Goal: Use online tool/utility: Use online tool/utility

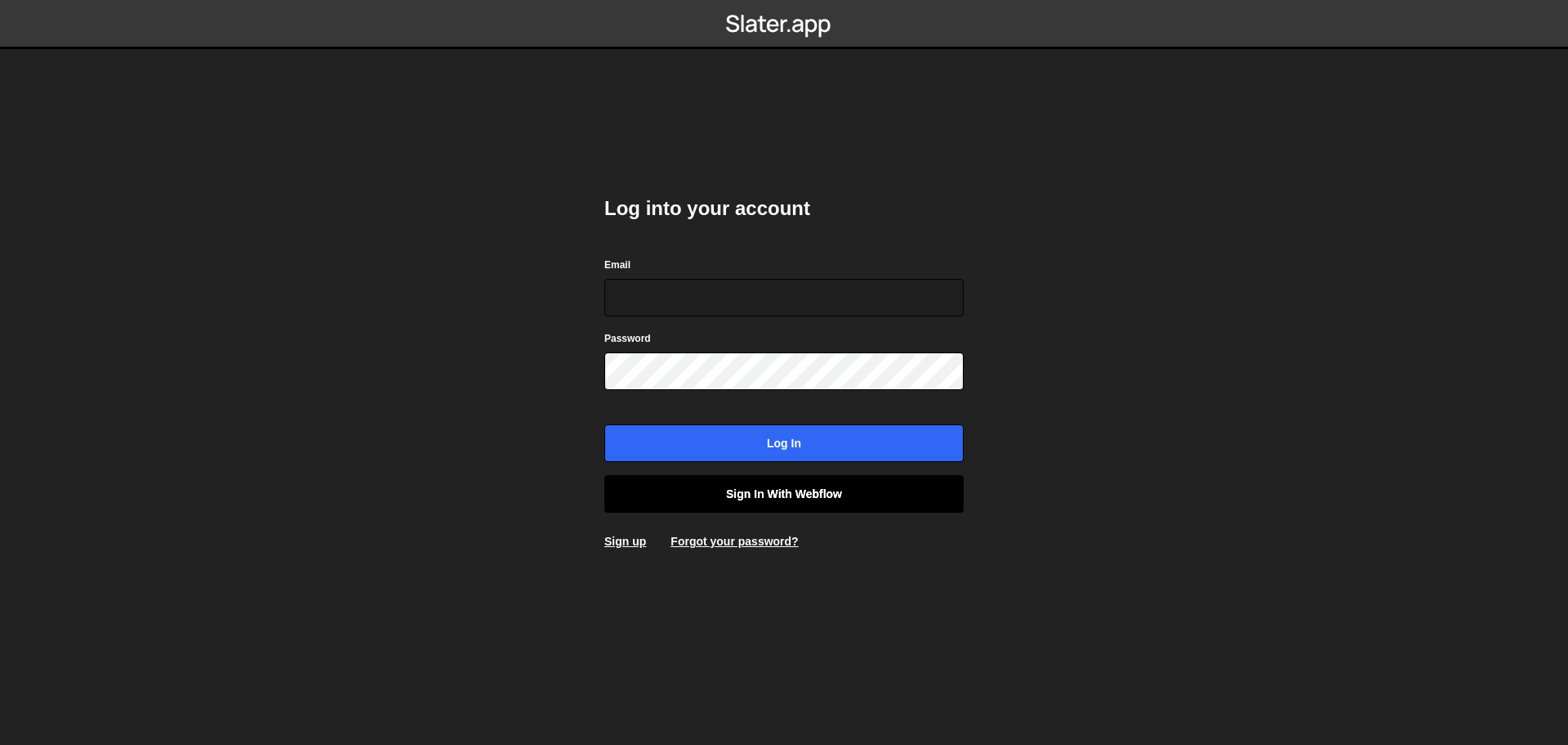
click at [769, 491] on link "Sign in with Webflow" at bounding box center [784, 493] width 359 height 38
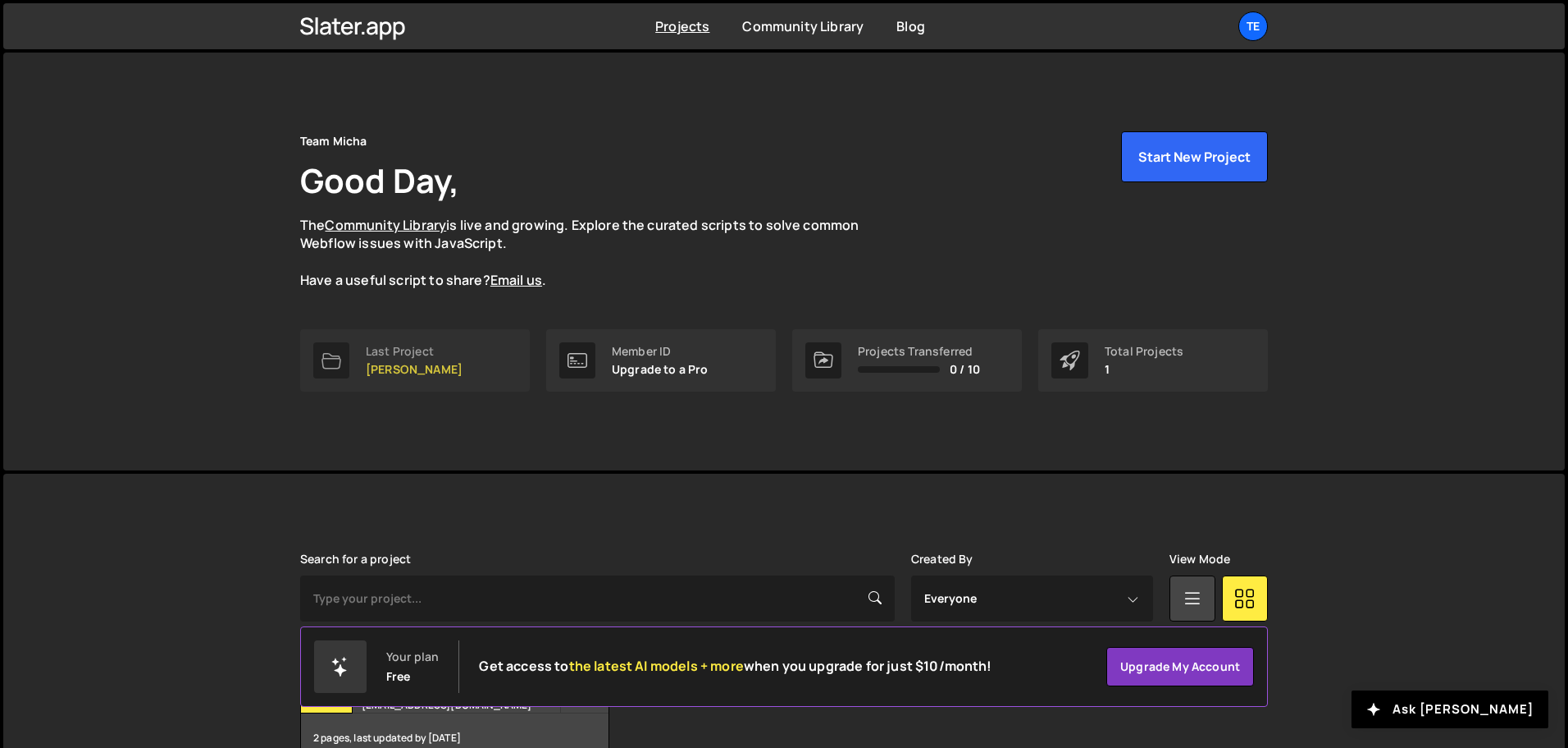
click at [372, 365] on p "[PERSON_NAME]" at bounding box center [414, 369] width 97 height 13
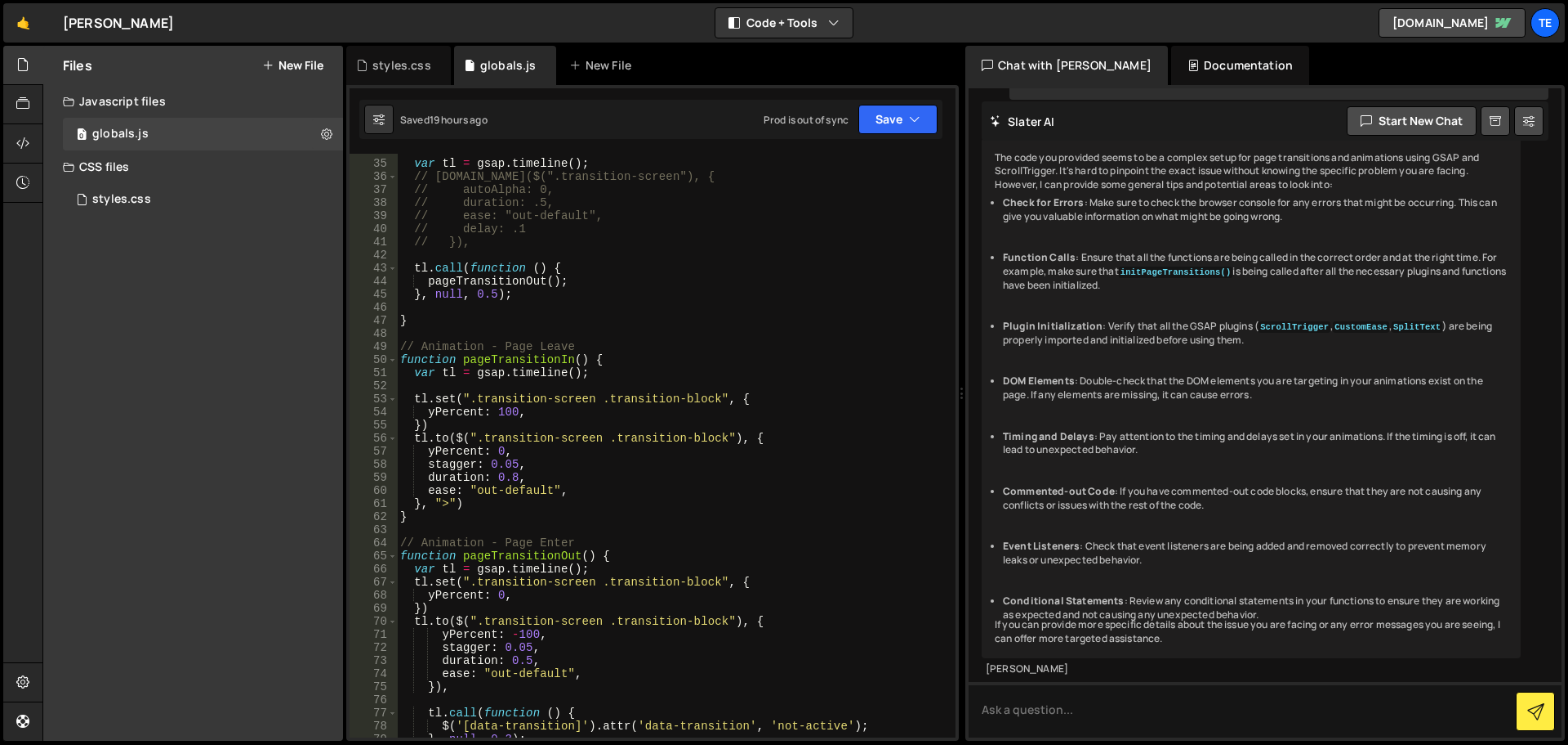
scroll to position [539, 0]
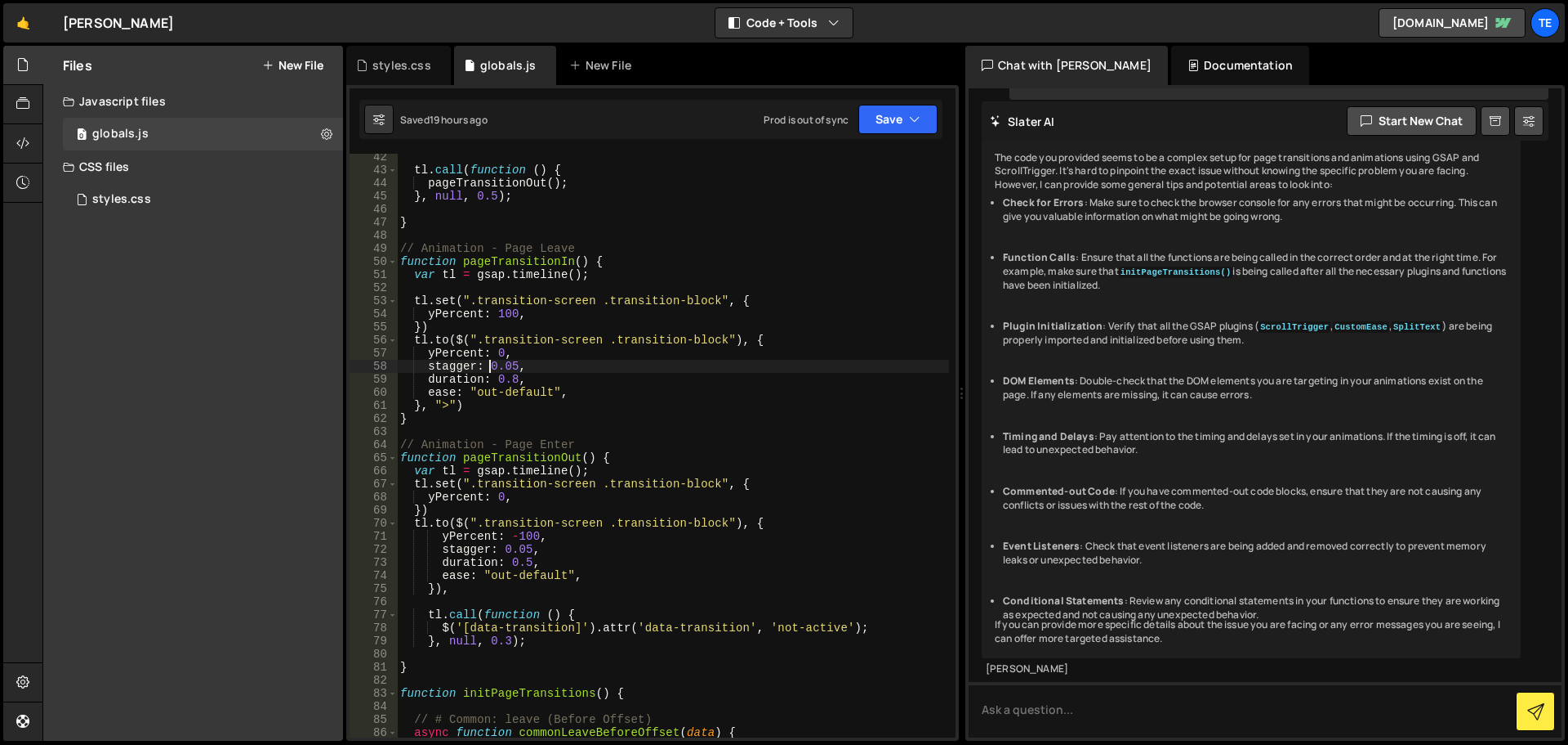
click at [489, 368] on div "tl . call ( function ( ) { pageTransitionOut ( ) ; } , null , 0.5 ) ; } // Anim…" at bounding box center [673, 455] width 552 height 610
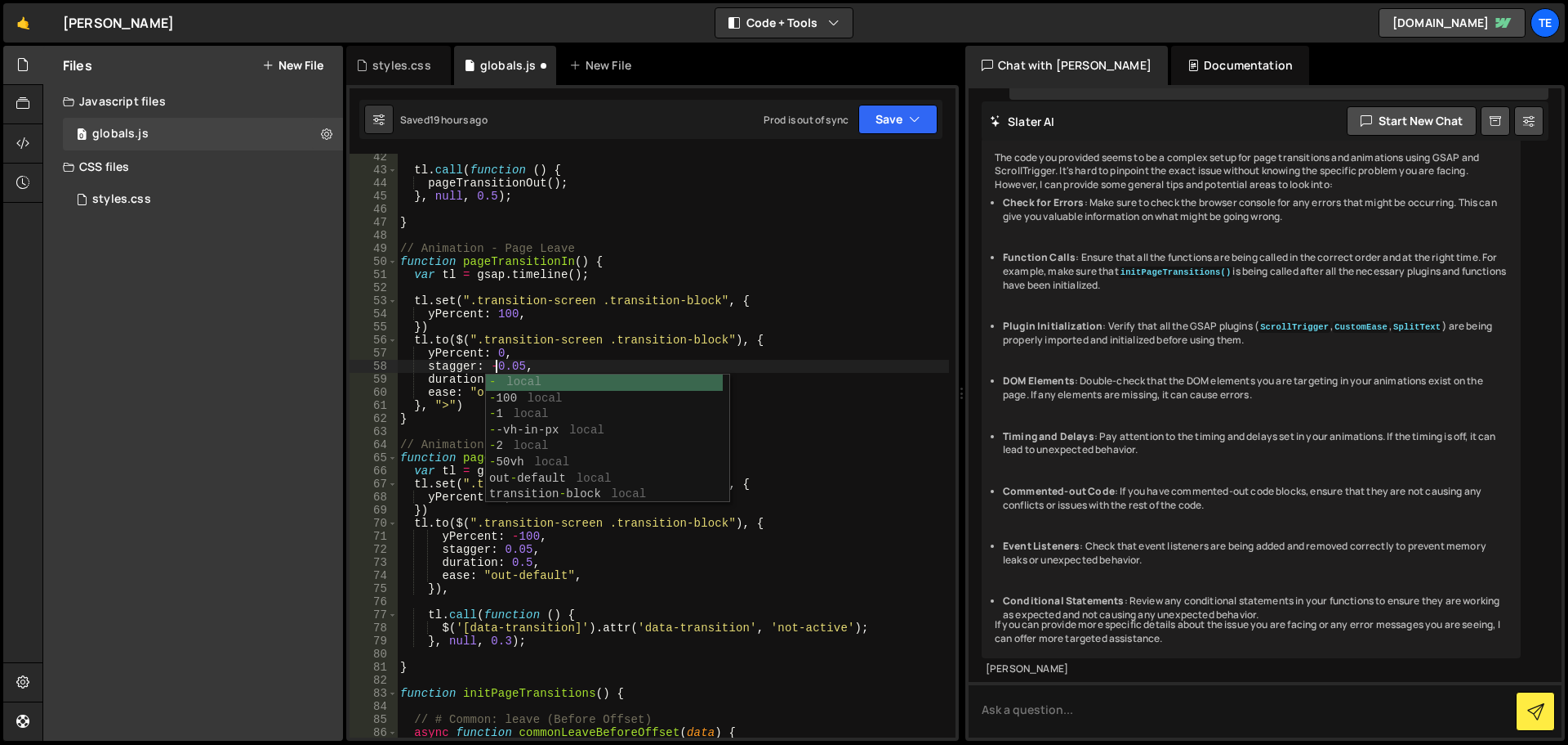
scroll to position [0, 6]
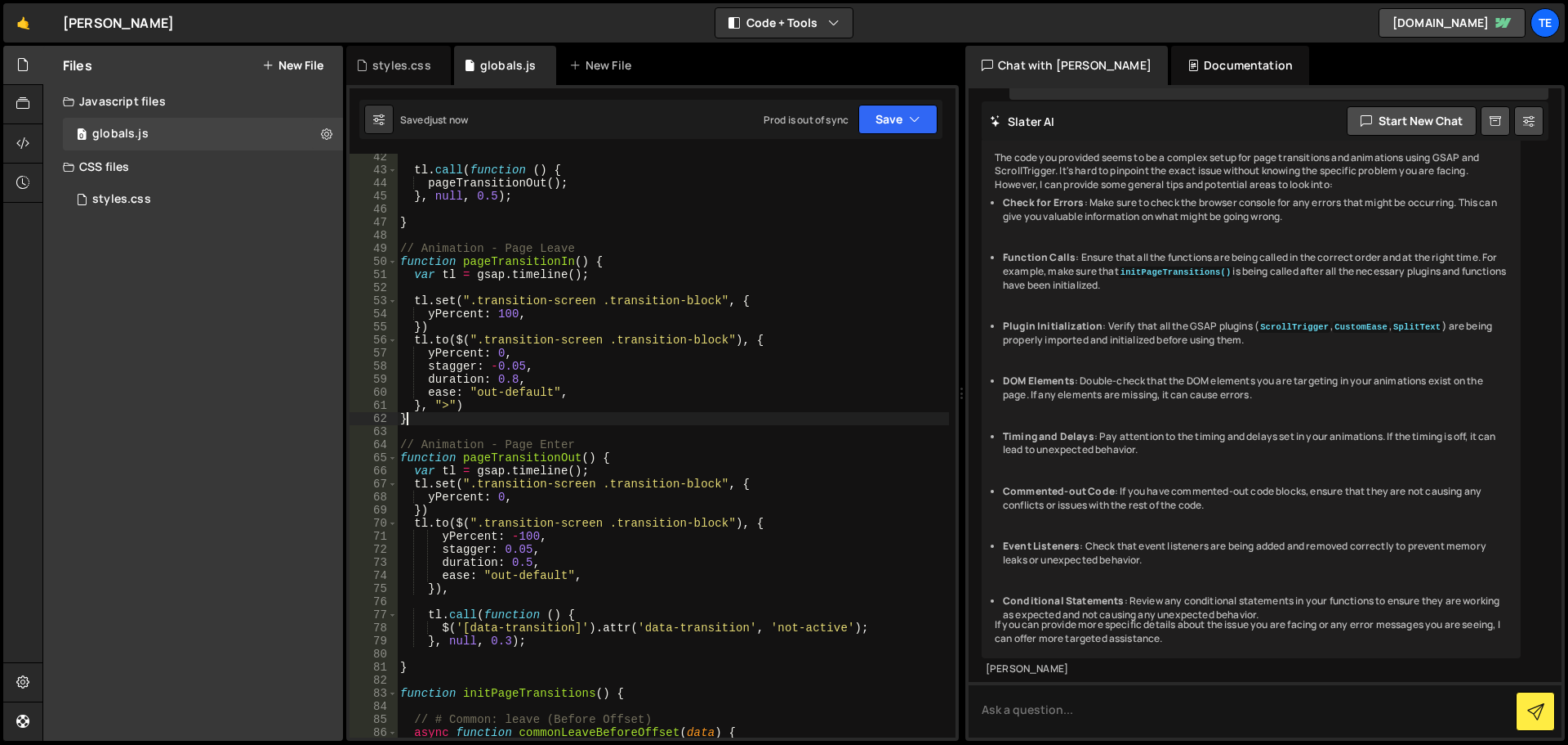
click at [709, 419] on div "tl . call ( function ( ) { pageTransitionOut ( ) ; } , null , 0.5 ) ; } // Anim…" at bounding box center [673, 455] width 552 height 610
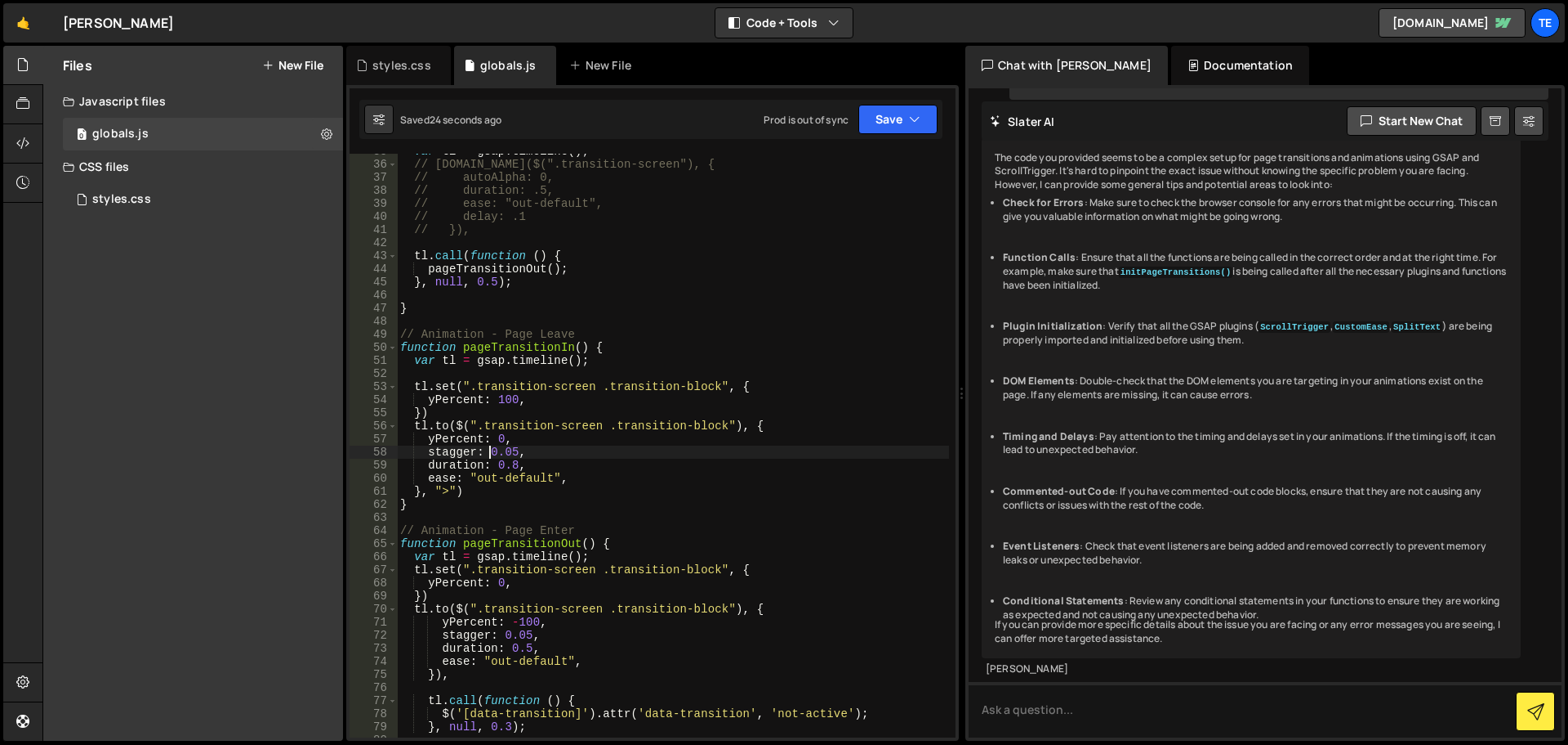
scroll to position [208, 0]
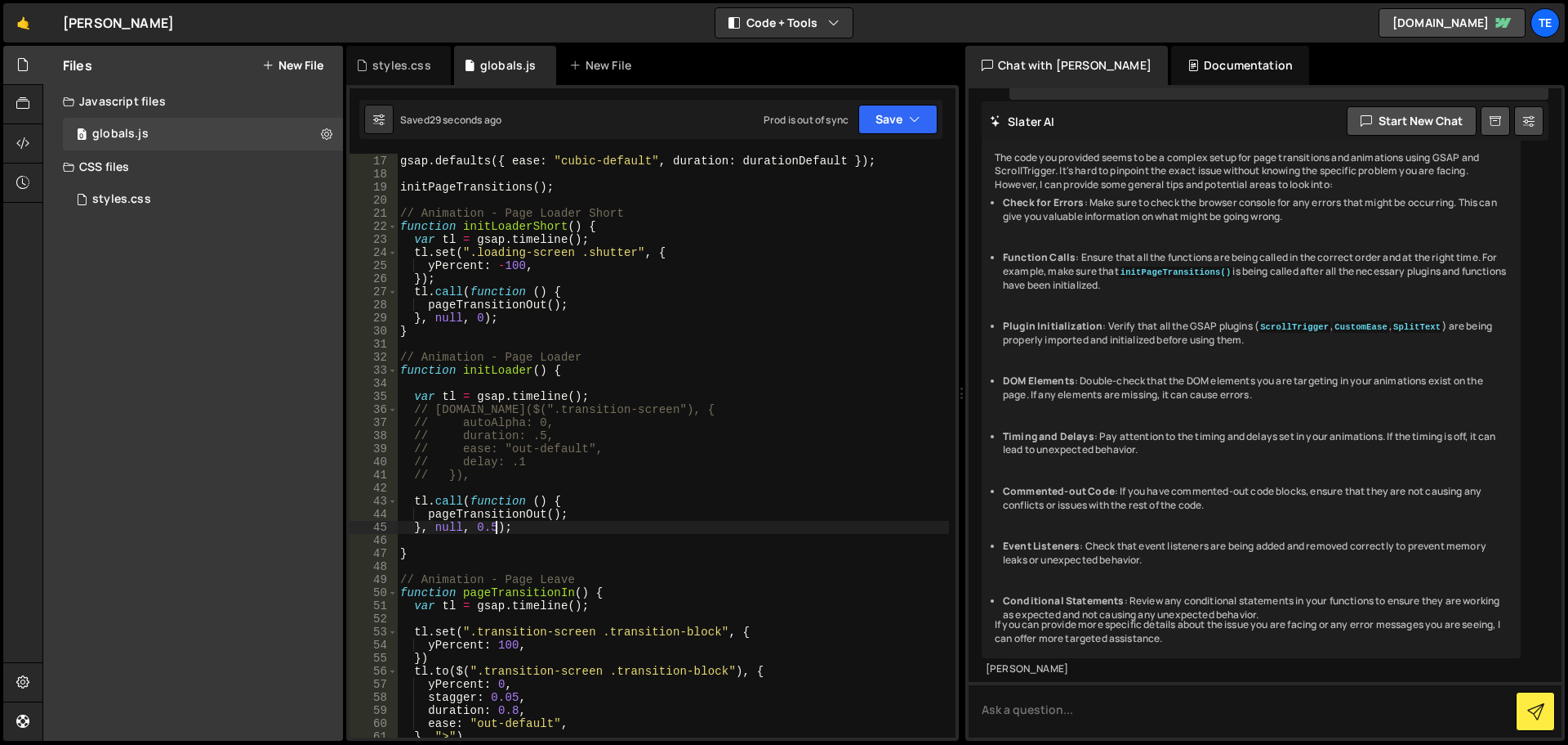
click at [496, 530] on div "CustomEase . create ( "cubic-default-scribble" , "0.75, 0.15, 0.15, 1" ) ; gsap…" at bounding box center [673, 447] width 552 height 610
click at [696, 411] on div "CustomEase . create ( "cubic-default-scribble" , "0.75, 0.15, 0.15, 1" ) ; gsap…" at bounding box center [673, 447] width 552 height 610
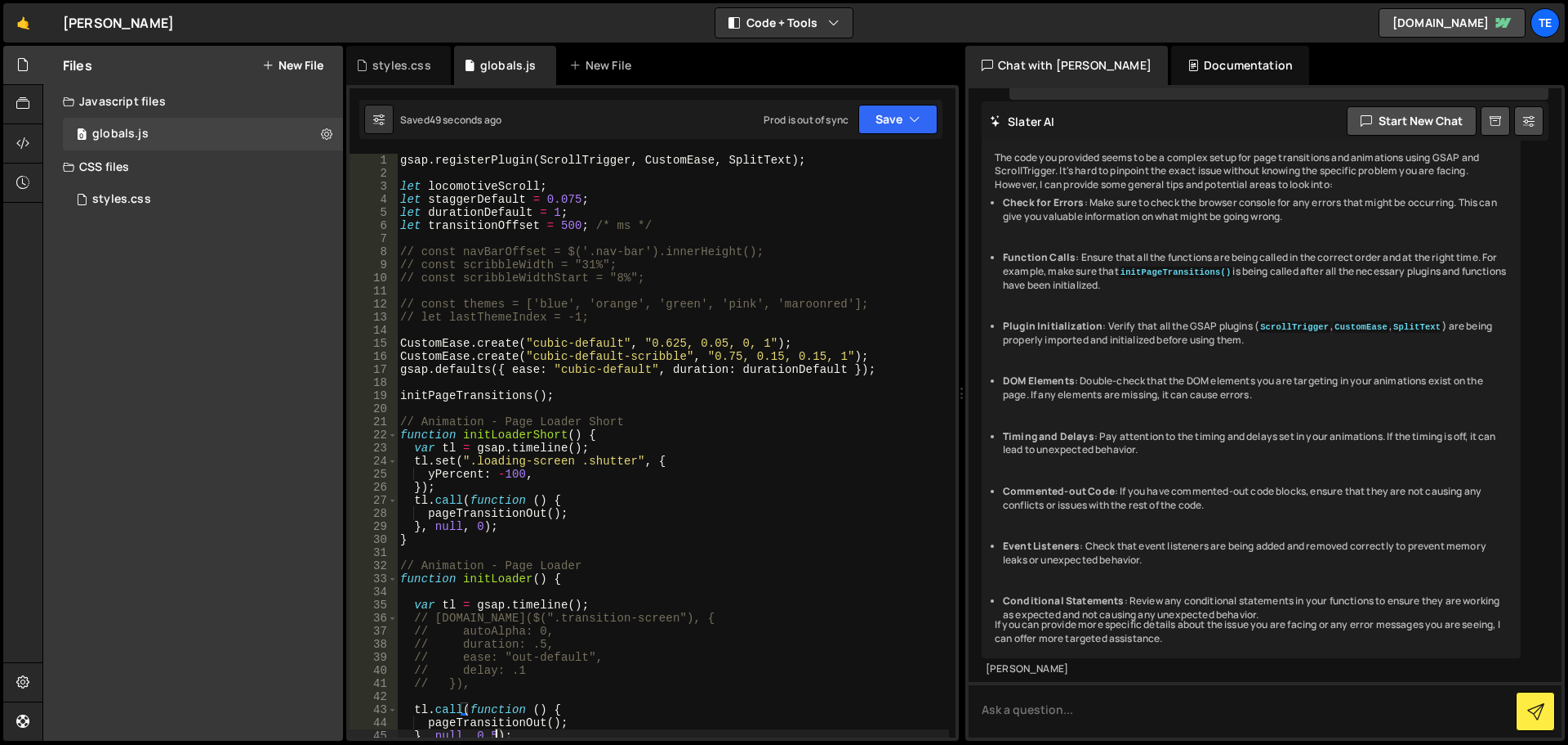
scroll to position [0, 0]
click at [550, 269] on div "gsap . registerPlugin ( ScrollTrigger , CustomEase , SplitText ) ; let locomoti…" at bounding box center [673, 459] width 552 height 610
click at [583, 345] on div "gsap . registerPlugin ( ScrollTrigger , CustomEase , SplitText ) ; let locomoti…" at bounding box center [673, 459] width 552 height 610
drag, startPoint x: 583, startPoint y: 345, endPoint x: 558, endPoint y: 342, distance: 25.2
click at [558, 342] on div "gsap . registerPlugin ( ScrollTrigger , CustomEase , SplitText ) ; let locomoti…" at bounding box center [673, 459] width 552 height 610
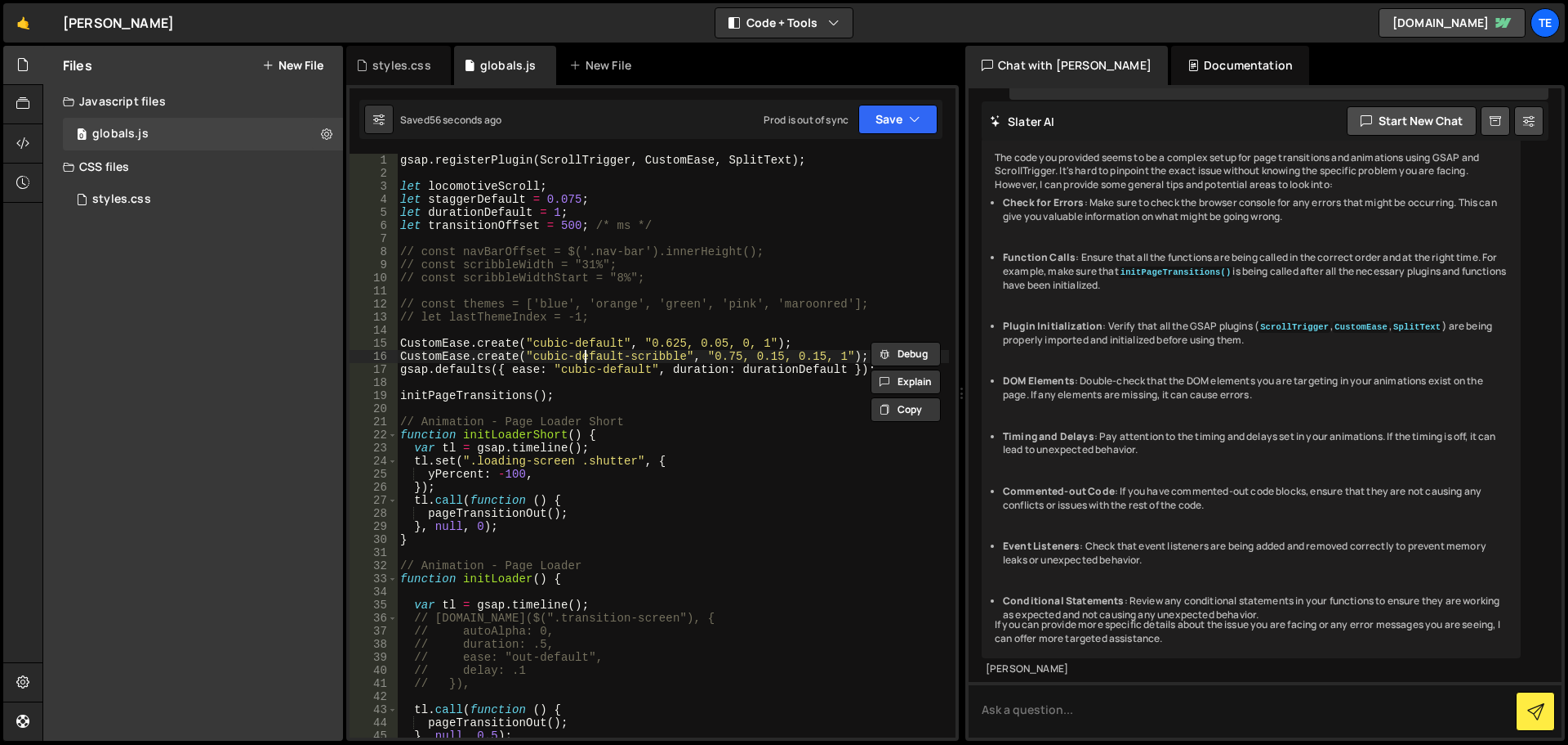
click at [583, 357] on div "gsap . registerPlugin ( ScrollTrigger , CustomEase , SplitText ) ; let locomoti…" at bounding box center [673, 459] width 552 height 610
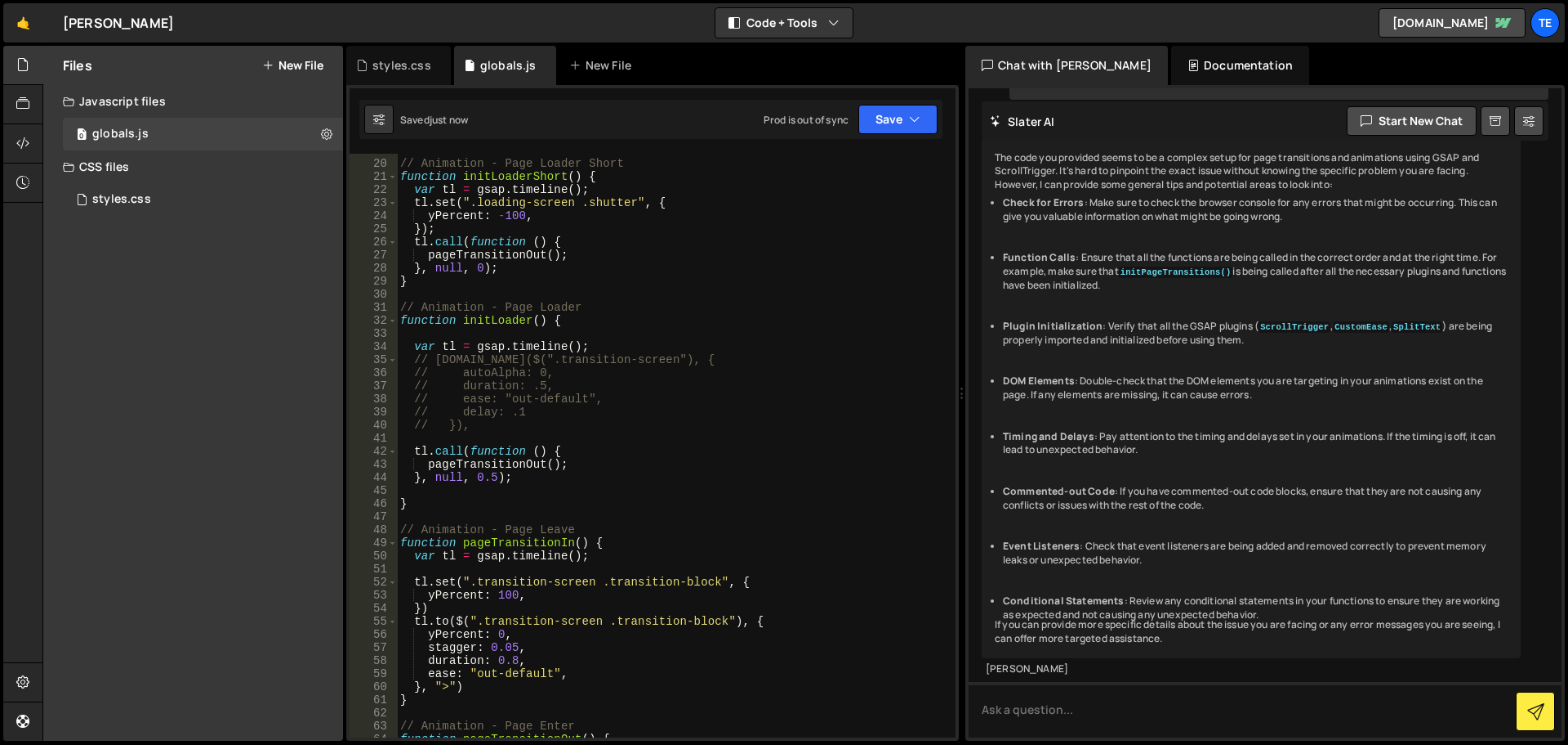
scroll to position [588, 0]
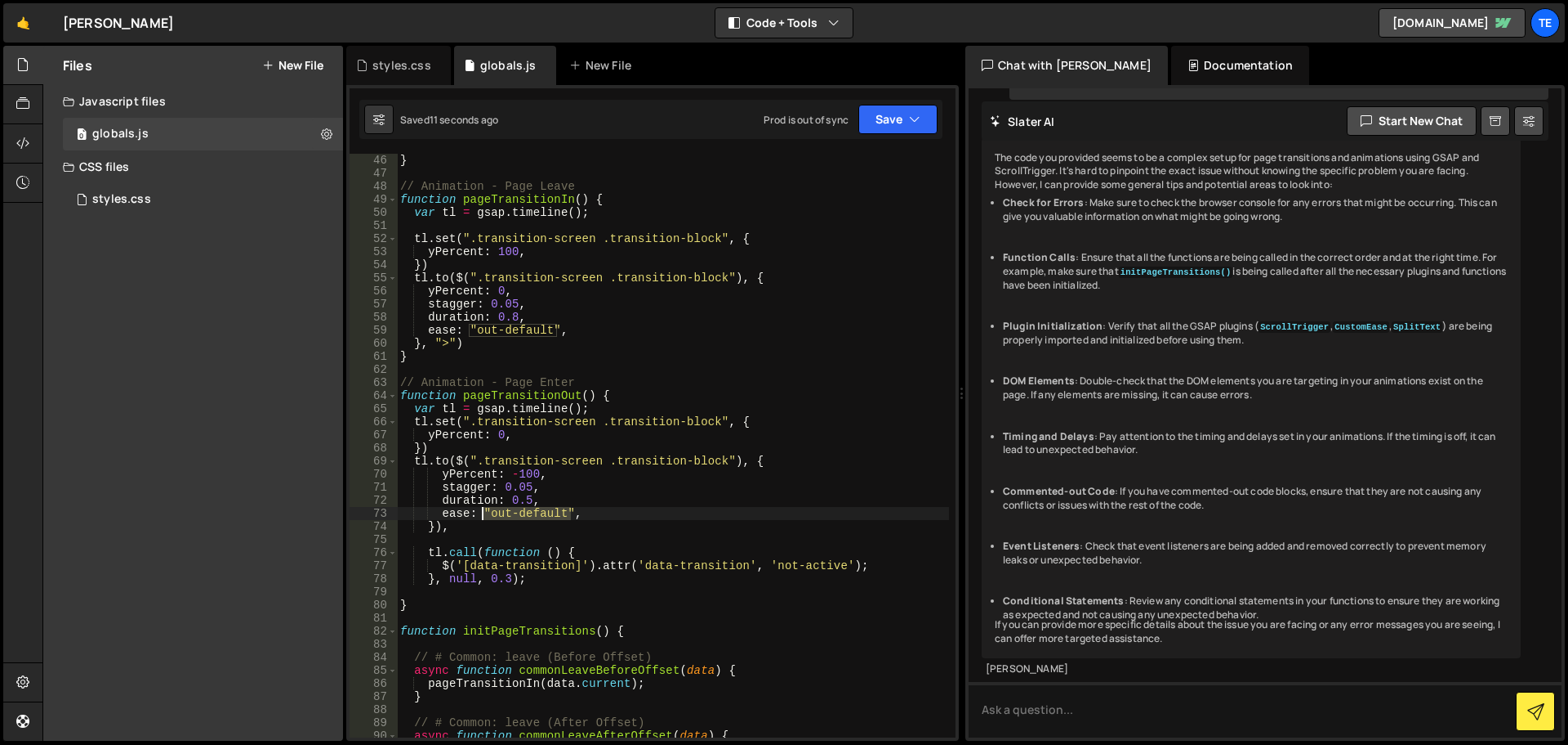
drag, startPoint x: 571, startPoint y: 515, endPoint x: 482, endPoint y: 515, distance: 89.0
click at [482, 515] on div "} // Animation - Page Leave function pageTransitionIn ( ) { var tl = gsap . tim…" at bounding box center [673, 459] width 552 height 610
paste textarea "Expo.easeInOut"
drag, startPoint x: 557, startPoint y: 324, endPoint x: 468, endPoint y: 333, distance: 89.5
click at [468, 333] on div "} // Animation - Page Leave function pageTransitionIn ( ) { var tl = gsap . tim…" at bounding box center [673, 459] width 552 height 610
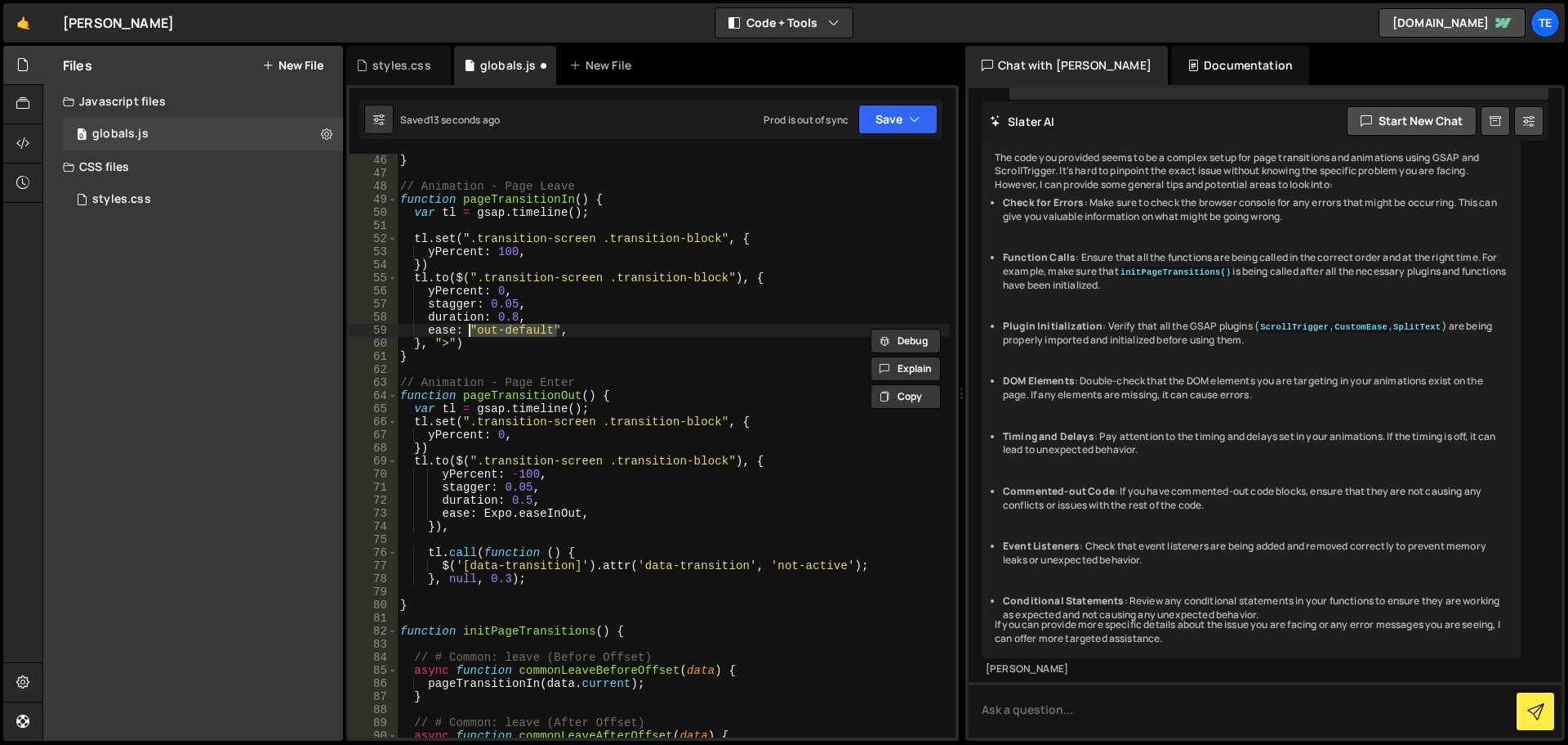
paste textarea "Expo.easeInOut"
drag, startPoint x: 488, startPoint y: 300, endPoint x: 505, endPoint y: 315, distance: 22.7
click at [488, 300] on div "} // Animation - Page Leave function pageTransitionIn ( ) { var tl = gsap . tim…" at bounding box center [673, 459] width 552 height 610
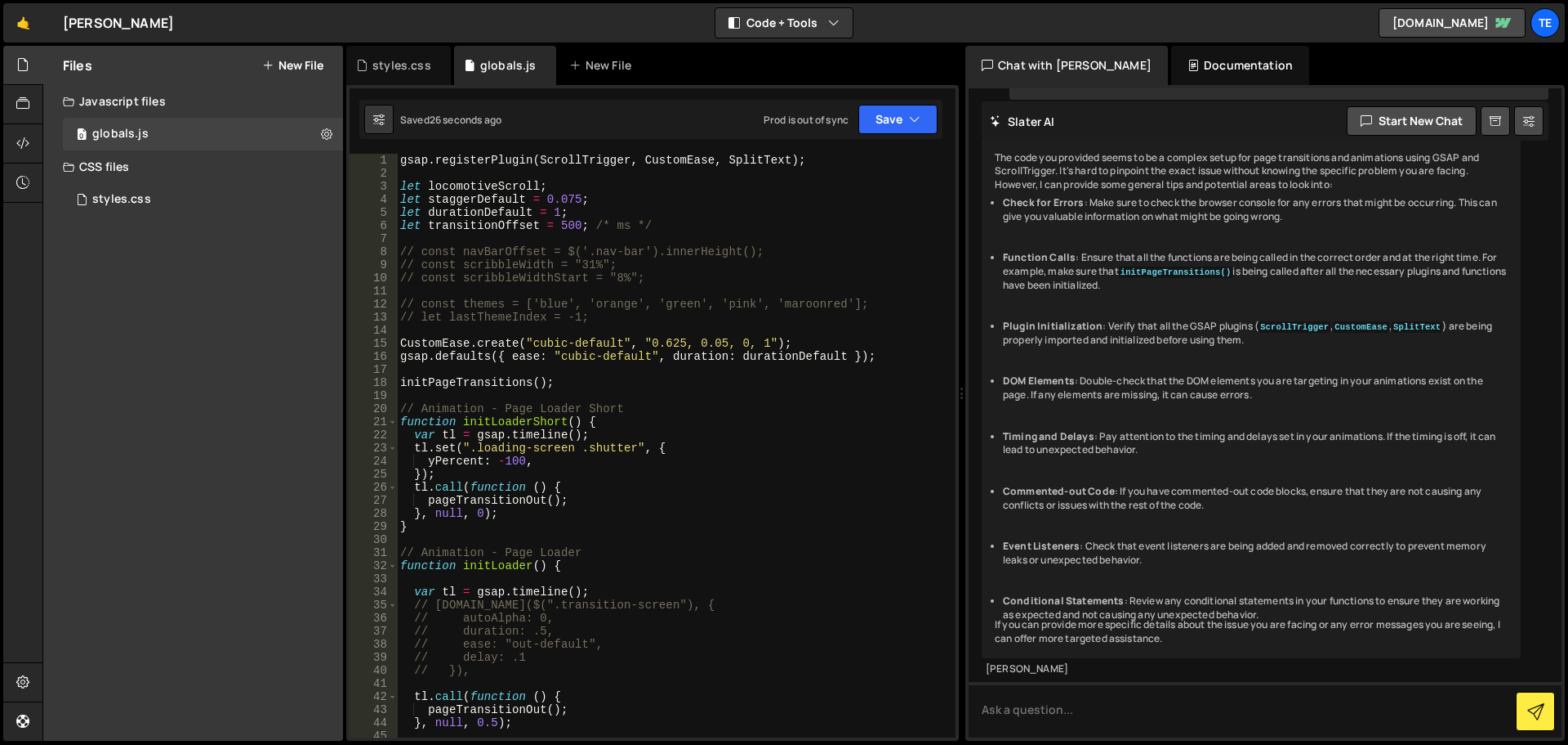
scroll to position [0, 0]
click at [564, 220] on div "gsap . registerPlugin ( ScrollTrigger , CustomEase , SplitText ) ; let locomoti…" at bounding box center [673, 459] width 552 height 610
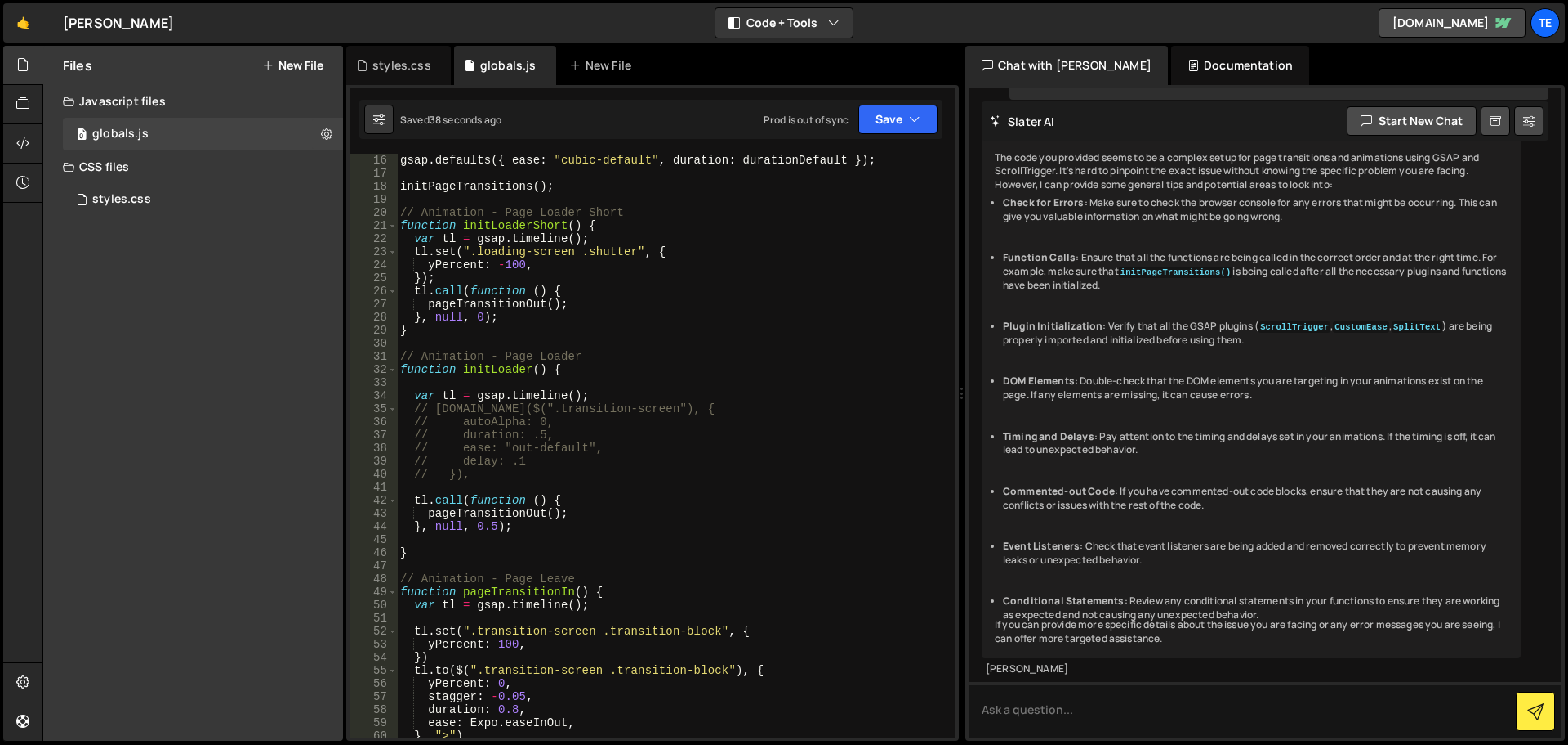
scroll to position [392, 0]
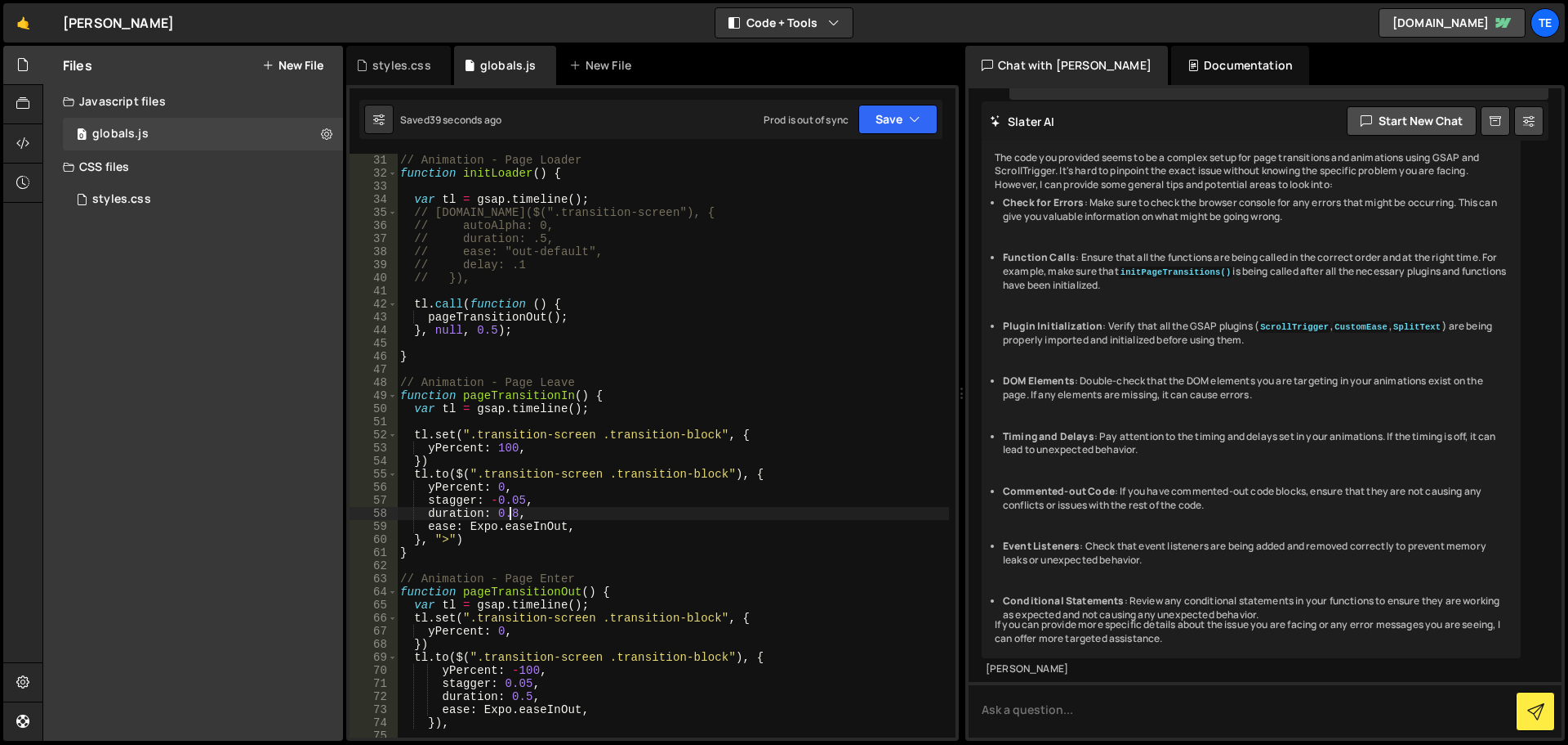
click at [507, 515] on div "// Animation - Page Loader function initLoader ( ) { var tl = gsap . timeline (…" at bounding box center [673, 459] width 552 height 610
click at [518, 694] on div "// Animation - Page Loader function initLoader ( ) { var tl = gsap . timeline (…" at bounding box center [673, 459] width 552 height 610
click at [657, 432] on div "// Animation - Page Loader function initLoader ( ) { var tl = gsap . timeline (…" at bounding box center [673, 459] width 552 height 610
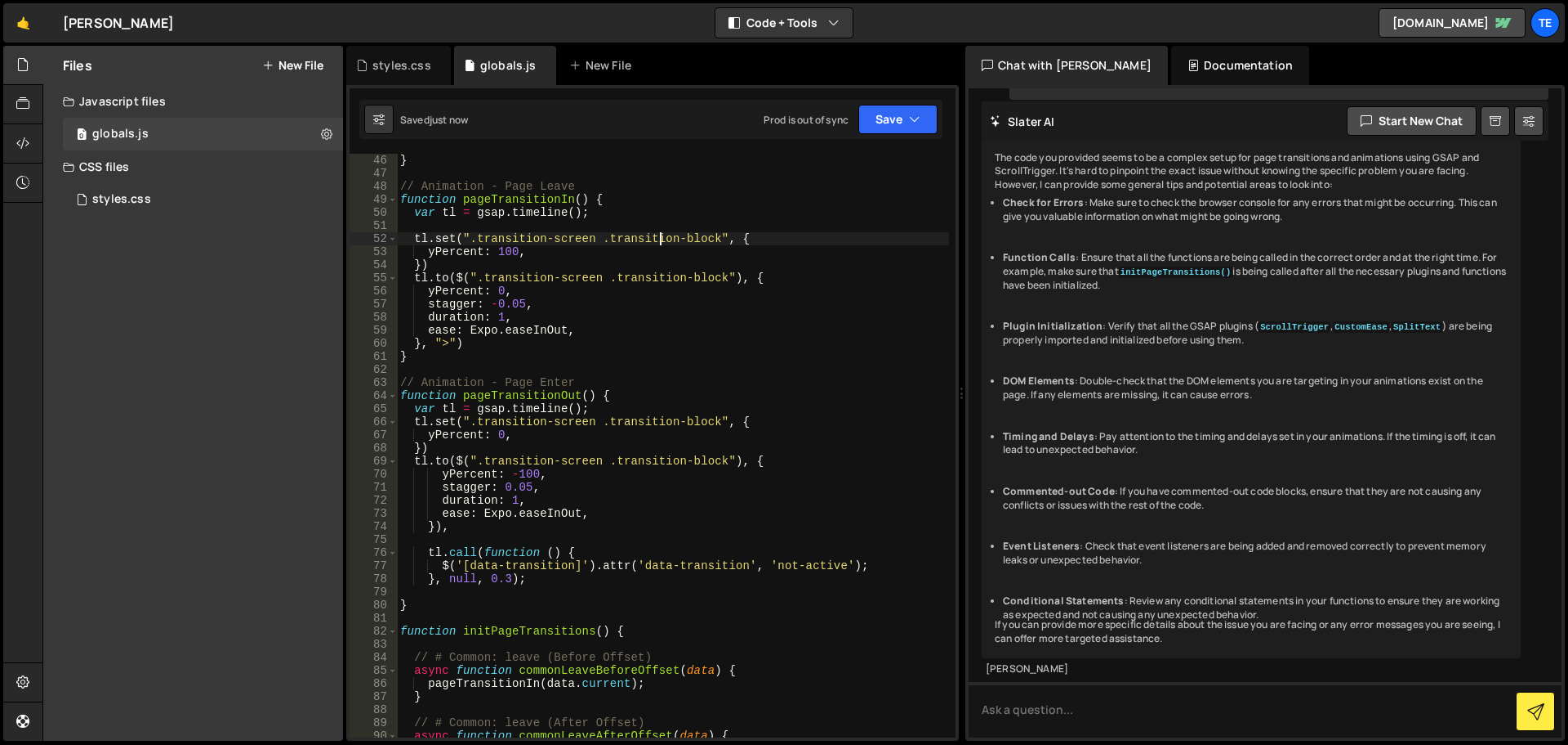
scroll to position [588, 0]
click at [796, 463] on div "} // Animation - Page Leave function pageTransitionIn ( ) { var tl = gsap . tim…" at bounding box center [673, 459] width 552 height 610
click at [594, 549] on div "} // Animation - Page Leave function pageTransitionIn ( ) { var tl = gsap . tim…" at bounding box center [673, 459] width 552 height 610
click at [522, 530] on div "} // Animation - Page Leave function pageTransitionIn ( ) { var tl = gsap . tim…" at bounding box center [673, 459] width 552 height 610
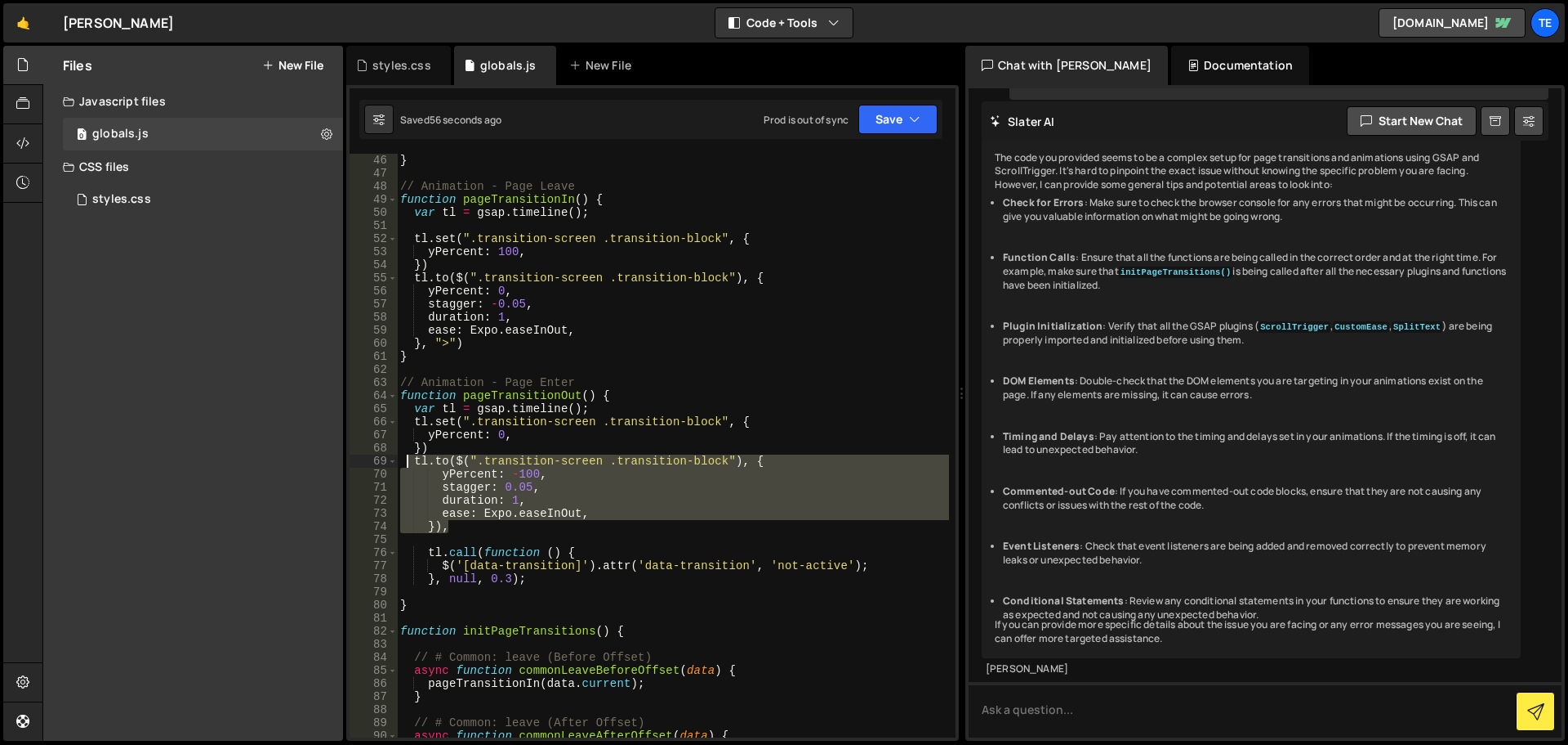
drag, startPoint x: 453, startPoint y: 527, endPoint x: 405, endPoint y: 461, distance: 81.6
click at [405, 461] on div "} // Animation - Page Leave function pageTransitionIn ( ) { var tl = gsap . tim…" at bounding box center [673, 459] width 552 height 610
click at [438, 532] on div "} // Animation - Page Leave function pageTransitionIn ( ) { var tl = gsap . tim…" at bounding box center [673, 446] width 552 height 584
type textarea "}),"
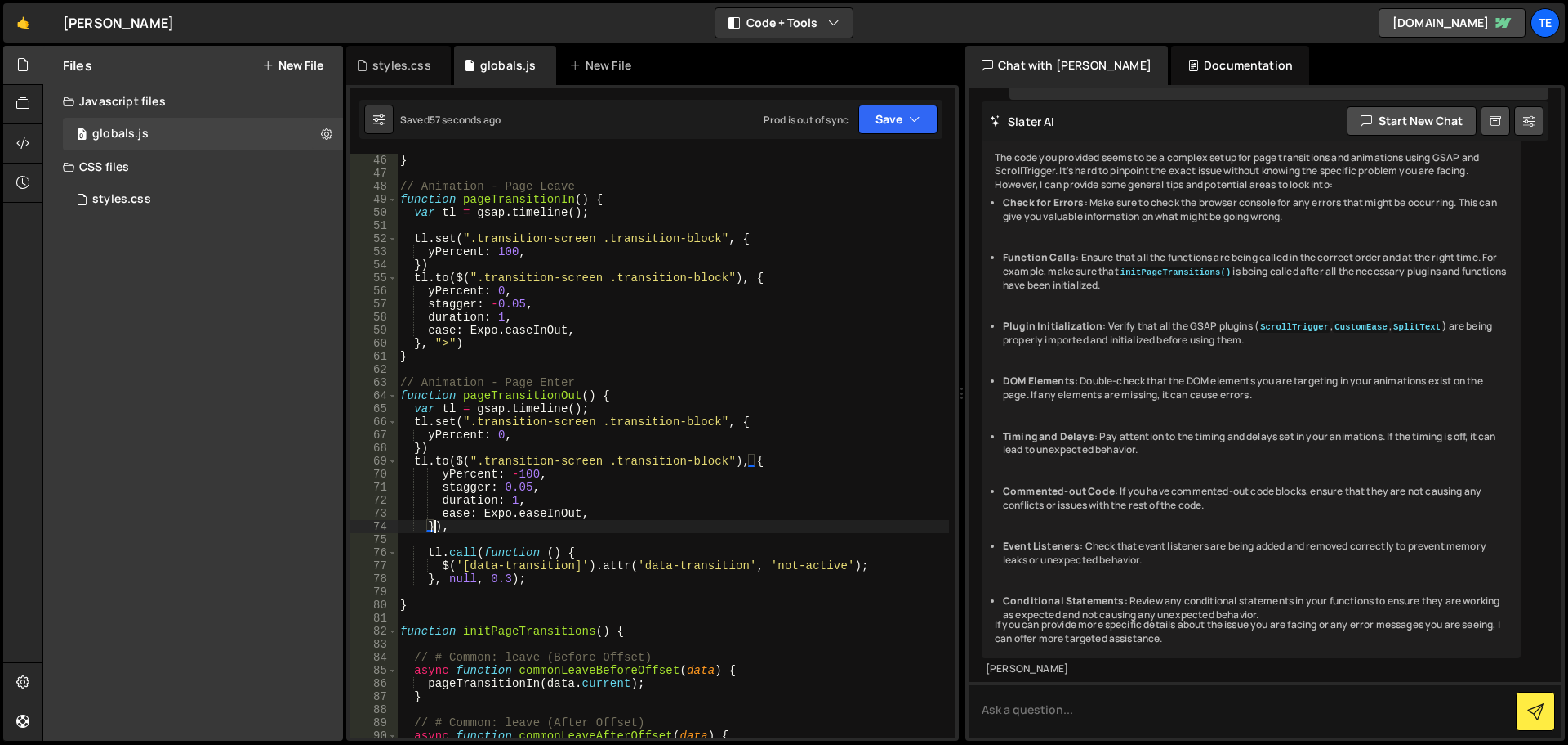
click at [453, 538] on div "} // Animation - Page Leave function pageTransitionIn ( ) { var tl = gsap . tim…" at bounding box center [673, 459] width 552 height 610
paste textarea "}),"
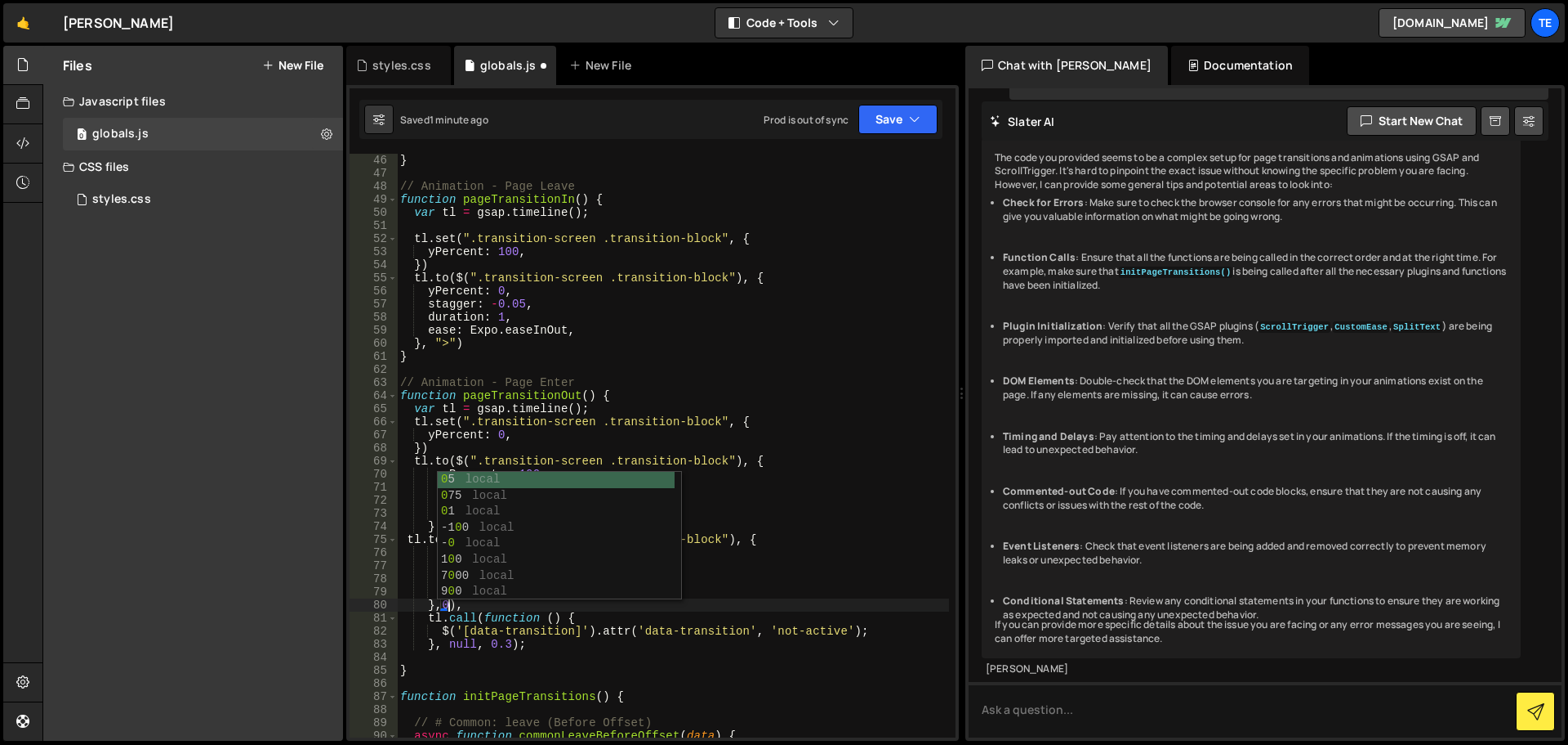
scroll to position [0, 4]
click at [783, 606] on div "} // Animation - Page Leave function pageTransitionIn ( ) { var tl = gsap . tim…" at bounding box center [673, 459] width 552 height 610
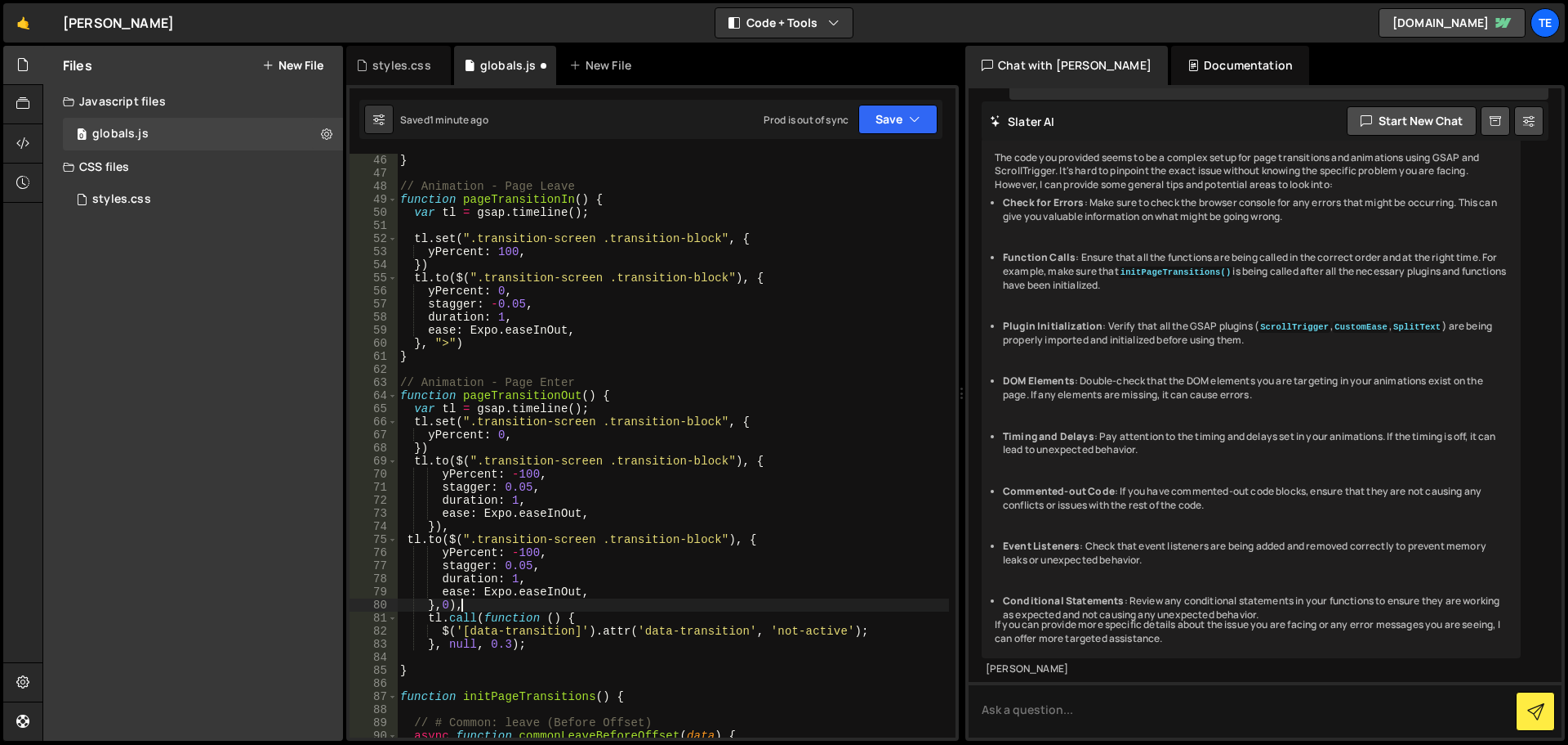
click at [700, 538] on div "} // Animation - Page Leave function pageTransitionIn ( ) { var tl = gsap . tim…" at bounding box center [673, 459] width 552 height 610
drag, startPoint x: 700, startPoint y: 538, endPoint x: 503, endPoint y: 537, distance: 197.0
click at [503, 537] on div "} // Animation - Page Leave function pageTransitionIn ( ) { var tl = gsap . tim…" at bounding box center [673, 459] width 552 height 610
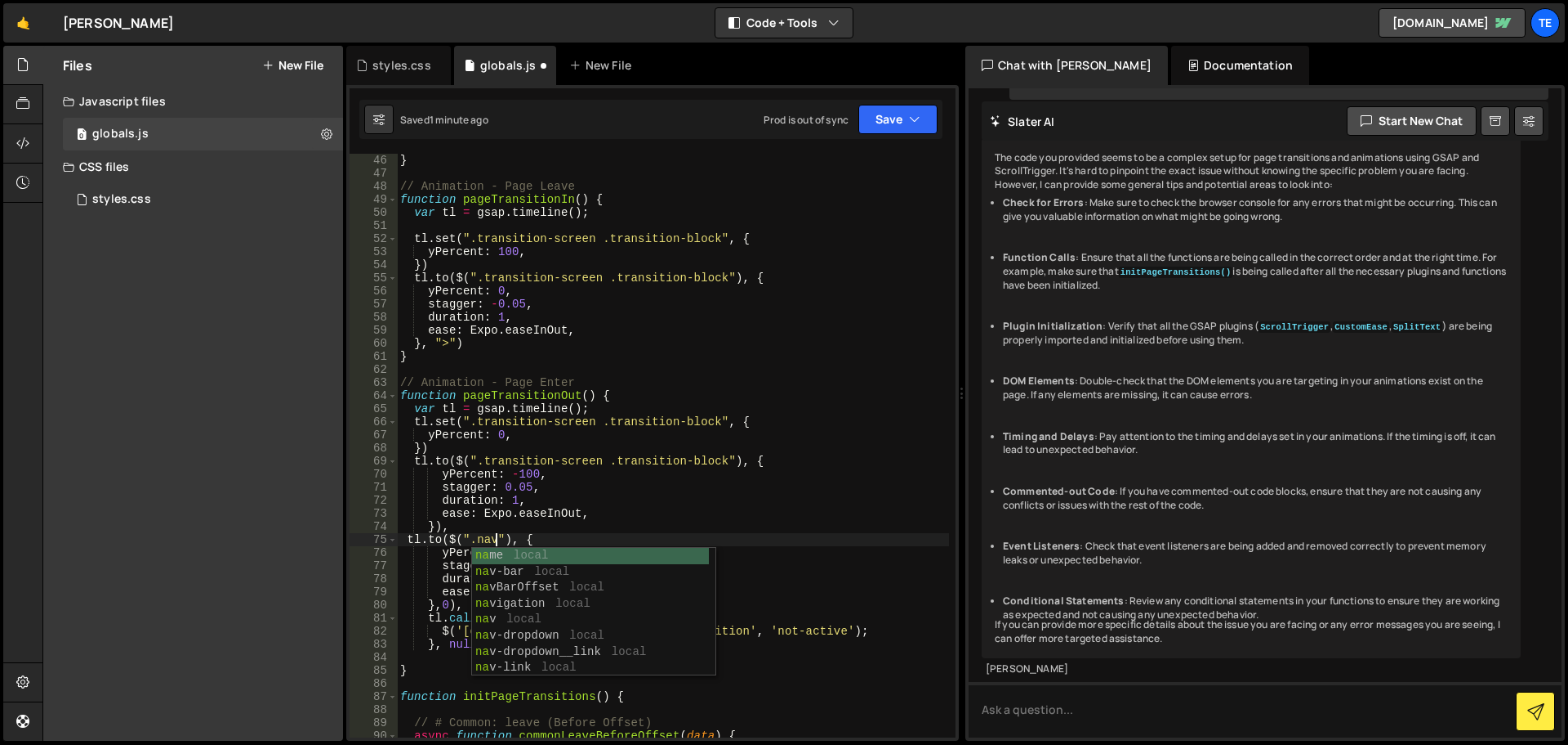
scroll to position [0, 6]
click at [527, 514] on div "} // Animation - Page Leave function pageTransitionIn ( ) { var tl = gsap . tim…" at bounding box center [673, 459] width 552 height 610
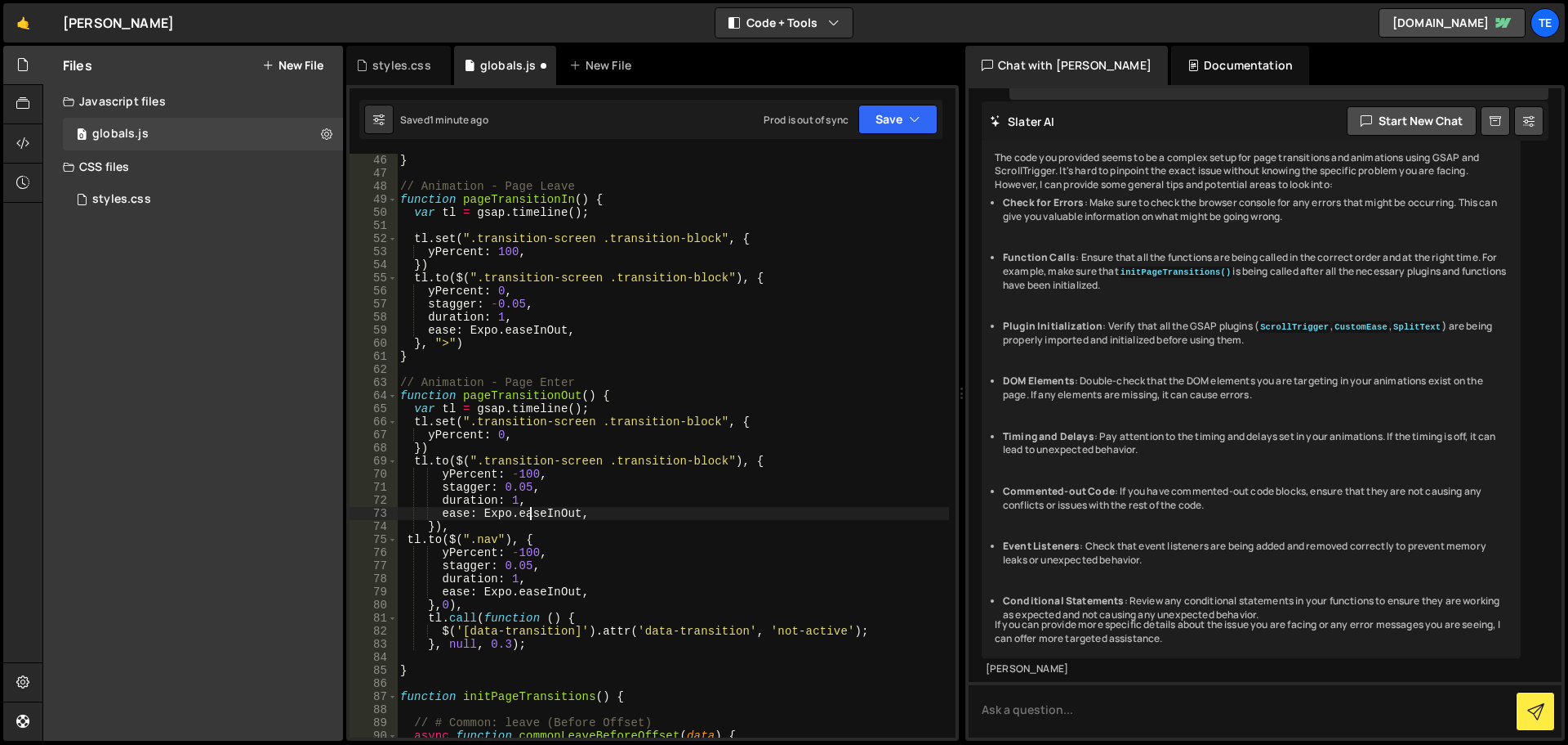
click at [528, 568] on div "} // Animation - Page Leave function pageTransitionIn ( ) { var tl = gsap . tim…" at bounding box center [673, 459] width 552 height 610
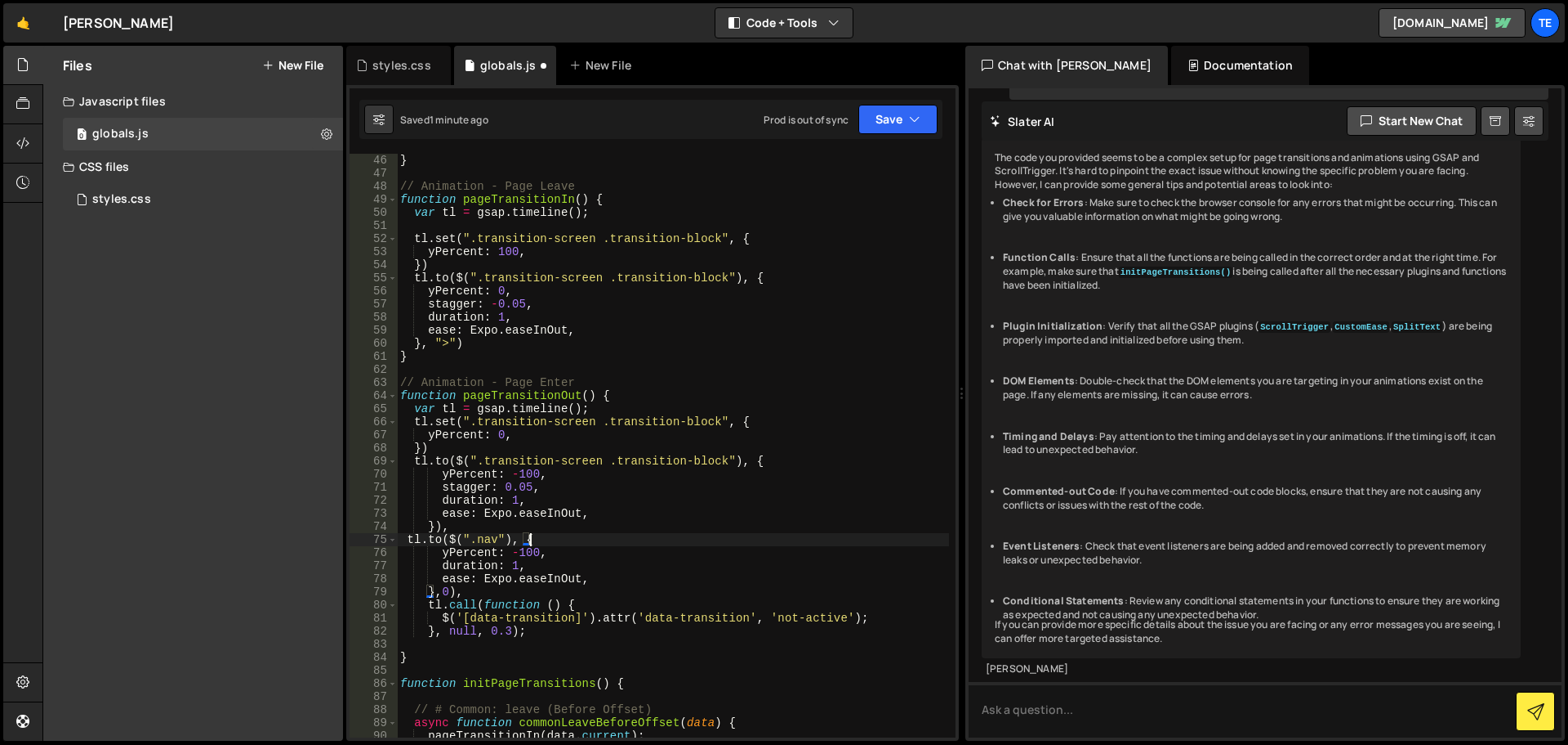
click at [607, 544] on div "} // Animation - Page Leave function pageTransitionIn ( ) { var tl = gsap . tim…" at bounding box center [673, 459] width 552 height 610
click at [519, 550] on div "} // Animation - Page Leave function pageTransitionIn ( ) { var tl = gsap . tim…" at bounding box center [673, 459] width 552 height 610
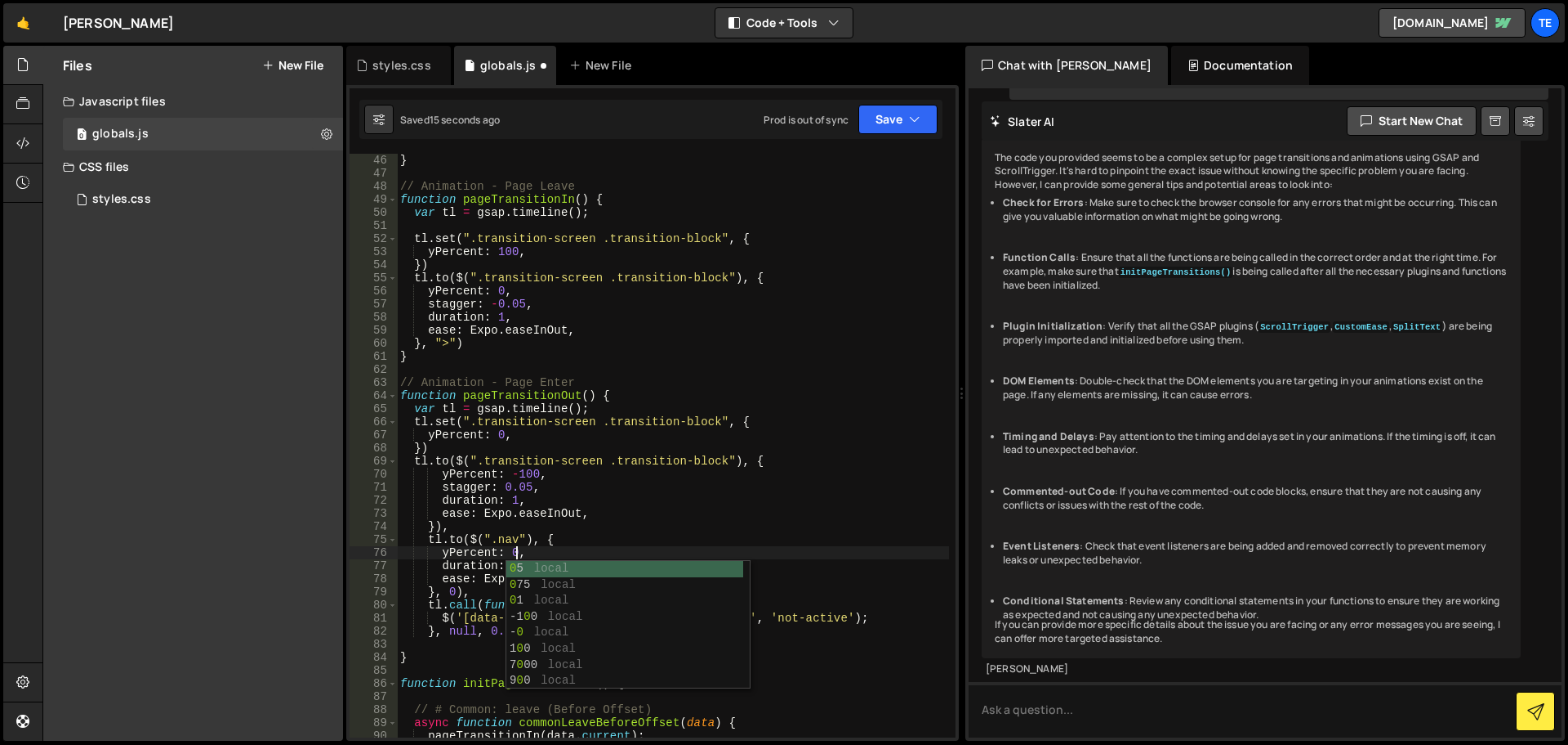
scroll to position [0, 7]
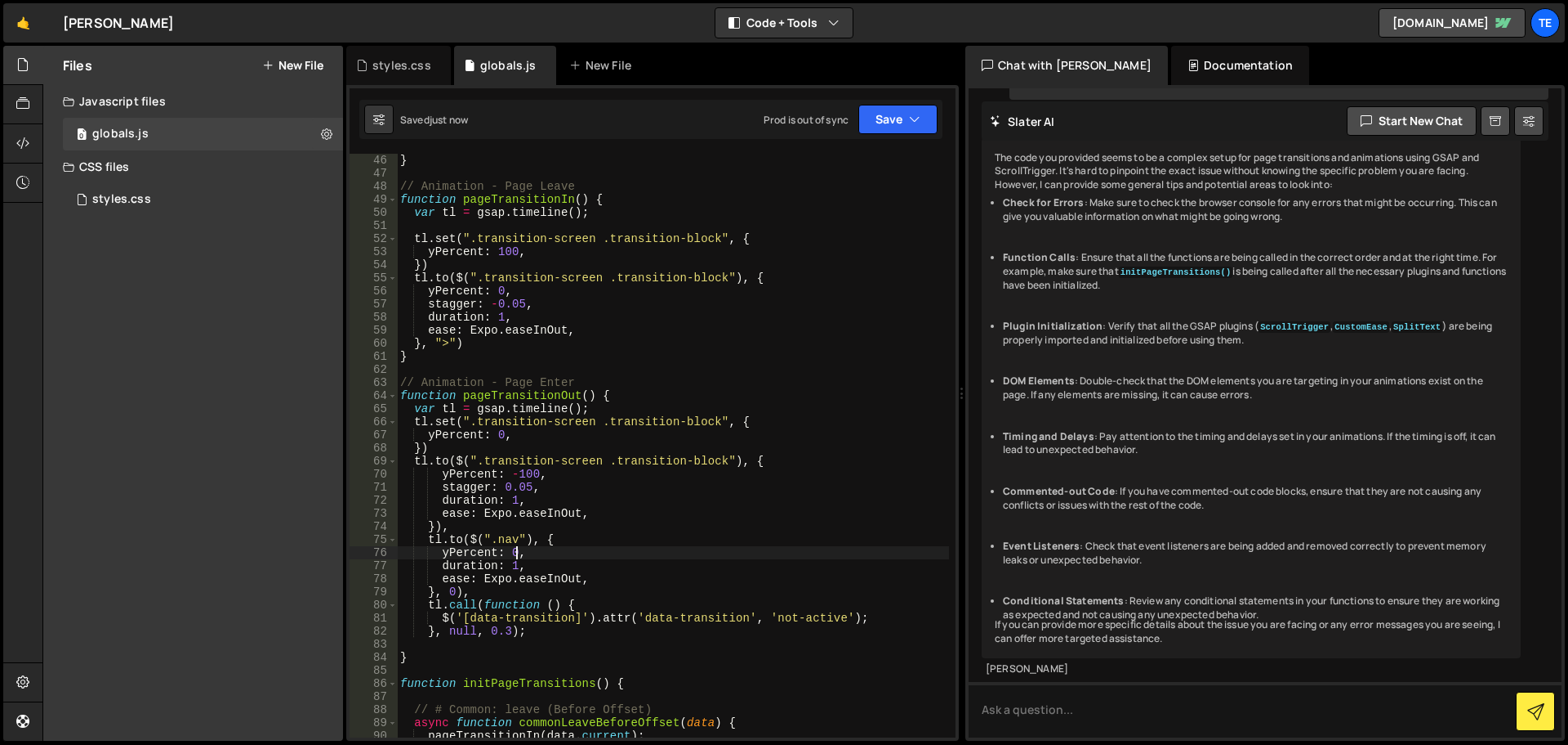
click at [440, 447] on div "} // Animation - Page Leave function pageTransitionIn ( ) { var tl = gsap . tim…" at bounding box center [673, 459] width 552 height 610
type textarea "})"
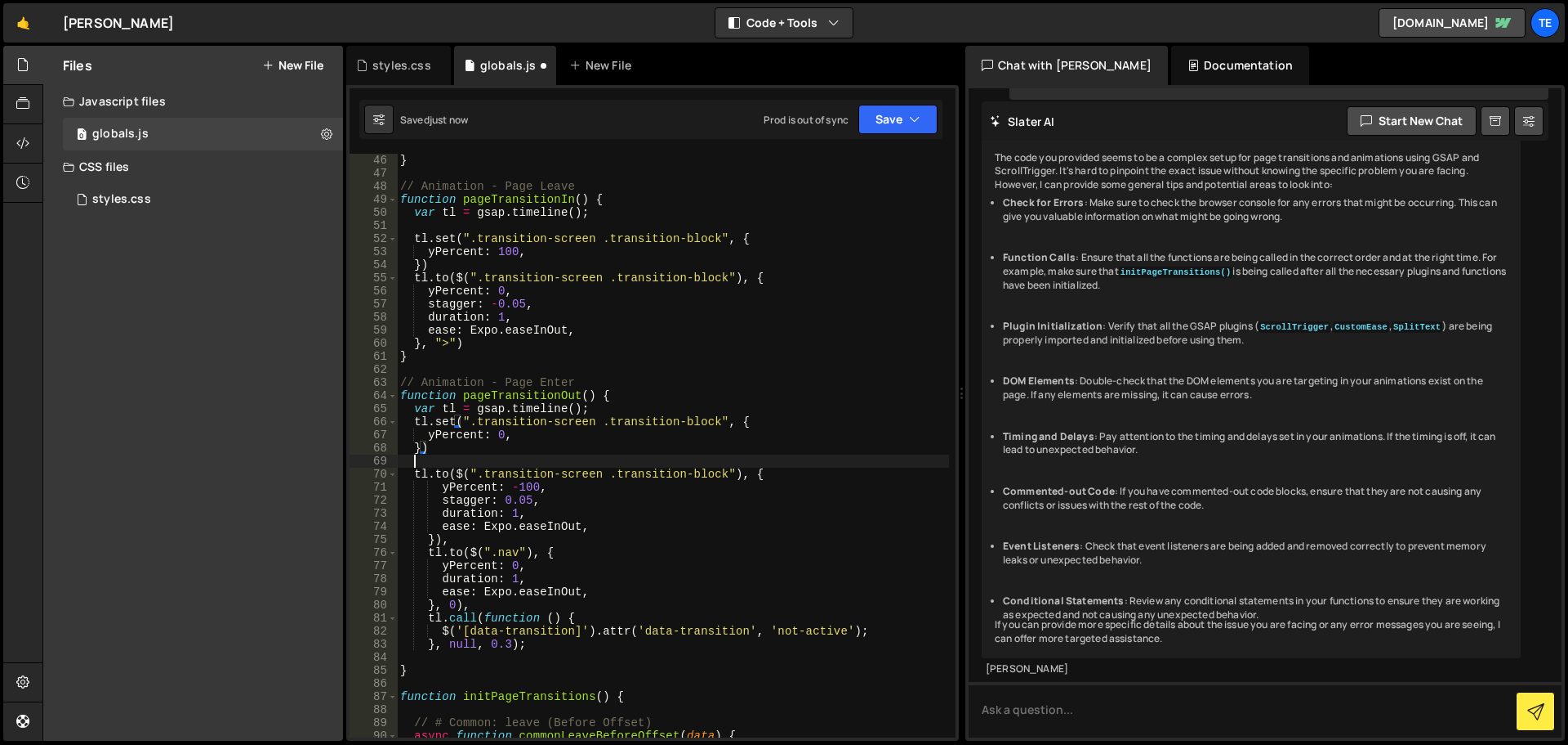
scroll to position [0, 0]
click at [441, 447] on div "} // Animation - Page Leave function pageTransitionIn ( ) { var tl = gsap . tim…" at bounding box center [673, 459] width 552 height 610
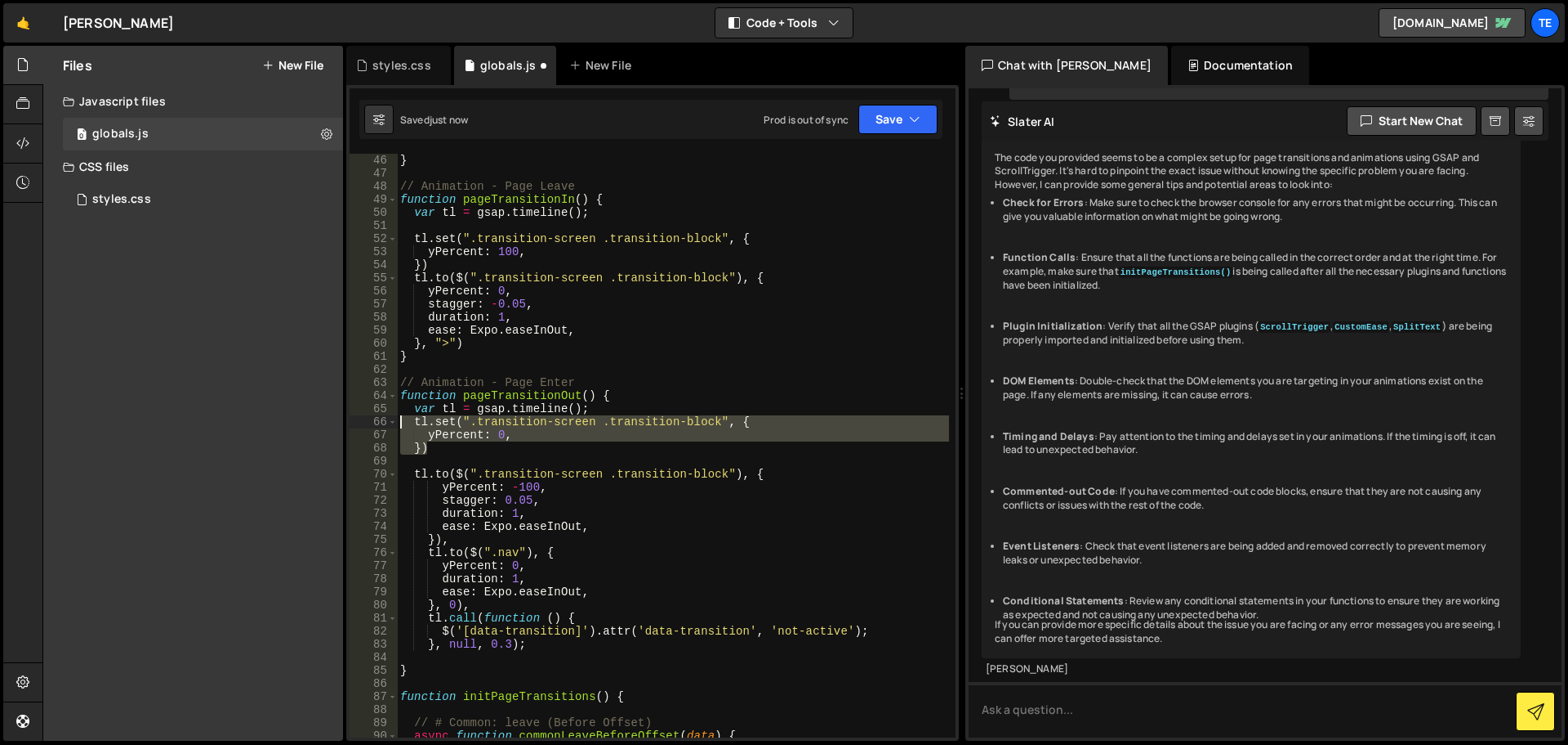
drag, startPoint x: 441, startPoint y: 447, endPoint x: 405, endPoint y: 424, distance: 42.7
click at [405, 424] on div "} // Animation - Page Leave function pageTransitionIn ( ) { var tl = gsap . tim…" at bounding box center [673, 459] width 552 height 610
type textarea "tl.set(".transition-screen .transition-block", { yPercent: 0,"
click at [430, 459] on div "} // Animation - Page Leave function pageTransitionIn ( ) { var tl = gsap . tim…" at bounding box center [673, 459] width 552 height 610
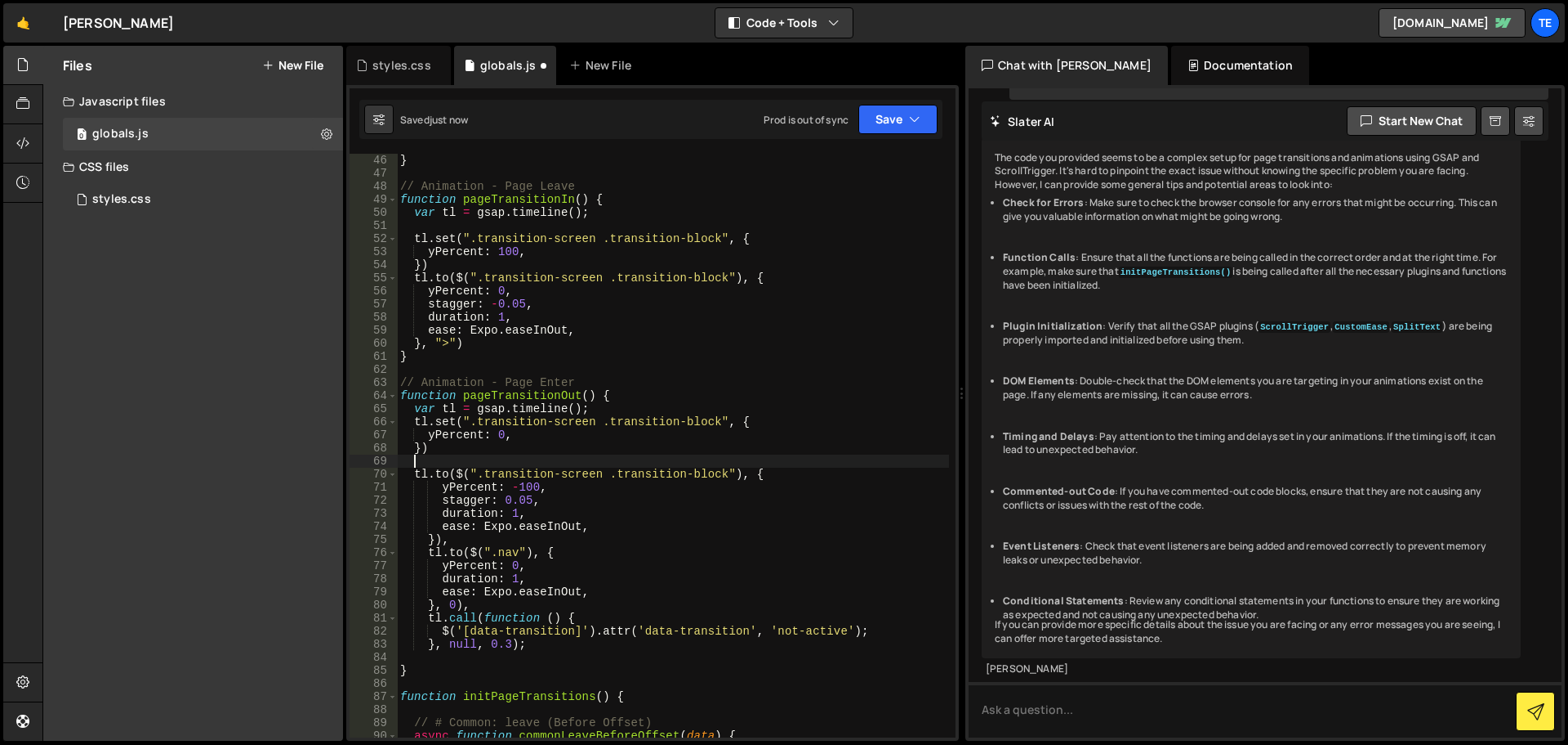
paste textarea "})"
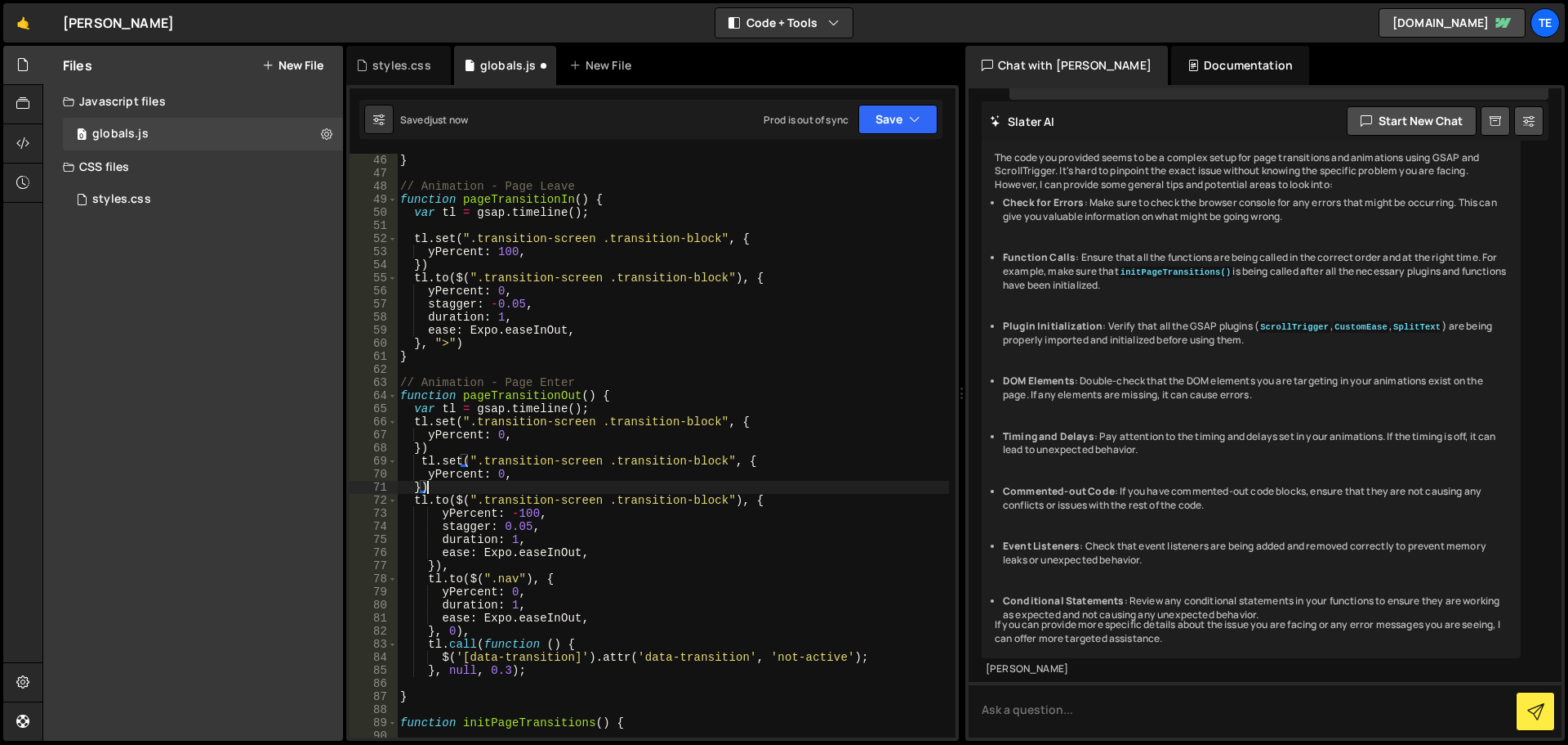
click at [505, 578] on div "} // Animation - Page Leave function pageTransitionIn ( ) { var tl = gsap . tim…" at bounding box center [673, 459] width 552 height 610
click at [709, 460] on div "} // Animation - Page Leave function pageTransitionIn ( ) { var tl = gsap . tim…" at bounding box center [673, 459] width 552 height 610
drag, startPoint x: 709, startPoint y: 460, endPoint x: 494, endPoint y: 459, distance: 215.0
click at [494, 459] on div "} // Animation - Page Leave function pageTransitionIn ( ) { var tl = gsap . tim…" at bounding box center [673, 459] width 552 height 610
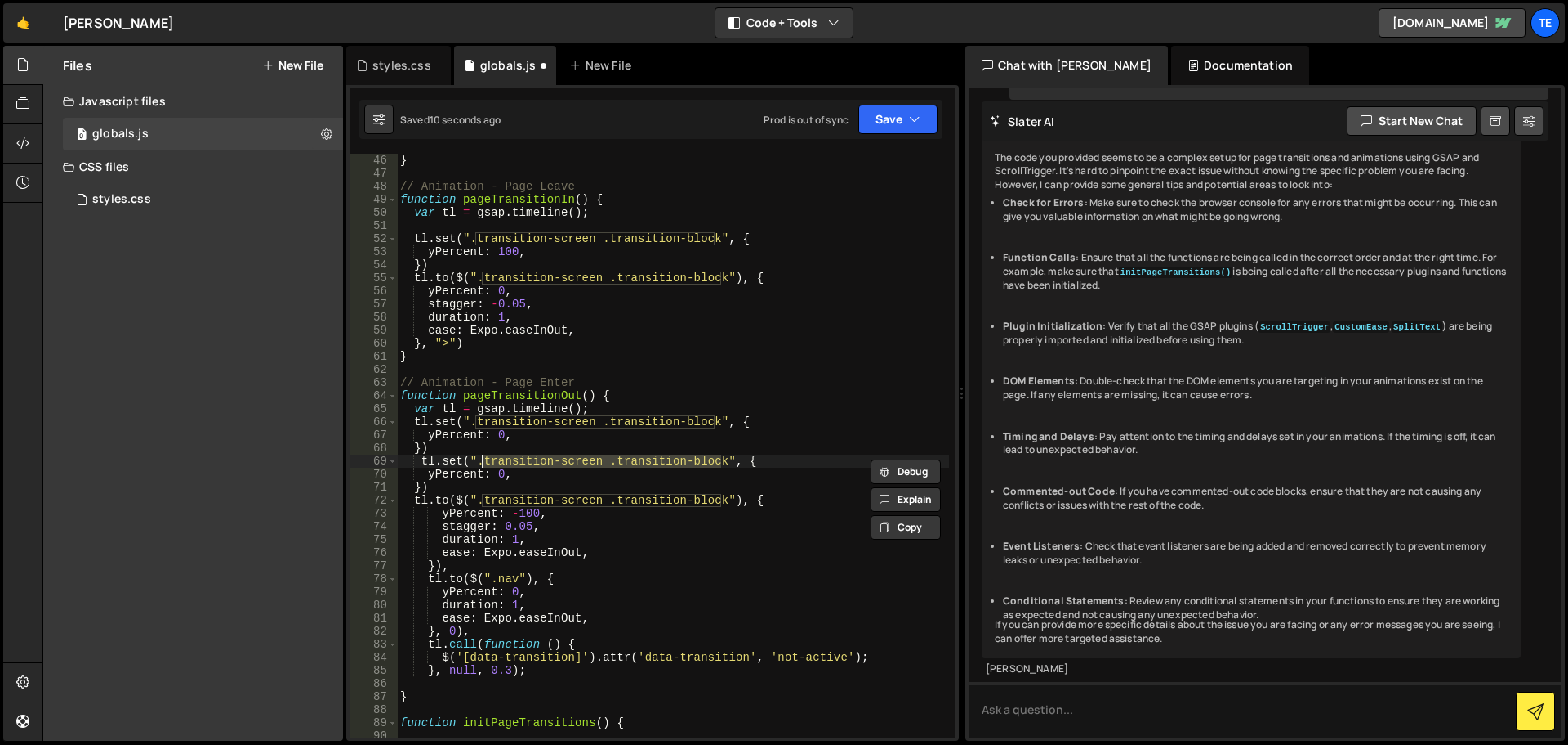
paste textarea "nav"
click at [495, 475] on div "} // Animation - Page Leave function pageTransitionIn ( ) { var tl = gsap . tim…" at bounding box center [673, 459] width 552 height 610
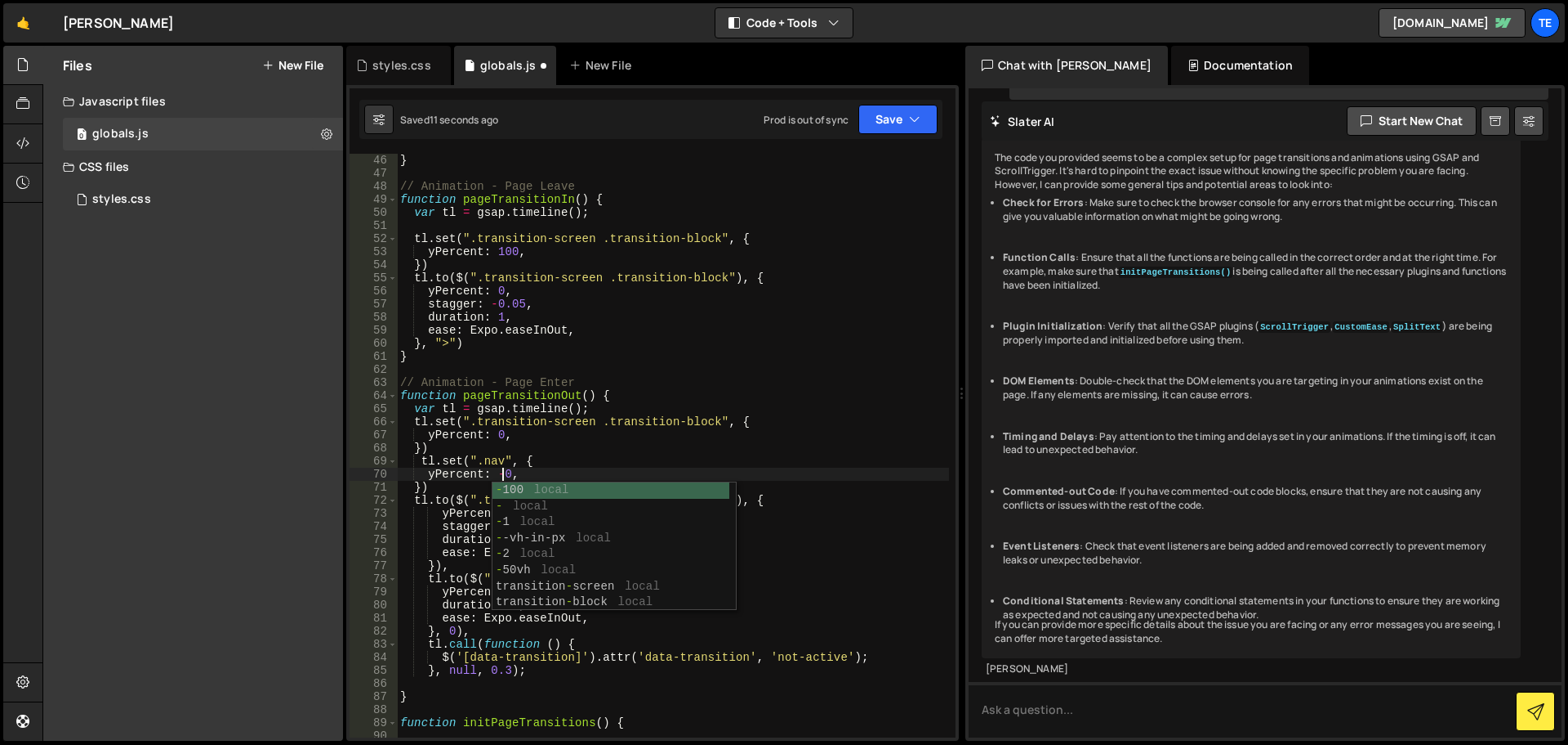
scroll to position [0, 7]
click at [504, 477] on div "} // Animation - Page Leave function pageTransitionIn ( ) { var tl = gsap . tim…" at bounding box center [673, 459] width 552 height 610
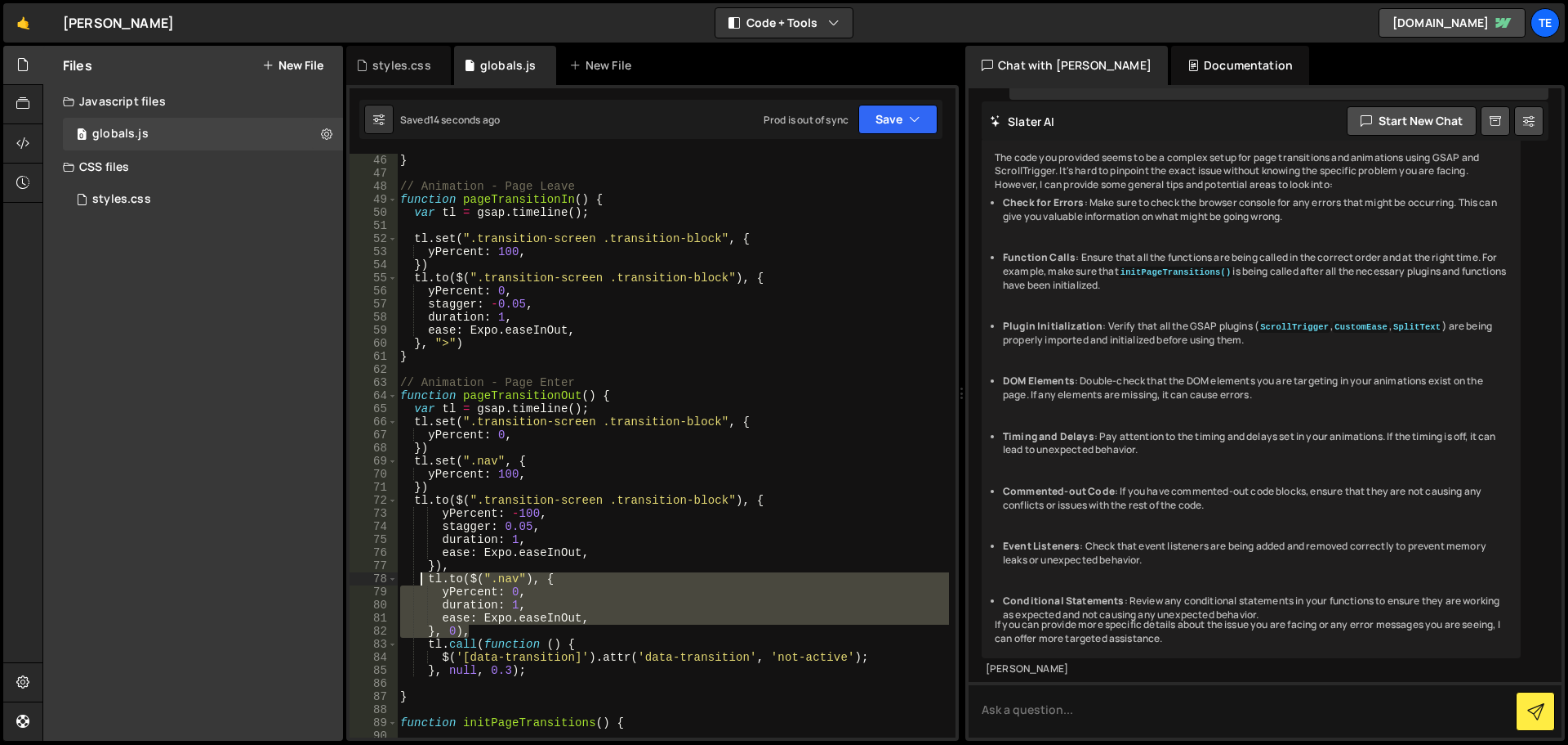
drag, startPoint x: 472, startPoint y: 631, endPoint x: 419, endPoint y: 578, distance: 75.0
click at [419, 578] on div "} // Animation - Page Leave function pageTransitionIn ( ) { var tl = gsap . tim…" at bounding box center [673, 459] width 552 height 610
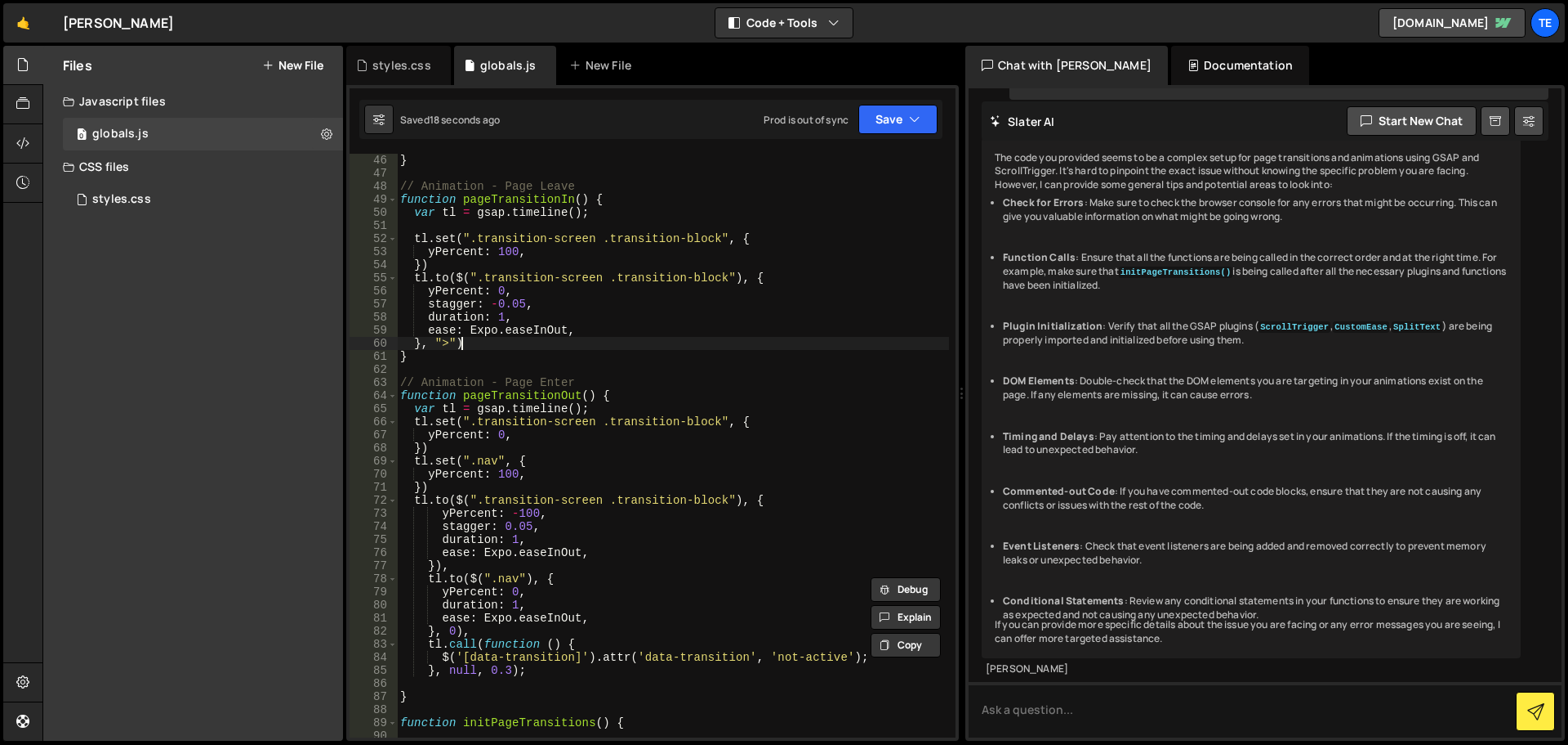
click at [485, 344] on div "} // Animation - Page Leave function pageTransitionIn ( ) { var tl = gsap . tim…" at bounding box center [673, 459] width 552 height 610
type textarea "}, ">")"
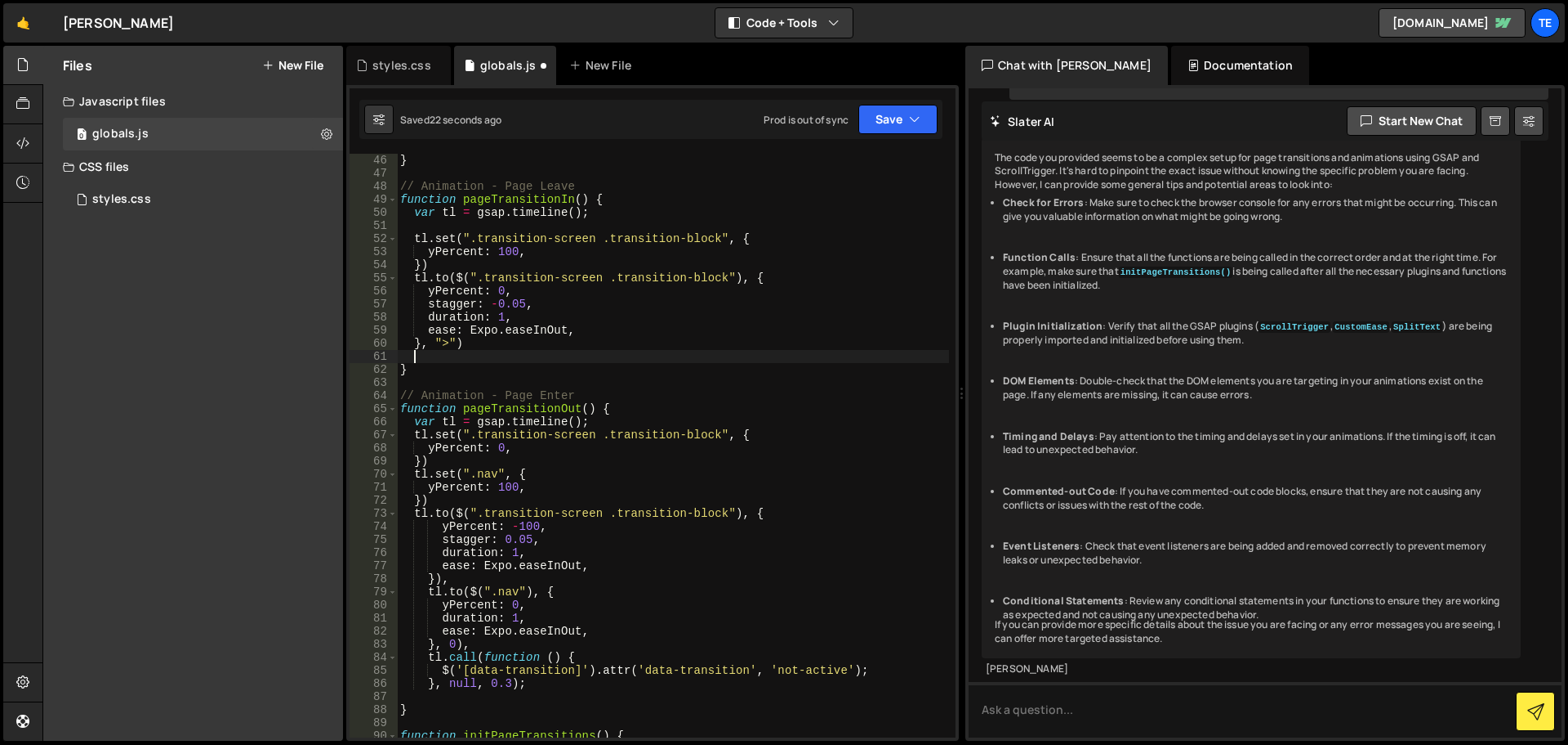
paste textarea "}, 0),"
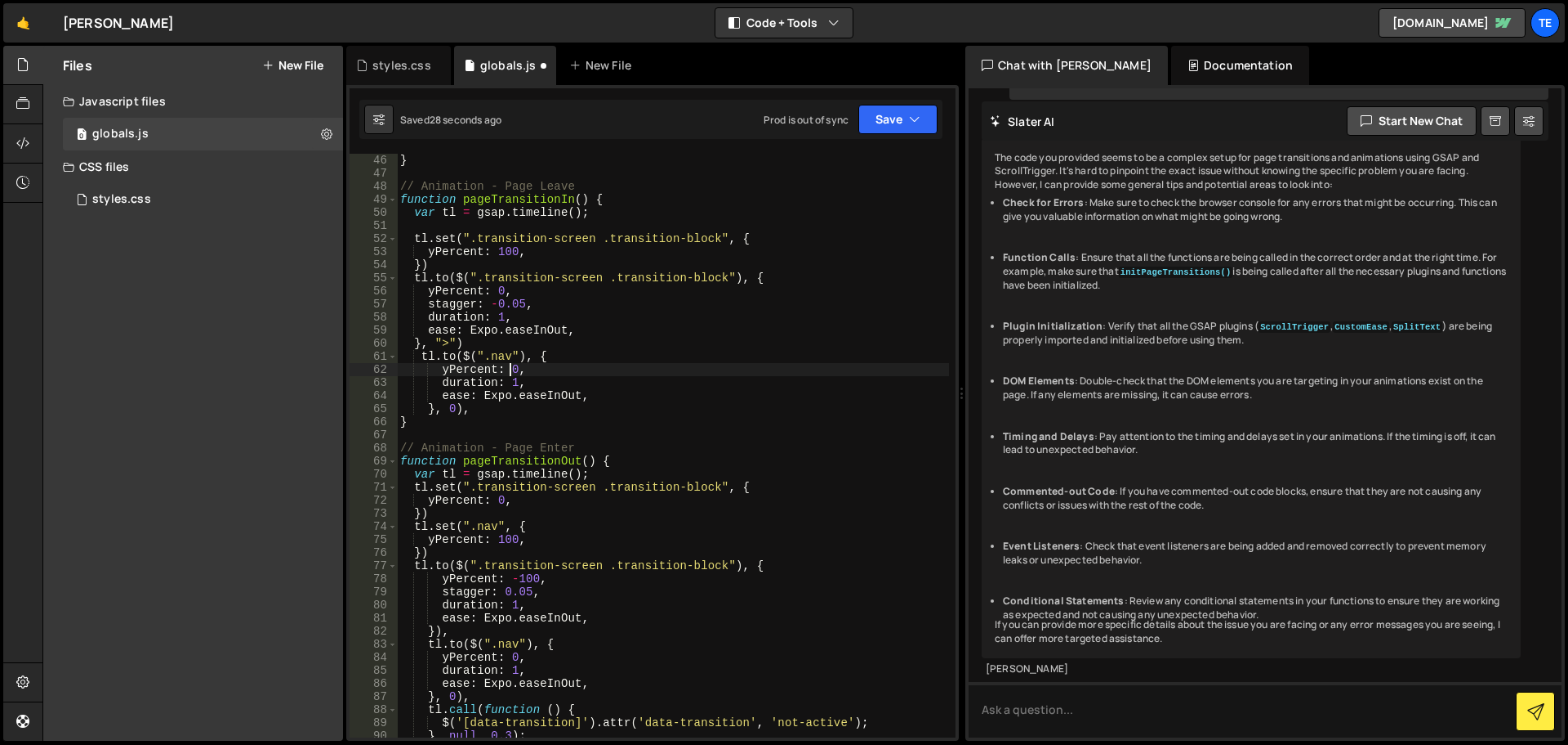
click at [513, 368] on div "} // Animation - Page Leave function pageTransitionIn ( ) { var tl = gsap . tim…" at bounding box center [673, 459] width 552 height 610
type textarea "yPercent: -100,"
click at [751, 439] on div "} // Animation - Page Leave function pageTransitionIn ( ) { var tl = gsap . tim…" at bounding box center [673, 459] width 552 height 610
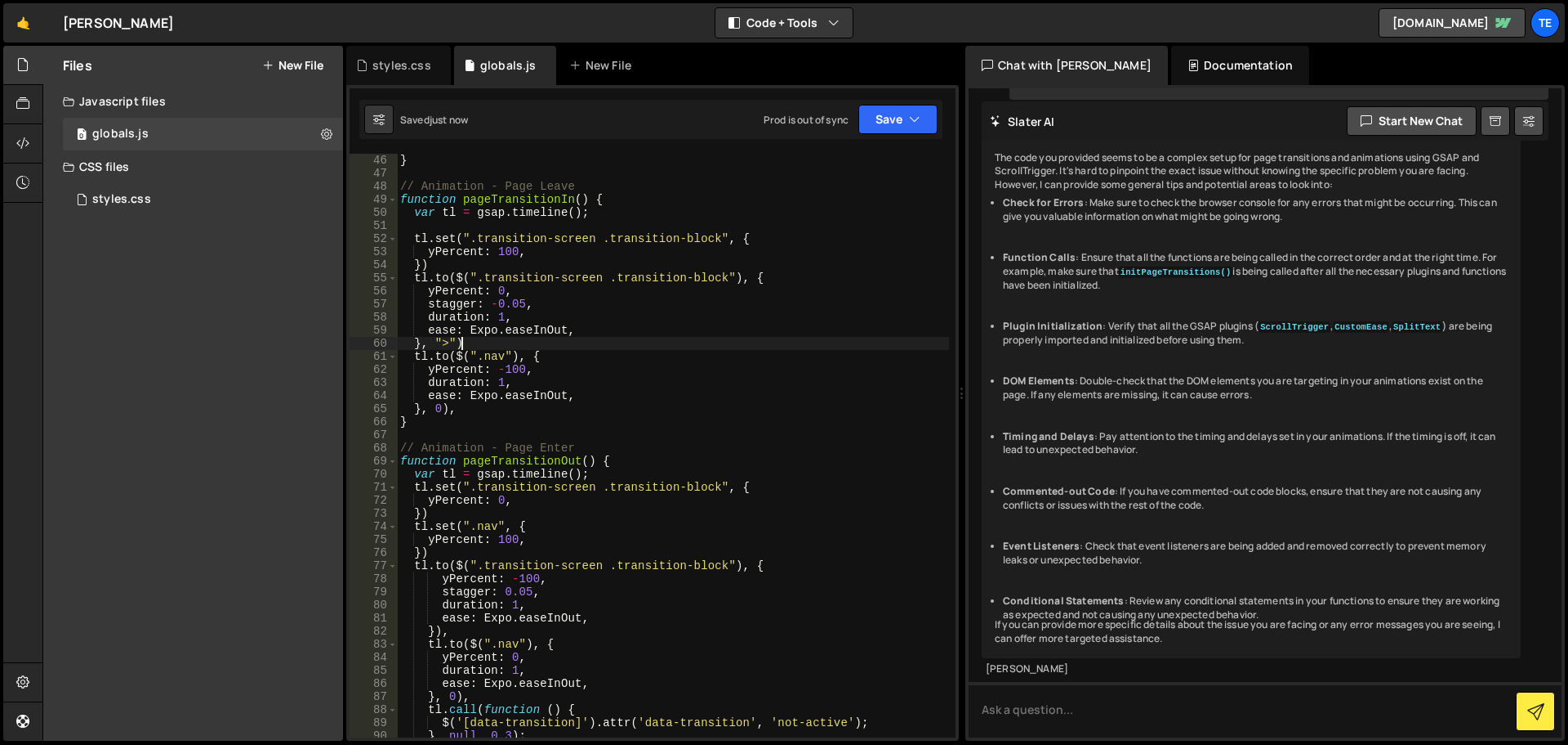
click at [492, 344] on div "} // Animation - Page Leave function pageTransitionIn ( ) { var tl = gsap . tim…" at bounding box center [673, 459] width 552 height 610
click at [536, 373] on div "} // Animation - Page Leave function pageTransitionIn ( ) { var tl = gsap . tim…" at bounding box center [673, 459] width 552 height 610
click at [566, 355] on div "} // Animation - Page Leave function pageTransitionIn ( ) { var tl = gsap . tim…" at bounding box center [673, 459] width 552 height 610
click at [632, 398] on div "} // Animation - Page Leave function pageTransitionIn ( ) { var tl = gsap . tim…" at bounding box center [673, 459] width 552 height 610
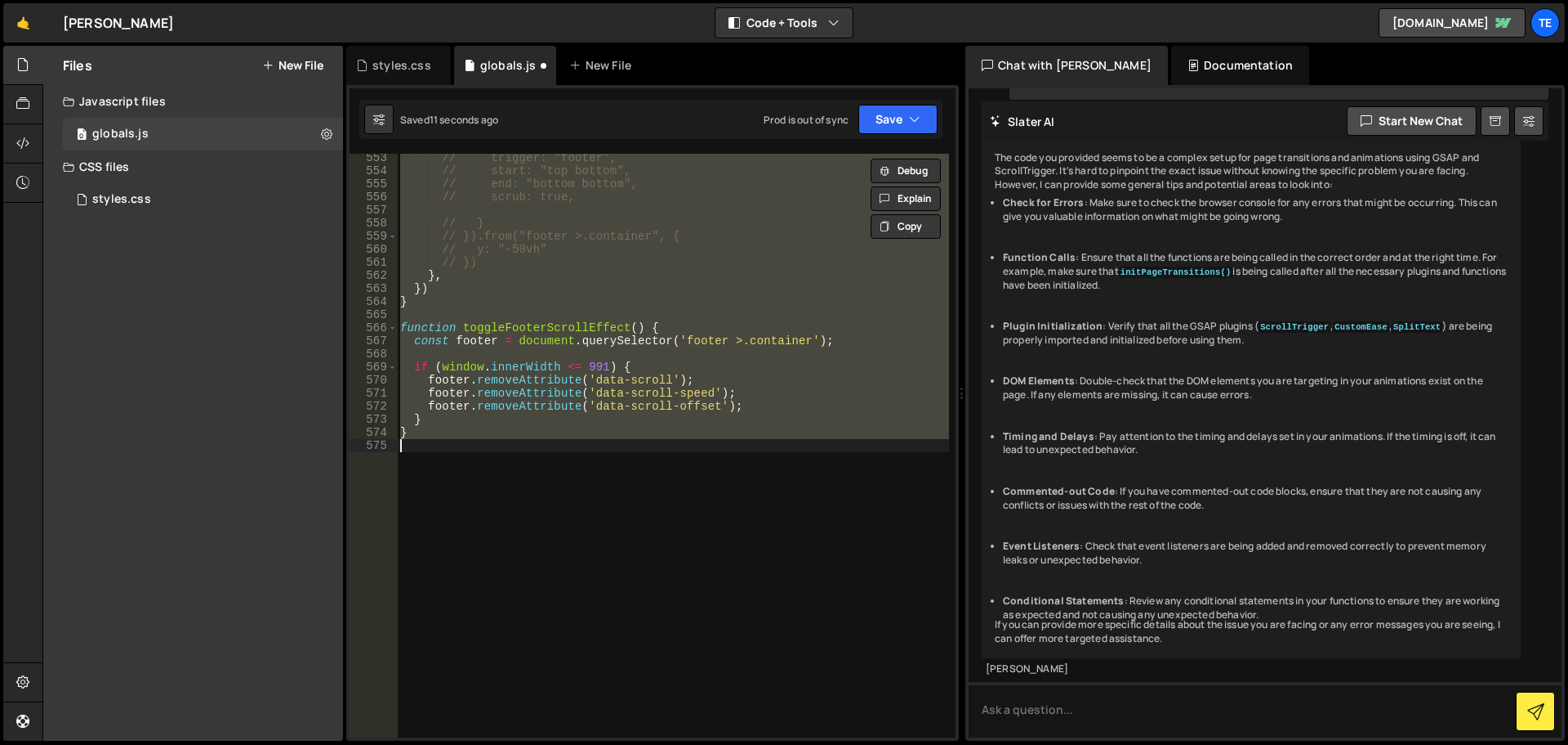
scroll to position [0, 0]
type textarea "yPercent: 0,"
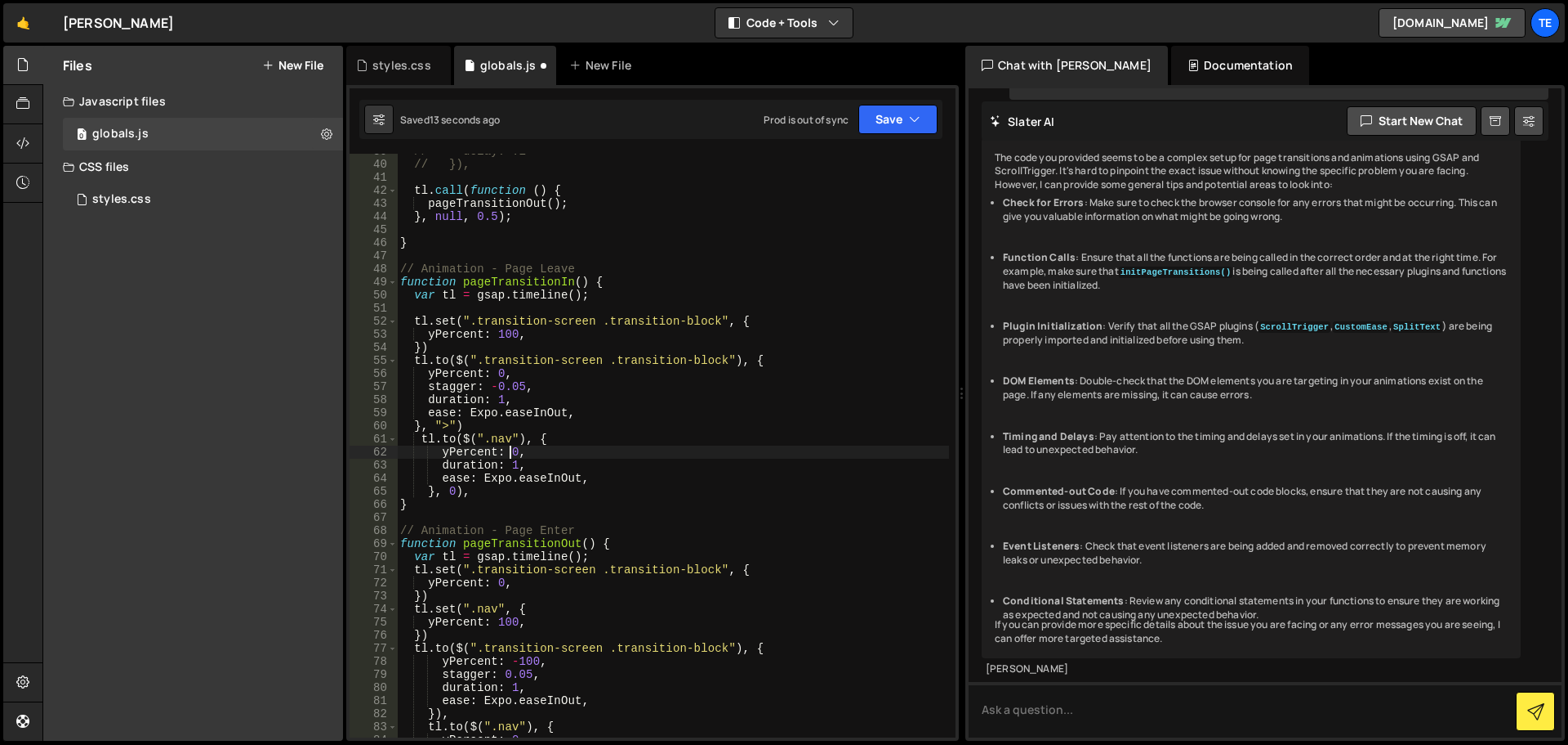
scroll to position [506, 0]
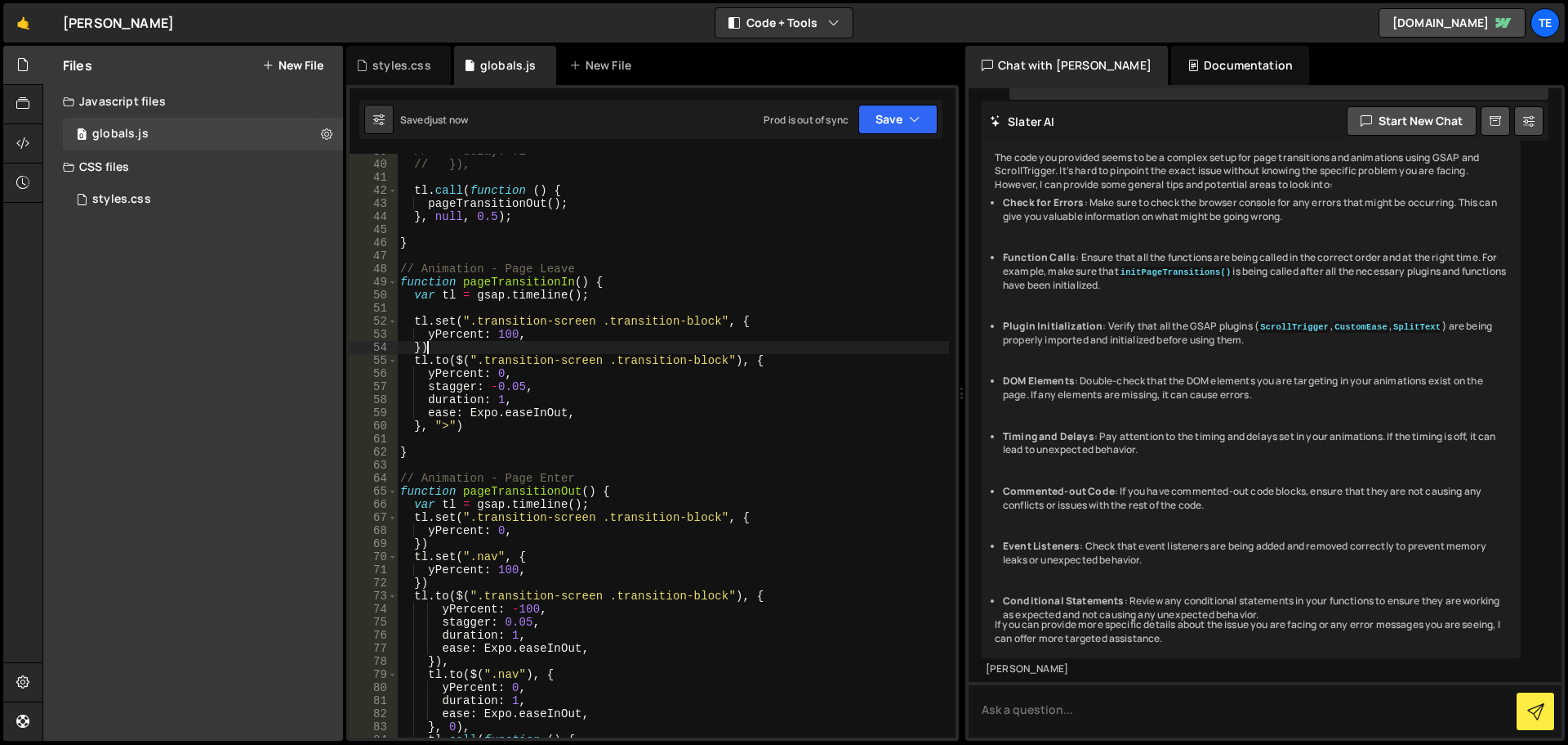
click at [446, 350] on div "// delay: .1 // }), tl . call ( function ( ) { pageTransitionOut ( ) ; } , null…" at bounding box center [673, 449] width 552 height 610
click at [773, 364] on div "// delay: .1 // }), tl . call ( function ( ) { pageTransitionOut ( ) ; } , null…" at bounding box center [673, 449] width 552 height 610
click at [530, 423] on div "// delay: .1 // }), tl . call ( function ( ) { pageTransitionOut ( ) ; } , null…" at bounding box center [673, 449] width 552 height 610
click at [473, 426] on div "// delay: .1 // }), tl . call ( function ( ) { pageTransitionOut ( ) ; } , null…" at bounding box center [673, 449] width 552 height 610
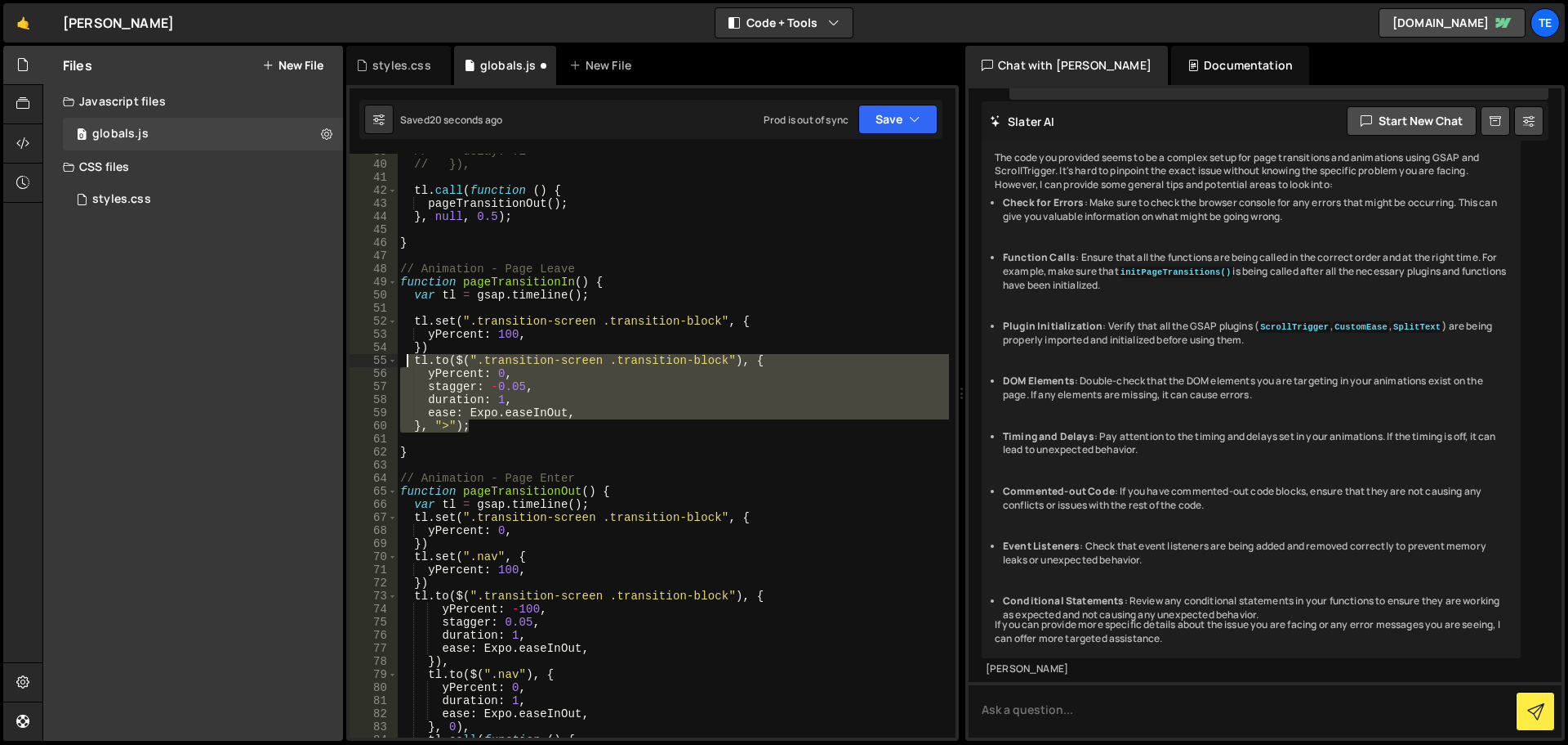
drag, startPoint x: 479, startPoint y: 426, endPoint x: 409, endPoint y: 360, distance: 96.2
click at [409, 360] on div "// delay: .1 // }), tl . call ( function ( ) { pageTransitionOut ( ) ; } , null…" at bounding box center [673, 449] width 552 height 610
type textarea "tl.to($(".transition-screen .transition-block"), { yPercent: 0,"
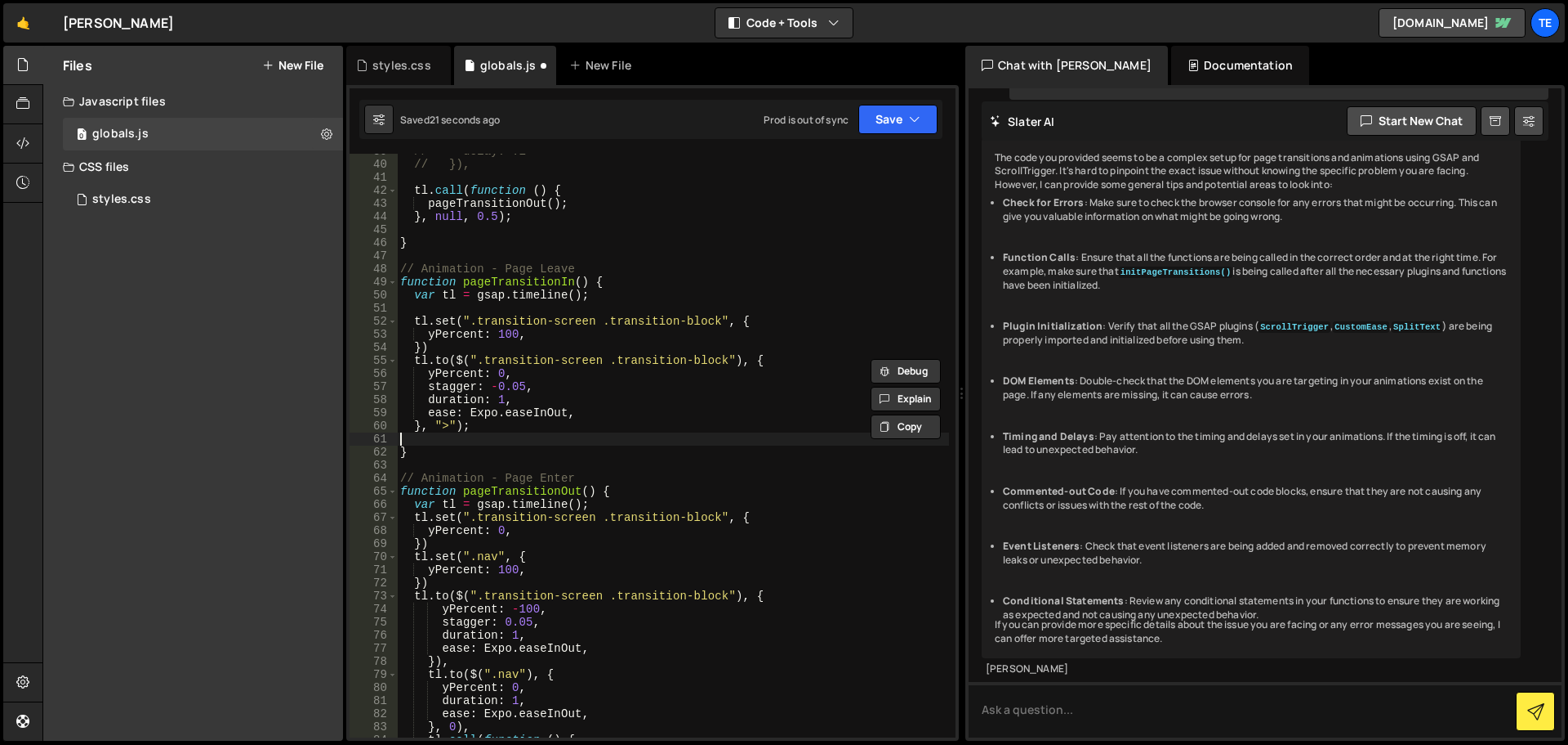
click at [429, 440] on div "// delay: .1 // }), tl . call ( function ( ) { pageTransitionOut ( ) ; } , null…" at bounding box center [673, 449] width 552 height 610
paste textarea "}, ">");"
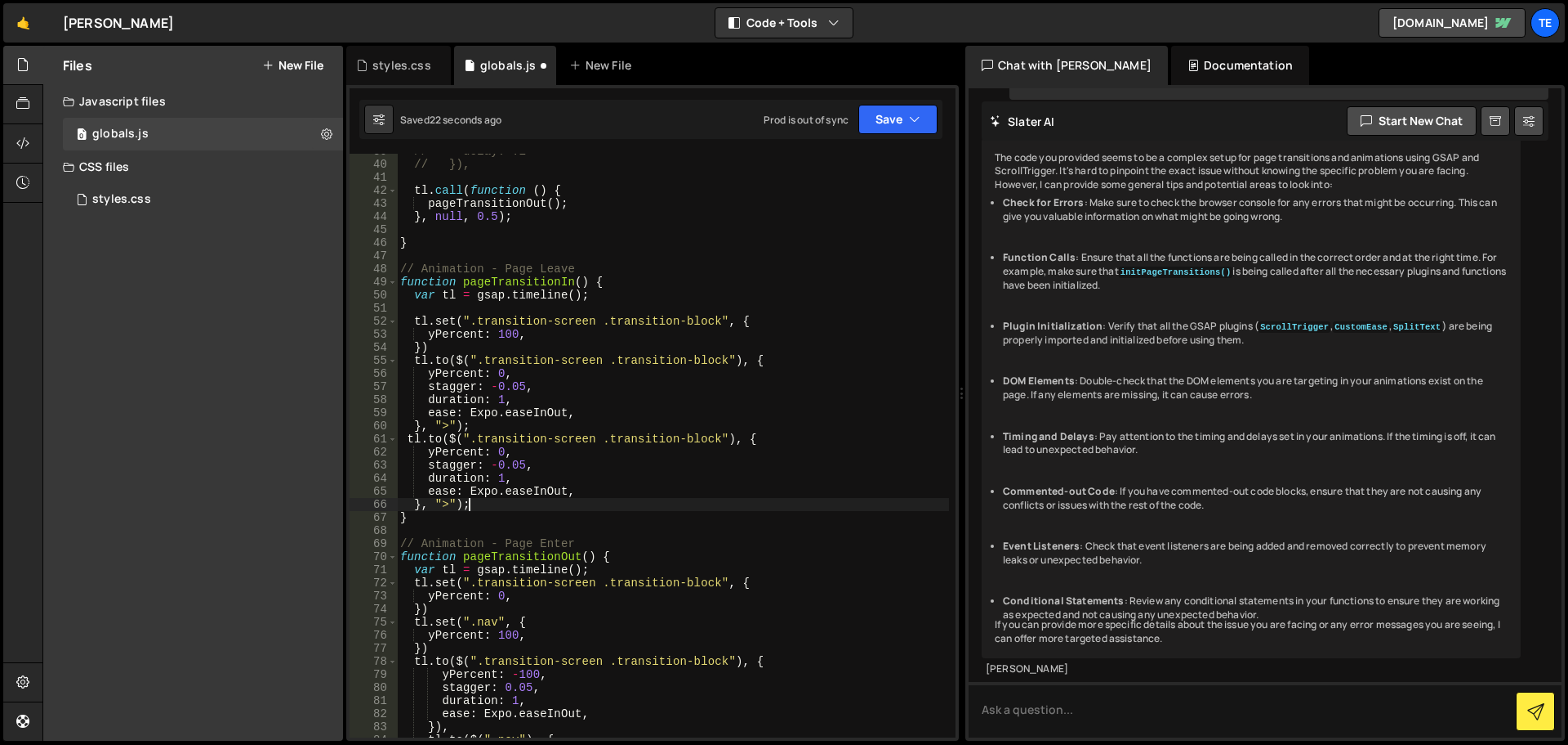
click at [448, 511] on div "// delay: .1 // }), tl . call ( function ( ) { pageTransitionOut ( ) ; } , null…" at bounding box center [673, 449] width 552 height 610
click at [448, 510] on div "// delay: .1 // }), tl . call ( function ( ) { pageTransitionOut ( ) ; } , null…" at bounding box center [673, 449] width 552 height 610
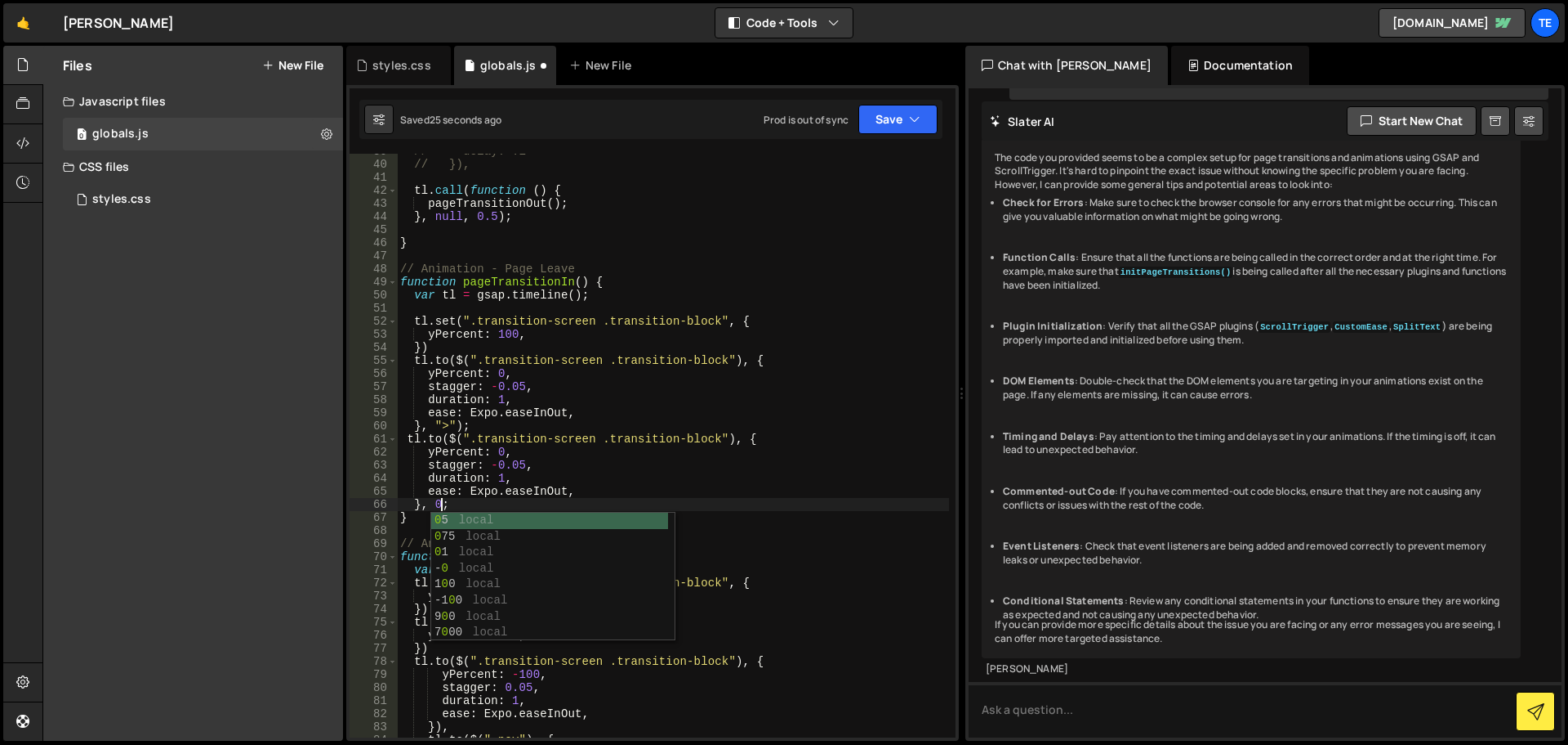
click at [700, 441] on div "// delay: .1 // }), tl . call ( function ( ) { pageTransitionOut ( ) ; } , null…" at bounding box center [673, 449] width 552 height 610
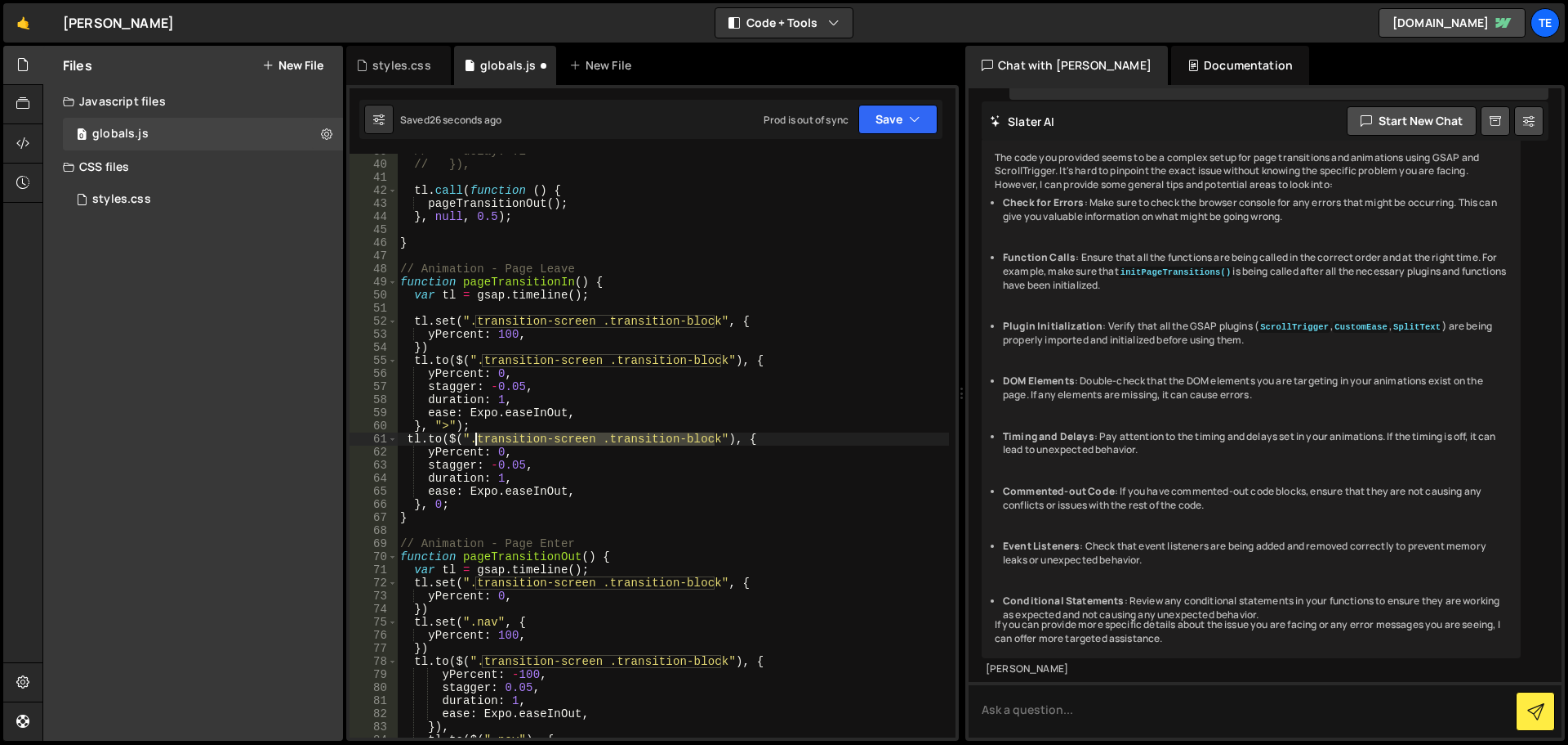
drag, startPoint x: 700, startPoint y: 441, endPoint x: 500, endPoint y: 440, distance: 200.0
click at [500, 440] on div "// delay: .1 // }), tl . call ( function ( ) { pageTransitionOut ( ) ; } , null…" at bounding box center [673, 449] width 552 height 610
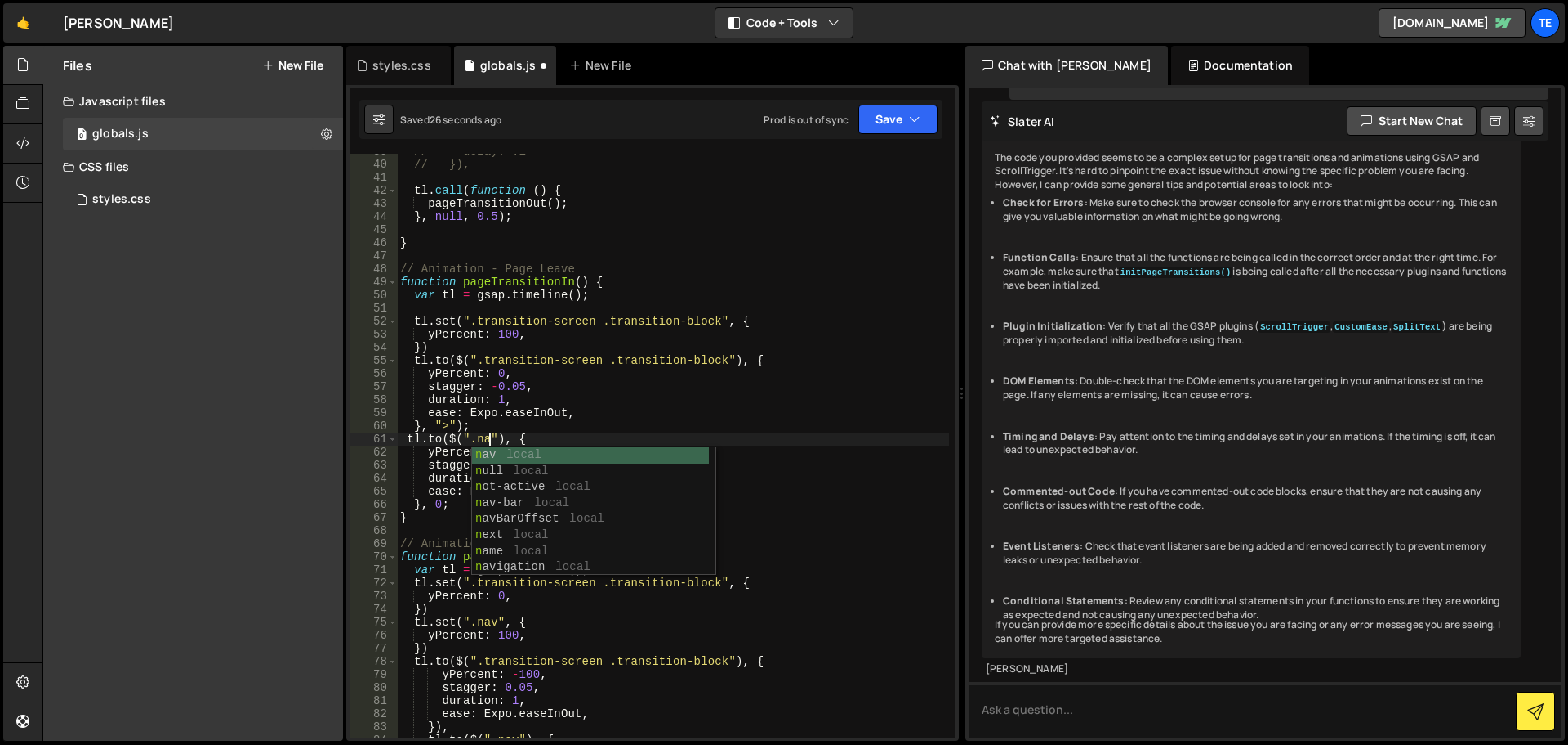
scroll to position [0, 6]
click at [512, 382] on div "// delay: .1 // }), tl . call ( function ( ) { pageTransitionOut ( ) ; } , null…" at bounding box center [673, 449] width 552 height 610
click at [494, 453] on div "// delay: .1 // }), tl . call ( function ( ) { pageTransitionOut ( ) ; } , null…" at bounding box center [673, 449] width 552 height 610
click at [645, 384] on div "// delay: .1 // }), tl . call ( function ( ) { pageTransitionOut ( ) ; } , null…" at bounding box center [673, 449] width 552 height 610
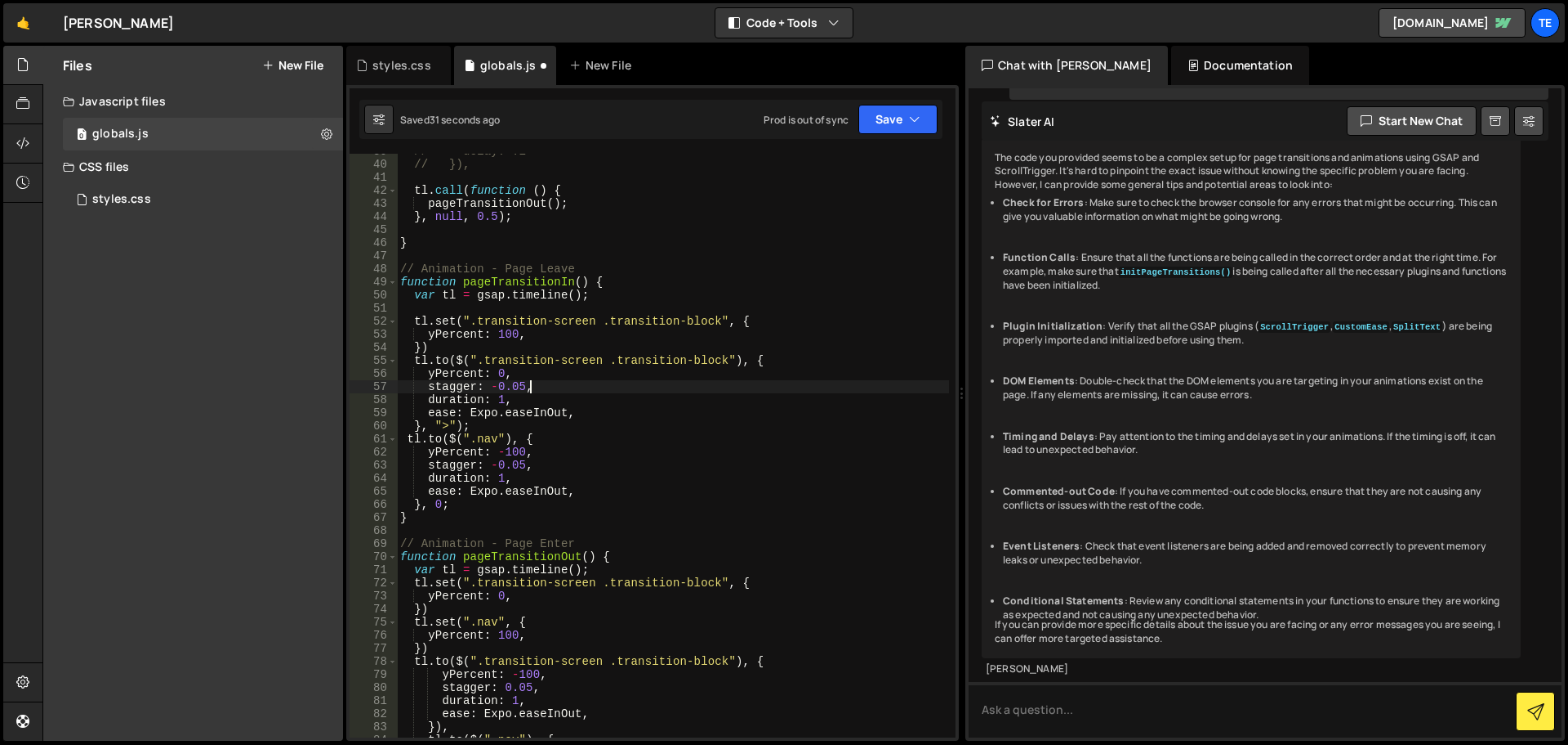
click at [504, 465] on div "// delay: .1 // }), tl . call ( function ( ) { pageTransitionOut ( ) ; } , null…" at bounding box center [673, 449] width 552 height 610
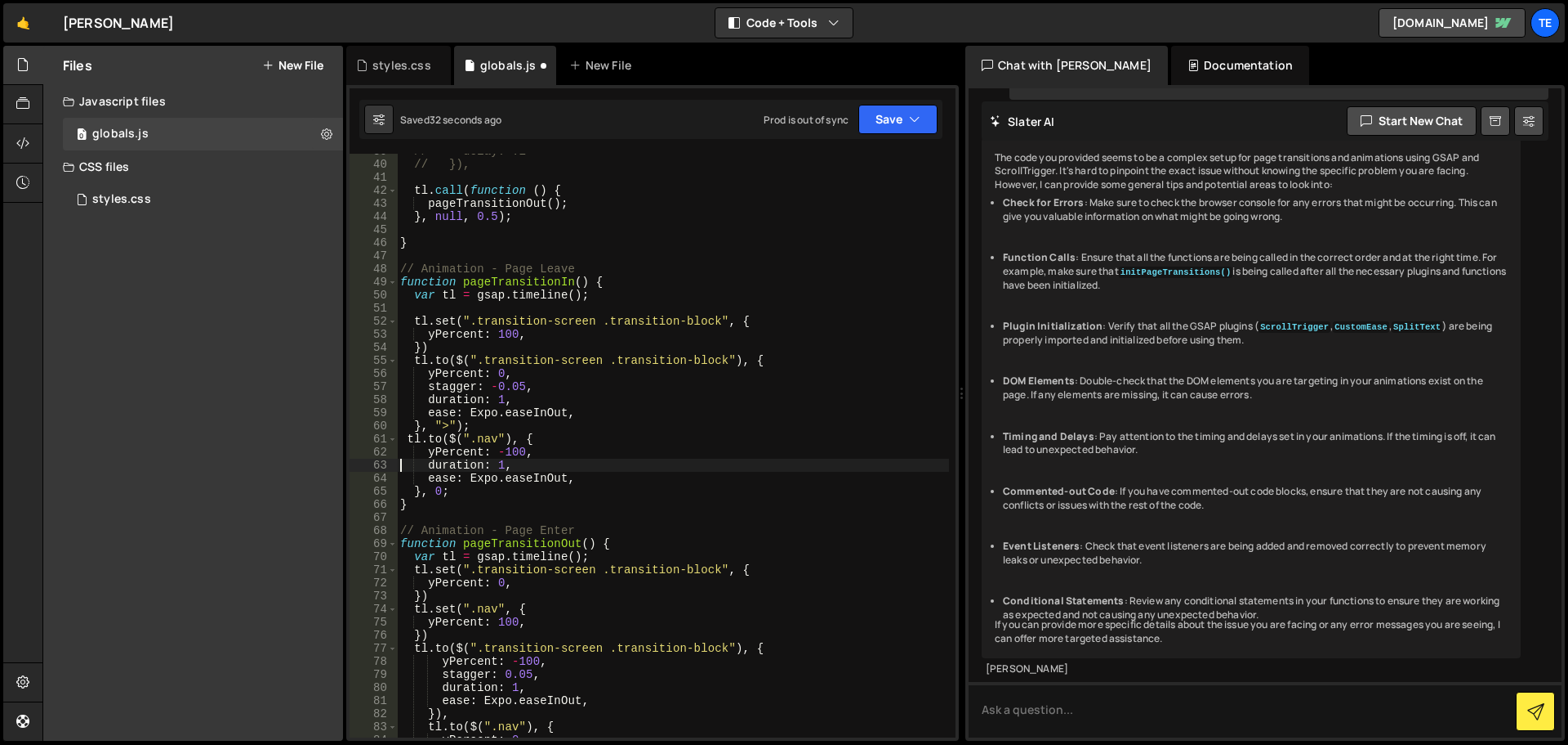
click at [565, 488] on div "// delay: .1 // }), tl . call ( function ( ) { pageTransitionOut ( ) ; } , null…" at bounding box center [673, 449] width 552 height 610
drag, startPoint x: 508, startPoint y: 401, endPoint x: 496, endPoint y: 401, distance: 12.0
click at [496, 401] on div "// delay: .1 // }), tl . call ( function ( ) { pageTransitionOut ( ) ; } , null…" at bounding box center [673, 449] width 552 height 610
click at [496, 401] on div "// delay: .1 // }), tl . call ( function ( ) { pageTransitionOut ( ) ; } , null…" at bounding box center [673, 446] width 552 height 584
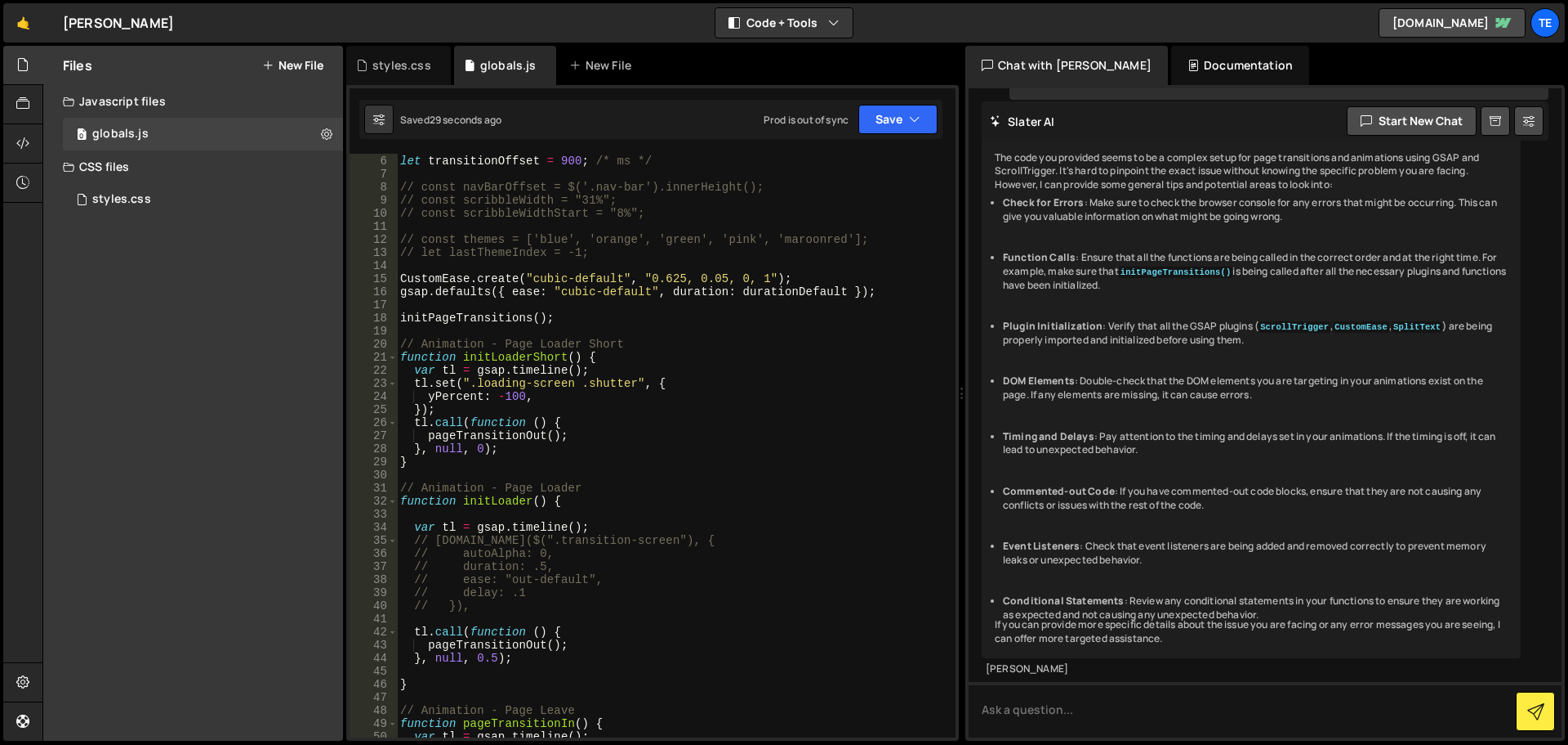
scroll to position [0, 0]
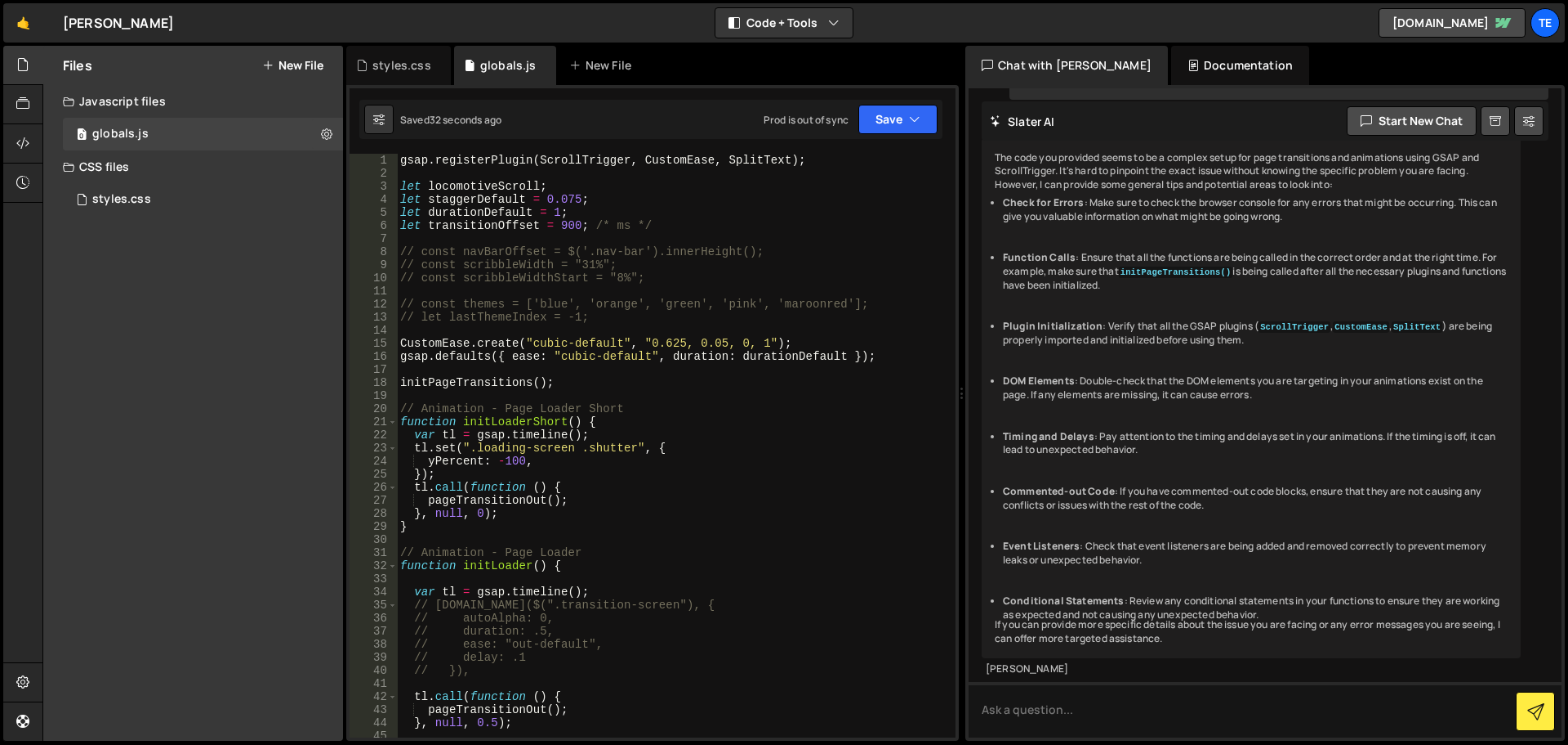
click at [774, 338] on div "gsap . registerPlugin ( ScrollTrigger , CustomEase , SplitText ) ; let locomoti…" at bounding box center [673, 459] width 552 height 610
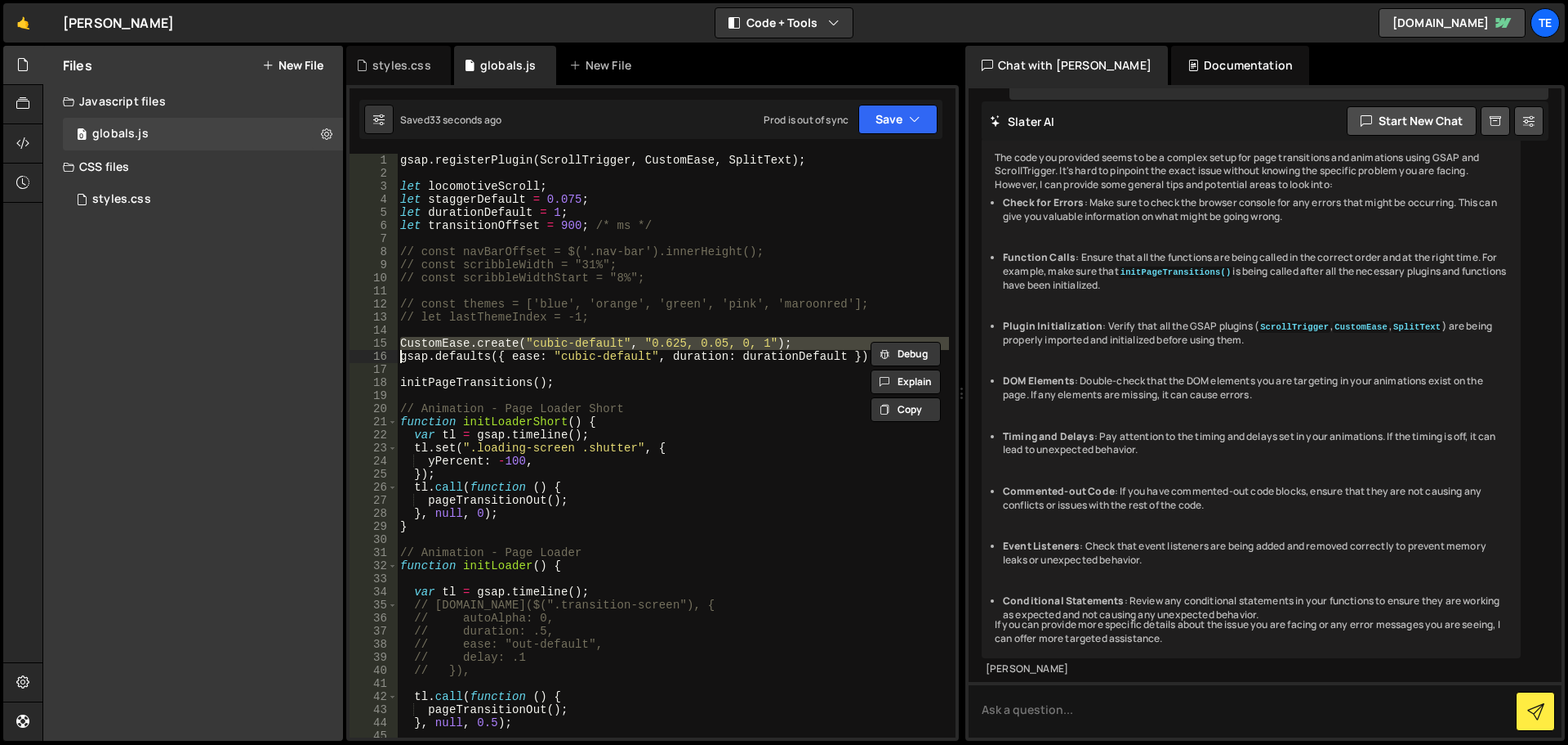
click at [793, 342] on div "gsap . registerPlugin ( ScrollTrigger , CustomEase , SplitText ) ; let locomoti…" at bounding box center [673, 446] width 552 height 584
type textarea "CustomEase.create("cubic-default", "0.625, 0.05, 0, 1");"
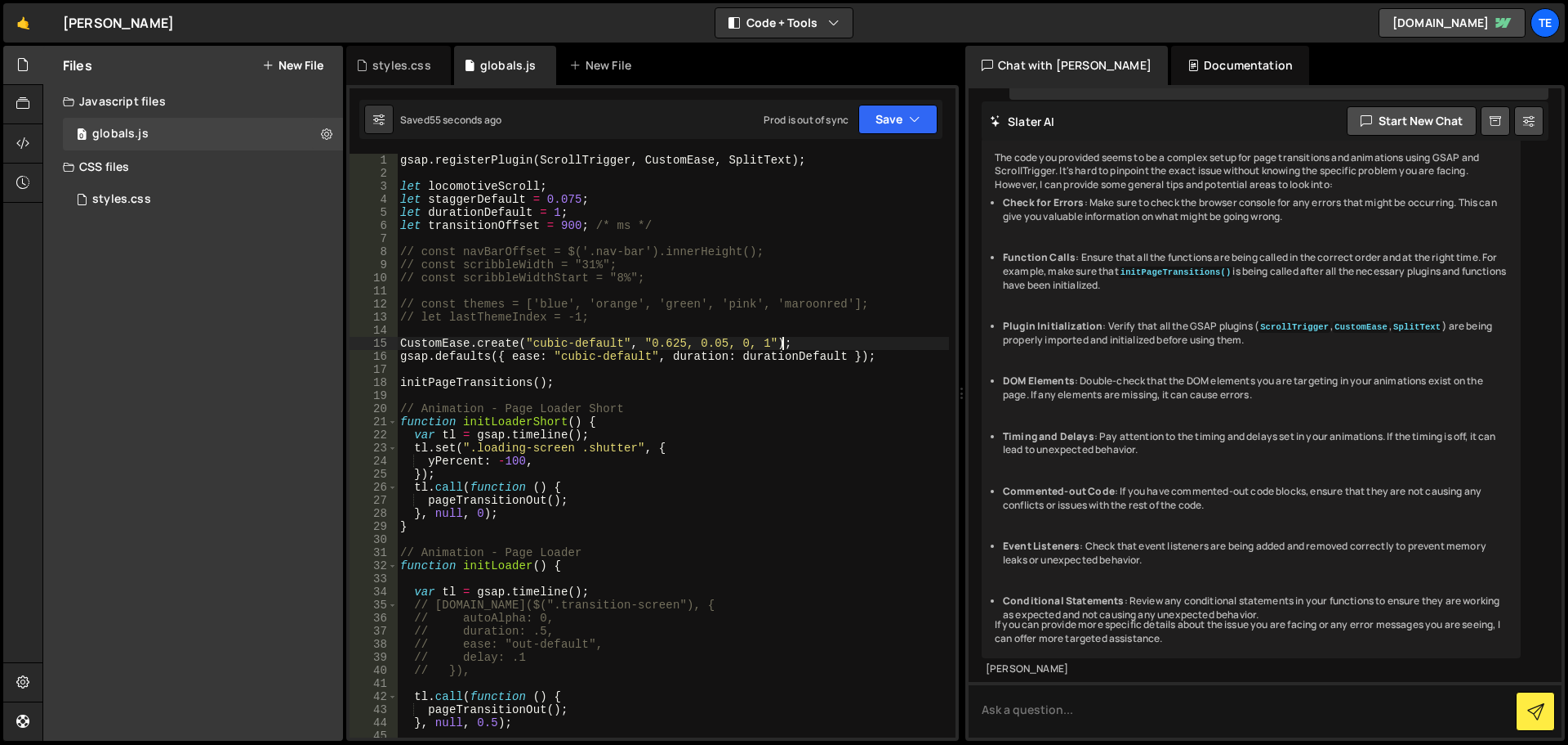
click at [846, 336] on div "gsap . registerPlugin ( ScrollTrigger , CustomEase , SplitText ) ; let locomoti…" at bounding box center [673, 459] width 552 height 610
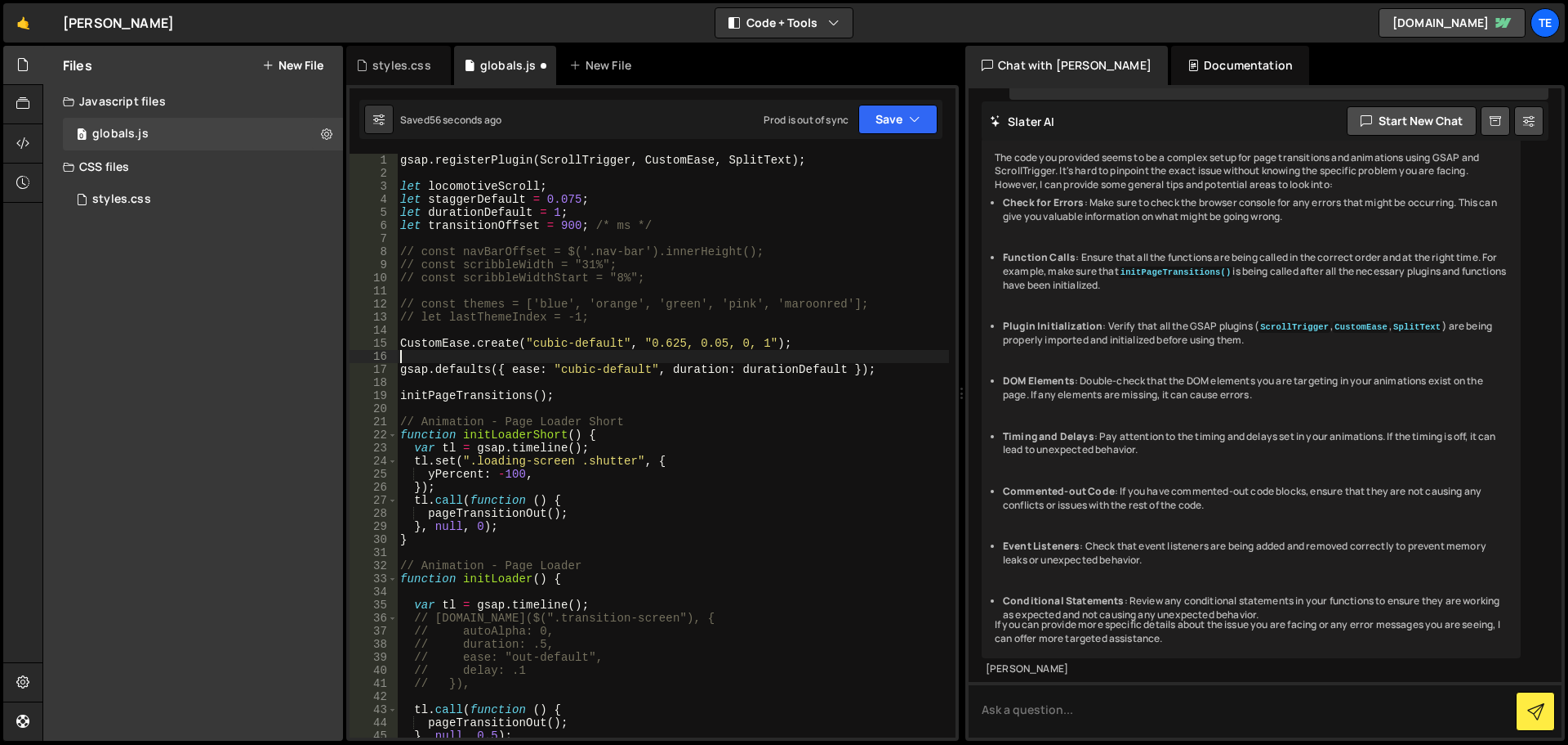
paste textarea "CustomEase.create("cubic-default", "0.625, 0.05, 0, 1");"
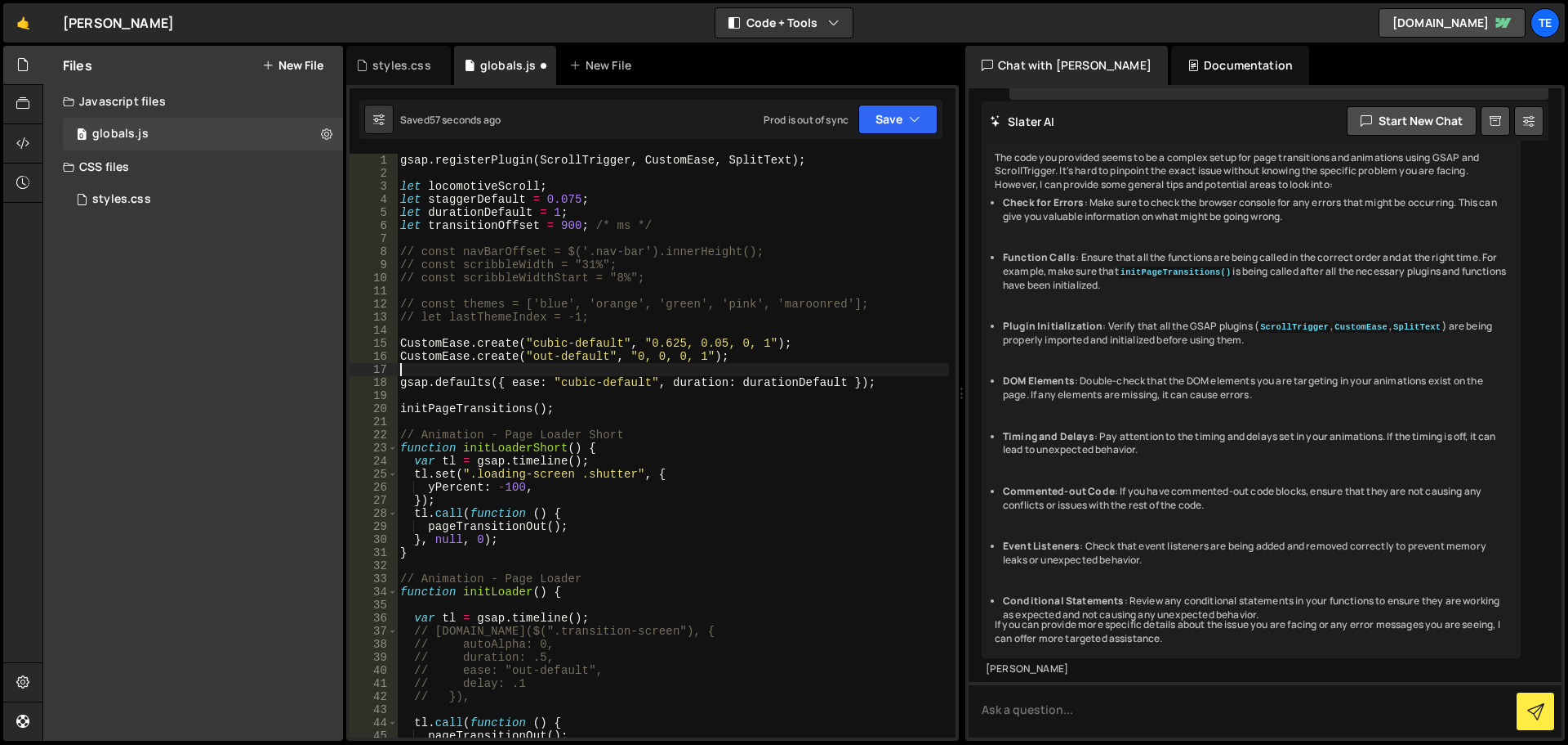
click at [578, 349] on div "gsap . registerPlugin ( ScrollTrigger , CustomEase , SplitText ) ; let locomoti…" at bounding box center [673, 459] width 552 height 610
click at [578, 355] on div "gsap . registerPlugin ( ScrollTrigger , CustomEase , SplitText ) ; let locomoti…" at bounding box center [673, 459] width 552 height 610
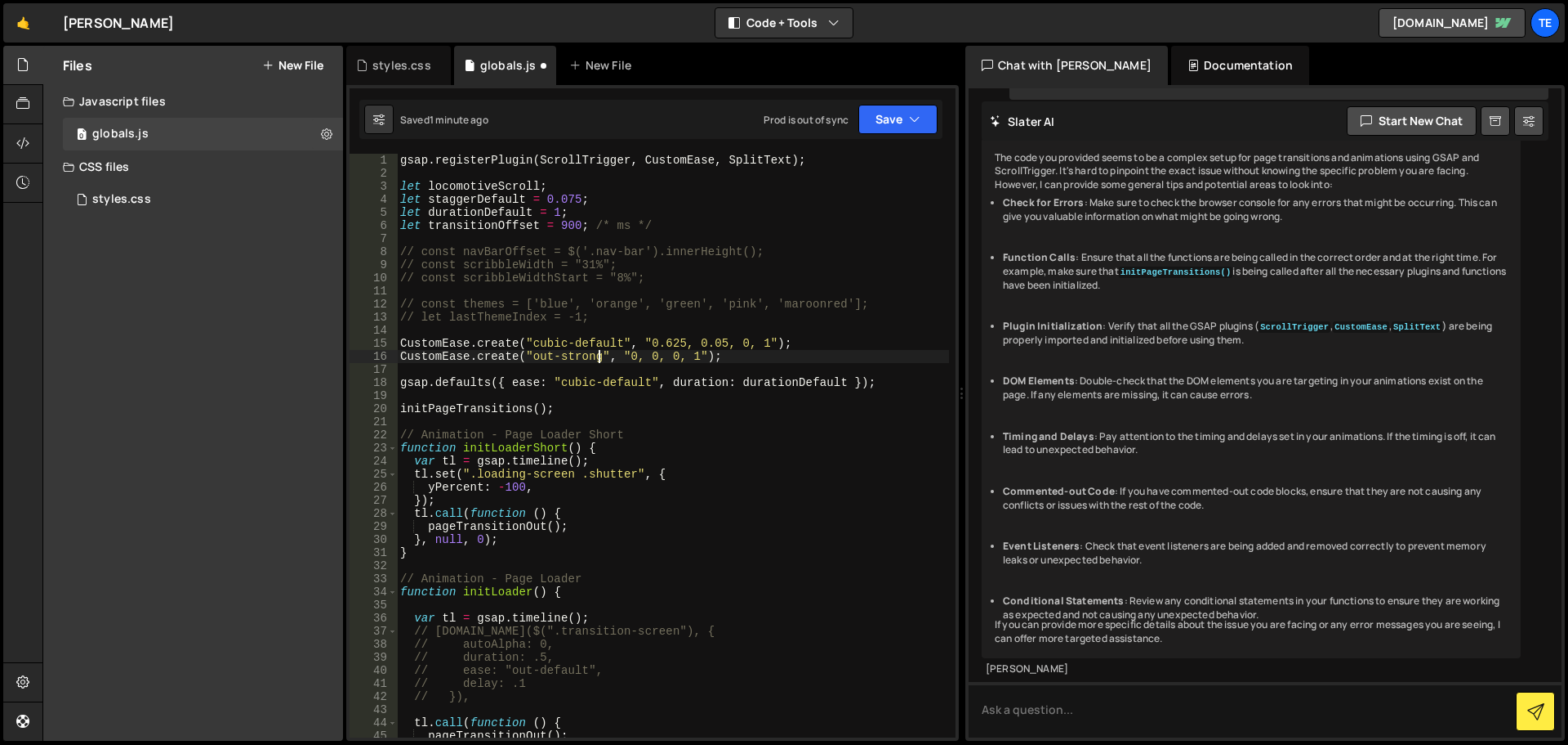
click at [711, 353] on div "gsap . registerPlugin ( ScrollTrigger , CustomEase , SplitText ) ; let locomoti…" at bounding box center [673, 459] width 552 height 610
click at [536, 354] on div "gsap . registerPlugin ( ScrollTrigger , CustomEase , SplitText ) ; let locomoti…" at bounding box center [673, 459] width 552 height 610
drag, startPoint x: 536, startPoint y: 354, endPoint x: 598, endPoint y: 357, distance: 62.1
click at [598, 357] on div "gsap . registerPlugin ( ScrollTrigger , CustomEase , SplitText ) ; let locomoti…" at bounding box center [673, 459] width 552 height 610
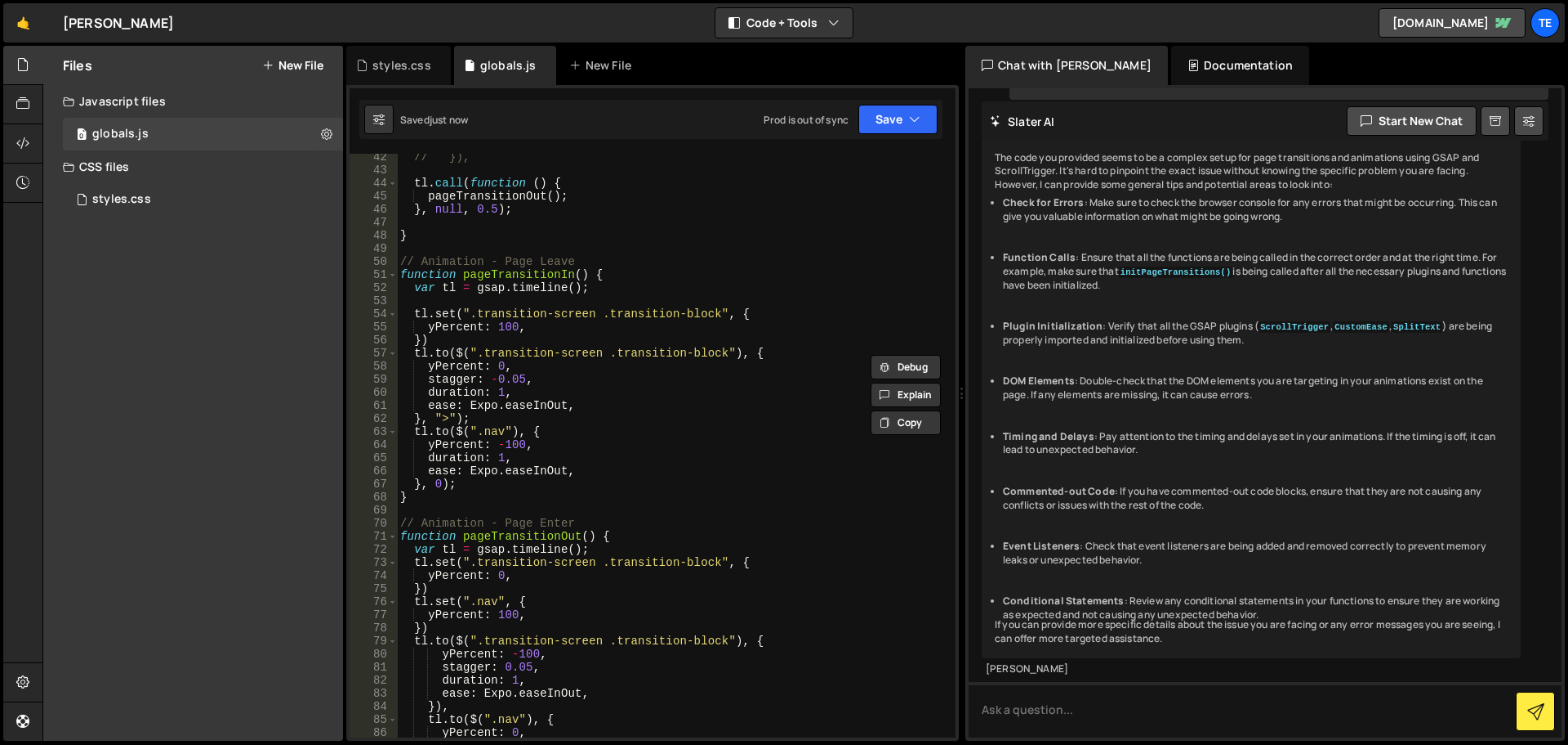
scroll to position [539, 0]
click at [532, 405] on div "// }), tl . call ( function ( ) { pageTransitionOut ( ) ; } , null , 0.5 ) ; } …" at bounding box center [673, 455] width 552 height 610
drag, startPoint x: 532, startPoint y: 405, endPoint x: 487, endPoint y: 403, distance: 45.0
click at [487, 403] on div "// }), tl . call ( function ( ) { pageTransitionOut ( ) ; } , null , 0.5 ) ; } …" at bounding box center [673, 455] width 552 height 610
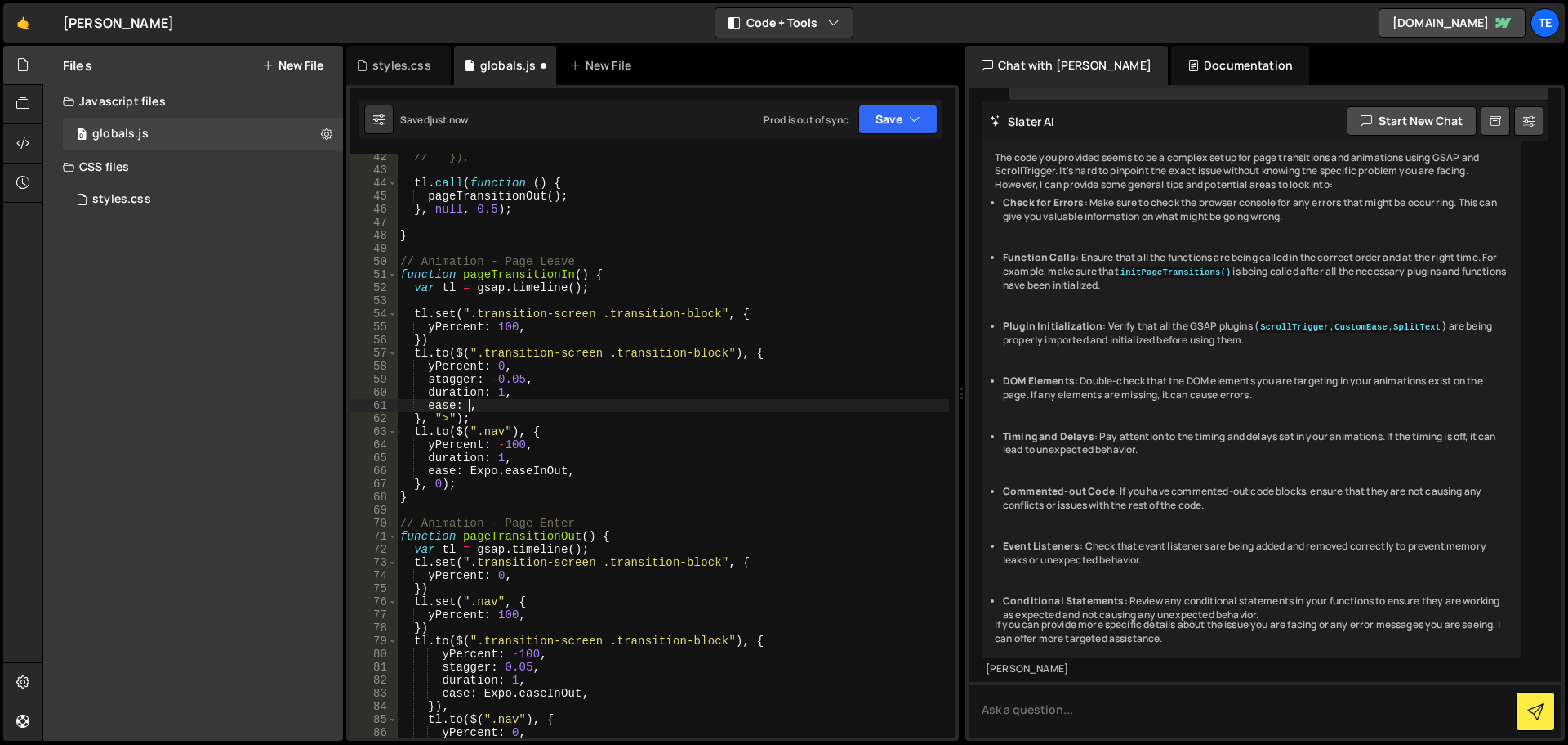
scroll to position [0, 5]
paste textarea "out-strong""
click at [518, 401] on div "// }), tl . call ( function ( ) { pageTransitionOut ( ) ; } , null , 0.5 ) ; } …" at bounding box center [673, 455] width 552 height 610
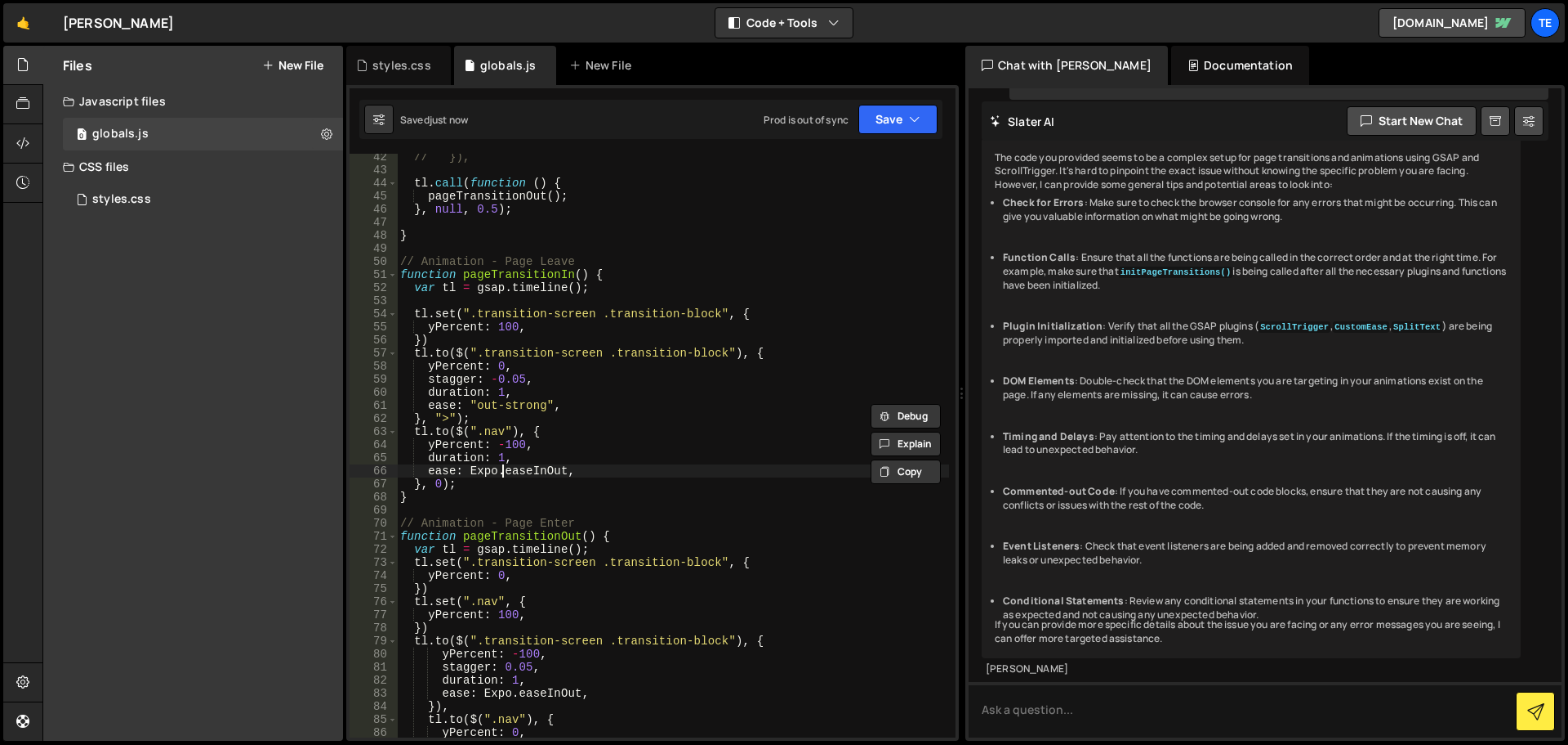
click at [504, 468] on div "// }), tl . call ( function ( ) { pageTransitionOut ( ) ; } , null , 0.5 ) ; } …" at bounding box center [673, 455] width 552 height 610
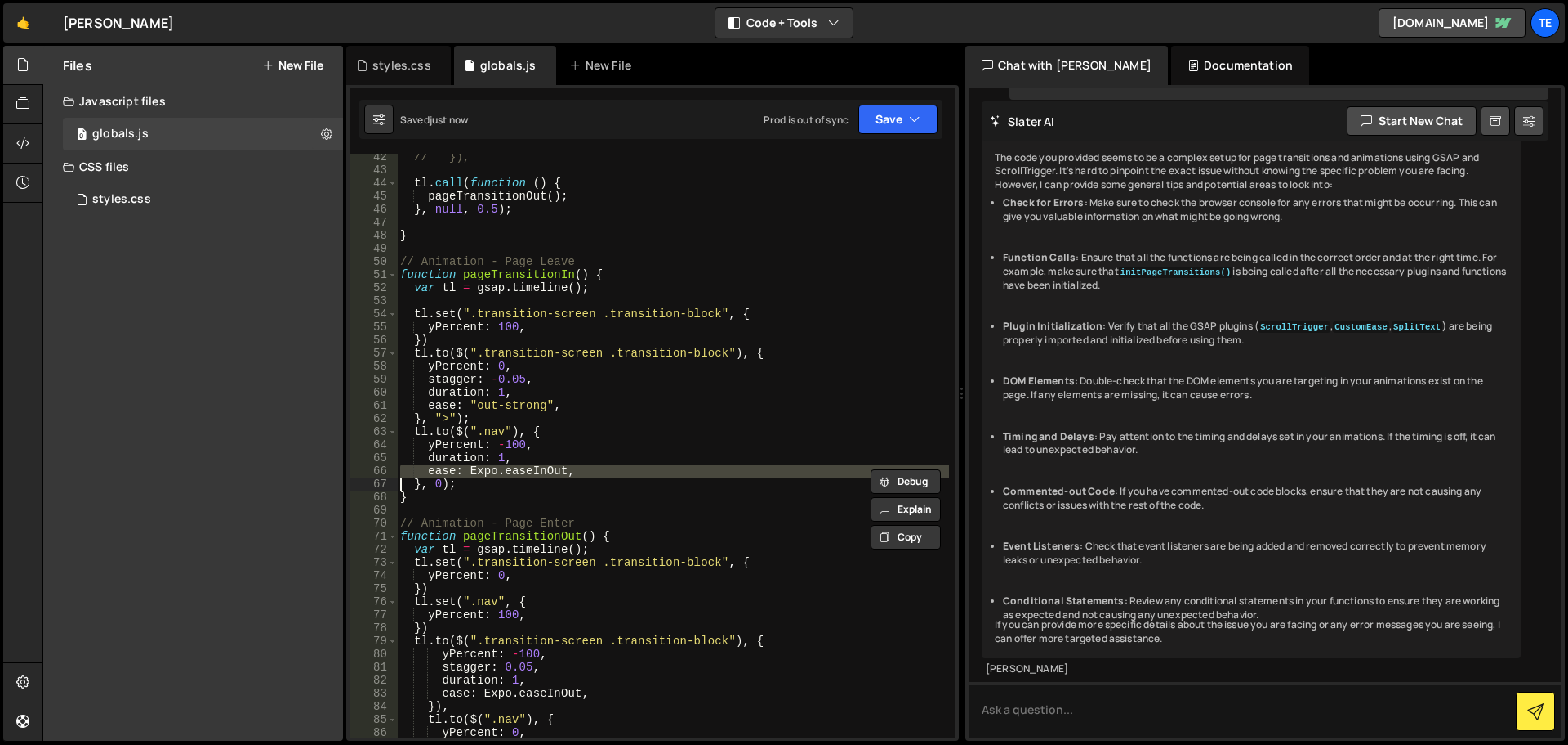
paste textarea
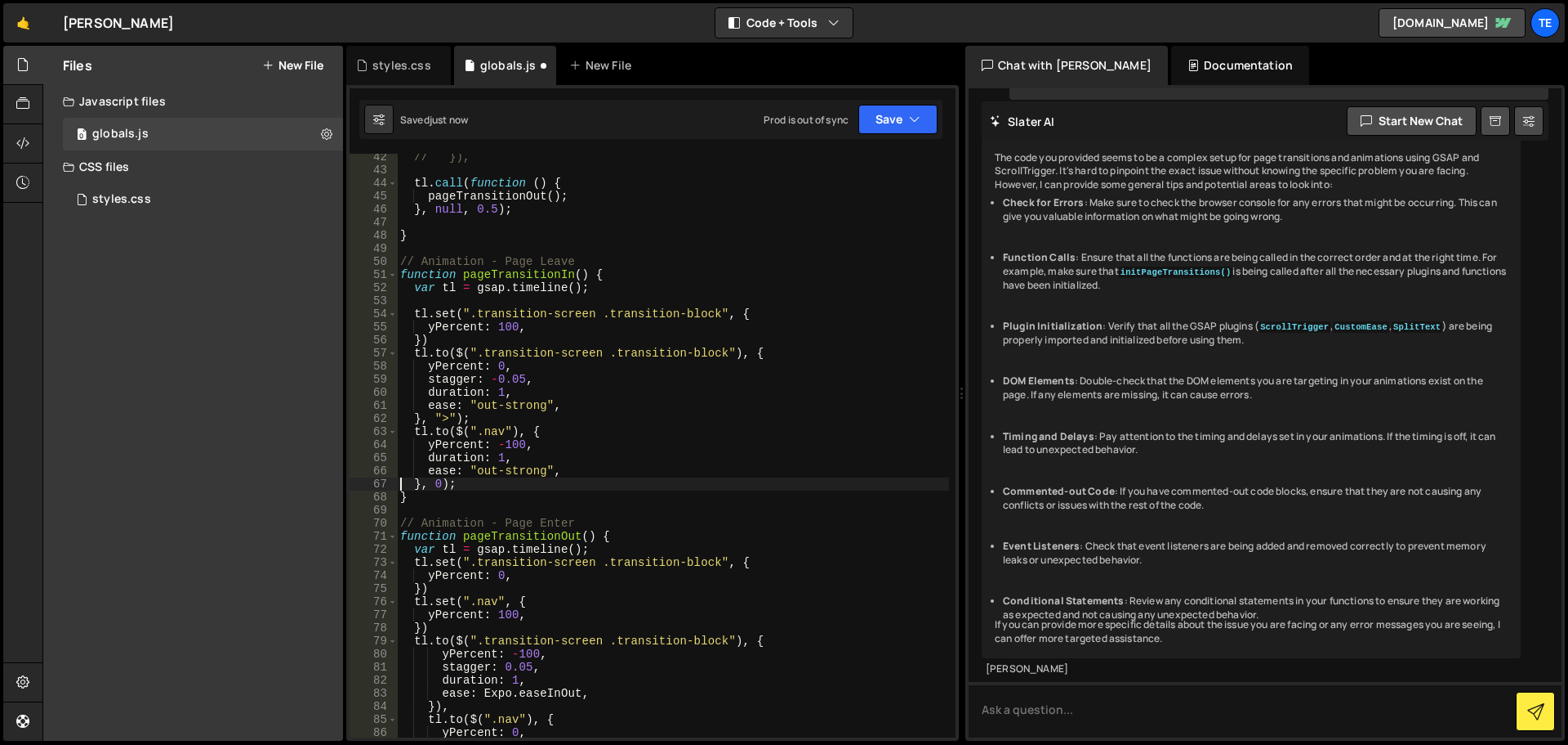
click at [521, 692] on div "// }), tl . call ( function ( ) { pageTransitionOut ( ) ; } , null , 0.5 ) ; } …" at bounding box center [673, 455] width 552 height 610
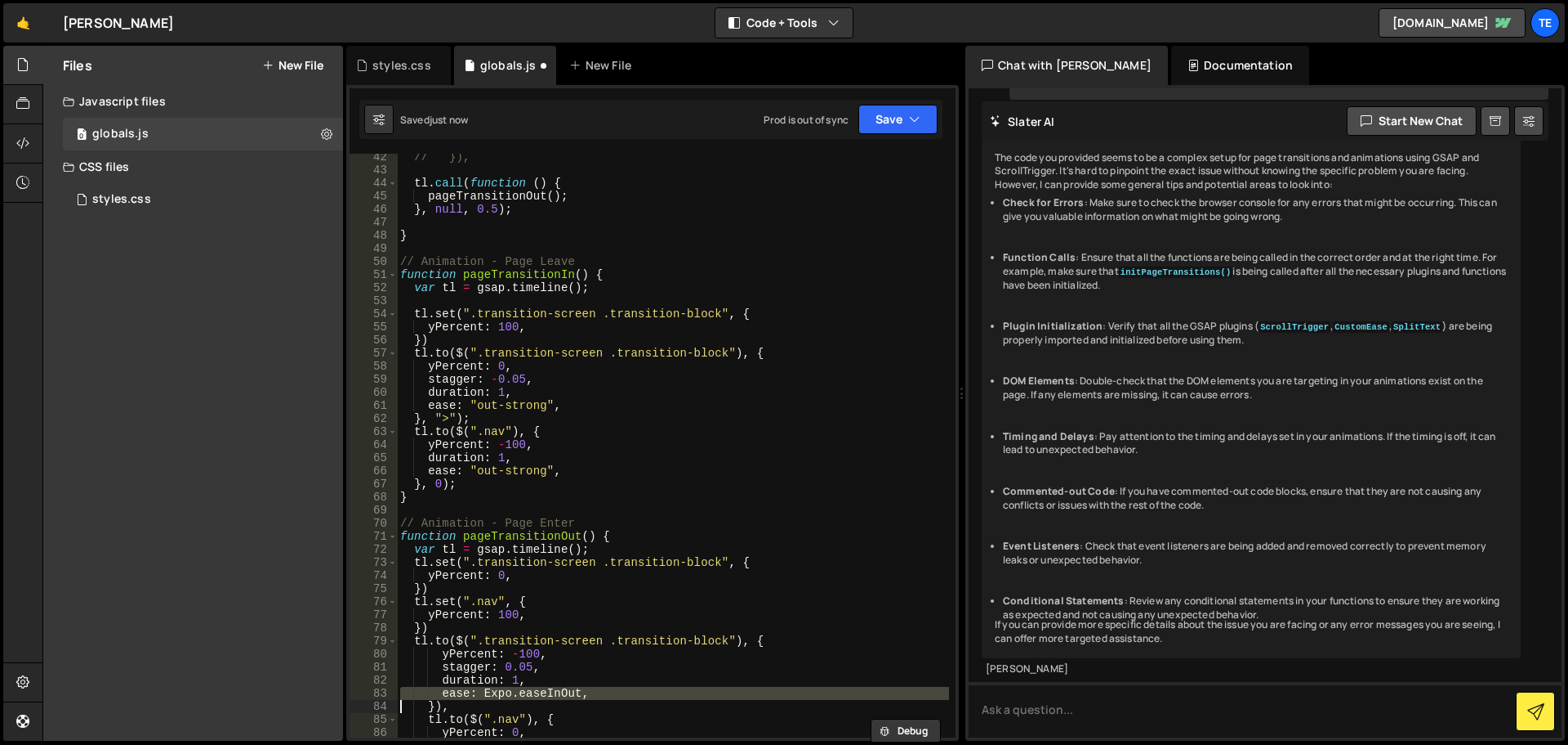
click at [521, 692] on div "// }), tl . call ( function ( ) { pageTransitionOut ( ) ; } , null , 0.5 ) ; } …" at bounding box center [673, 455] width 552 height 610
paste textarea
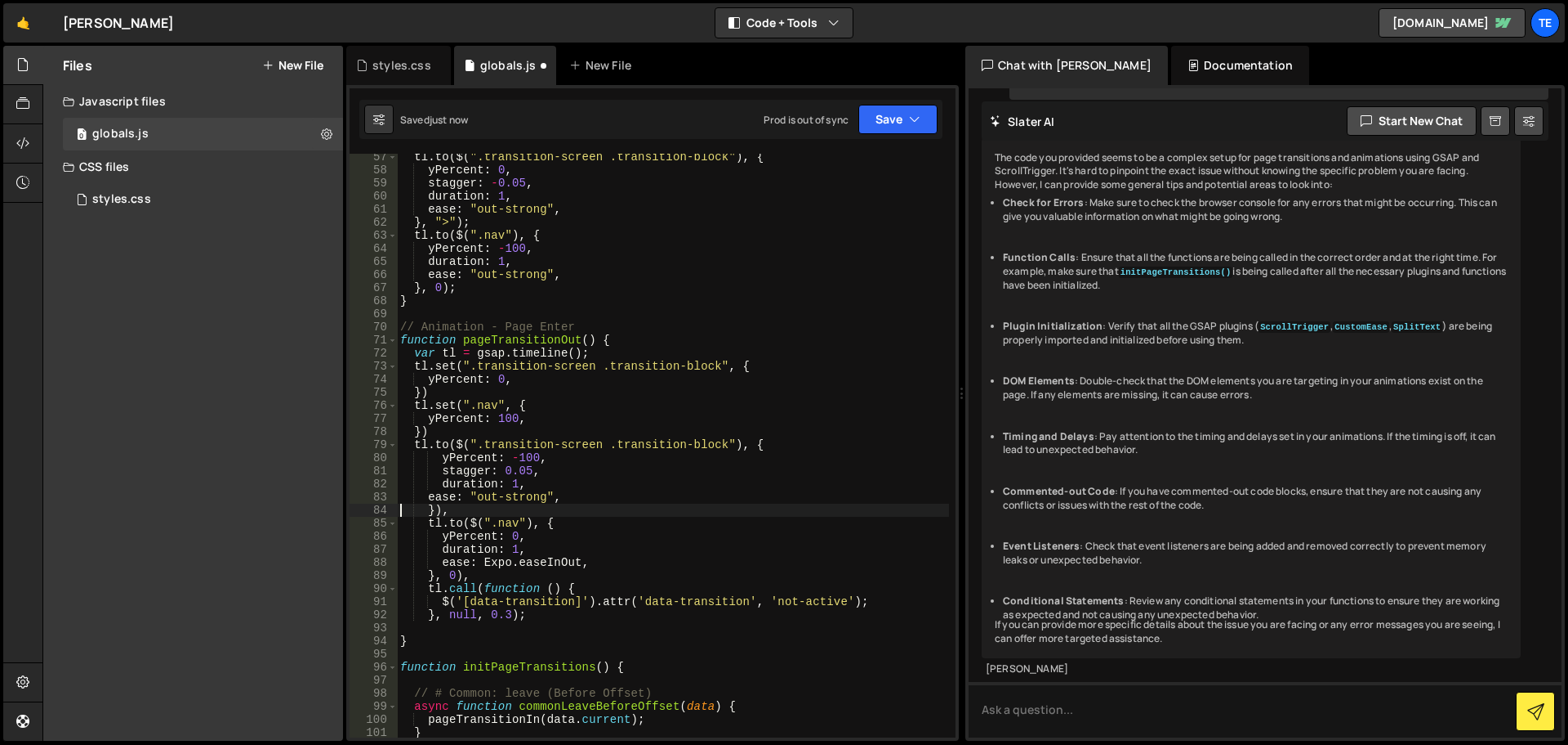
click at [495, 564] on div "tl . to ( $ ( ".transition-screen .transition-block" ) , { yPercent : 0 , stagg…" at bounding box center [673, 455] width 552 height 610
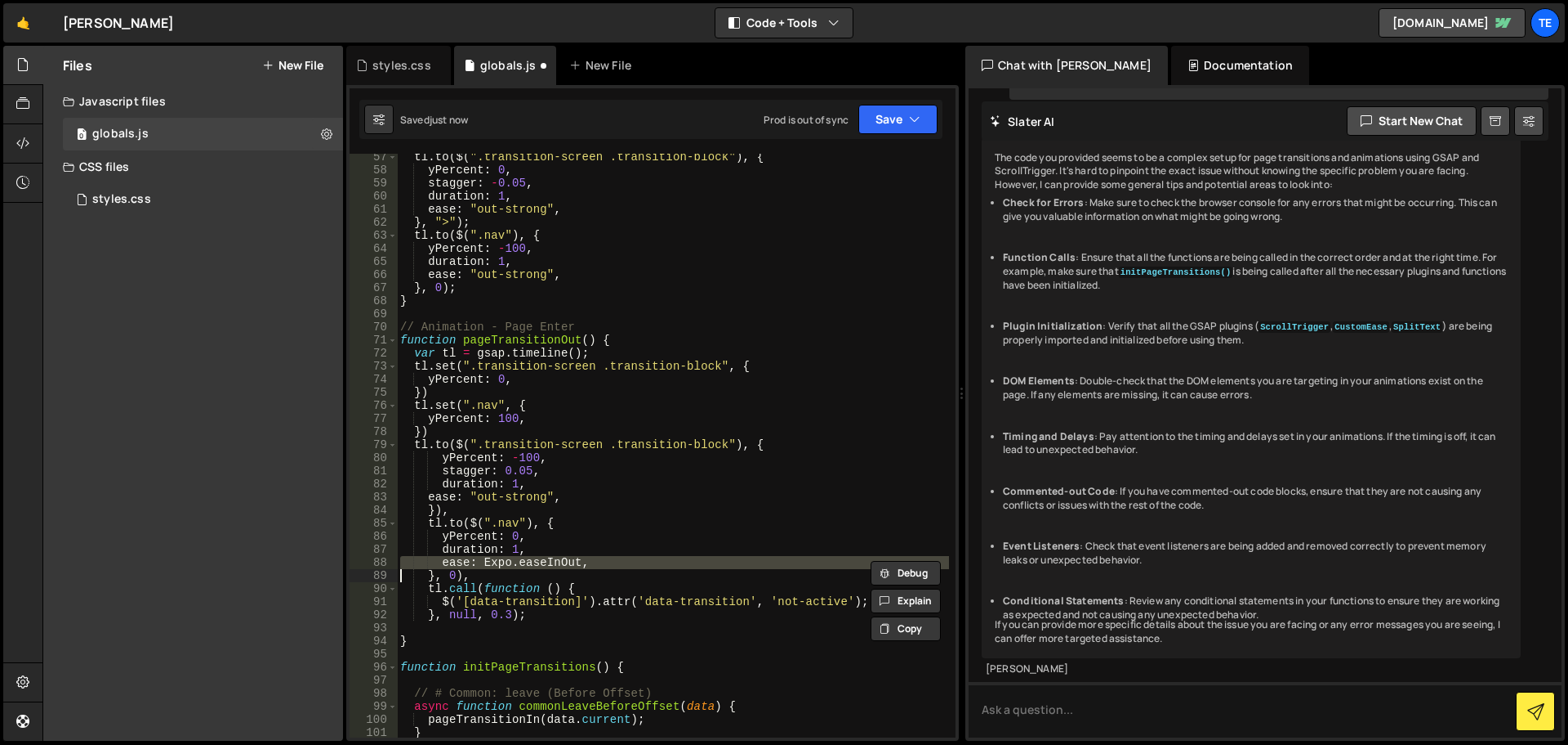
paste textarea
type textarea "}, 0),"
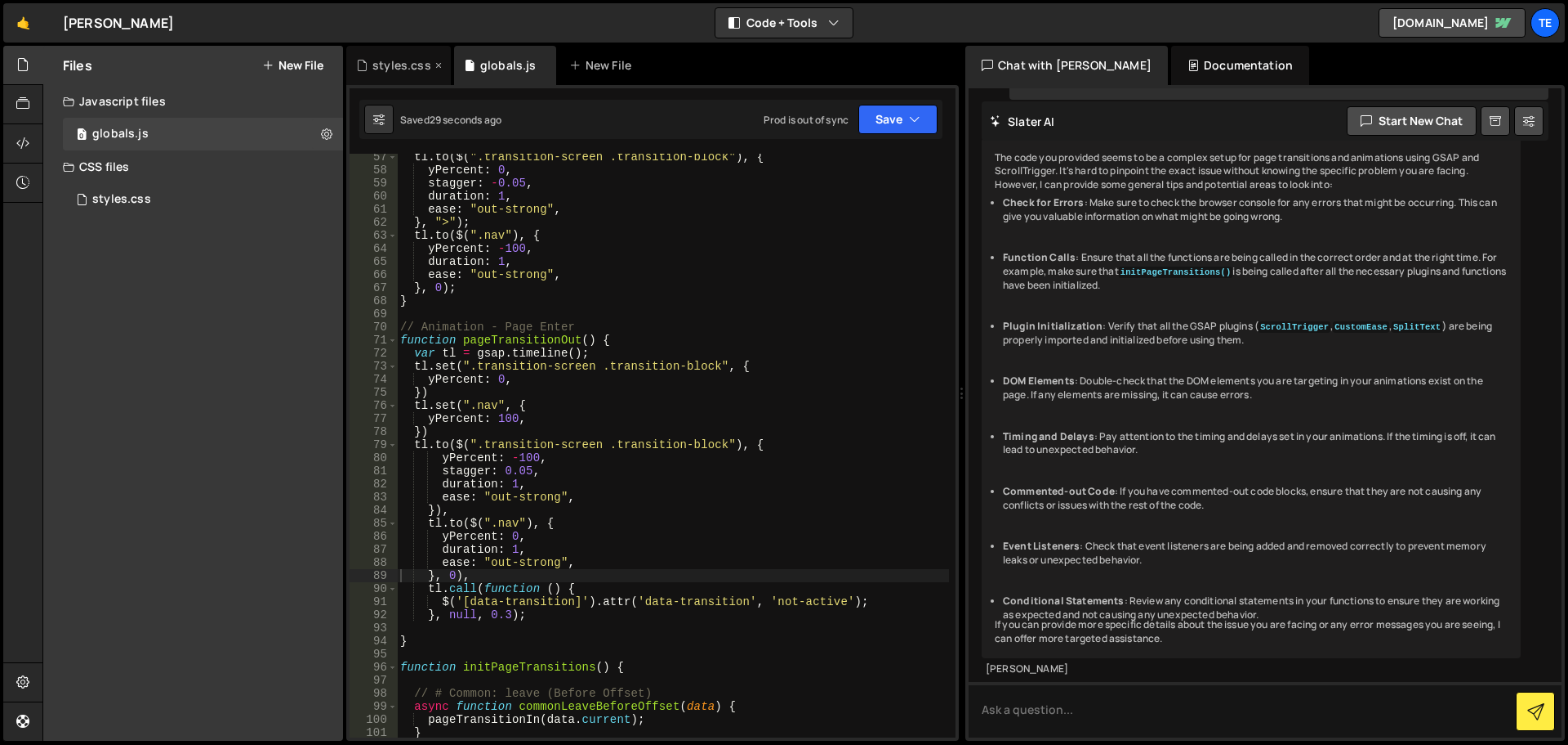
click at [384, 62] on div "styles.css" at bounding box center [402, 66] width 59 height 17
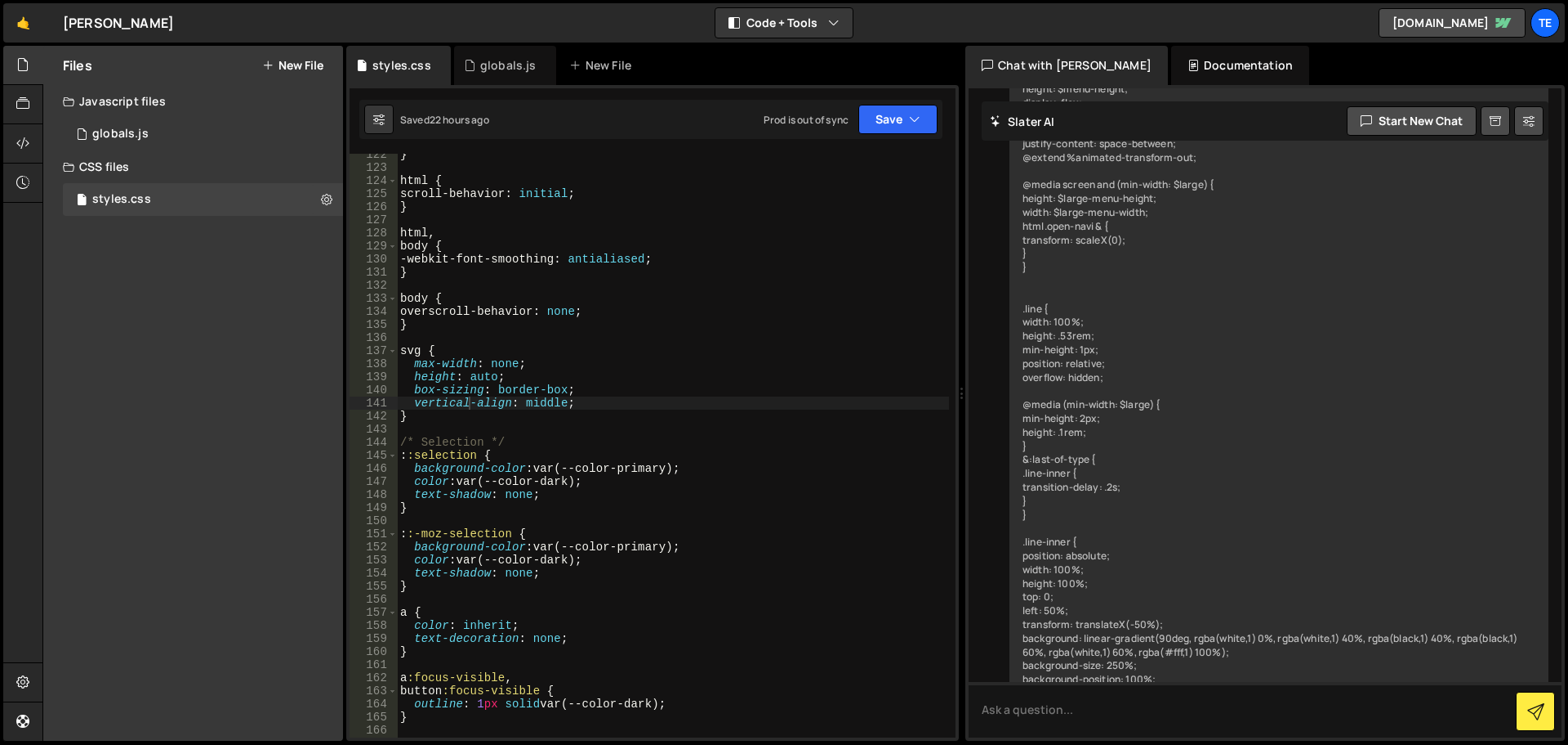
type textarea "height: auto;"
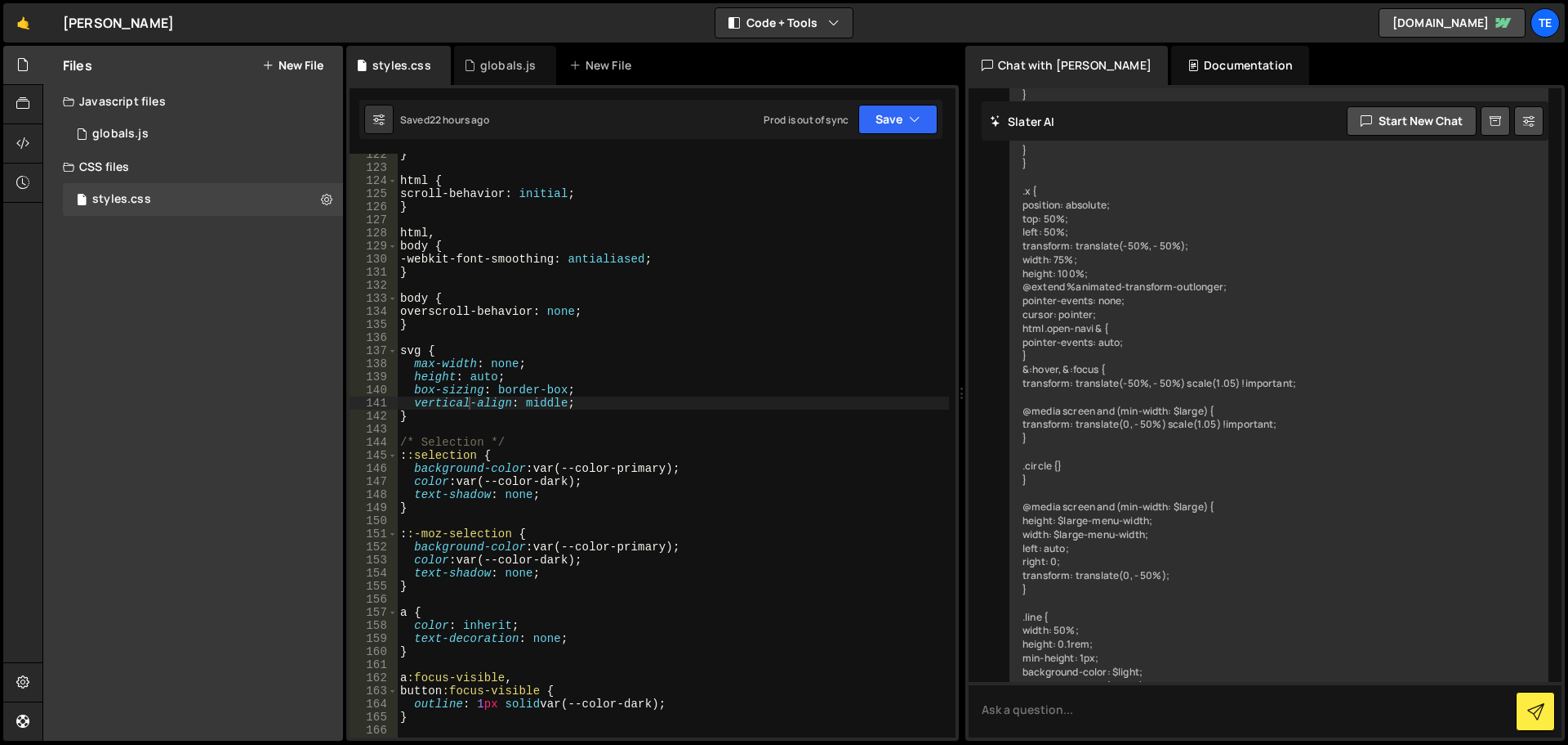
click at [749, 371] on div "} html { scroll-behavior : initial ; } html , body { -webkit-font-smoothing : a…" at bounding box center [673, 453] width 552 height 610
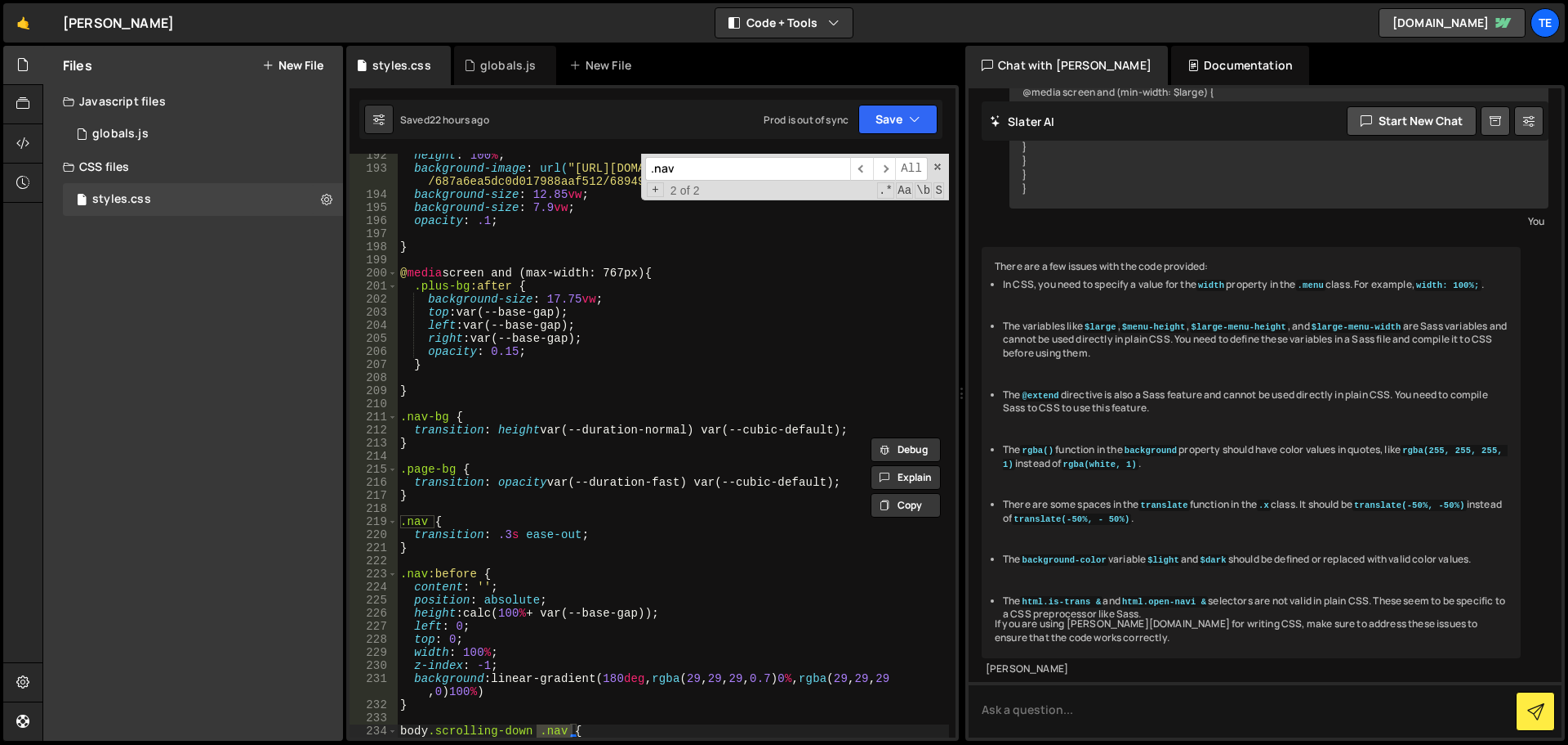
scroll to position [2843, 0]
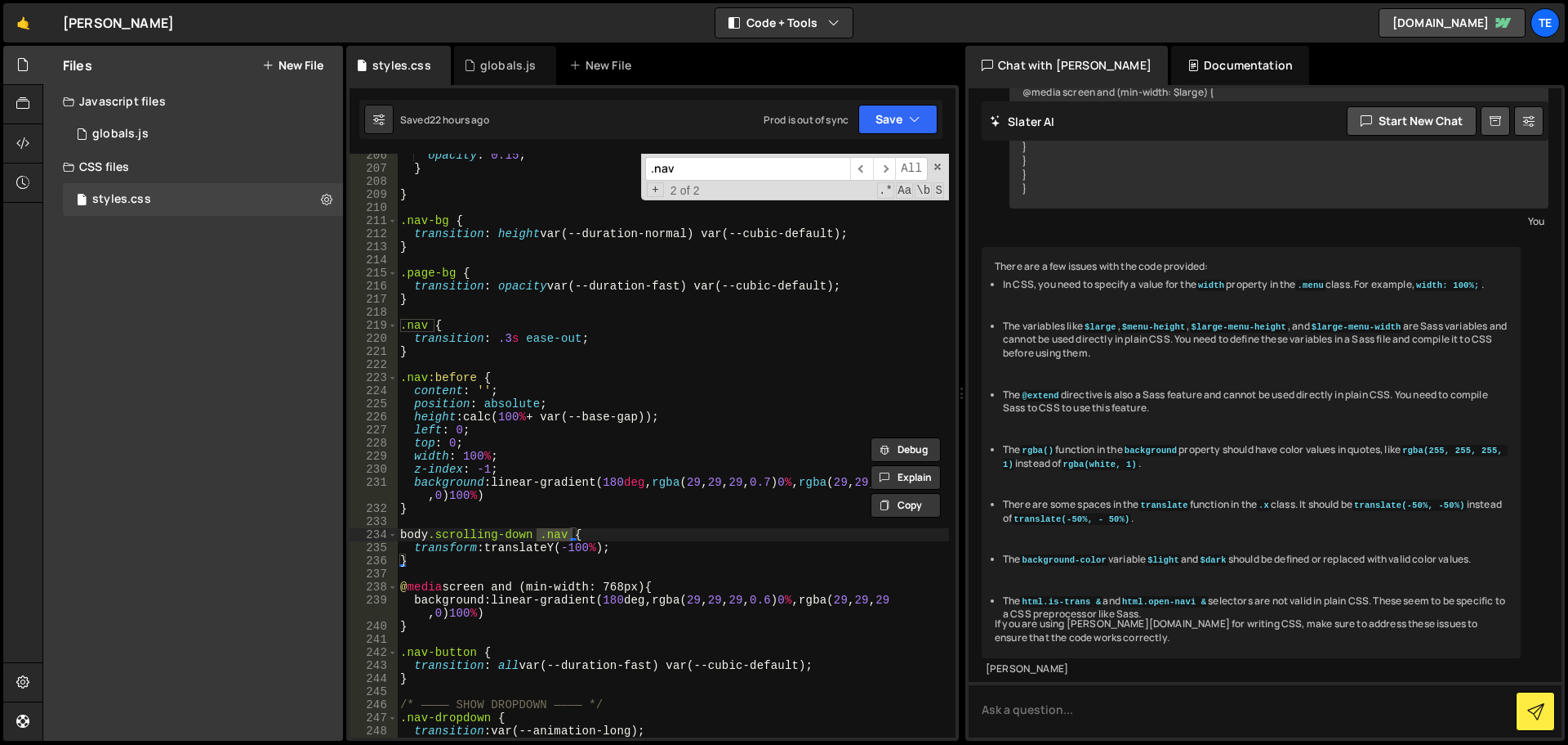
type input ".nav"
click at [607, 545] on div "opacity : 0.15 ; } } .nav-bg { transition : height var(--duration-normal) var(-…" at bounding box center [673, 454] width 552 height 610
click at [435, 324] on div "opacity : 0.15 ; } } .nav-bg { transition : height var(--duration-normal) var(-…" at bounding box center [673, 454] width 552 height 610
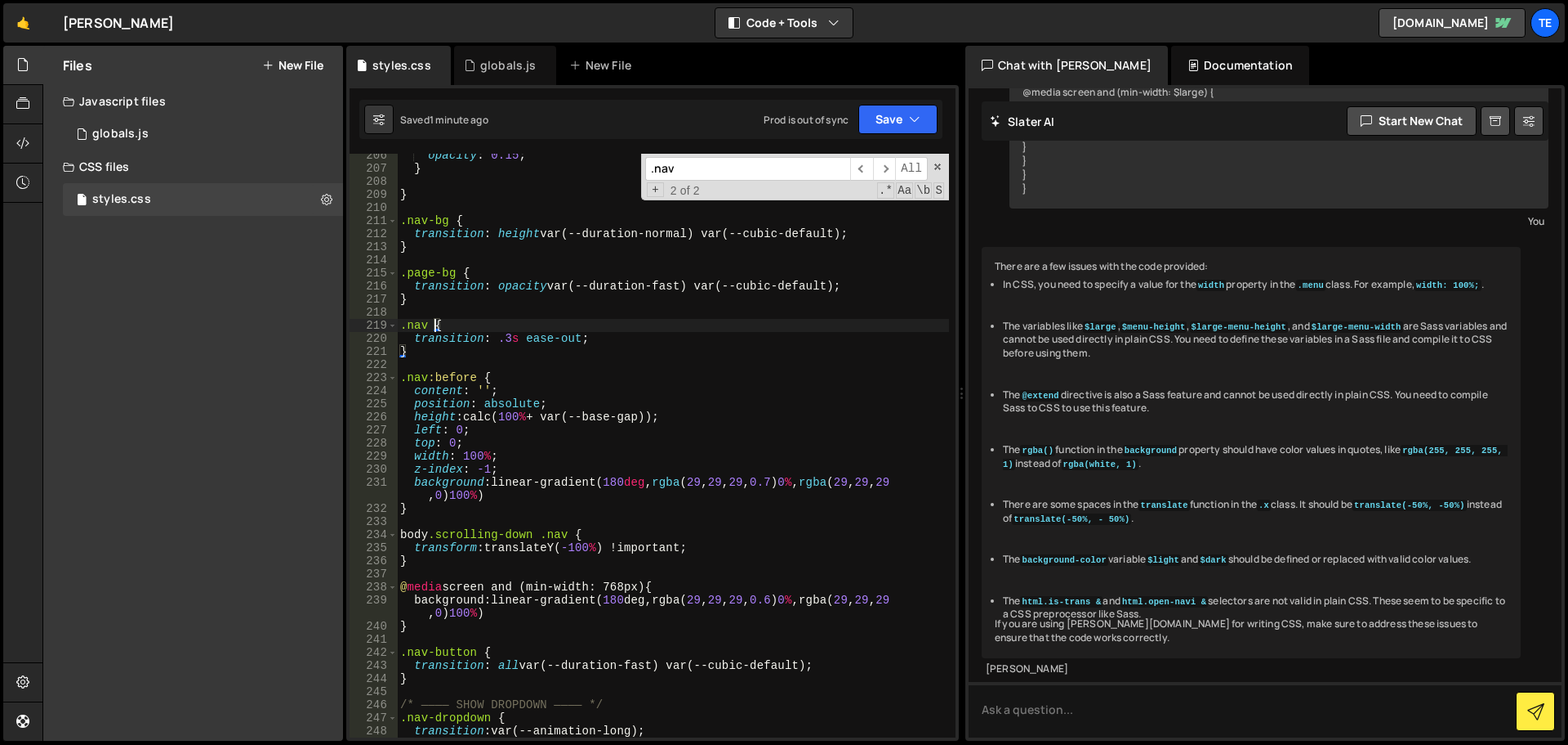
click at [426, 323] on div "opacity : 0.15 ; } } .nav-bg { transition : height var(--duration-normal) var(-…" at bounding box center [673, 454] width 552 height 610
click at [561, 537] on div "opacity : 0.15 ; } } .nav-bg { transition : height var(--duration-normal) var(-…" at bounding box center [673, 454] width 552 height 610
click at [486, 66] on div "globals.js" at bounding box center [508, 66] width 56 height 17
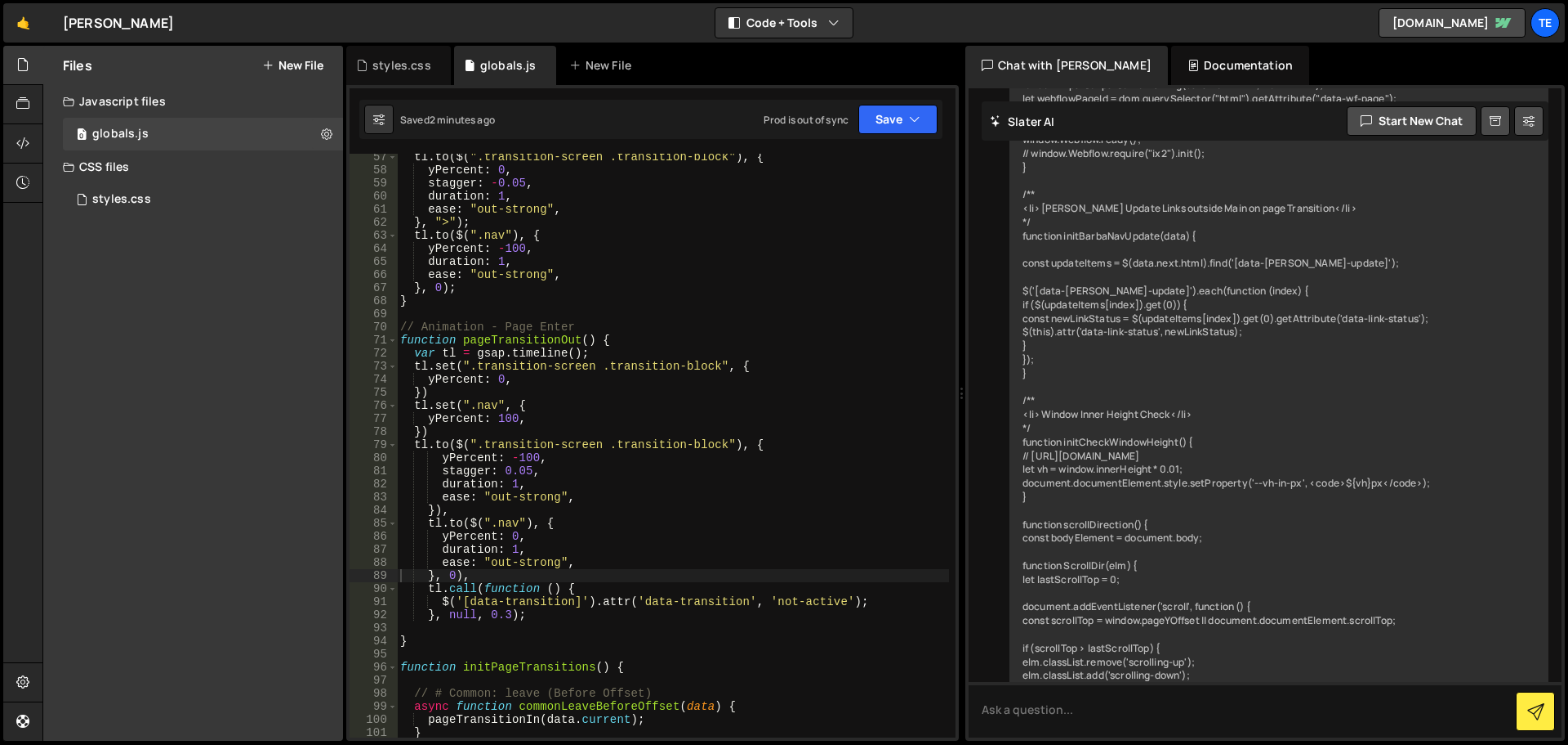
scroll to position [9484, 0]
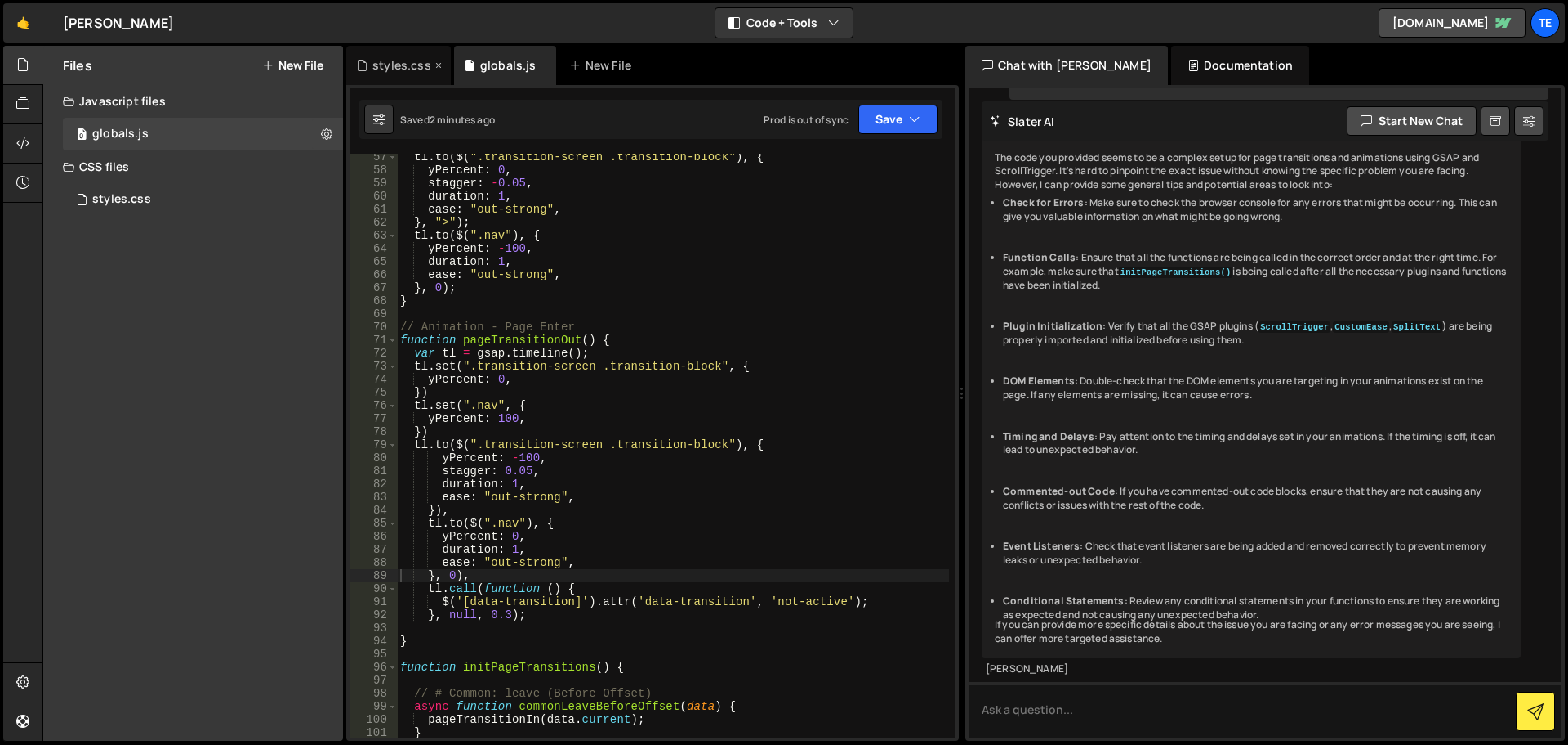
click at [396, 75] on div "styles.css" at bounding box center [398, 65] width 105 height 39
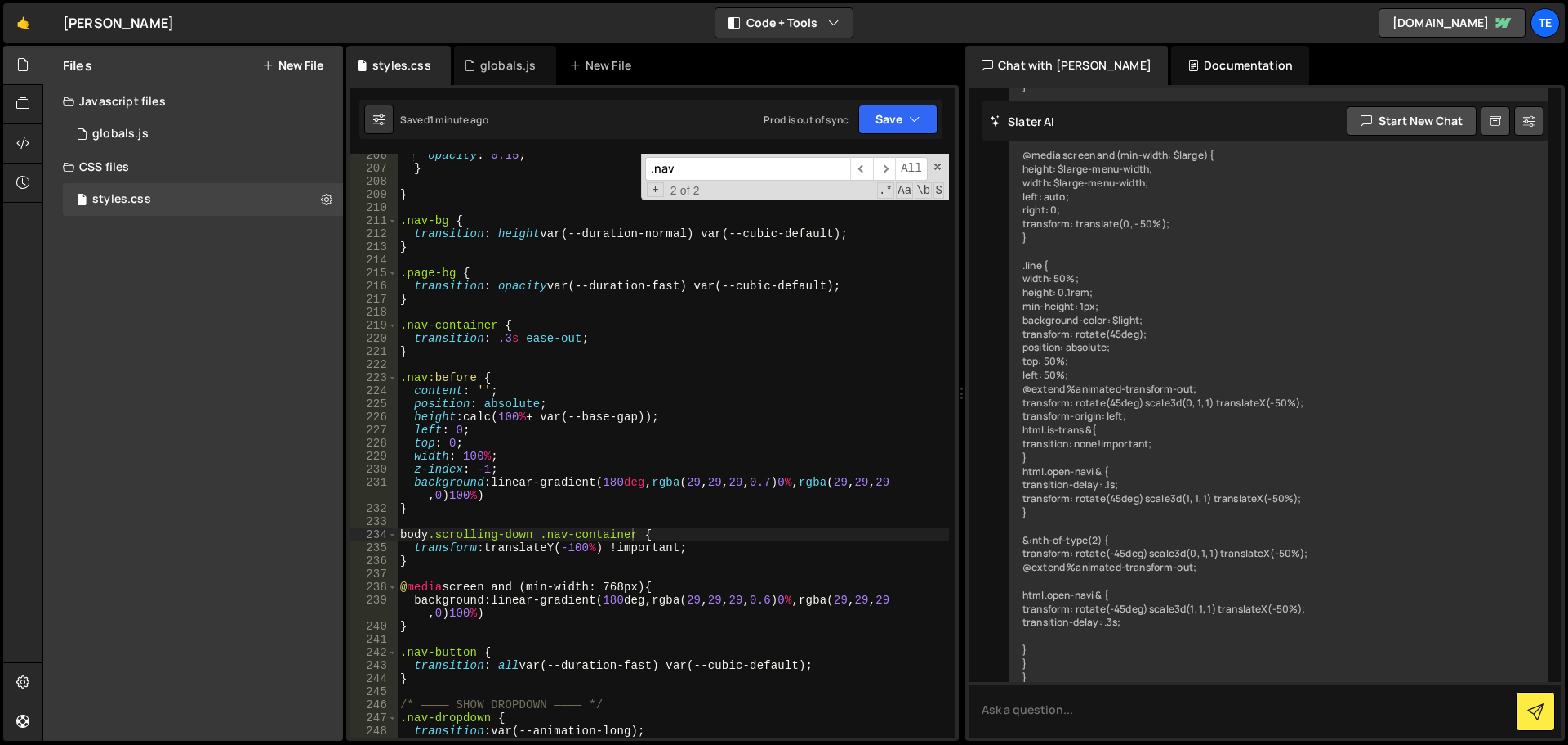
scroll to position [2565, 0]
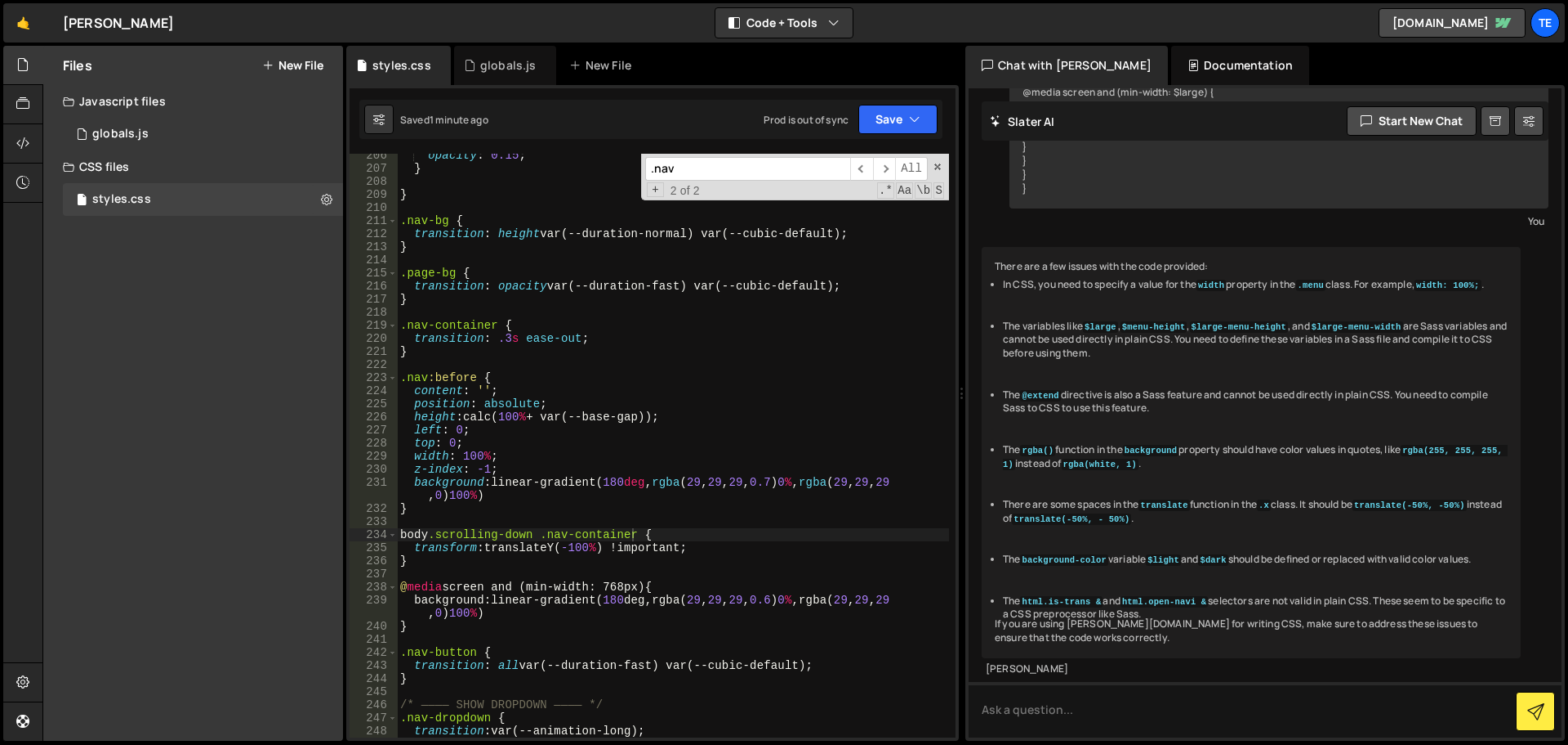
click at [606, 502] on div "opacity : 0.15 ; } } .nav-bg { transition : height var(--duration-normal) var(-…" at bounding box center [673, 454] width 552 height 610
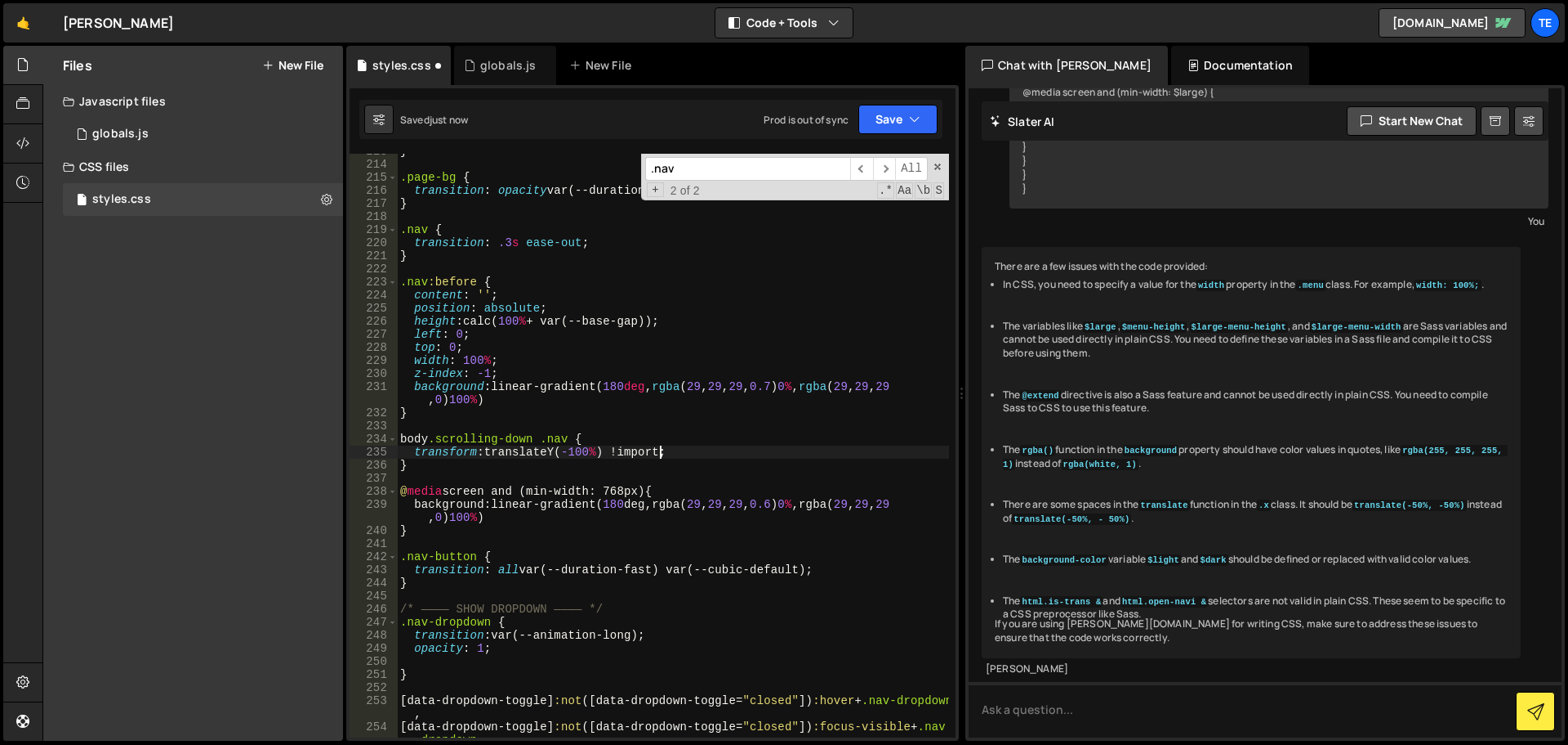
scroll to position [0, 19]
type textarea "transform: translateY(-100%) !important;"
click at [495, 57] on div "globals.js" at bounding box center [505, 65] width 102 height 39
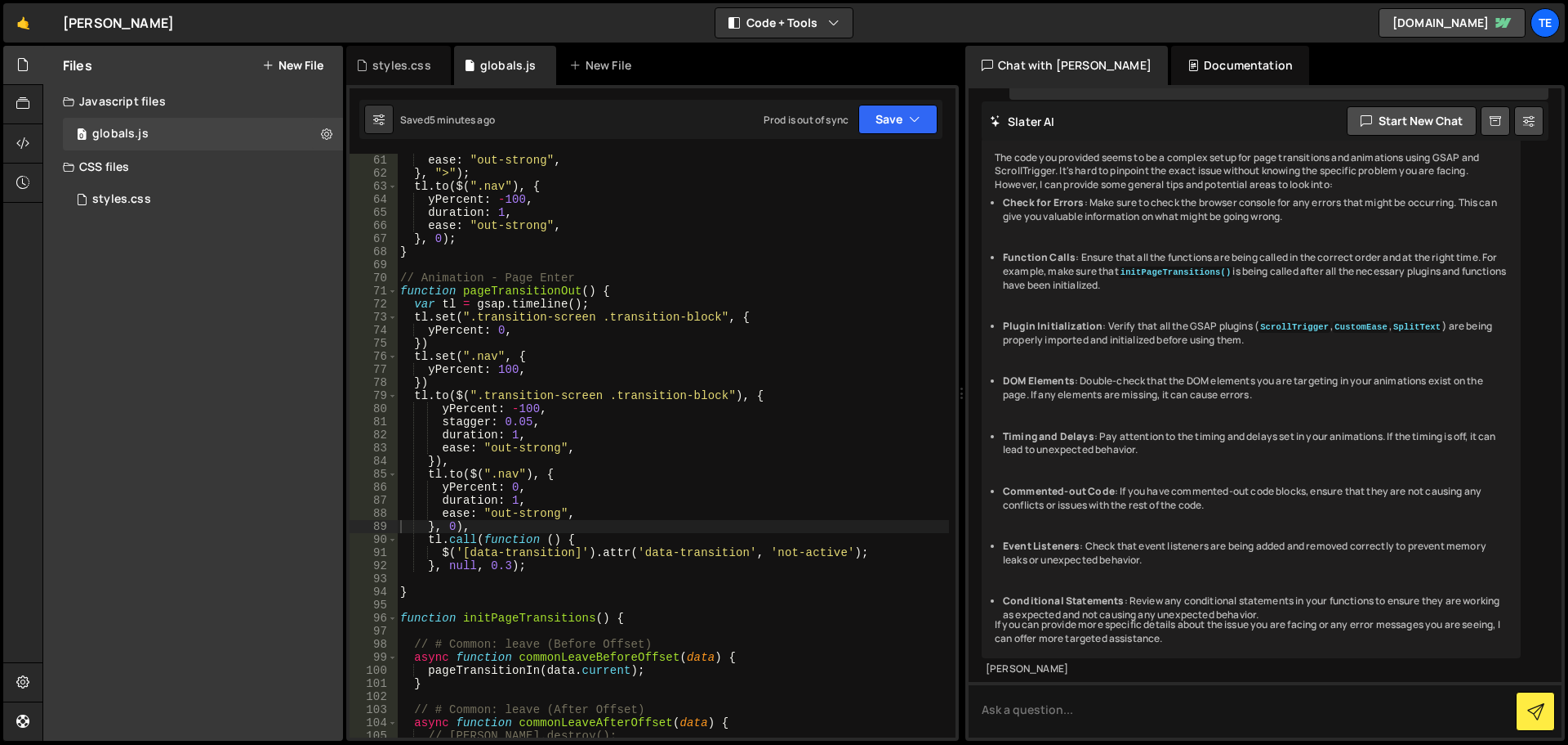
scroll to position [0, 1]
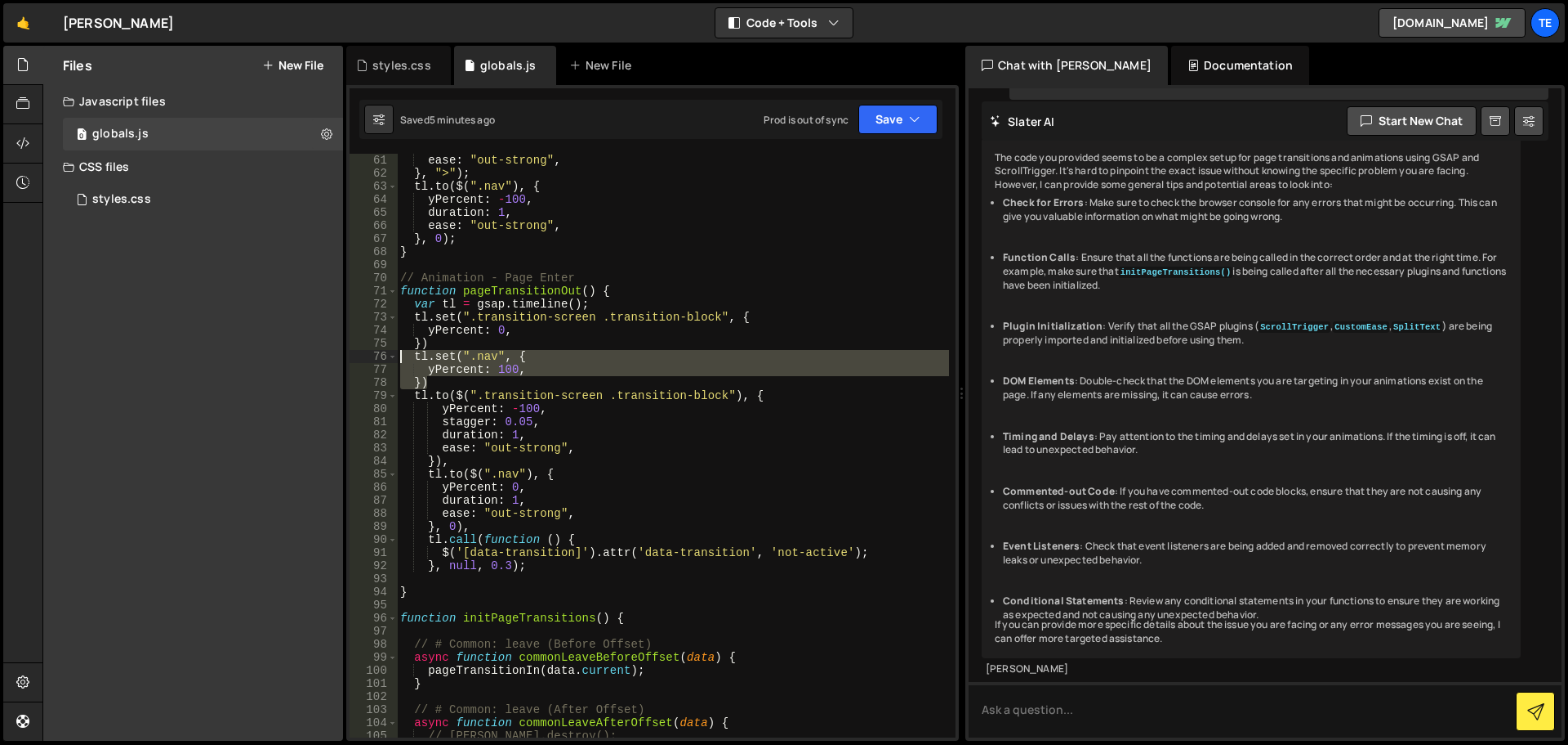
drag, startPoint x: 440, startPoint y: 380, endPoint x: 386, endPoint y: 357, distance: 58.7
click at [386, 357] on div "}) 61 62 63 64 65 66 67 68 69 70 71 72 73 74 75 76 77 78 79 80 81 82 83 84 85 8…" at bounding box center [653, 446] width 606 height 584
type textarea "tl.set(".nav", { yPercent: 100,"
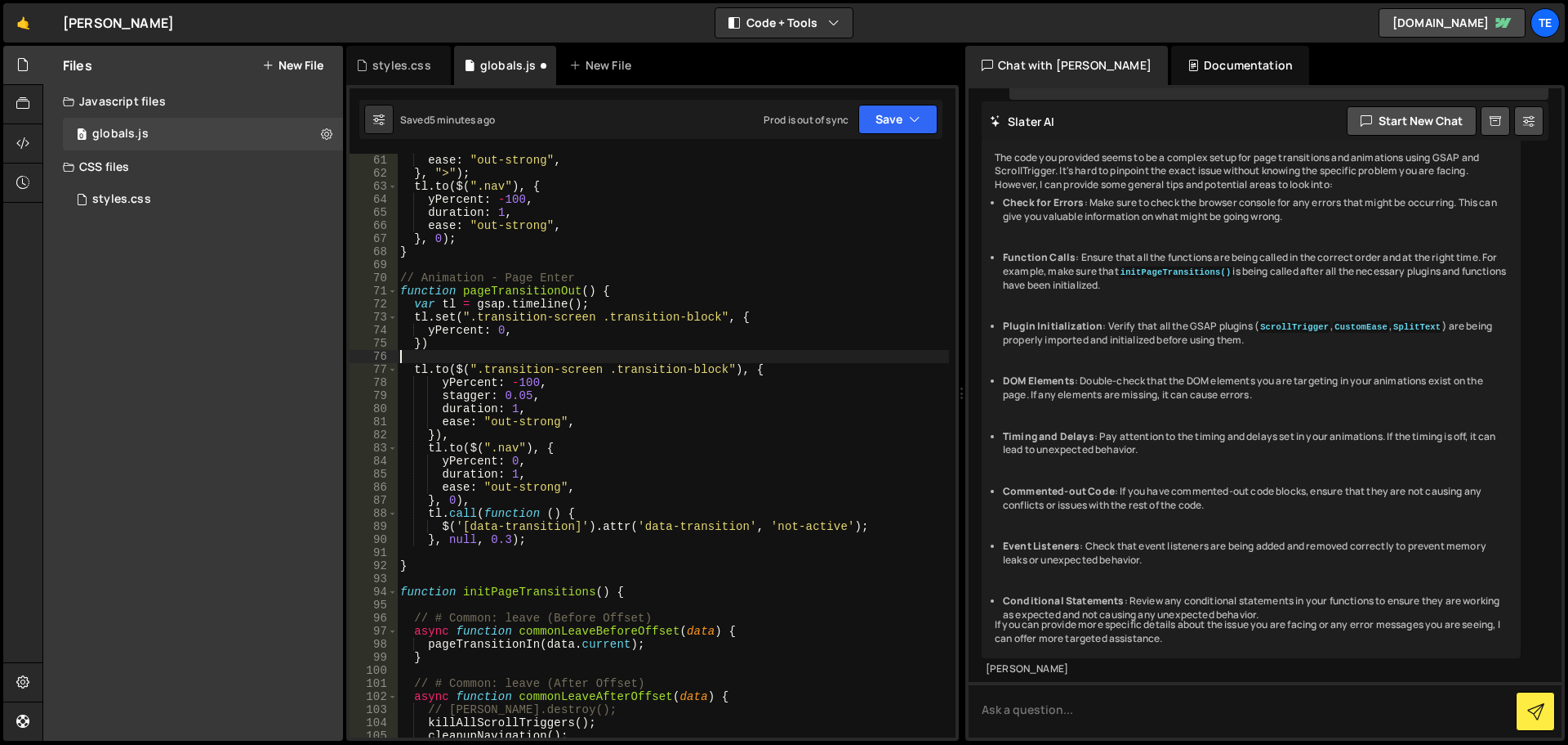
scroll to position [0, 0]
click at [455, 446] on div "ease : "out-strong" , } , ">" ) ; tl . to ( $ ( ".nav" ) , { yPercent : - 100 ,…" at bounding box center [673, 459] width 552 height 610
click at [440, 446] on div "ease : "out-strong" , } , ">" ) ; tl . to ( $ ( ".nav" ) , { yPercent : - 100 ,…" at bounding box center [673, 459] width 552 height 610
click at [448, 448] on div "ease : "out-strong" , } , ">" ) ; tl . to ( $ ( ".nav" ) , { yPercent : - 100 ,…" at bounding box center [673, 459] width 552 height 610
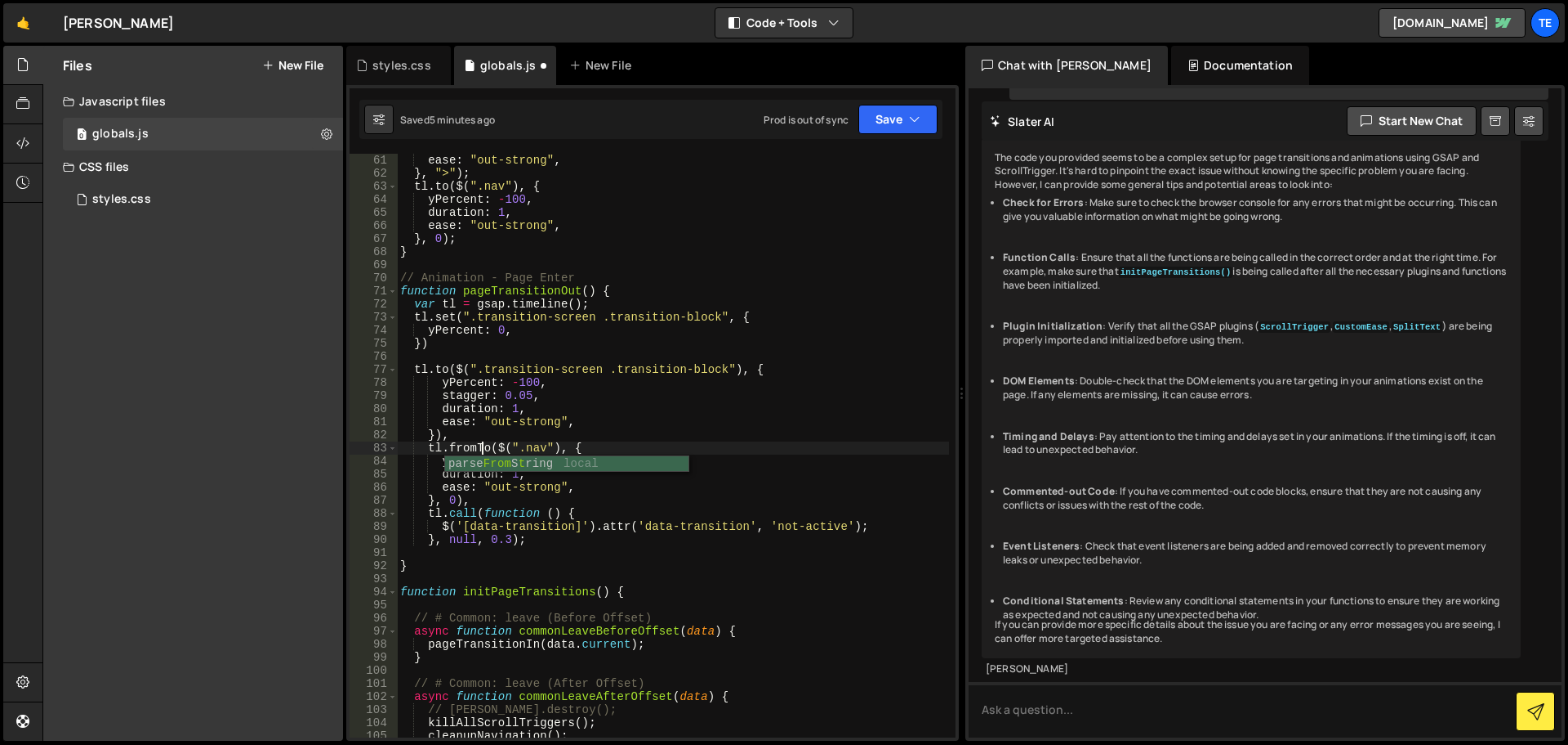
click at [583, 402] on div "ease : "out-strong" , } , ">" ) ; tl . to ( $ ( ".nav" ) , { yPercent : - 100 ,…" at bounding box center [673, 459] width 552 height 610
click at [458, 437] on div "ease : "out-strong" , } , ">" ) ; tl . to ( $ ( ".nav" ) , { yPercent : - 100 ,…" at bounding box center [673, 459] width 552 height 610
type textarea "}),"
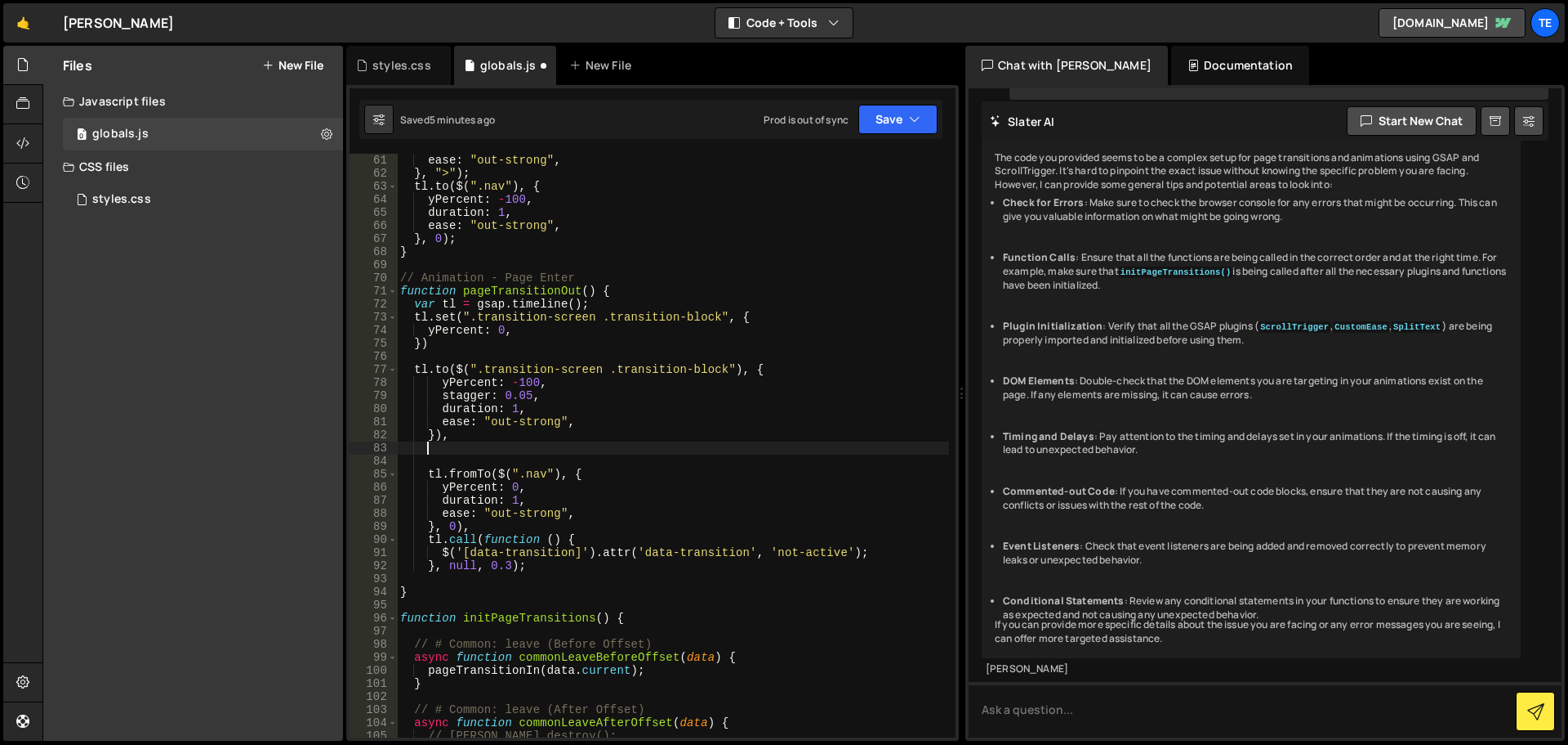
paste textarea "}, "<");"
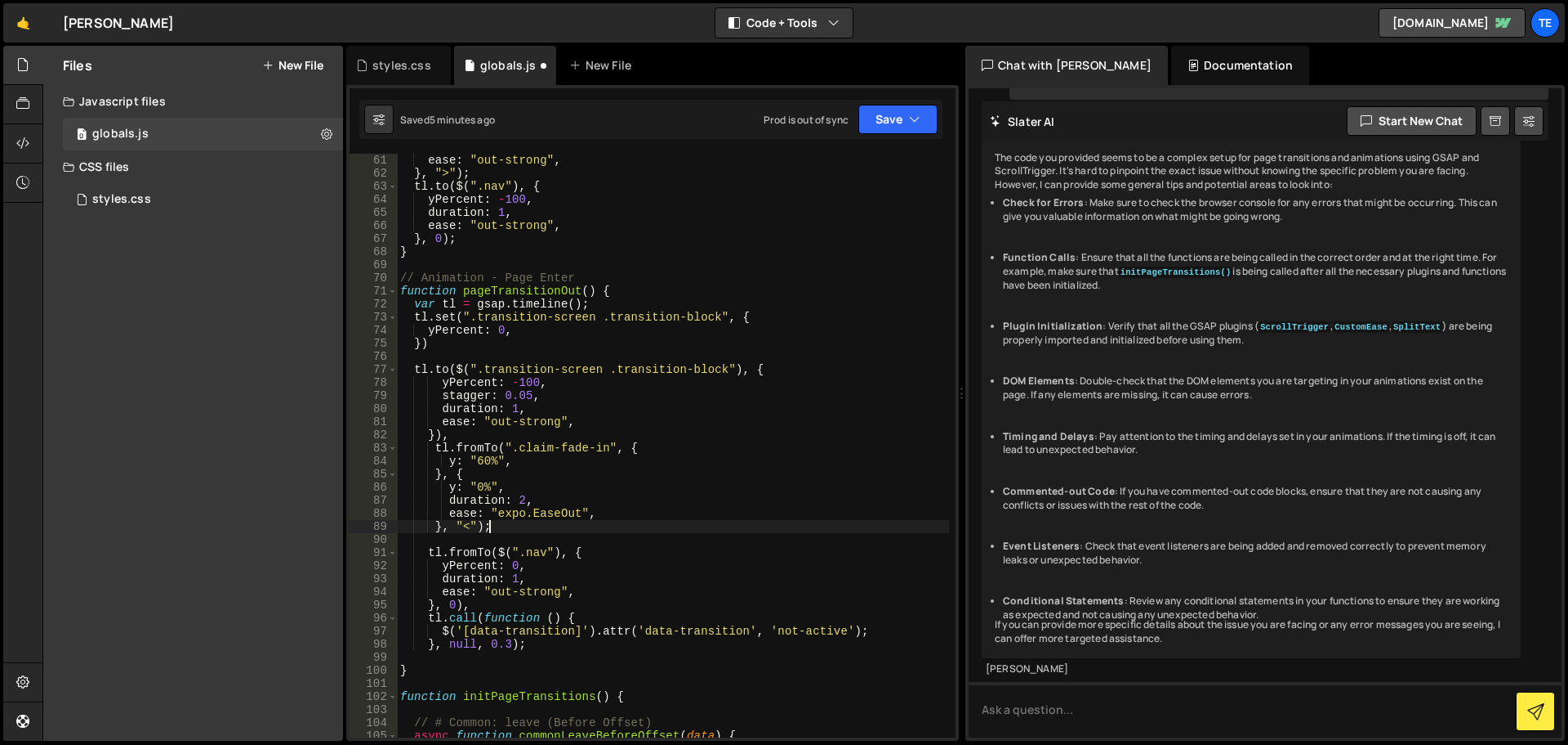
click at [596, 444] on div "ease : "out-strong" , } , ">" ) ; tl . to ( $ ( ".nav" ) , { yPercent : - 100 ,…" at bounding box center [673, 459] width 552 height 610
drag, startPoint x: 596, startPoint y: 444, endPoint x: 530, endPoint y: 450, distance: 66.3
click at [530, 450] on div "ease : "out-strong" , } , ">" ) ; tl . to ( $ ( ".nav" ) , { yPercent : - 100 ,…" at bounding box center [673, 459] width 552 height 610
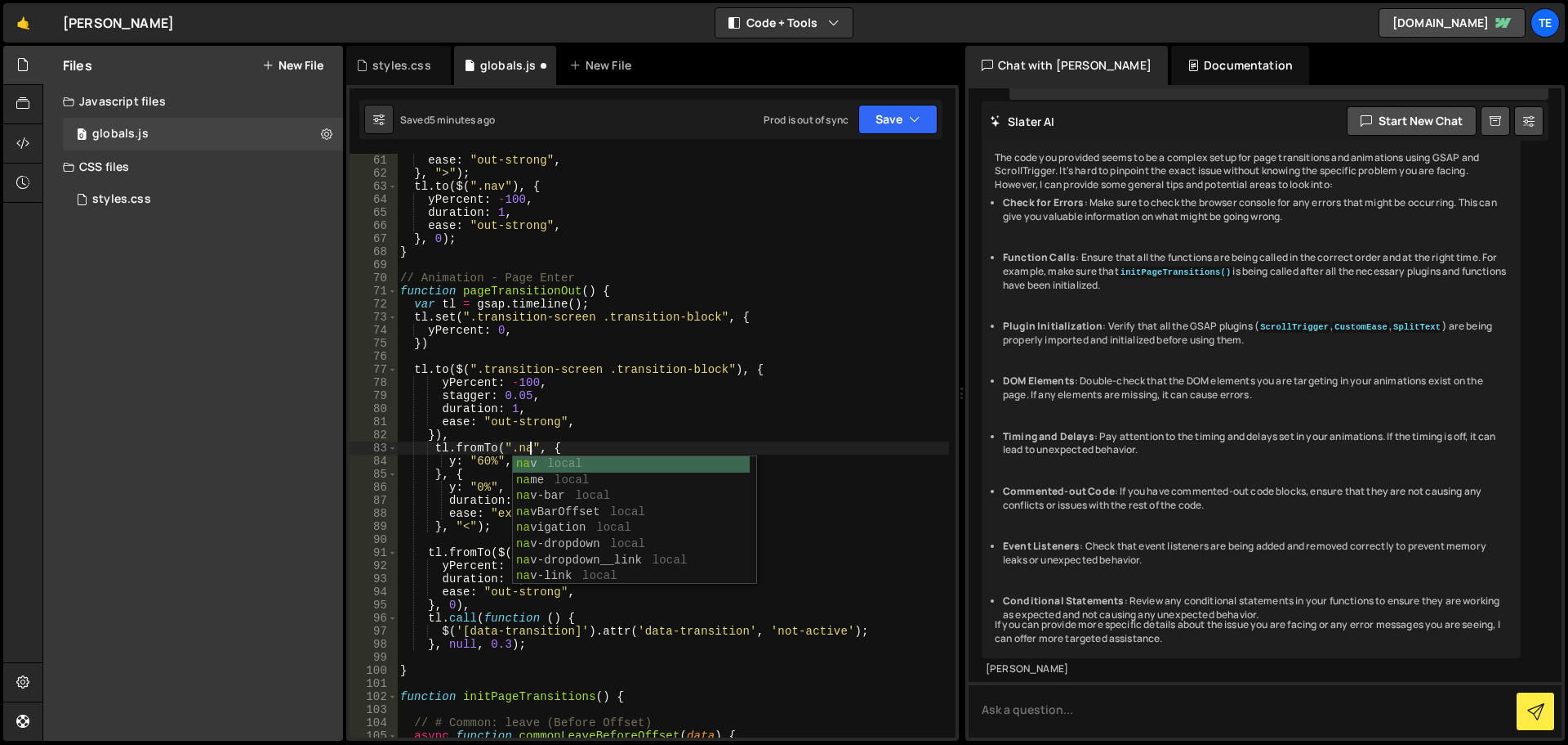
scroll to position [0, 9]
click at [458, 385] on div "ease : "out-strong" , } , ">" ) ; tl . to ( $ ( ".nav" ) , { yPercent : - 100 ,…" at bounding box center [673, 459] width 552 height 610
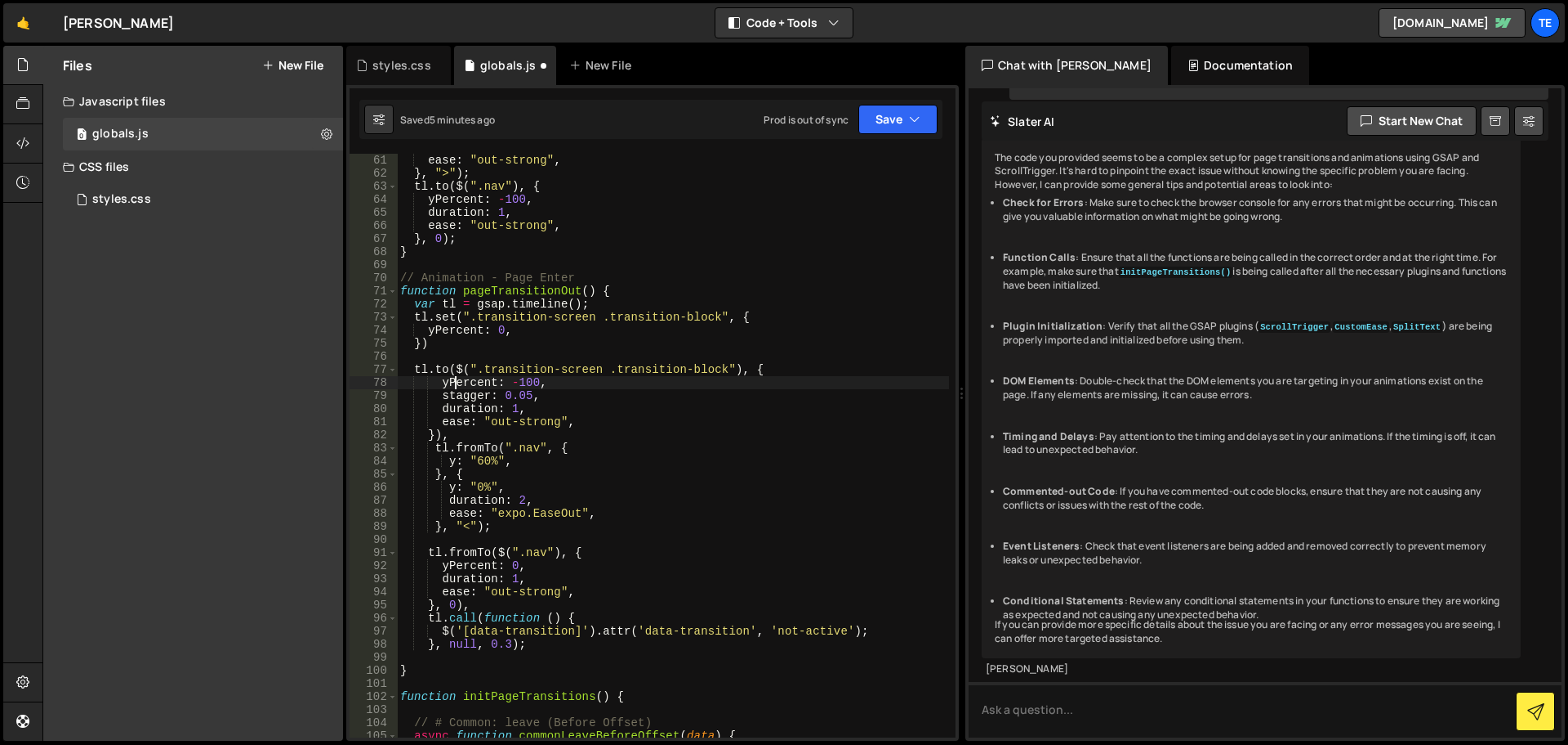
click at [458, 385] on div "ease : "out-strong" , } , ">" ) ; tl . to ( $ ( ".nav" ) , { yPercent : - 100 ,…" at bounding box center [673, 459] width 552 height 610
click at [450, 462] on div "ease : "out-strong" , } , ">" ) ; tl . to ( $ ( ".nav" ) , { yPercent : - 100 ,…" at bounding box center [673, 459] width 552 height 610
paste textarea "Percent"
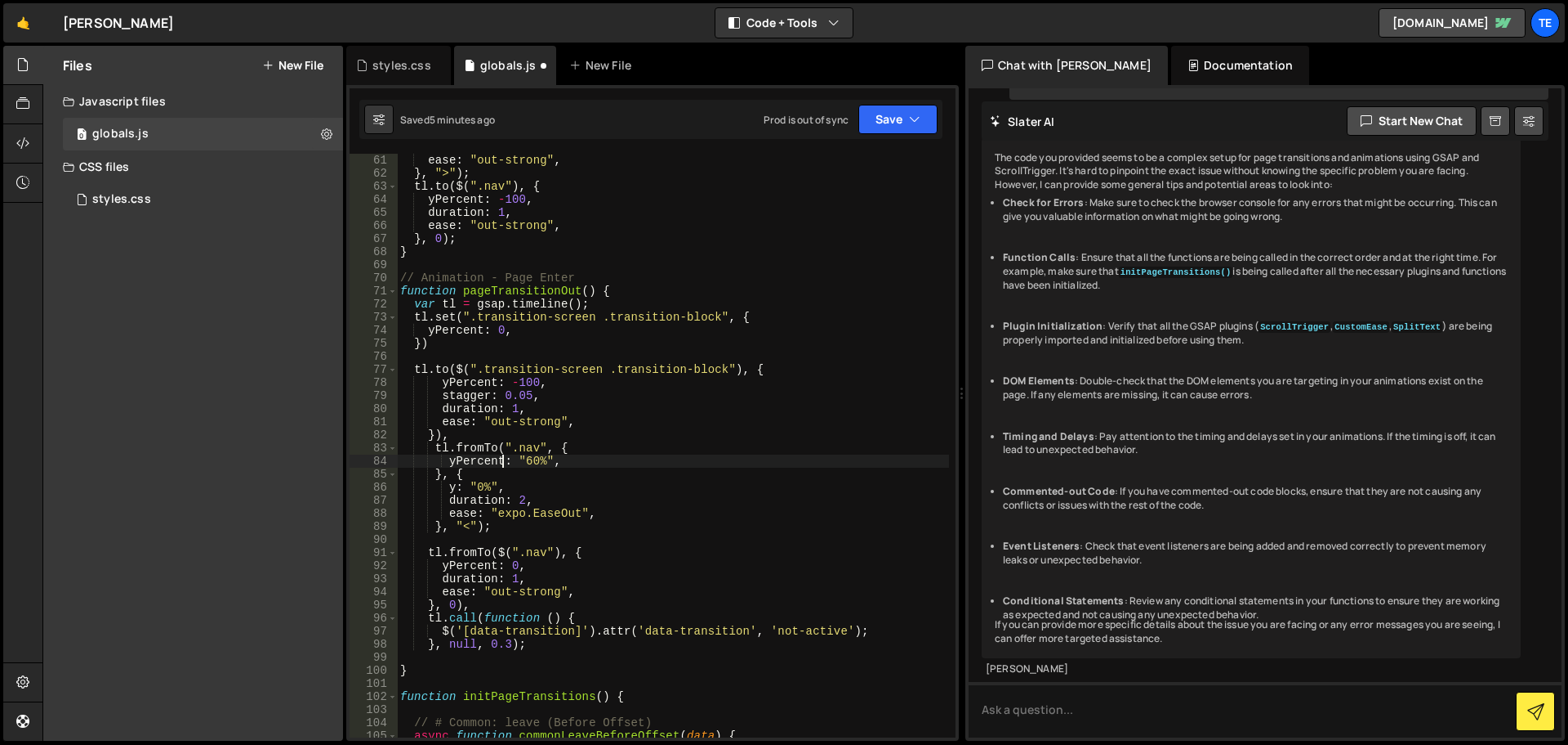
click at [516, 462] on div "ease : "out-strong" , } , ">" ) ; tl . to ( $ ( ".nav" ) , { yPercent : - 100 ,…" at bounding box center [673, 459] width 552 height 610
click at [513, 461] on div "ease : "out-strong" , } , ">" ) ; tl . to ( $ ( ".nav" ) , { yPercent : - 100 ,…" at bounding box center [673, 459] width 552 height 610
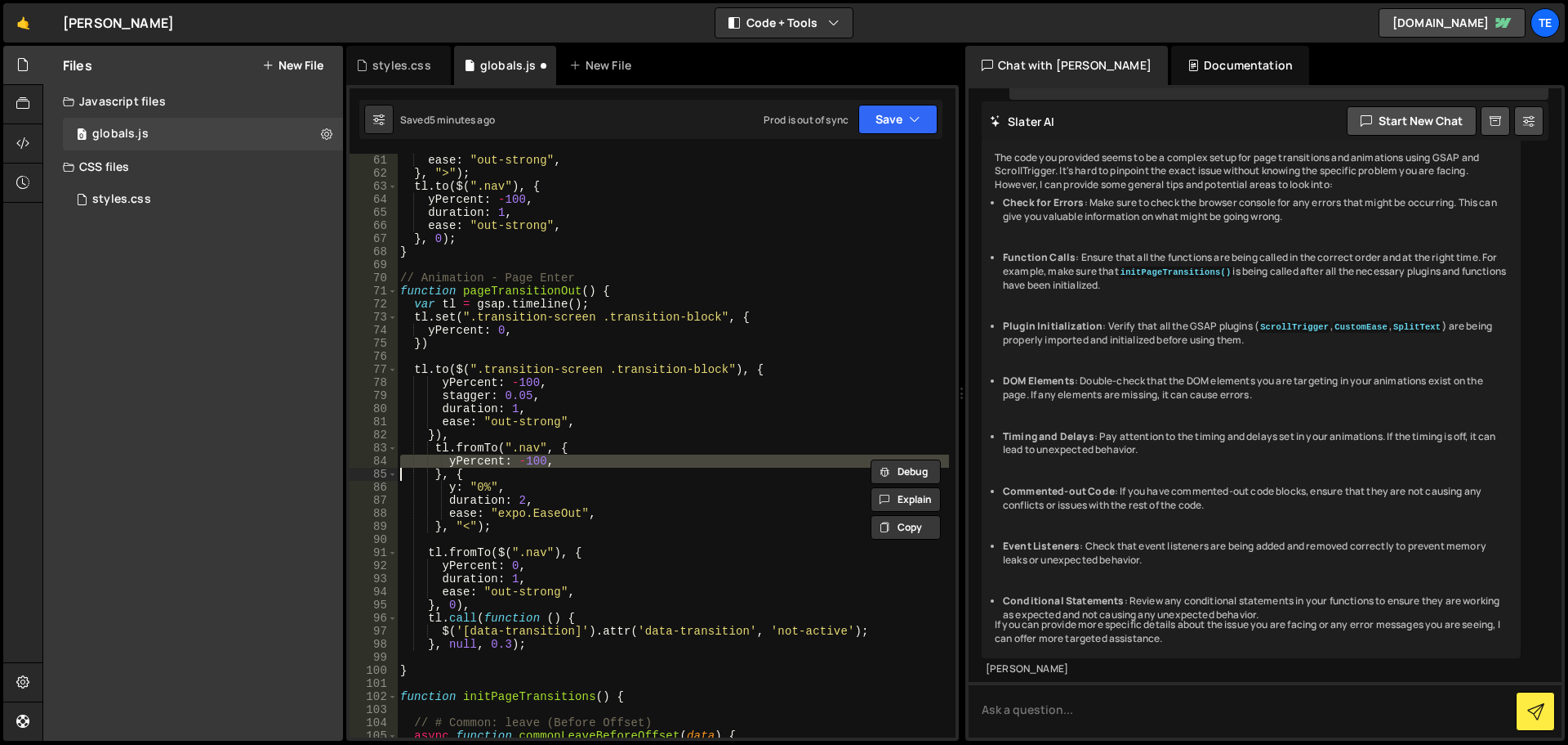
click at [469, 488] on div "ease : "out-strong" , } , ">" ) ; tl . to ( $ ( ".nav" ) , { yPercent : - 100 ,…" at bounding box center [673, 459] width 552 height 610
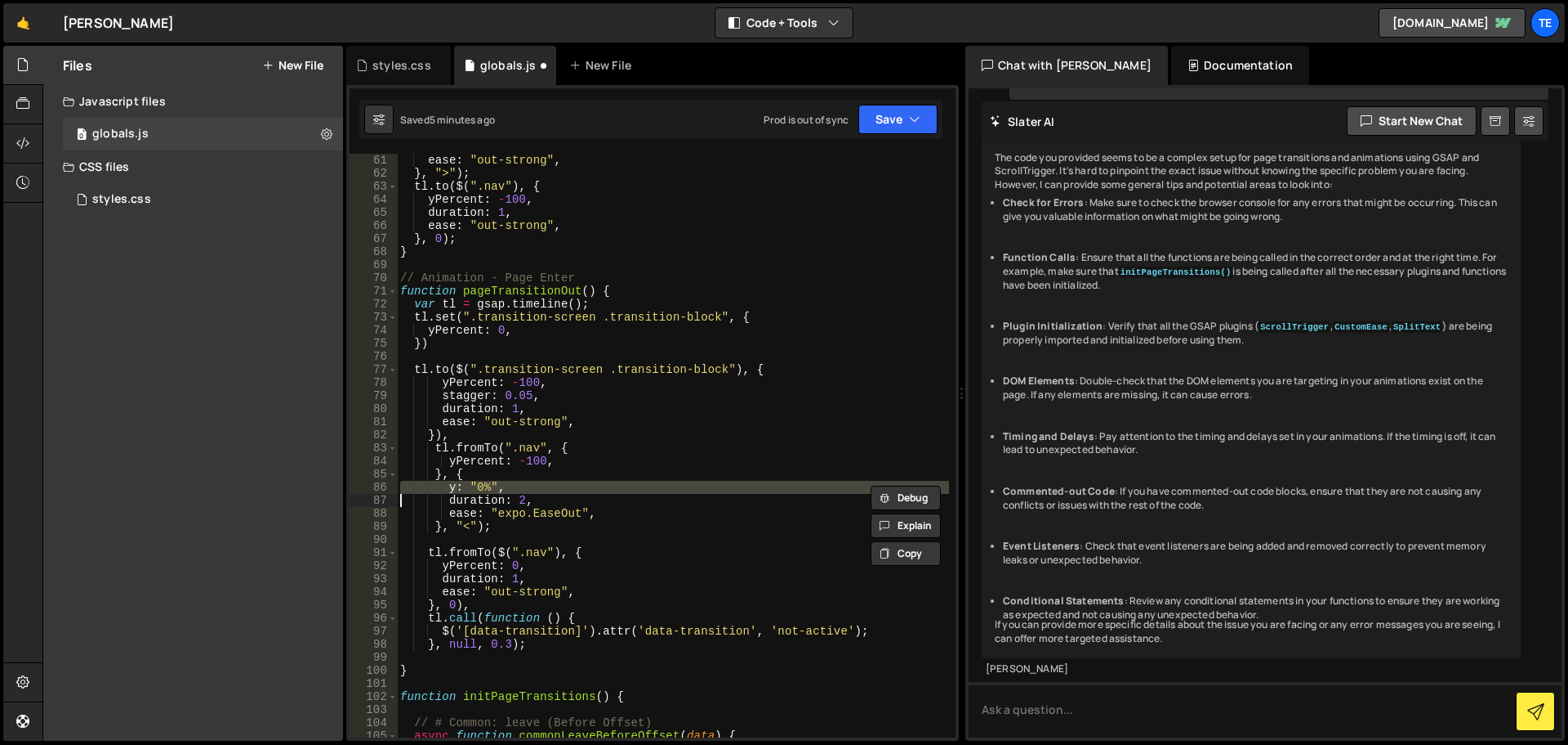
paste textarea
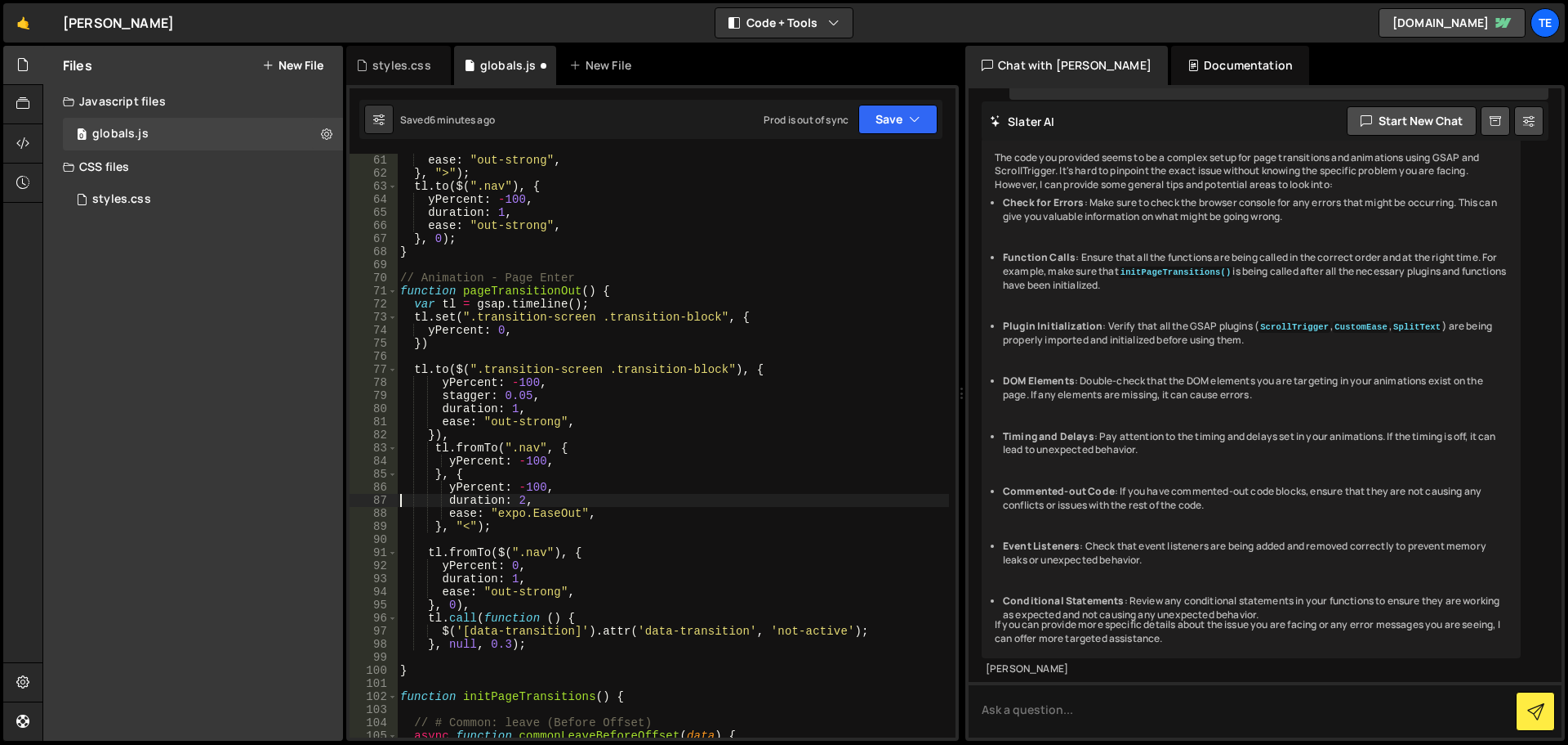
click at [525, 488] on div "ease : "out-strong" , } , ">" ) ; tl . to ( $ ( ".nav" ) , { yPercent : - 100 ,…" at bounding box center [673, 459] width 552 height 610
click at [679, 390] on div "ease : "out-strong" , } , ">" ) ; tl . to ( $ ( ".nav" ) , { yPercent : - 100 ,…" at bounding box center [673, 459] width 552 height 610
click at [594, 555] on div "ease : "out-strong" , } , ">" ) ; tl . to ( $ ( ".nav" ) , { yPercent : - 100 ,…" at bounding box center [673, 459] width 552 height 610
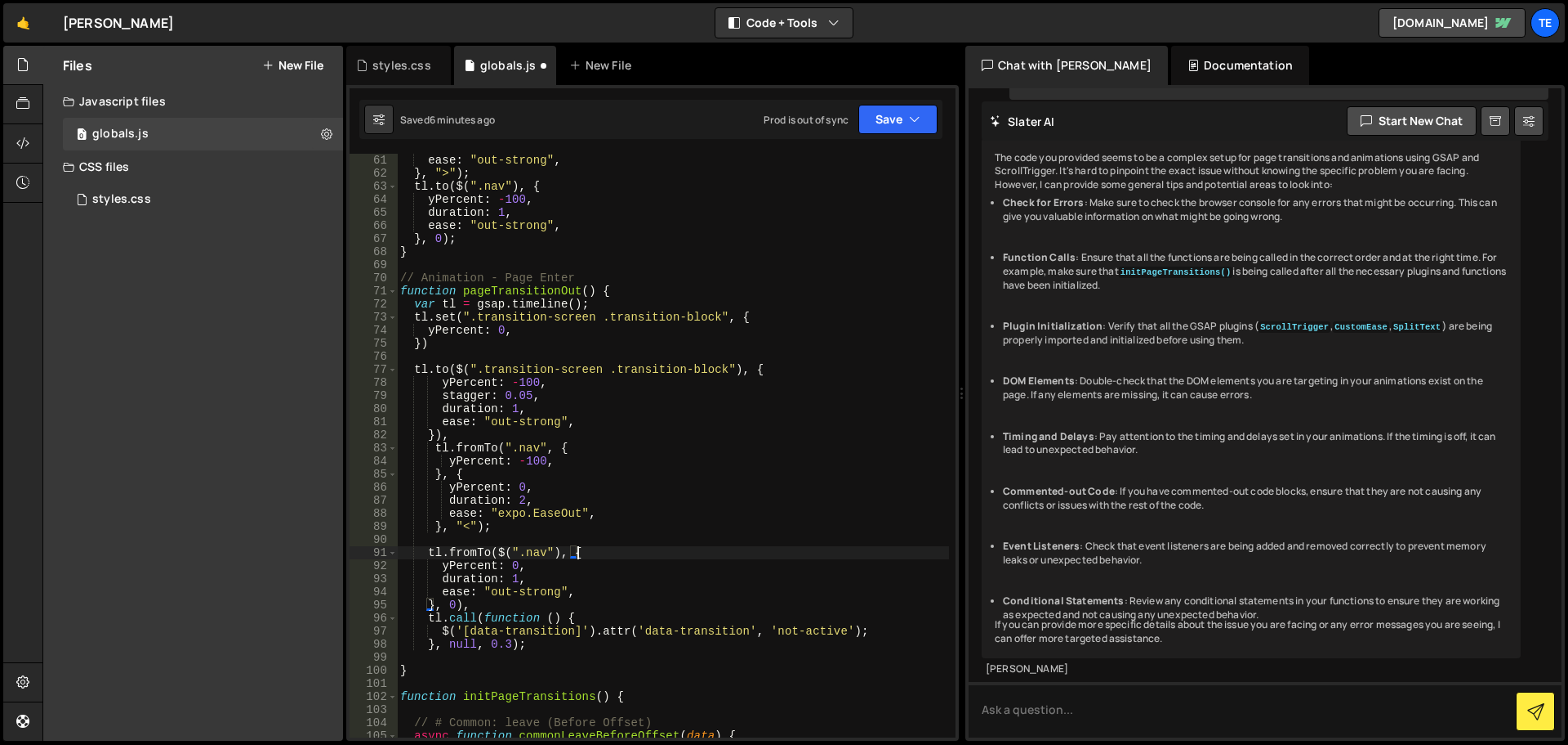
click at [469, 550] on div "ease : "out-strong" , } , ">" ) ; tl . to ( $ ( ".nav" ) , { yPercent : - 100 ,…" at bounding box center [673, 459] width 552 height 610
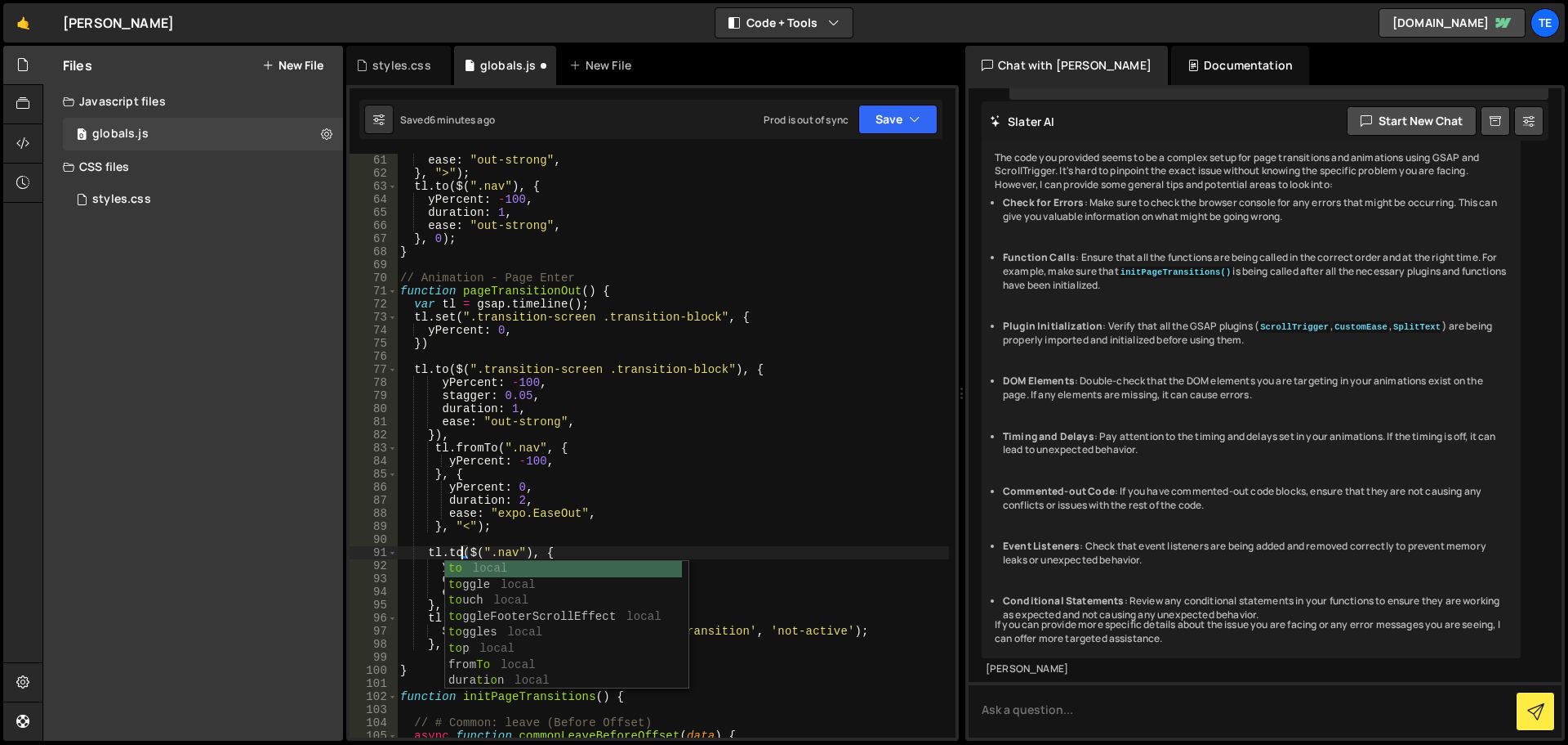
click at [681, 527] on div "ease : "out-strong" , } , ">" ) ; tl . to ( $ ( ".nav" ) , { yPercent : - 100 ,…" at bounding box center [673, 459] width 552 height 610
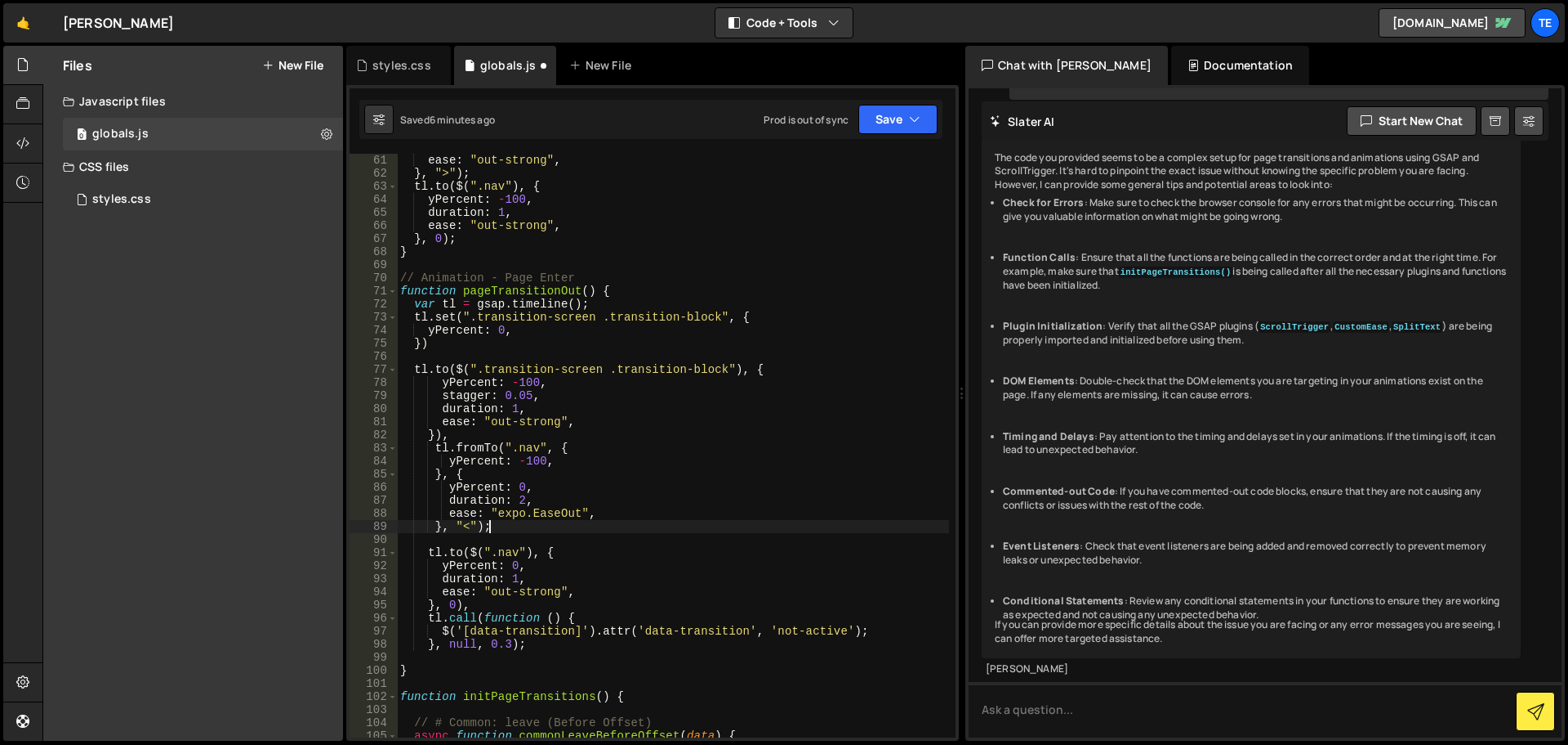
click at [627, 550] on div "ease : "out-strong" , } , ">" ) ; tl . to ( $ ( ".nav" ) , { yPercent : - 100 ,…" at bounding box center [673, 459] width 552 height 610
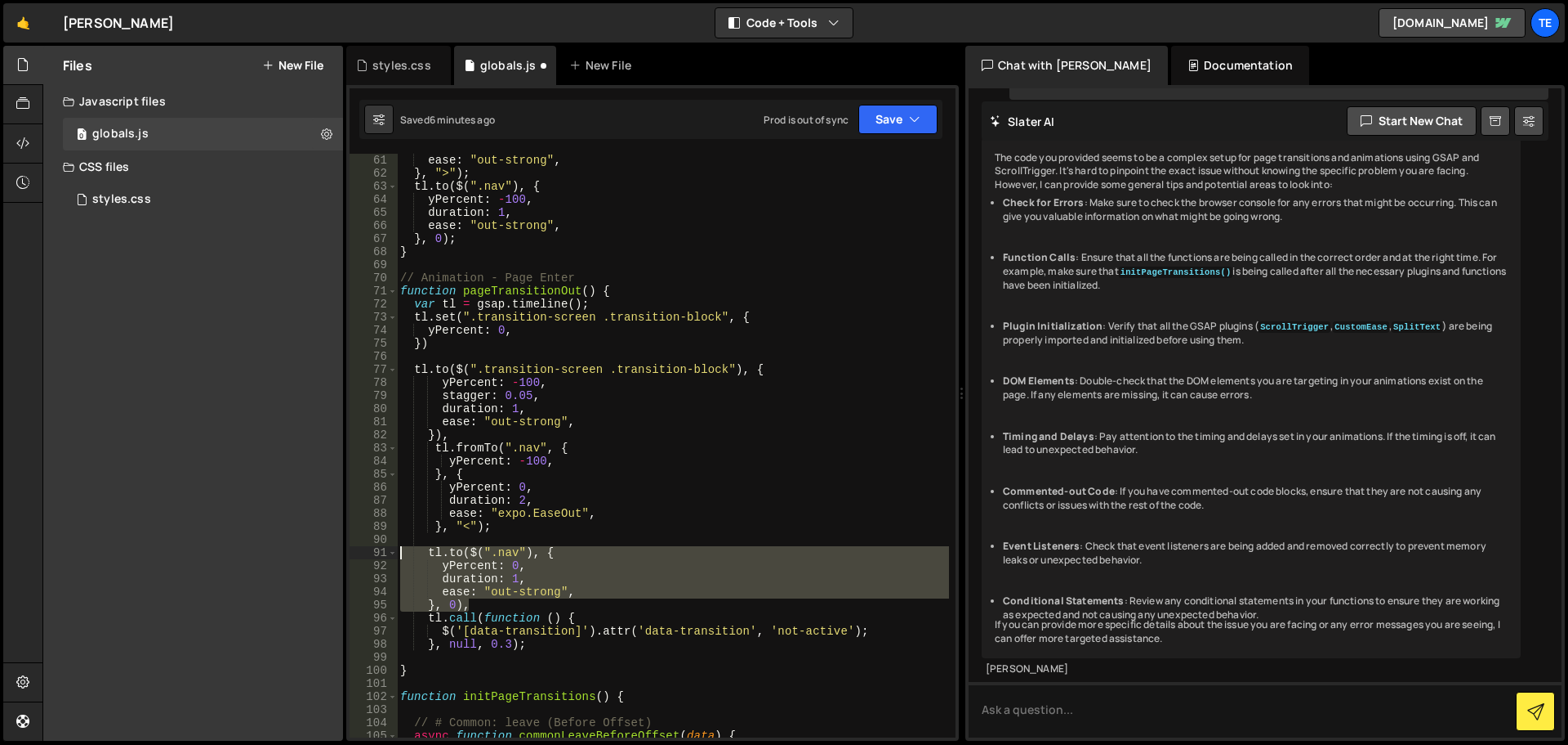
drag, startPoint x: 473, startPoint y: 602, endPoint x: 374, endPoint y: 547, distance: 113.3
click at [374, 547] on div "tl.to($(".nav"), { 61 62 63 64 65 66 67 68 69 70 71 72 73 74 75 76 77 78 79 80 …" at bounding box center [653, 446] width 606 height 584
click at [522, 496] on div "ease : "out-strong" , } , ">" ) ; tl . to ( $ ( ".nav" ) , { yPercent : - 100 ,…" at bounding box center [673, 459] width 552 height 610
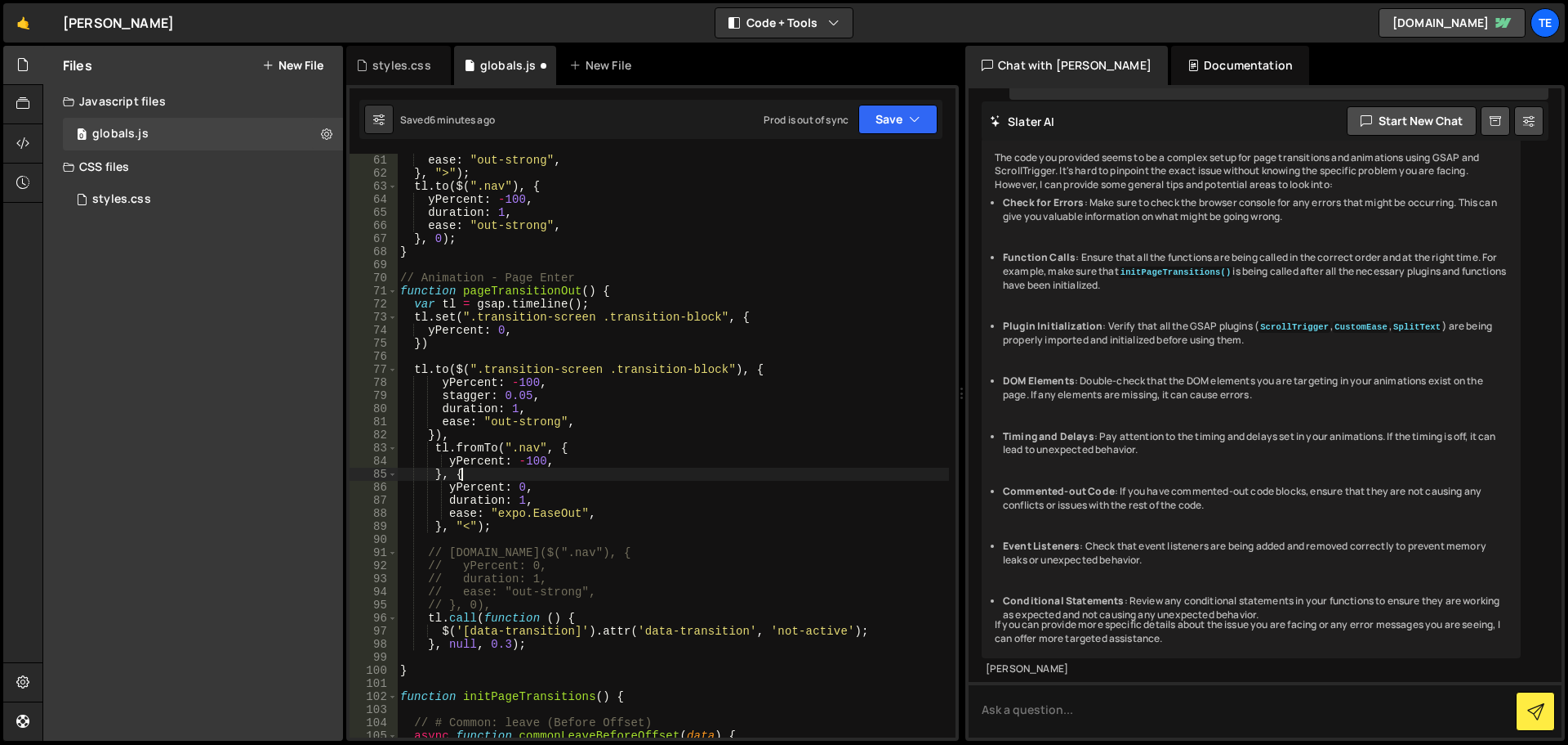
click at [633, 468] on div "ease : "out-strong" , } , ">" ) ; tl . to ( $ ( ".nav" ) , { yPercent : - 100 ,…" at bounding box center [673, 459] width 552 height 610
click at [514, 418] on div "ease : "out-strong" , } , ">" ) ; tl . to ( $ ( ".nav" ) , { yPercent : - 100 ,…" at bounding box center [673, 459] width 552 height 610
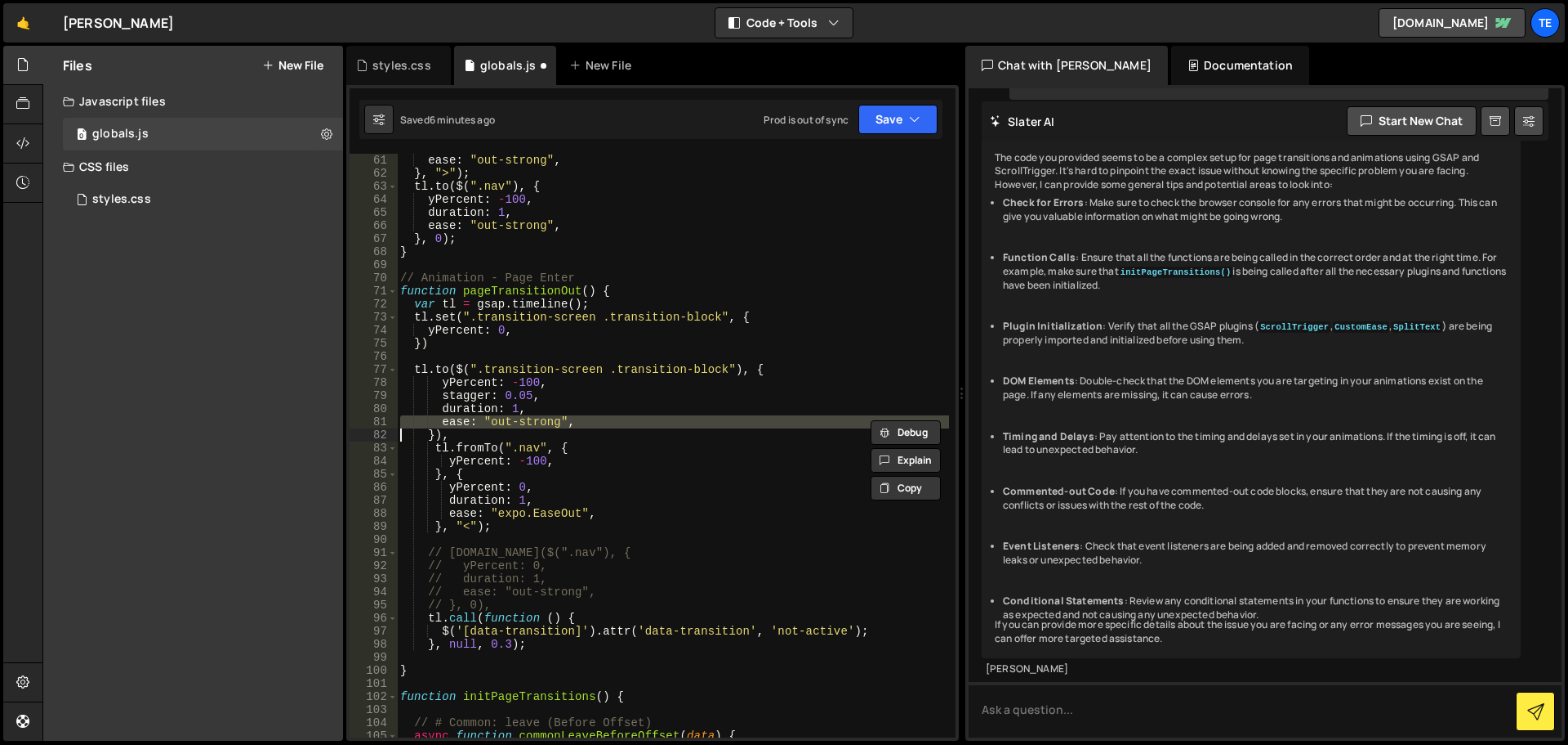
click at [514, 418] on div "ease : "out-strong" , } , ">" ) ; tl . to ( $ ( ".nav" ) , { yPercent : - 100 ,…" at bounding box center [673, 459] width 552 height 610
click at [530, 512] on div "ease : "out-strong" , } , ">" ) ; tl . to ( $ ( ".nav" ) , { yPercent : - 100 ,…" at bounding box center [673, 459] width 552 height 610
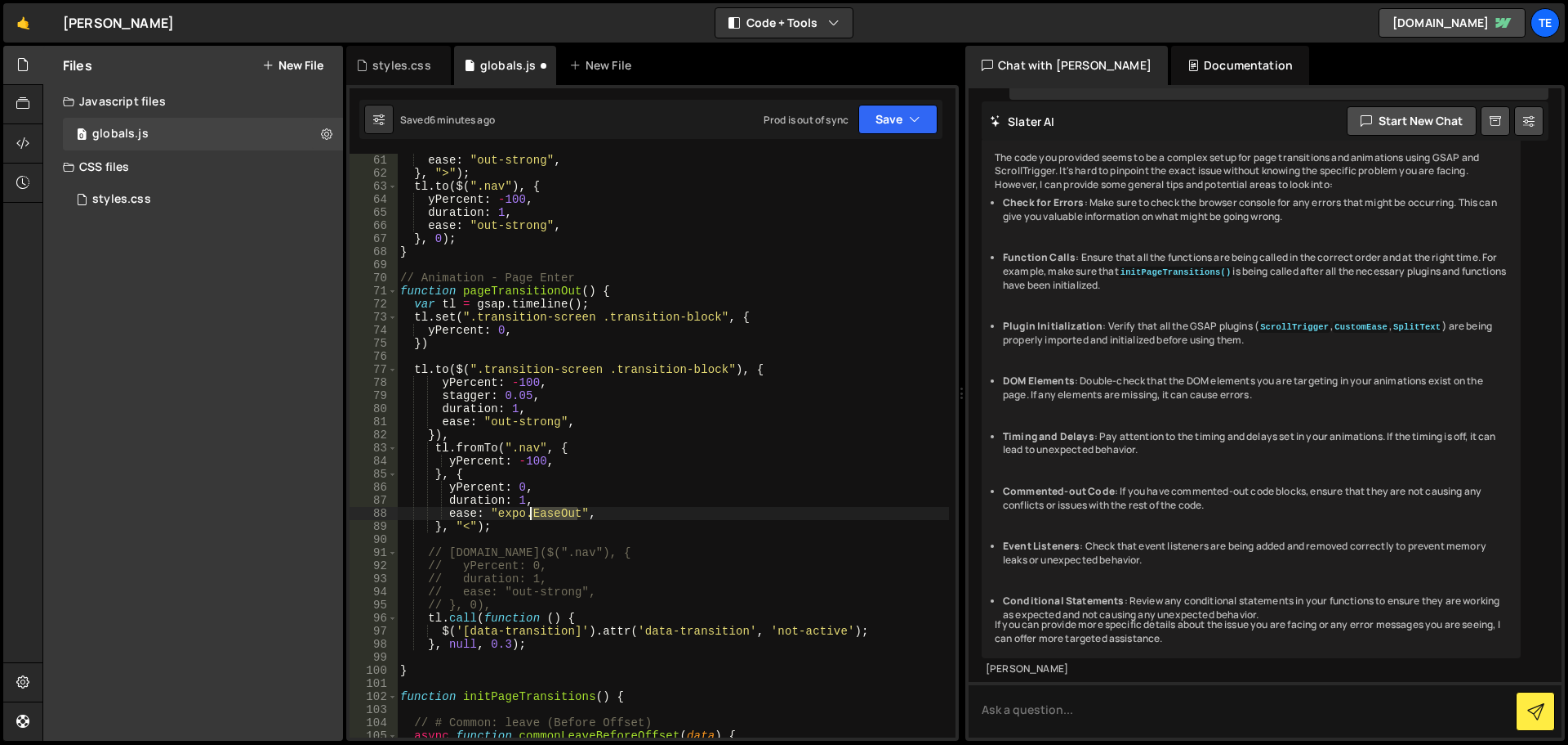
click at [530, 512] on div "ease : "out-strong" , } , ">" ) ; tl . to ( $ ( ".nav" ) , { yPercent : - 100 ,…" at bounding box center [673, 459] width 552 height 610
paste textarea
click at [659, 475] on div "ease : "out-strong" , } , ">" ) ; tl . to ( $ ( ".nav" ) , { yPercent : - 100 ,…" at bounding box center [673, 459] width 552 height 610
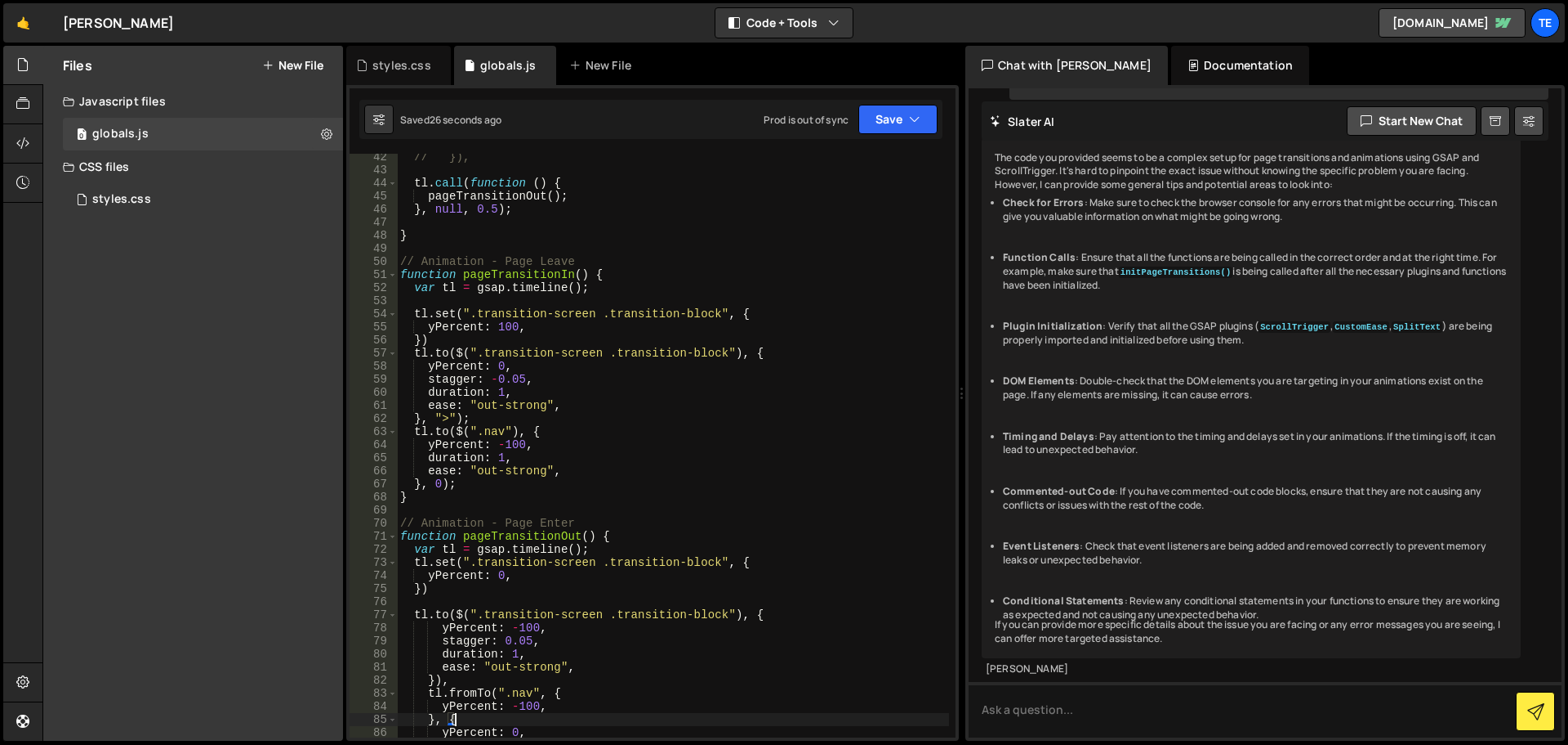
scroll to position [687, 0]
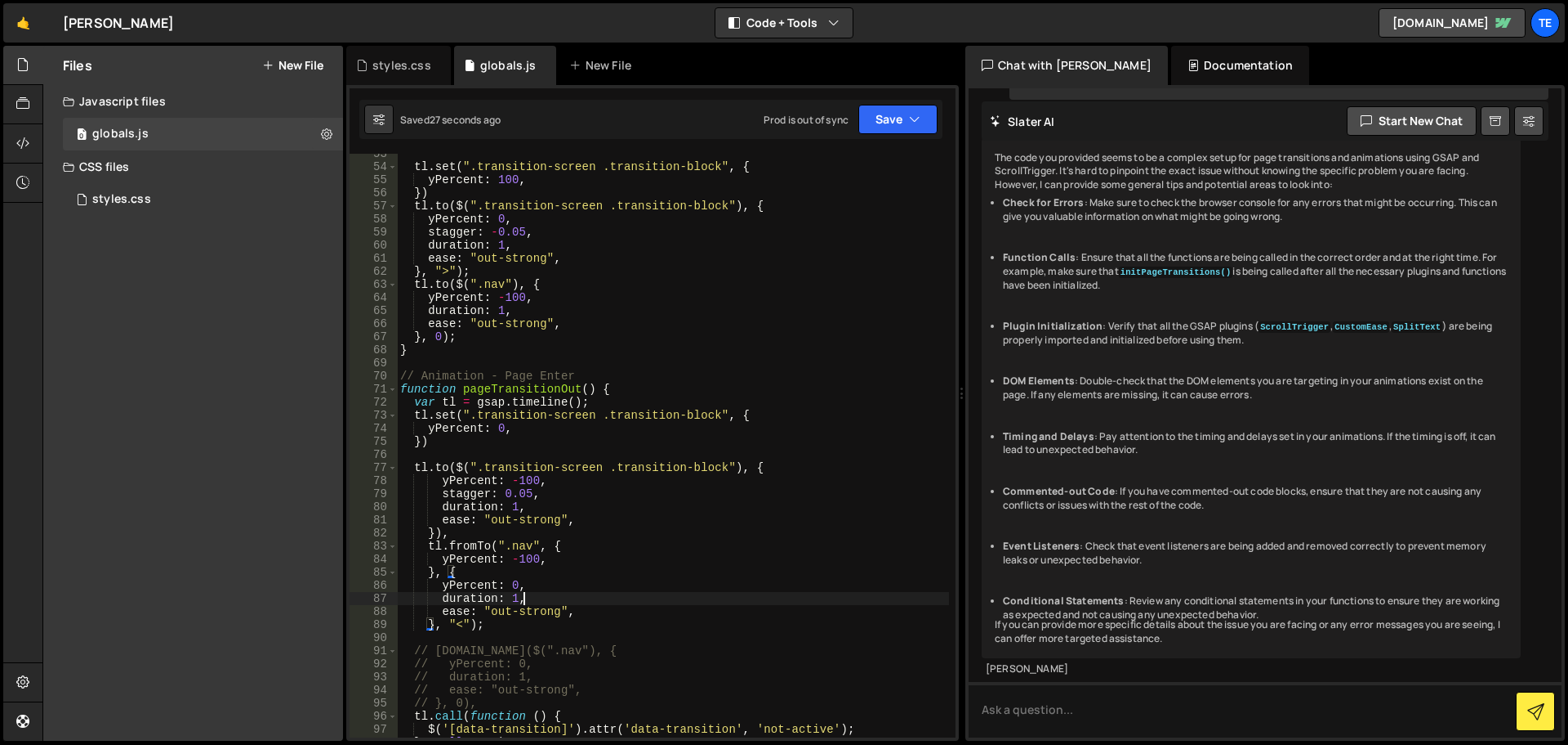
click at [640, 602] on div "tl . set ( ".transition-screen .transition-block" , { yPercent : 100 , }) tl . …" at bounding box center [673, 452] width 552 height 610
click at [470, 534] on div "tl . set ( ".transition-screen .transition-block" , { yPercent : 100 , }) tl . …" at bounding box center [673, 452] width 552 height 610
type textarea "}),"
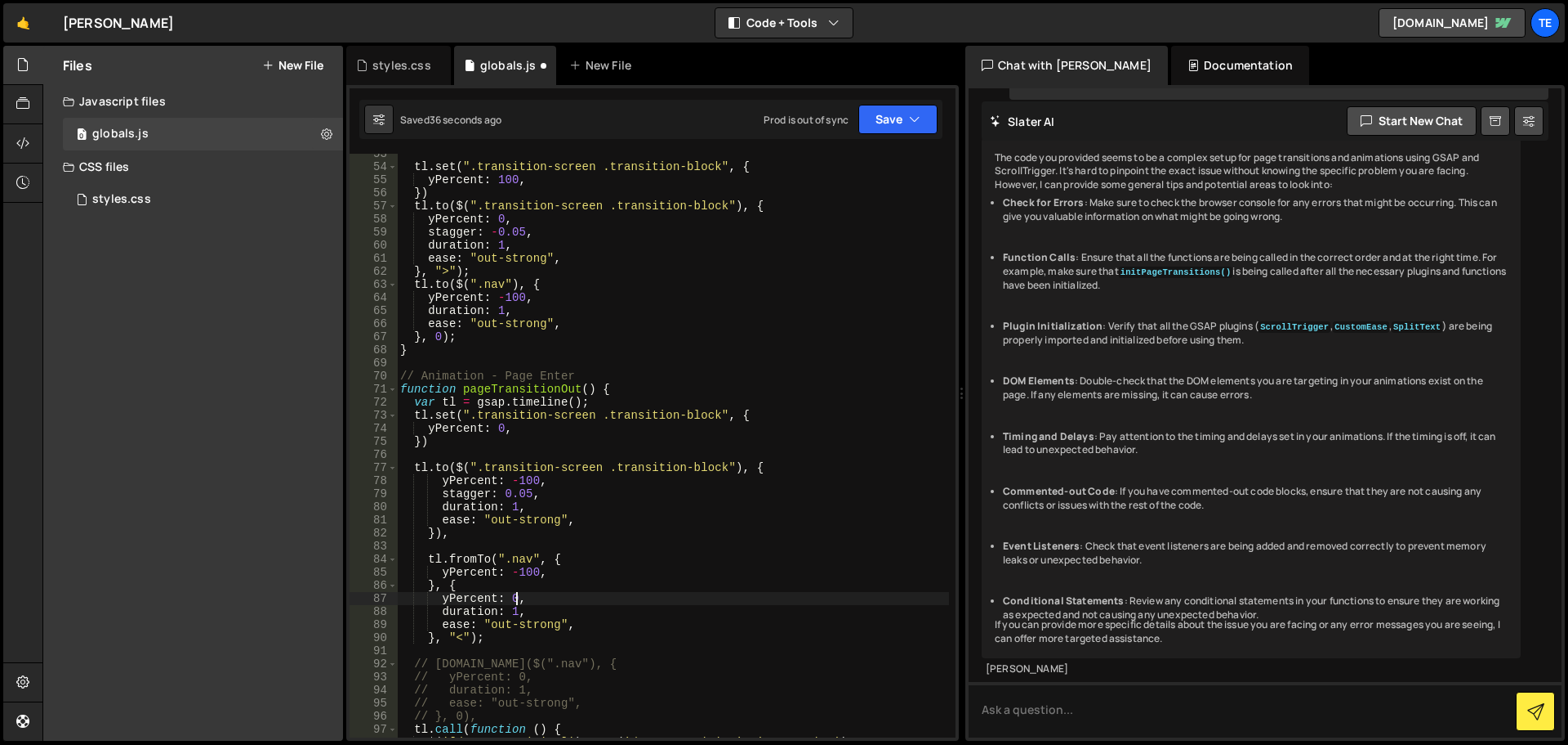
click at [518, 600] on div "tl . set ( ".transition-screen .transition-block" , { yPercent : 100 , }) tl . …" at bounding box center [673, 452] width 552 height 610
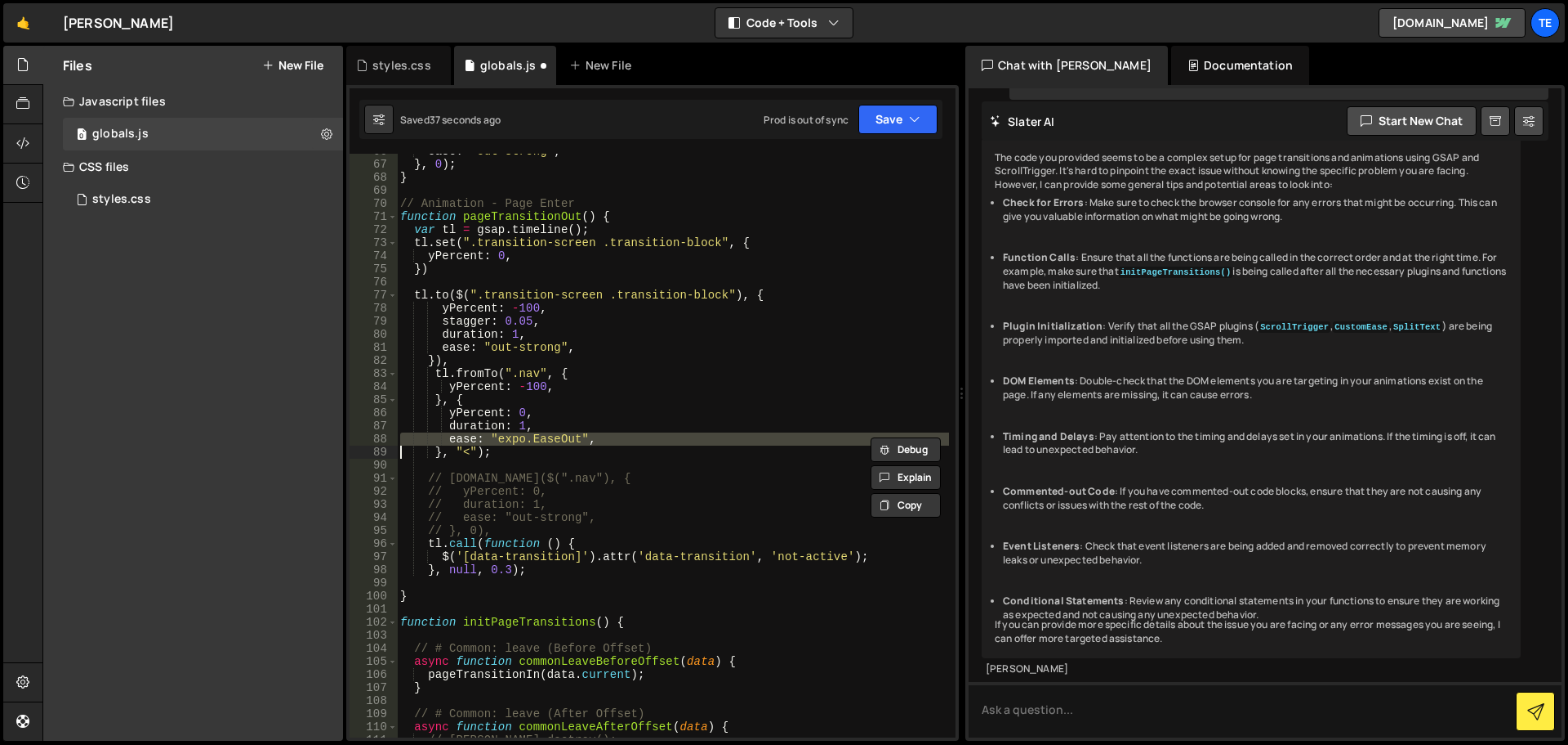
scroll to position [859, 0]
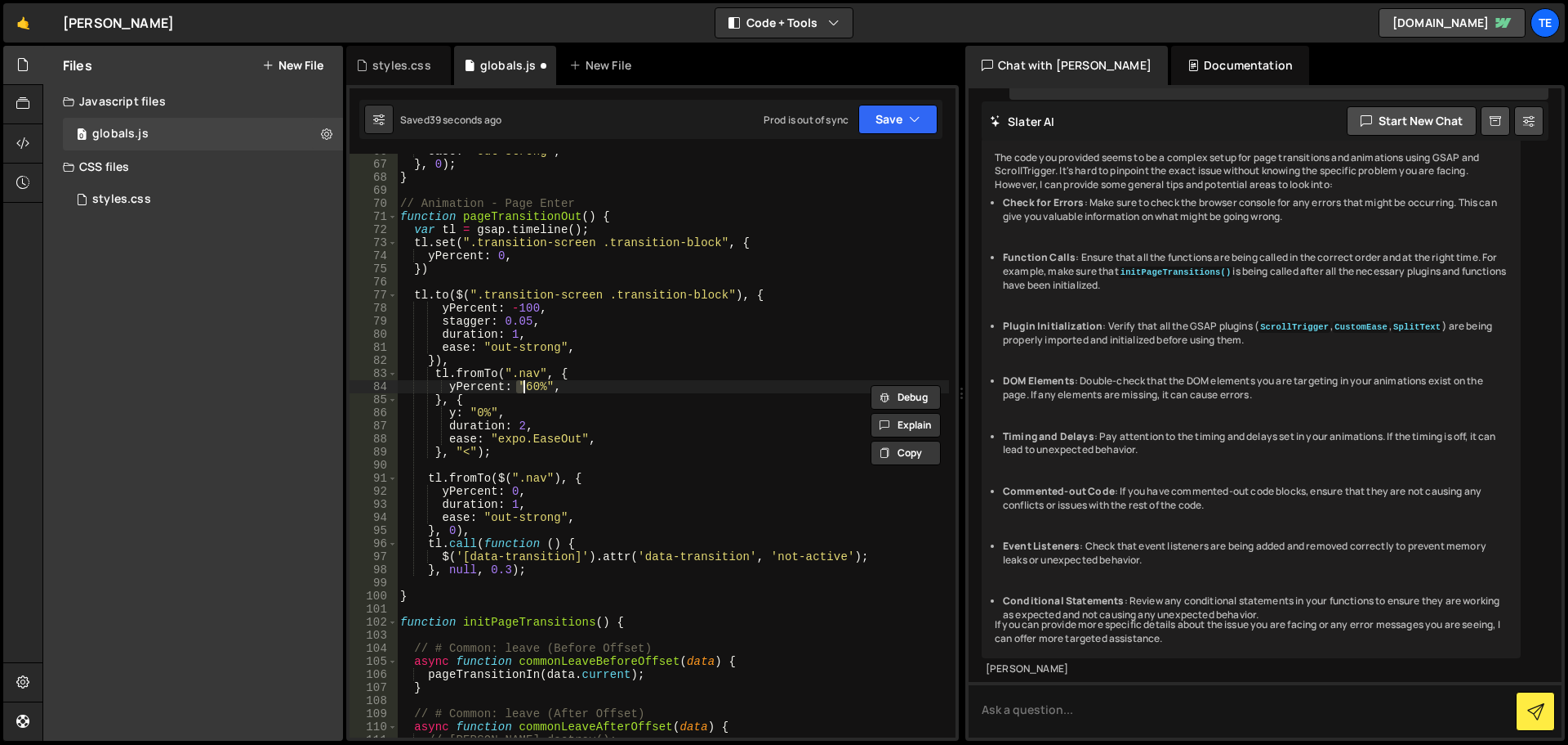
type textarea "tl.fromTo(".claim-fade-in", {"
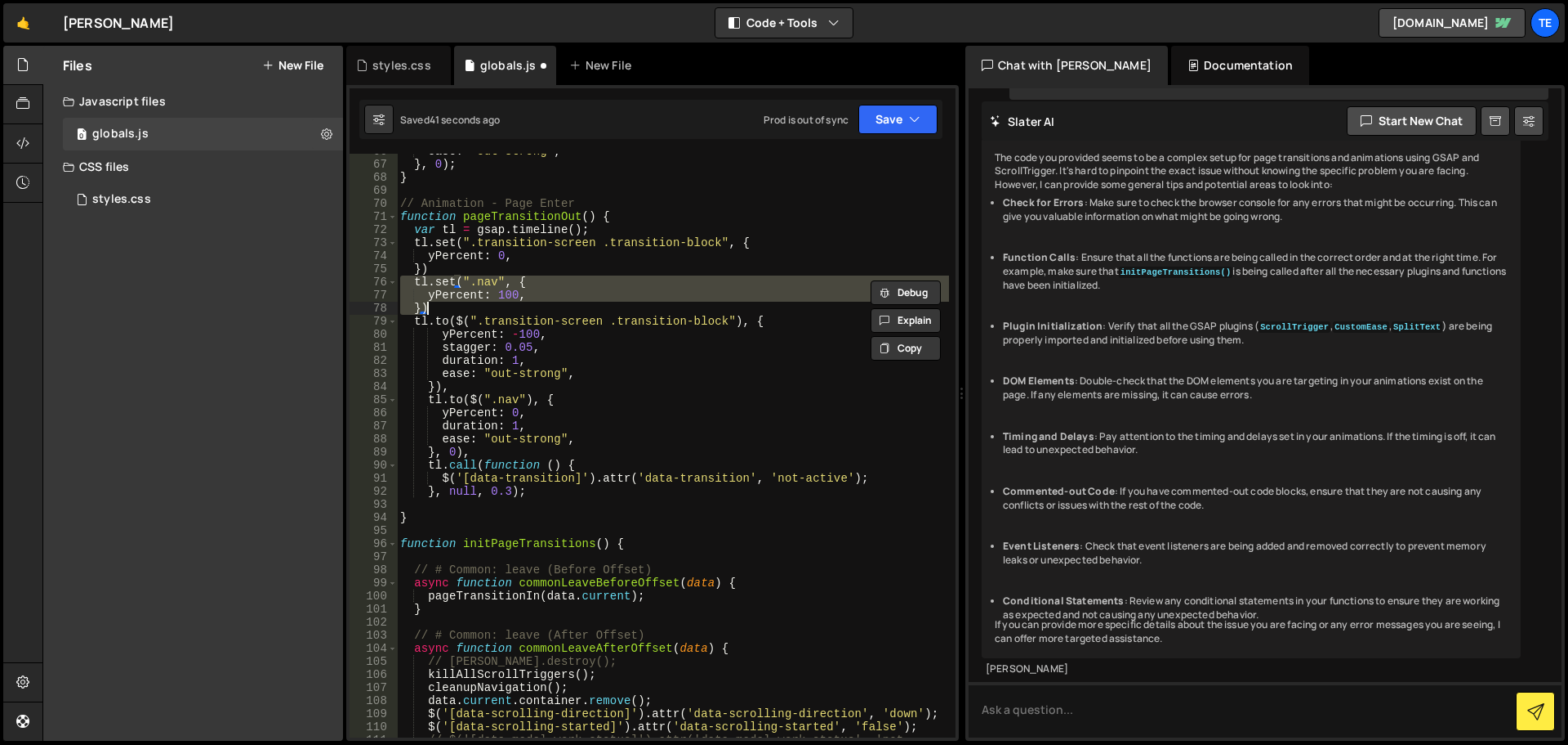
click at [684, 454] on div "ease : "out-strong" , } , 0 ) ; } // Animation - Page Enter function pageTransi…" at bounding box center [673, 456] width 552 height 623
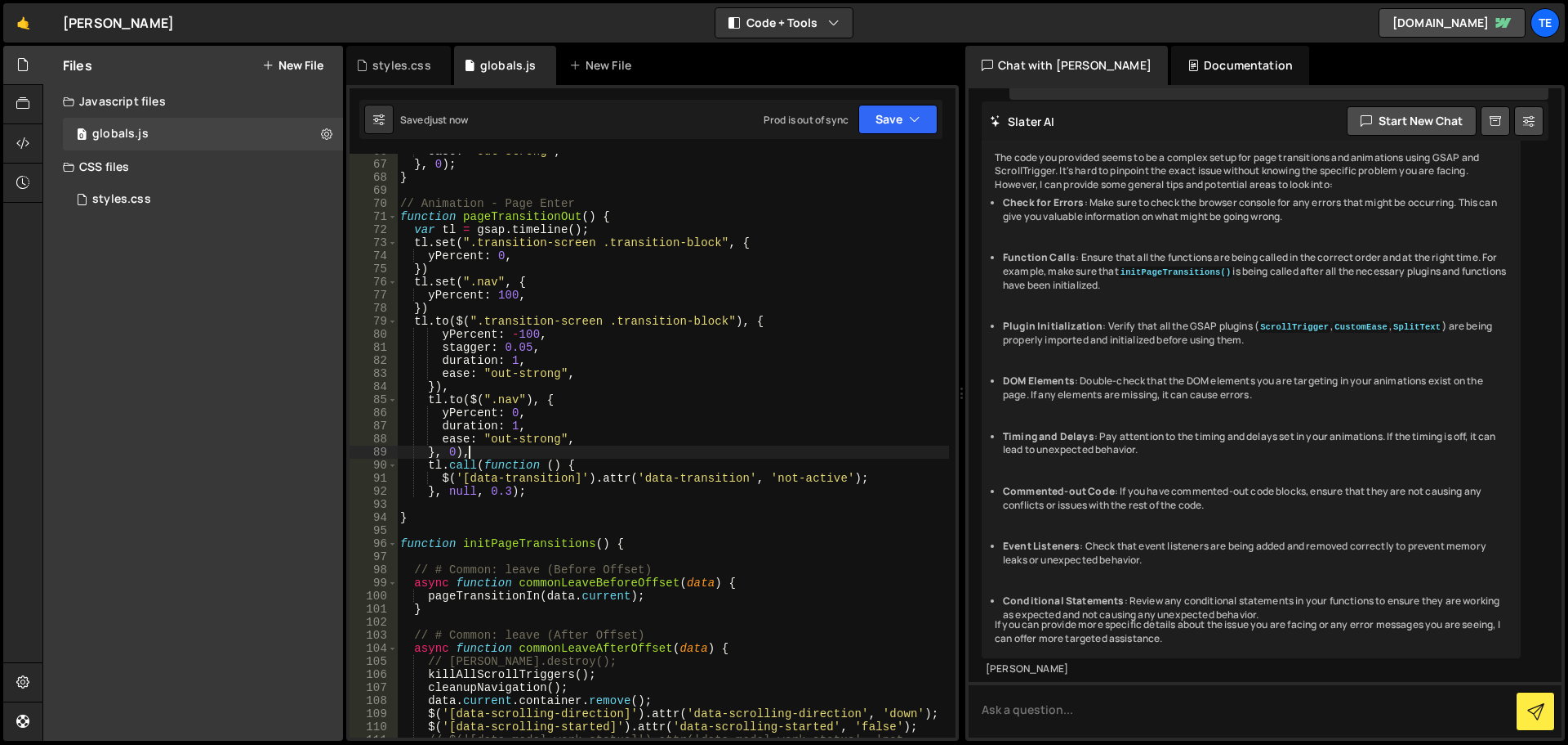
click at [575, 399] on div "ease : "out-strong" , } , 0 ) ; } // Animation - Page Enter function pageTransi…" at bounding box center [673, 456] width 552 height 623
click at [446, 310] on div "ease : "out-strong" , } , 0 ) ; } // Animation - Page Enter function pageTransi…" at bounding box center [673, 456] width 552 height 623
click at [432, 267] on div "ease : "out-strong" , } , 0 ) ; } // Animation - Page Enter function pageTransi…" at bounding box center [673, 456] width 552 height 623
click at [786, 328] on div "ease : "out-strong" , } , 0 ) ; } // Animation - Page Enter function pageTransi…" at bounding box center [673, 456] width 552 height 623
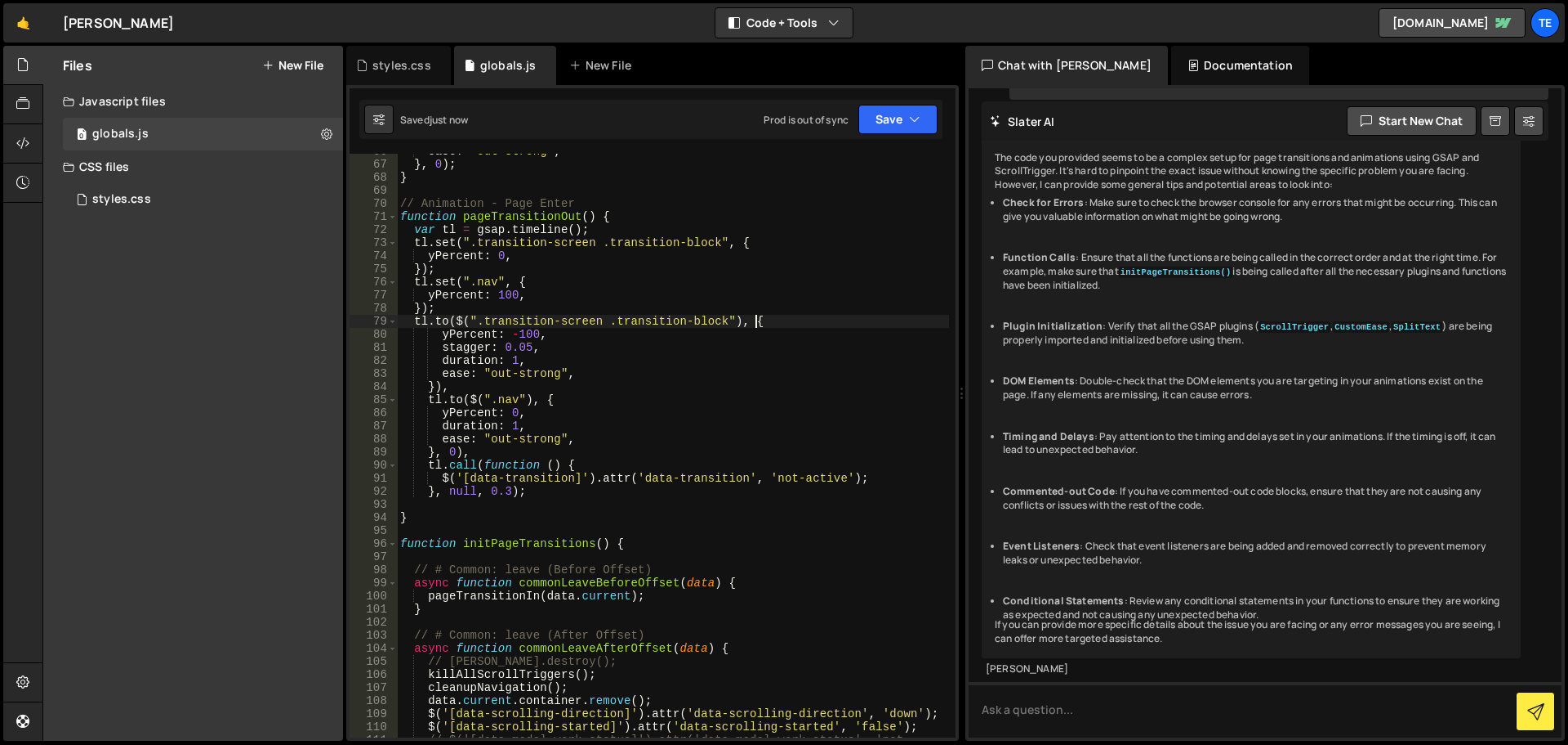
click at [778, 316] on div "ease : "out-strong" , } , 0 ) ; } // Animation - Page Enter function pageTransi…" at bounding box center [673, 456] width 552 height 623
click at [467, 385] on div "ease : "out-strong" , } , 0 ) ; } // Animation - Page Enter function pageTransi…" at bounding box center [673, 456] width 552 height 623
click at [495, 457] on div "ease : "out-strong" , } , 0 ) ; } // Animation - Page Enter function pageTransi…" at bounding box center [673, 456] width 552 height 623
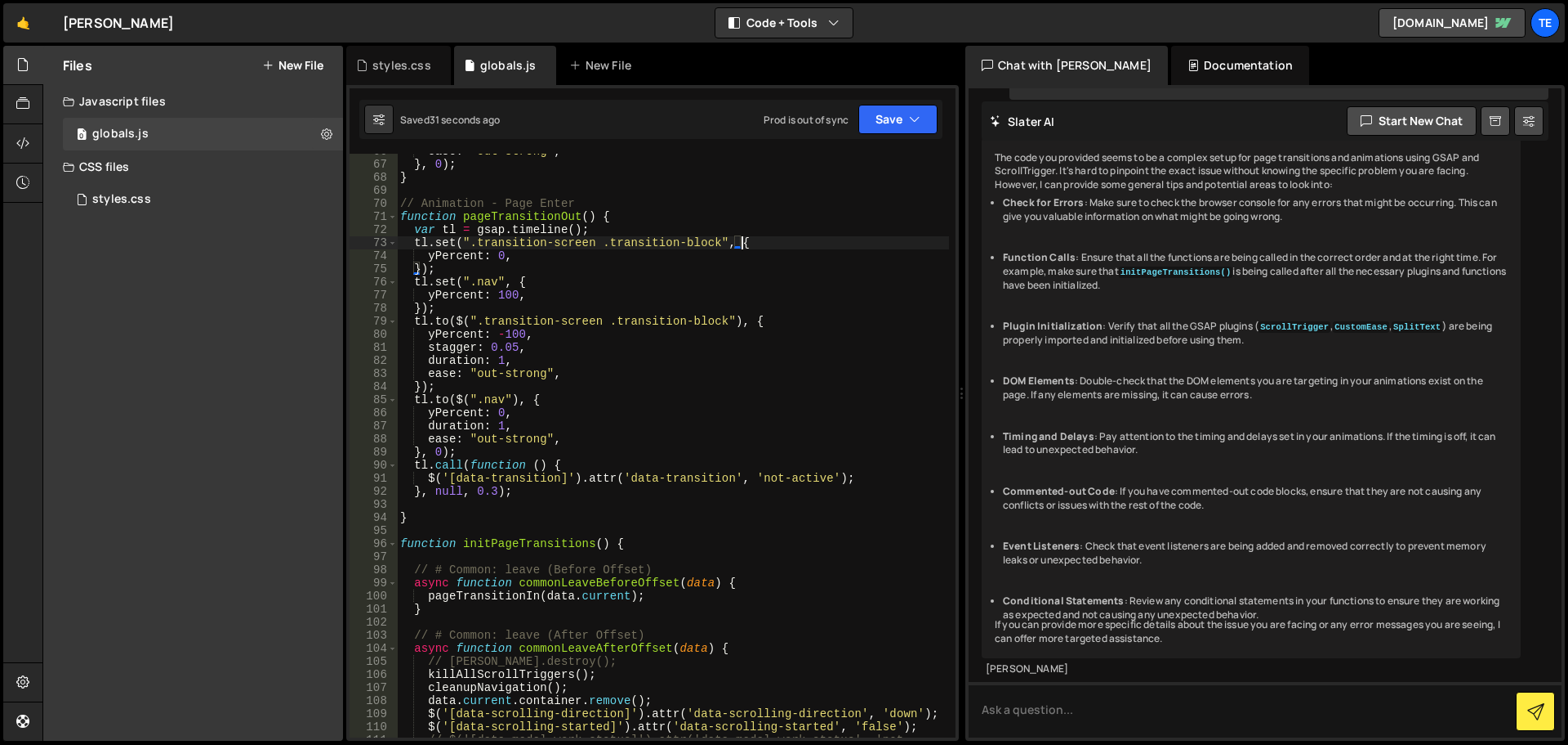
click at [752, 248] on div "ease : "out-strong" , } , 0 ) ; } // Animation - Page Enter function pageTransi…" at bounding box center [673, 456] width 552 height 623
click at [448, 307] on div "ease : "out-strong" , } , 0 ) ; } // Animation - Page Enter function pageTransi…" at bounding box center [673, 456] width 552 height 623
type textarea "});"
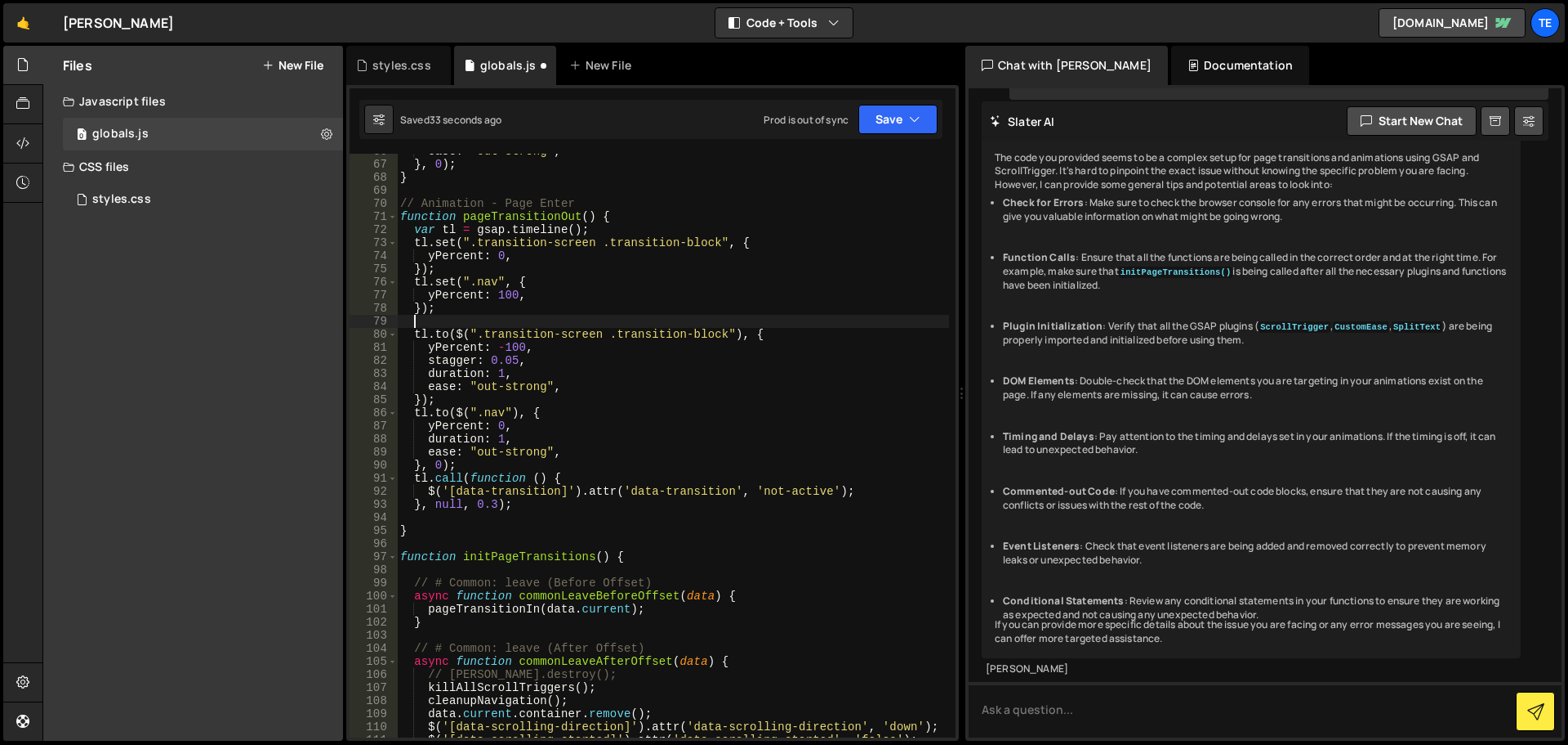
click at [648, 317] on div "ease : "out-strong" , } , 0 ) ; } // Animation - Page Enter function pageTransi…" at bounding box center [673, 449] width 552 height 610
click at [508, 297] on div "ease : "out-strong" , } , 0 ) ; } // Animation - Page Enter function pageTransi…" at bounding box center [673, 449] width 552 height 610
click at [464, 430] on div "ease : "out-strong" , } , 0 ) ; } // Animation - Page Enter function pageTransi…" at bounding box center [673, 449] width 552 height 610
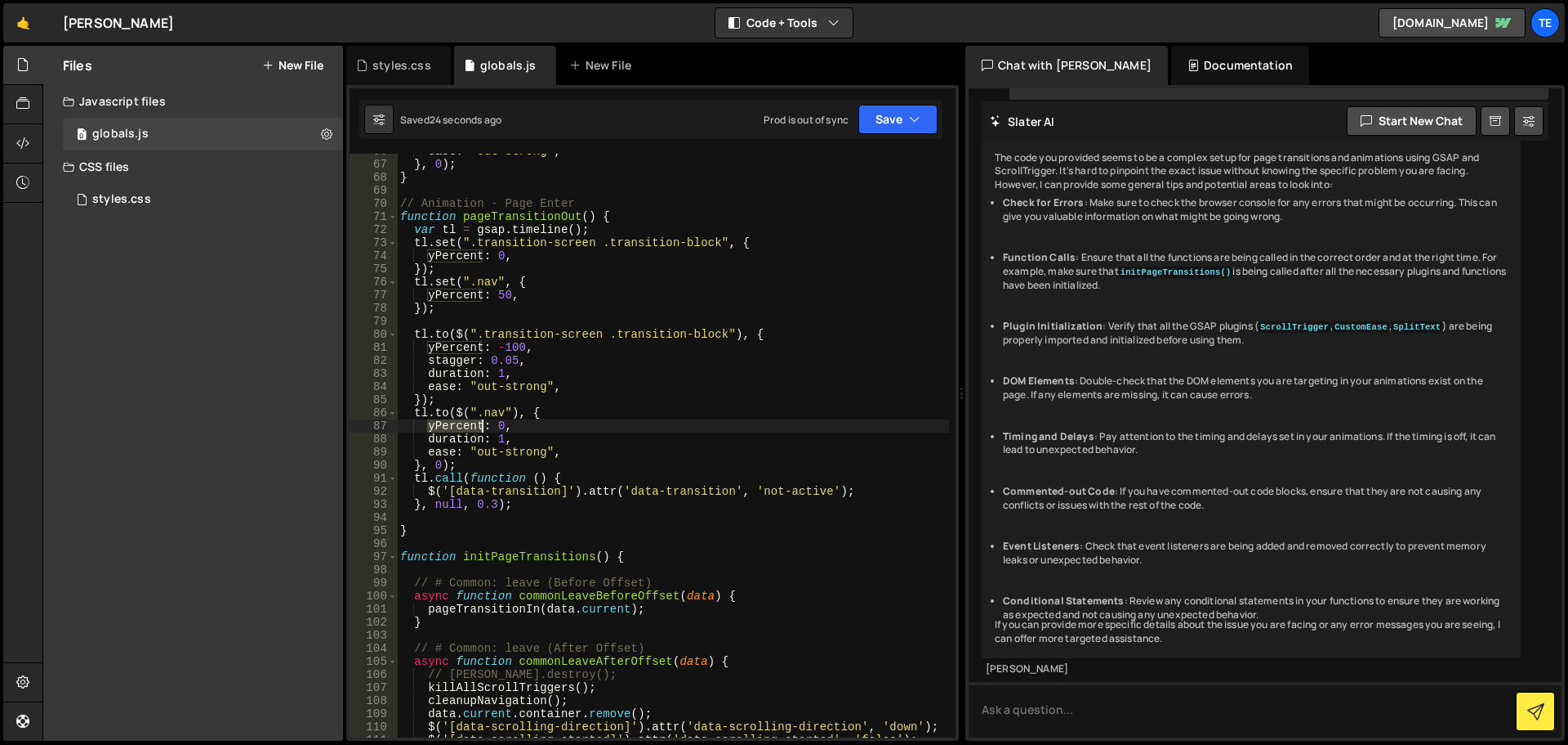
click at [464, 430] on div "ease : "out-strong" , } , 0 ) ; } // Animation - Page Enter function pageTransi…" at bounding box center [673, 449] width 552 height 610
click at [456, 305] on div "ease : "out-strong" , } , 0 ) ; } // Animation - Page Enter function pageTransi…" at bounding box center [673, 449] width 552 height 610
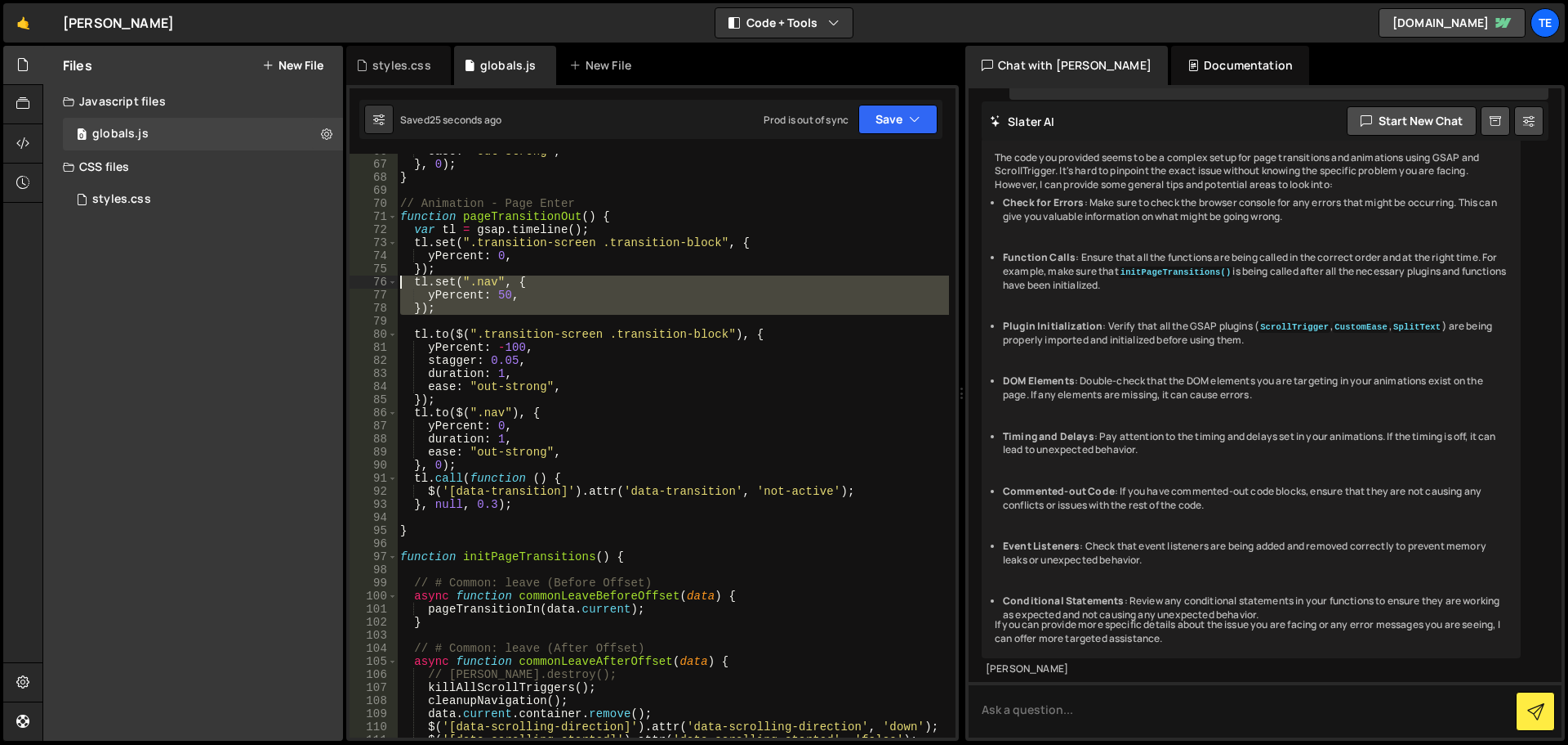
drag, startPoint x: 478, startPoint y: 315, endPoint x: 342, endPoint y: 281, distance: 140.2
click at [342, 281] on div "Files New File Javascript files 0 globals.js 0 CSS files styles.css 0 Copy shar…" at bounding box center [806, 393] width 1526 height 696
type textarea "tl.set(".nav", { yPercent: 50,"
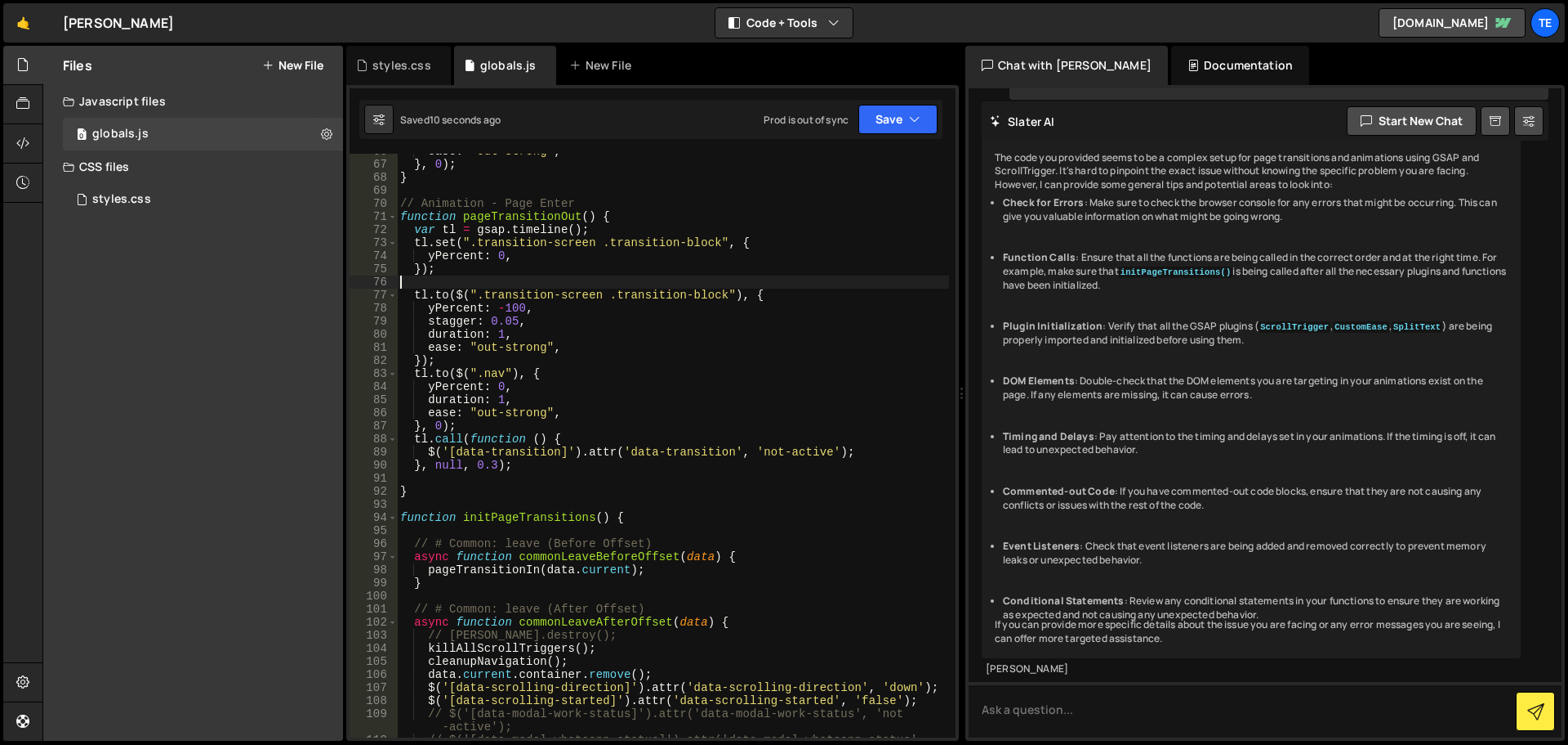
click at [620, 368] on div "ease : "out-strong" , } , 0 ) ; } // Animation - Page Enter function pageTransi…" at bounding box center [673, 456] width 552 height 623
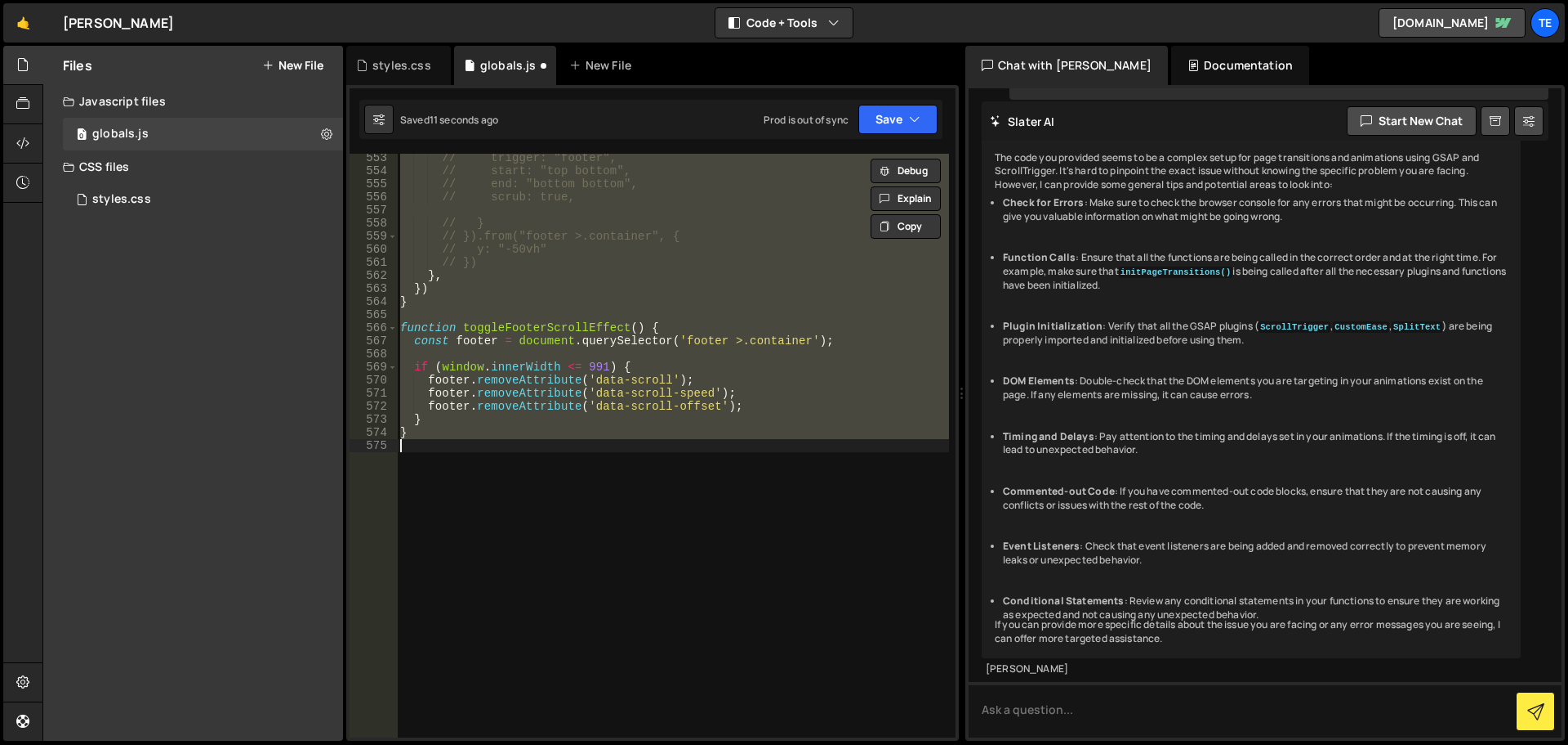
type textarea "});"
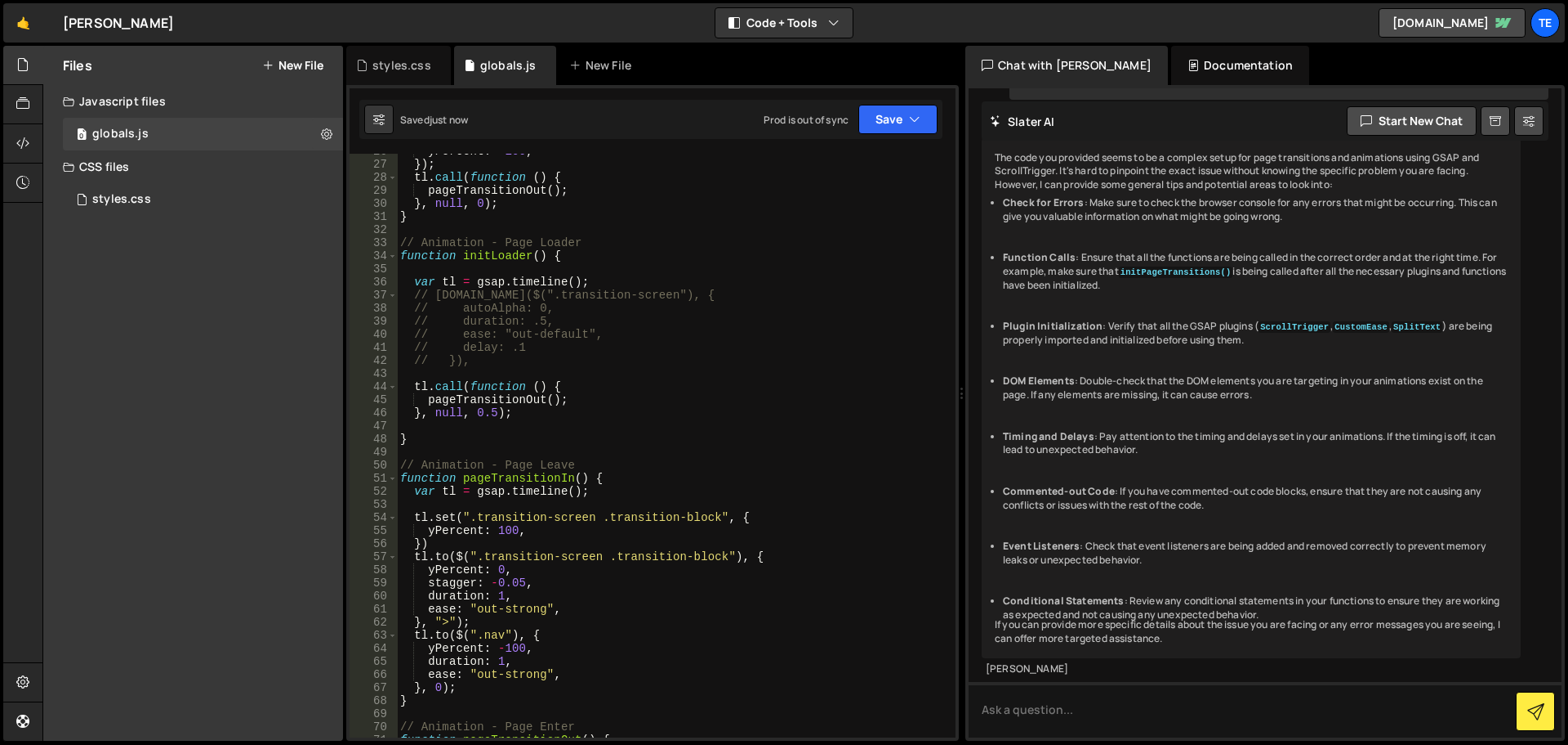
scroll to position [483, 0]
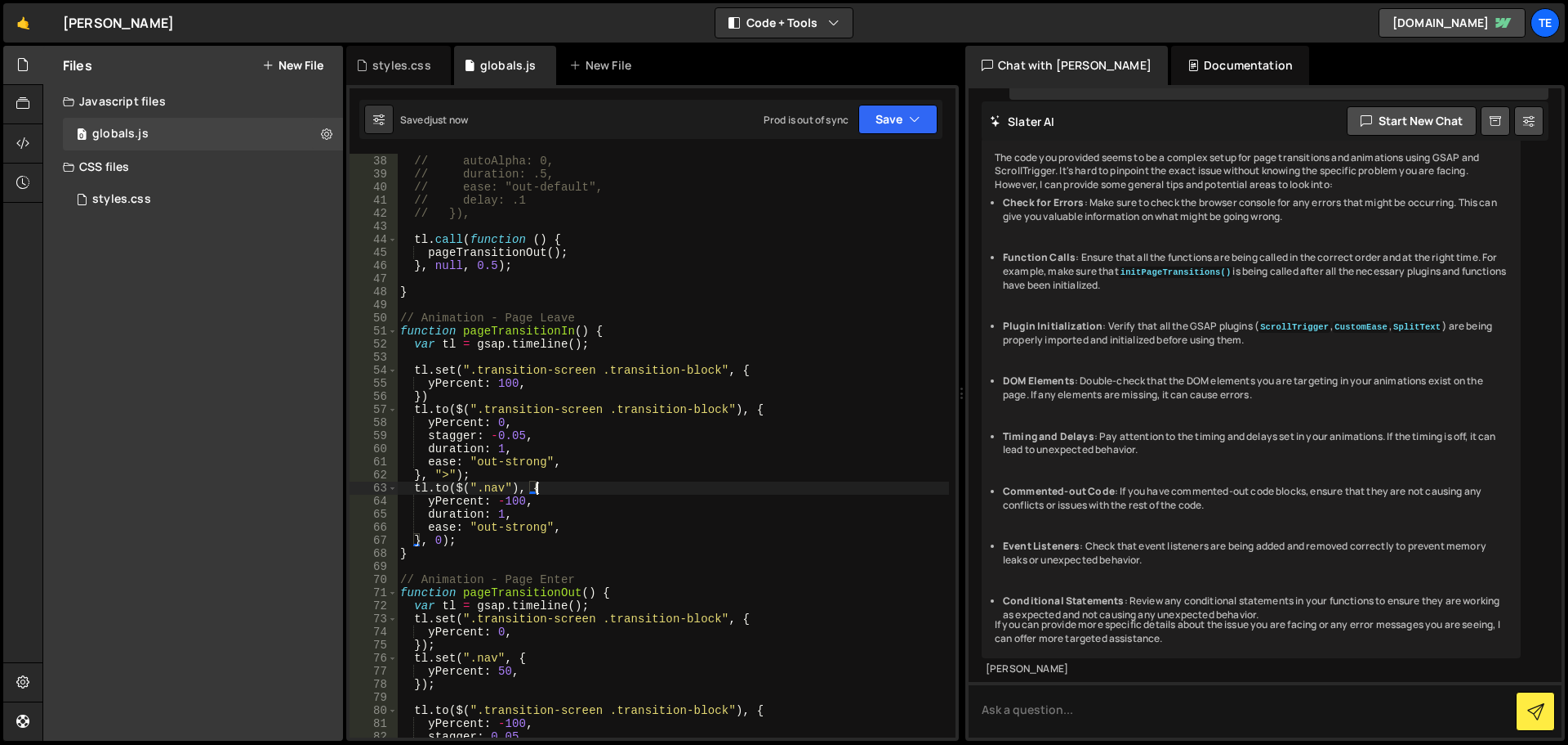
click at [549, 491] on div "// tl.to($(".transition-screen"), { // autoAlpha: 0, // duration: .5, // ease: …" at bounding box center [673, 447] width 552 height 610
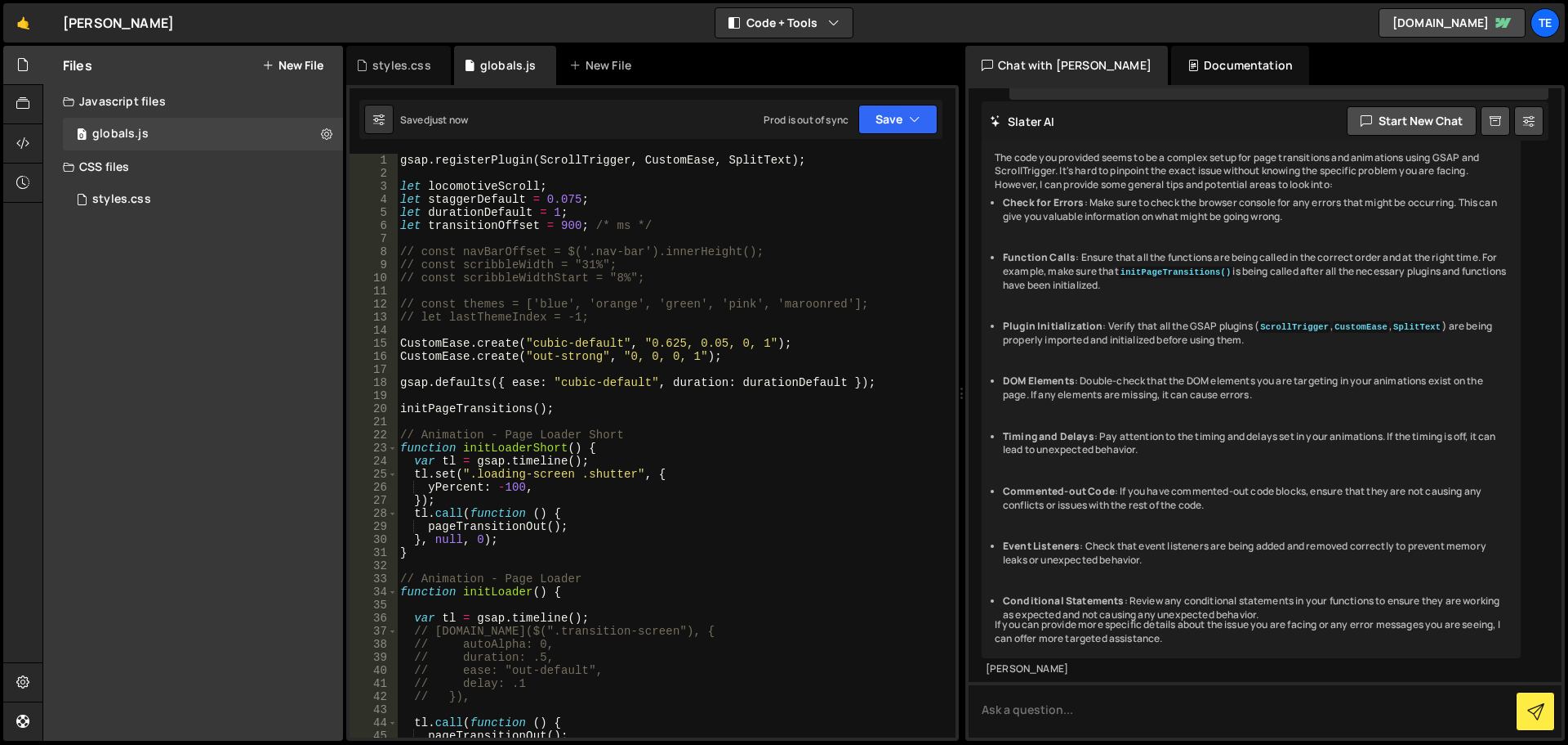
scroll to position [0, 0]
click at [561, 222] on div "gsap . registerPlugin ( ScrollTrigger , CustomEase , SplitText ) ; let locomoti…" at bounding box center [673, 459] width 552 height 610
type textarea "let transitionOffset = 1000; /* ms */"
click at [561, 232] on div "gsap . registerPlugin ( ScrollTrigger , CustomEase , SplitText ) ; let locomoti…" at bounding box center [673, 459] width 552 height 610
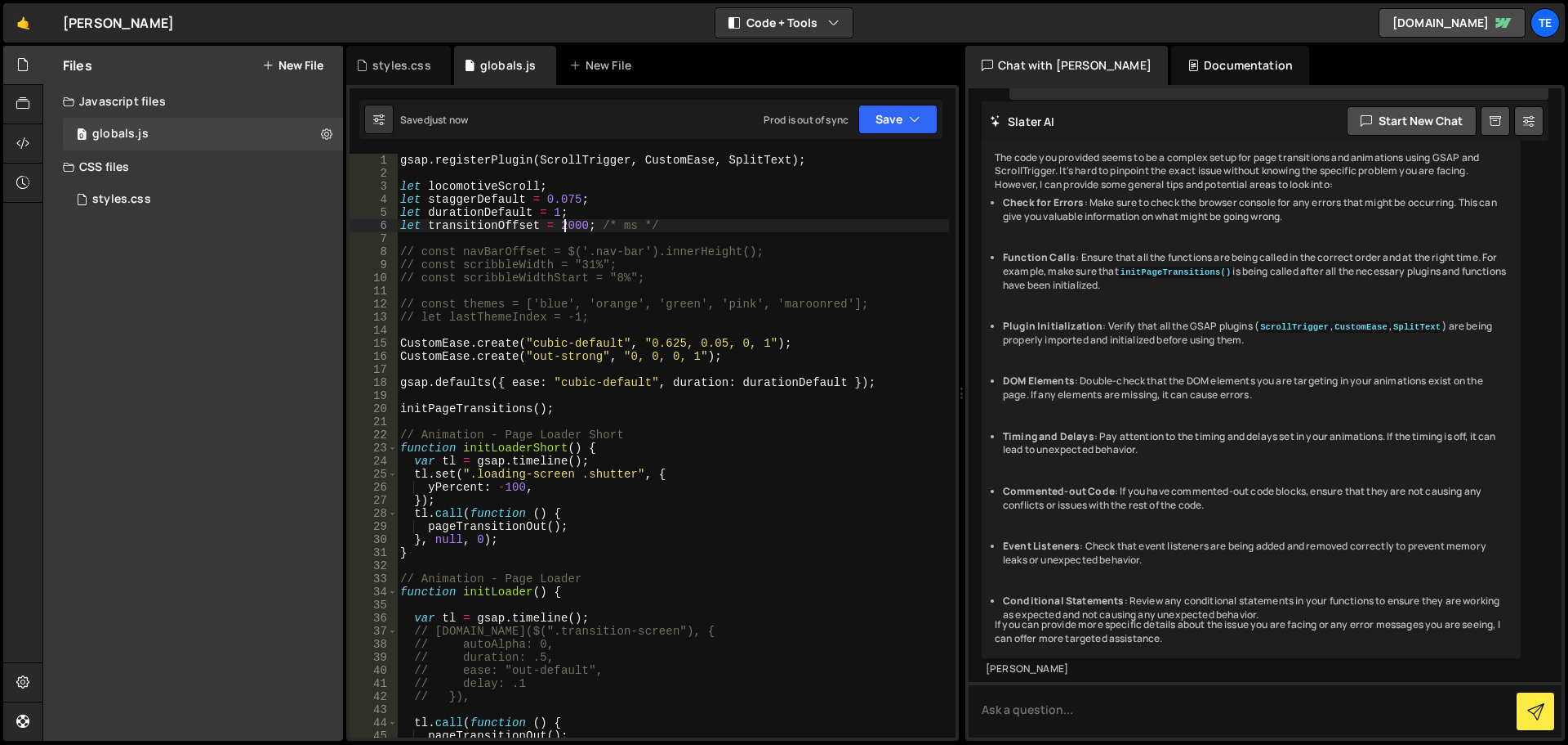
type textarea "let transitionOffset = 2000; /* ms */"
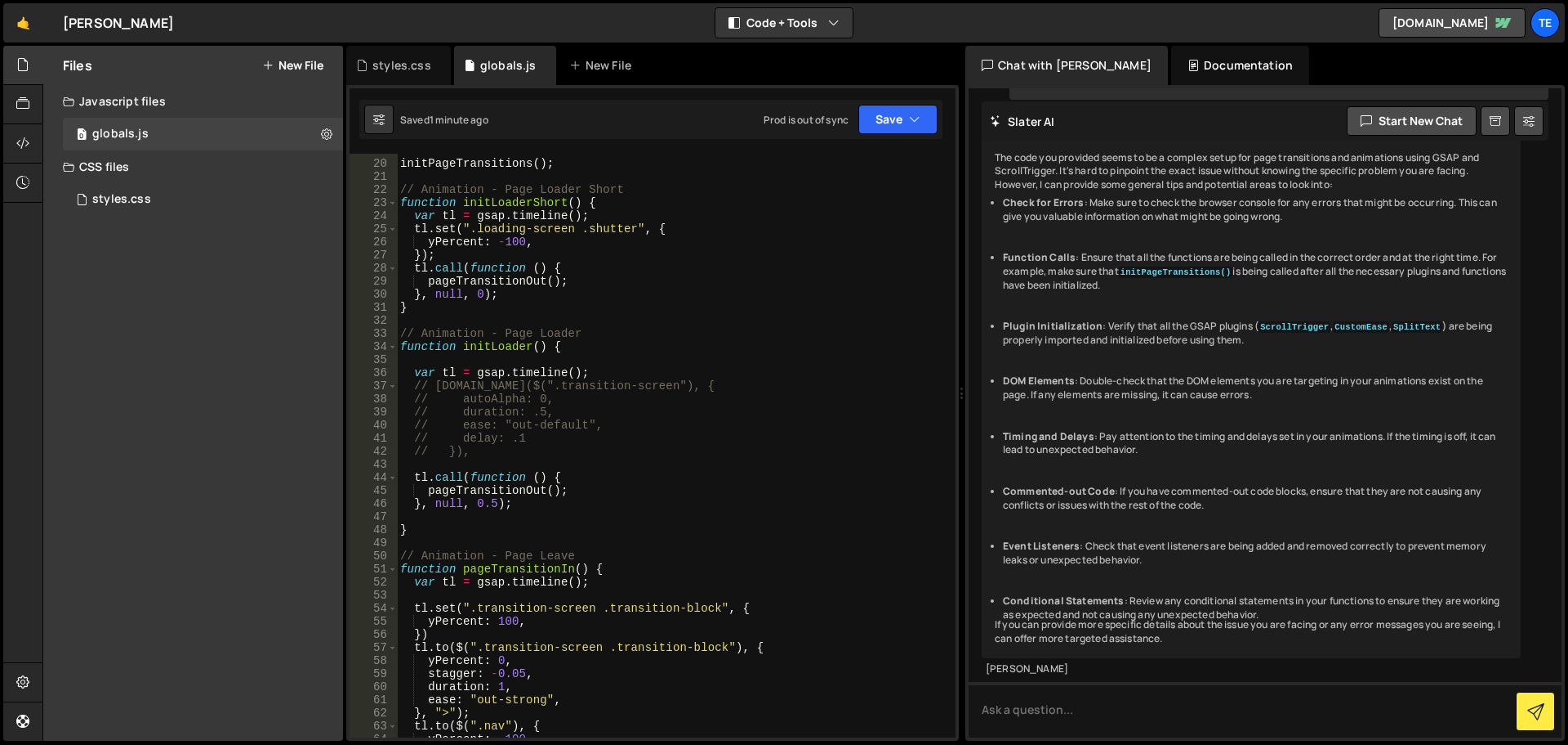
scroll to position [98, 0]
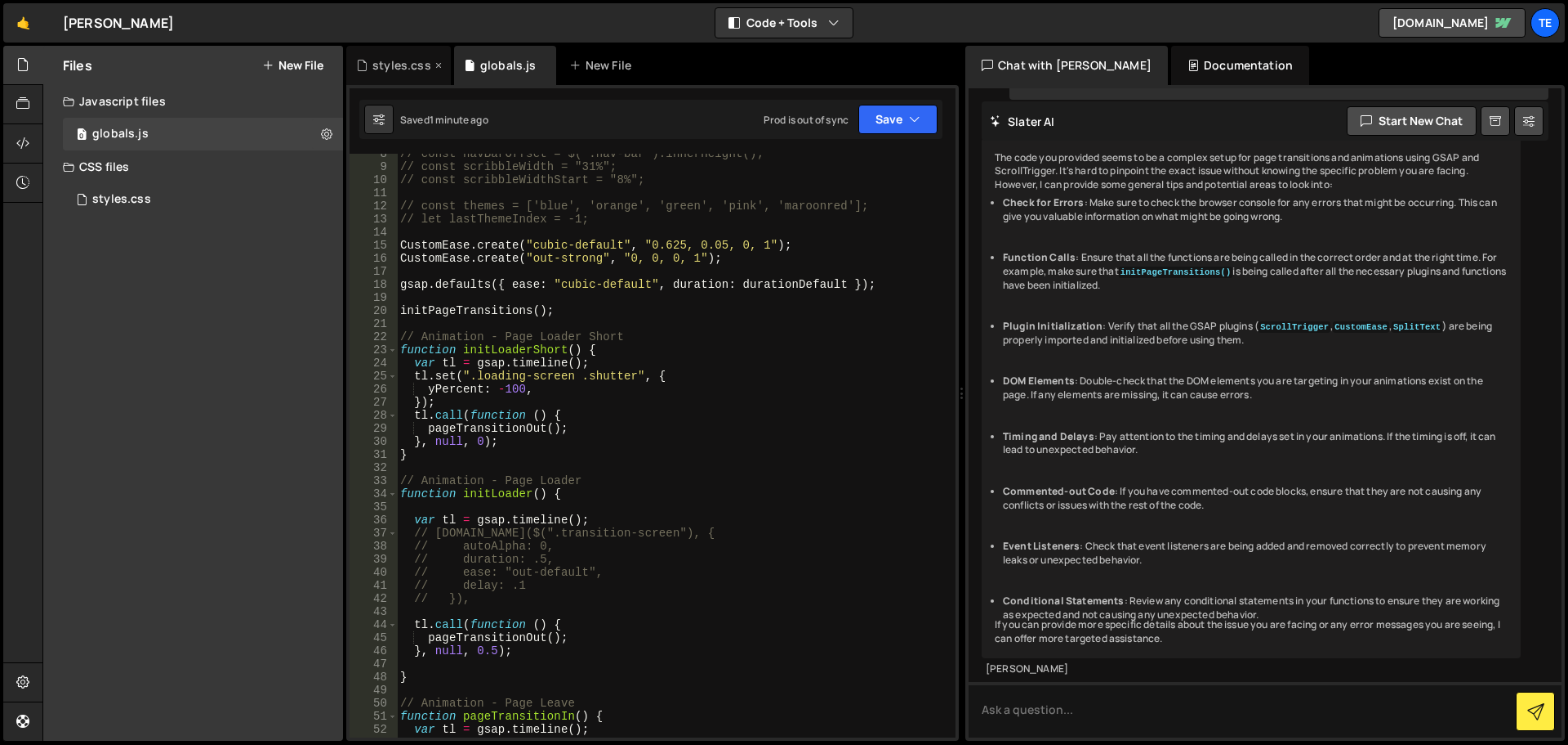
click at [412, 55] on div "styles.css" at bounding box center [398, 65] width 105 height 39
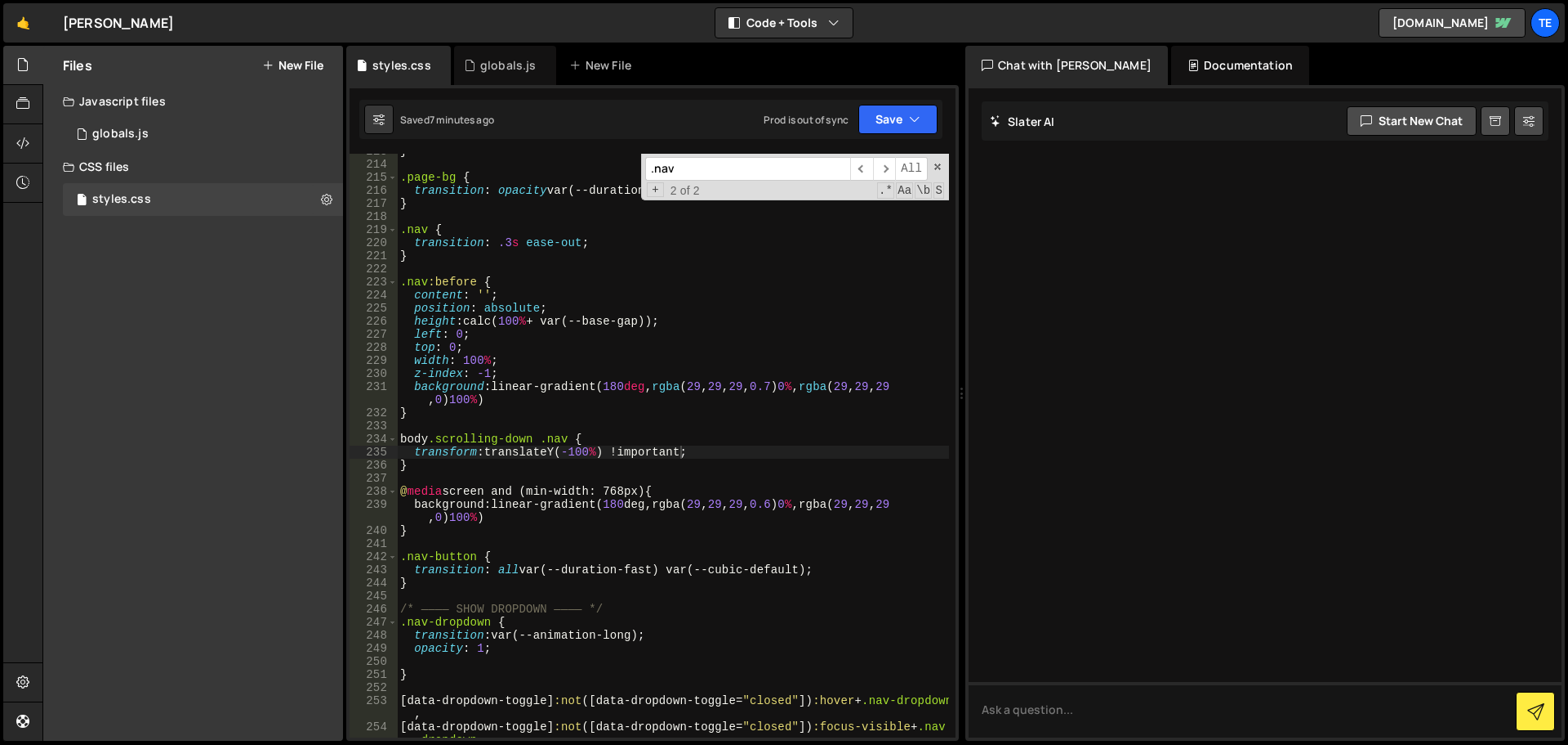
scroll to position [0, 0]
type textarea "width: 100%;"
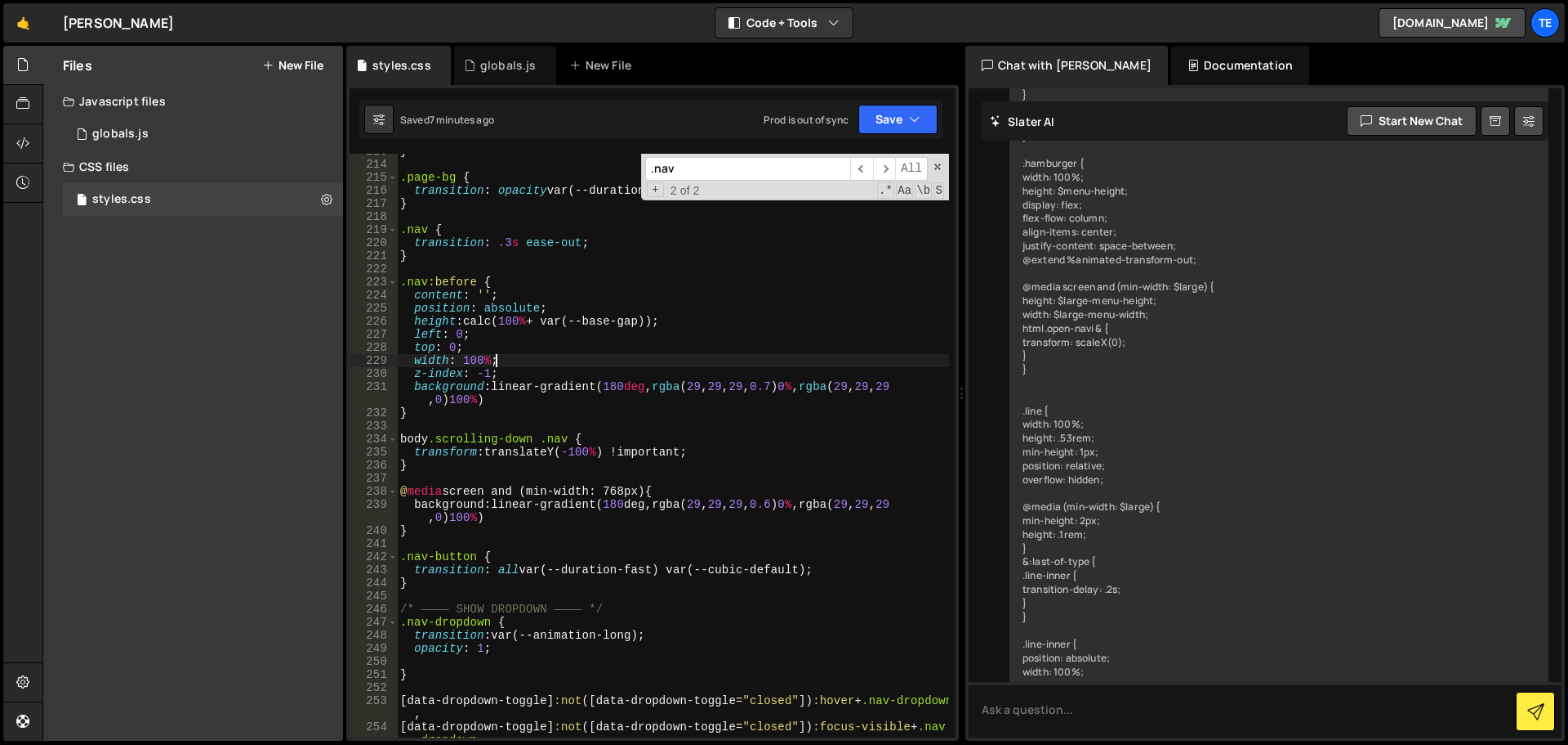
scroll to position [1627, 0]
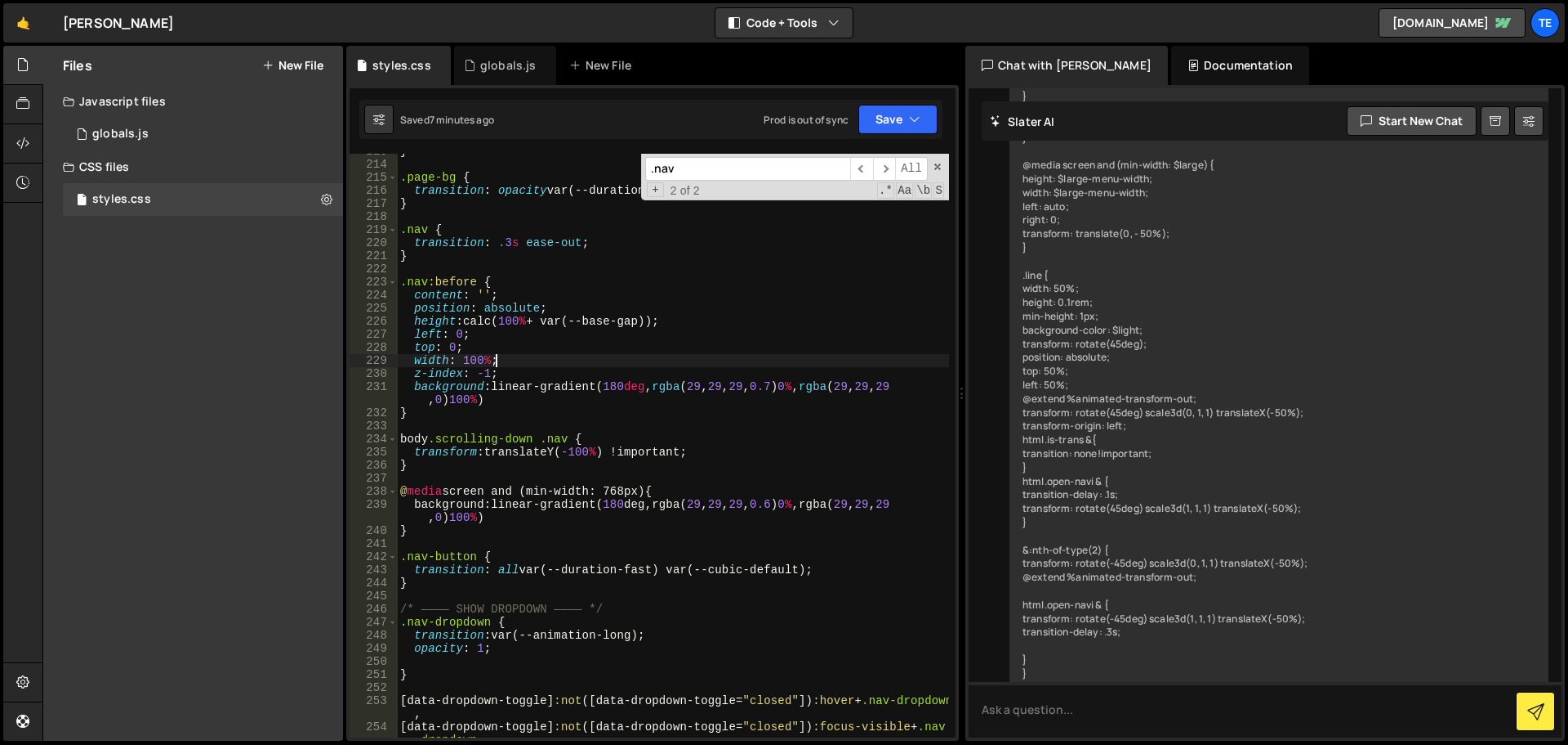
click at [513, 354] on div "} .page-bg { transition : opacity var(--duration-fast) var(--cubic-default) ; }…" at bounding box center [673, 456] width 552 height 623
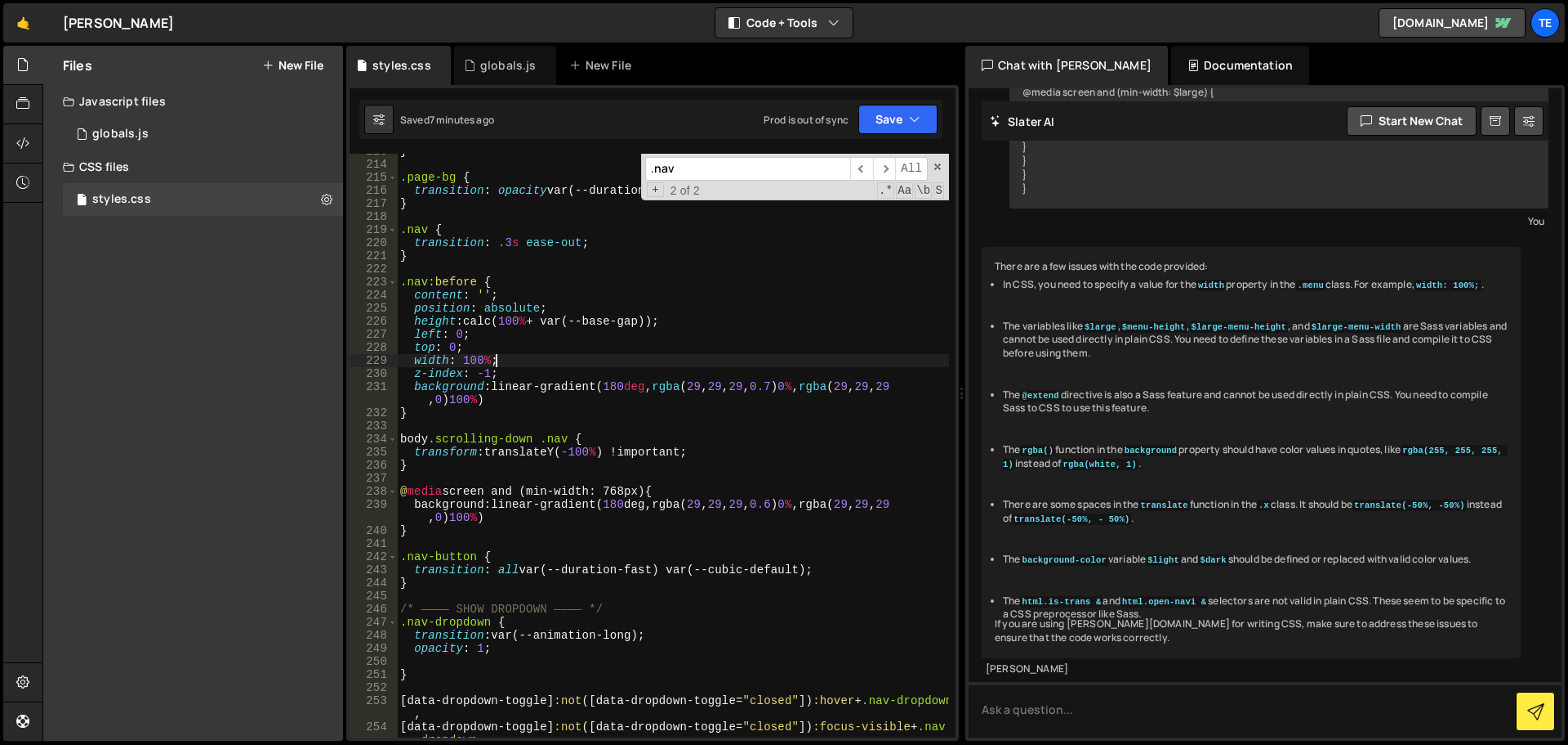
scroll to position [2565, 0]
type input ".nav"
type textarea "}"
click at [593, 252] on div "} .page-bg { transition : opacity var(--duration-fast) var(--cubic-default) ; }…" at bounding box center [673, 456] width 552 height 623
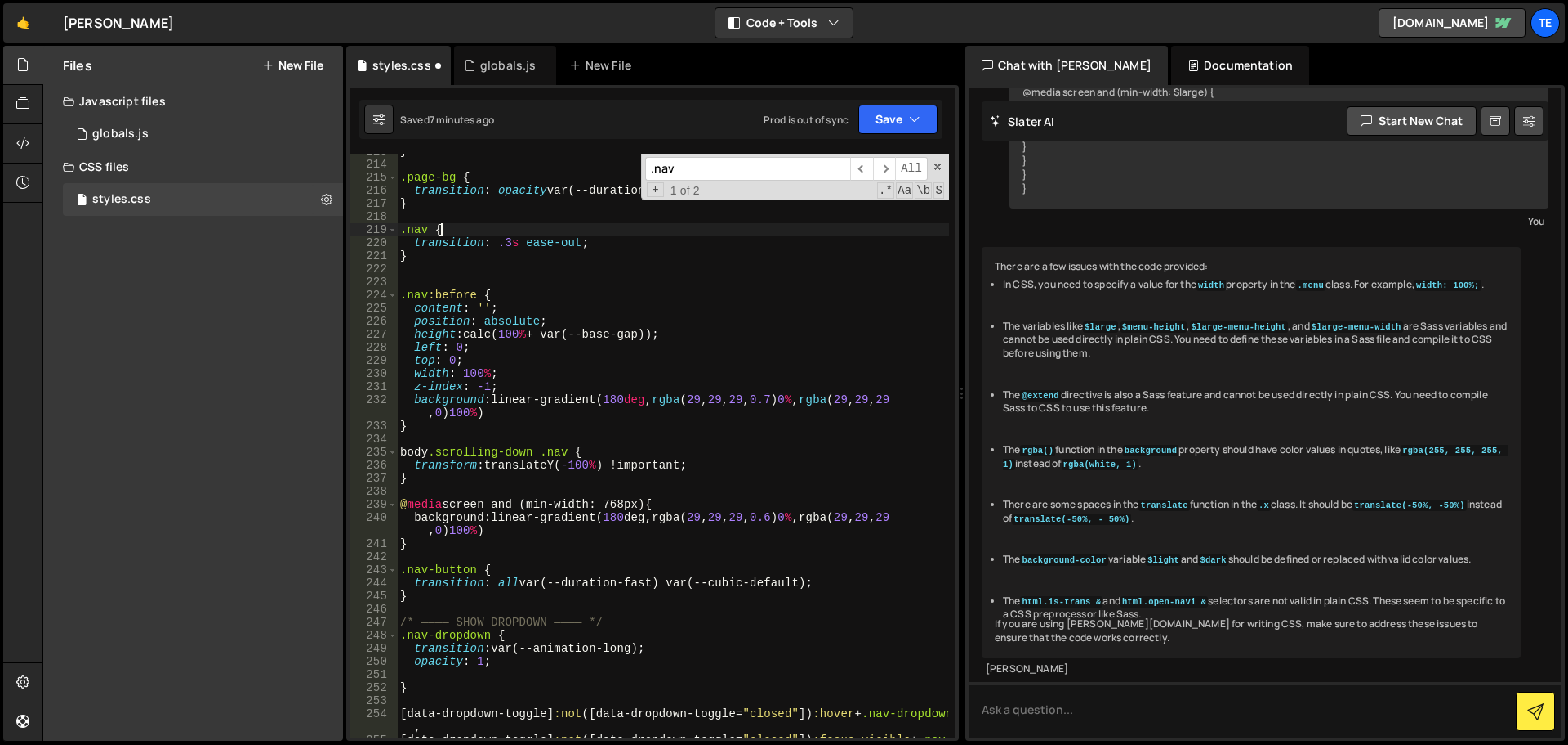
click at [607, 235] on div "} .page-bg { transition : opacity var(--duration-fast) var(--cubic-default) ; }…" at bounding box center [673, 456] width 552 height 623
type textarea ".nav {"
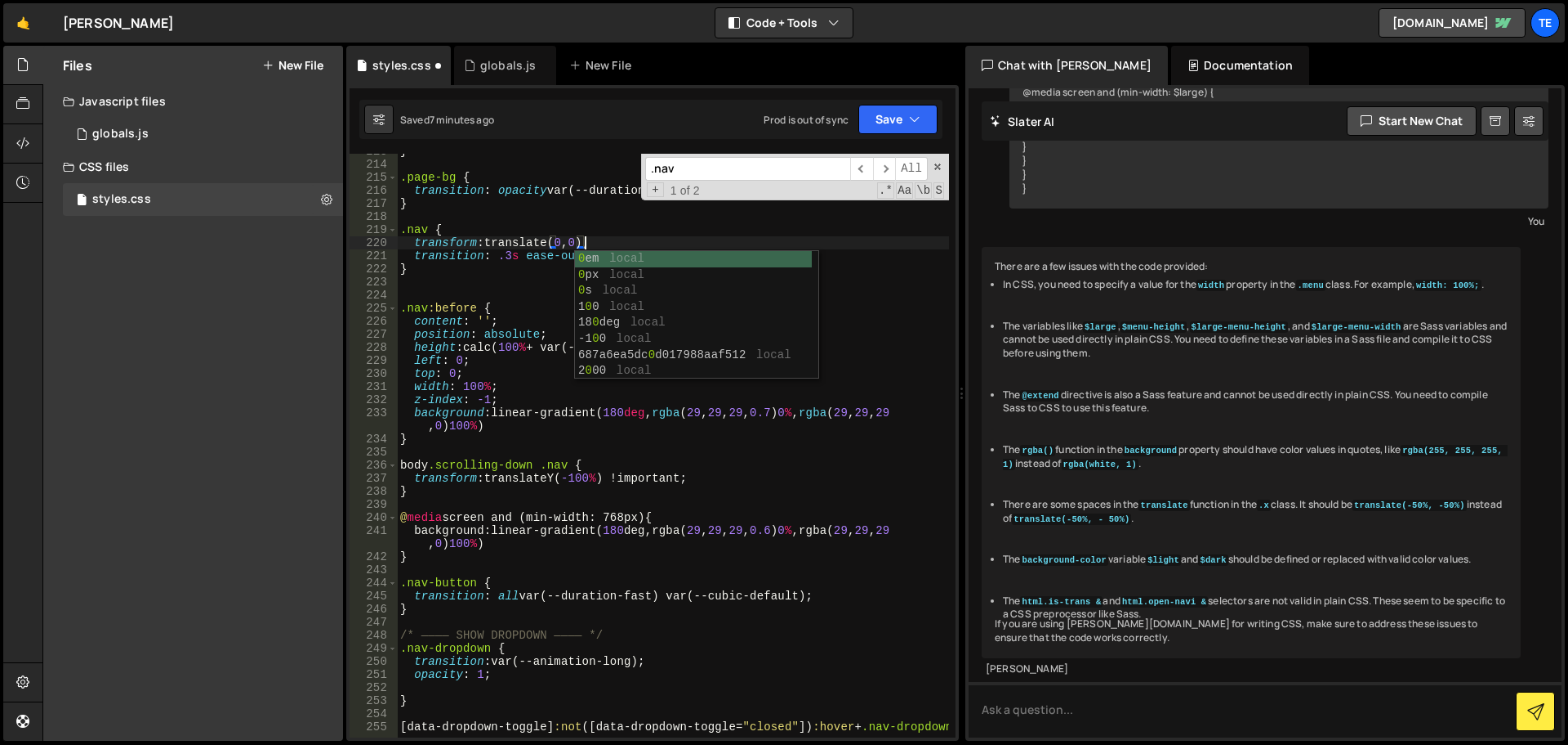
scroll to position [0, 12]
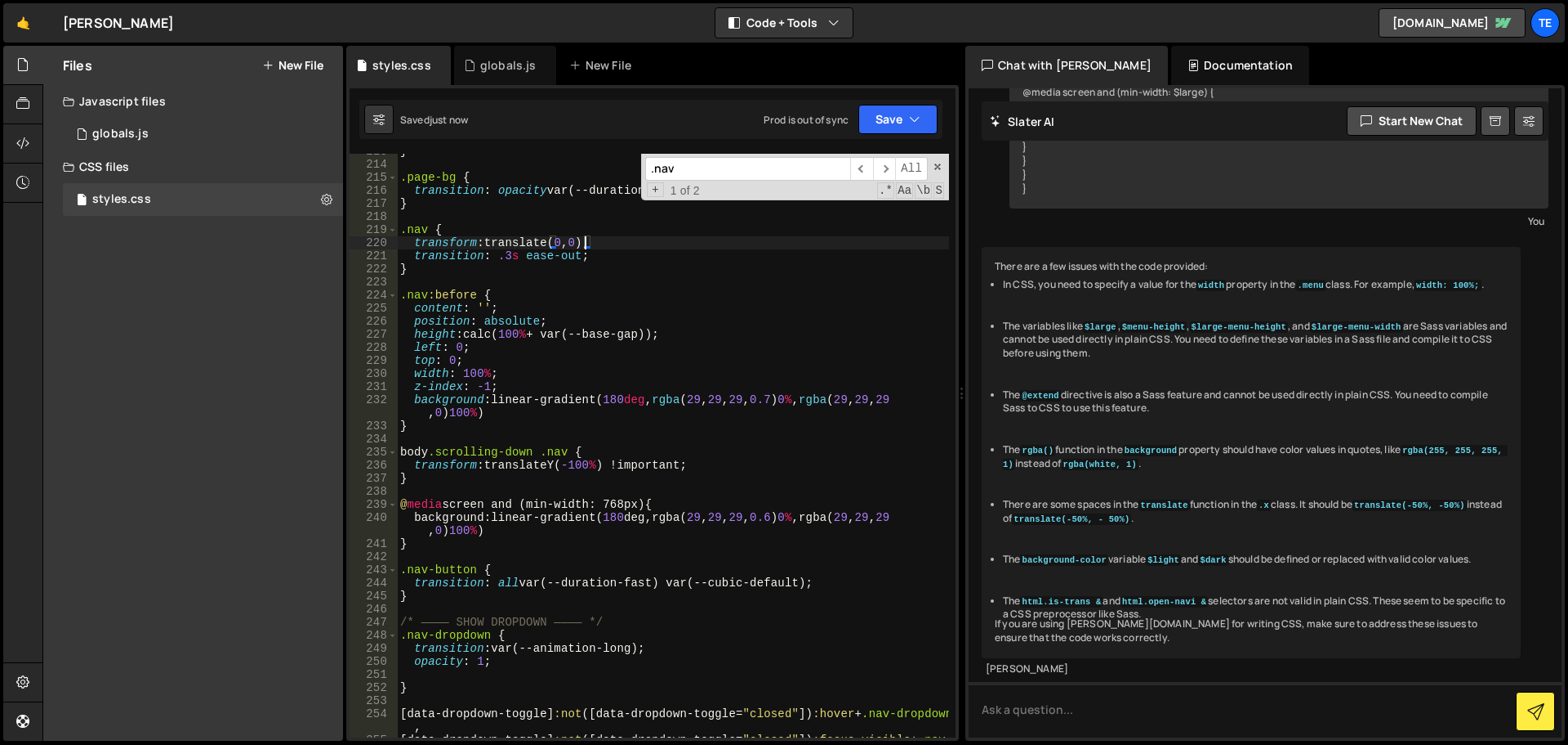
type textarea "transform: translate(0, 0);"
click at [488, 66] on div "globals.js" at bounding box center [508, 66] width 56 height 17
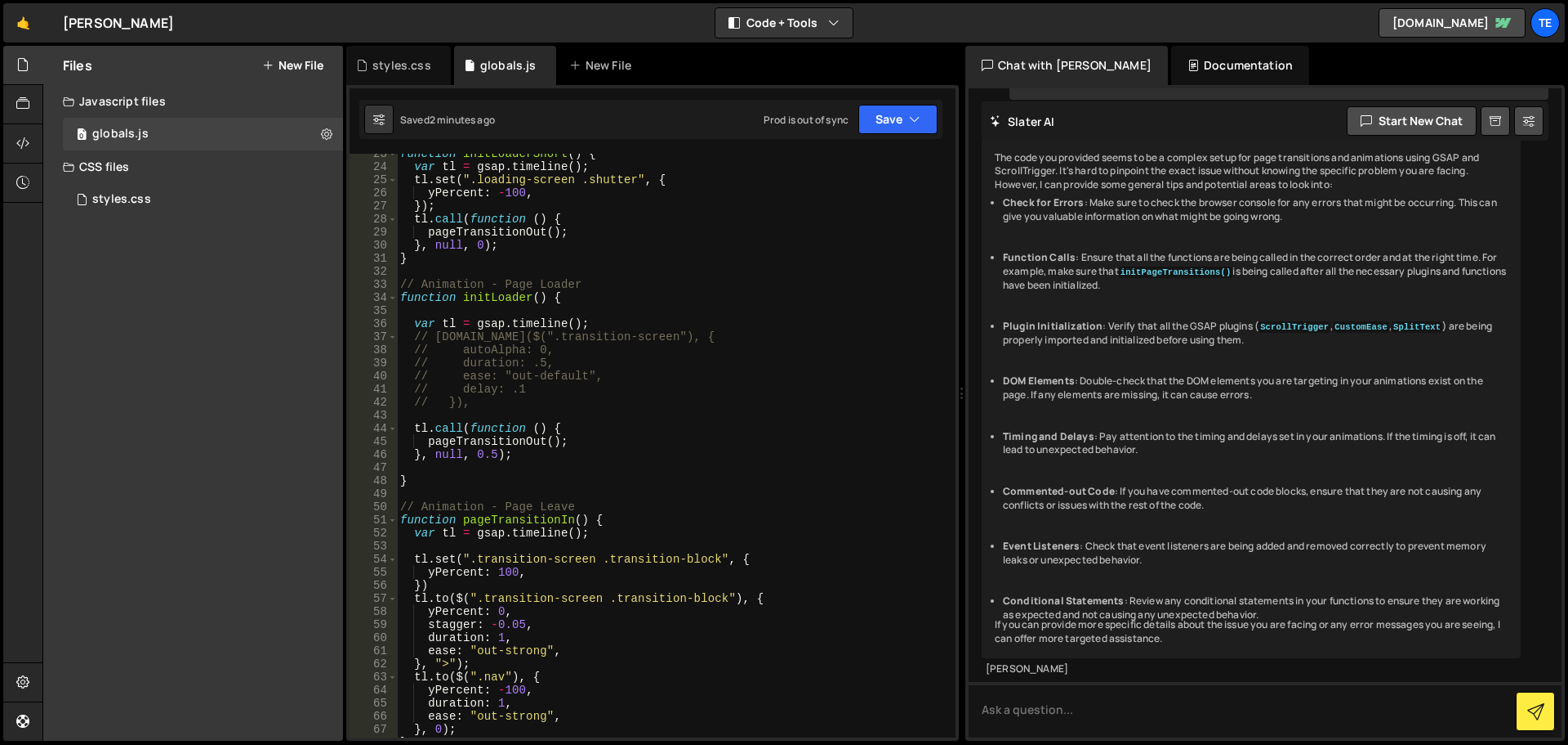
scroll to position [441, 0]
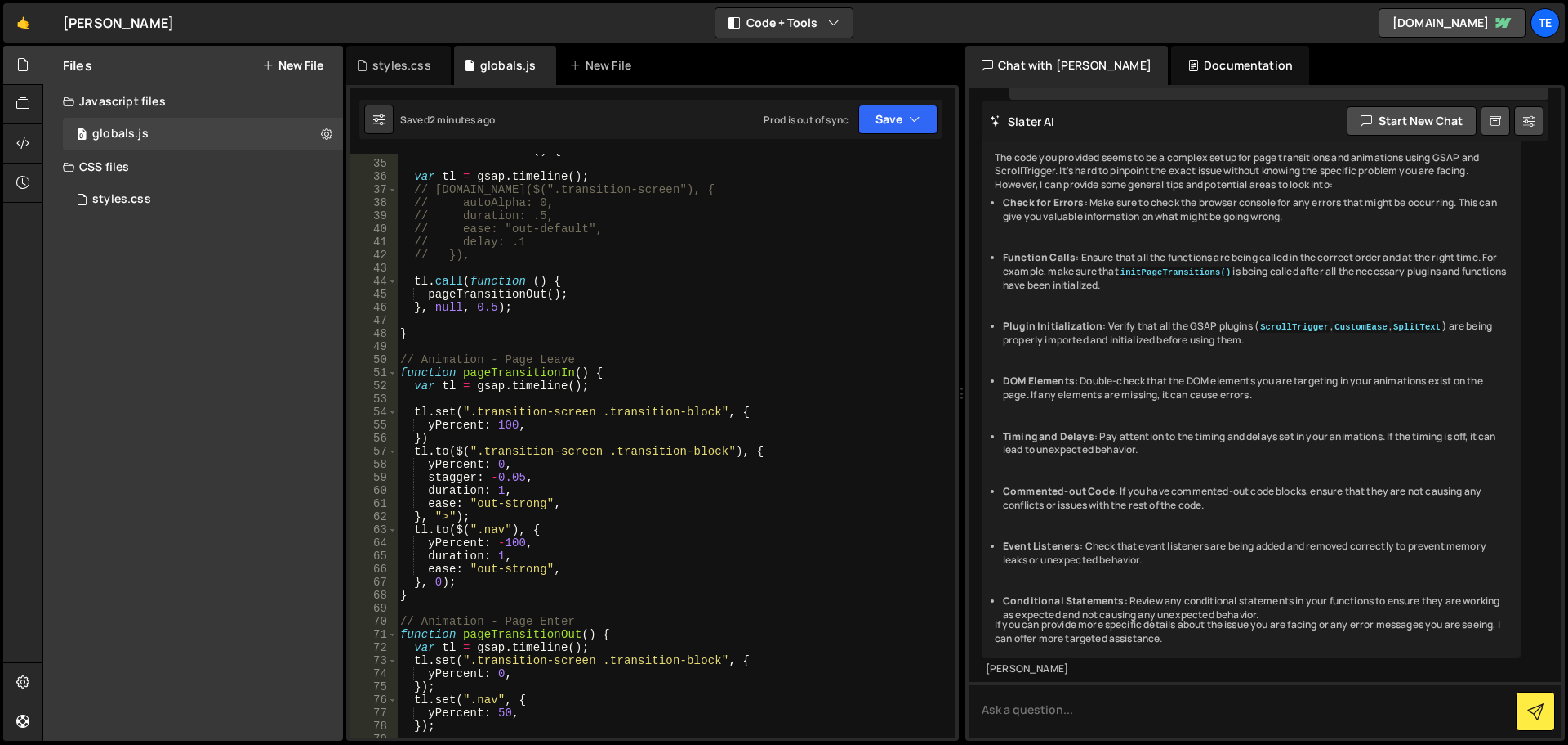
click at [513, 418] on div "function initLoader ( ) { var tl = gsap . timeline ( ) ; // tl.to($(".transitio…" at bounding box center [673, 448] width 552 height 610
click at [495, 430] on div "function initLoader ( ) { var tl = gsap . timeline ( ) ; // tl.to($(".transitio…" at bounding box center [673, 448] width 552 height 610
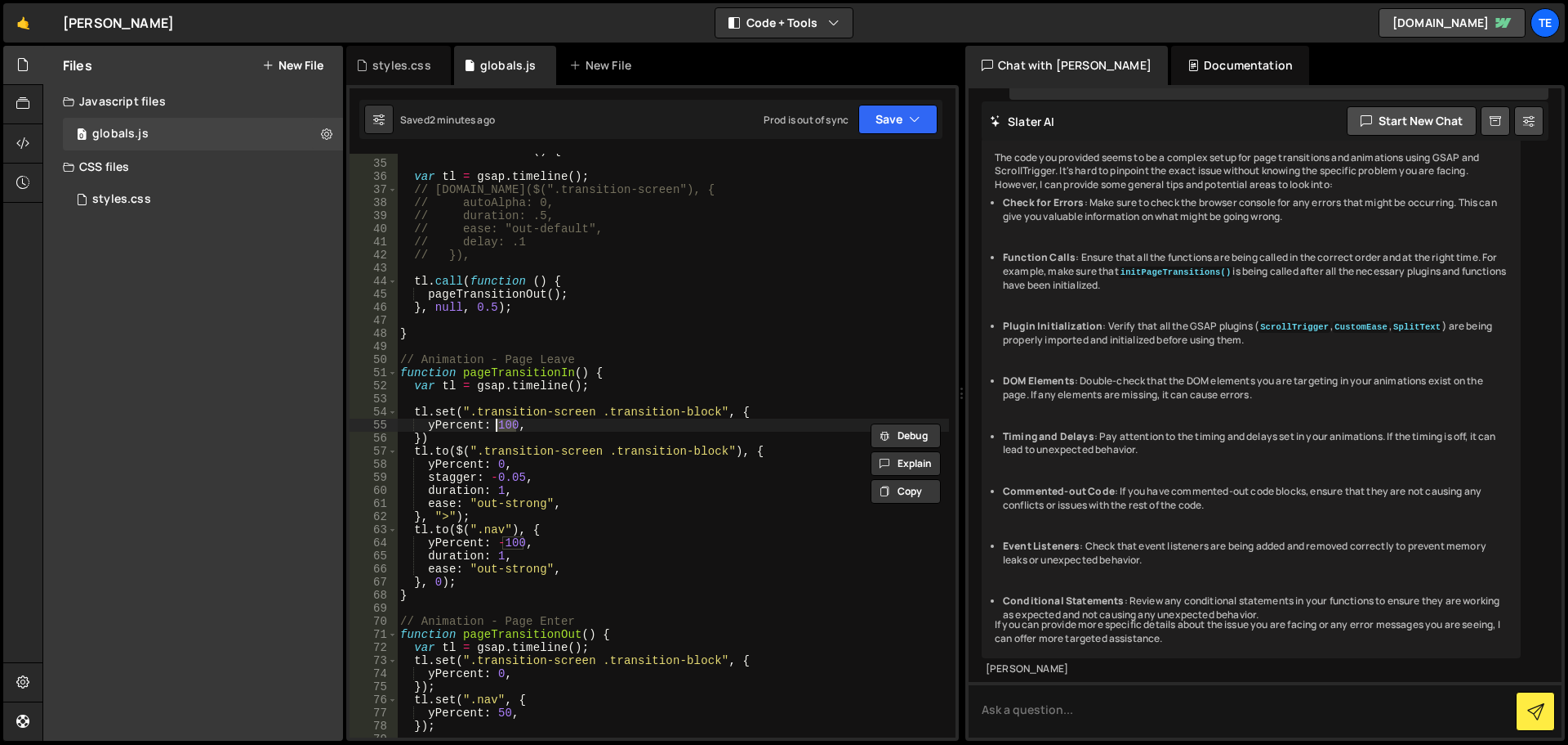
click at [509, 546] on div "function initLoader ( ) { var tl = gsap . timeline ( ) ; // tl.to($(".transitio…" at bounding box center [673, 448] width 552 height 610
click at [466, 544] on div "function initLoader ( ) { var tl = gsap . timeline ( ) ; // tl.to($(".transitio…" at bounding box center [673, 448] width 552 height 610
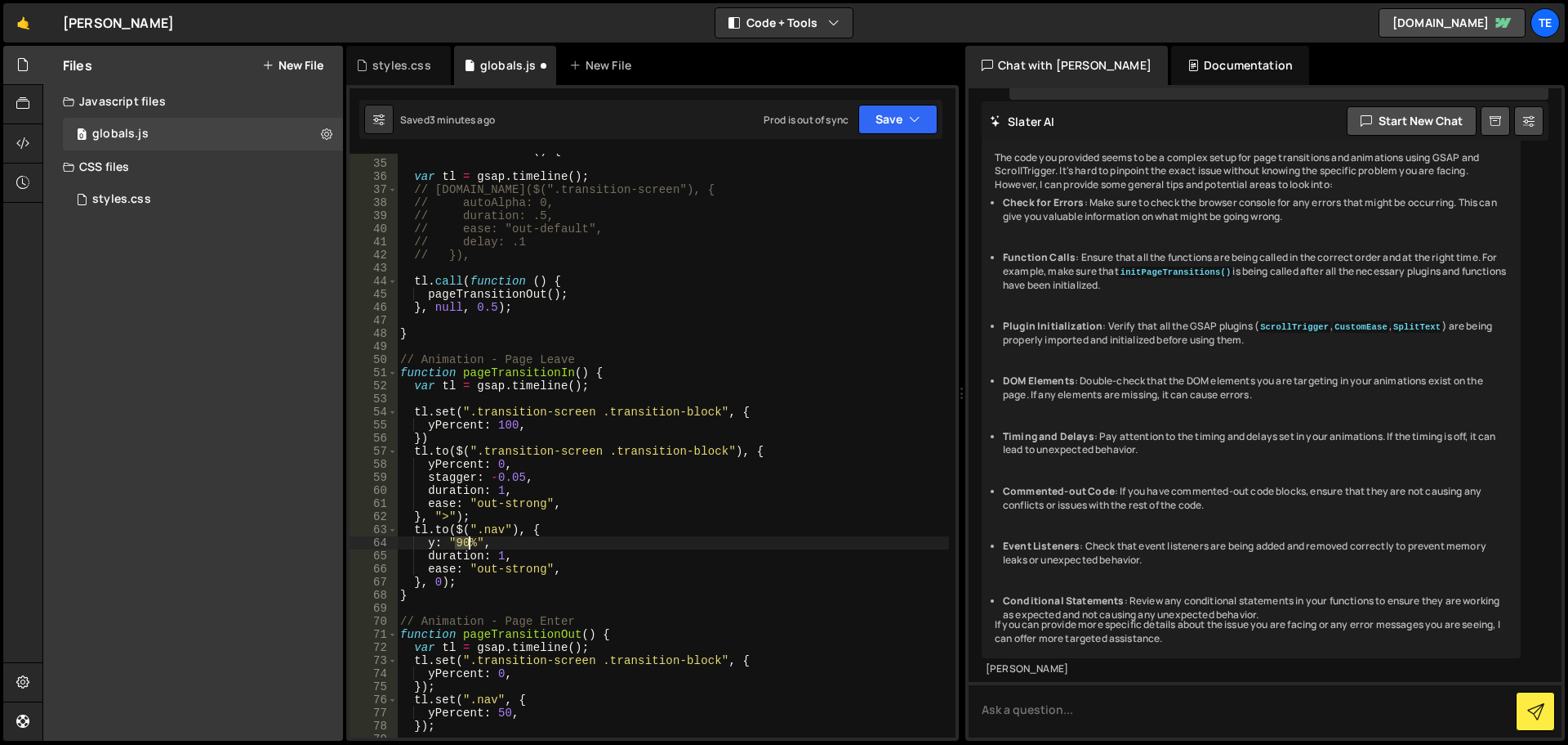
click at [466, 544] on div "function initLoader ( ) { var tl = gsap . timeline ( ) ; // tl.to($(".transitio…" at bounding box center [673, 448] width 552 height 610
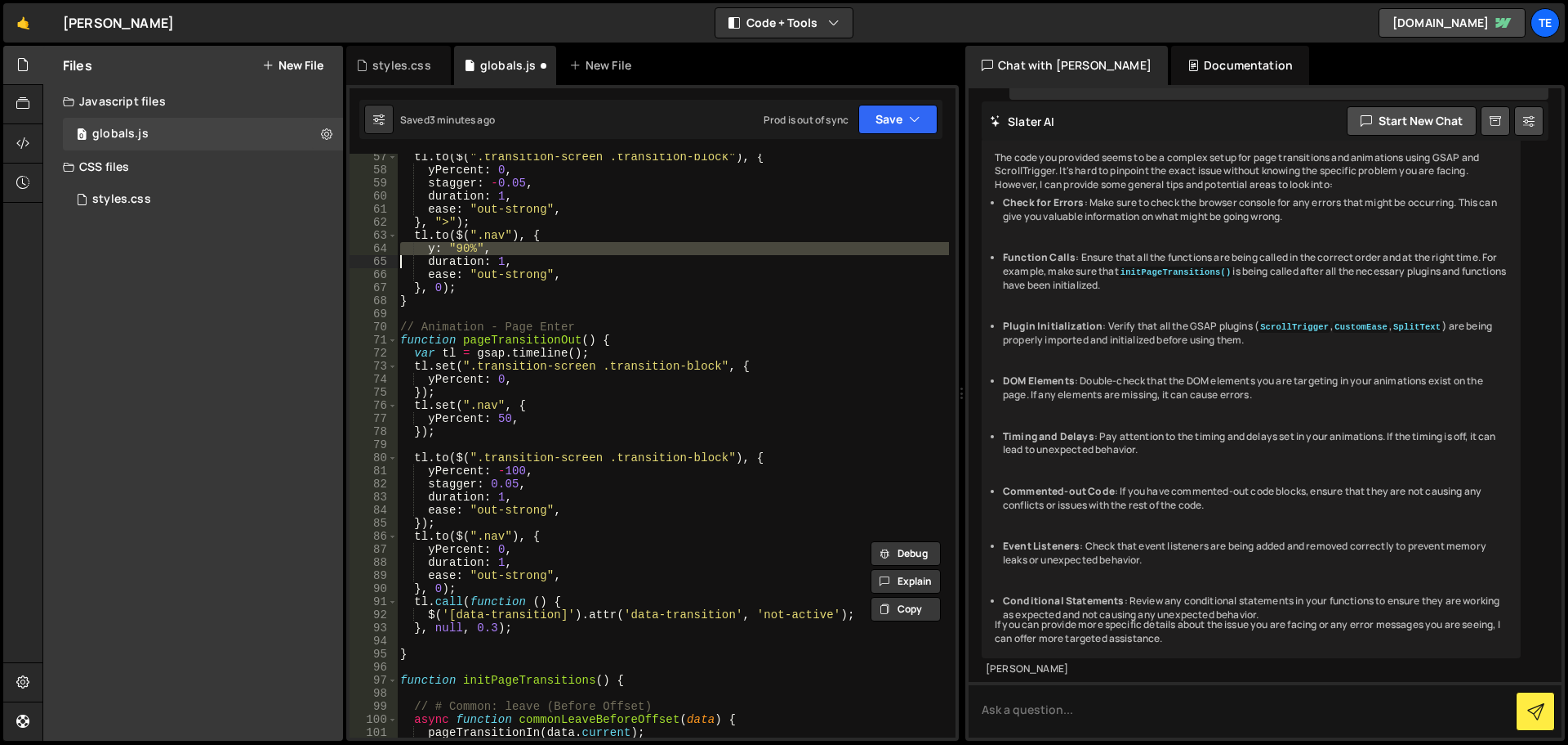
scroll to position [736, 0]
click at [455, 551] on div "tl . to ( $ ( ".transition-screen .transition-block" ) , { yPercent : 0 , stagg…" at bounding box center [673, 455] width 552 height 610
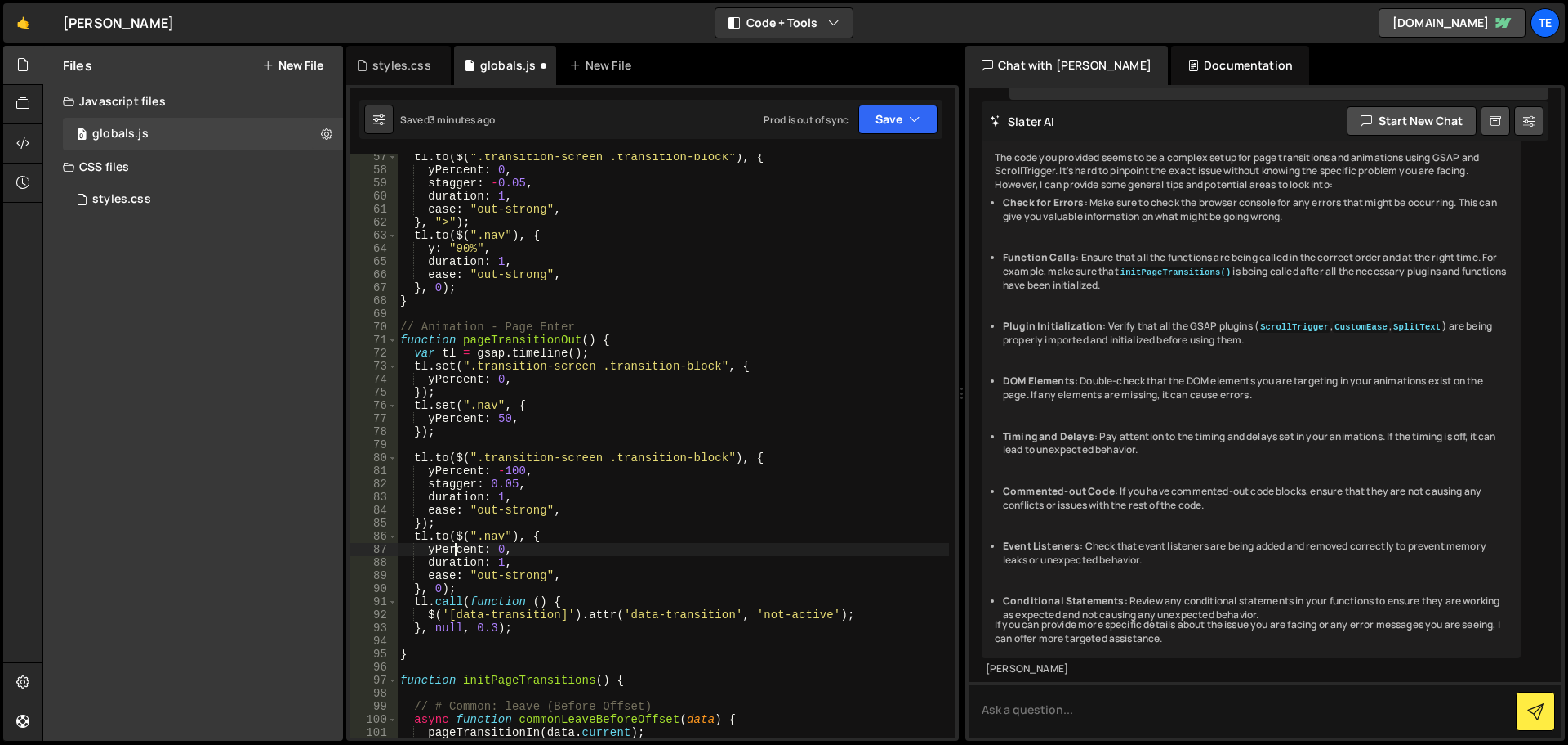
click at [455, 551] on div "tl . to ( $ ( ".transition-screen .transition-block" ) , { yPercent : 0 , stagg…" at bounding box center [673, 455] width 552 height 610
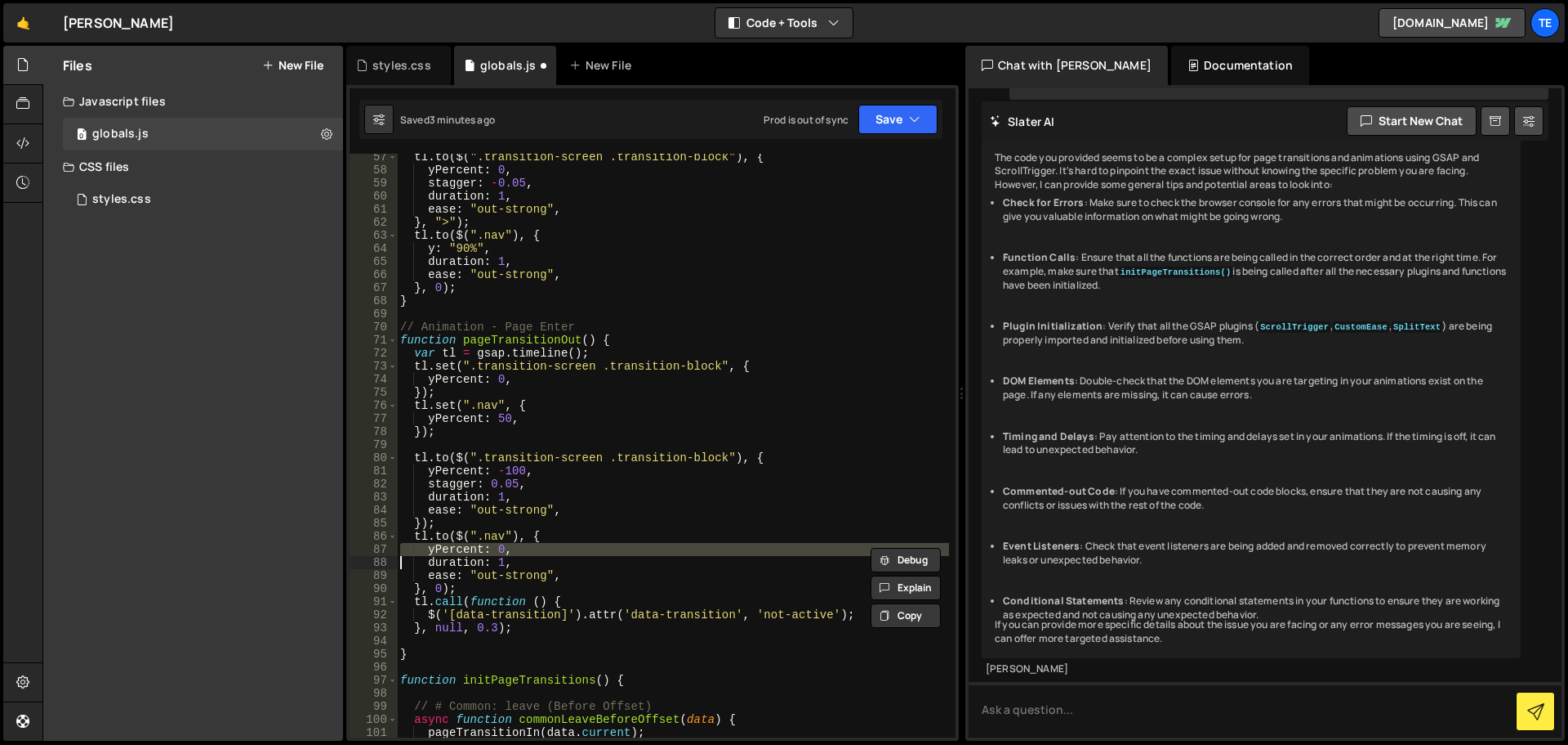
click at [455, 551] on div "tl . to ( $ ( ".transition-screen .transition-block" ) , { yPercent : 0 , stagg…" at bounding box center [673, 455] width 552 height 610
paste textarea
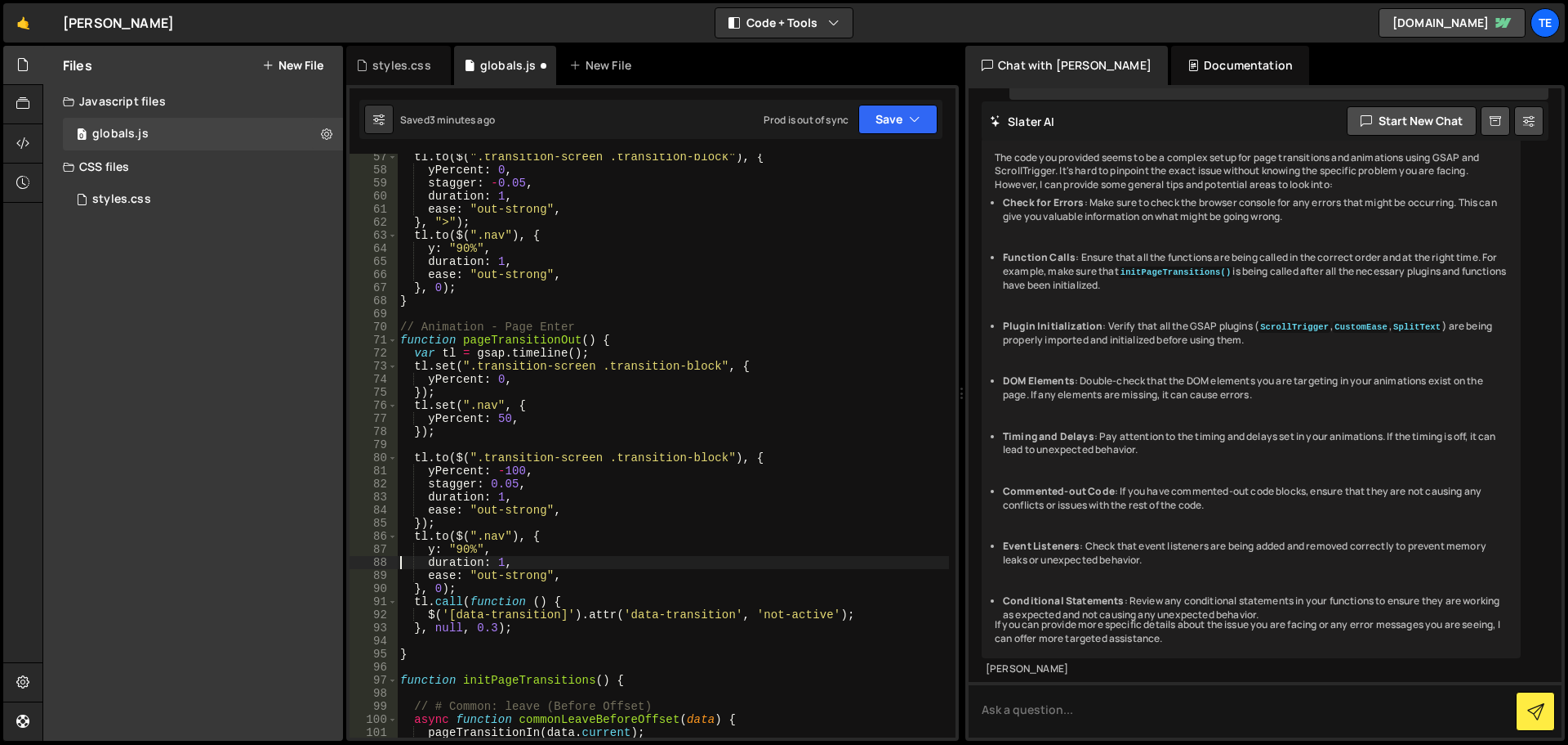
click at [459, 550] on div "tl . to ( $ ( ".transition-screen .transition-block" ) , { yPercent : 0 , stagg…" at bounding box center [673, 455] width 552 height 610
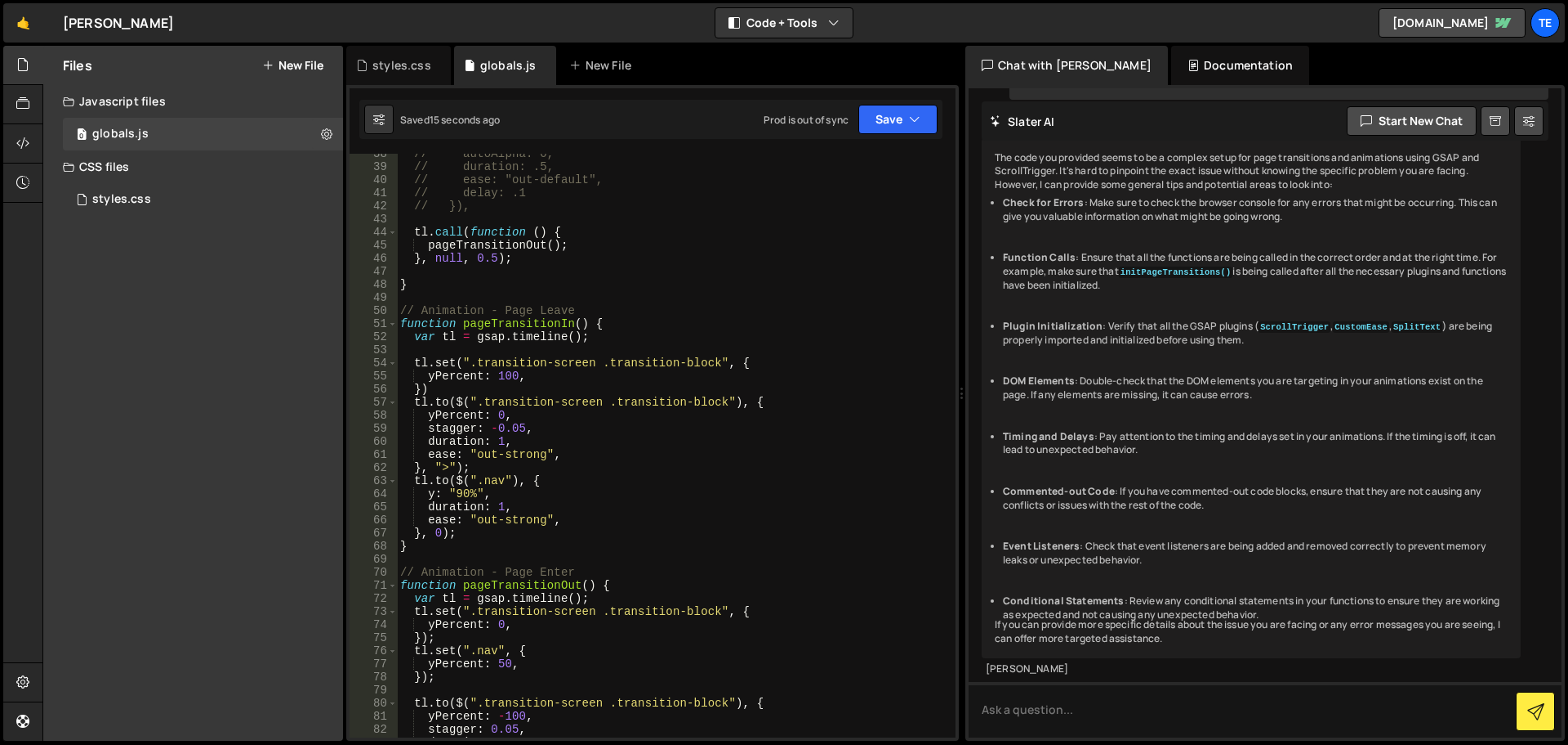
scroll to position [638, 0]
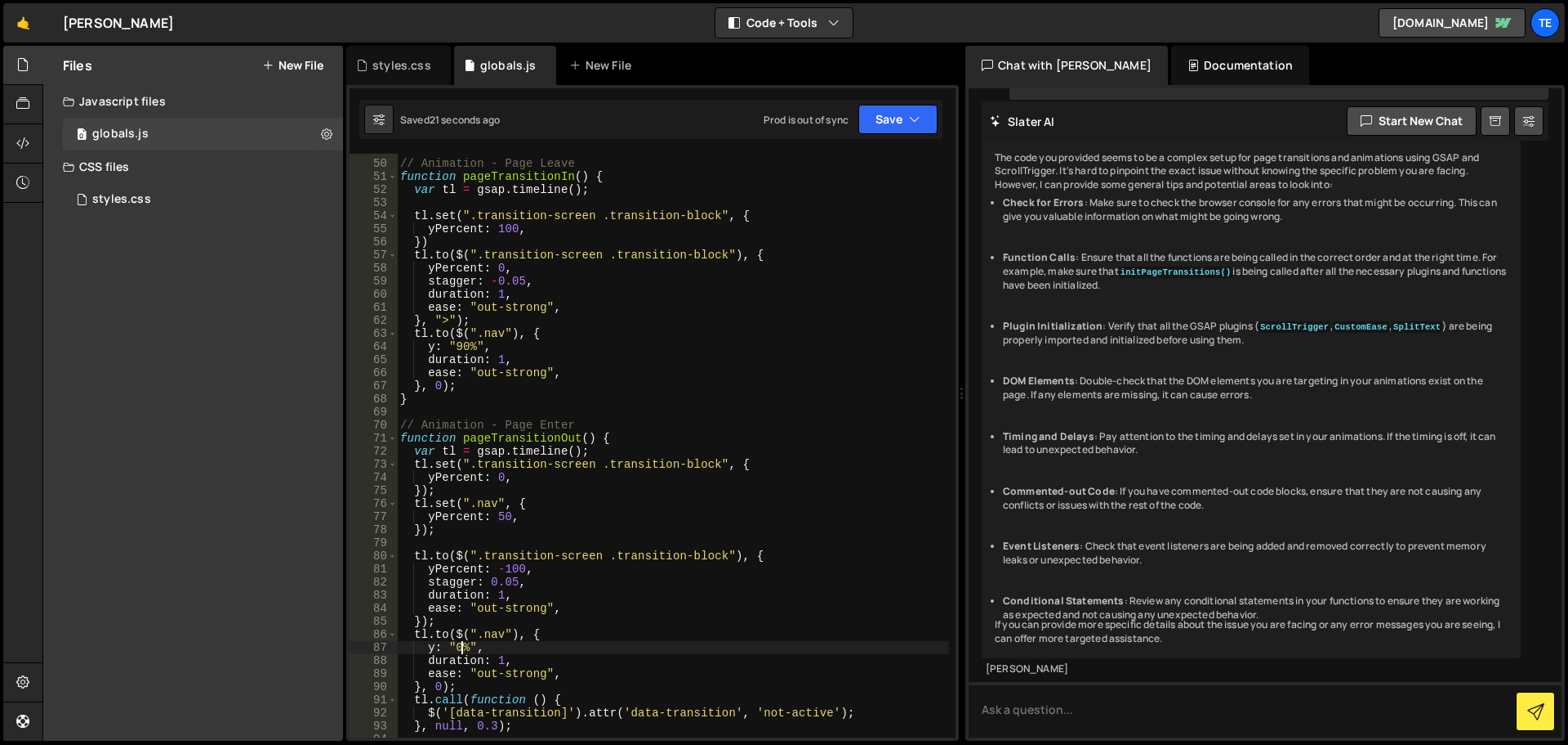
click at [777, 556] on div "// Animation - Page Leave function pageTransitionIn ( ) { var tl = gsap . timel…" at bounding box center [673, 448] width 552 height 610
click at [420, 626] on div "// Animation - Page Leave function pageTransitionIn ( ) { var tl = gsap . timel…" at bounding box center [673, 448] width 552 height 610
click at [437, 623] on div "// Animation - Page Leave function pageTransitionIn ( ) { var tl = gsap . timel…" at bounding box center [673, 448] width 552 height 610
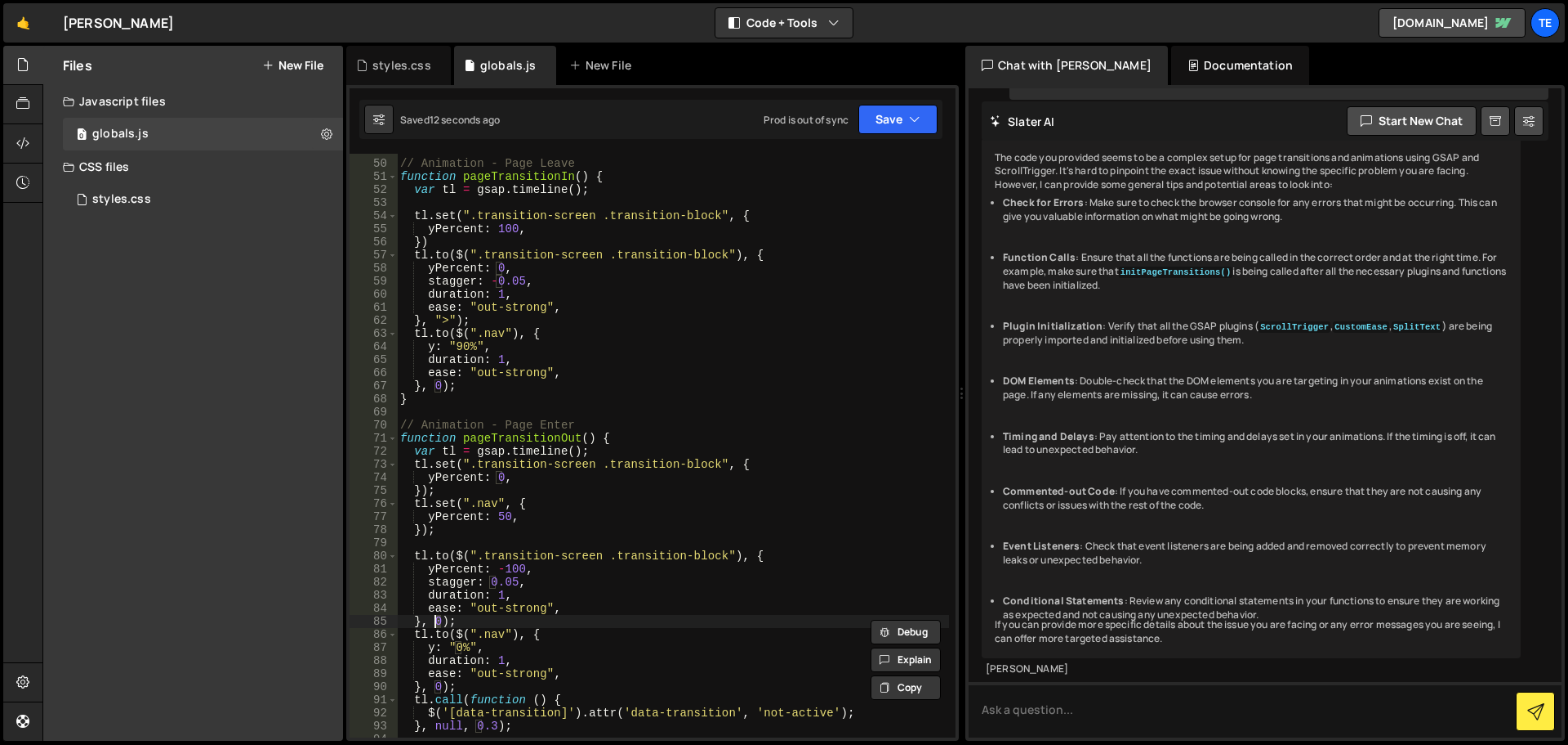
paste textarea ""<""
click at [435, 688] on div "// Animation - Page Leave function pageTransitionIn ( ) { var tl = gsap . timel…" at bounding box center [673, 448] width 552 height 610
paste textarea ""<""
click at [446, 684] on div "// Animation - Page Leave function pageTransitionIn ( ) { var tl = gsap . timel…" at bounding box center [673, 448] width 552 height 610
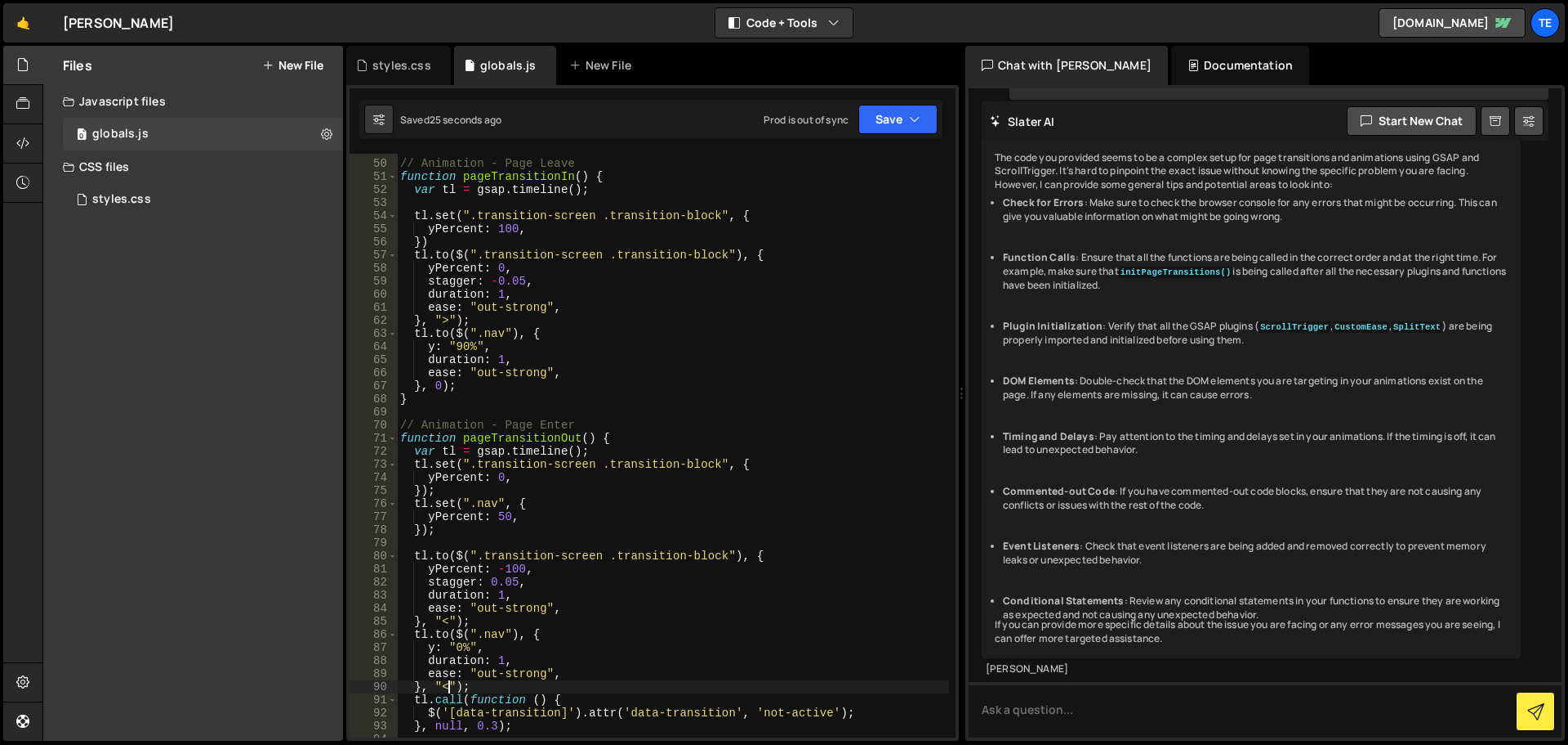
scroll to position [490, 0]
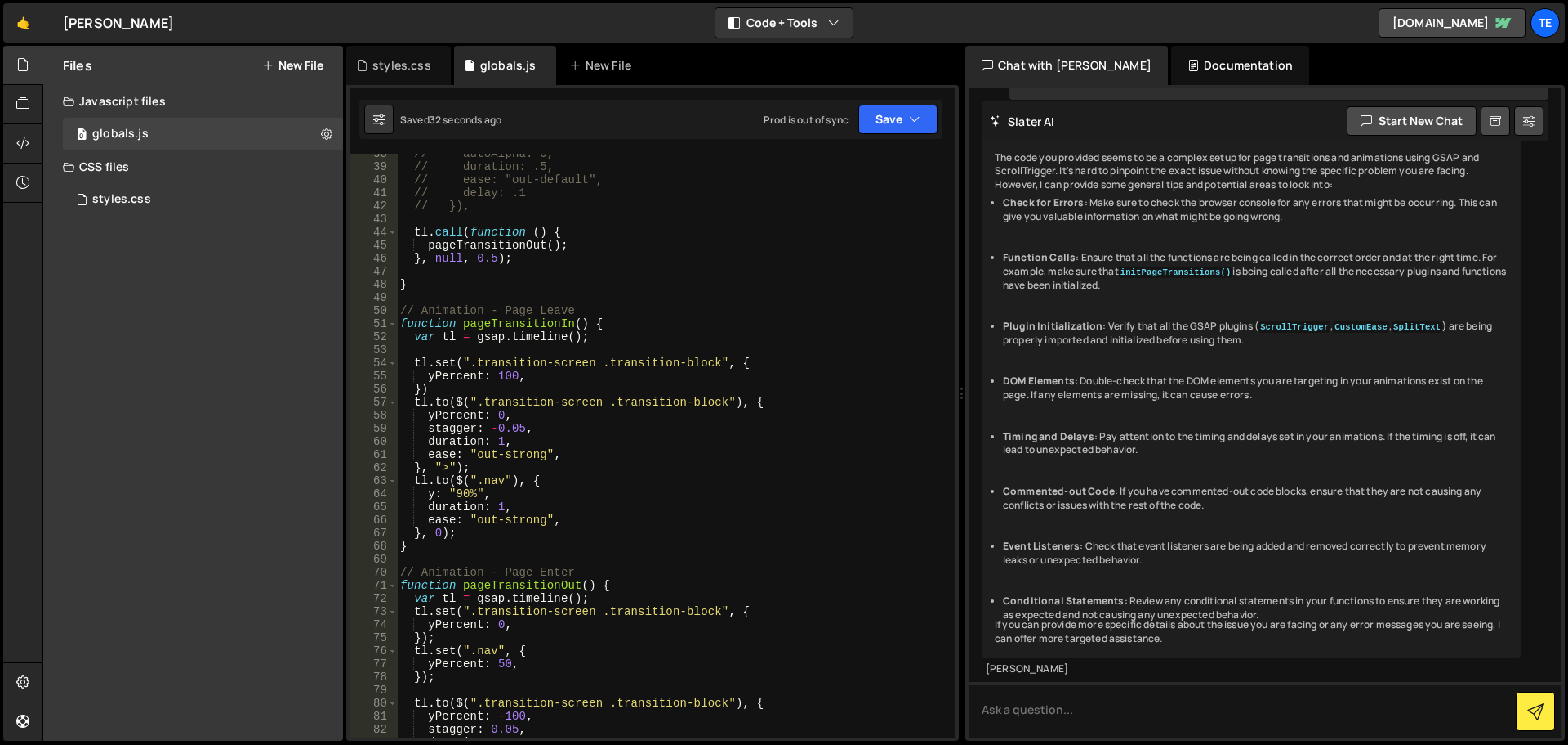
click at [444, 469] on div "// autoAlpha: 0, // duration: .5, // ease: "out-default", // delay: .1 // }), t…" at bounding box center [673, 452] width 552 height 610
click at [453, 494] on div "// autoAlpha: 0, // duration: .5, // ease: "out-default", // delay: .1 // }), t…" at bounding box center [673, 452] width 552 height 610
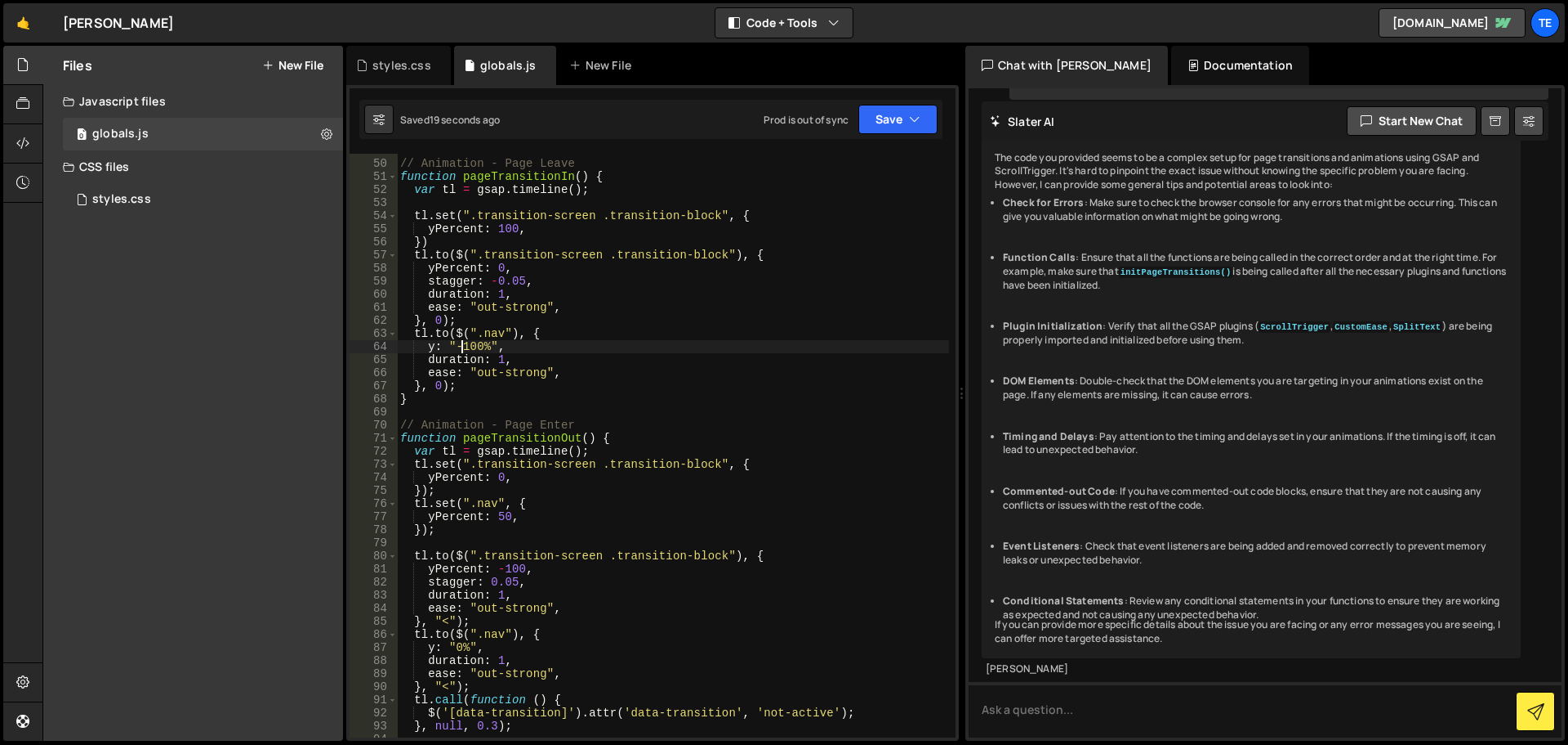
scroll to position [687, 0]
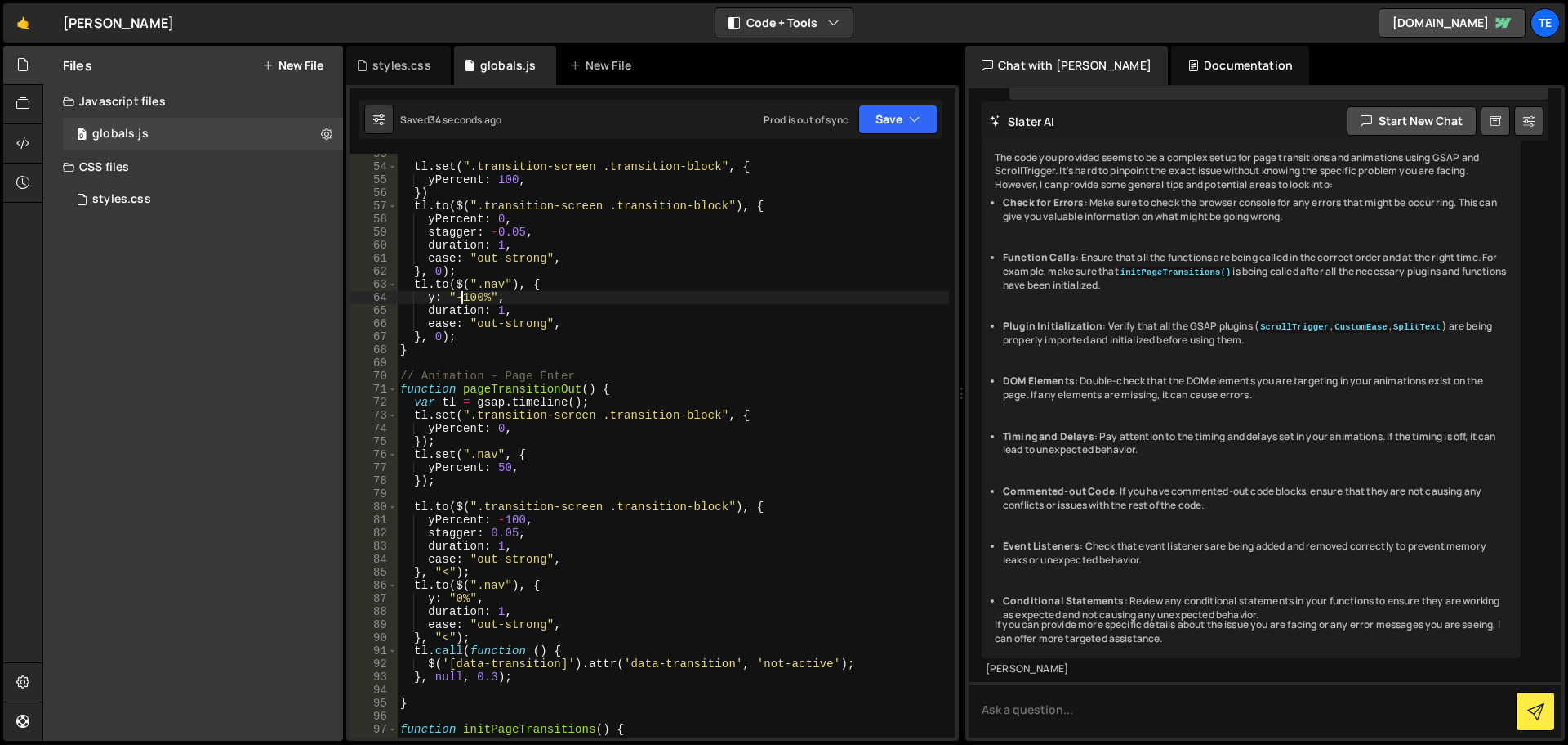
click at [440, 640] on div "tl . set ( ".transition-screen .transition-block" , { yPercent : 100 , }) tl . …" at bounding box center [673, 452] width 552 height 610
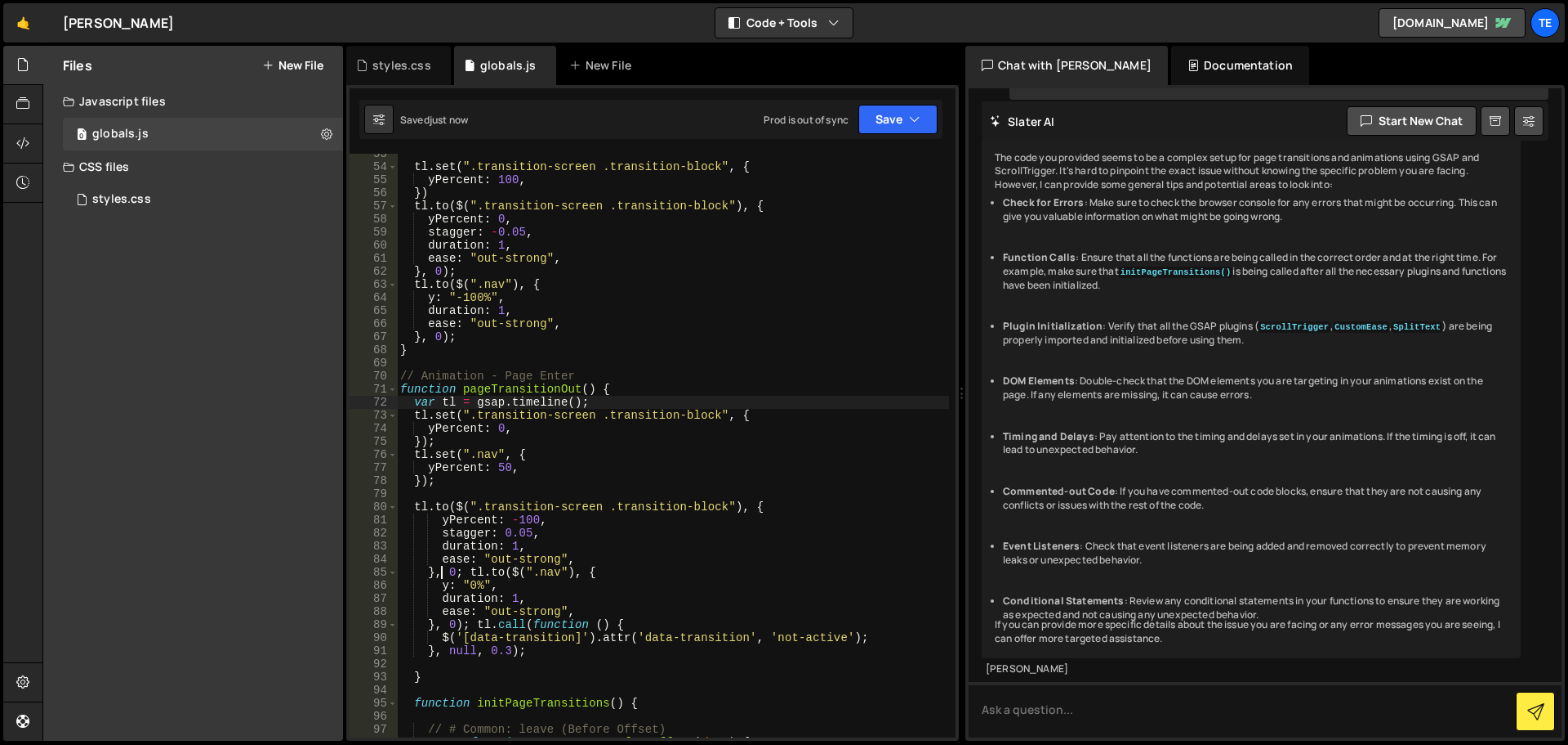
click at [655, 399] on div "tl . set ( ".transition-screen .transition-block" , { yPercent : 100 , }) tl . …" at bounding box center [673, 452] width 552 height 610
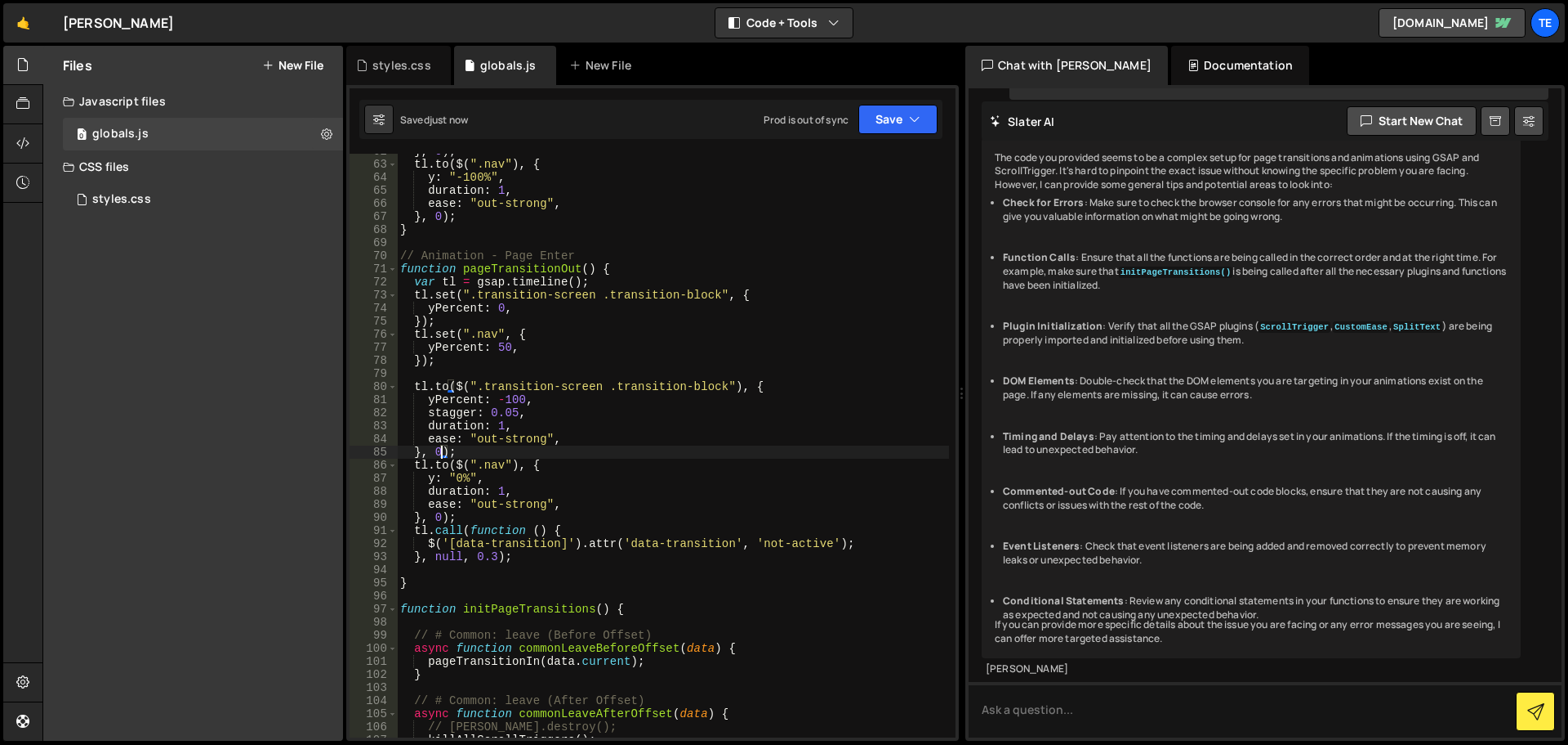
type textarea "}, 0);"
click at [396, 59] on div "styles.css" at bounding box center [402, 66] width 59 height 17
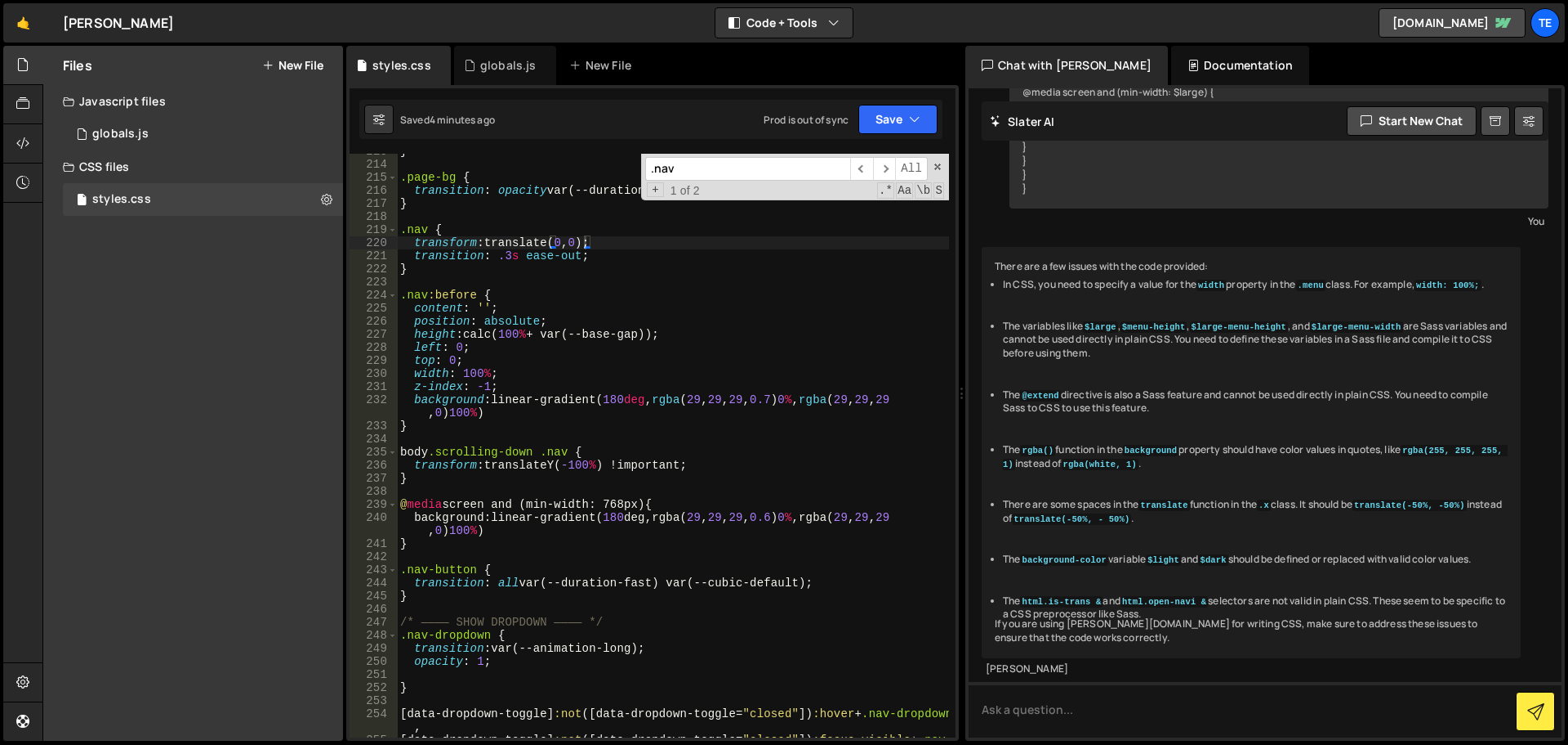
scroll to position [2565, 0]
click at [471, 237] on div "} .page-bg { transition : opacity var(--duration-fast) var(--cubic-default) ; }…" at bounding box center [673, 456] width 552 height 623
click at [483, 242] on div "} .page-bg { transition : opacity var(--duration-fast) var(--cubic-default) ; }…" at bounding box center [673, 456] width 552 height 623
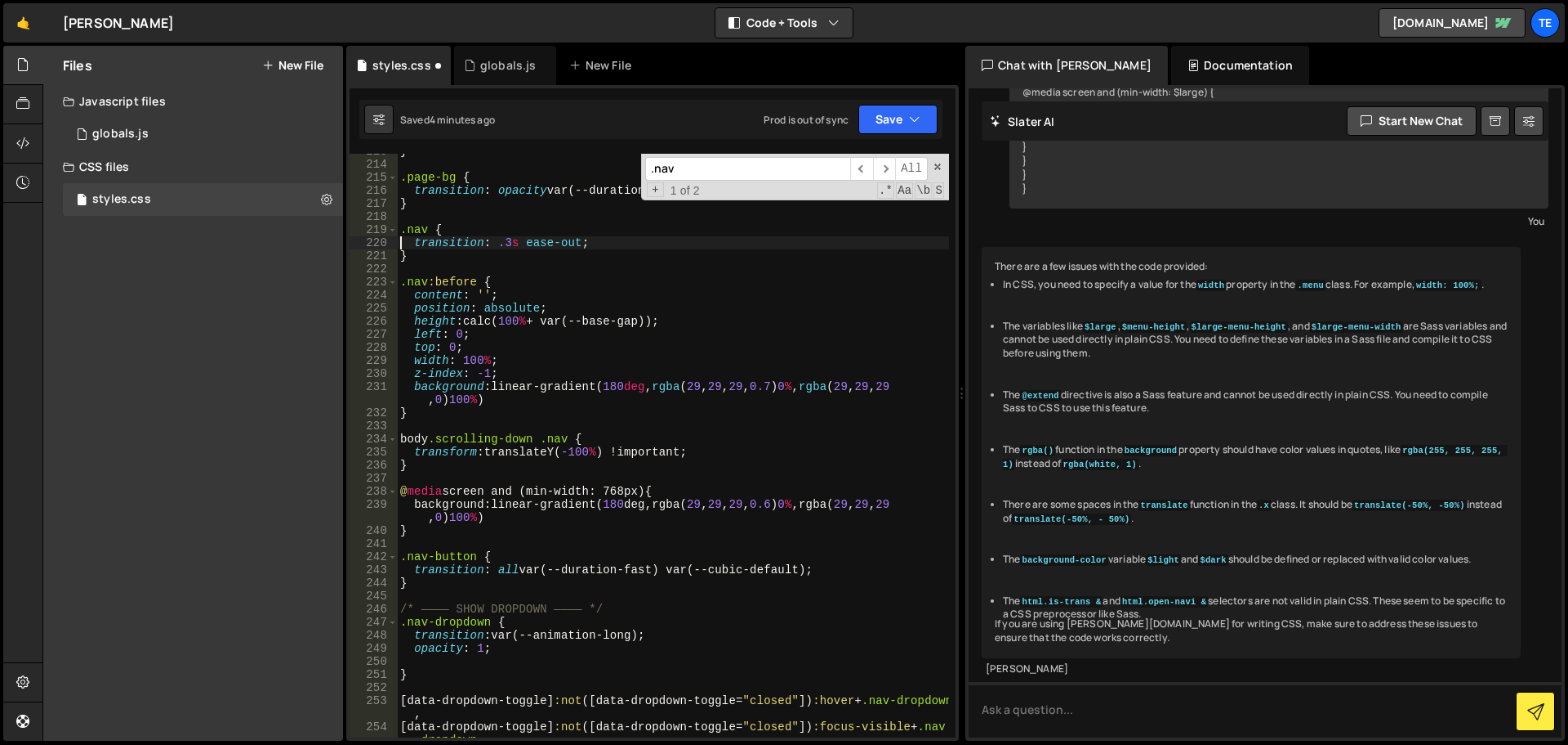
click at [656, 410] on div "} .page-bg { transition : opacity var(--duration-fast) var(--cubic-default) ; }…" at bounding box center [673, 456] width 552 height 623
type textarea "}"
click at [490, 69] on div "globals.js" at bounding box center [508, 66] width 56 height 17
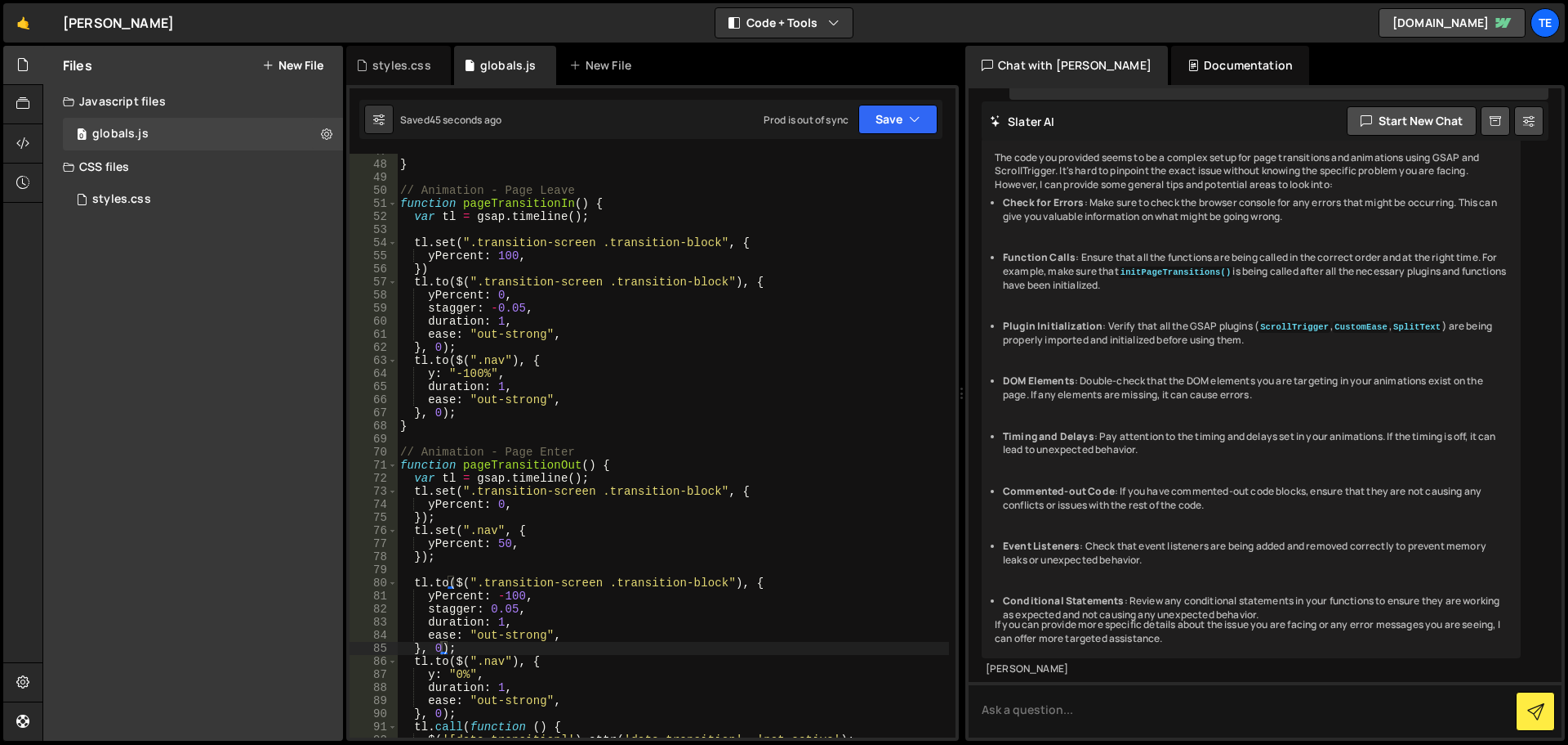
scroll to position [758, 0]
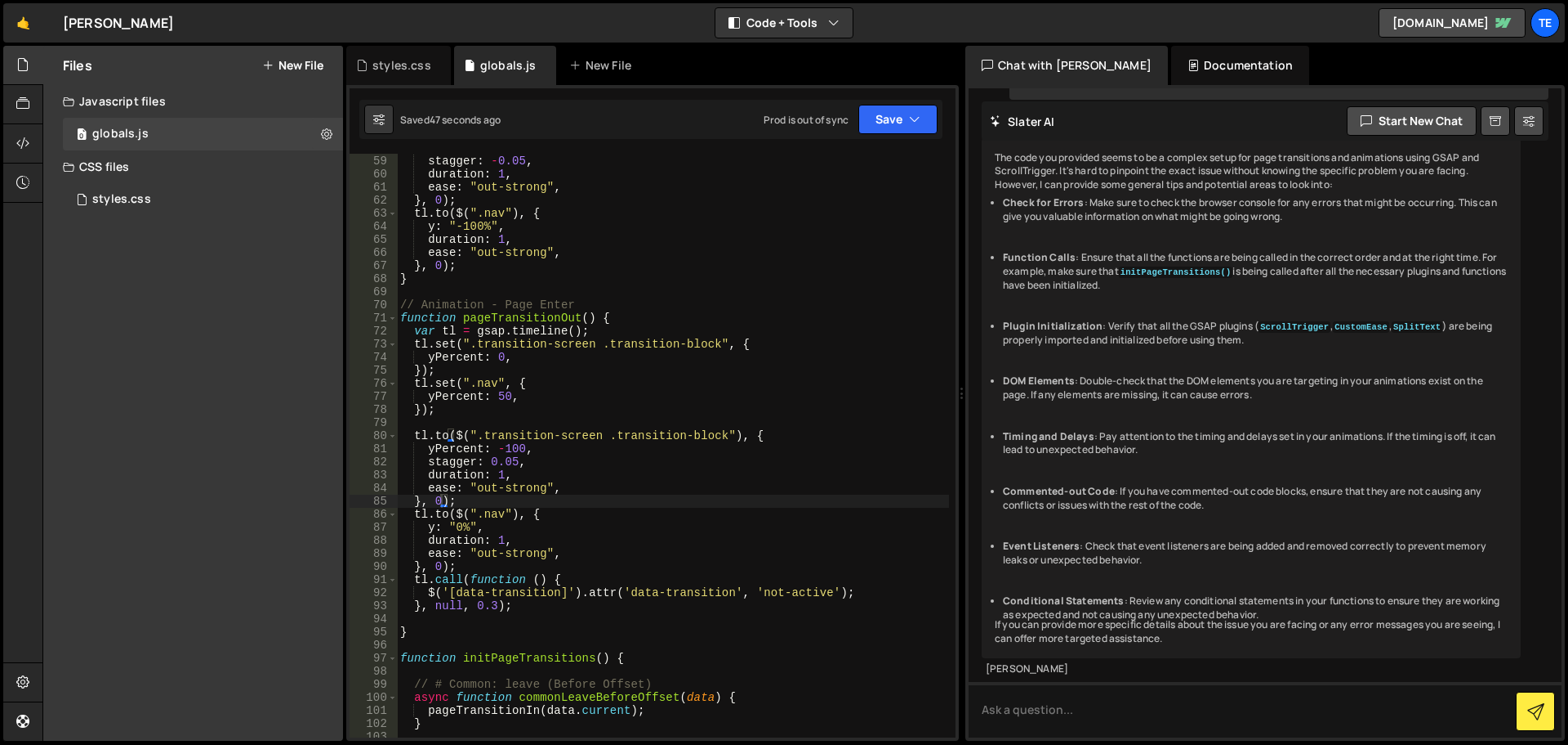
click at [460, 567] on div "yPercent : 0 , stagger : - 0.05 , duration : 1 , ease : "out-strong" , } , 0 ) …" at bounding box center [673, 447] width 552 height 610
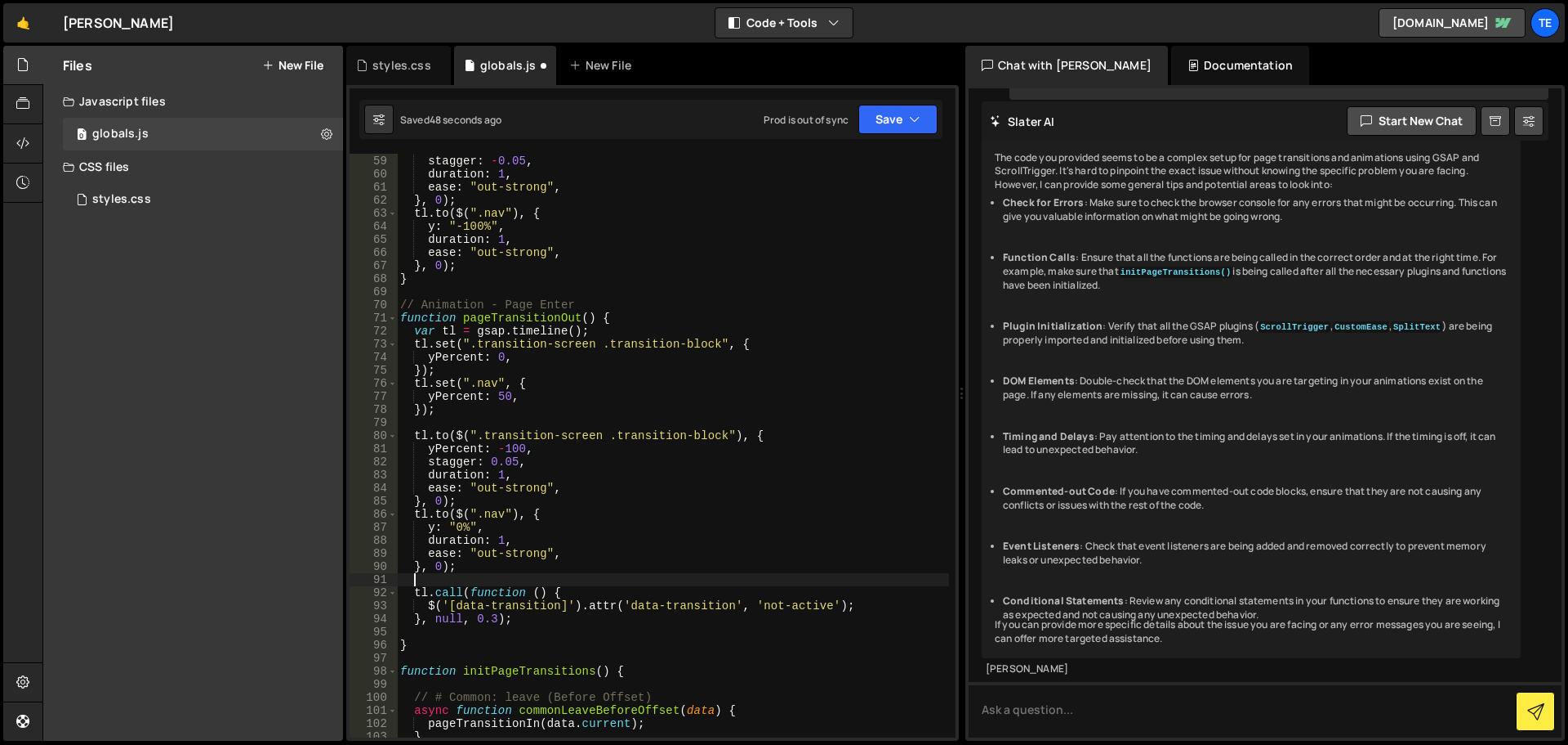
scroll to position [0, 0]
click at [571, 508] on div "yPercent : 0 , stagger : - 0.05 , duration : 1 , ease : "out-strong" , } , 0 ) …" at bounding box center [673, 447] width 552 height 610
click at [457, 394] on div "yPercent : 0 , stagger : - 0.05 , duration : 1 , ease : "out-strong" , } , 0 ) …" at bounding box center [673, 447] width 552 height 610
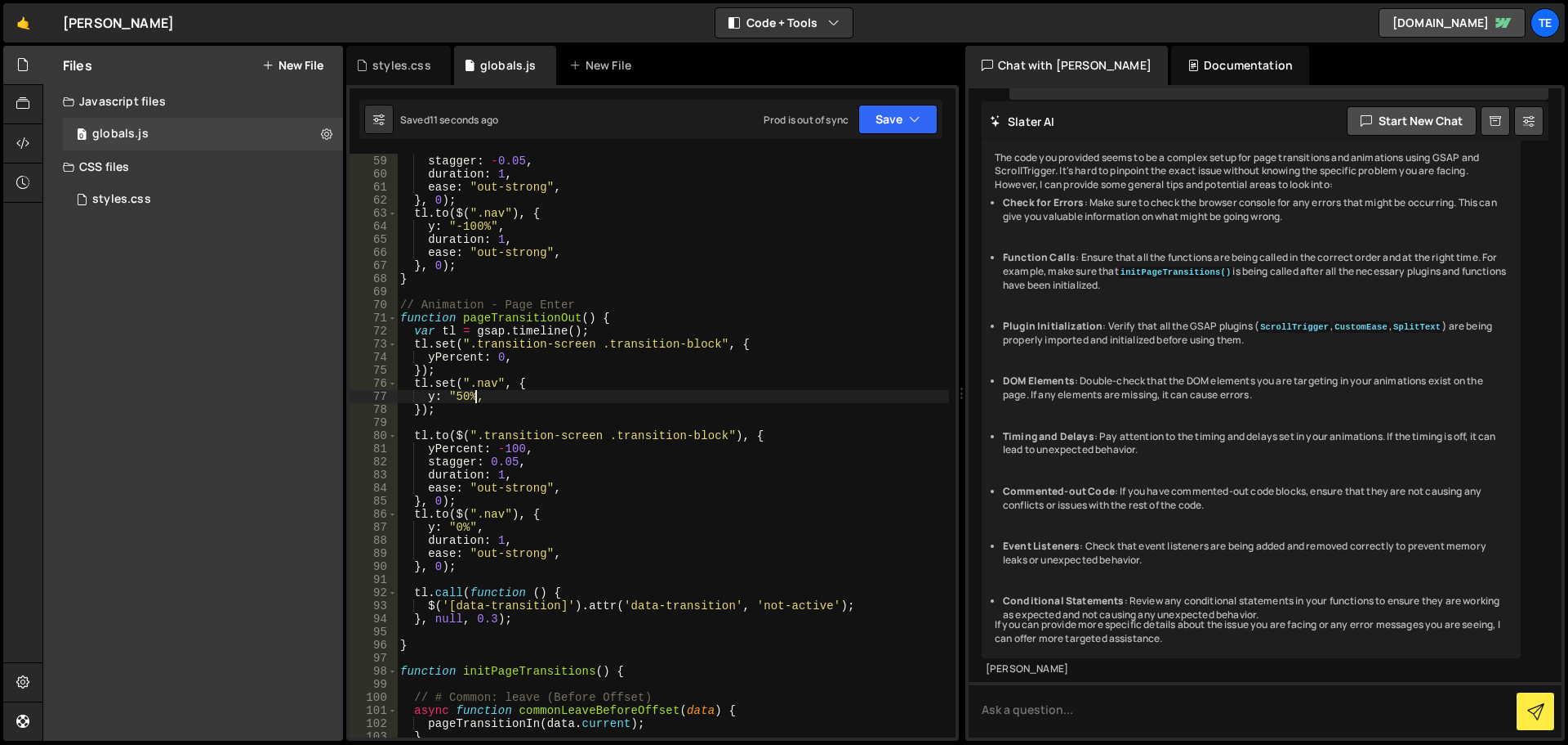
click at [646, 482] on div "yPercent : 0 , stagger : - 0.05 , duration : 1 , ease : "out-strong" , } , 0 ) …" at bounding box center [673, 447] width 552 height 610
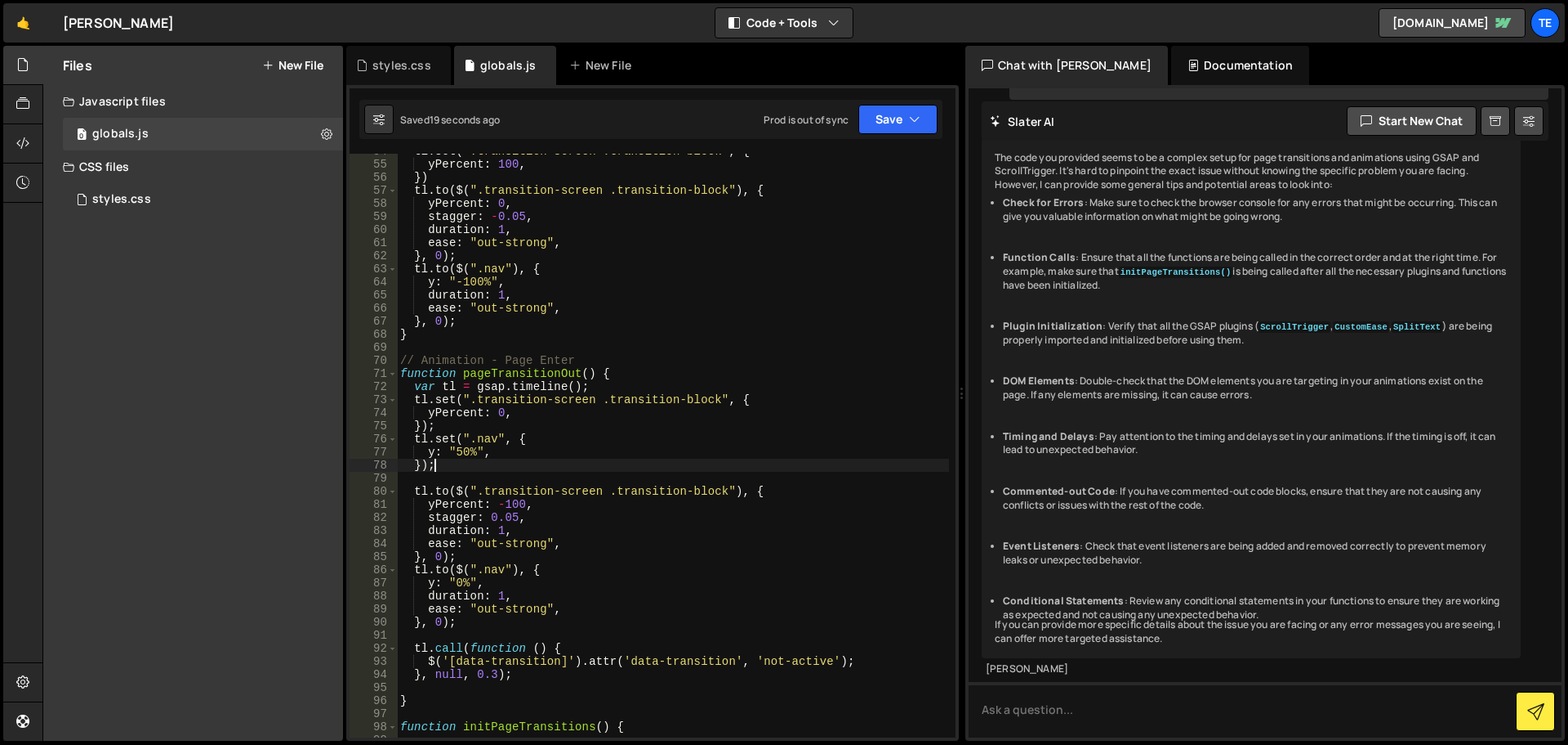
click at [460, 459] on div "tl . set ( ".transition-screen .transition-block" , { yPercent : 100 , }) tl . …" at bounding box center [673, 449] width 552 height 610
click at [458, 450] on div "tl . set ( ".transition-screen .transition-block" , { yPercent : 100 , }) tl . …" at bounding box center [673, 449] width 552 height 610
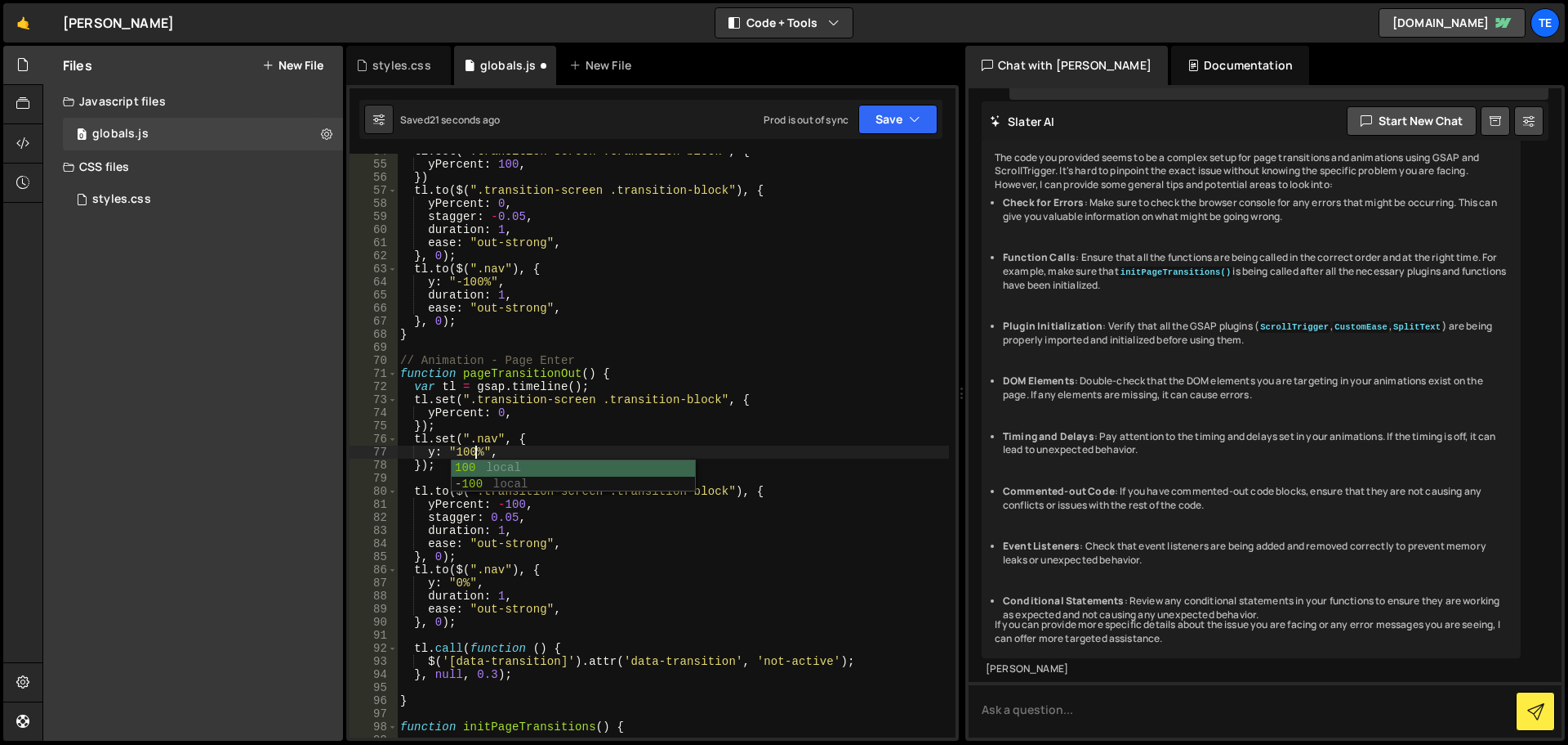
scroll to position [0, 5]
click at [603, 304] on div "tl . set ( ".transition-screen .transition-block" , { yPercent : 100 , }) tl . …" at bounding box center [673, 449] width 552 height 610
type textarea "ease: "out-strong","
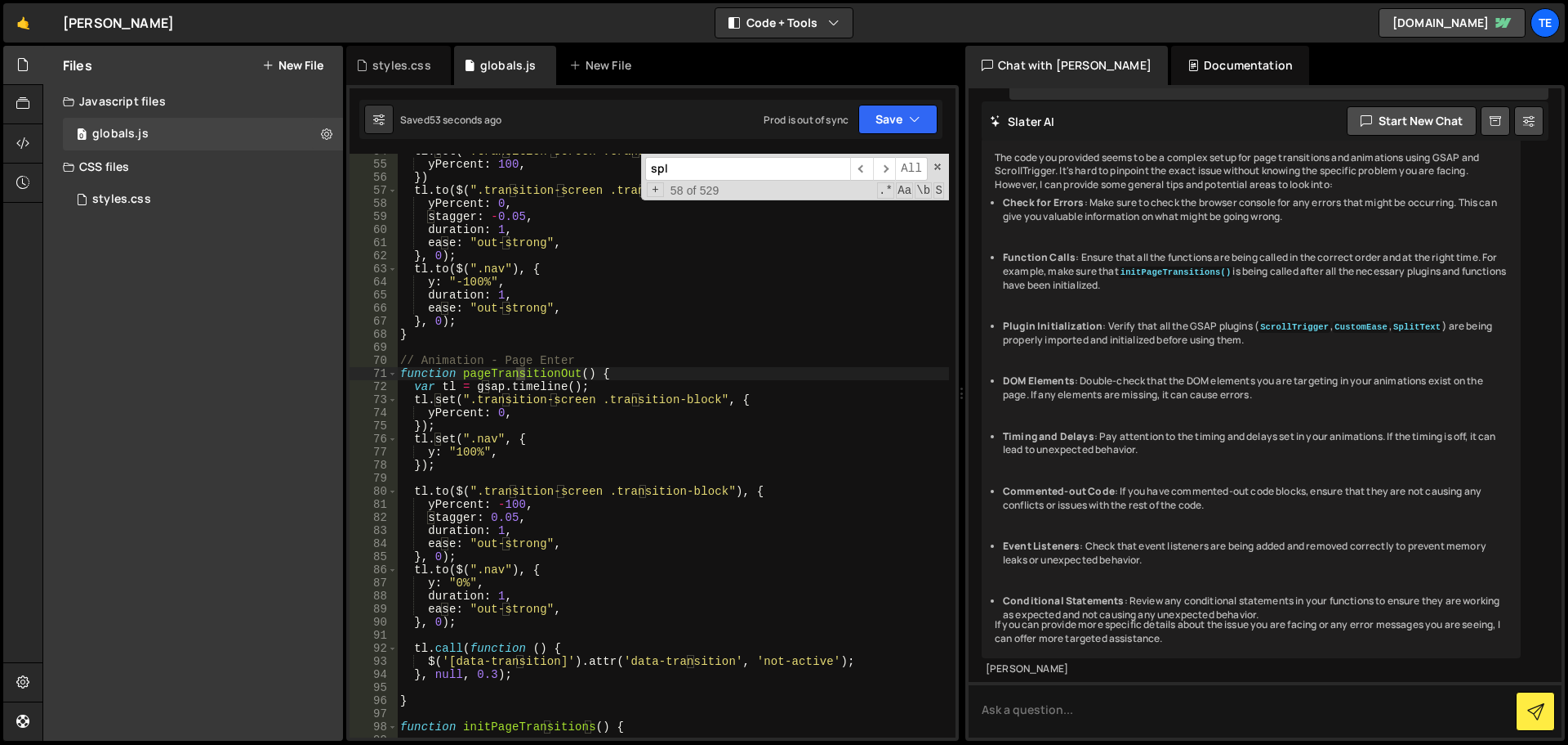
scroll to position [0, 0]
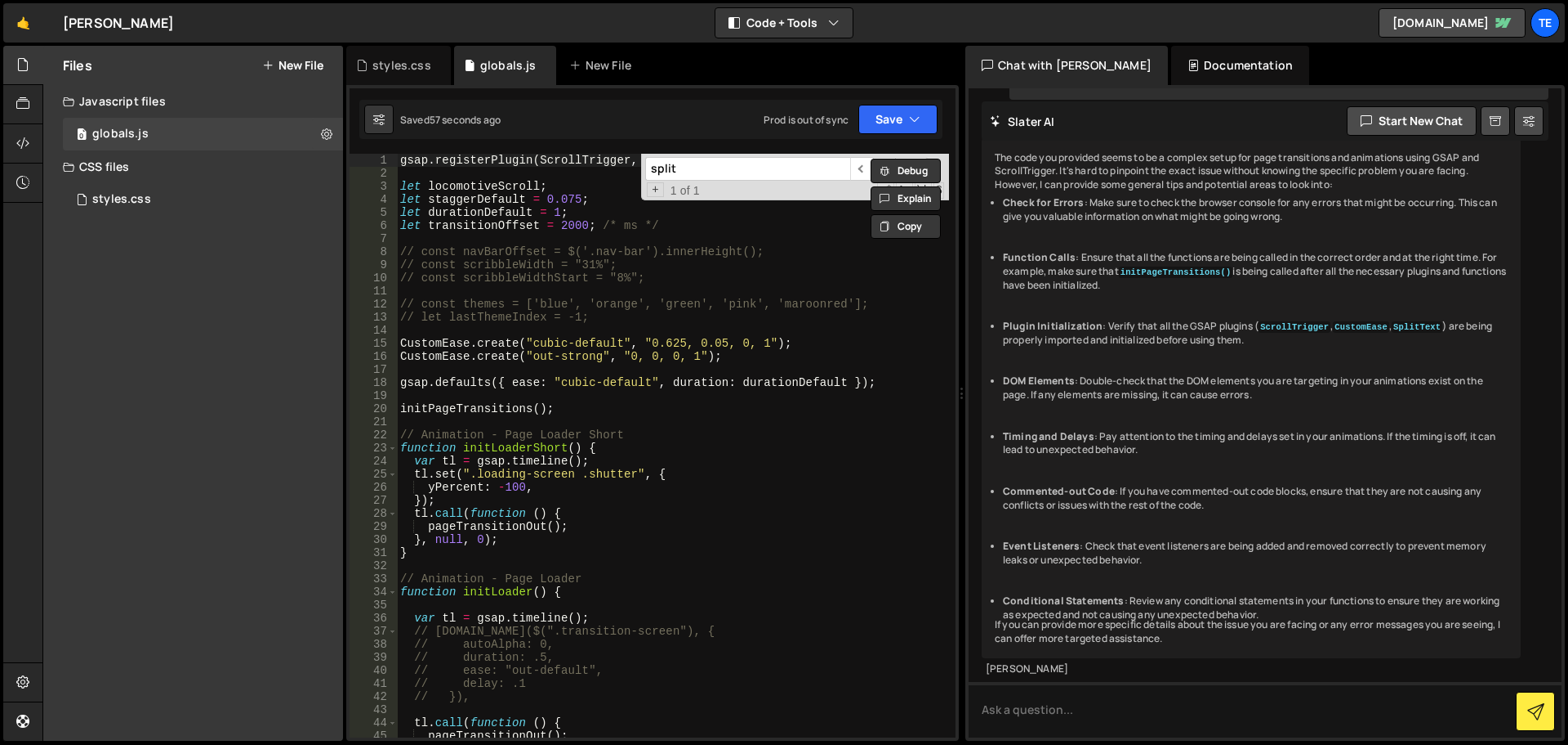
type input "split"
click at [667, 363] on div "gsap . registerPlugin ( ScrollTrigger , CustomEase , SplitText ) ; let locomoti…" at bounding box center [673, 459] width 552 height 610
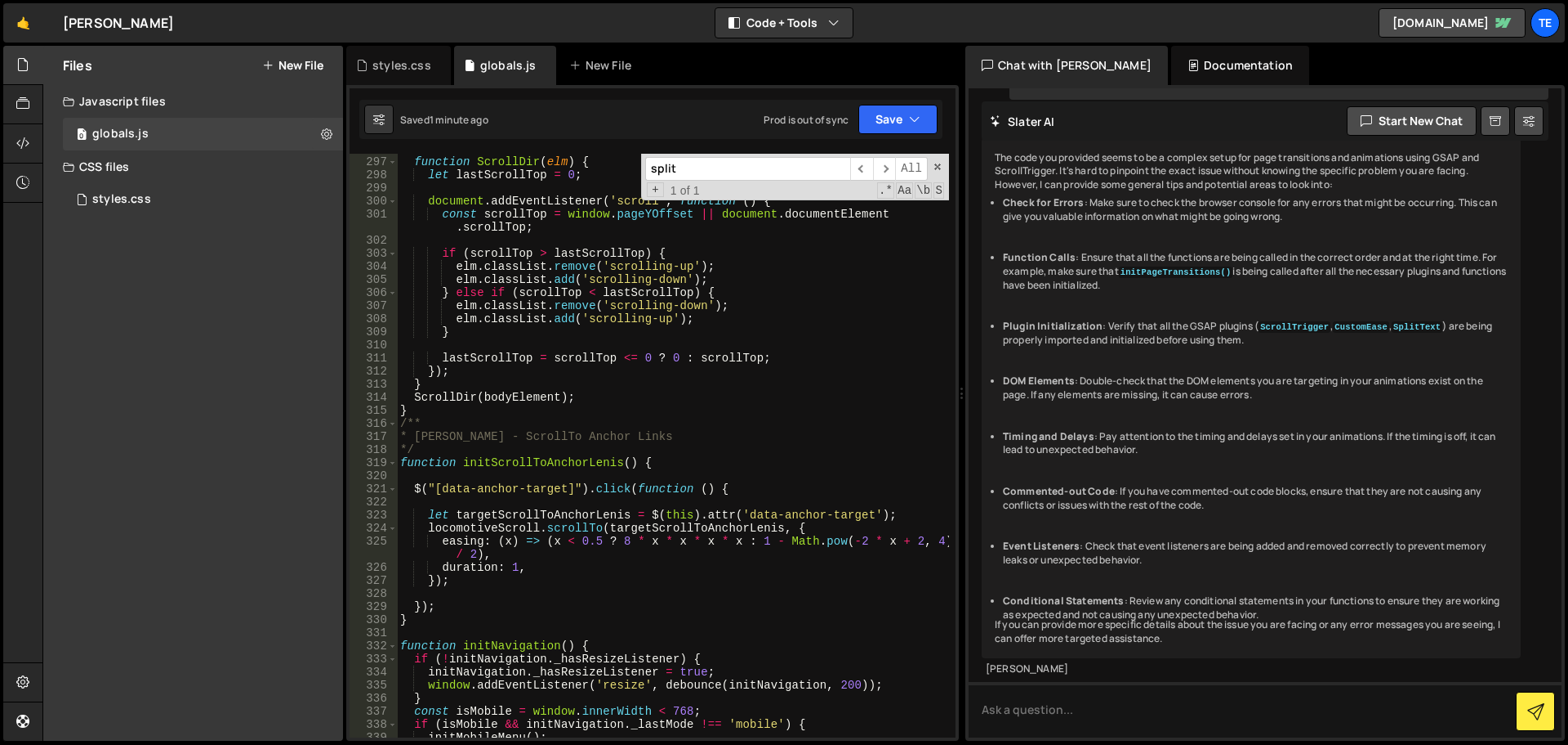
scroll to position [4059, 0]
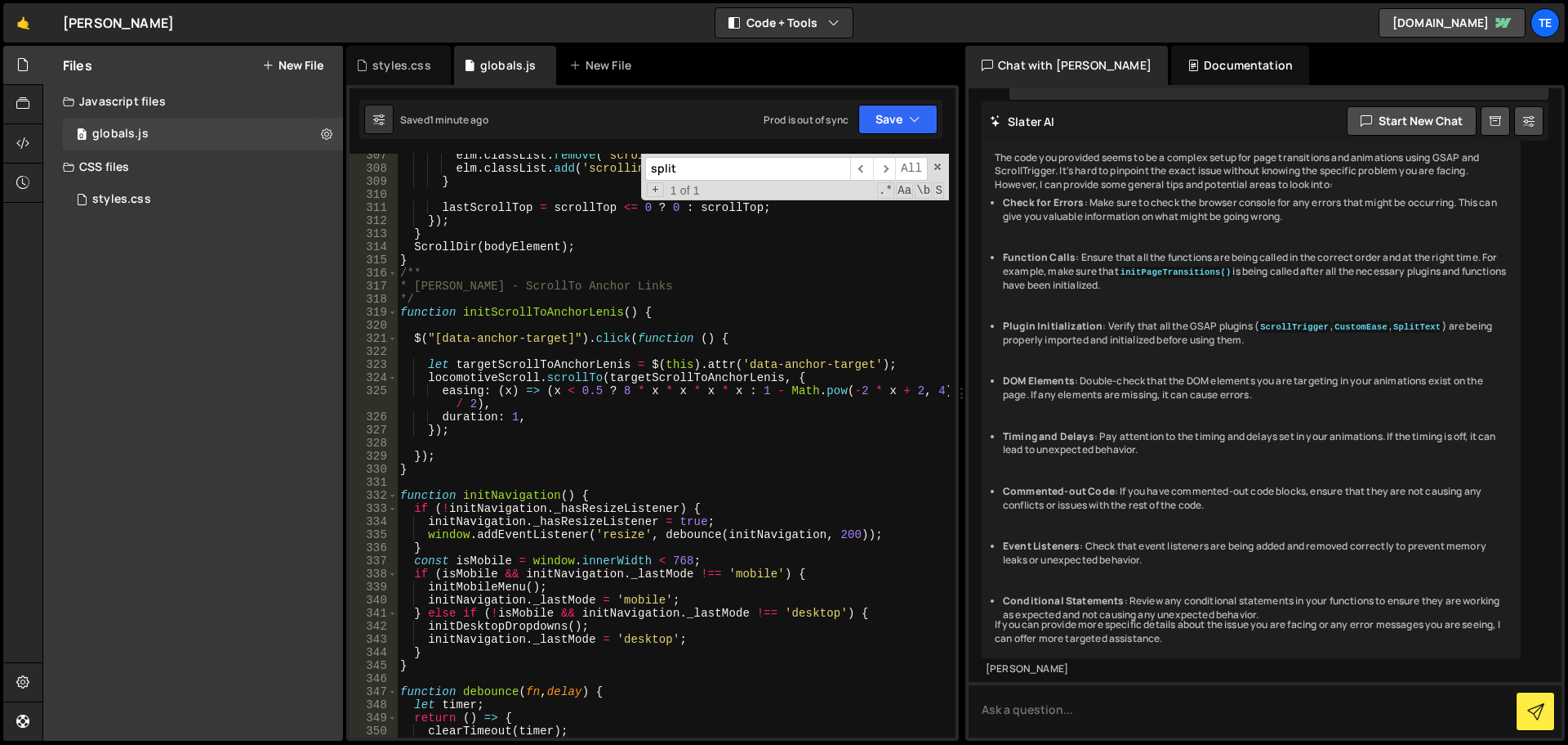
type textarea "});"
click at [627, 424] on div "elm . classList . remove ( 'scrolling-down' ) ; elm . classList . add ( 'scroll…" at bounding box center [673, 454] width 552 height 610
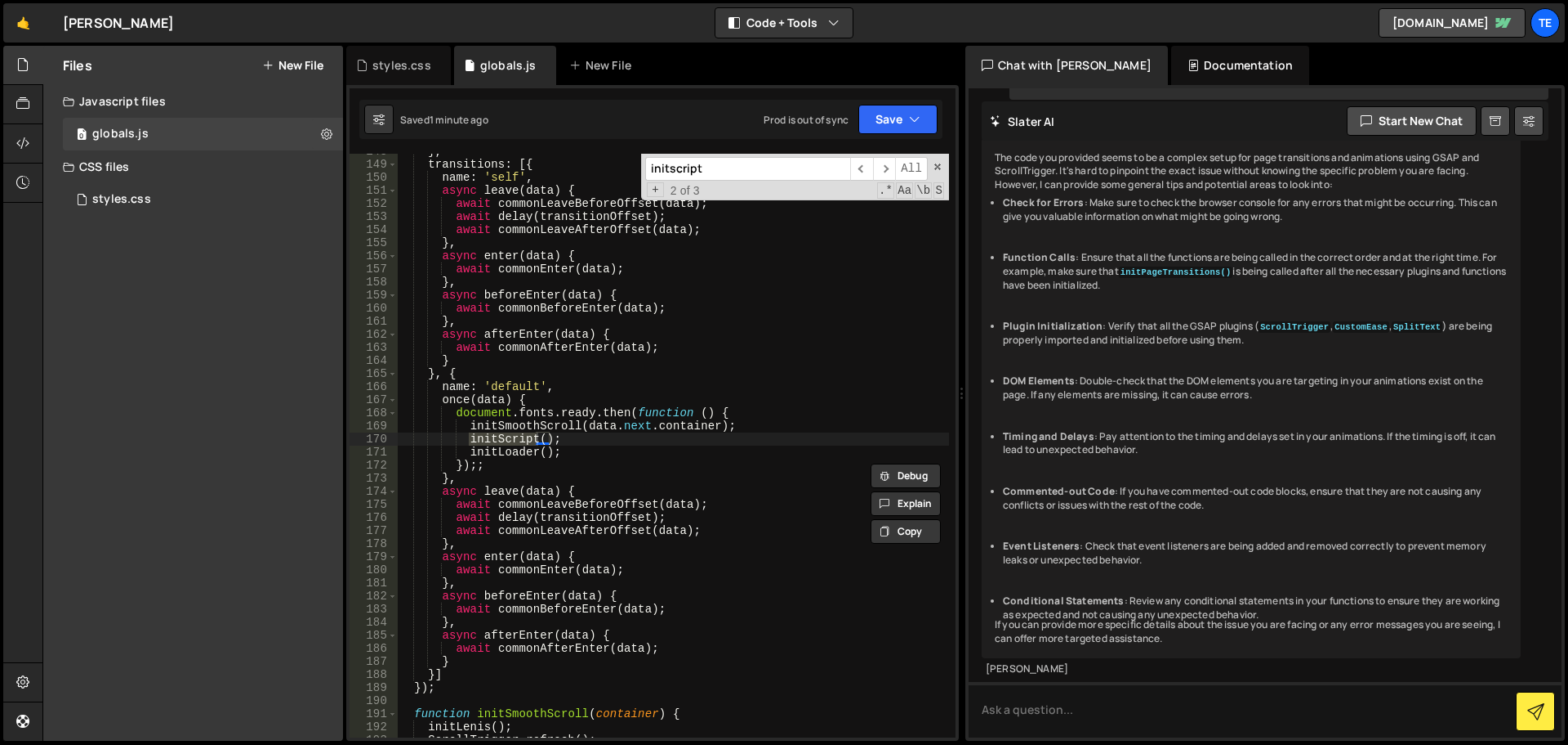
scroll to position [2977, 0]
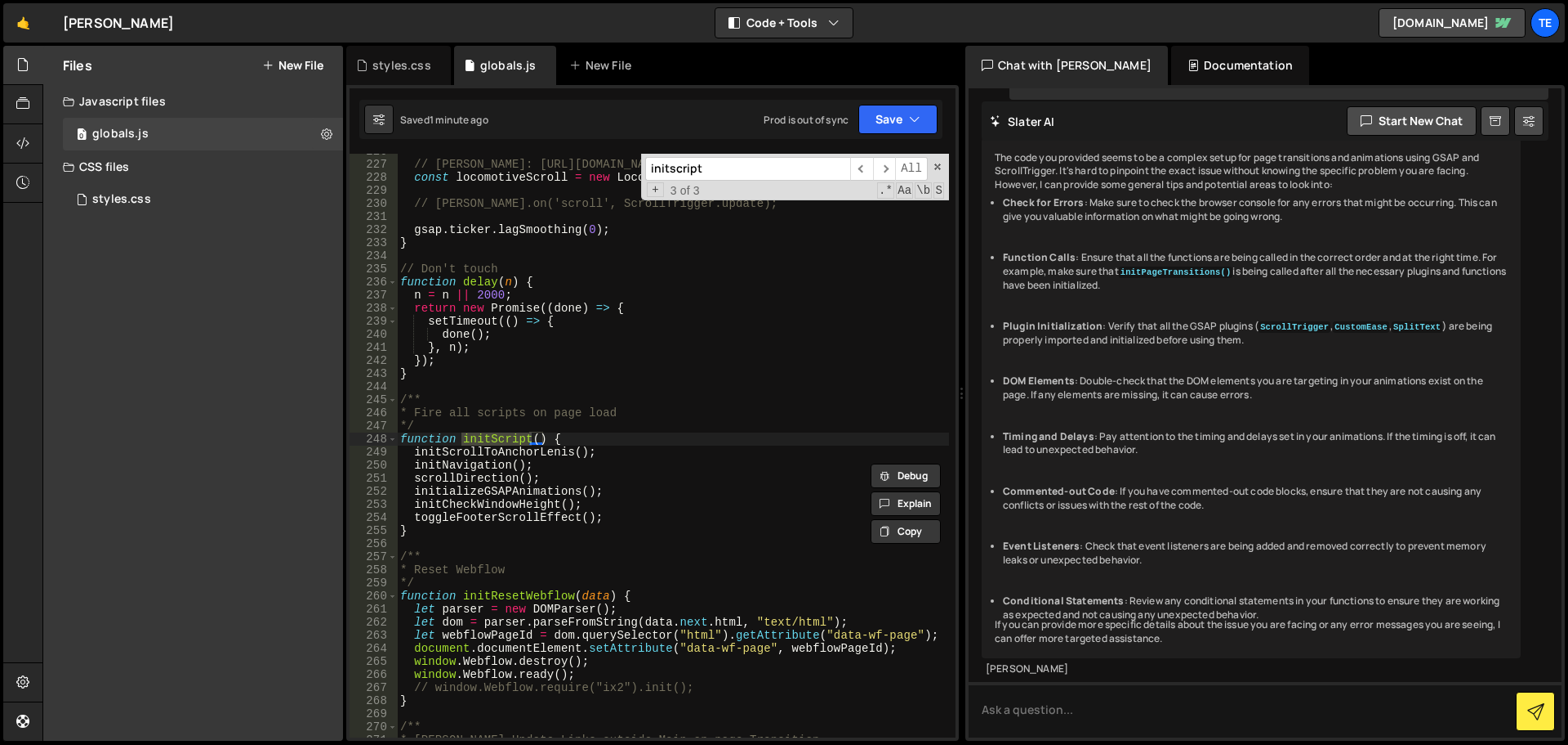
type input "initscript"
click at [619, 432] on div "// Lenis: https://github.com/studio-freight/lenis const locomotiveScroll = new …" at bounding box center [673, 449] width 552 height 610
click at [627, 440] on div "// Lenis: https://github.com/studio-freight/lenis const locomotiveScroll = new …" at bounding box center [673, 449] width 552 height 610
type textarea "function initScript() {"
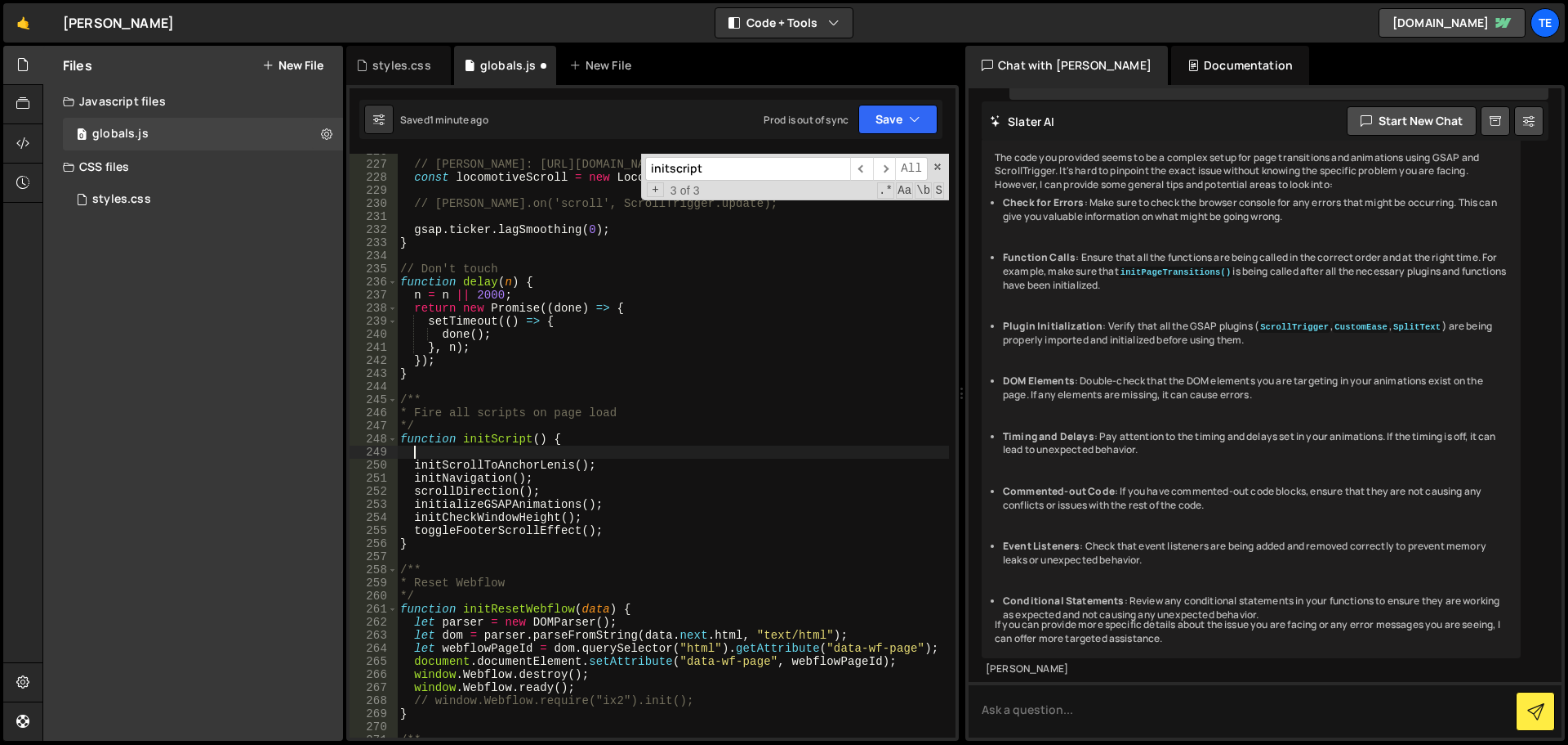
paste textarea
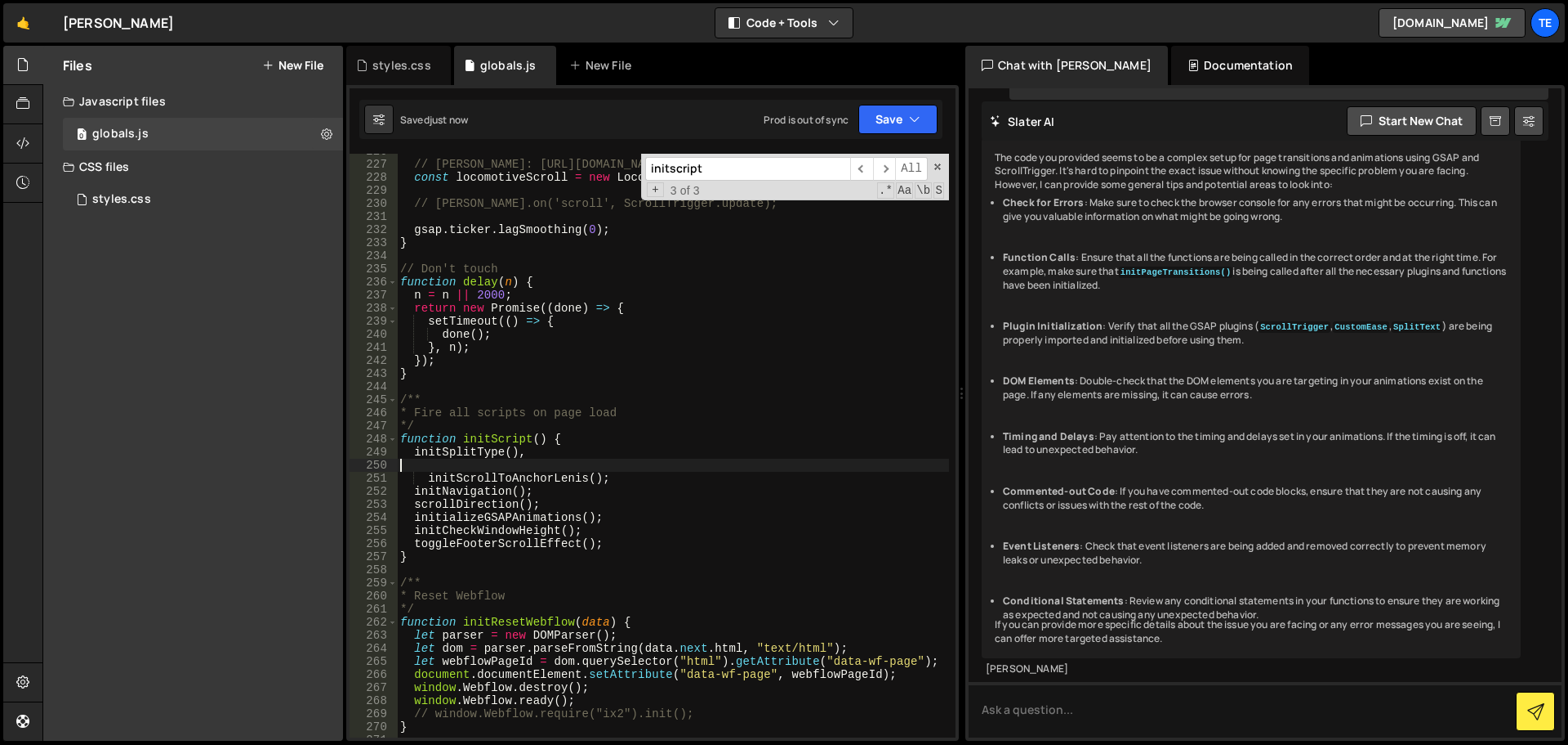
click at [462, 581] on div "// Lenis: https://github.com/studio-freight/lenis const locomotiveScroll = new …" at bounding box center [673, 449] width 552 height 610
type textarea "/**"
click at [484, 568] on div "// Lenis: https://github.com/studio-freight/lenis const locomotiveScroll = new …" at bounding box center [673, 449] width 552 height 610
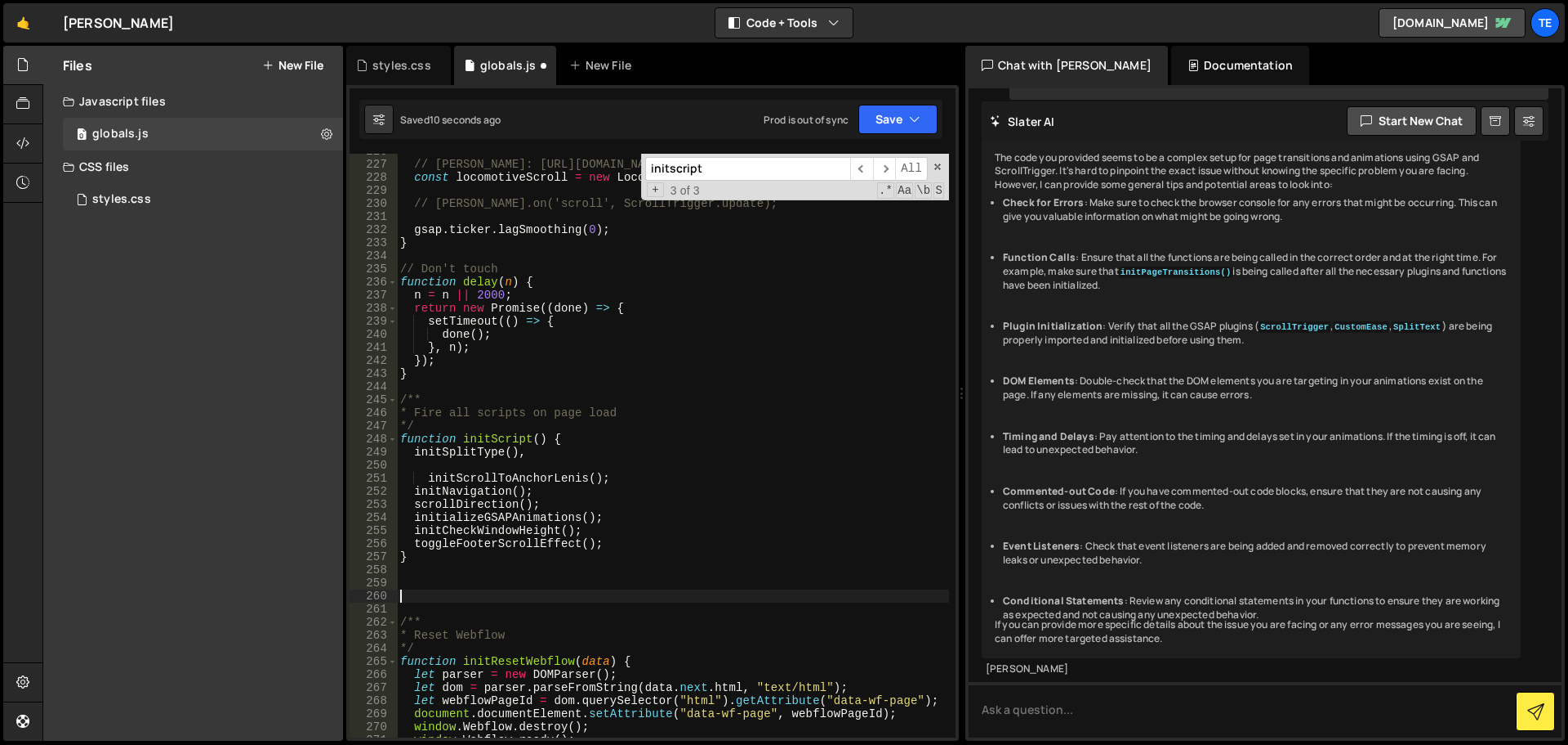
paste textarea "}"
type textarea "}"
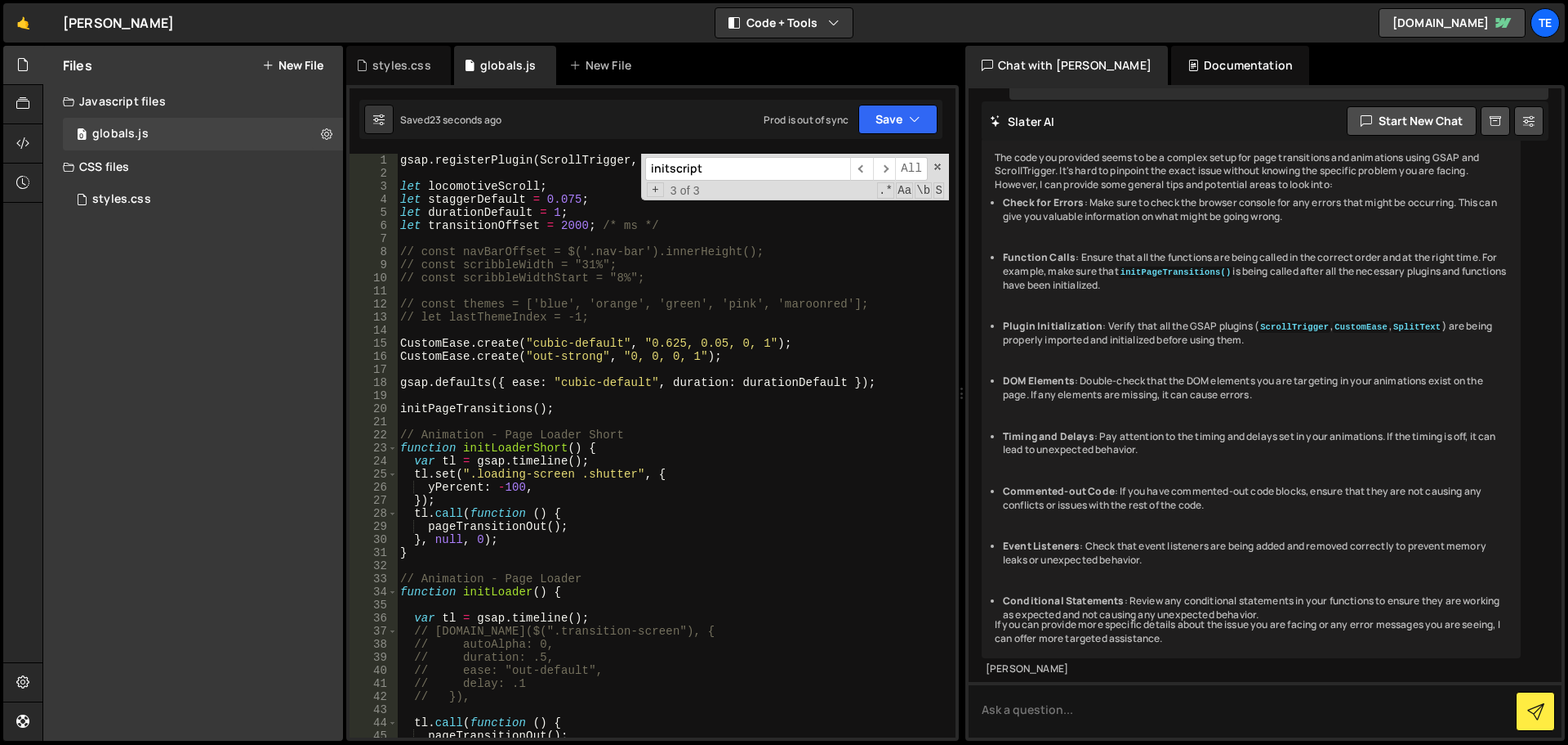
scroll to position [0, 0]
click at [570, 221] on div "gsap . registerPlugin ( ScrollTrigger , CustomEase , SplitText ) ; let locomoti…" at bounding box center [673, 459] width 552 height 610
type textarea "let transitionOffset = 1100; /* ms */"
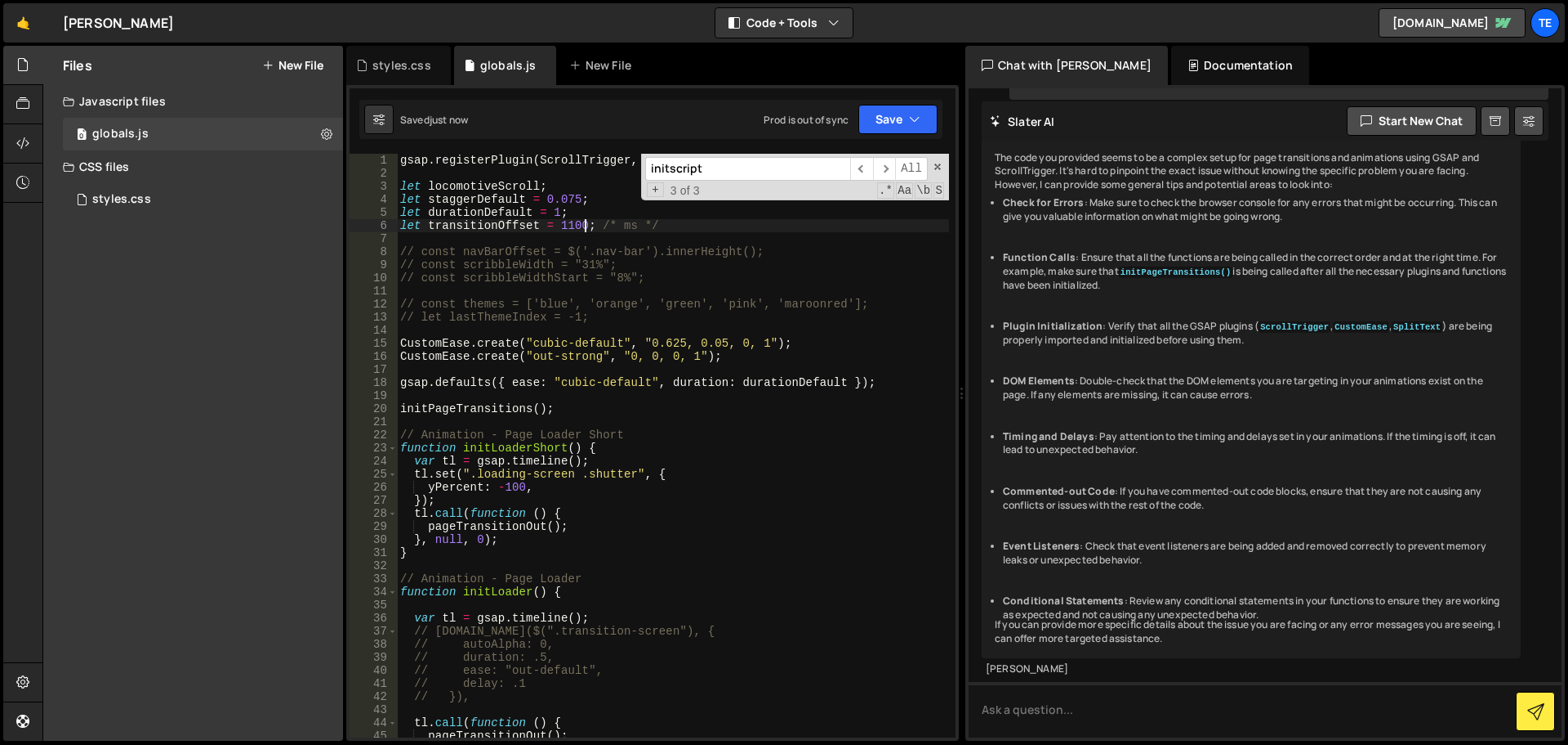
scroll to position [0, 0]
click at [621, 363] on div "gsap . registerPlugin ( ScrollTrigger , CustomEase , SplitText ) ; let locomoti…" at bounding box center [673, 459] width 552 height 610
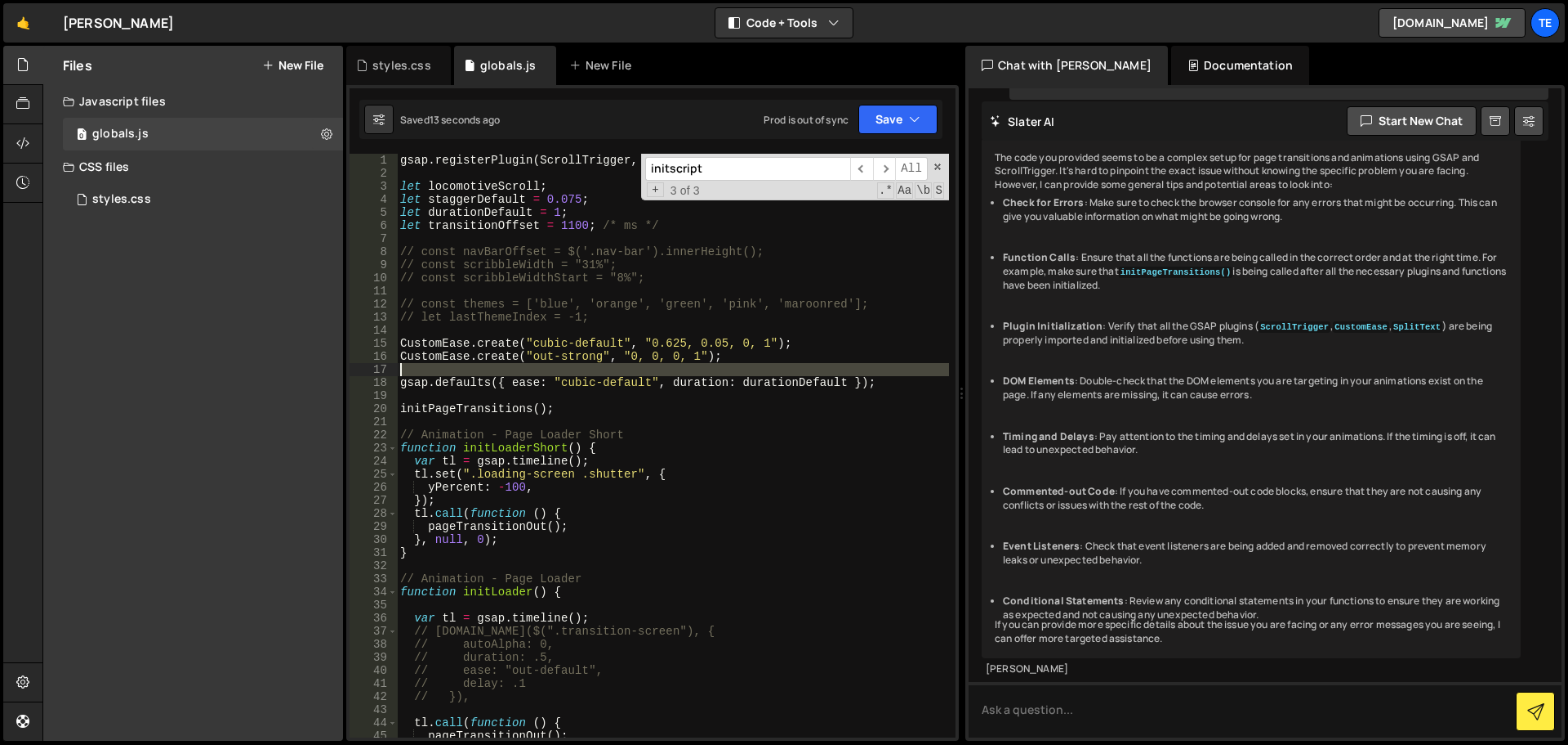
click at [621, 363] on div "gsap . registerPlugin ( ScrollTrigger , CustomEase , SplitText ) ; let locomoti…" at bounding box center [673, 459] width 552 height 610
click at [580, 356] on div "gsap . registerPlugin ( ScrollTrigger , CustomEase , SplitText ) ; let locomoti…" at bounding box center [673, 459] width 552 height 610
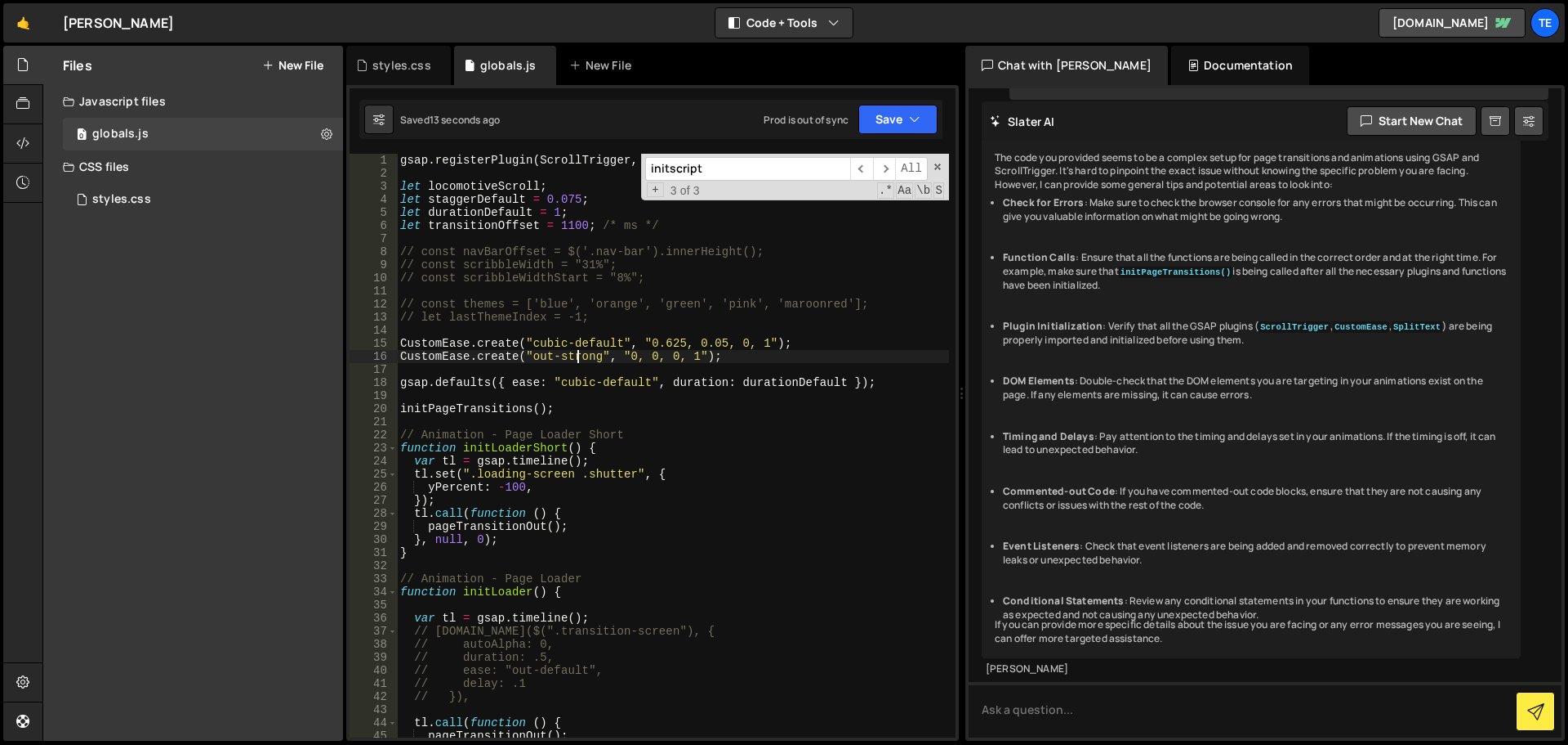
click at [580, 356] on div "gsap . registerPlugin ( ScrollTrigger , CustomEase , SplitText ) ; let locomoti…" at bounding box center [673, 459] width 552 height 610
type textarea "CustomEase.create("out-strong", "0, 0, 0, 1");"
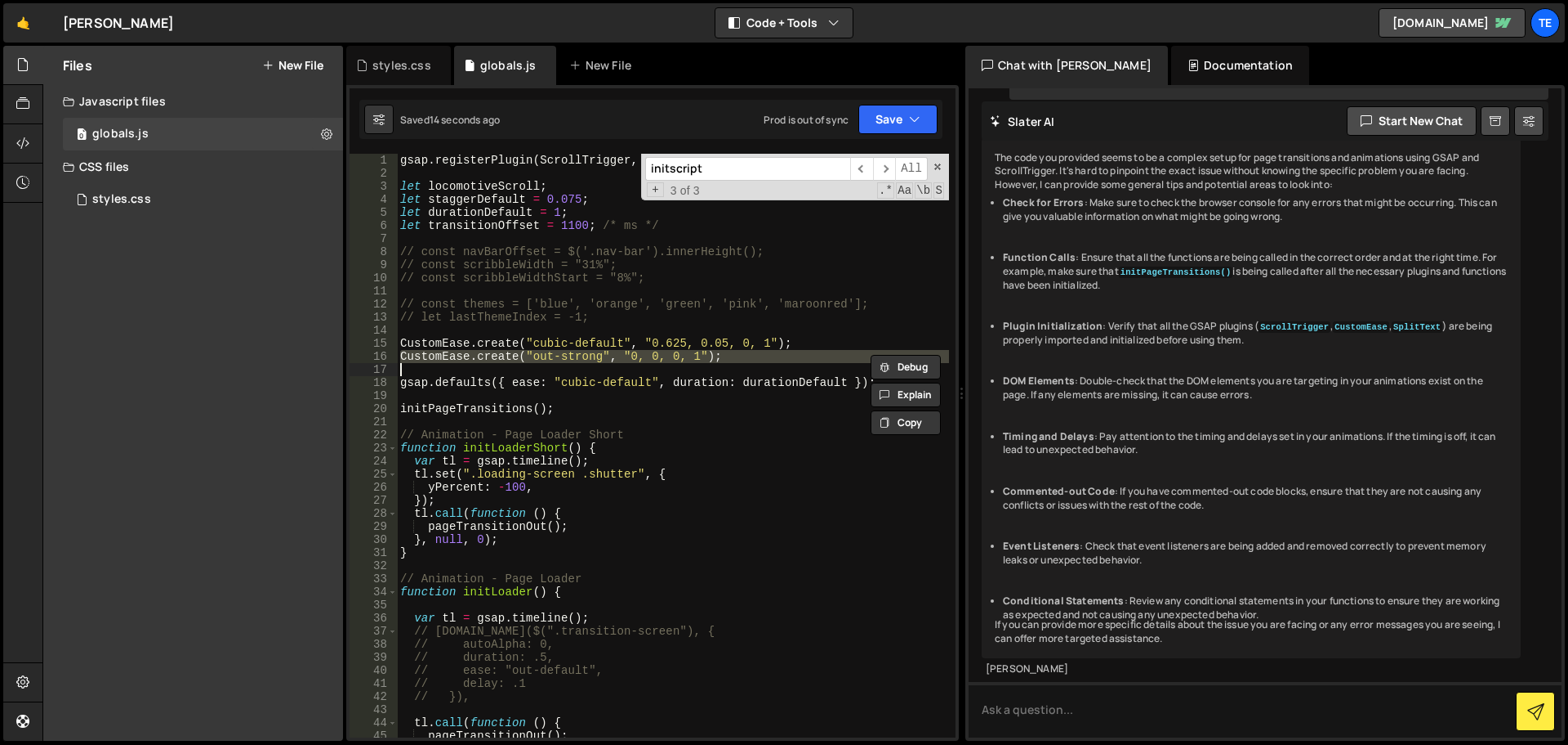
click at [534, 370] on div "gsap . registerPlugin ( ScrollTrigger , CustomEase , SplitText ) ; let locomoti…" at bounding box center [673, 446] width 552 height 584
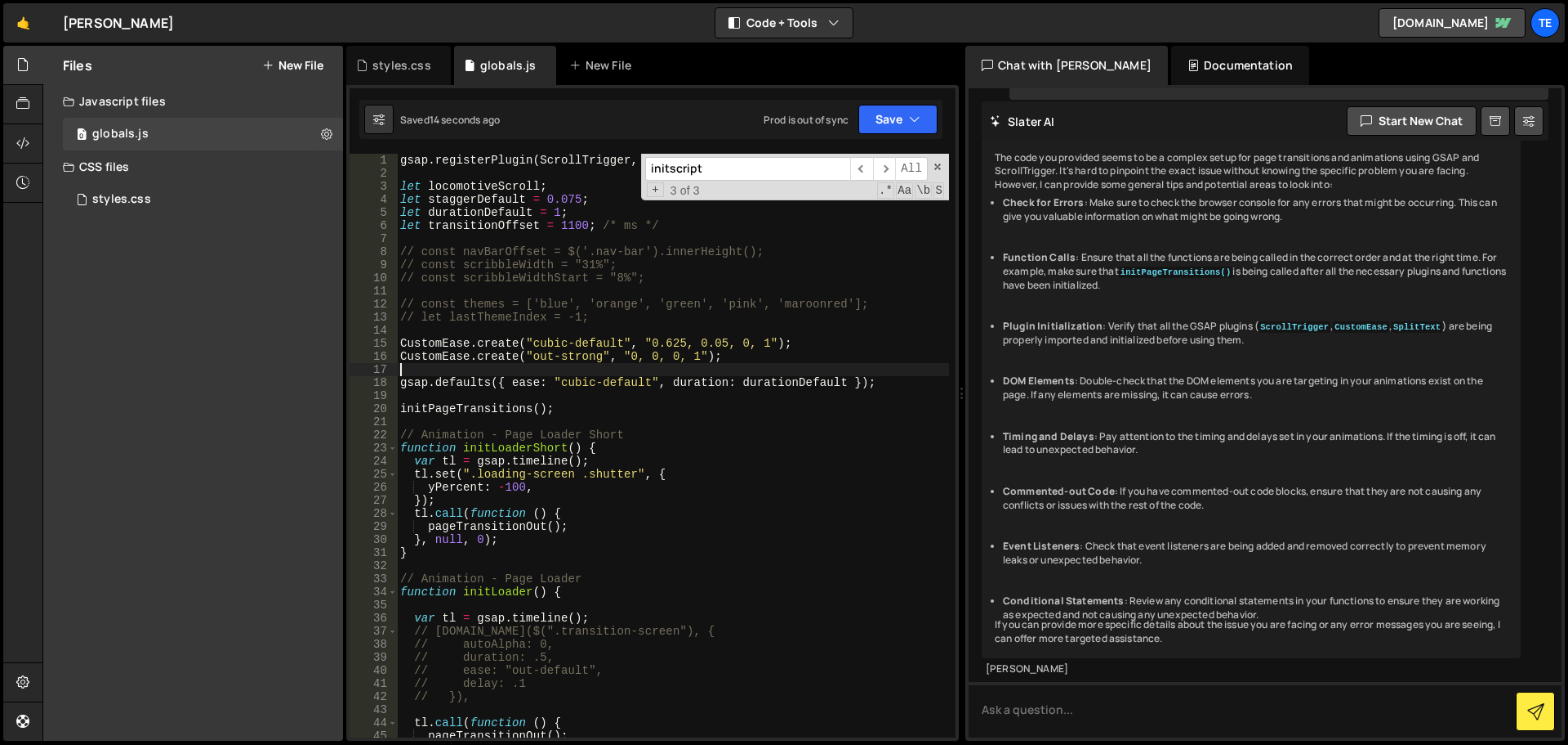
paste textarea "CustomEase.create("out-strong", "0, 0, 0, 1");"
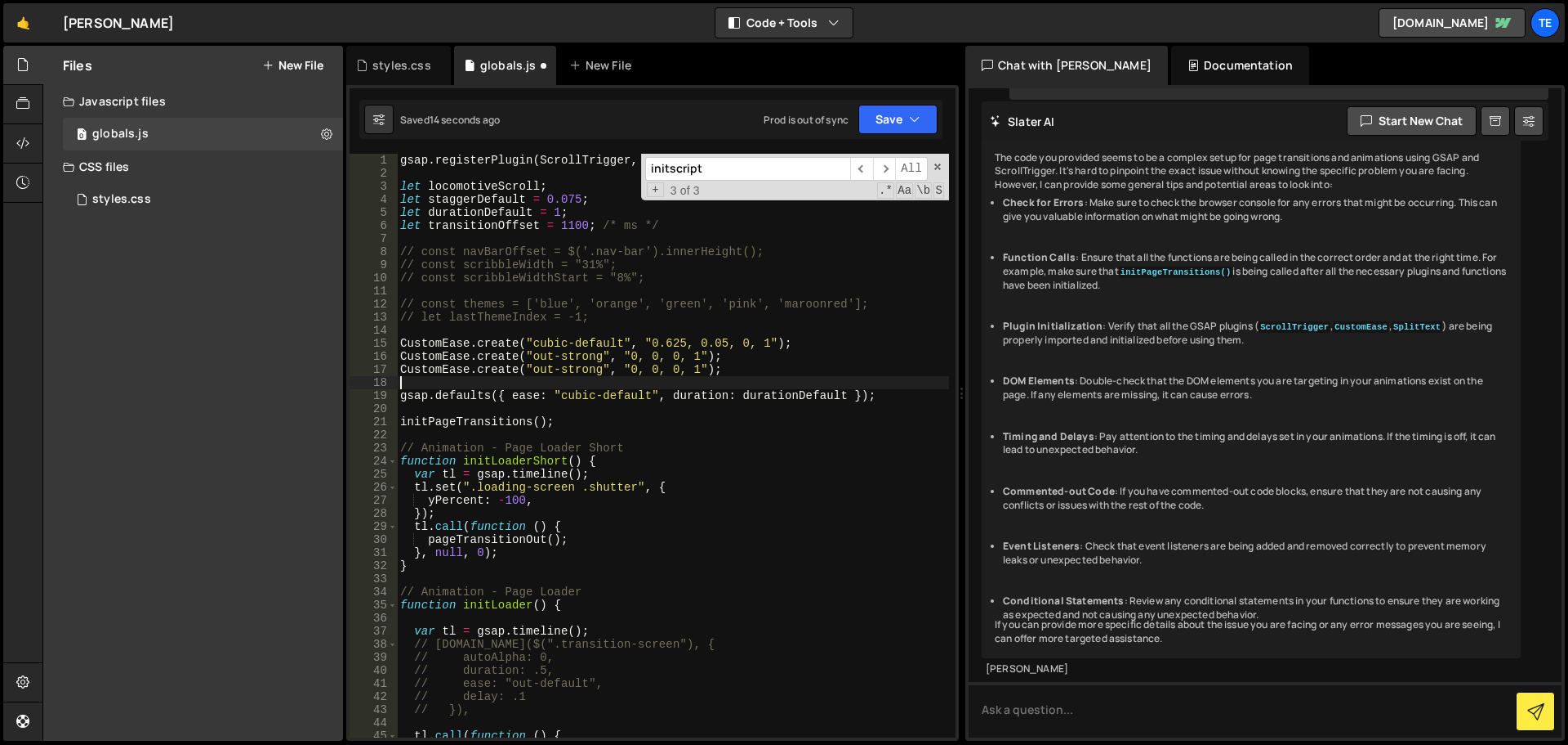
click at [536, 368] on div "gsap . registerPlugin ( ScrollTrigger , CustomEase , SplitText ) ; let locomoti…" at bounding box center [673, 459] width 552 height 610
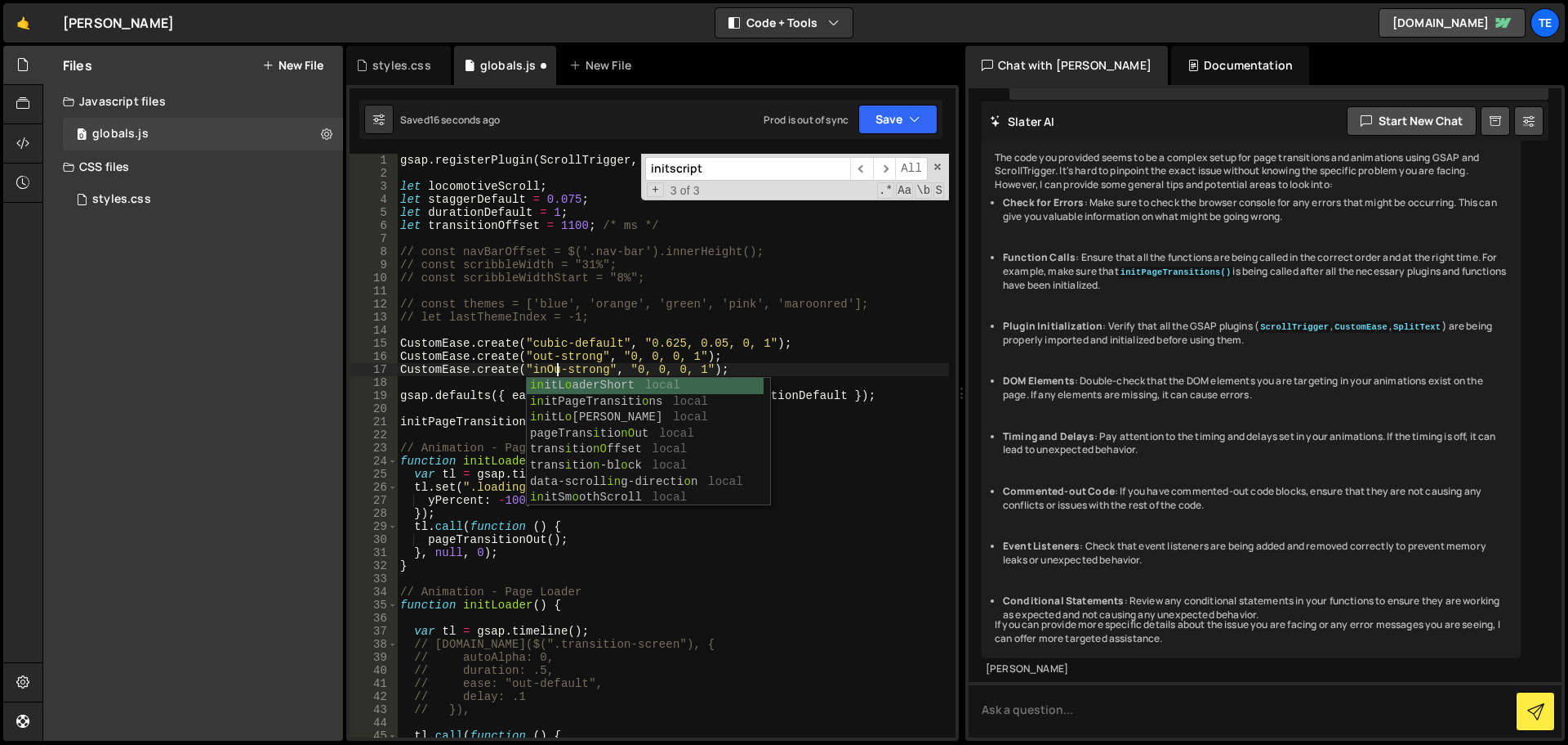
scroll to position [0, 11]
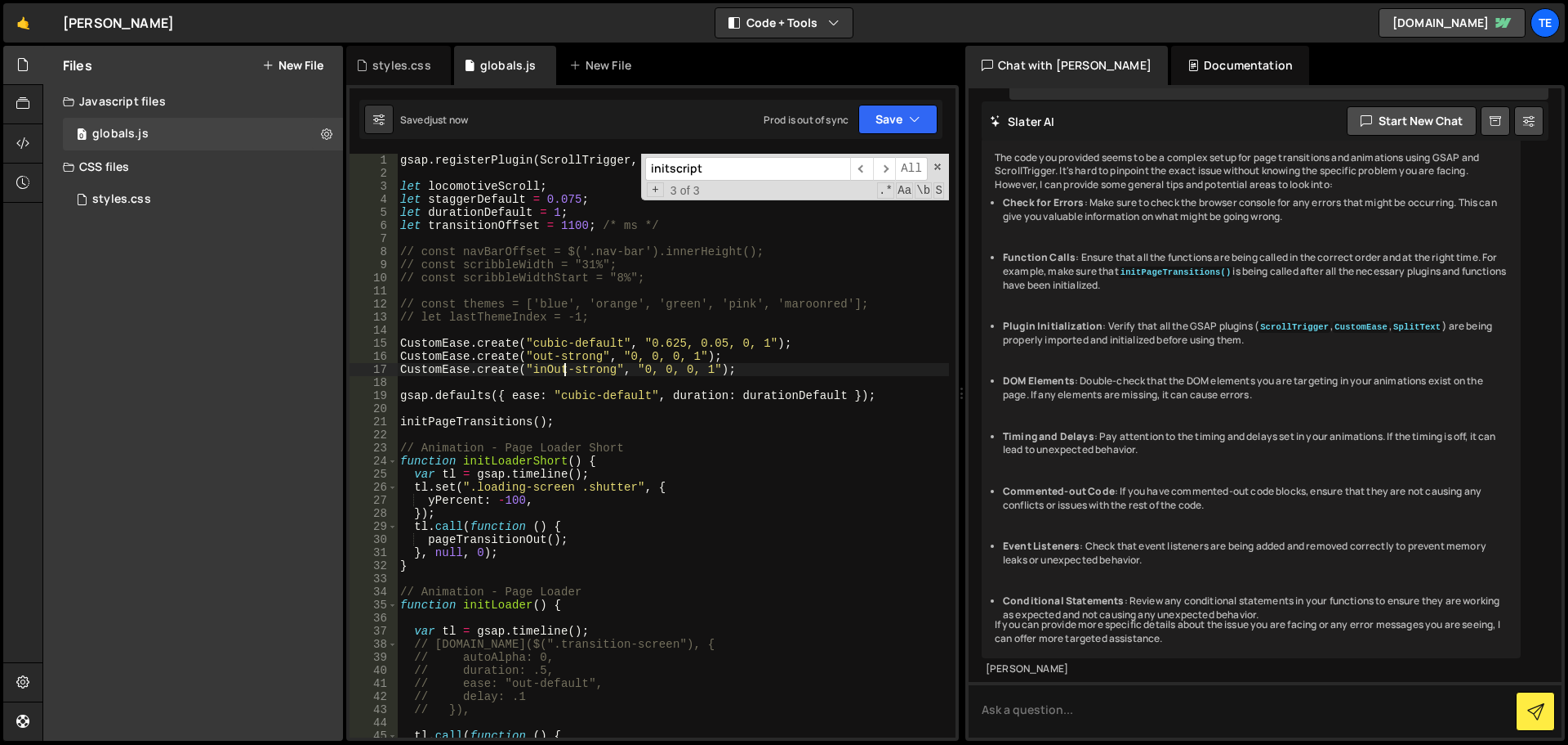
click at [535, 371] on div "gsap . registerPlugin ( ScrollTrigger , CustomEase , SplitText ) ; let locomoti…" at bounding box center [673, 459] width 552 height 610
type textarea "CustomEase.create("inOut-strong", "0, 0, 0, 1");"
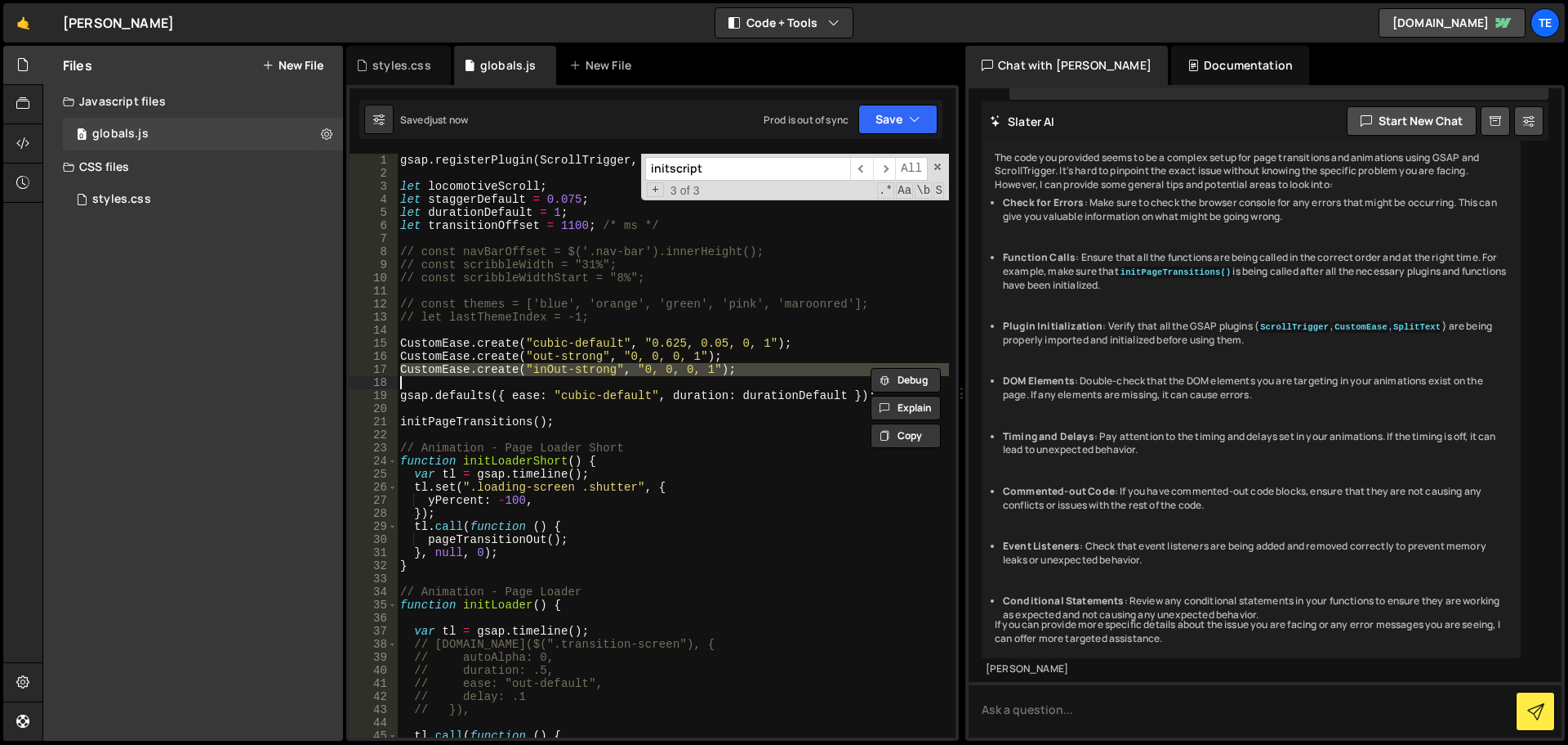
paste textarea
click at [549, 368] on div "gsap . registerPlugin ( ScrollTrigger , CustomEase , SplitText ) ; let locomoti…" at bounding box center [673, 459] width 552 height 610
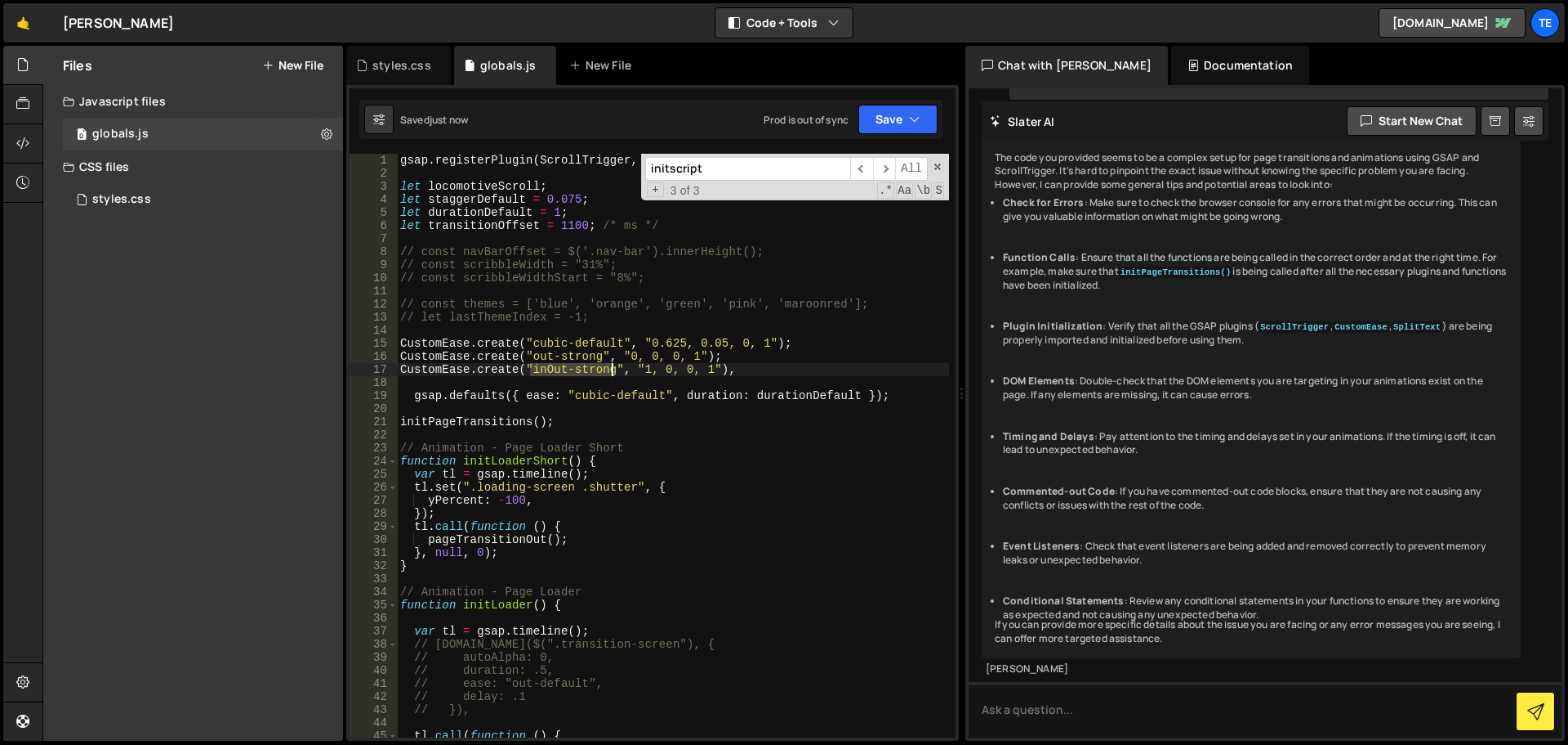
drag, startPoint x: 549, startPoint y: 368, endPoint x: 582, endPoint y: 368, distance: 33.0
click at [582, 368] on div "gsap . registerPlugin ( ScrollTrigger , CustomEase , SplitText ) ; let locomoti…" at bounding box center [673, 459] width 552 height 610
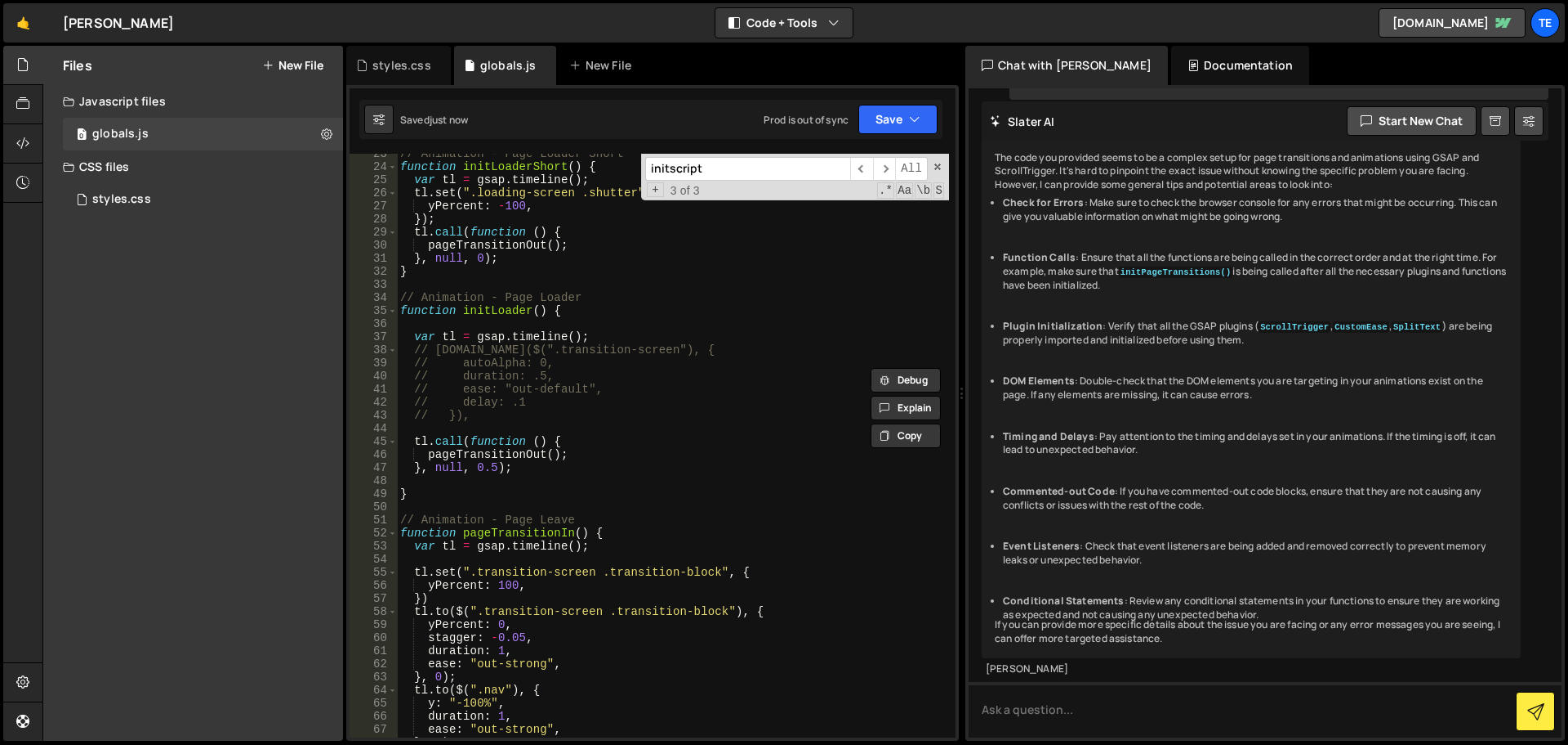
scroll to position [441, 0]
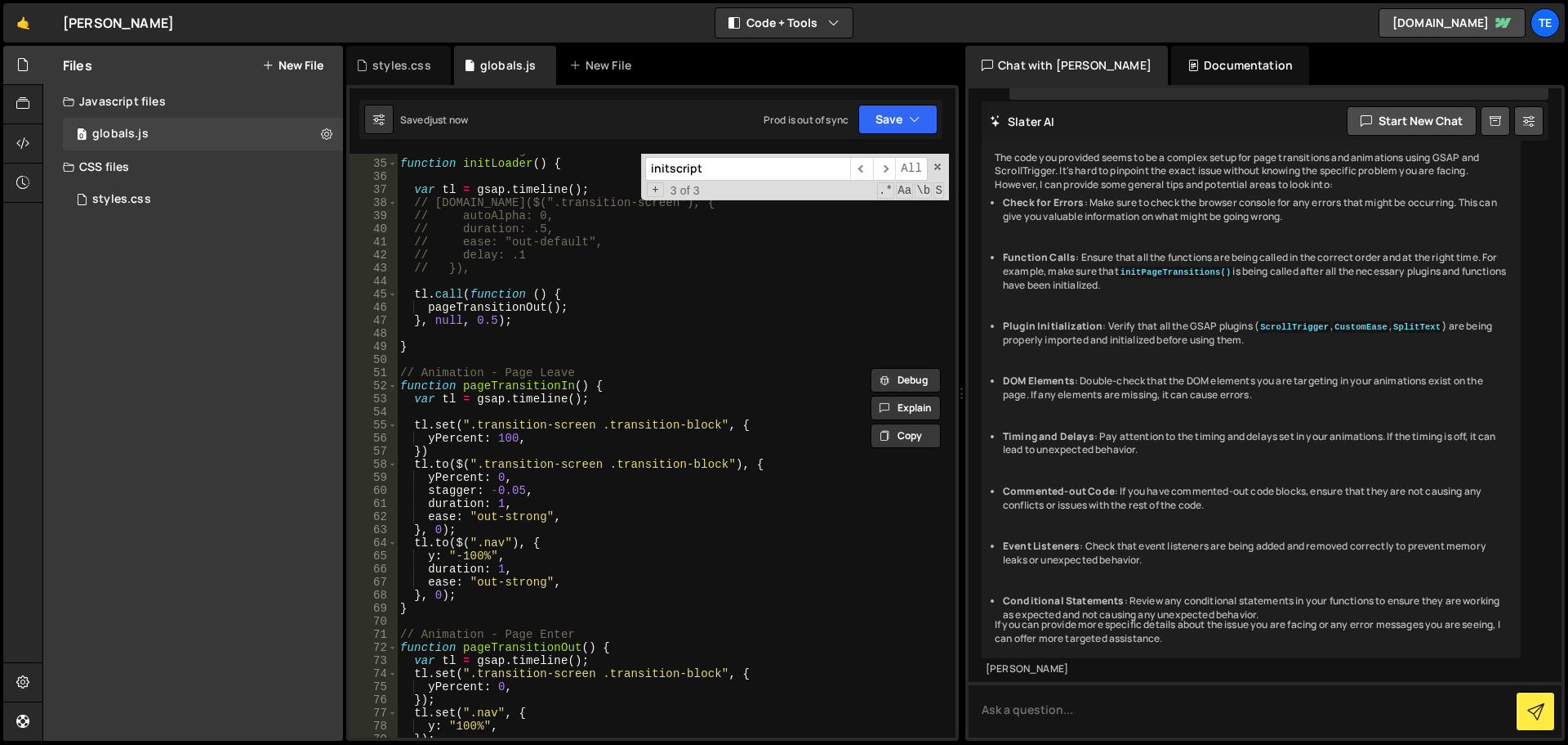
click at [486, 518] on div "// Animation - Page Loader function initLoader ( ) { var tl = gsap . timeline (…" at bounding box center [673, 448] width 552 height 610
drag, startPoint x: 486, startPoint y: 518, endPoint x: 522, endPoint y: 518, distance: 36.0
click at [522, 518] on div "// Animation - Page Loader function initLoader ( ) { var tl = gsap . timeline (…" at bounding box center [673, 448] width 552 height 610
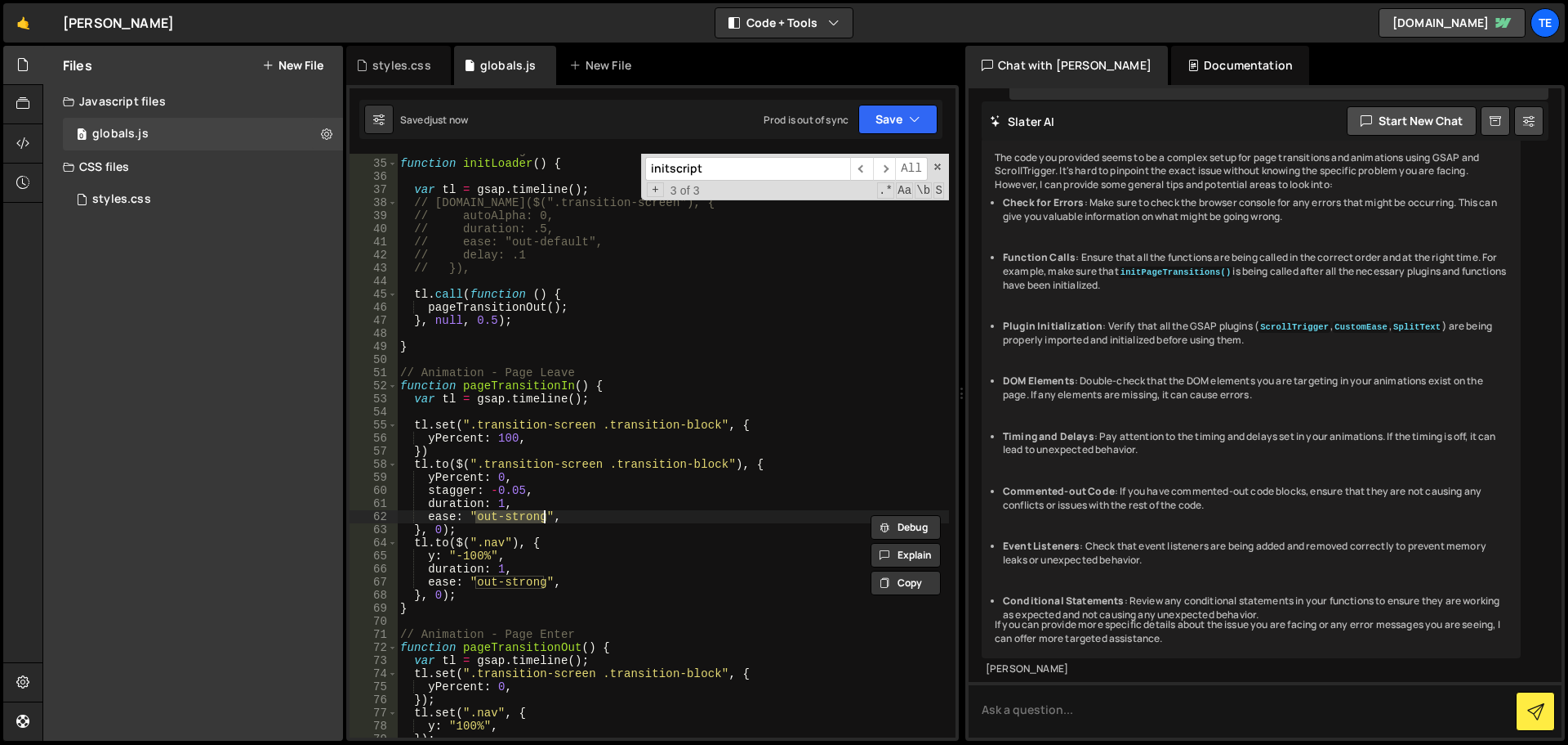
paste textarea "inO"
click at [487, 585] on div "// Animation - Page Loader function initLoader ( ) { var tl = gsap . timeline (…" at bounding box center [673, 448] width 552 height 610
drag, startPoint x: 487, startPoint y: 585, endPoint x: 536, endPoint y: 585, distance: 49.0
click at [536, 585] on div "// Animation - Page Loader function initLoader ( ) { var tl = gsap . timeline (…" at bounding box center [673, 448] width 552 height 610
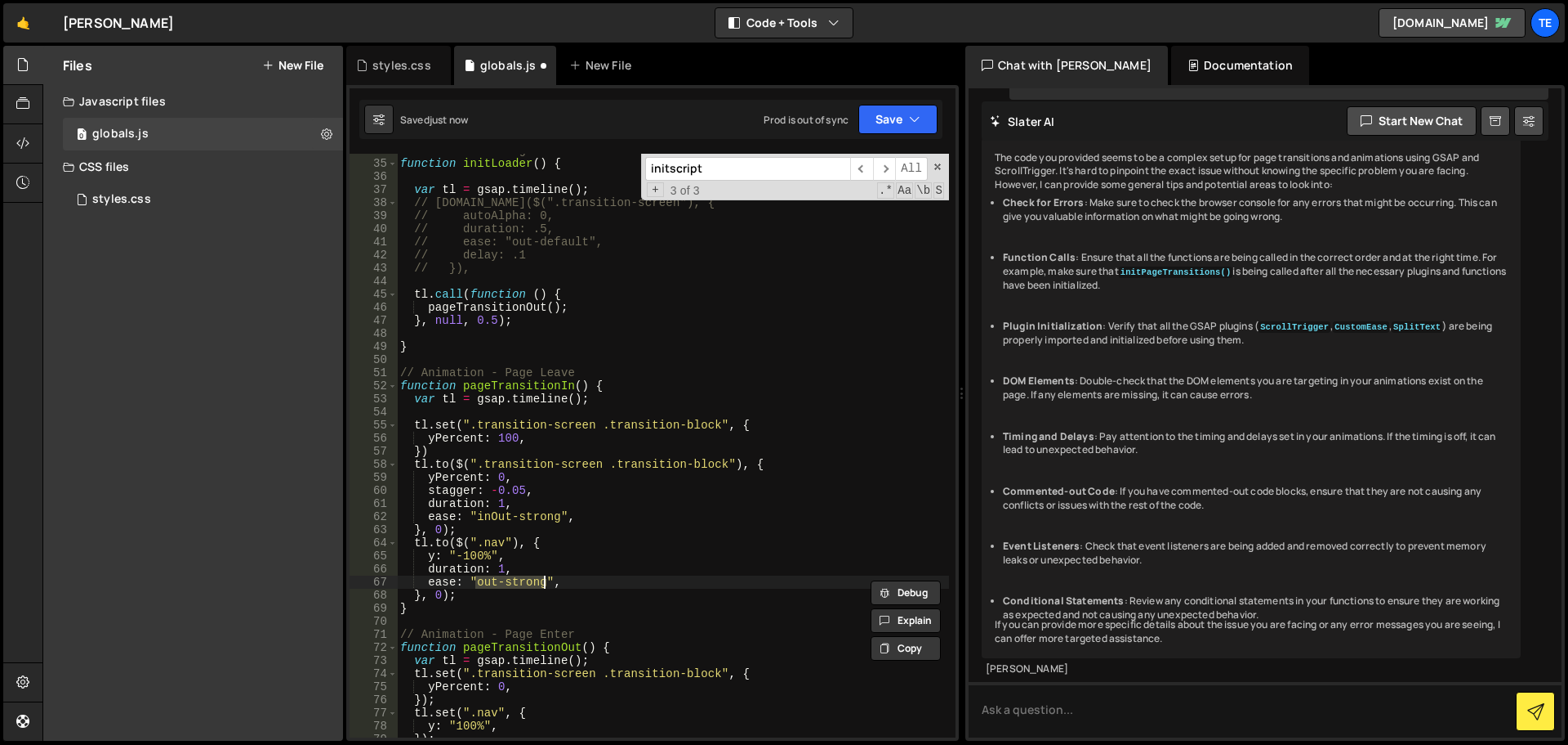
paste textarea "inO"
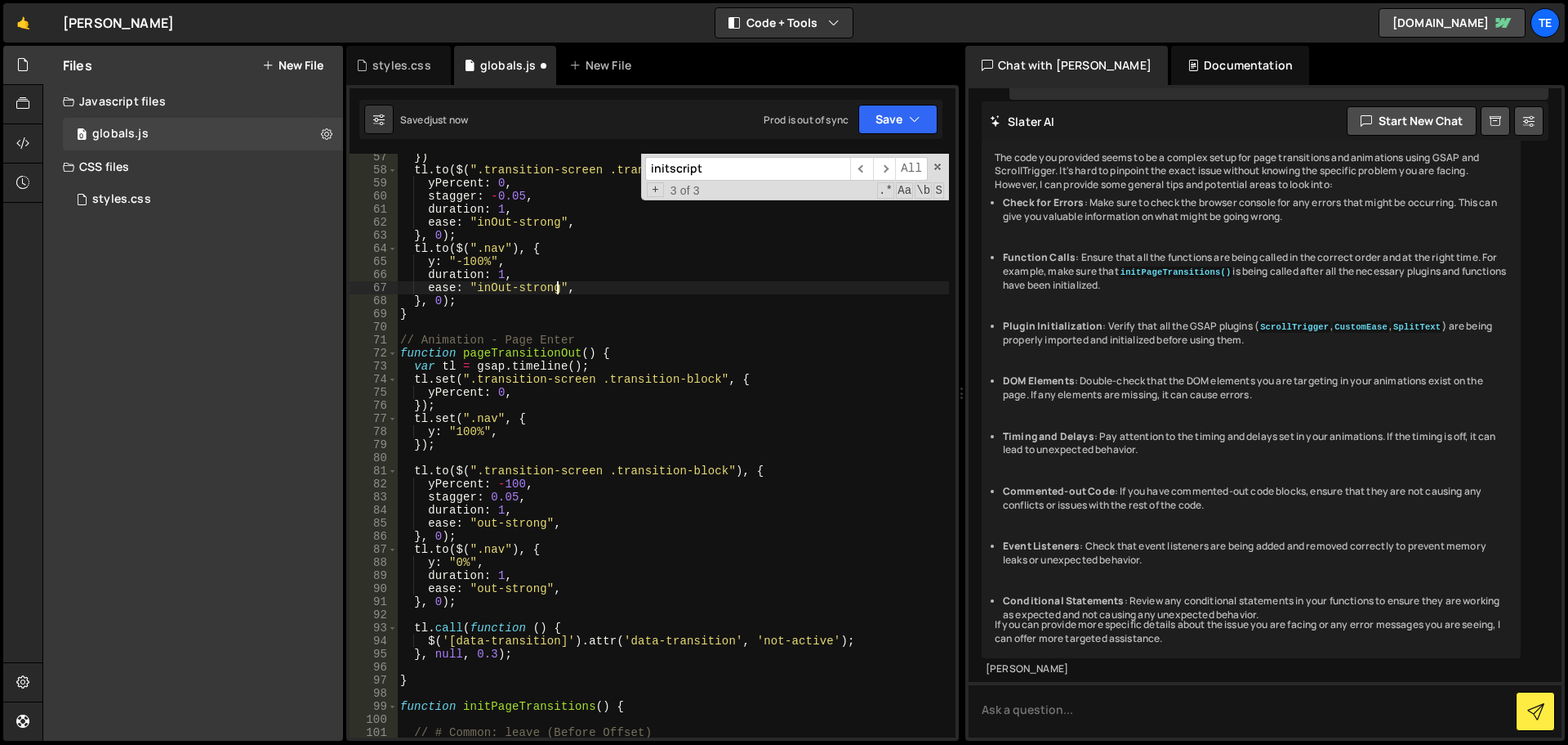
scroll to position [736, 0]
click at [489, 526] on div "}) tl . to ( $ ( ".transition-screen .transition-block" ) , { yPercent : 0 , st…" at bounding box center [673, 455] width 552 height 610
drag, startPoint x: 489, startPoint y: 526, endPoint x: 515, endPoint y: 521, distance: 26.5
click at [515, 521] on div "}) tl . to ( $ ( ".transition-screen .transition-block" ) , { yPercent : 0 , st…" at bounding box center [673, 455] width 552 height 610
paste textarea "inO"
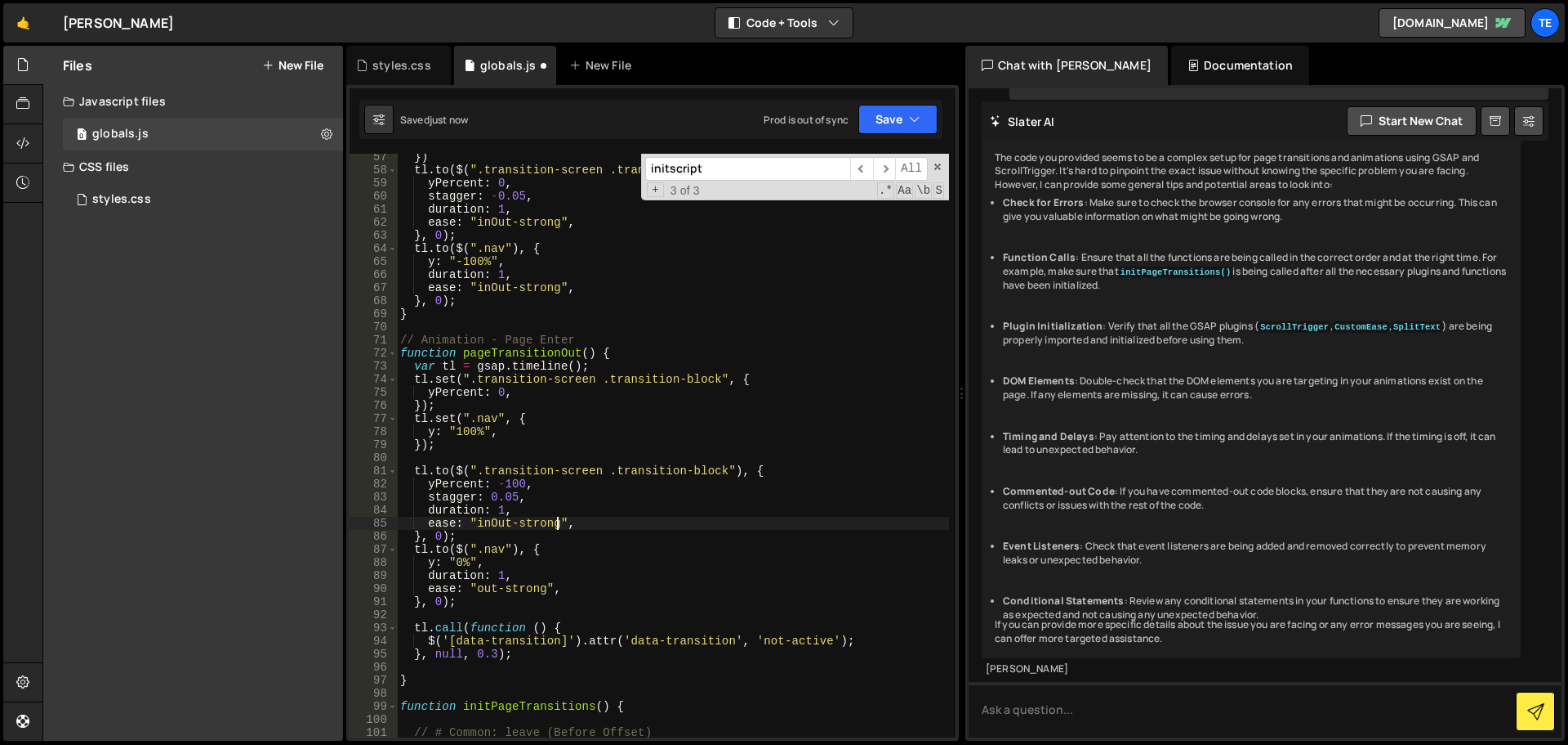
click at [483, 591] on div "}) tl . to ( $ ( ".transition-screen .transition-block" ) , { yPercent : 0 , st…" at bounding box center [673, 455] width 552 height 610
drag, startPoint x: 483, startPoint y: 591, endPoint x: 528, endPoint y: 591, distance: 45.0
click at [528, 591] on div "}) tl . to ( $ ( ".transition-screen .transition-block" ) , { yPercent : 0 , st…" at bounding box center [673, 455] width 552 height 610
paste textarea "inO"
click at [631, 496] on div "}) tl . to ( $ ( ".transition-screen .transition-block" ) , { yPercent : 0 , st…" at bounding box center [673, 455] width 552 height 610
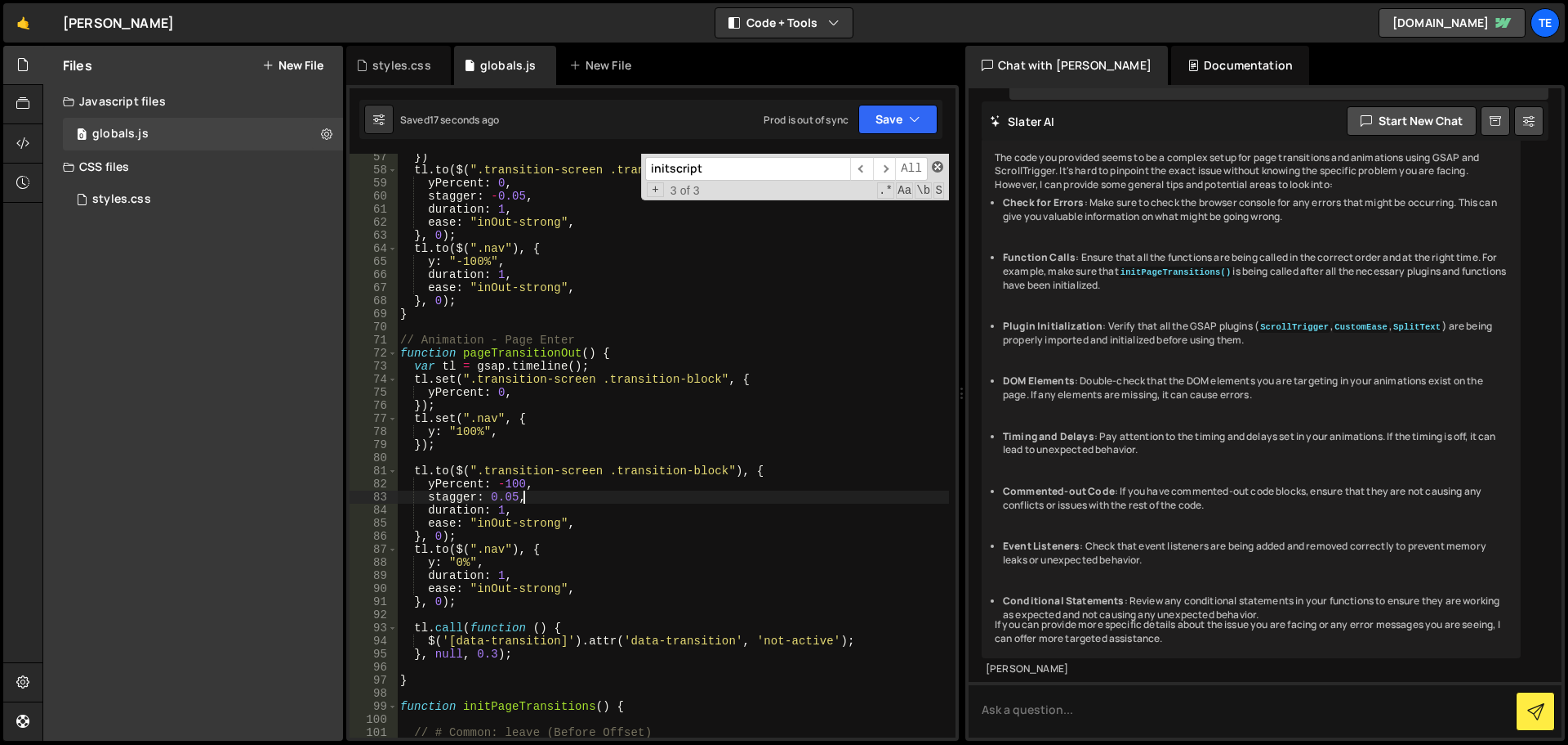
click at [937, 163] on span at bounding box center [937, 167] width 11 height 11
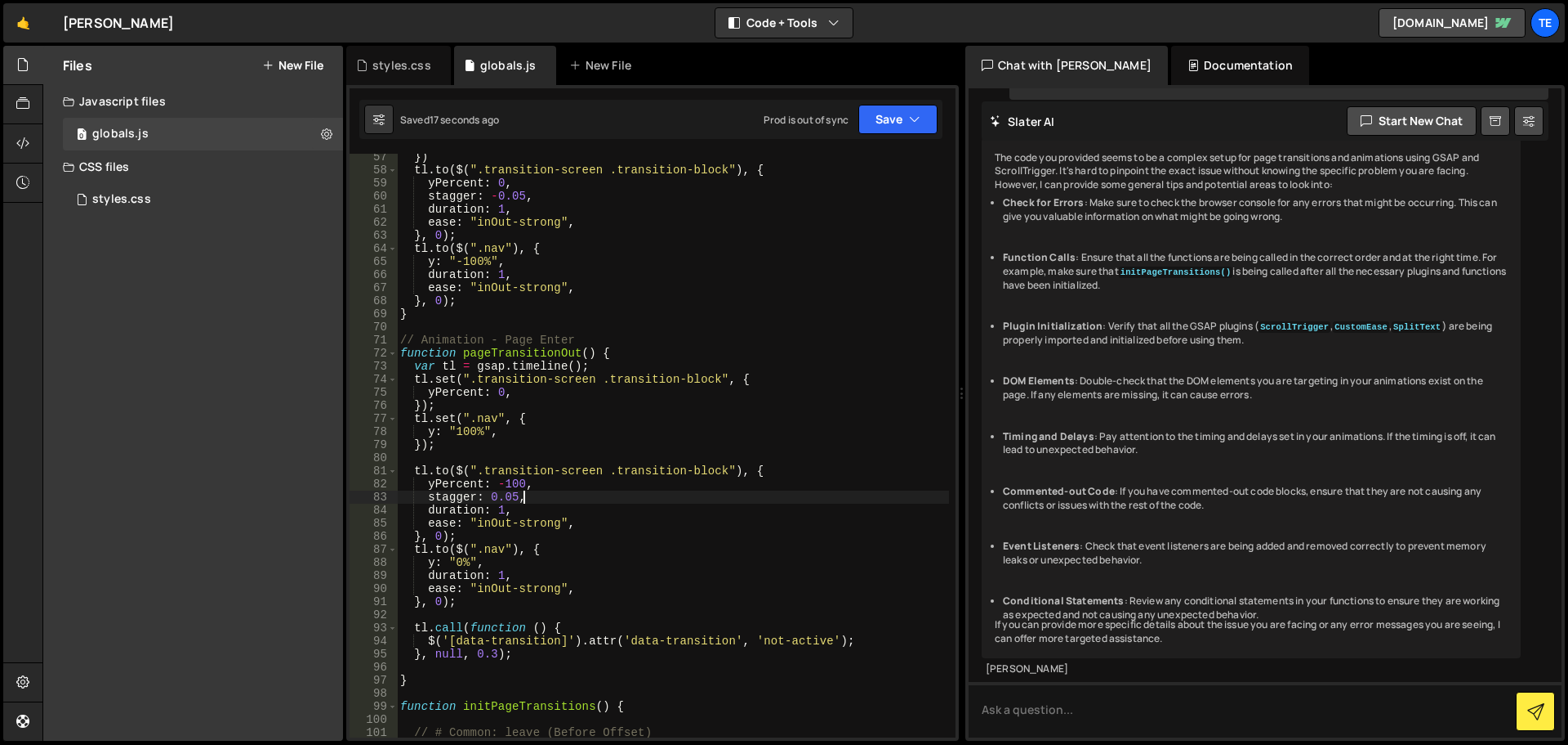
scroll to position [0, 0]
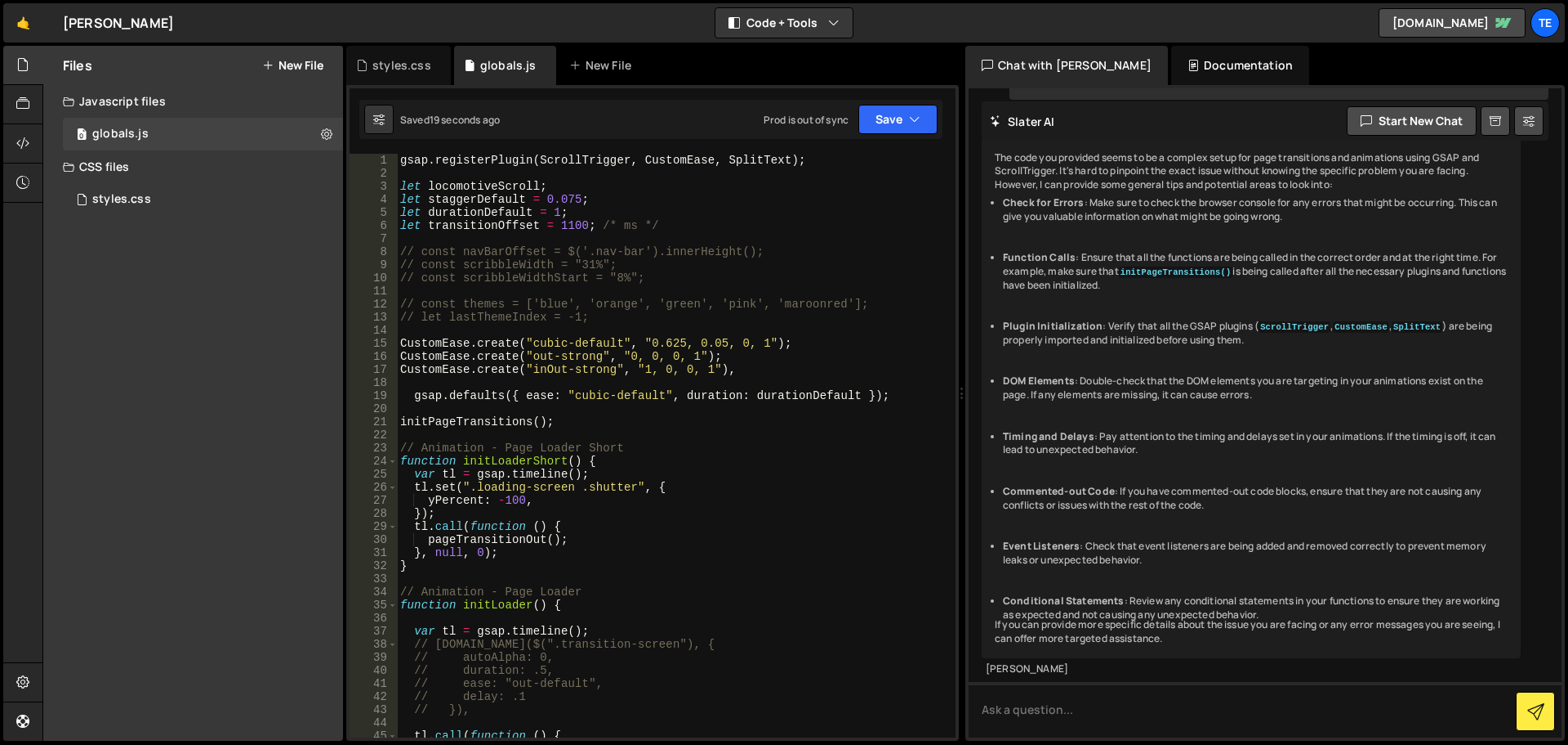
click at [640, 369] on div "gsap . registerPlugin ( ScrollTrigger , CustomEase , SplitText ) ; let locomoti…" at bounding box center [673, 459] width 552 height 610
click at [498, 208] on div "gsap . registerPlugin ( ScrollTrigger , CustomEase , SplitText ) ; let locomoti…" at bounding box center [673, 459] width 552 height 610
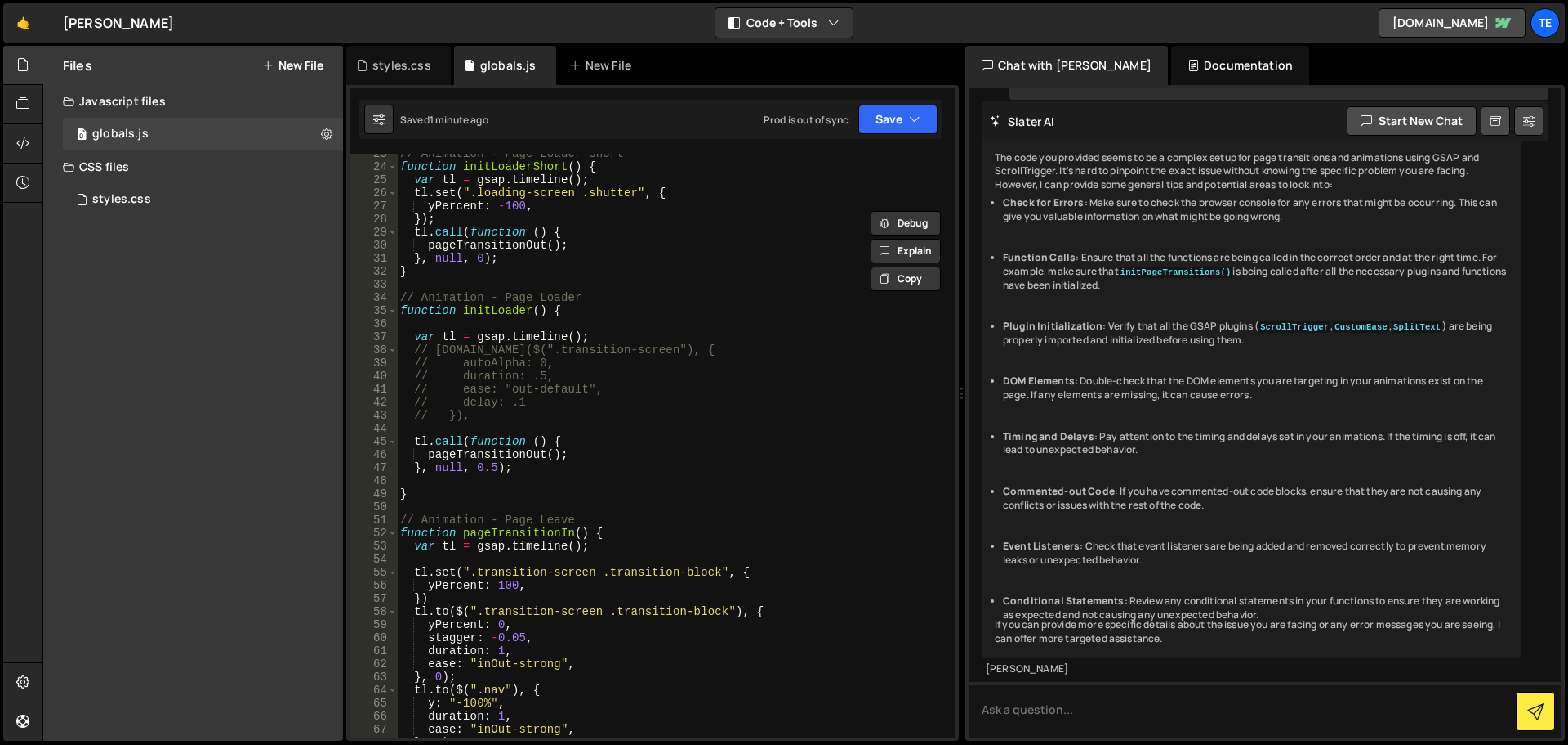
scroll to position [490, 0]
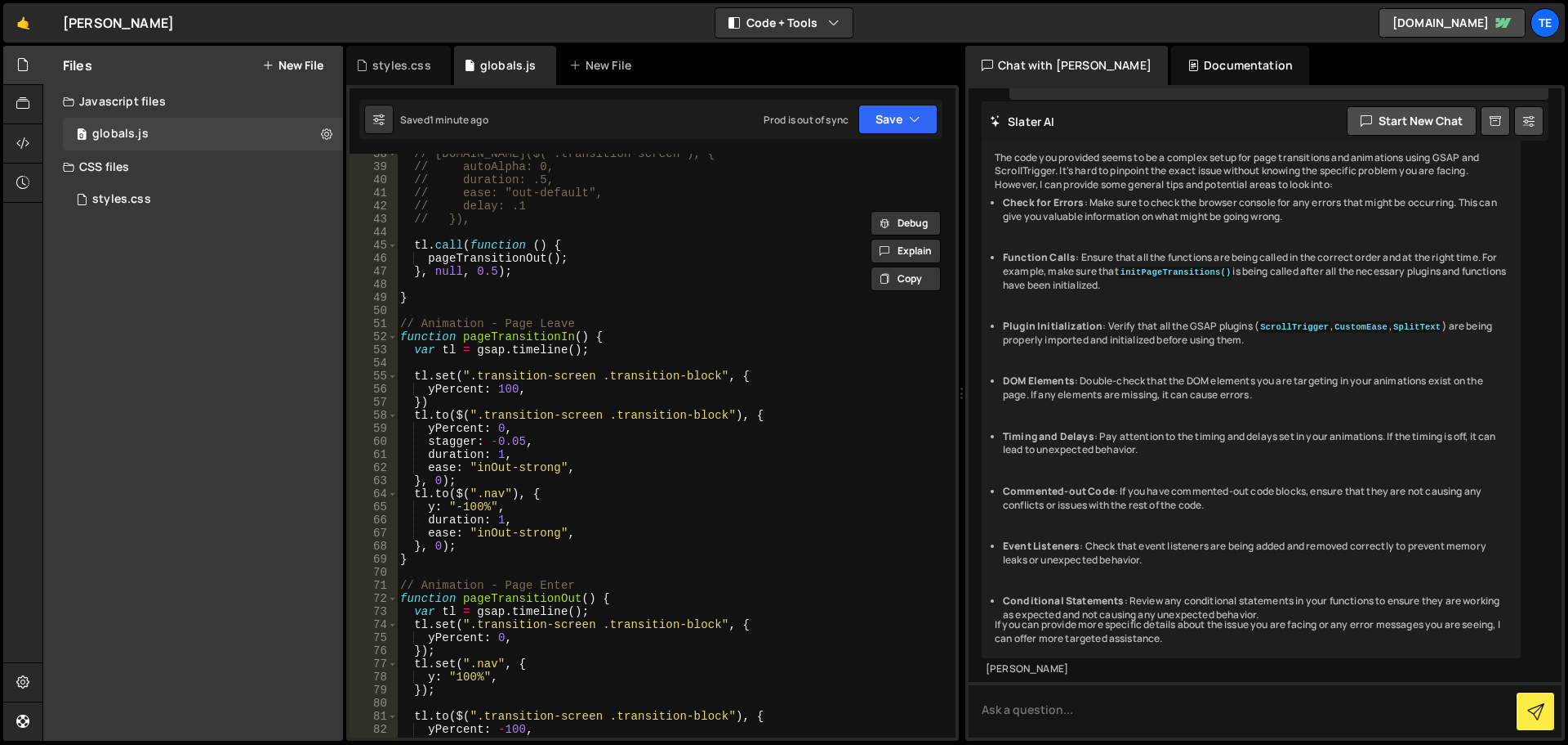
click at [501, 454] on div "// tl.to($(".transition-screen"), { // autoAlpha: 0, // duration: .5, // ease: …" at bounding box center [673, 452] width 552 height 610
paste textarea "durationDefault""
click at [496, 517] on div "// tl.to($(".transition-screen"), { // autoAlpha: 0, // duration: .5, // ease: …" at bounding box center [673, 452] width 552 height 610
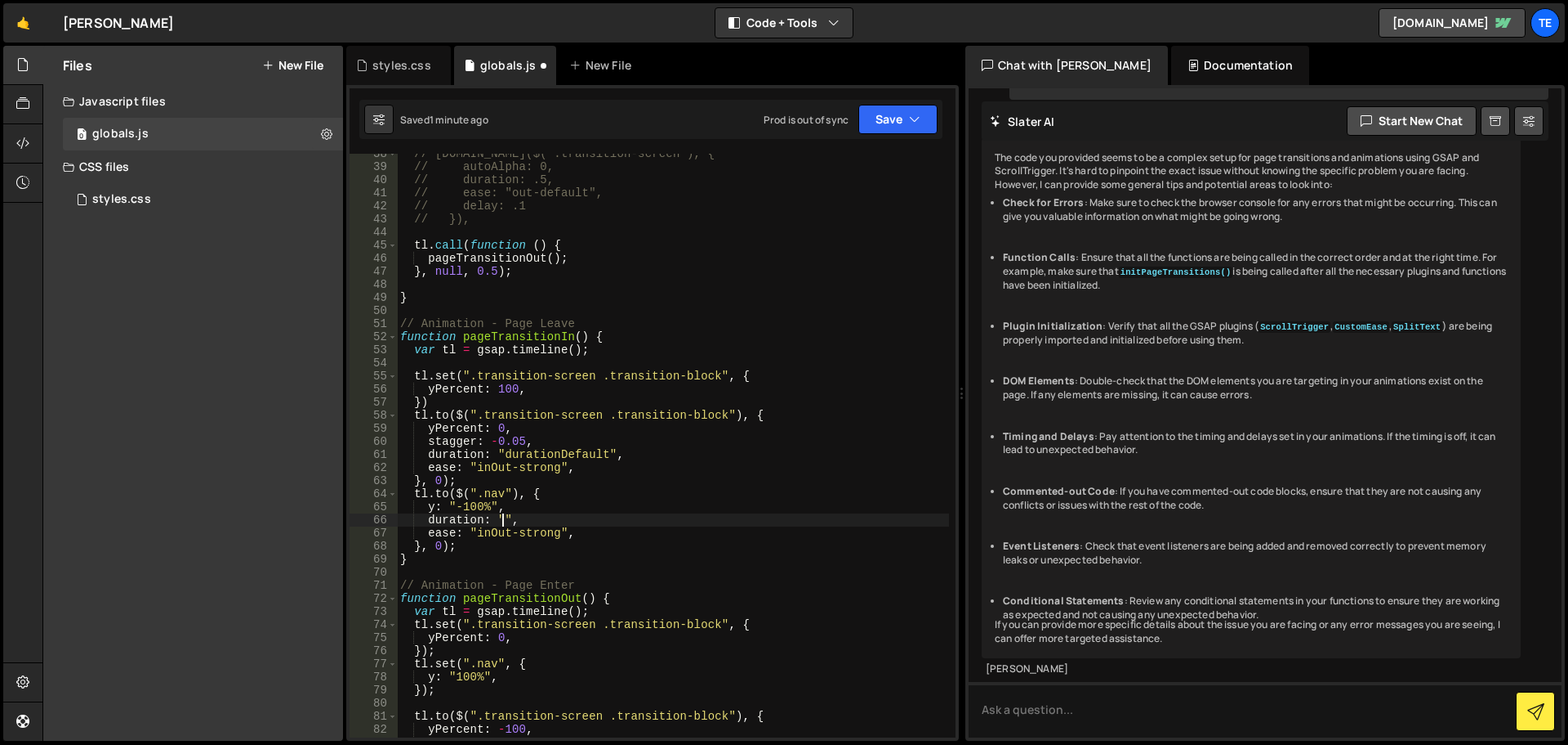
paste textarea "durationDefault""
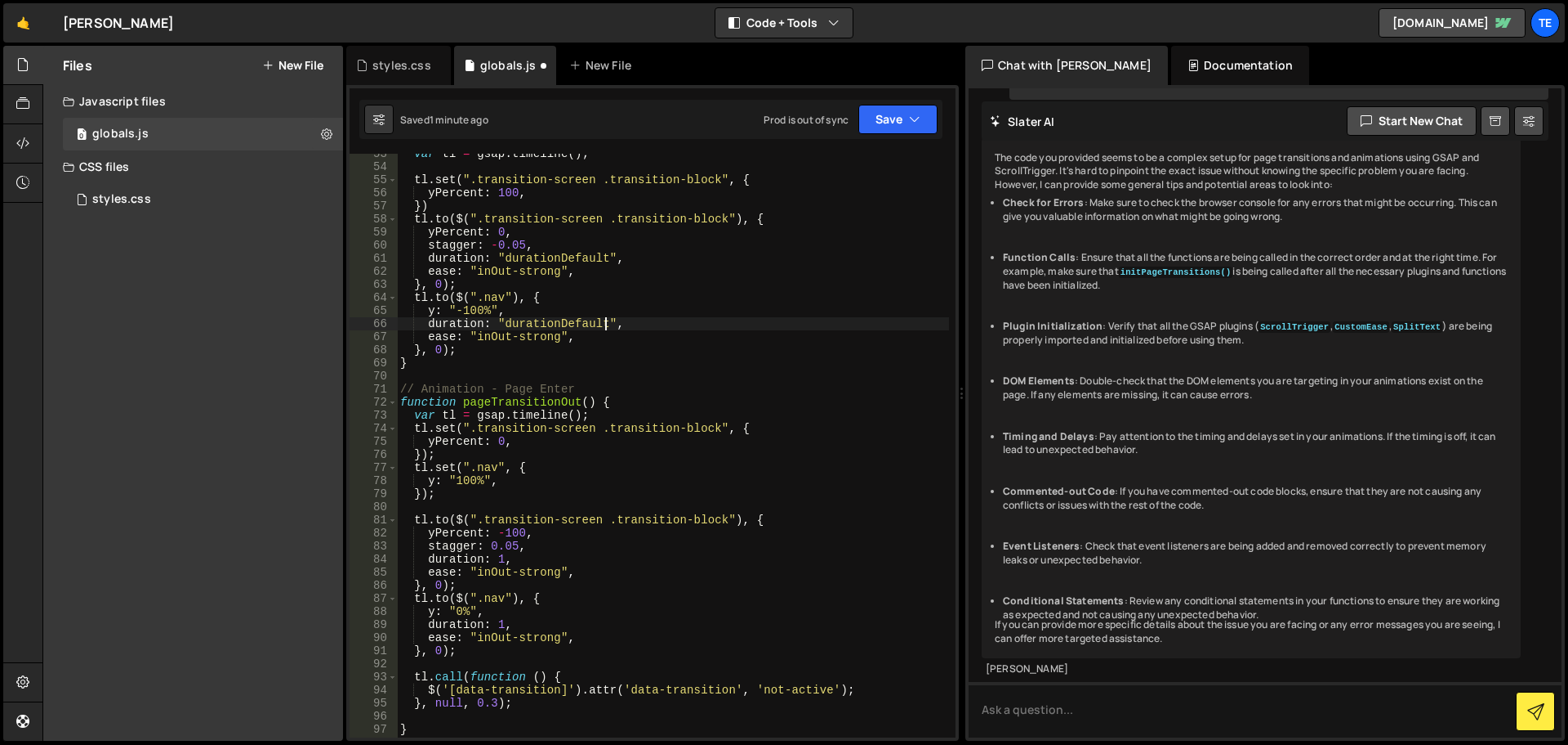
click at [496, 554] on div "var tl = gsap . timeline ( ) ; tl . set ( ".transition-screen .transition-block…" at bounding box center [673, 452] width 552 height 610
paste textarea "durationDefault""
click at [496, 621] on div "var tl = gsap . timeline ( ) ; tl . set ( ".transition-screen .transition-block…" at bounding box center [673, 452] width 552 height 610
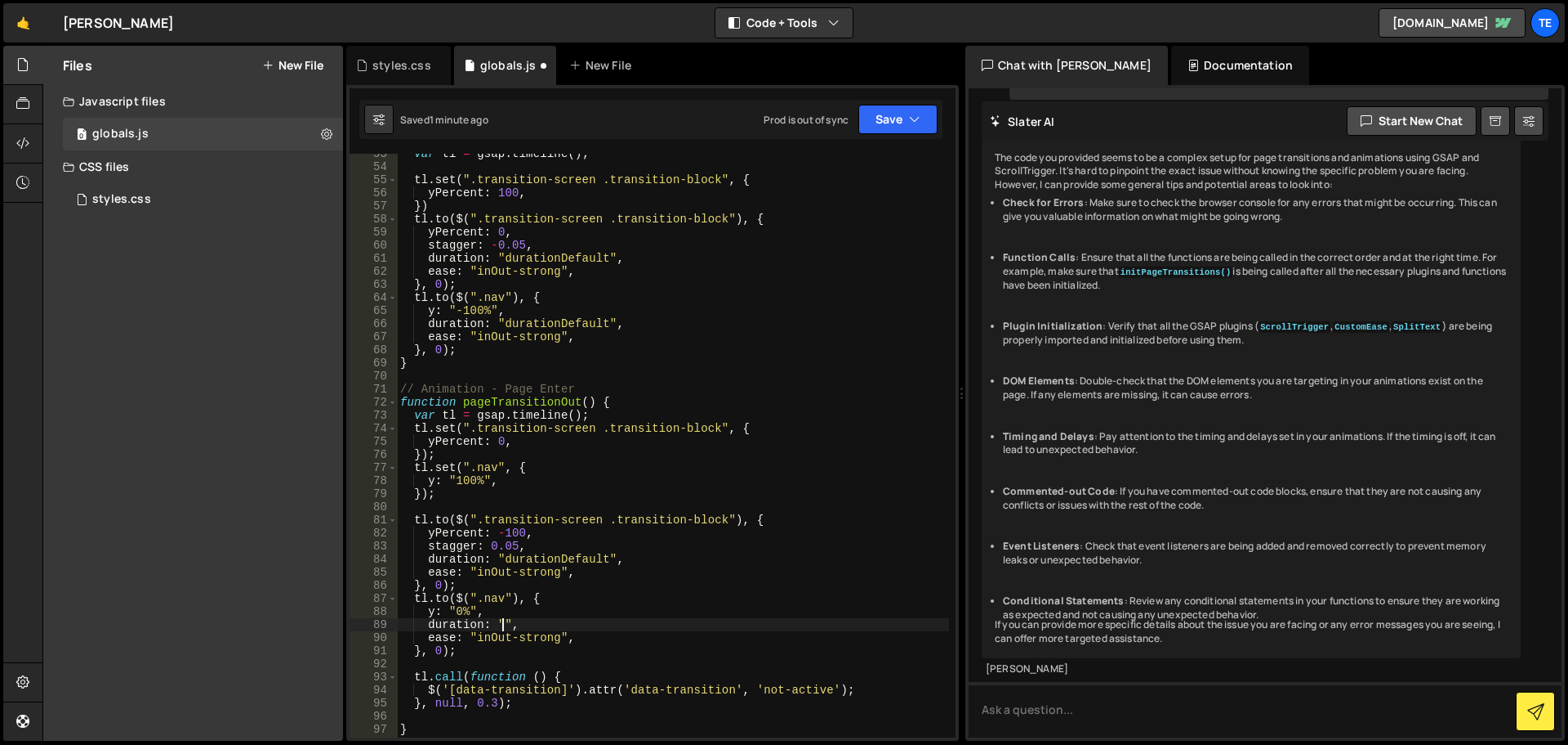
paste textarea "durationDefault""
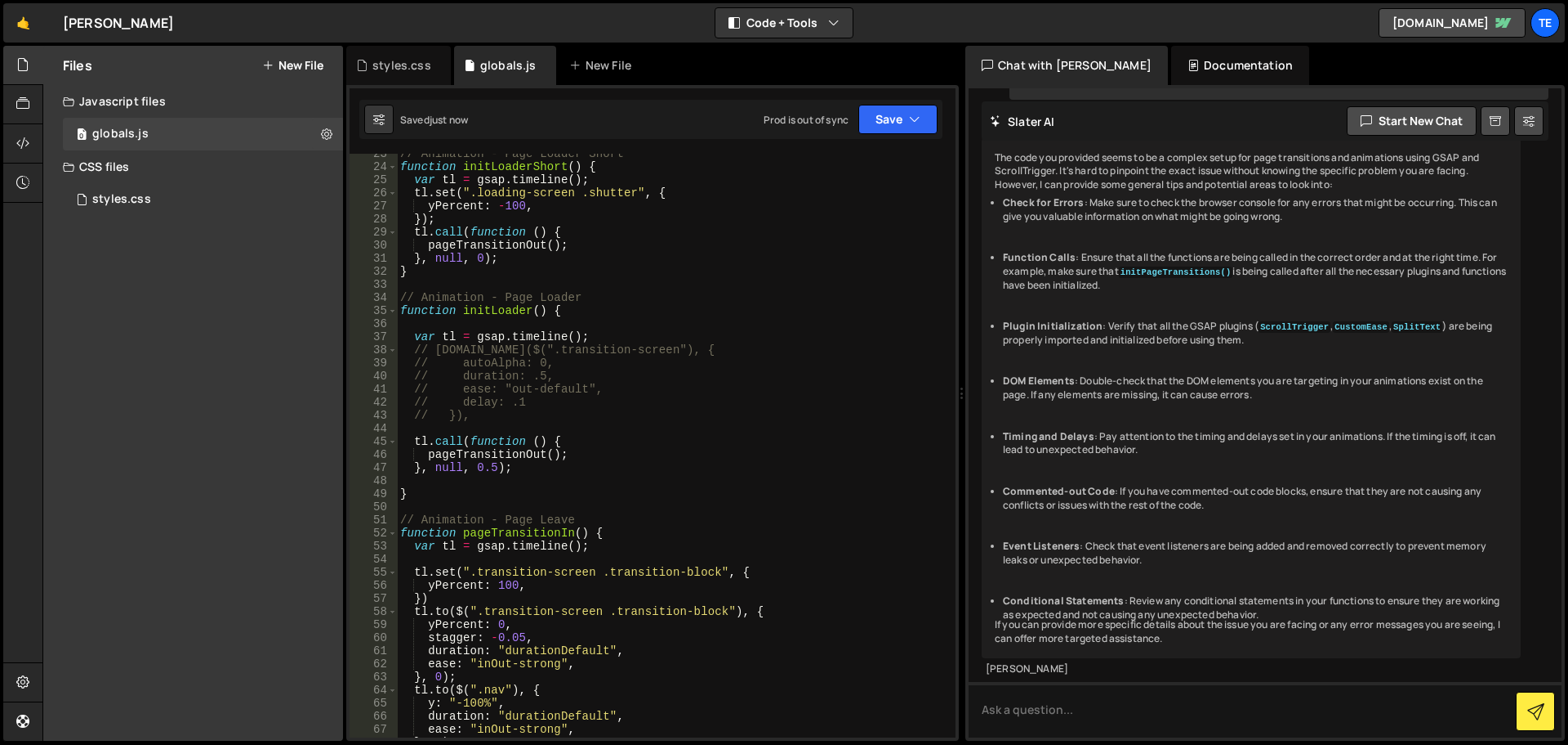
scroll to position [0, 0]
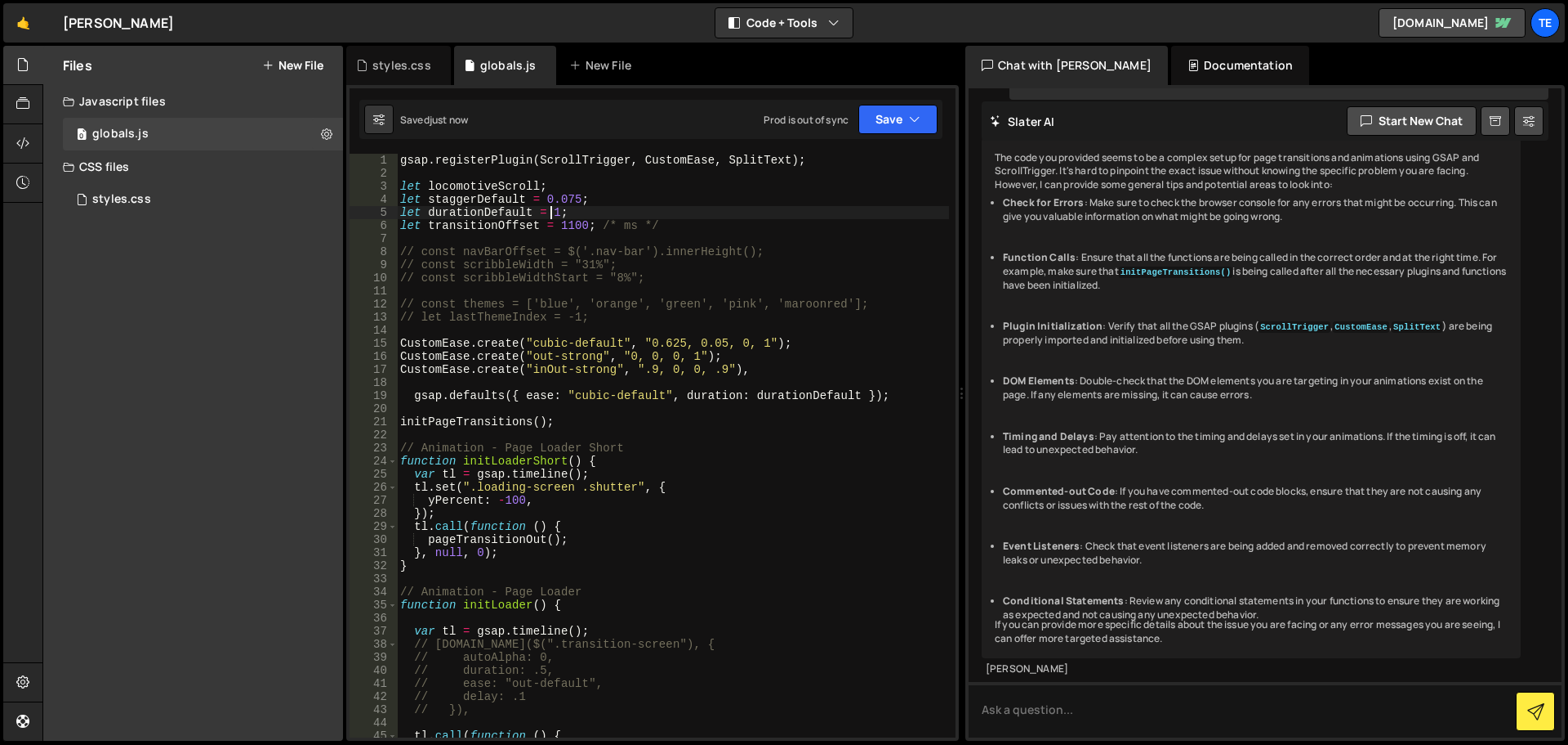
click at [552, 213] on div "gsap . registerPlugin ( ScrollTrigger , CustomEase , SplitText ) ; let locomoti…" at bounding box center [673, 459] width 552 height 610
click at [505, 211] on div "gsap . registerPlugin ( ScrollTrigger , CustomEase , SplitText ) ; let locomoti…" at bounding box center [673, 459] width 552 height 610
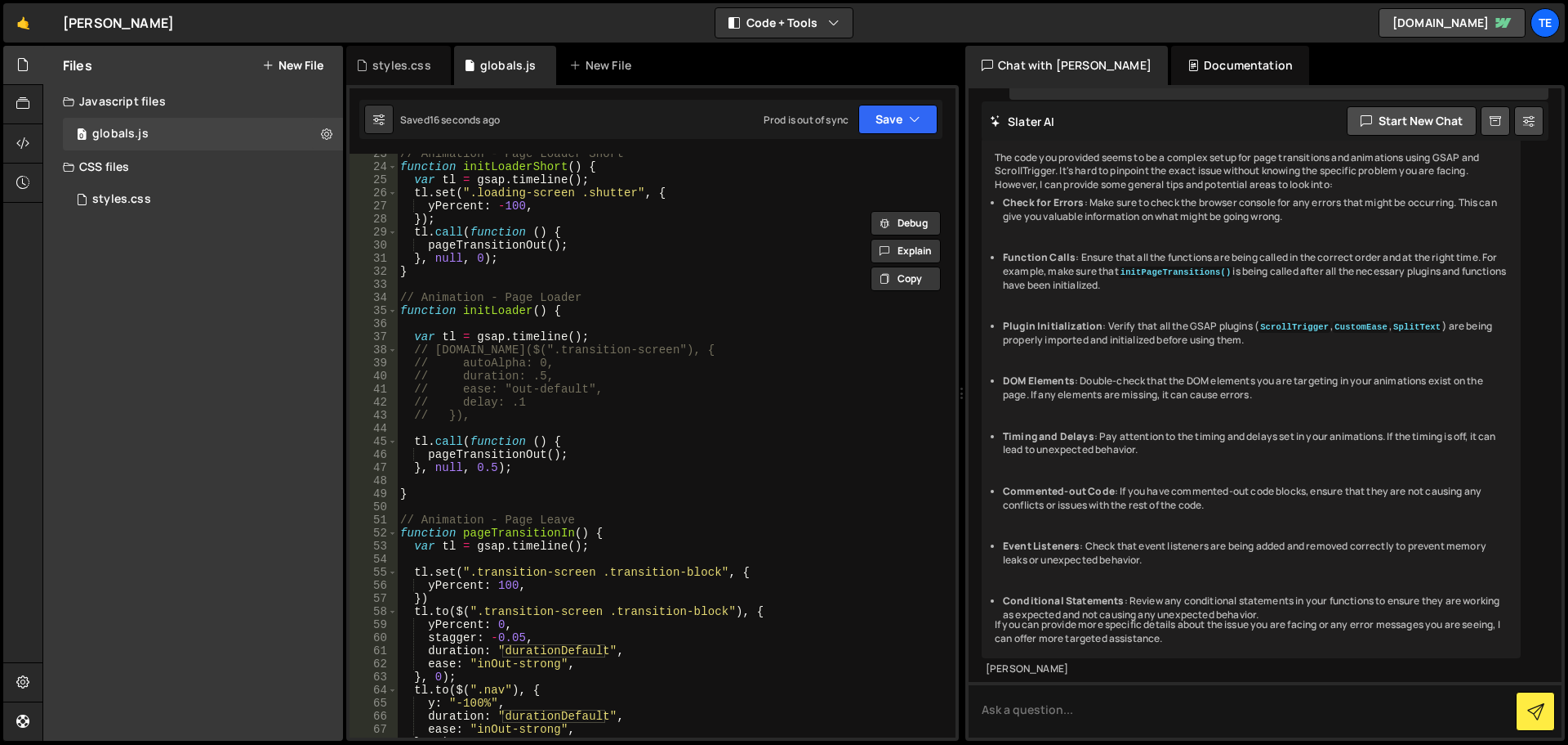
scroll to position [588, 0]
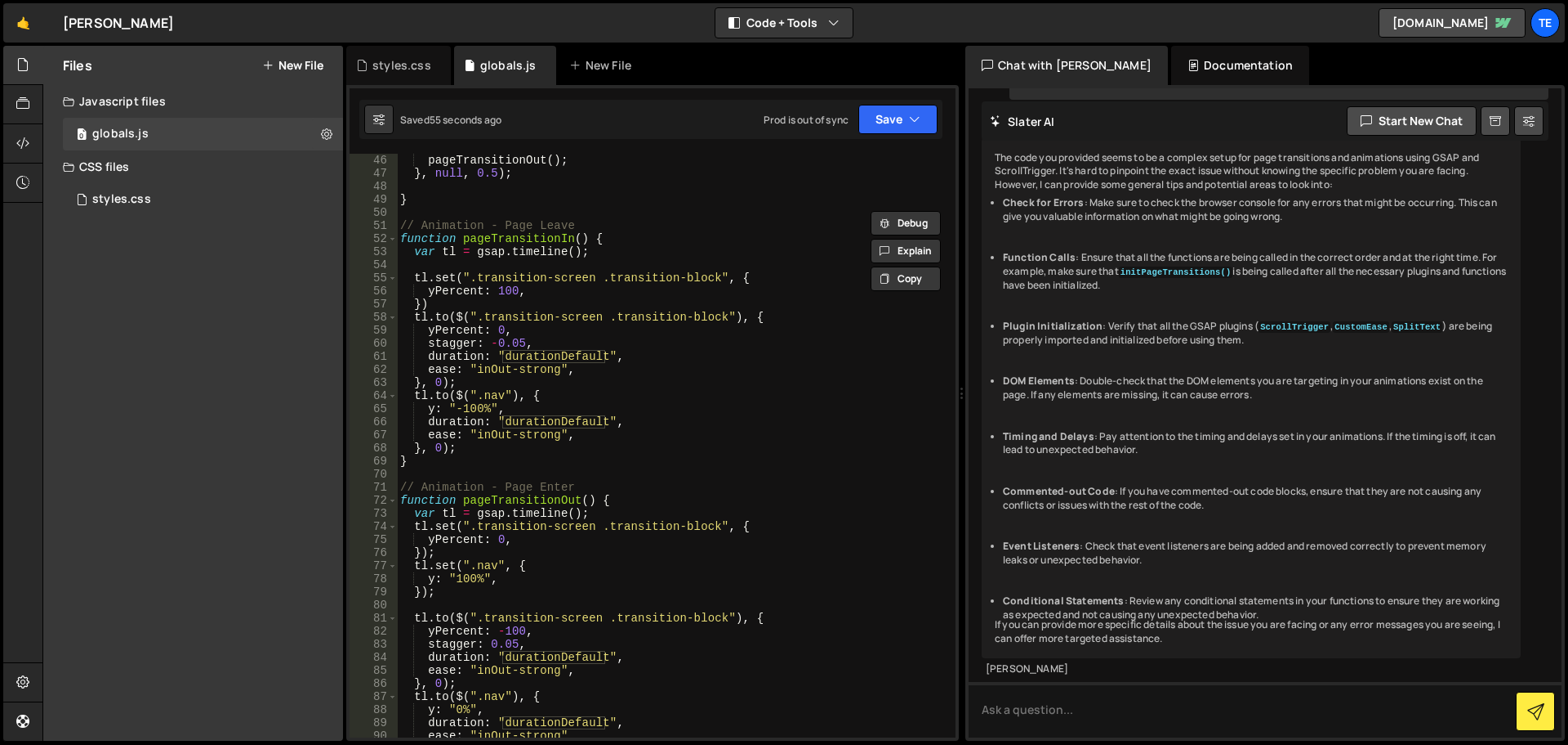
click at [607, 371] on div "pageTransitionOut ( ) ; } , null , 0.5 ) ; } // Animation - Page Leave function…" at bounding box center [673, 459] width 552 height 610
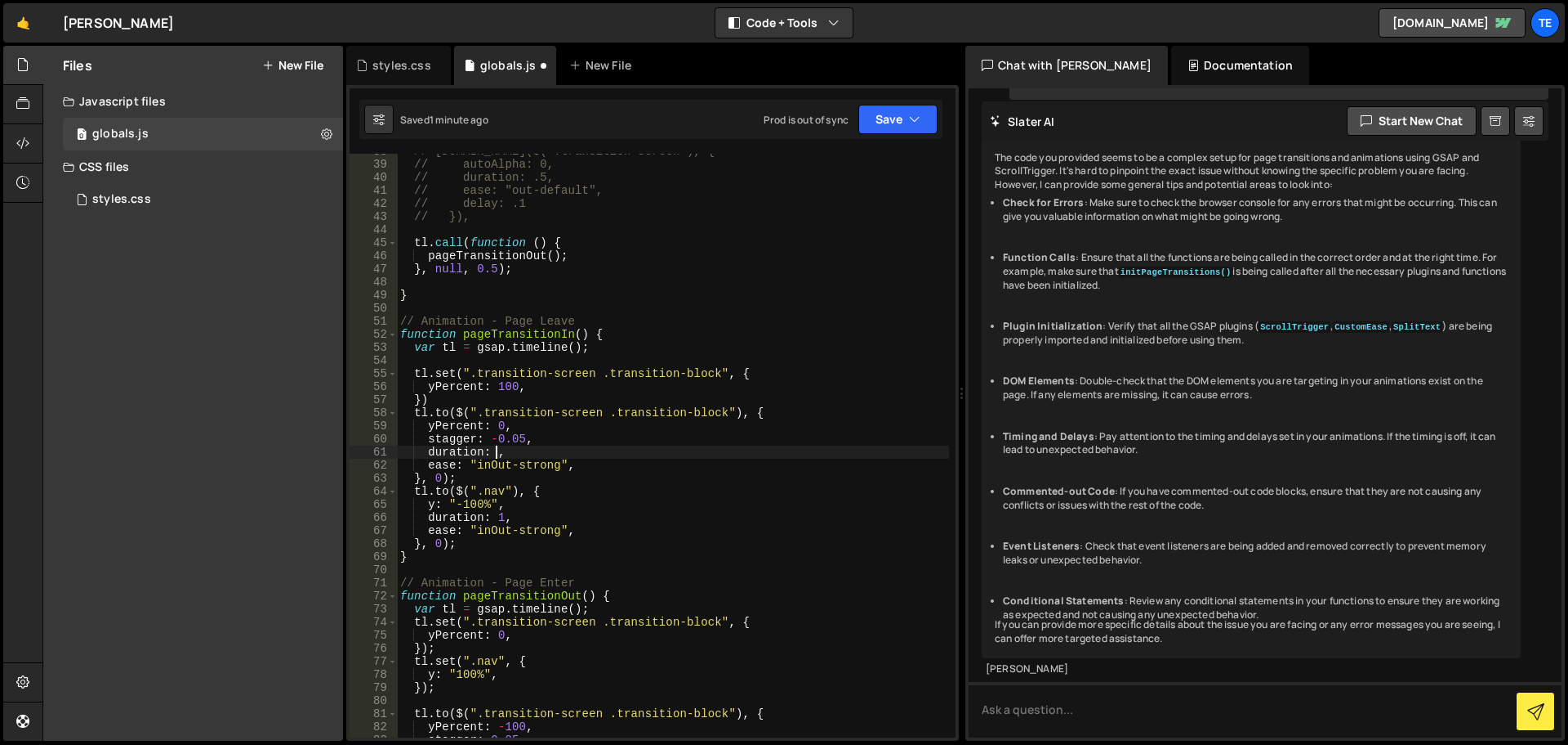
scroll to position [0, 6]
click at [474, 519] on div "// tl.to($(".transition-screen"), { // autoAlpha: 0, // duration: .5, // ease: …" at bounding box center [673, 449] width 552 height 610
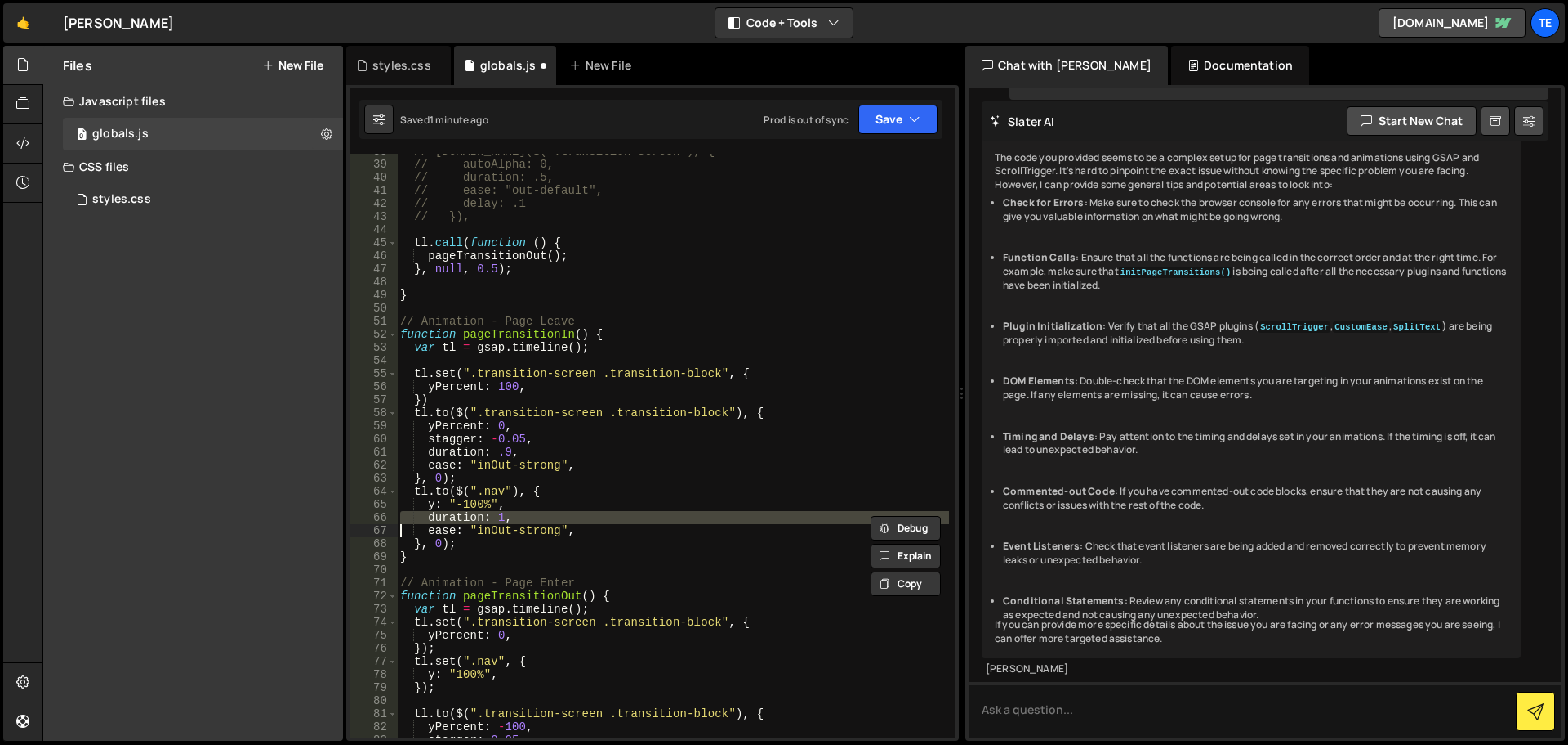
click at [474, 519] on div "// tl.to($(".transition-screen"), { // autoAlpha: 0, // duration: .5, // ease: …" at bounding box center [673, 449] width 552 height 610
paste textarea "duration: .9,"
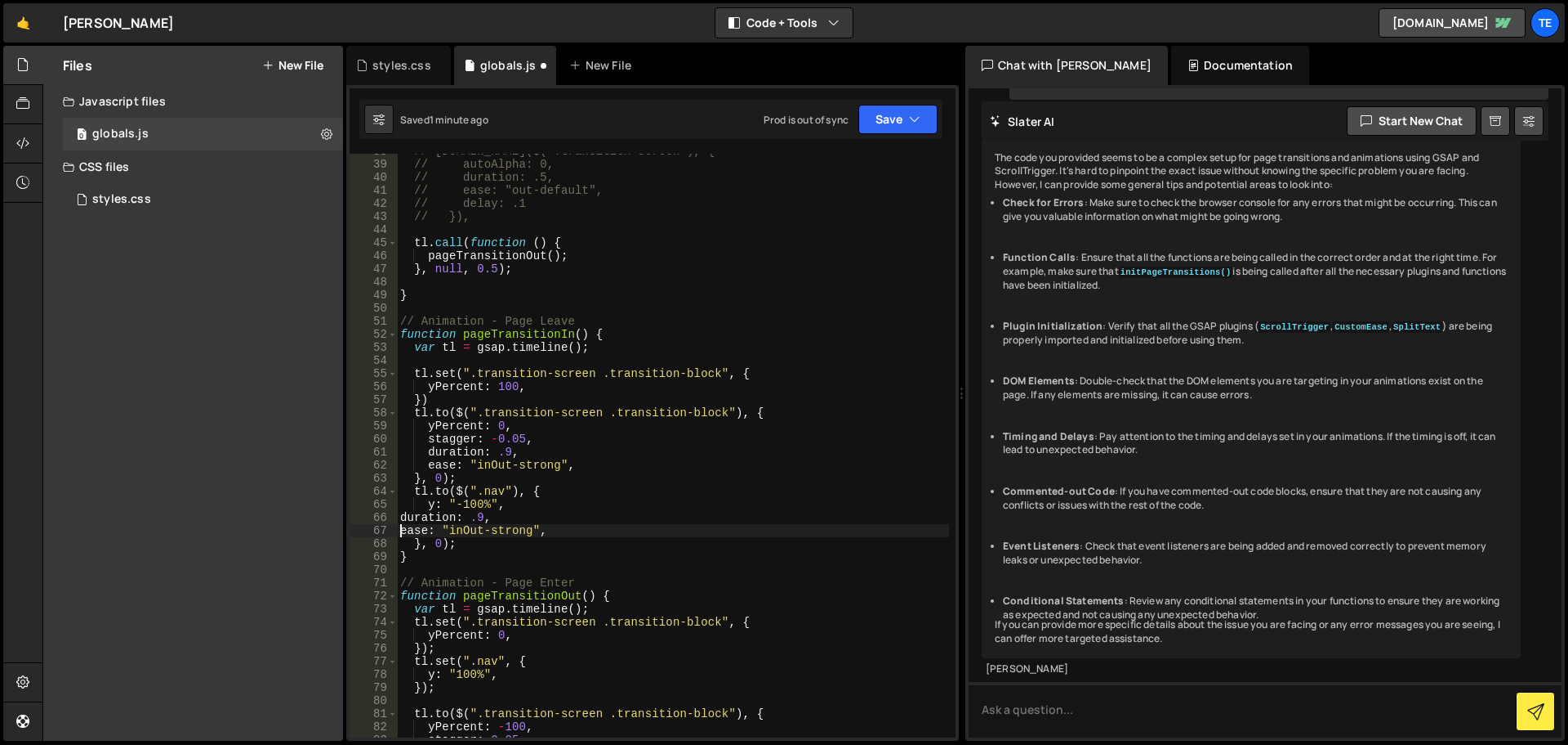
scroll to position [640, 0]
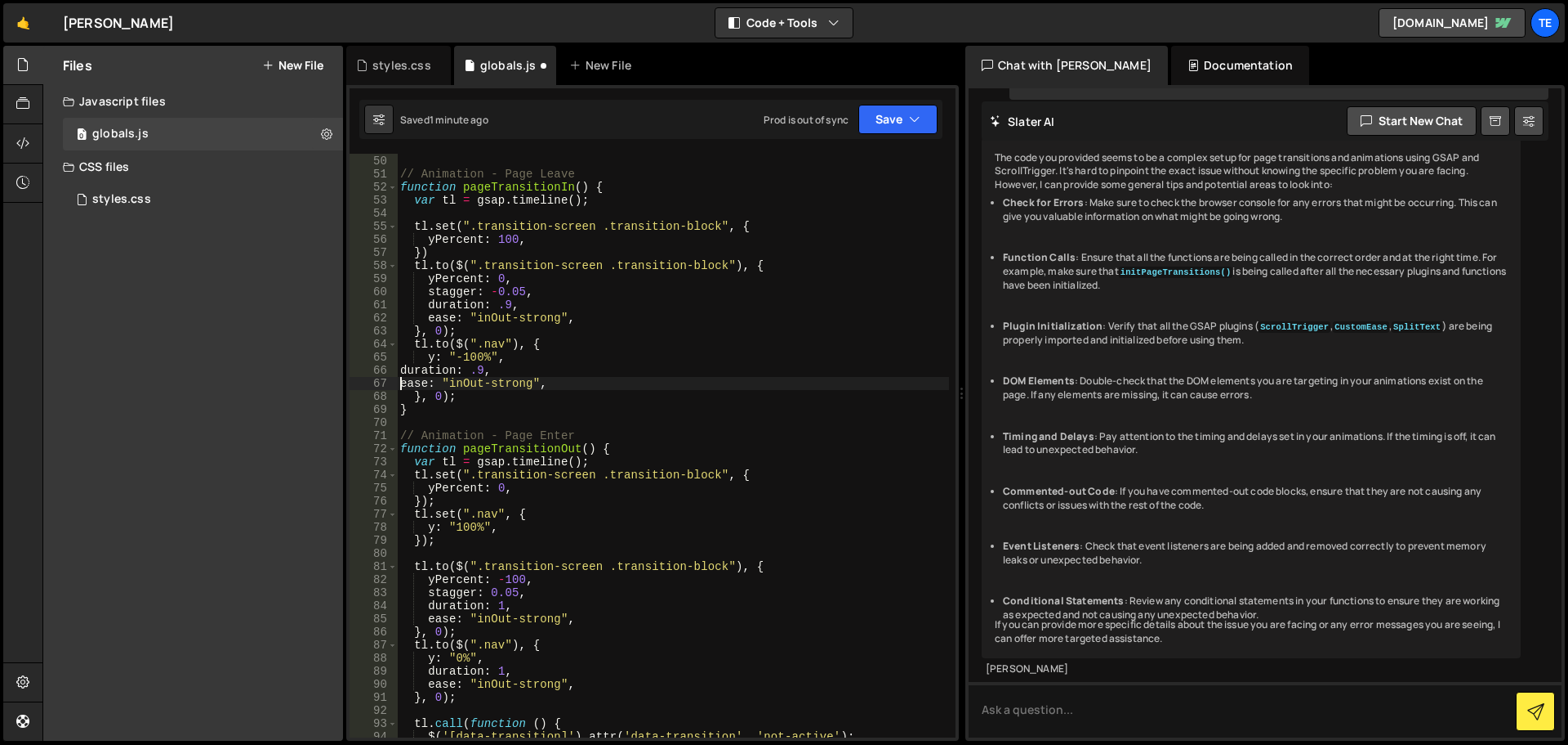
click at [502, 605] on div "} // Animation - Page Leave function pageTransitionIn ( ) { var tl = gsap . tim…" at bounding box center [673, 447] width 552 height 610
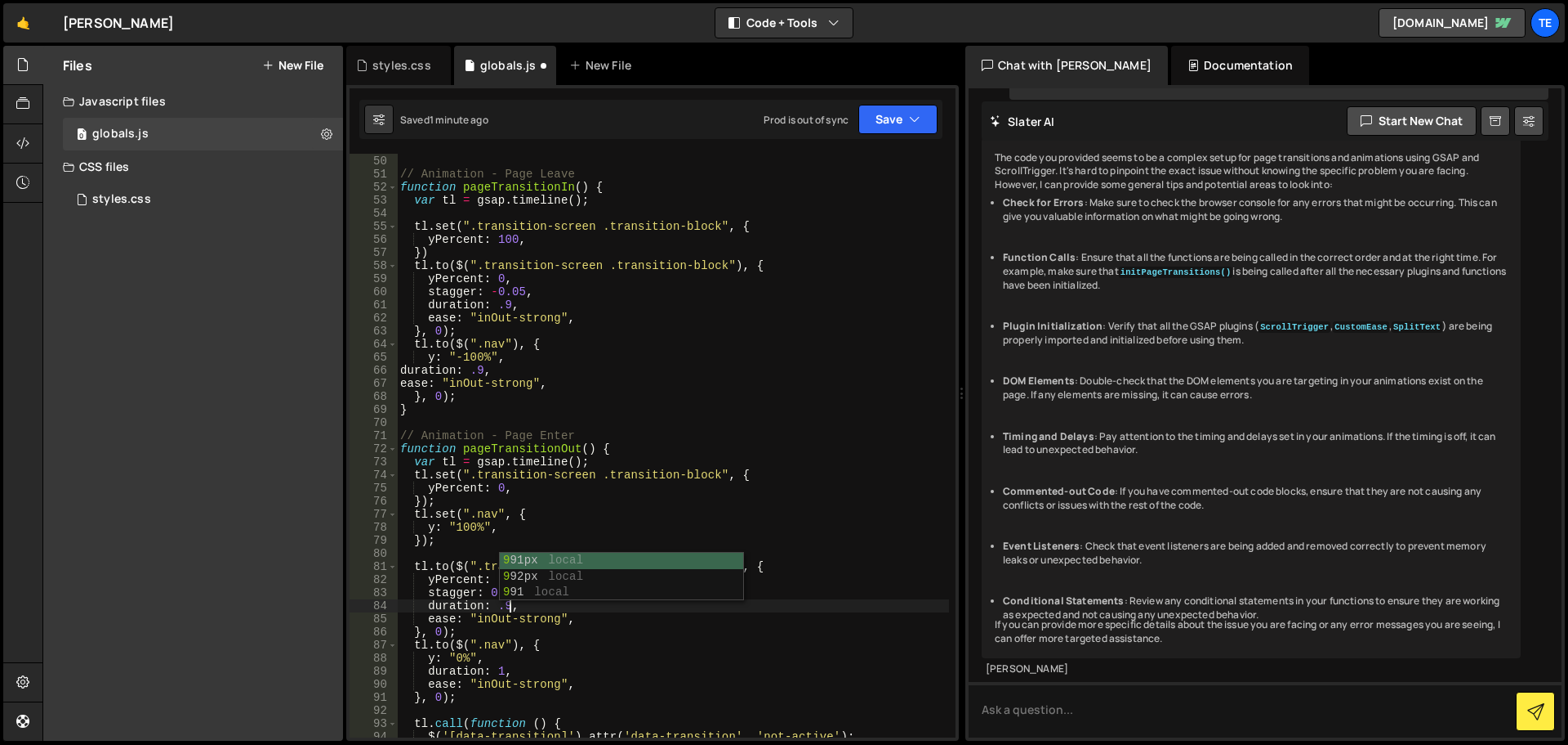
click at [497, 670] on div "} // Animation - Page Leave function pageTransitionIn ( ) { var tl = gsap . tim…" at bounding box center [673, 447] width 552 height 610
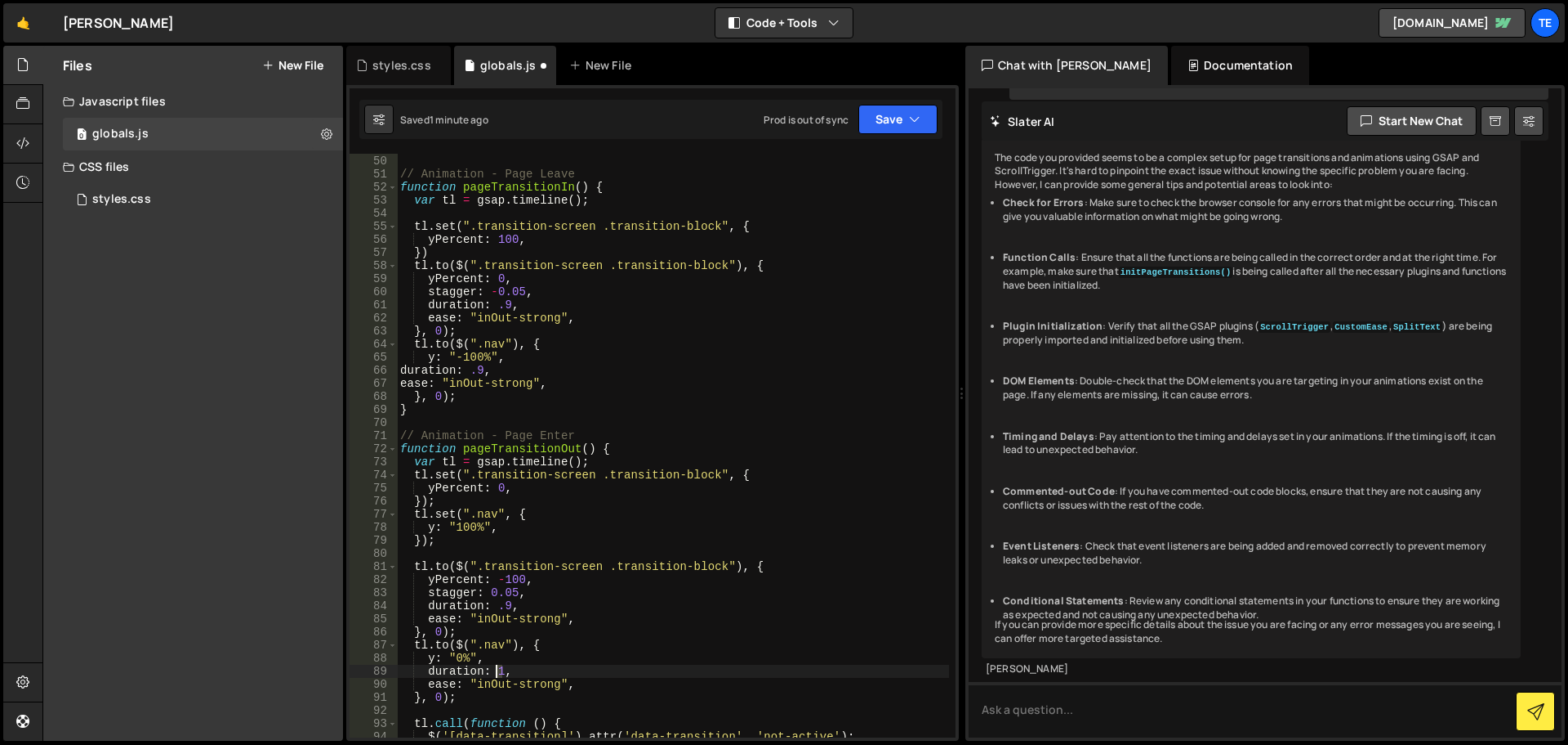
click at [497, 670] on div "} // Animation - Page Leave function pageTransitionIn ( ) { var tl = gsap . tim…" at bounding box center [673, 447] width 552 height 610
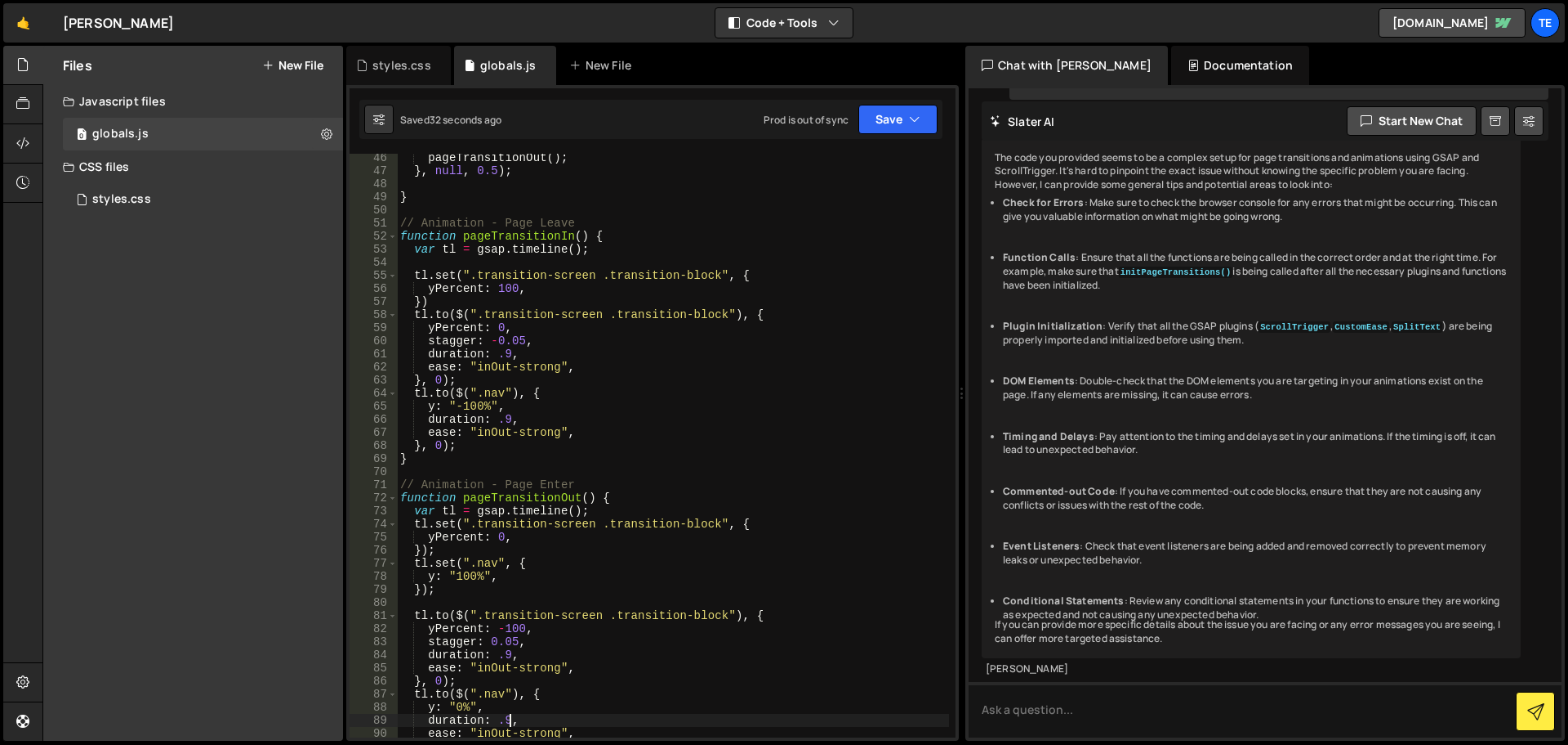
scroll to position [934, 0]
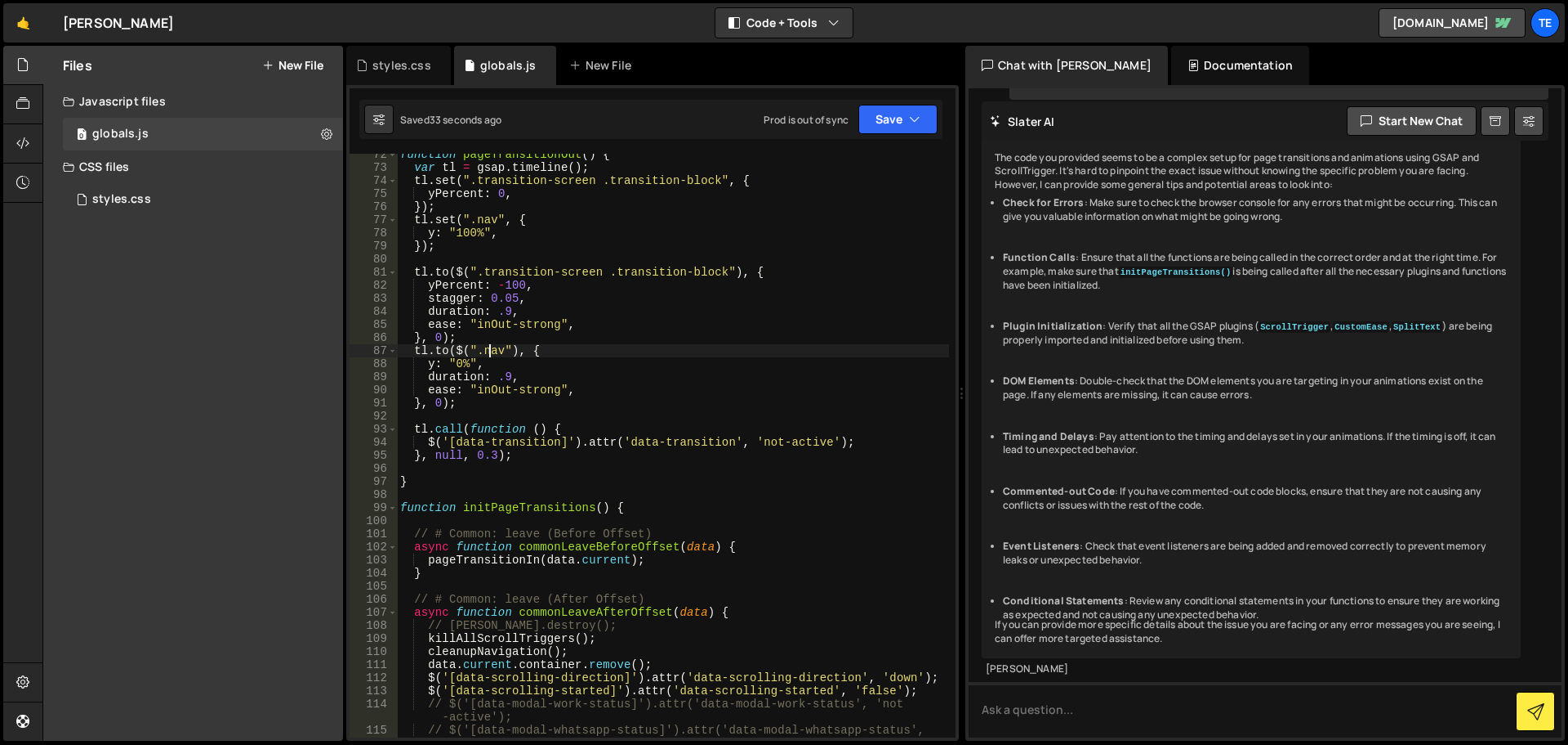
click at [491, 351] on div "function pageTransitionOut ( ) { var tl = gsap . timeline ( ) ; tl . set ( ".tr…" at bounding box center [673, 460] width 552 height 623
paste textarea "barba-container"
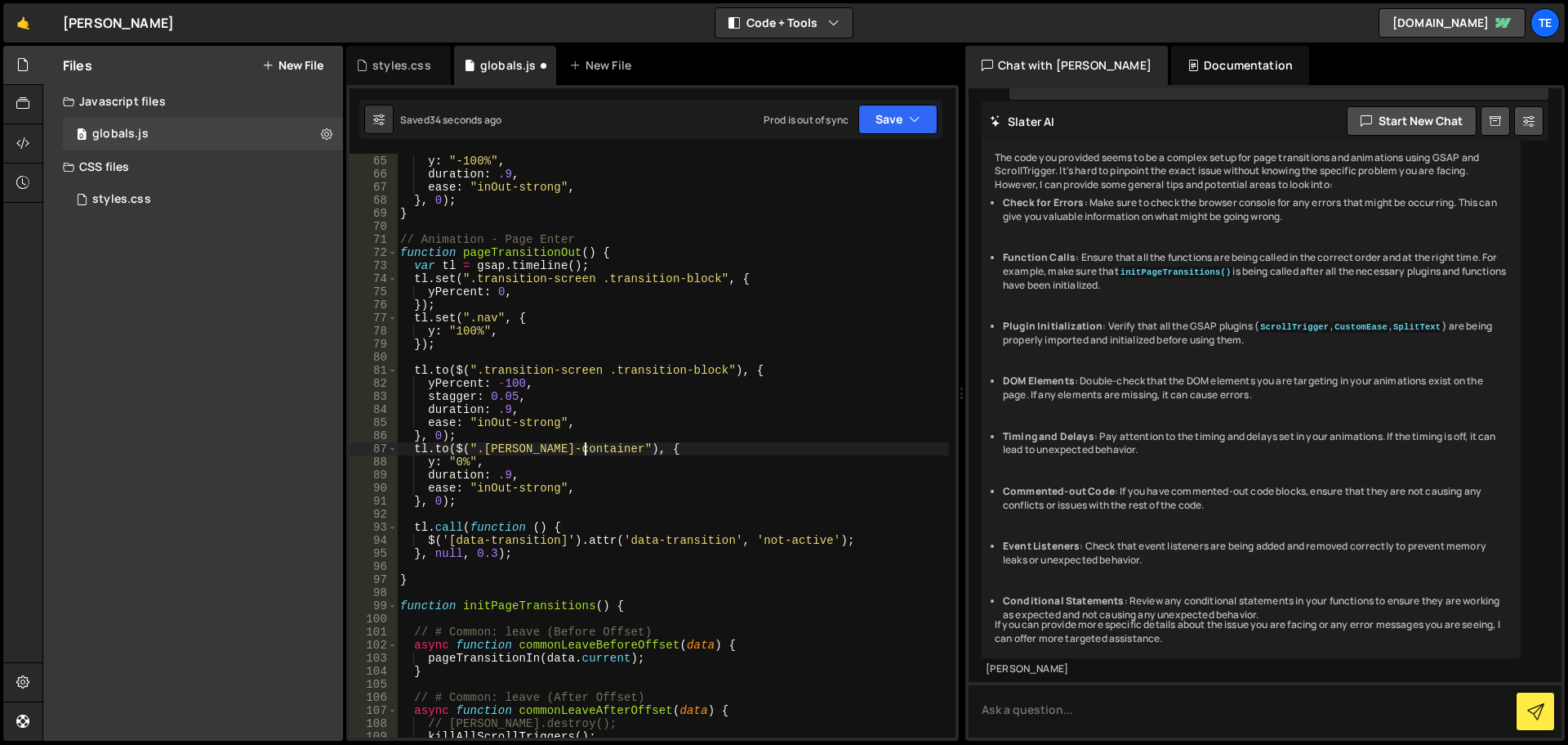
scroll to position [836, 0]
click at [486, 315] on div "tl . to ( $ ( ".nav" ) , { y : "-100%" , duration : .9 , ease : "inOut-strong" …" at bounding box center [673, 447] width 552 height 610
paste textarea "barba-container"
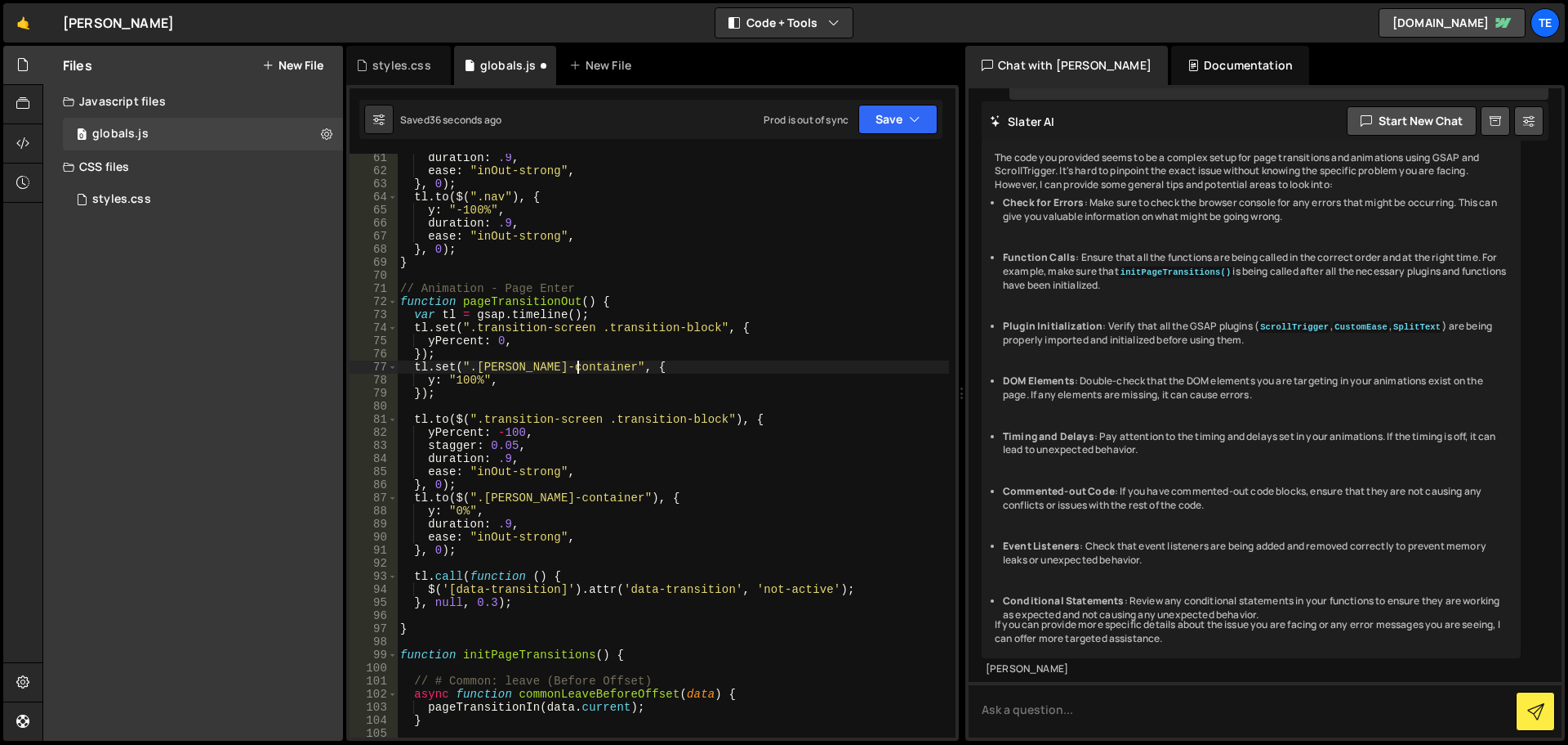
scroll to position [591, 0]
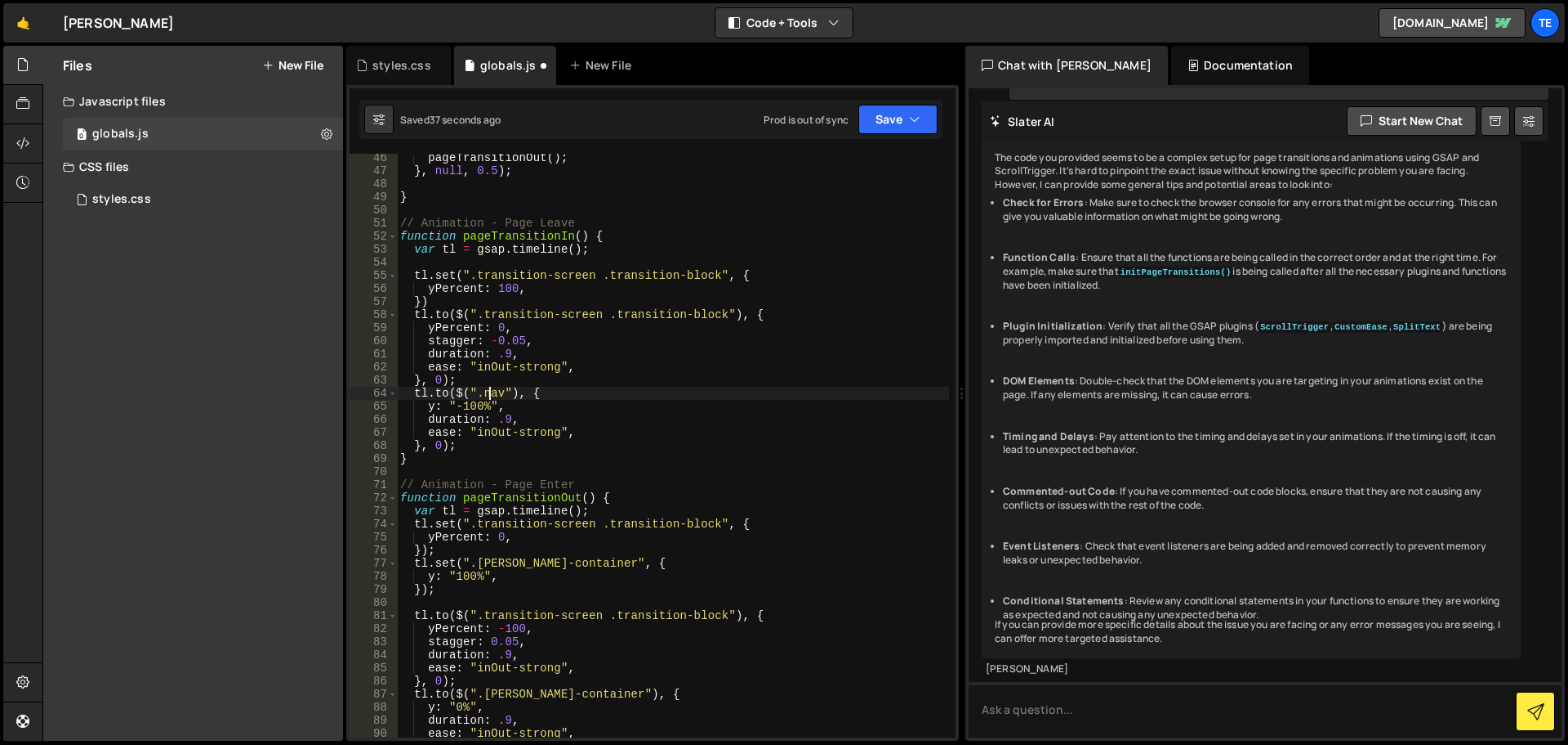
click at [488, 398] on div "pageTransitionOut ( ) ; } , null , 0.5 ) ; } // Animation - Page Leave function…" at bounding box center [673, 456] width 552 height 610
paste textarea "barba-container"
click at [464, 409] on div "pageTransitionOut ( ) ; } , null , 0.5 ) ; } // Animation - Page Leave function…" at bounding box center [673, 456] width 552 height 610
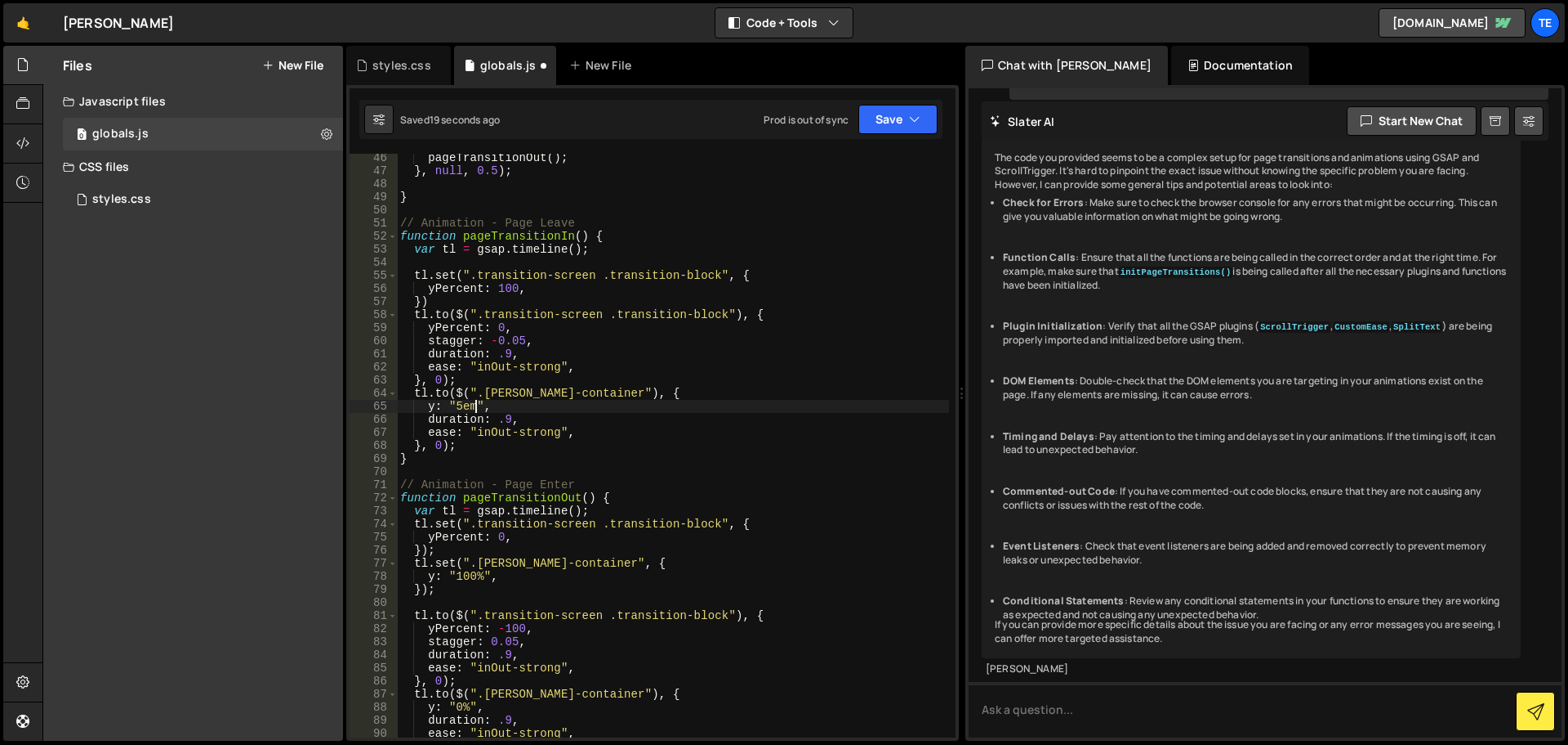
scroll to position [0, 5]
click at [466, 569] on div "pageTransitionOut ( ) ; } , null , 0.5 ) ; } // Animation - Page Leave function…" at bounding box center [673, 456] width 552 height 610
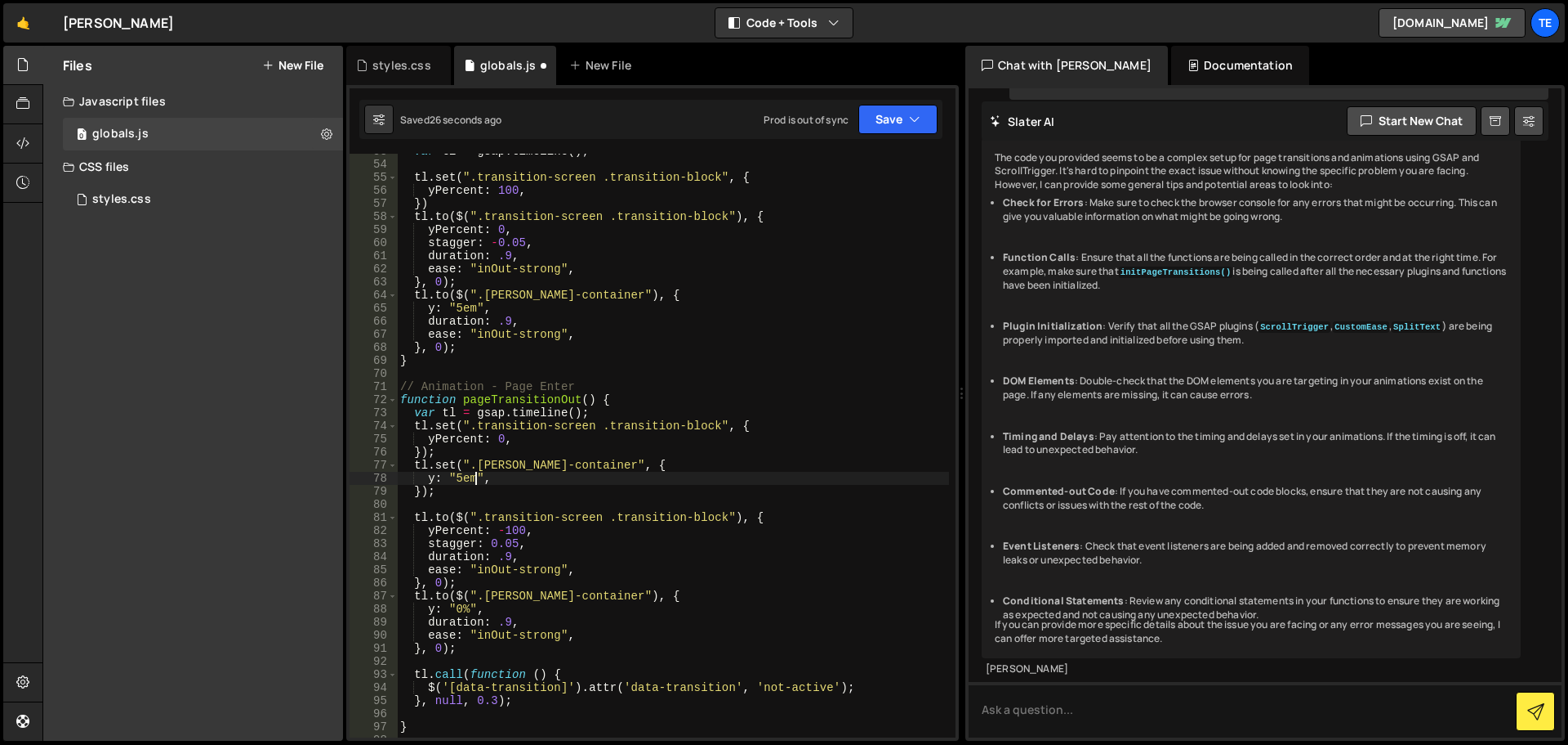
scroll to position [738, 0]
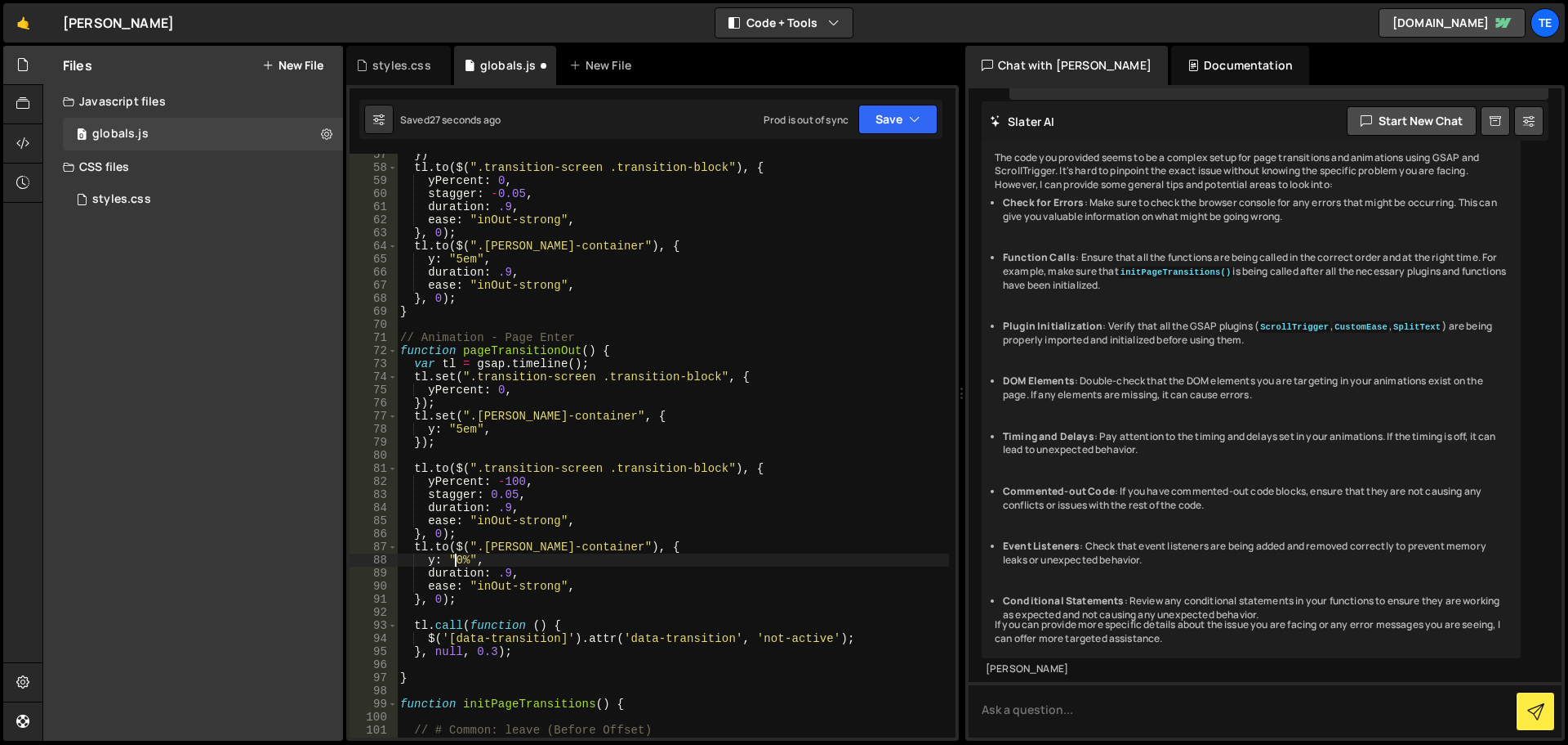
click at [458, 558] on div "}) tl . to ( $ ( ".transition-screen .transition-block" ) , { yPercent : 0 , st…" at bounding box center [673, 453] width 552 height 610
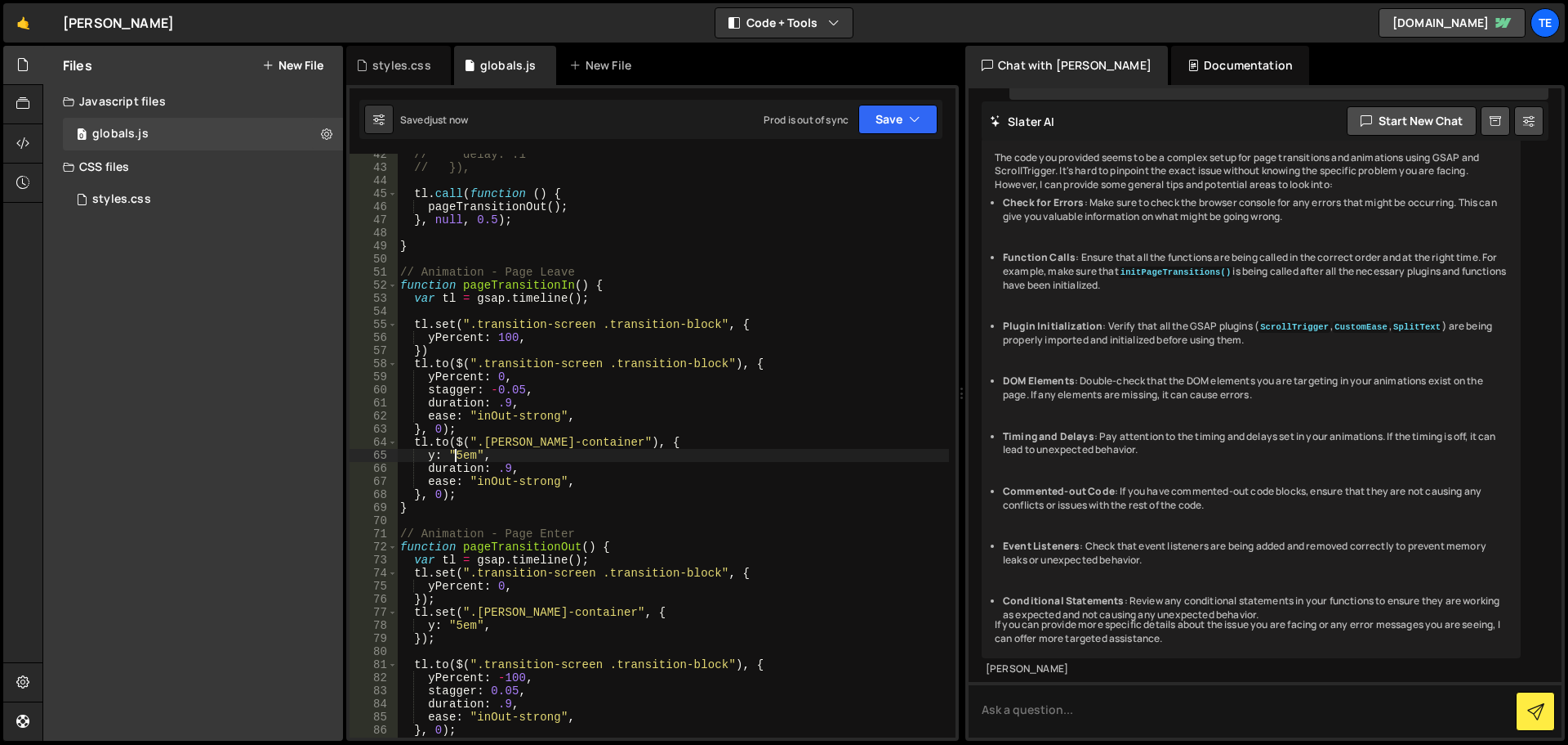
click at [453, 450] on div "// delay: .1 // }), tl . call ( function ( ) { pageTransitionOut ( ) ; } , null…" at bounding box center [673, 453] width 552 height 610
click at [461, 456] on div "// delay: .1 // }), tl . call ( function ( ) { pageTransitionOut ( ) ; } , null…" at bounding box center [673, 453] width 552 height 610
click at [502, 469] on div "// delay: .1 // }), tl . call ( function ( ) { pageTransitionOut ( ) ; } , null…" at bounding box center [673, 453] width 552 height 610
click at [462, 459] on div "// delay: .1 // }), tl . call ( function ( ) { pageTransitionOut ( ) ; } , null…" at bounding box center [673, 453] width 552 height 610
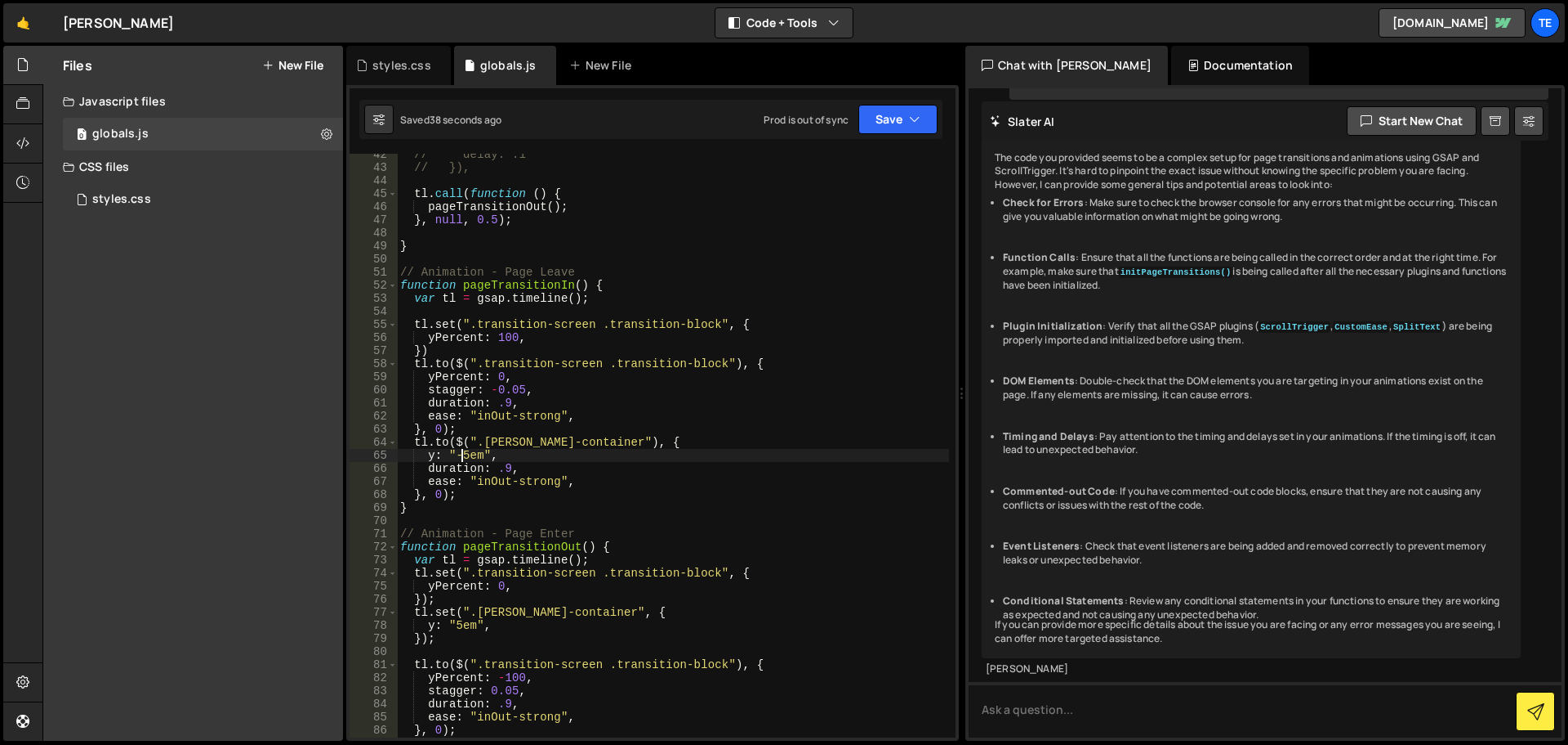
scroll to position [0, 5]
click at [454, 625] on div "// delay: .1 // }), tl . call ( function ( ) { pageTransitionOut ( ) ; } , null…" at bounding box center [673, 453] width 552 height 610
click at [657, 390] on div "// delay: .1 // }), tl . call ( function ( ) { pageTransitionOut ( ) ; } , null…" at bounding box center [673, 453] width 552 height 610
click at [495, 413] on div "// delay: .1 // }), tl . call ( function ( ) { pageTransitionOut ( ) ; } , null…" at bounding box center [673, 453] width 552 height 610
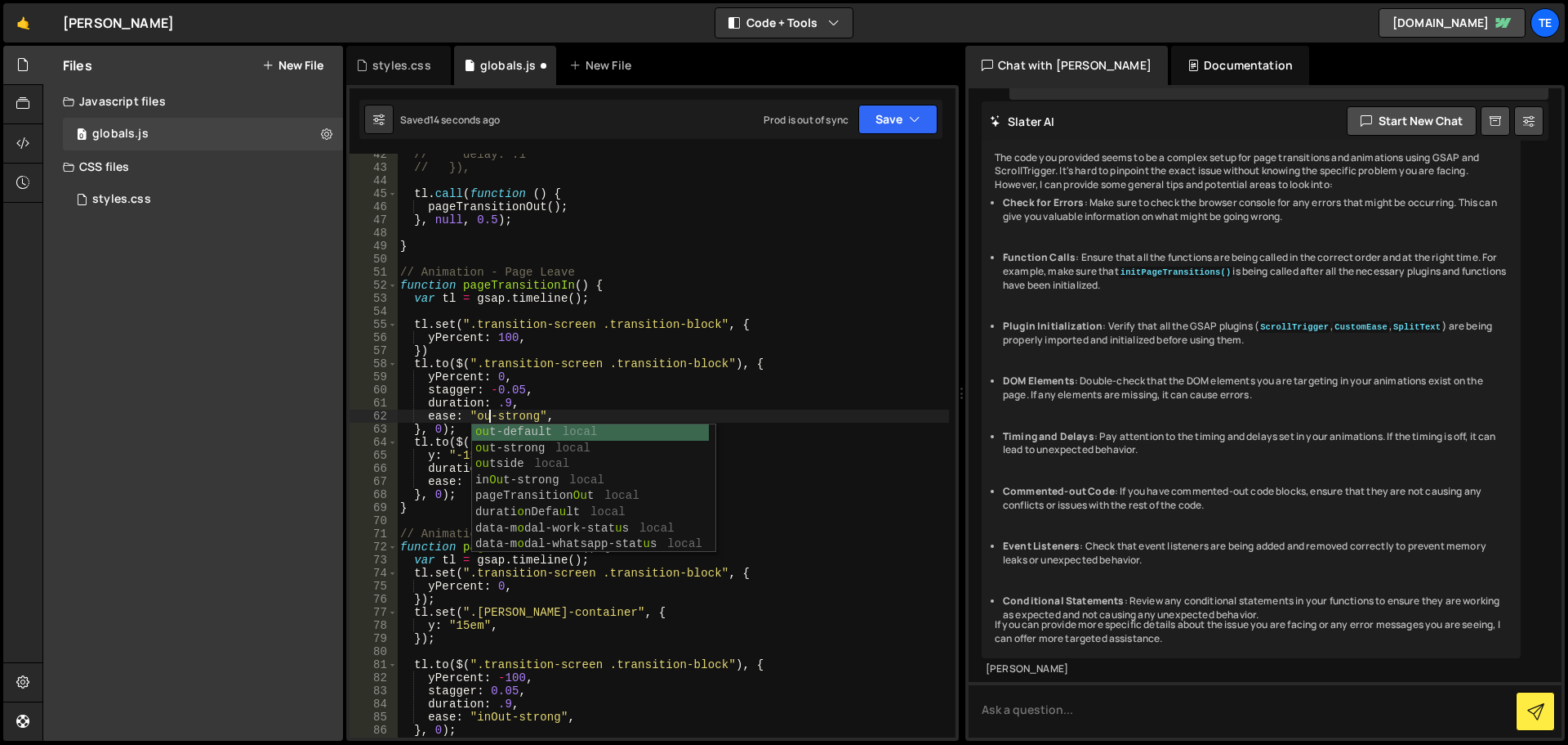
scroll to position [0, 6]
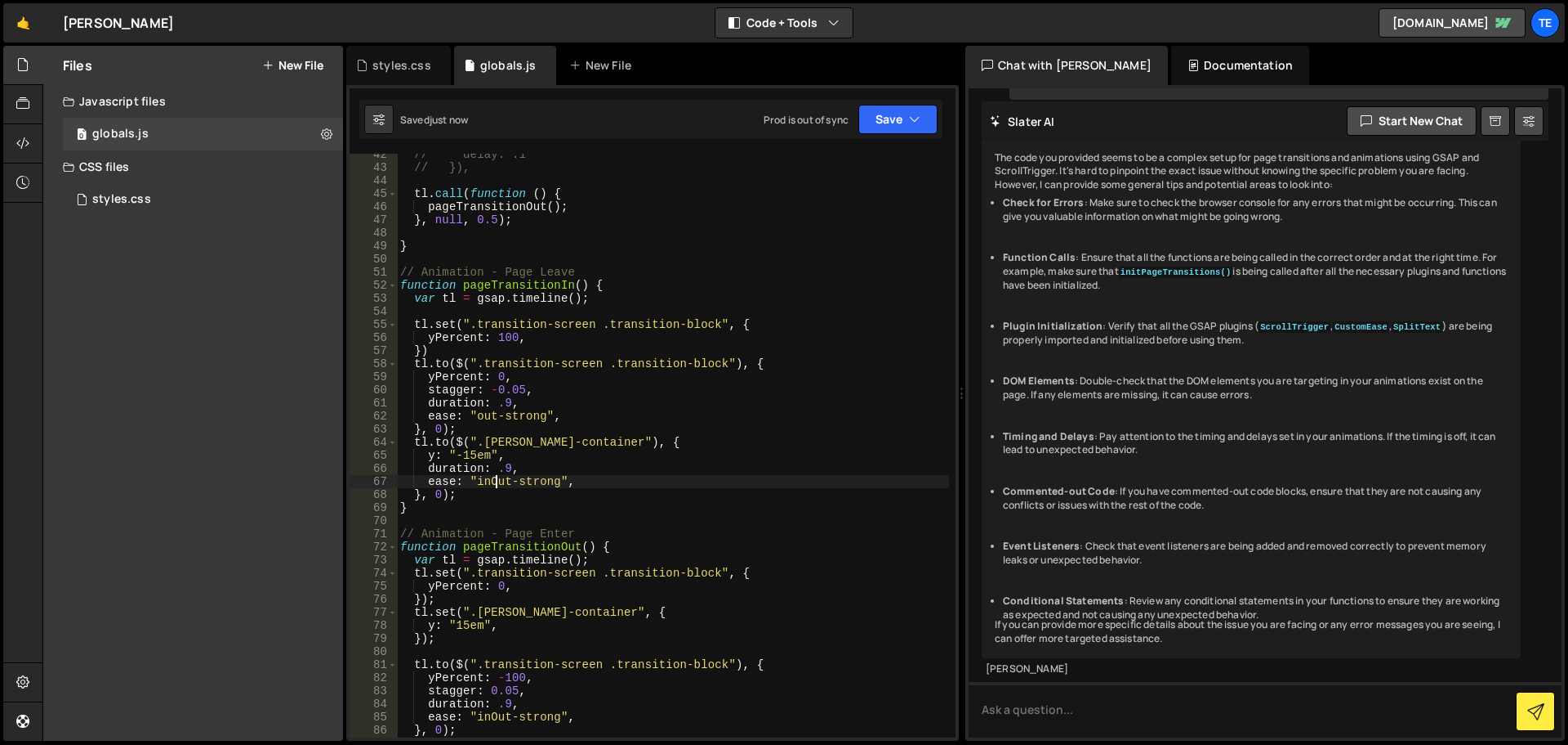
click at [497, 482] on div "// delay: .1 // }), tl . call ( function ( ) { pageTransitionOut ( ) ; } , null…" at bounding box center [673, 453] width 552 height 610
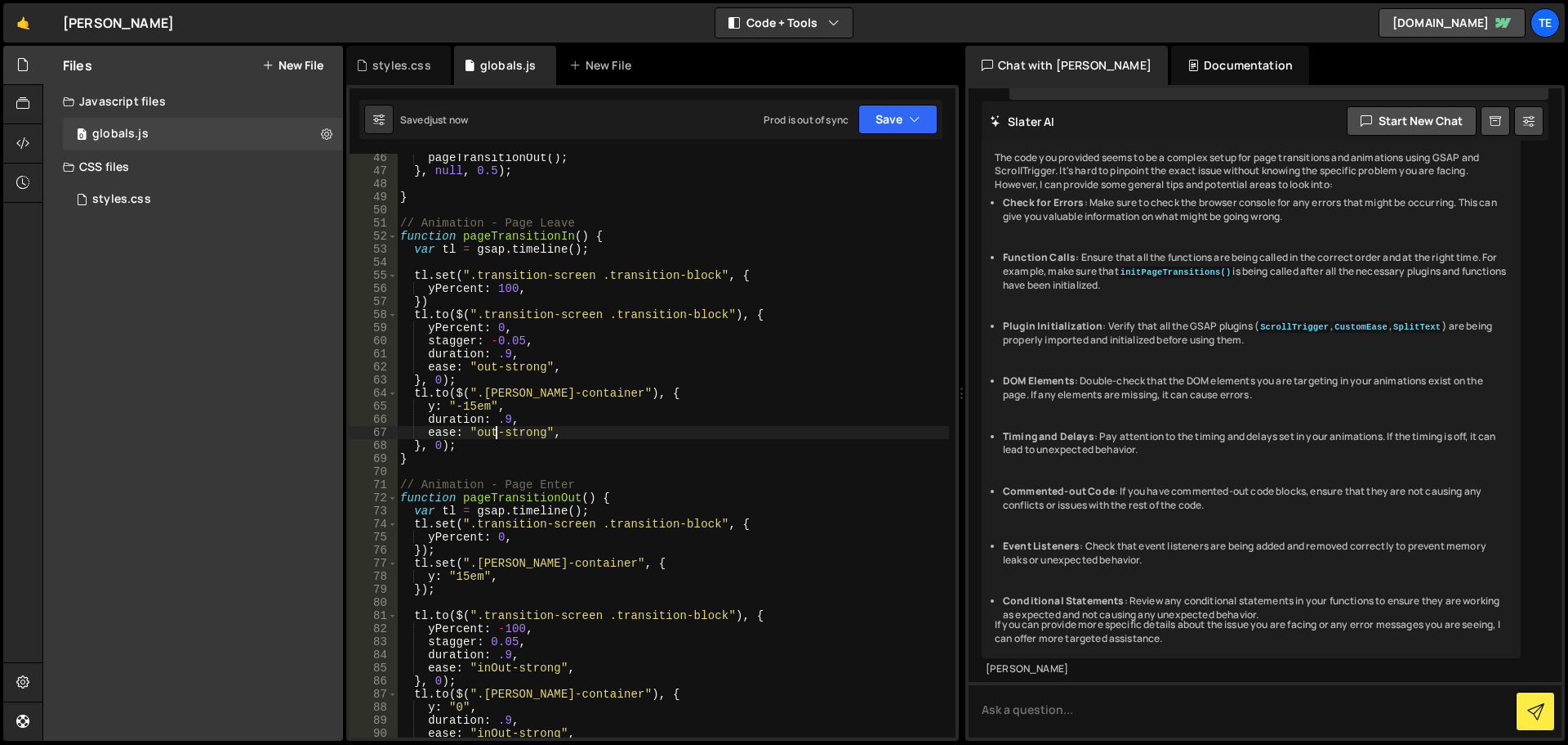
scroll to position [591, 0]
click at [675, 362] on div "pageTransitionOut ( ) ; } , null , 0.5 ) ; } // Animation - Page Leave function…" at bounding box center [673, 456] width 552 height 610
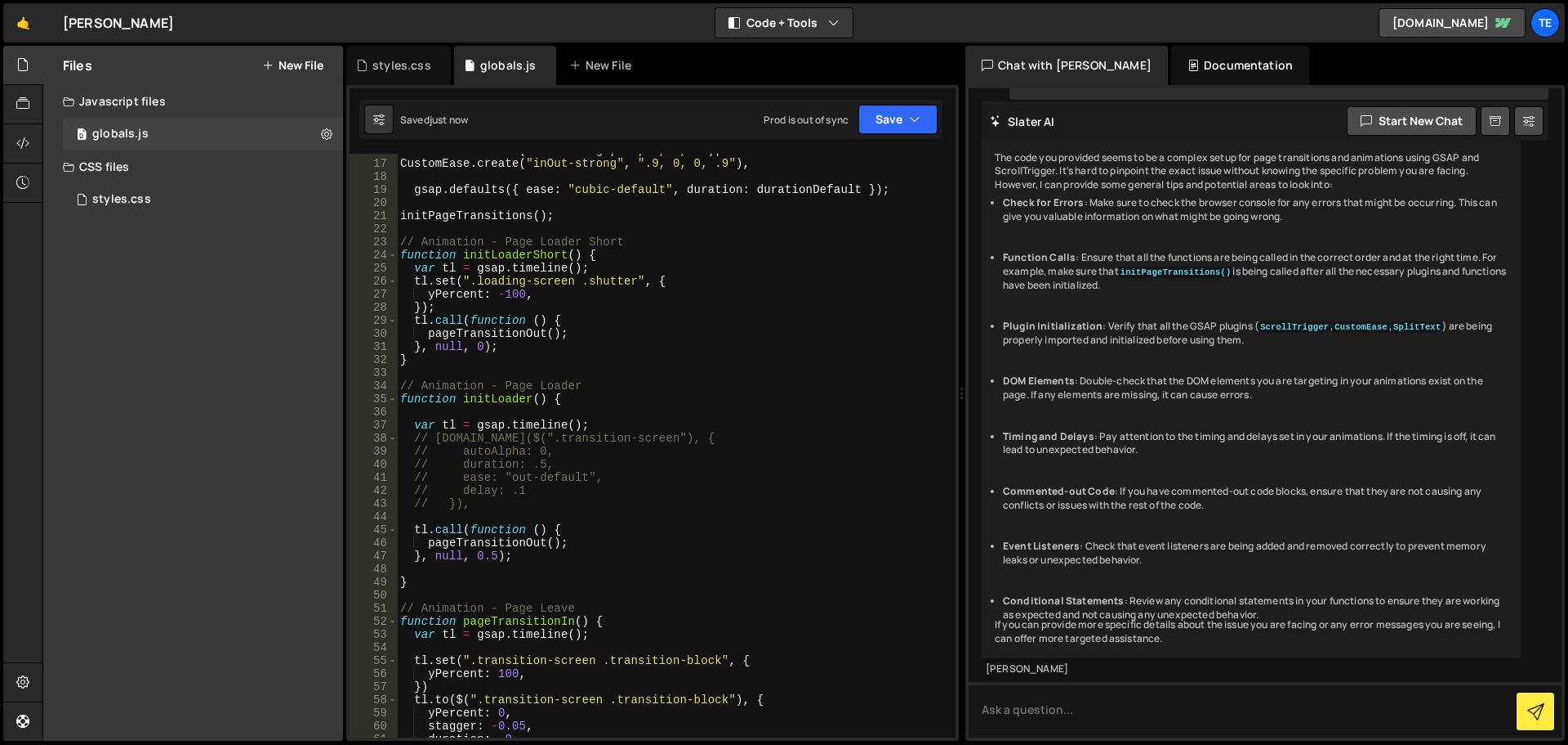
scroll to position [0, 0]
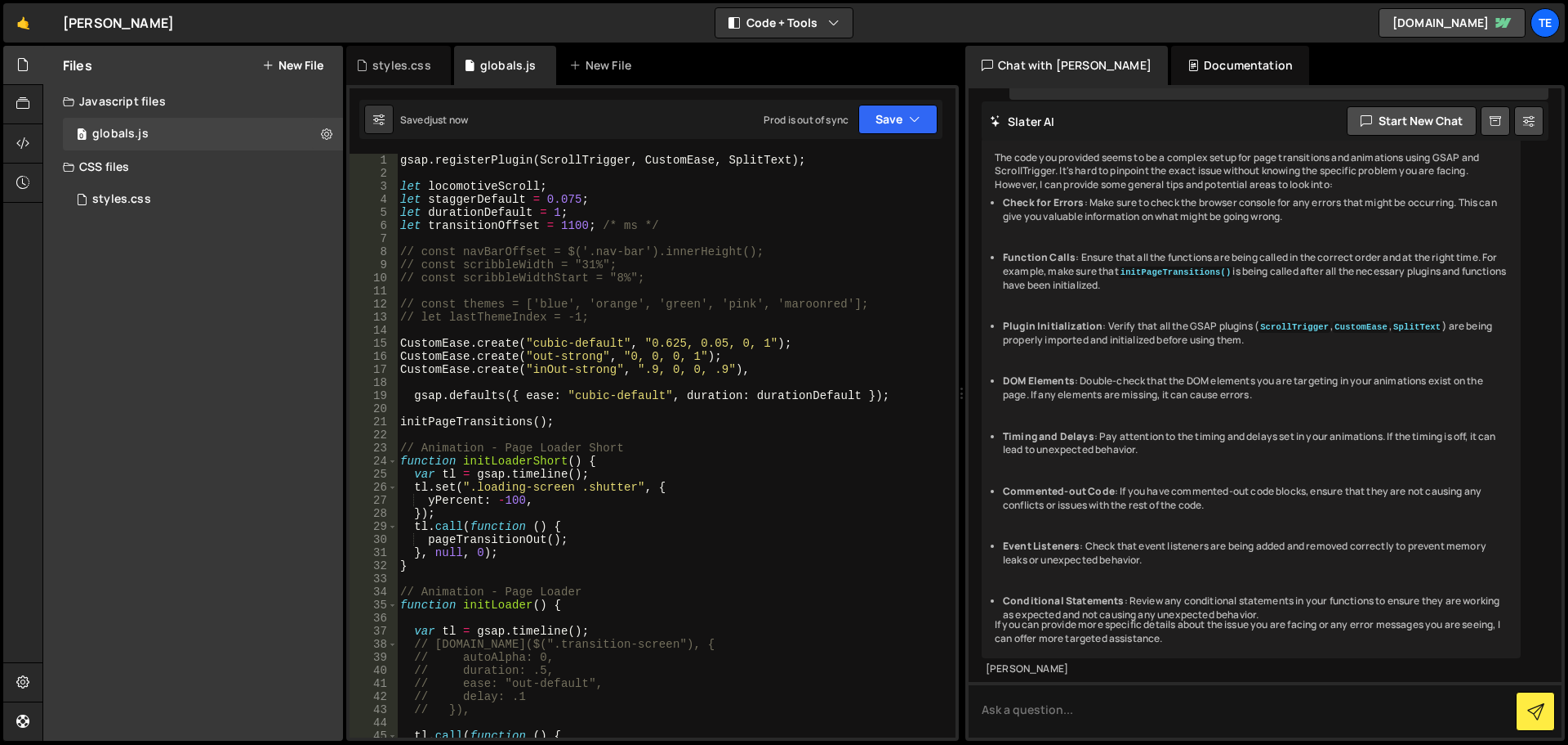
click at [598, 344] on div "gsap . registerPlugin ( ScrollTrigger , CustomEase , SplitText ) ; let locomoti…" at bounding box center [673, 459] width 552 height 610
drag, startPoint x: 598, startPoint y: 344, endPoint x: 538, endPoint y: 340, distance: 60.1
click at [538, 340] on div "gsap . registerPlugin ( ScrollTrigger , CustomEase , SplitText ) ; let locomoti…" at bounding box center [673, 459] width 552 height 610
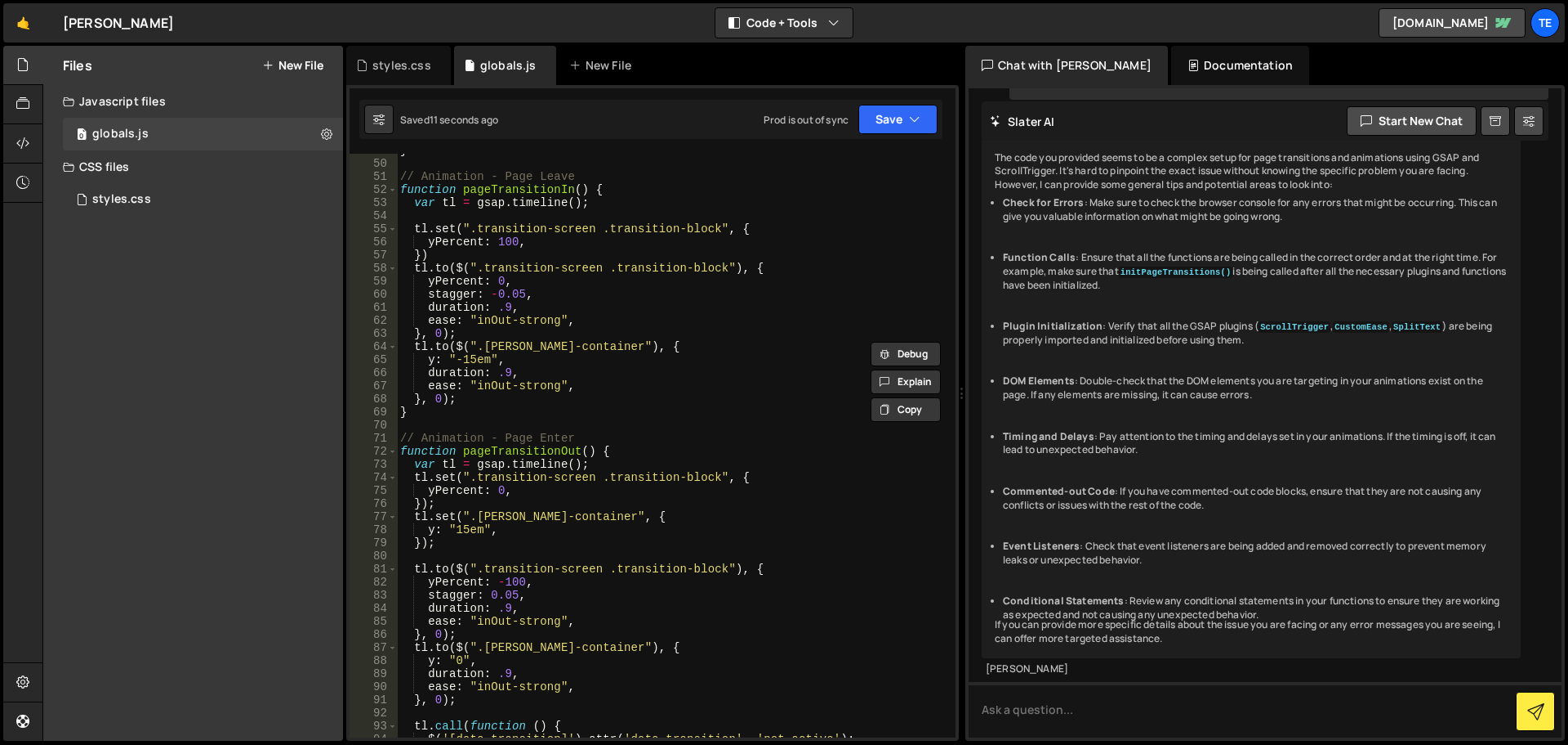
scroll to position [687, 0]
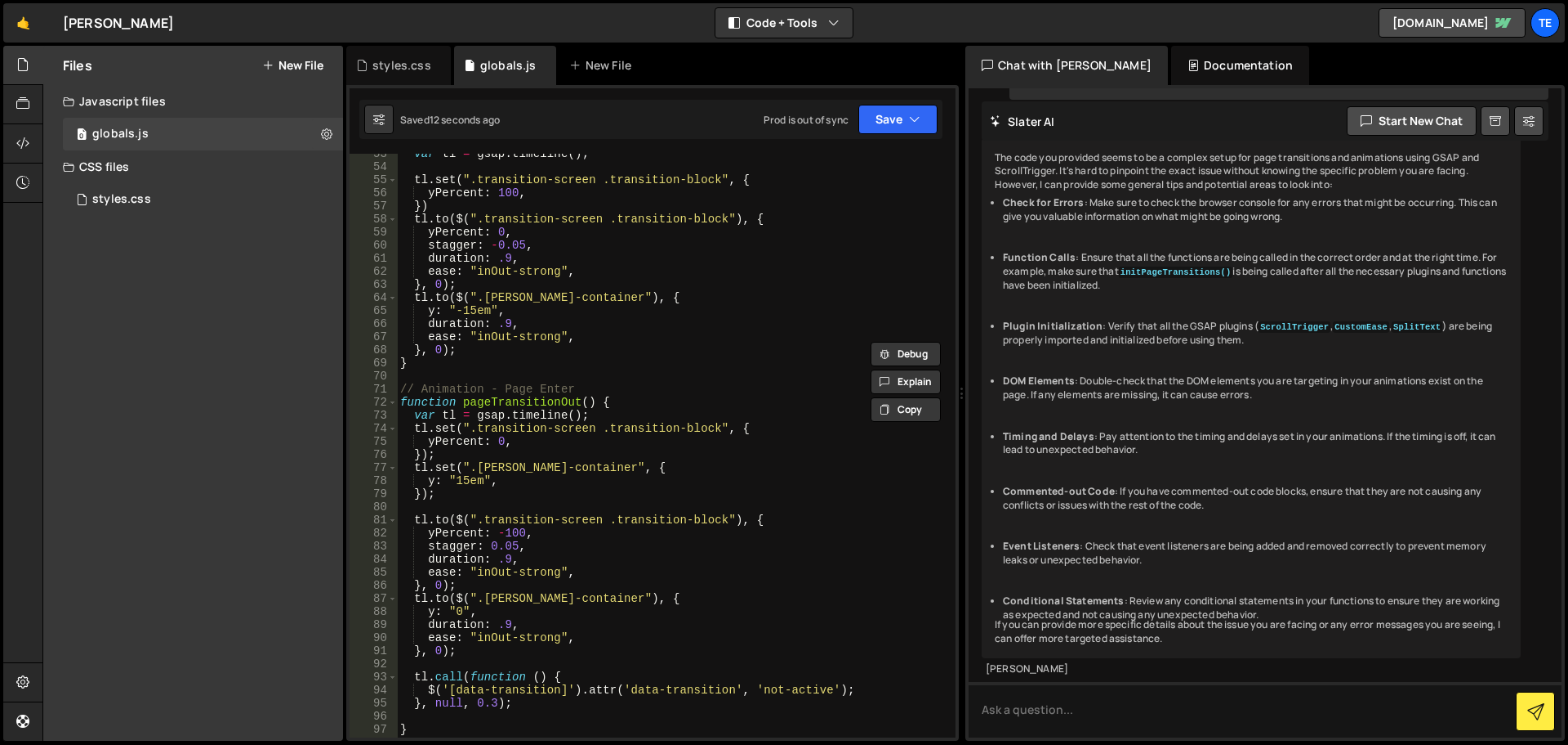
click at [523, 338] on div "var tl = gsap . timeline ( ) ; tl . set ( ".transition-screen .transition-block…" at bounding box center [673, 452] width 552 height 610
drag, startPoint x: 523, startPoint y: 338, endPoint x: 502, endPoint y: 345, distance: 22.1
click at [494, 338] on div "var tl = gsap . timeline ( ) ; tl . set ( ".transition-screen .transition-block…" at bounding box center [673, 452] width 552 height 610
paste textarea "cubic-default"
click at [499, 322] on div "var tl = gsap . timeline ( ) ; tl . set ( ".transition-screen .transition-block…" at bounding box center [673, 452] width 552 height 610
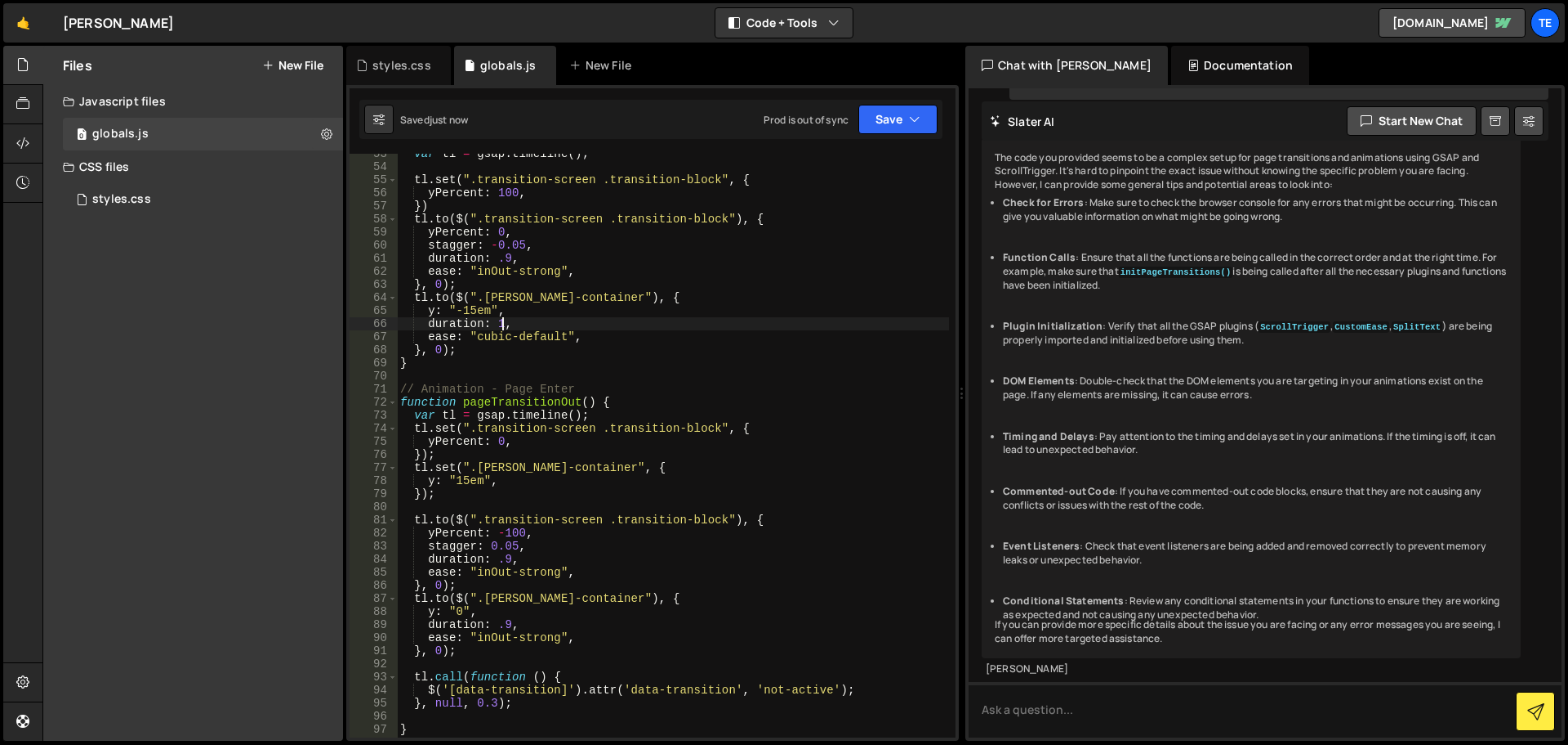
scroll to position [834, 0]
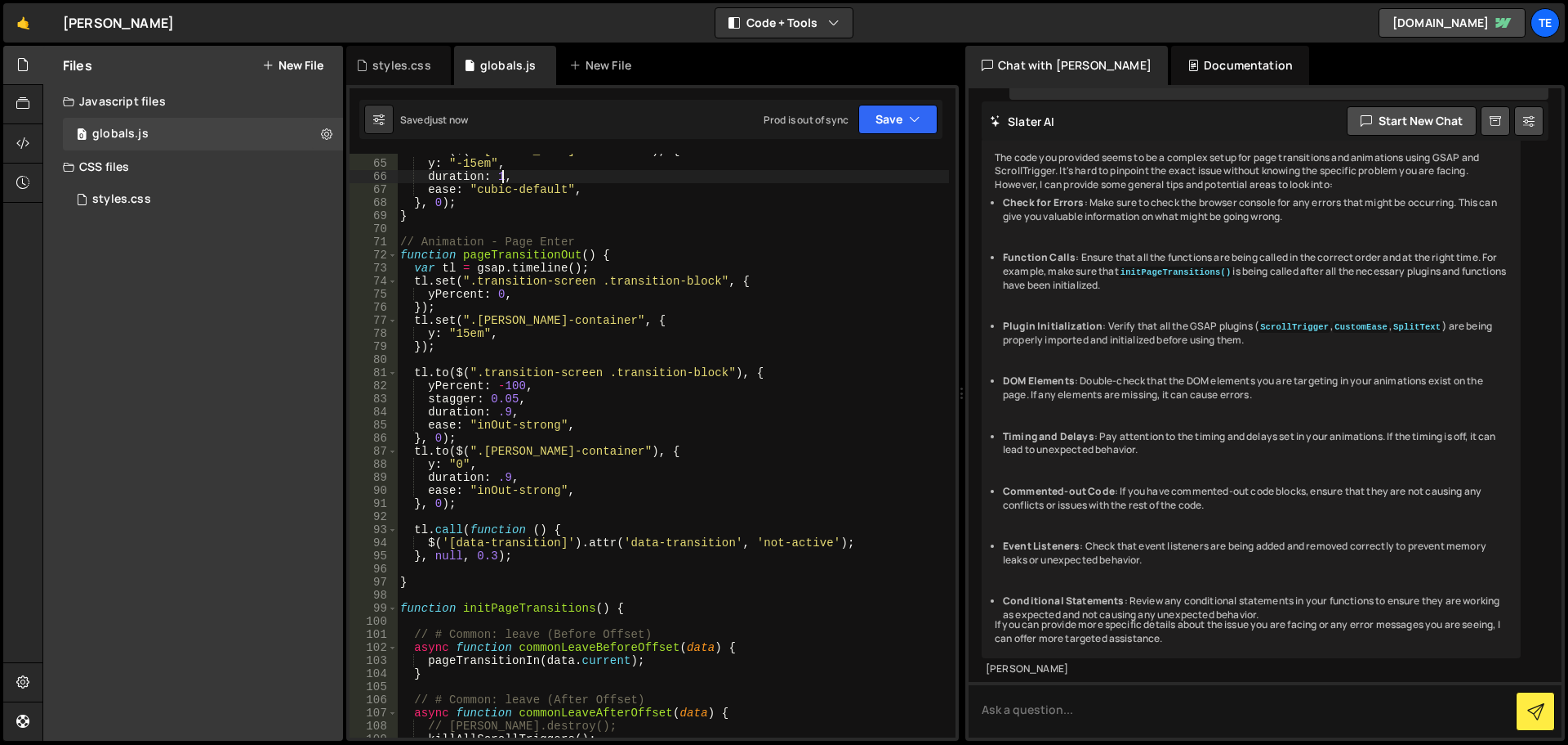
click at [532, 489] on div "tl . to ( $ ( ".barba-container" ) , { y : "-15em" , duration : 1 , ease : "cub…" at bounding box center [673, 448] width 552 height 610
drag, startPoint x: 532, startPoint y: 489, endPoint x: 495, endPoint y: 489, distance: 37.0
click at [495, 488] on div "tl . to ( $ ( ".barba-container" ) , { y : "-15em" , duration : 1 , ease : "cub…" at bounding box center [673, 448] width 552 height 610
paste textarea "cubic-default"
click at [503, 476] on div "tl . to ( $ ( ".barba-container" ) , { y : "-15em" , duration : 1 , ease : "cub…" at bounding box center [673, 448] width 552 height 610
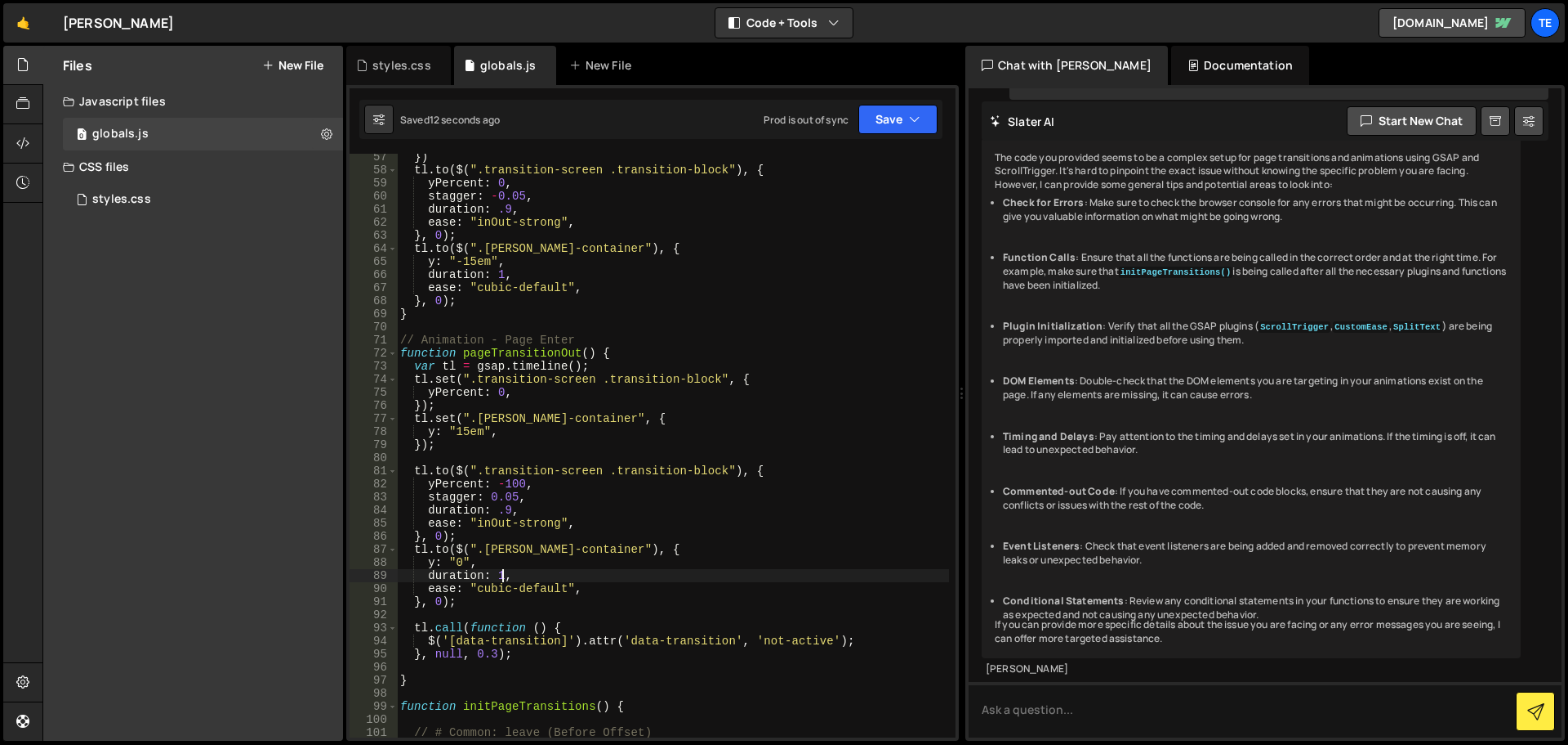
scroll to position [638, 0]
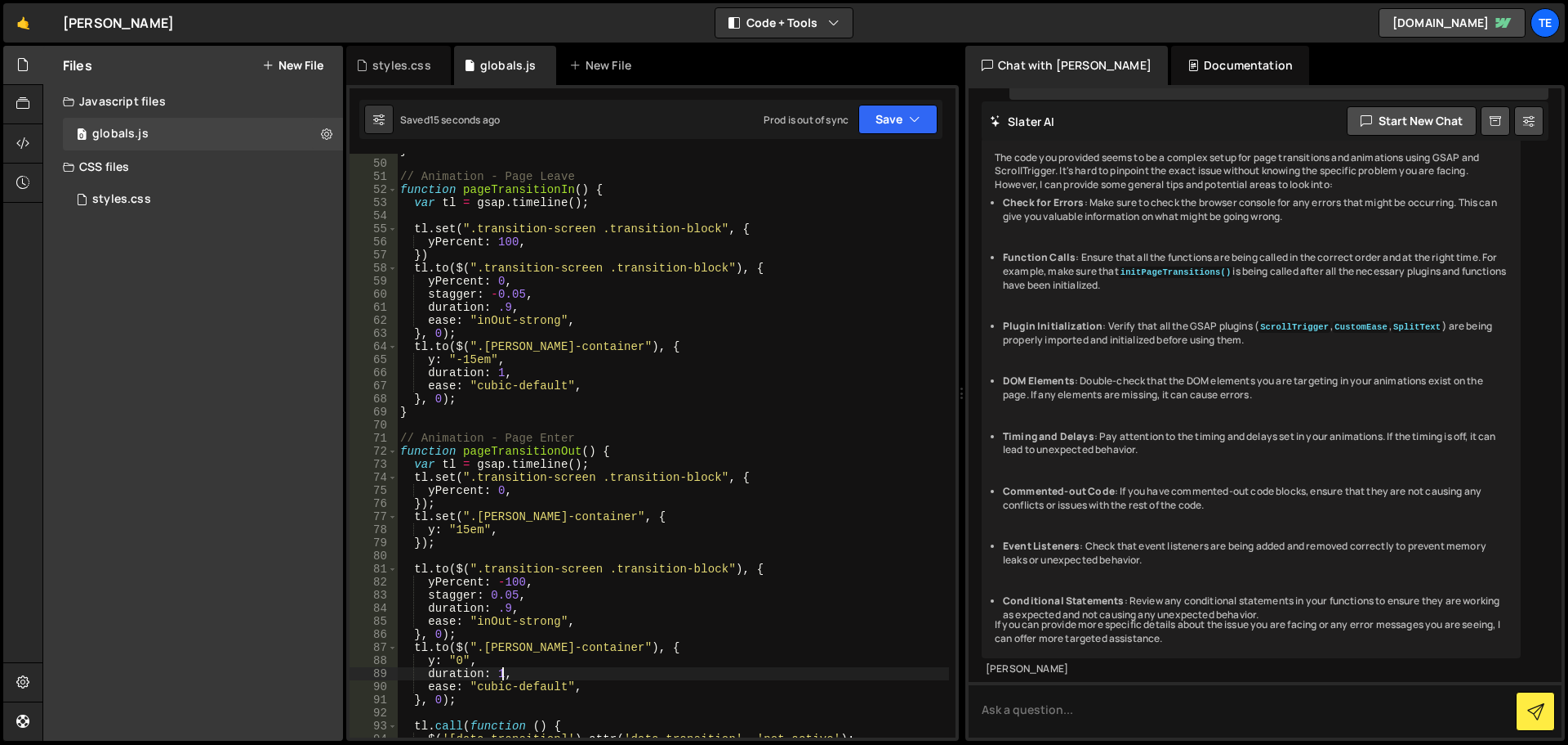
click at [439, 396] on div "} // Animation - Page Leave function pageTransitionIn ( ) { var tl = gsap . tim…" at bounding box center [673, 448] width 552 height 610
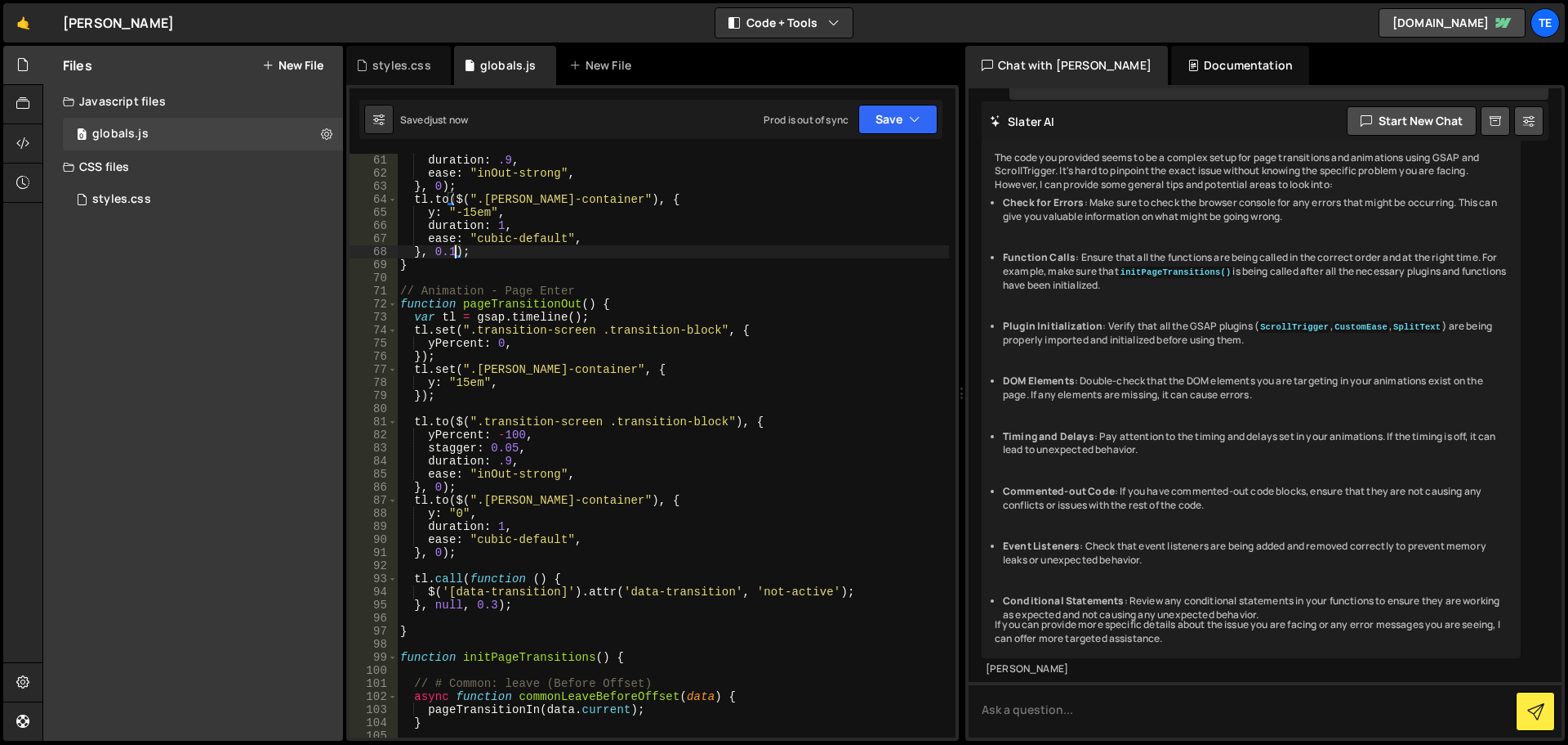
scroll to position [785, 0]
click at [440, 549] on div "duration : .9 , ease : "inOut-strong" , } , 0 ) ; tl . to ( $ ( ".barba-contain…" at bounding box center [673, 459] width 552 height 610
click at [498, 527] on div "duration : .9 , ease : "inOut-strong" , } , 0 ) ; tl . to ( $ ( ".barba-contain…" at bounding box center [673, 459] width 552 height 610
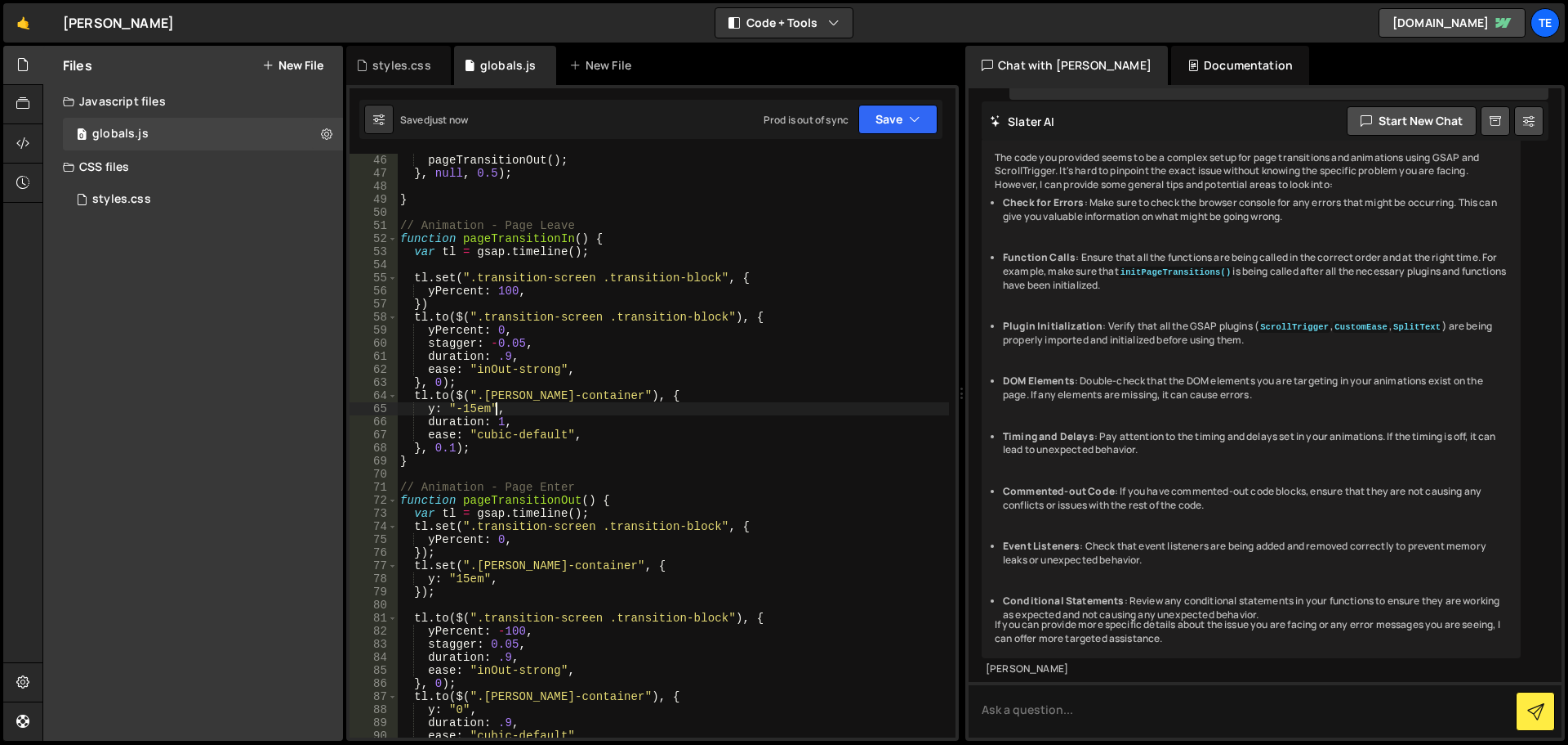
click at [495, 414] on div "pageTransitionOut ( ) ; } , null , 0.5 ) ; } // Animation - Page Leave function…" at bounding box center [673, 459] width 552 height 610
click at [495, 420] on div "pageTransitionOut ( ) ; } , null , 0.5 ) ; } // Animation - Page Leave function…" at bounding box center [673, 459] width 552 height 610
click at [448, 452] on div "pageTransitionOut ( ) ; } , null , 0.5 ) ; } // Animation - Page Leave function…" at bounding box center [673, 459] width 552 height 610
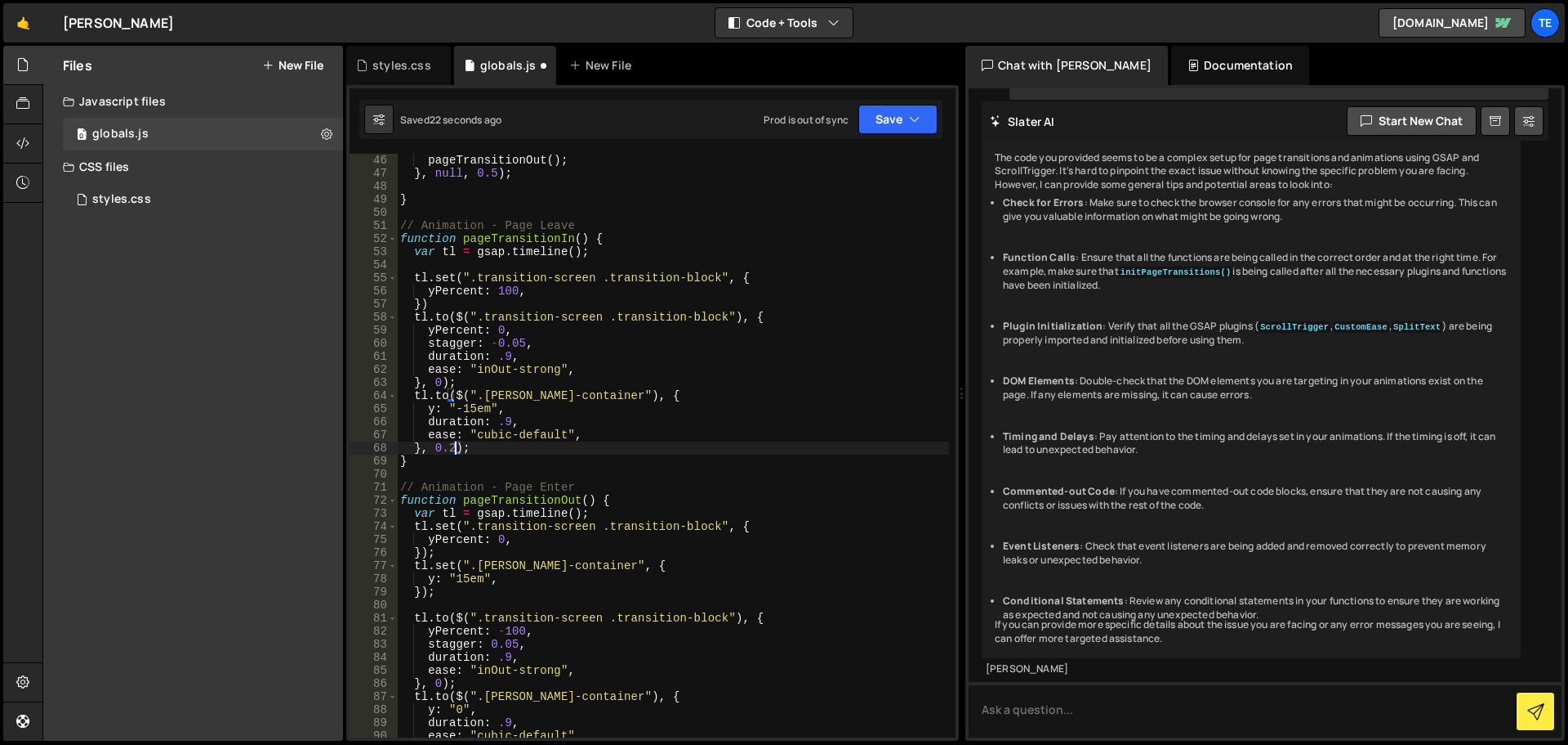
scroll to position [834, 0]
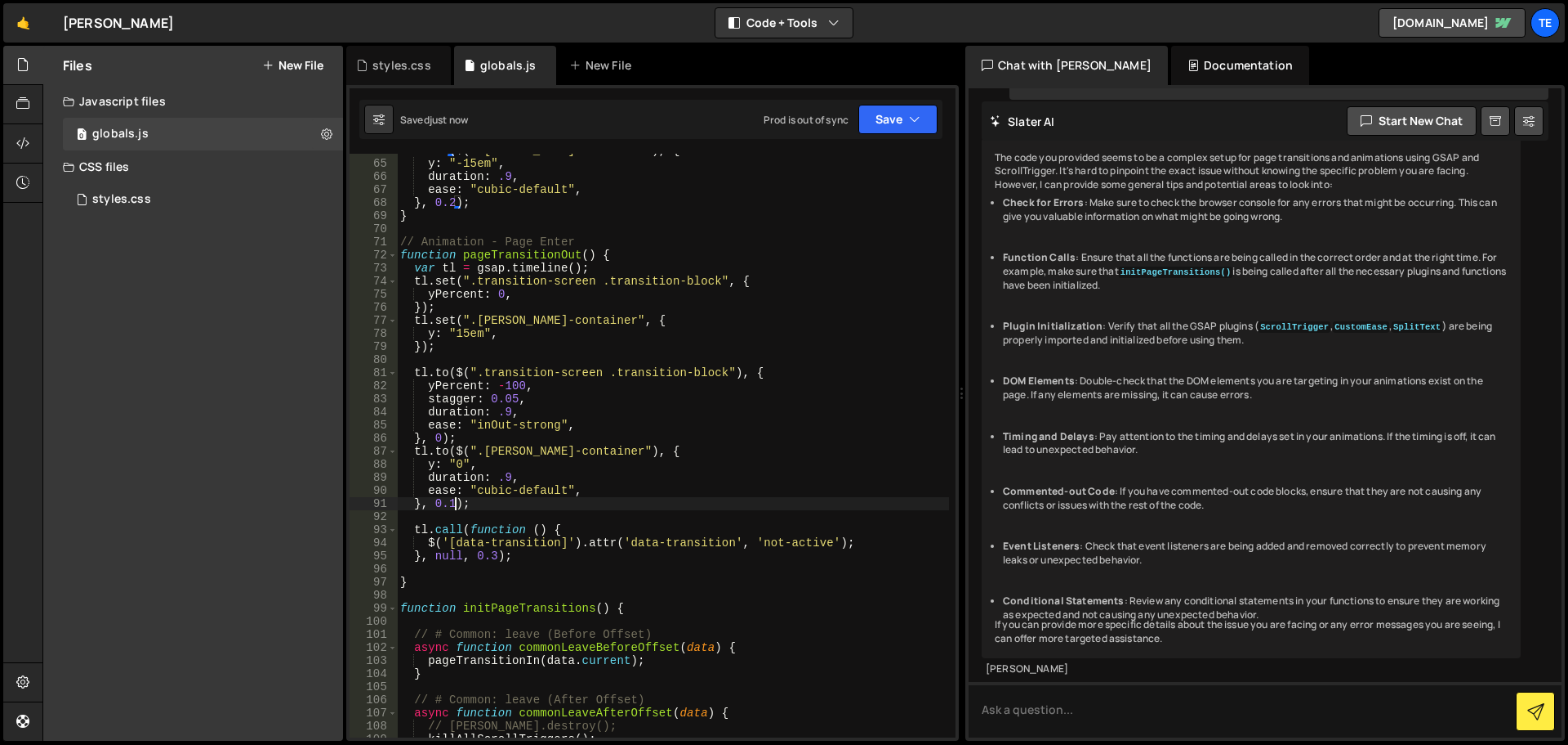
click at [453, 503] on div "tl . to ( $ ( ".barba-container" ) , { y : "-15em" , duration : .9 , ease : "cu…" at bounding box center [673, 448] width 552 height 610
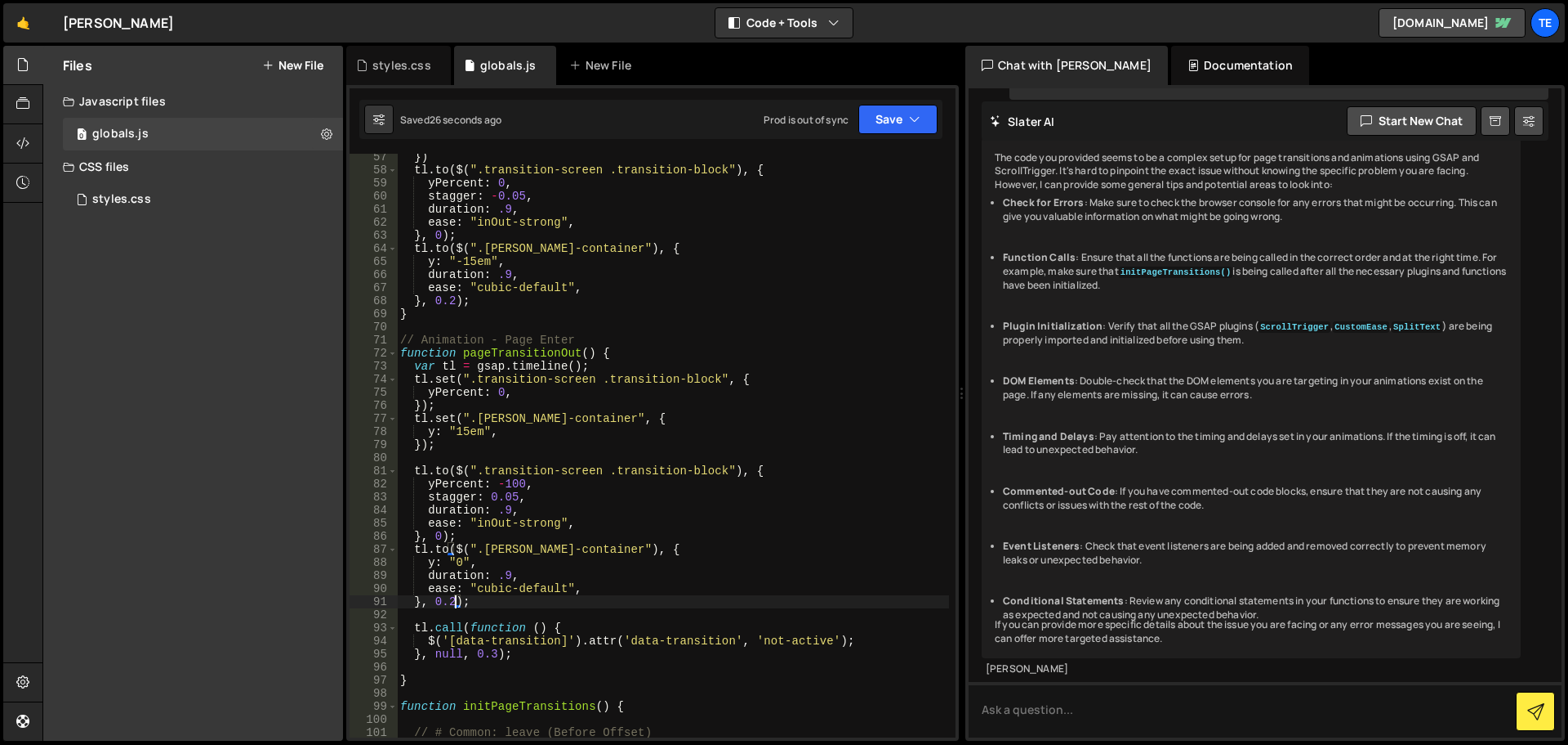
scroll to position [588, 0]
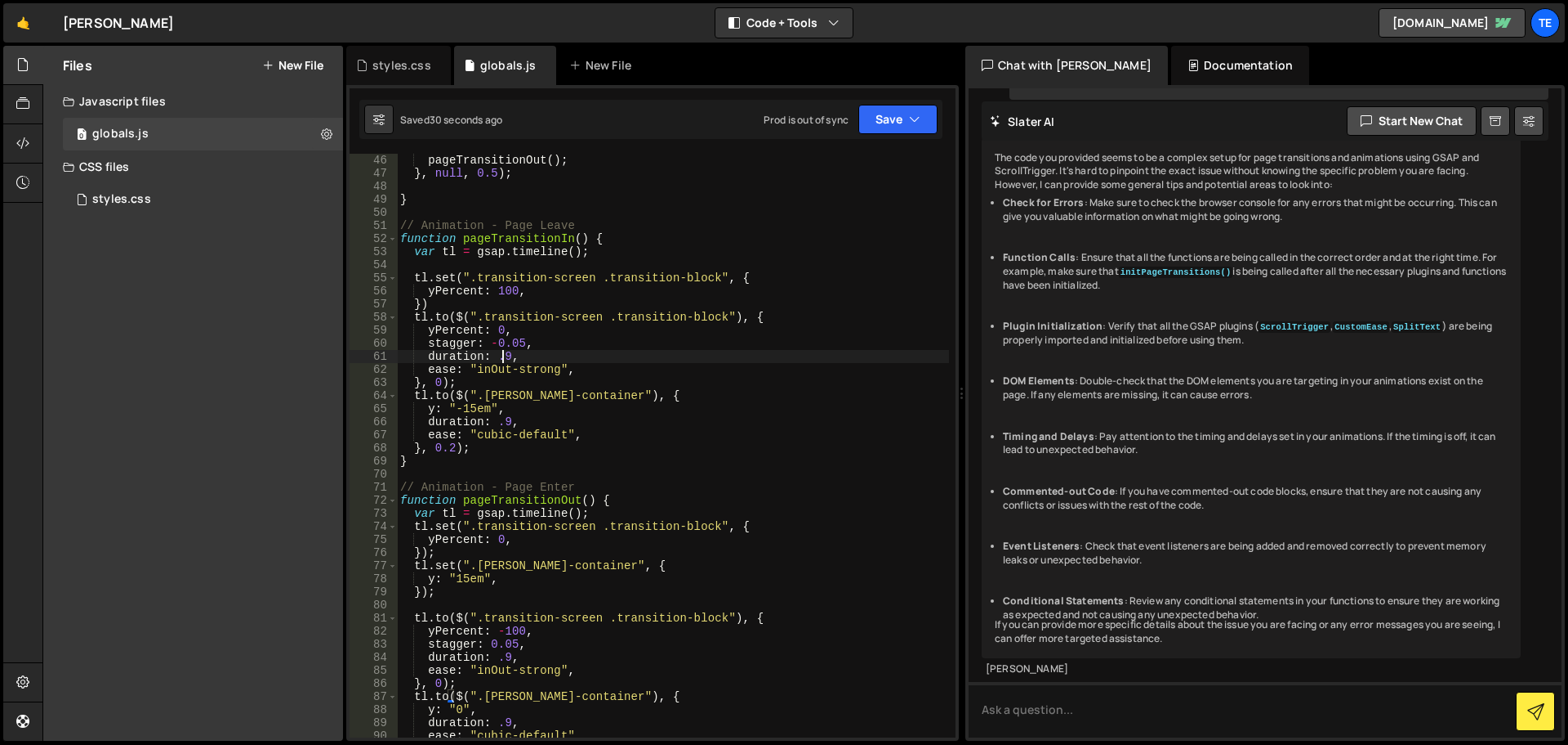
click at [501, 354] on div "pageTransitionOut ( ) ; } , null , 0.5 ) ; } // Animation - Page Leave function…" at bounding box center [673, 459] width 552 height 610
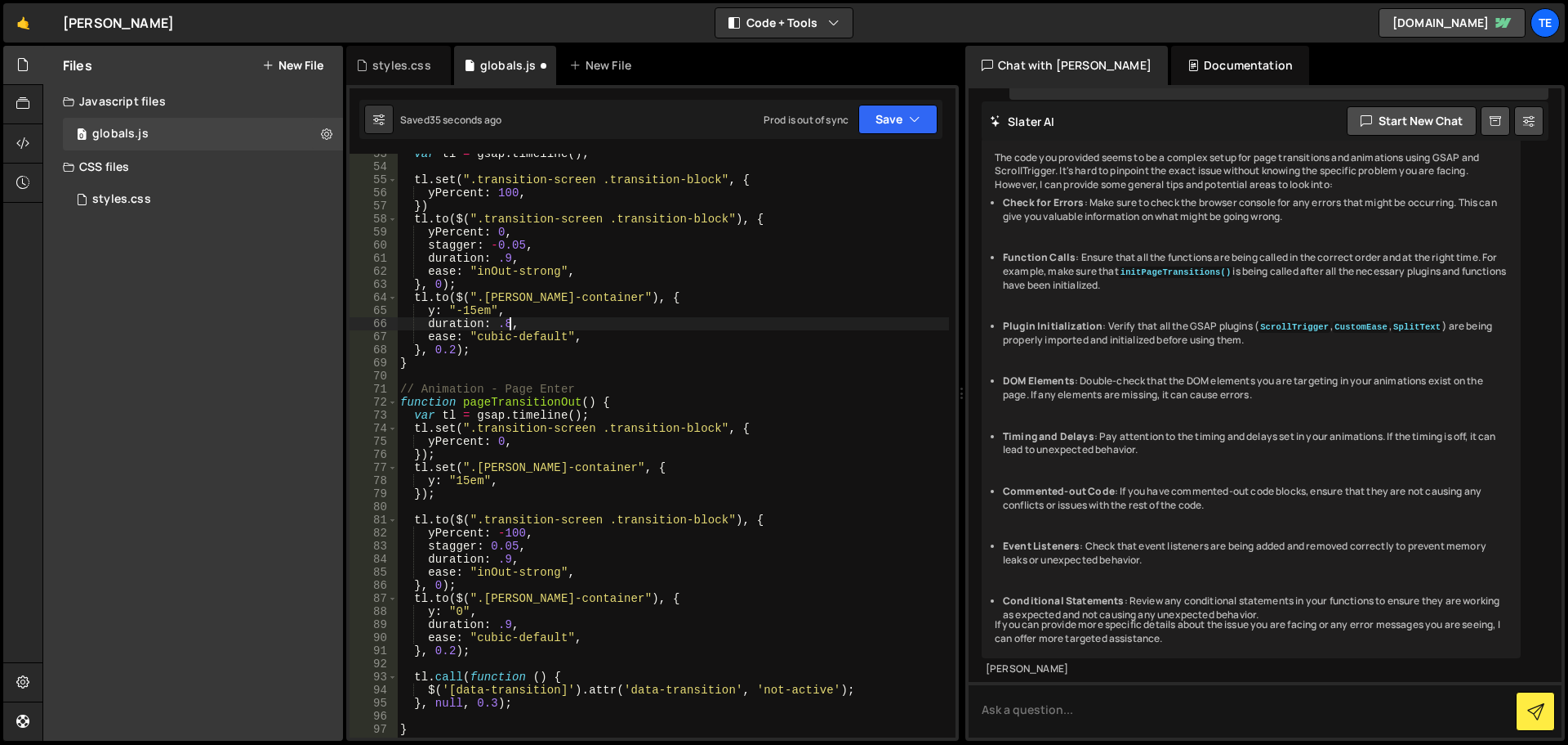
scroll to position [687, 0]
click at [505, 550] on div "var tl = gsap . timeline ( ) ; tl . set ( ".transition-screen .transition-block…" at bounding box center [673, 452] width 552 height 610
click at [505, 558] on div "var tl = gsap . timeline ( ) ; tl . set ( ".transition-screen .transition-block…" at bounding box center [673, 452] width 552 height 610
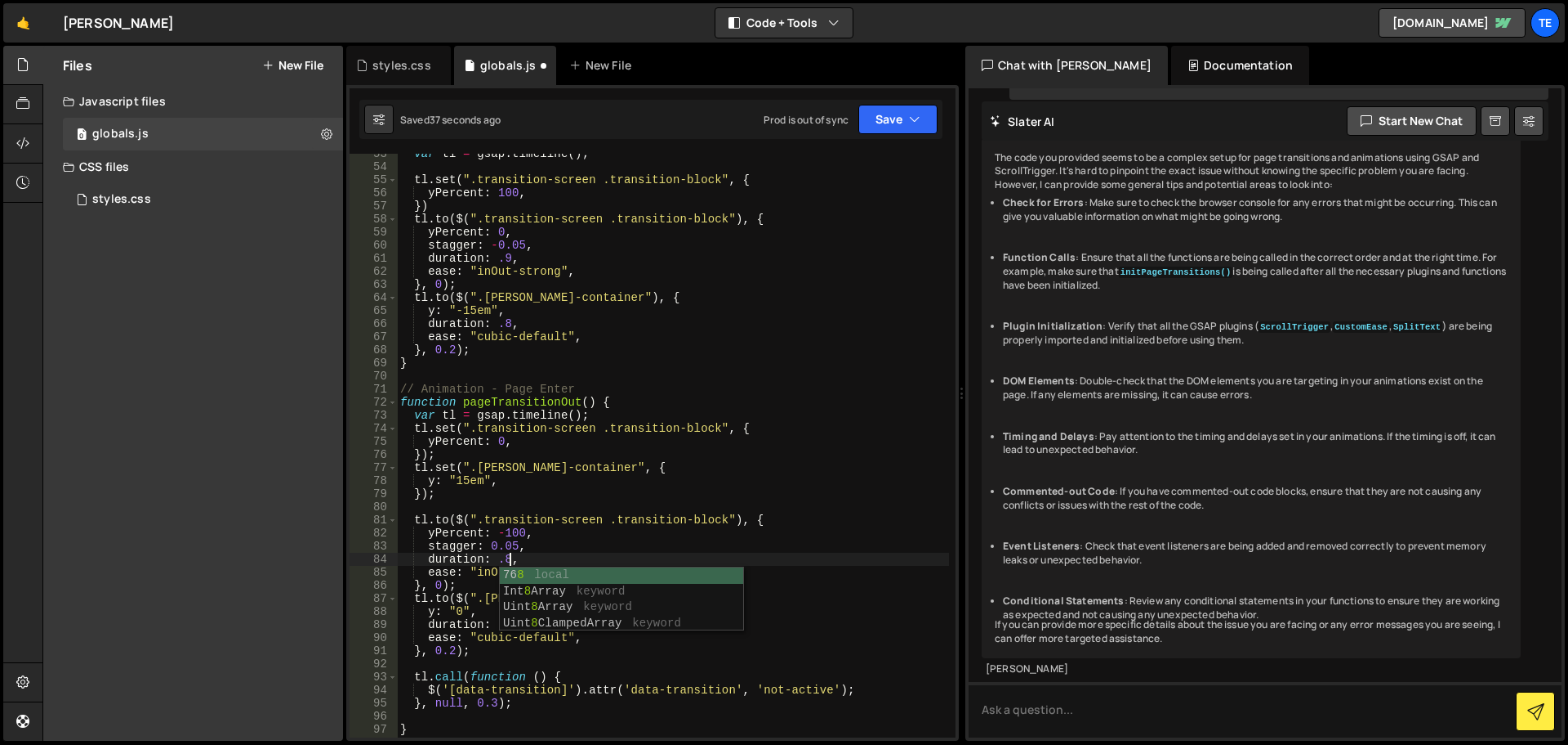
click at [483, 638] on div "var tl = gsap . timeline ( ) ; tl . set ( ".transition-screen .transition-block…" at bounding box center [673, 452] width 552 height 610
click at [506, 622] on div "var tl = gsap . timeline ( ) ; tl . set ( ".transition-screen .transition-block…" at bounding box center [673, 452] width 552 height 610
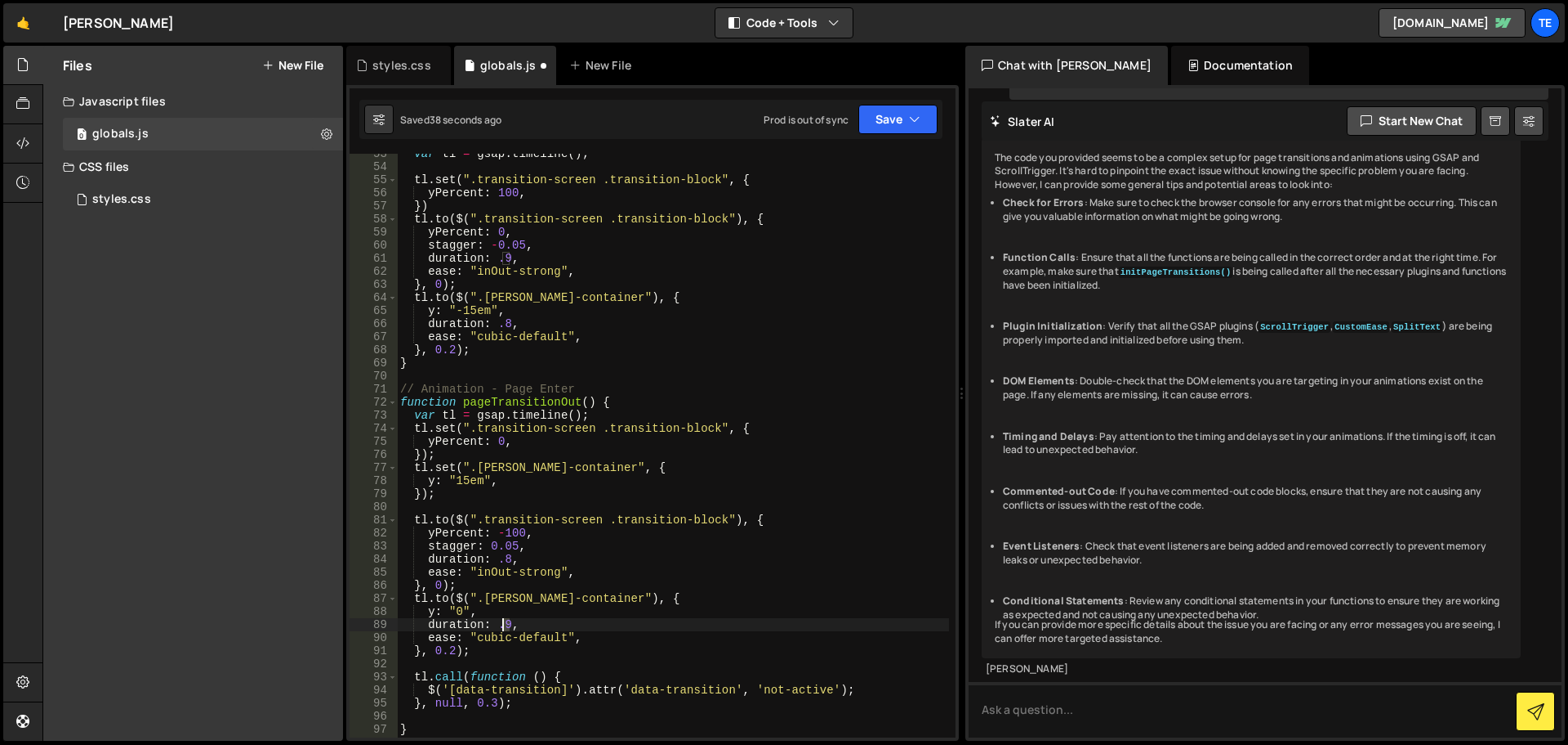
click at [506, 622] on div "var tl = gsap . timeline ( ) ; tl . set ( ".transition-screen .transition-block…" at bounding box center [673, 452] width 552 height 610
click at [640, 436] on div "var tl = gsap . timeline ( ) ; tl . set ( ".transition-screen .transition-block…" at bounding box center [673, 452] width 552 height 610
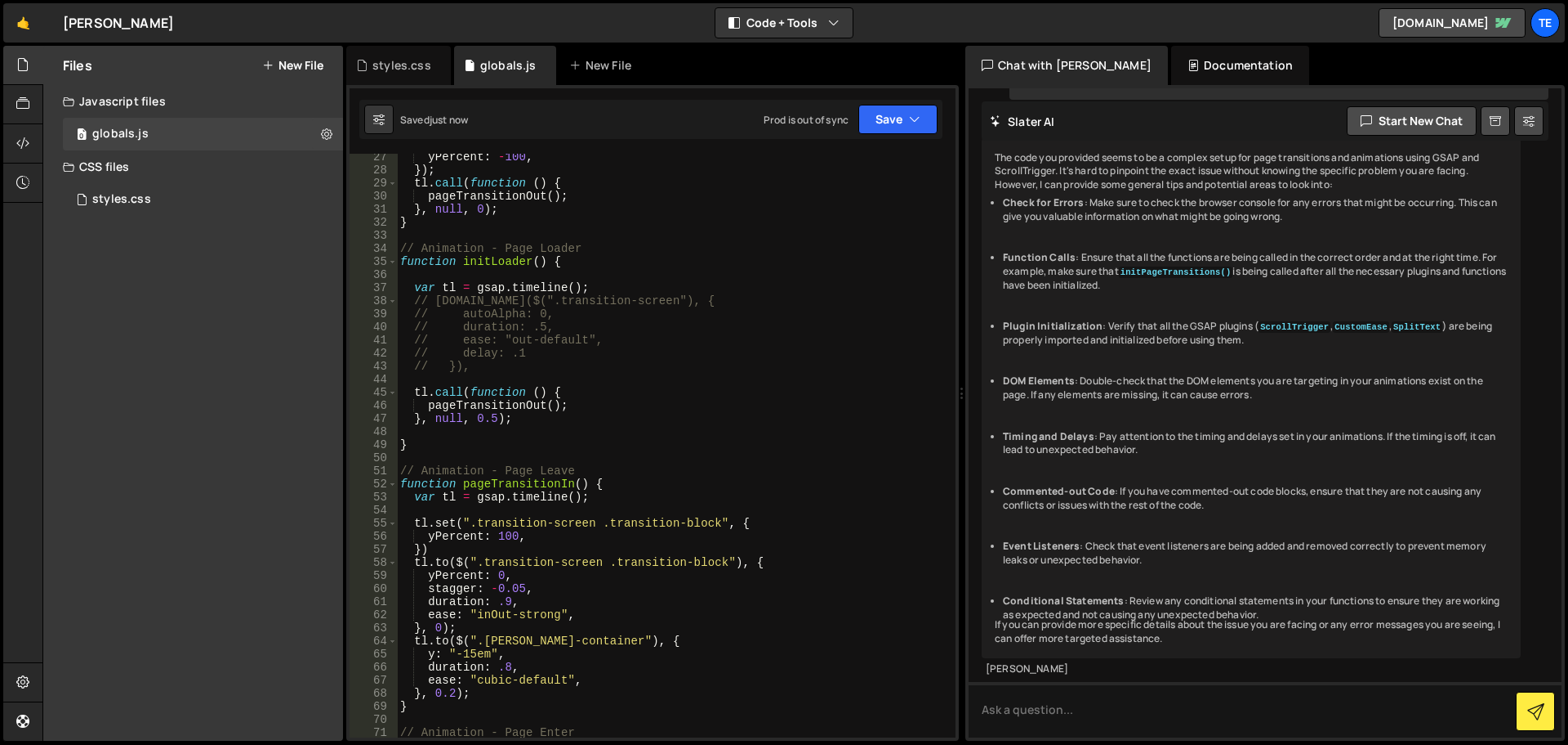
scroll to position [0, 0]
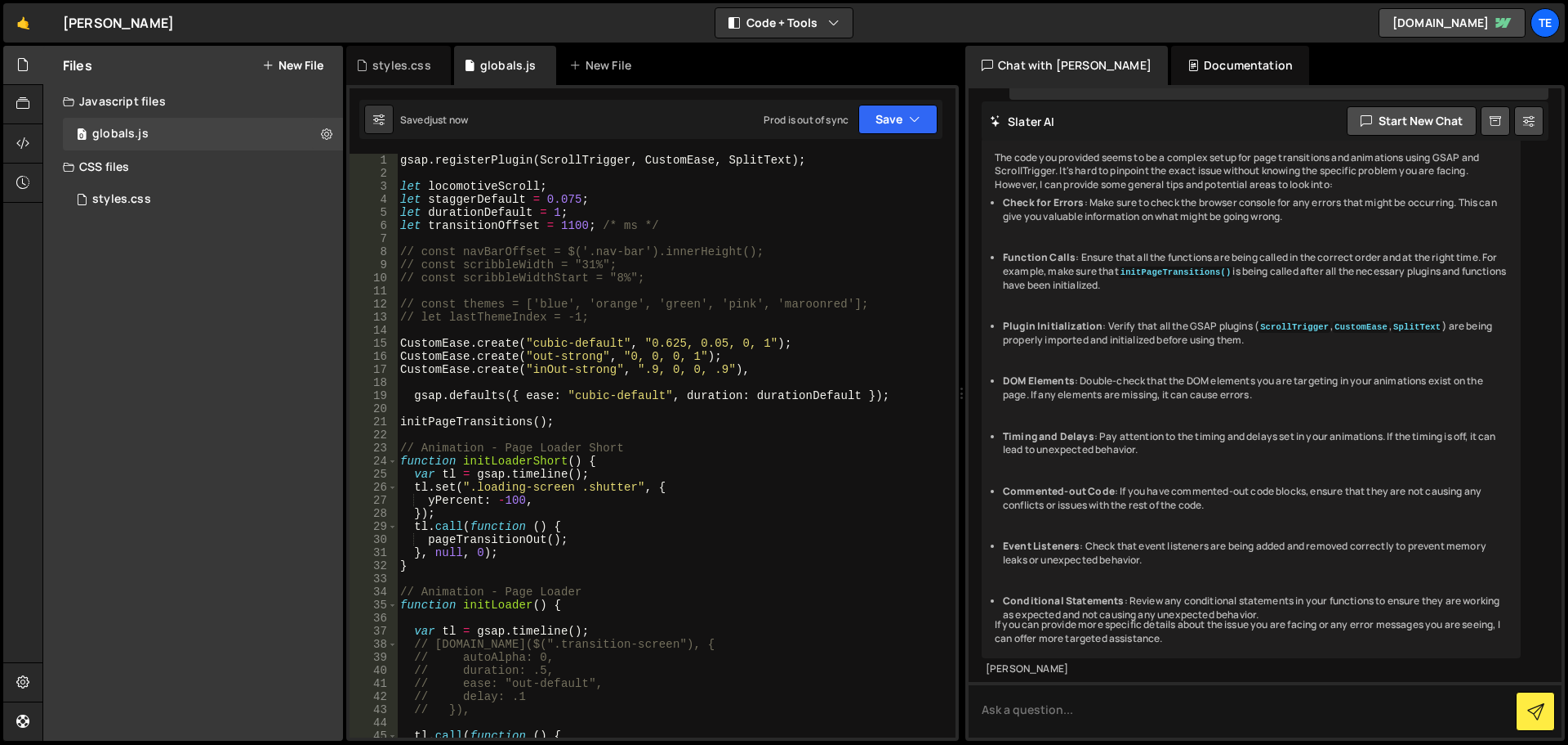
click at [568, 224] on div "gsap . registerPlugin ( ScrollTrigger , CustomEase , SplitText ) ; let locomoti…" at bounding box center [673, 459] width 552 height 610
click at [680, 219] on div "gsap . registerPlugin ( ScrollTrigger , CustomEase , SplitText ) ; let locomoti…" at bounding box center [673, 459] width 552 height 610
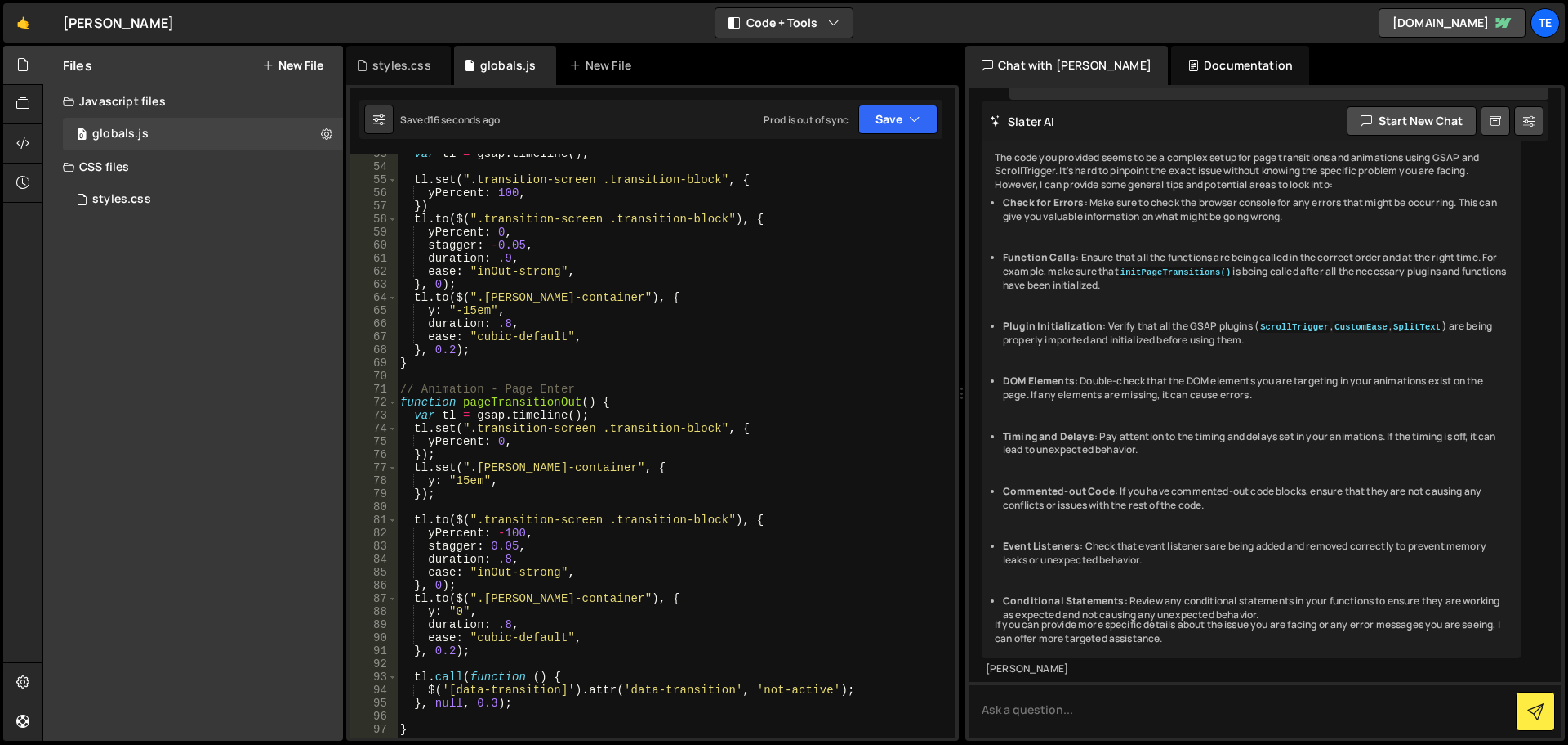
scroll to position [687, 0]
click at [450, 647] on div "var tl = gsap . timeline ( ) ; tl . set ( ".transition-screen .transition-block…" at bounding box center [673, 452] width 552 height 610
type textarea "}, 0.1);"
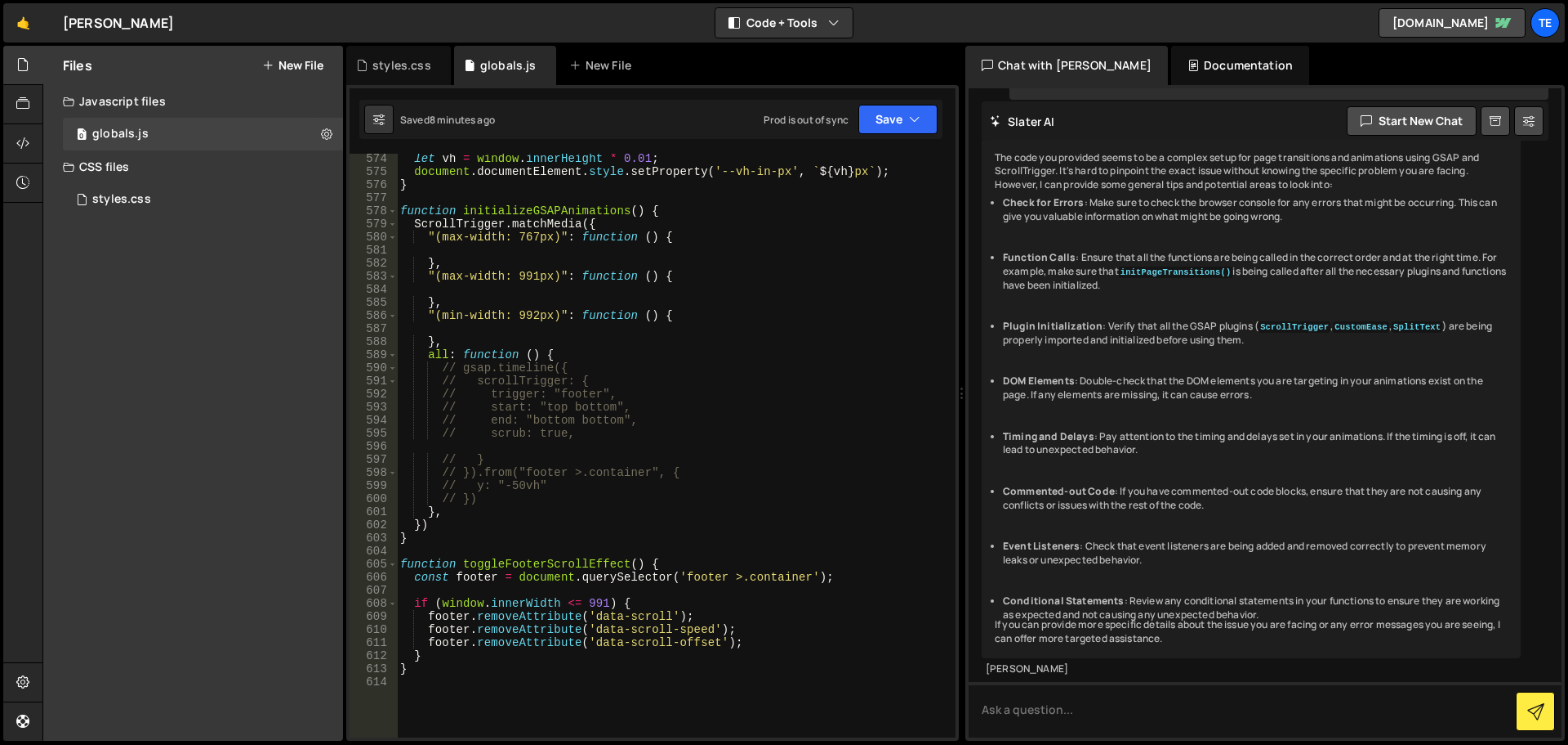
scroll to position [7835, 0]
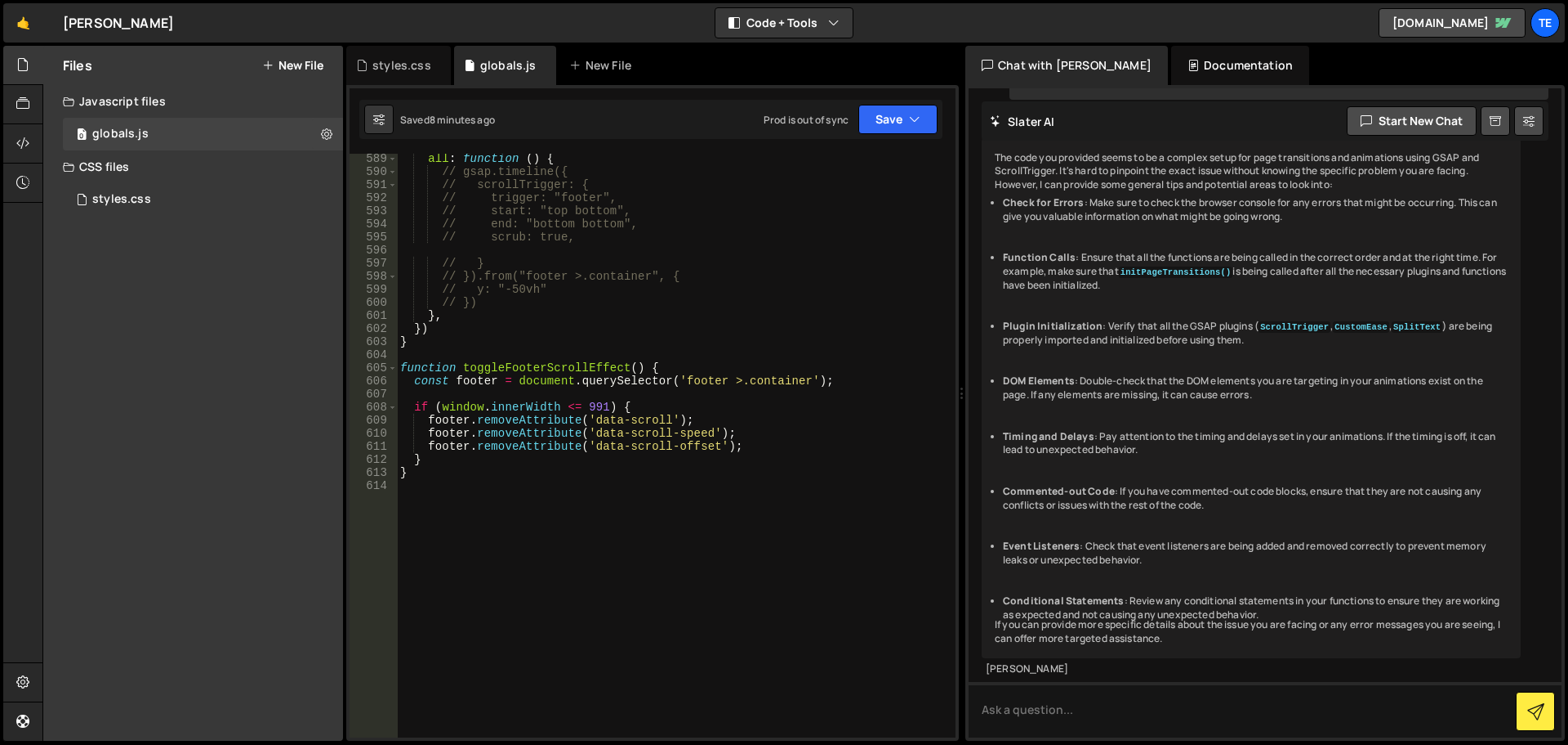
click at [580, 640] on div "all : function ( ) { // gsap.timeline({ // scrollTrigger: { // trigger: "footer…" at bounding box center [673, 457] width 552 height 610
paste textarea "}"
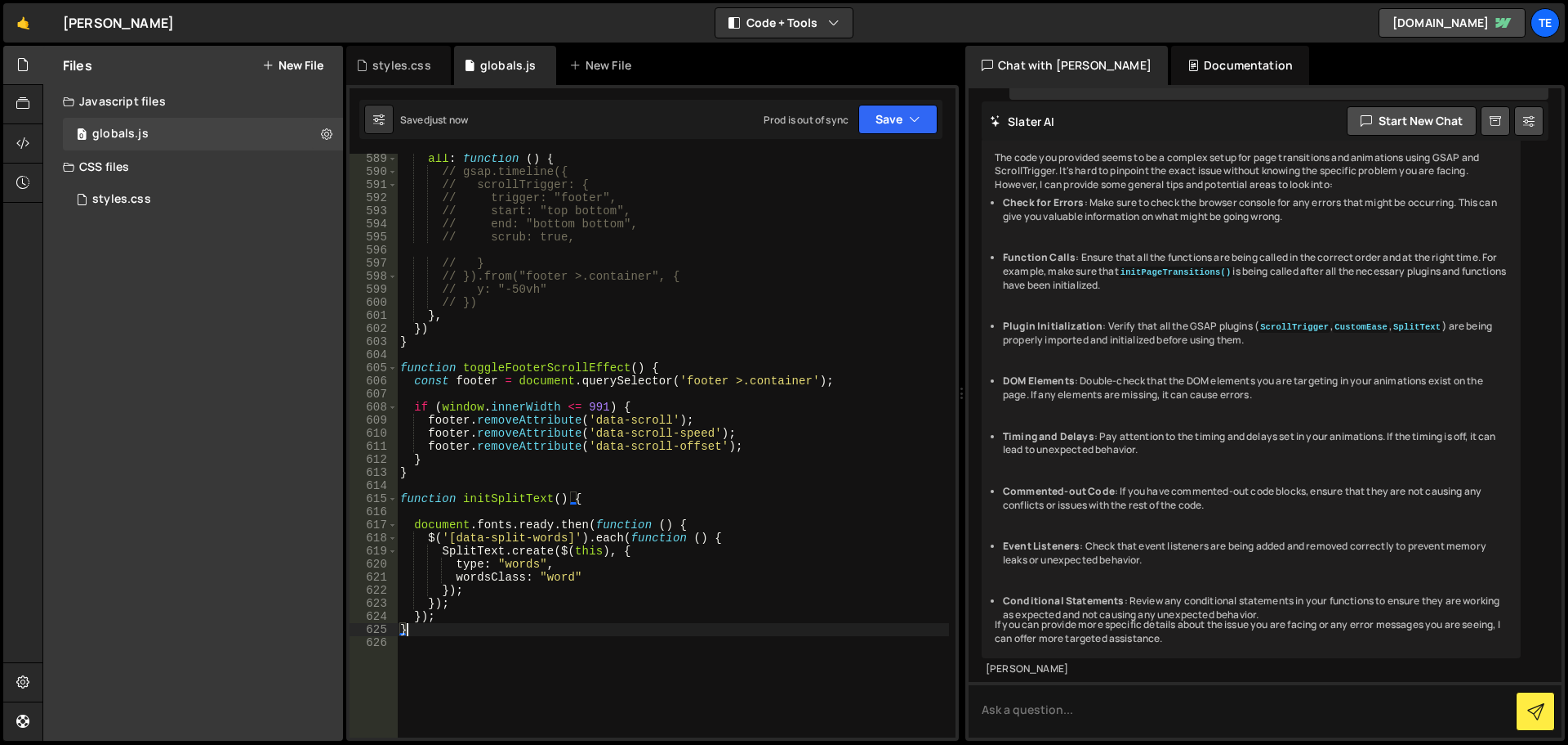
click at [491, 495] on div "all : function ( ) { // gsap.timeline({ // scrollTrigger: { // trigger: "footer…" at bounding box center [673, 457] width 552 height 610
click at [621, 427] on div "all : function ( ) { // gsap.timeline({ // scrollTrigger: { // trigger: "footer…" at bounding box center [673, 457] width 552 height 610
type textarea "footer.removeAttribute('data-scroll-speed');"
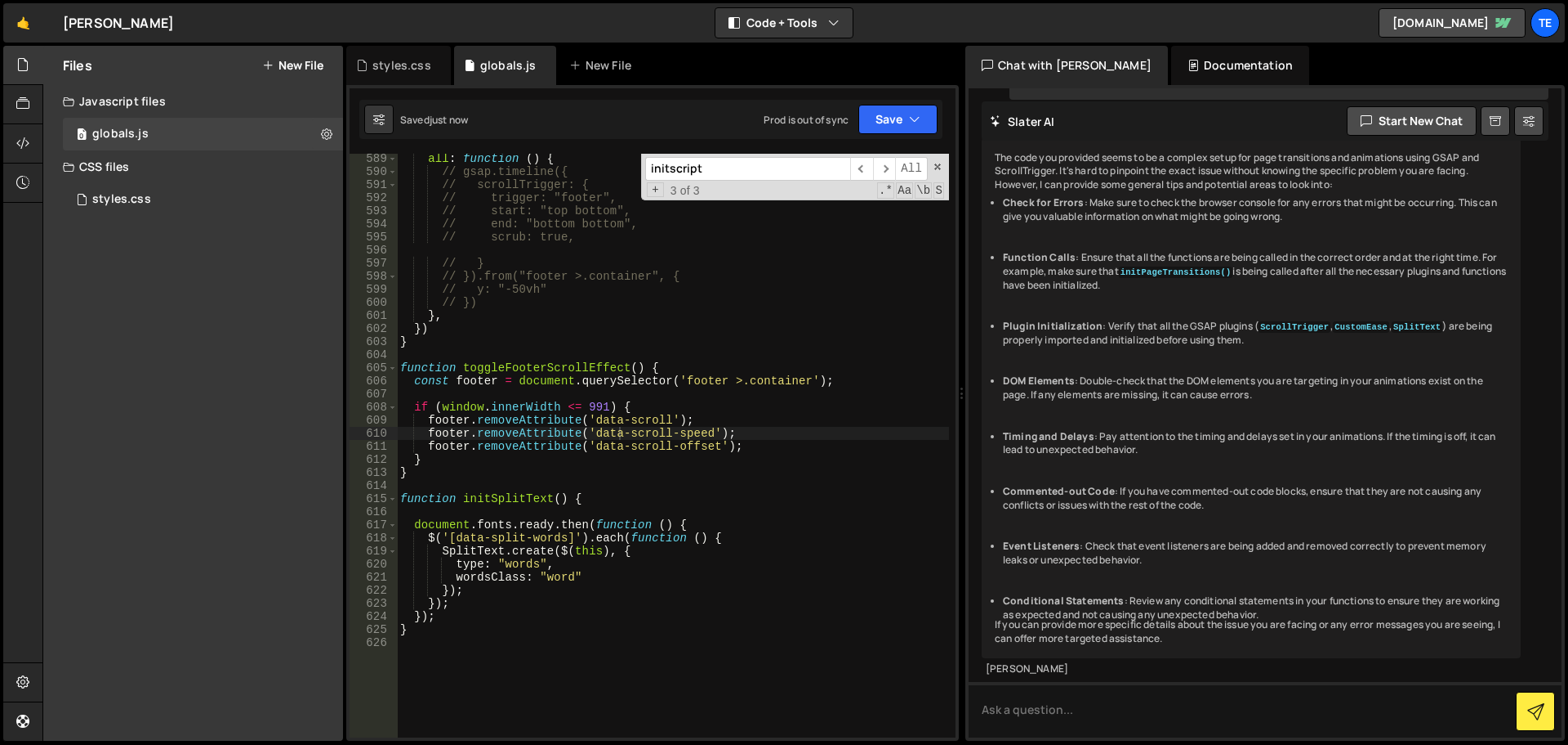
paste input "SplitTex"
click at [683, 432] on div "all : function ( ) { // gsap.timeline({ // scrollTrigger: { // trigger: "footer…" at bounding box center [673, 457] width 552 height 610
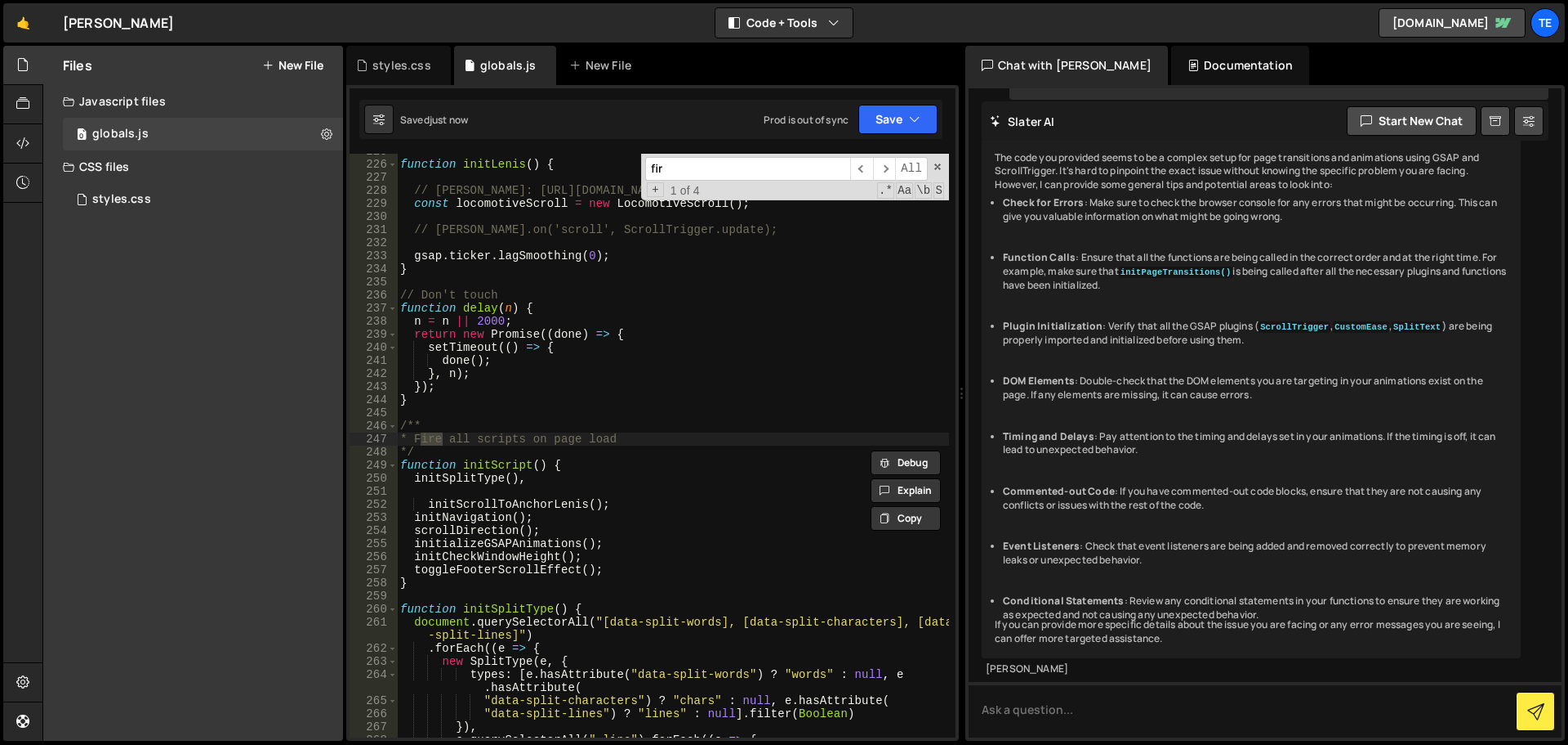
scroll to position [2964, 0]
type input "fire all"
click at [462, 479] on div "function initLenis ( ) { // Lenis: https://github.com/studio-freight/lenis cons…" at bounding box center [673, 449] width 552 height 610
paste textarea "ext"
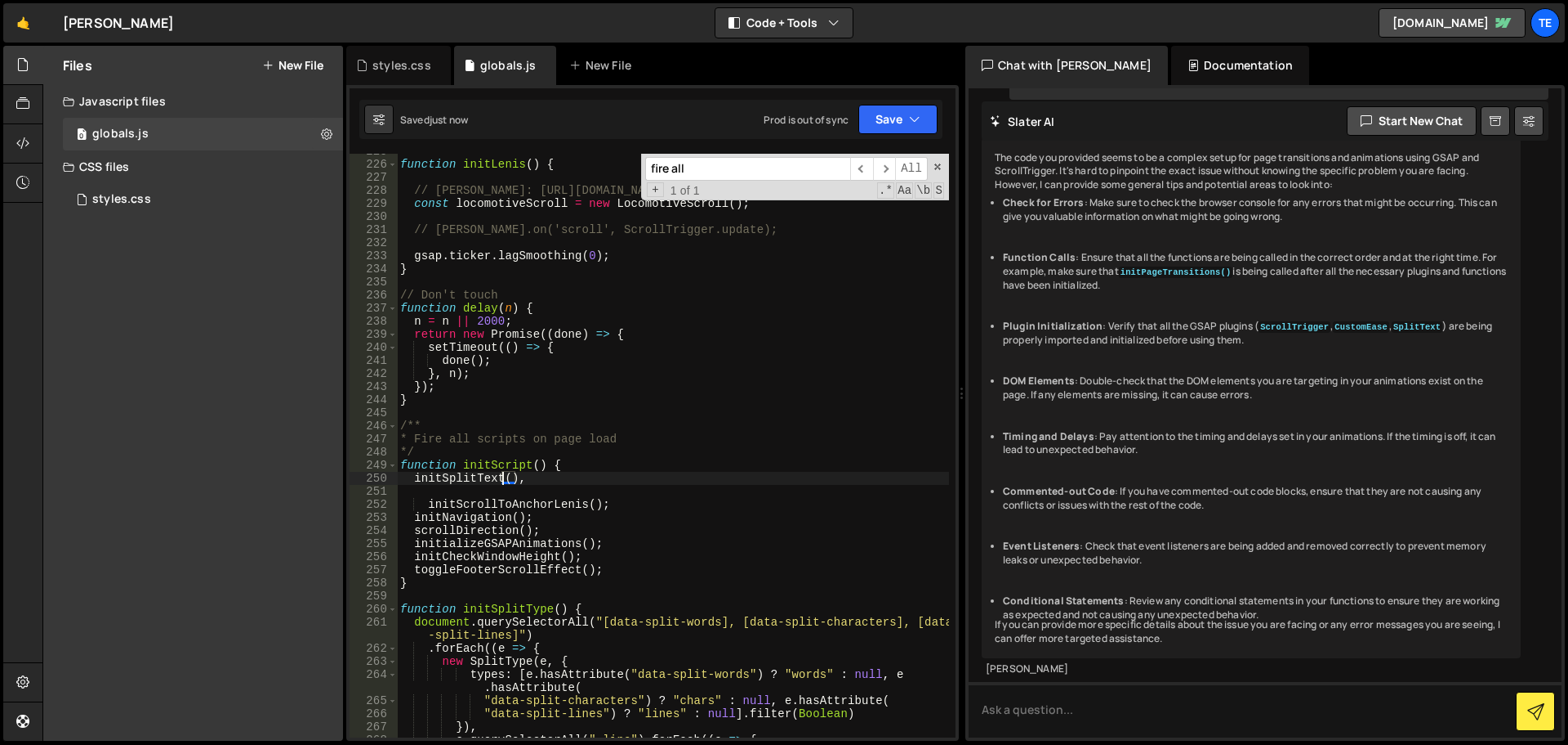
click at [464, 482] on div "function initLenis ( ) { // Lenis: https://github.com/studio-freight/lenis cons…" at bounding box center [673, 449] width 552 height 610
click at [628, 464] on div "function initLenis ( ) { // Lenis: https://github.com/studio-freight/lenis cons…" at bounding box center [673, 449] width 552 height 610
type textarea "function initScript() {"
type input "split"
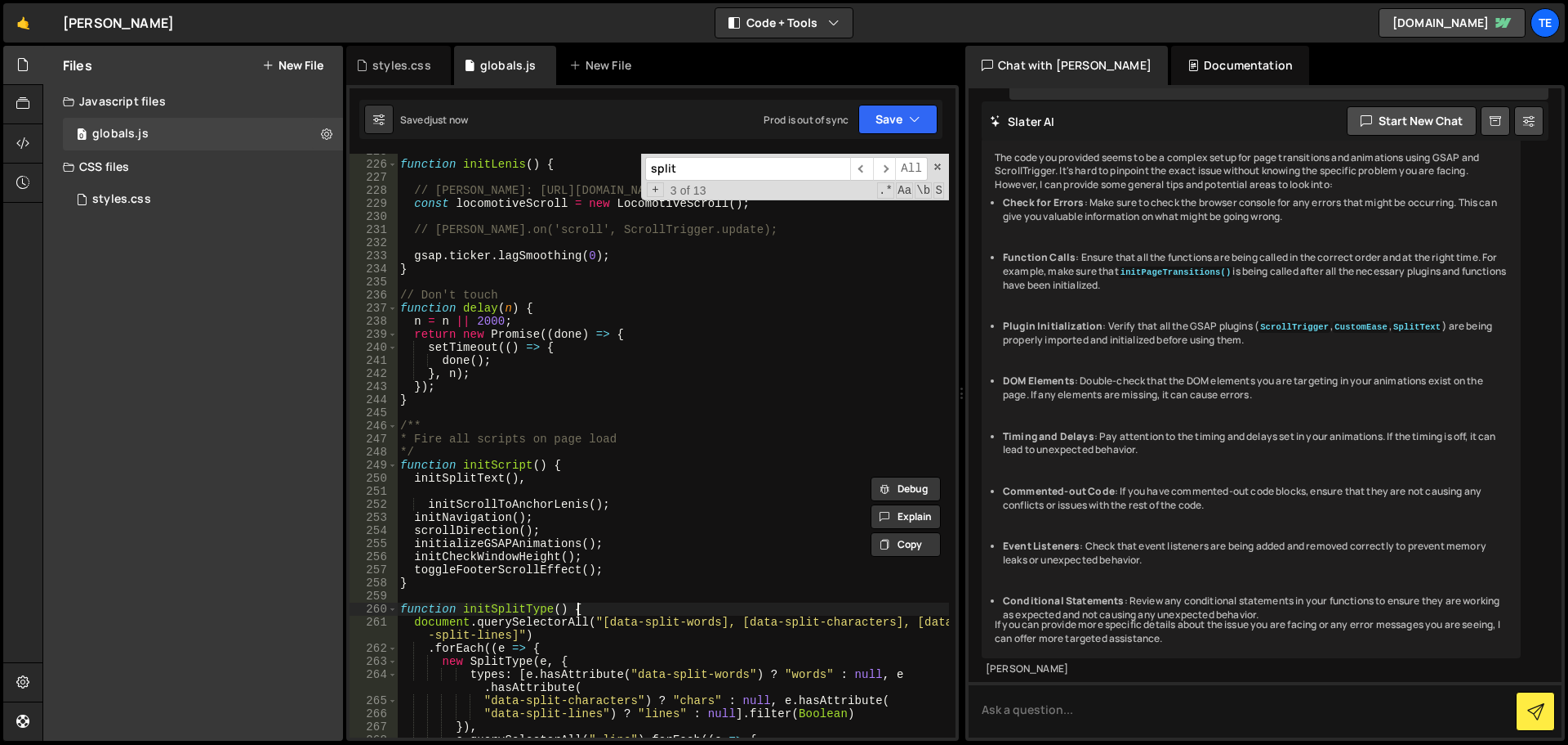
click at [599, 610] on div "function initLenis ( ) { // Lenis: https://github.com/studio-freight/lenis cons…" at bounding box center [673, 449] width 552 height 610
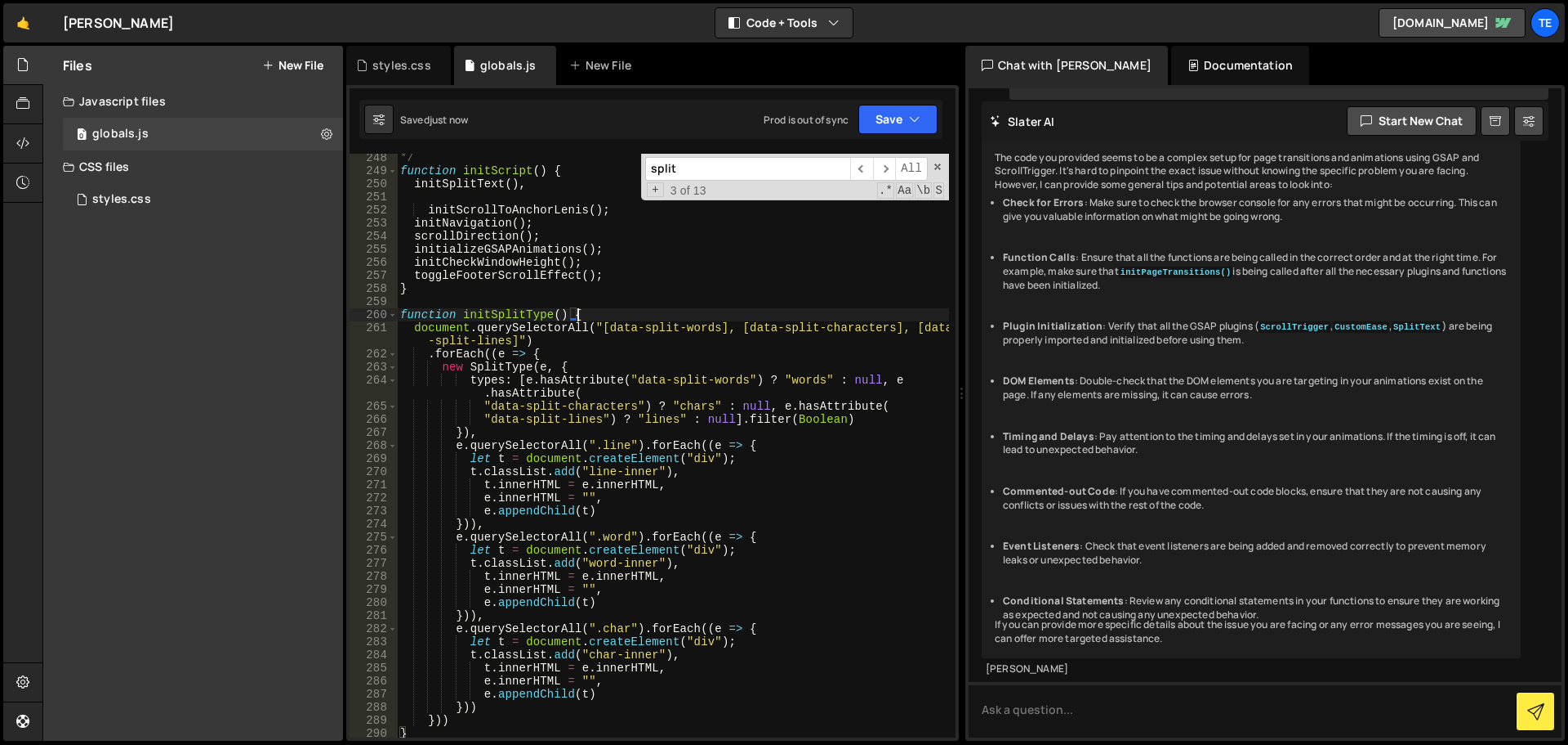
scroll to position [3308, 0]
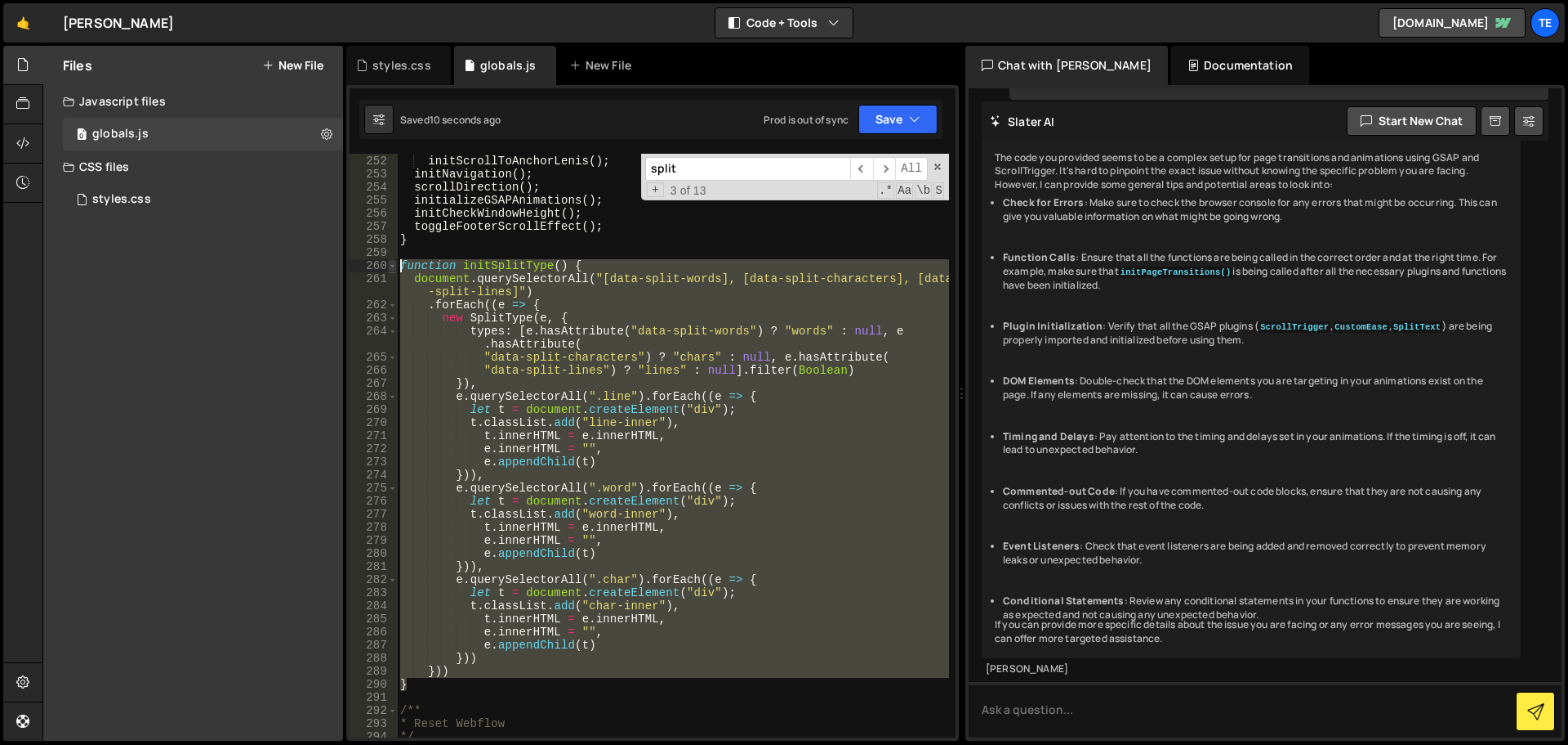
drag, startPoint x: 433, startPoint y: 686, endPoint x: 391, endPoint y: 267, distance: 421.1
click at [391, 267] on div "function initSplitType() { 251 252 253 254 255 256 257 258 259 260 261 262 263 …" at bounding box center [653, 446] width 606 height 584
type textarea "function initSplitType() { document.querySelectorAll("[data-split-words], [data…"
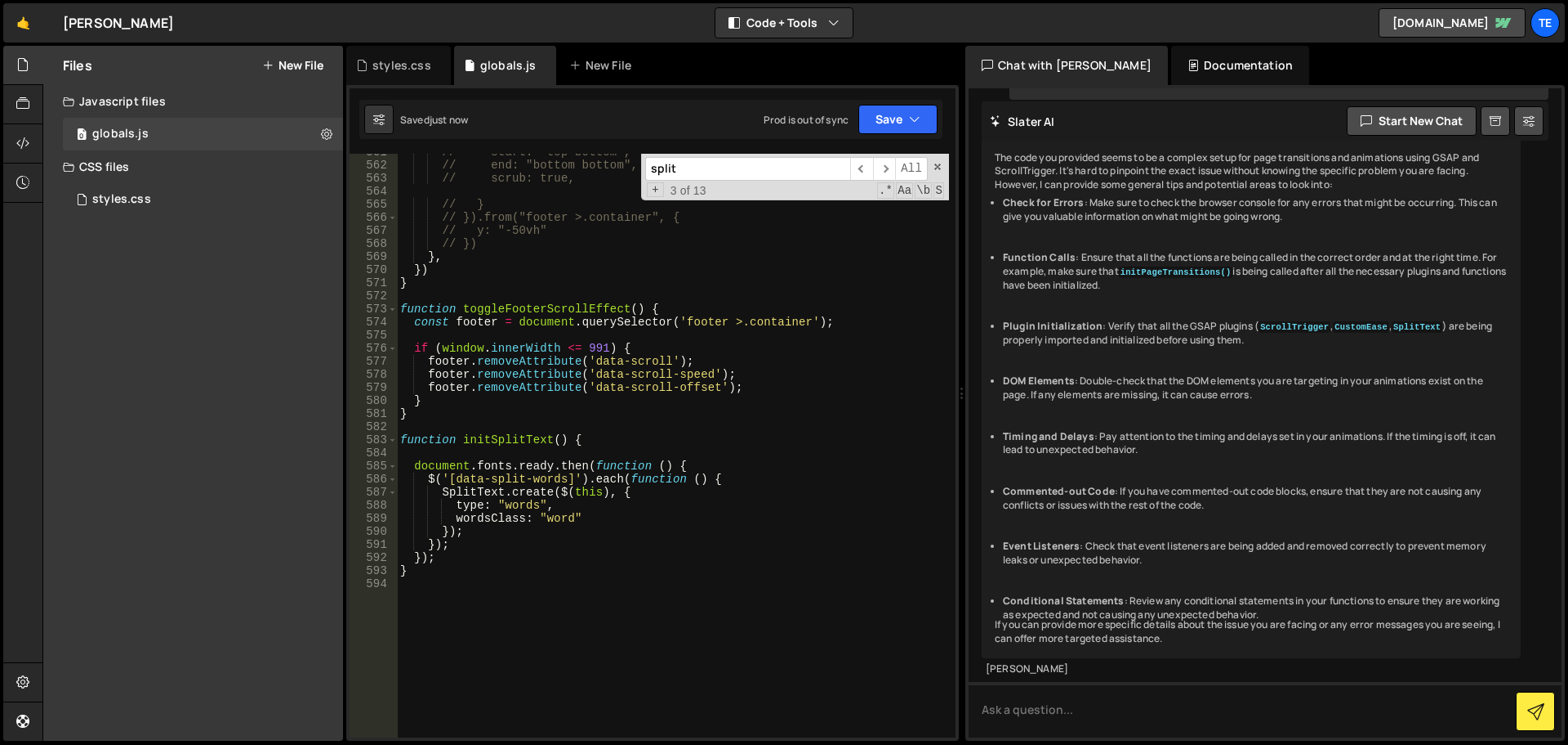
scroll to position [7498, 0]
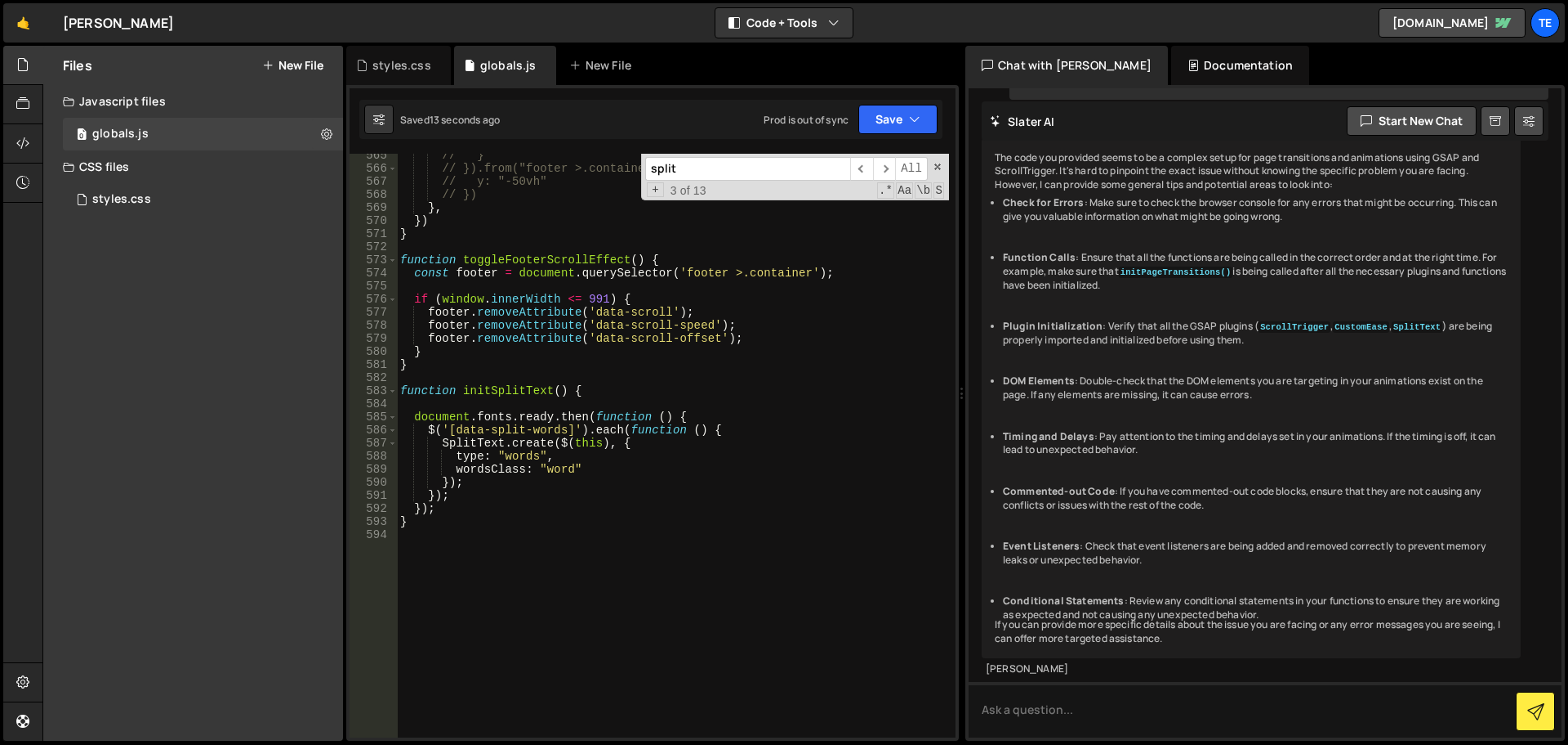
click at [635, 433] on div "// } // }).from("footer >.container", { // y: "-50vh" // }) } , }) } function t…" at bounding box center [673, 454] width 552 height 610
paste textarea
type textarea "$('[data-split-words]').each(function () { SplitText.create($(this), {"
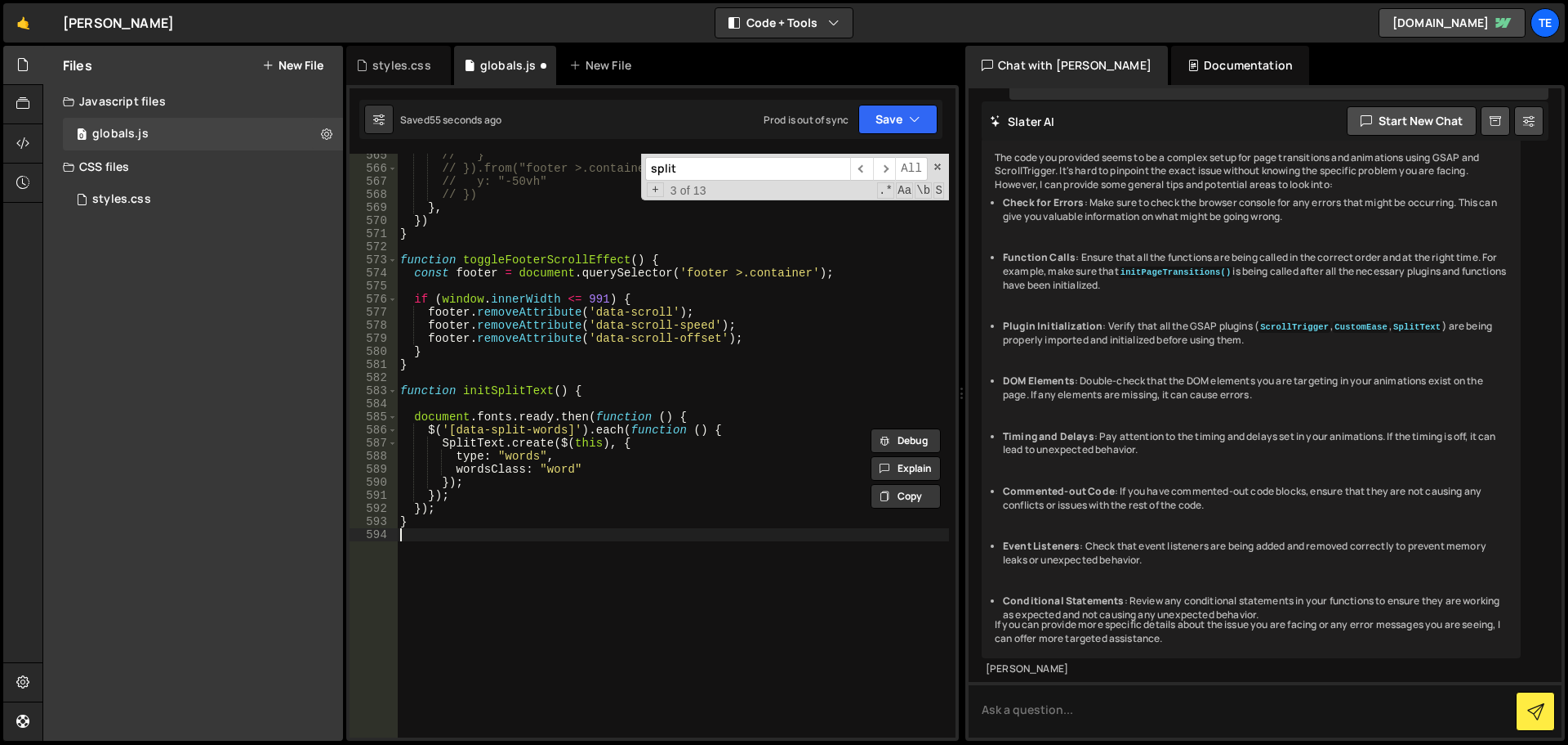
click at [538, 567] on div "// } // }).from("footer >.container", { // y: "-50vh" // }) } , }) } function t…" at bounding box center [673, 454] width 552 height 610
drag, startPoint x: 548, startPoint y: 616, endPoint x: 483, endPoint y: 586, distance: 71.6
click at [483, 586] on div "// } // }).from("footer >.container", { // y: "-50vh" // }) } , }) } function t…" at bounding box center [673, 454] width 552 height 610
paste textarea "}"
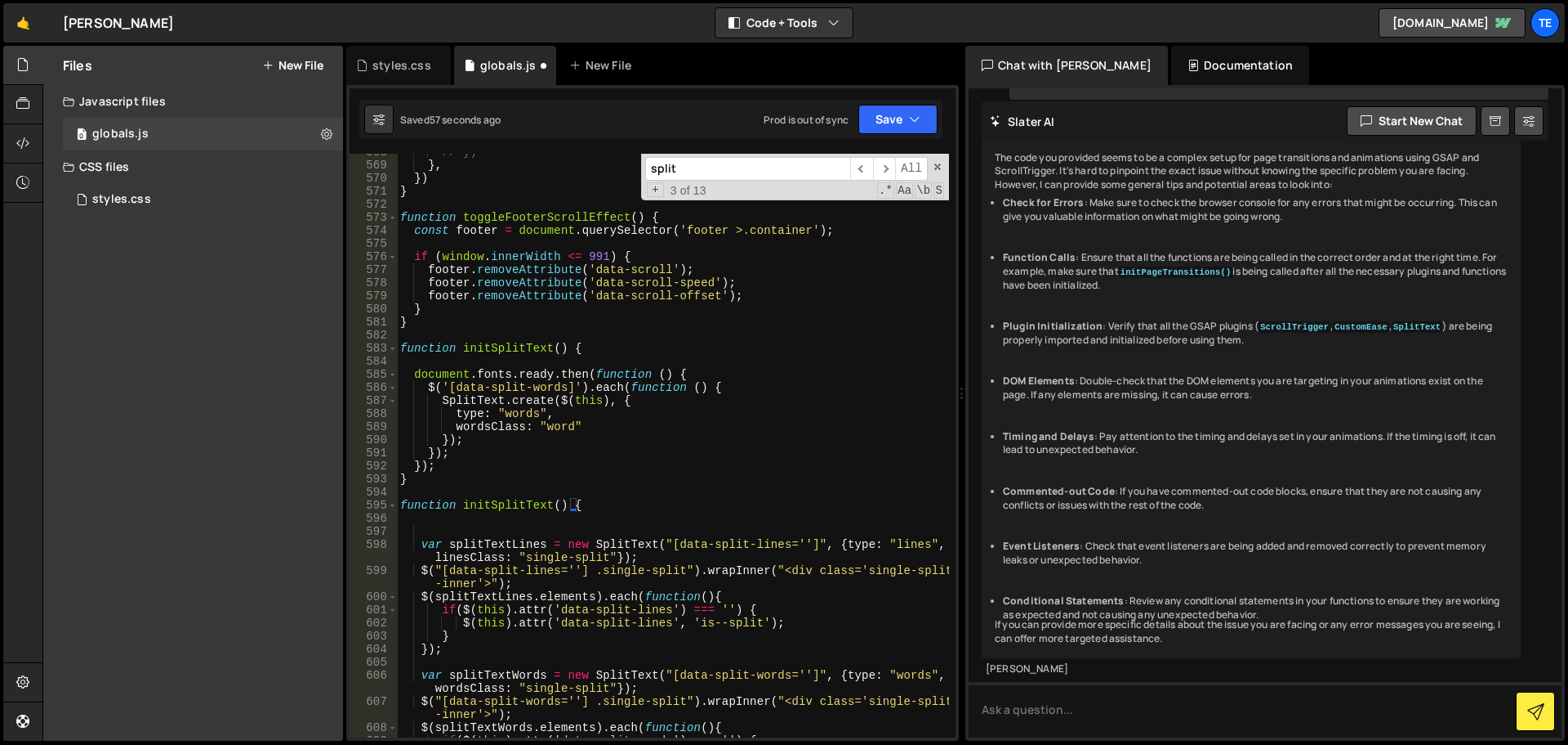
scroll to position [7541, 0]
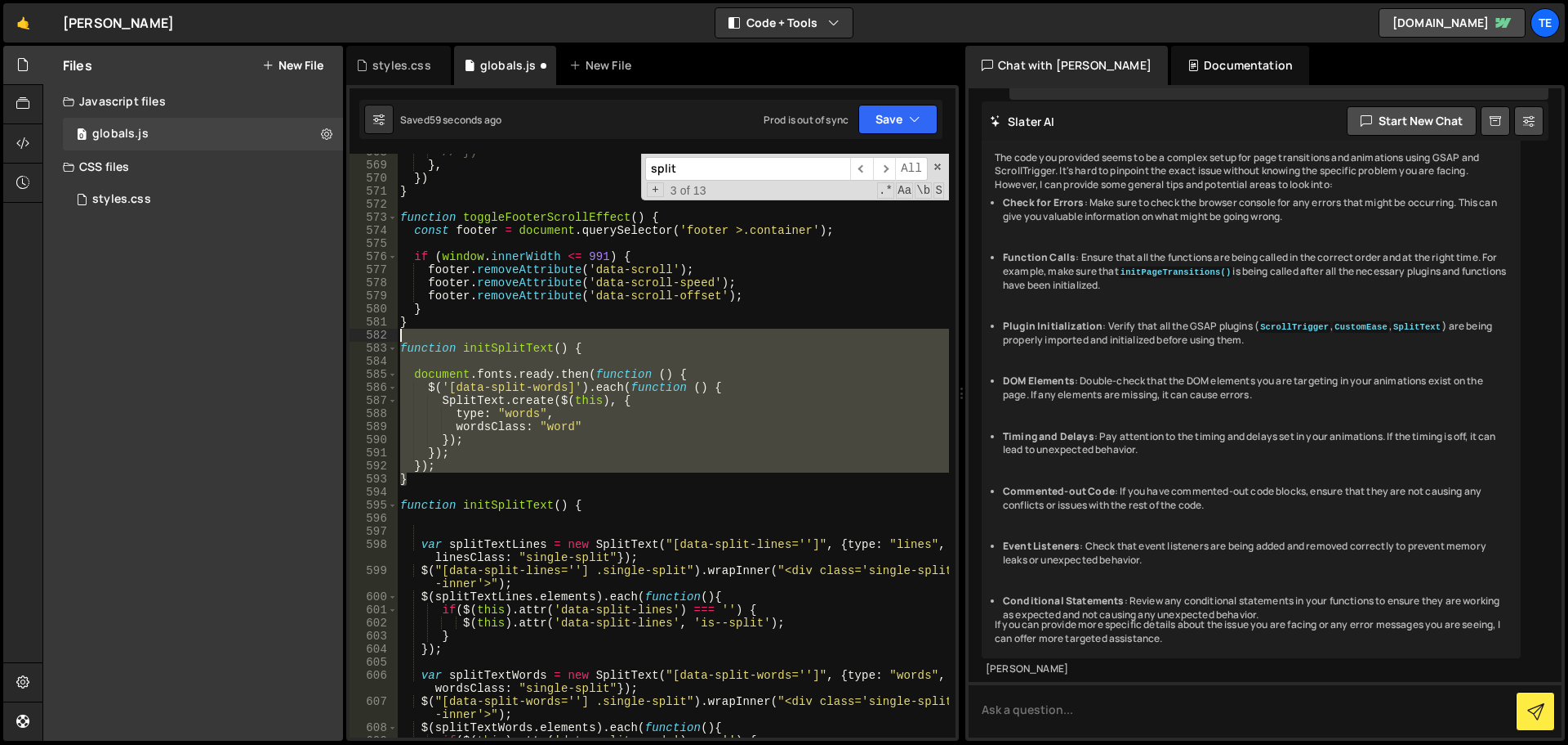
drag, startPoint x: 434, startPoint y: 485, endPoint x: 378, endPoint y: 331, distance: 163.9
click at [378, 331] on div "} 568 569 570 571 572 573 574 575 576 577 578 579 580 581 582 583 584 585 586 5…" at bounding box center [653, 446] width 606 height 584
type textarea "function initSplitText() {"
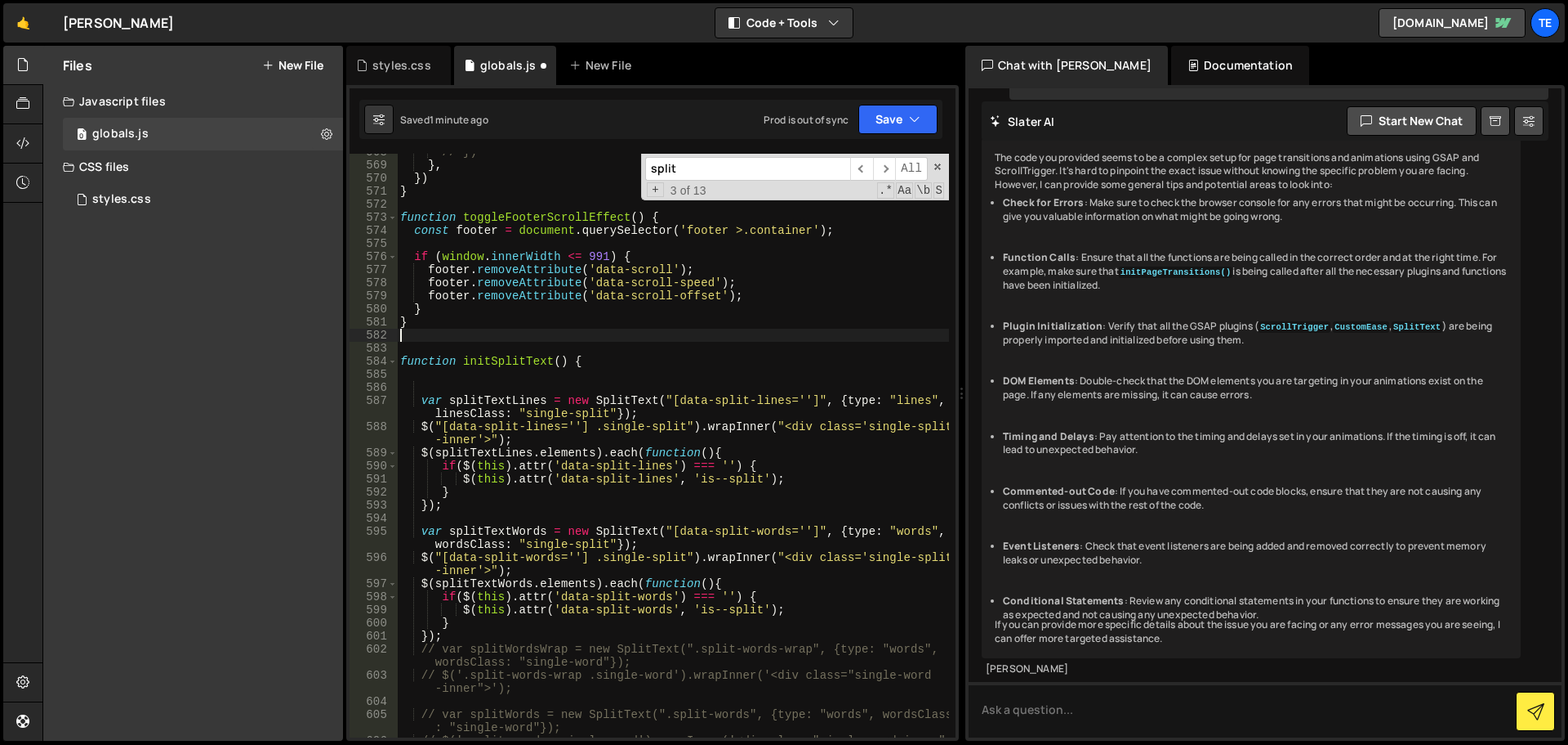
scroll to position [7687, 0]
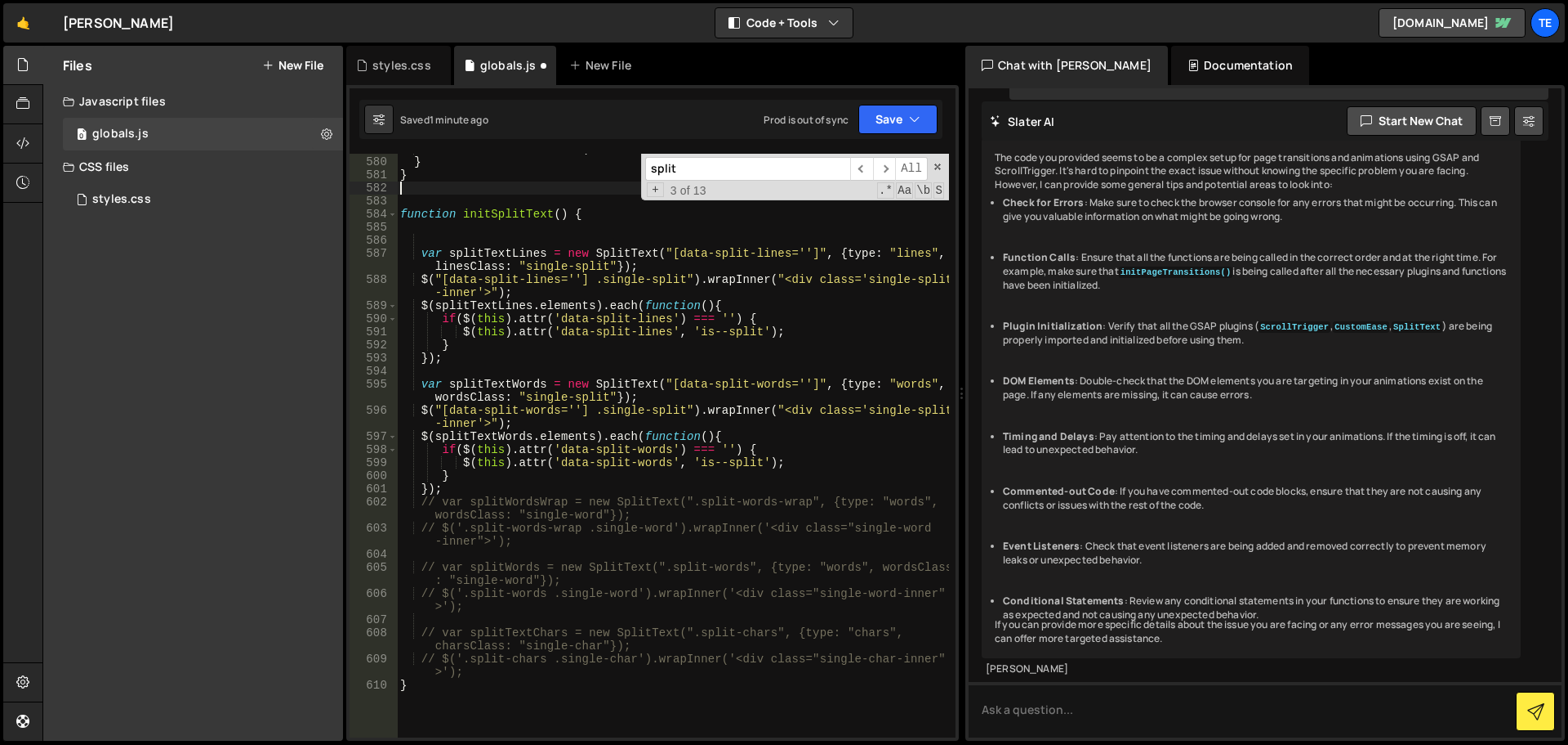
click at [779, 439] on div "footer . removeAttribute ( 'data-scroll-offset' ) ; } } function initSplitText …" at bounding box center [673, 447] width 552 height 610
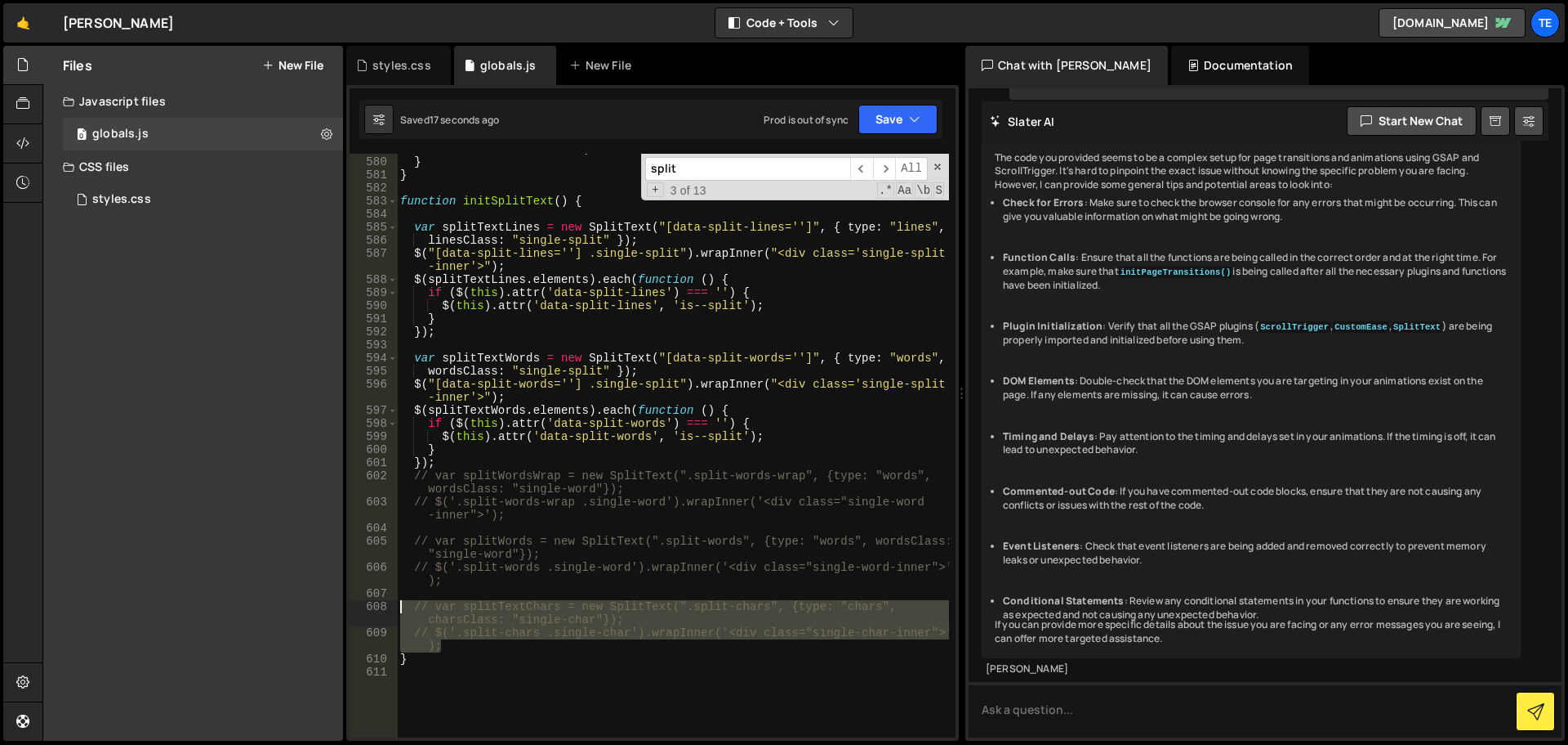
drag, startPoint x: 442, startPoint y: 647, endPoint x: 399, endPoint y: 605, distance: 60.1
click at [399, 605] on div "footer . removeAttribute ( 'data-scroll-offset' ) ; } } function initSplitText …" at bounding box center [673, 447] width 552 height 610
type textarea "var splitTextChars = new SplitText(".split-chars", {type: "chars", charsClass: …"
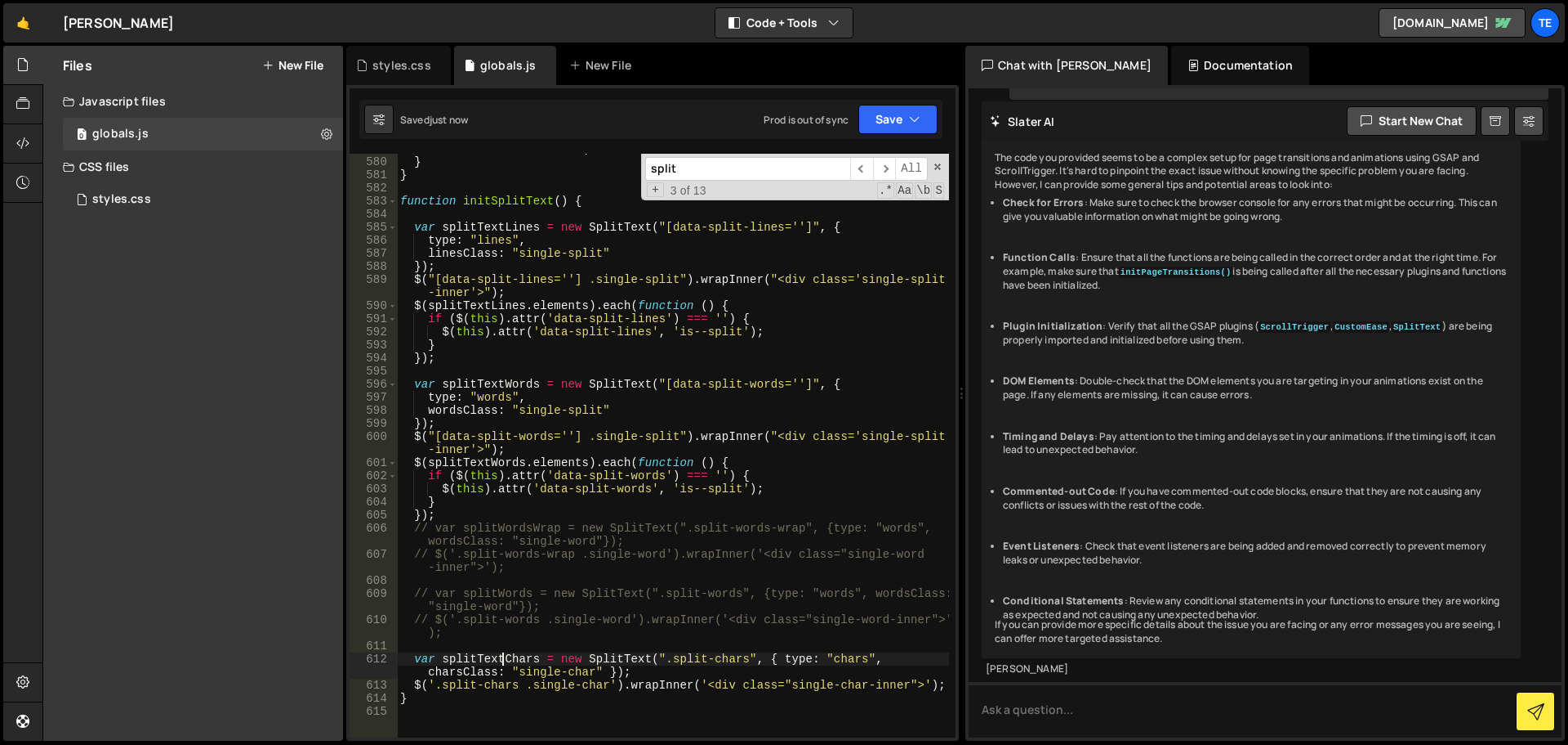
click at [506, 662] on div "footer . removeAttribute ( 'data-scroll-offset' ) ; } } function initSplitText …" at bounding box center [673, 447] width 552 height 610
click at [729, 661] on div "footer . removeAttribute ( 'data-scroll-offset' ) ; } } function initSplitText …" at bounding box center [673, 447] width 552 height 610
drag, startPoint x: 729, startPoint y: 661, endPoint x: 682, endPoint y: 664, distance: 47.1
click at [682, 664] on div "footer . removeAttribute ( 'data-scroll-offset' ) ; } } function initSplitText …" at bounding box center [673, 447] width 552 height 610
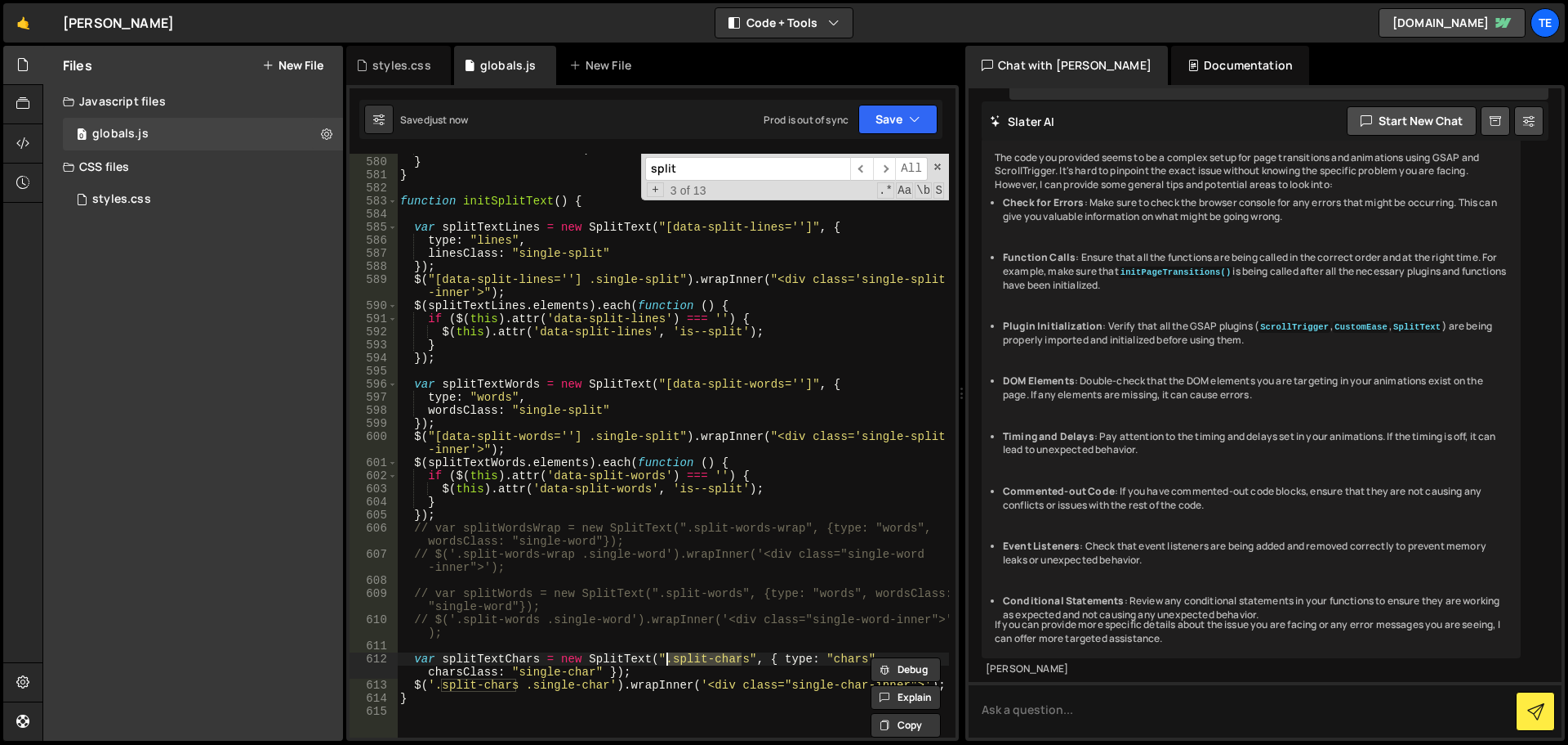
click at [625, 549] on div "footer . removeAttribute ( 'data-scroll-offset' ) ; } } function initSplitText …" at bounding box center [673, 447] width 552 height 610
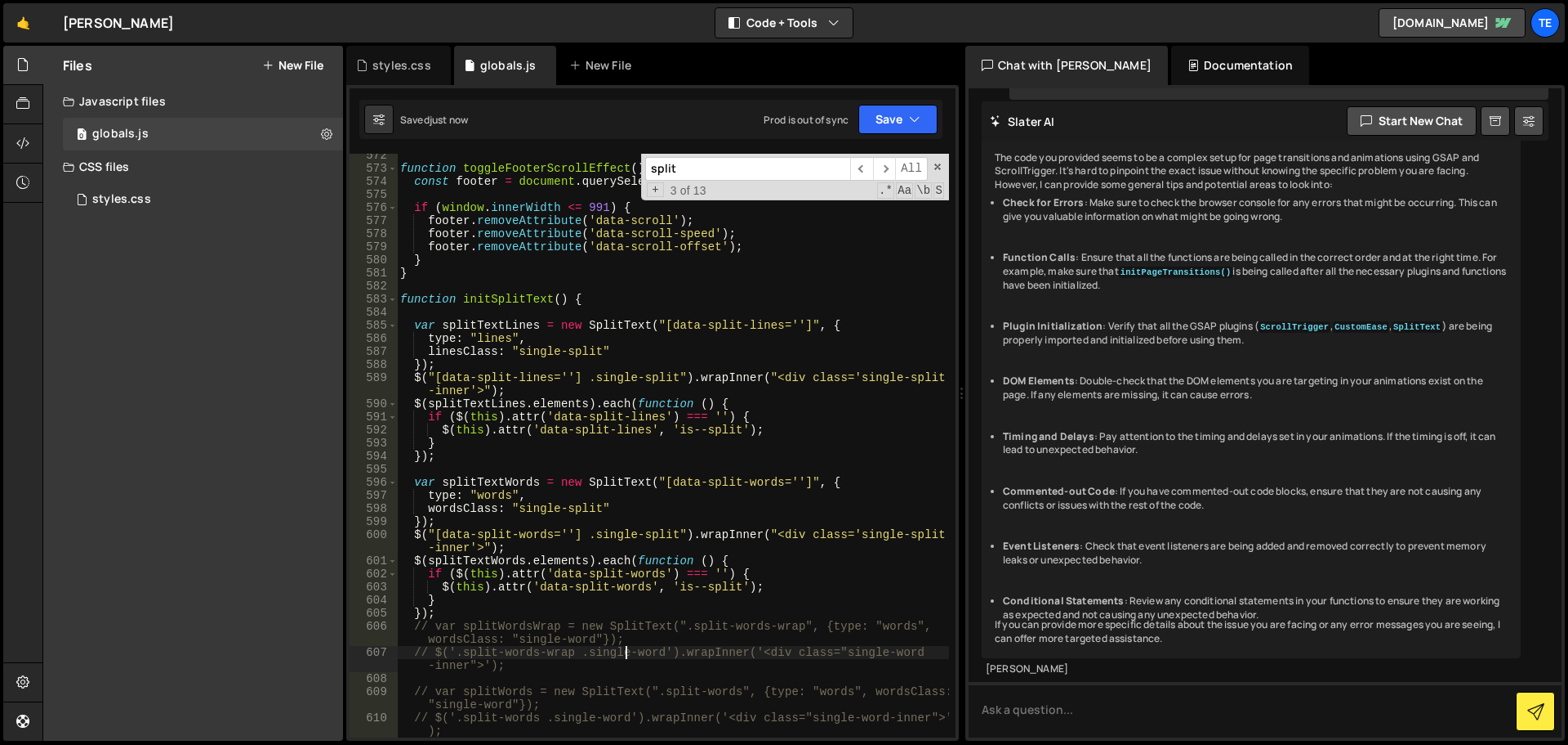
scroll to position [7589, 0]
click at [835, 328] on div "function toggleFooterScrollEffect ( ) { const footer = document . querySelector…" at bounding box center [673, 454] width 552 height 610
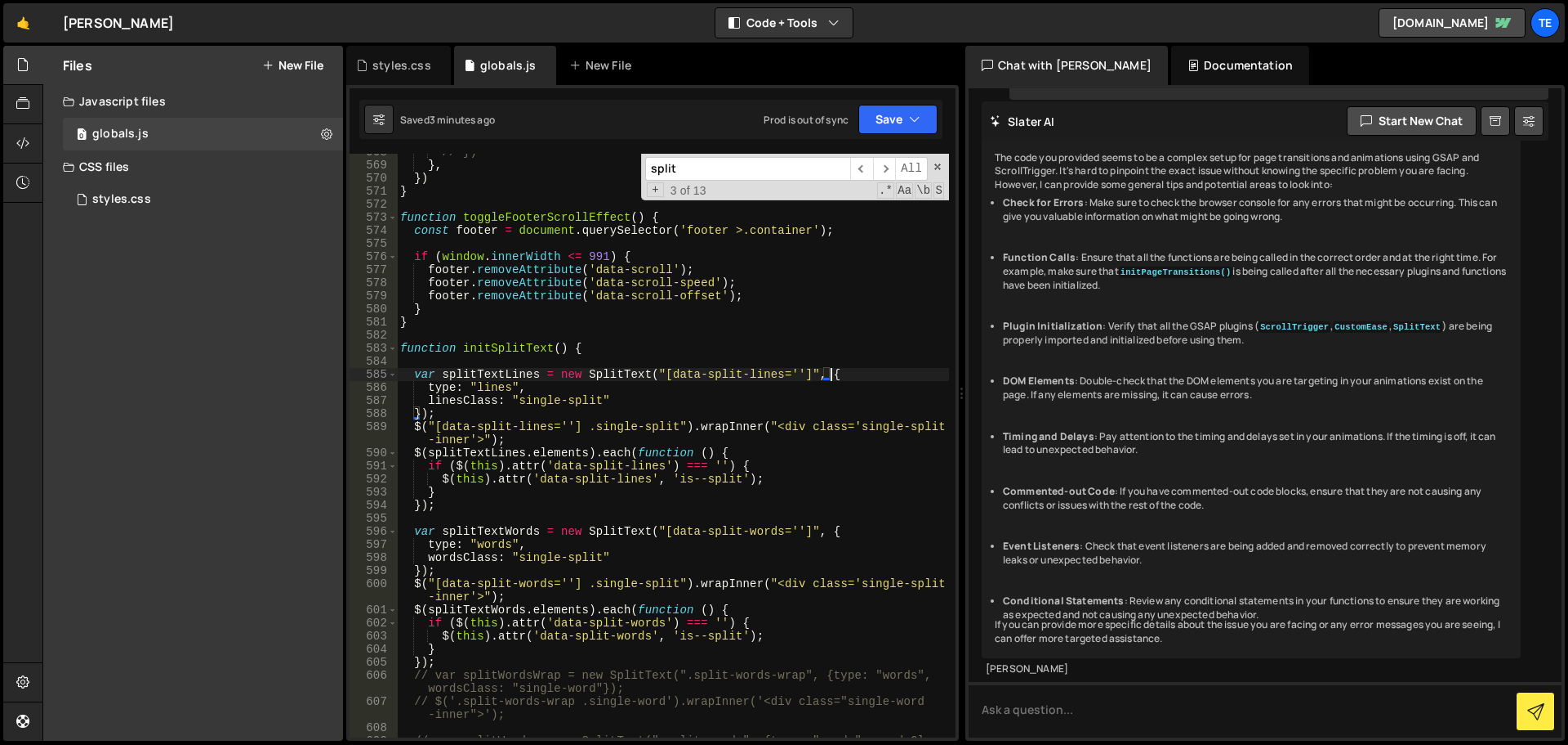
scroll to position [7492, 0]
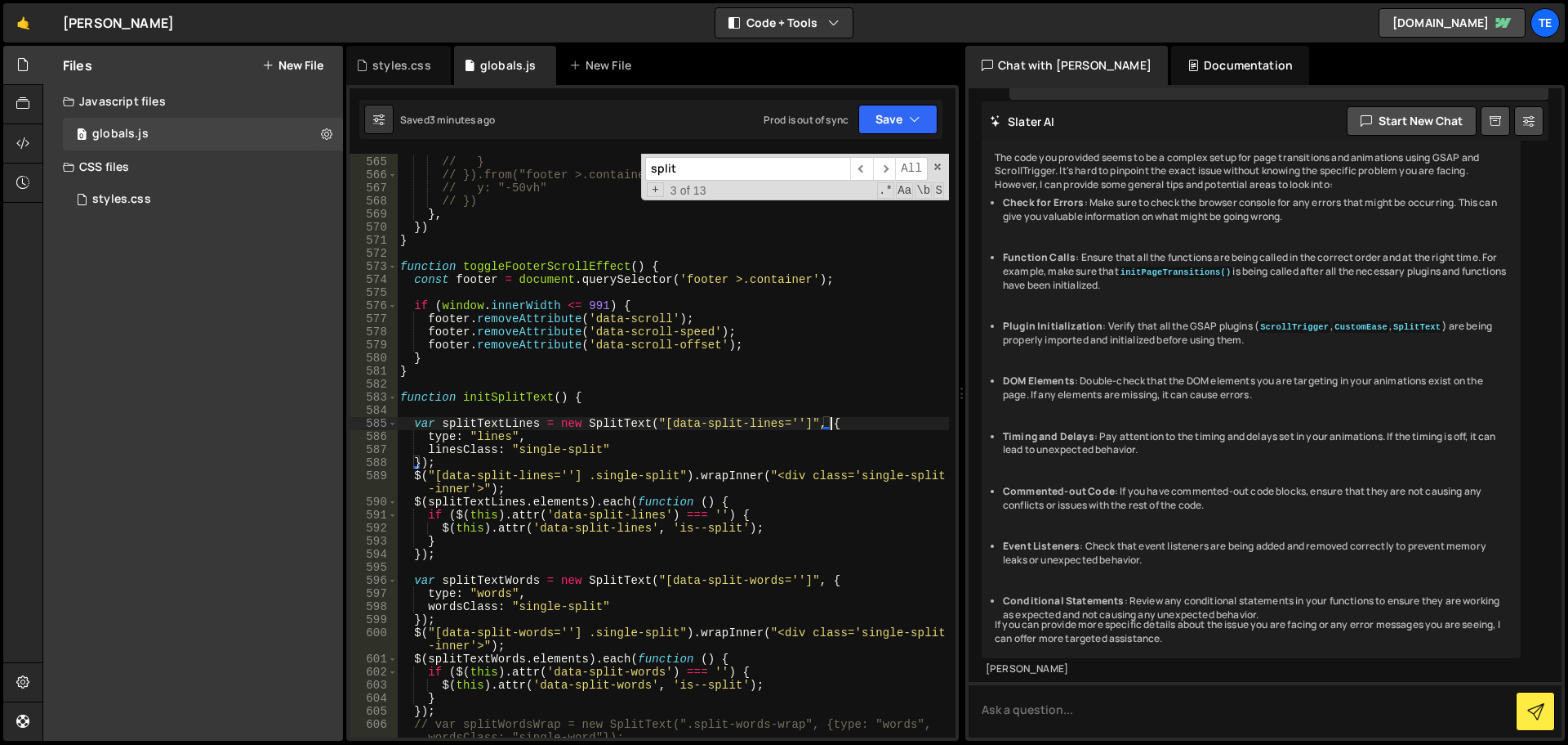
click at [617, 398] on div "// } // }).from("footer >.container", { // y: "-50vh" // }) } , }) } function t…" at bounding box center [673, 453] width 552 height 623
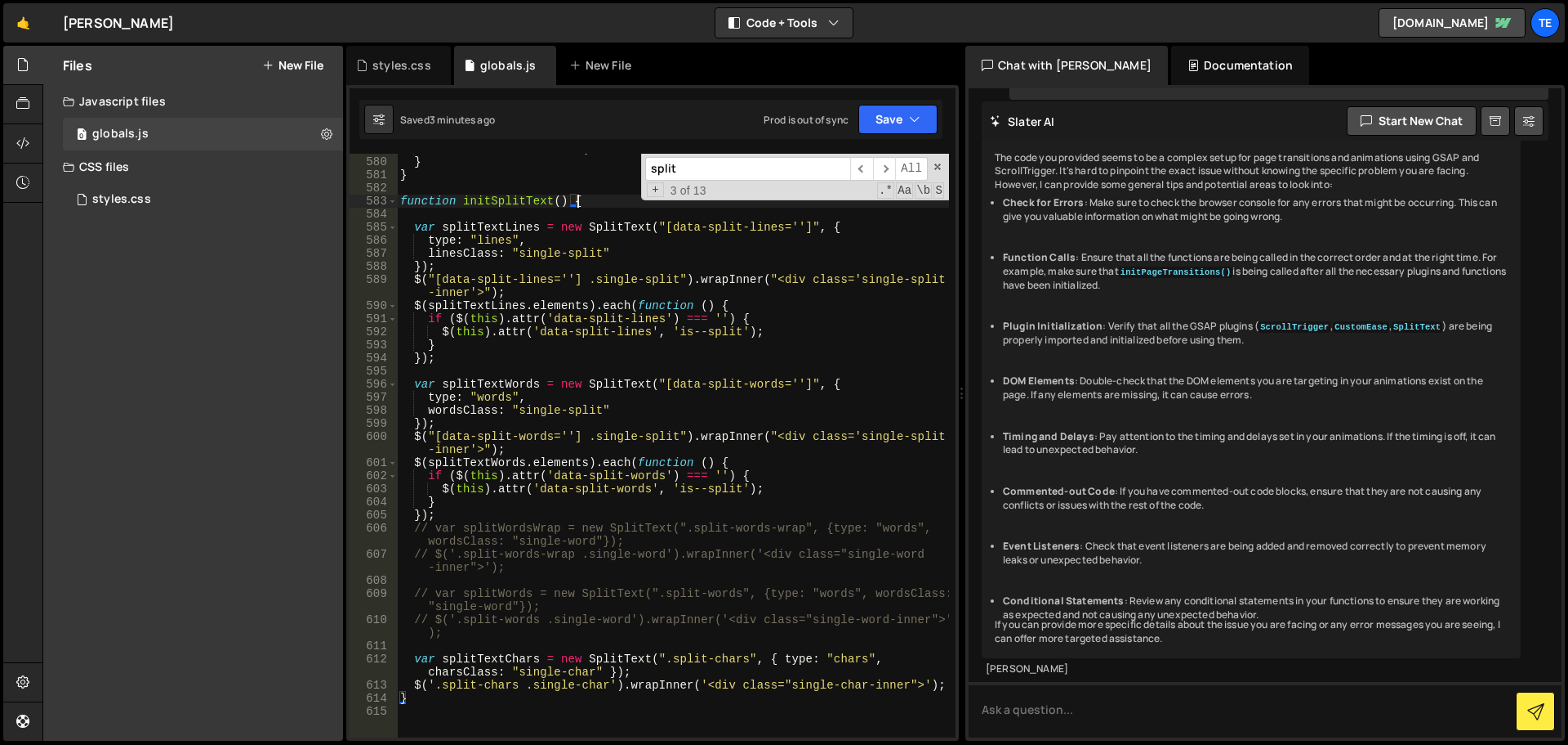
scroll to position [7736, 0]
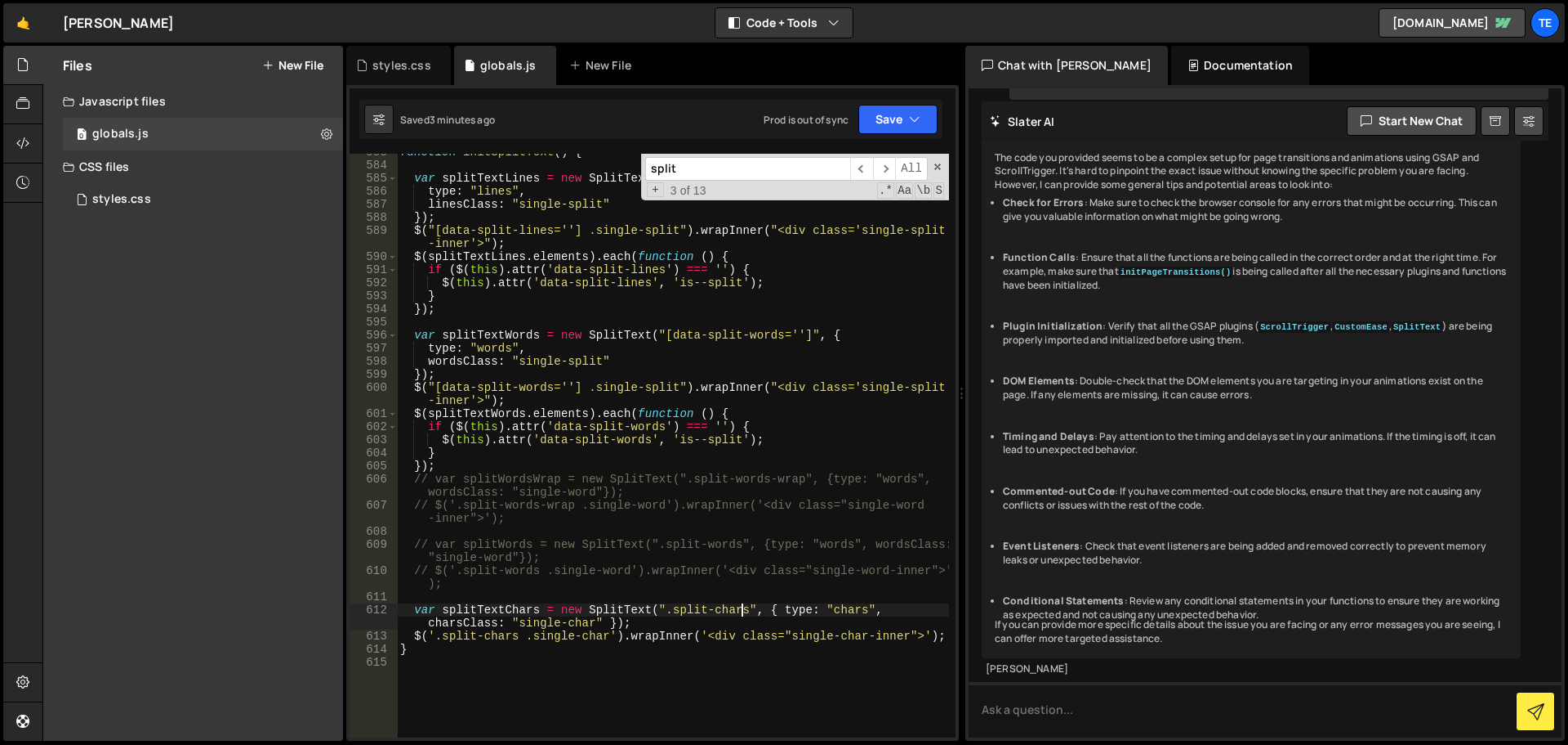
click at [741, 614] on div "function initSplitText ( ) { var splitTextLines = new SplitText ( "[data-split-…" at bounding box center [673, 450] width 552 height 610
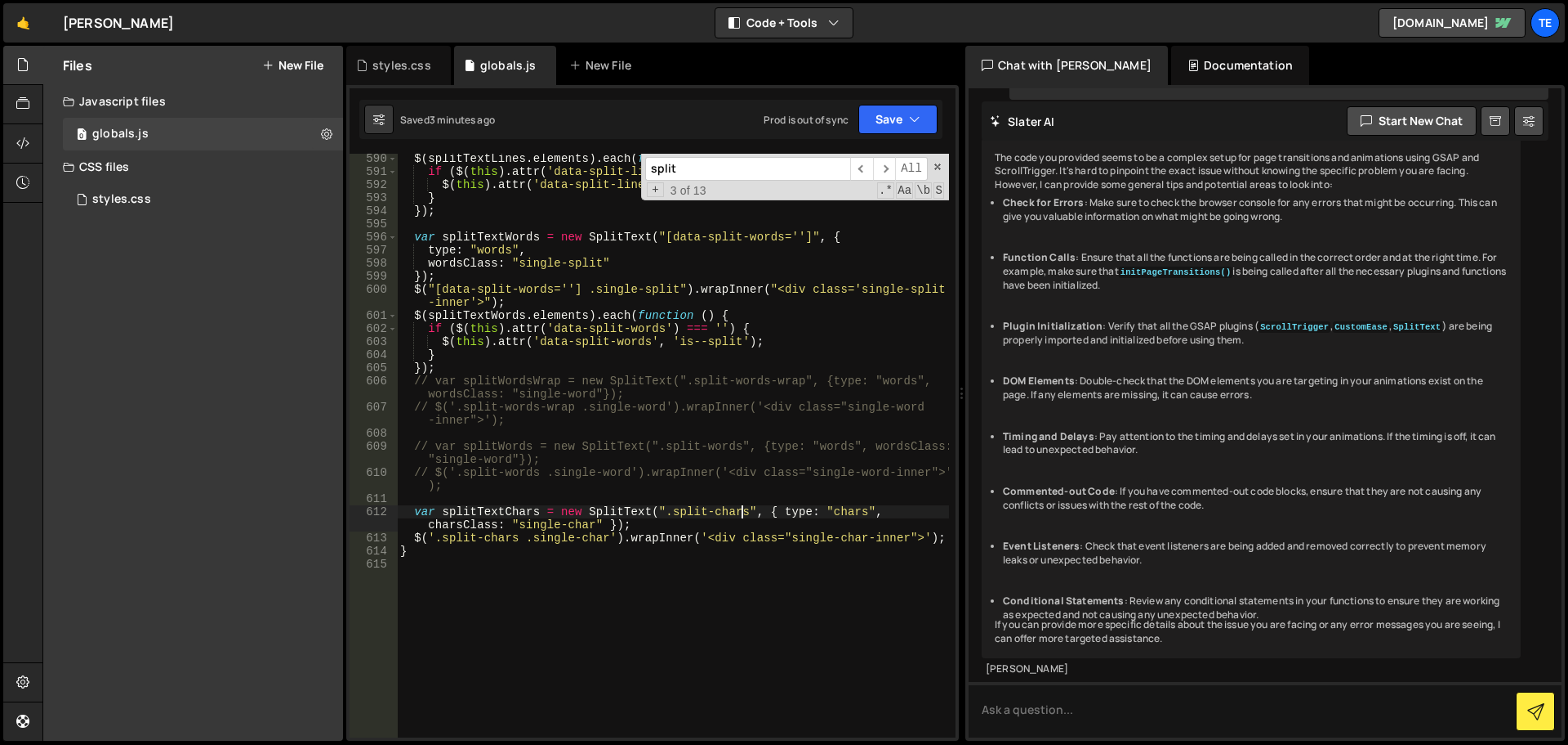
scroll to position [7835, 0]
click at [631, 528] on div "$ ( splitTextLines . elements ) . each ( function ( ) { if ( $ ( this ) . attr …" at bounding box center [673, 457] width 552 height 610
click at [828, 511] on div "$ ( splitTextLines . elements ) . each ( function ( ) { if ( $ ( this ) . attr …" at bounding box center [673, 457] width 552 height 610
click at [709, 511] on div "$ ( splitTextLines . elements ) . each ( function ( ) { if ( $ ( this ) . attr …" at bounding box center [673, 457] width 552 height 610
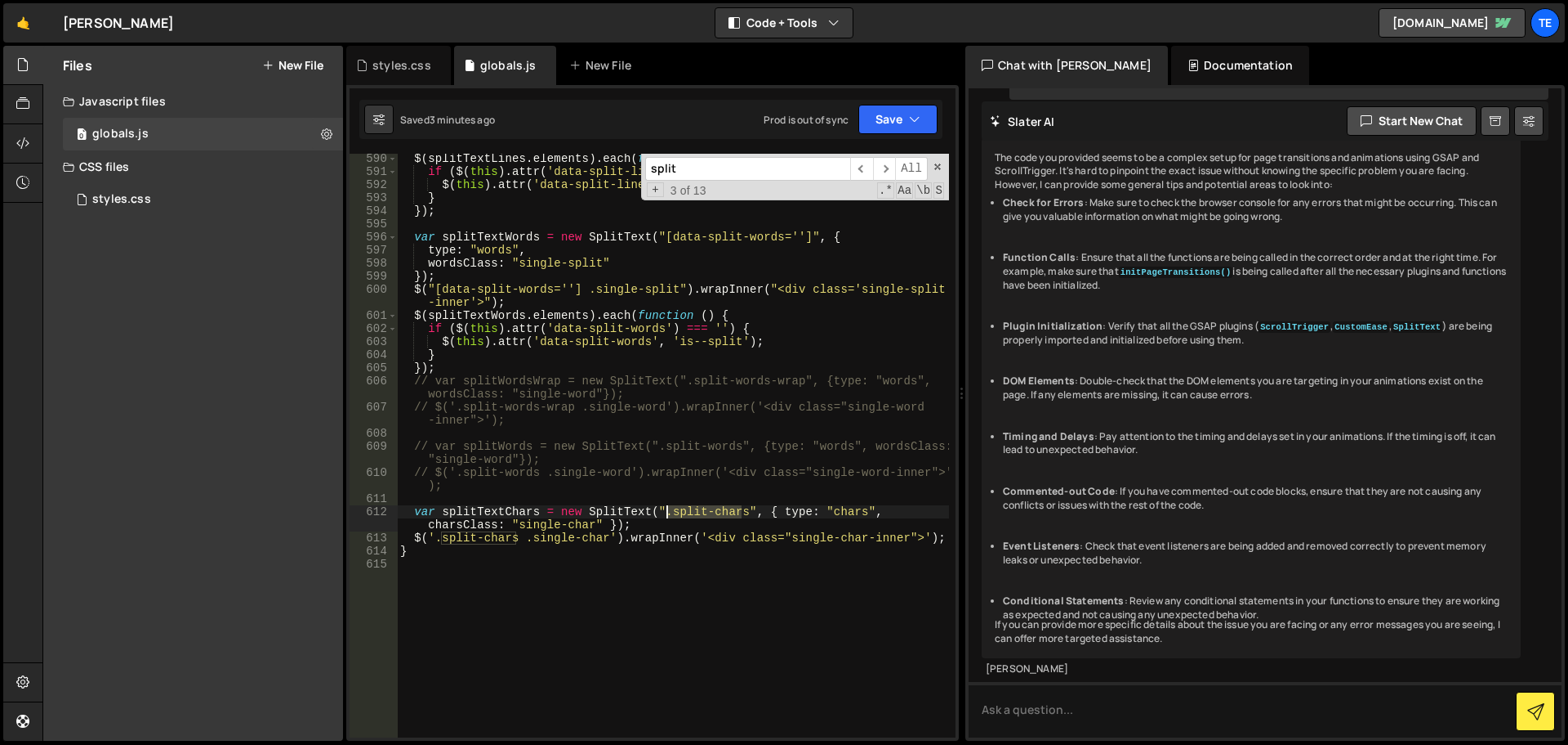
drag, startPoint x: 709, startPoint y: 511, endPoint x: 686, endPoint y: 510, distance: 23.0
click at [686, 510] on div "$ ( splitTextLines . elements ) . each ( function ( ) { if ( $ ( this ) . attr …" at bounding box center [673, 457] width 552 height 610
click at [723, 516] on div "$ ( splitTextLines . elements ) . each ( function ( ) { if ( $ ( this ) . attr …" at bounding box center [673, 446] width 552 height 584
drag, startPoint x: 723, startPoint y: 516, endPoint x: 667, endPoint y: 509, distance: 56.4
click at [667, 509] on div "$ ( splitTextLines . elements ) . each ( function ( ) { if ( $ ( this ) . attr …" at bounding box center [673, 457] width 552 height 610
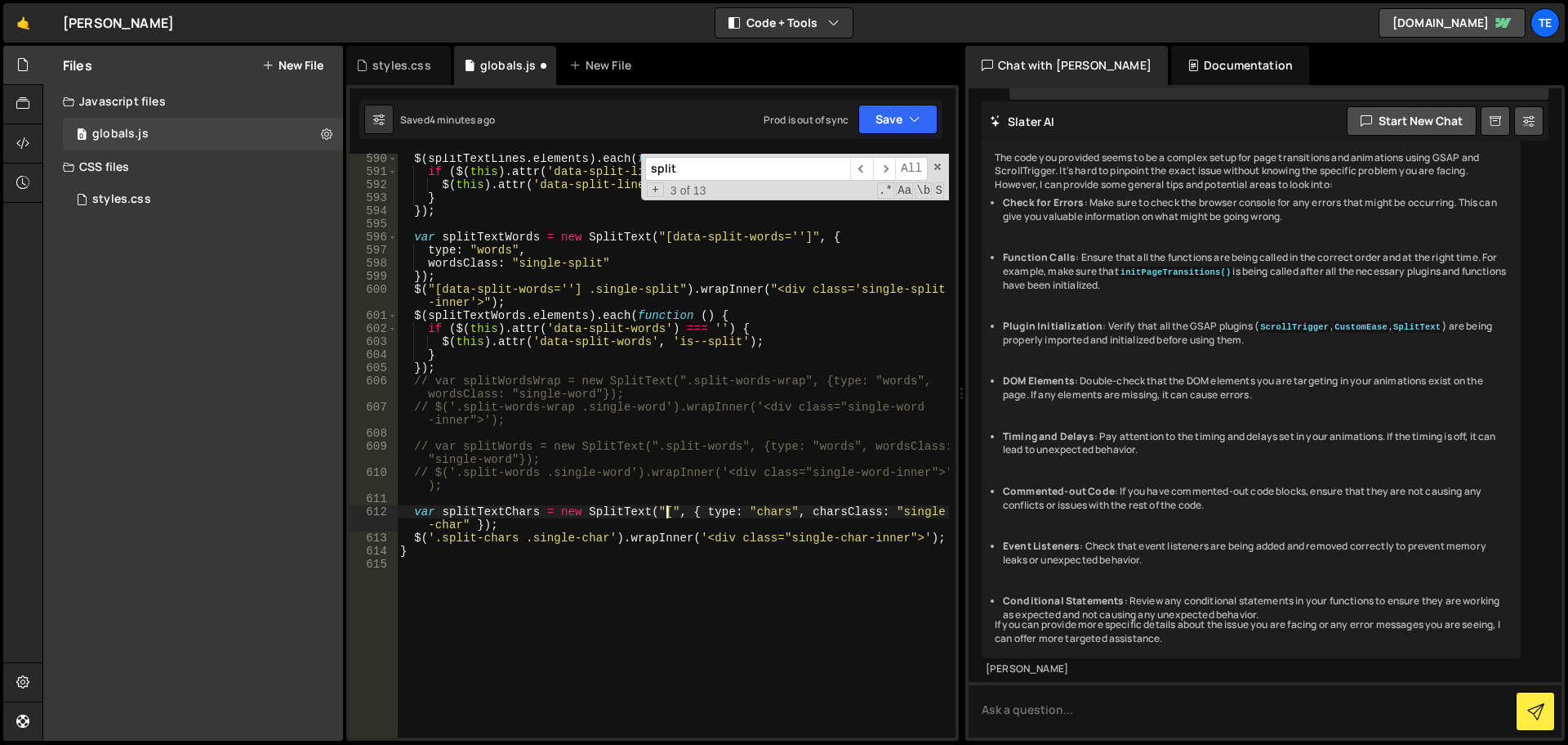
scroll to position [0, 18]
paste textarea "data-split-characters"
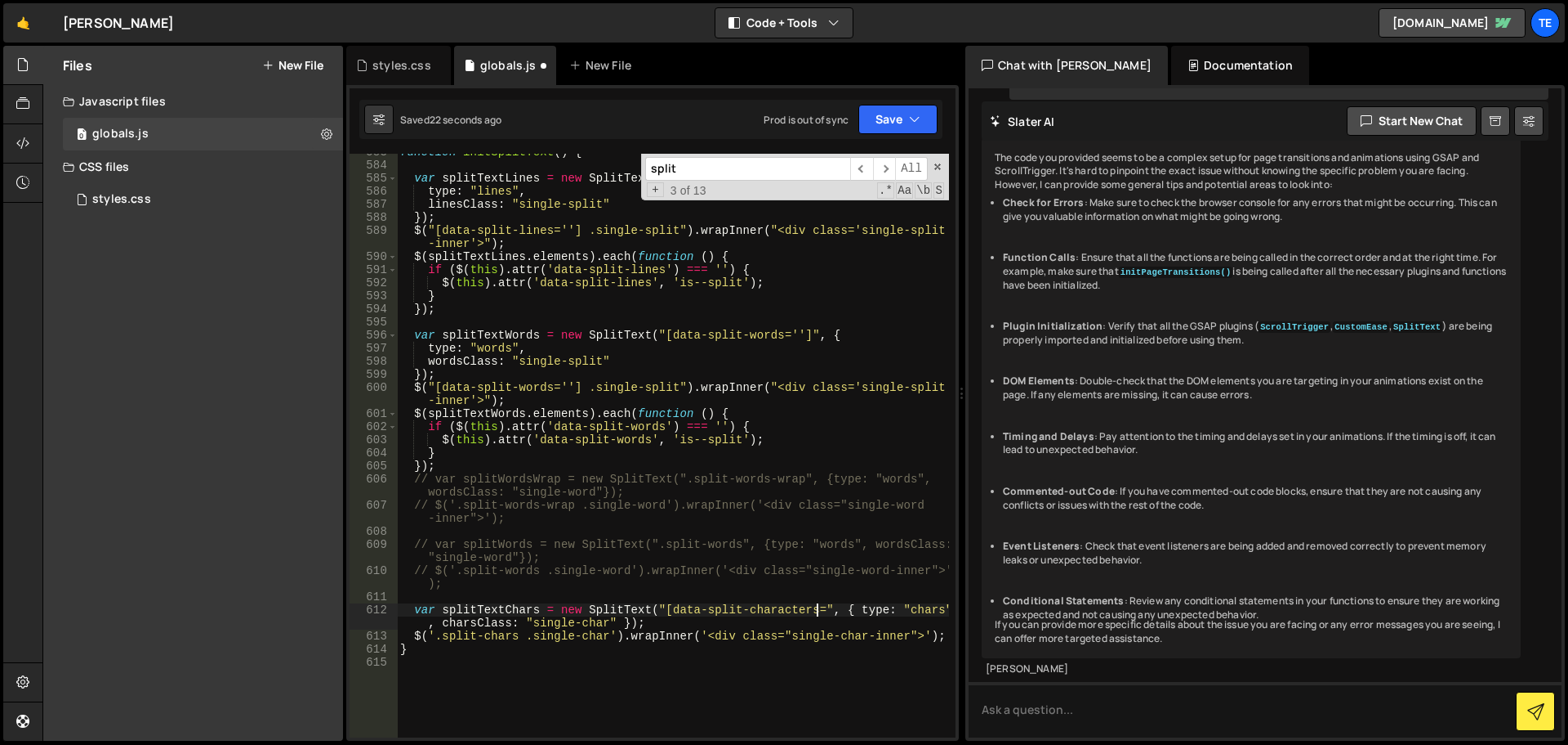
scroll to position [0, 30]
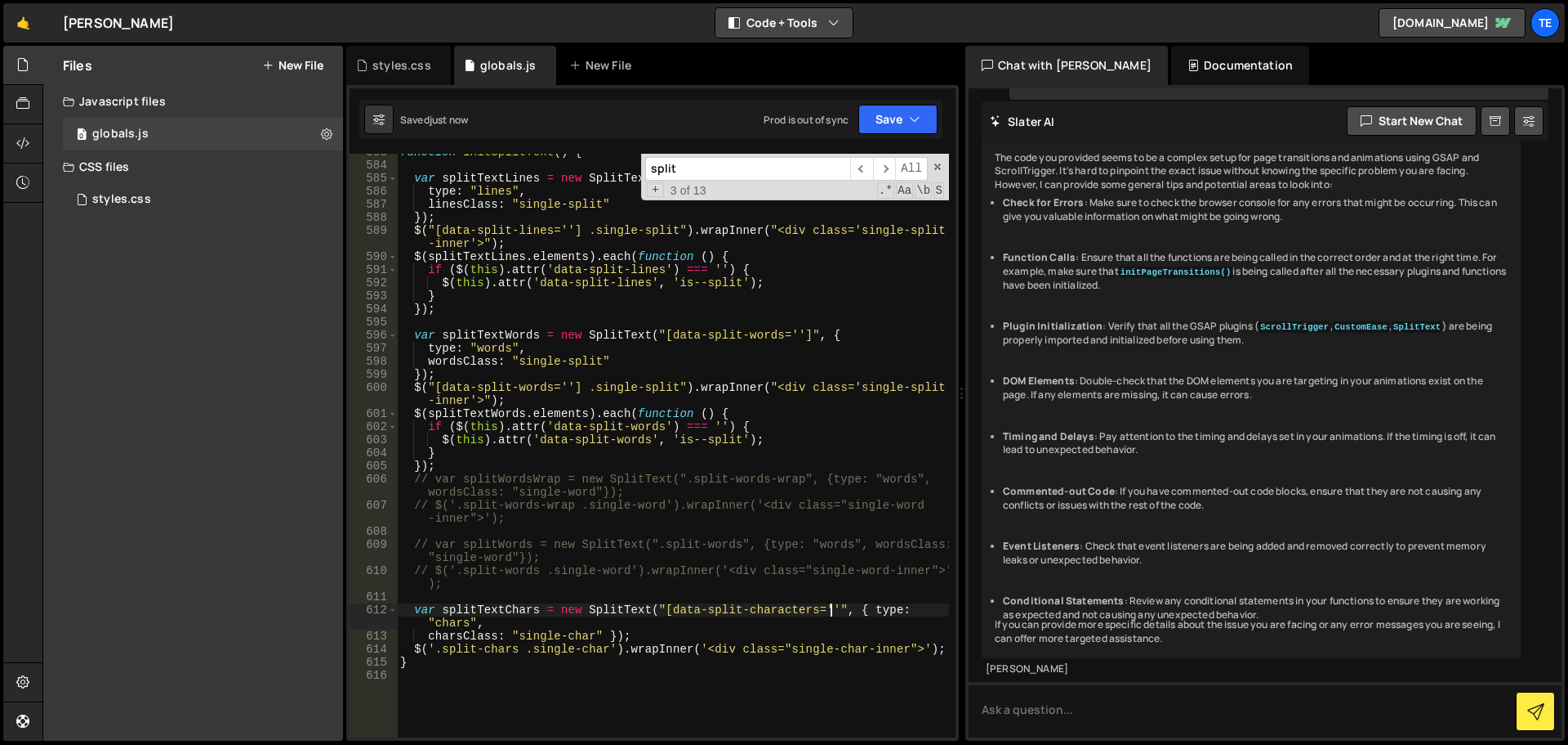
type textarea "var splitTextChars = new SplitText("[data-split-characters=''", { type: "chars","
click at [395, 62] on div "styles.css" at bounding box center [402, 66] width 59 height 17
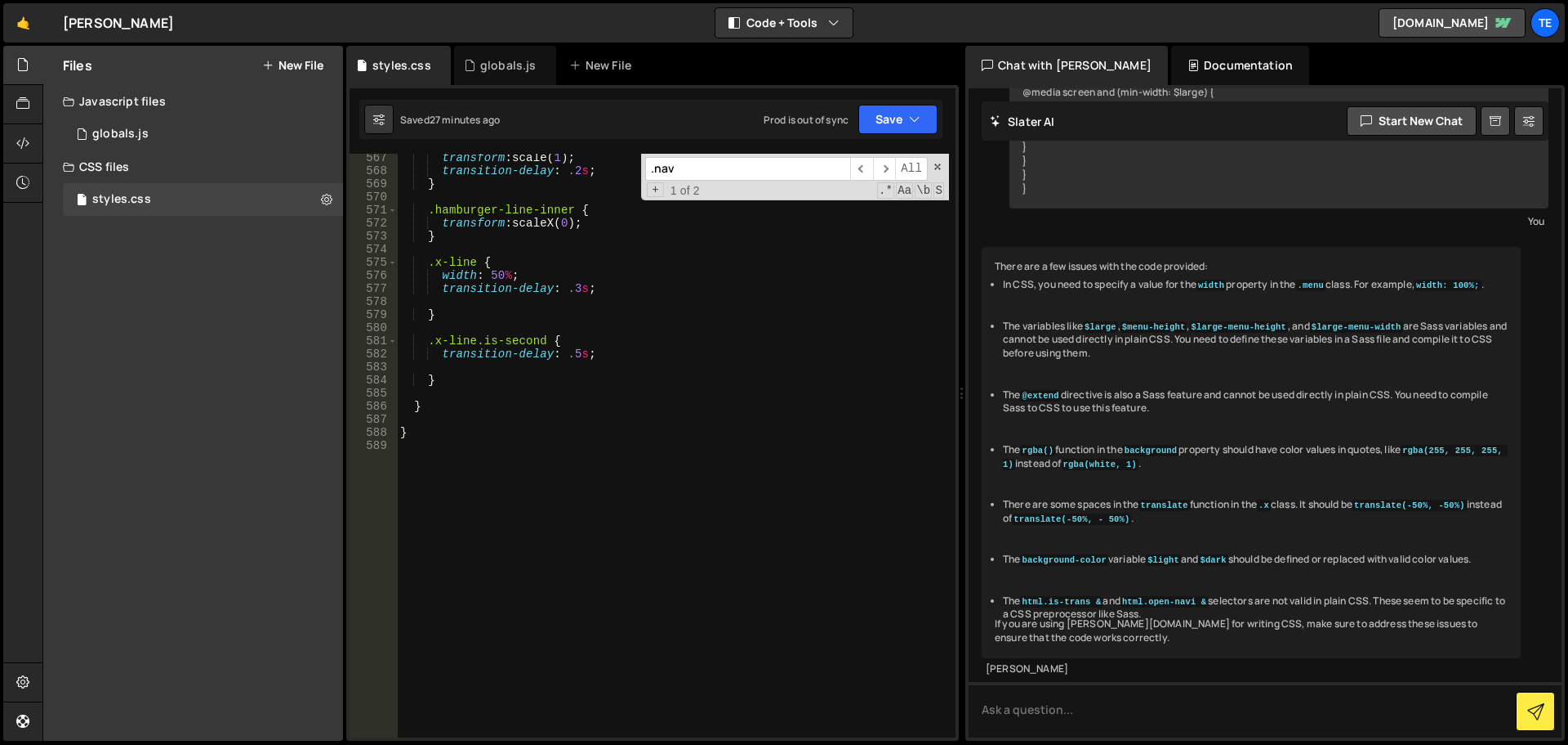
scroll to position [7940, 0]
click at [568, 634] on div "transform : scale( 1 ) ; transition-delay : .2 s ; } .hamburger-line-inner { tr…" at bounding box center [673, 456] width 552 height 610
paste textarea "data-split-characters]"
type textarea "[data-split-characters] {"
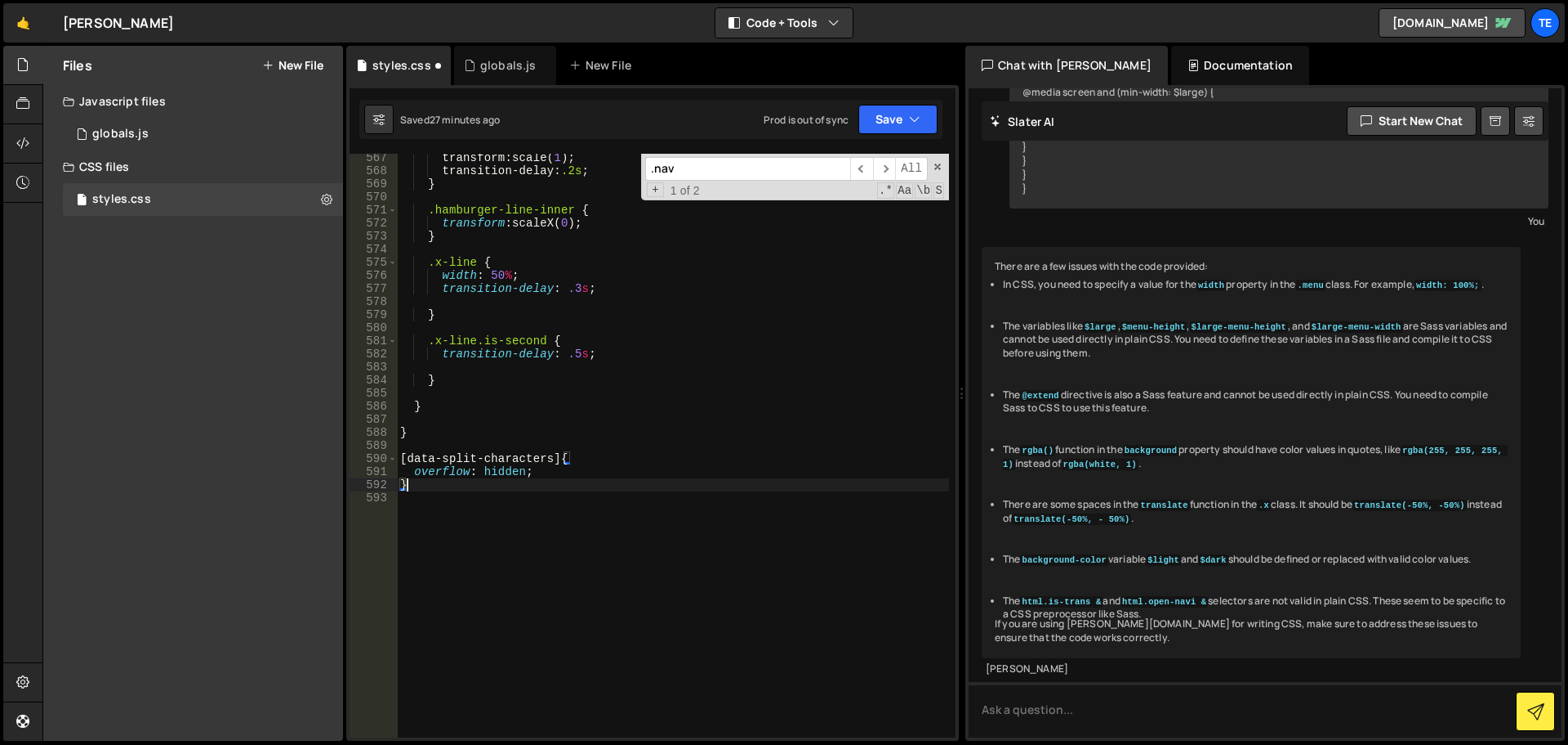
scroll to position [0, 0]
type textarea "}"
click at [482, 51] on div "globals.js" at bounding box center [505, 65] width 102 height 39
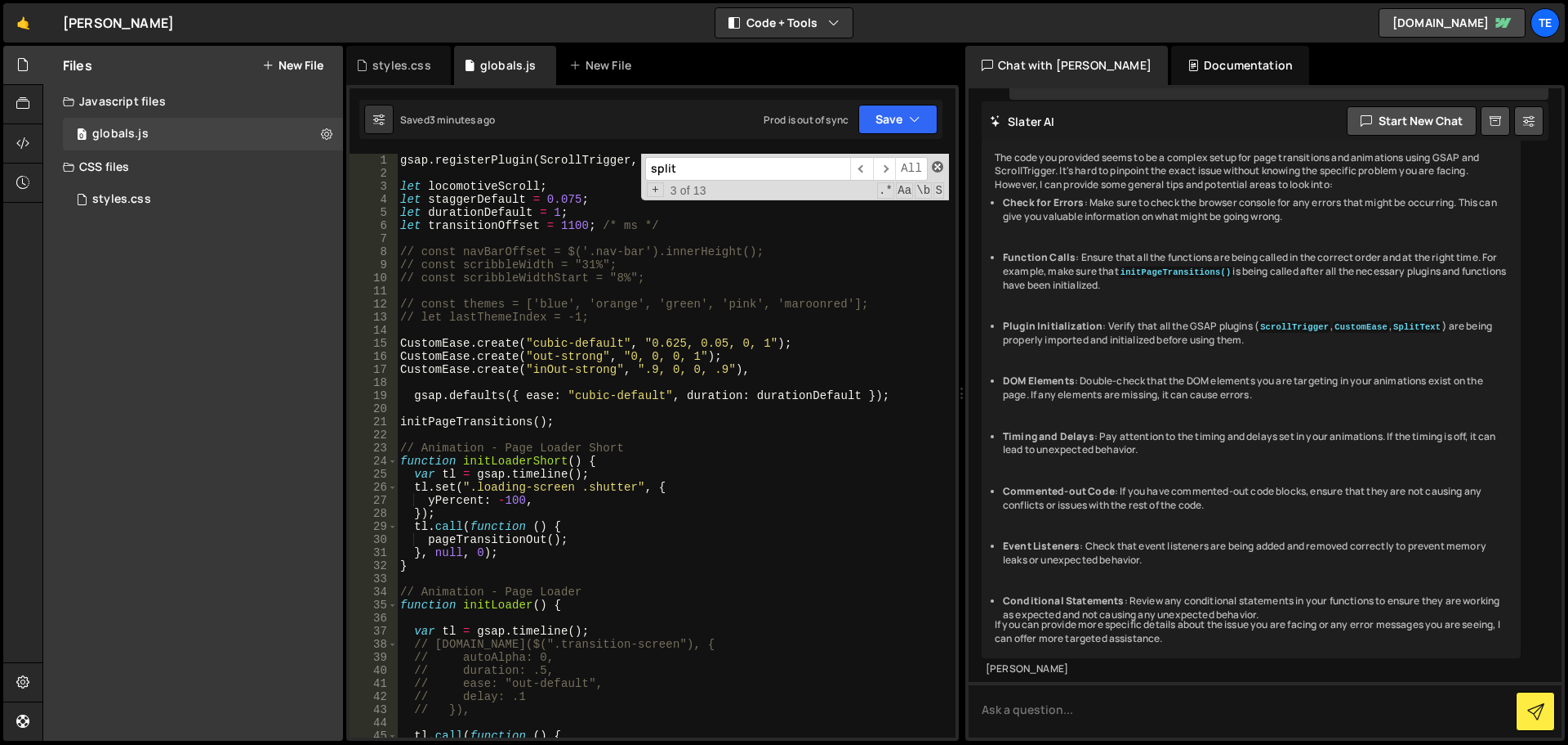
click at [939, 170] on span at bounding box center [937, 167] width 11 height 11
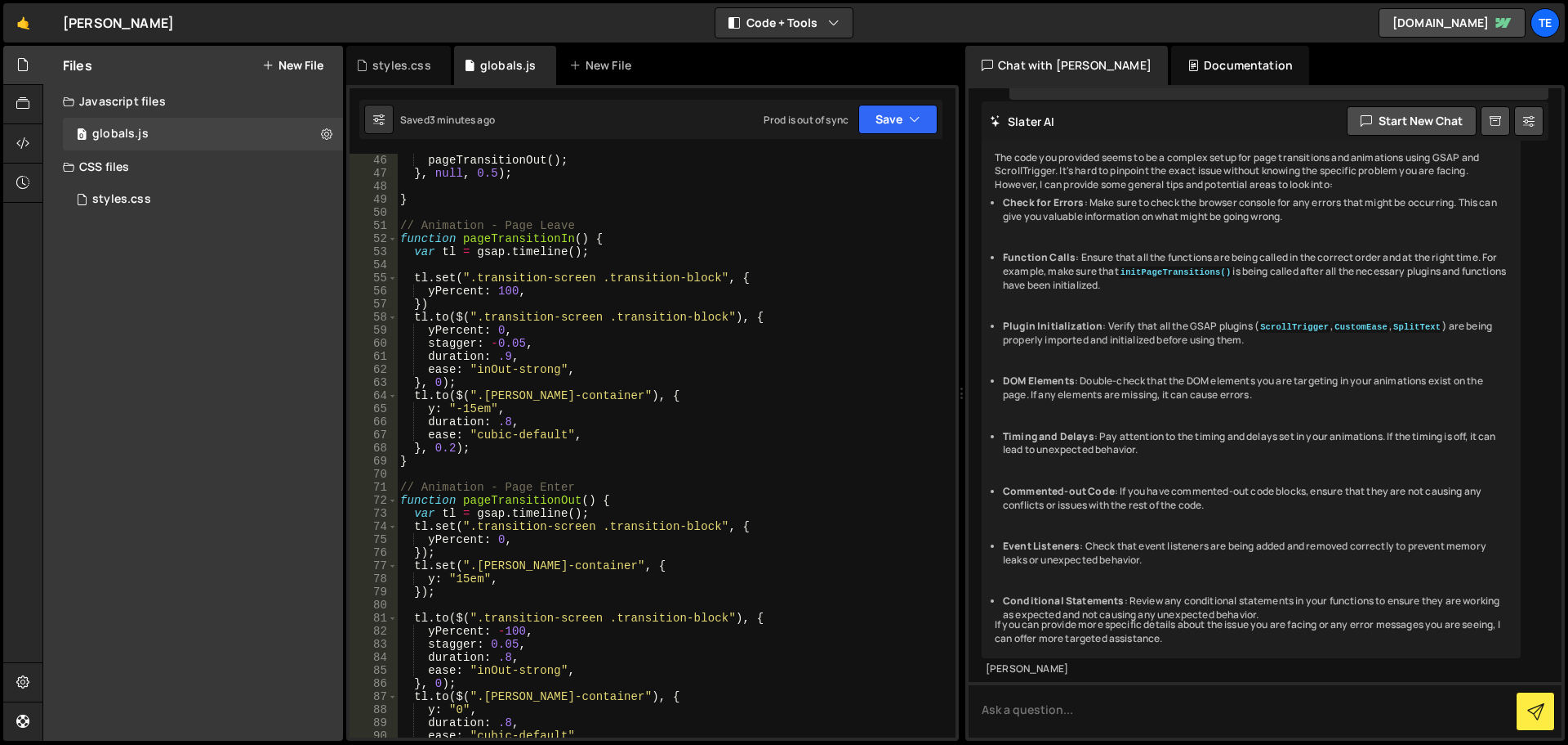
scroll to position [785, 0]
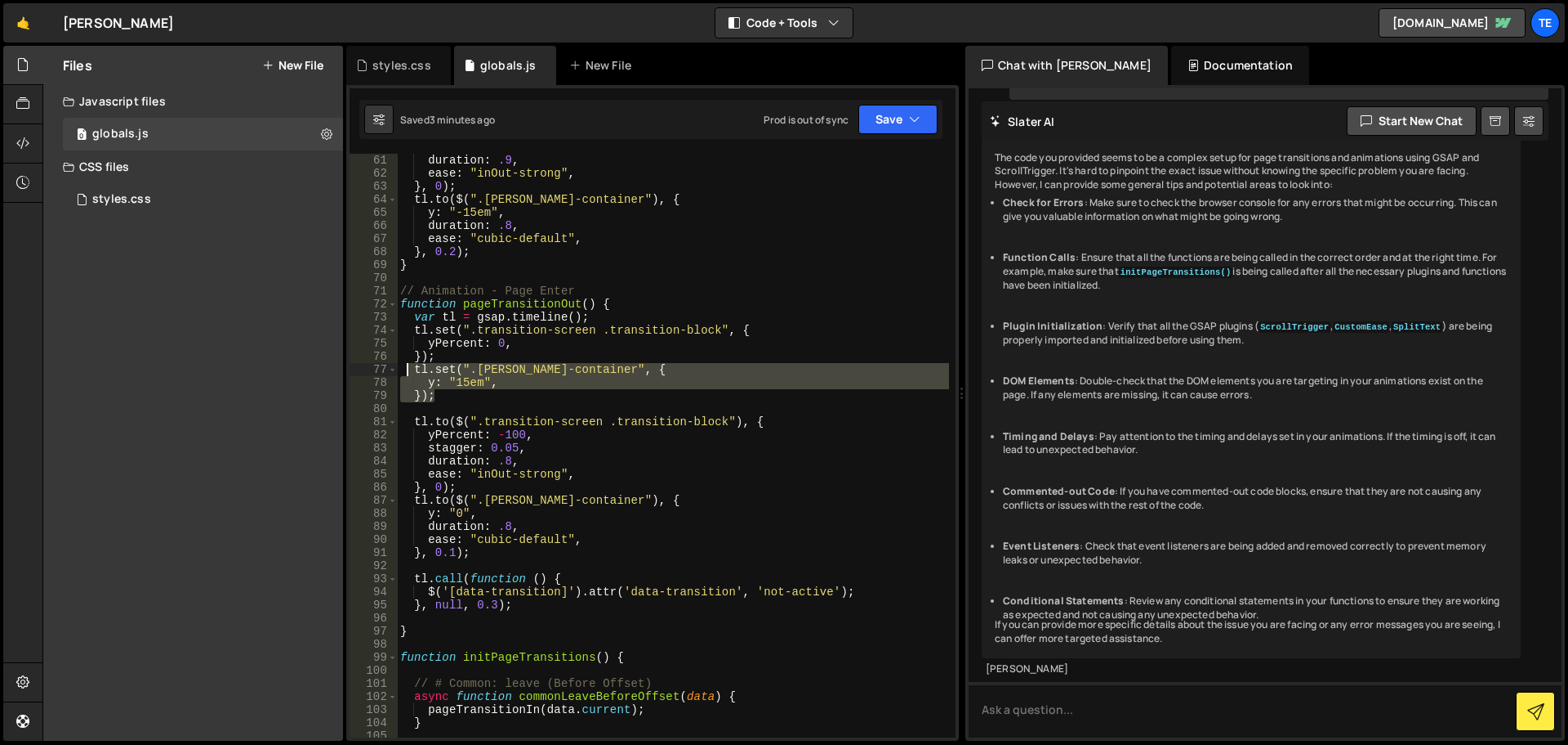
drag, startPoint x: 450, startPoint y: 398, endPoint x: 407, endPoint y: 372, distance: 50.2
click at [407, 372] on div "duration : .9 , ease : "inOut-strong" , } , 0 ) ; tl . to ( $ ( ".barba-contain…" at bounding box center [673, 459] width 552 height 610
click at [450, 398] on div "duration : .9 , ease : "inOut-strong" , } , 0 ) ; tl . to ( $ ( ".barba-contain…" at bounding box center [673, 446] width 552 height 584
type textarea "});"
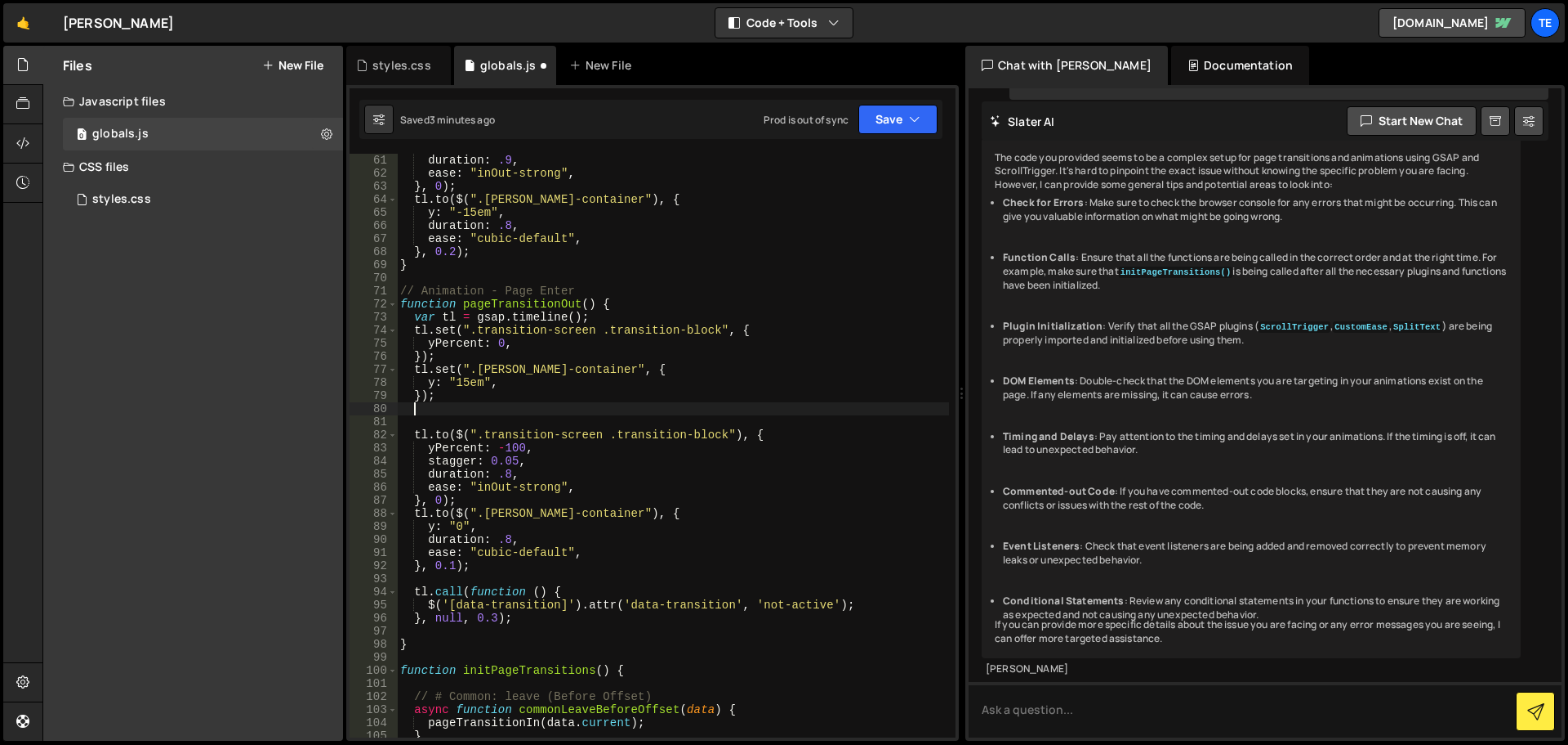
scroll to position [0, 0]
paste textarea "});"
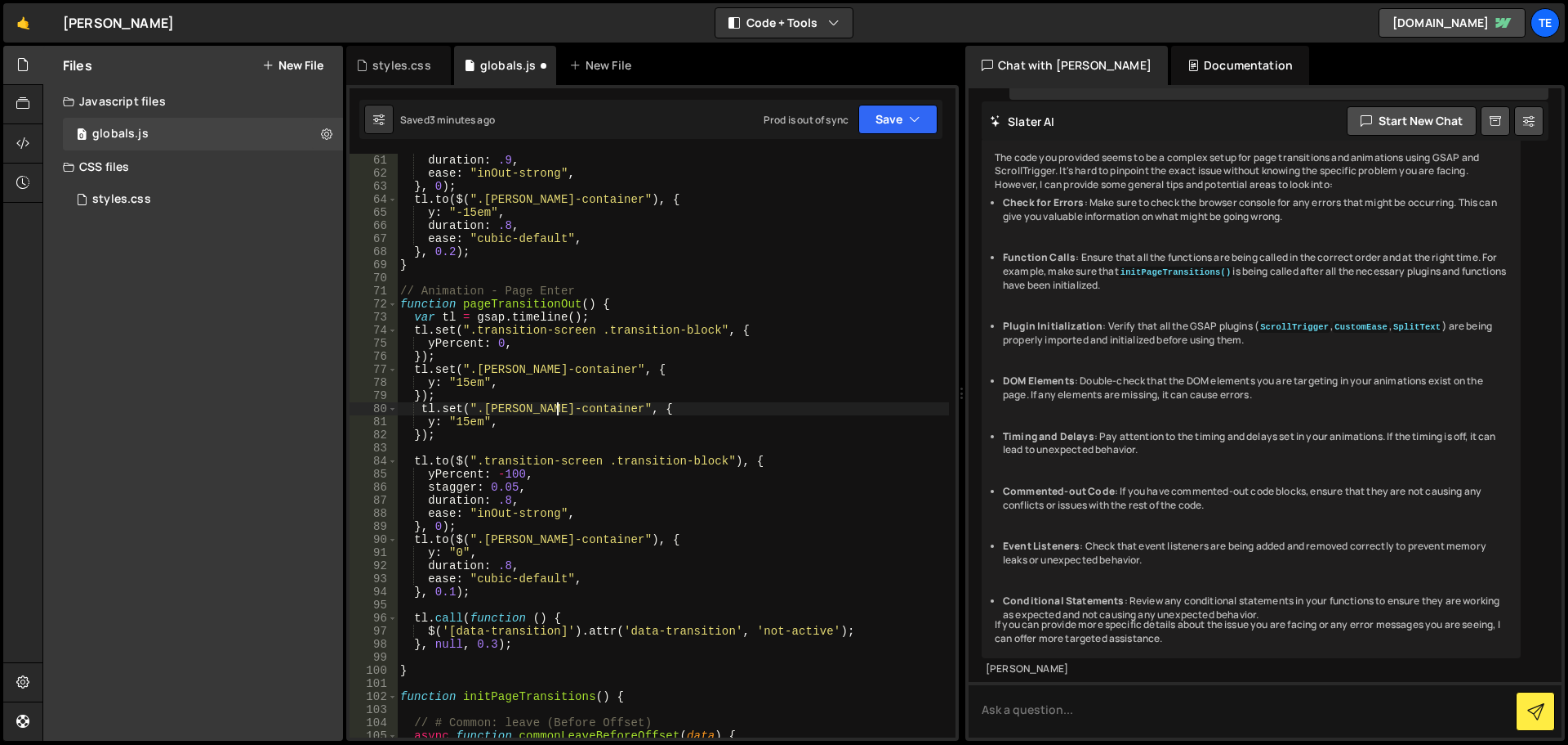
click at [557, 406] on div "duration : .9 , ease : "inOut-strong" , } , 0 ) ; tl . to ( $ ( ".barba-contain…" at bounding box center [673, 459] width 552 height 610
drag, startPoint x: 557, startPoint y: 406, endPoint x: 475, endPoint y: 406, distance: 82.0
click at [475, 406] on div "duration : .9 , ease : "inOut-strong" , } , 0 ) ; tl . to ( $ ( ".barba-contain…" at bounding box center [673, 459] width 552 height 610
click at [474, 412] on div "duration : .9 , ease : "inOut-strong" , } , 0 ) ; tl . to ( $ ( ".barba-contain…" at bounding box center [673, 446] width 552 height 584
drag, startPoint x: 475, startPoint y: 411, endPoint x: 583, endPoint y: 412, distance: 108.0
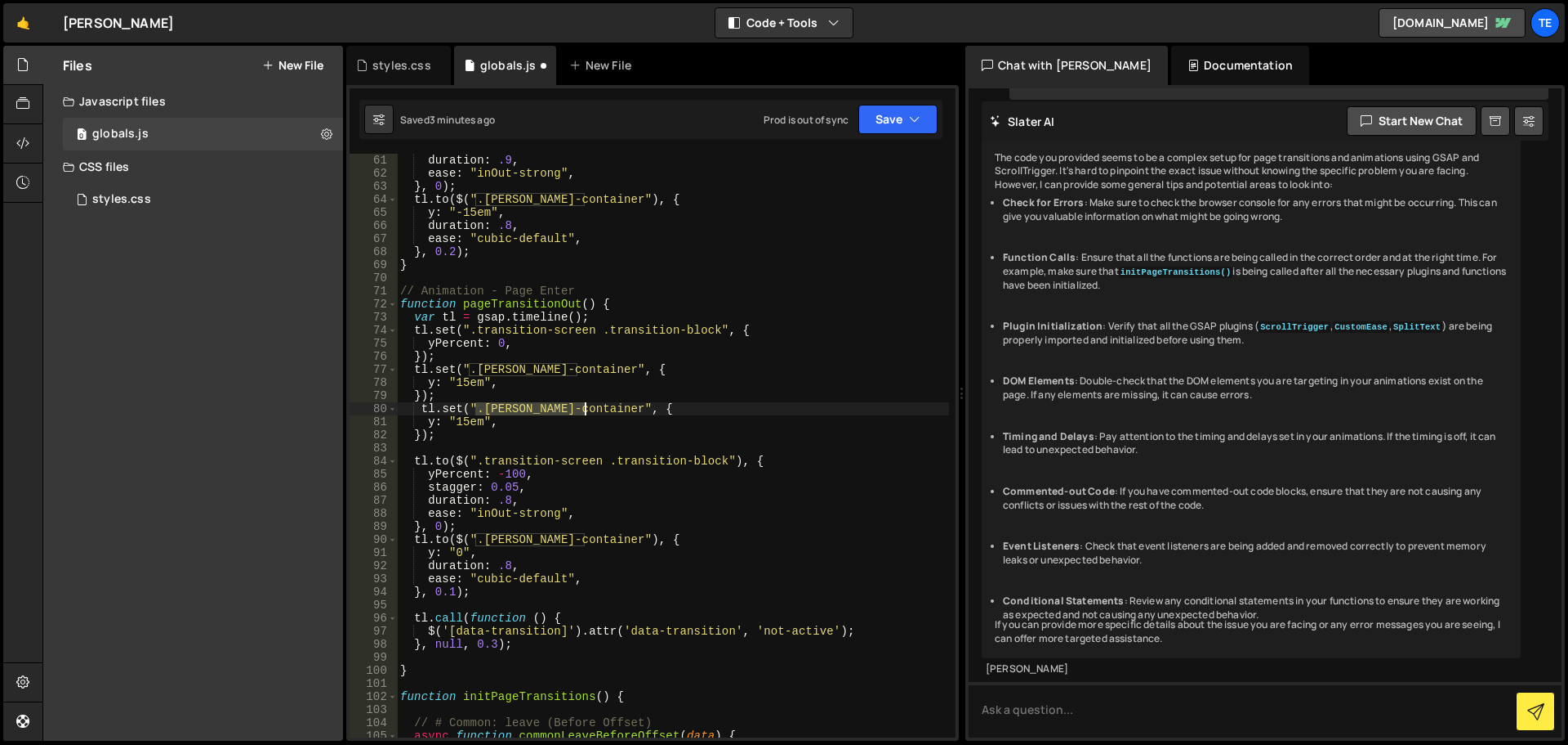
click at [583, 412] on div "duration : .9 , ease : "inOut-strong" , } , 0 ) ; tl . to ( $ ( ".barba-contain…" at bounding box center [673, 459] width 552 height 610
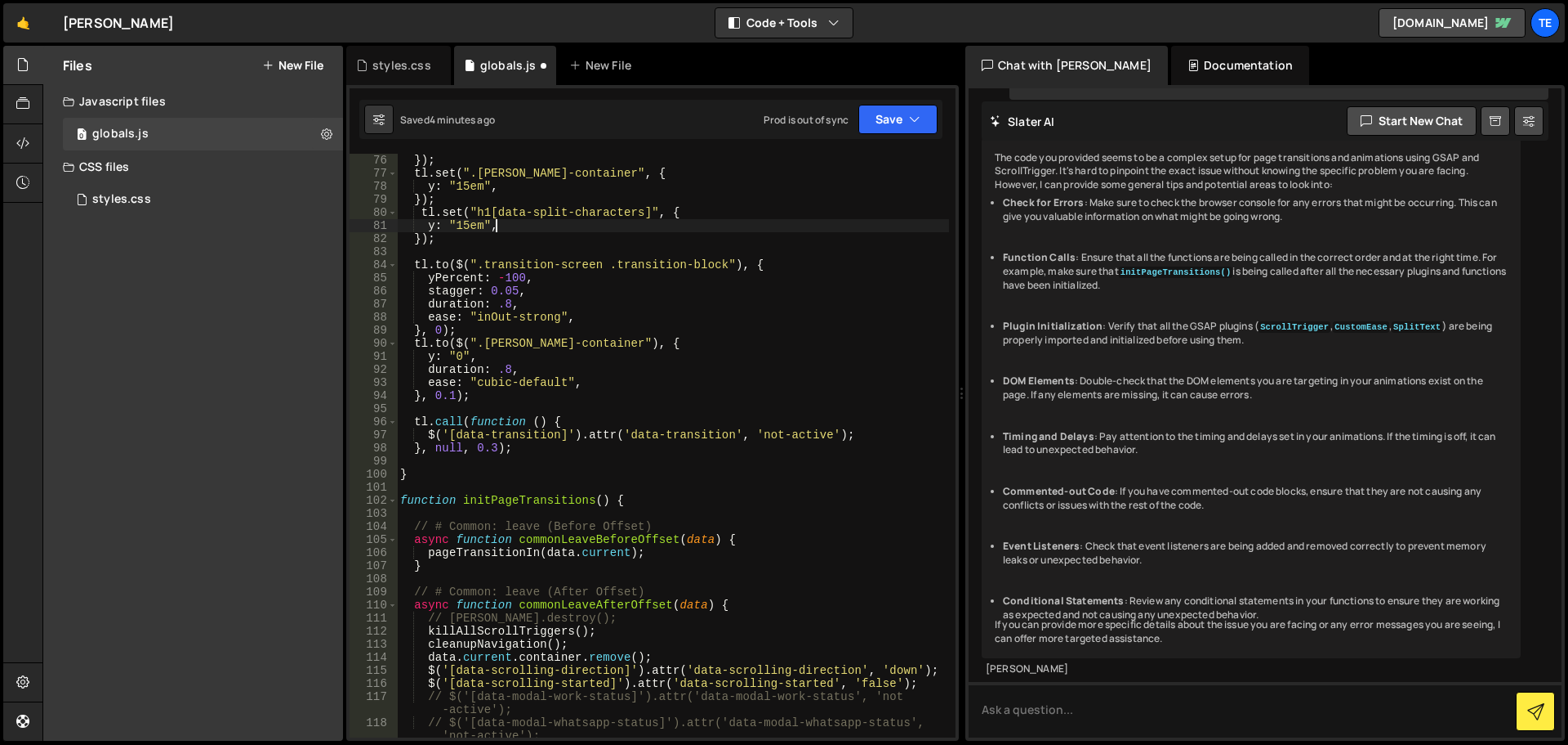
scroll to position [736, 0]
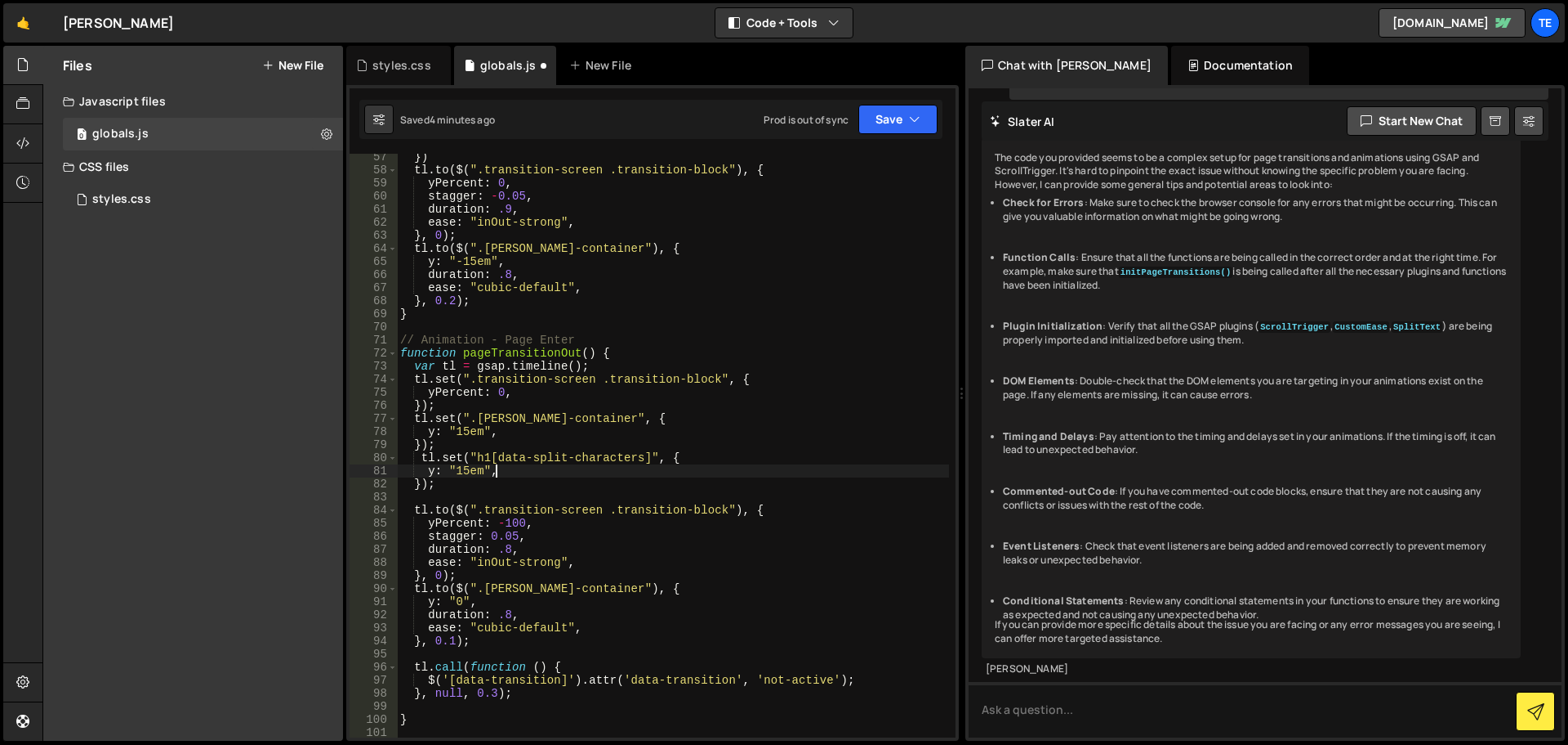
click at [645, 461] on div "}) tl . to ( $ ( ".transition-screen .transition-block" ) , { yPercent : 0 , st…" at bounding box center [673, 455] width 552 height 610
click at [686, 461] on div "}) tl . to ( $ ( ".transition-screen .transition-block" ) , { yPercent : 0 , st…" at bounding box center [673, 455] width 552 height 610
paste textarea "single-char"
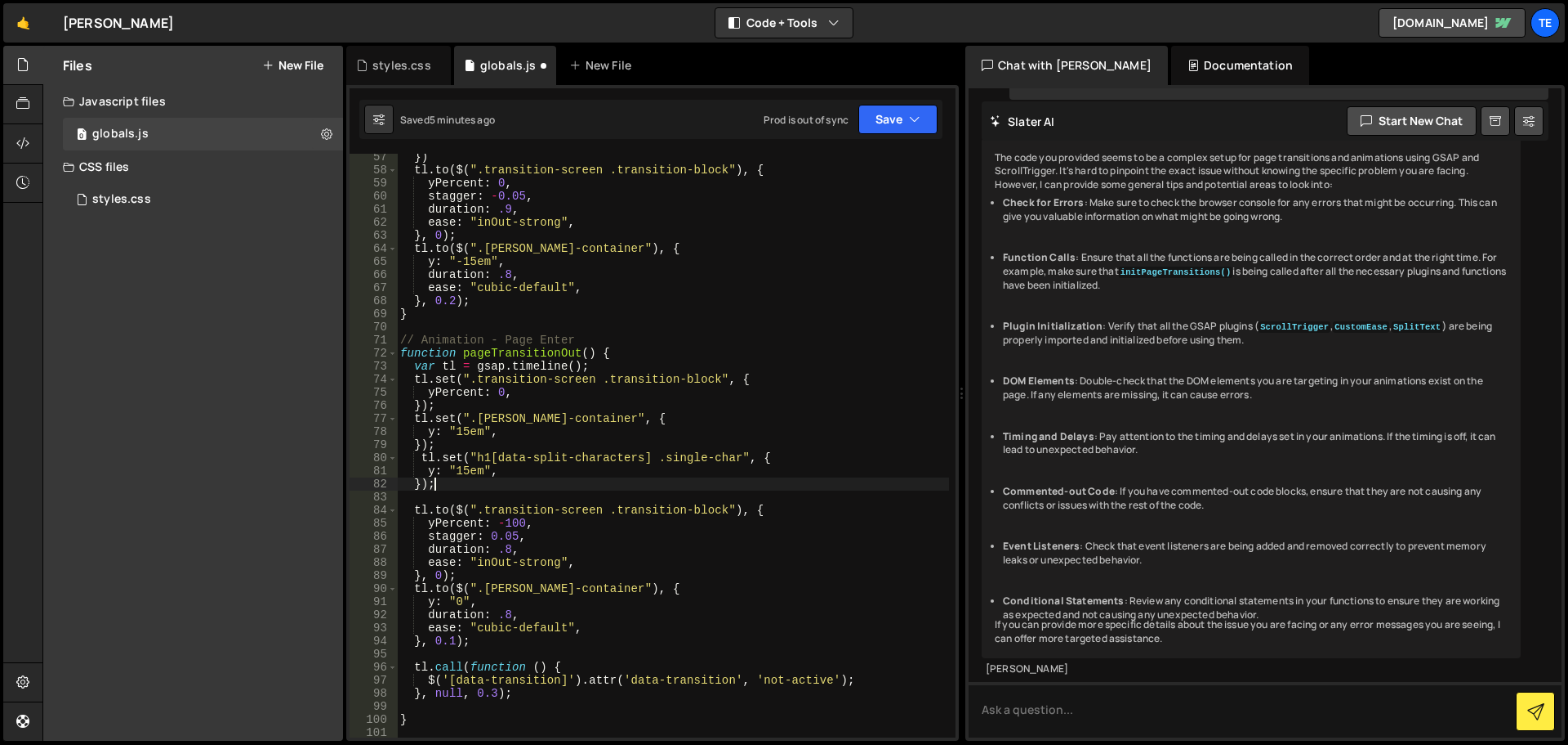
click at [608, 478] on div "}) tl . to ( $ ( ".transition-screen .transition-block" ) , { yPercent : 0 , st…" at bounding box center [673, 455] width 552 height 610
type textarea "});"
click at [466, 443] on div "}) tl . to ( $ ( ".transition-screen .transition-block" ) , { yPercent : 0 , st…" at bounding box center [673, 455] width 552 height 610
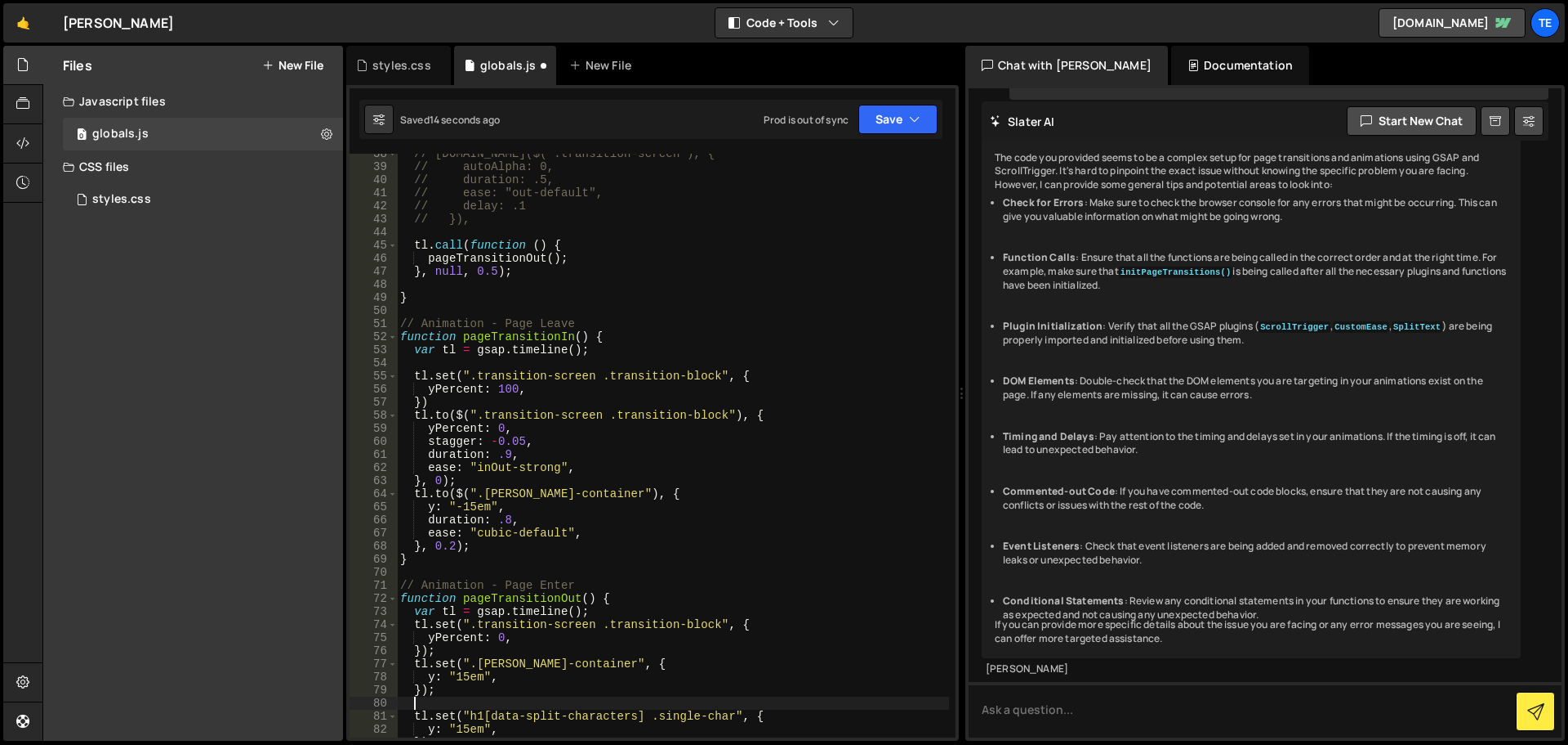
scroll to position [785, 0]
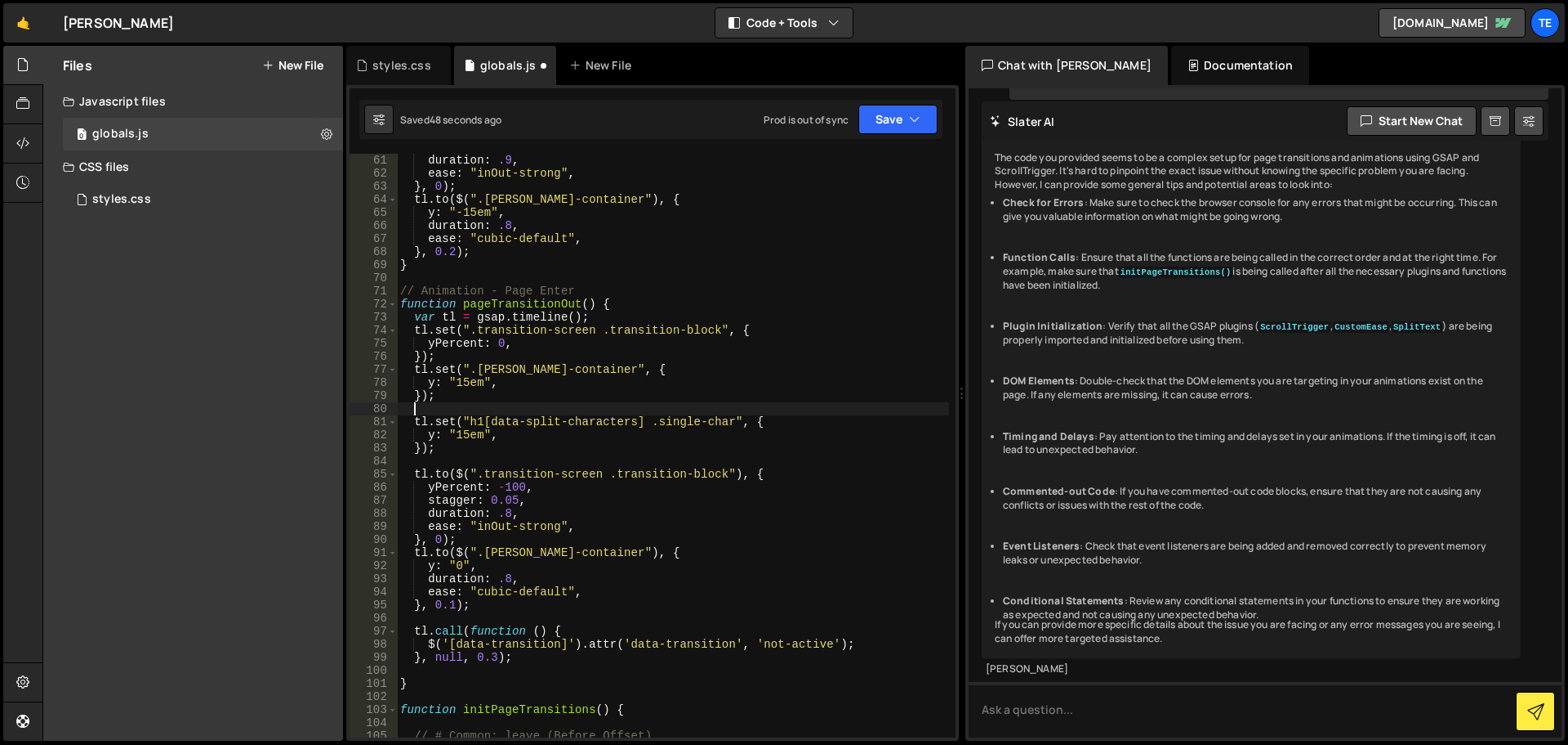
click at [485, 410] on div "duration : .9 , ease : "inOut-strong" , } , 0 ) ; tl . to ( $ ( ".barba-contain…" at bounding box center [673, 459] width 552 height 610
paste textarea
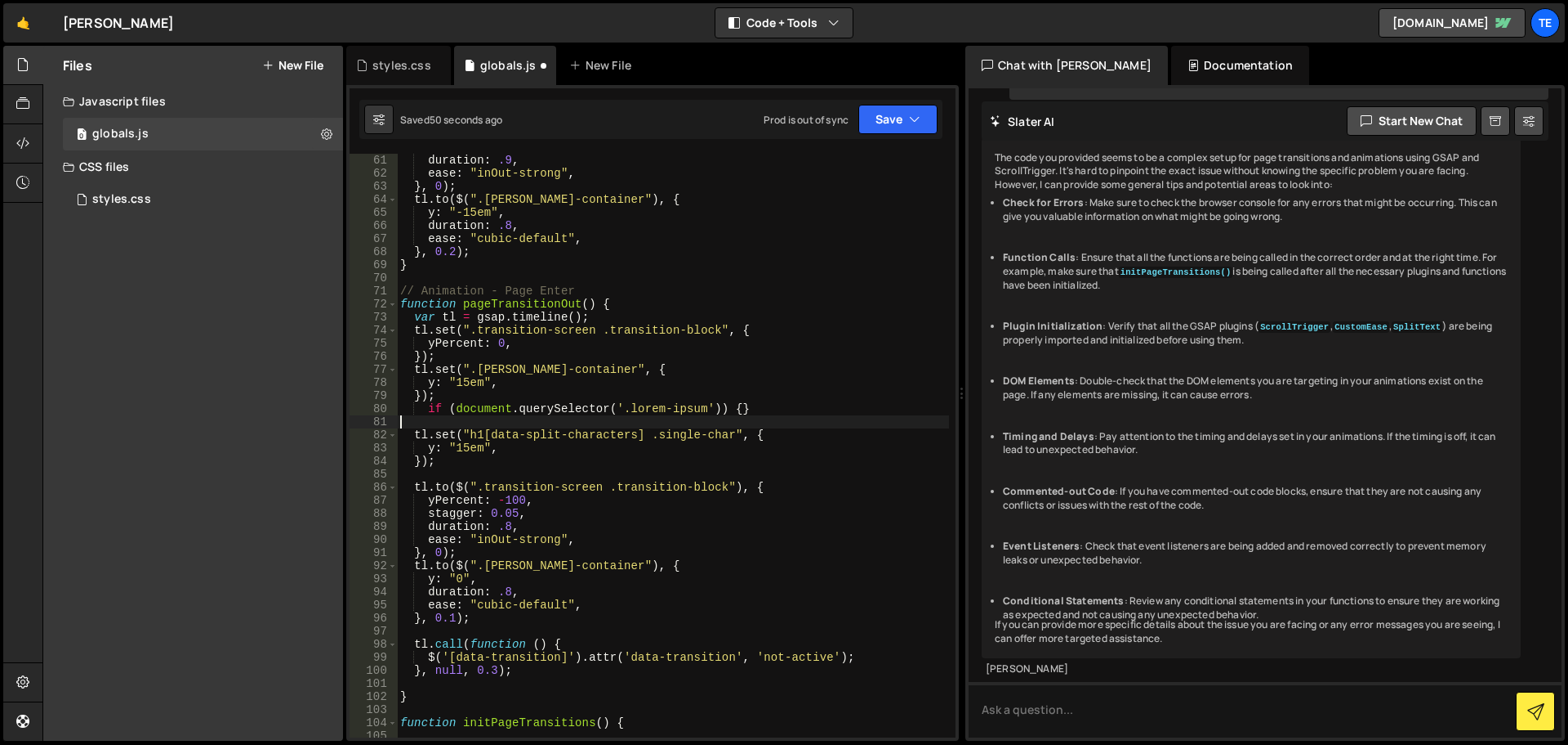
click at [734, 406] on div "duration : .9 , ease : "inOut-strong" , } , 0 ) ; tl . to ( $ ( ".barba-contain…" at bounding box center [673, 459] width 552 height 610
type textarea "if (document.querySelector('.lorem-ipsum')) {}"
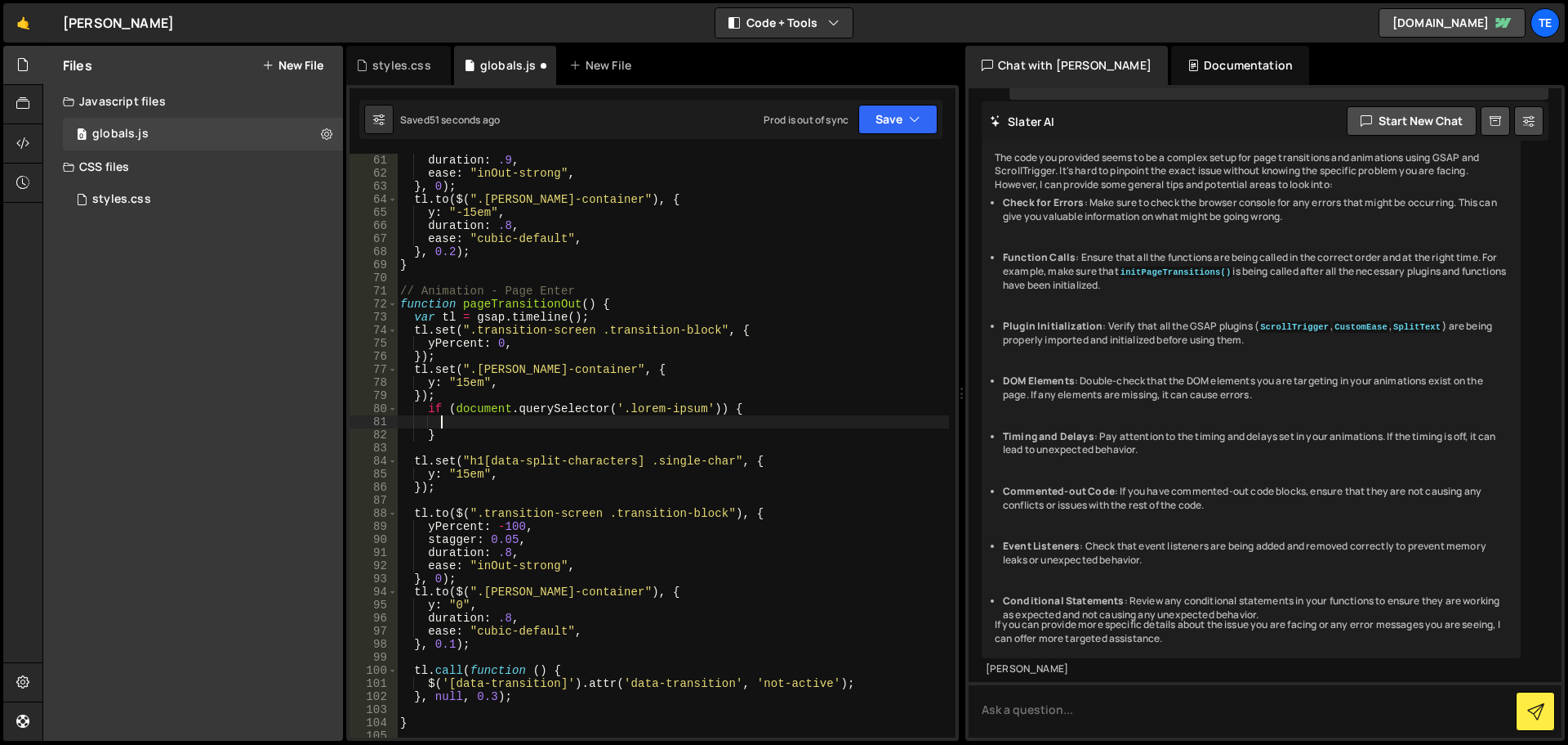
scroll to position [0, 2]
drag, startPoint x: 639, startPoint y: 461, endPoint x: 468, endPoint y: 462, distance: 171.0
click at [468, 462] on div "duration : .9 , ease : "inOut-strong" , } , 0 ) ; tl . to ( $ ( ".barba-contain…" at bounding box center [673, 459] width 552 height 610
click at [692, 405] on div "duration : .9 , ease : "inOut-strong" , } , 0 ) ; tl . to ( $ ( ".barba-contain…" at bounding box center [673, 459] width 552 height 610
drag, startPoint x: 692, startPoint y: 405, endPoint x: 620, endPoint y: 410, distance: 72.2
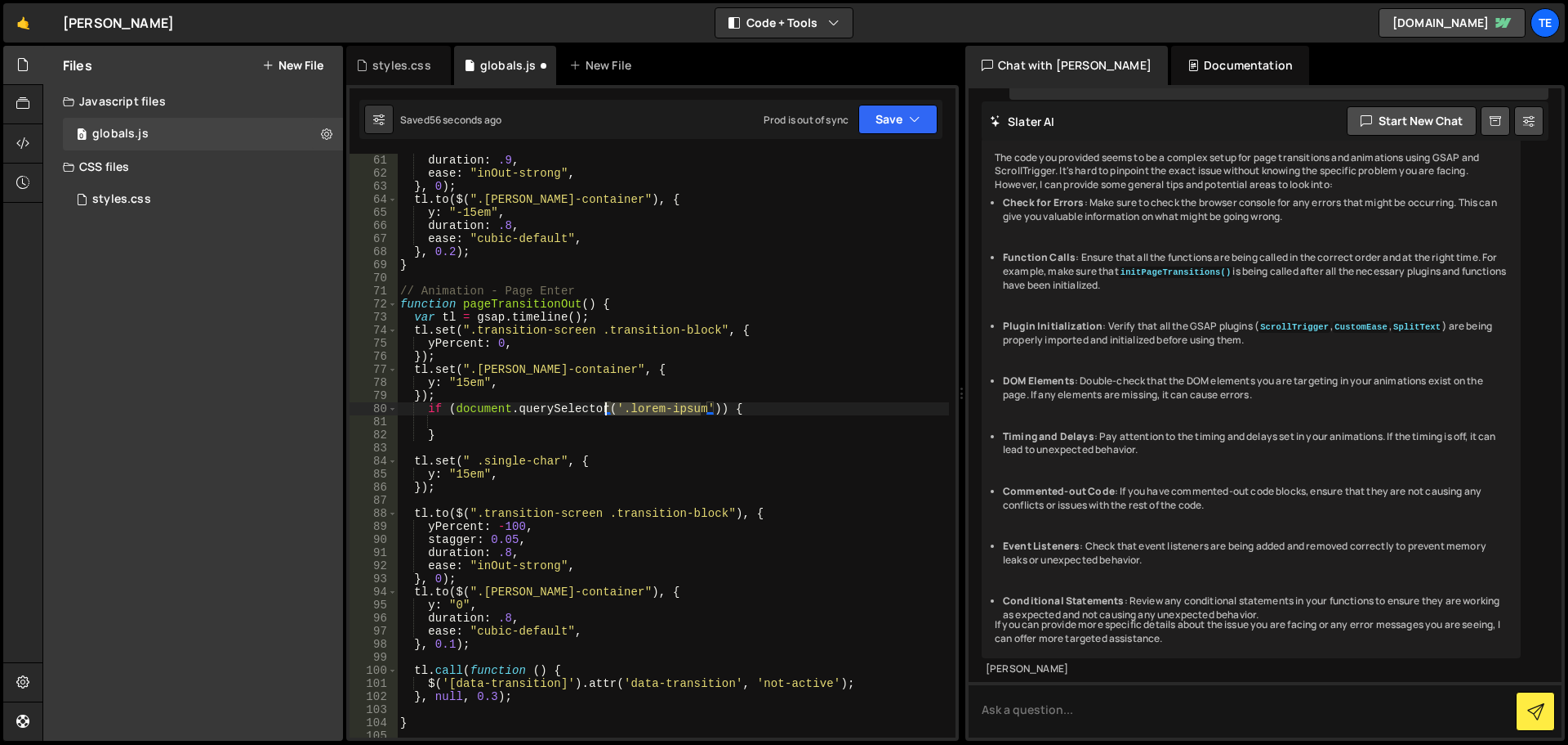
click at [620, 410] on div "duration : .9 , ease : "inOut-strong" , } , 0 ) ; tl . to ( $ ( ".barba-contain…" at bounding box center [673, 459] width 552 height 610
paste textarea "h1[data-split-characters]"
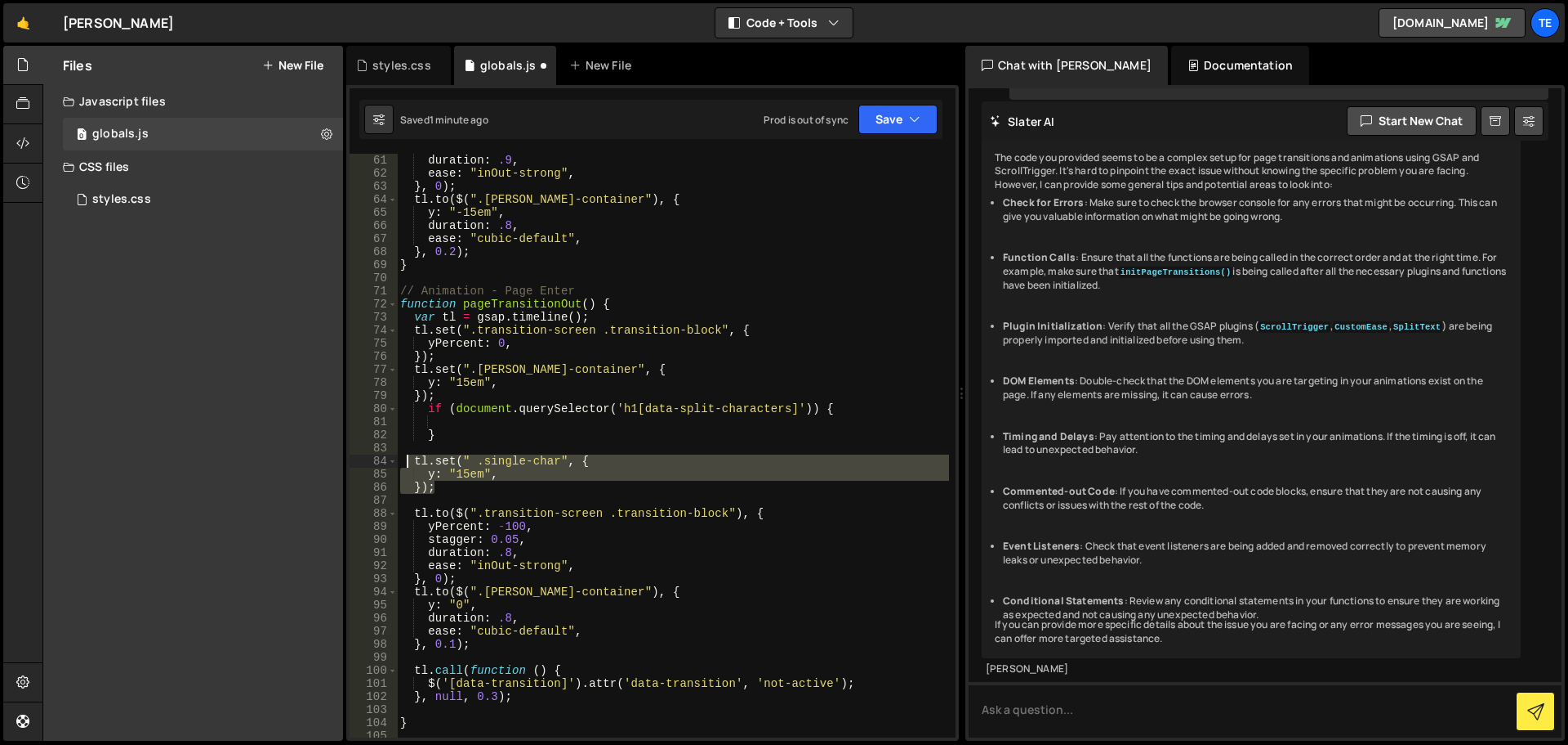
drag, startPoint x: 438, startPoint y: 493, endPoint x: 405, endPoint y: 456, distance: 49.6
click at [405, 456] on div "duration : .9 , ease : "inOut-strong" , } , 0 ) ; tl . to ( $ ( ".barba-contain…" at bounding box center [673, 459] width 552 height 610
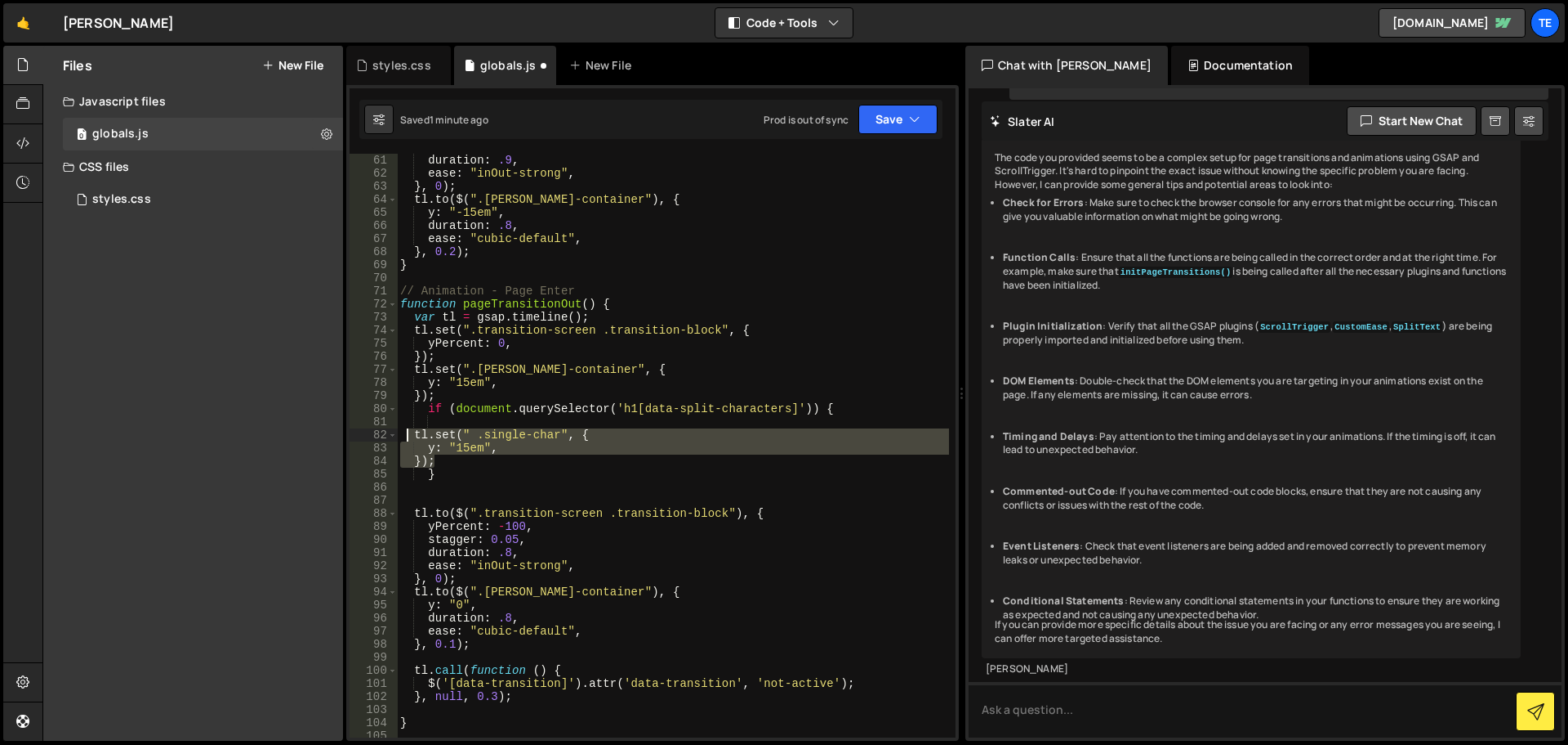
click at [466, 435] on div "duration : .9 , ease : "inOut-strong" , } , 0 ) ; tl . to ( $ ( ".barba-contain…" at bounding box center [673, 446] width 552 height 584
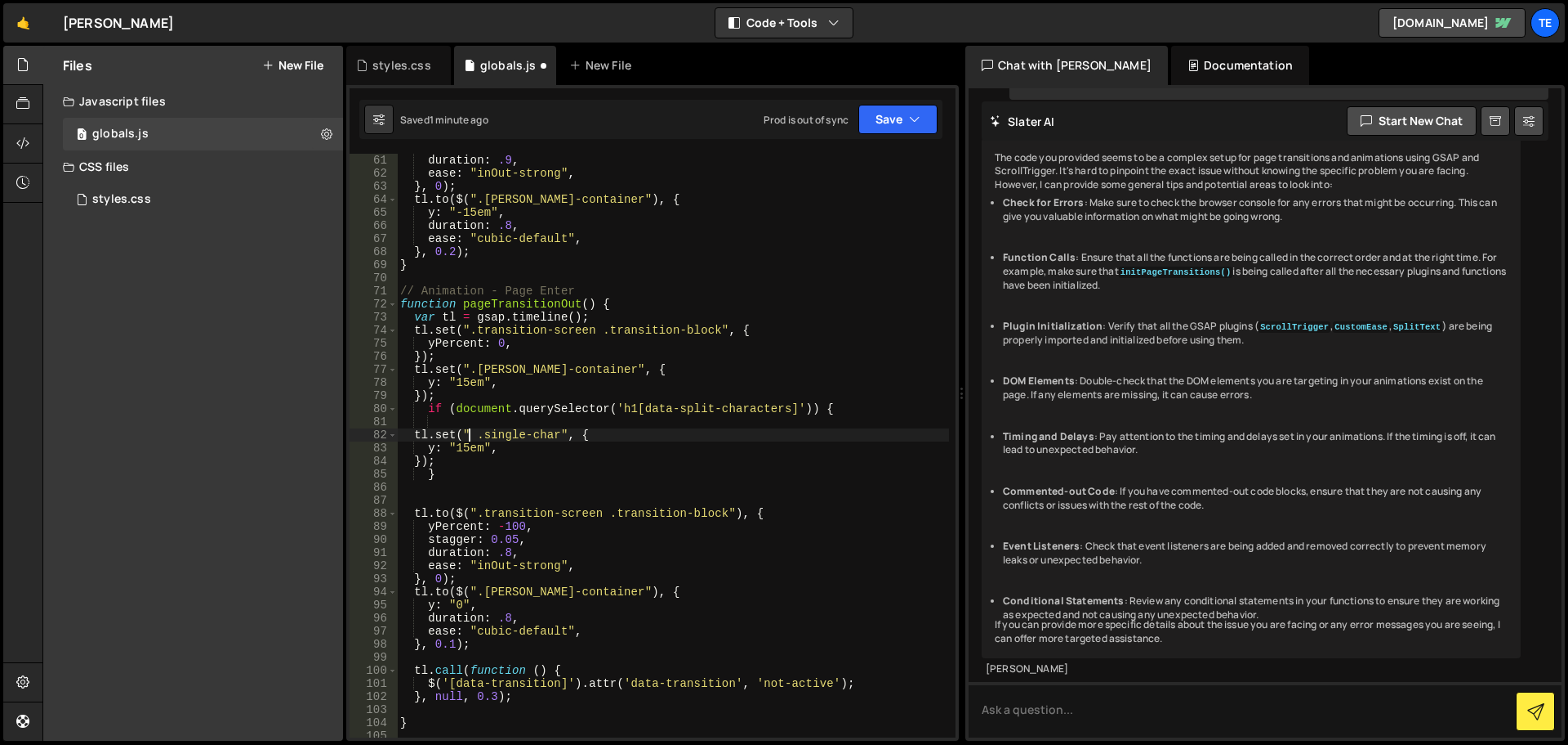
paste textarea "h1[data-split-characters]"
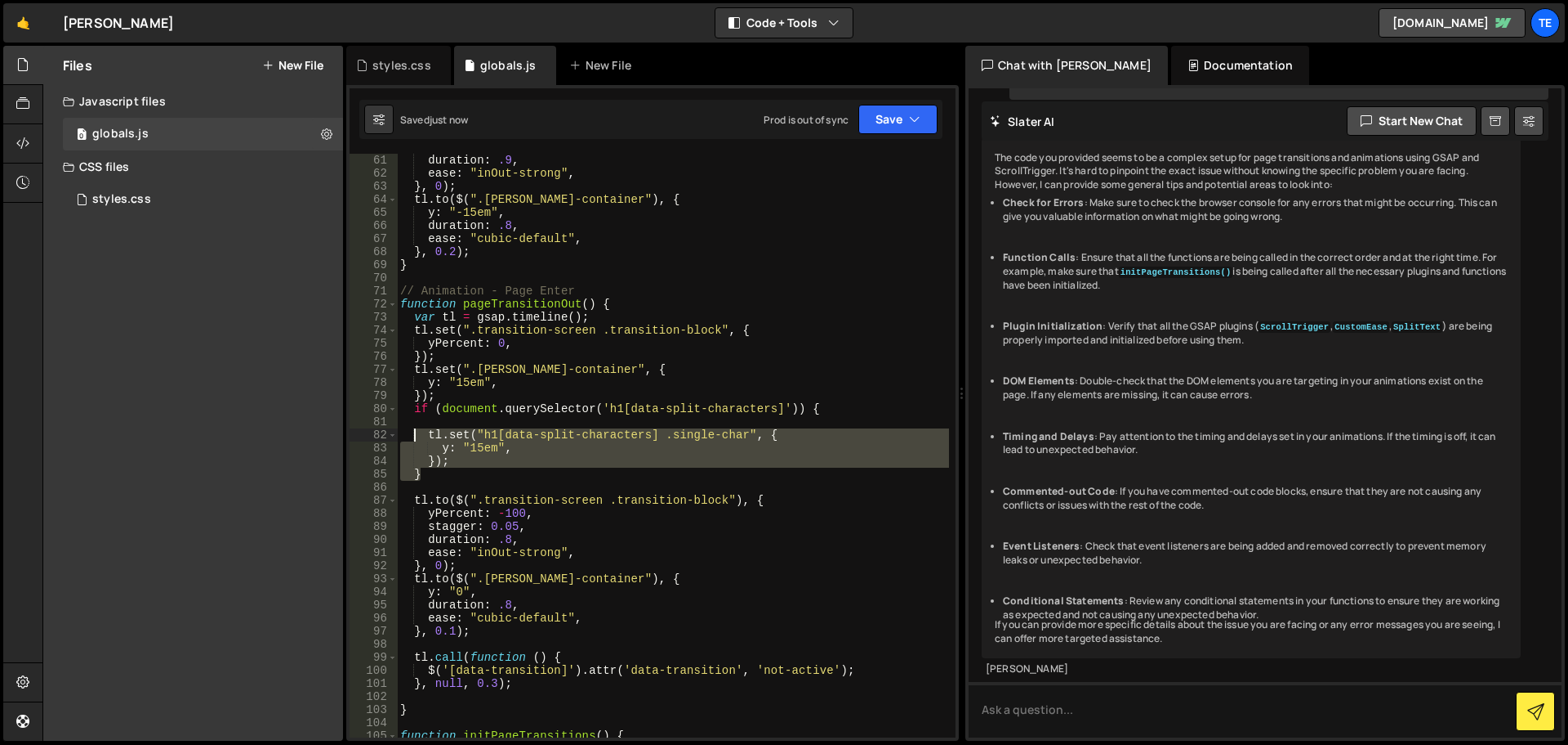
drag, startPoint x: 434, startPoint y: 474, endPoint x: 410, endPoint y: 412, distance: 66.5
click at [410, 412] on div "duration : .9 , ease : "inOut-strong" , } , 0 ) ; tl . to ( $ ( ".barba-contain…" at bounding box center [673, 459] width 552 height 610
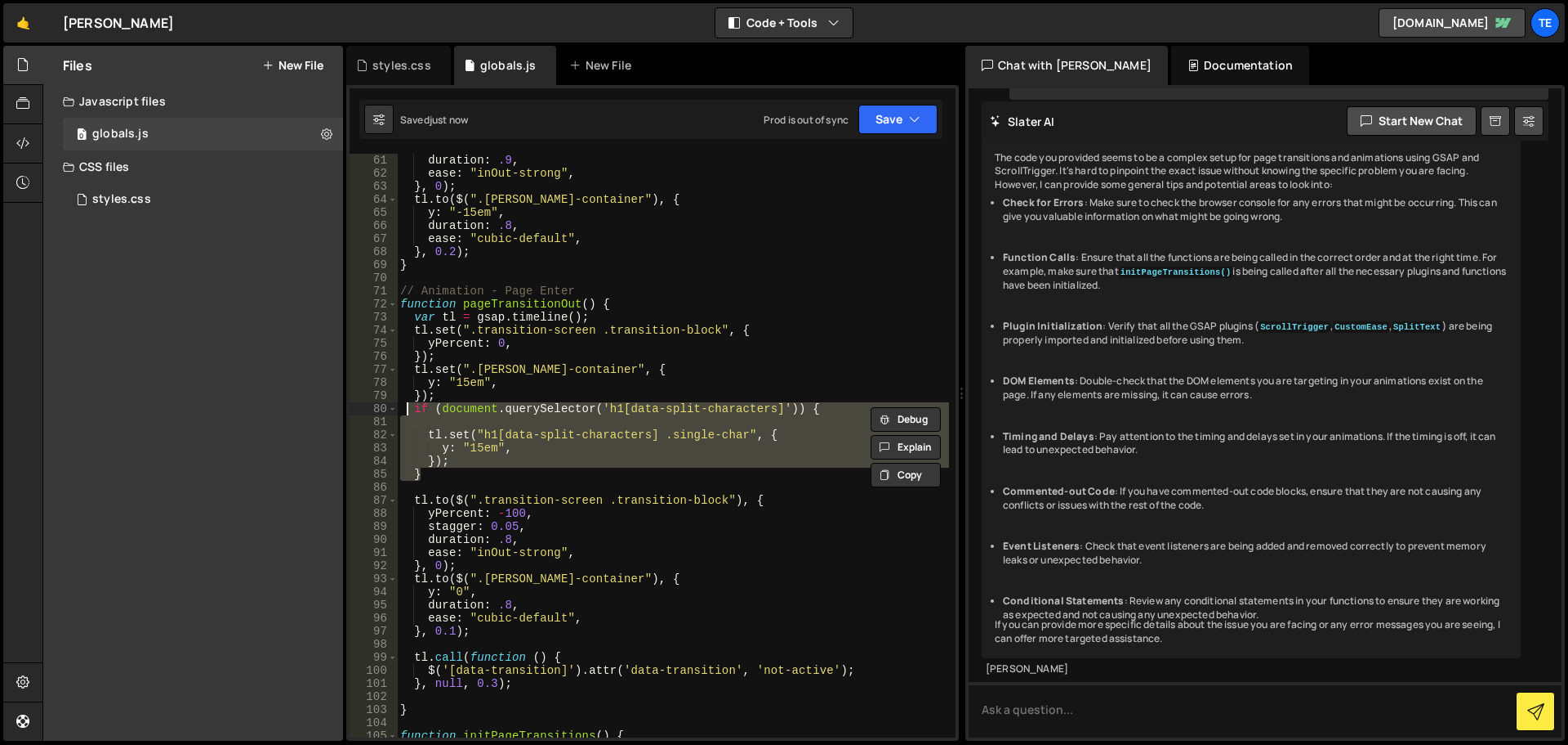
click at [435, 462] on div "duration : .9 , ease : "inOut-strong" , } , 0 ) ; tl . to ( $ ( ".barba-contain…" at bounding box center [673, 446] width 552 height 584
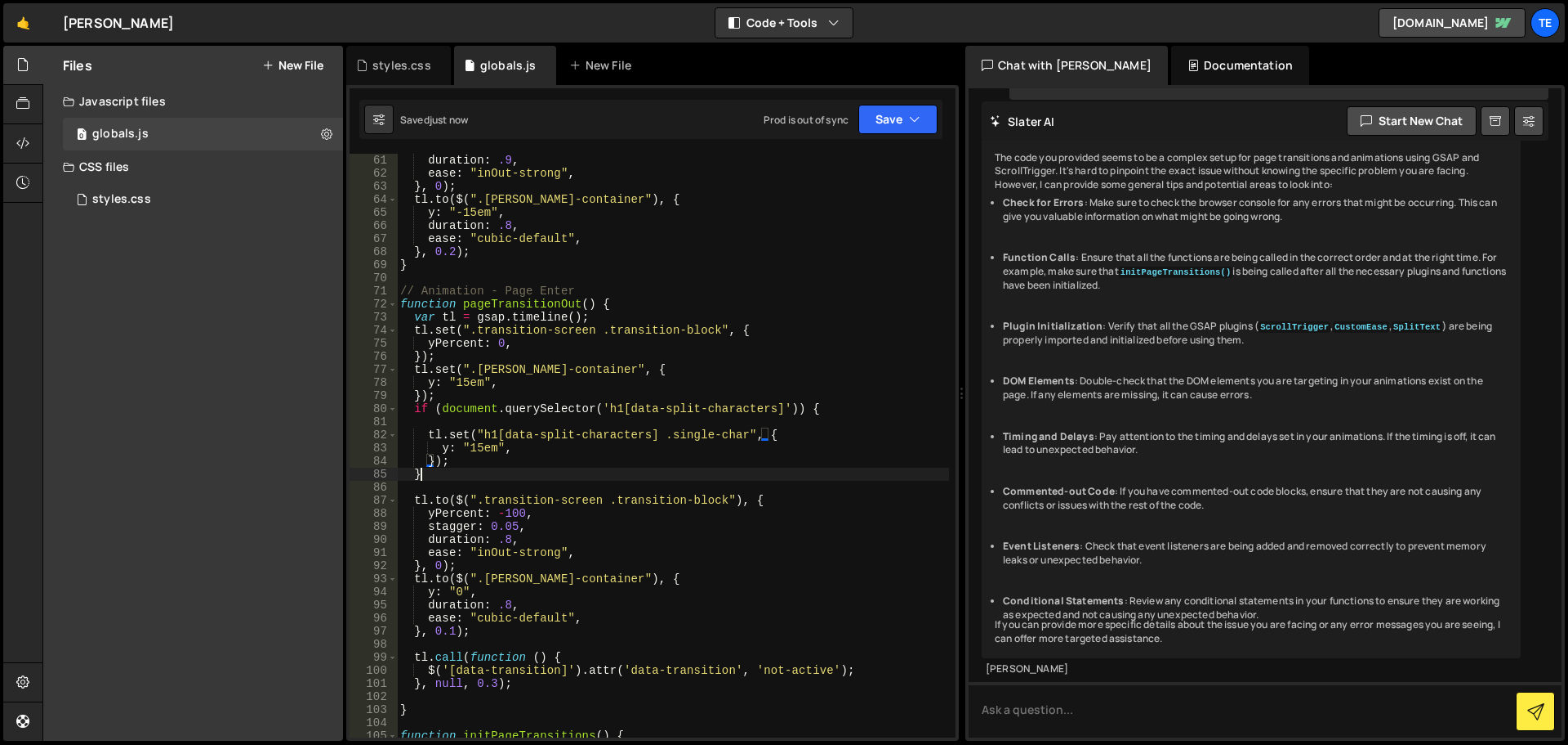
click at [445, 468] on div "duration : .9 , ease : "inOut-strong" , } , 0 ) ; tl . to ( $ ( ".barba-contain…" at bounding box center [673, 459] width 552 height 610
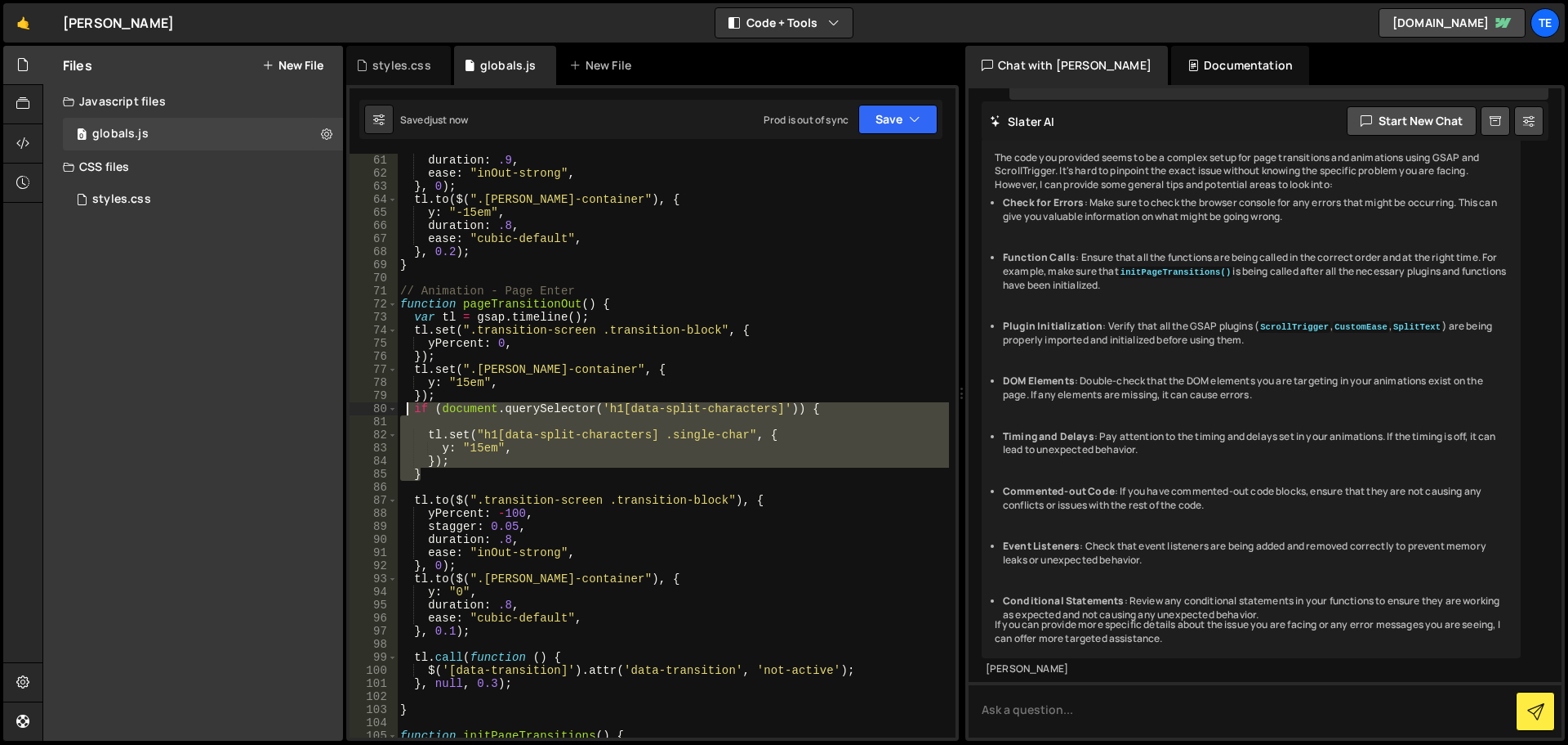
drag, startPoint x: 421, startPoint y: 461, endPoint x: 407, endPoint y: 410, distance: 52.9
click at [407, 410] on div "duration : .9 , ease : "inOut-strong" , } , 0 ) ; tl . to ( $ ( ".barba-contain…" at bounding box center [673, 459] width 552 height 610
click at [495, 627] on div "duration : .9 , ease : "inOut-strong" , } , 0 ) ; tl . to ( $ ( ".barba-contain…" at bounding box center [673, 459] width 552 height 610
type textarea "}, 0.1);"
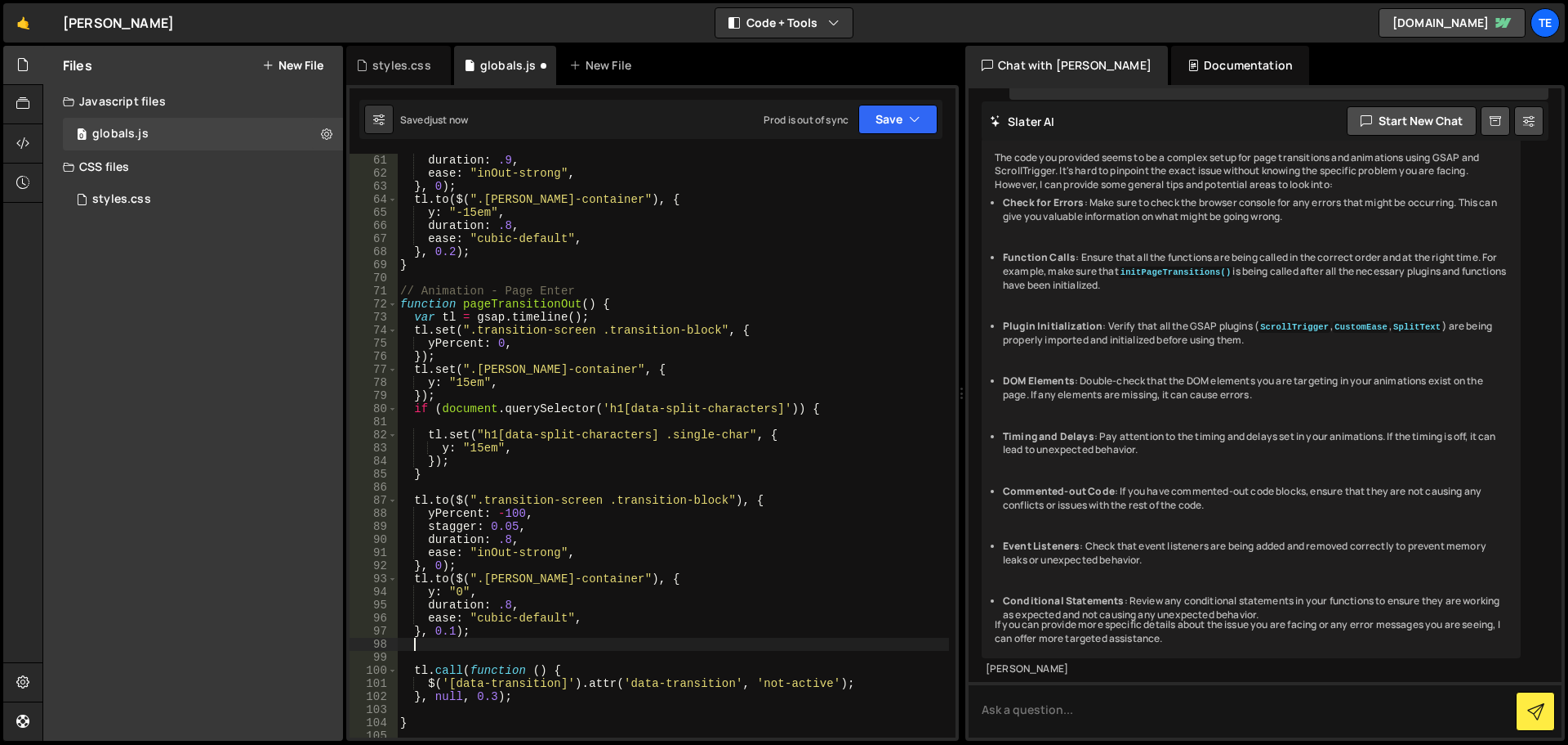
scroll to position [0, 0]
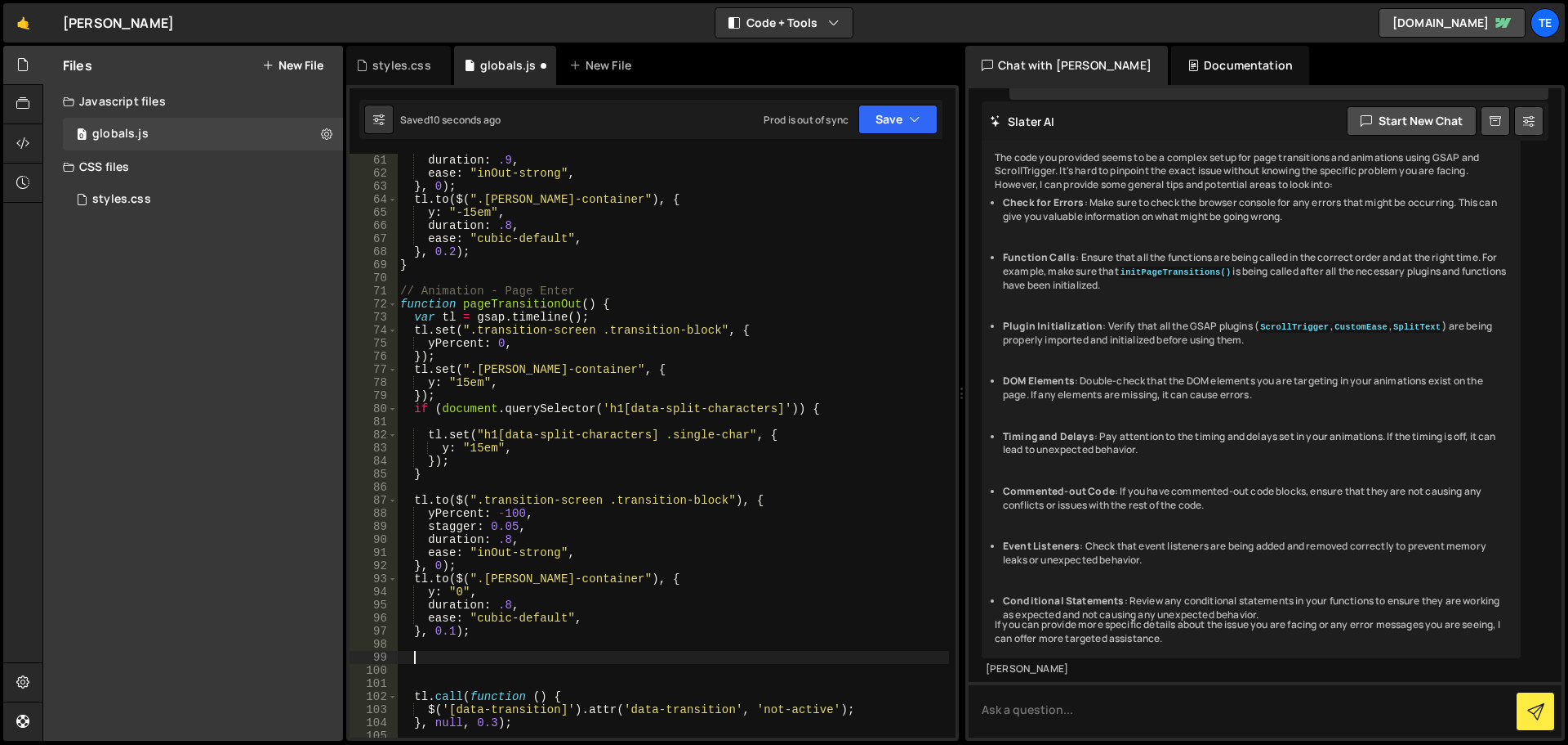
paste textarea "}"
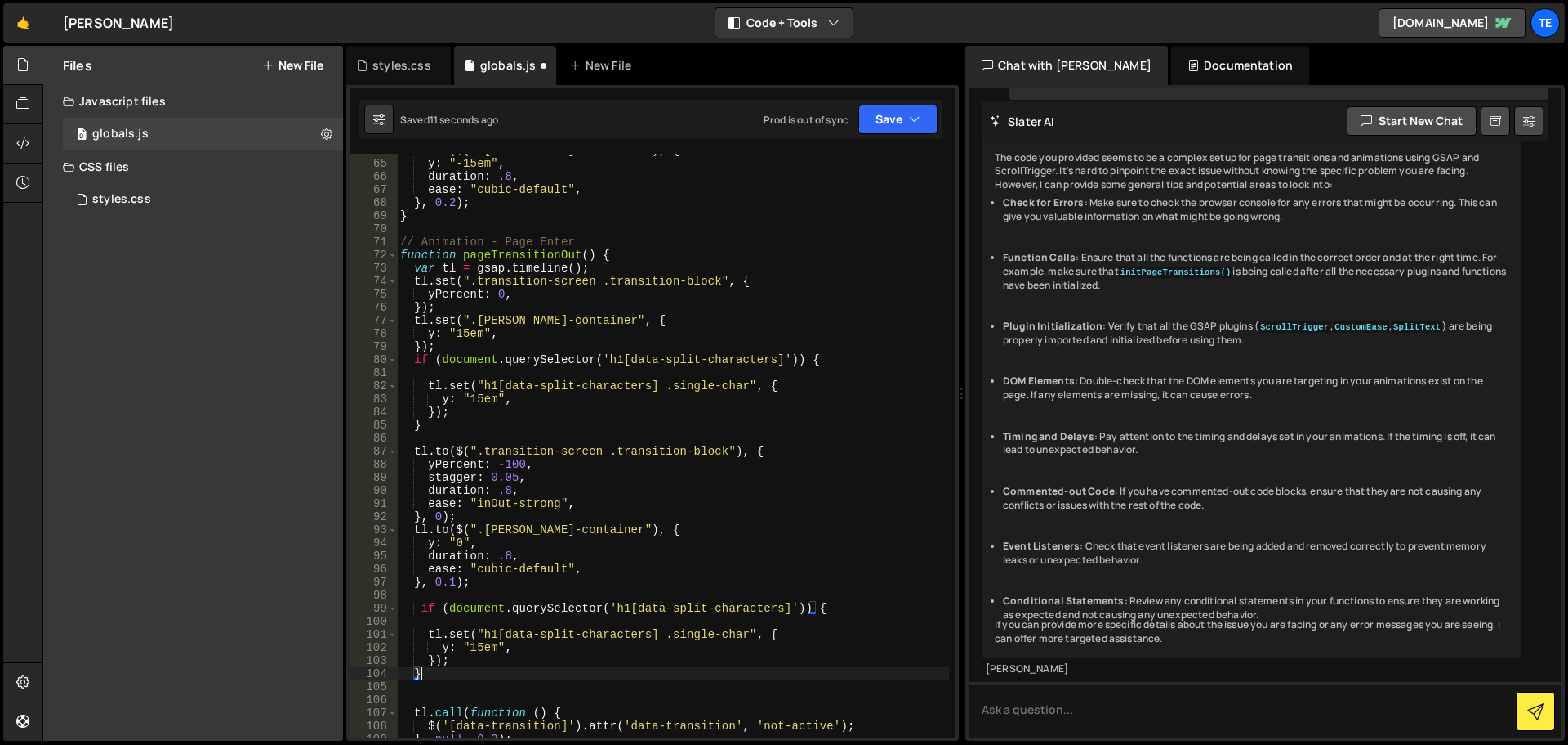
scroll to position [932, 0]
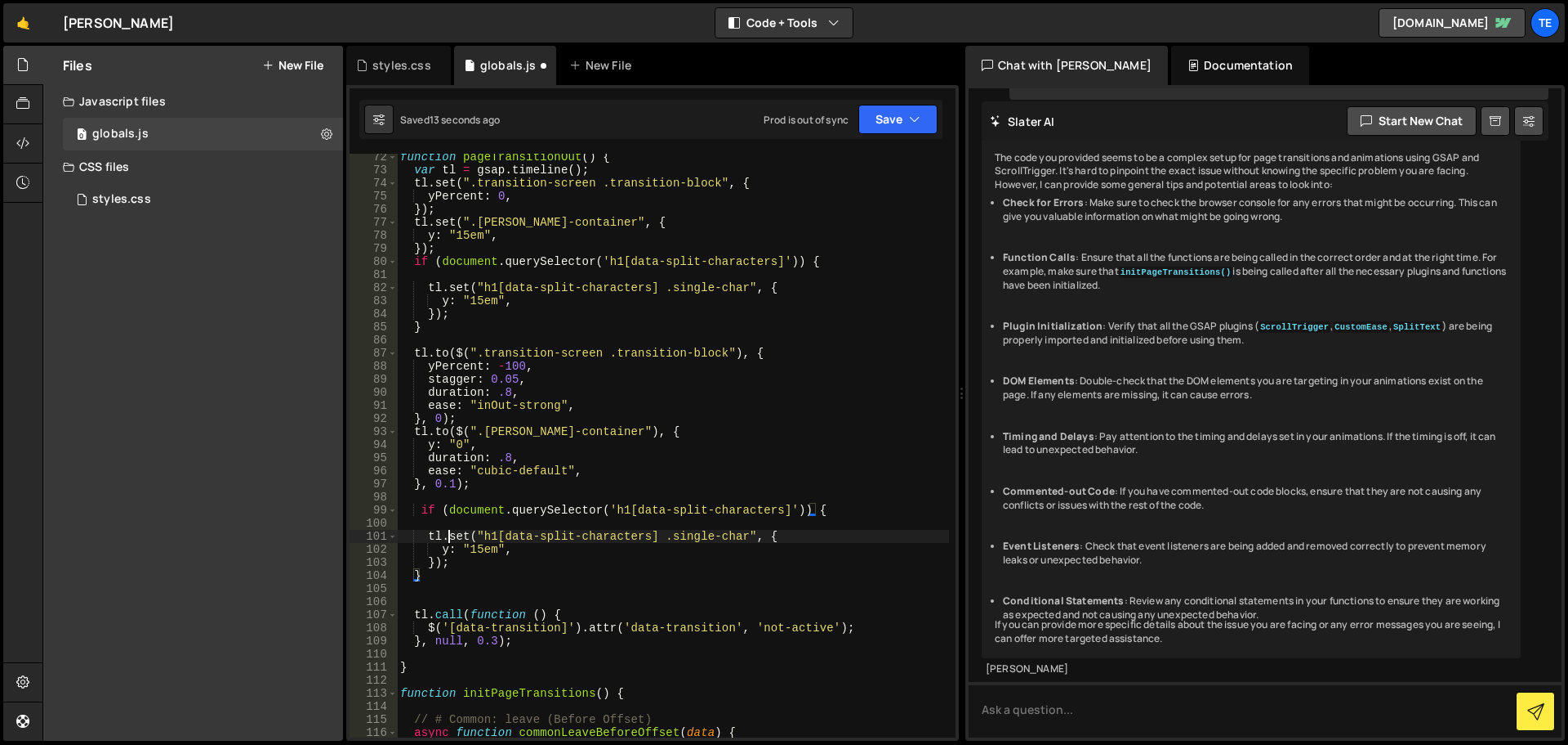
click at [451, 537] on div "function pageTransitionOut ( ) { var tl = gsap . timeline ( ) ; tl . set ( ".tr…" at bounding box center [673, 455] width 552 height 610
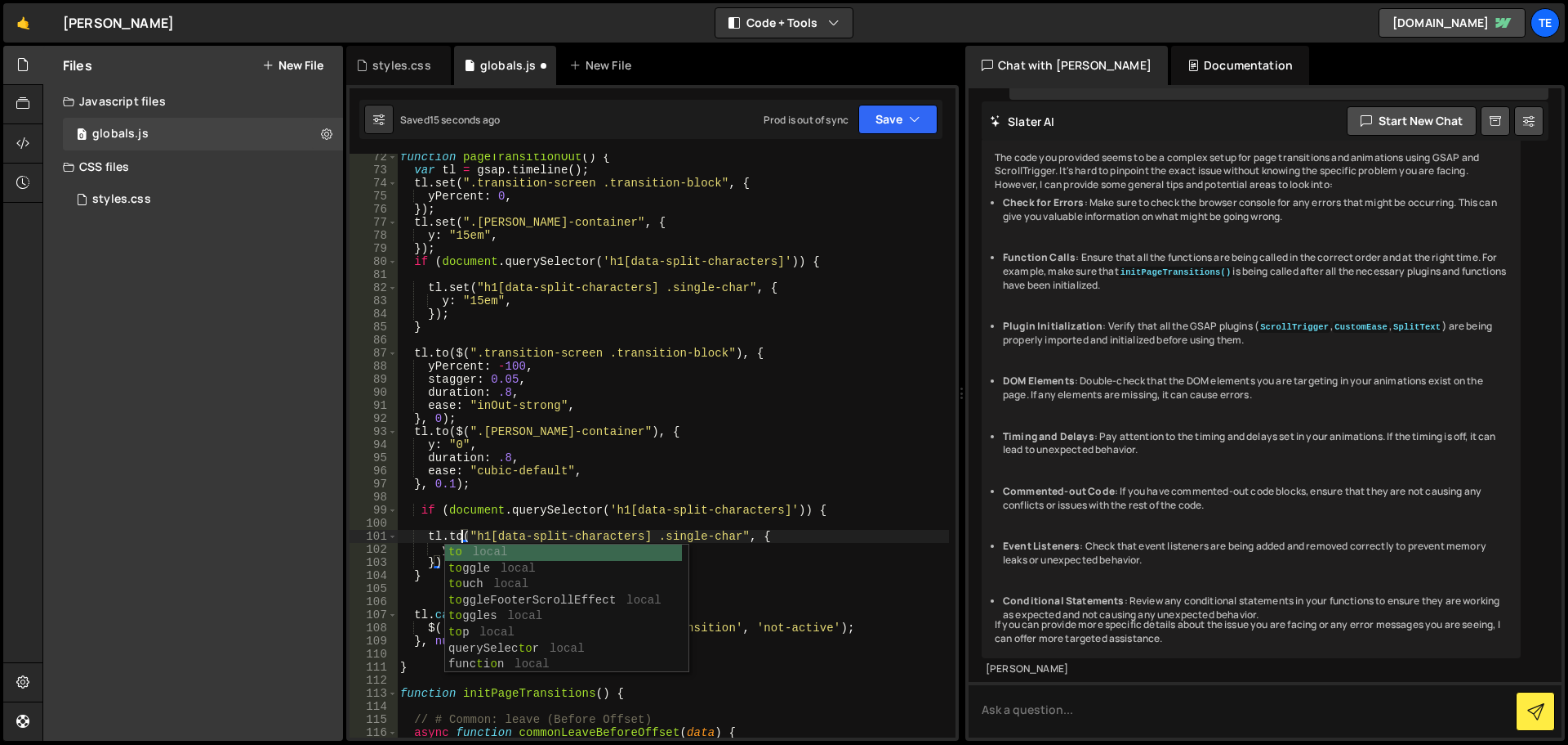
click at [508, 473] on div "function pageTransitionOut ( ) { var tl = gsap . timeline ( ) ; tl . set ( ".tr…" at bounding box center [673, 455] width 552 height 610
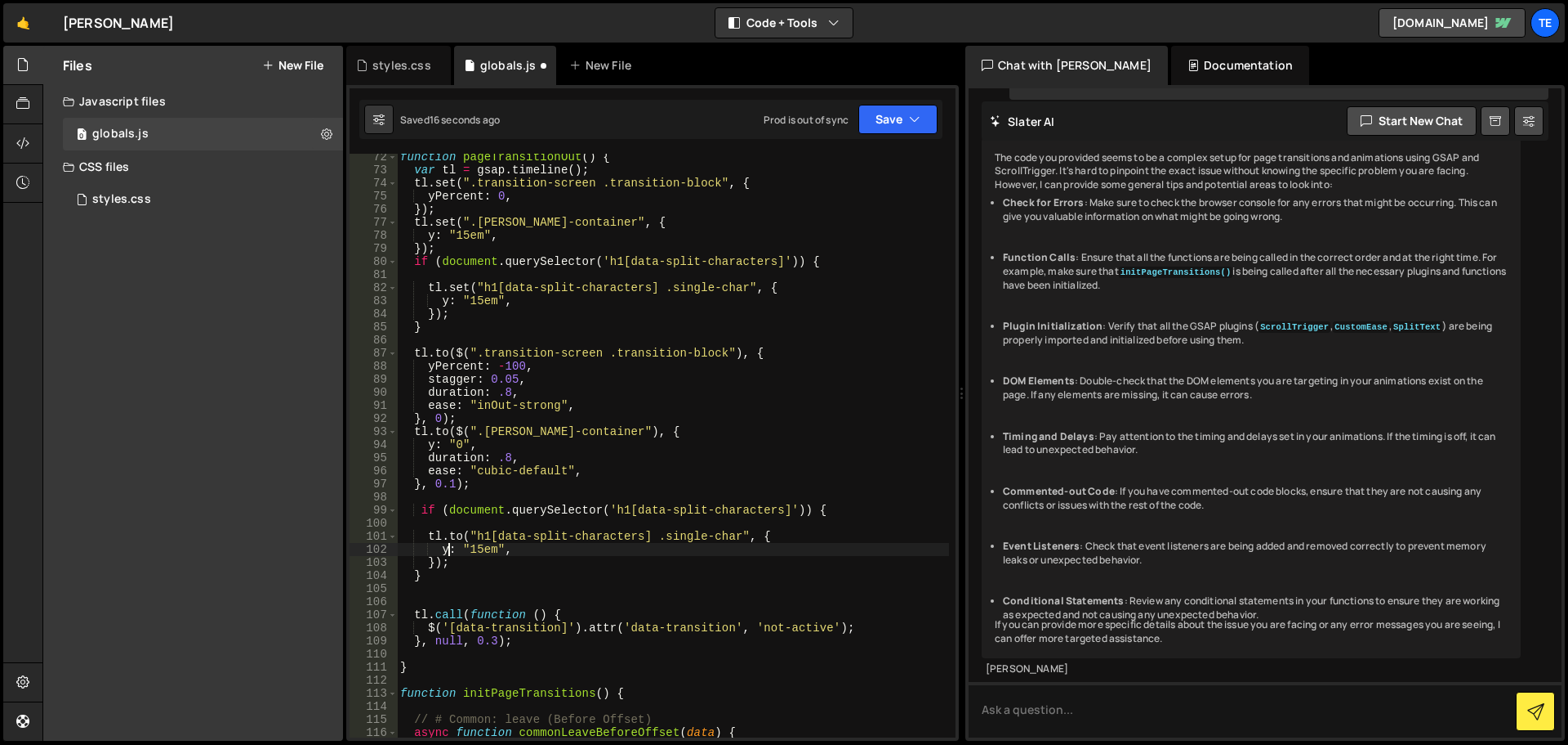
click at [446, 550] on div "function pageTransitionOut ( ) { var tl = gsap . timeline ( ) ; tl . set ( ".tr…" at bounding box center [673, 455] width 552 height 610
click at [489, 556] on div "function pageTransitionOut ( ) { var tl = gsap . timeline ( ) ; tl . set ( ".tr…" at bounding box center [673, 455] width 552 height 610
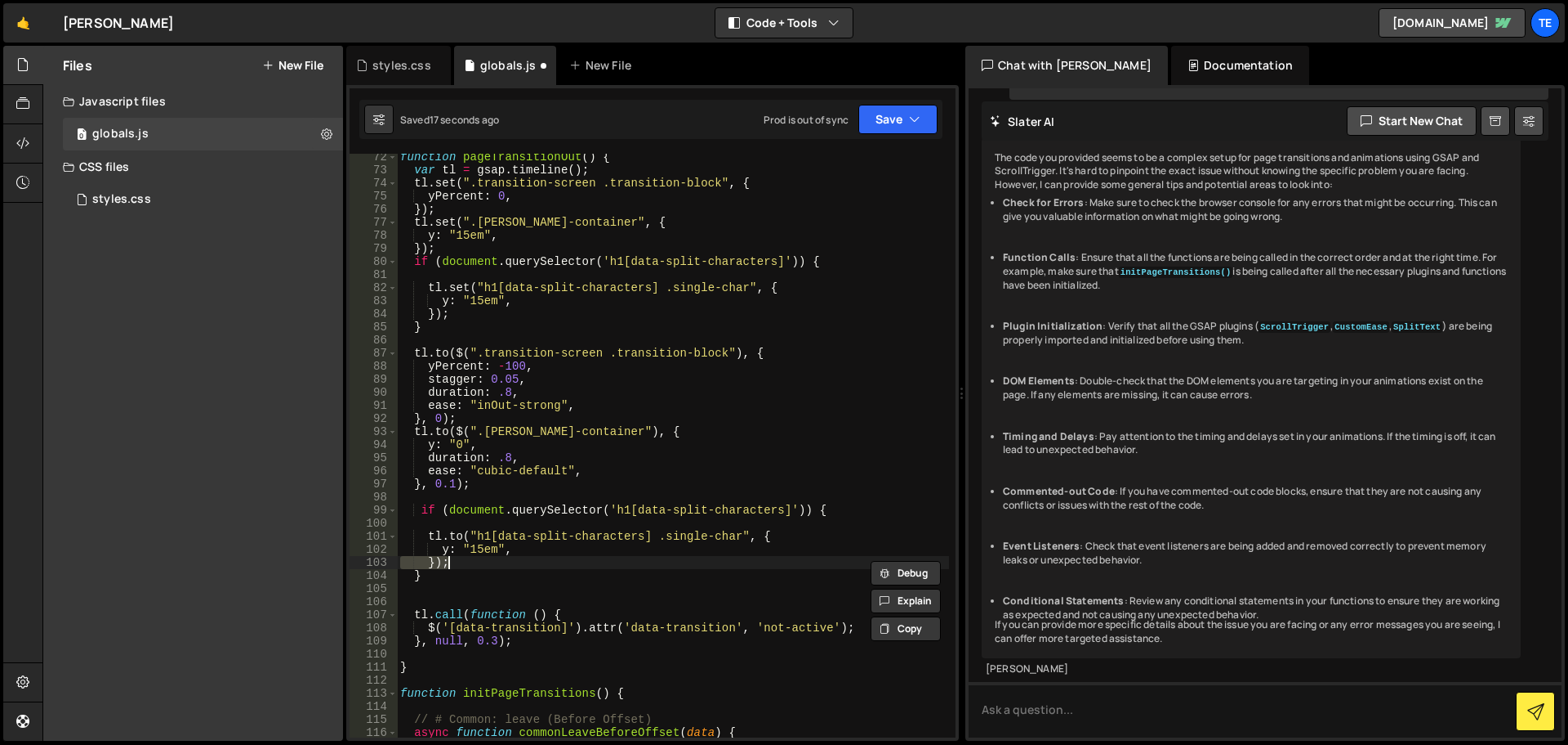
click at [478, 548] on div "function pageTransitionOut ( ) { var tl = gsap . timeline ( ) ; tl . set ( ".tr…" at bounding box center [673, 455] width 552 height 610
type textarea "y: "0","
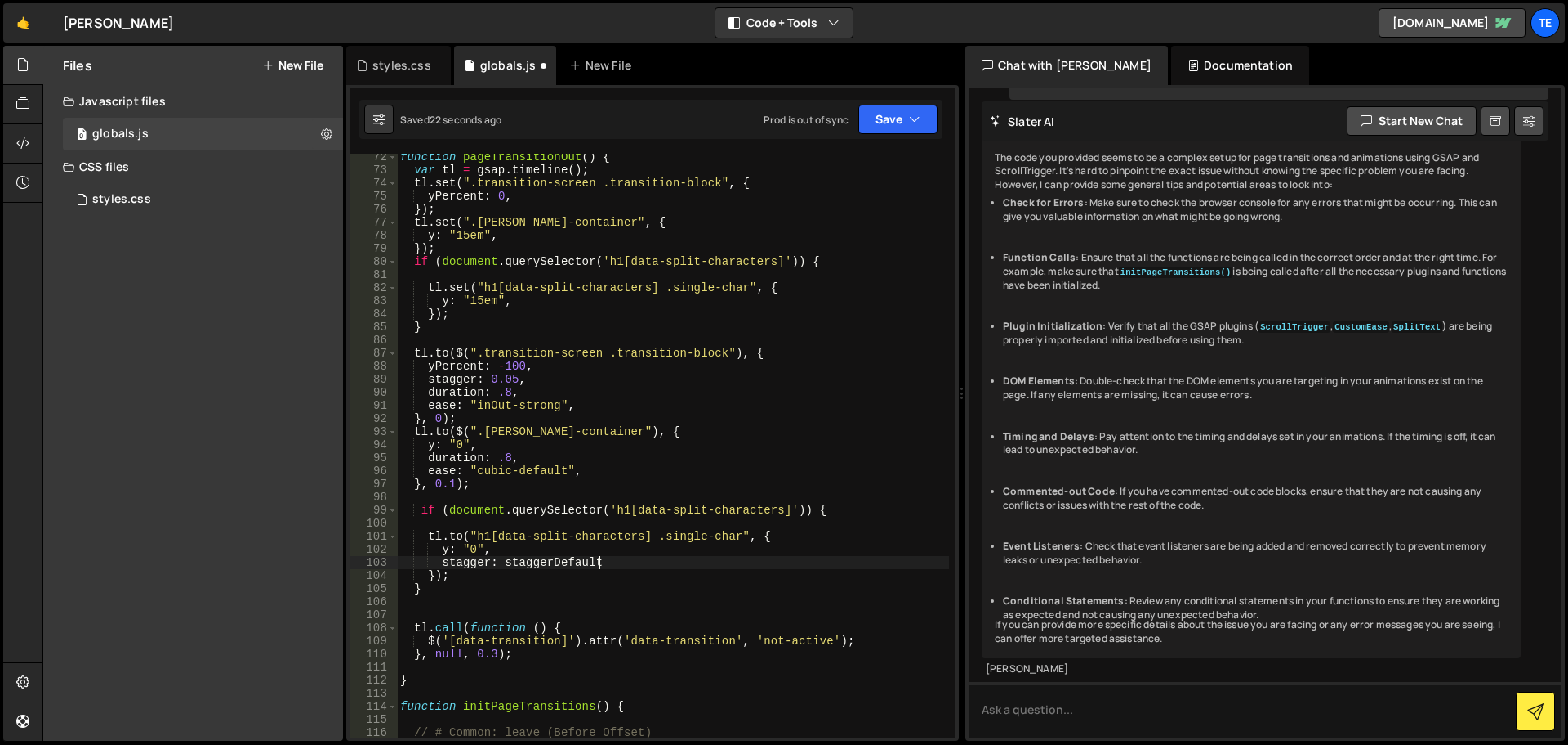
scroll to position [0, 13]
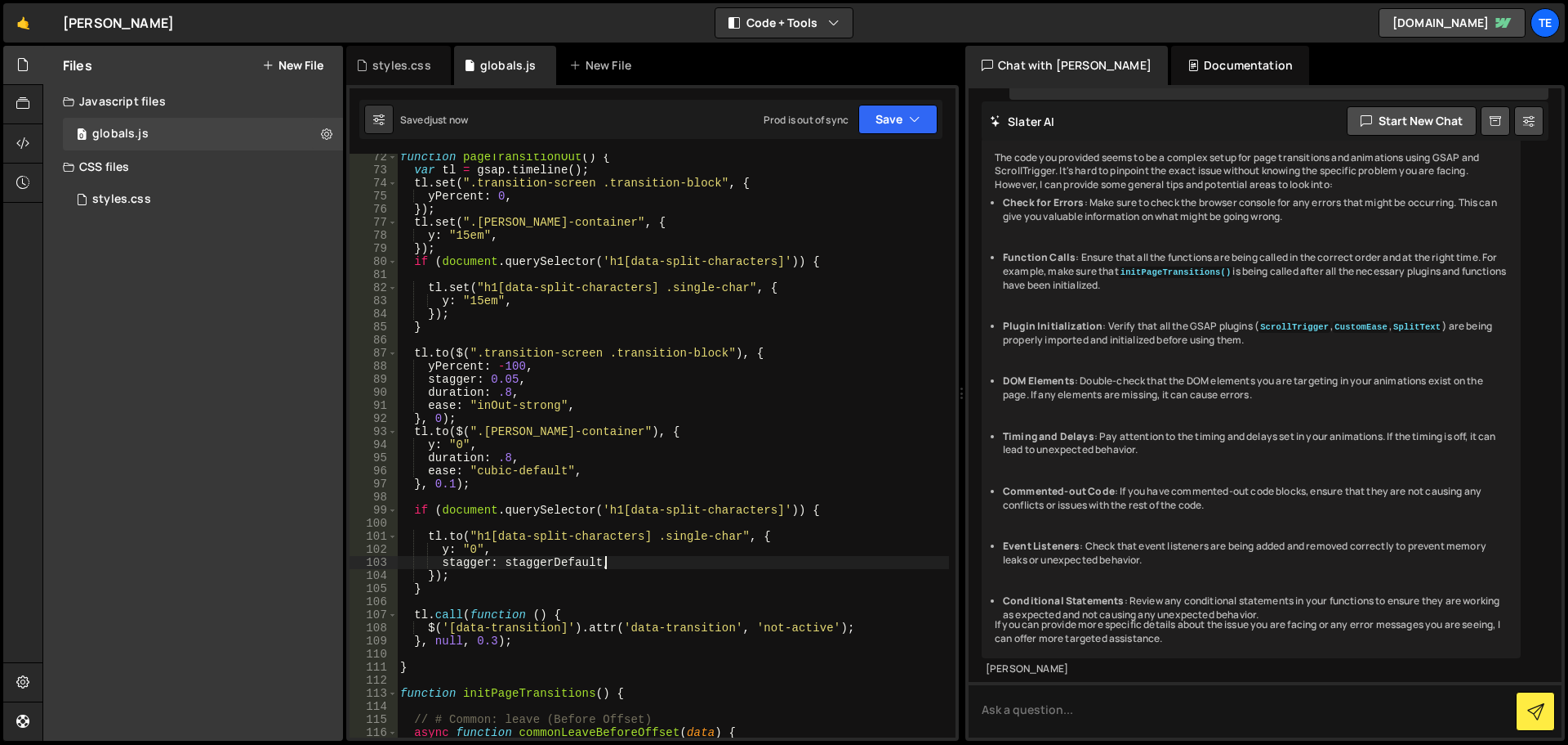
click at [435, 574] on div "function pageTransitionOut ( ) { var tl = gsap . timeline ( ) ; tl . set ( ".tr…" at bounding box center [673, 455] width 552 height 610
type textarea "}, 0.1);"
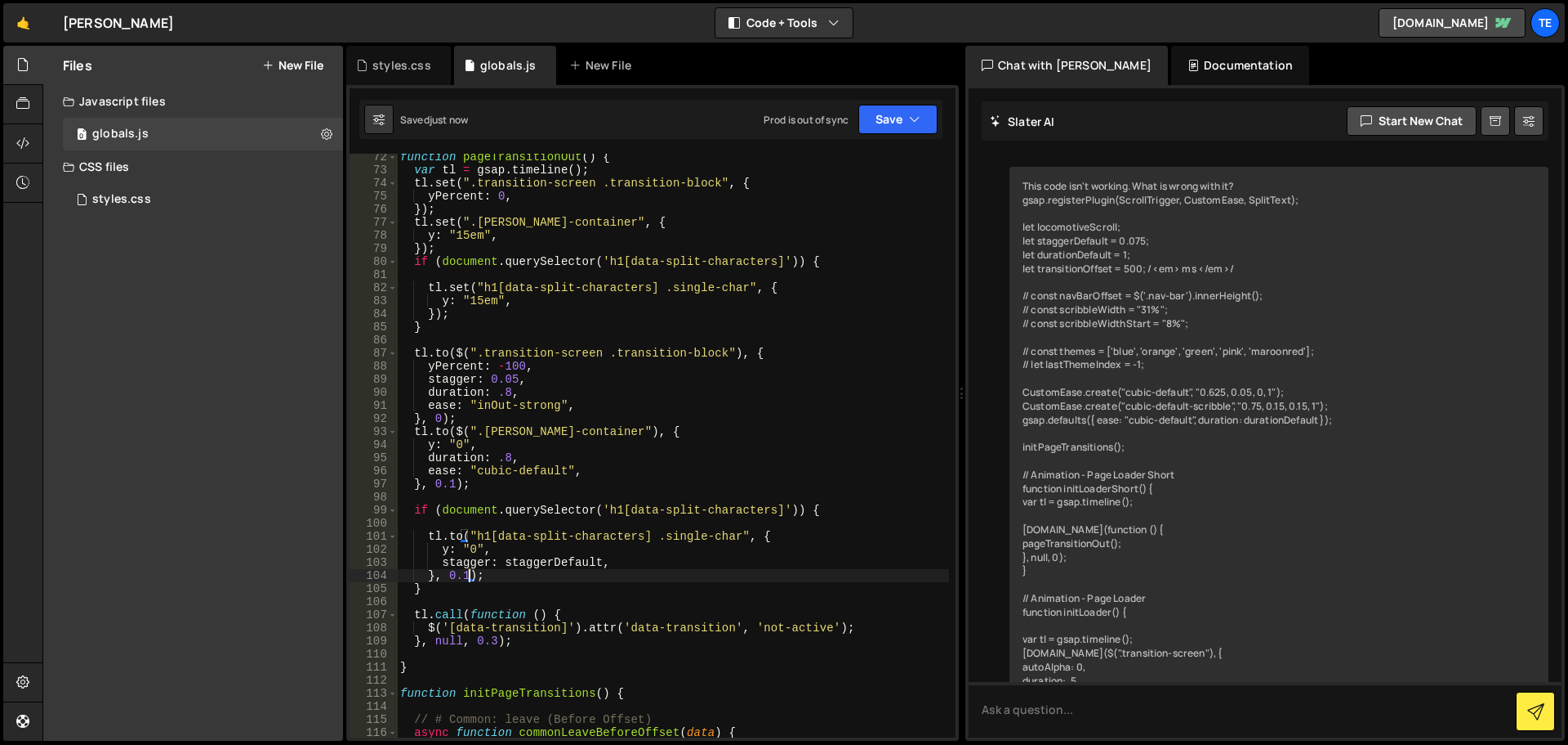
scroll to position [9484, 0]
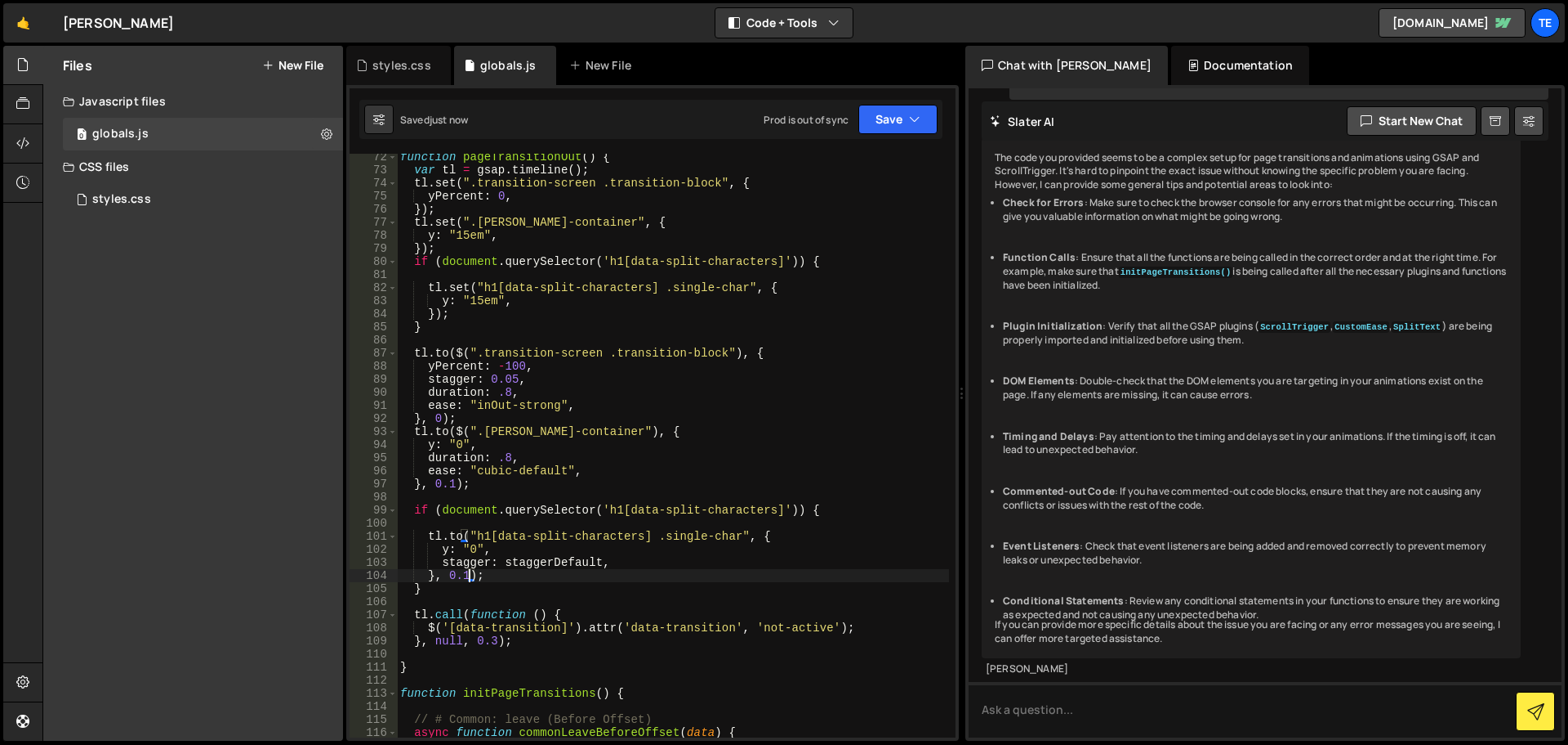
click at [485, 461] on div "function pageTransitionOut ( ) { var tl = gsap . timeline ( ) ; tl . set ( ".tr…" at bounding box center [673, 455] width 552 height 610
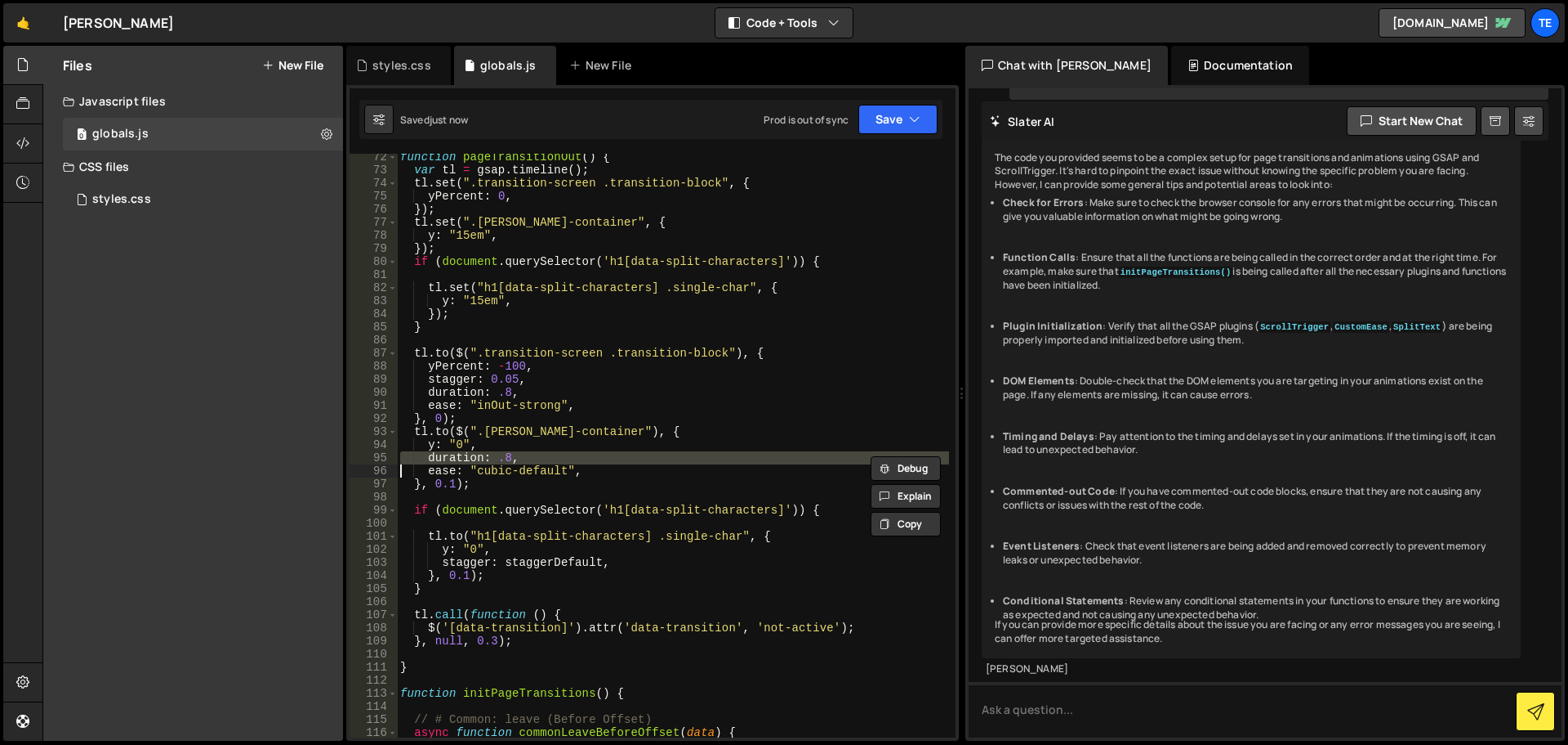
click at [485, 461] on div "function pageTransitionOut ( ) { var tl = gsap . timeline ( ) ; tl . set ( ".tr…" at bounding box center [673, 455] width 552 height 610
click at [501, 546] on div "function pageTransitionOut ( ) { var tl = gsap . timeline ( ) ; tl . set ( ".tr…" at bounding box center [673, 455] width 552 height 610
type textarea "y: "0","
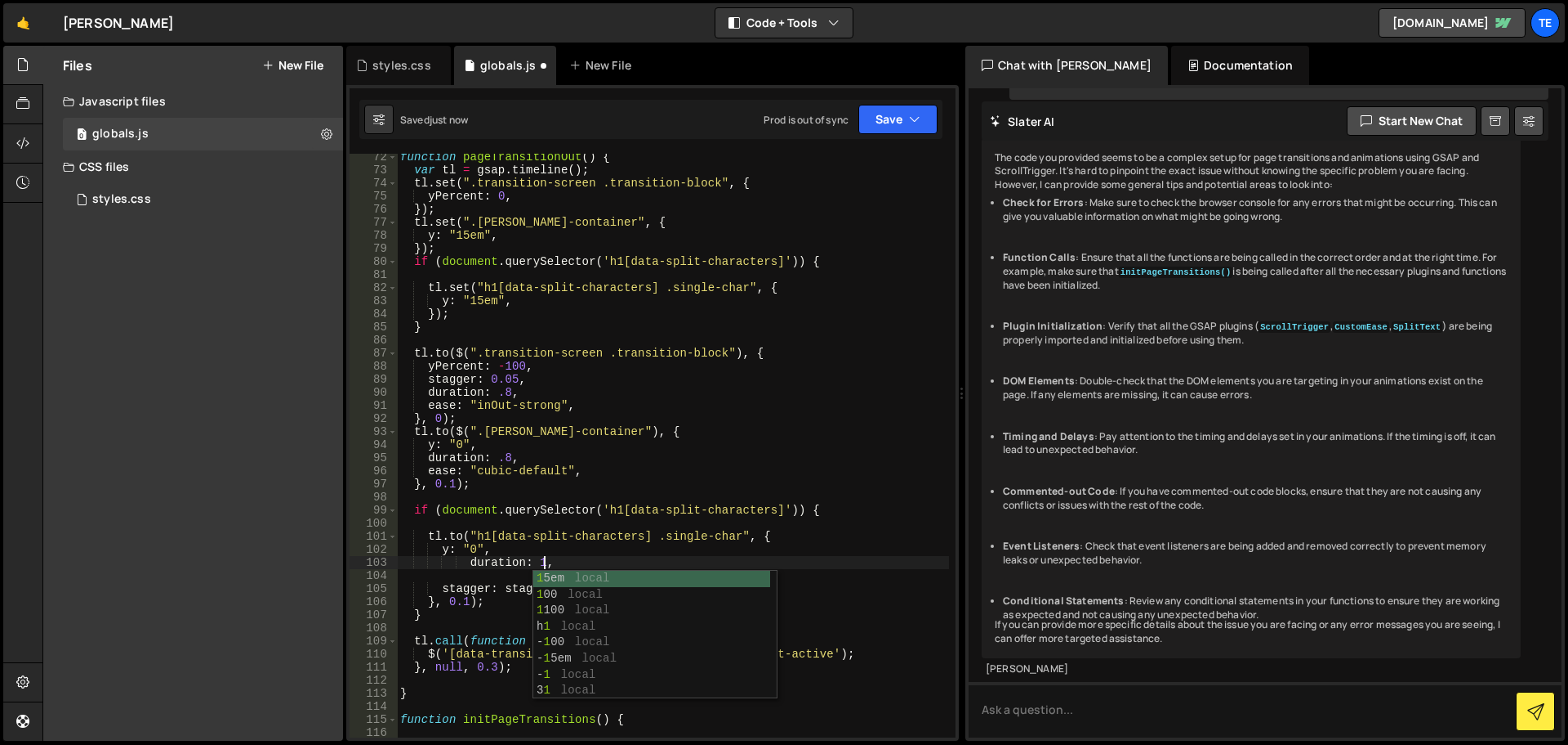
scroll to position [0, 8]
click at [518, 405] on div "function pageTransitionOut ( ) { var tl = gsap . timeline ( ) ; tl . set ( ".tr…" at bounding box center [673, 455] width 552 height 610
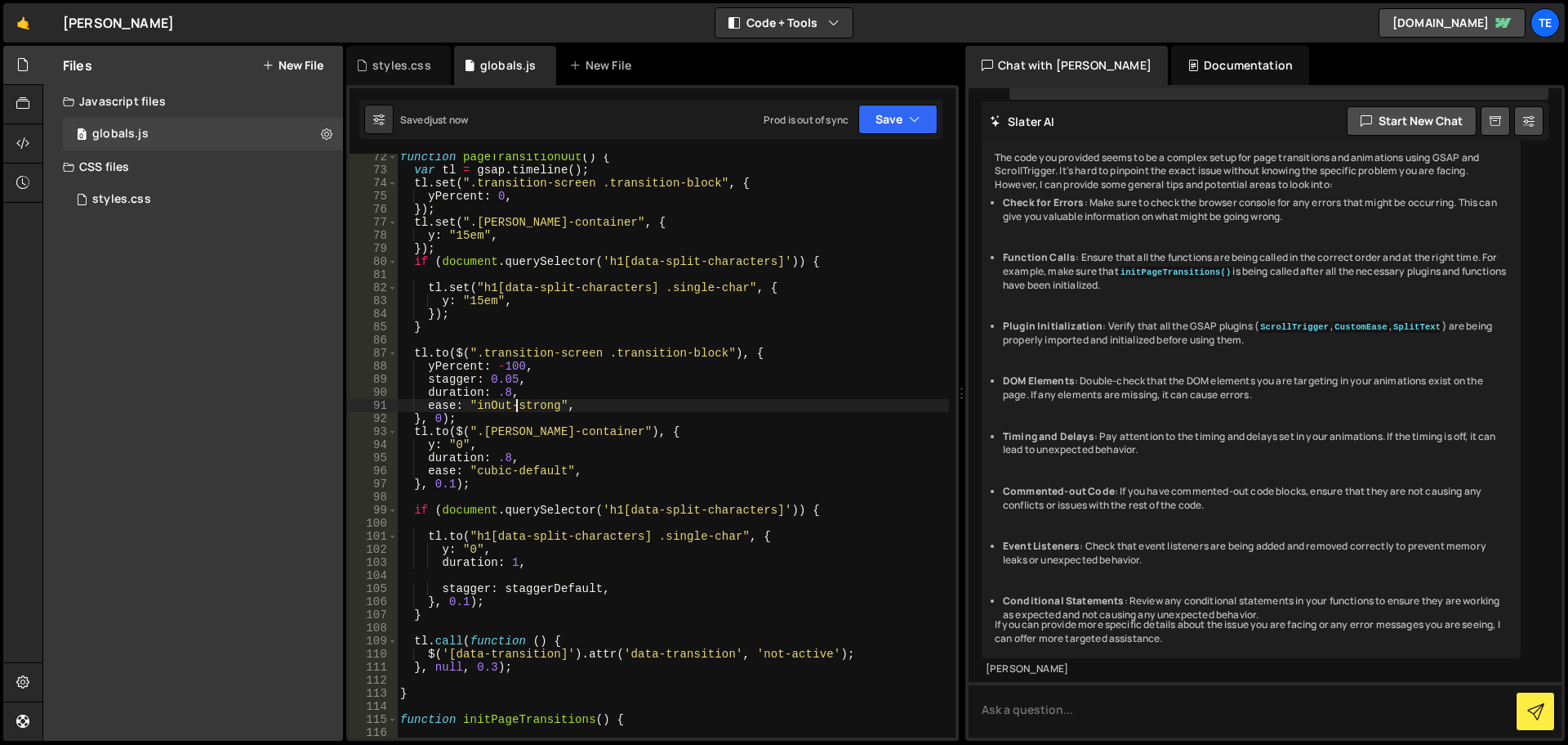
click at [518, 405] on div "function pageTransitionOut ( ) { var tl = gsap . timeline ( ) ; tl . set ( ".tr…" at bounding box center [673, 455] width 552 height 610
click at [507, 467] on div "function pageTransitionOut ( ) { var tl = gsap . timeline ( ) ; tl . set ( ".tr…" at bounding box center [673, 455] width 552 height 610
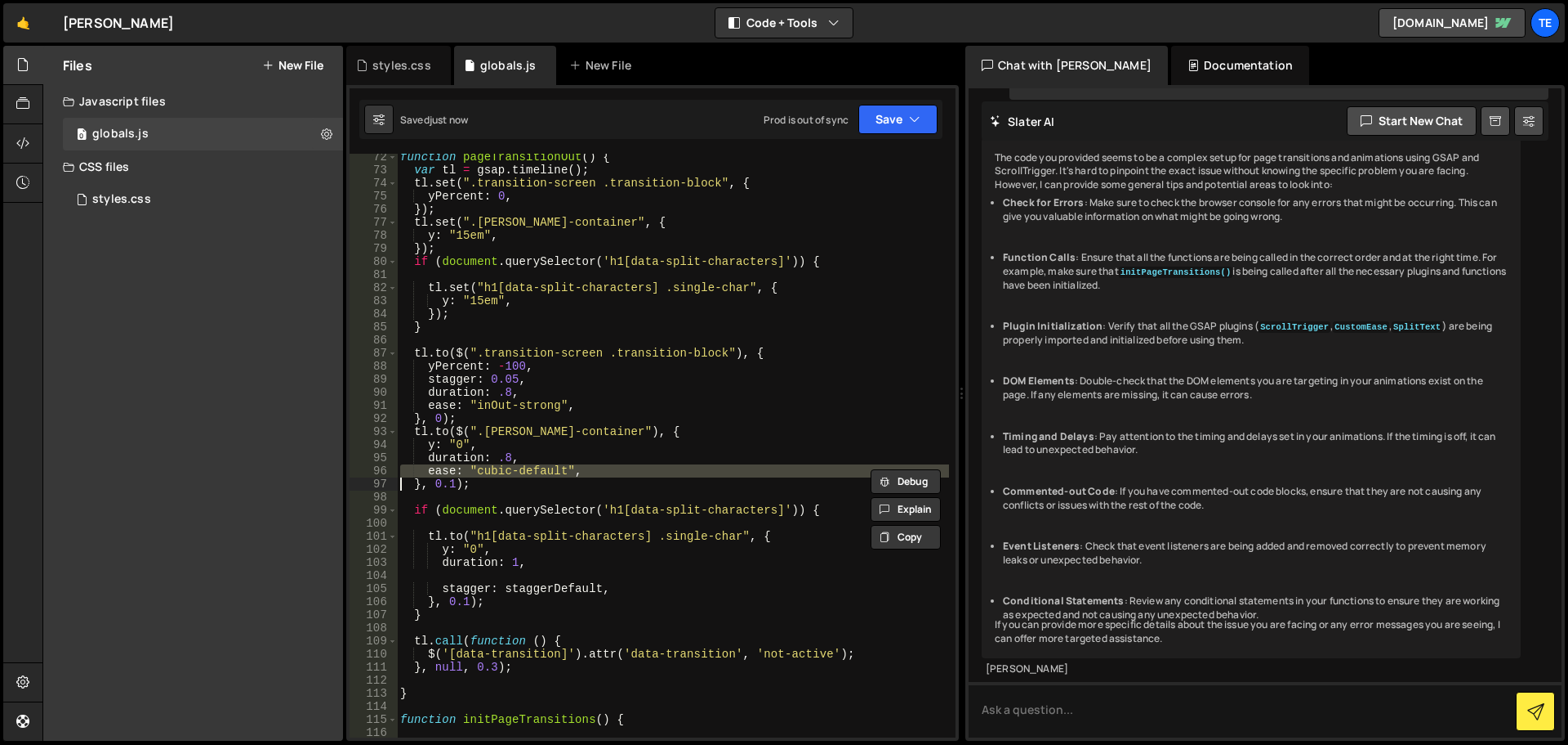
click at [476, 567] on div "function pageTransitionOut ( ) { var tl = gsap . timeline ( ) ; tl . set ( ".tr…" at bounding box center [673, 455] width 552 height 610
type textarea "duration: 1,"
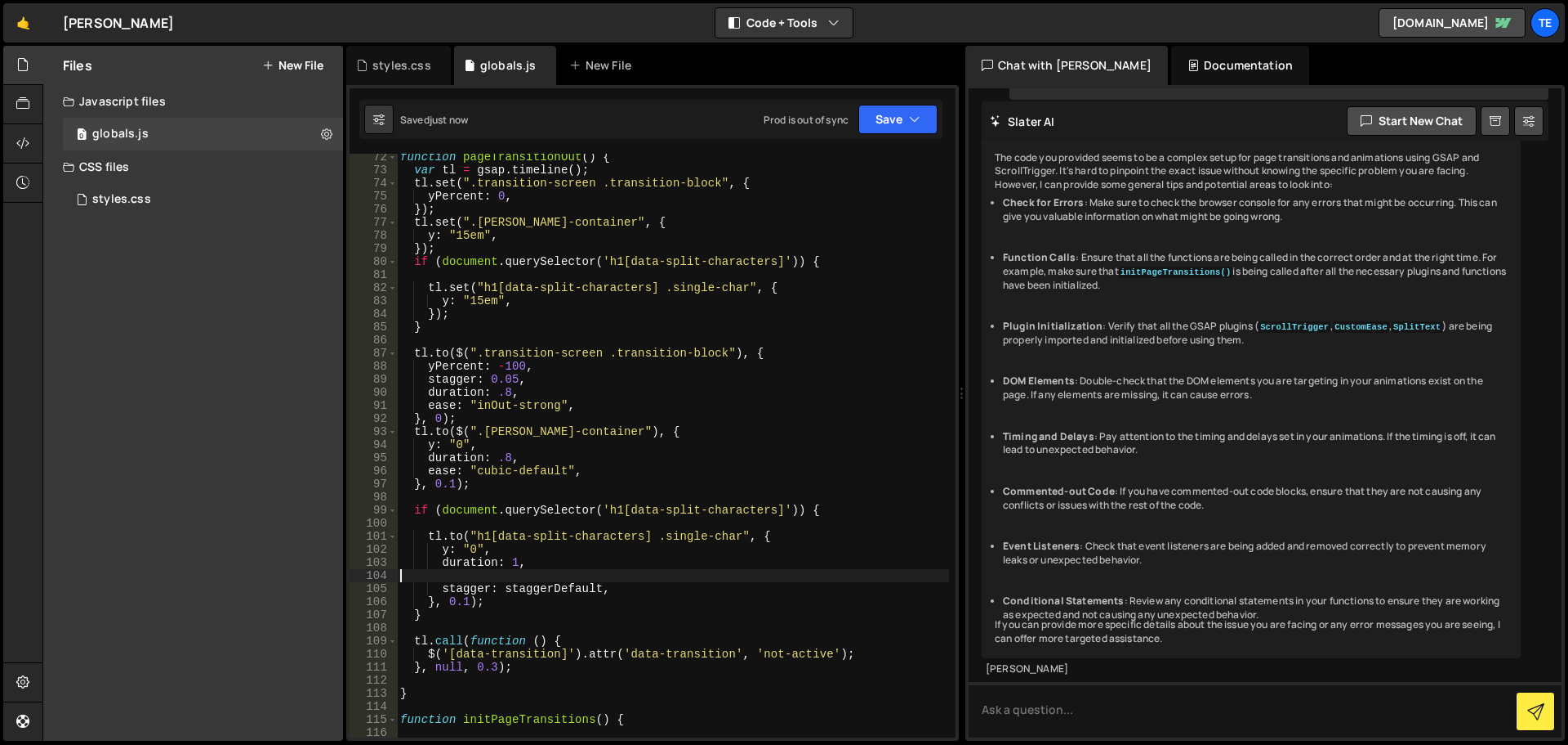
click at [487, 572] on div "function pageTransitionOut ( ) { var tl = gsap . timeline ( ) ; tl . set ( ".tr…" at bounding box center [673, 455] width 552 height 610
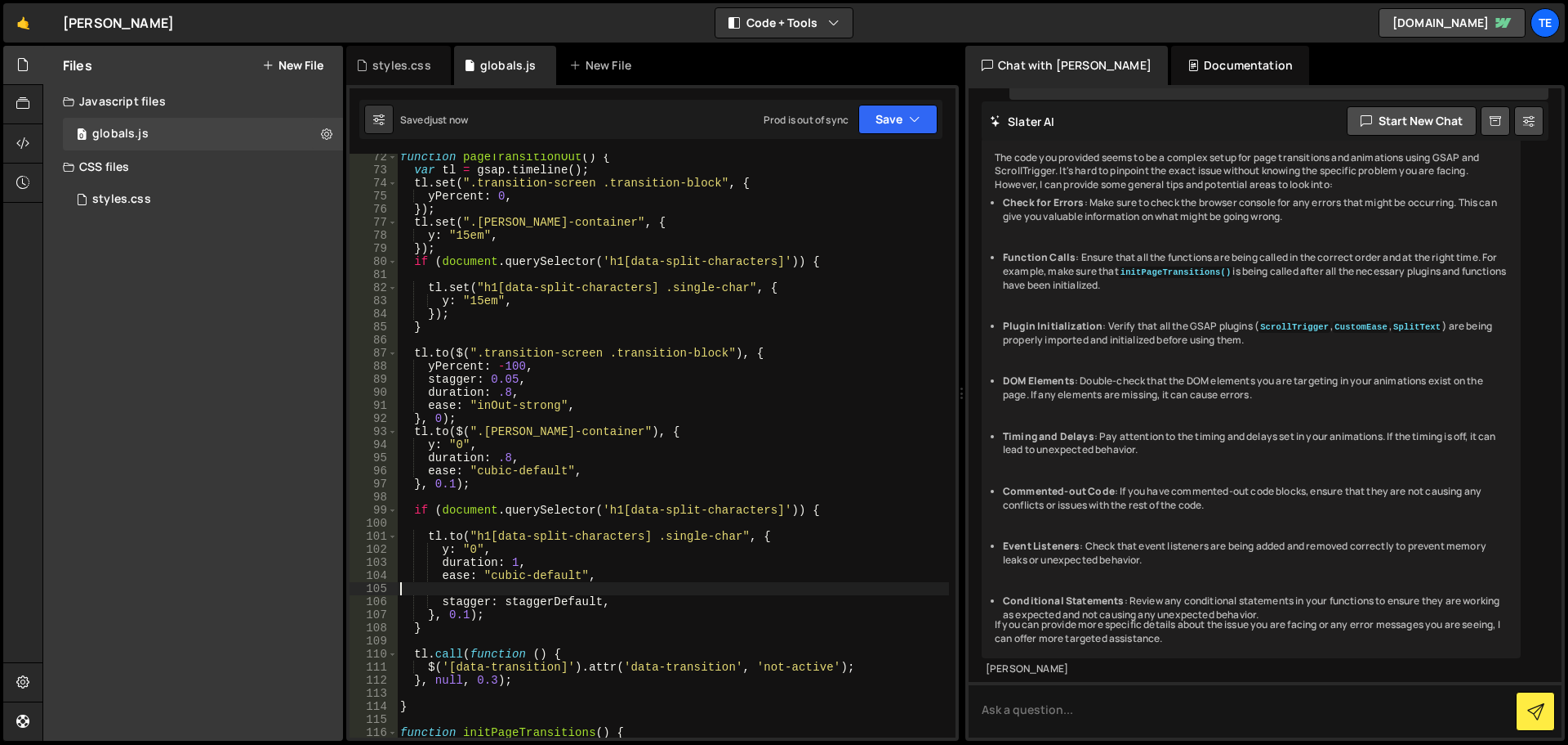
click at [448, 617] on div "function pageTransitionOut ( ) { var tl = gsap . timeline ( ) ; tl . set ( ".tr…" at bounding box center [673, 455] width 552 height 610
click at [506, 417] on div "function pageTransitionOut ( ) { var tl = gsap . timeline ( ) ; tl . set ( ".tr…" at bounding box center [673, 455] width 552 height 610
type textarea "}, 0);"
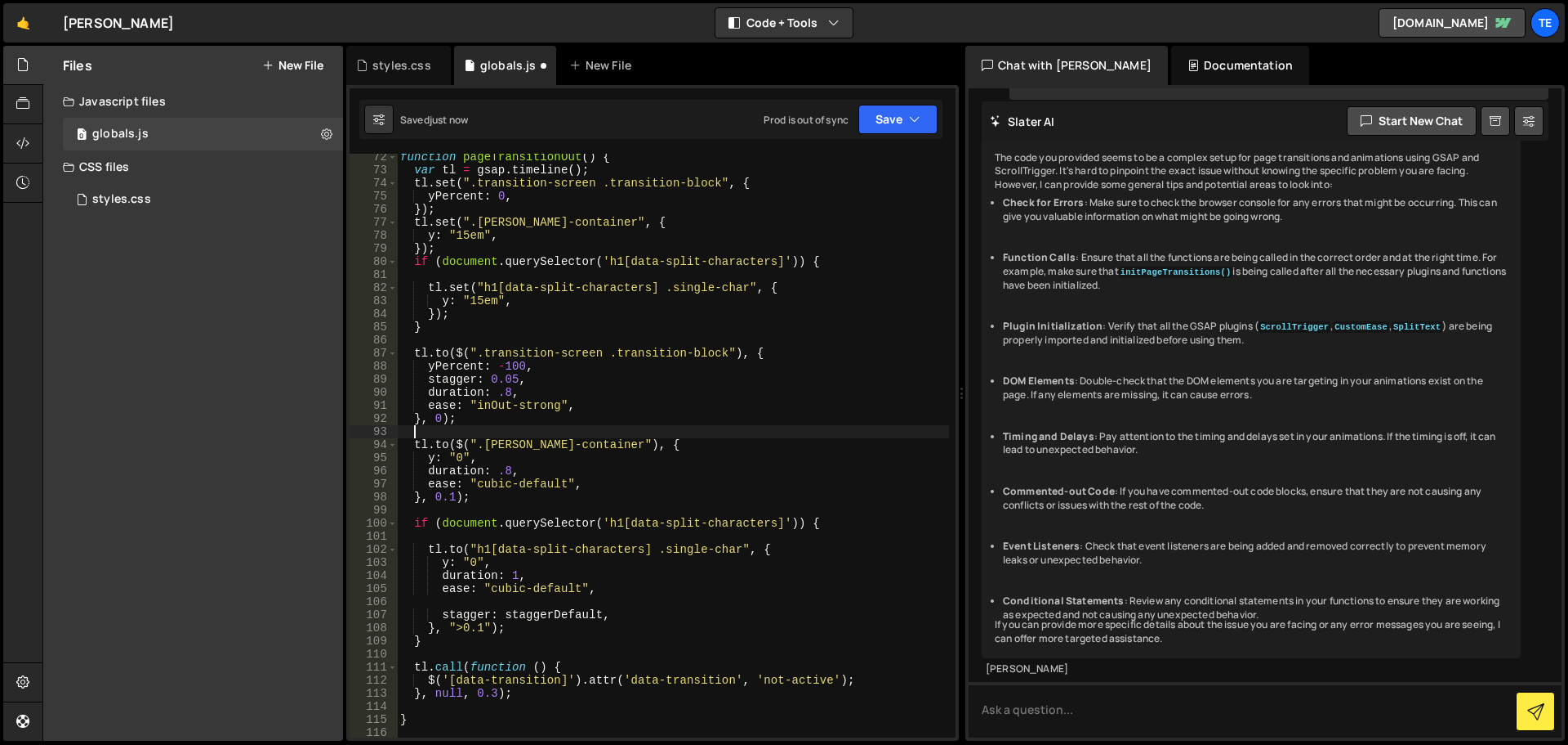
scroll to position [0, 0]
click at [659, 551] on div "function pageTransitionOut ( ) { var tl = gsap . timeline ( ) ; tl . set ( ".tr…" at bounding box center [673, 455] width 552 height 610
click at [834, 520] on div "function pageTransitionOut ( ) { var tl = gsap . timeline ( ) ; tl . set ( ".tr…" at bounding box center [673, 455] width 552 height 610
click at [640, 611] on div "function pageTransitionOut ( ) { var tl = gsap . timeline ( ) ; tl . set ( ".tr…" at bounding box center [673, 455] width 552 height 610
click at [571, 587] on div "function pageTransitionOut ( ) { var tl = gsap . timeline ( ) ; tl . set ( ".tr…" at bounding box center [673, 455] width 552 height 610
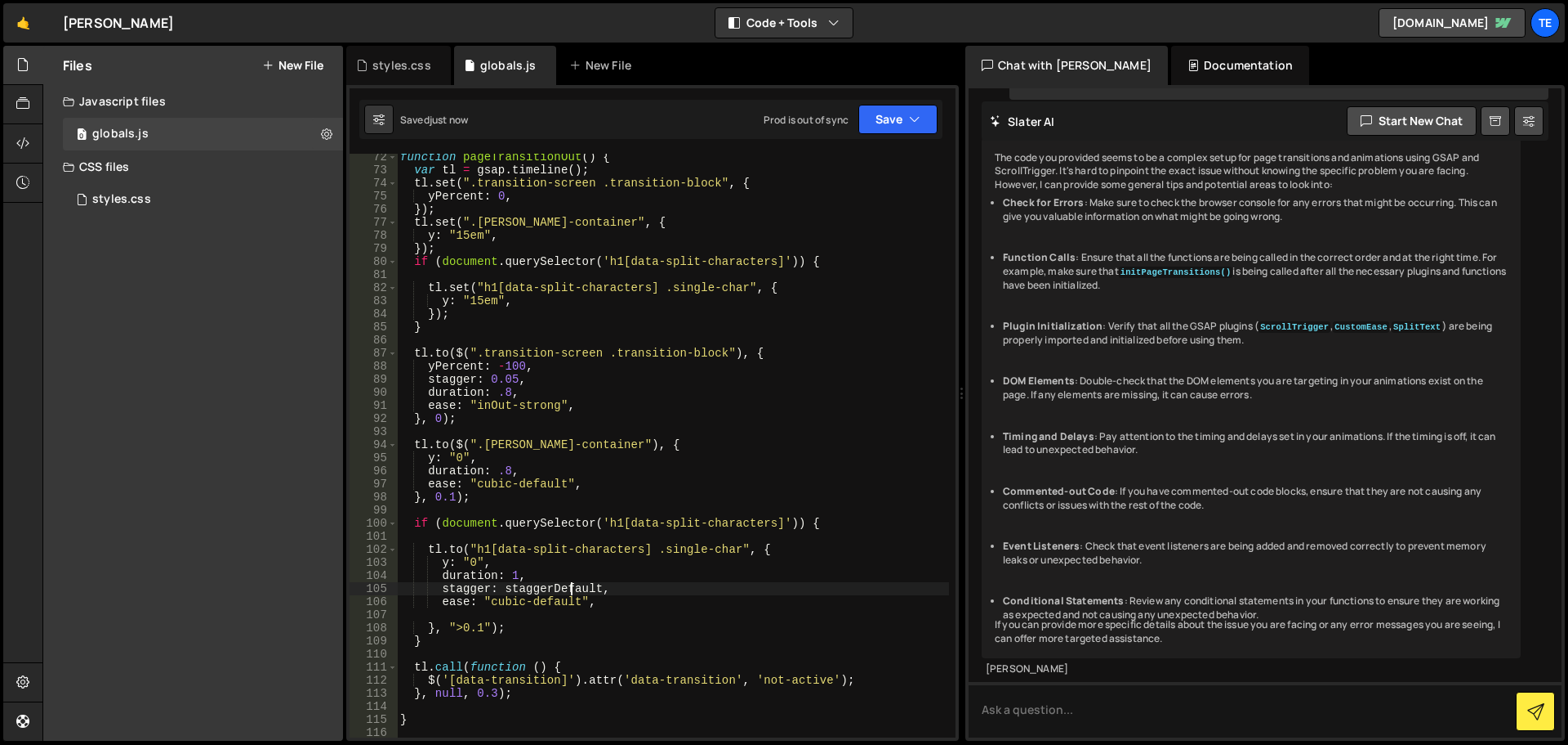
click at [571, 587] on div "function pageTransitionOut ( ) { var tl = gsap . timeline ( ) ; tl . set ( ".tr…" at bounding box center [673, 455] width 552 height 610
click at [677, 404] on div "function pageTransitionOut ( ) { var tl = gsap . timeline ( ) ; tl . set ( ".tr…" at bounding box center [673, 455] width 552 height 610
type textarea "ease: "inOut-strong","
paste input "taggerDefaul"
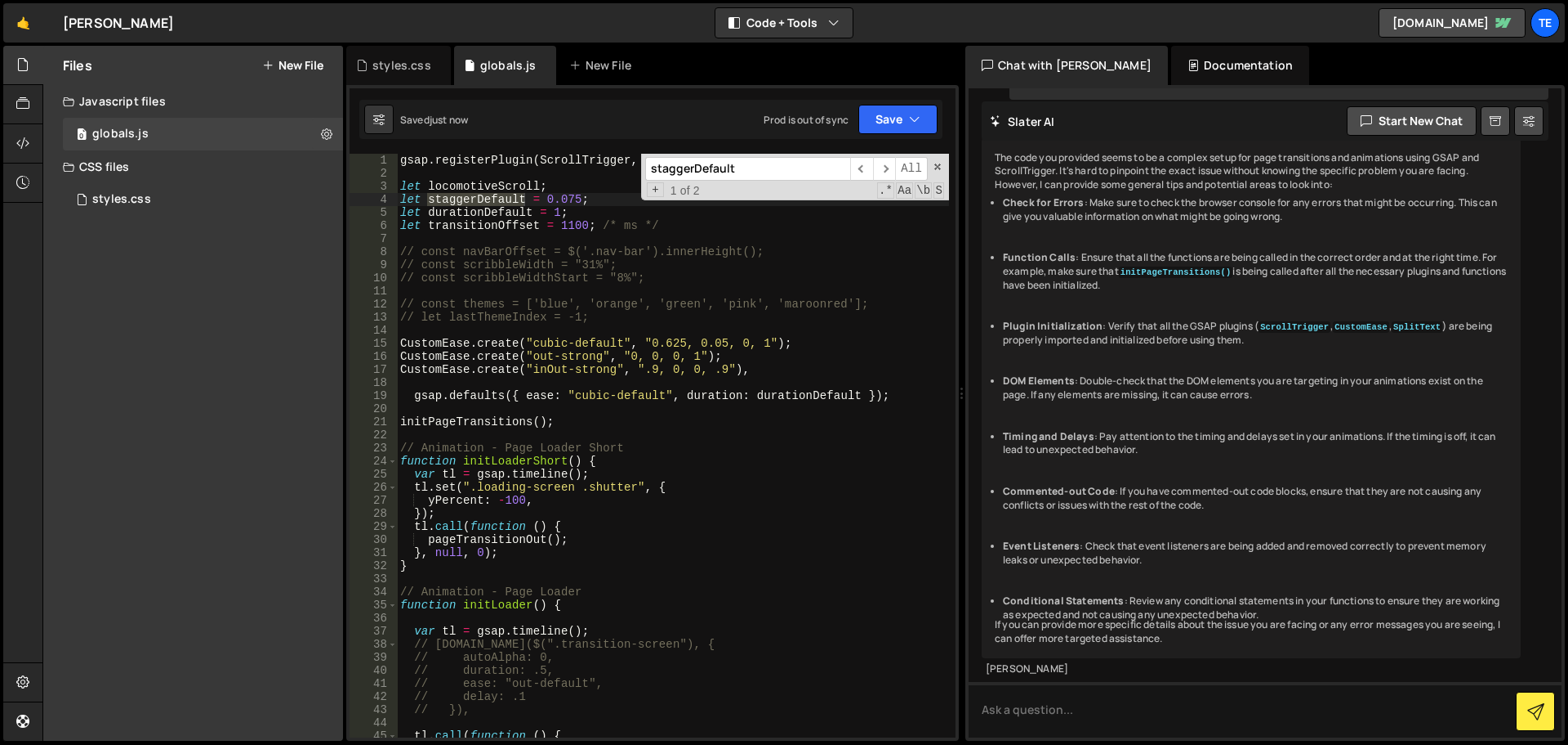
scroll to position [1081, 0]
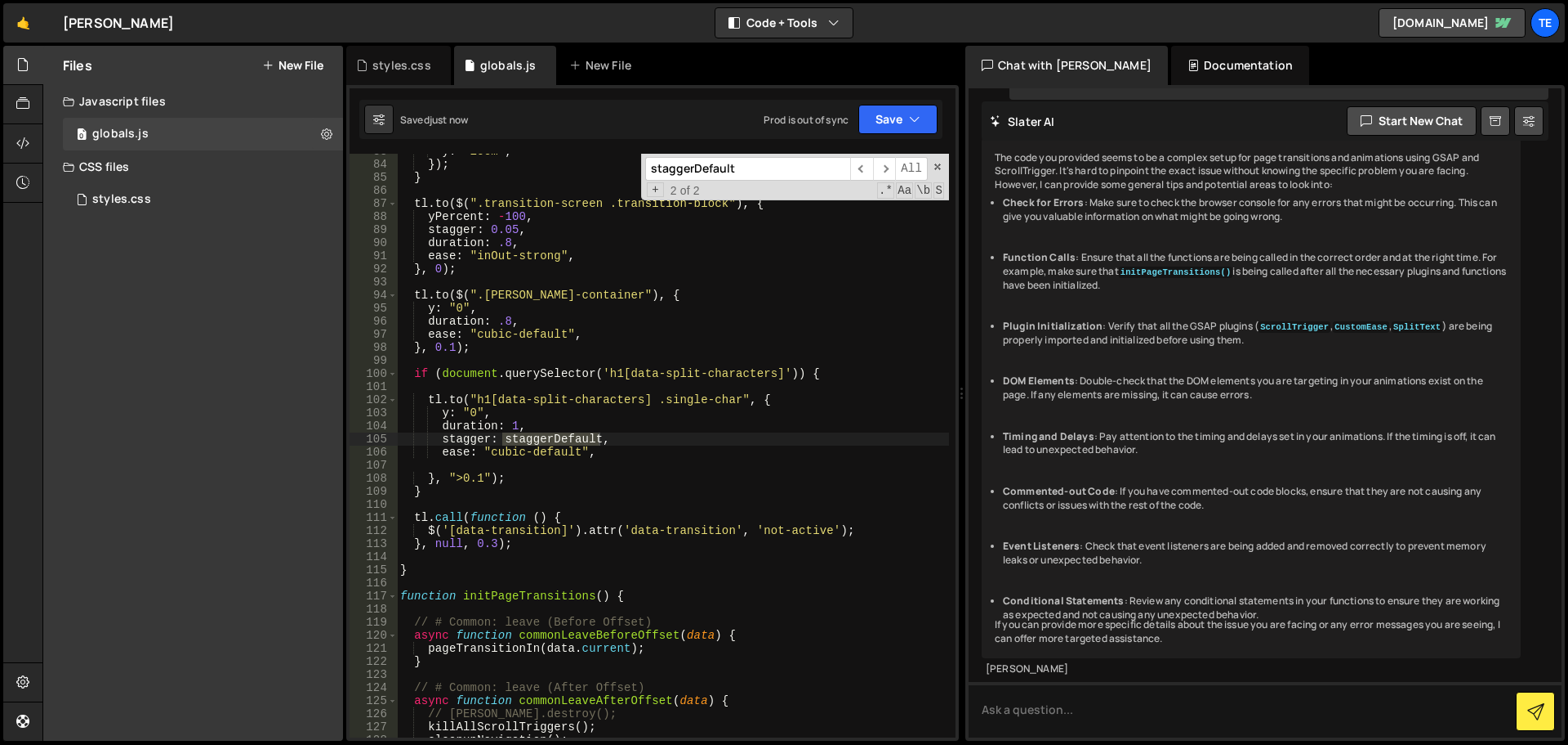
type input "staggerDefault"
click at [454, 483] on div "y : "15em" , }) ; } tl . to ( $ ( ".transition-screen .transition-block" ) , { …" at bounding box center [673, 449] width 552 height 610
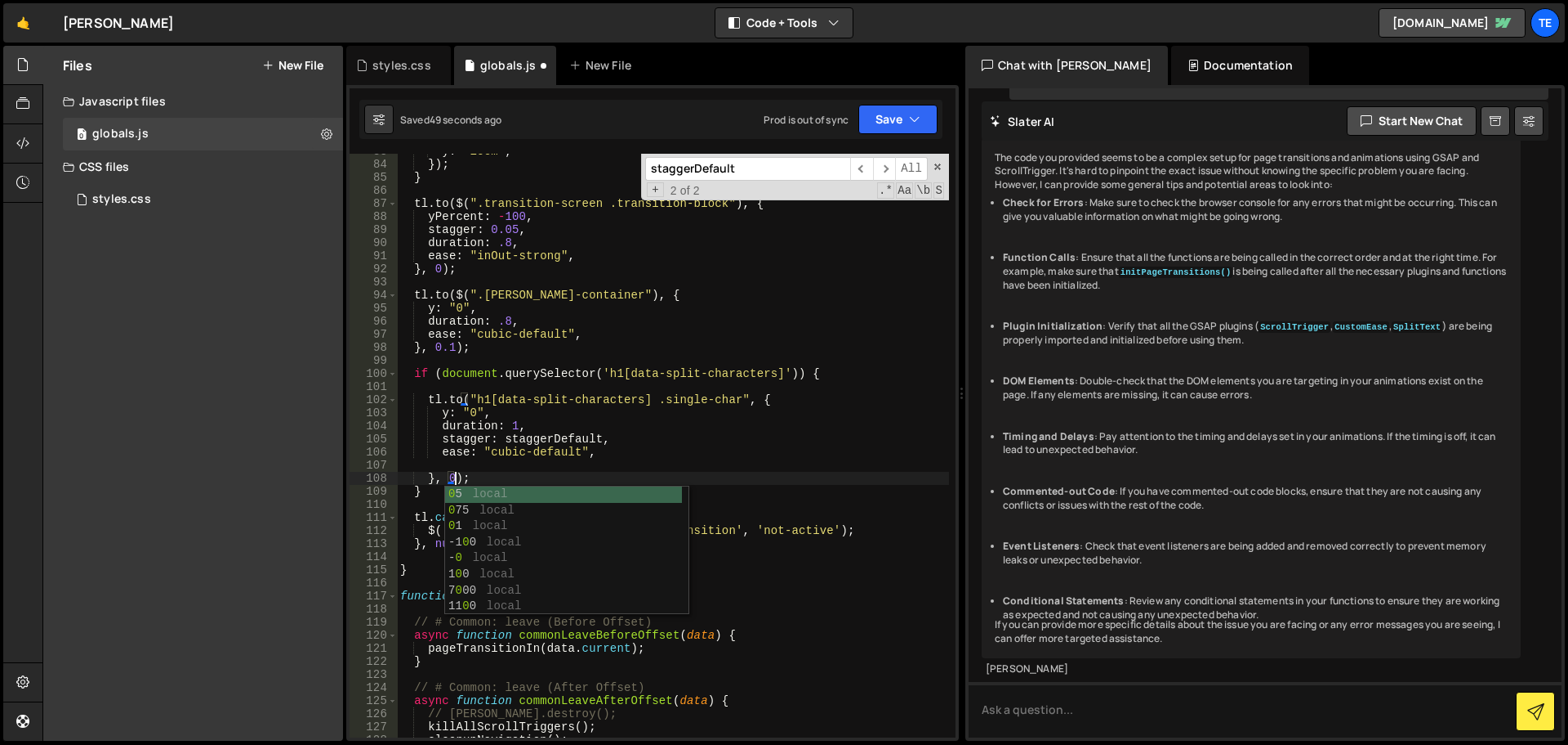
scroll to position [0, 4]
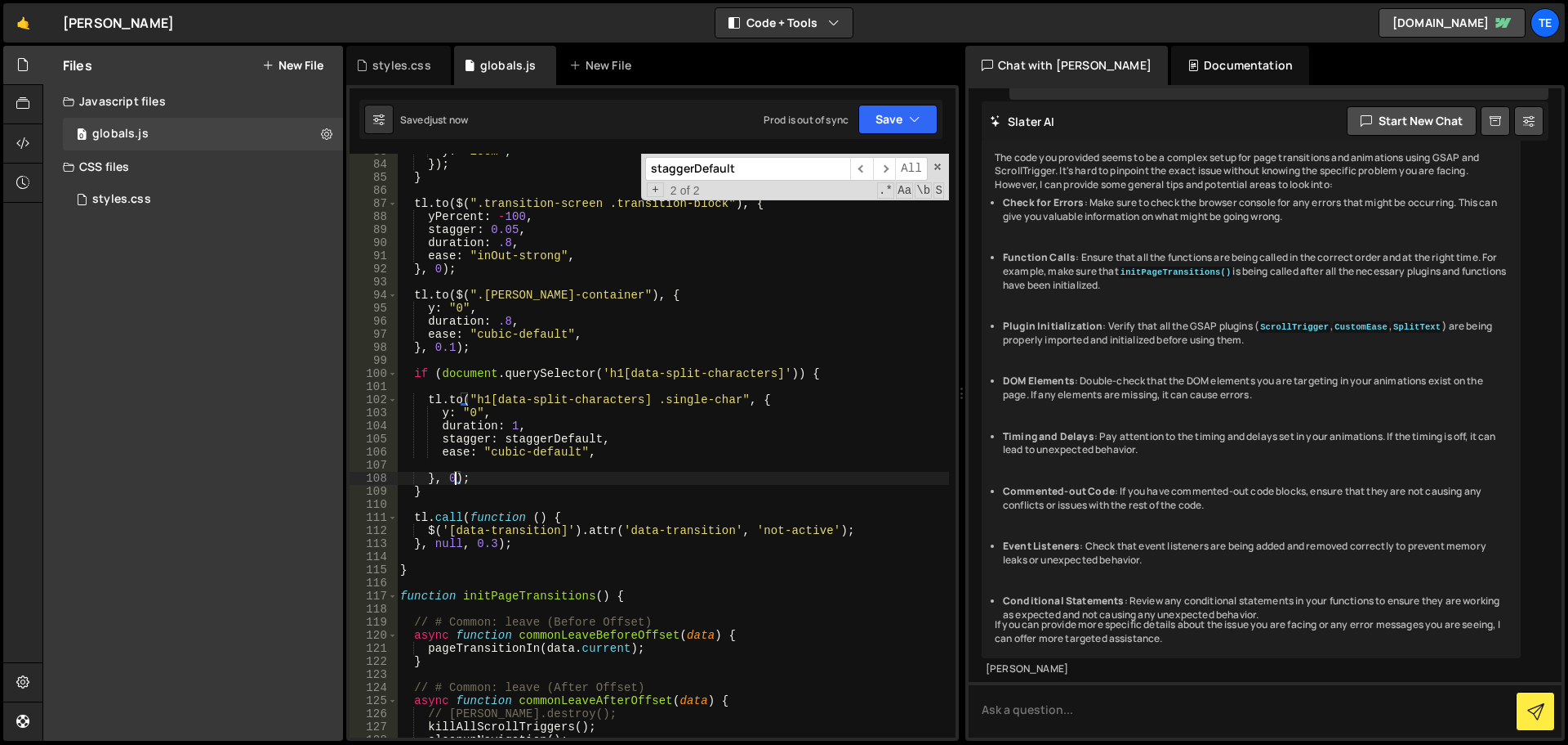
click at [830, 375] on div "y : "15em" , }) ; } tl . to ( $ ( ".transition-screen .transition-block" ) , { …" at bounding box center [673, 449] width 552 height 610
click at [540, 438] on div "y : "15em" , }) ; } tl . to ( $ ( ".transition-screen .transition-block" ) , { …" at bounding box center [673, 449] width 552 height 610
click at [516, 426] on div "y : "15em" , }) ; } tl . to ( $ ( ".transition-screen .transition-block" ) , { …" at bounding box center [673, 449] width 552 height 610
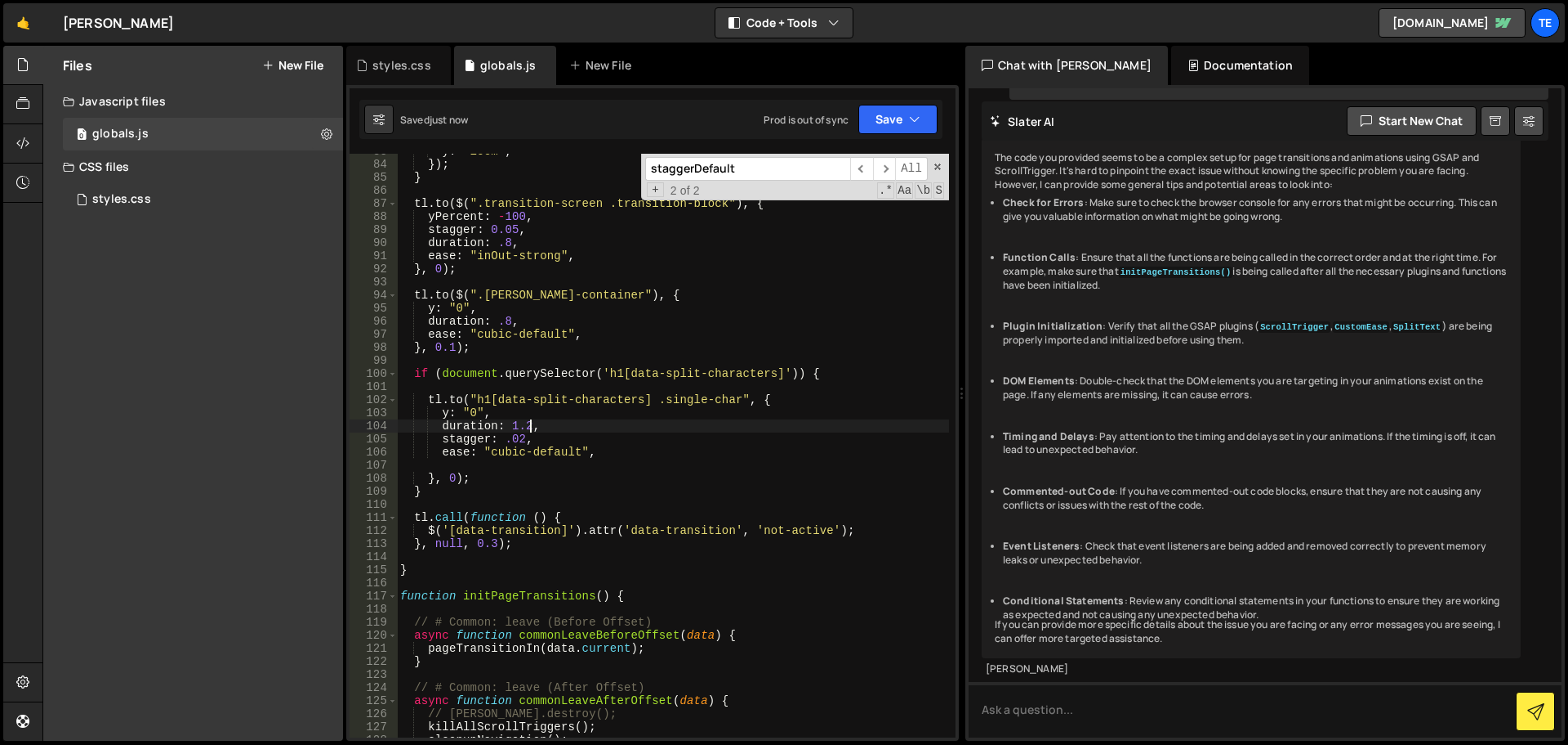
scroll to position [983, 0]
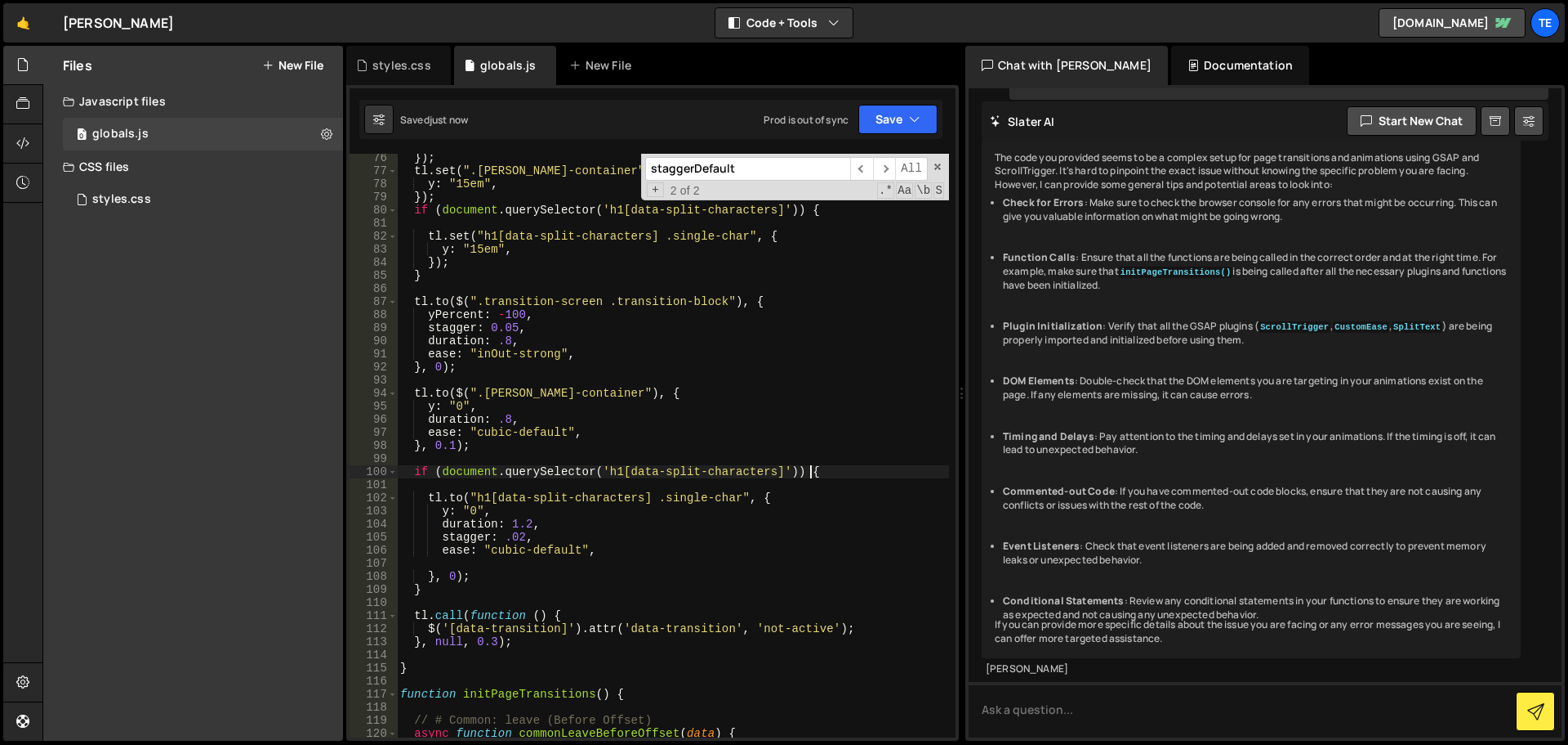
click at [831, 474] on div "}) ; tl . set ( ".[PERSON_NAME]-container" , { y : "15em" , }) ; if ( document …" at bounding box center [673, 456] width 552 height 610
click at [826, 474] on div "}) ; tl . set ( ".[PERSON_NAME]-container" , { y : "15em" , }) ; if ( document …" at bounding box center [673, 456] width 552 height 610
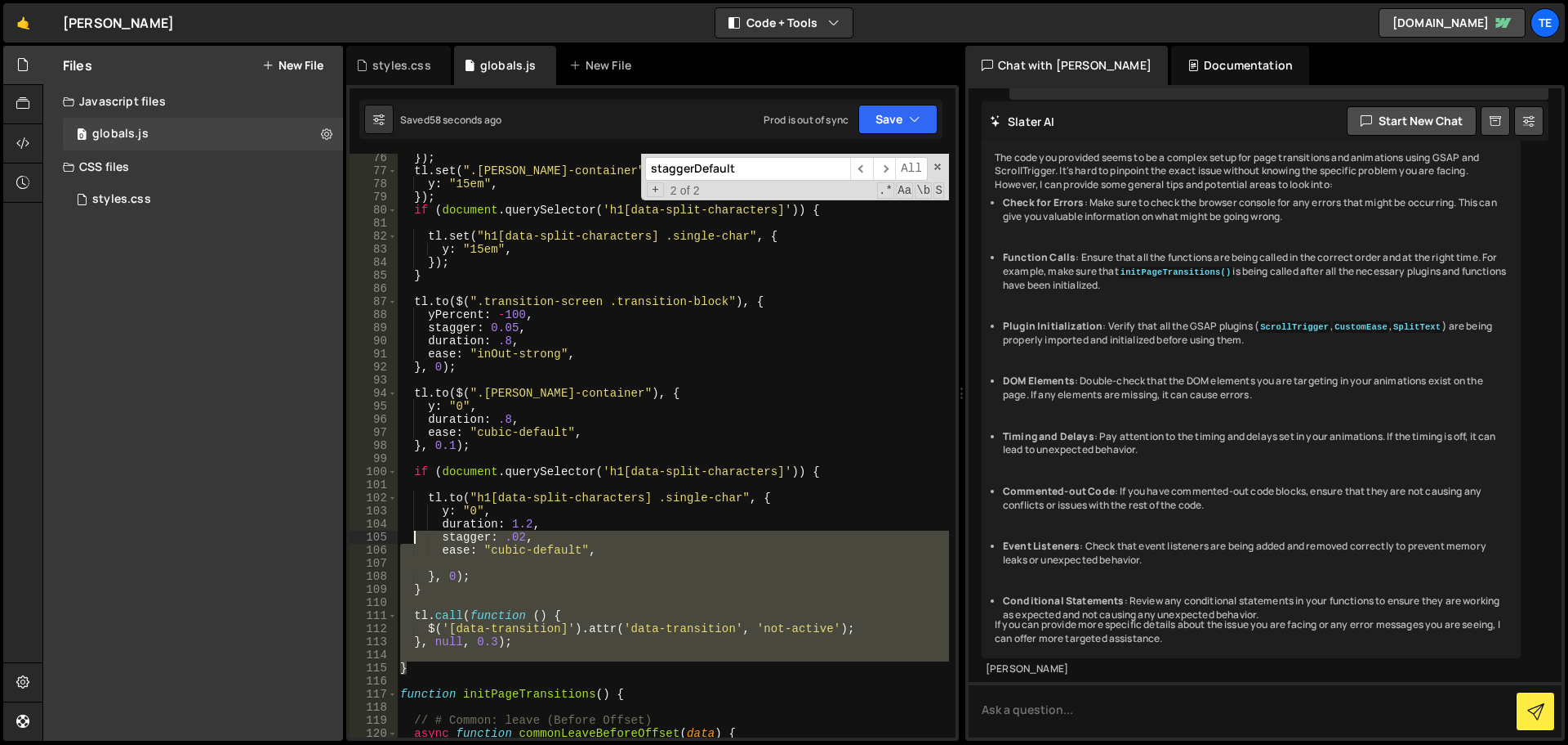
scroll to position [836, 0]
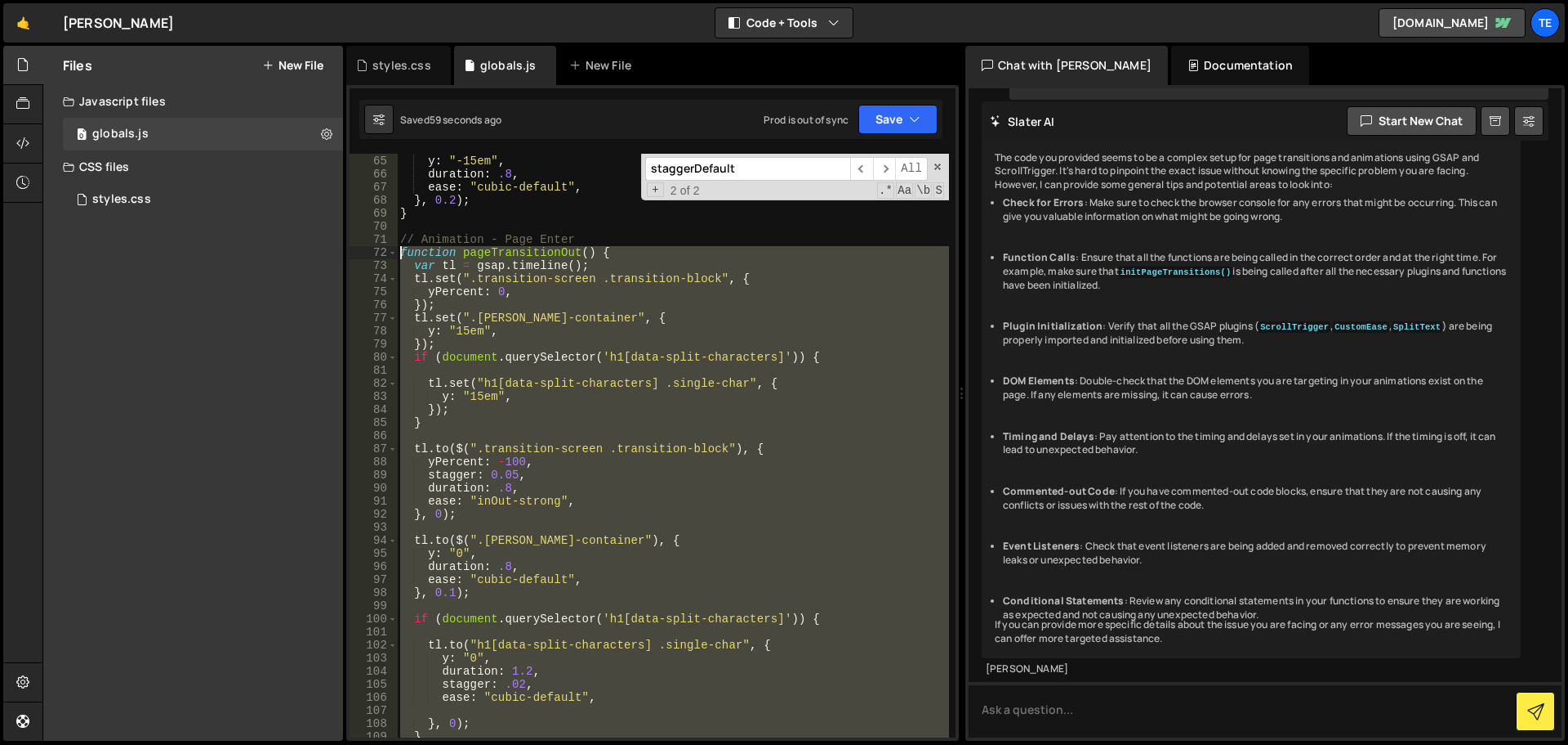
drag, startPoint x: 420, startPoint y: 670, endPoint x: 373, endPoint y: 253, distance: 419.6
click at [373, 253] on div "if (document.querySelector('h1[data-split-characters]')) { 64 65 66 67 68 69 70…" at bounding box center [653, 446] width 606 height 584
type textarea "function pageTransitionOut() { var tl = gsap.timeline();"
click at [594, 524] on div "tl . to ( $ ( ".[PERSON_NAME]-container" ) , { y : "-15em" , duration : .8 , ea…" at bounding box center [673, 446] width 552 height 584
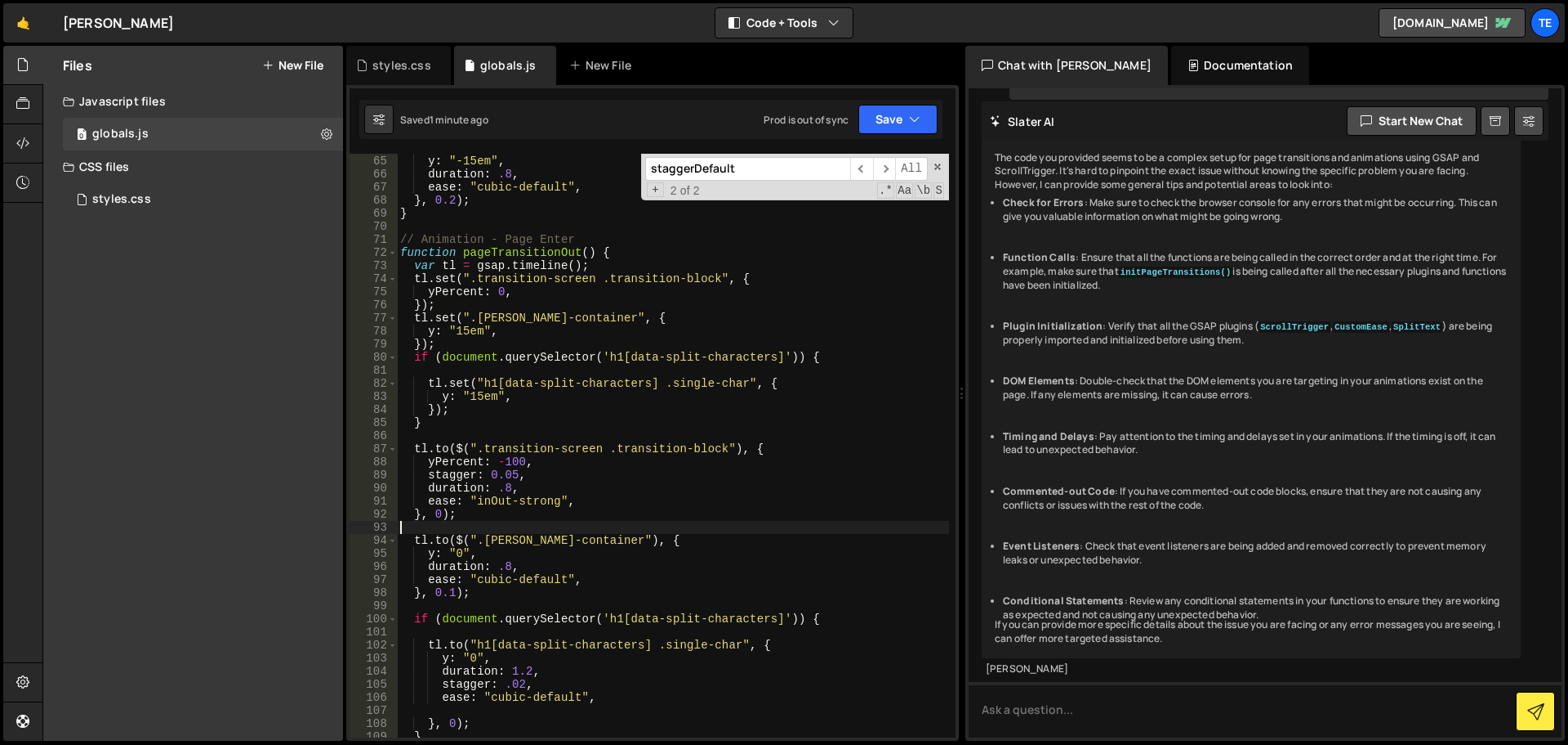
scroll to position [0, 0]
click at [829, 357] on div "tl . to ( $ ( ".[PERSON_NAME]-container" ) , { y : "-15em" , duration : .8 , ea…" at bounding box center [673, 447] width 552 height 610
click at [542, 318] on div "tl . to ( $ ( ".[PERSON_NAME]-container" ) , { y : "-15em" , duration : .8 , ea…" at bounding box center [673, 447] width 552 height 610
drag, startPoint x: 542, startPoint y: 318, endPoint x: 501, endPoint y: 318, distance: 41.0
click at [501, 318] on div "tl . to ( $ ( ".[PERSON_NAME]-container" ) , { y : "-15em" , duration : .8 , ea…" at bounding box center [673, 447] width 552 height 610
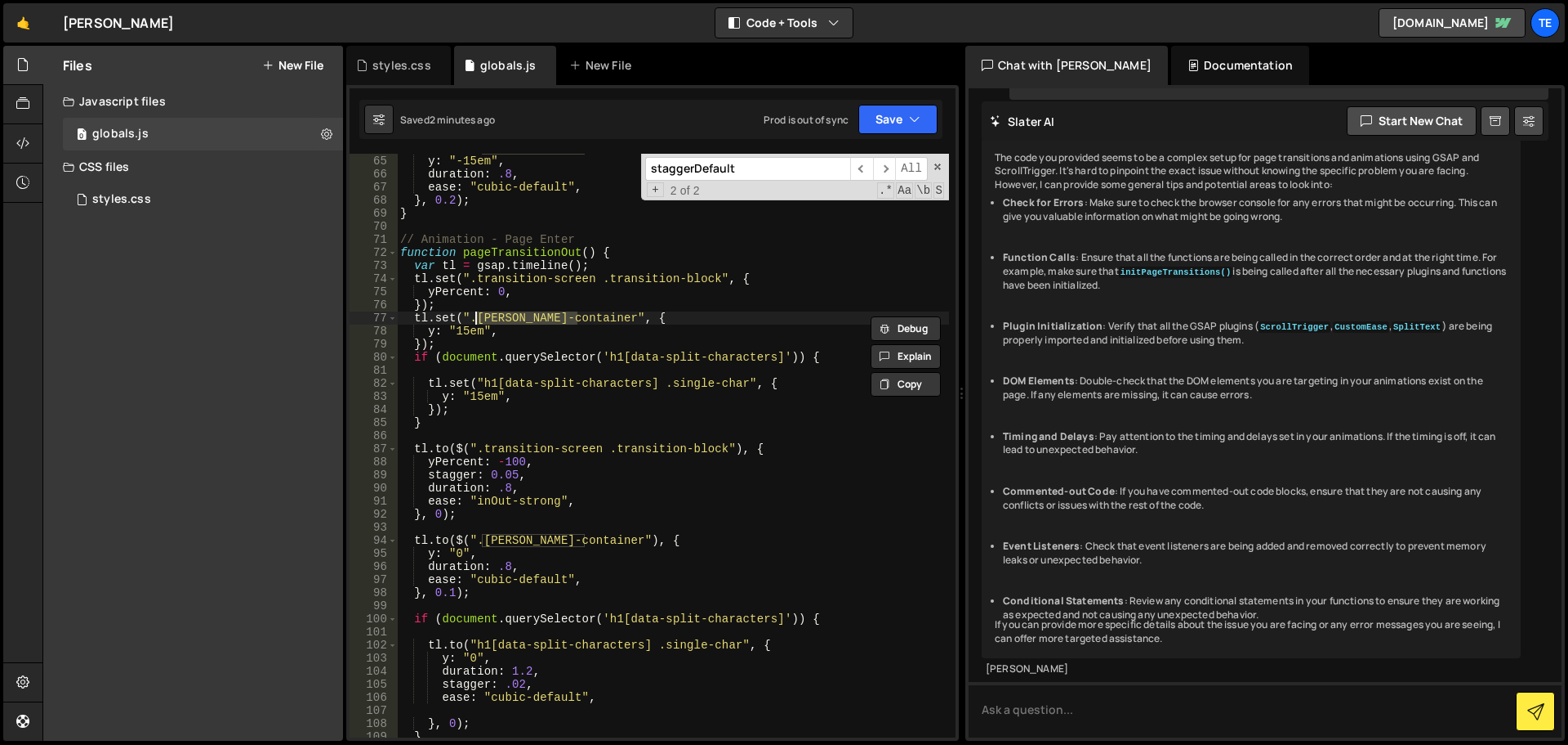
scroll to position [640, 0]
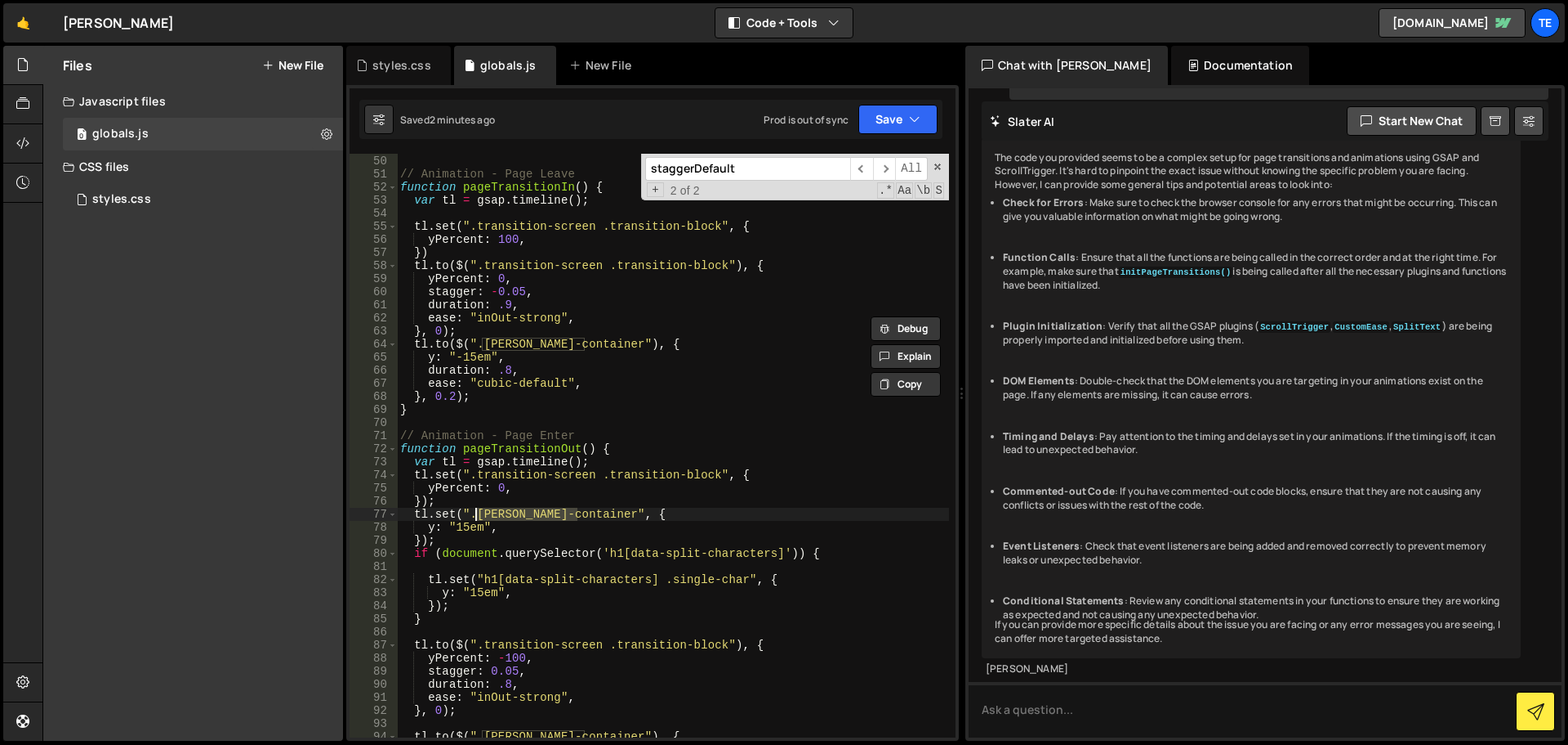
click at [558, 344] on div "} // Animation - Page Leave function pageTransitionIn ( ) { var tl = gsap . tim…" at bounding box center [673, 447] width 552 height 610
drag, startPoint x: 558, startPoint y: 344, endPoint x: 486, endPoint y: 348, distance: 72.1
click at [486, 348] on div "} // Animation - Page Leave function pageTransitionIn ( ) { var tl = gsap . tim…" at bounding box center [673, 447] width 552 height 610
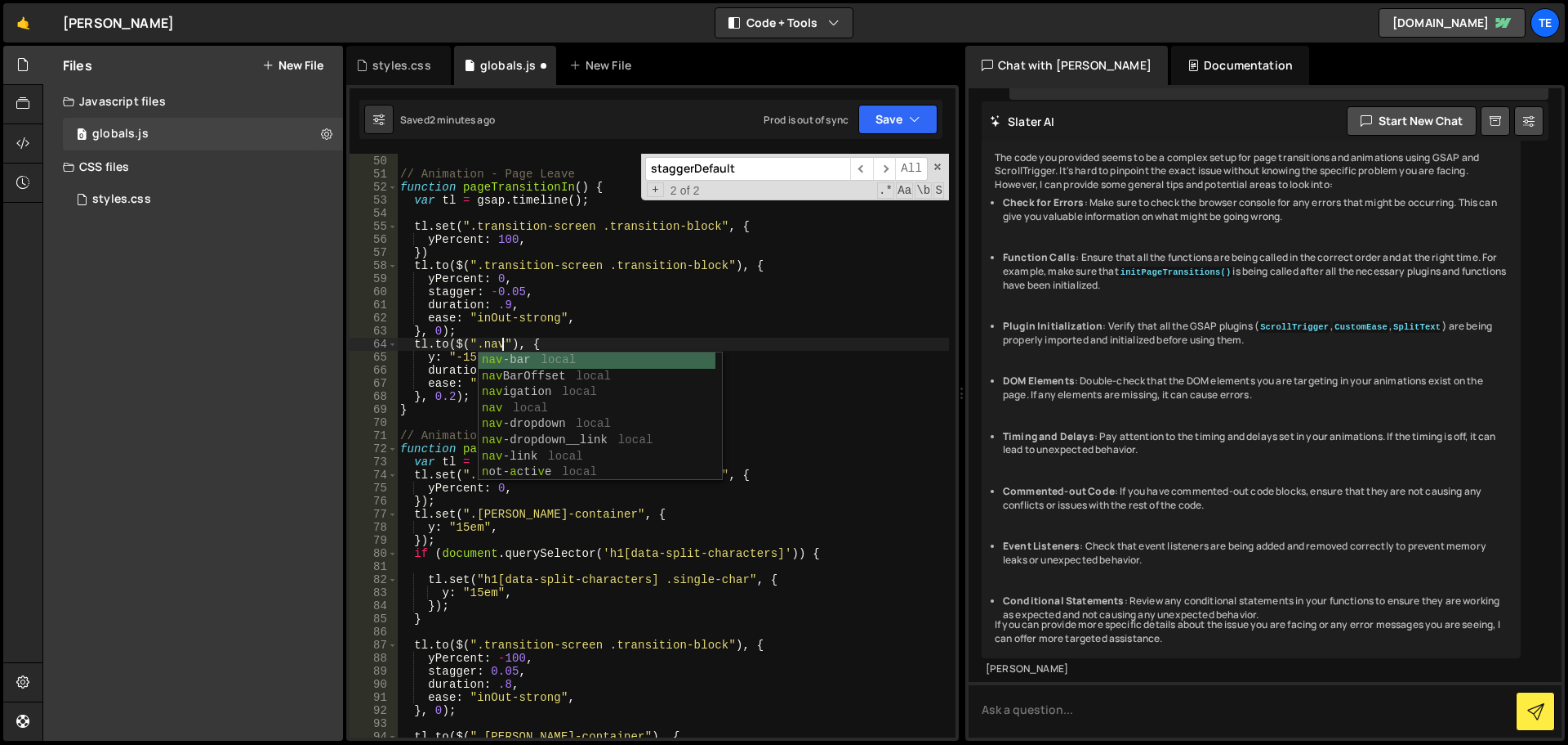
click at [553, 511] on div "} // Animation - Page Leave function pageTransitionIn ( ) { var tl = gsap . tim…" at bounding box center [673, 447] width 552 height 610
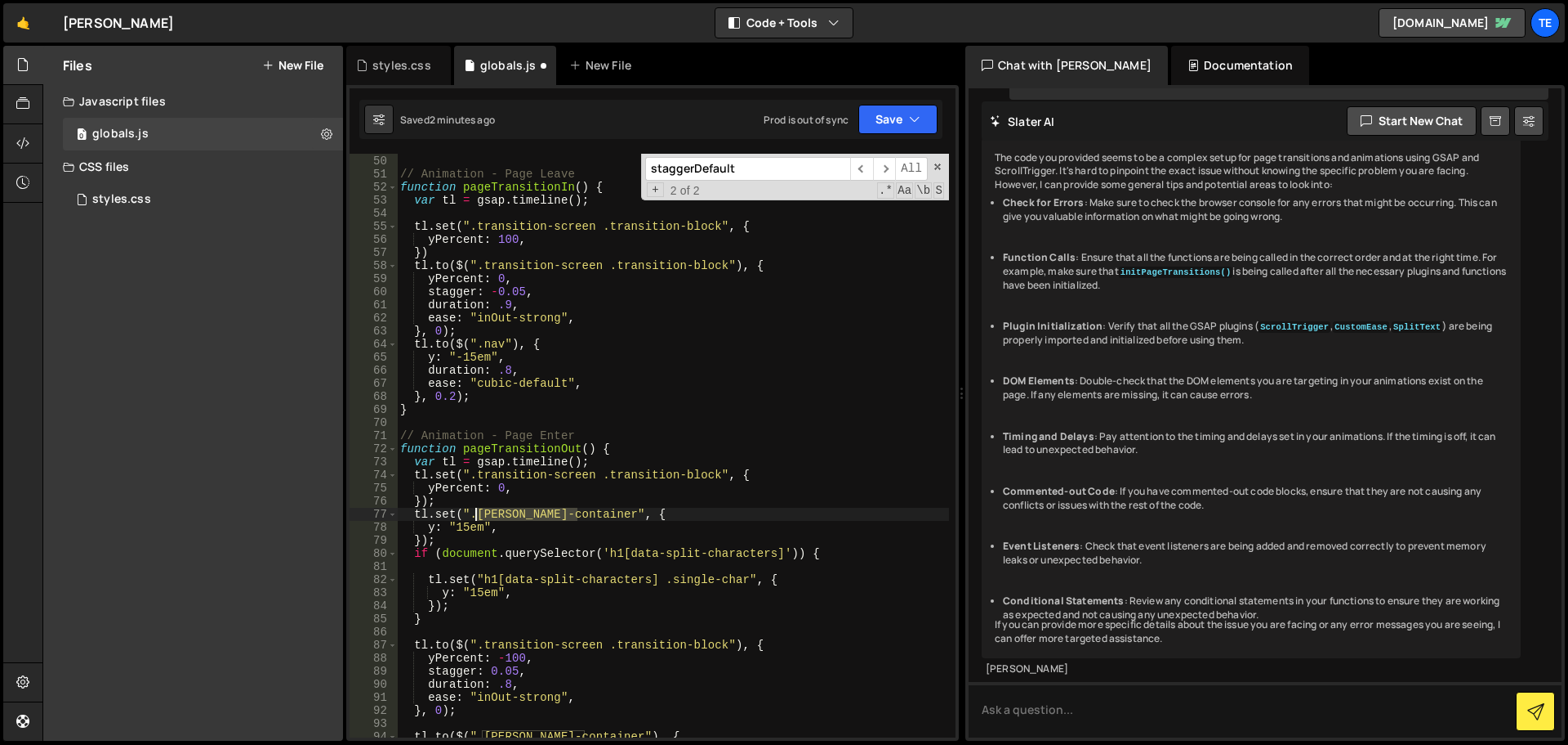
drag, startPoint x: 553, startPoint y: 511, endPoint x: 479, endPoint y: 511, distance: 74.0
click at [479, 511] on div "} // Animation - Page Leave function pageTransitionIn ( ) { var tl = gsap . tim…" at bounding box center [673, 447] width 552 height 610
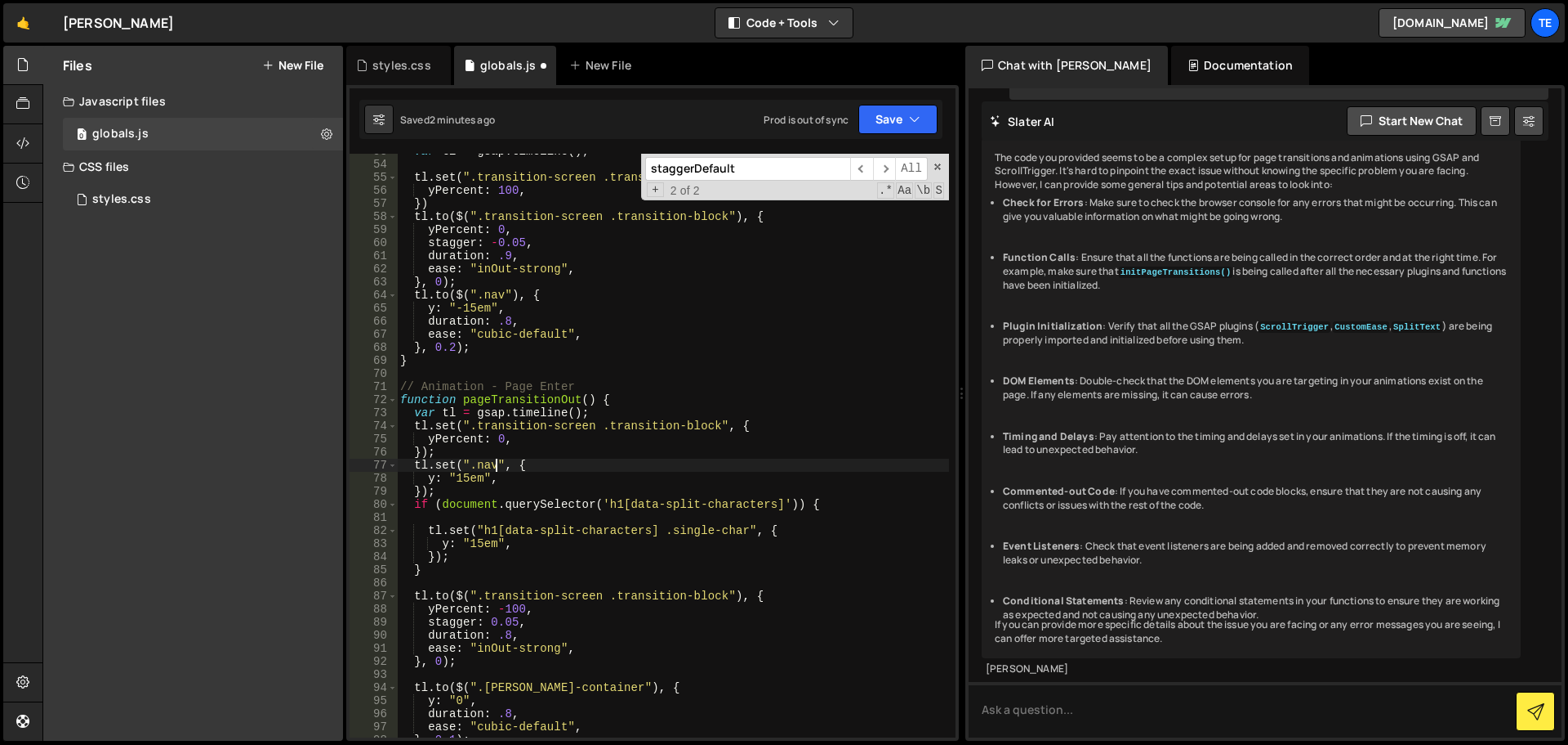
scroll to position [738, 0]
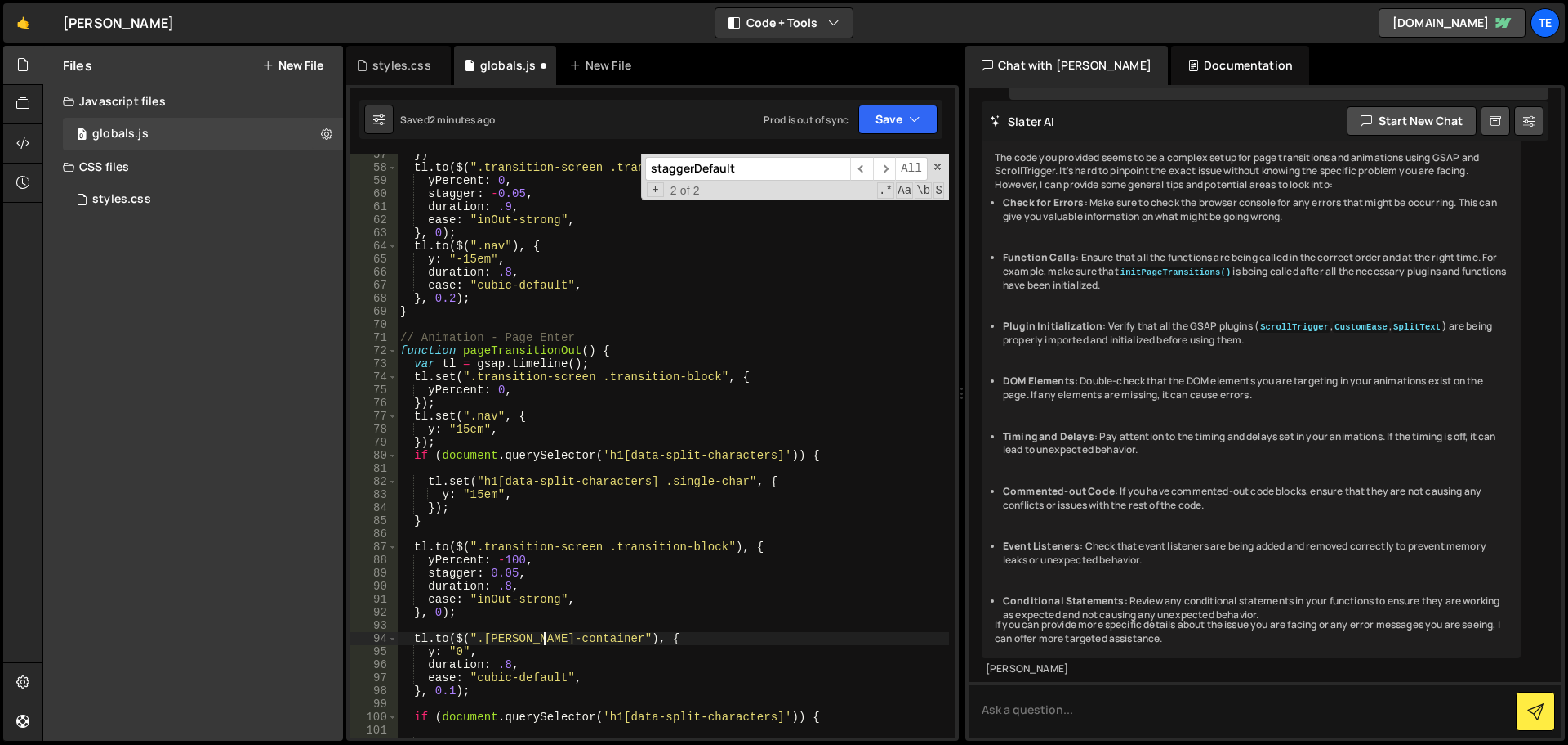
click at [546, 637] on div "}) tl . to ( $ ( ".transition-screen .transition-block" ) , { yPercent : 0 , st…" at bounding box center [673, 453] width 552 height 610
drag, startPoint x: 546, startPoint y: 637, endPoint x: 502, endPoint y: 637, distance: 44.0
click at [502, 637] on div "}) tl . to ( $ ( ".transition-screen .transition-block" ) , { yPercent : 0 , st…" at bounding box center [673, 453] width 552 height 610
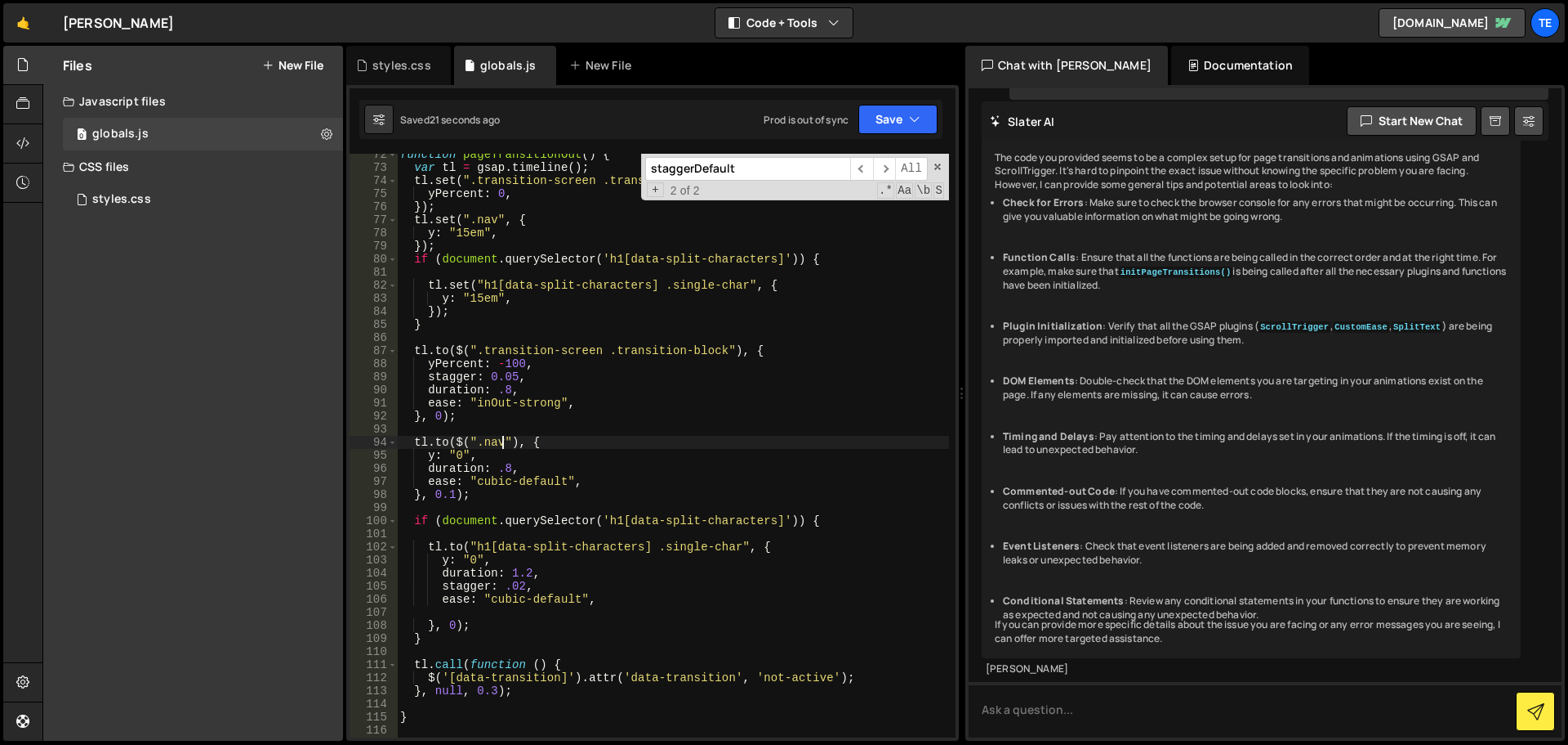
click at [834, 516] on div "function pageTransitionOut ( ) { var tl = gsap . timeline ( ) ; tl . set ( ".tr…" at bounding box center [673, 453] width 552 height 610
click at [454, 627] on div "function pageTransitionOut ( ) { var tl = gsap . timeline ( ) ; tl . set ( ".tr…" at bounding box center [673, 453] width 552 height 610
click at [451, 491] on div "function pageTransitionOut ( ) { var tl = gsap . timeline ( ) ; tl . set ( ".tr…" at bounding box center [673, 453] width 552 height 610
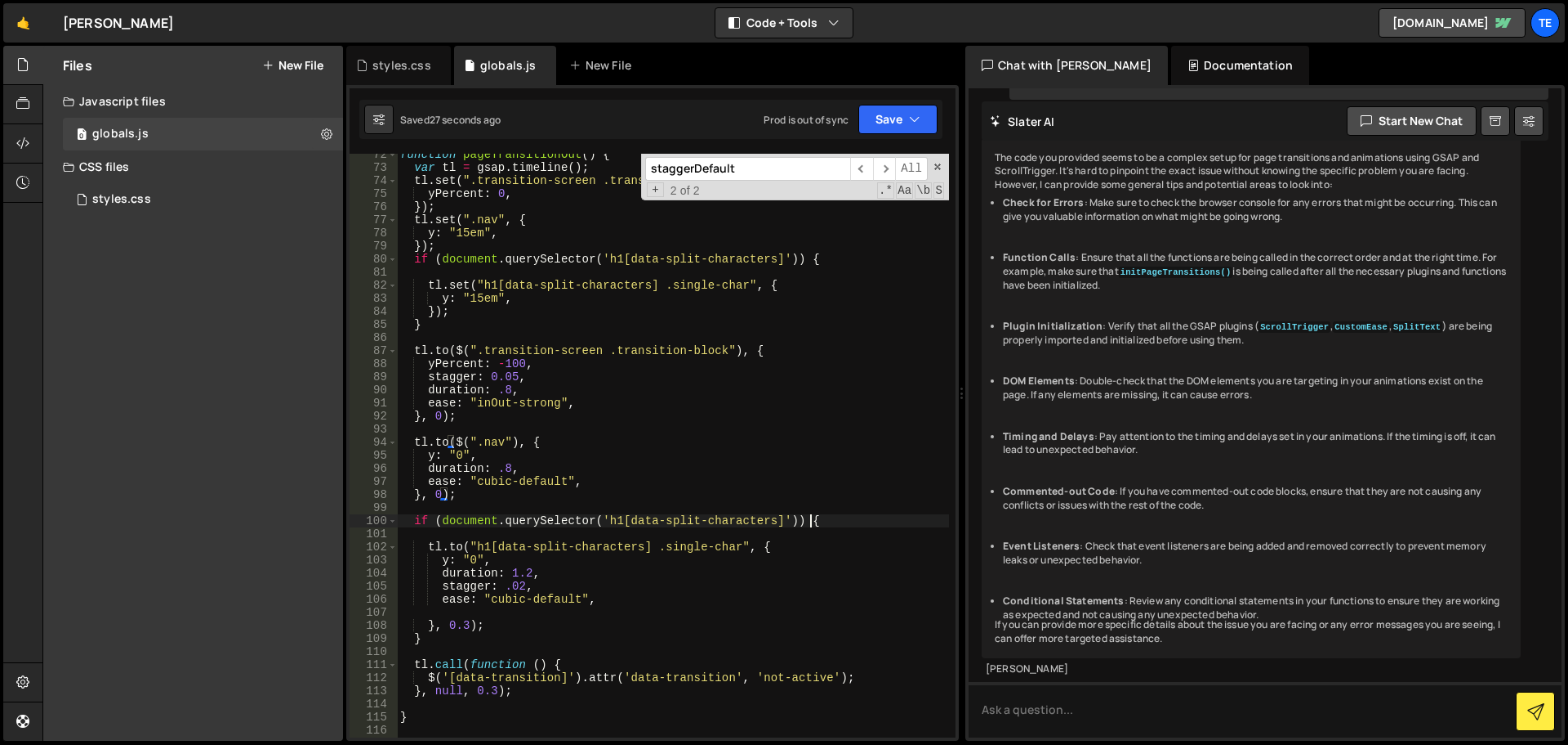
click at [826, 524] on div "function pageTransitionOut ( ) { var tl = gsap . timeline ( ) ; tl . set ( ".tr…" at bounding box center [673, 453] width 552 height 610
click at [439, 638] on div "function pageTransitionOut ( ) { var tl = gsap . timeline ( ) ; tl . set ( ".tr…" at bounding box center [673, 453] width 552 height 610
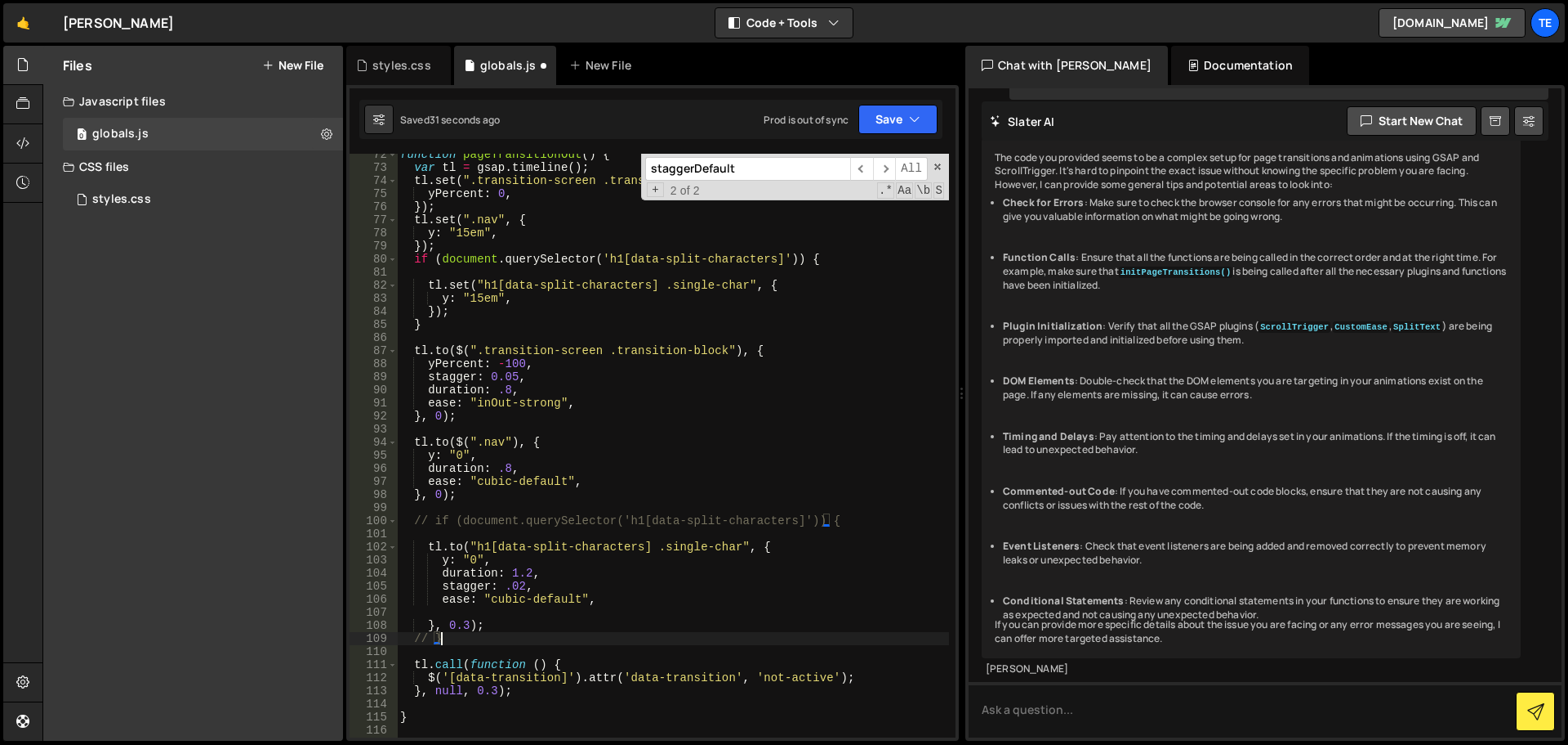
click at [464, 625] on div "function pageTransitionOut ( ) { var tl = gsap . timeline ( ) ; tl . set ( ".tr…" at bounding box center [673, 453] width 552 height 610
click at [499, 587] on div "function pageTransitionOut ( ) { var tl = gsap . timeline ( ) ; tl . set ( ".tr…" at bounding box center [673, 453] width 552 height 610
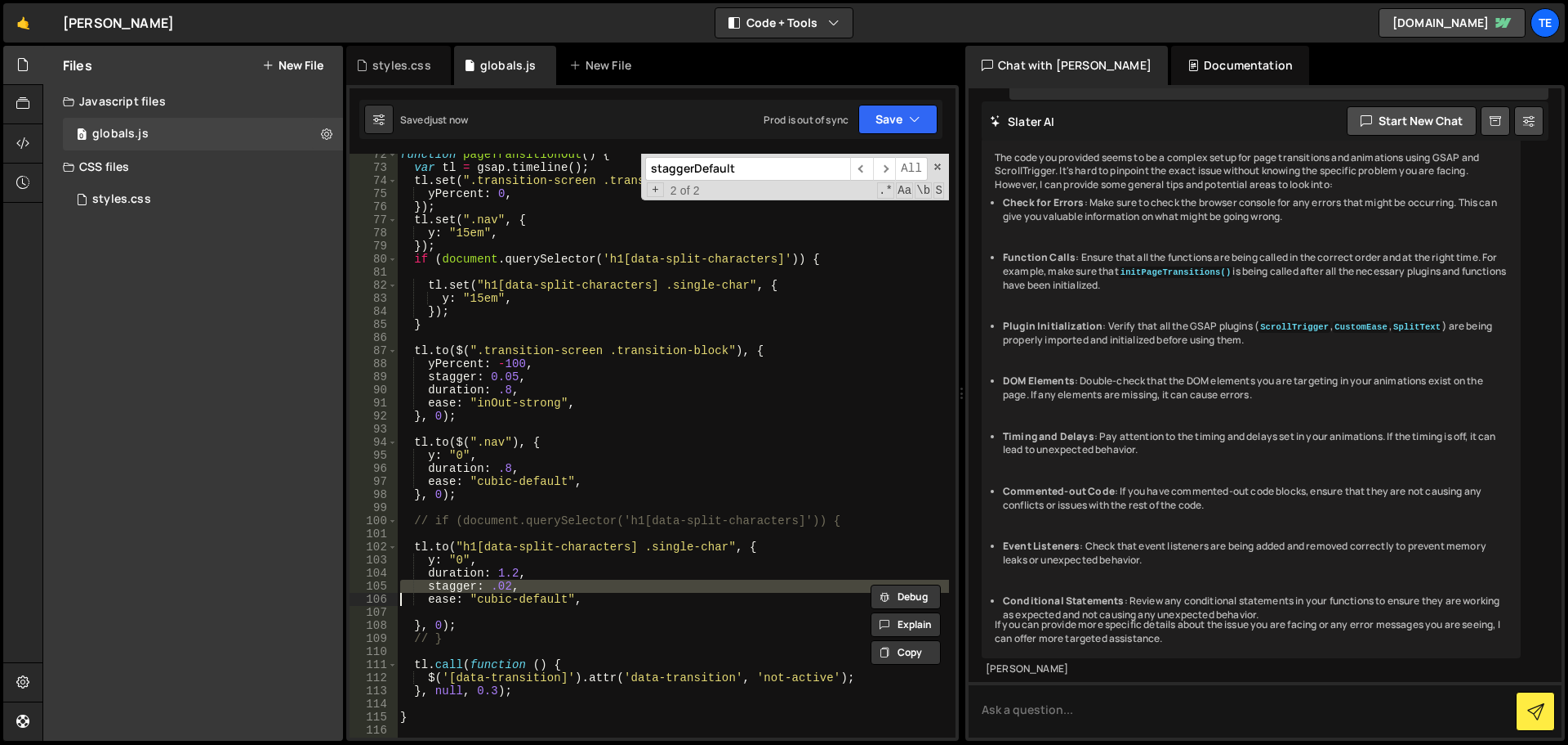
click at [499, 587] on div "function pageTransitionOut ( ) { var tl = gsap . timeline ( ) ; tl . set ( ".tr…" at bounding box center [673, 453] width 552 height 610
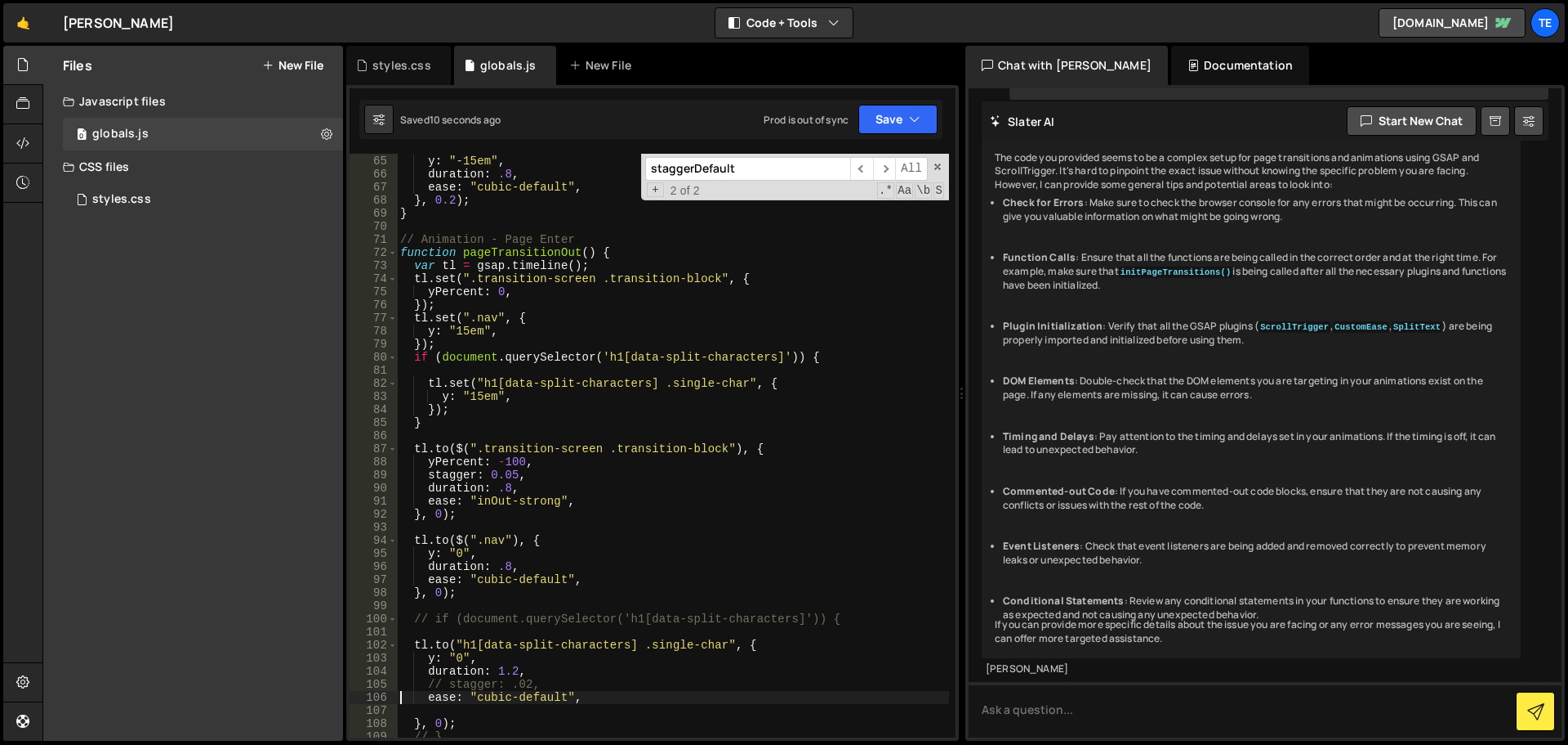
scroll to position [836, 0]
click at [834, 361] on div "tl . to ( $ ( ".nav" ) , { y : "-15em" , duration : .8 , ease : "cubic-default"…" at bounding box center [673, 447] width 552 height 610
type textarea "// if (document.querySelector('h1[data-split-characters]')) {"
click at [424, 414] on div "tl . to ( $ ( ".nav" ) , { y : "-15em" , duration : .8 , ease : "cubic-default"…" at bounding box center [673, 447] width 552 height 610
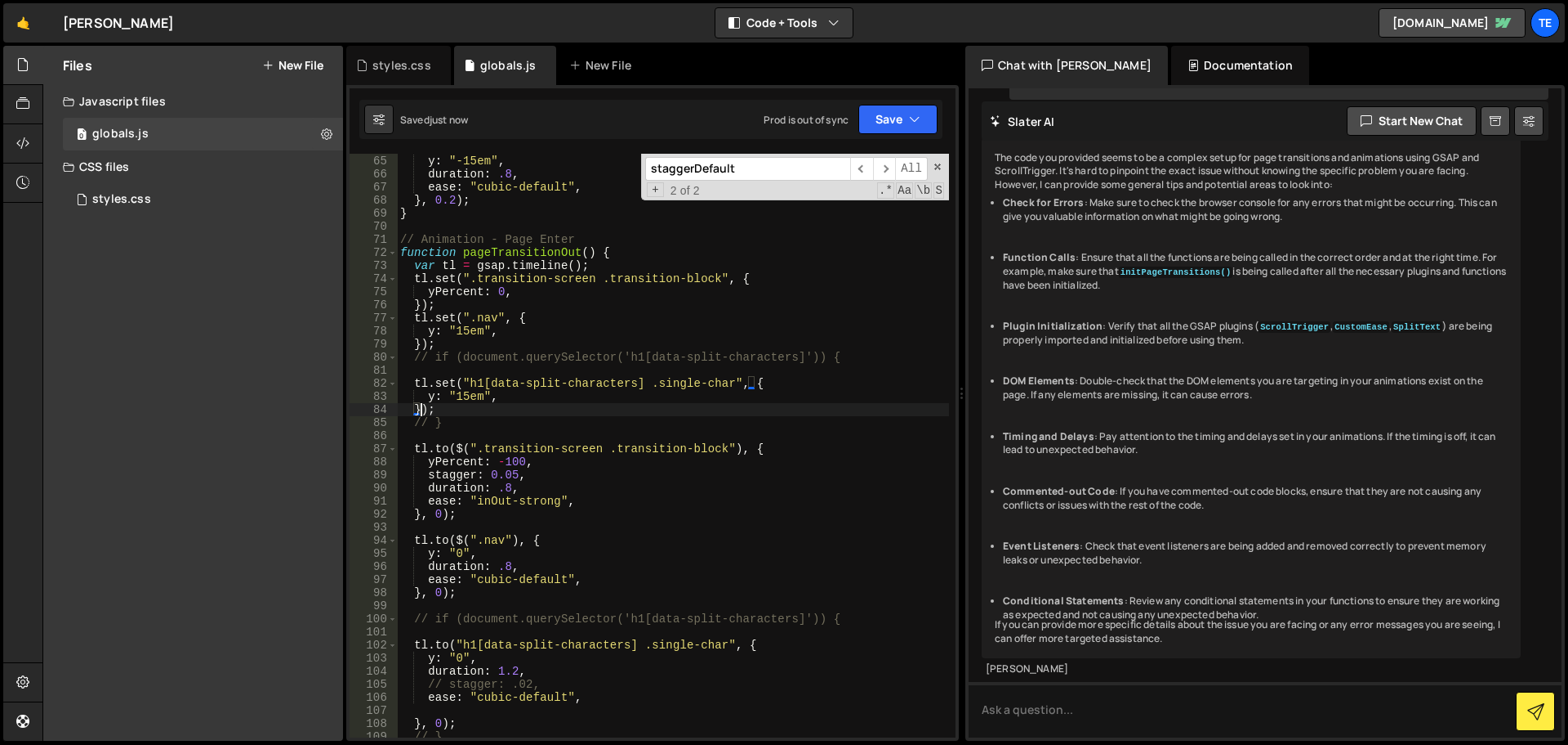
scroll to position [0, 2]
click at [426, 341] on div "tl . to ( $ ( ".nav" ) , { y : "-15em" , duration : .8 , ease : "cubic-default"…" at bounding box center [673, 447] width 552 height 610
type textarea "// if (document.querySelector('h1[data-split-characters]')) {"
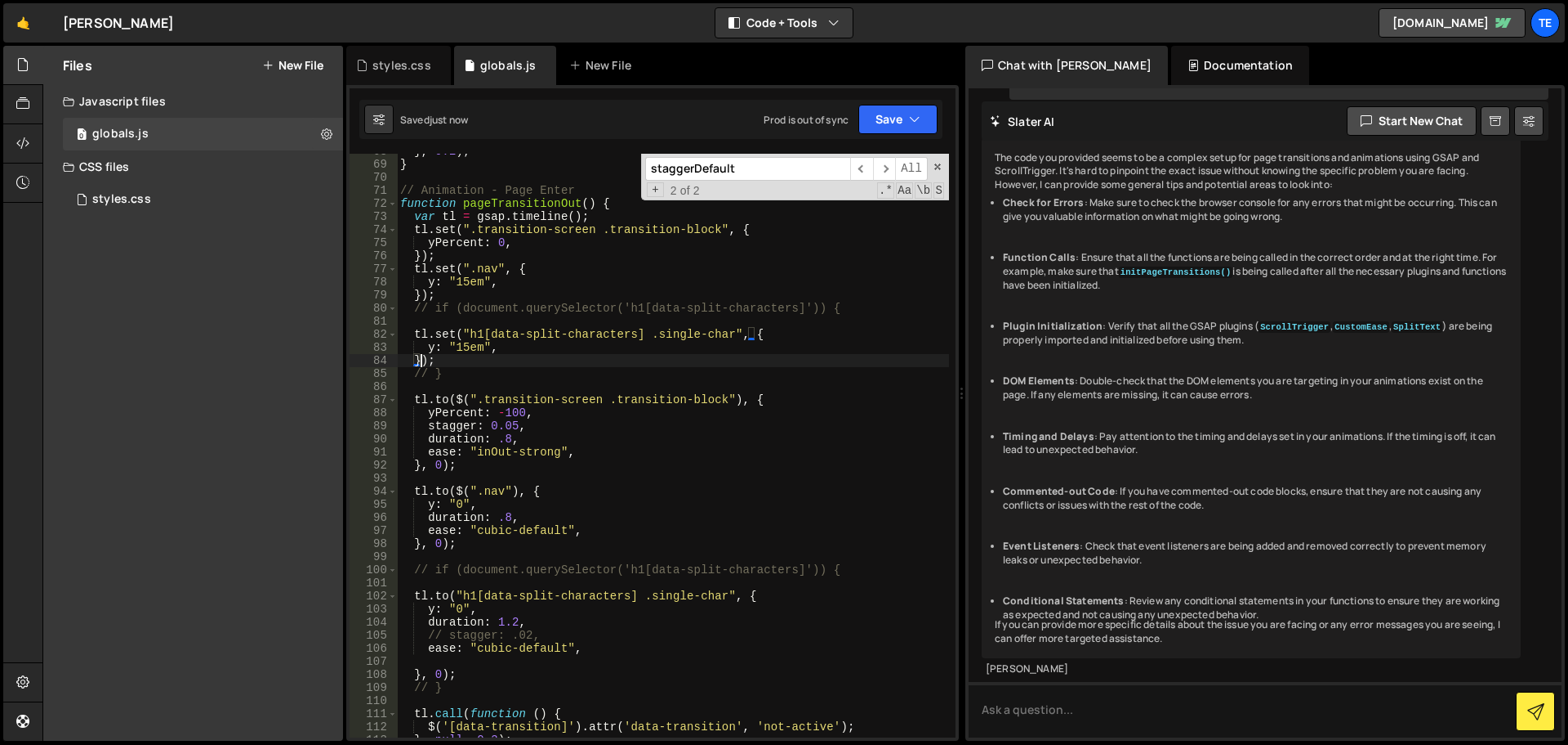
scroll to position [885, 0]
click at [764, 595] on div "} , 0.2 ) ; } // Animation - Page Enter function pageTransitionOut ( ) { var tl…" at bounding box center [673, 449] width 552 height 610
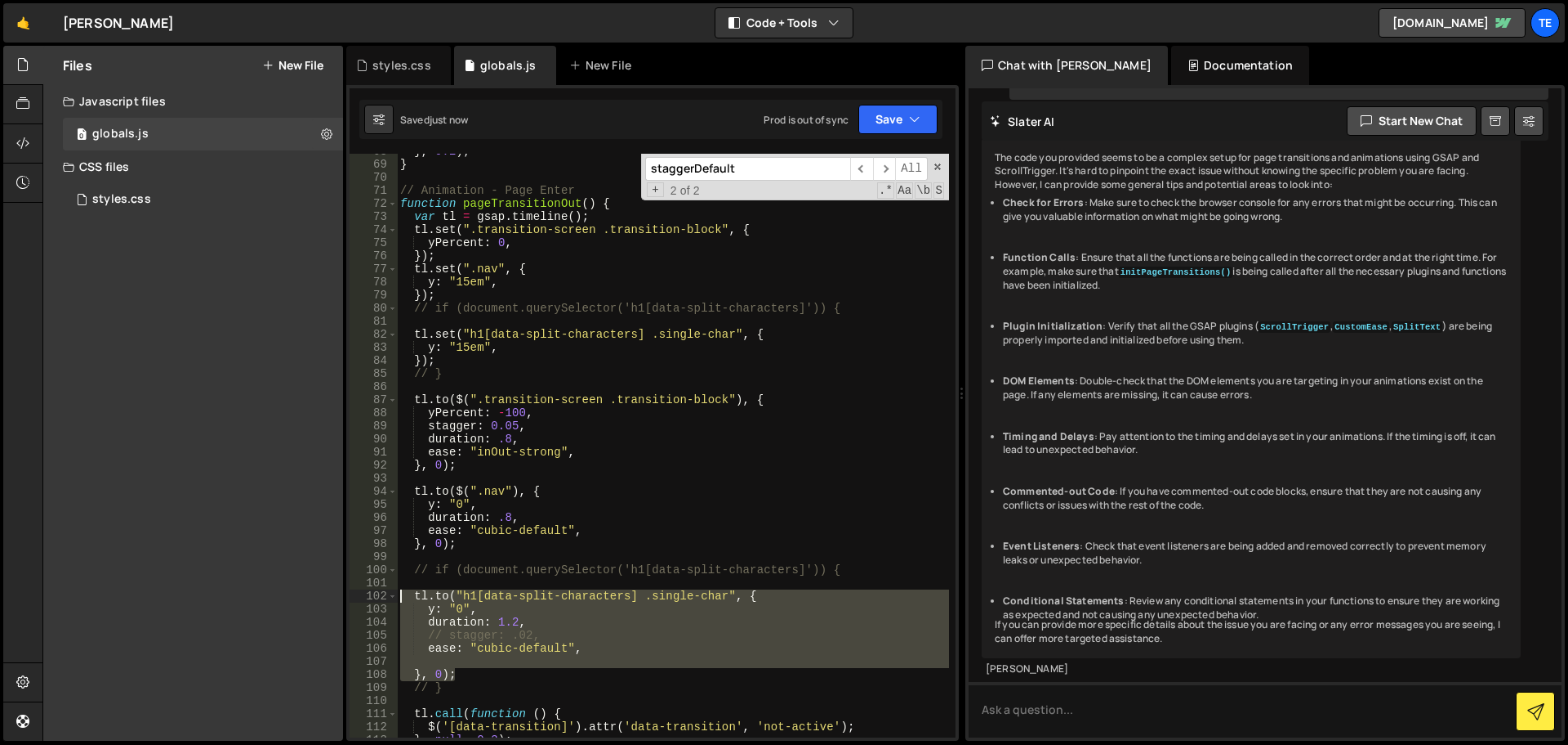
drag, startPoint x: 472, startPoint y: 673, endPoint x: 382, endPoint y: 592, distance: 121.1
click at [382, 592] on div "[DOMAIN_NAME]("h1[data-split-characters] .single-char", { 68 69 70 71 72 73 74 …" at bounding box center [653, 446] width 606 height 584
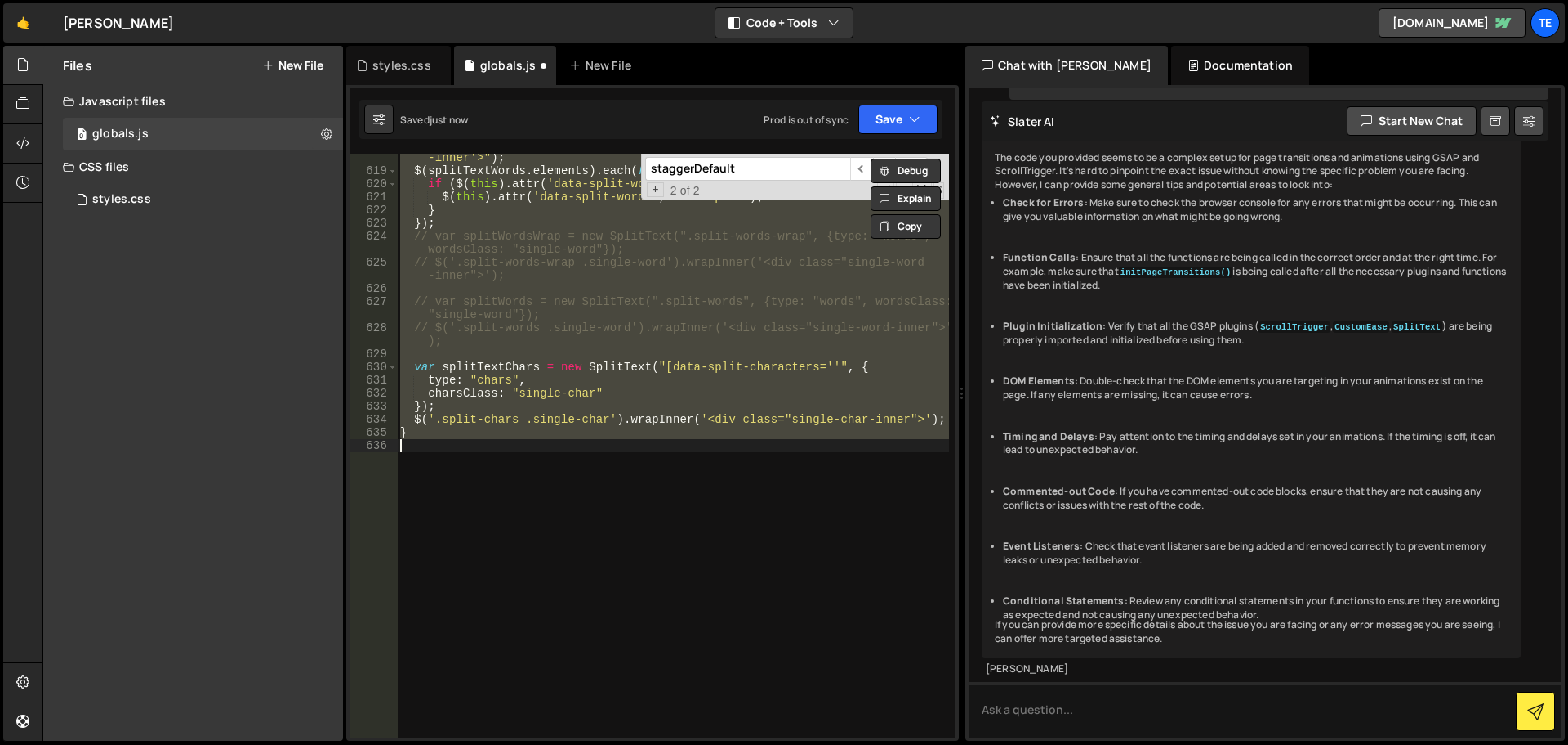
type textarea "// if (document.querySelector('h1[data-split-characters]')) {"
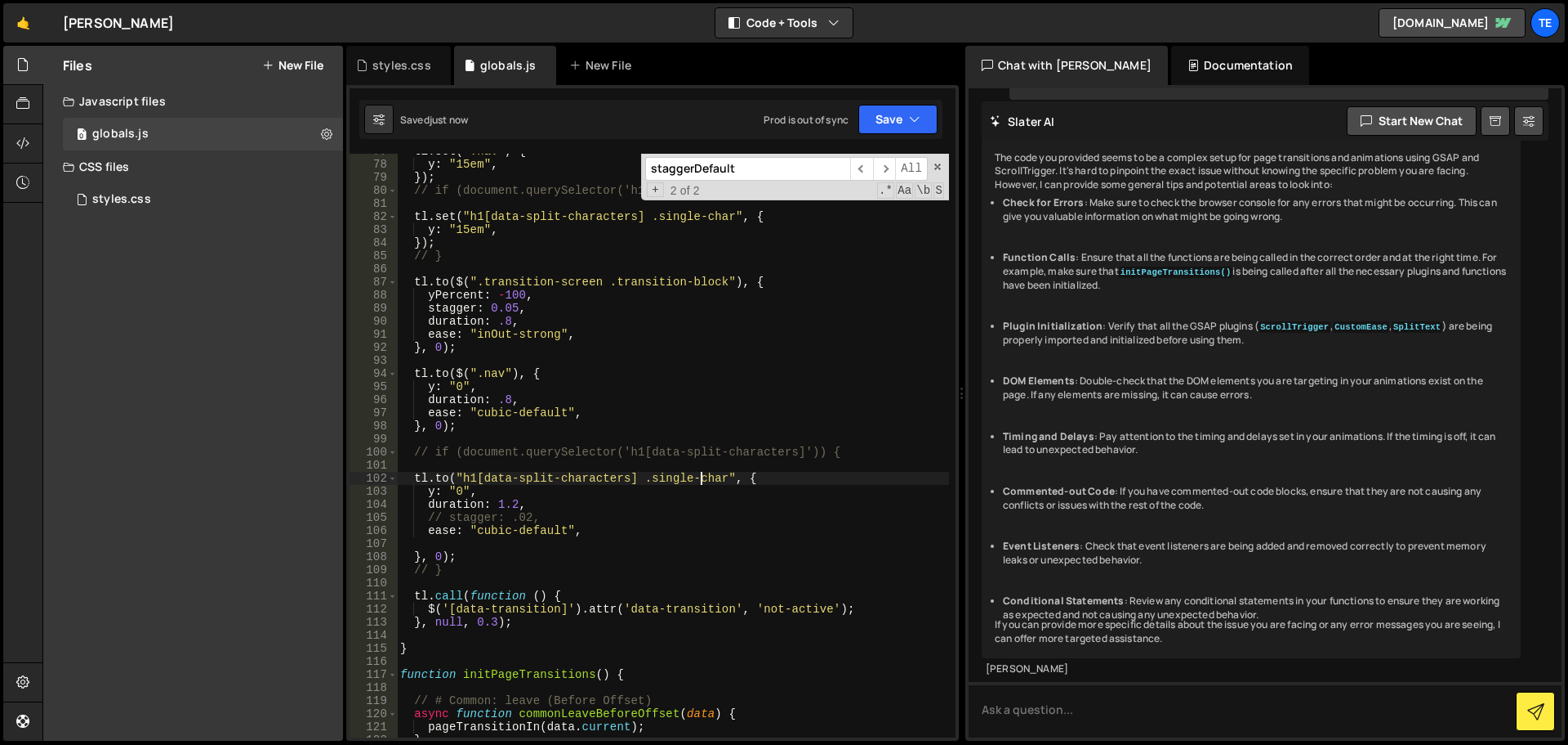
click at [703, 474] on div "tl . set ( ".nav" , { y : "15em" , }) ; // if (document.querySelector('h1[data-…" at bounding box center [673, 449] width 552 height 610
drag, startPoint x: 703, startPoint y: 474, endPoint x: 639, endPoint y: 478, distance: 64.1
click at [639, 478] on div "tl . set ( ".nav" , { y : "15em" , }) ; // if (document.querySelector('h1[data-…" at bounding box center [673, 449] width 552 height 610
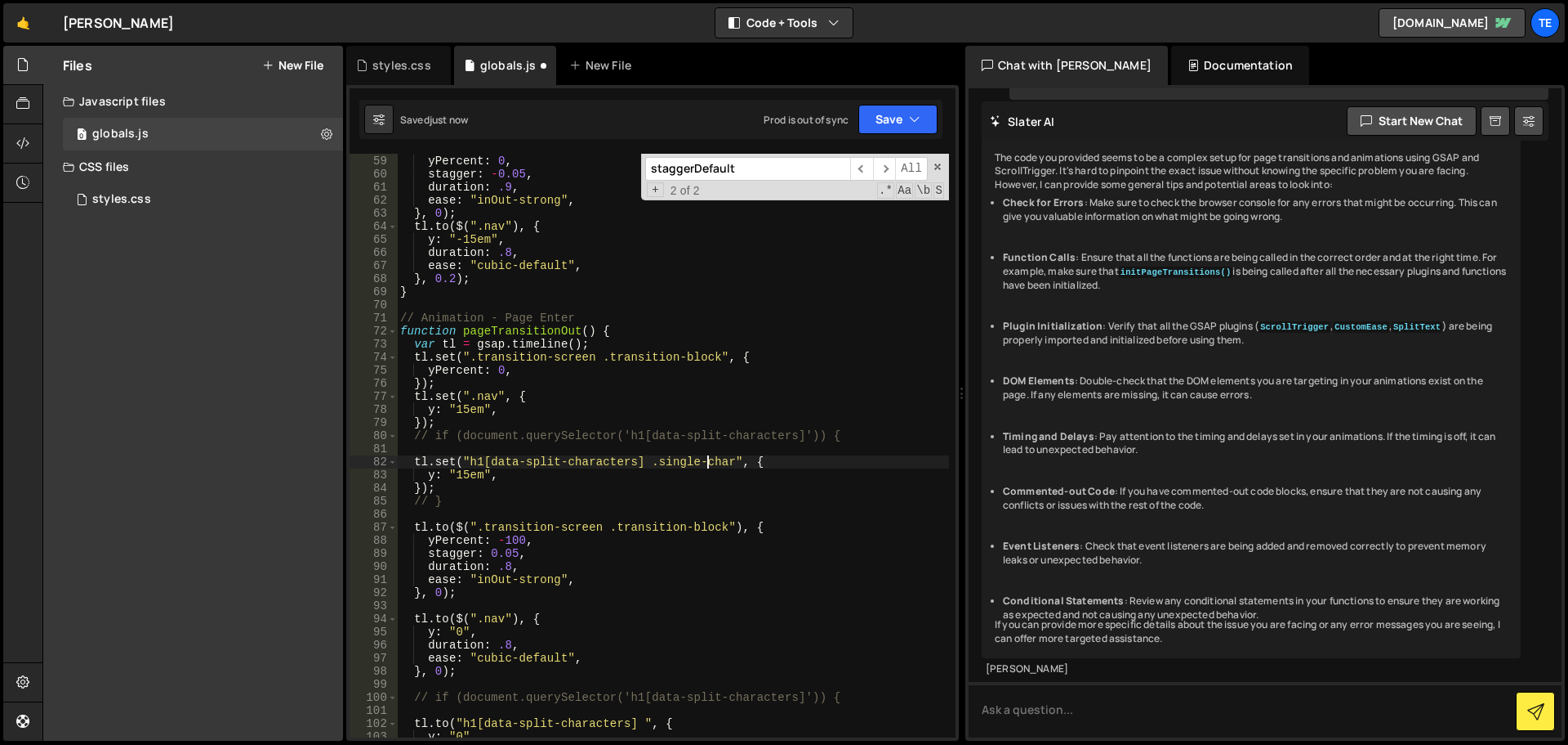
click at [707, 461] on div "tl . to ( $ ( ".transition-screen .transition-block" ) , { yPercent : 0 , stagg…" at bounding box center [673, 447] width 552 height 610
drag, startPoint x: 707, startPoint y: 461, endPoint x: 646, endPoint y: 465, distance: 61.1
click at [646, 465] on div "tl . to ( $ ( ".transition-screen .transition-block" ) , { yPercent : 0 , stagg…" at bounding box center [673, 447] width 552 height 610
click at [704, 490] on div "tl . to ( $ ( ".transition-screen .transition-block" ) , { yPercent : 0 , stagg…" at bounding box center [673, 447] width 552 height 610
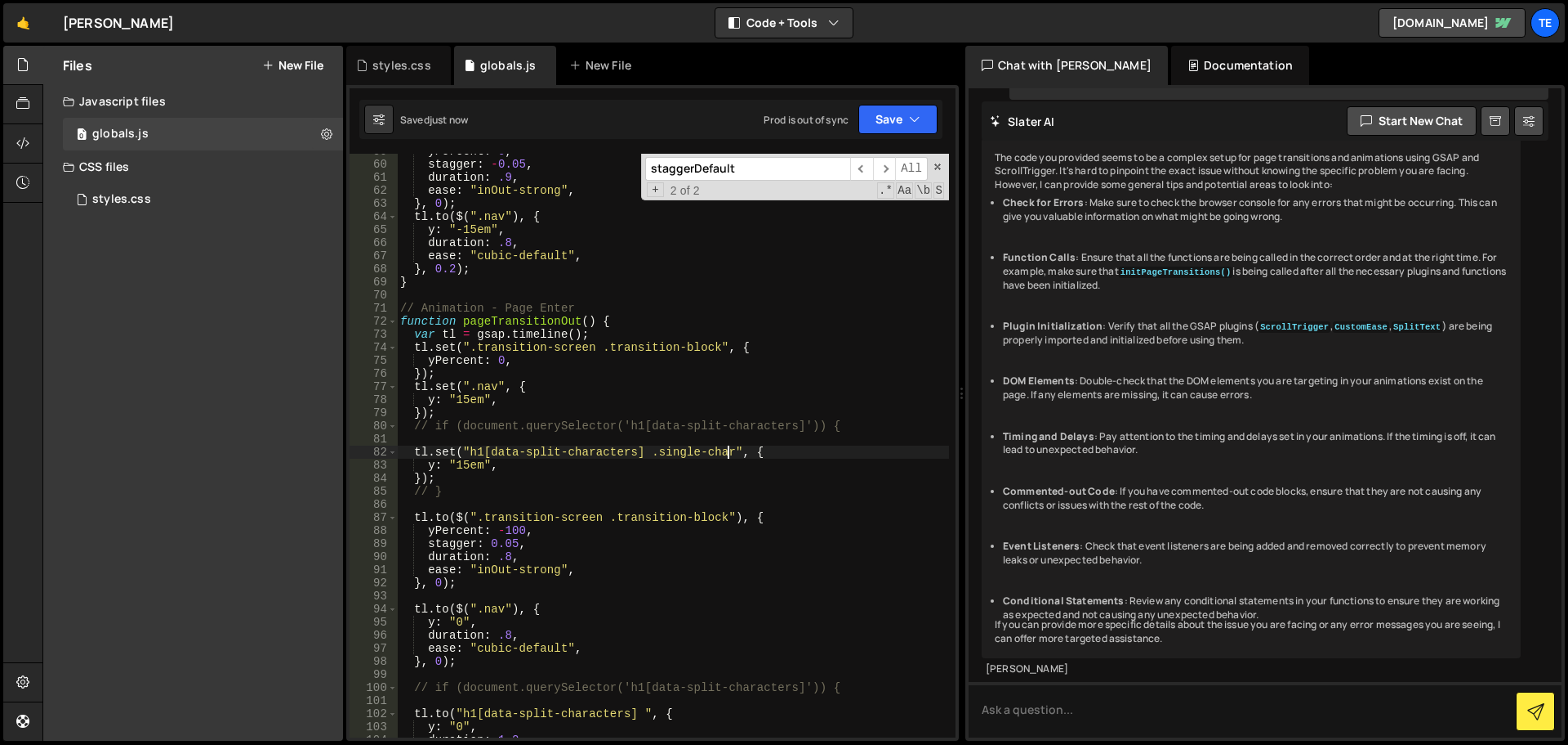
scroll to position [915, 0]
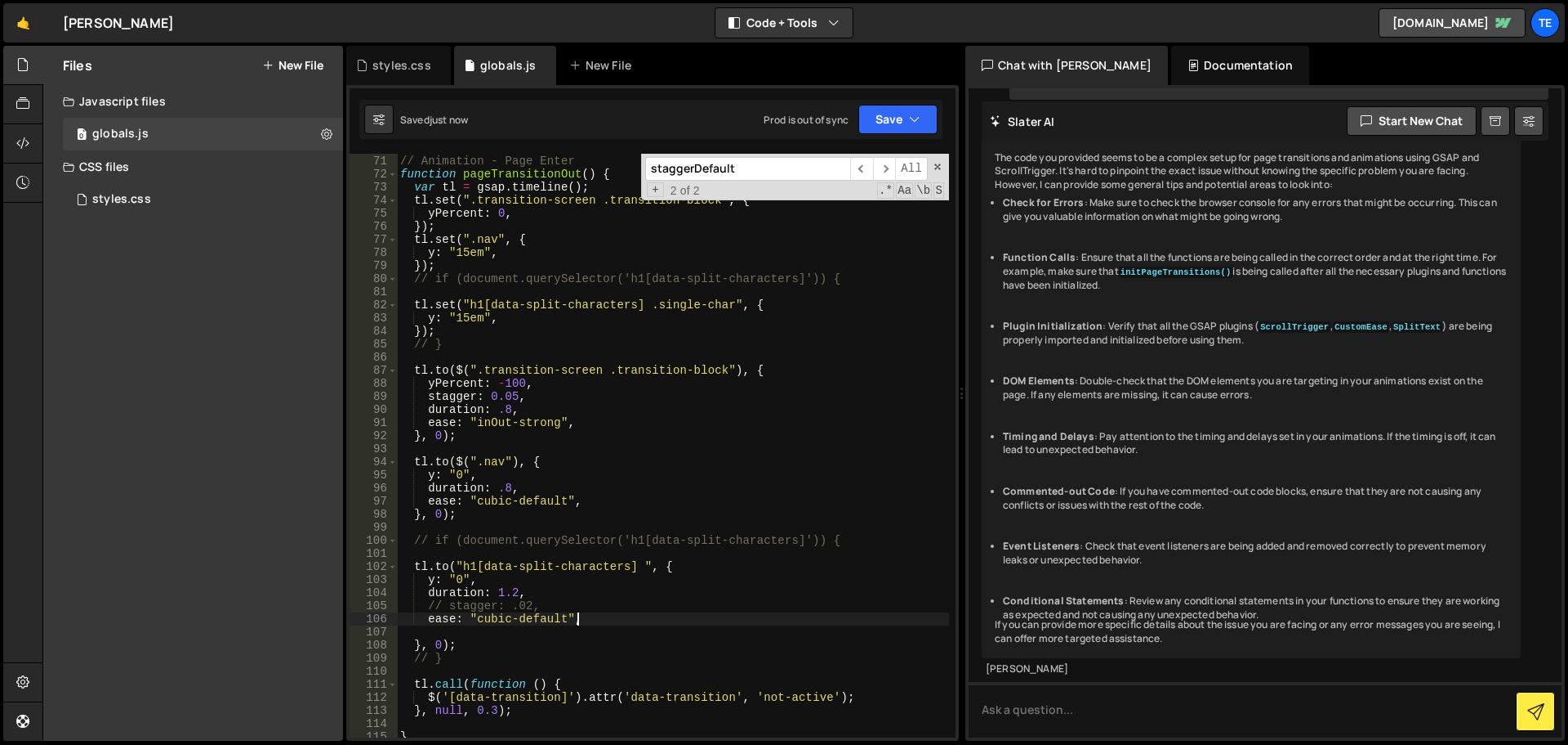
click at [624, 620] on div "// Animation - Page Enter function pageTransitionOut ( ) { var tl = gsap . time…" at bounding box center [673, 447] width 552 height 610
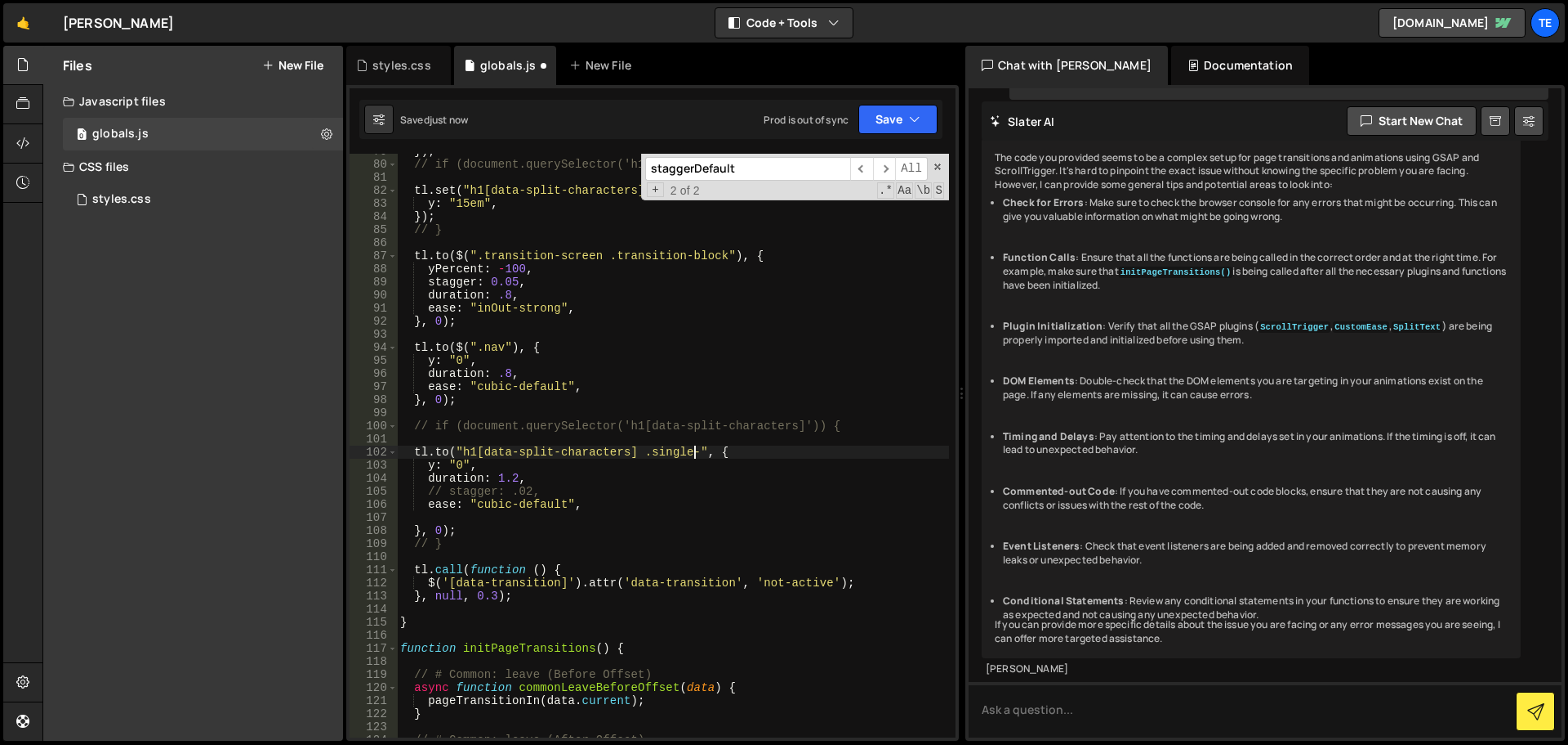
scroll to position [1029, 0]
click at [563, 491] on div "}) ; // if (document.querySelector('h1[data-split-characters]')) { tl . set ( "…" at bounding box center [673, 449] width 552 height 610
click at [506, 490] on div "}) ; // if (document.querySelector('h1[data-split-characters]')) { tl . set ( "…" at bounding box center [673, 449] width 552 height 610
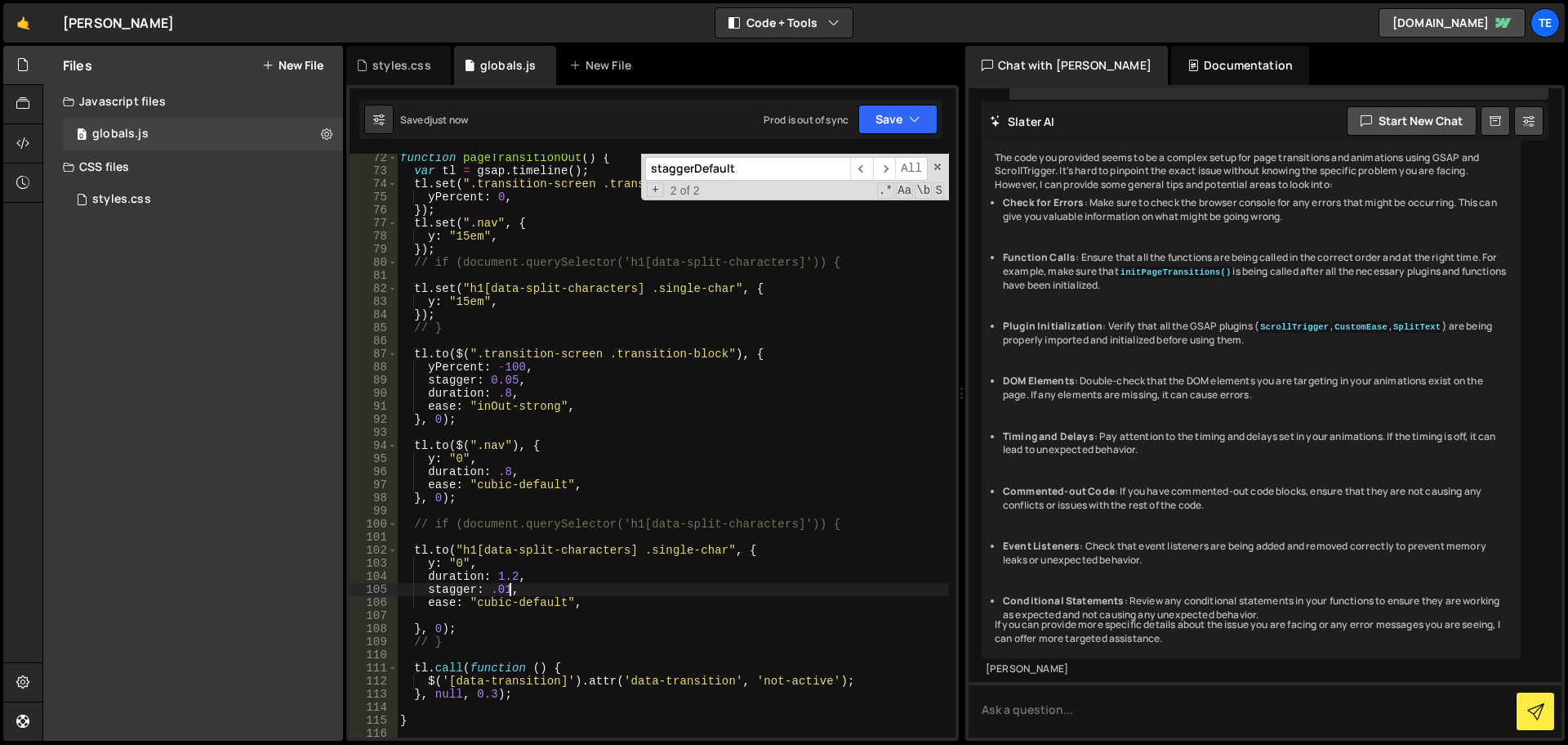
click at [462, 304] on div "function pageTransitionOut ( ) { var tl = gsap . timeline ( ) ; tl . set ( ".tr…" at bounding box center [673, 456] width 552 height 610
click at [462, 556] on div "function pageTransitionOut ( ) { var tl = gsap . timeline ( ) ; tl . set ( ".tr…" at bounding box center [673, 456] width 552 height 610
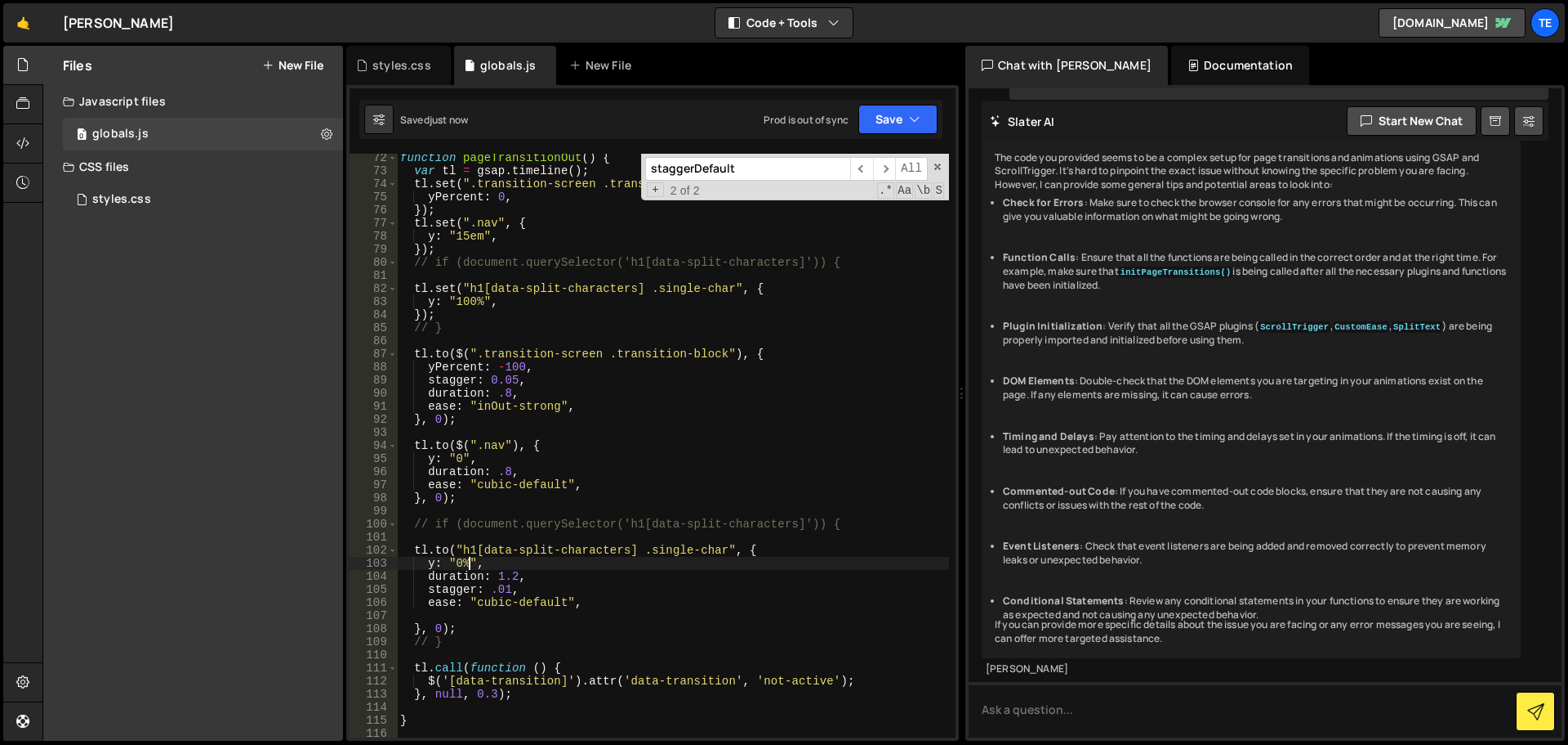
type textarea "y: "0%","
click at [548, 620] on div "function pageTransitionOut ( ) { var tl = gsap . timeline ( ) ; tl . set ( ".tr…" at bounding box center [673, 456] width 552 height 610
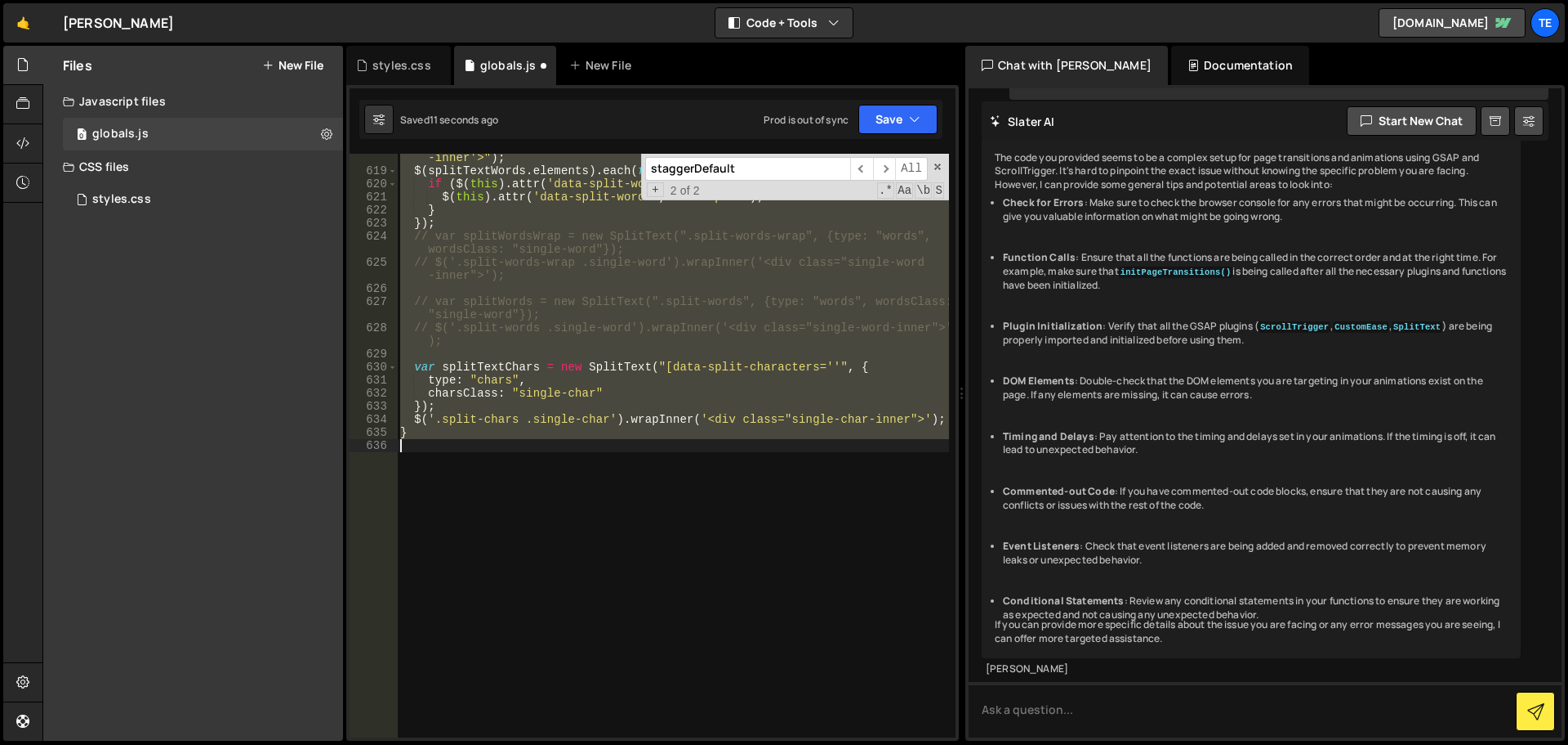
type textarea "y: "15em","
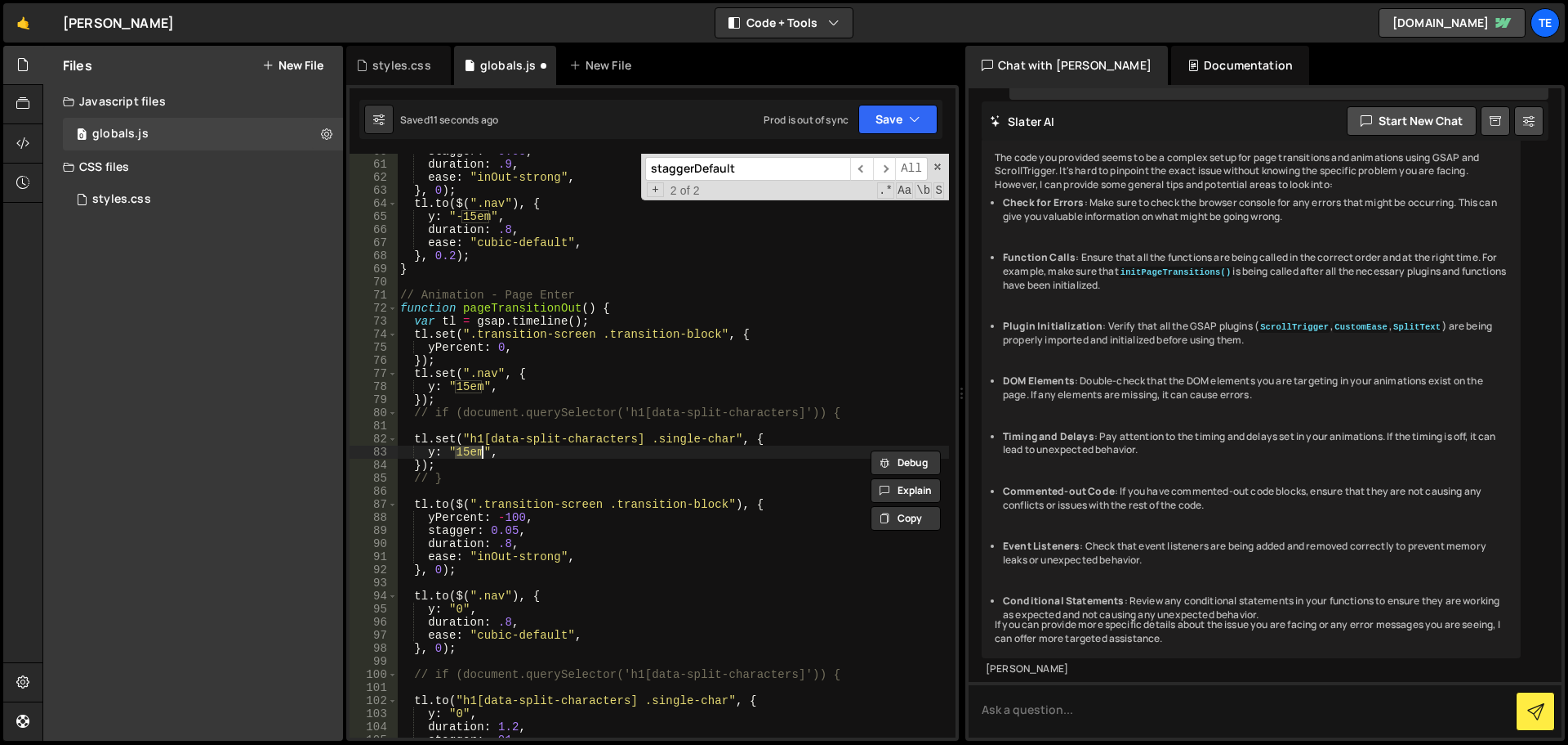
scroll to position [780, 0]
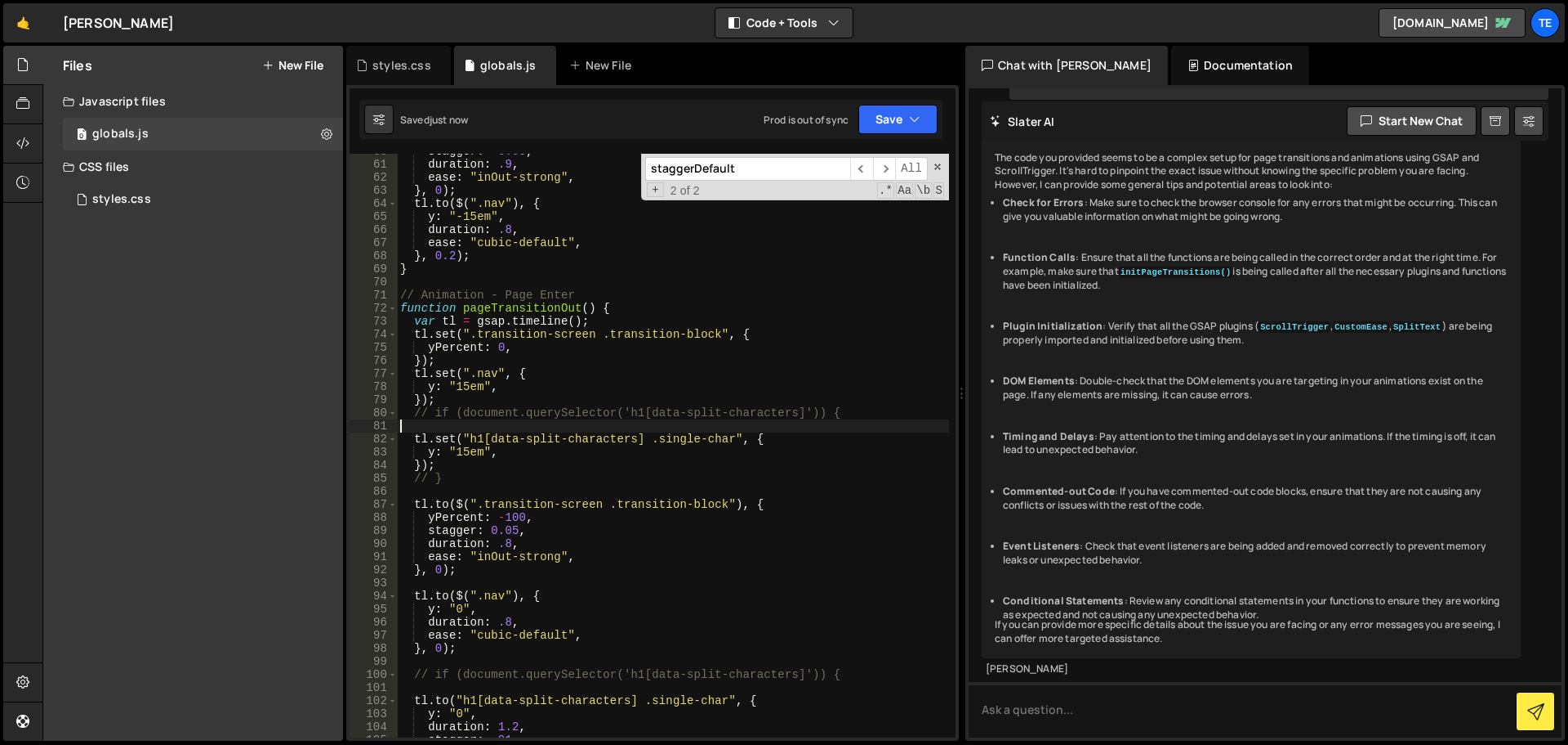
click at [768, 432] on div "stagger : - 0.05 , duration : .9 , ease : "inOut-strong" , } , 0 ) ; tl . to ( …" at bounding box center [673, 449] width 552 height 610
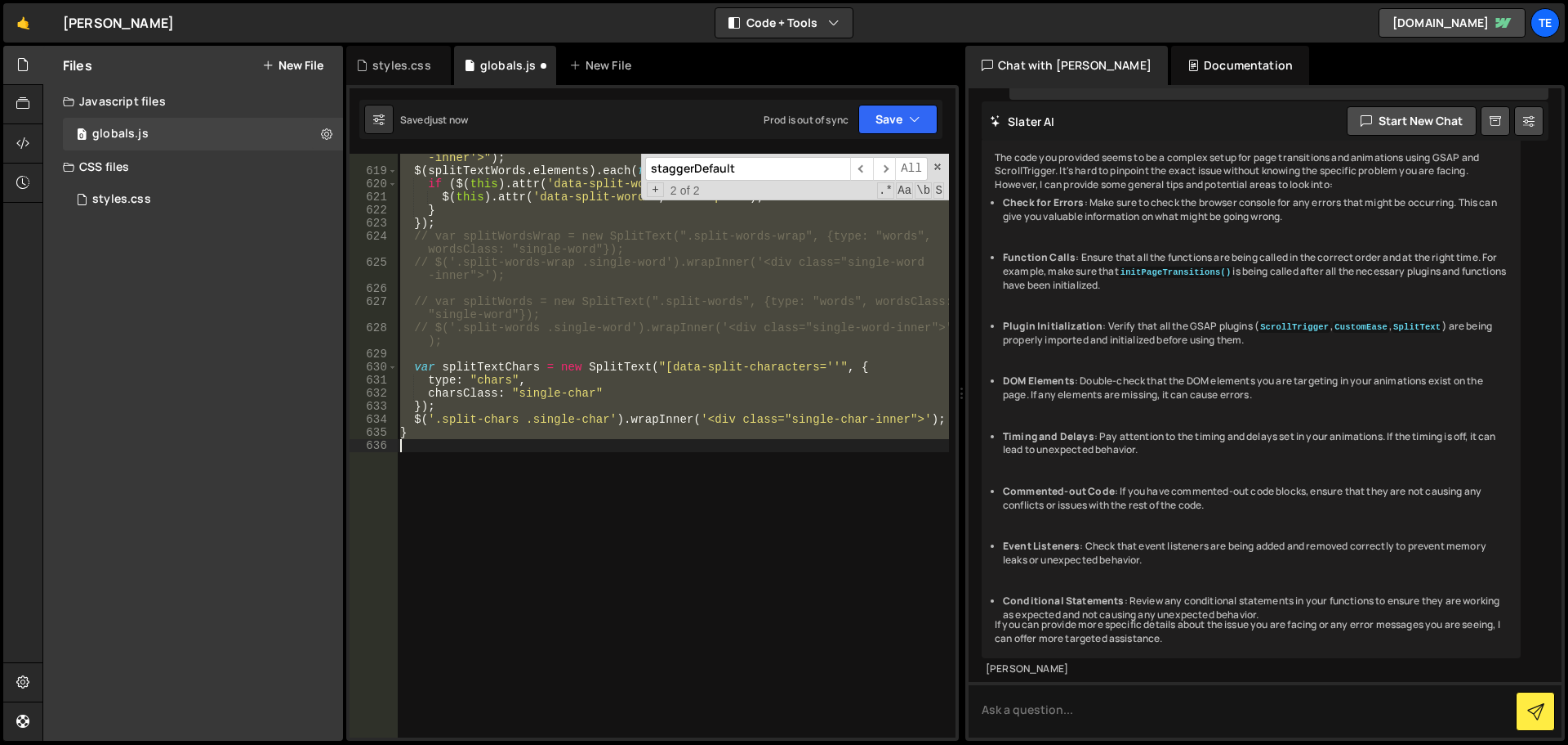
scroll to position [1068, 0]
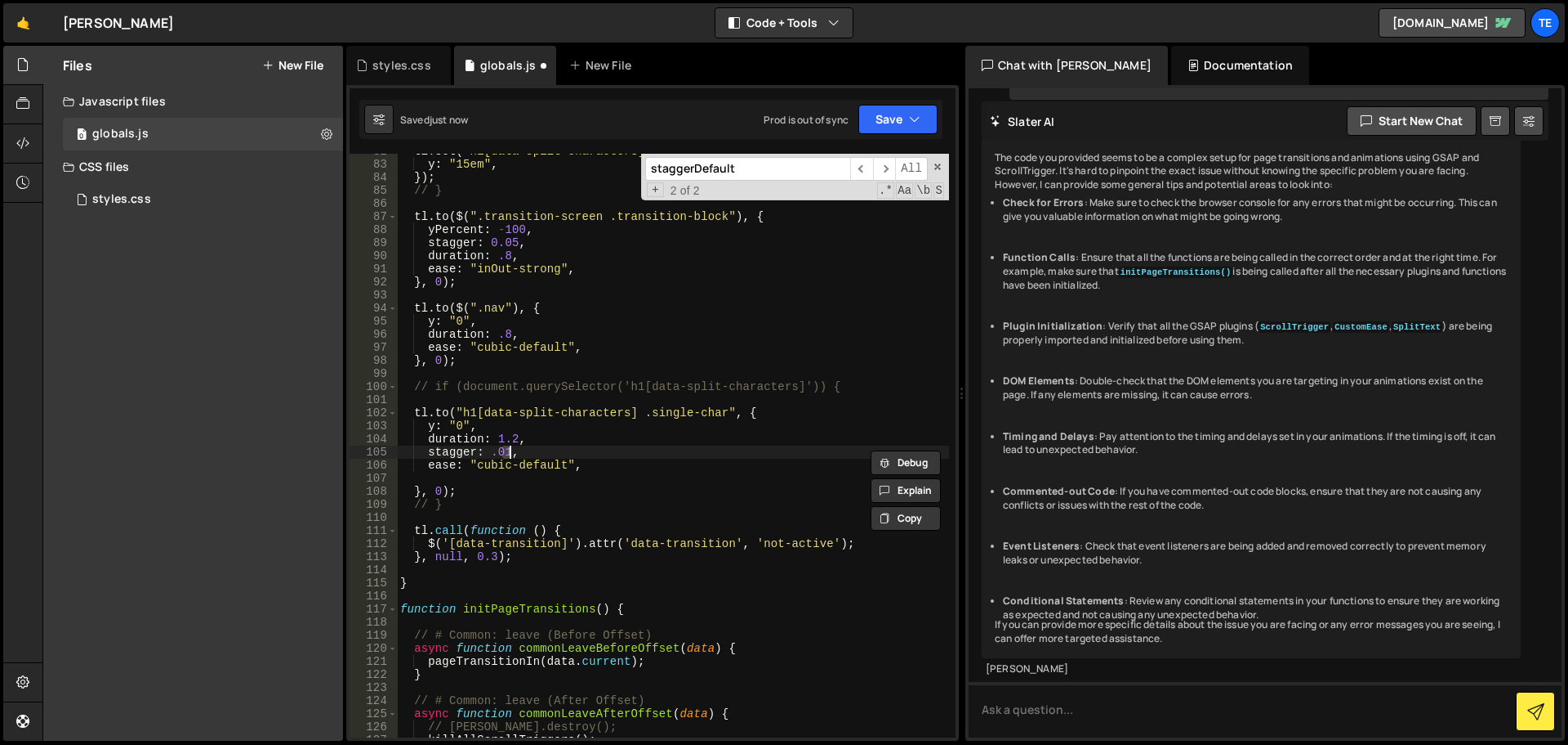
type textarea "}"
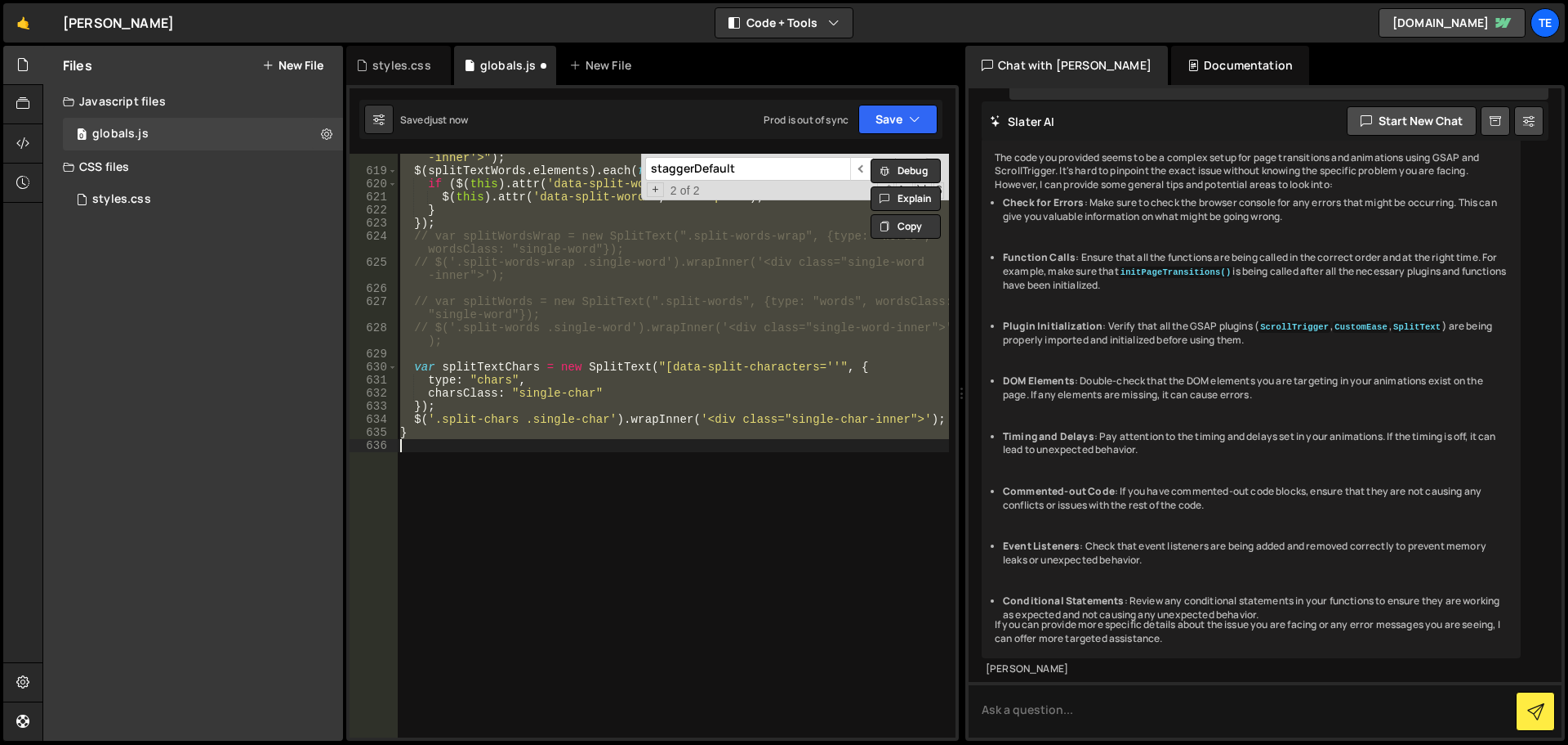
scroll to position [8214, 0]
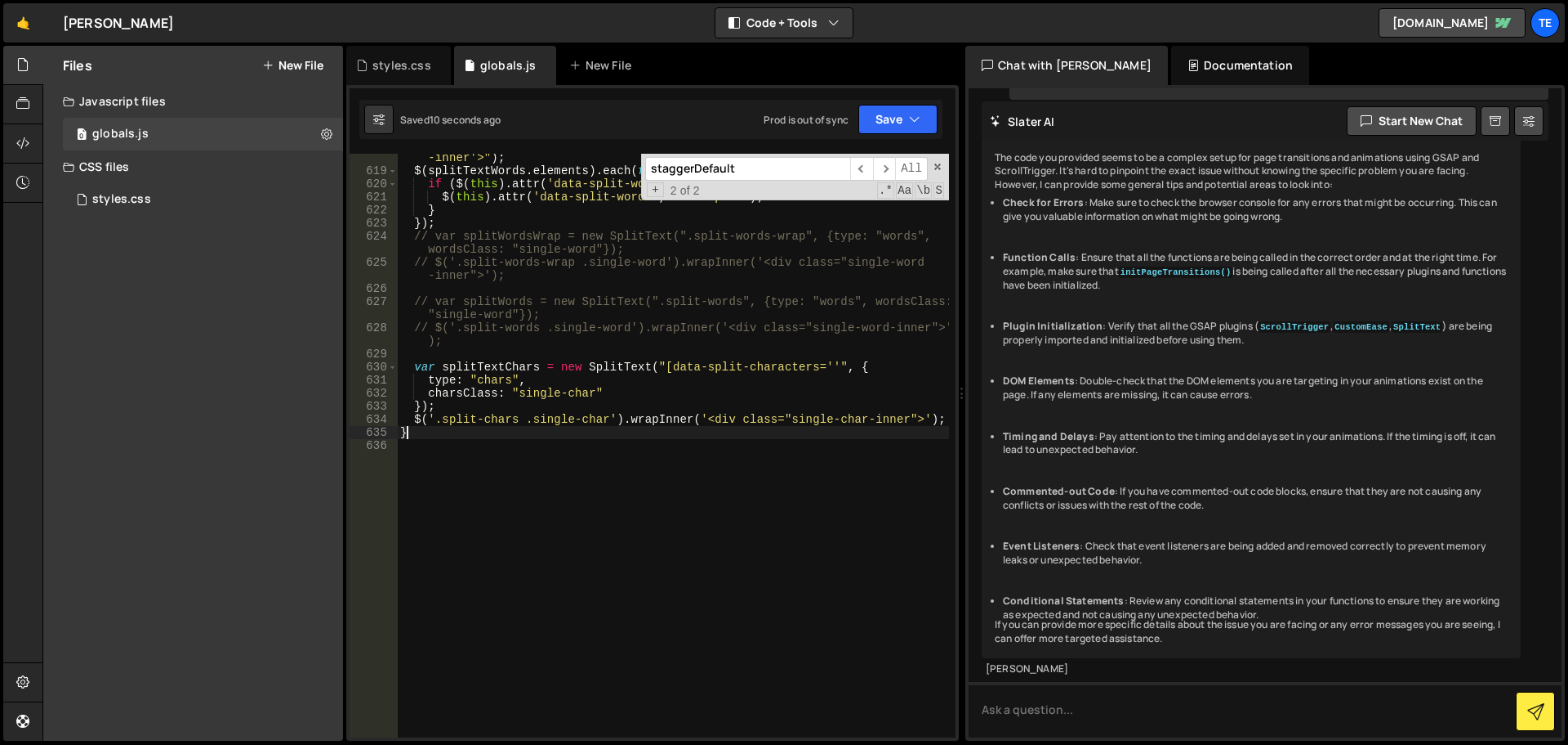
click at [768, 432] on div "$ ( "[data-split-words=''] .single-split" ) . wrapInner ( "<div class='single-s…" at bounding box center [673, 449] width 552 height 623
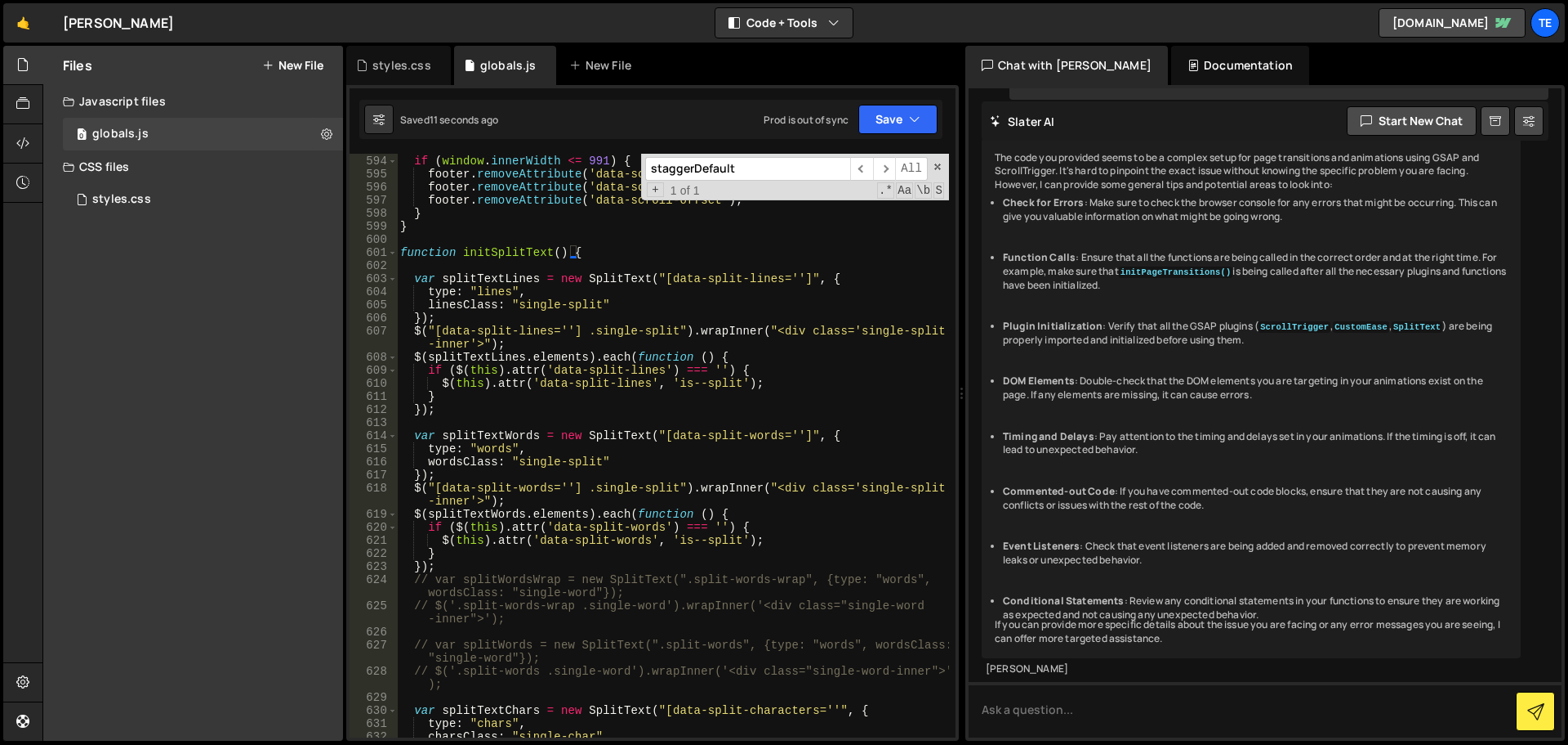
click at [779, 167] on input "staggerDefault" at bounding box center [747, 169] width 205 height 24
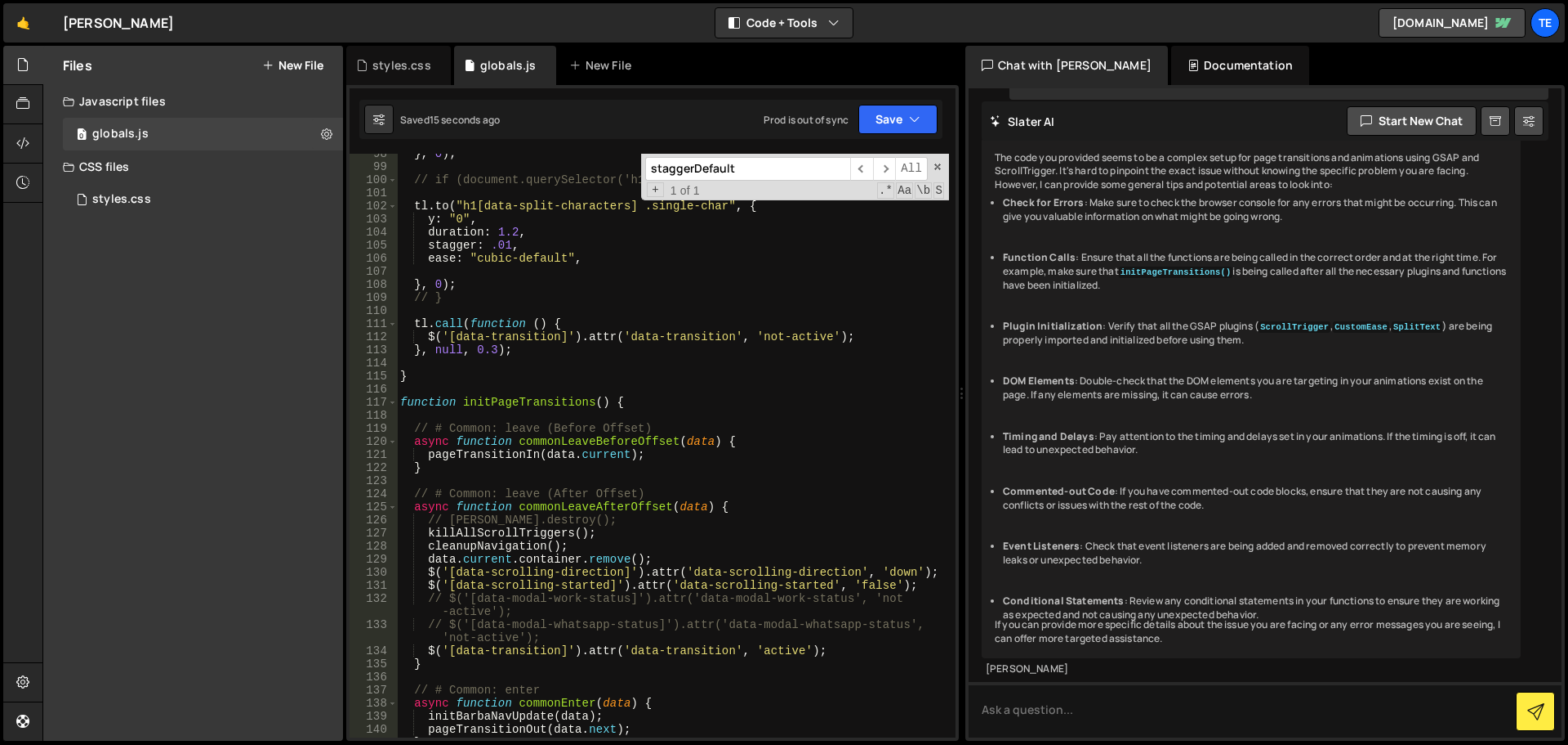
scroll to position [1079, 0]
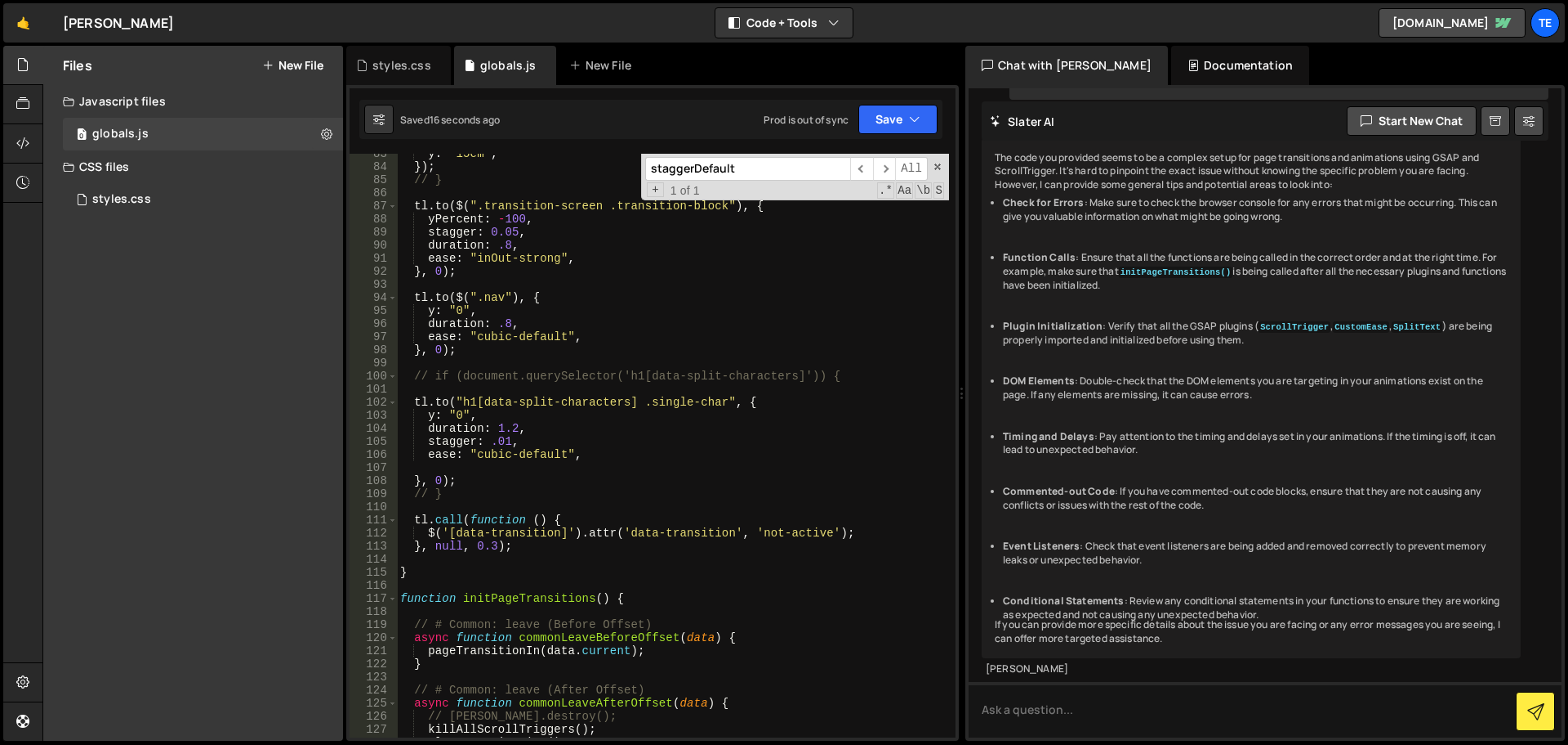
click at [858, 375] on div "y : "15em" , }) ; // } tl . to ( $ ( ".transition-screen .transition-block" ) ,…" at bounding box center [673, 452] width 552 height 610
click at [453, 492] on div "y : "15em" , }) ; // } tl . to ( $ ( ".transition-screen .transition-block" ) ,…" at bounding box center [673, 452] width 552 height 610
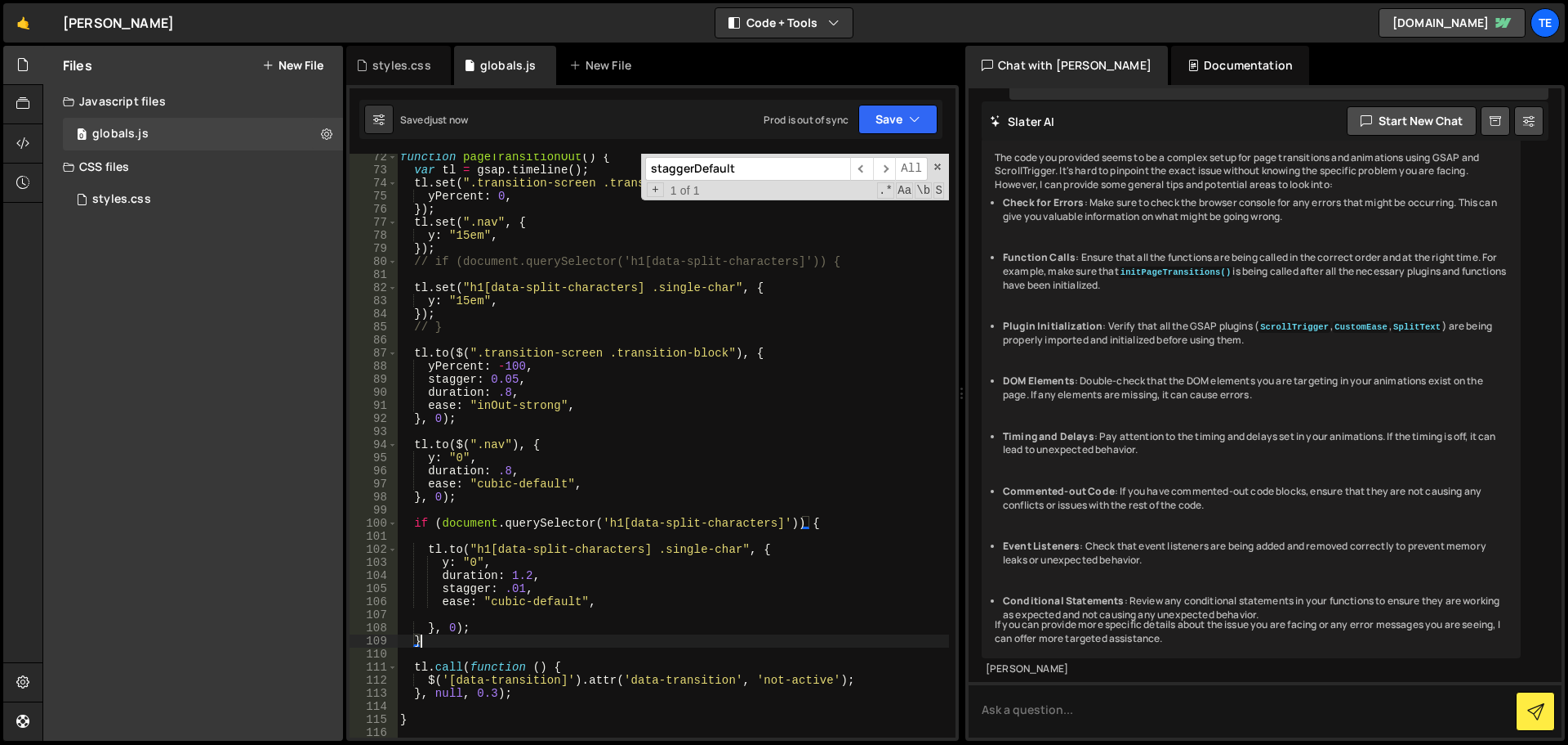
click at [458, 302] on div "function pageTransitionOut ( ) { var tl = gsap . timeline ( ) ; tl . set ( ".tr…" at bounding box center [673, 455] width 552 height 610
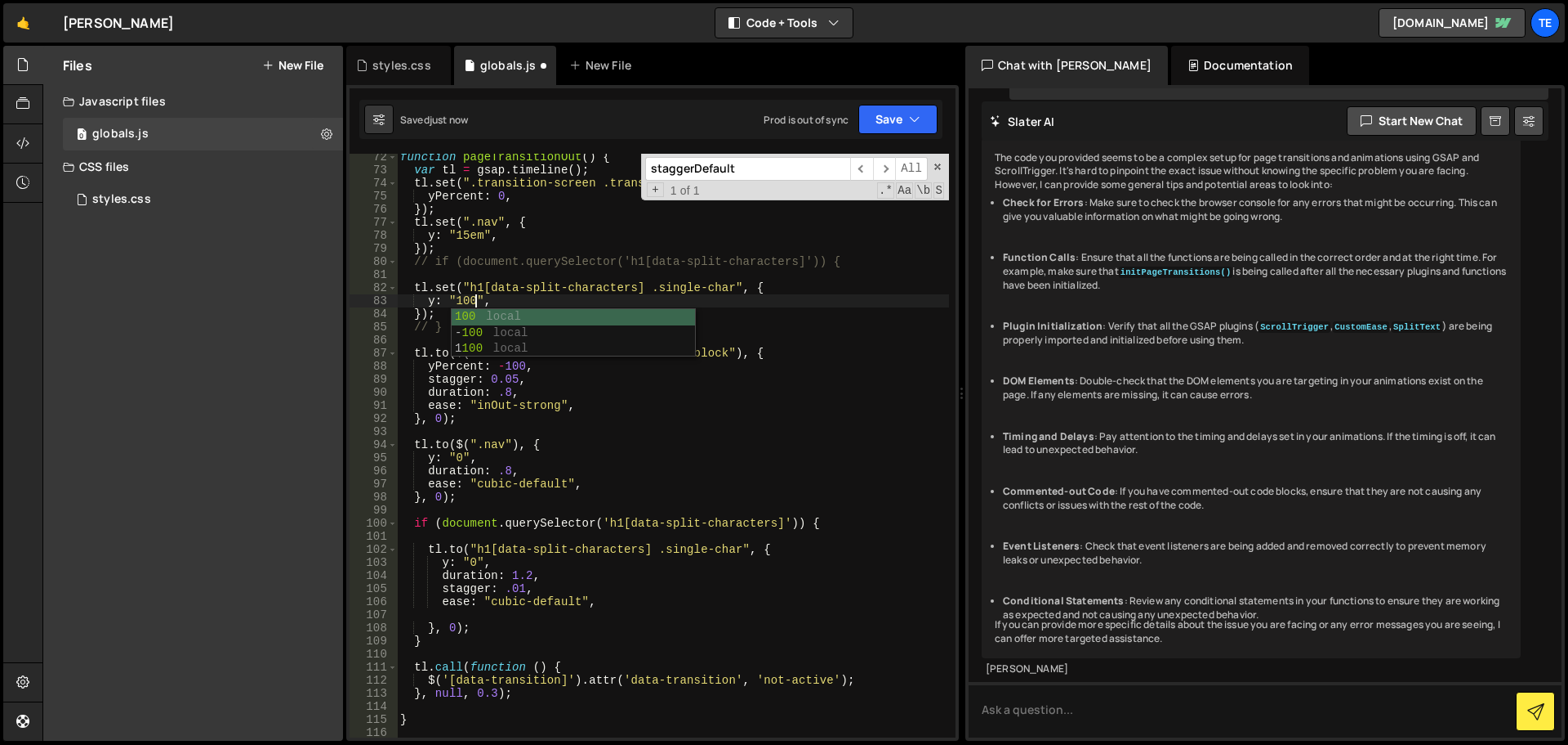
scroll to position [0, 6]
click at [519, 589] on div "function pageTransitionOut ( ) { var tl = gsap . timeline ( ) ; tl . set ( ".tr…" at bounding box center [673, 455] width 552 height 610
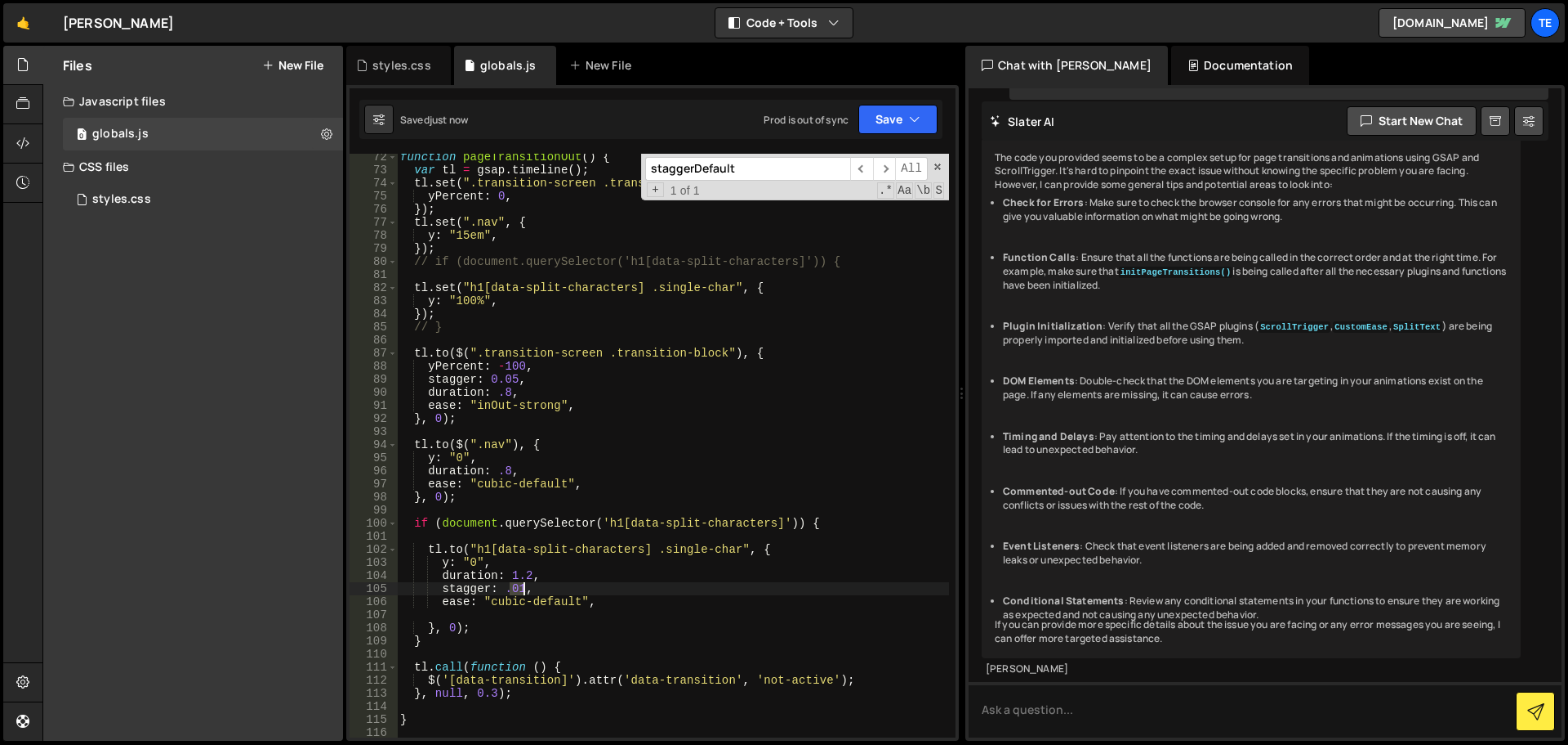
click at [519, 589] on div "function pageTransitionOut ( ) { var tl = gsap . timeline ( ) ; tl . set ( ".tr…" at bounding box center [673, 455] width 552 height 610
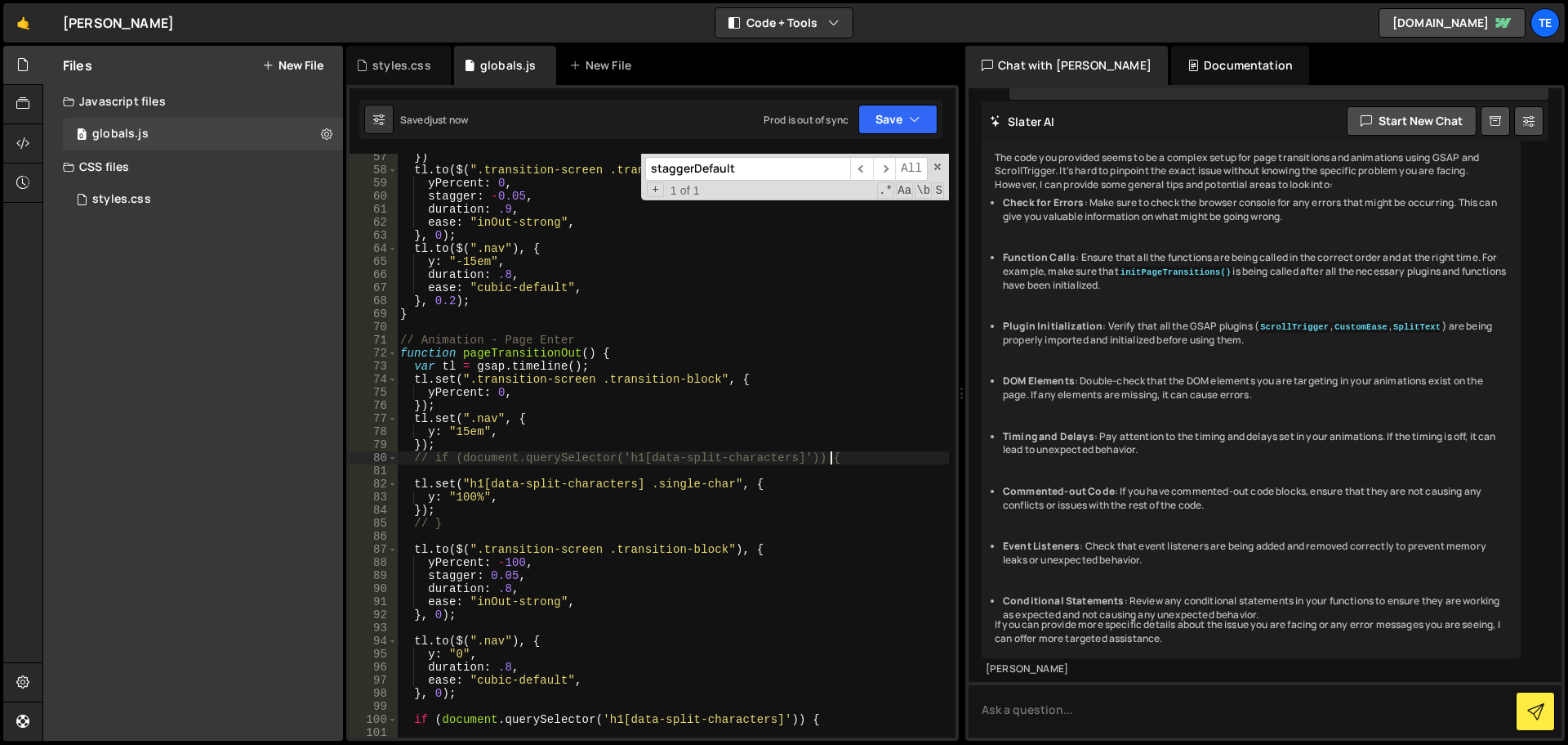
click at [847, 460] on div "}) tl . to ( $ ( ".transition-screen .transition-block" ) , { yPercent : 0 , st…" at bounding box center [673, 455] width 552 height 610
type textarea "if (document.querySelector('h1[data-split-characters]')) {"
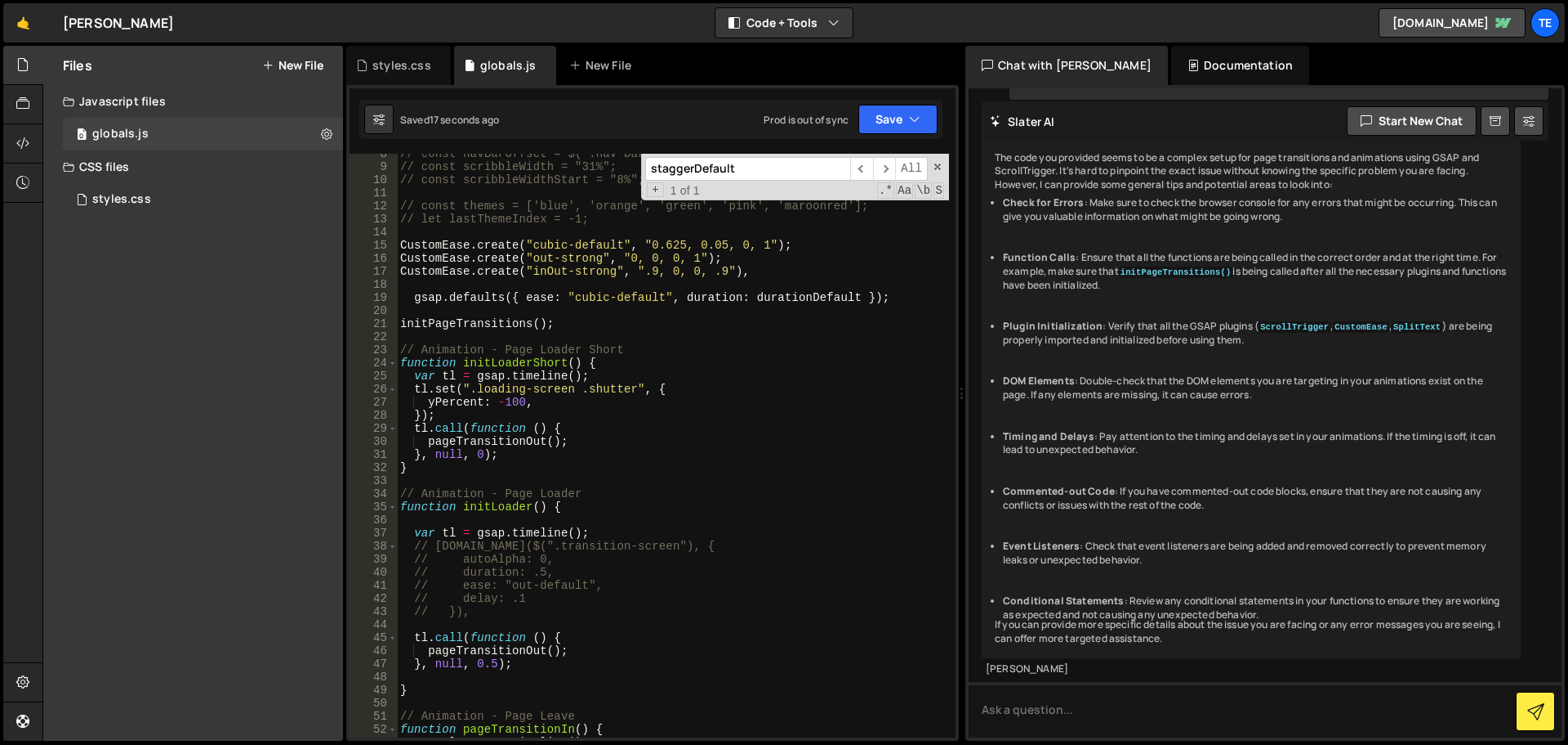
scroll to position [0, 0]
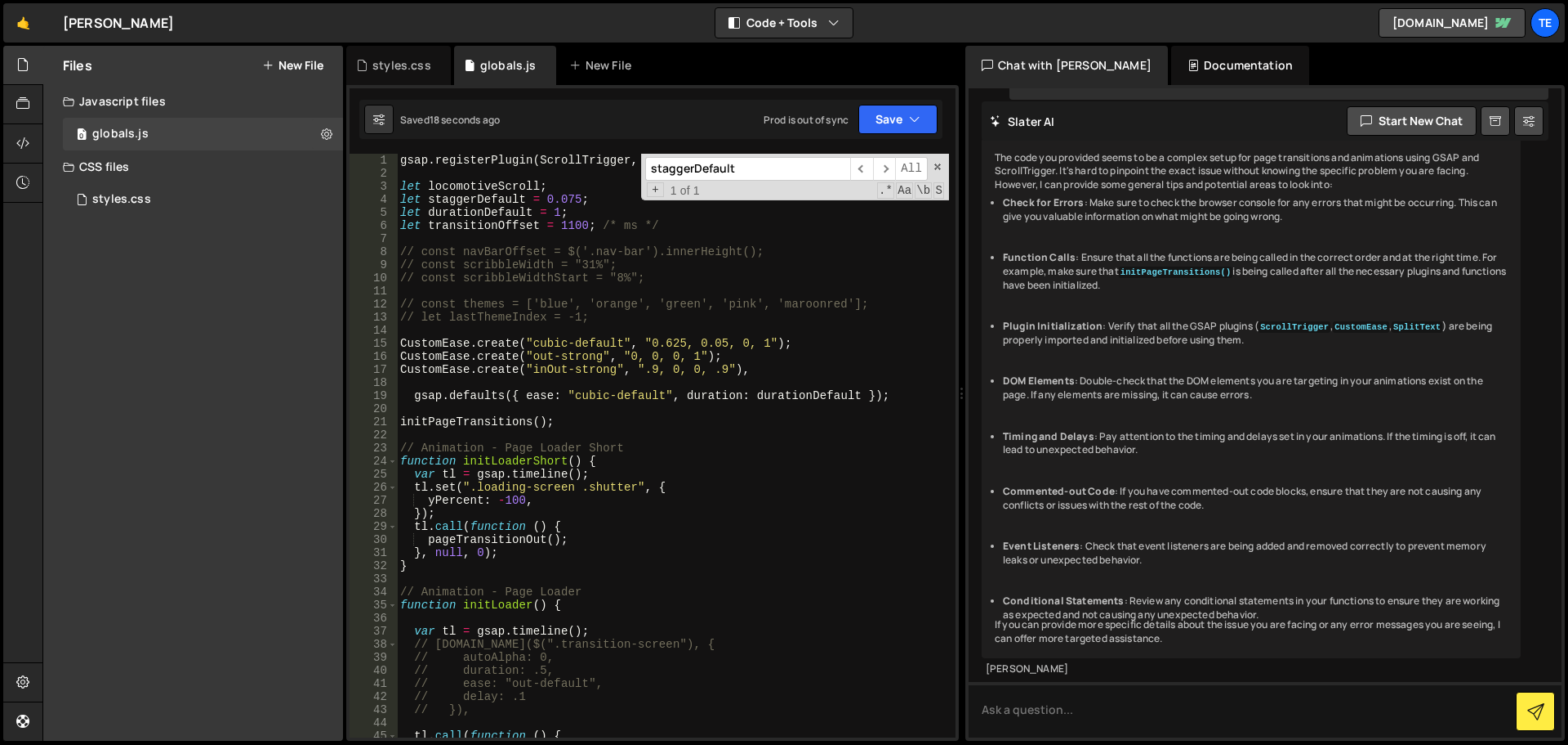
click at [715, 171] on input "staggerDefault" at bounding box center [747, 169] width 205 height 24
click at [571, 198] on div "gsap . registerPlugin ( ScrollTrigger , CustomEase , SplitText ) ; let locomoti…" at bounding box center [673, 459] width 552 height 610
click at [503, 199] on div "gsap . registerPlugin ( ScrollTrigger , CustomEase , SplitText ) ; let locomoti…" at bounding box center [673, 459] width 552 height 610
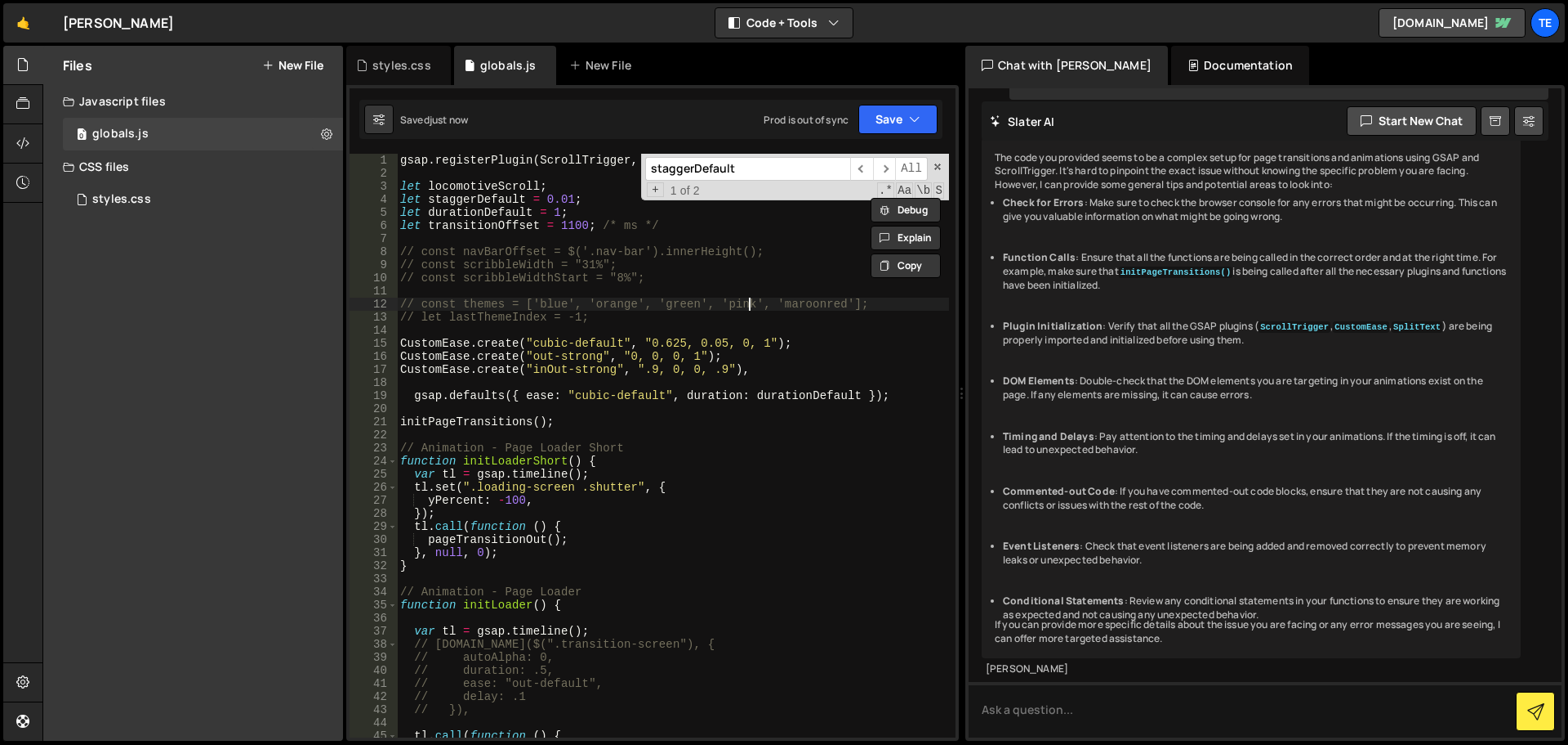
click at [748, 309] on div "gsap . registerPlugin ( ScrollTrigger , CustomEase , SplitText ) ; let locomoti…" at bounding box center [673, 459] width 552 height 610
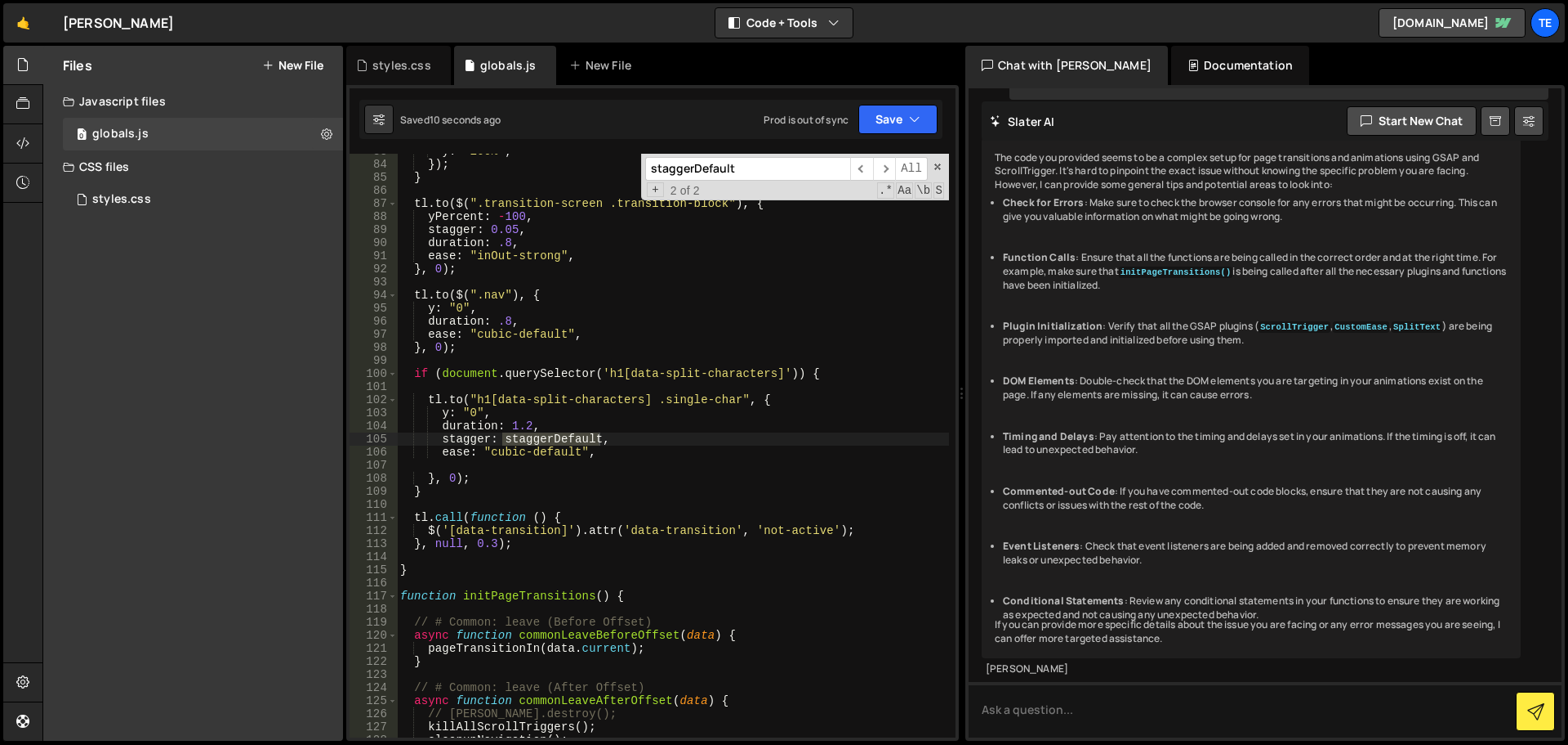
scroll to position [0, 0]
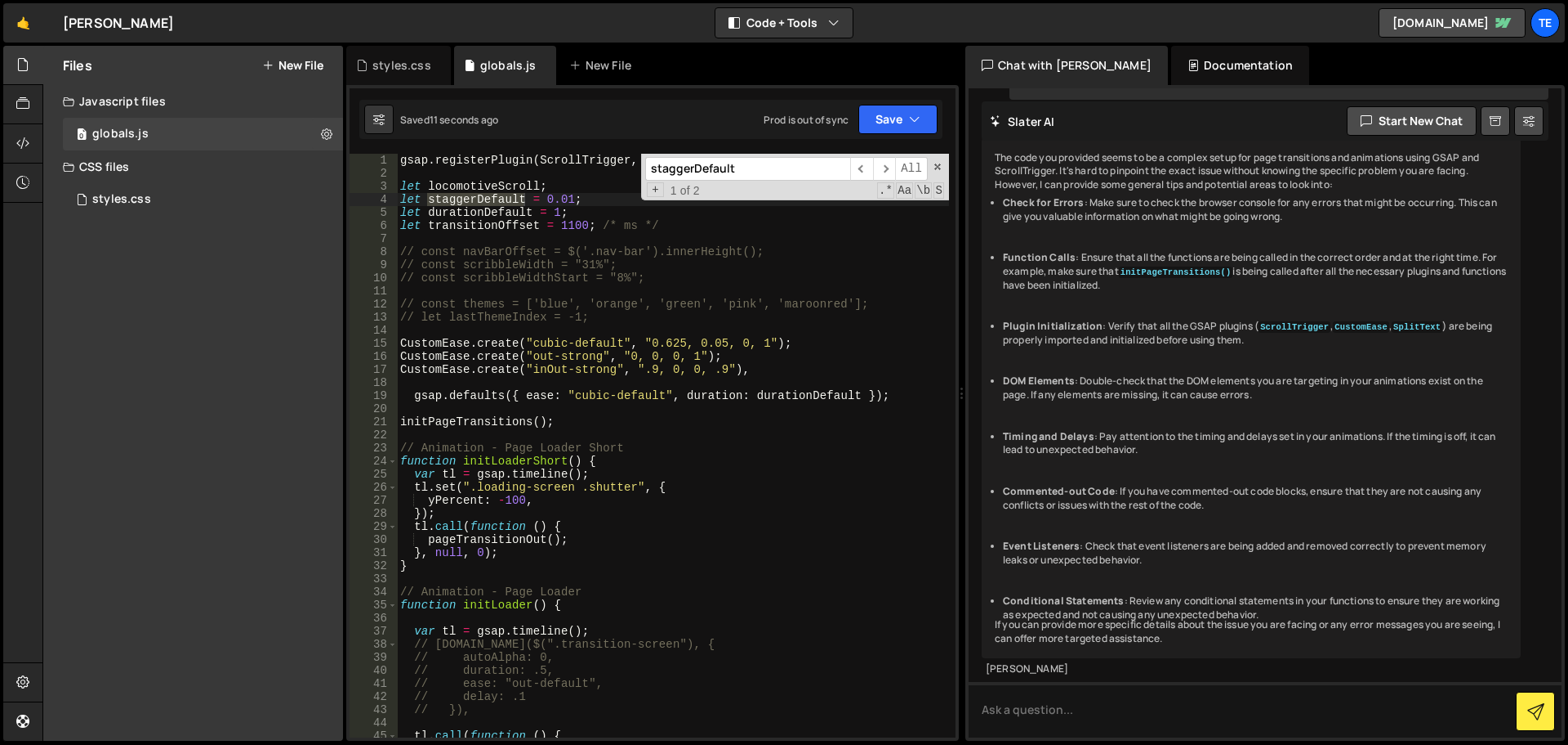
click at [563, 207] on div "gsap . registerPlugin ( ScrollTrigger , CustomEase , SplitText ) ; let locomoti…" at bounding box center [673, 459] width 552 height 610
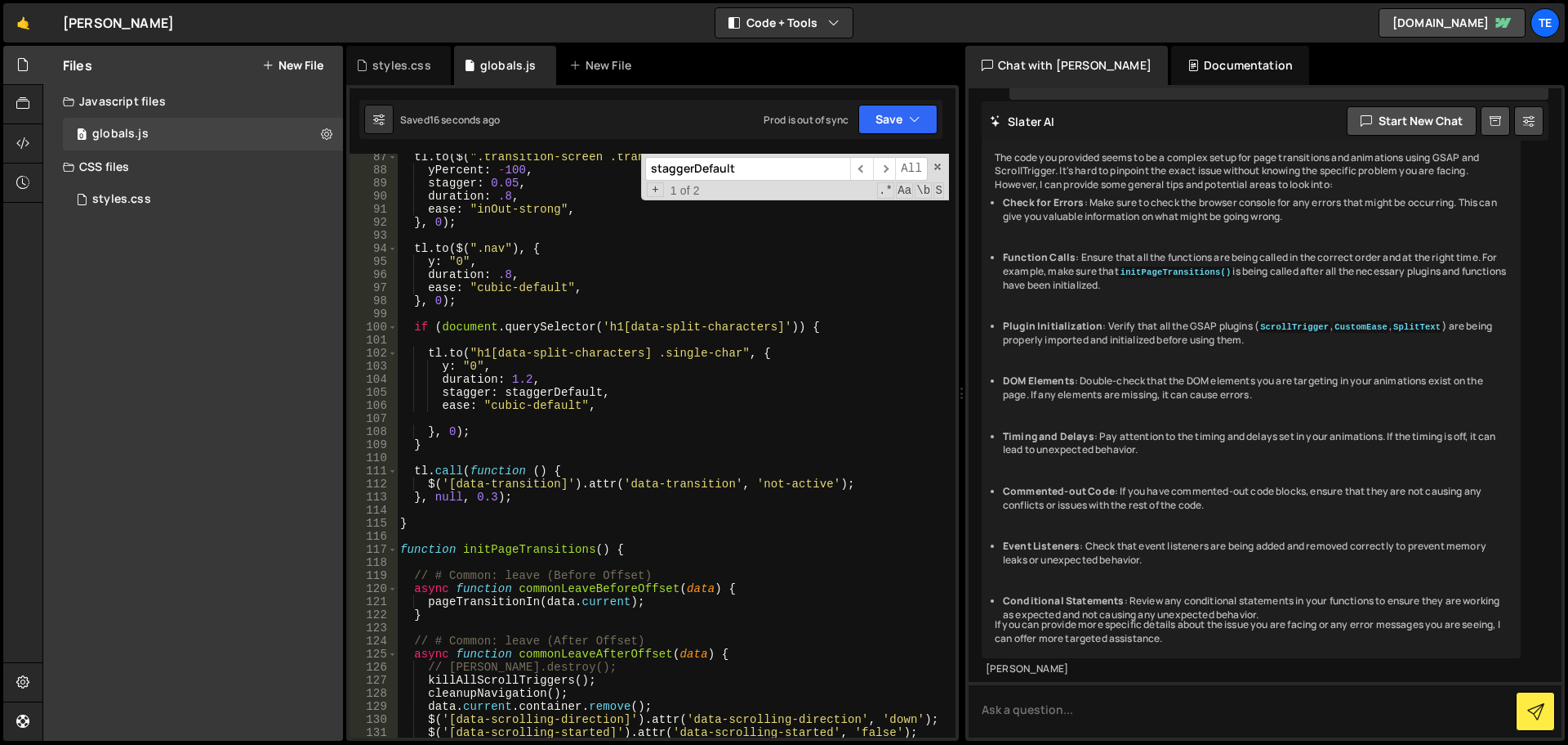
scroll to position [1128, 0]
click at [449, 433] on div "tl . to ( $ ( ".transition-screen .transition-block" ) , { yPercent : - 100 , s…" at bounding box center [673, 461] width 552 height 623
click at [445, 363] on div "tl . to ( $ ( ".transition-screen .transition-block" ) , { yPercent : - 100 , s…" at bounding box center [673, 461] width 552 height 623
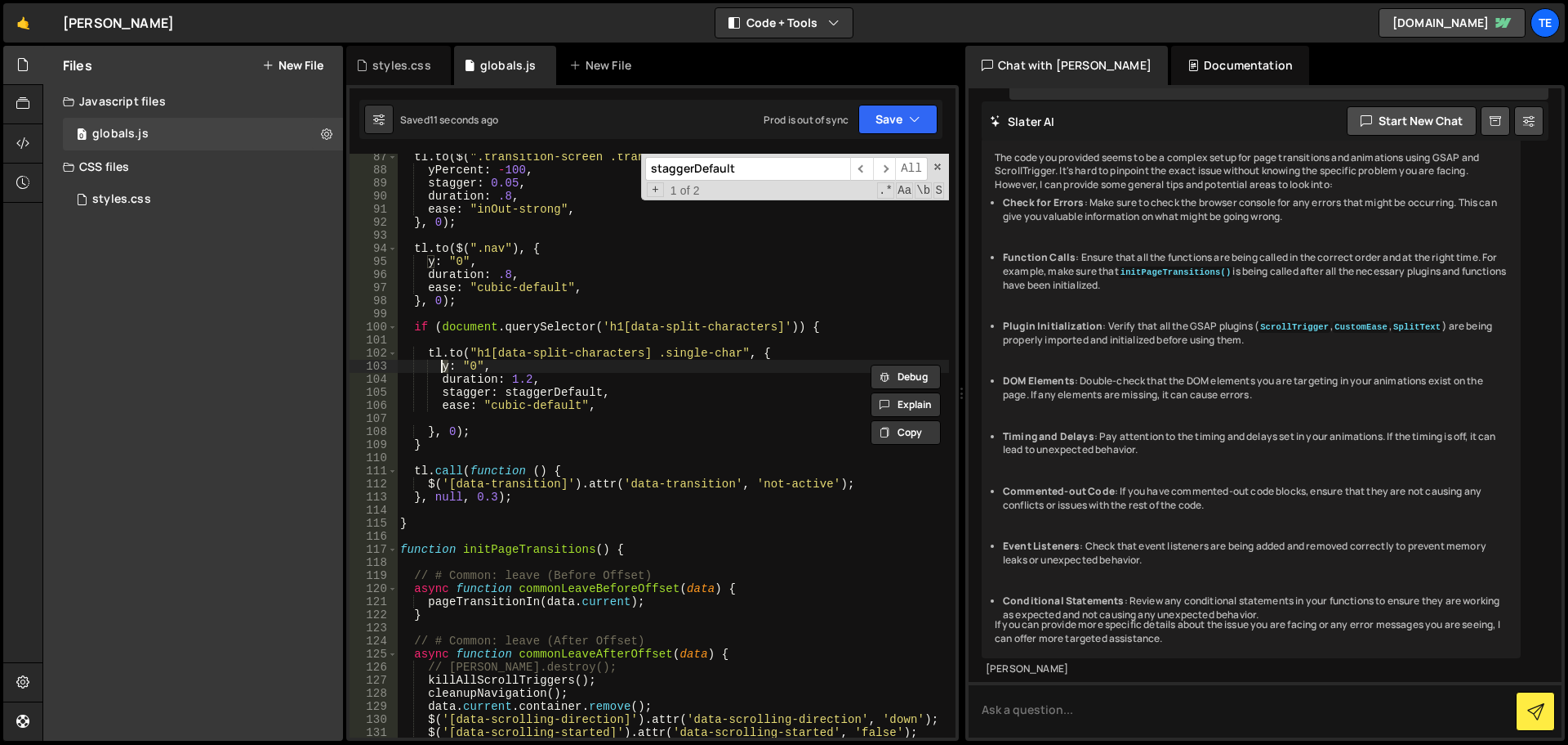
click at [441, 366] on div "tl . to ( $ ( ".transition-screen .transition-block" ) , { yPercent : - 100 , s…" at bounding box center [673, 446] width 552 height 584
click at [441, 366] on div "tl . to ( $ ( ".transition-screen .transition-block" ) , { yPercent : - 100 , s…" at bounding box center [673, 461] width 552 height 623
paste textarea "rotate"
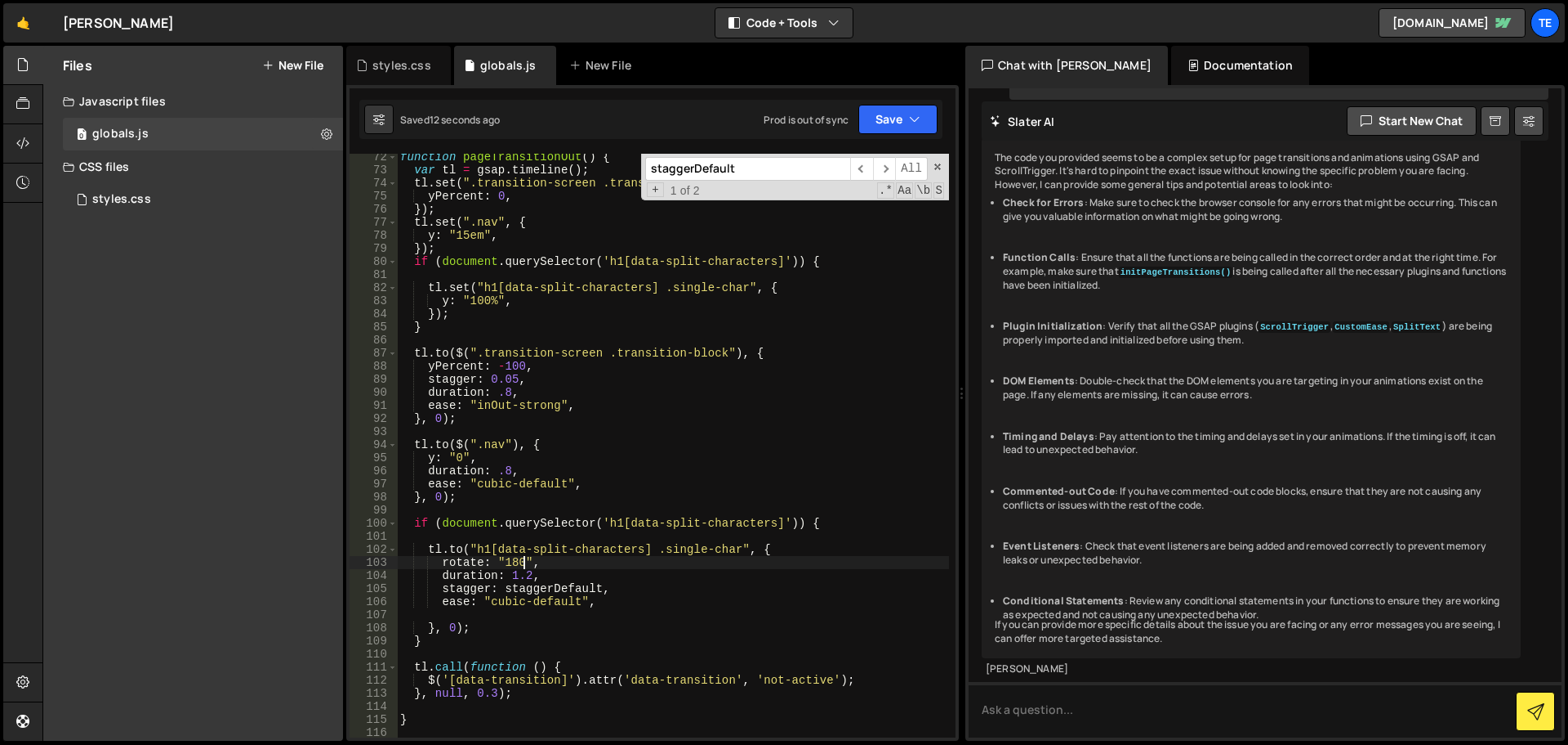
scroll to position [932, 0]
click at [825, 261] on div "function pageTransitionOut ( ) { var tl = gsap . timeline ( ) ; tl . set ( ".tr…" at bounding box center [673, 455] width 552 height 610
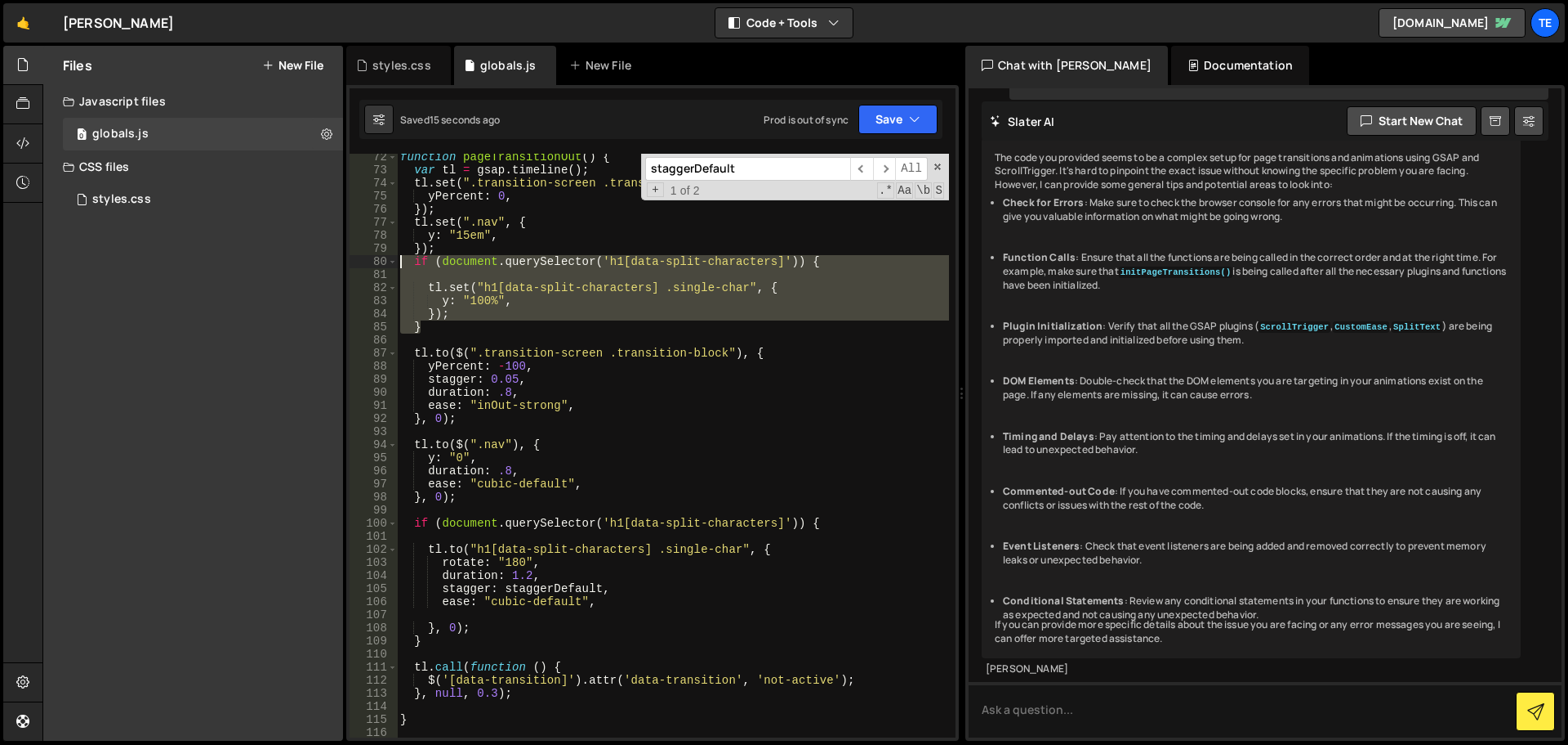
drag, startPoint x: 437, startPoint y: 322, endPoint x: 399, endPoint y: 265, distance: 68.5
click at [399, 265] on div "function pageTransitionOut ( ) { var tl = gsap . timeline ( ) ; tl . set ( ".tr…" at bounding box center [673, 455] width 552 height 610
type textarea "if (document.querySelector('h1[data-split-characters]')) {"
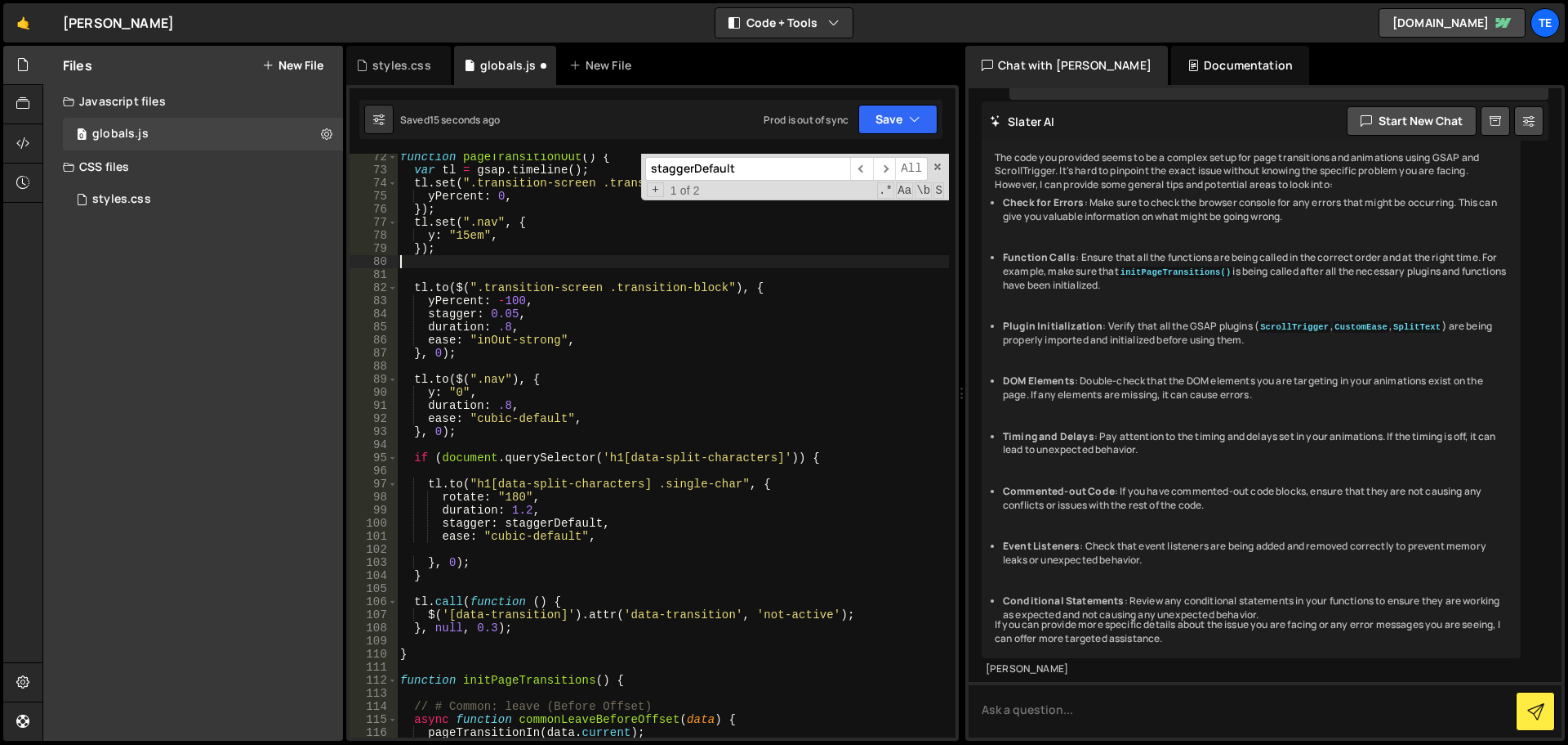
scroll to position [0, 0]
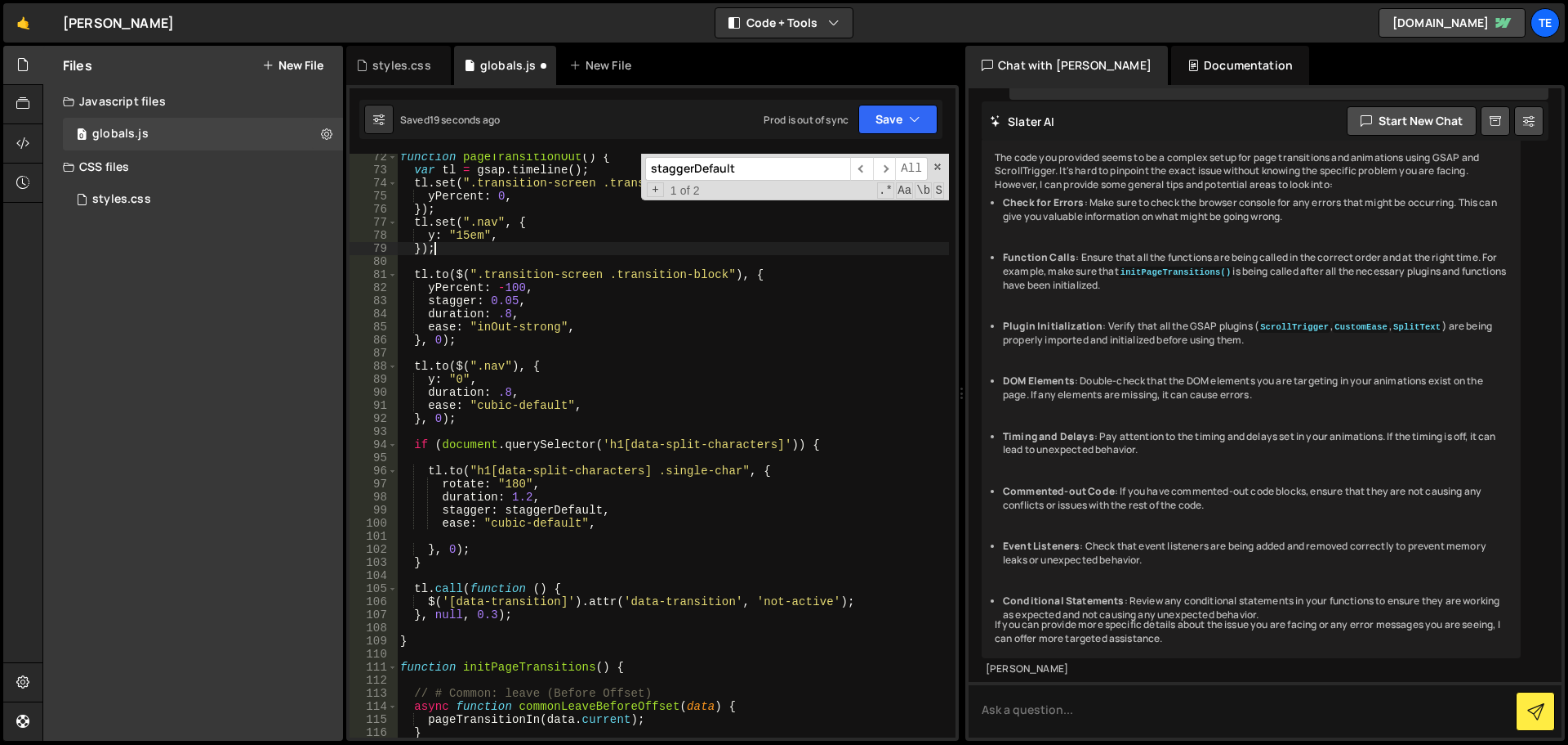
click at [452, 473] on div "function pageTransitionOut ( ) { var tl = gsap . timeline ( ) ; tl . set ( ".tr…" at bounding box center [673, 455] width 552 height 610
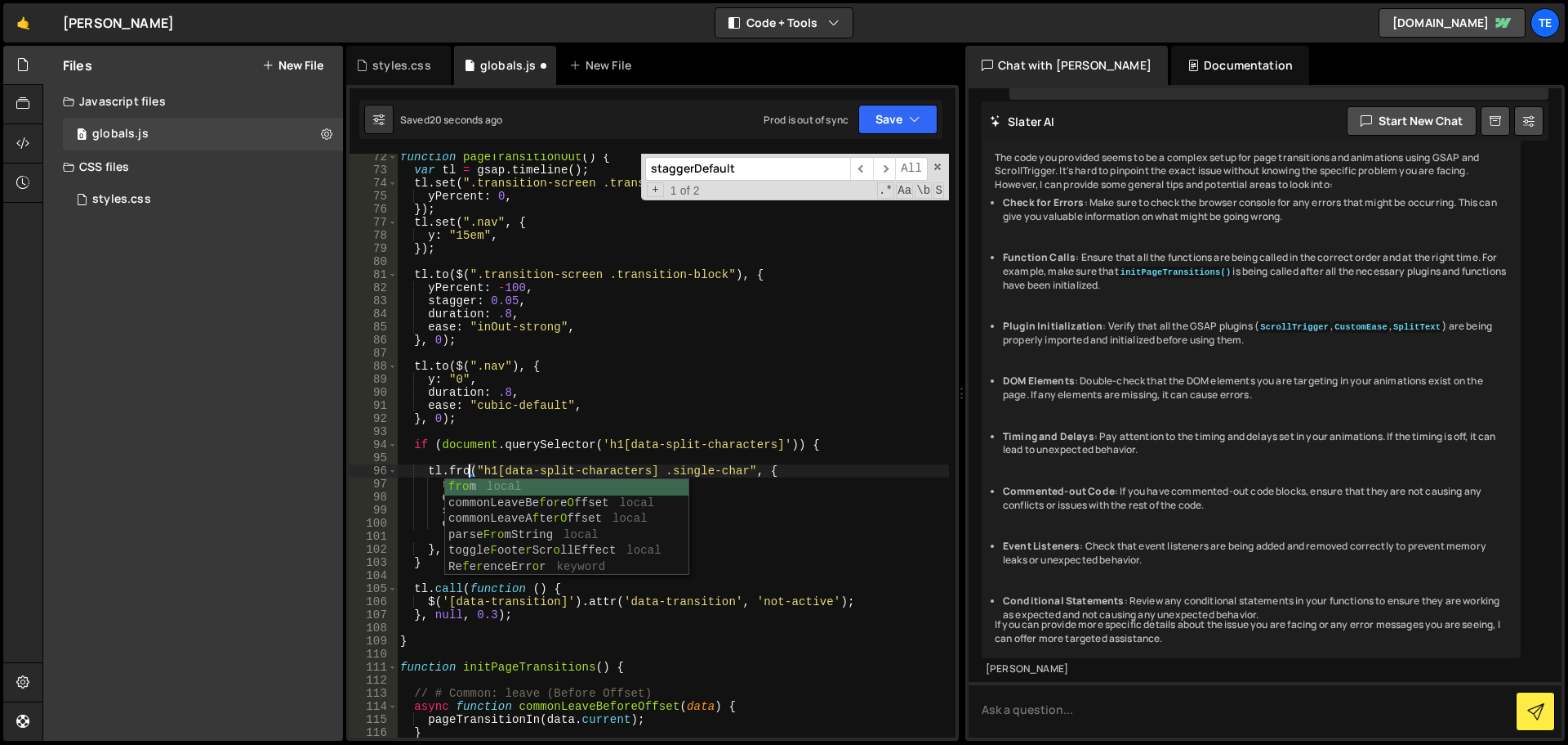
scroll to position [0, 5]
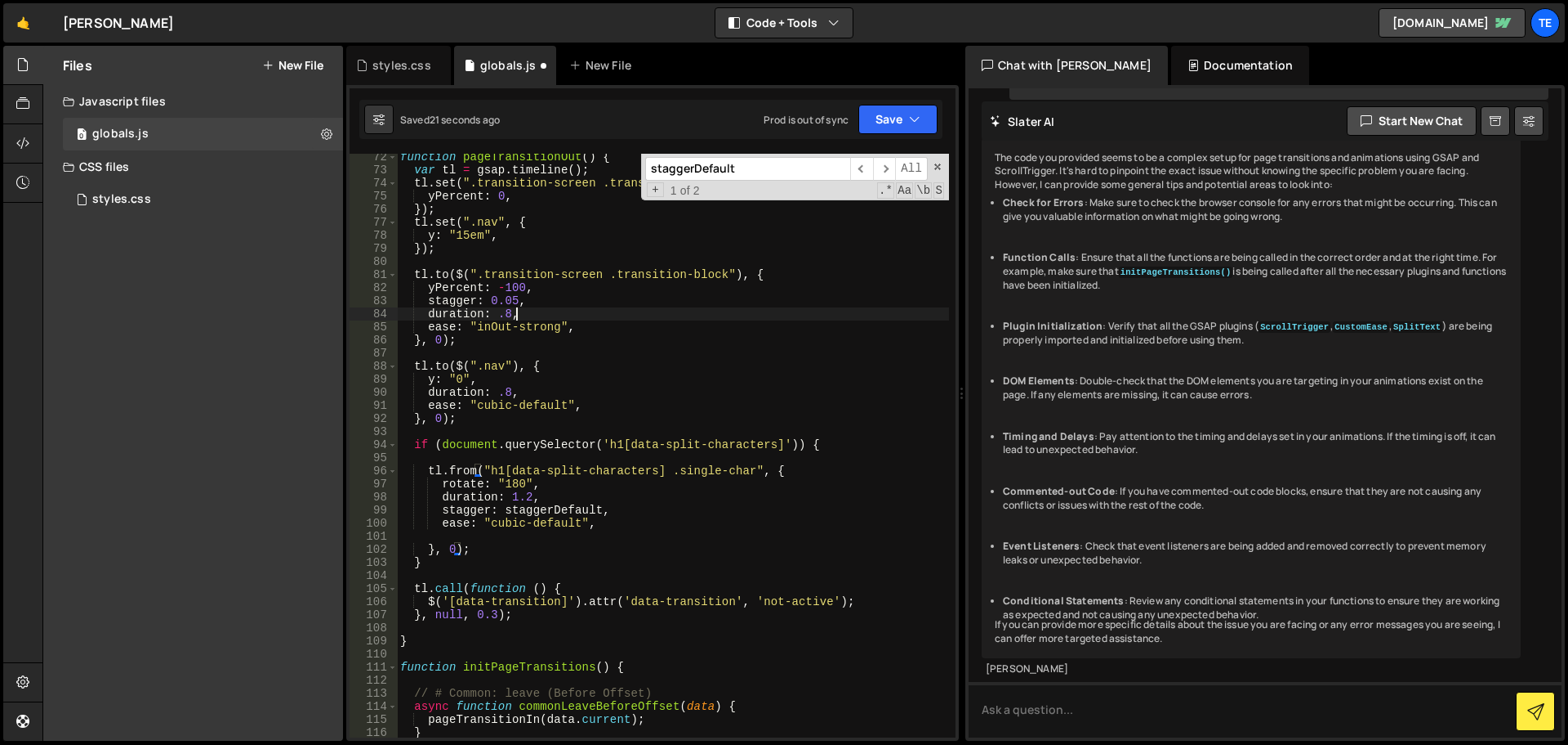
click at [636, 313] on div "function pageTransitionOut ( ) { var tl = gsap . timeline ( ) ; tl . set ( ".tr…" at bounding box center [673, 455] width 552 height 610
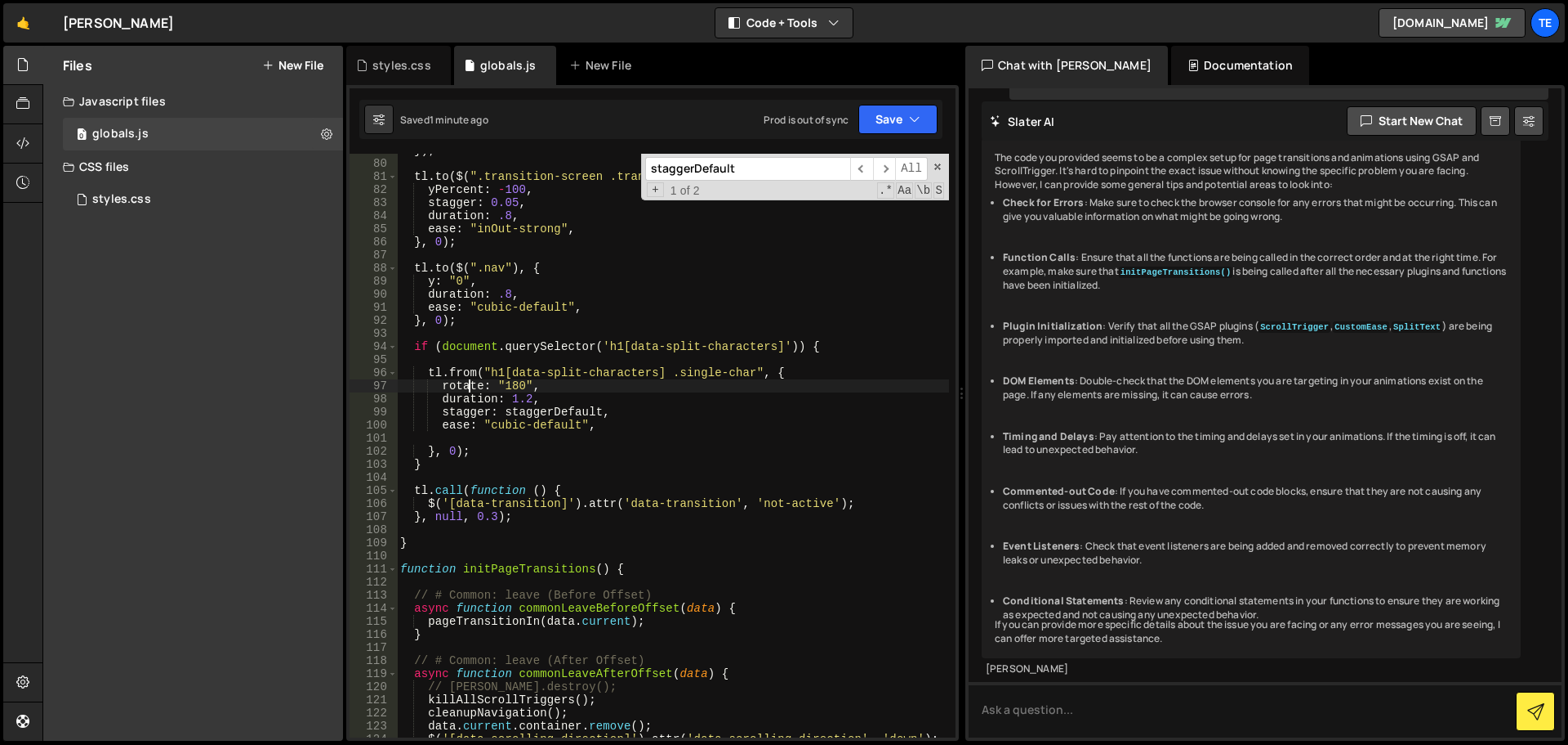
click at [469, 379] on div "}) ; tl . to ( $ ( ".transition-screen .transition-block" ) , { yPercent : - 10…" at bounding box center [673, 448] width 552 height 610
paste textarea
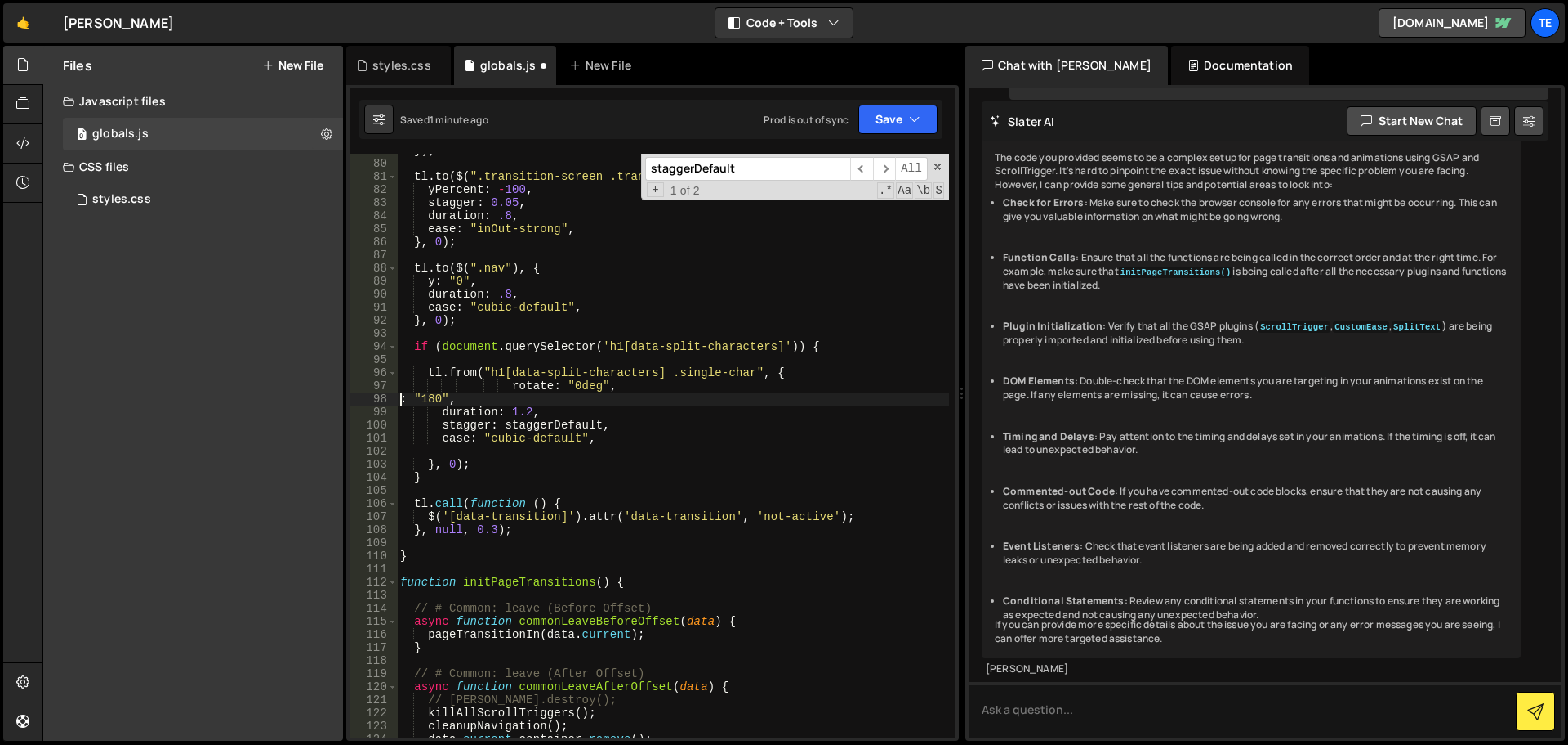
scroll to position [0, 4]
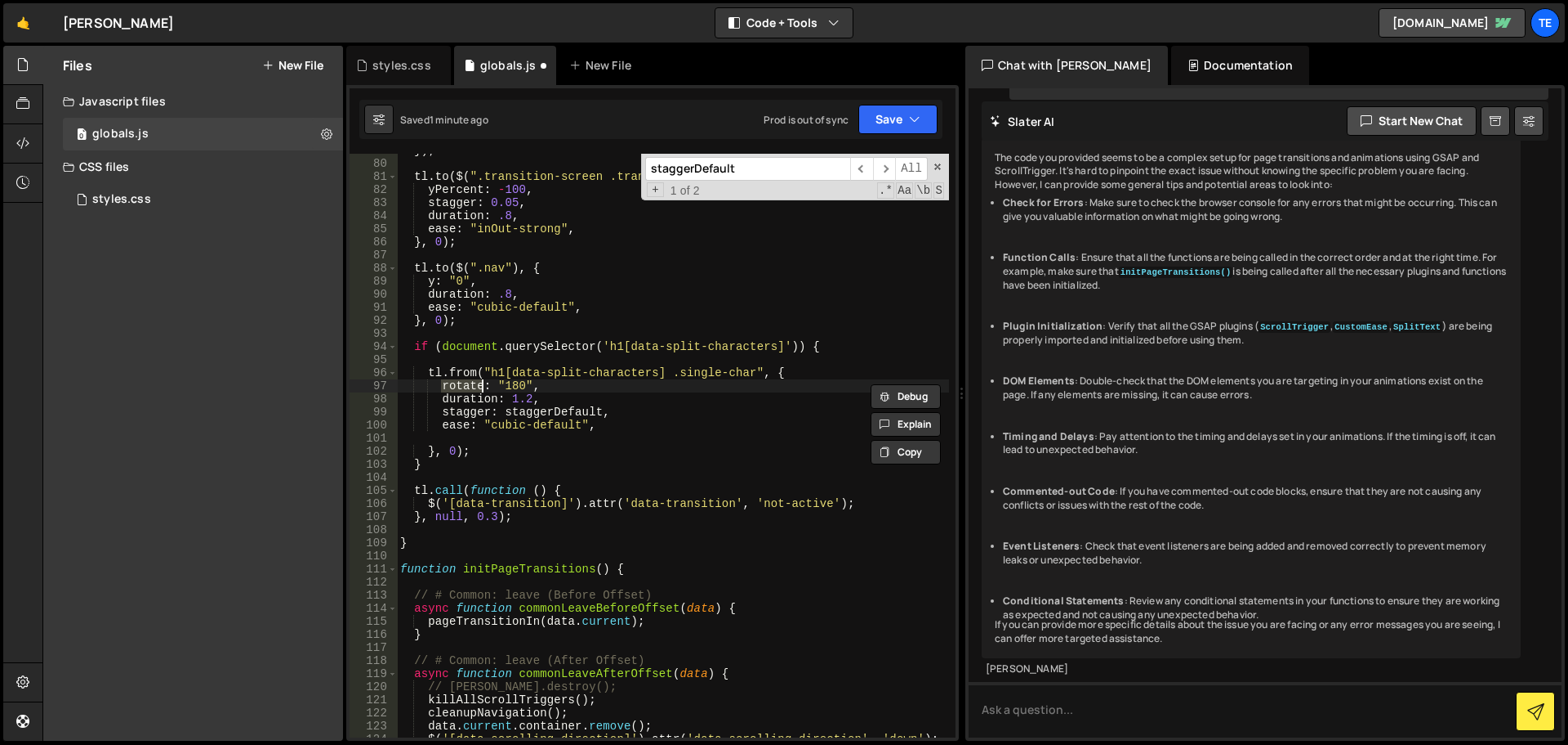
click at [500, 382] on div "}) ; tl . to ( $ ( ".transition-screen .transition-block" ) , { yPercent : - 10…" at bounding box center [673, 448] width 552 height 610
paste textarea
click at [508, 386] on div "}) ; tl . to ( $ ( ".transition-screen .transition-block" ) , { yPercent : - 10…" at bounding box center [673, 448] width 552 height 610
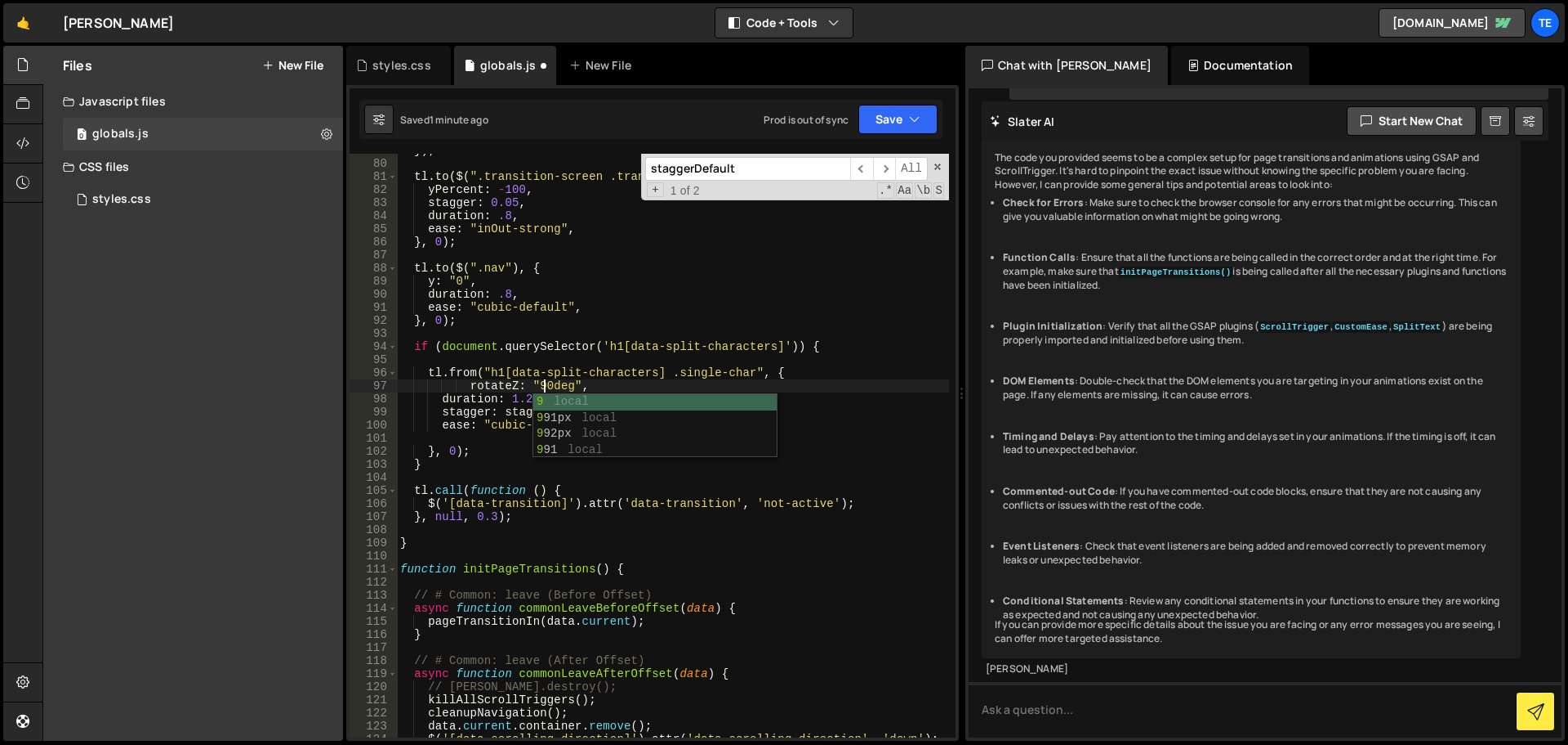
scroll to position [0, 10]
click at [487, 385] on div "}) ; tl . to ( $ ( ".transition-screen .transition-block" ) , { yPercent : - 10…" at bounding box center [673, 448] width 552 height 610
type textarea "rotateY: "90deg","
click at [577, 390] on div "}) ; tl . to ( $ ( ".transition-screen .transition-block" ) , { yPercent : - 10…" at bounding box center [673, 448] width 552 height 610
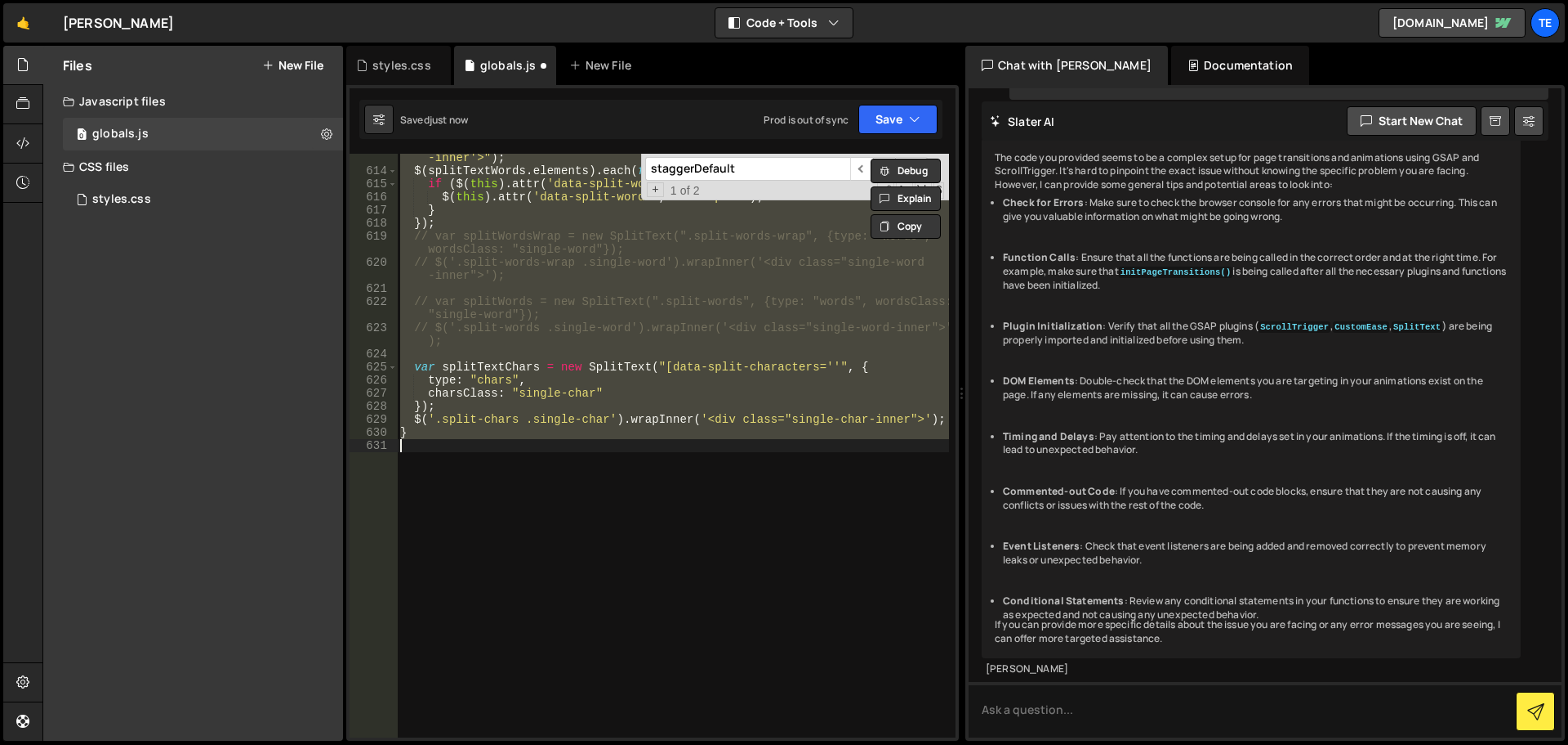
scroll to position [977, 0]
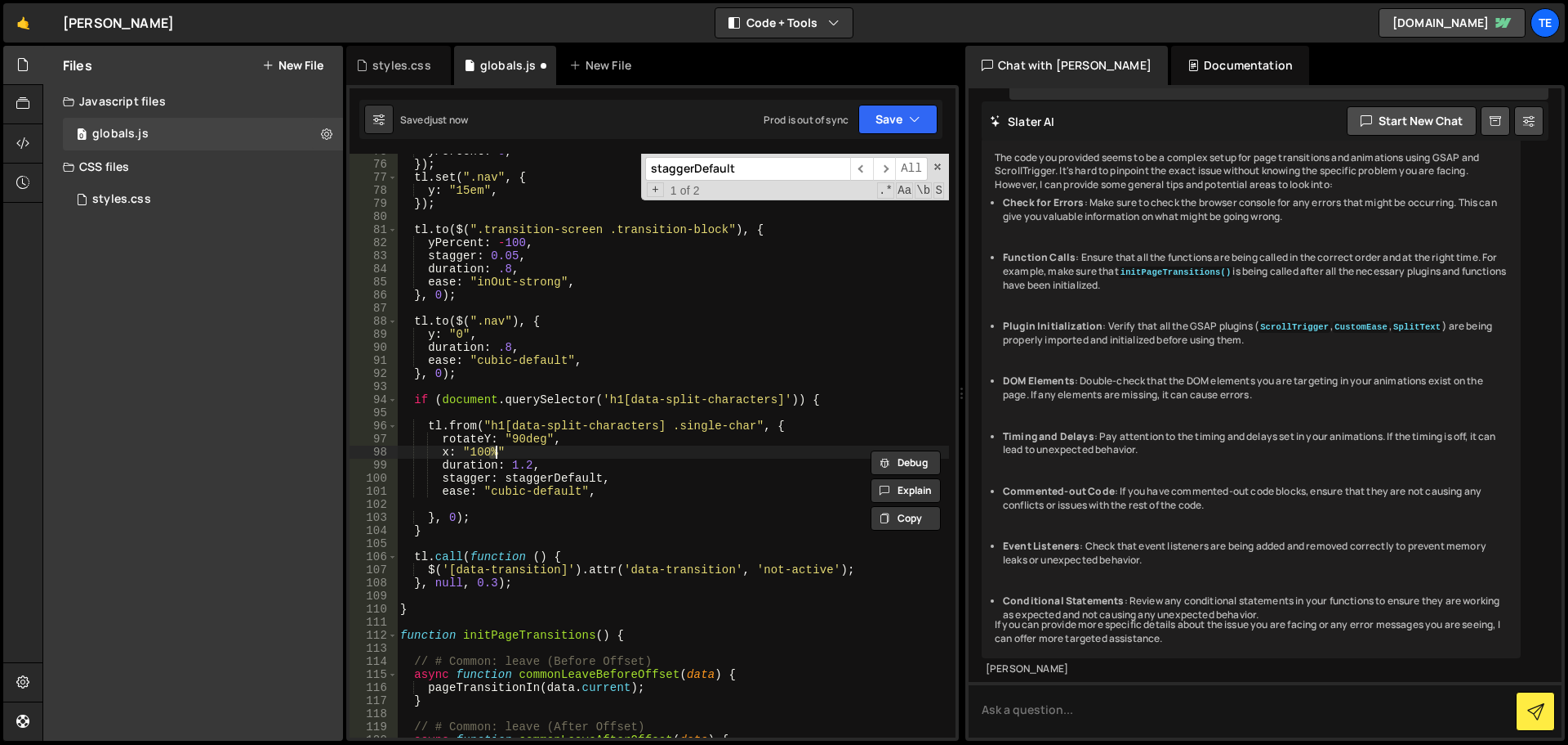
click at [503, 451] on div "yPercent : 0 , }) ; tl . set ( ".nav" , { y : "15em" , }) ; tl . to ( $ ( ".tra…" at bounding box center [673, 449] width 552 height 610
click at [453, 518] on div "yPercent : 0 , }) ; tl . set ( ".nav" , { y : "15em" , }) ; tl . to ( $ ( ".tra…" at bounding box center [673, 449] width 552 height 610
click at [473, 457] on div "yPercent : 0 , }) ; tl . set ( ".nav" , { y : "15em" , }) ; tl . to ( $ ( ".tra…" at bounding box center [673, 449] width 552 height 610
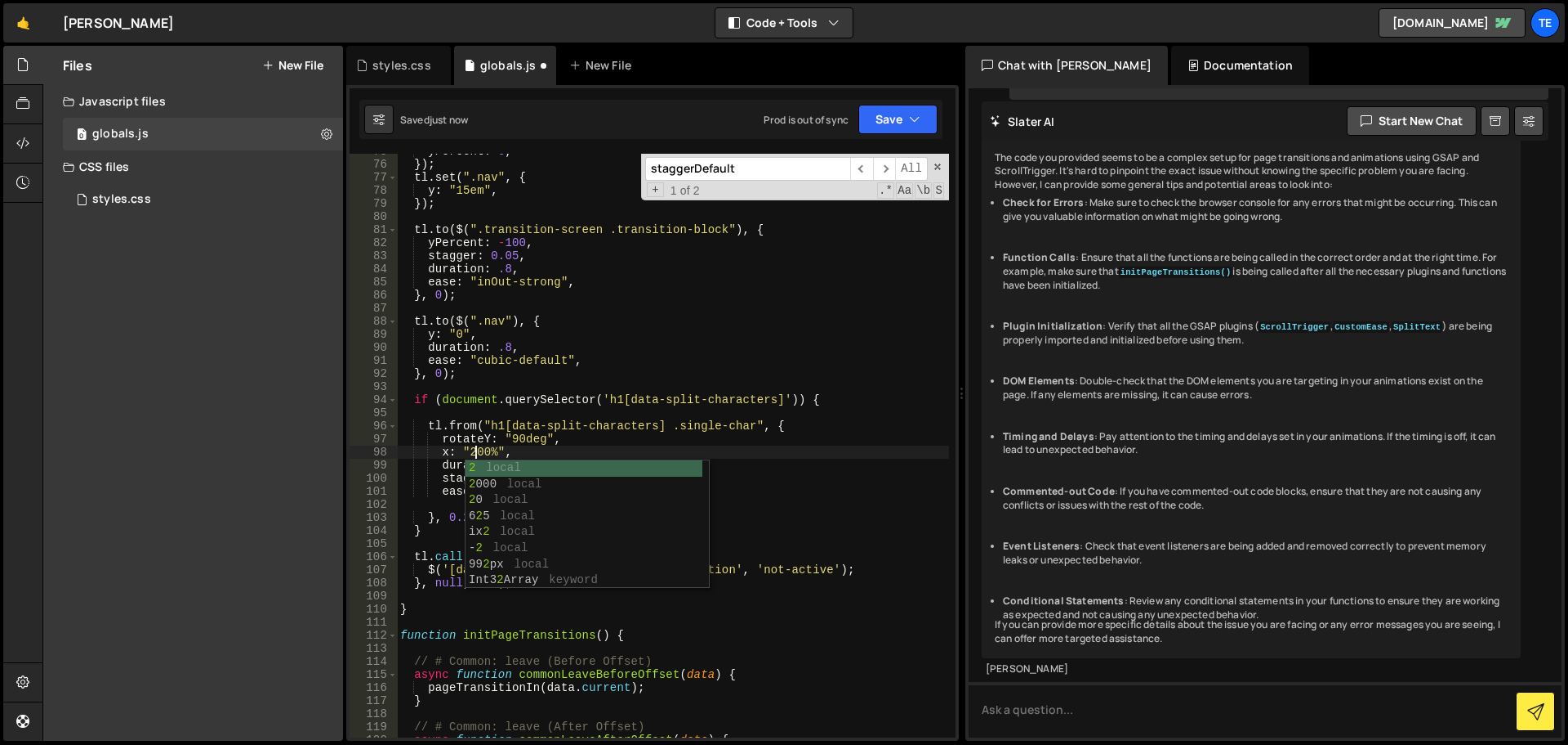
scroll to position [0, 5]
click at [605, 444] on div "yPercent : 0 , }) ; tl . set ( ".nav" , { y : "15em" , }) ; tl . to ( $ ( ".tra…" at bounding box center [673, 449] width 552 height 610
click at [465, 447] on div "yPercent : 0 , }) ; tl . set ( ".nav" , { y : "15em" , }) ; tl . to ( $ ( ".tra…" at bounding box center [673, 449] width 552 height 610
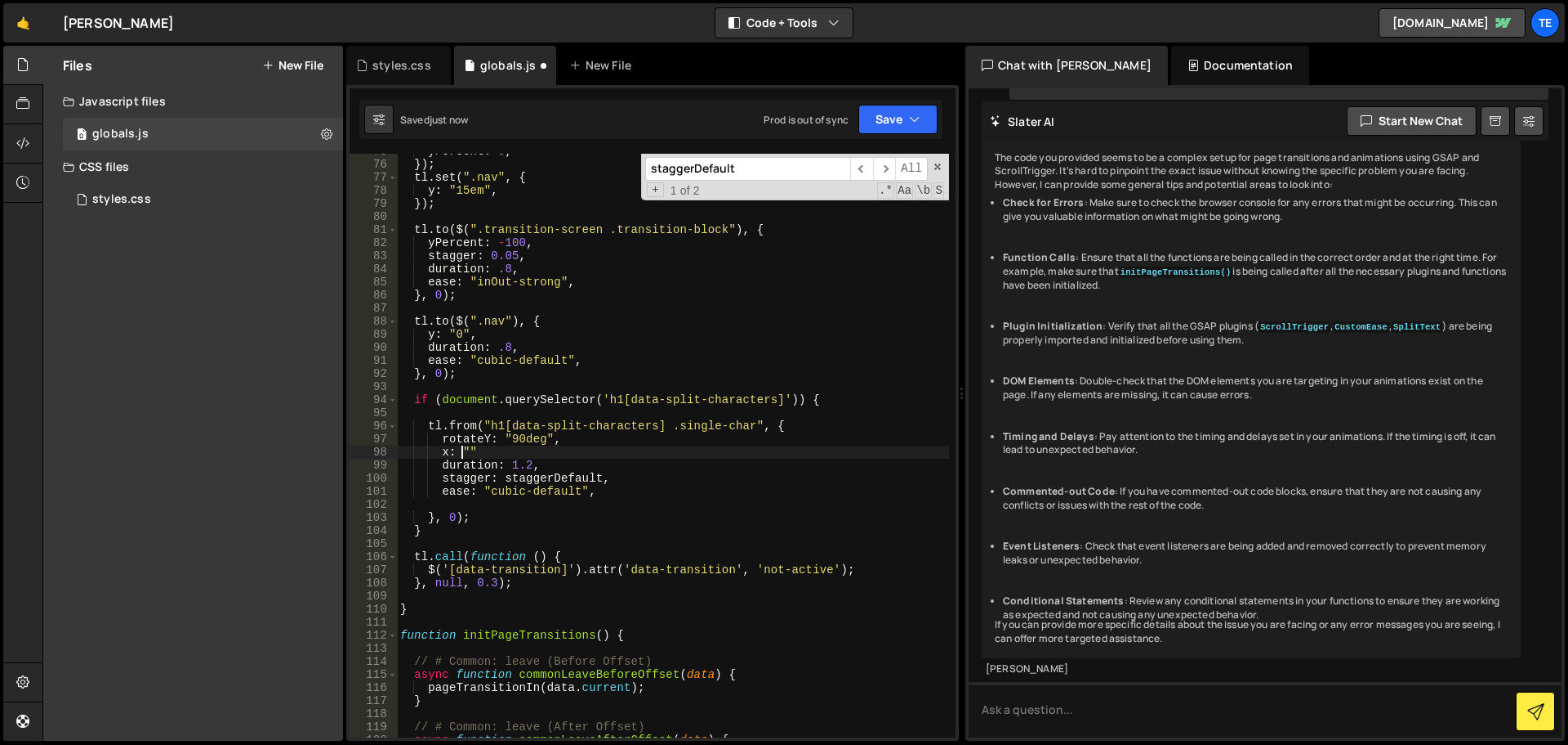
click at [465, 447] on div "yPercent : 0 , }) ; tl . set ( ".nav" , { y : "15em" , }) ; tl . to ( $ ( ".tra…" at bounding box center [673, 449] width 552 height 610
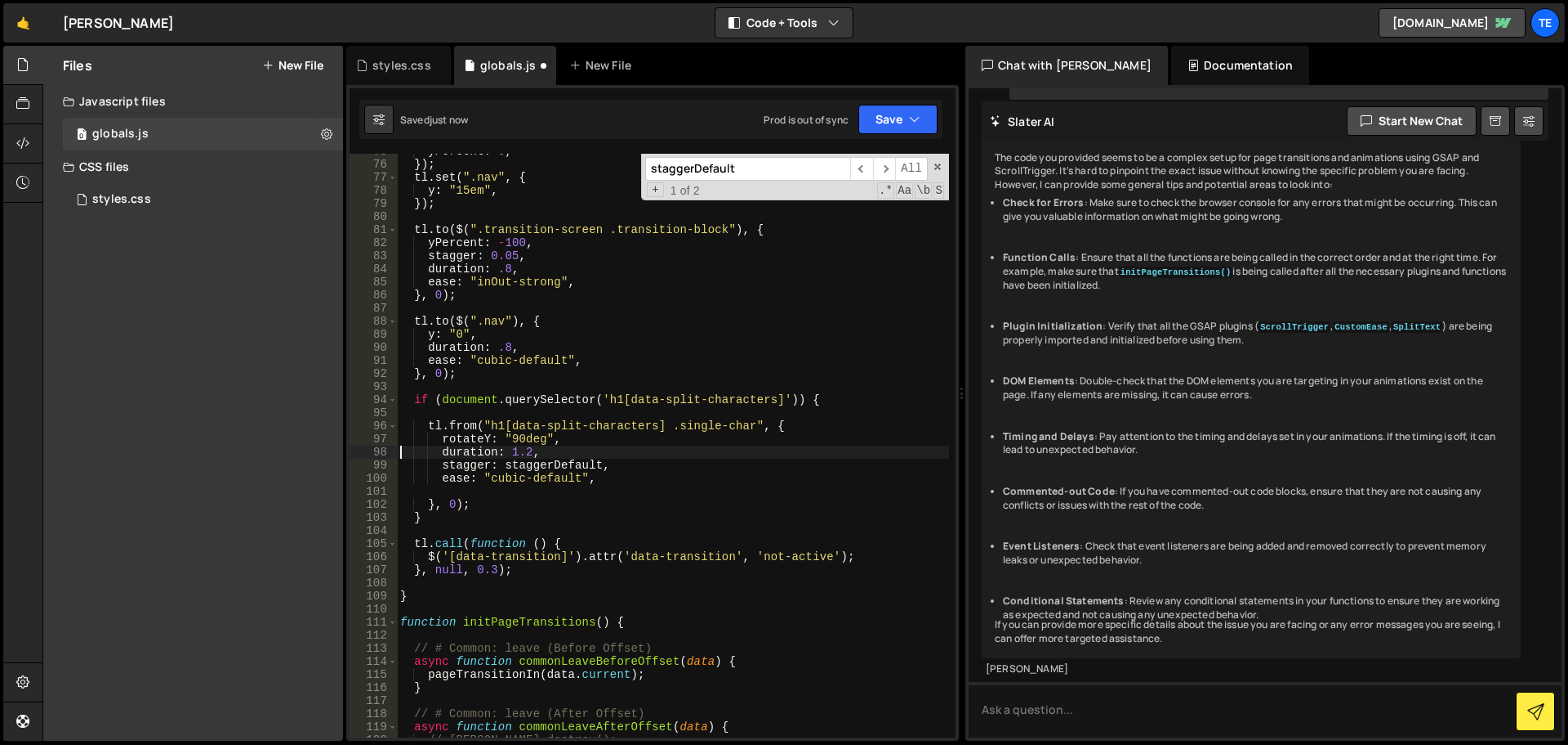
click at [454, 438] on div "yPercent : 0 , }) ; tl . set ( ".nav" , { y : "15em" , }) ; tl . to ( $ ( ".tra…" at bounding box center [673, 449] width 552 height 610
click at [543, 461] on div "yPercent : 0 , }) ; tl . set ( ".nav" , { y : "15em" , }) ; tl . to ( $ ( ".tra…" at bounding box center [673, 449] width 552 height 610
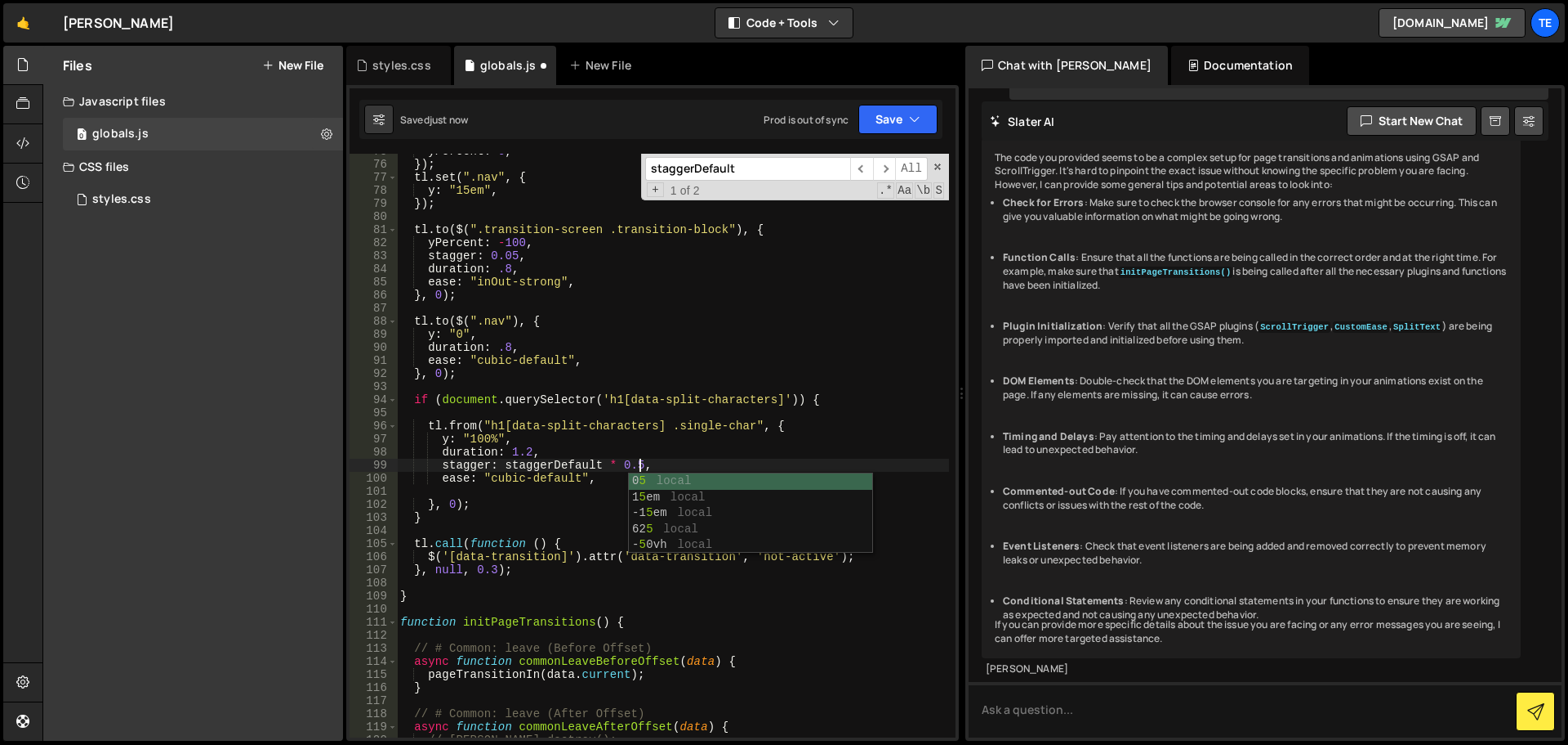
scroll to position [0, 17]
click at [823, 395] on div "yPercent : 0 , }) ; tl . set ( ".nav" , { y : "15em" , }) ; tl . to ( $ ( ".tra…" at bounding box center [673, 449] width 552 height 610
click at [445, 520] on div "yPercent : 0 , }) ; tl . set ( ".nav" , { y : "15em" , }) ; tl . to ( $ ( ".tra…" at bounding box center [673, 449] width 552 height 610
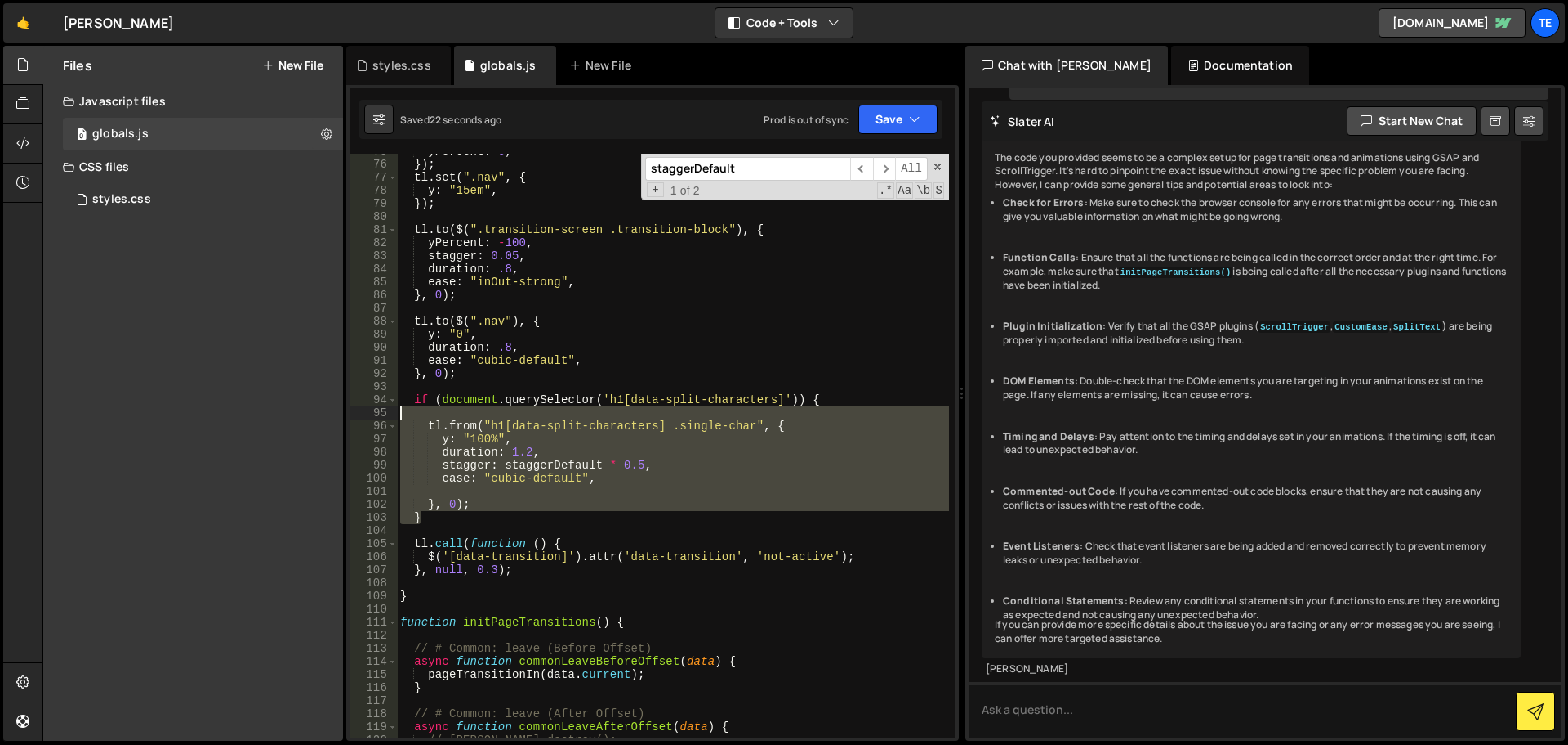
drag, startPoint x: 497, startPoint y: 519, endPoint x: 391, endPoint y: 390, distance: 167.0
click at [391, 390] on div "} 75 76 77 78 79 80 81 82 83 84 85 86 87 88 89 90 91 92 93 94 95 96 97 98 99 10…" at bounding box center [653, 446] width 606 height 584
type textarea "if (document.querySelector('h1[data-split-characters]')) {"
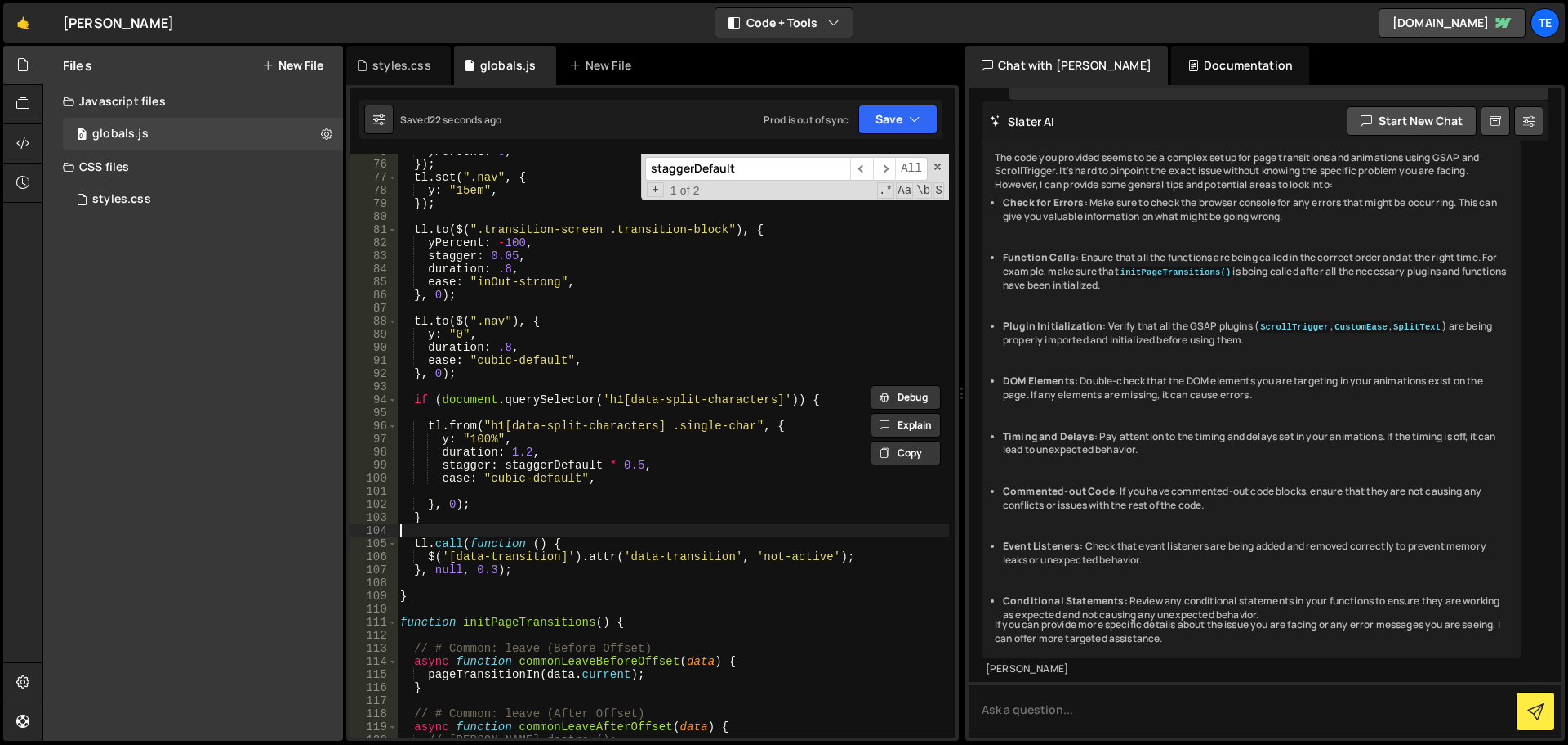
click at [443, 524] on div "yPercent : 0 , }) ; tl . set ( ".nav" , { y : "15em" , }) ; tl . to ( $ ( ".tra…" at bounding box center [673, 449] width 552 height 610
click at [493, 523] on div "yPercent : 0 , }) ; tl . set ( ".nav" , { y : "15em" , }) ; tl . to ( $ ( ".tra…" at bounding box center [673, 449] width 552 height 610
type textarea "}"
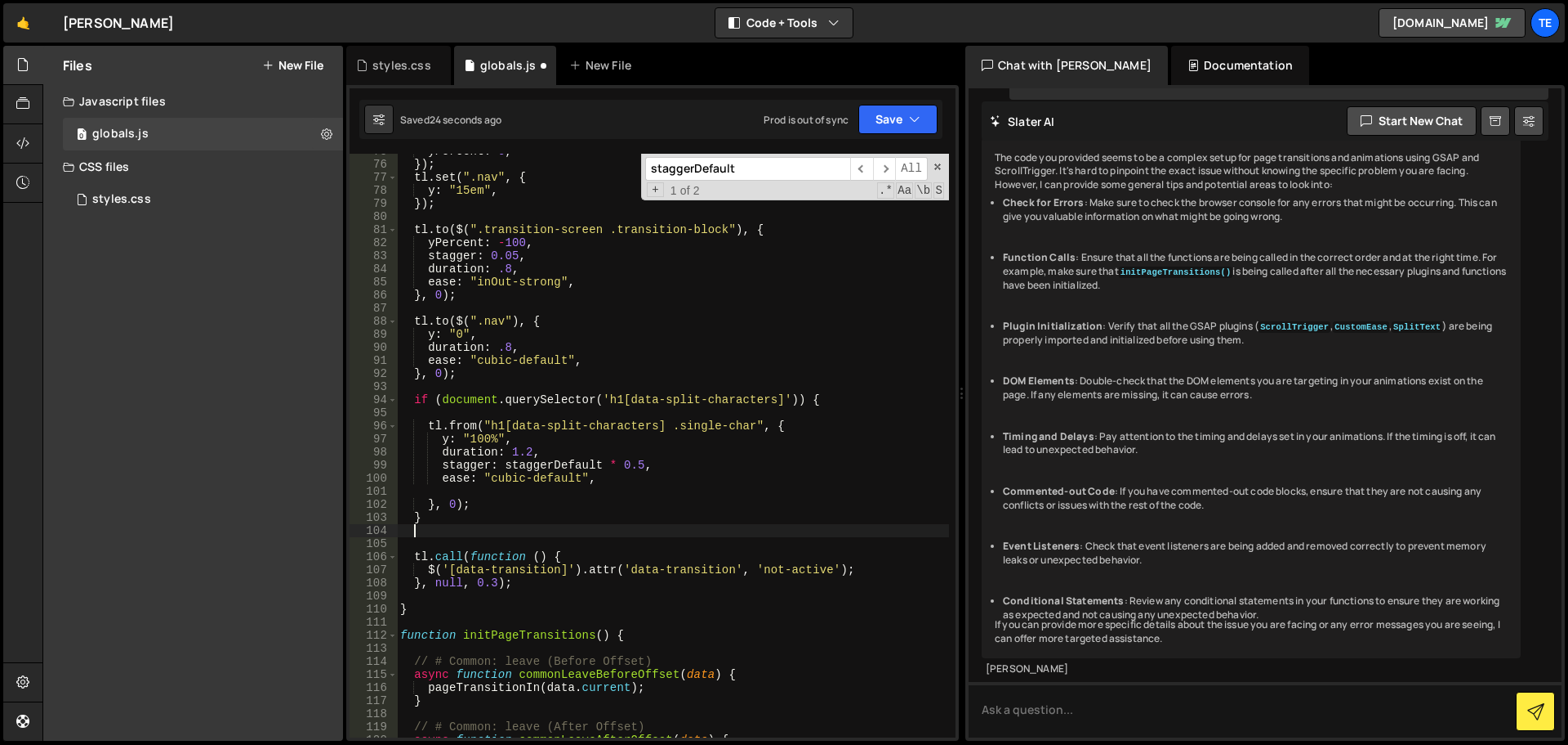
paste textarea "}"
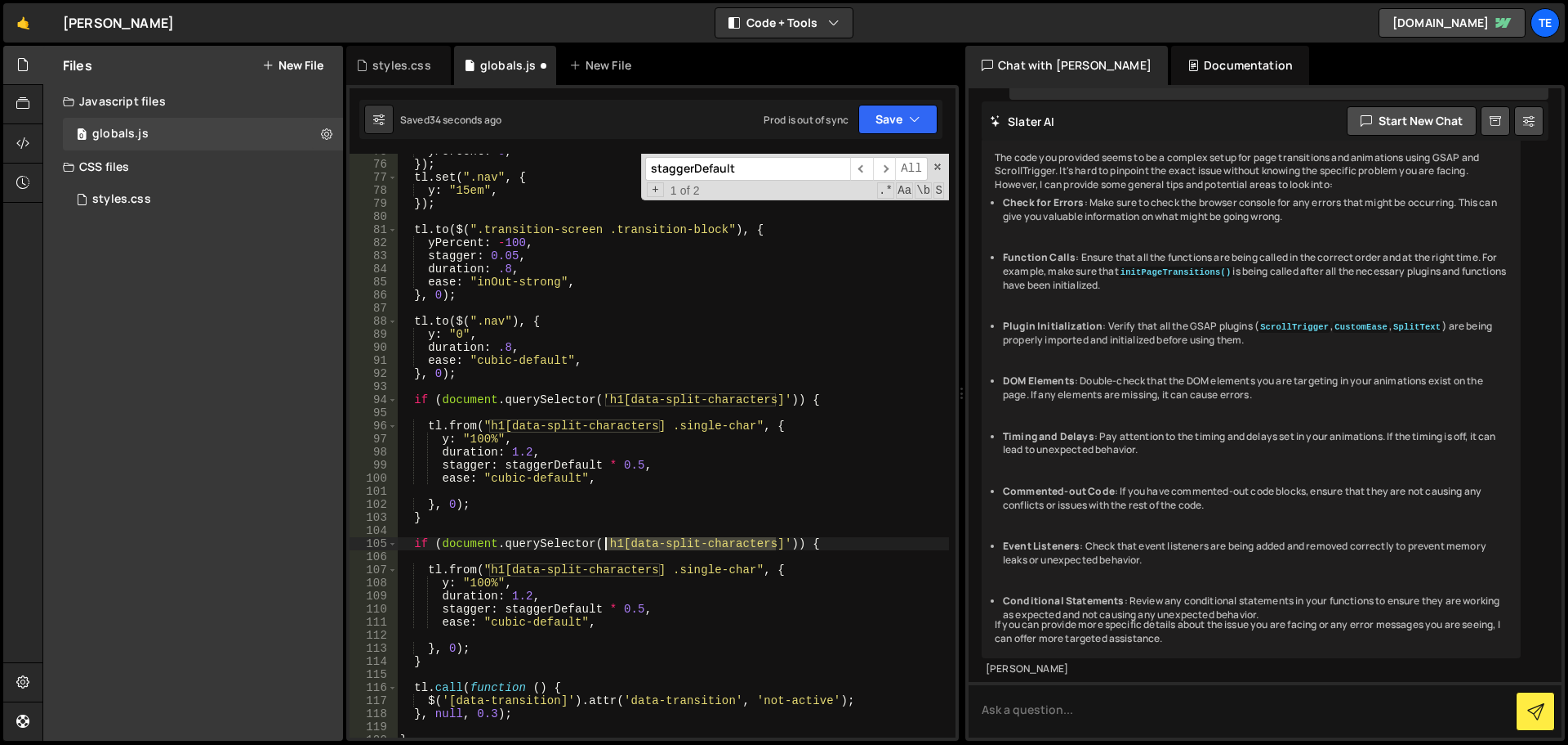
drag, startPoint x: 778, startPoint y: 542, endPoint x: 609, endPoint y: 546, distance: 169.0
click at [606, 545] on div "yPercent : 0 , }) ; tl . set ( ".nav" , { y : "15em" , }) ; tl . to ( $ ( ".tra…" at bounding box center [673, 449] width 552 height 610
paste textarea "breadcrumb"
drag, startPoint x: 661, startPoint y: 570, endPoint x: 490, endPoint y: 570, distance: 171.0
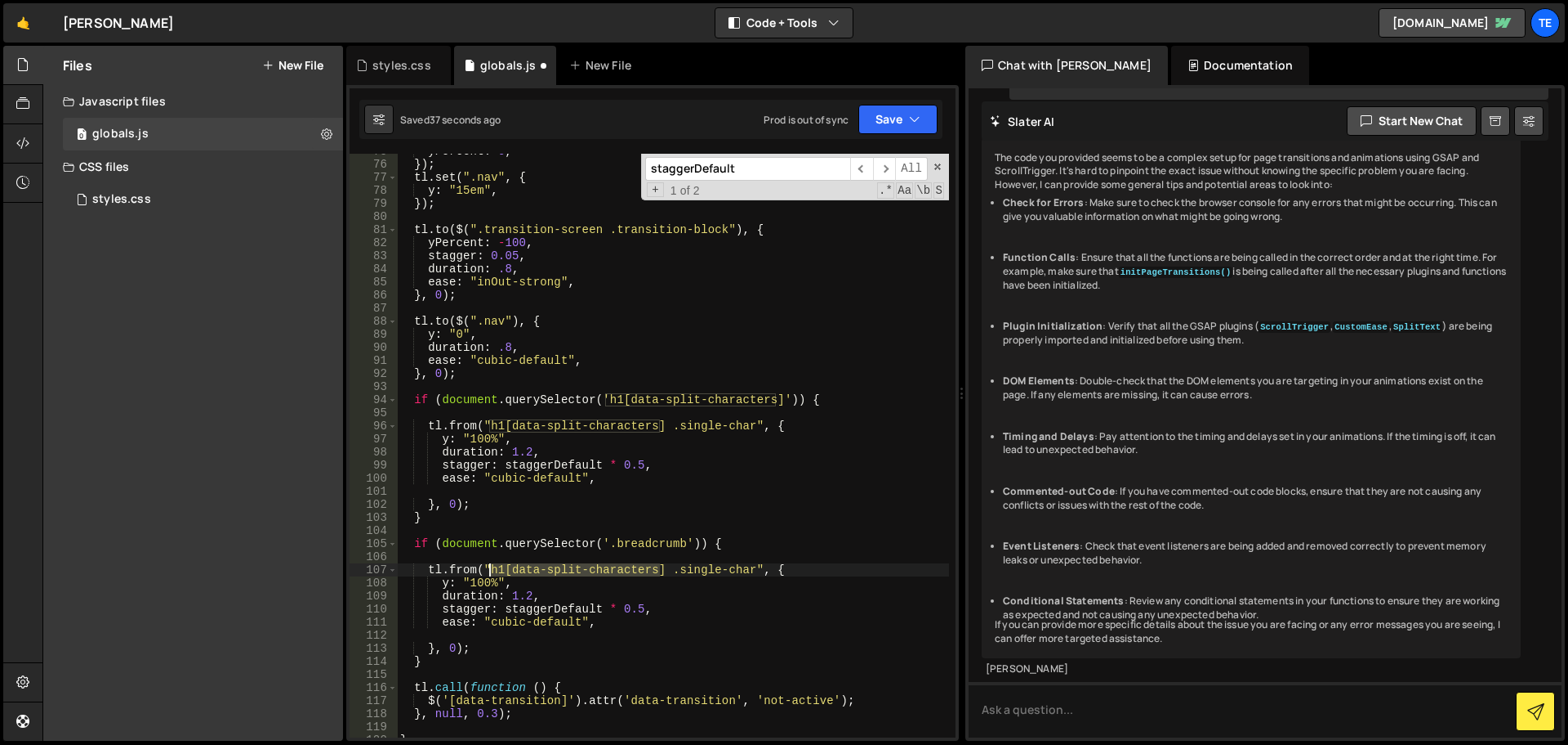
click at [490, 570] on div "yPercent : 0 , }) ; tl . set ( ".nav" , { y : "15em" , }) ; tl . to ( $ ( ".tra…" at bounding box center [673, 449] width 552 height 610
paste textarea "breadcrumb"
click at [629, 570] on div "yPercent : 0 , }) ; tl . set ( ".nav" , { y : "15em" , }) ; tl . to ( $ ( ".tra…" at bounding box center [673, 449] width 552 height 610
drag, startPoint x: 629, startPoint y: 570, endPoint x: 571, endPoint y: 572, distance: 58.0
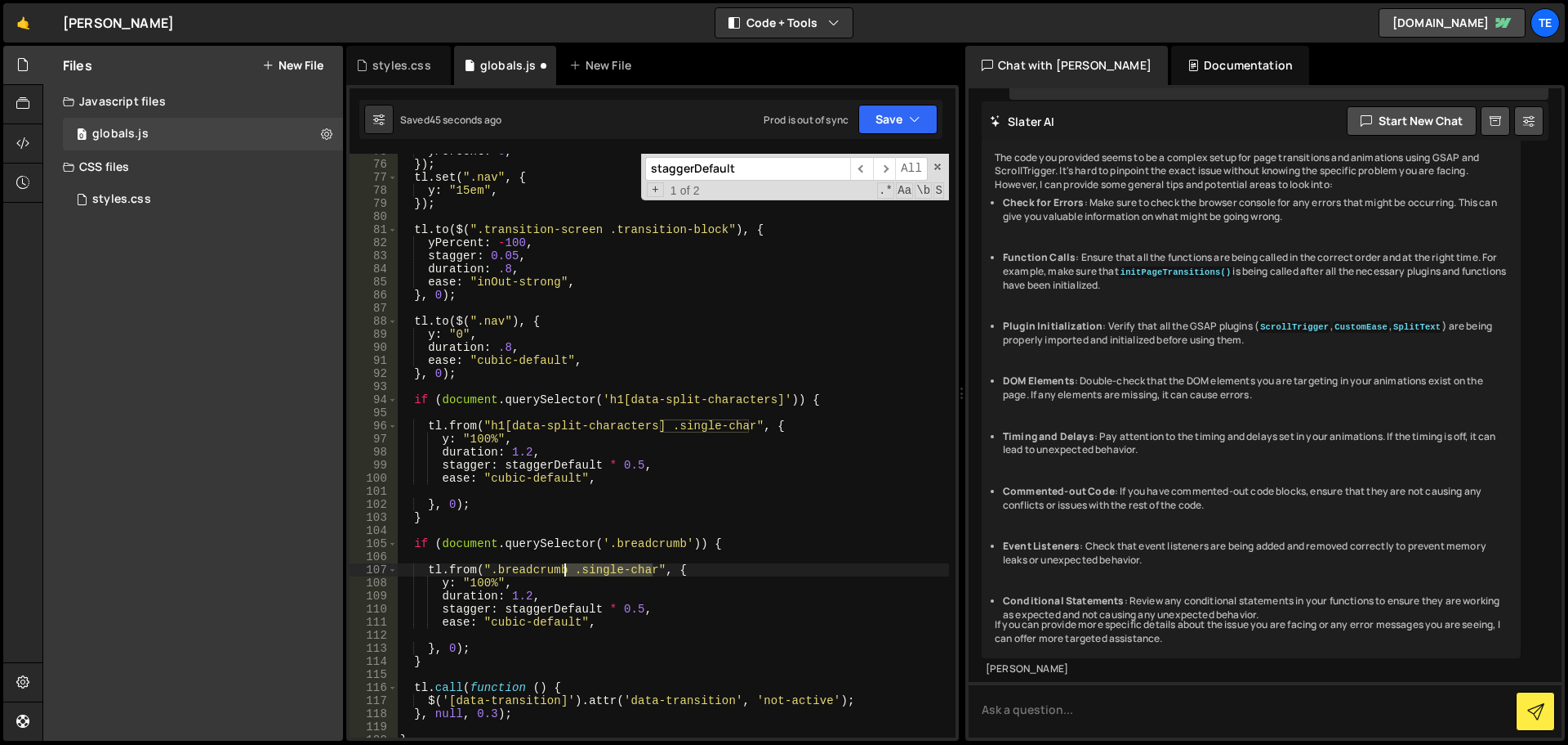
click at [571, 572] on div "yPercent : 0 , }) ; tl . set ( ".nav" , { y : "15em" , }) ; tl . to ( $ ( ".tra…" at bounding box center [673, 449] width 552 height 610
type textarea "tl.from(".breadcrumb > *", {"
click at [631, 493] on div "yPercent : 0 , }) ; tl . set ( ".nav" , { y : "15em" , }) ; tl . to ( $ ( ".tra…" at bounding box center [673, 449] width 552 height 610
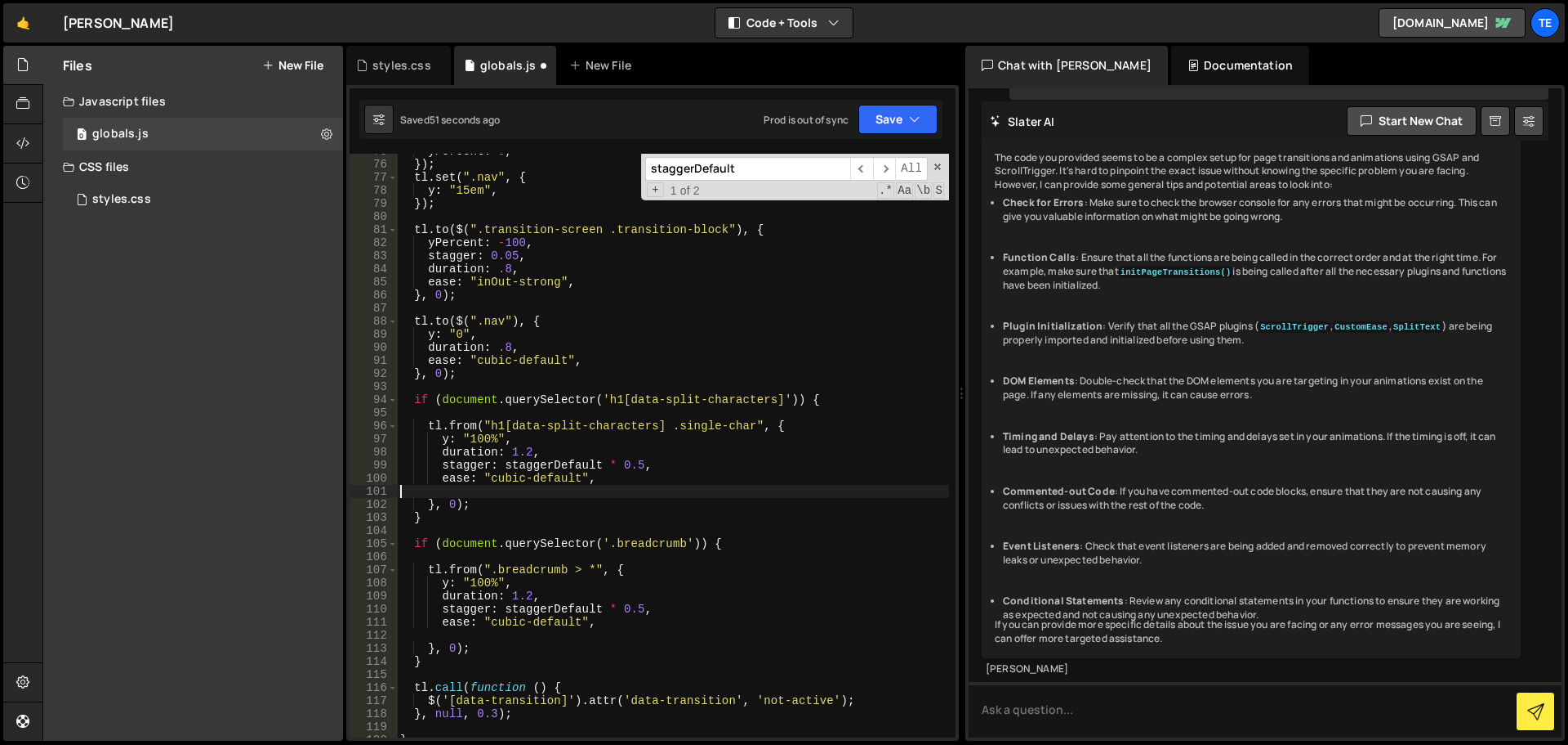
scroll to position [0, 0]
click at [655, 546] on div "yPercent : 0 , }) ; tl . set ( ".nav" , { y : "15em" , }) ; tl . to ( $ ( ".tra…" at bounding box center [673, 449] width 552 height 610
click at [533, 572] on div "yPercent : 0 , }) ; tl . set ( ".nav" , { y : "15em" , }) ; tl . to ( $ ( ".tra…" at bounding box center [673, 449] width 552 height 610
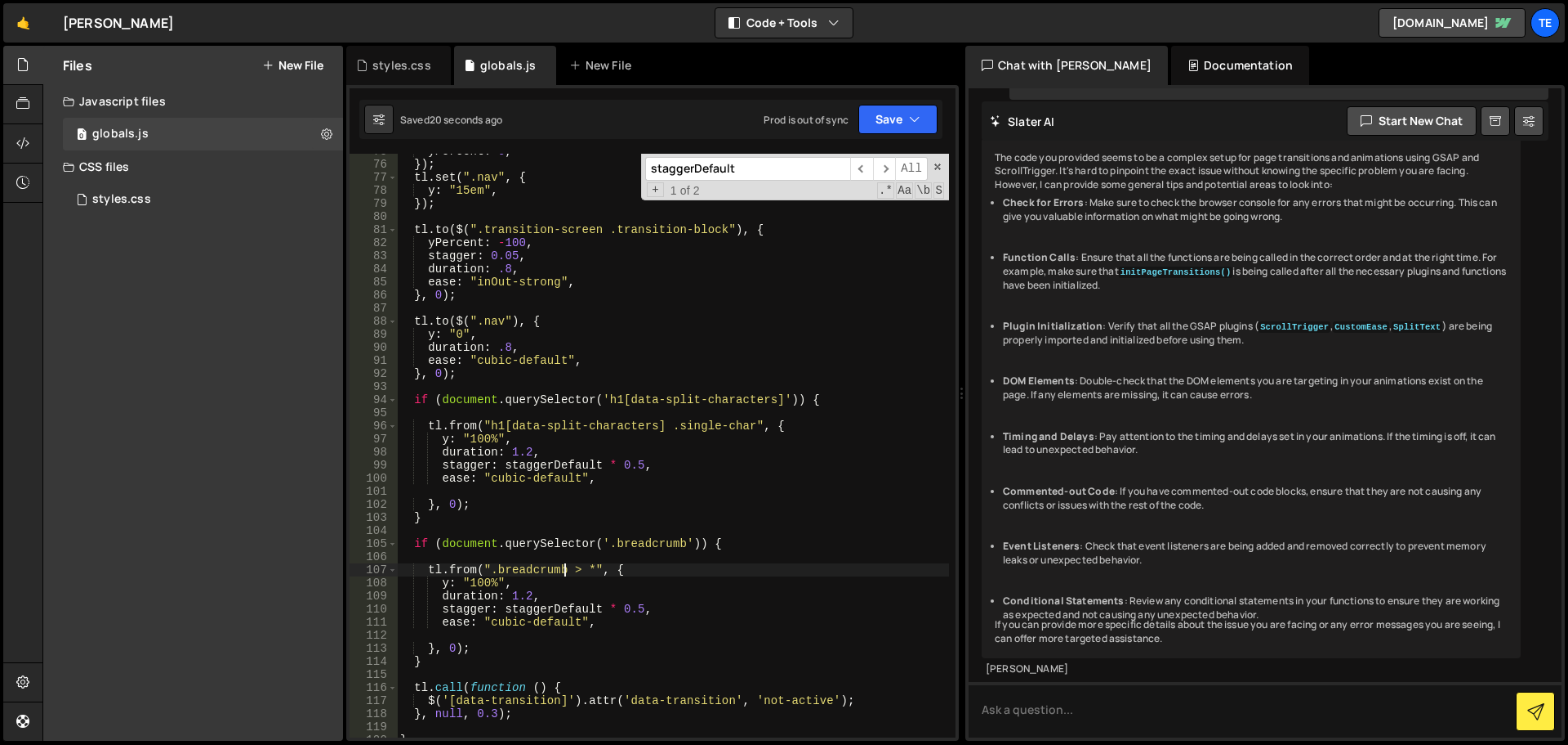
click at [454, 652] on div "yPercent : 0 , }) ; tl . set ( ".nav" , { y : "15em" , }) ; tl . to ( $ ( ".tra…" at bounding box center [673, 449] width 552 height 610
click at [447, 583] on div "yPercent : 0 , }) ; tl . set ( ".nav" , { y : "15em" , }) ; tl . to ( $ ( ".tra…" at bounding box center [673, 449] width 552 height 610
click at [478, 587] on div "yPercent : 0 , }) ; tl . set ( ".nav" , { y : "15em" , }) ; tl . to ( $ ( ".tra…" at bounding box center [673, 449] width 552 height 610
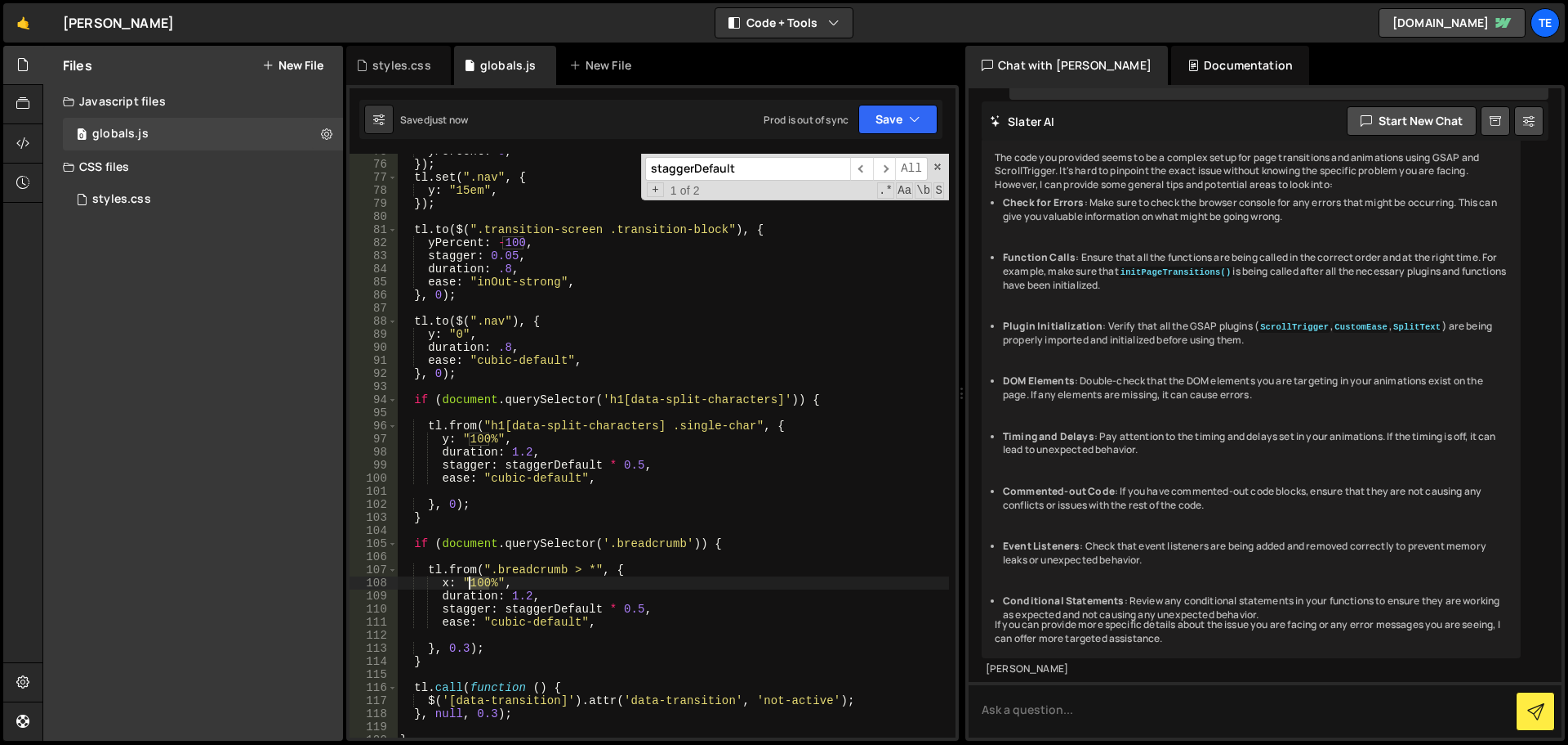
click at [478, 587] on div "yPercent : 0 , }) ; tl . set ( ".nav" , { y : "15em" , }) ; tl . to ( $ ( ".tra…" at bounding box center [673, 449] width 552 height 610
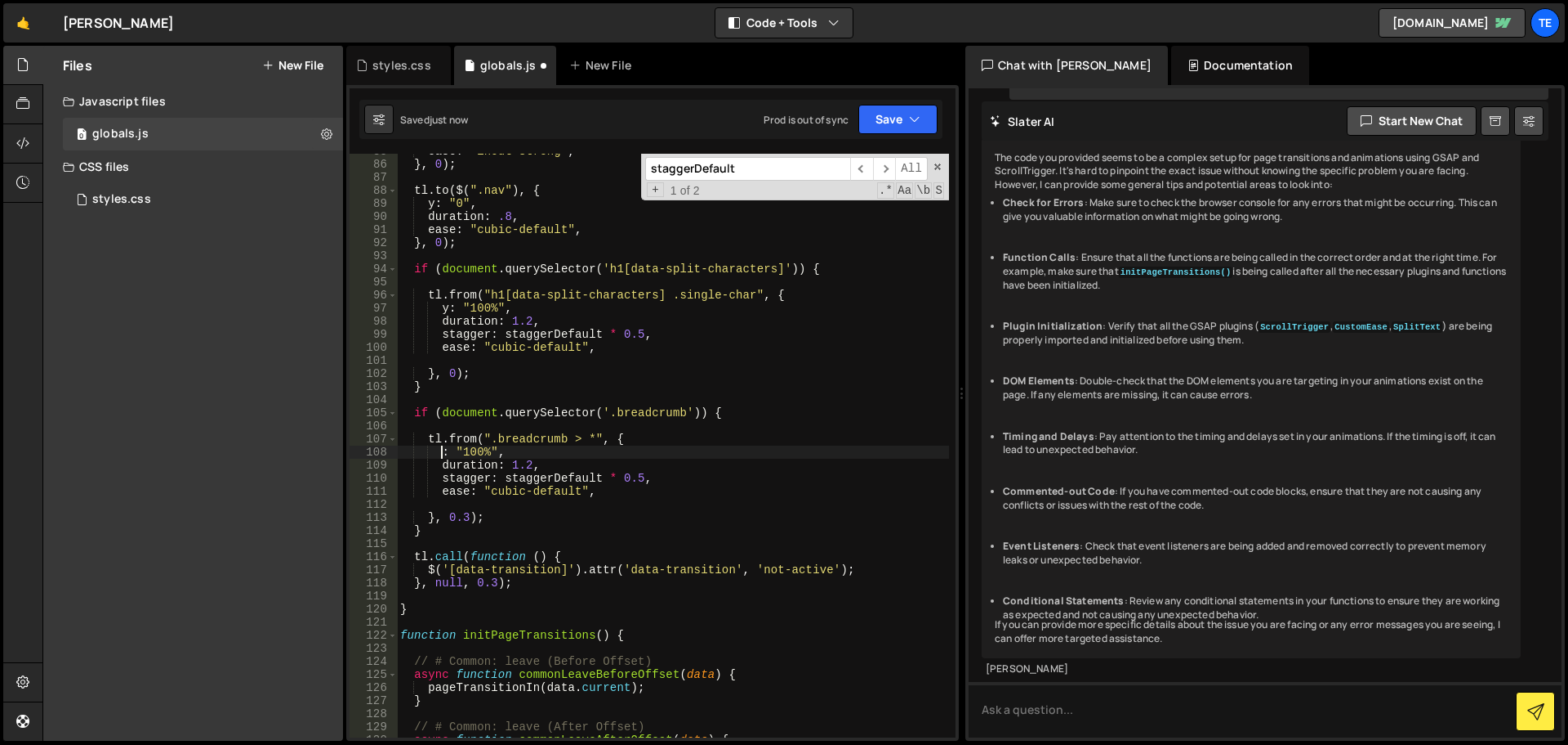
scroll to position [1107, 0]
click at [466, 455] on div "ease : "inOut-strong" , } , 0 ) ; tl . to ( $ ( ".nav" ) , { y : "0" , duration…" at bounding box center [673, 449] width 552 height 610
click at [464, 518] on div "ease : "inOut-strong" , } , 0 ) ; tl . to ( $ ( ".nav" ) , { y : "0" , duration…" at bounding box center [673, 449] width 552 height 610
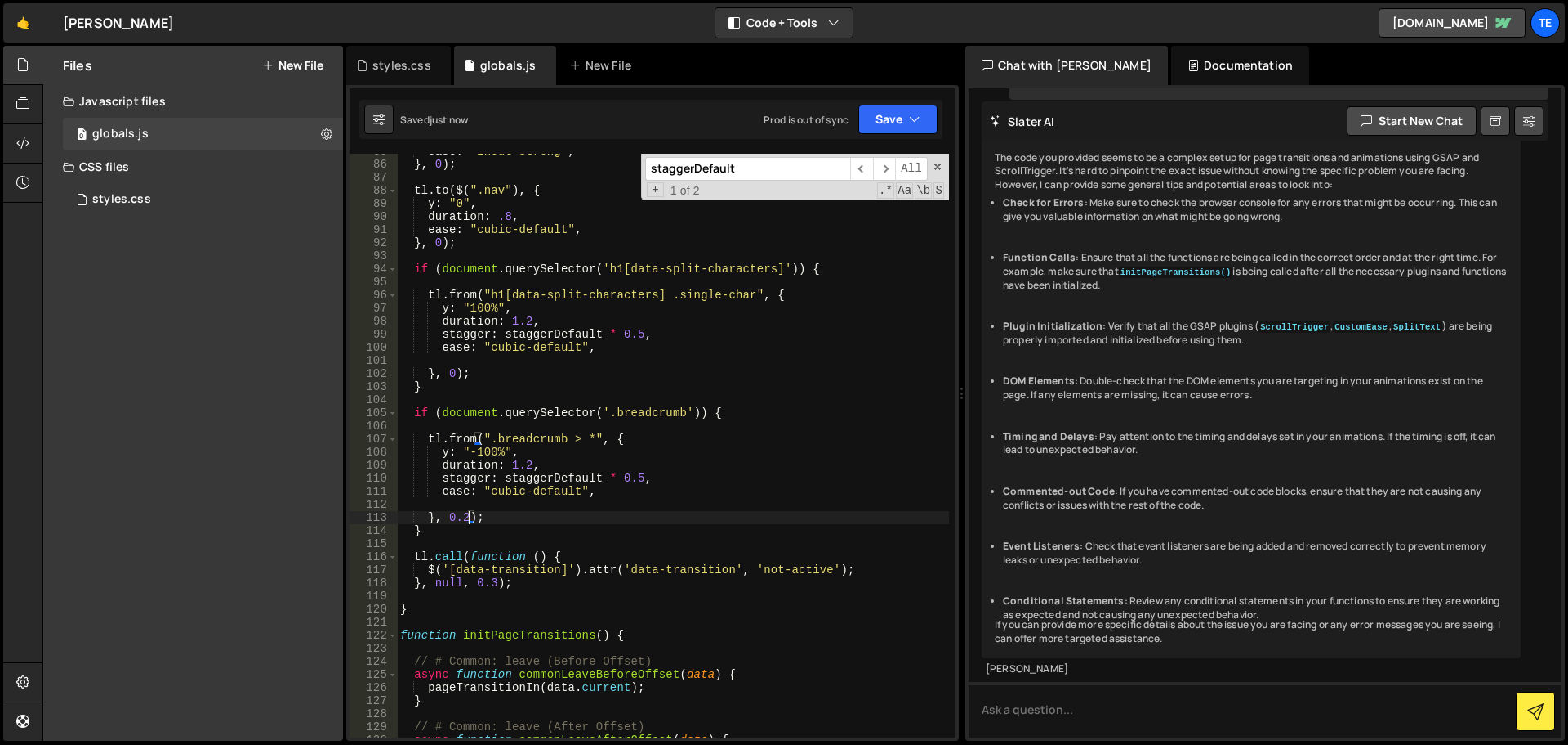
click at [620, 476] on div "ease : "inOut-strong" , } , 0 ) ; tl . to ( $ ( ".nav" ) , { y : "0" , duration…" at bounding box center [673, 449] width 552 height 610
click at [746, 412] on div "ease : "inOut-strong" , } , 0 ) ; tl . to ( $ ( ".nav" ) , { y : "0" , duration…" at bounding box center [673, 449] width 552 height 610
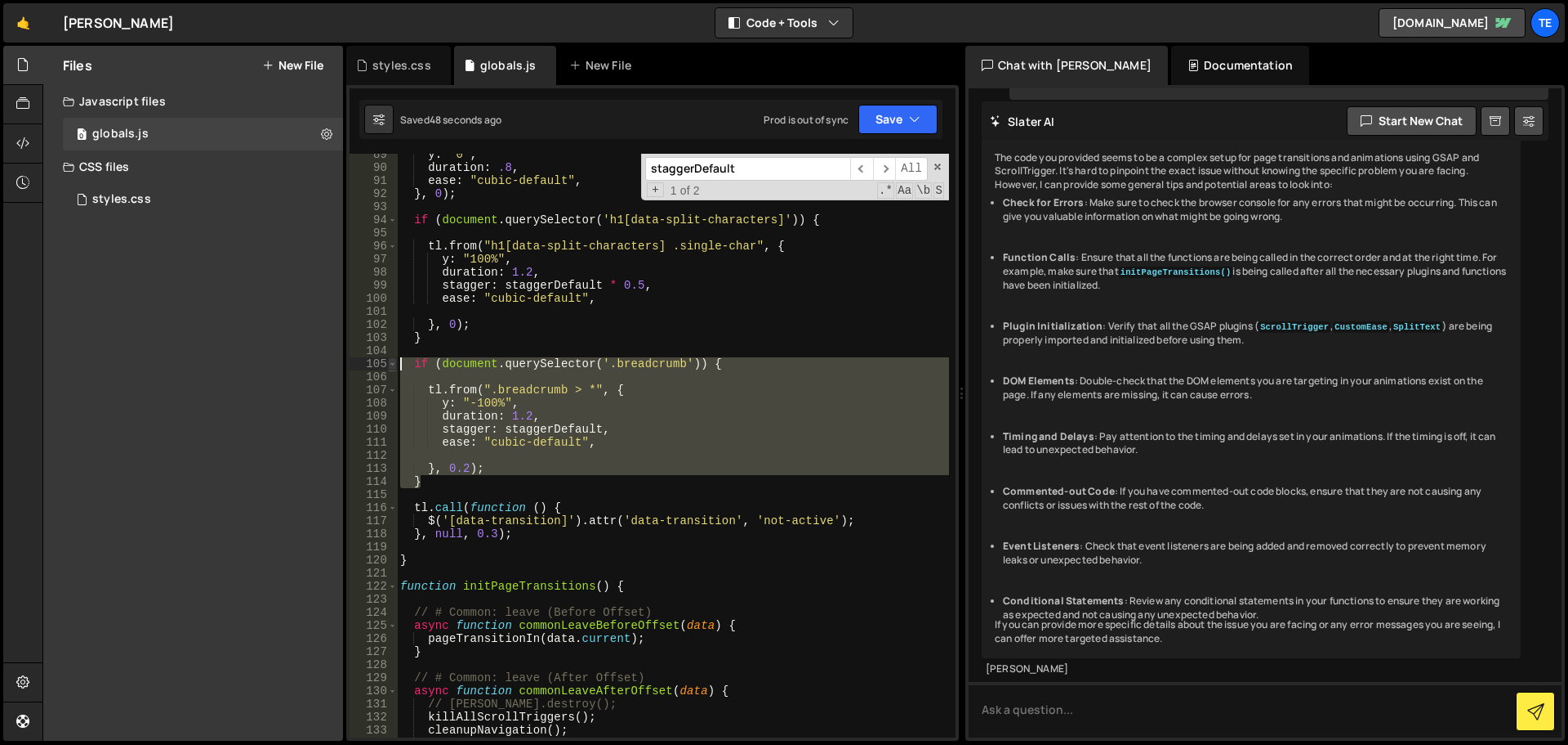
drag, startPoint x: 433, startPoint y: 485, endPoint x: 391, endPoint y: 365, distance: 127.1
click at [391, 365] on div "if (document.querySelector('.breadcrumb')) { 89 90 91 92 93 94 95 96 97 98 99 1…" at bounding box center [653, 446] width 606 height 584
click at [454, 480] on div "y : "0" , duration : .8 , ease : "cubic-default" , } , 0 ) ; if ( document . qu…" at bounding box center [673, 446] width 552 height 584
type textarea "}"
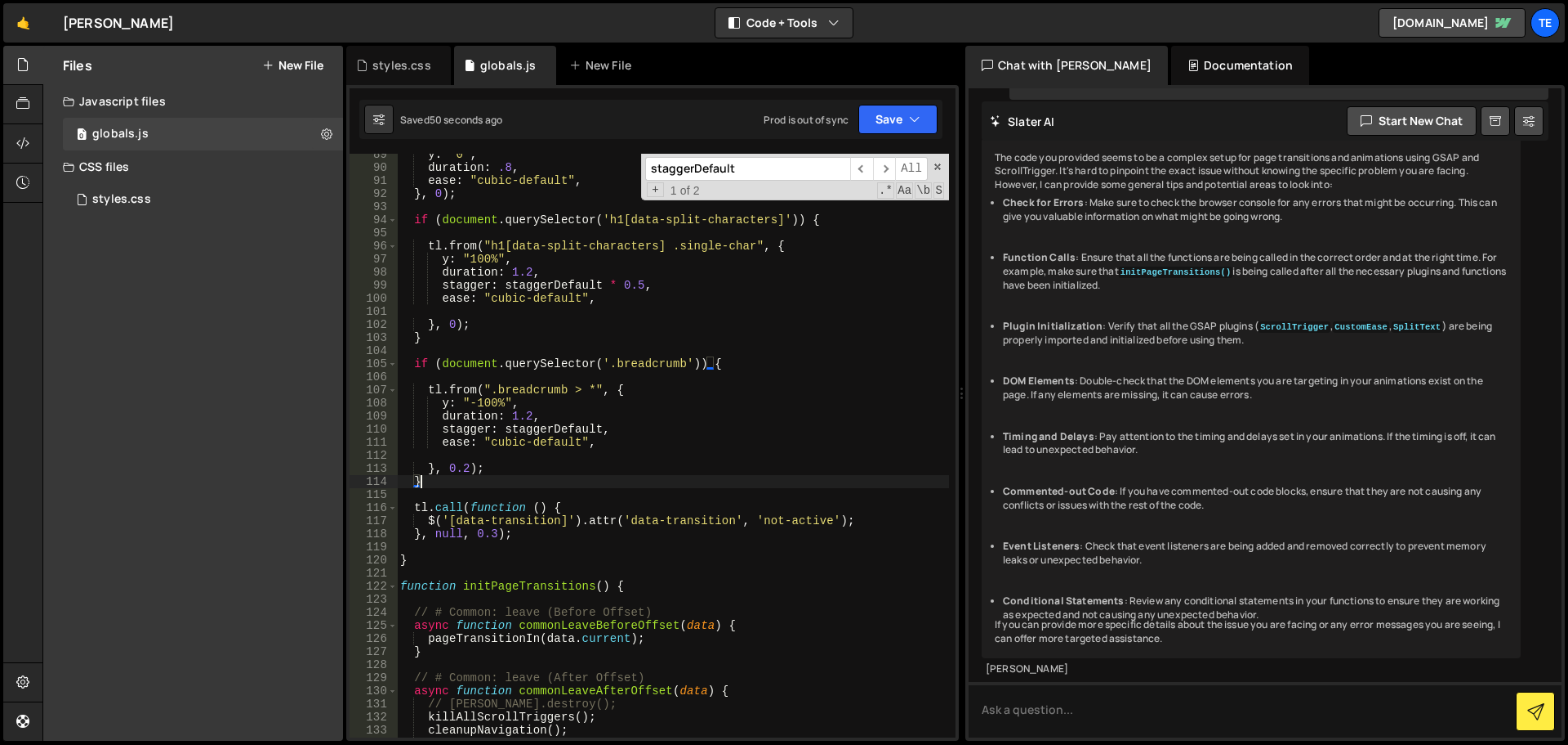
scroll to position [0, 0]
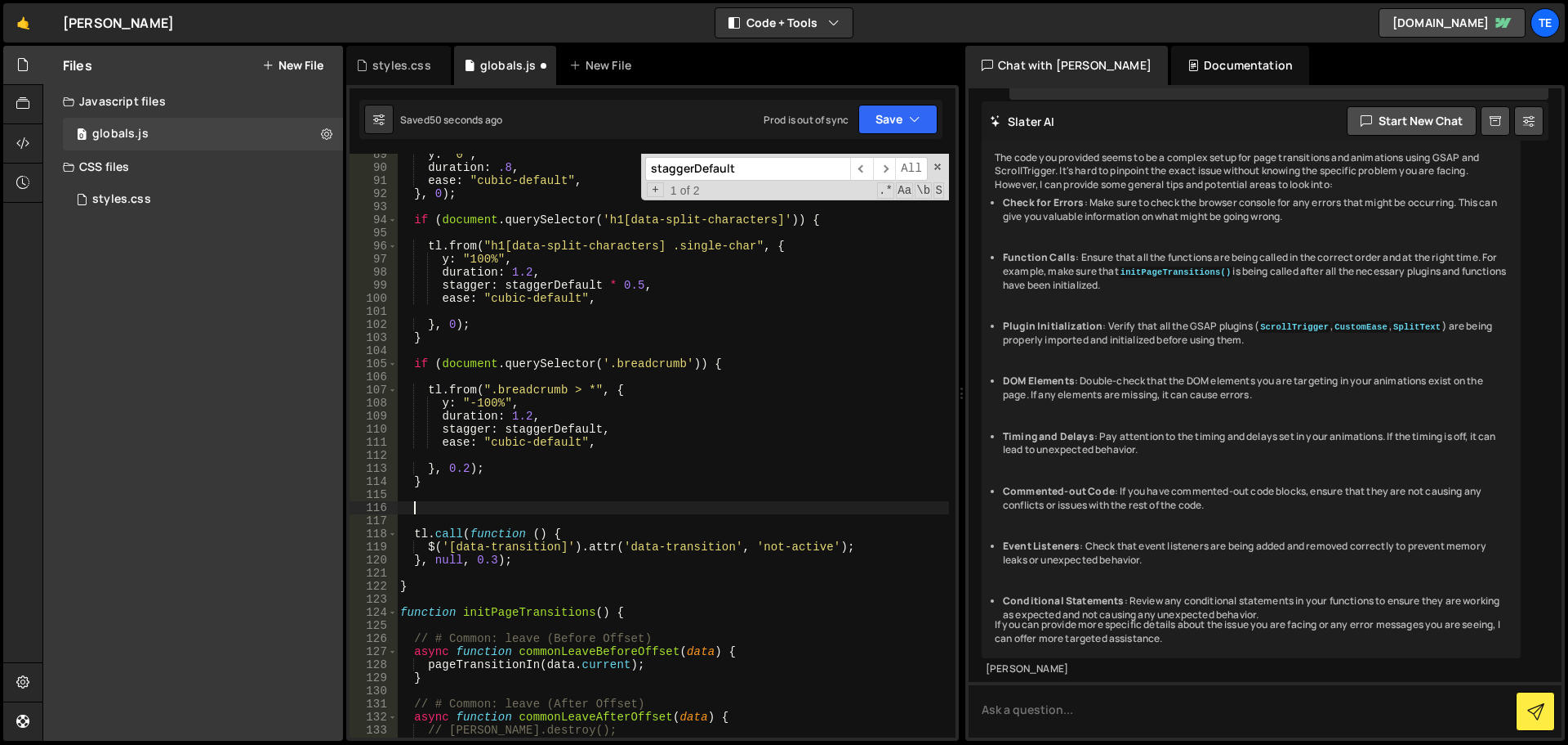
paste textarea "}"
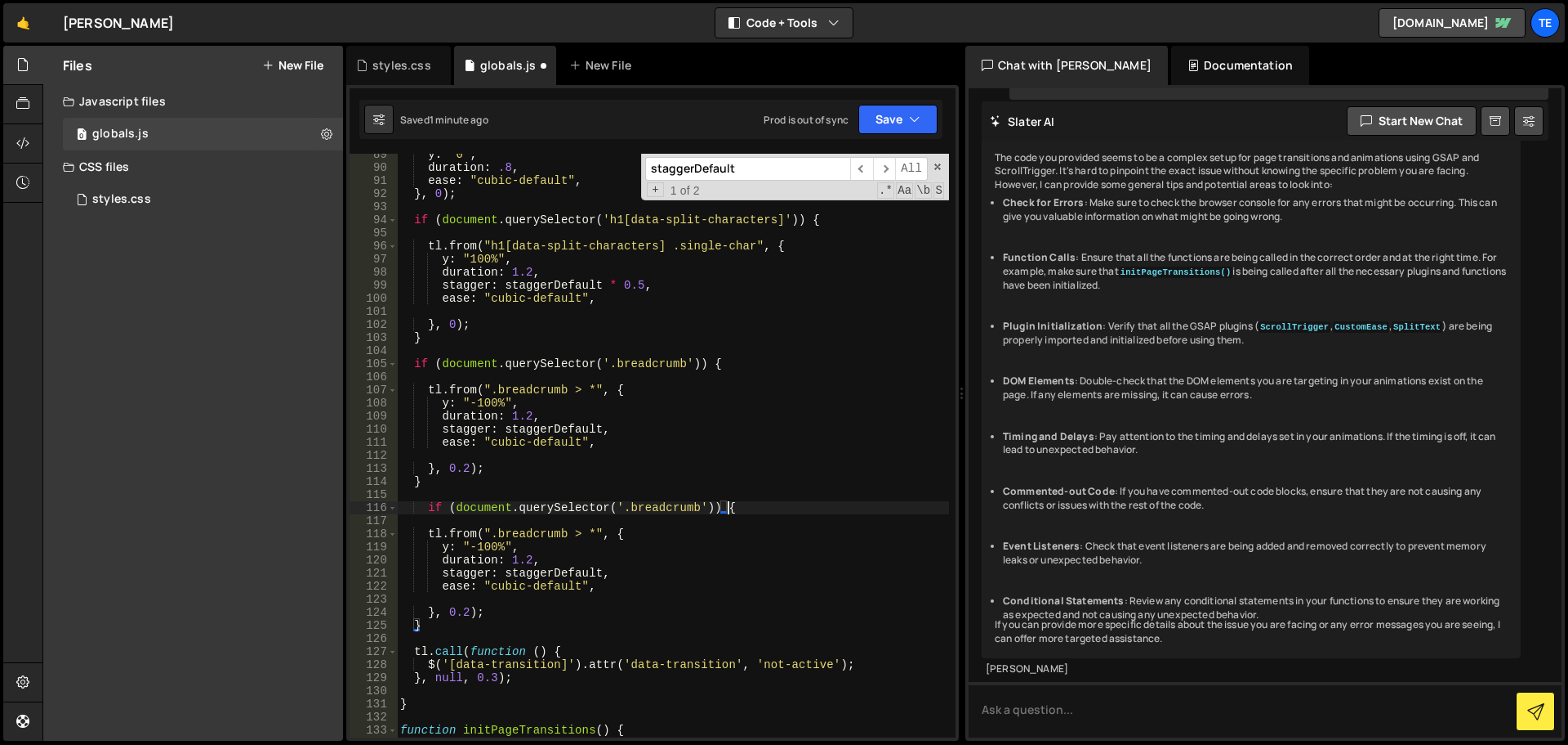
click at [753, 513] on div "y : "0" , duration : .8 , ease : "cubic-default" , } , 0 ) ; if ( document . qu…" at bounding box center [673, 453] width 552 height 610
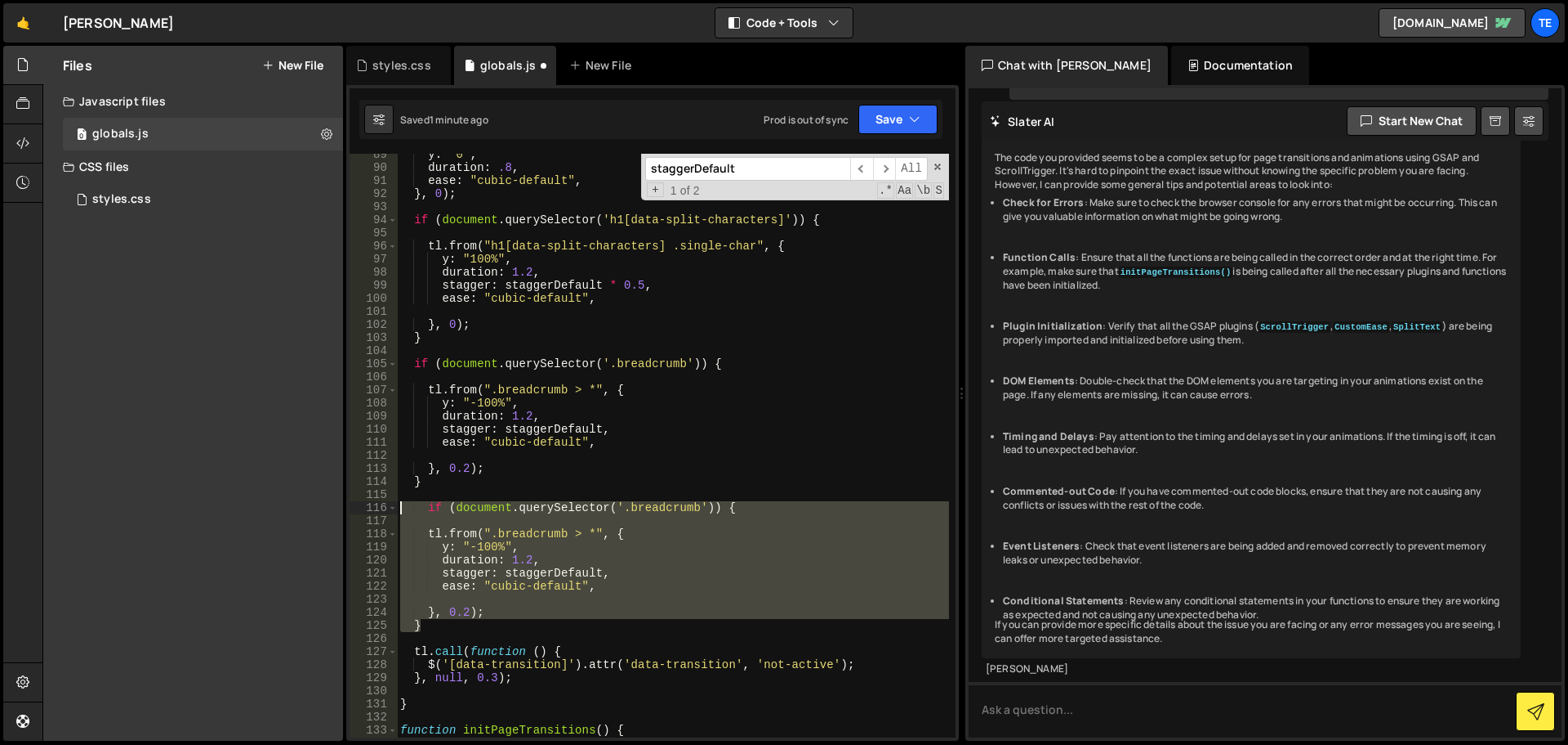
drag, startPoint x: 444, startPoint y: 631, endPoint x: 357, endPoint y: 506, distance: 152.3
click at [357, 506] on div "if (document.querySelector('.breadcrumb')) { 89 90 91 92 93 94 95 96 97 98 99 1…" at bounding box center [653, 446] width 606 height 584
type textarea "if (document.querySelector('.breadcrumb')) {"
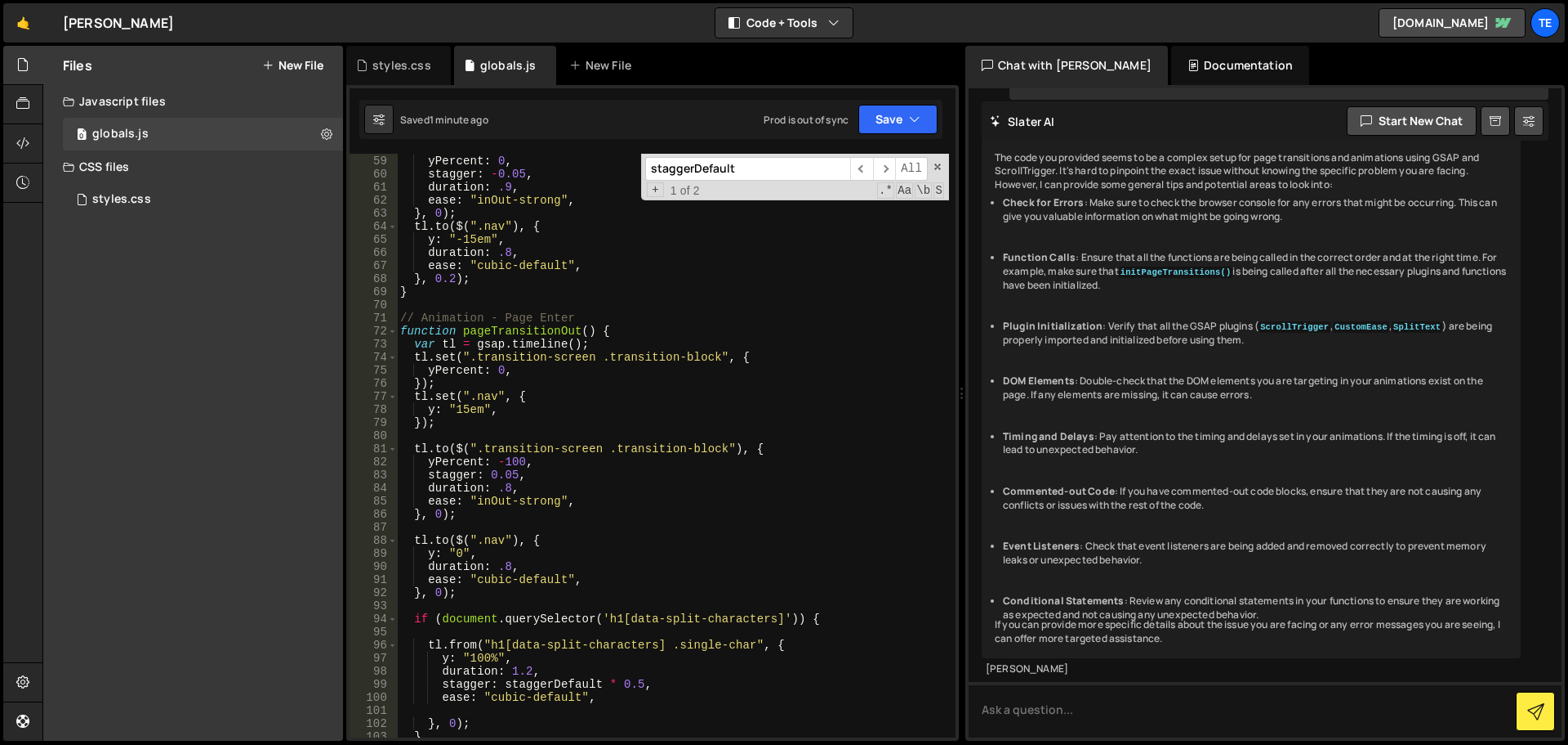
scroll to position [758, 0]
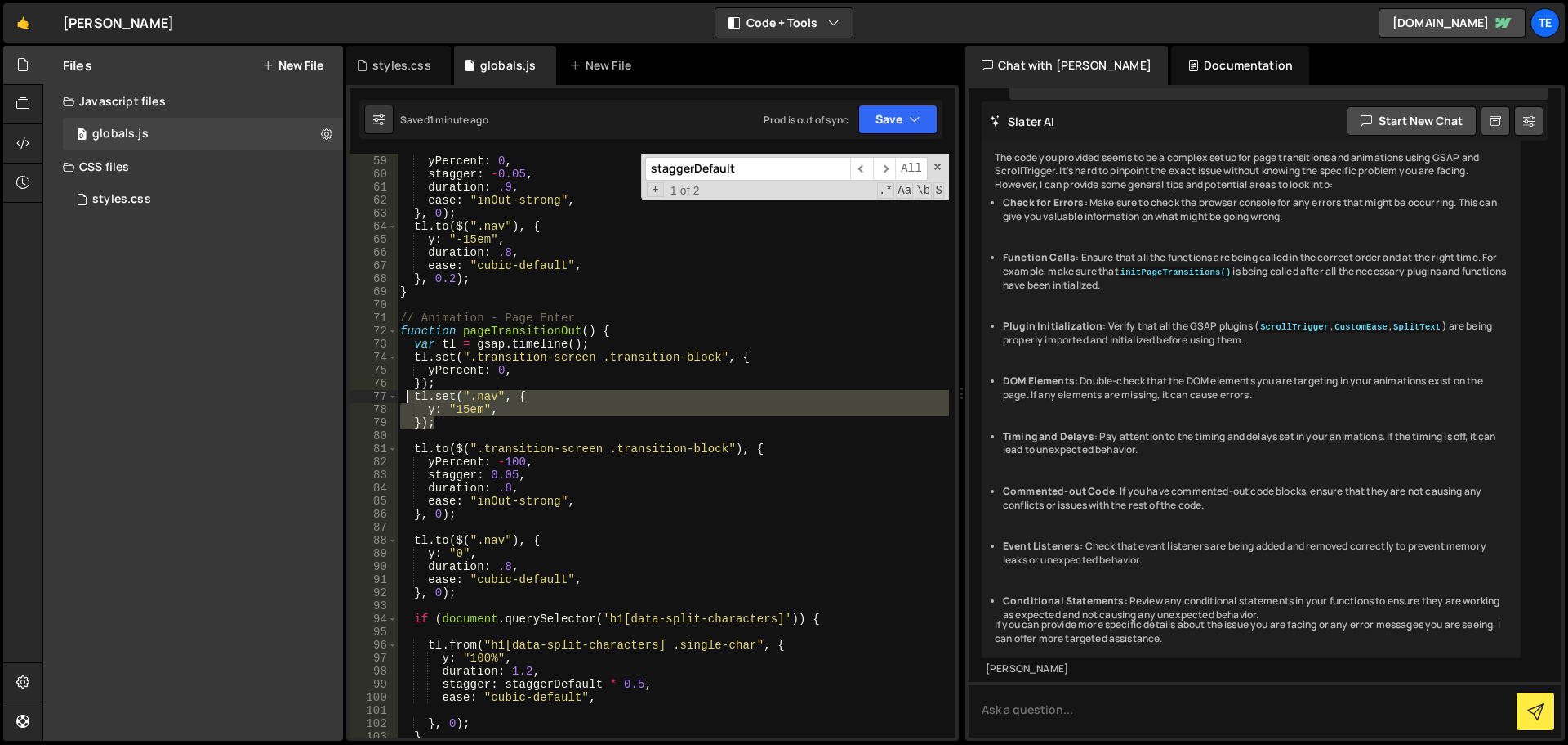
drag, startPoint x: 447, startPoint y: 424, endPoint x: 405, endPoint y: 397, distance: 49.9
click at [405, 397] on div "tl . to ( $ ( ".transition-screen .transition-block" ) , { yPercent : 0 , stagg…" at bounding box center [673, 447] width 552 height 610
click at [447, 426] on div "tl . to ( $ ( ".transition-screen .transition-block" ) , { yPercent : 0 , stagg…" at bounding box center [673, 446] width 552 height 584
type textarea "});"
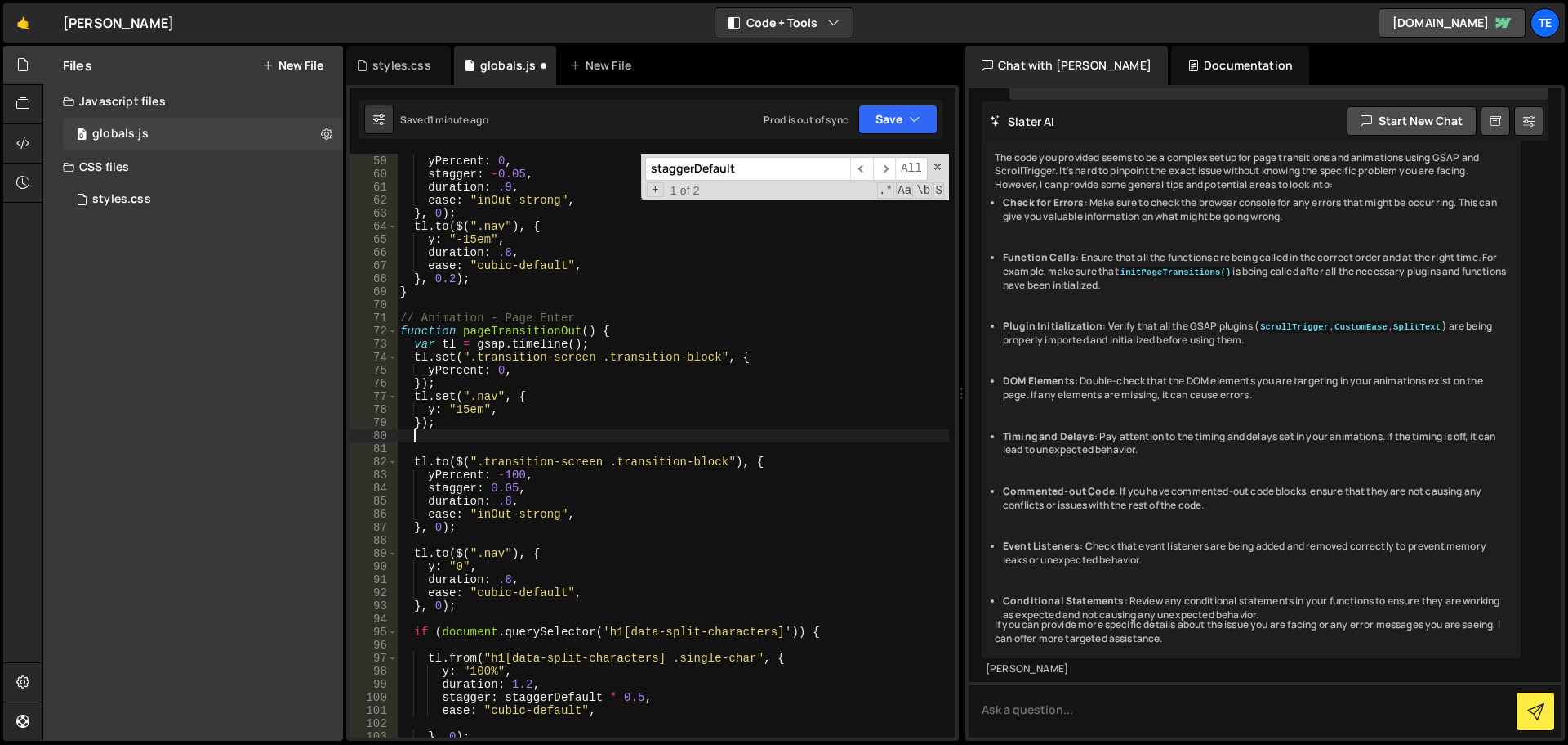
paste textarea "});"
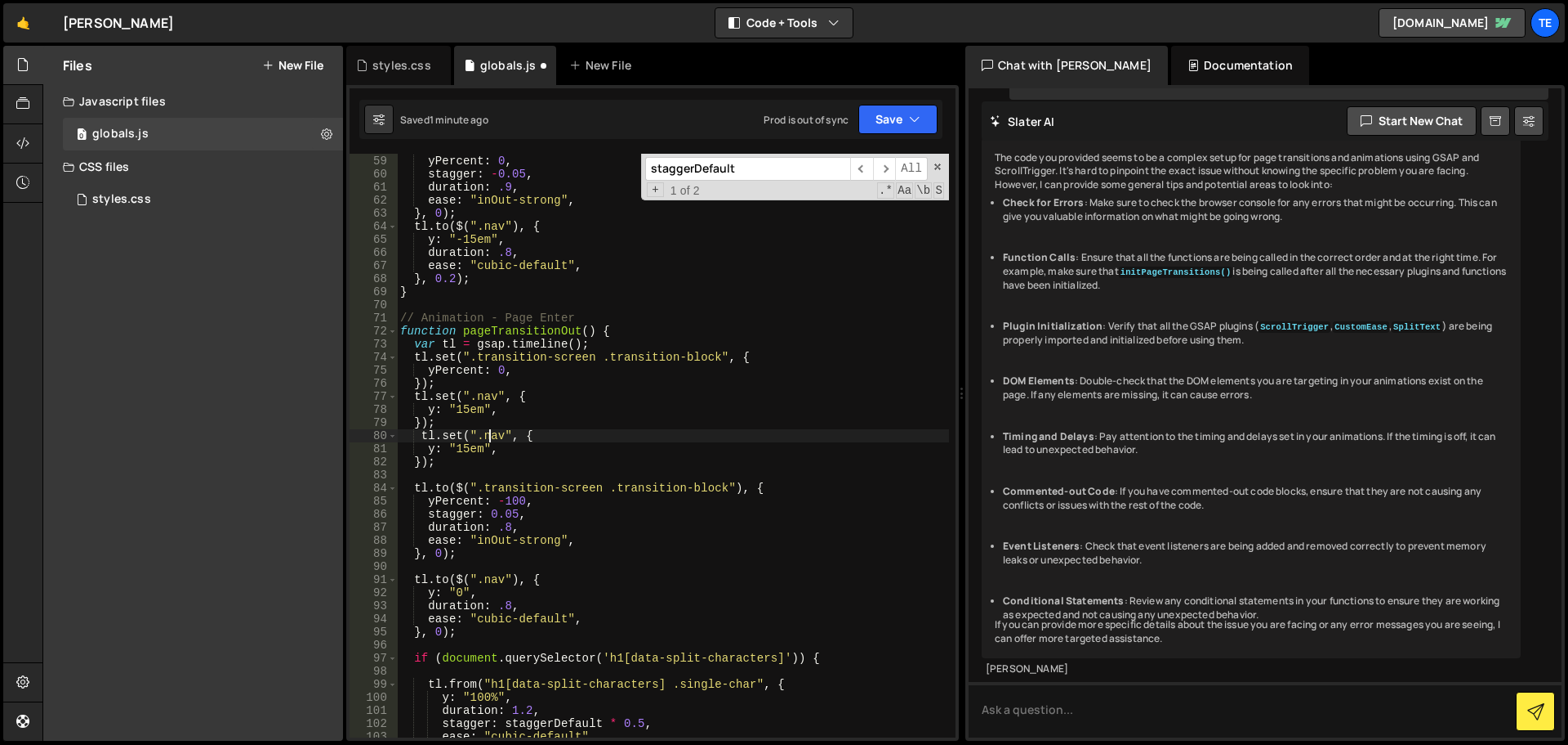
click at [491, 437] on div "tl . to ( $ ( ".transition-screen .transition-block" ) , { yPercent : 0 , stagg…" at bounding box center [673, 447] width 552 height 610
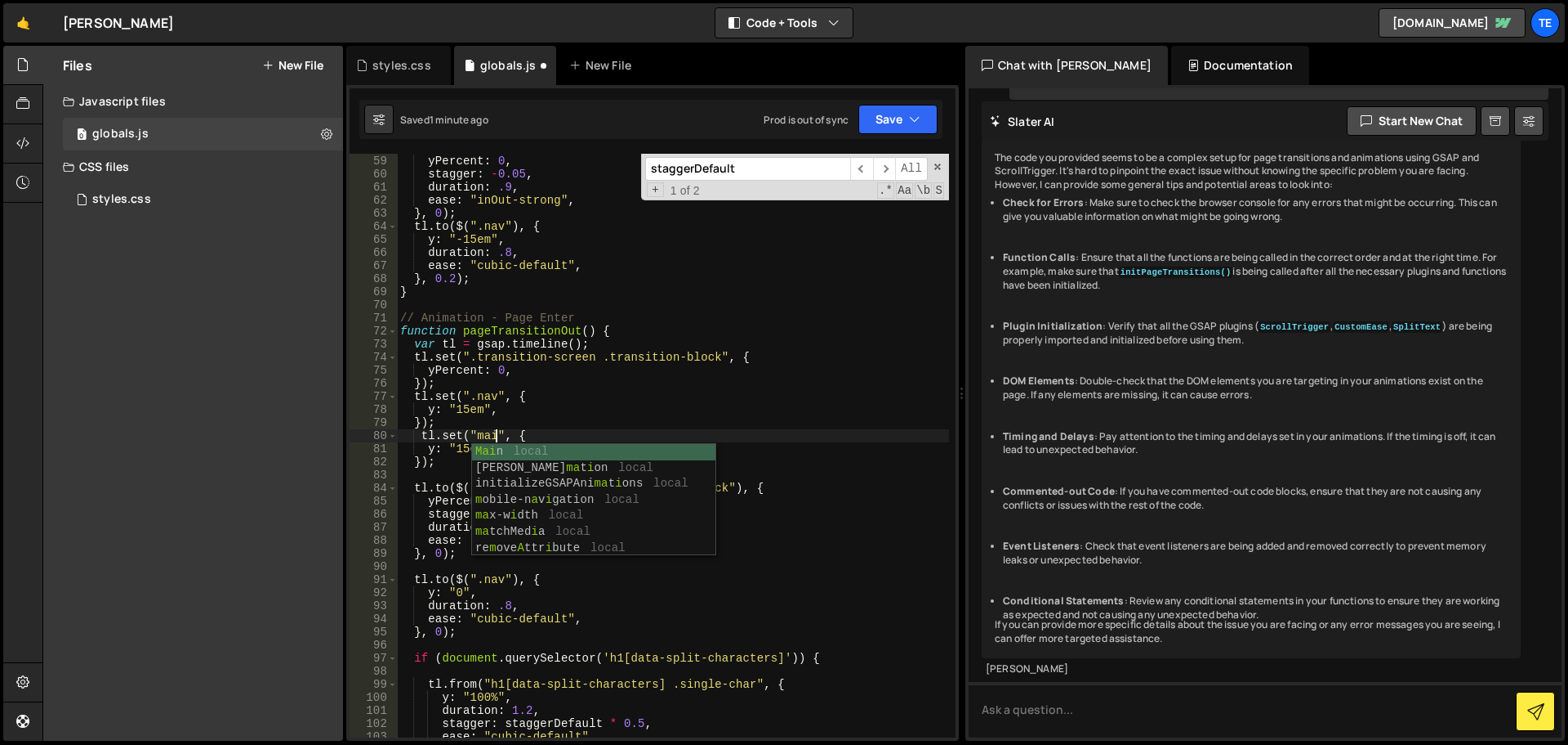
scroll to position [0, 6]
click at [483, 376] on div "tl . to ( $ ( ".transition-screen .transition-block" ) , { yPercent : 0 , stagg…" at bounding box center [673, 447] width 552 height 610
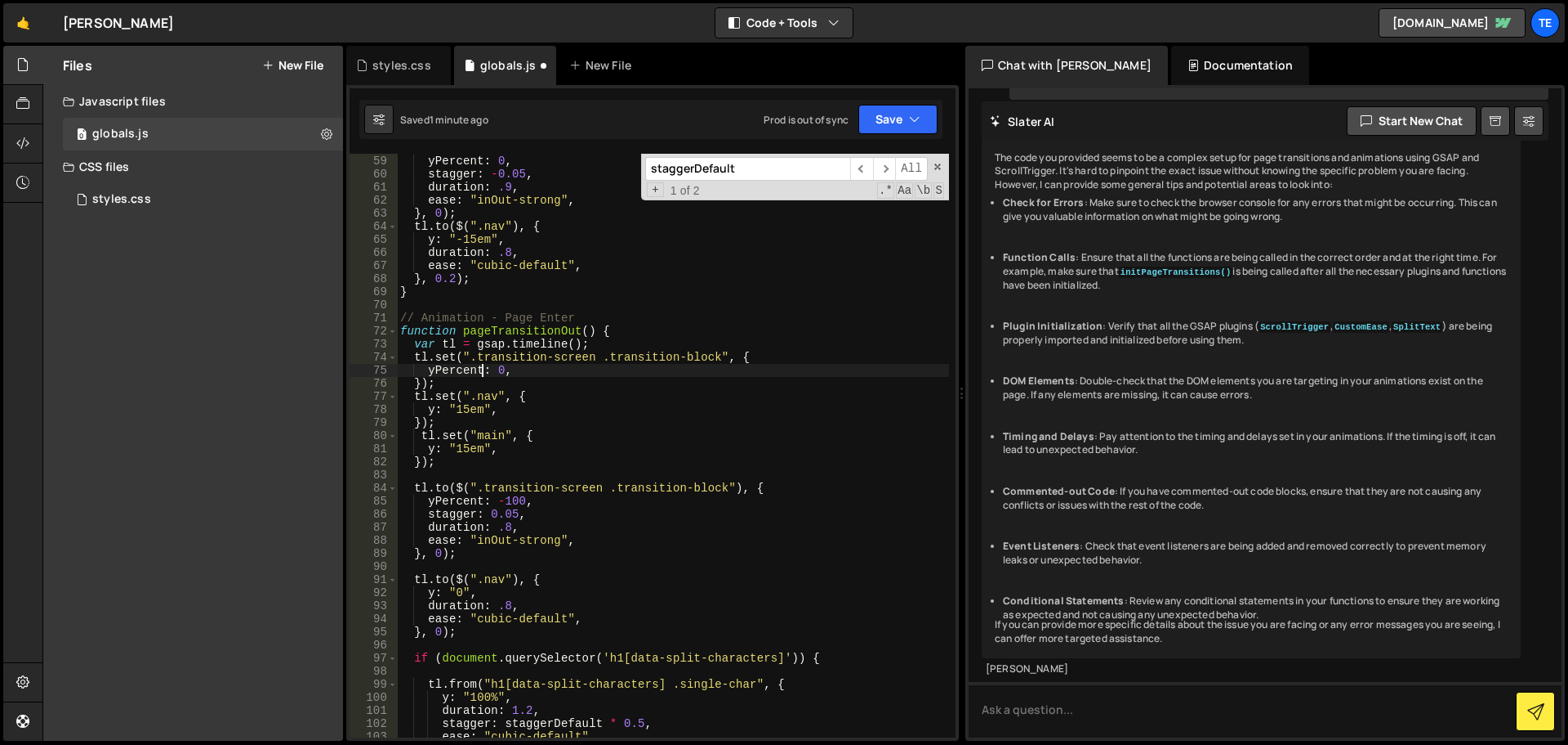
click at [536, 434] on div "tl . to ( $ ( ".transition-screen .transition-block" ) , { yPercent : 0 , stagg…" at bounding box center [673, 447] width 552 height 610
click at [454, 461] on div "tl . to ( $ ( ".transition-screen .transition-block" ) , { yPercent : 0 , stagg…" at bounding box center [673, 447] width 552 height 610
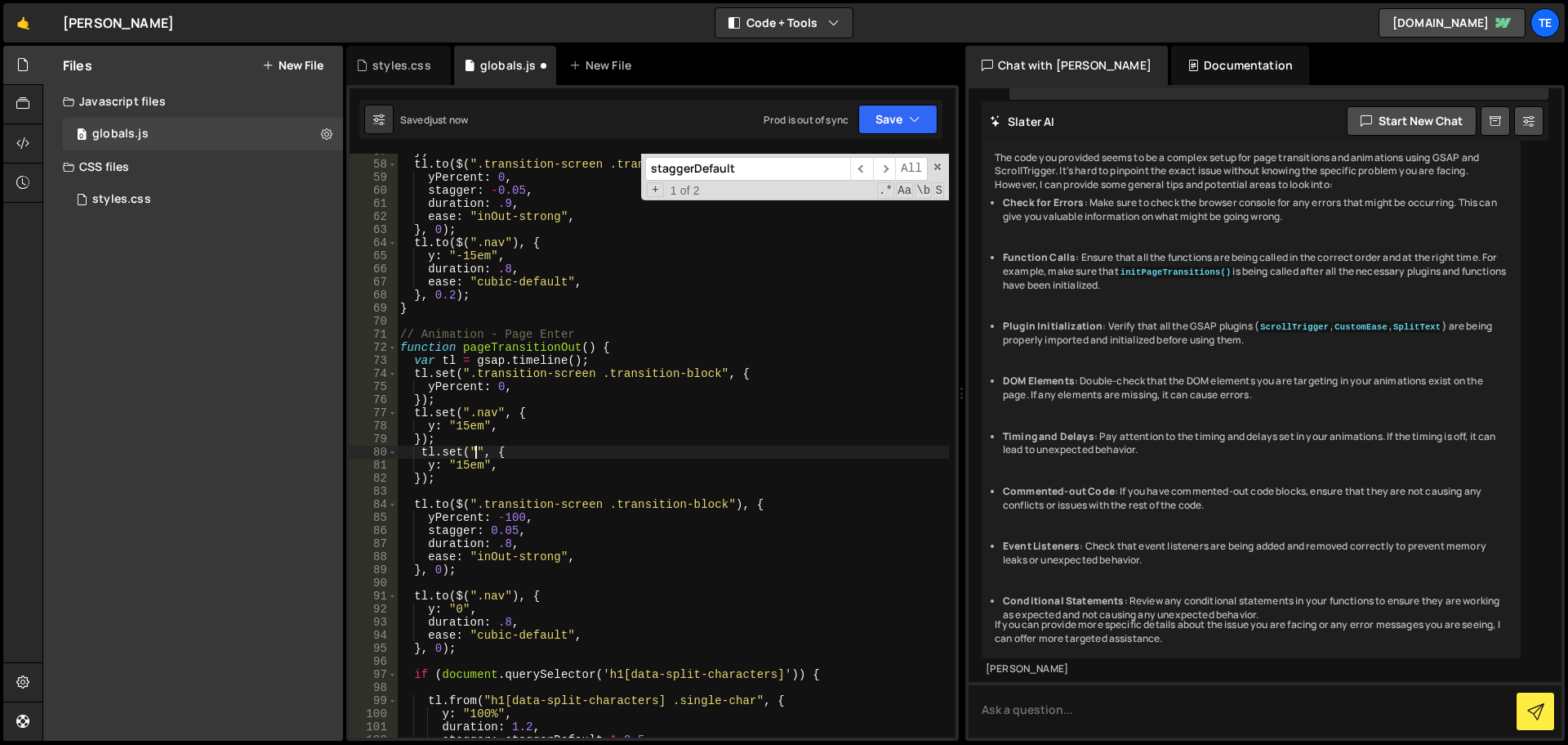
scroll to position [741, 0]
type textarea "tl.set(".nav", {"
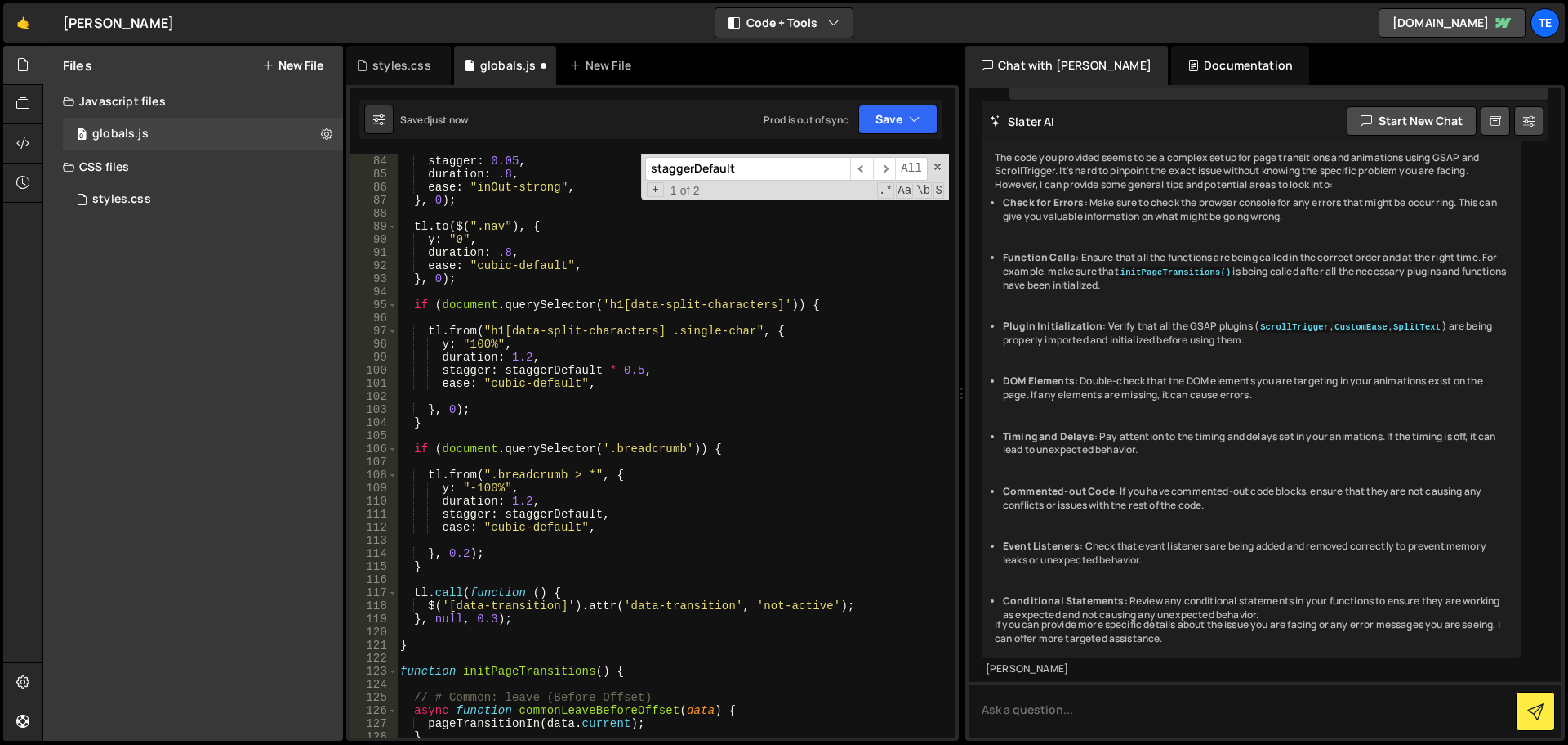
scroll to position [889, 0]
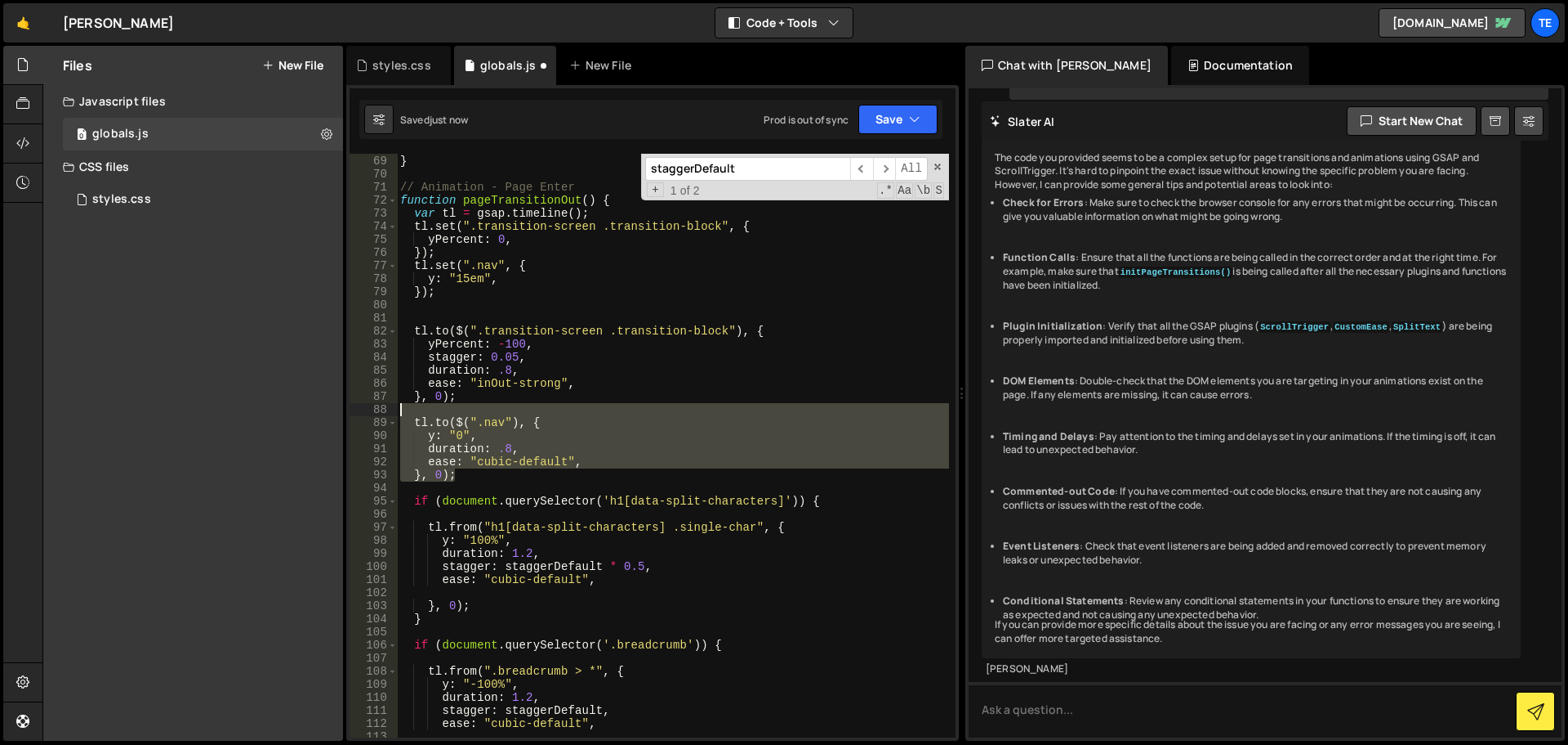
drag, startPoint x: 468, startPoint y: 479, endPoint x: 380, endPoint y: 414, distance: 109.4
click at [380, 414] on div "68 69 70 71 72 73 74 75 76 77 78 79 80 81 82 83 84 85 86 87 88 89 90 91 92 93 9…" at bounding box center [653, 446] width 606 height 584
type textarea "[DOMAIN_NAME]($(".nav"), {"
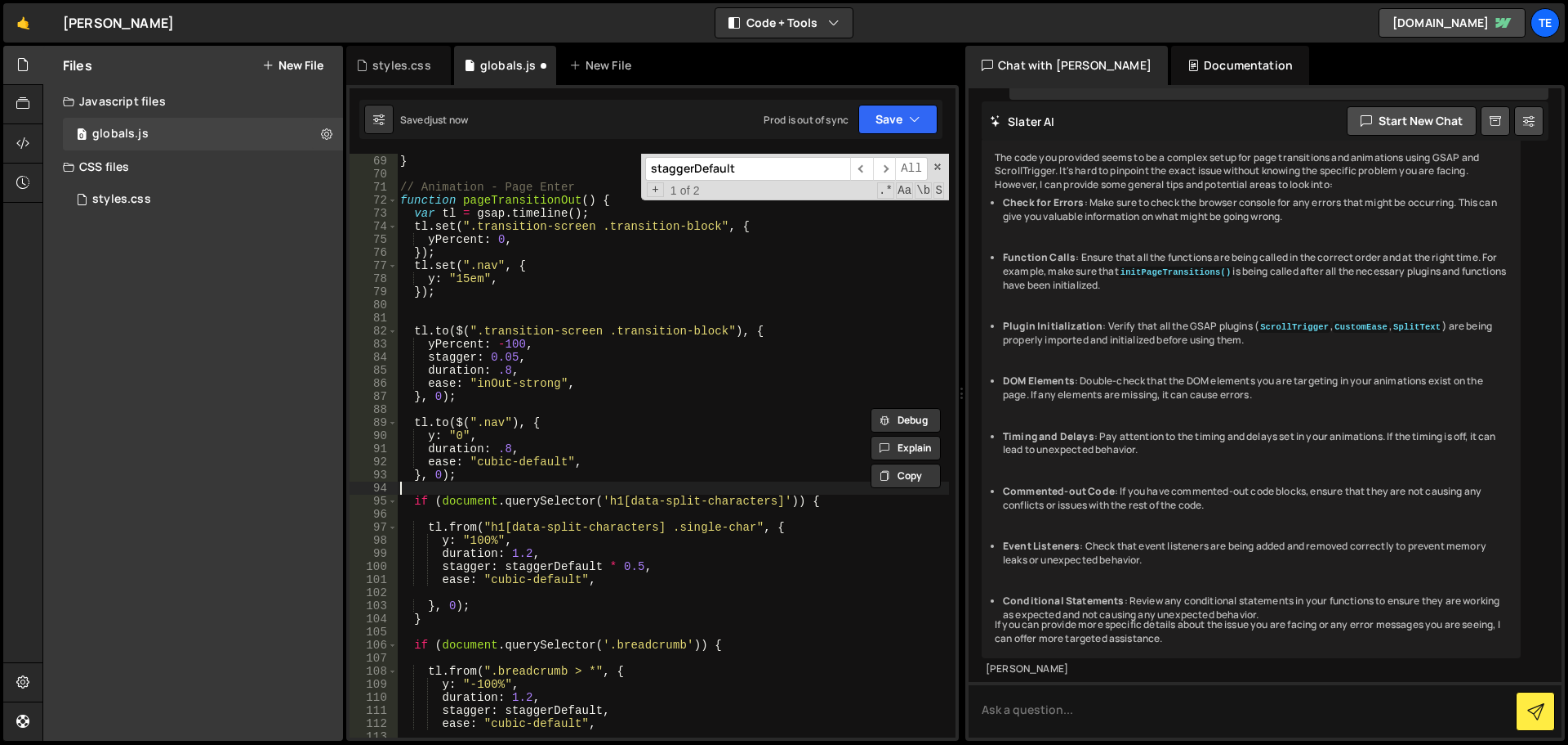
click at [476, 485] on div "} , 0.2 ) ; } // Animation - Page Enter function pageTransitionOut ( ) { var tl…" at bounding box center [673, 447] width 552 height 610
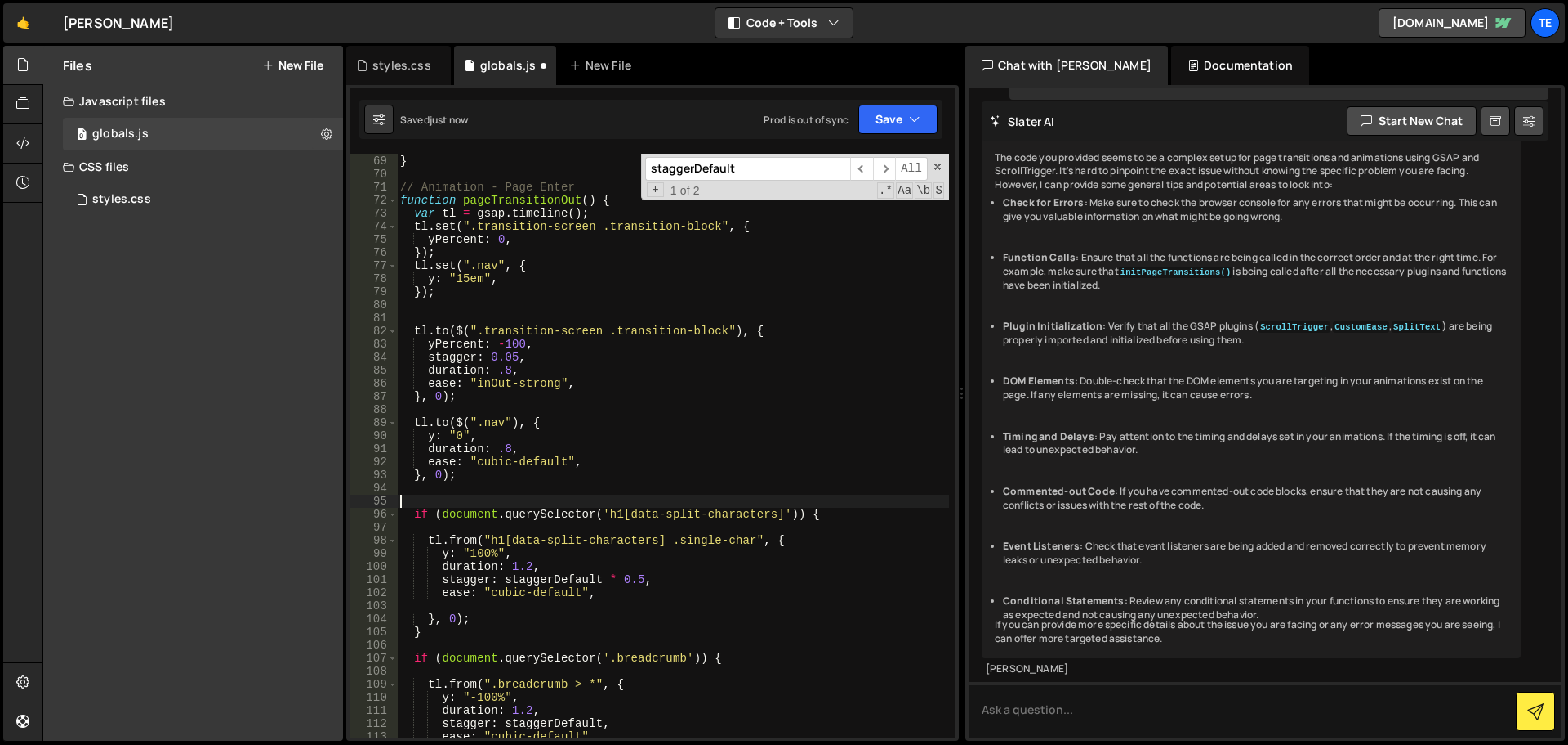
paste textarea "}, 0);"
type textarea "}, 0);"
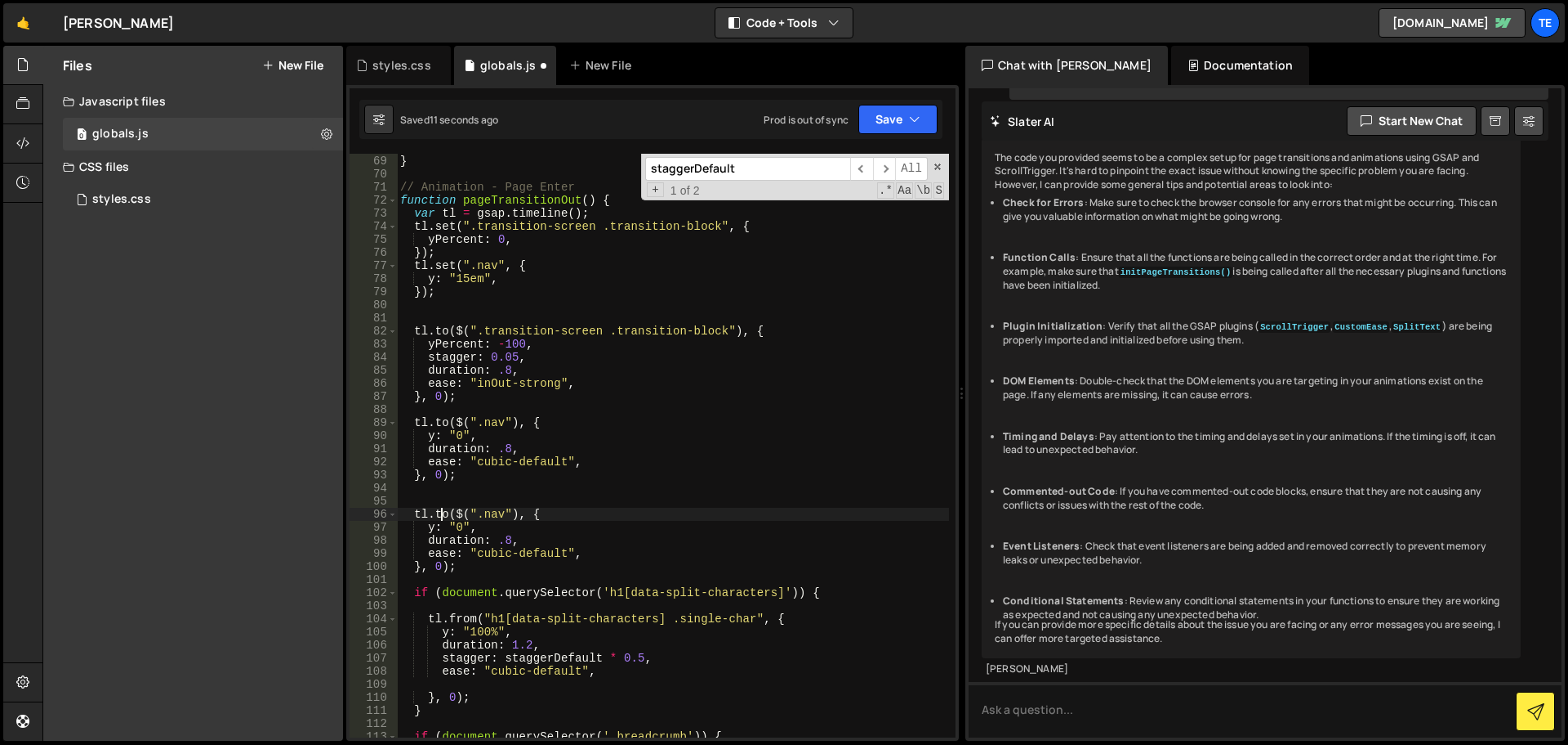
click at [443, 511] on div "} , 0.2 ) ; } // Animation - Page Enter function pageTransitionOut ( ) { var tl…" at bounding box center [673, 447] width 552 height 610
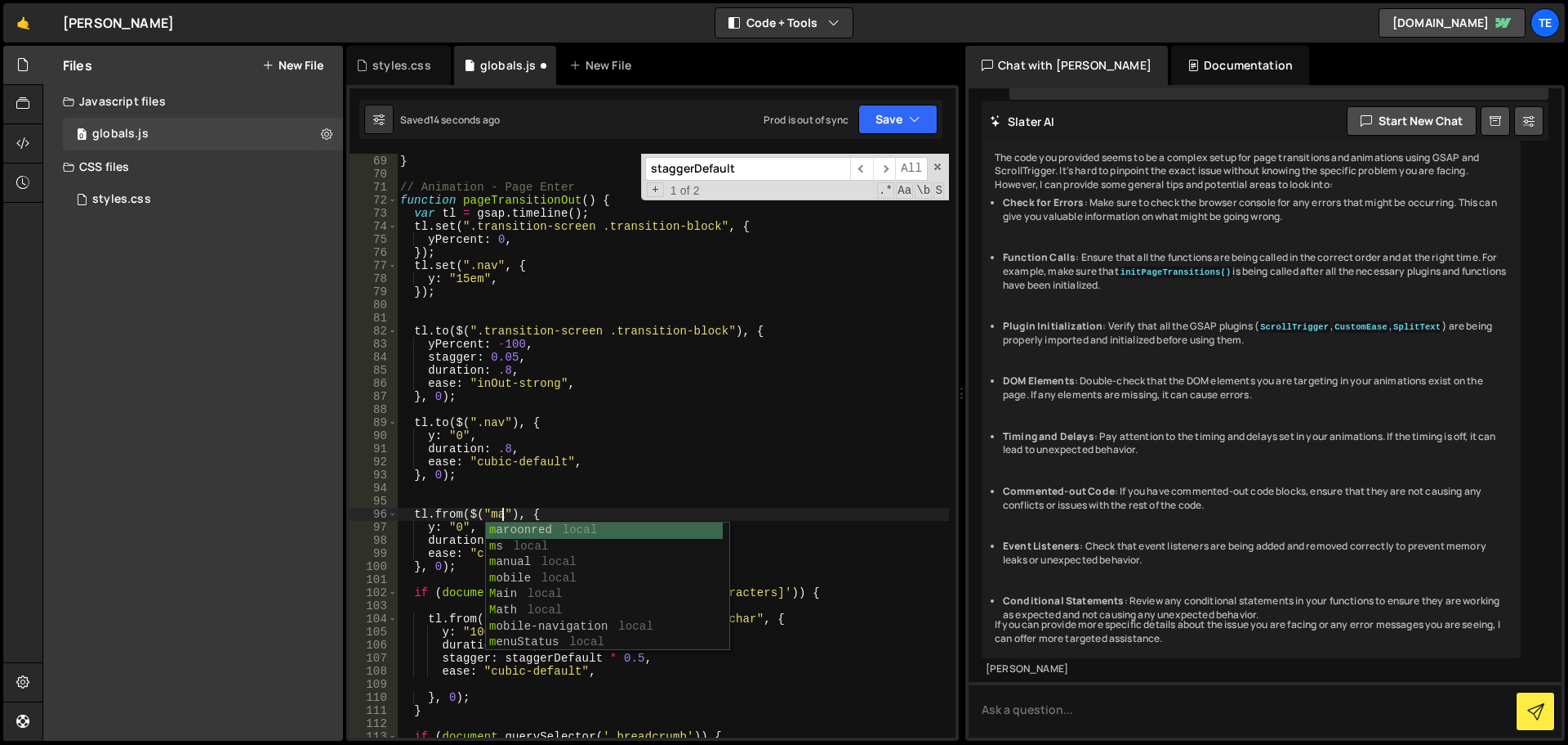
scroll to position [0, 7]
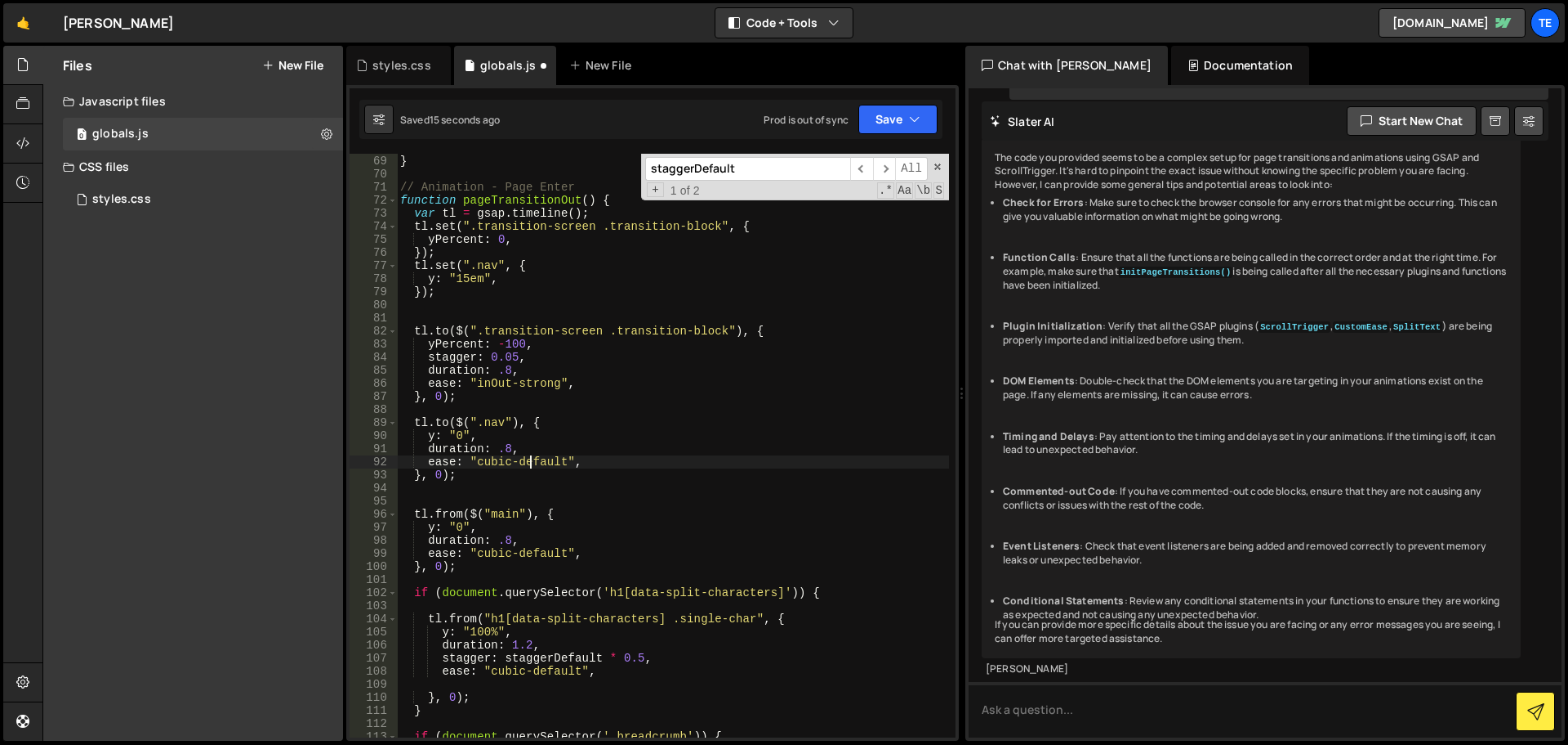
click at [532, 467] on div "} , 0.2 ) ; } // Animation - Page Enter function pageTransitionOut ( ) { var tl…" at bounding box center [673, 447] width 552 height 610
click at [458, 527] on div "} , 0.2 ) ; } // Animation - Page Enter function pageTransitionOut ( ) { var tl…" at bounding box center [673, 447] width 552 height 610
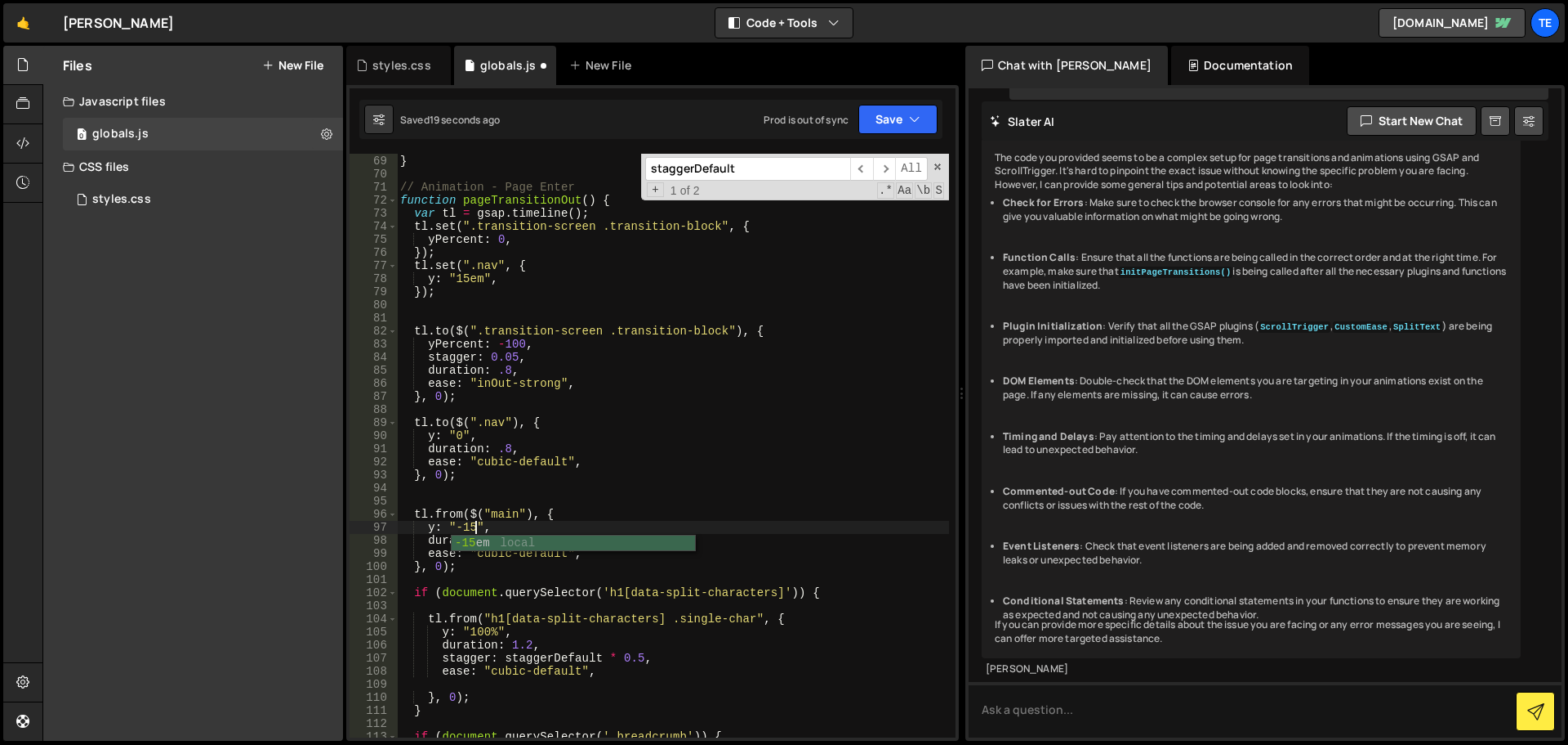
scroll to position [0, 6]
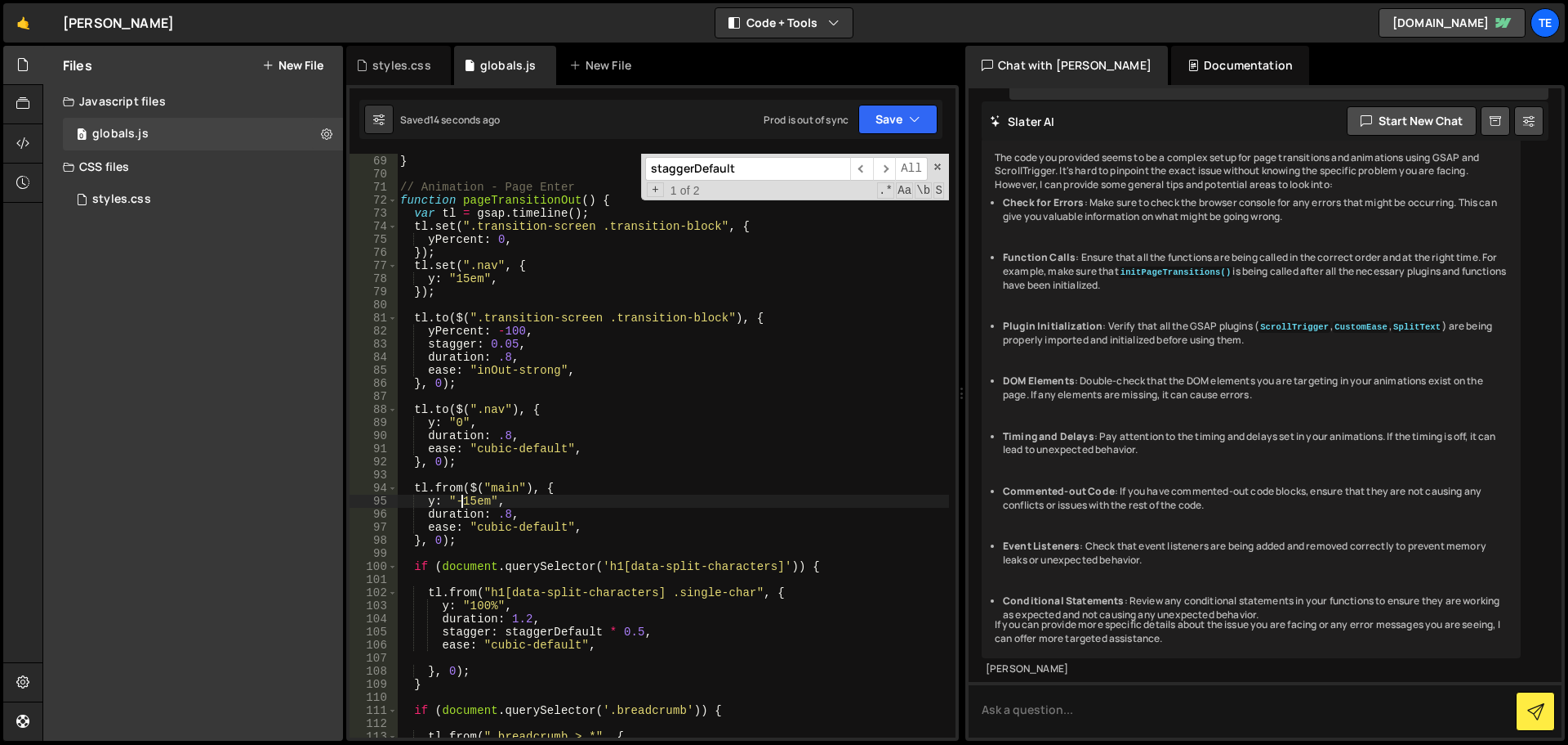
click at [460, 500] on div "} , 0.2 ) ; } // Animation - Page Enter function pageTransitionOut ( ) { var tl…" at bounding box center [673, 447] width 552 height 610
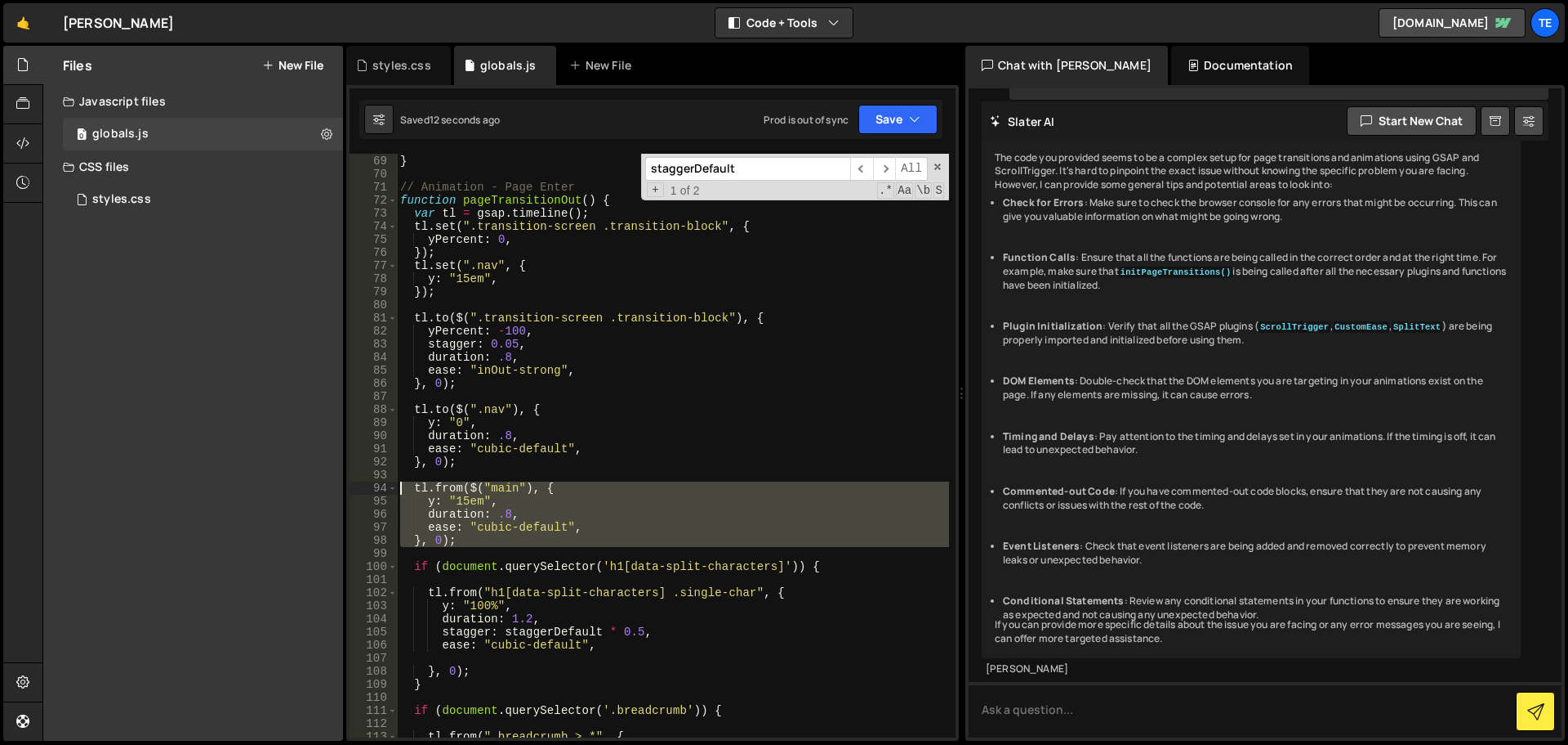
drag, startPoint x: 458, startPoint y: 544, endPoint x: 367, endPoint y: 489, distance: 106.3
click at [367, 489] on div "y: "15em", 68 69 70 71 72 73 74 75 76 77 78 79 80 81 82 83 84 85 86 87 88 89 90…" at bounding box center [653, 446] width 606 height 584
type textarea "tl.from($("main"), { y: "15em","
click at [445, 475] on div "} , 0.2 ) ; } // Animation - Page Enter function pageTransitionOut ( ) { var tl…" at bounding box center [673, 447] width 552 height 610
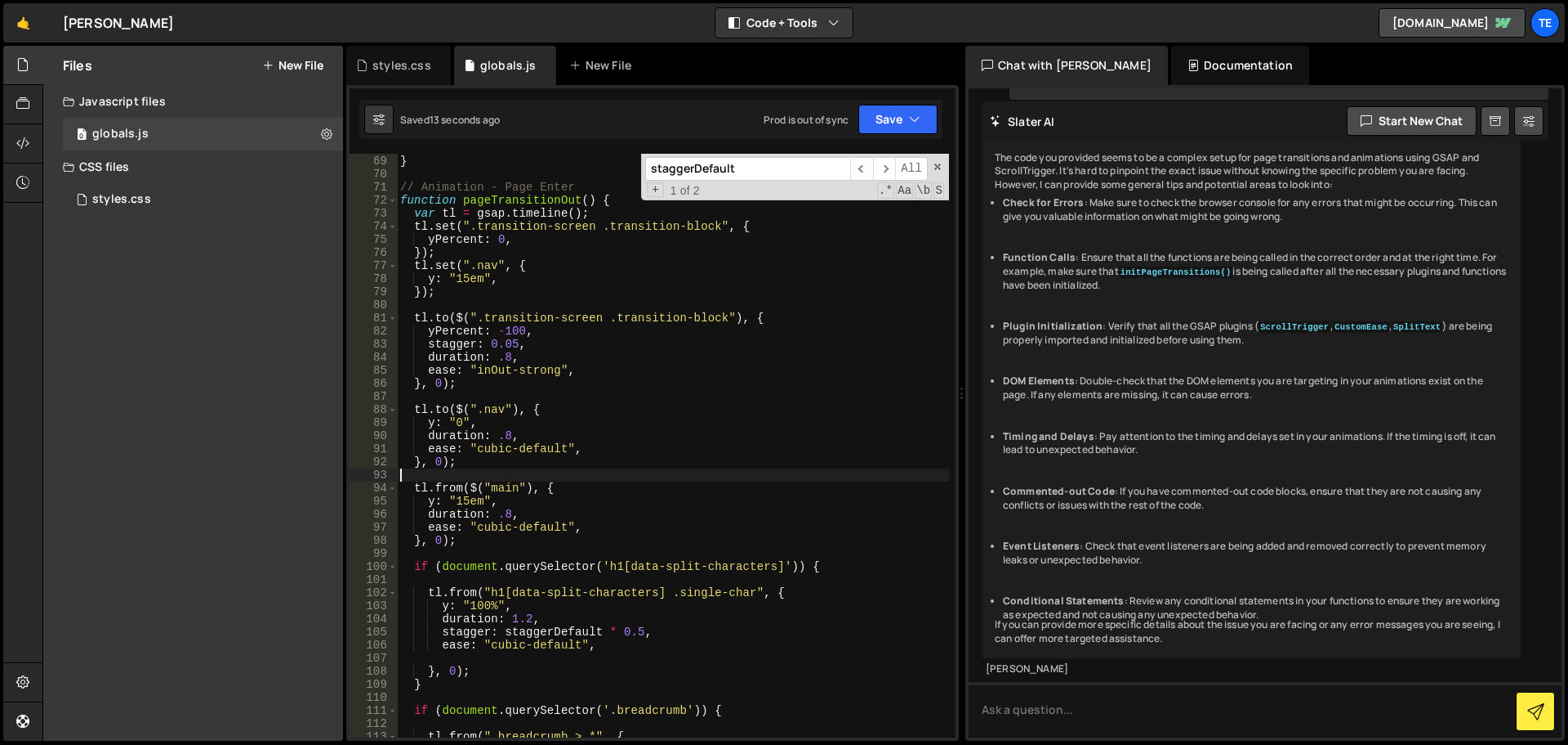
scroll to position [0, 0]
paste textarea "tl.from($("main"), {"
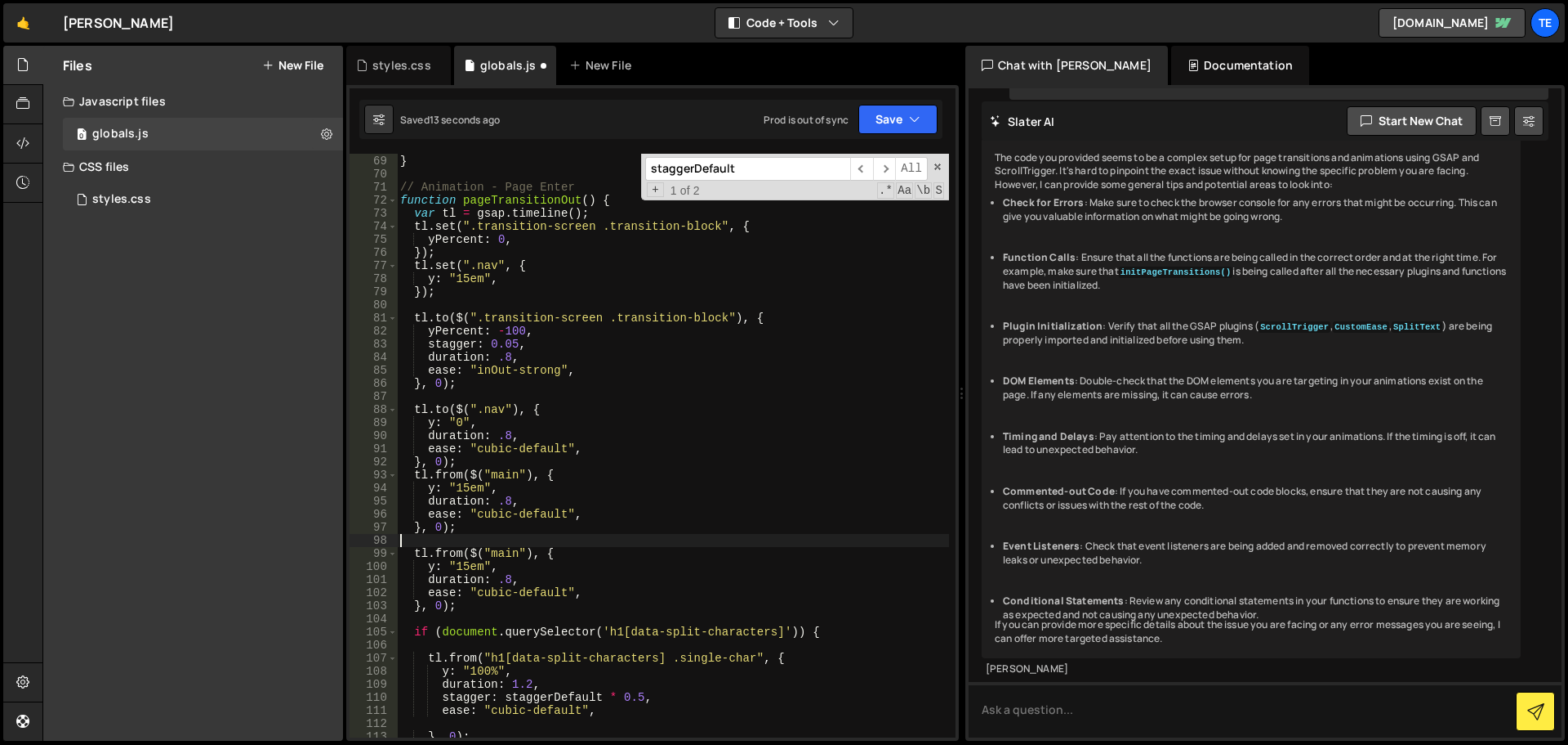
click at [505, 475] on div "} , 0.2 ) ; } // Animation - Page Enter function pageTransitionOut ( ) { var tl…" at bounding box center [673, 447] width 552 height 610
click at [504, 499] on div "} , 0.2 ) ; } // Animation - Page Enter function pageTransitionOut ( ) { var tl…" at bounding box center [673, 447] width 552 height 610
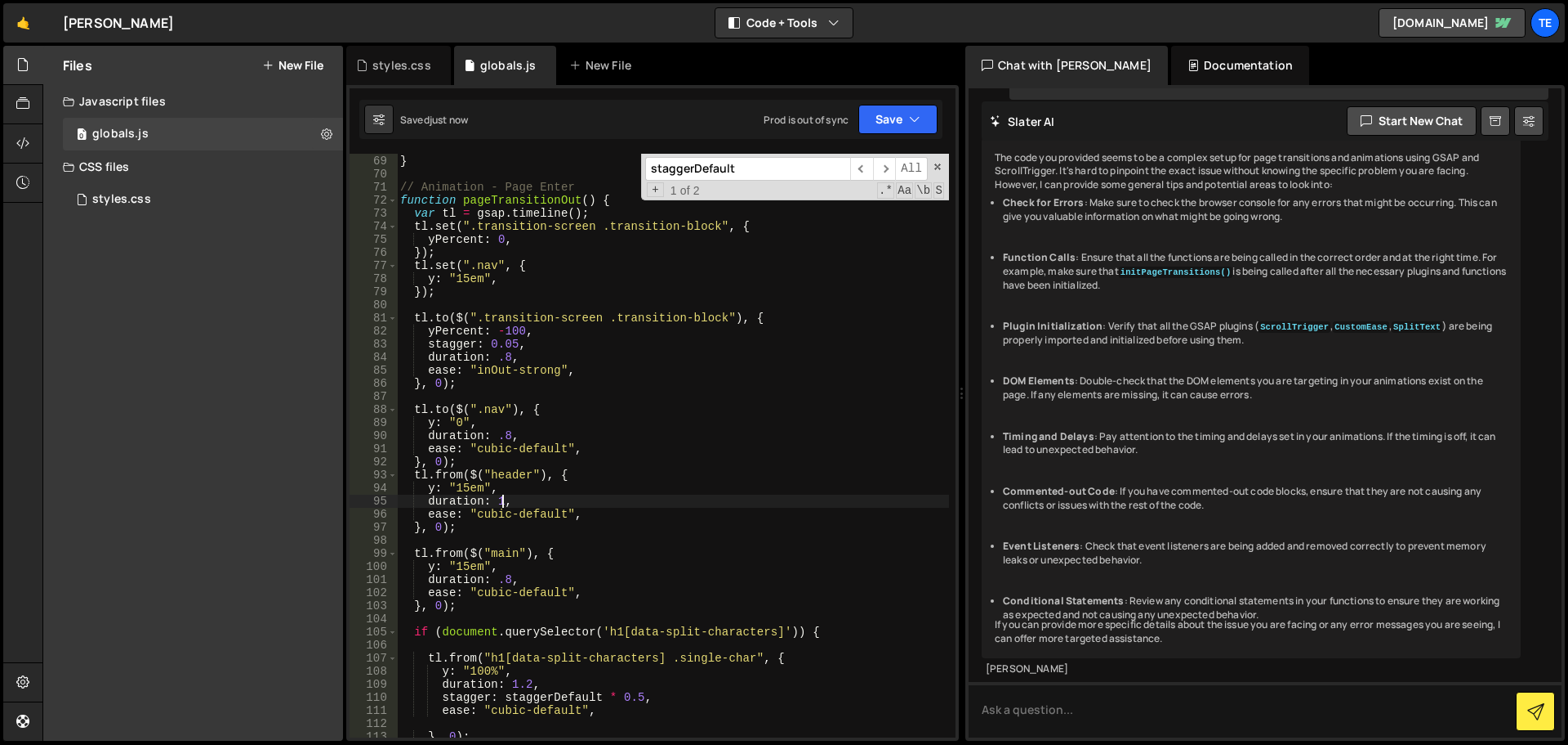
click at [496, 371] on div "} , 0.2 ) ; } // Animation - Page Enter function pageTransitionOut ( ) { var tl…" at bounding box center [673, 447] width 552 height 610
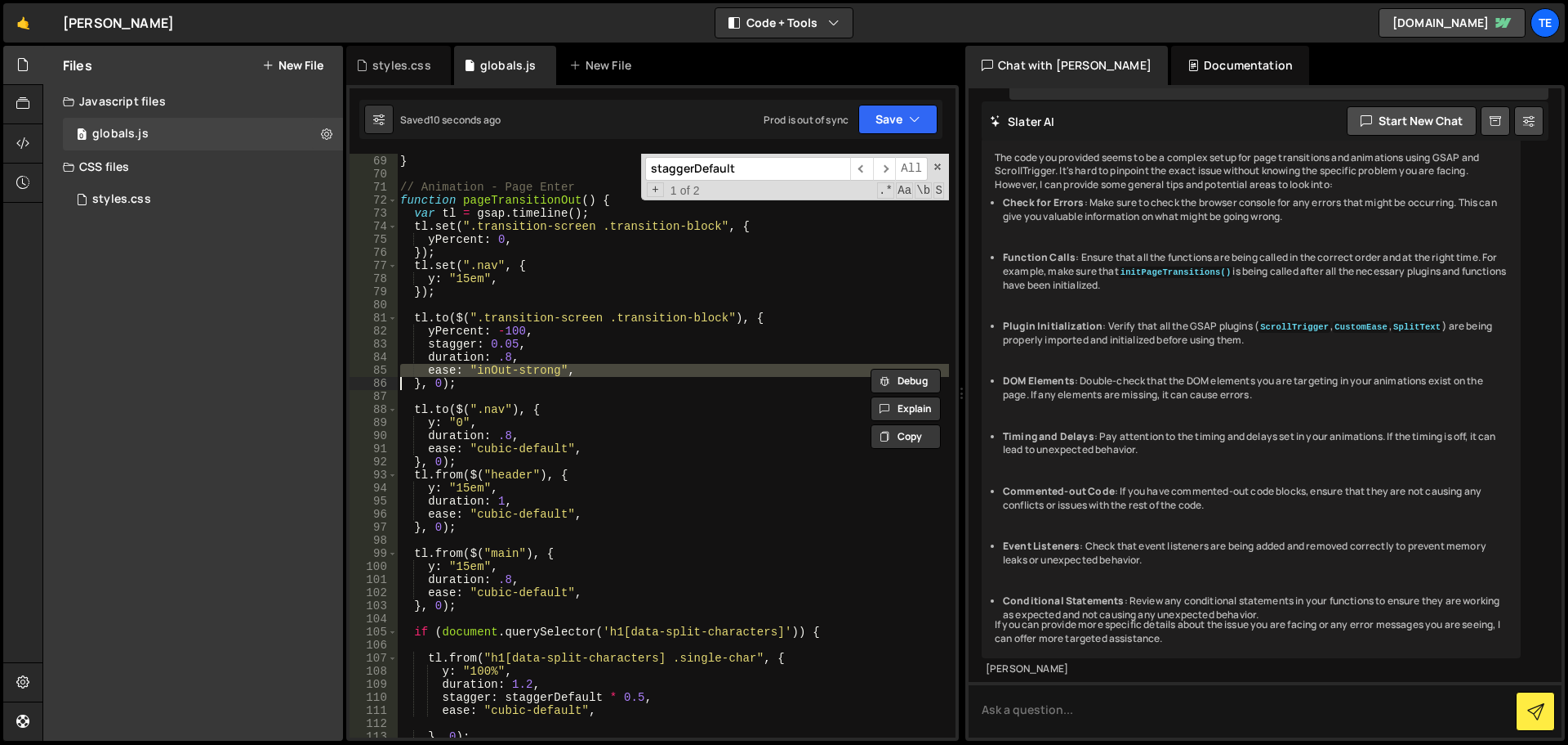
click at [505, 448] on div "} , 0.2 ) ; } // Animation - Page Enter function pageTransitionOut ( ) { var tl…" at bounding box center [673, 447] width 552 height 610
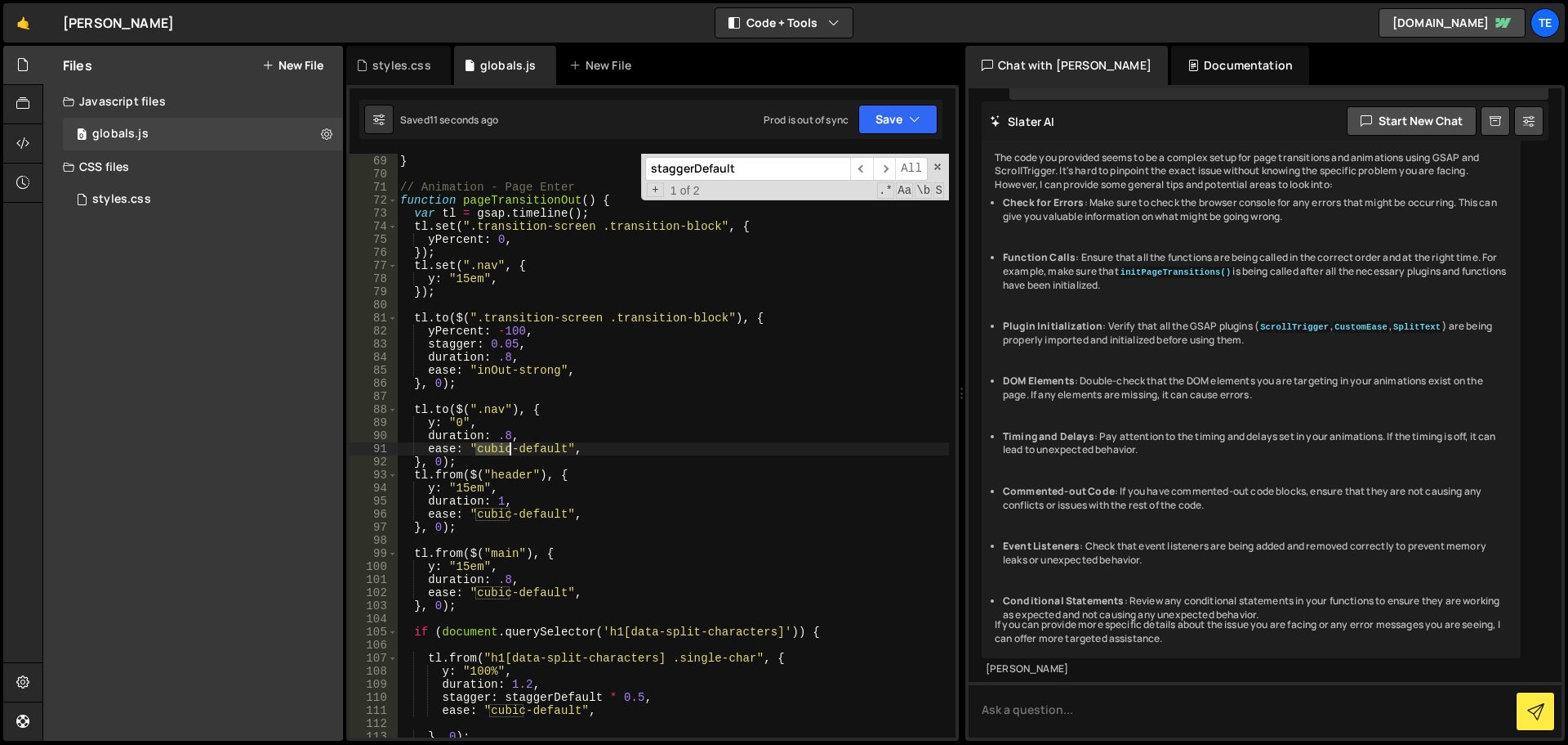
click at [505, 448] on div "} , 0.2 ) ; } // Animation - Page Enter function pageTransitionOut ( ) { var tl…" at bounding box center [673, 447] width 552 height 610
paste textarea
click at [494, 516] on div "} , 0.2 ) ; } // Animation - Page Enter function pageTransitionOut ( ) { var tl…" at bounding box center [673, 447] width 552 height 610
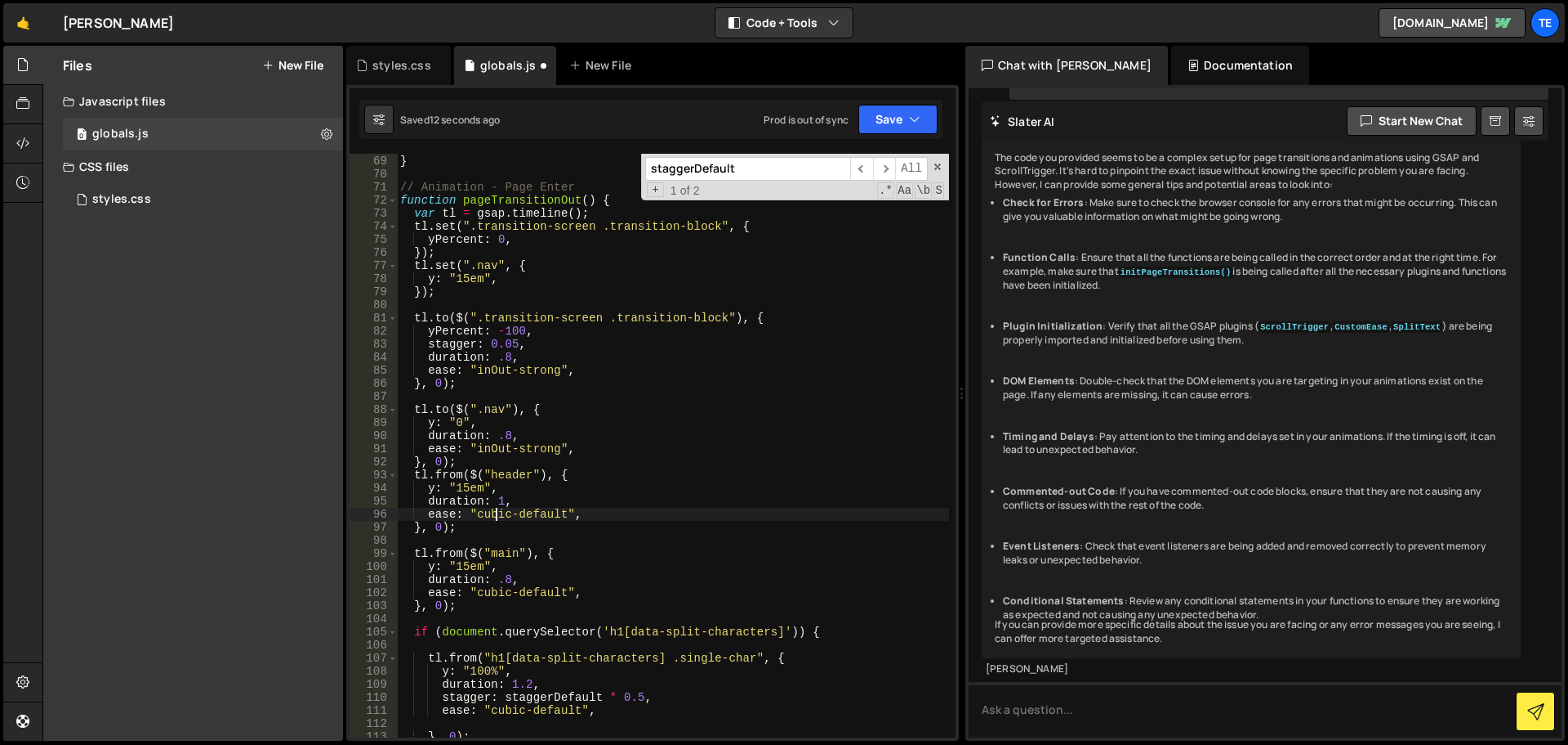
click at [494, 516] on div "} , 0.2 ) ; } // Animation - Page Enter function pageTransitionOut ( ) { var tl…" at bounding box center [673, 447] width 552 height 610
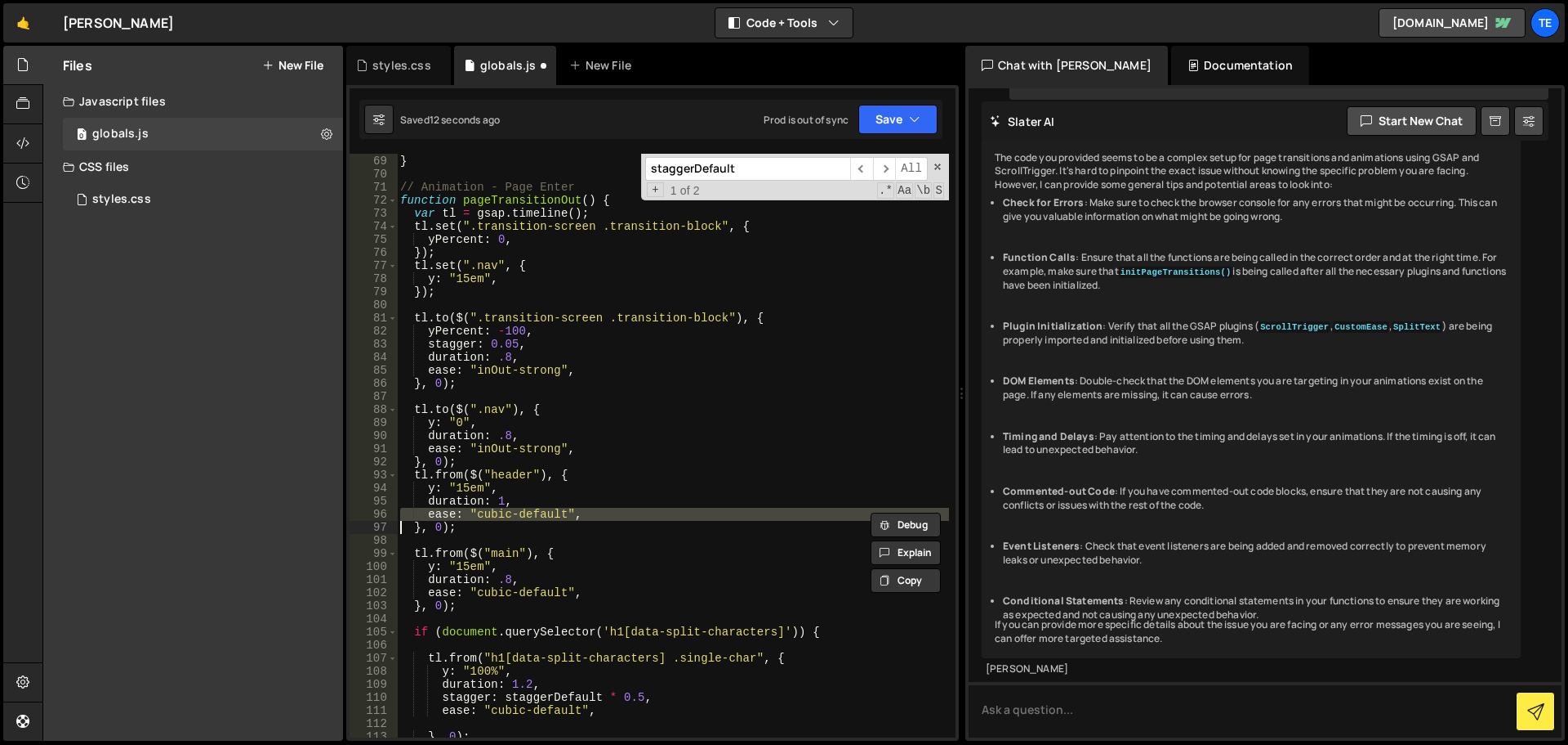
paste textarea
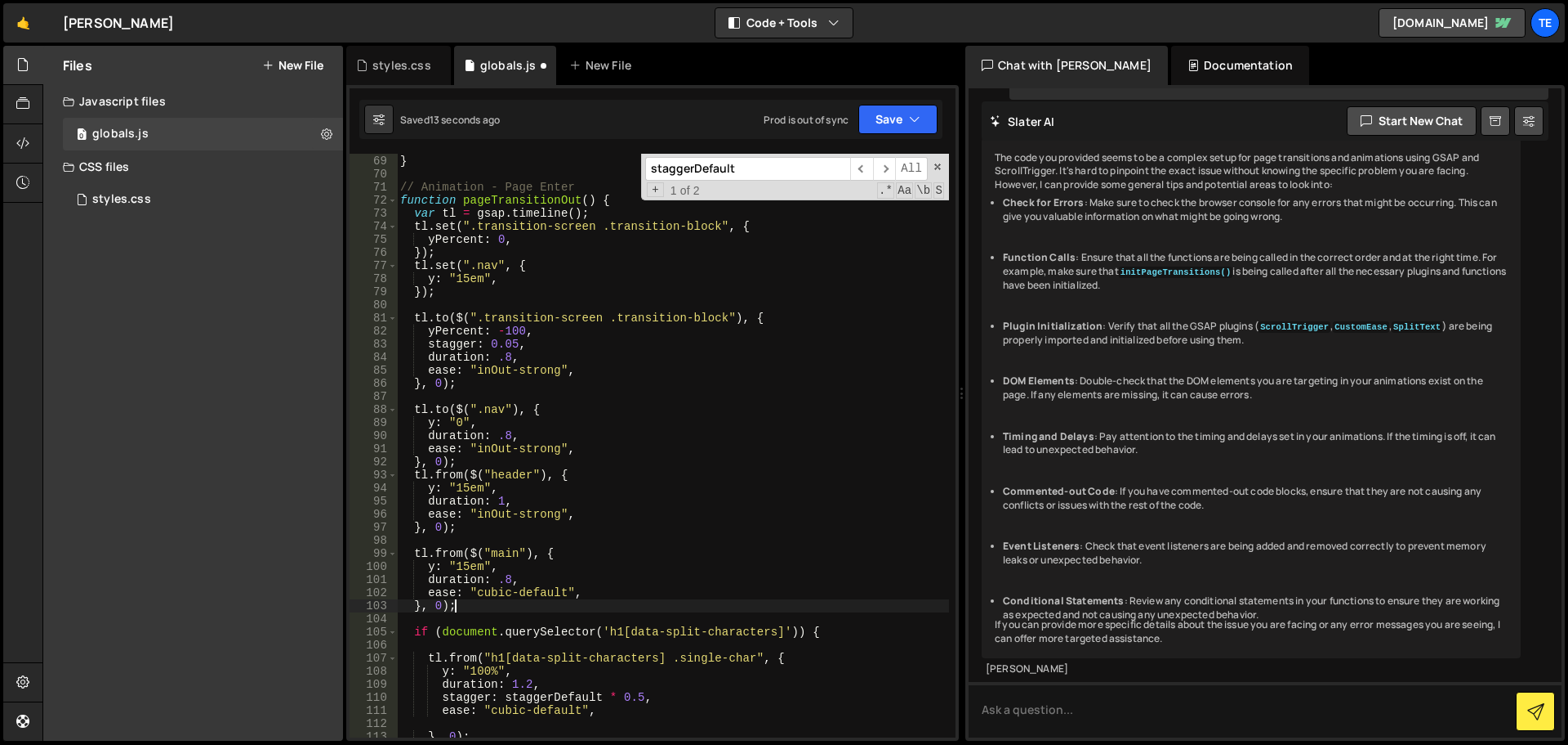
click at [503, 600] on div "} , 0.2 ) ; } // Animation - Page Enter function pageTransitionOut ( ) { var tl…" at bounding box center [673, 447] width 552 height 610
click at [493, 592] on div "} , 0.2 ) ; } // Animation - Page Enter function pageTransitionOut ( ) { var tl…" at bounding box center [673, 447] width 552 height 610
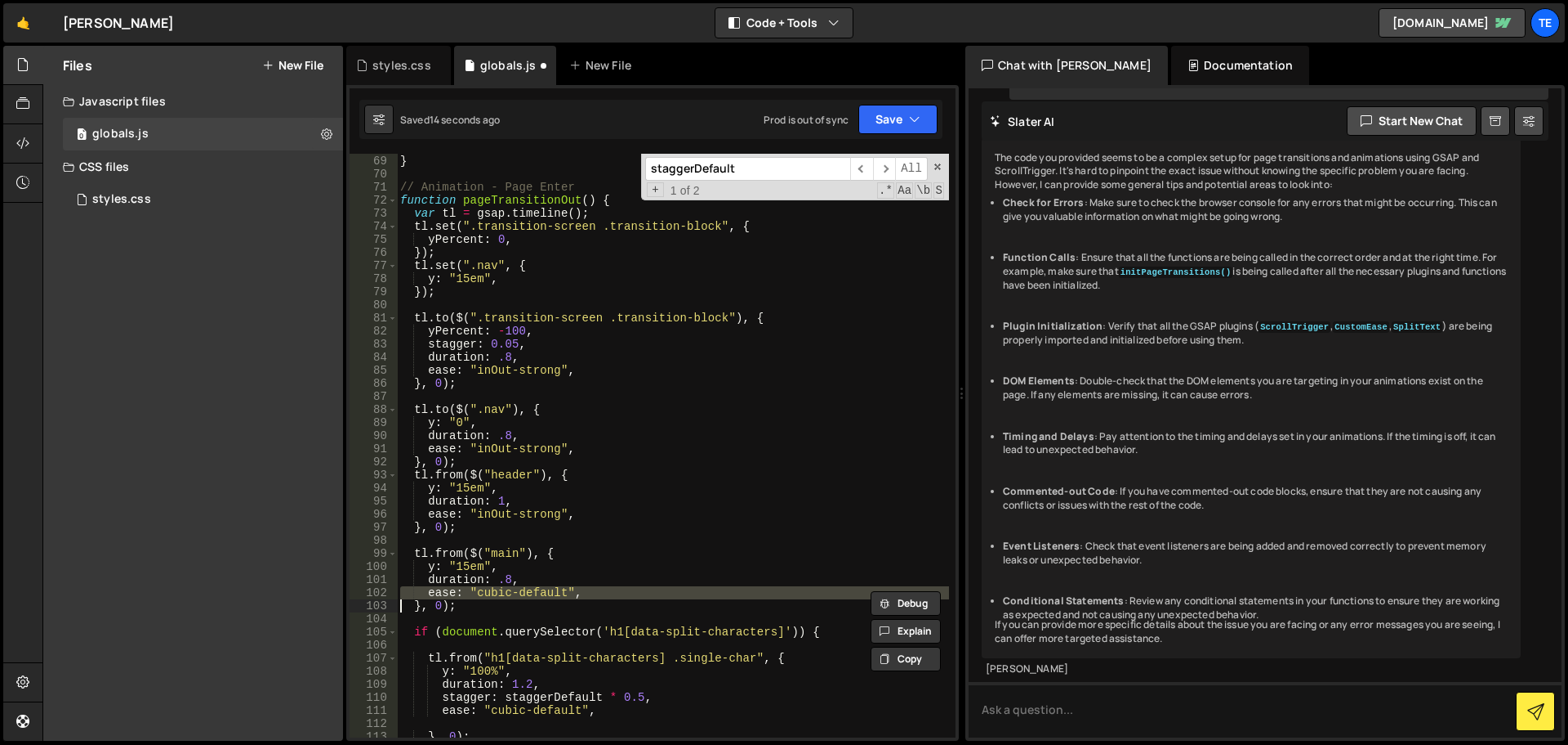
paste textarea
click at [499, 499] on div "} , 0.2 ) ; } // Animation - Page Enter function pageTransitionOut ( ) { var tl…" at bounding box center [673, 447] width 552 height 610
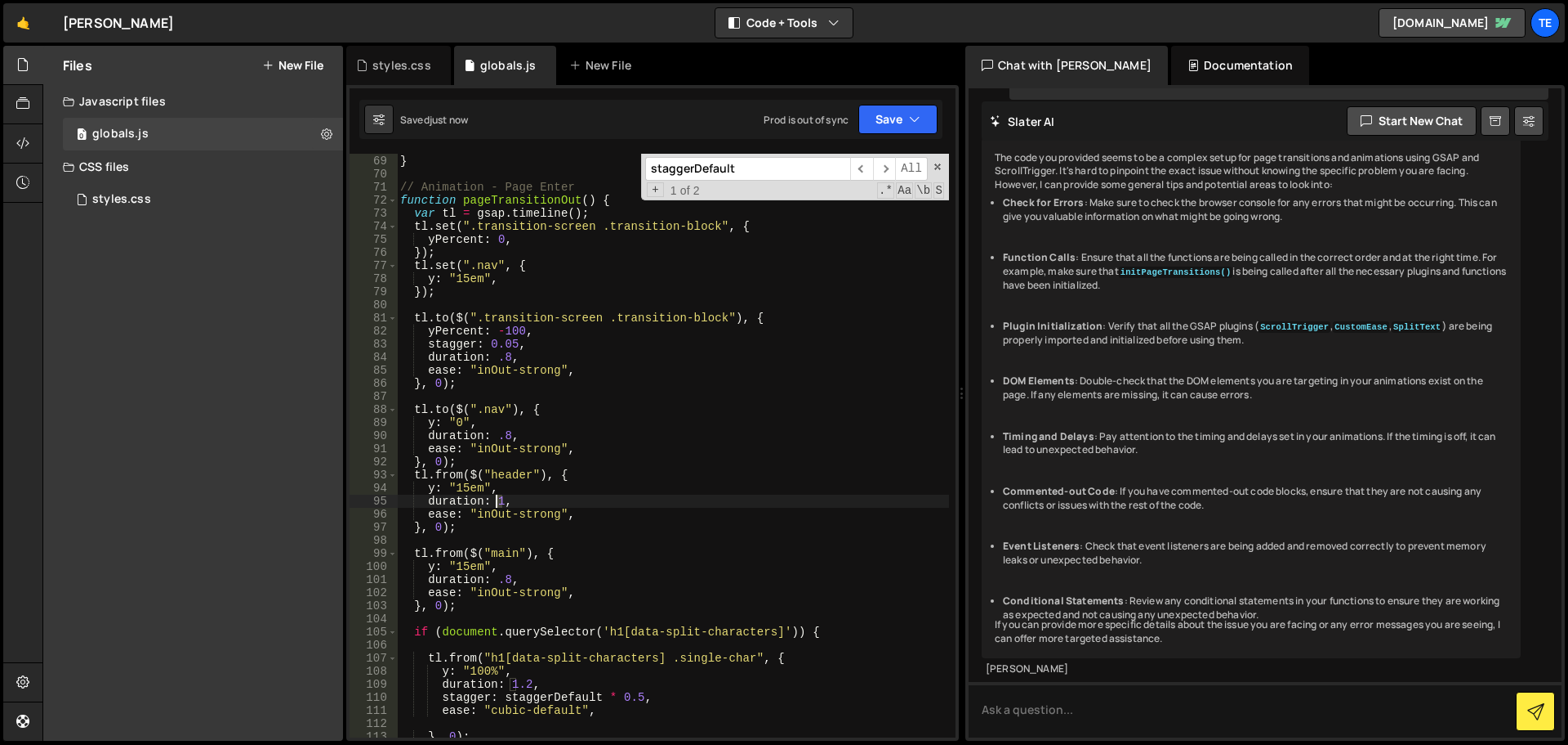
click at [499, 499] on div "} , 0.2 ) ; } // Animation - Page Enter function pageTransitionOut ( ) { var tl…" at bounding box center [673, 447] width 552 height 610
click at [508, 581] on div "} , 0.2 ) ; } // Animation - Page Enter function pageTransitionOut ( ) { var tl…" at bounding box center [673, 447] width 552 height 610
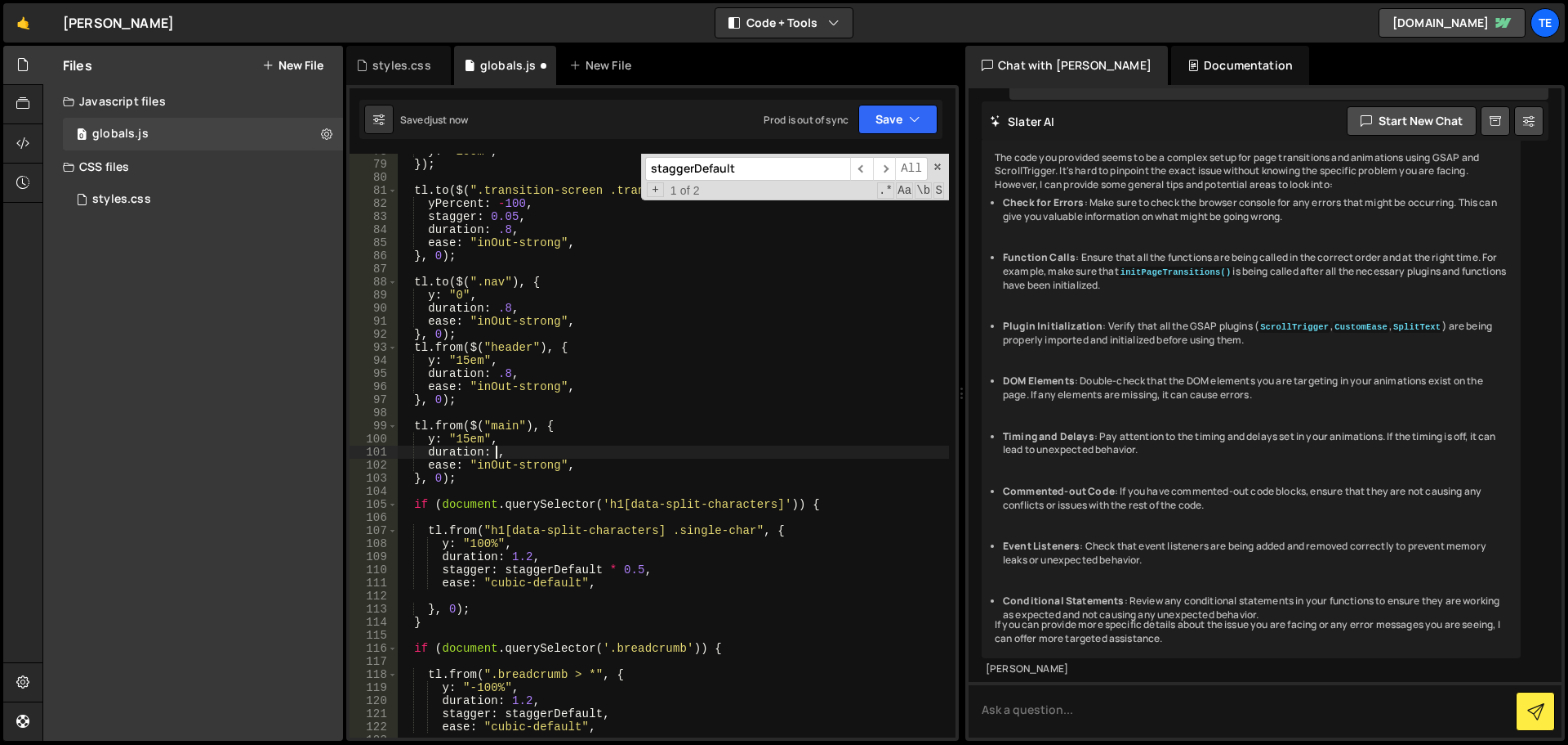
scroll to position [1016, 0]
click at [507, 370] on div "y : "15em" , }) ; tl . to ( $ ( ".transition-screen .transition-block" ) , { yP…" at bounding box center [673, 449] width 552 height 610
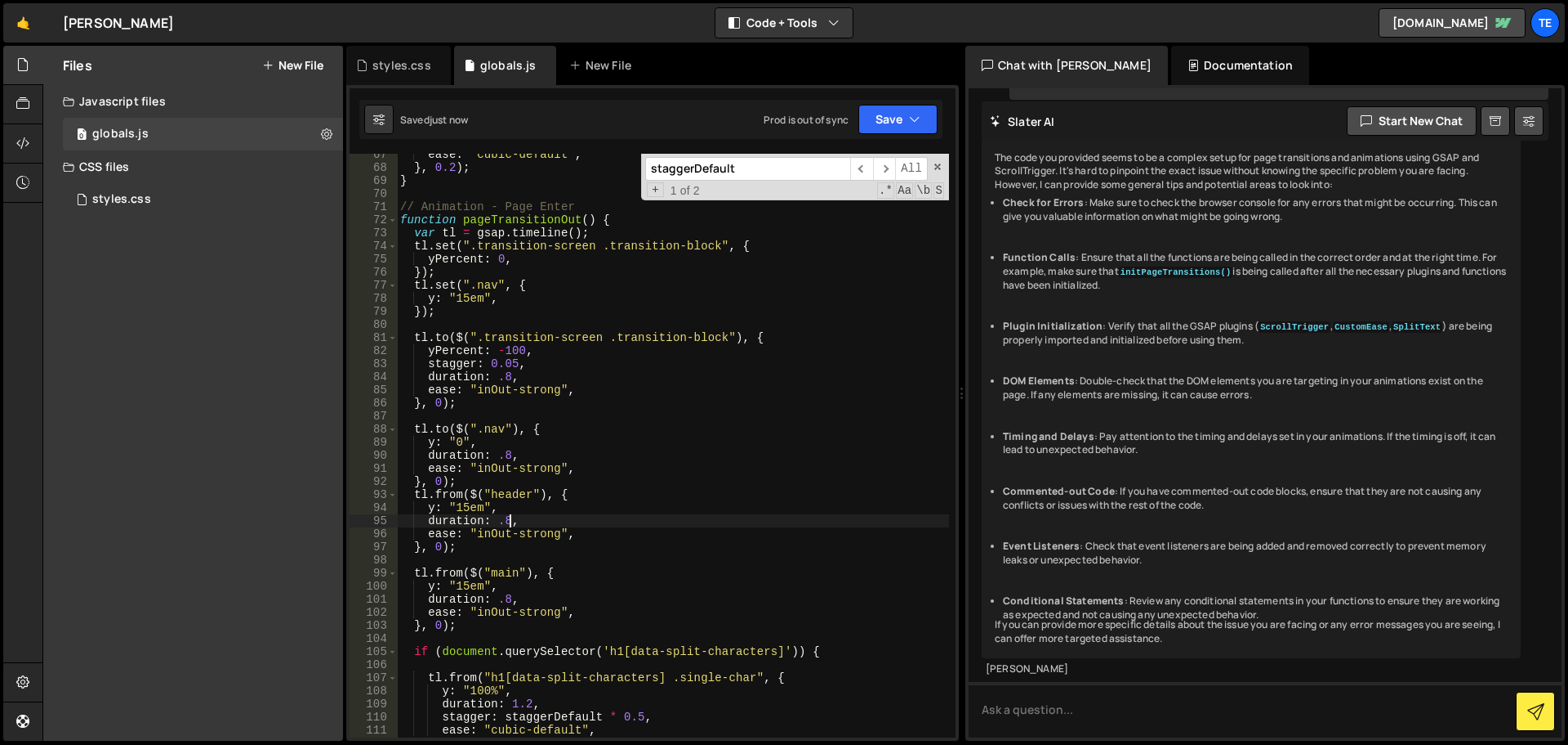
scroll to position [820, 0]
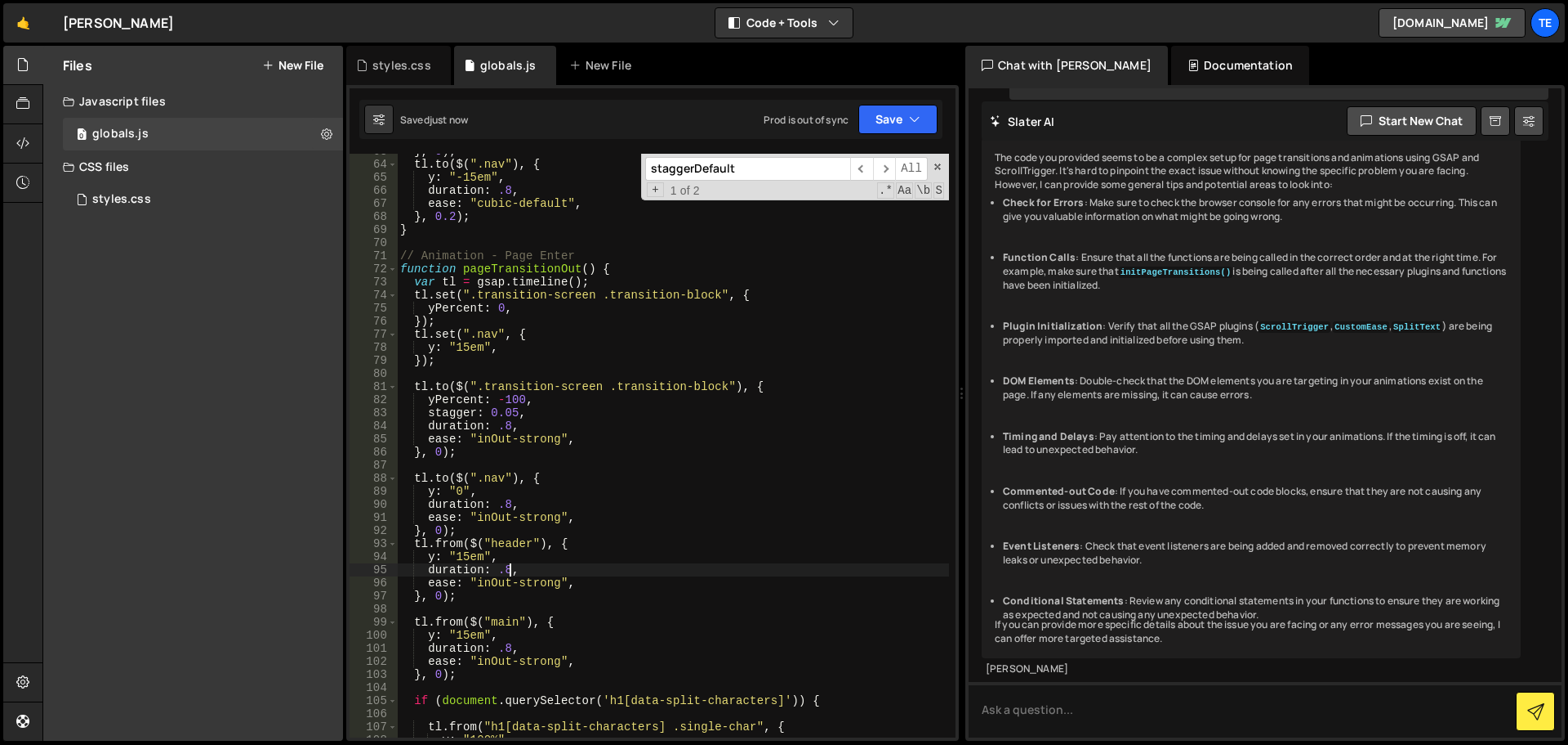
click at [439, 530] on div "} , 0 ) ; tl . to ( $ ( ".nav" ) , { y : "-15em" , duration : .8 , ease : "cubi…" at bounding box center [673, 449] width 552 height 610
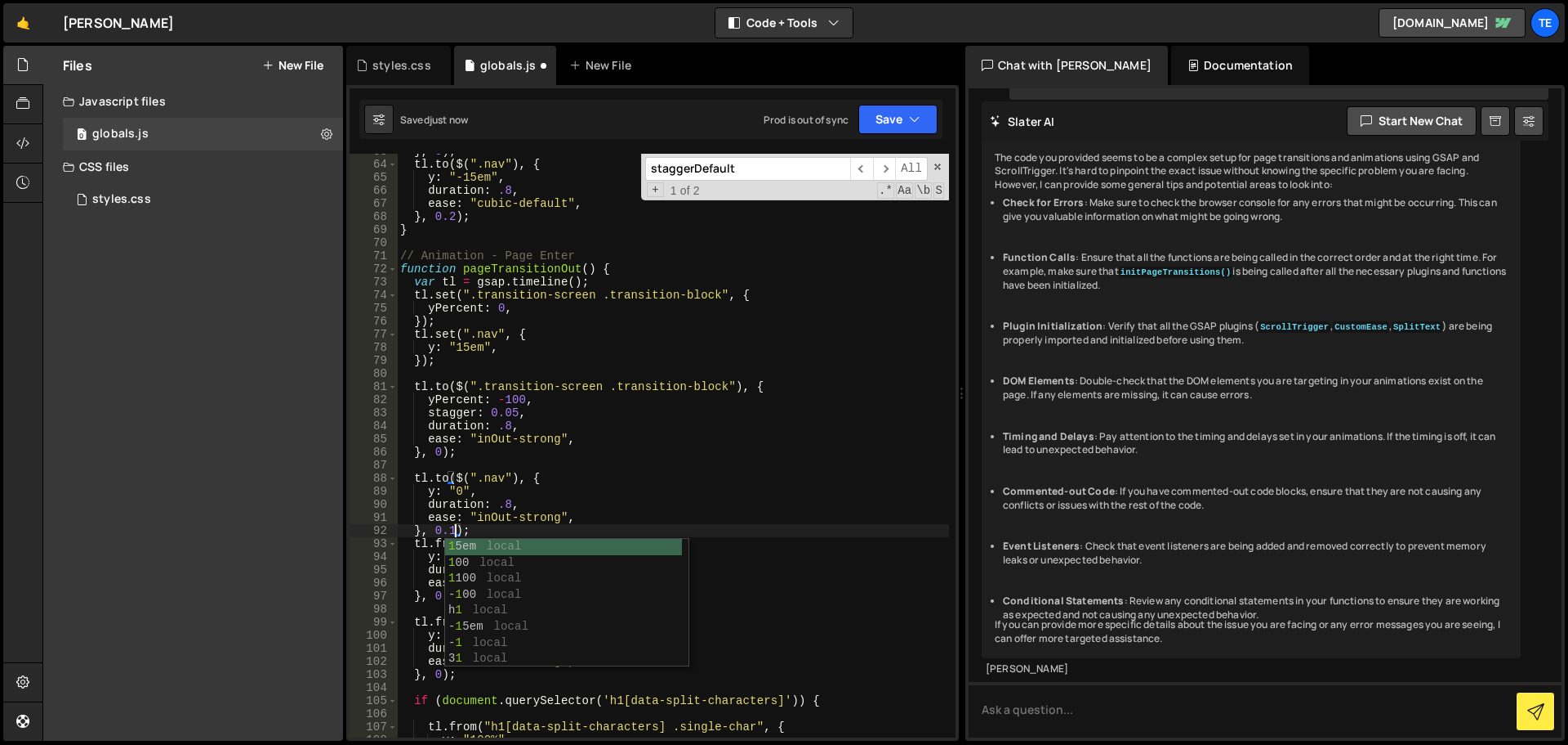
click at [559, 443] on div "} , 0 ) ; tl . to ( $ ( ".nav" ) , { y : "-15em" , duration : .8 , ease : "cubi…" at bounding box center [673, 449] width 552 height 610
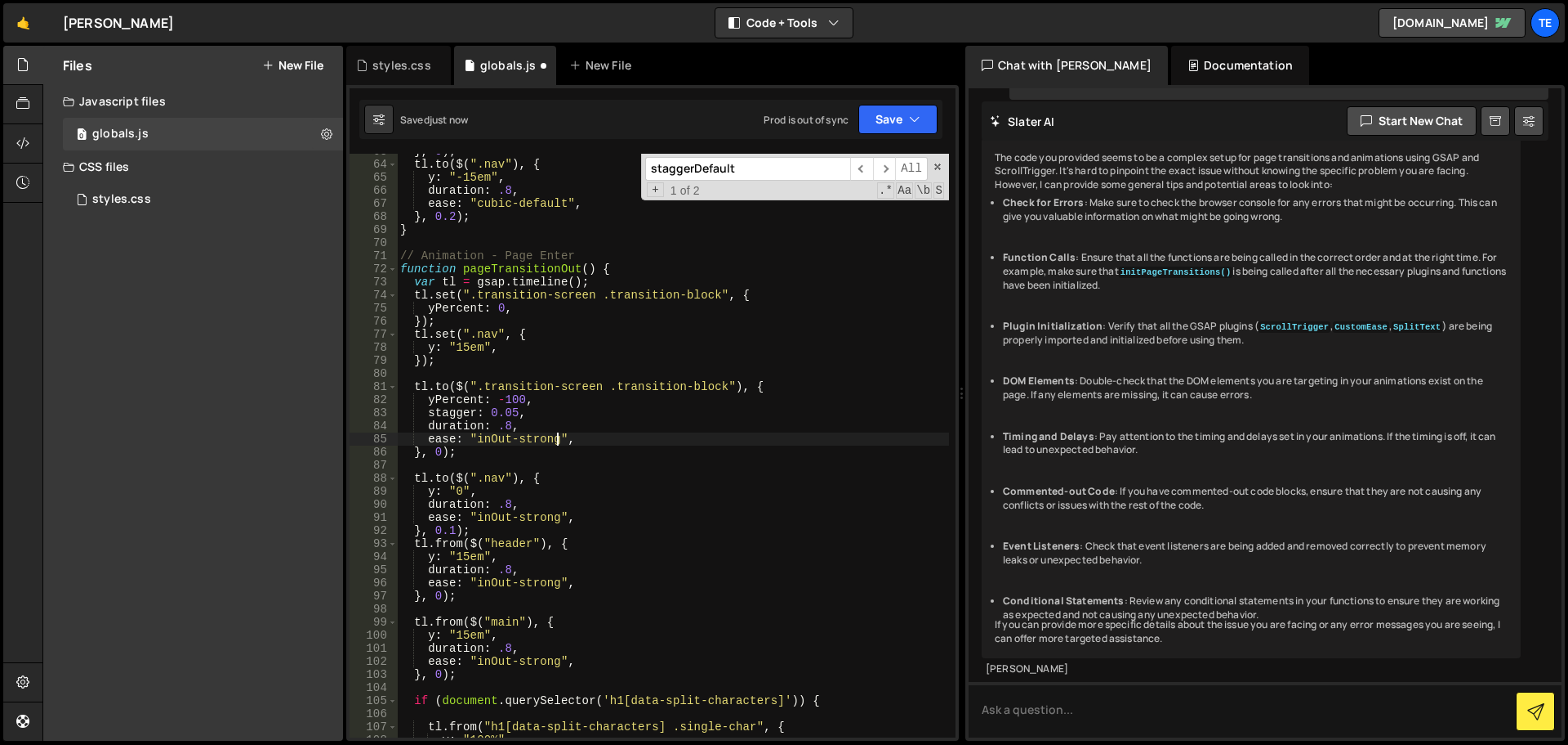
click at [495, 549] on div "} , 0 ) ; tl . to ( $ ( ".nav" ) , { y : "-15em" , duration : .8 , ease : "cubi…" at bounding box center [673, 449] width 552 height 610
click at [438, 595] on div "} , 0 ) ; tl . to ( $ ( ".nav" ) , { y : "-15em" , duration : .8 , ease : "cubi…" at bounding box center [673, 449] width 552 height 610
type textarea "}, 0.5);"
click at [491, 484] on div "} , 0 ) ; tl . to ( $ ( ".nav" ) , { y : "-15em" , duration : .8 , ease : "cubi…" at bounding box center [673, 449] width 552 height 610
click at [449, 527] on div "} , 0 ) ; tl . to ( $ ( ".nav" ) , { y : "-15em" , duration : .8 , ease : "cubi…" at bounding box center [673, 449] width 552 height 610
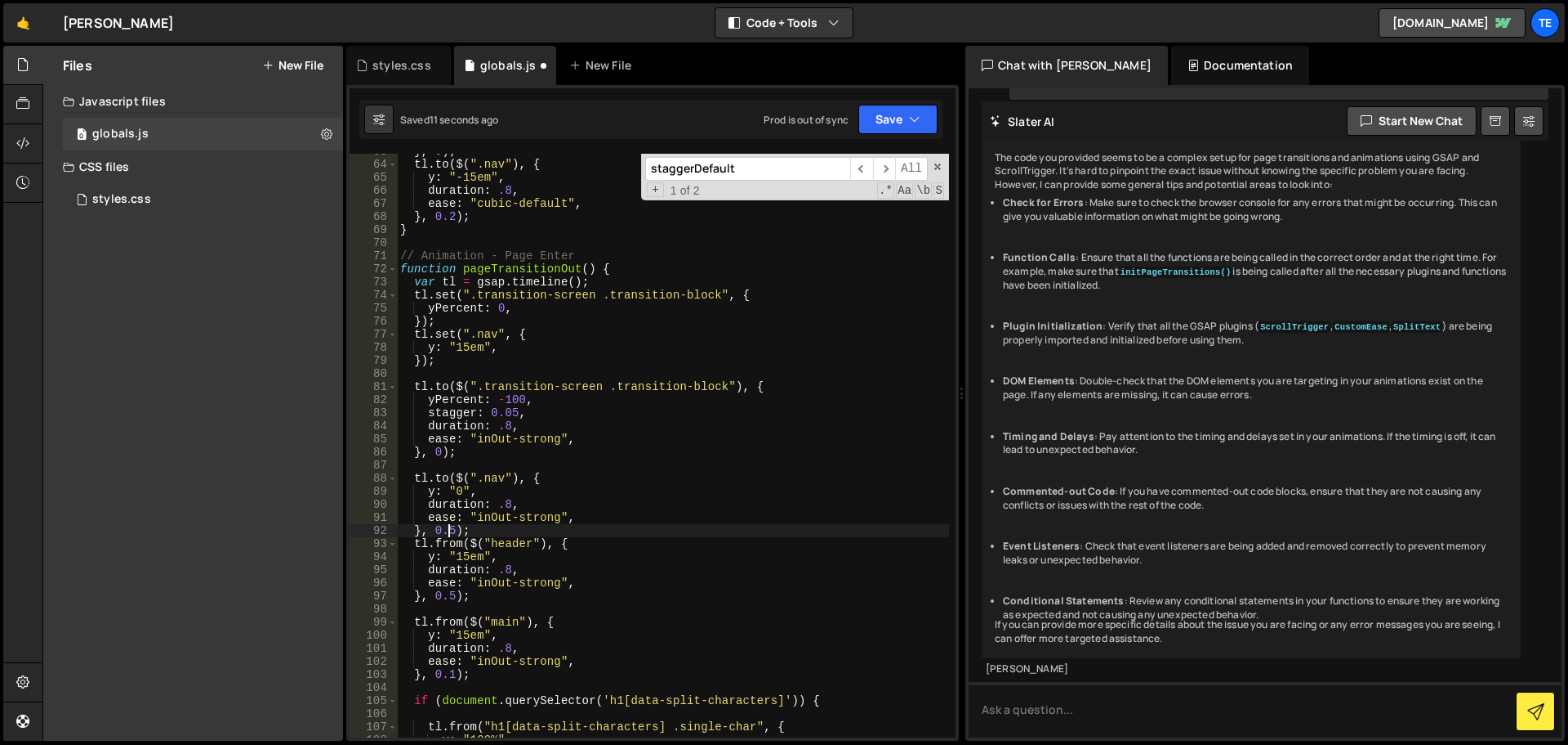
type textarea "}, 0.1);"
click at [721, 469] on div "} , 0 ) ; tl . to ( $ ( ".nav" ) , { y : "-15em" , duration : .8 , ease : "cubi…" at bounding box center [673, 449] width 552 height 610
click at [450, 592] on div "} , 0 ) ; tl . to ( $ ( ".nav" ) , { y : "-15em" , duration : .8 , ease : "cubi…" at bounding box center [673, 449] width 552 height 610
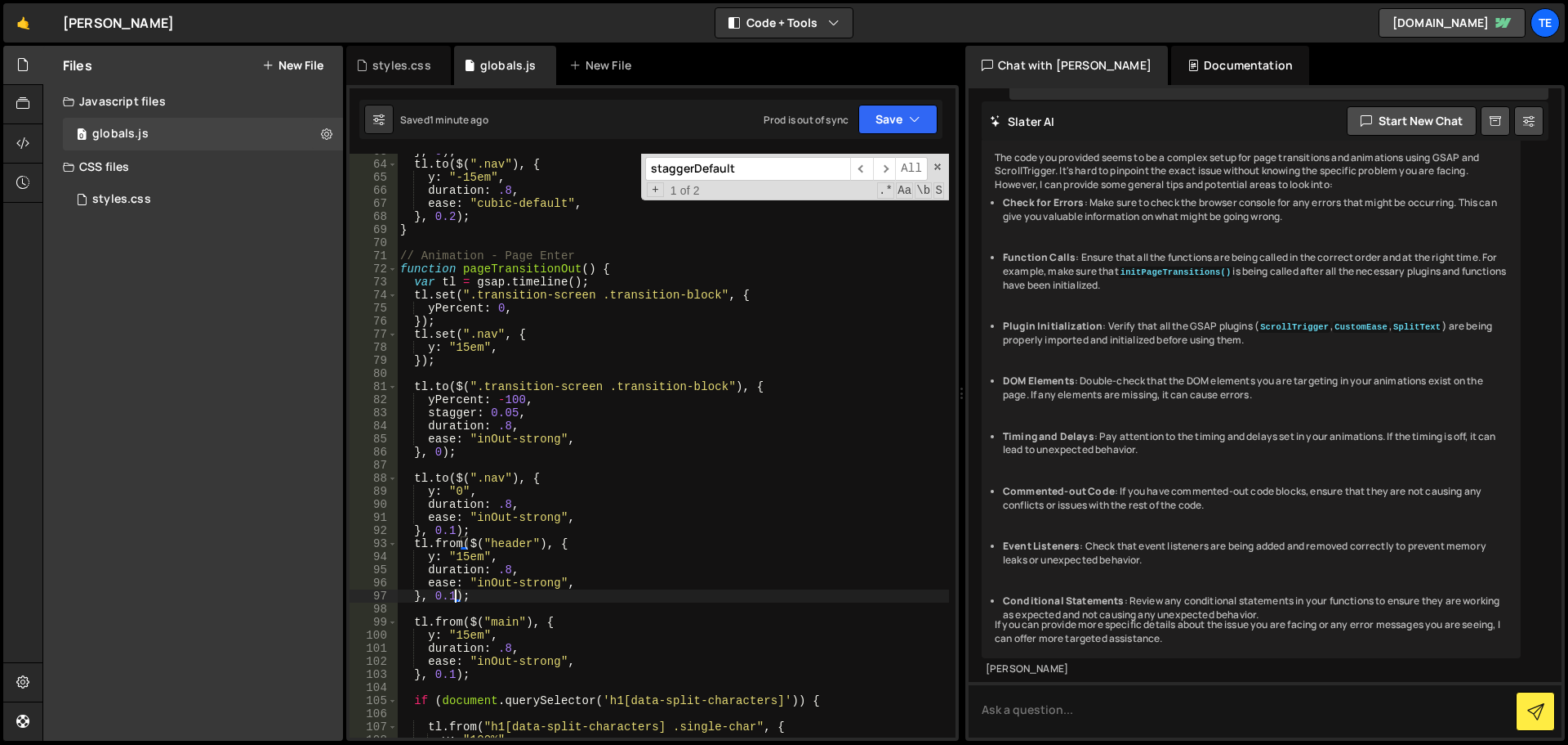
click at [446, 532] on div "} , 0 ) ; tl . to ( $ ( ".nav" ) , { y : "-15em" , duration : .8 , ease : "cubi…" at bounding box center [673, 449] width 552 height 610
type textarea "}, 0);"
click at [398, 59] on div "styles.css" at bounding box center [402, 66] width 59 height 17
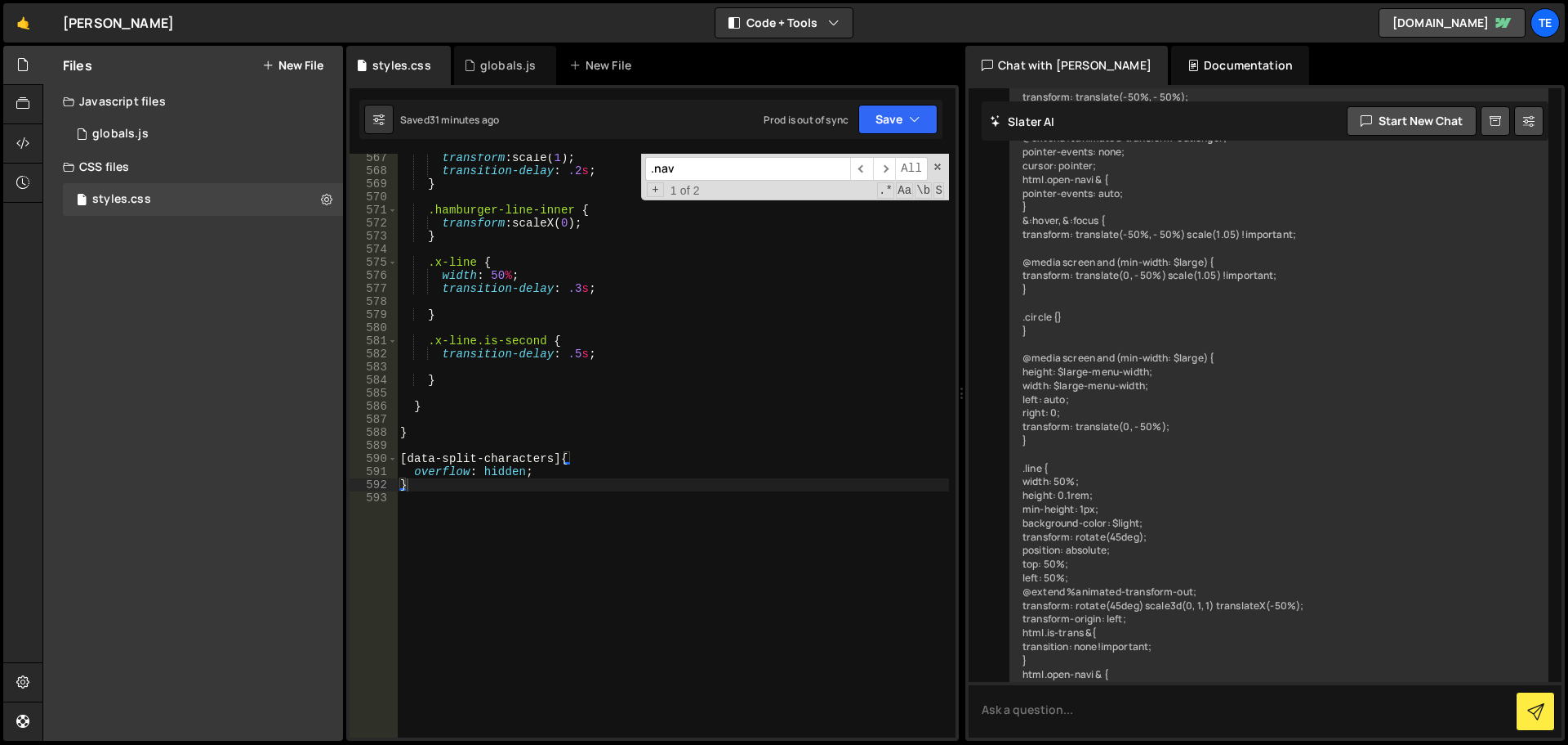
click at [647, 365] on div "transform : scale( 1 ) ; transition-delay : .2 s ; } .hamburger-line-inner { tr…" at bounding box center [673, 456] width 552 height 610
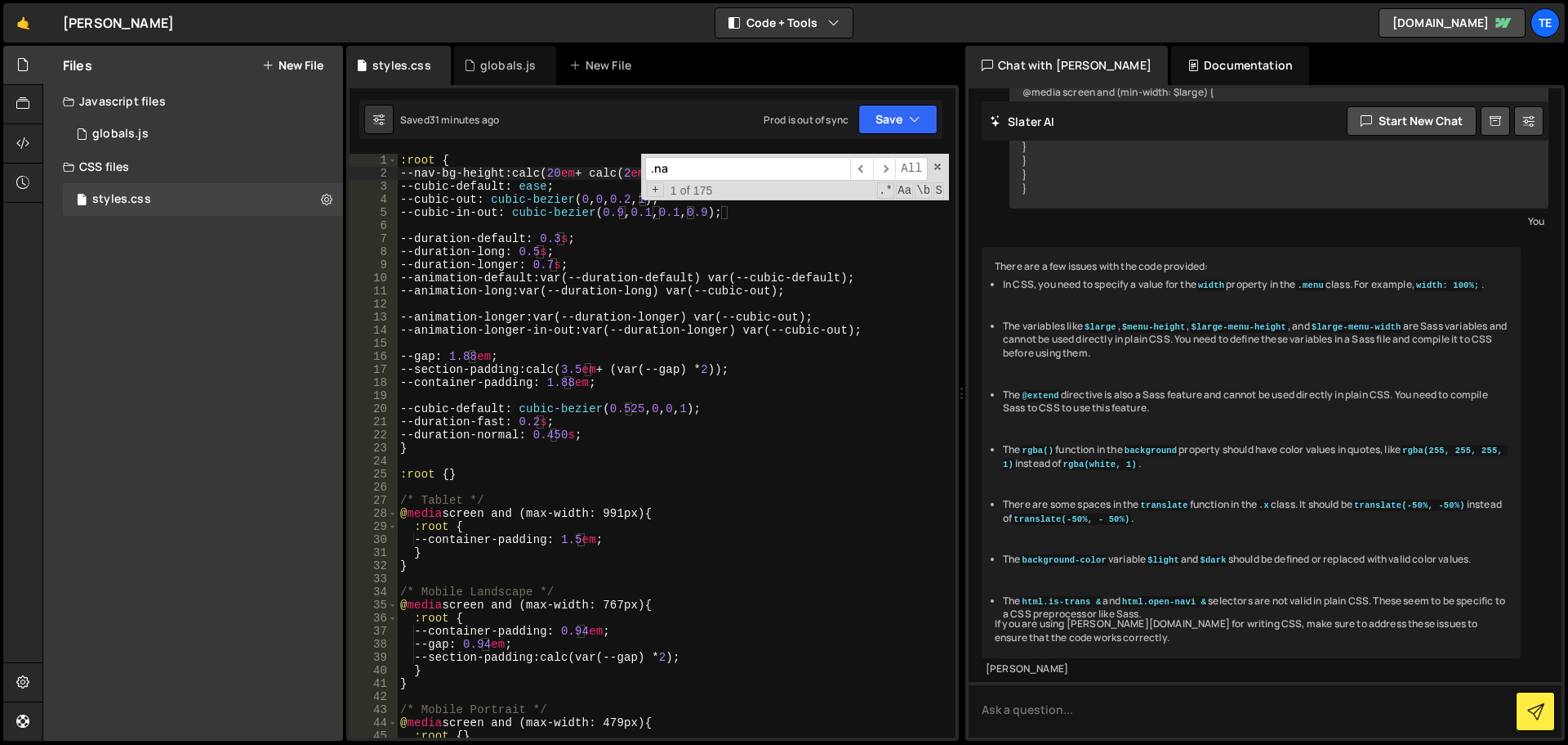
scroll to position [2624, 0]
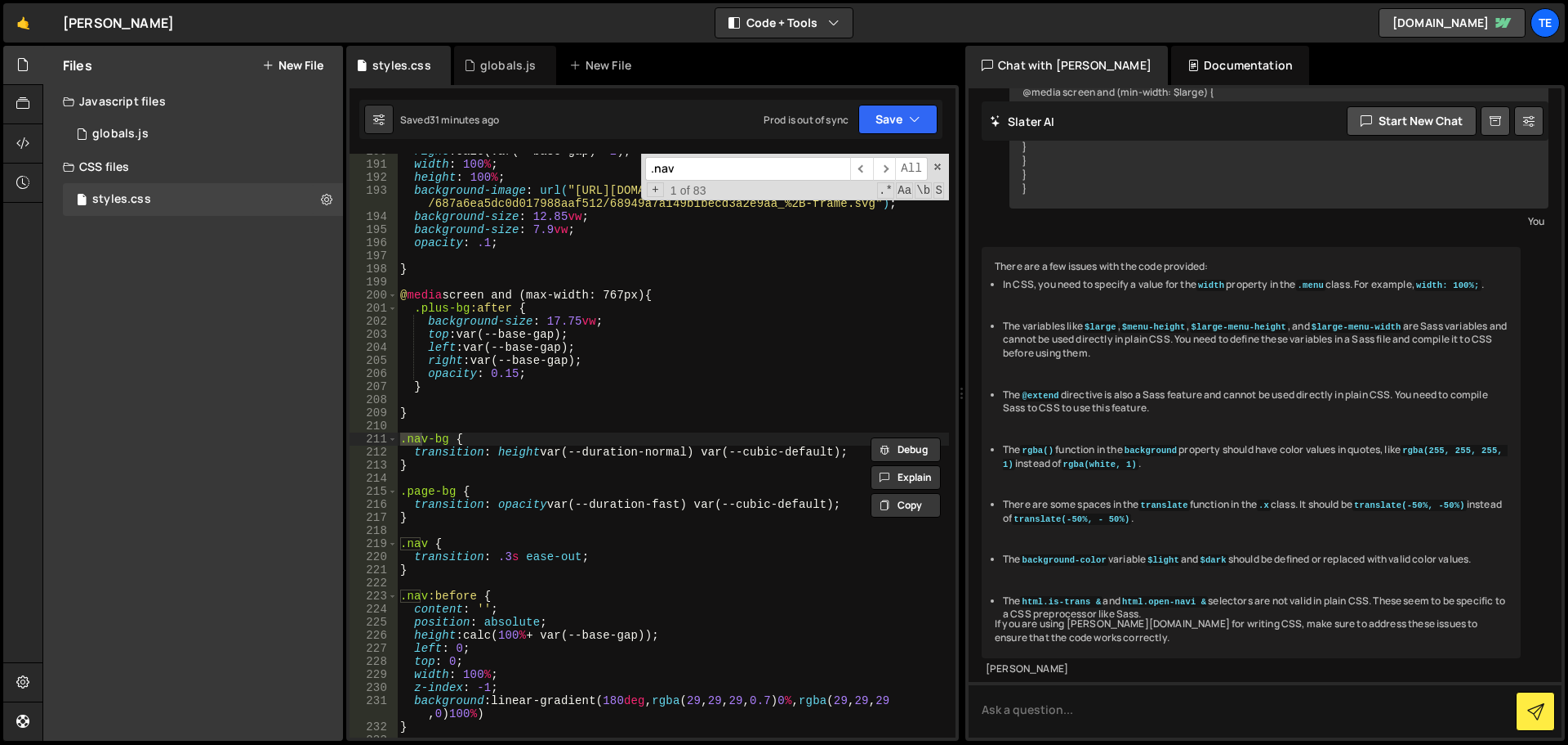
type input ".nav"
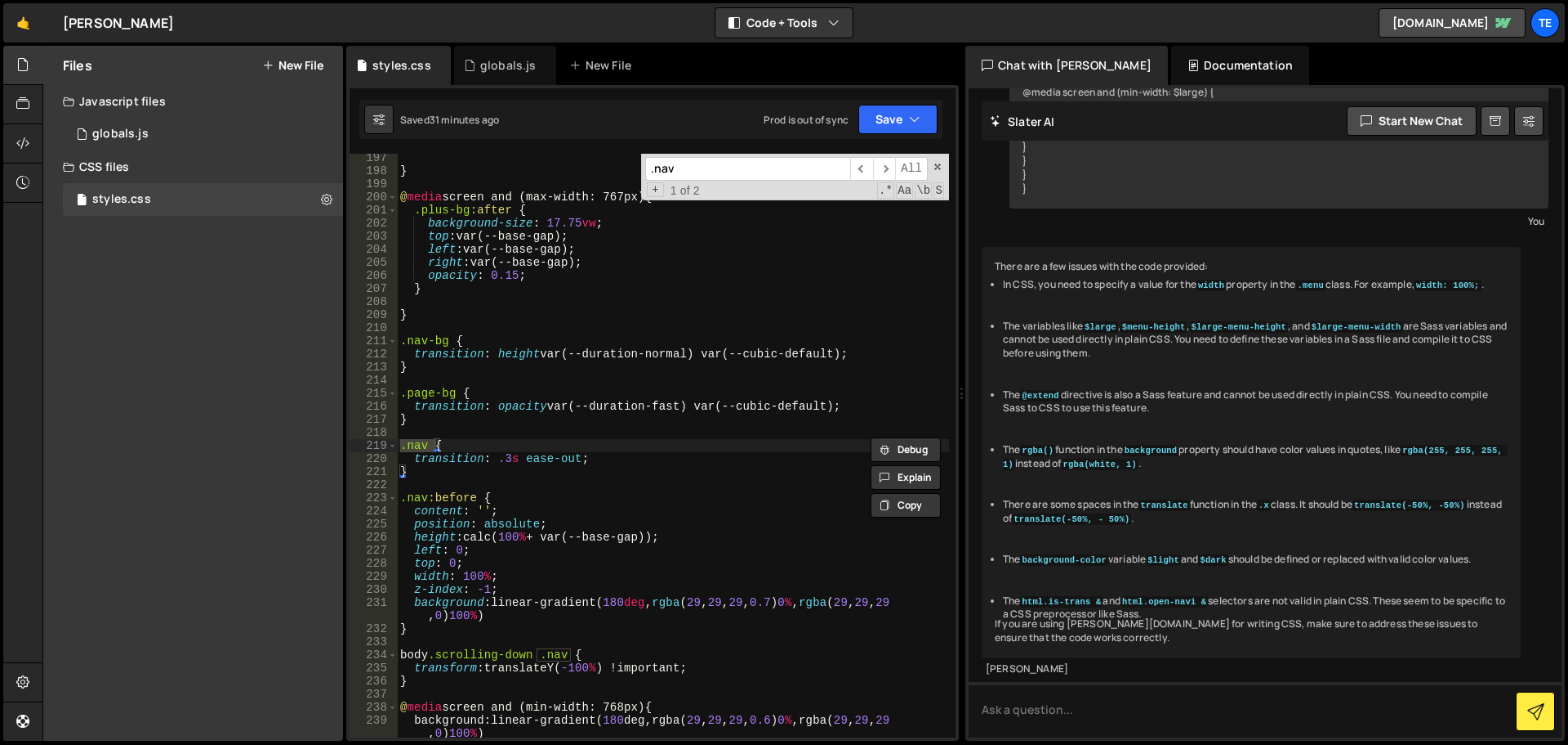
scroll to position [2772, 0]
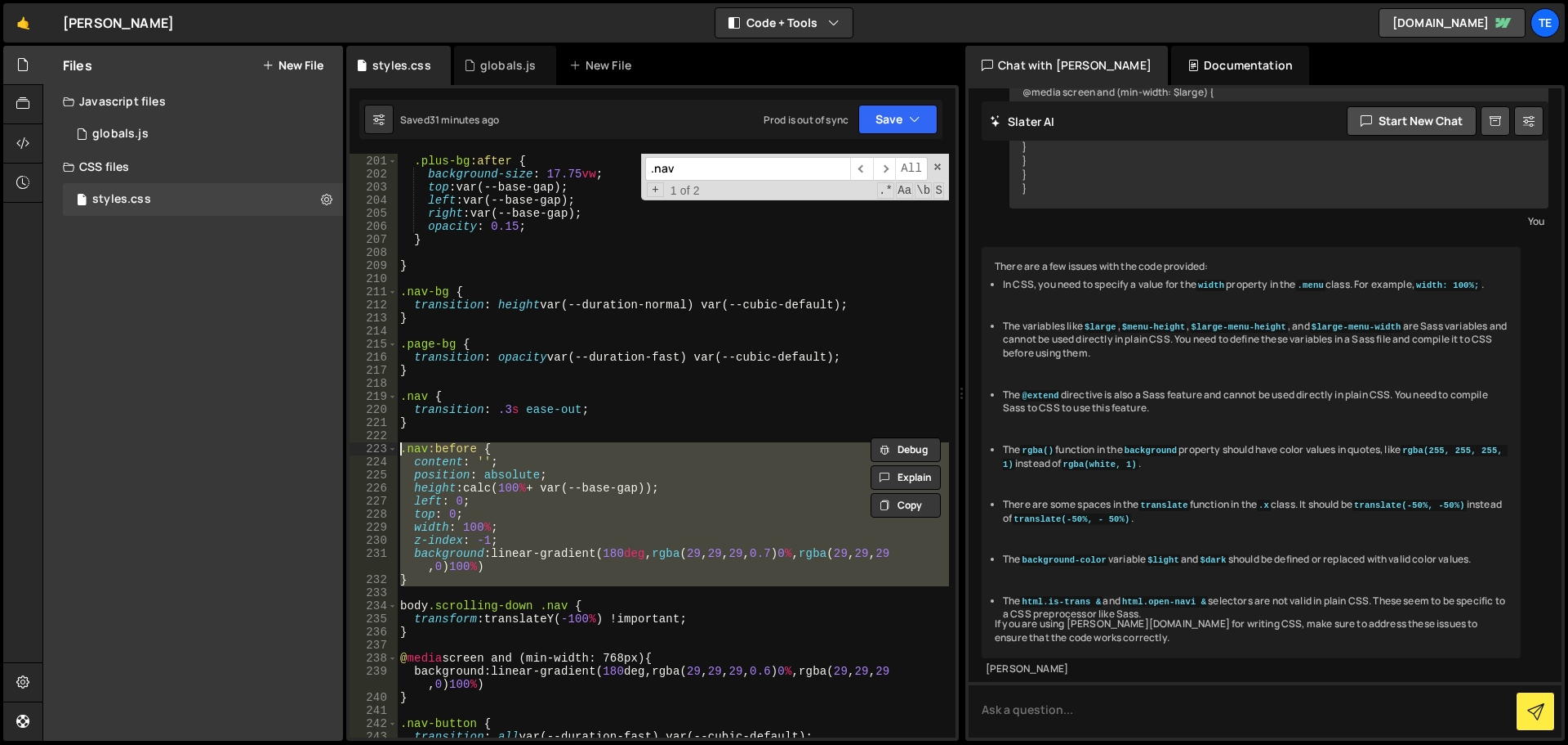
drag, startPoint x: 422, startPoint y: 586, endPoint x: 386, endPoint y: 447, distance: 143.6
click at [386, 447] on div "200 201 202 203 204 205 206 207 208 209 210 211 212 213 214 215 216 217 218 219…" at bounding box center [653, 446] width 606 height 584
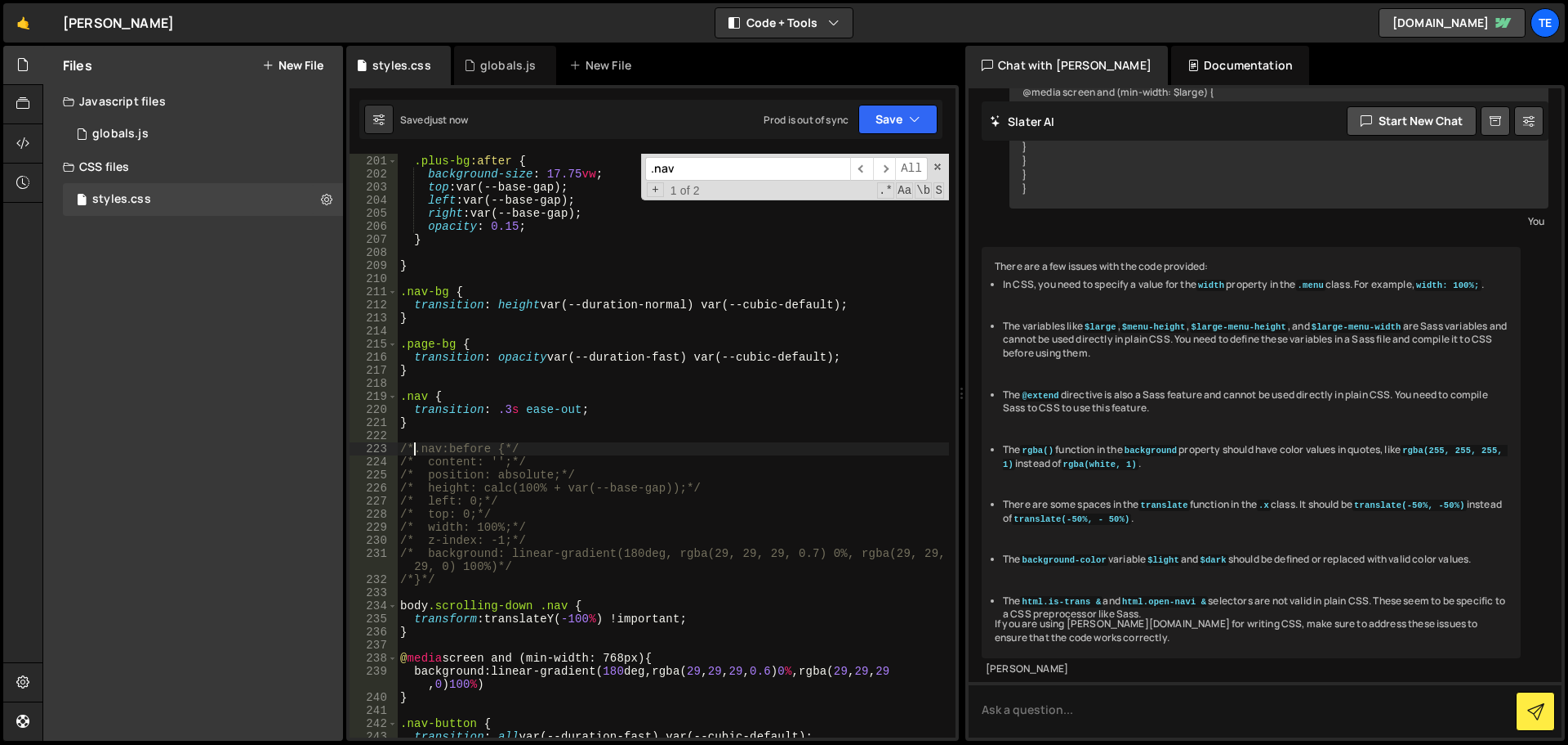
click at [544, 456] on div "@ media screen and (max-width: 767px) { .plus-bg :after { background-size : 17.…" at bounding box center [673, 447] width 552 height 610
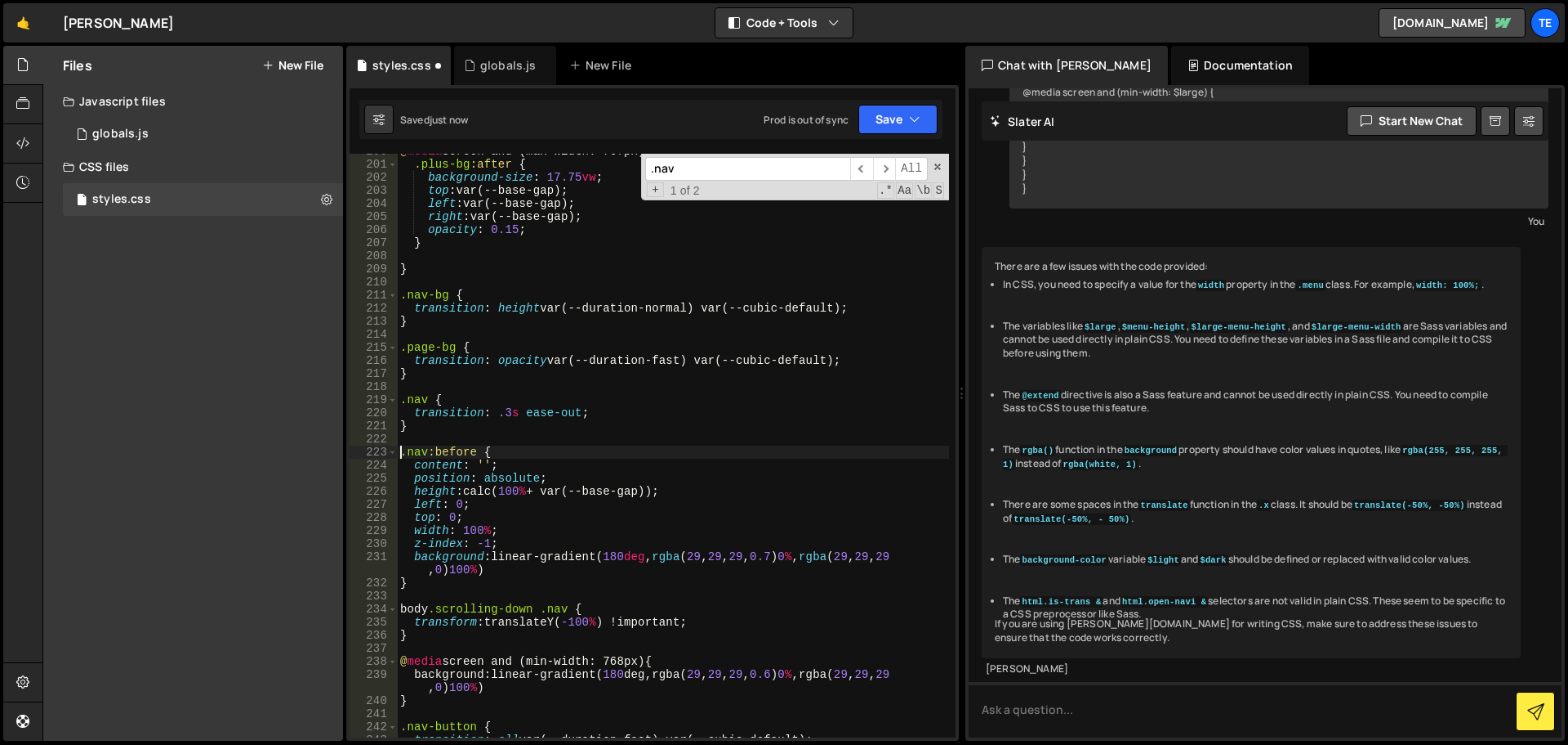
scroll to position [2768, 0]
click at [515, 571] on div "@ media screen and (max-width: 767px) { .plus-bg :after { background-size : 17.…" at bounding box center [673, 449] width 552 height 610
type textarea "background: linear-gradient(180deg, rgba(29, 29, 29, 0.7) 0%, rgba(29, 29, 29, …"
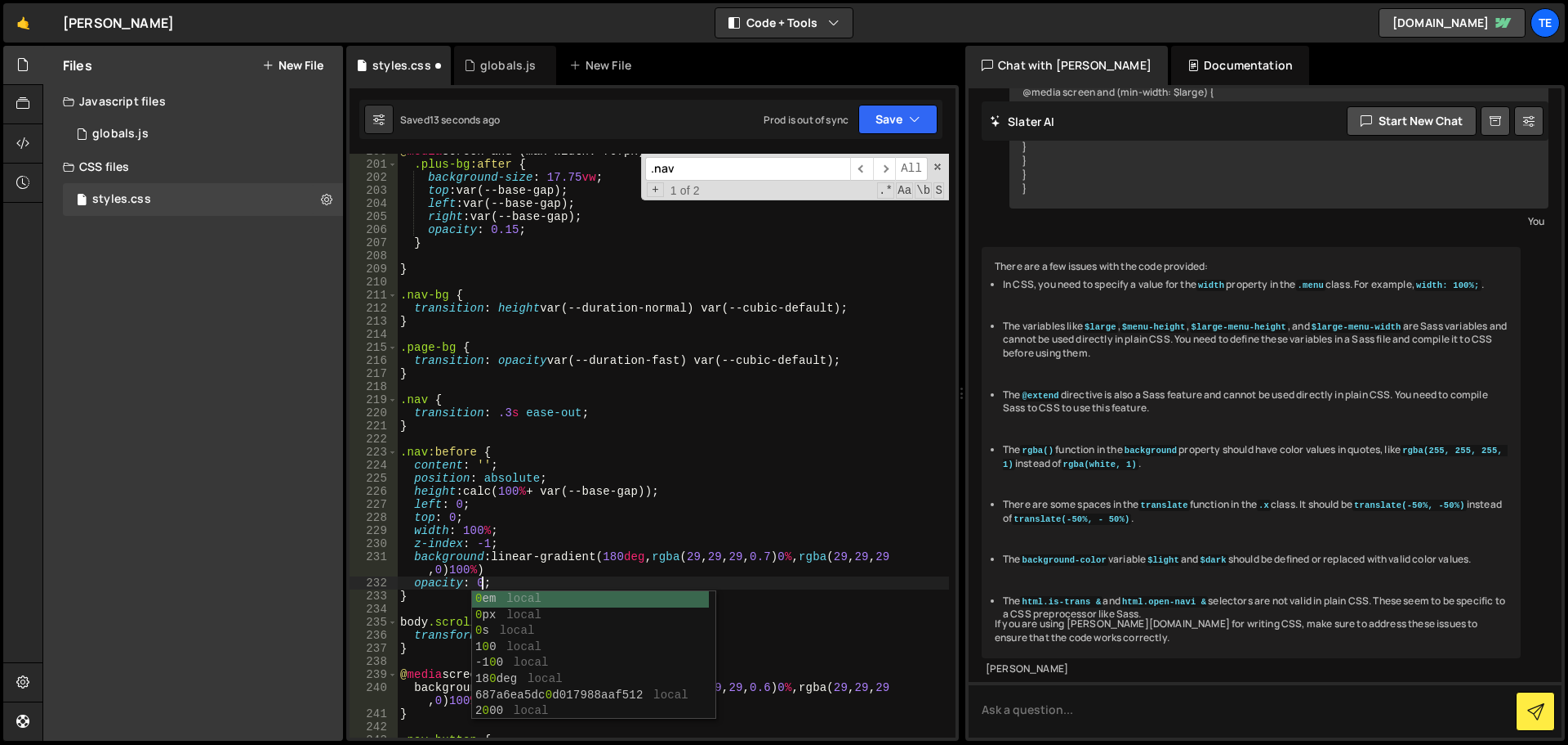
scroll to position [0, 0]
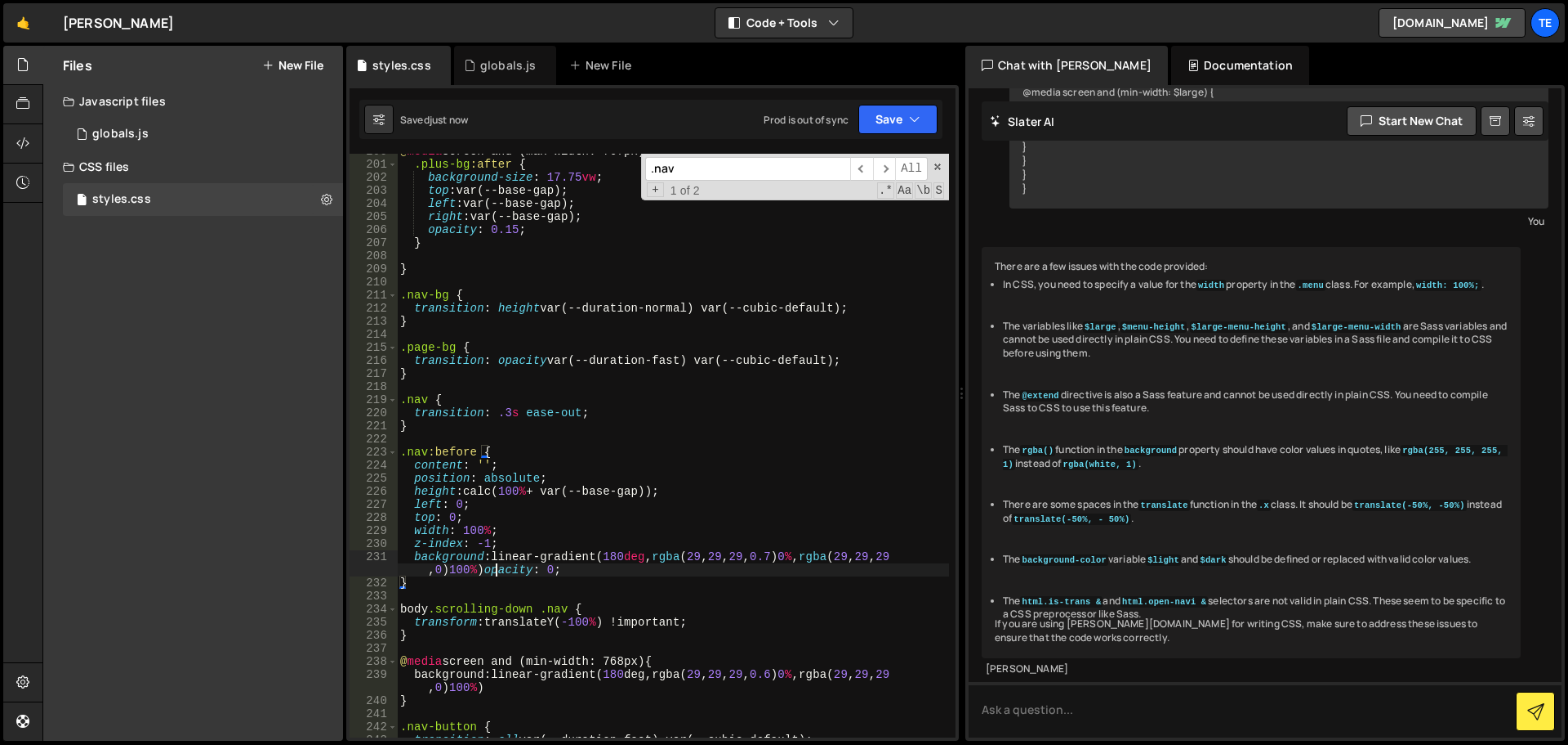
click at [495, 566] on div "@ media screen and (max-width: 767px) { .plus-bg :after { background-size : 17.…" at bounding box center [673, 449] width 552 height 610
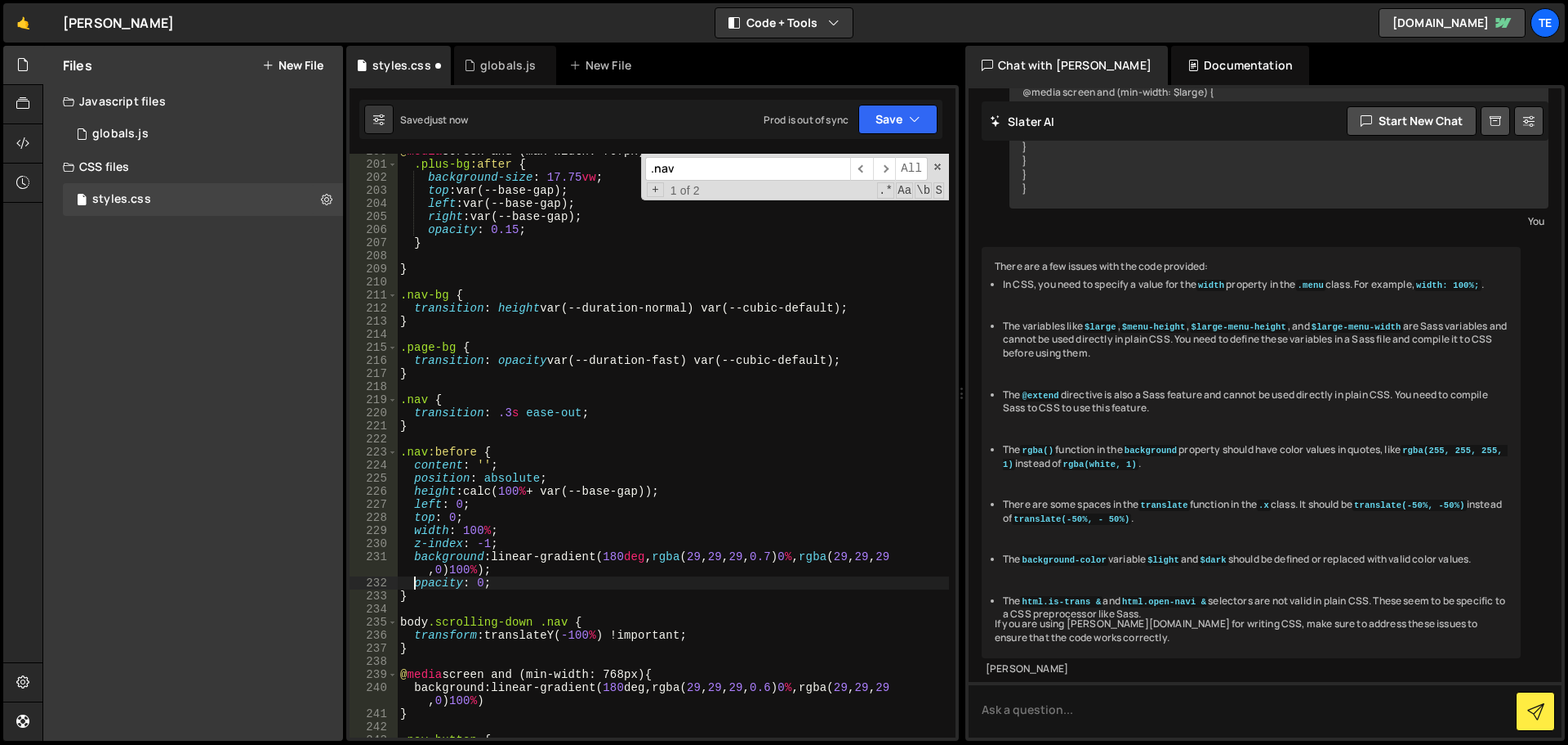
scroll to position [0, 2]
click at [454, 582] on div "@ media screen and (max-width: 767px) { .plus-bg :after { background-size : 17.…" at bounding box center [673, 449] width 552 height 610
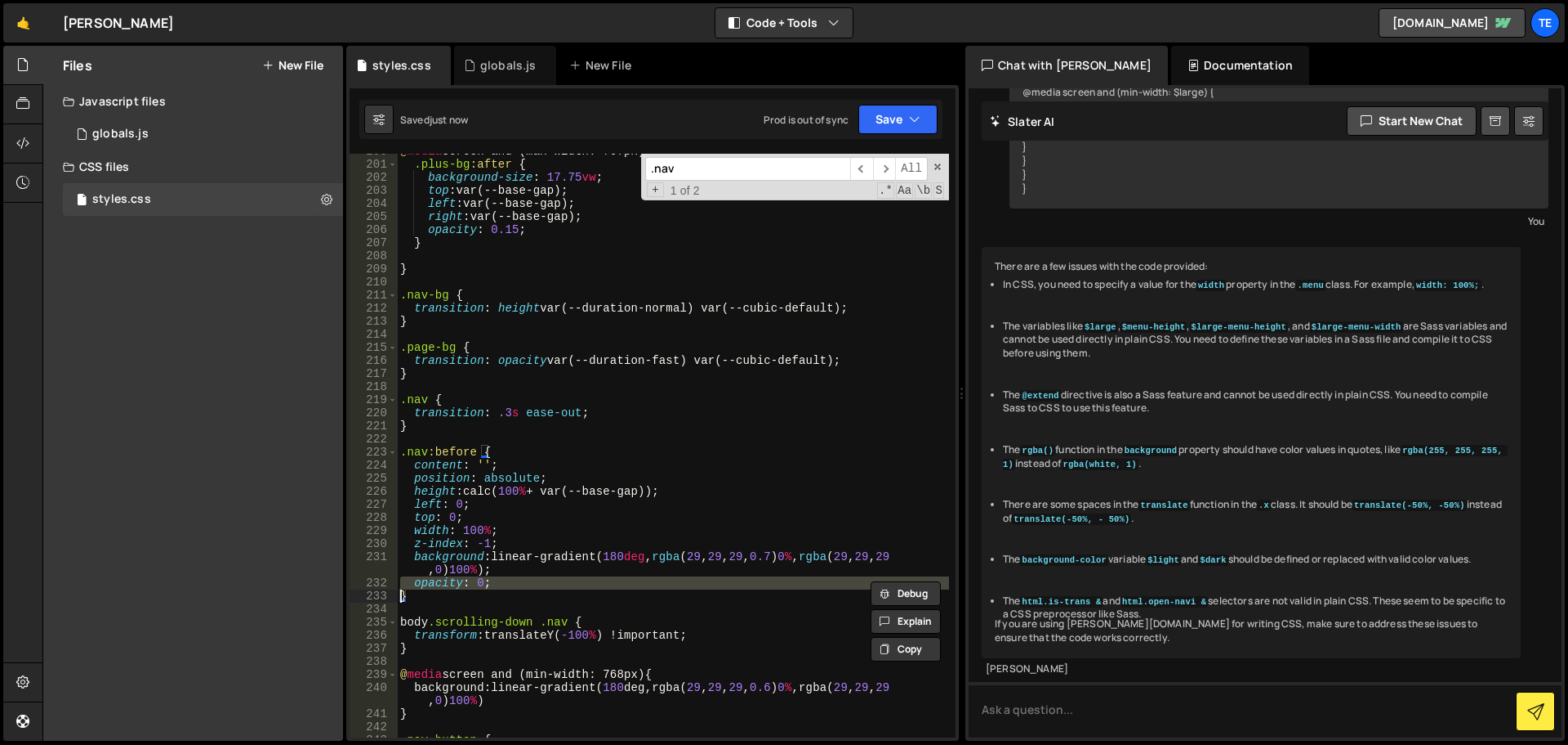
click at [703, 635] on div "@ media screen and (max-width: 767px) { .plus-bg :after { background-size : 17.…" at bounding box center [673, 449] width 552 height 610
type textarea "transform: translateY(-100%) !important;"
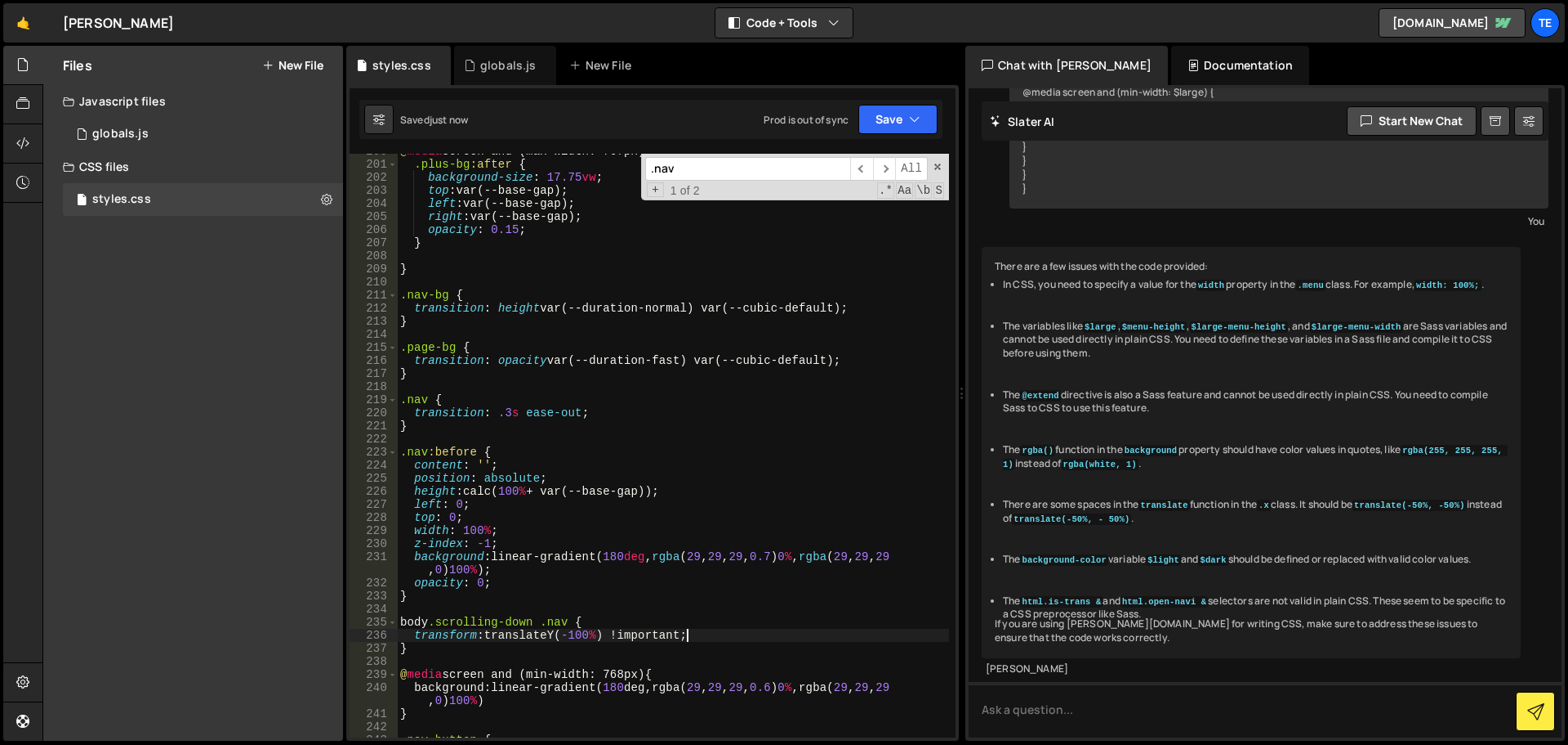
scroll to position [0, 0]
paste textarea
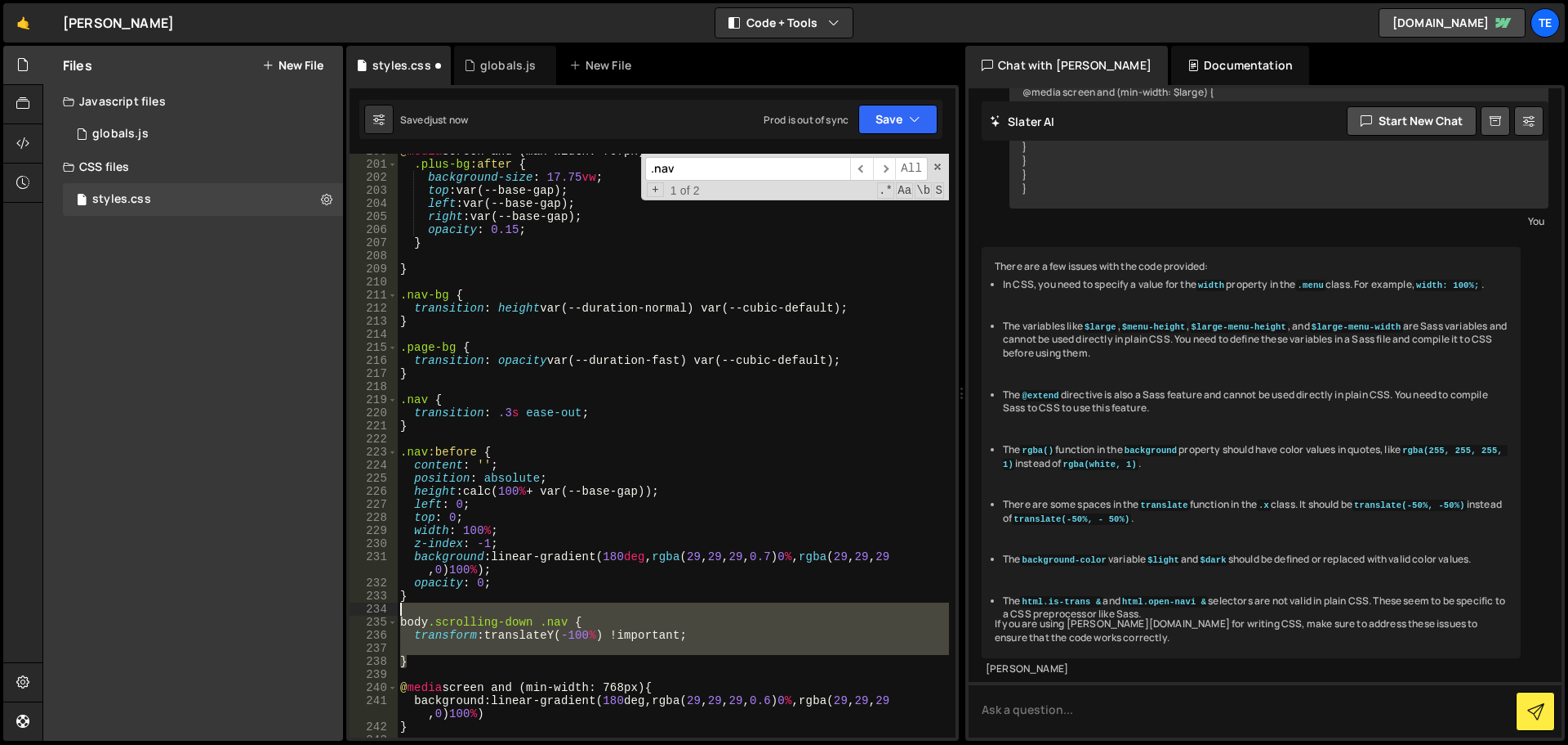
drag, startPoint x: 417, startPoint y: 661, endPoint x: 394, endPoint y: 611, distance: 55.0
click at [394, 611] on div "200 201 202 203 204 205 206 207 208 209 210 211 212 213 214 215 216 217 218 219…" at bounding box center [653, 446] width 606 height 584
click at [428, 665] on div "@ media screen and (max-width: 767px) { .plus-bg :after { background-size : 17.…" at bounding box center [673, 446] width 552 height 584
type textarea "}"
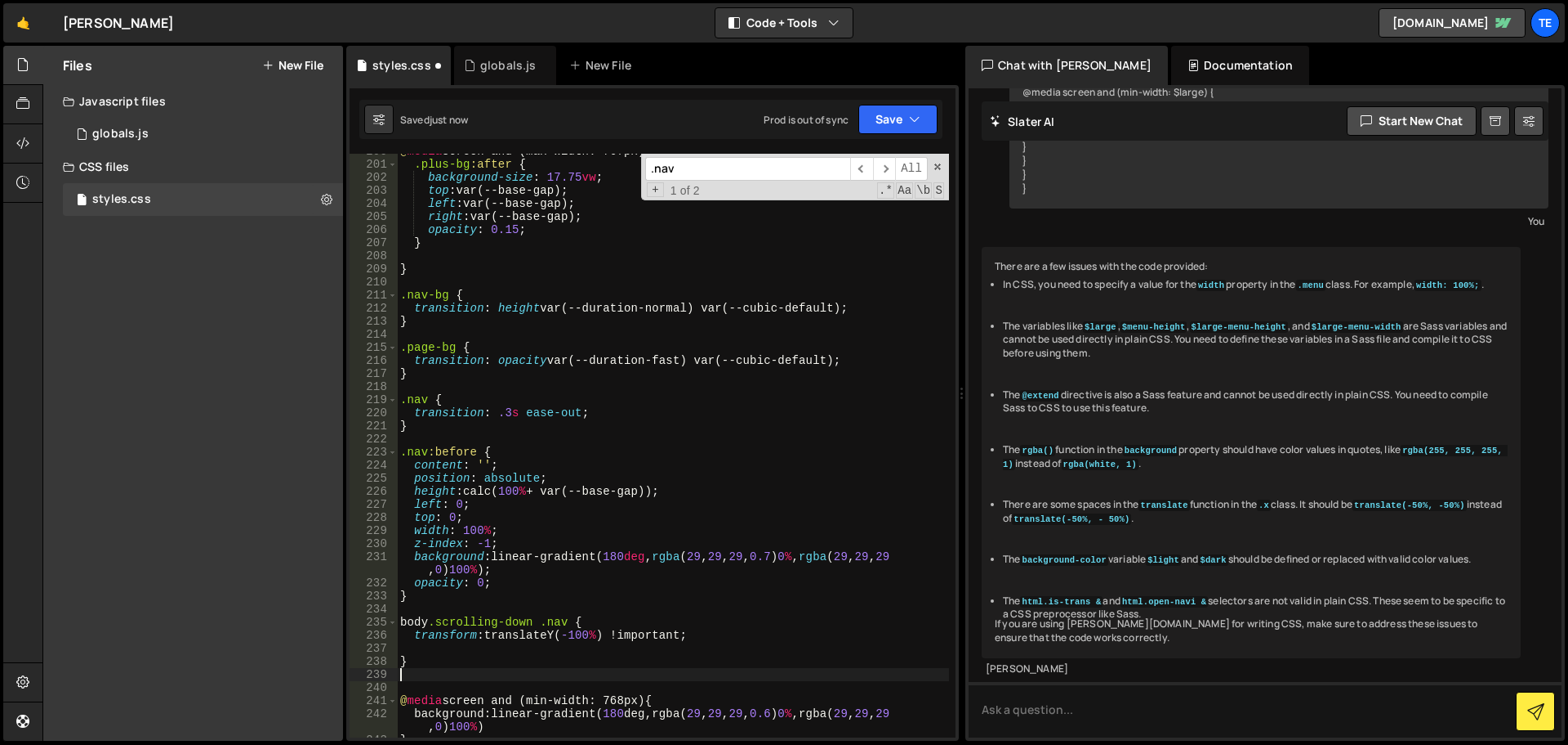
paste textarea "}"
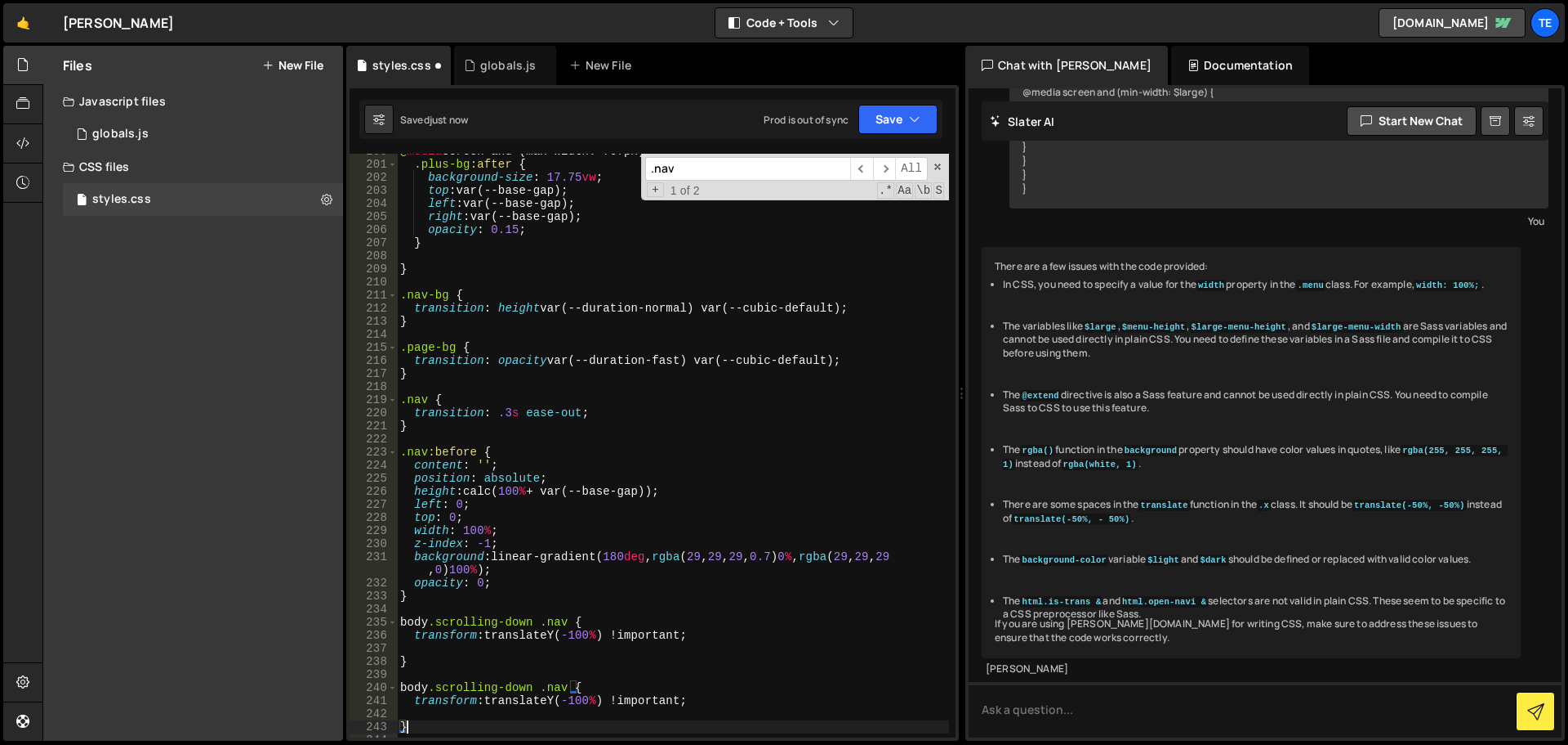
click at [564, 686] on div "@ media screen and (max-width: 767px) { .plus-bg :after { background-size : 17.…" at bounding box center [673, 449] width 552 height 610
click at [440, 577] on div "@ media screen and (max-width: 767px) { .plus-bg :after { background-size : 17.…" at bounding box center [673, 449] width 552 height 610
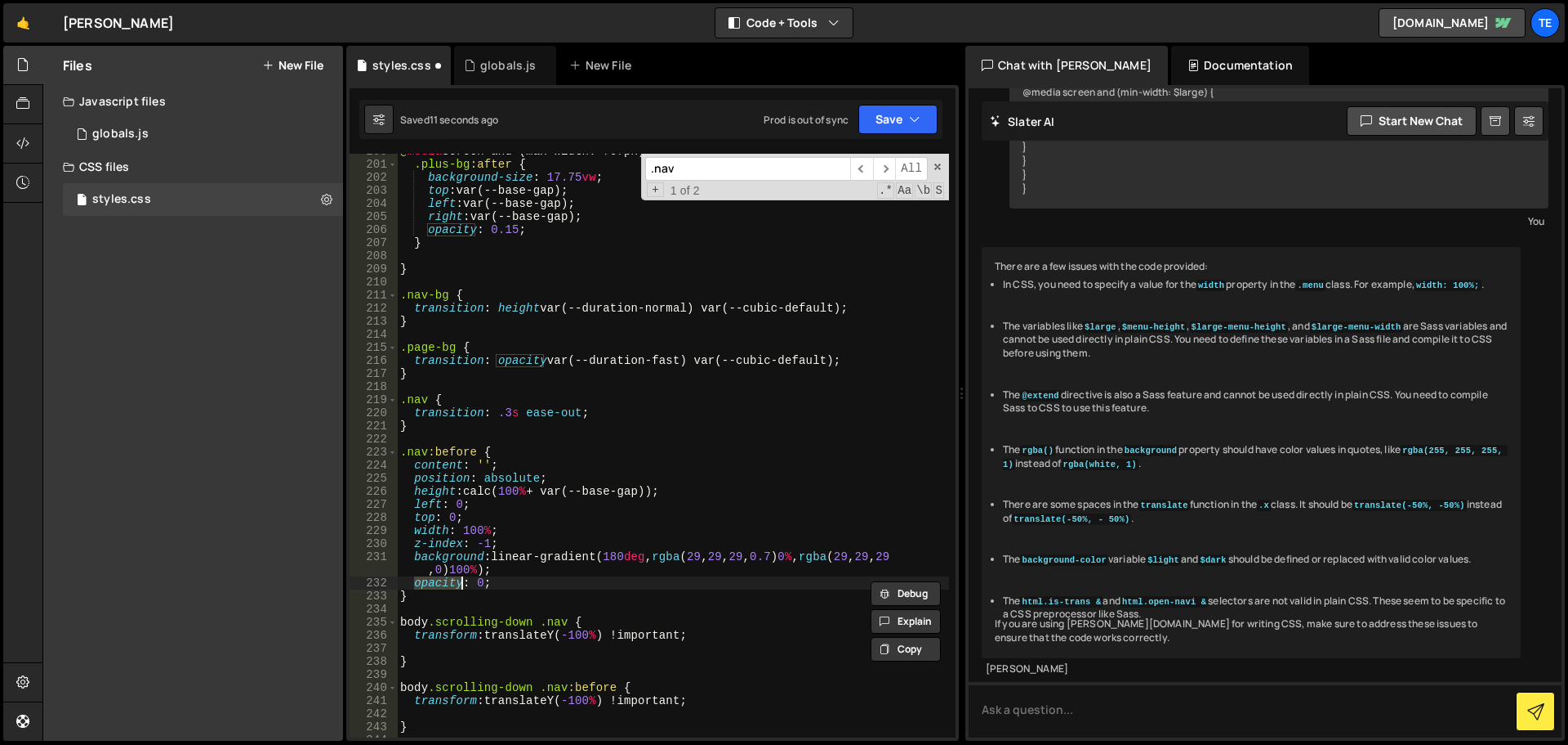
click at [440, 577] on div "@ media screen and (max-width: 767px) { .plus-bg :after { background-size : 17.…" at bounding box center [673, 449] width 552 height 610
click at [476, 700] on div "@ media screen and (max-width: 767px) { .plus-bg :after { background-size : 17.…" at bounding box center [673, 449] width 552 height 610
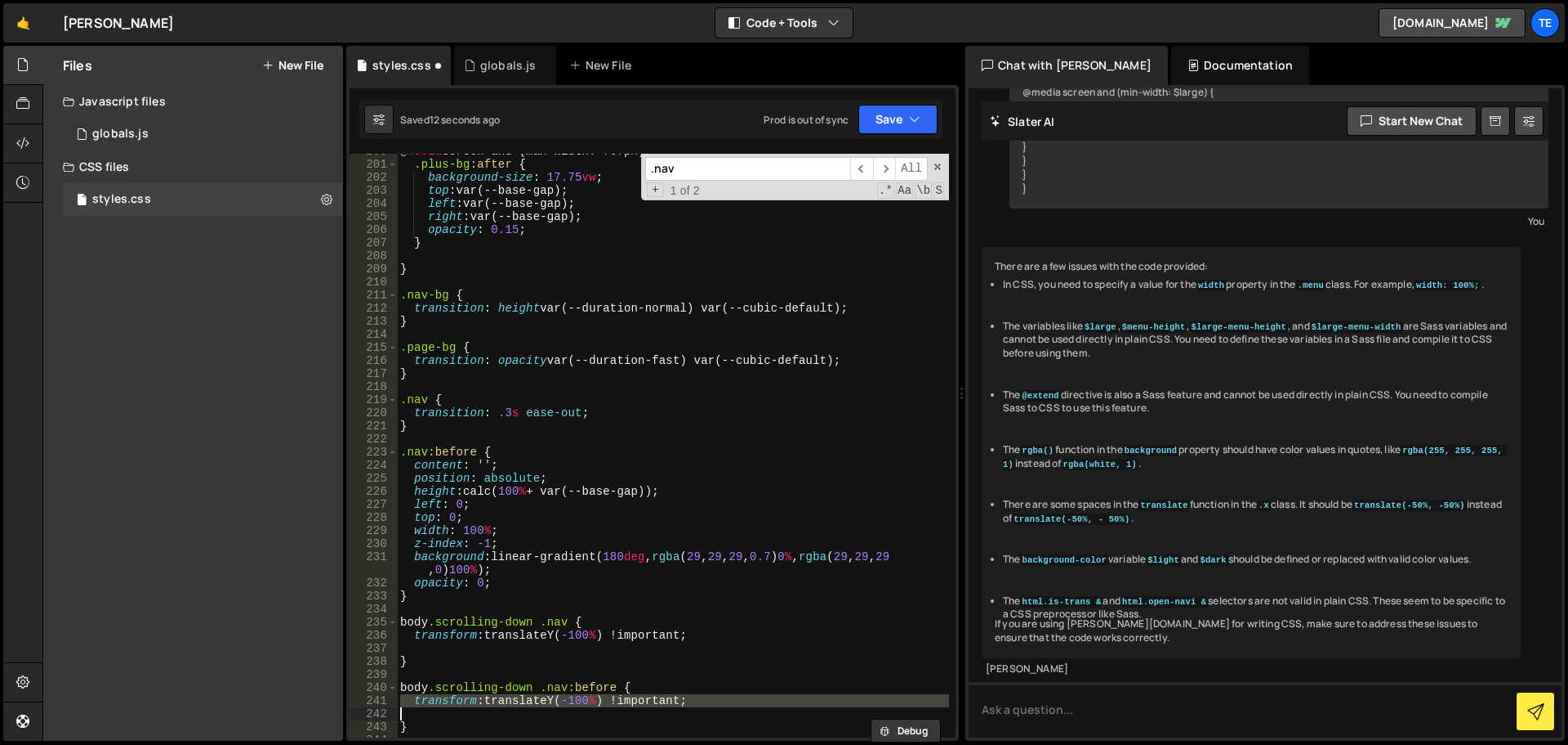
click at [476, 700] on div "@ media screen and (max-width: 767px) { .plus-bg :after { background-size : 17.…" at bounding box center [673, 449] width 552 height 610
type textarea "transform: translateY(-100%) !important;"
paste textarea
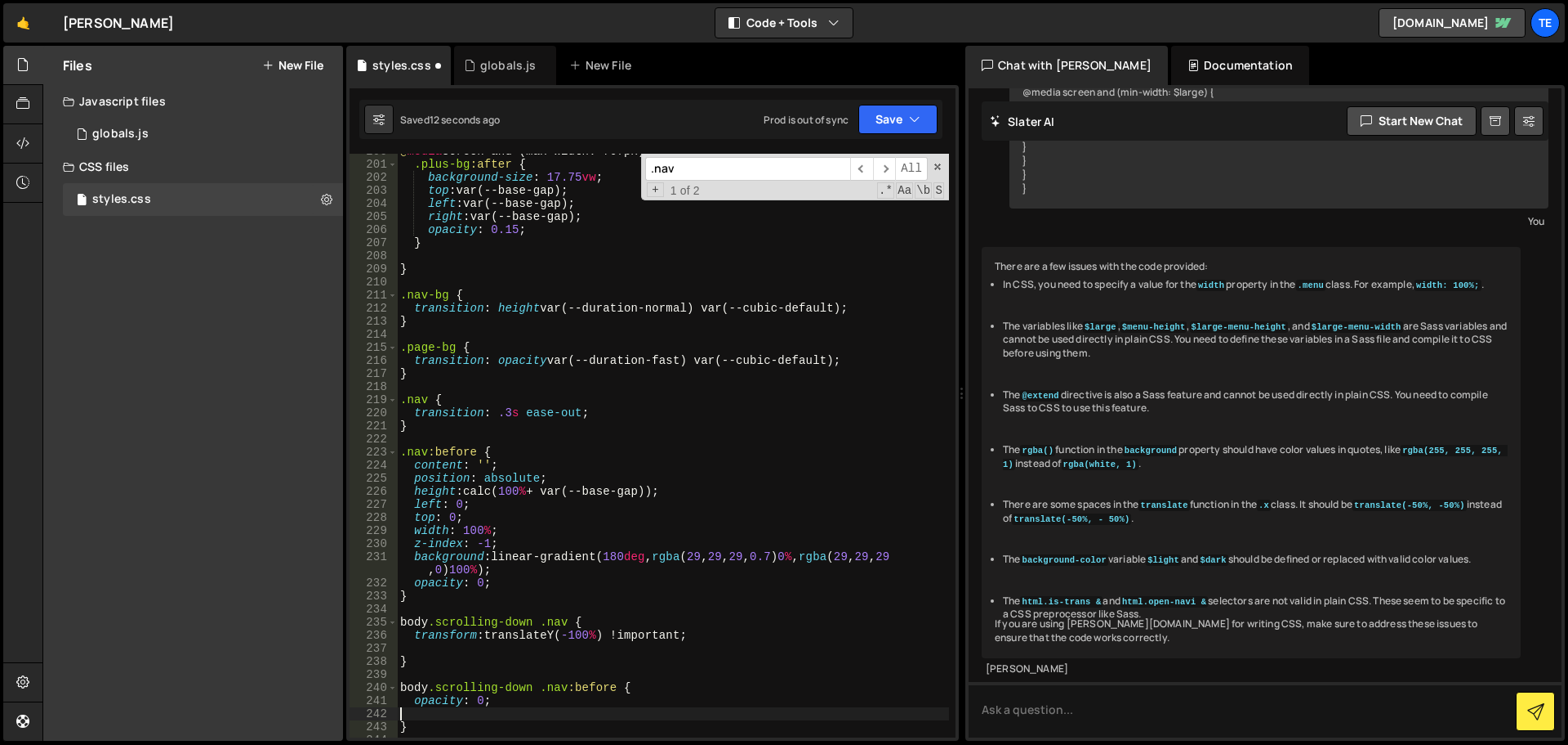
click at [479, 698] on div "@ media screen and (max-width: 767px) { .plus-bg :after { background-size : 17.…" at bounding box center [673, 449] width 552 height 610
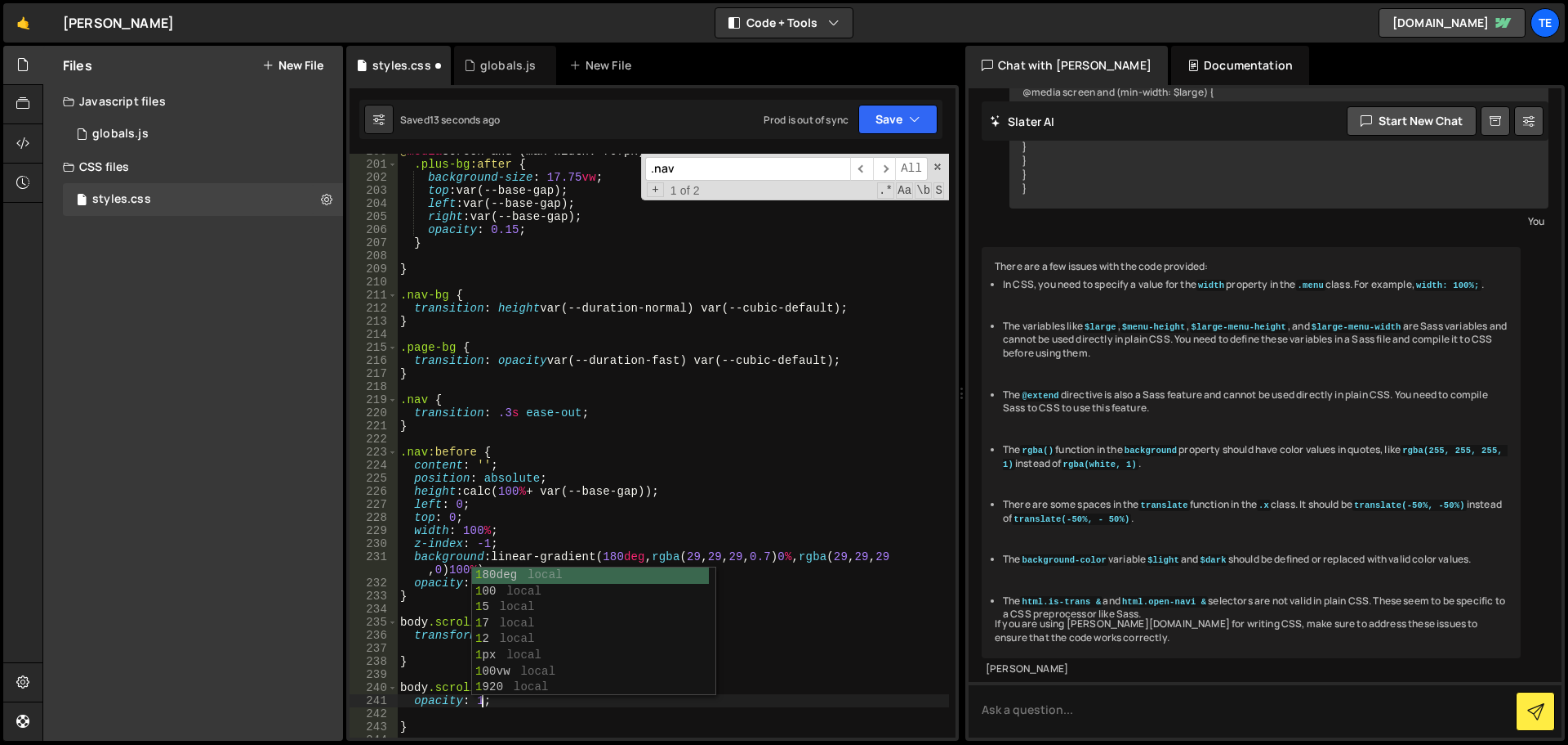
scroll to position [0, 5]
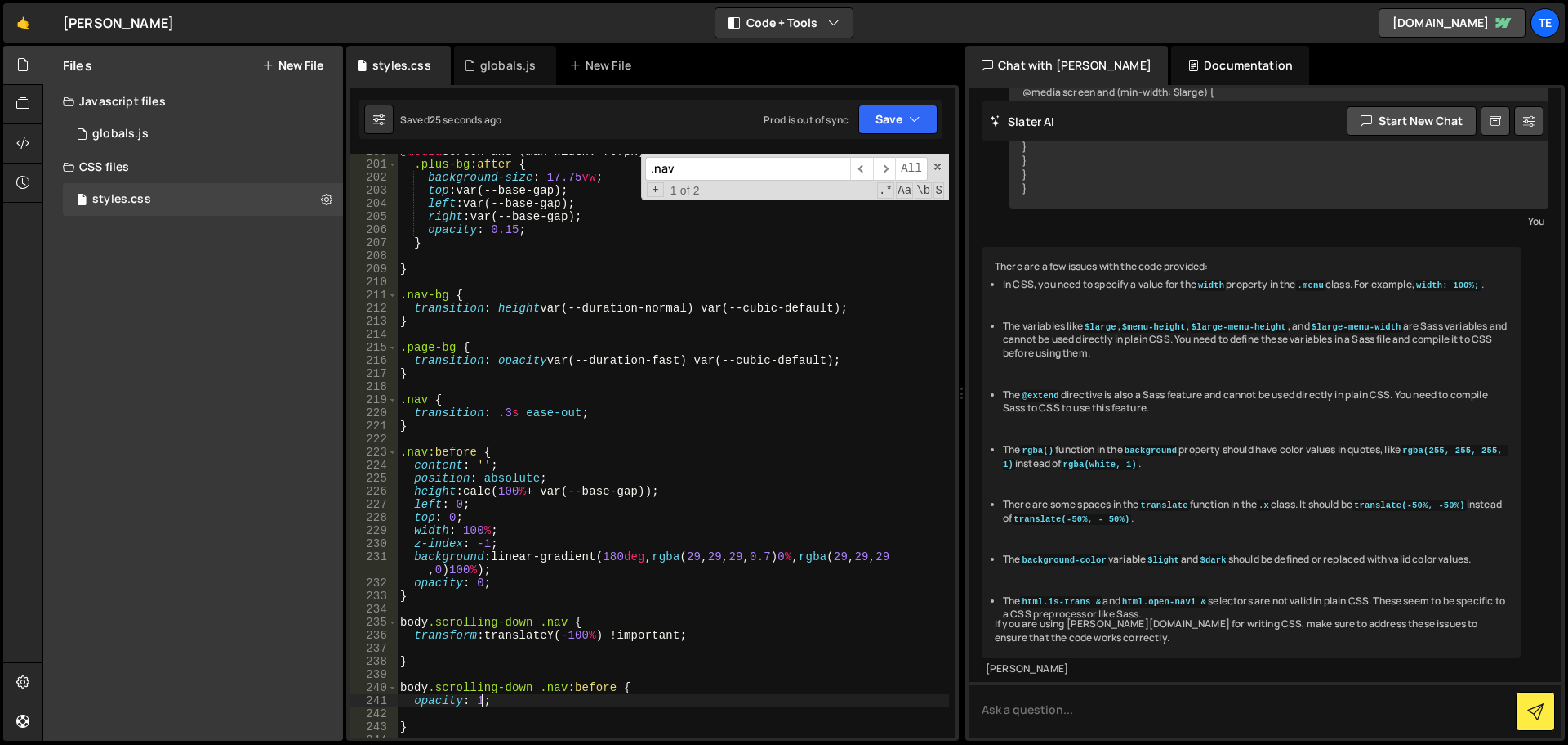
click at [608, 360] on div "@ media screen and (max-width: 767px) { .plus-bg :after { background-size : 17.…" at bounding box center [673, 449] width 552 height 610
type textarea "transition: opacity var(--duration-fast) var(--cubic-default);"
click at [495, 52] on div "globals.js" at bounding box center [505, 65] width 102 height 39
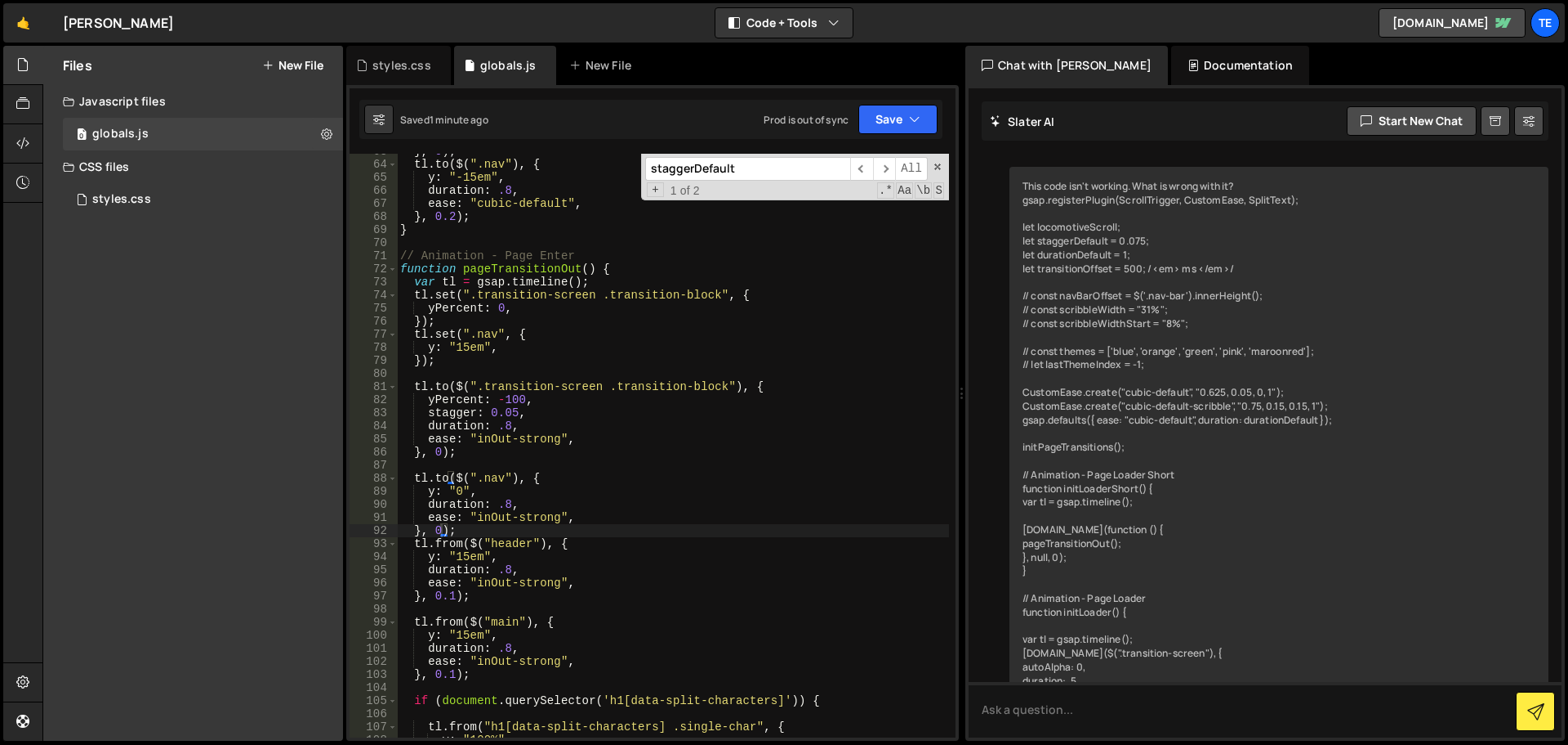
type textarea "});"
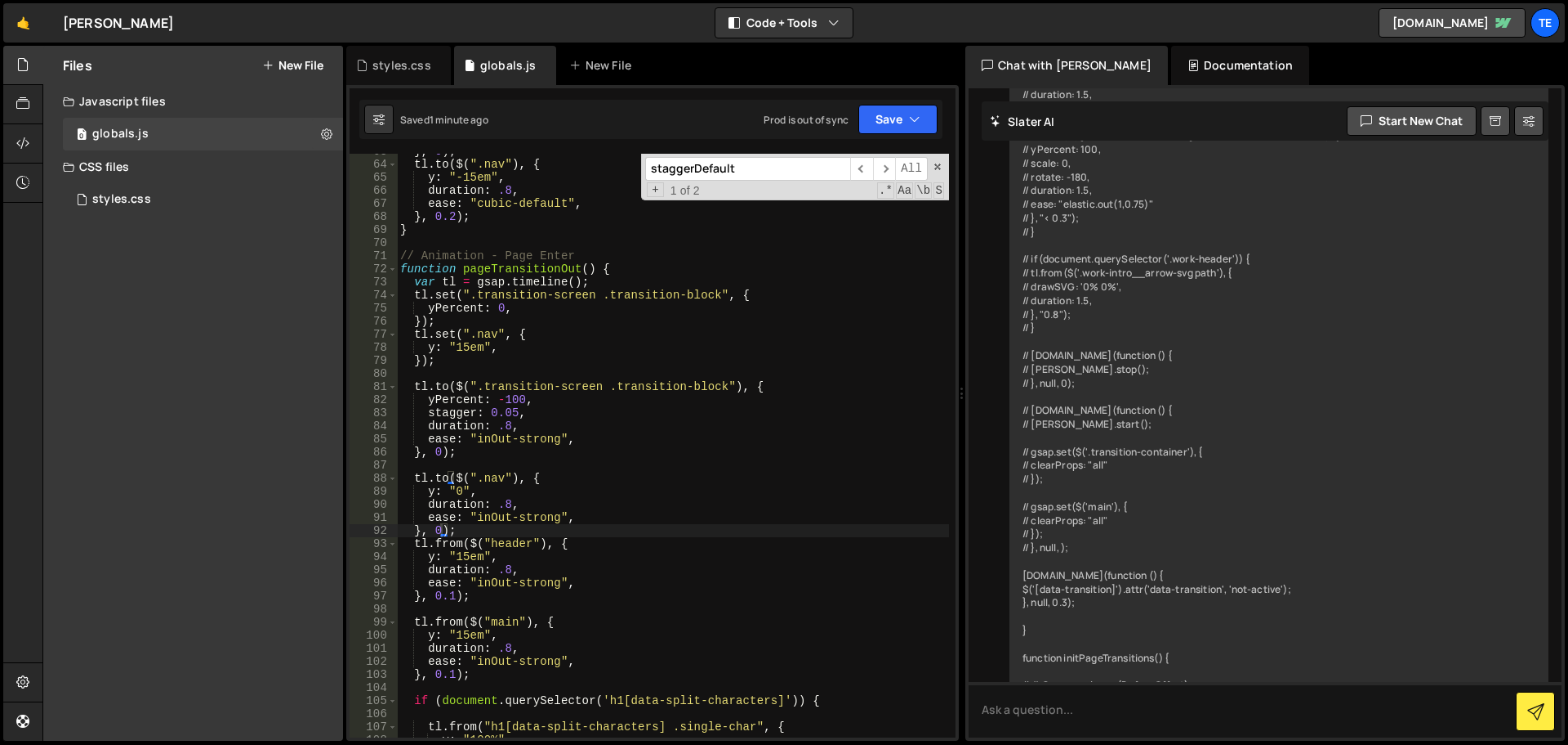
click at [630, 361] on div "} , 0 ) ; tl . to ( $ ( ".nav" ) , { y : "-15em" , duration : .8 , ease : "cubi…" at bounding box center [673, 449] width 552 height 610
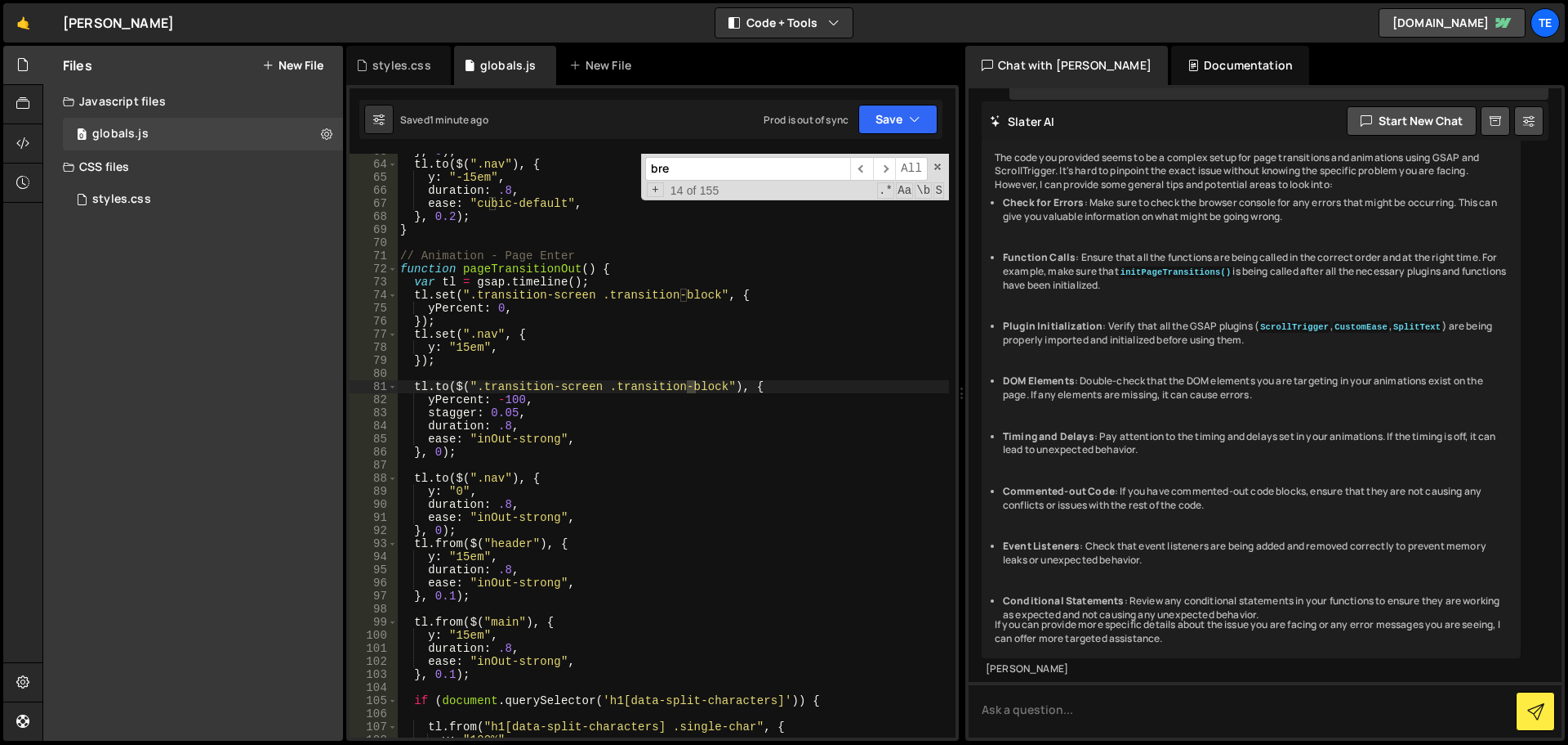
scroll to position [1225, 0]
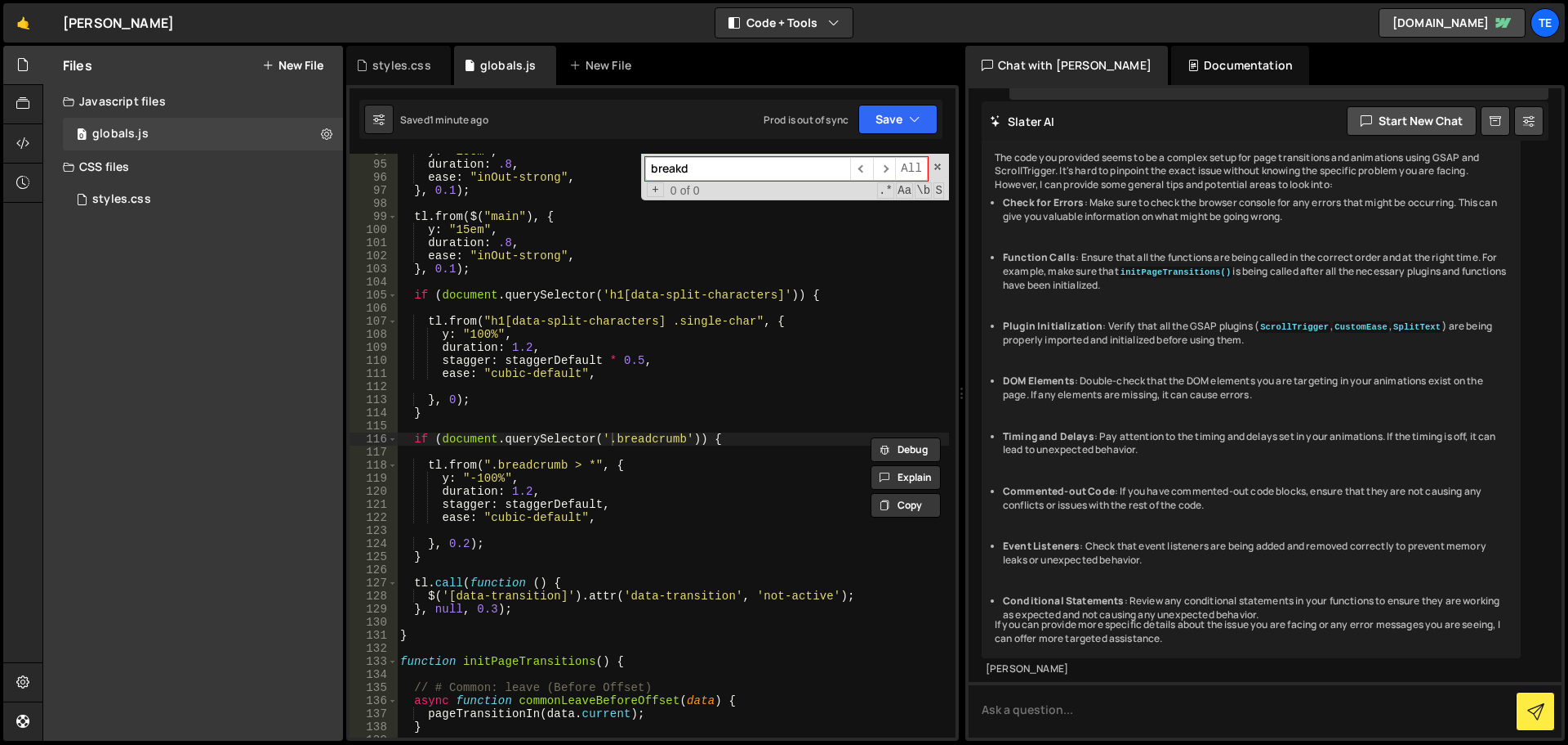
type input "breakd"
click at [717, 433] on div "y : "15em" , duration : .8 , ease : "inOut-strong" , } , 0.1 ) ; tl . from ( $ …" at bounding box center [673, 449] width 552 height 610
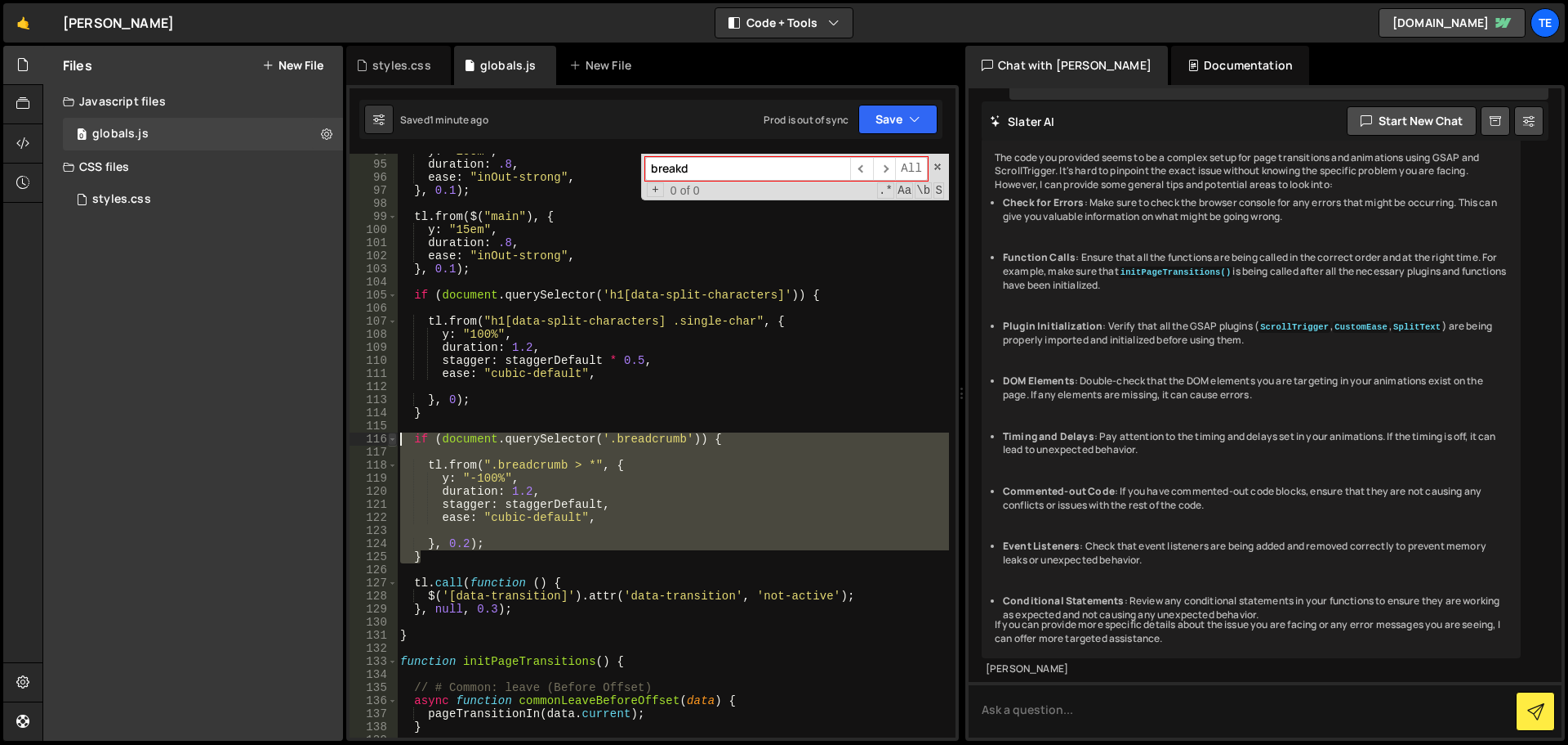
drag, startPoint x: 433, startPoint y: 562, endPoint x: 396, endPoint y: 436, distance: 131.3
click at [396, 436] on div "if (document.querySelector('.breadcrumb')) { 94 95 96 97 98 99 100 101 102 103 …" at bounding box center [653, 446] width 606 height 584
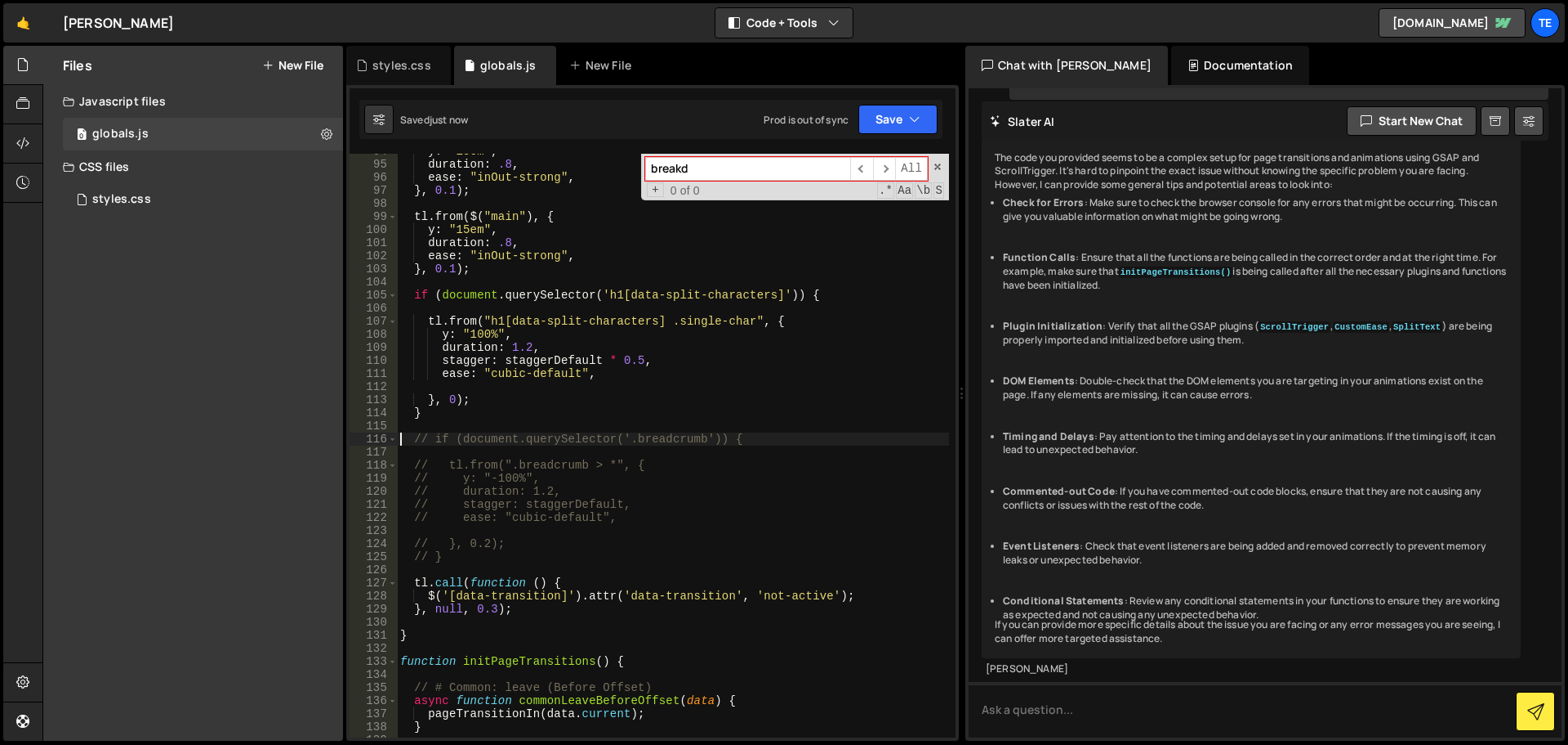
click at [628, 370] on div "y : "15em" , duration : .8 , ease : "inOut-strong" , } , 0.1 ) ; tl . from ( $ …" at bounding box center [673, 449] width 552 height 610
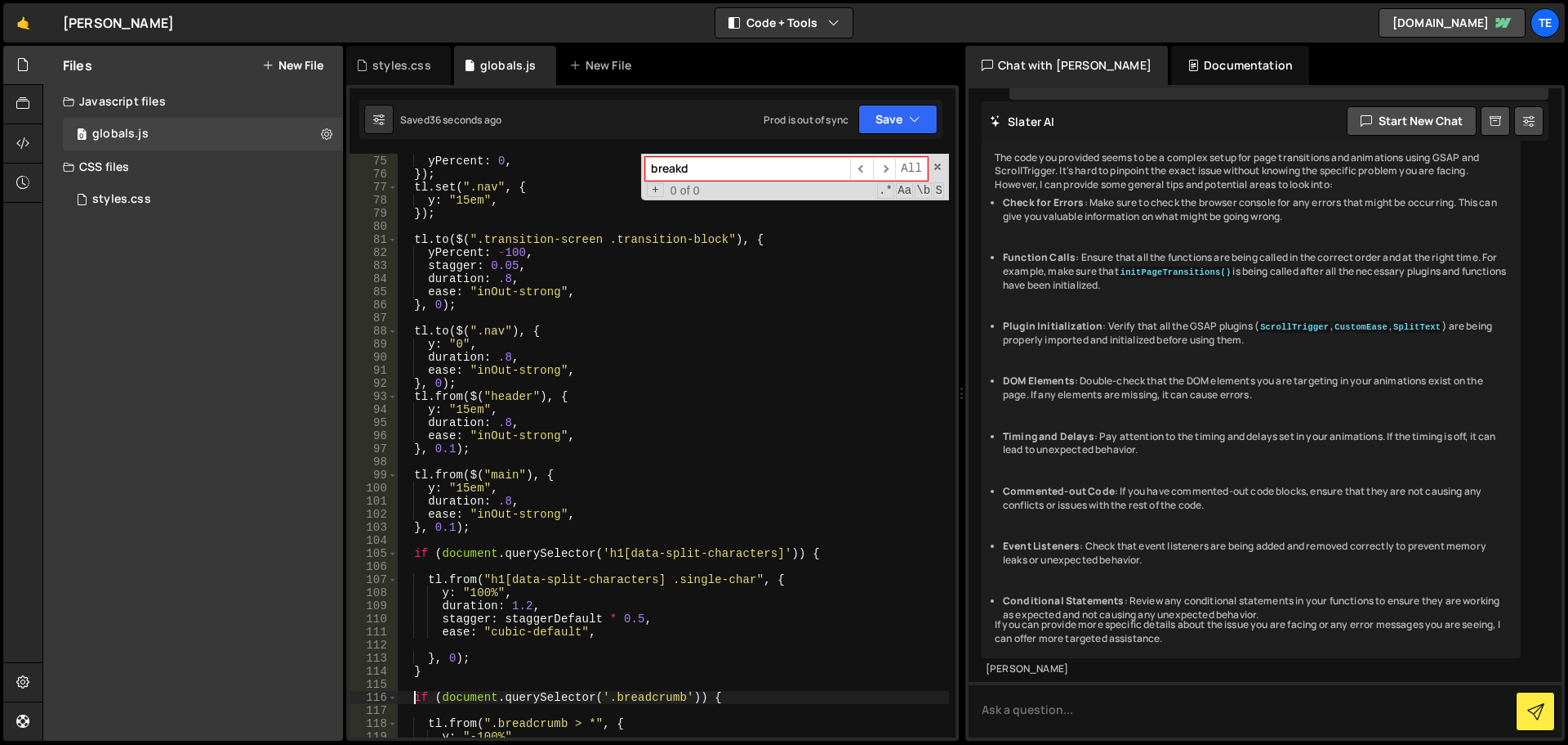
scroll to position [624, 0]
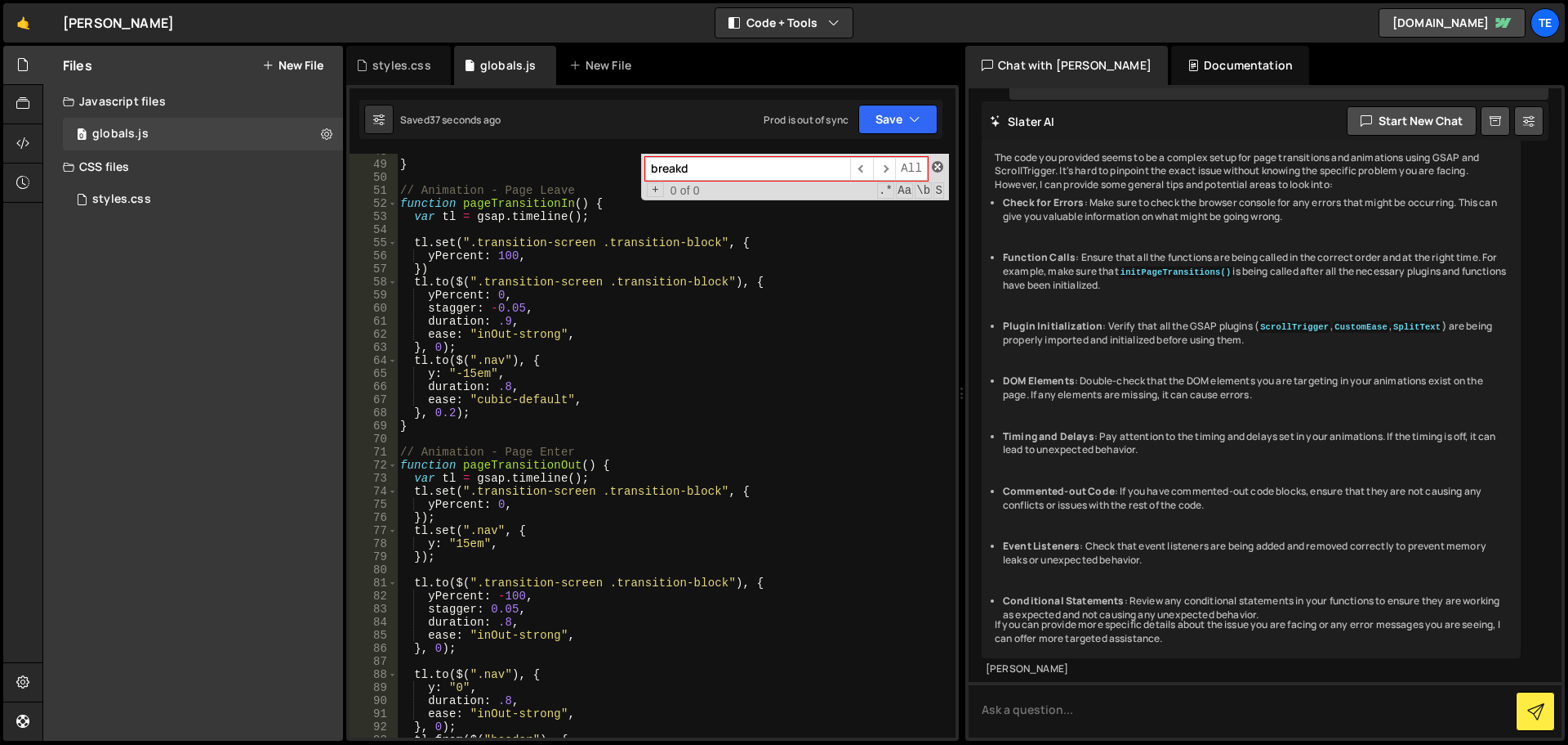
click at [933, 165] on span at bounding box center [937, 167] width 11 height 11
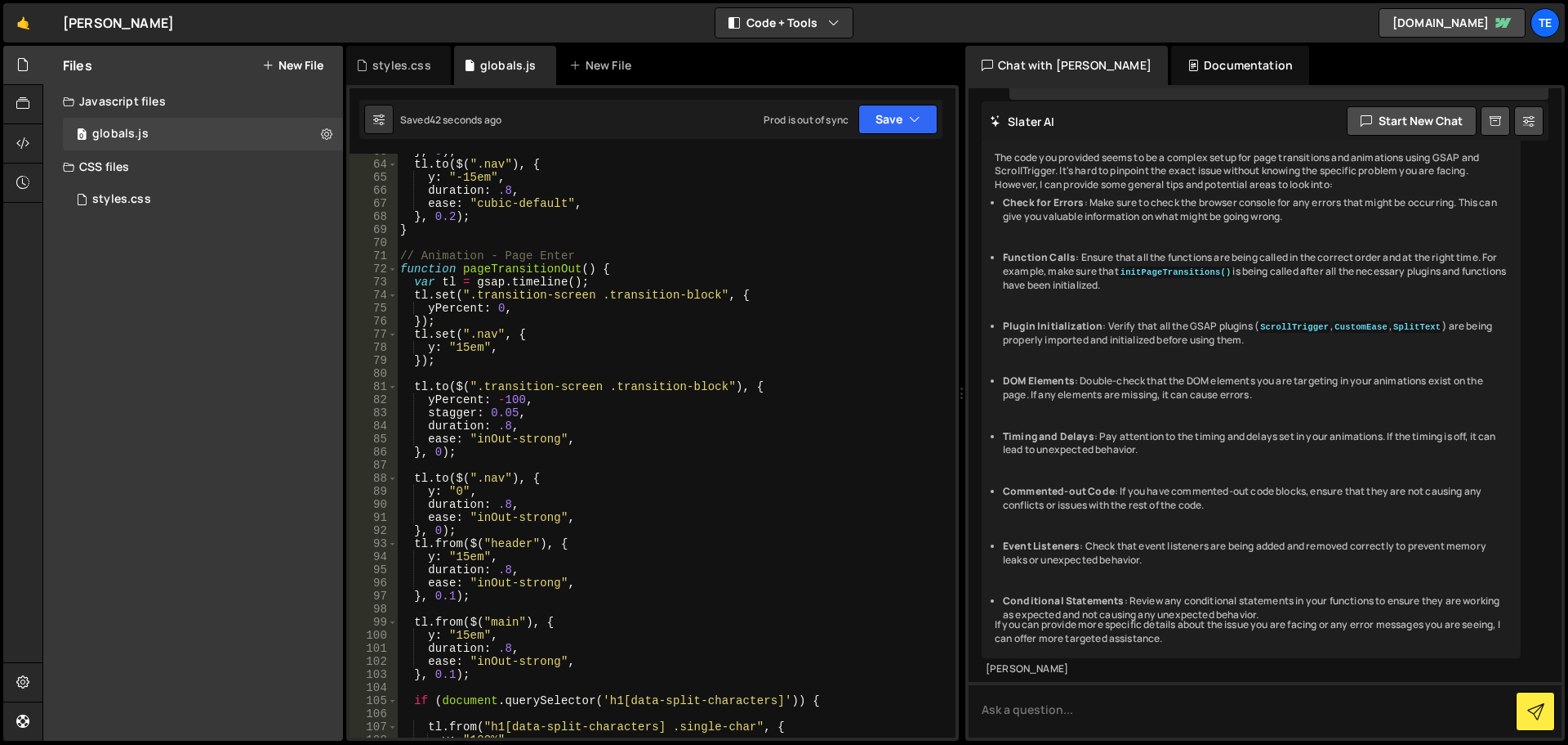
scroll to position [820, 0]
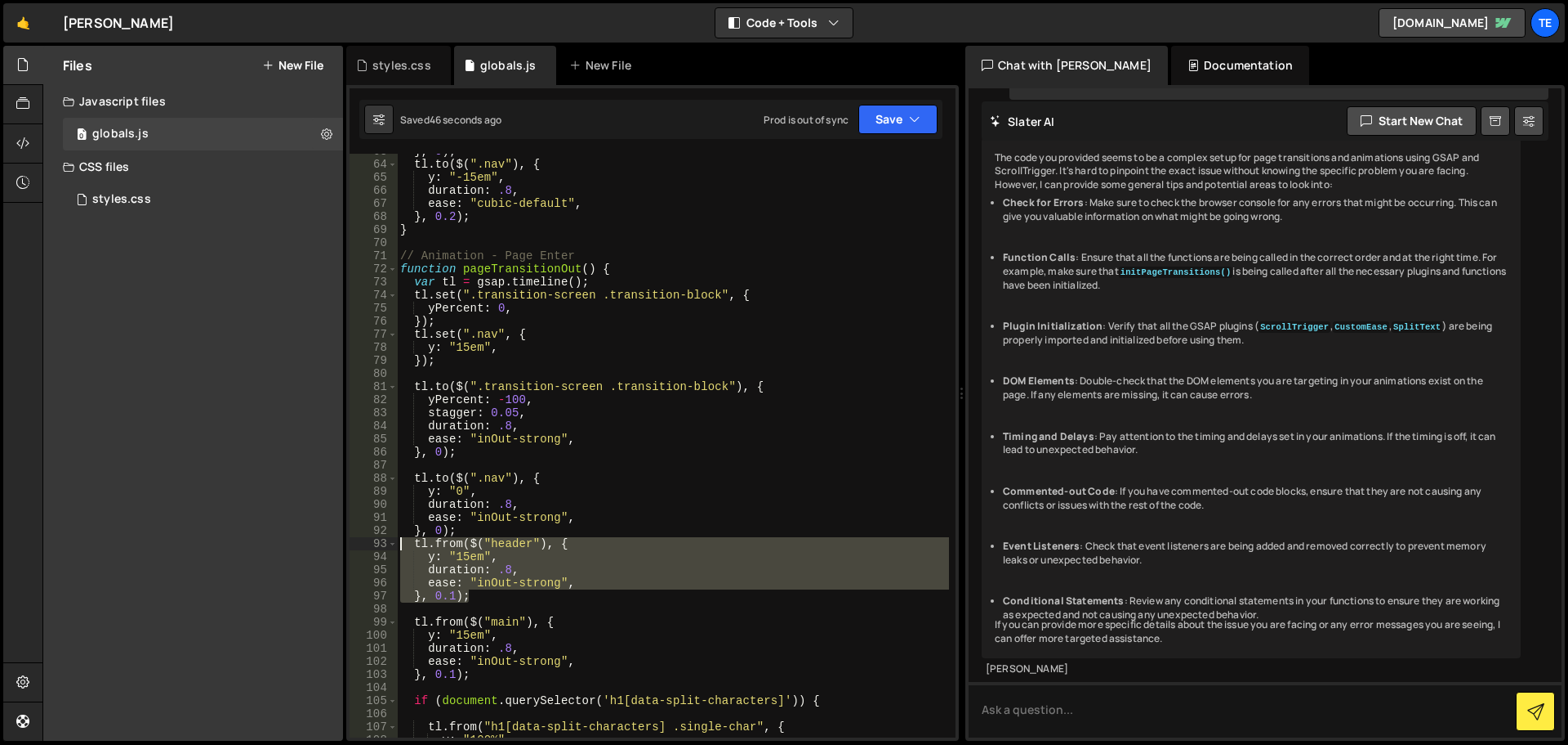
drag, startPoint x: 482, startPoint y: 600, endPoint x: 383, endPoint y: 537, distance: 117.3
click at [383, 537] on div "if (document.querySelector('.breadcrumb')) { 63 64 65 66 67 68 69 70 71 72 73 7…" at bounding box center [653, 446] width 606 height 584
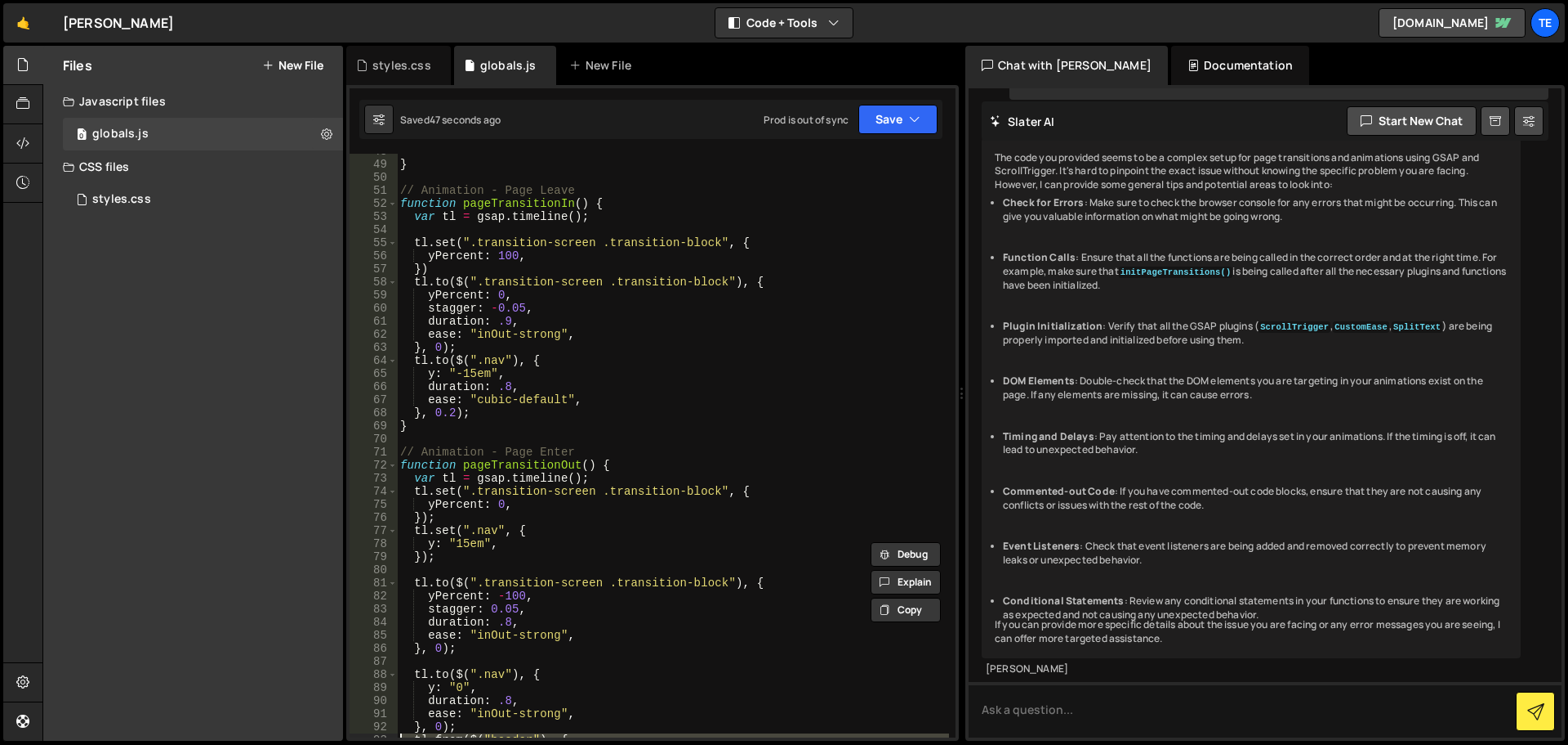
click at [489, 417] on div "} // Animation - Page Leave function pageTransitionIn ( ) { var tl = gsap . tim…" at bounding box center [673, 449] width 552 height 610
type textarea "}, 0.2);"
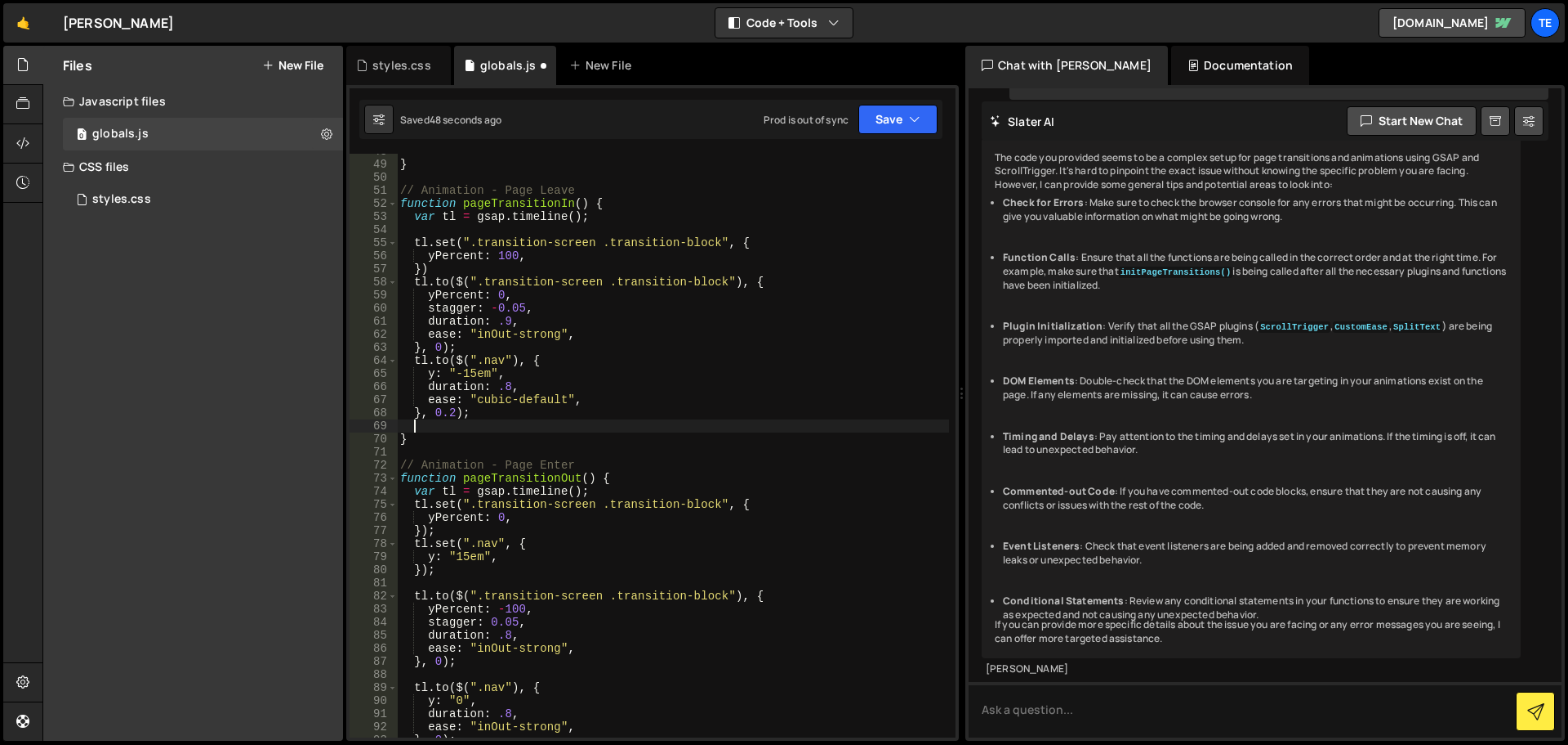
paste textarea "}, 0.1);"
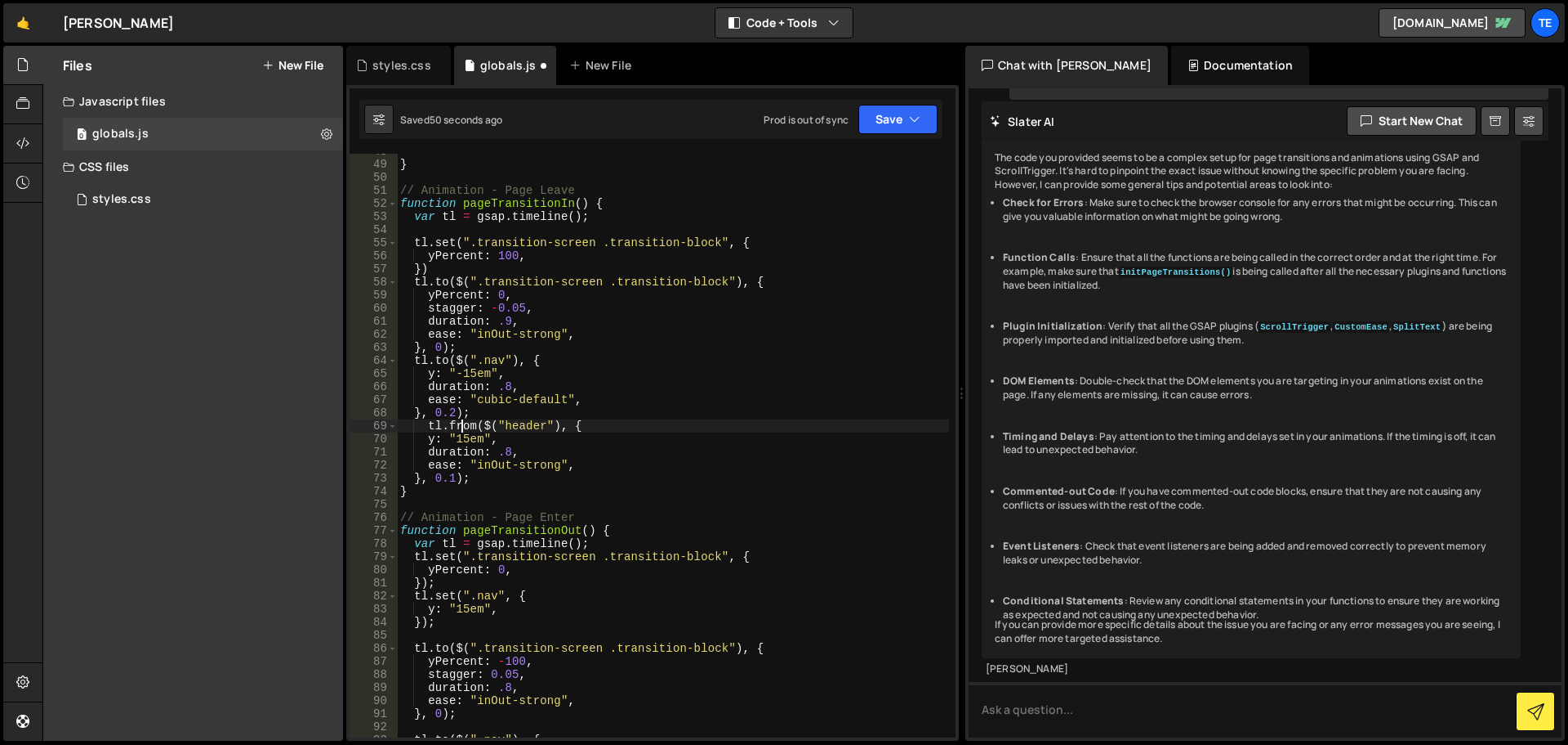
click at [460, 426] on div "} // Animation - Page Leave function pageTransitionIn ( ) { var tl = gsap . tim…" at bounding box center [673, 449] width 552 height 610
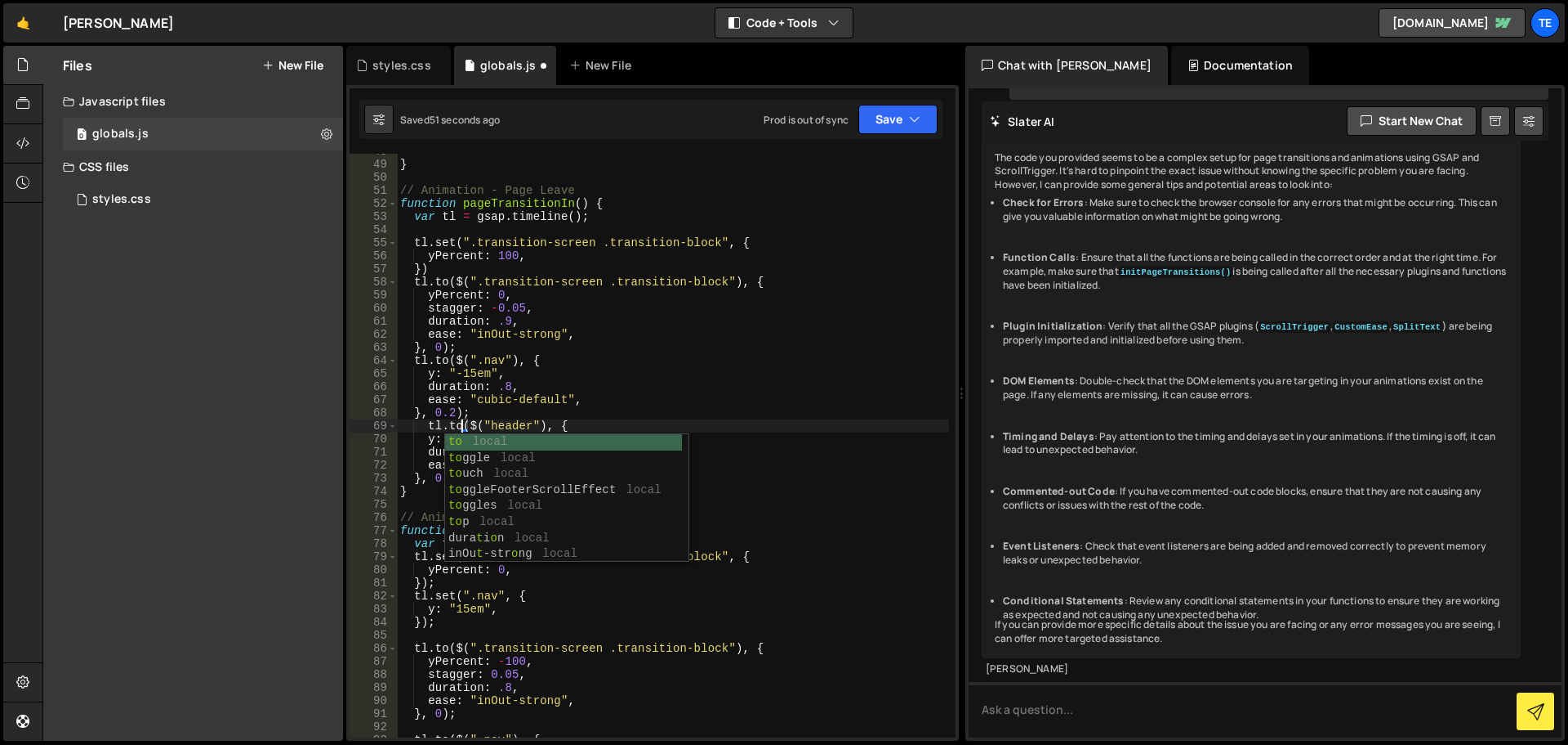
click at [716, 362] on div "} // Animation - Page Leave function pageTransitionIn ( ) { var tl = gsap . tim…" at bounding box center [673, 449] width 552 height 610
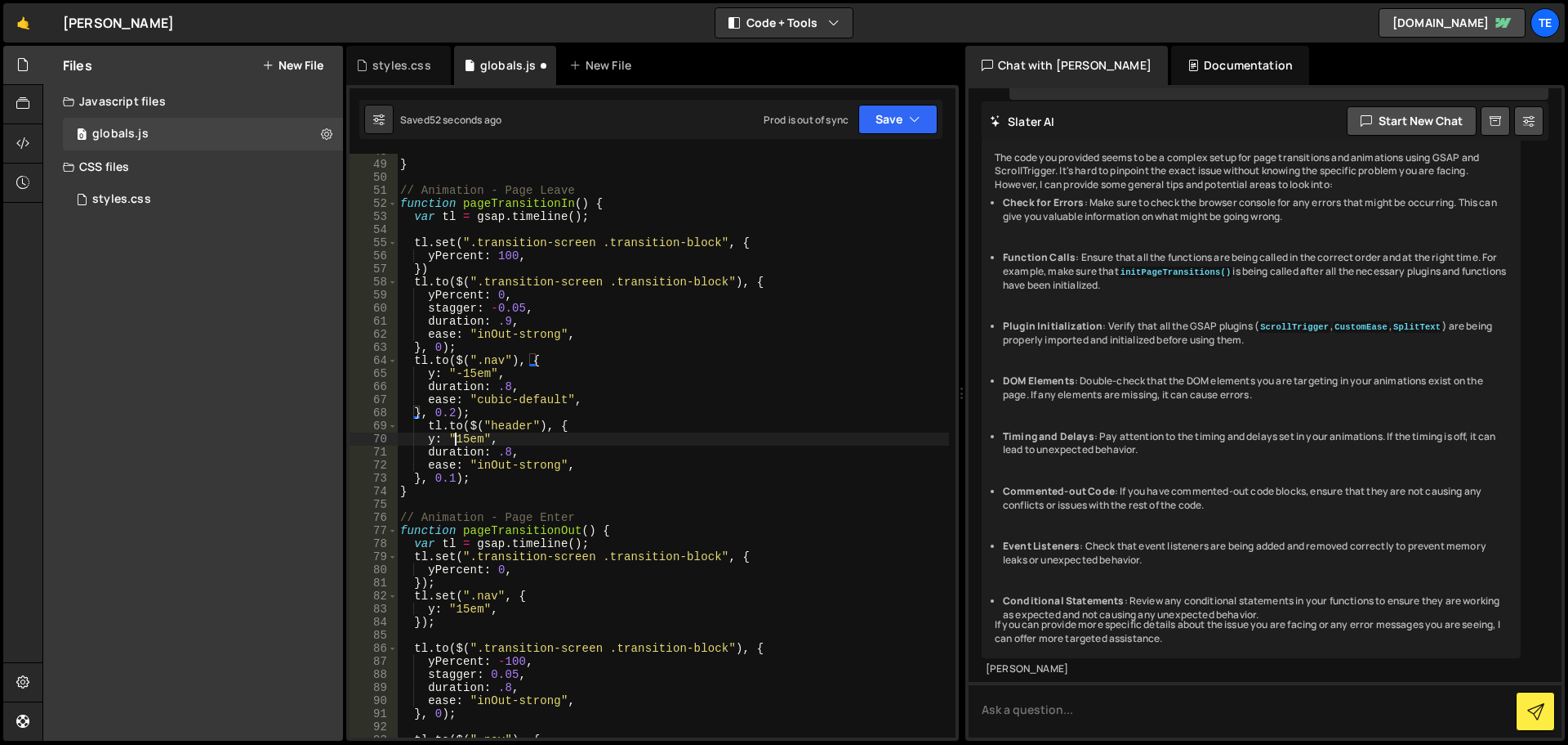
drag, startPoint x: 453, startPoint y: 436, endPoint x: 645, endPoint y: 473, distance: 195.5
click at [453, 436] on div "} // Animation - Page Leave function pageTransitionIn ( ) { var tl = gsap . tim…" at bounding box center [673, 449] width 552 height 610
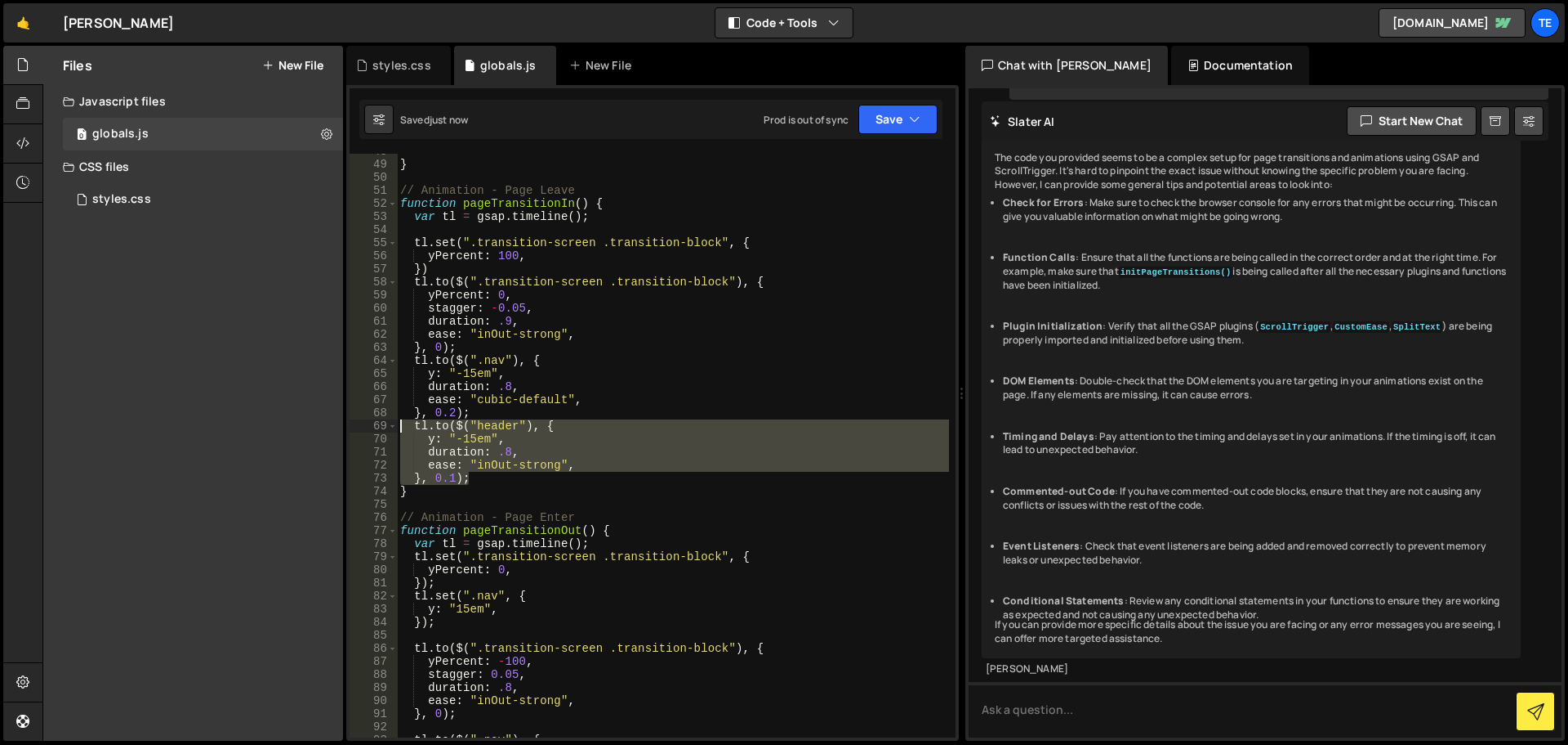
drag, startPoint x: 473, startPoint y: 481, endPoint x: 399, endPoint y: 424, distance: 93.4
click at [399, 424] on div "} // Animation - Page Leave function pageTransitionIn ( ) { var tl = gsap . tim…" at bounding box center [673, 449] width 552 height 610
click at [495, 480] on div "} // Animation - Page Leave function pageTransitionIn ( ) { var tl = gsap . tim…" at bounding box center [673, 446] width 552 height 584
type textarea "}, 0.1);"
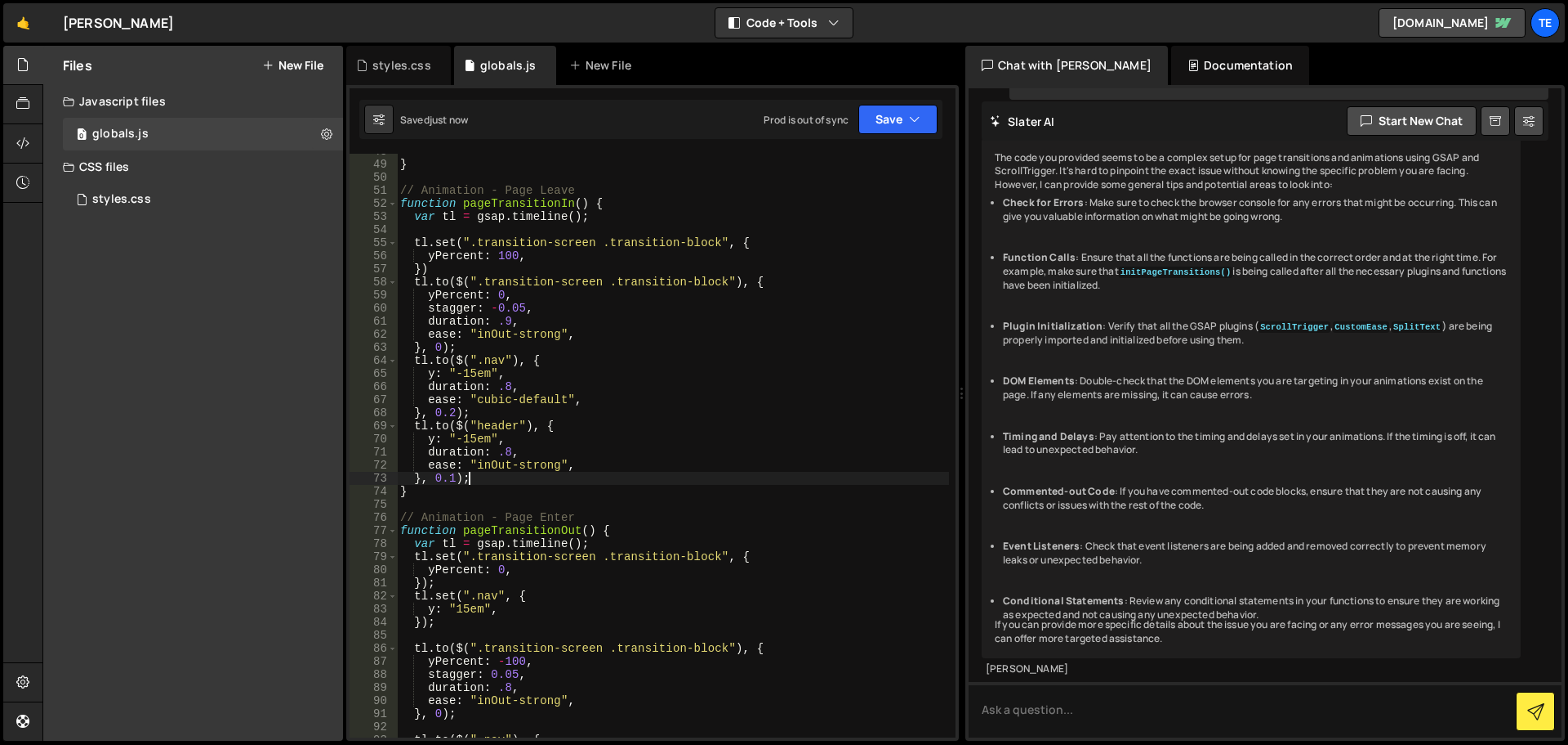
scroll to position [0, 0]
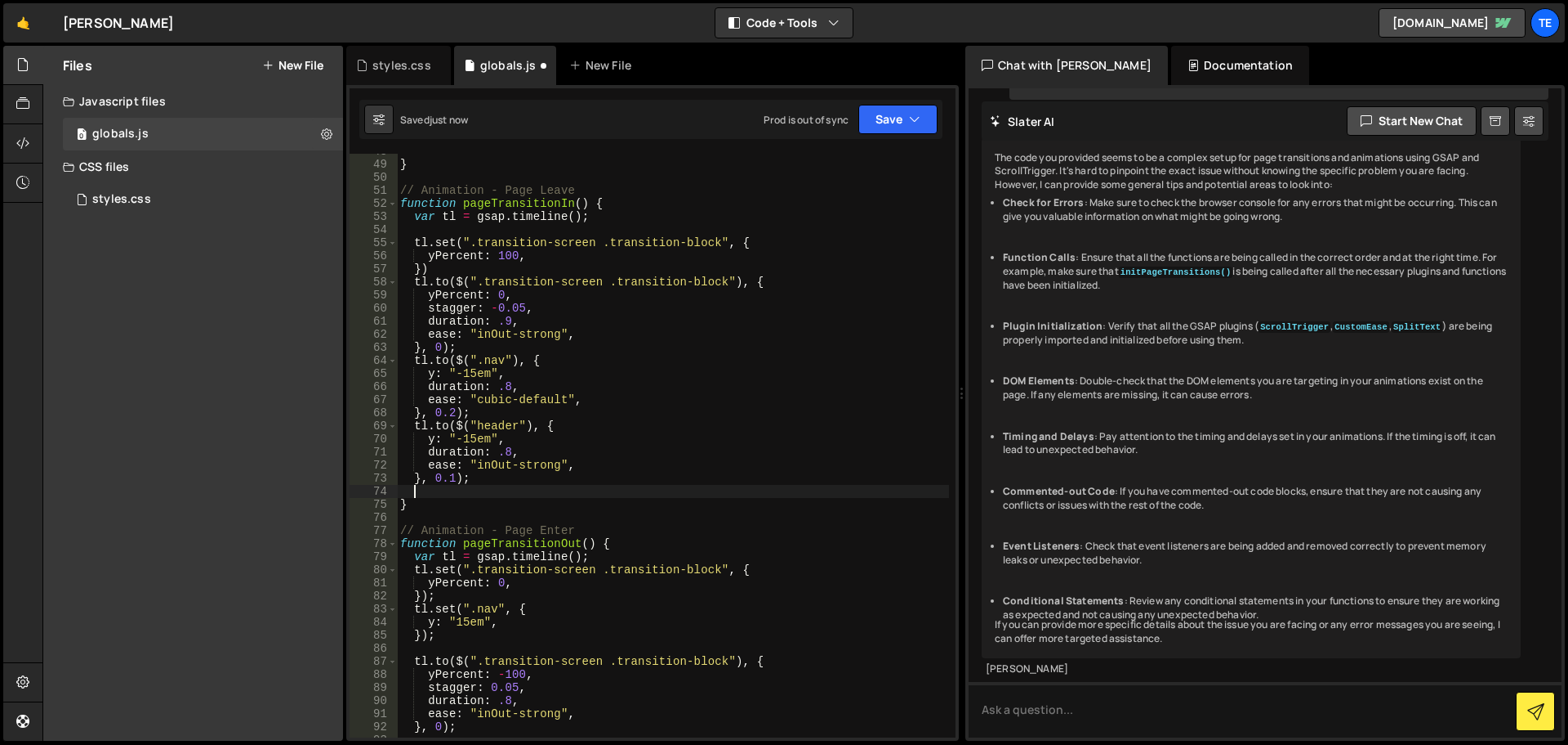
paste textarea "}, 0.1);"
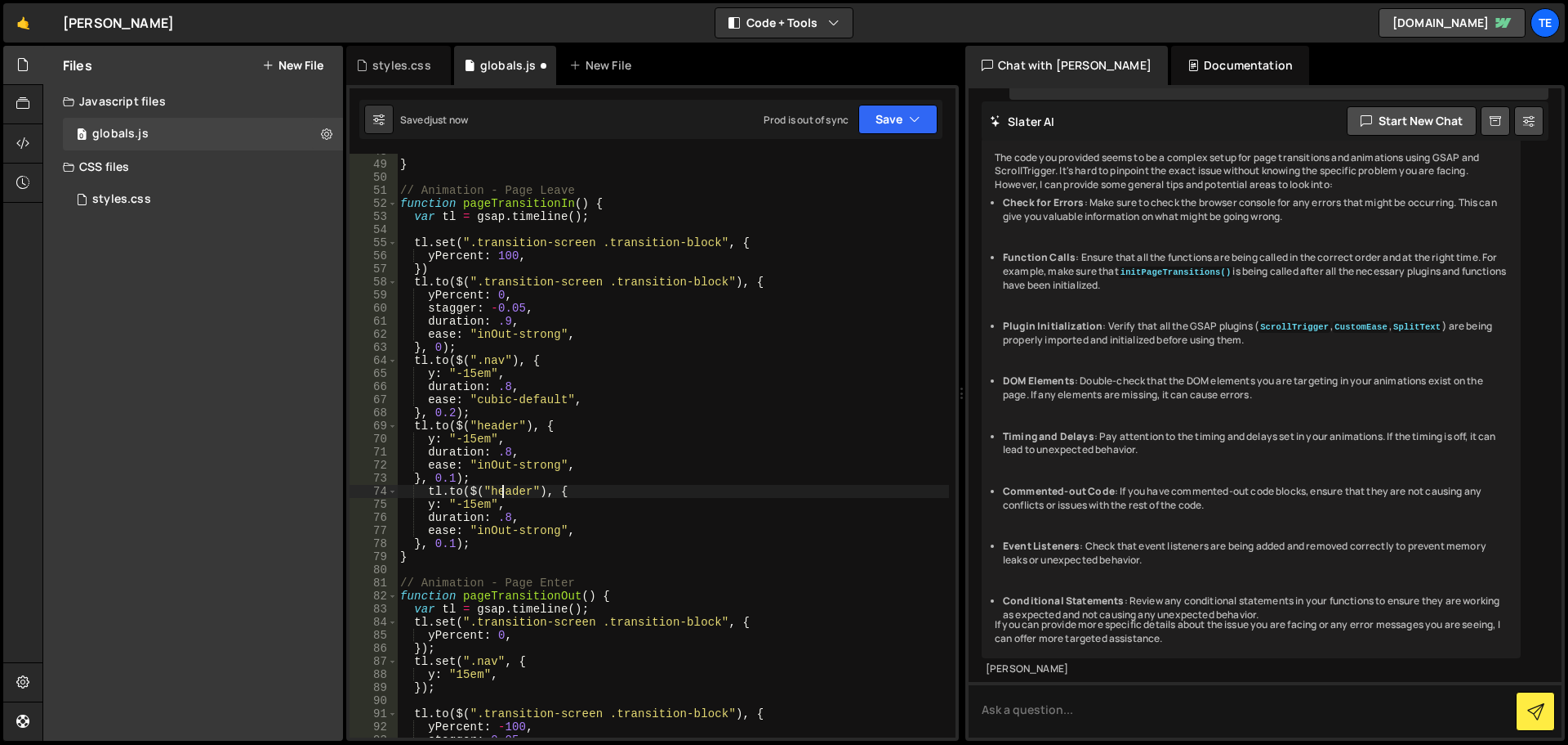
click at [502, 488] on div "} // Animation - Page Leave function pageTransitionIn ( ) { var tl = gsap . tim…" at bounding box center [673, 449] width 552 height 610
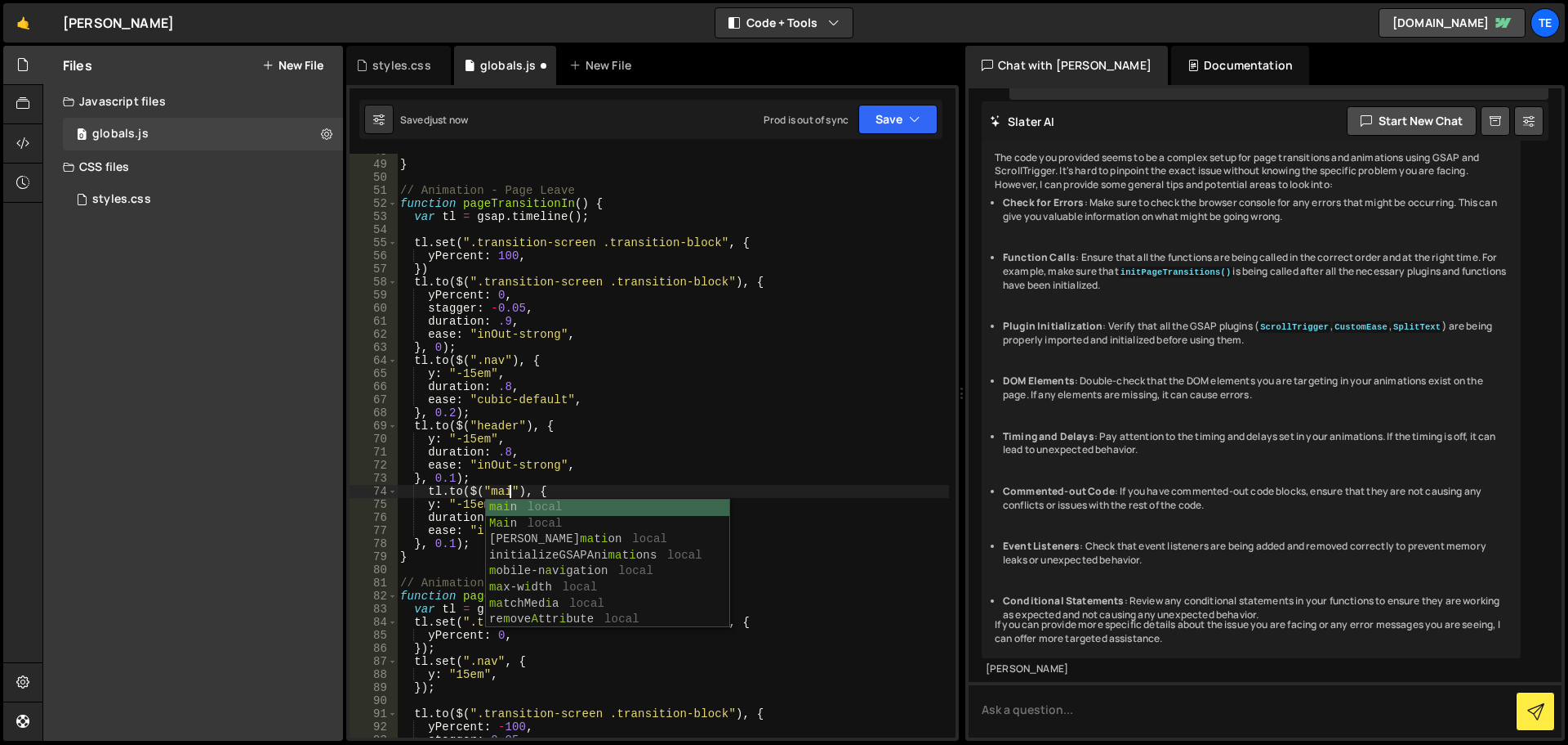
scroll to position [0, 7]
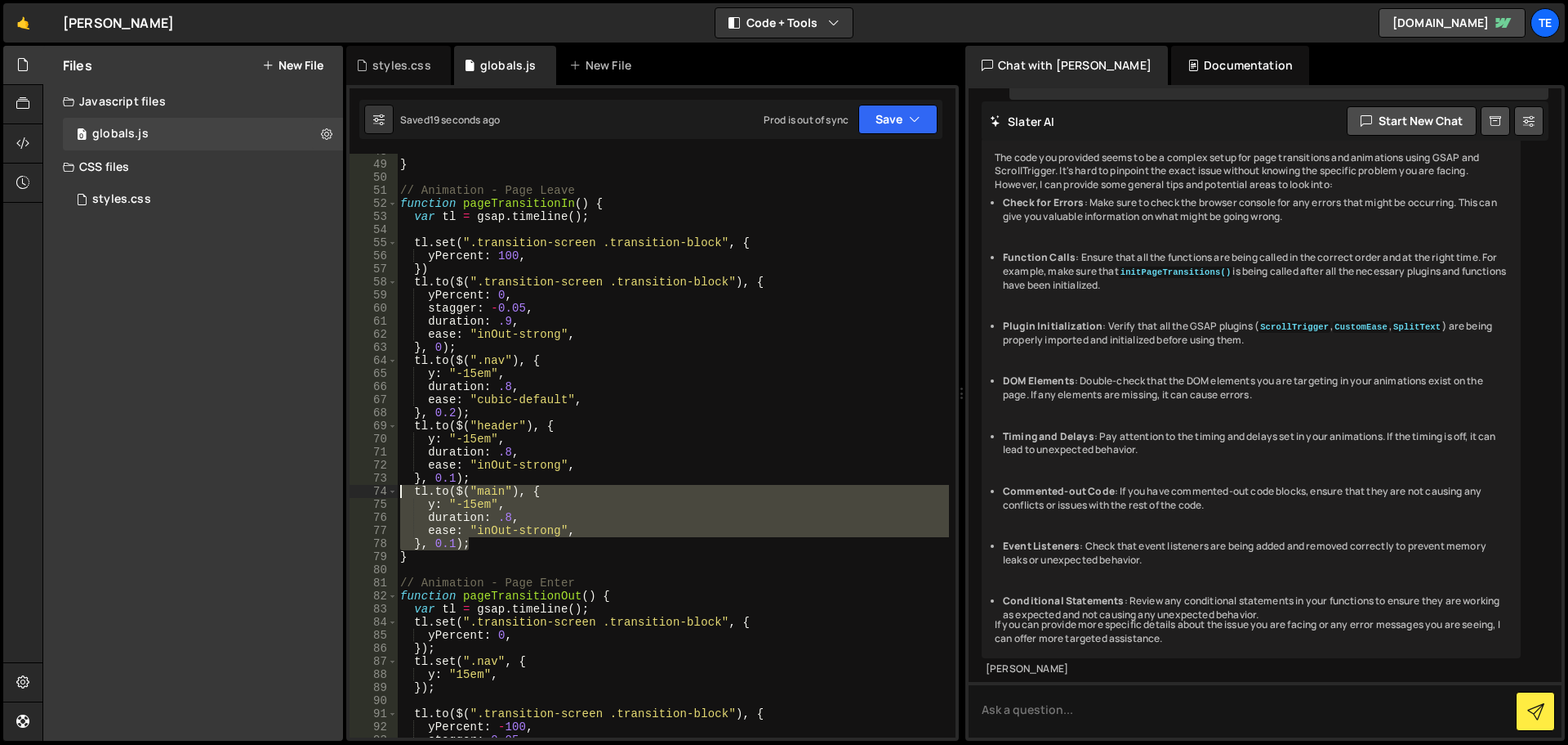
drag, startPoint x: 474, startPoint y: 544, endPoint x: 397, endPoint y: 492, distance: 92.9
click at [397, 492] on div "[DOMAIN_NAME]($("main"), { 48 49 50 51 52 53 54 55 56 57 58 59 60 61 62 63 64 6…" at bounding box center [653, 446] width 606 height 584
click at [498, 540] on div "} // Animation - Page Leave function pageTransitionIn ( ) { var tl = gsap . tim…" at bounding box center [673, 446] width 552 height 584
type textarea "}, 0.1);"
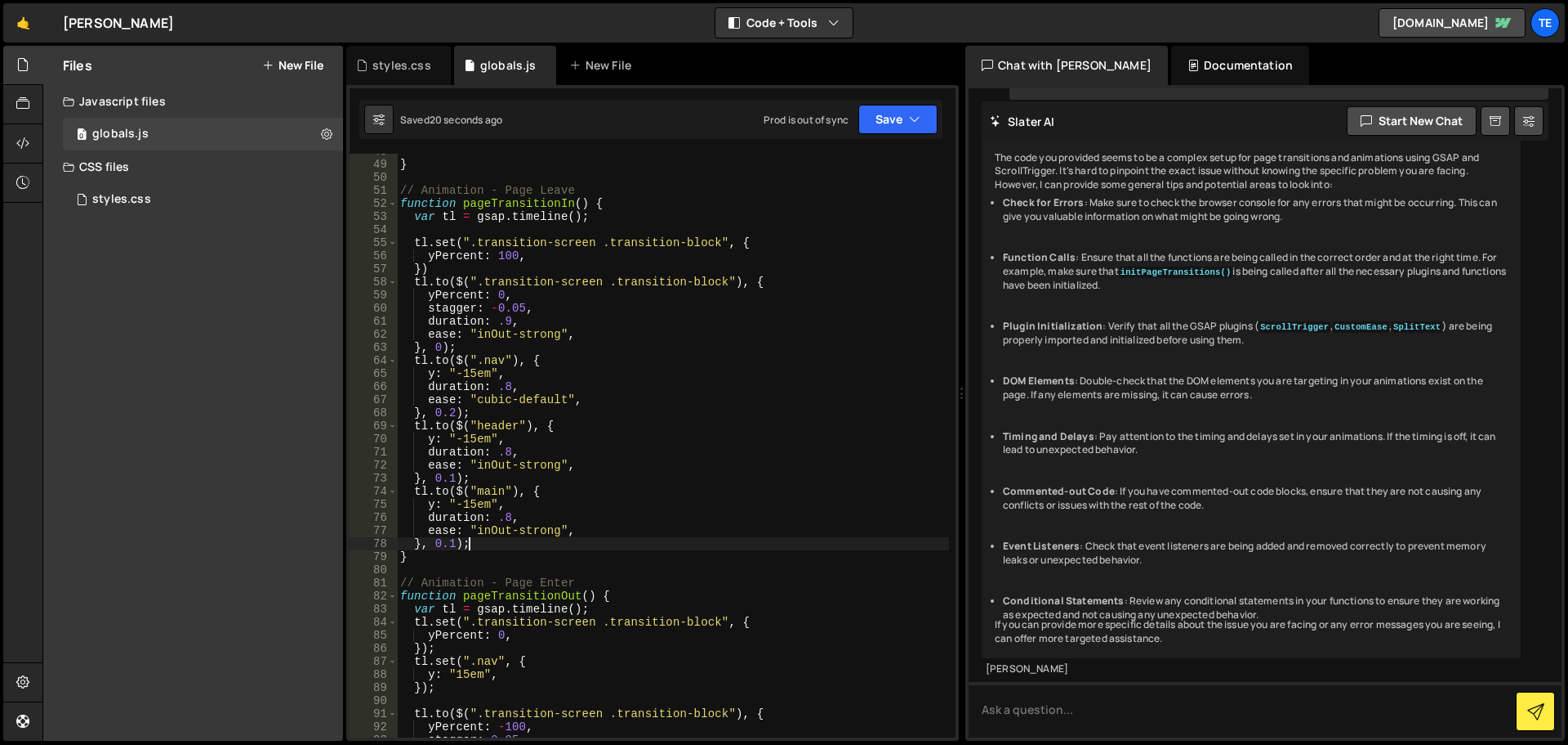
scroll to position [0, 0]
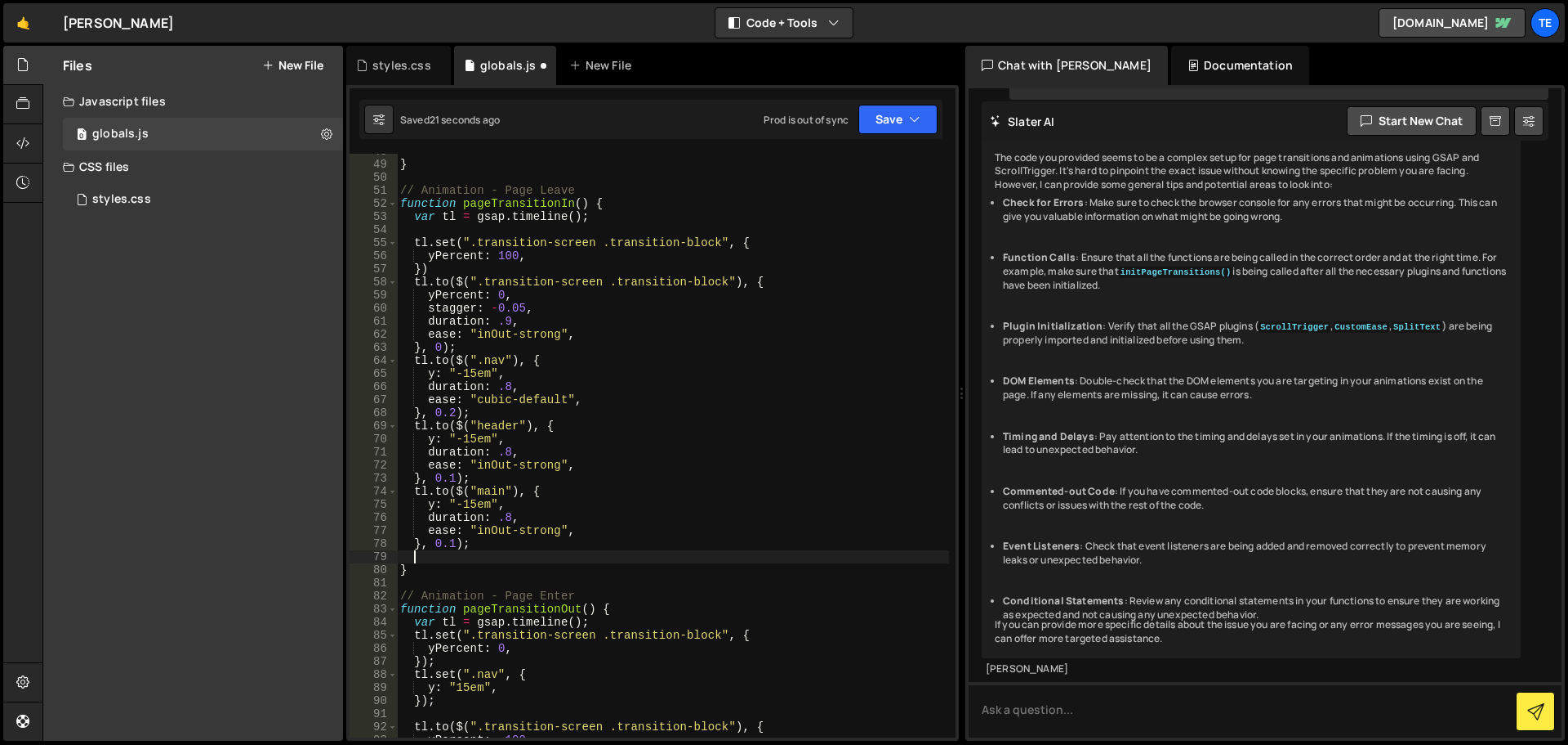
paste textarea "}, 0.1);"
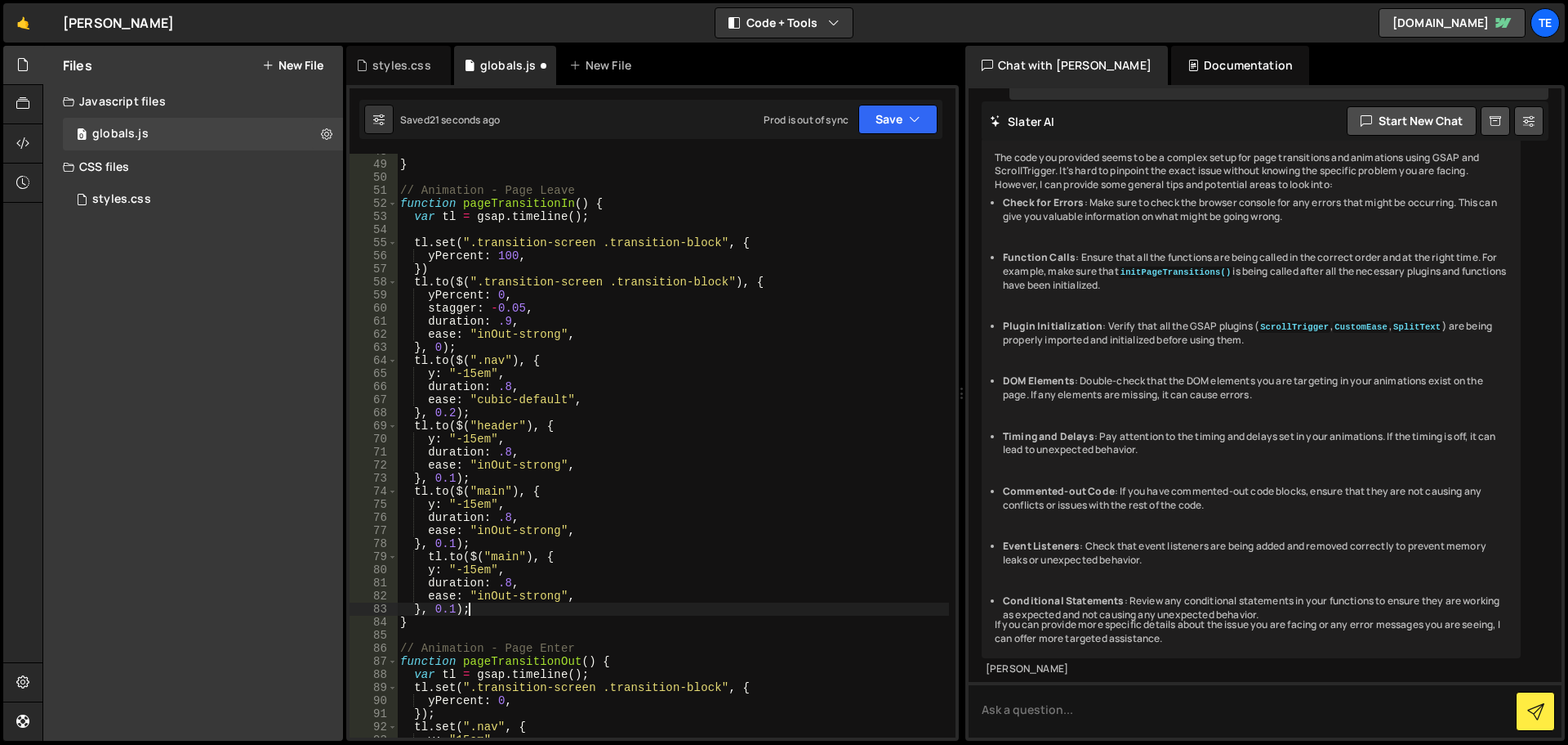
click at [502, 556] on div "} // Animation - Page Leave function pageTransitionIn ( ) { var tl = gsap . tim…" at bounding box center [673, 449] width 552 height 610
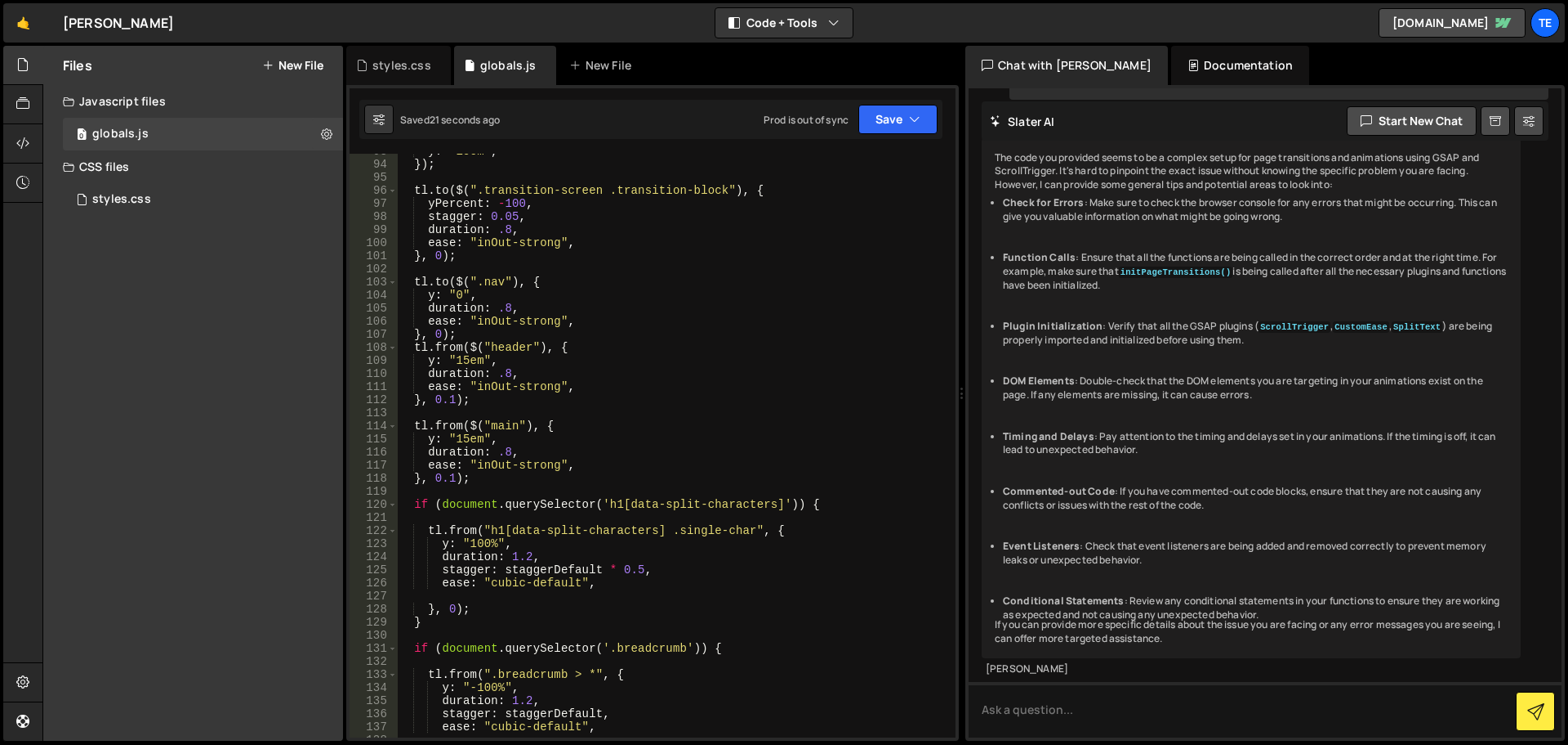
scroll to position [1163, 0]
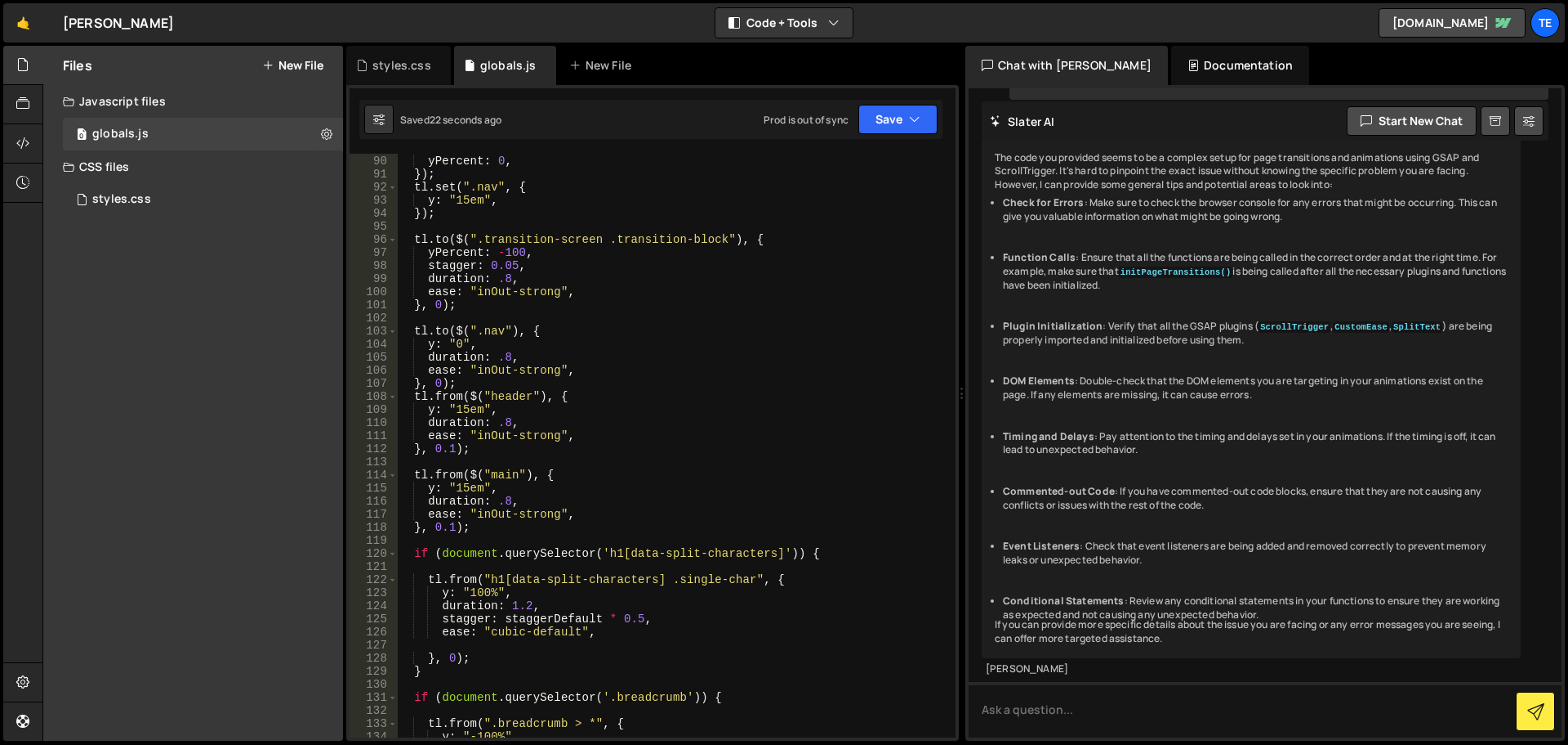
click at [453, 445] on div "tl . set ( ".transition-screen .transition-block" , { yPercent : 0 , }) ; tl . …" at bounding box center [673, 447] width 552 height 610
click at [451, 524] on div "tl . set ( ".transition-screen .transition-block" , { yPercent : 0 , }) ; tl . …" at bounding box center [673, 447] width 552 height 610
click at [620, 435] on div "tl . set ( ".transition-screen .transition-block" , { yPercent : 0 , }) ; tl . …" at bounding box center [673, 447] width 552 height 610
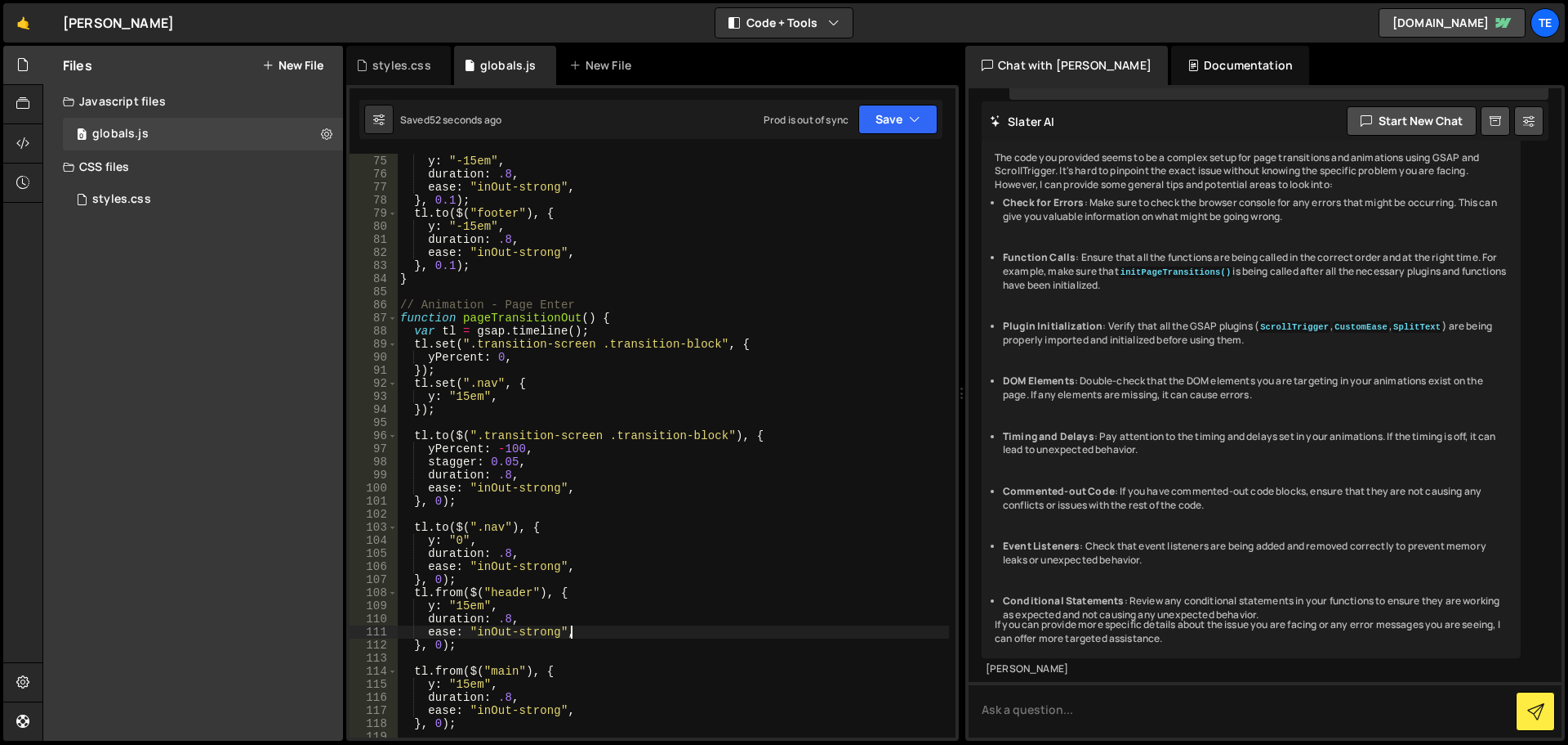
scroll to position [1212, 0]
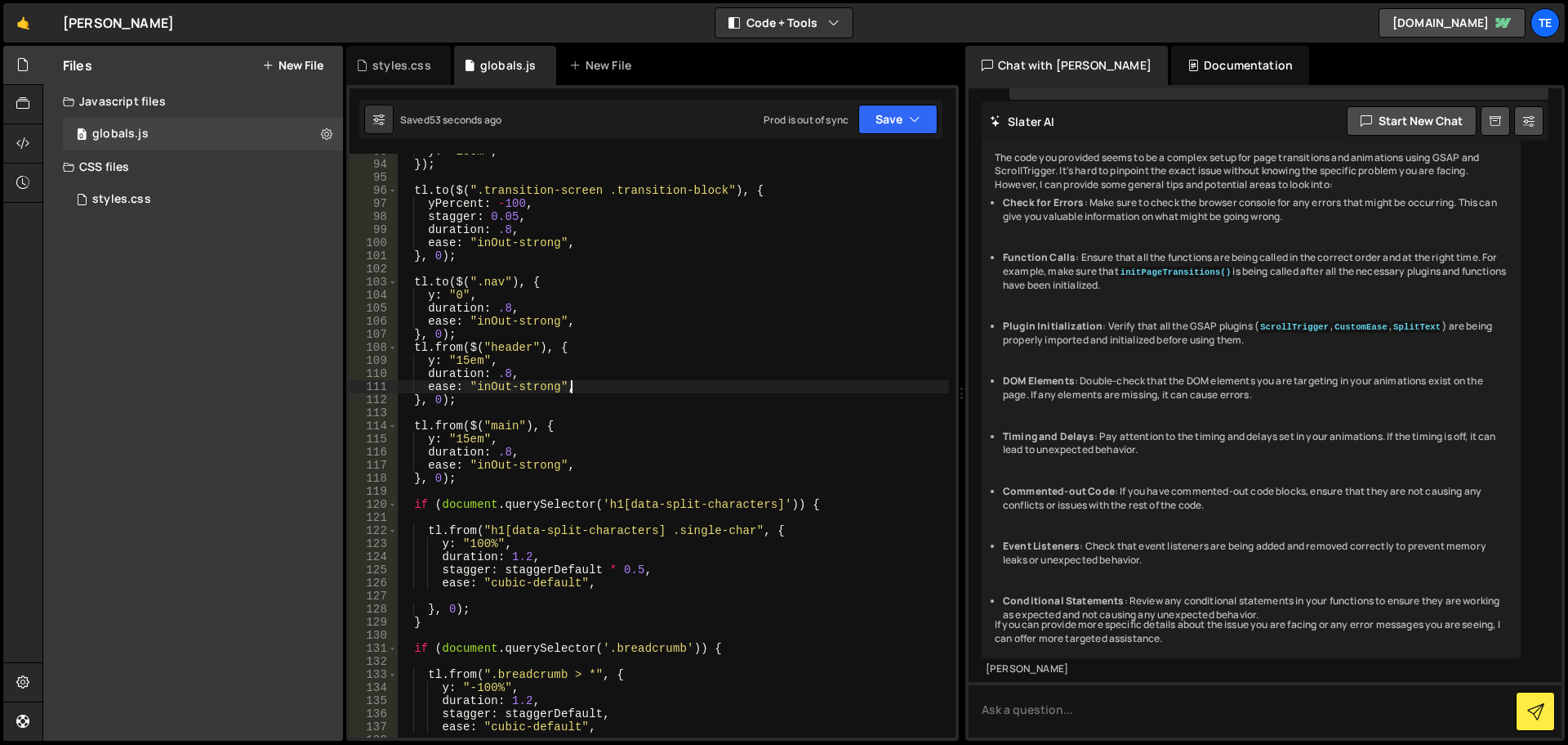
click at [835, 507] on div "y : "15em" , }) ; tl . to ( $ ( ".transition-screen .transition-block" ) , { yP…" at bounding box center [673, 449] width 552 height 610
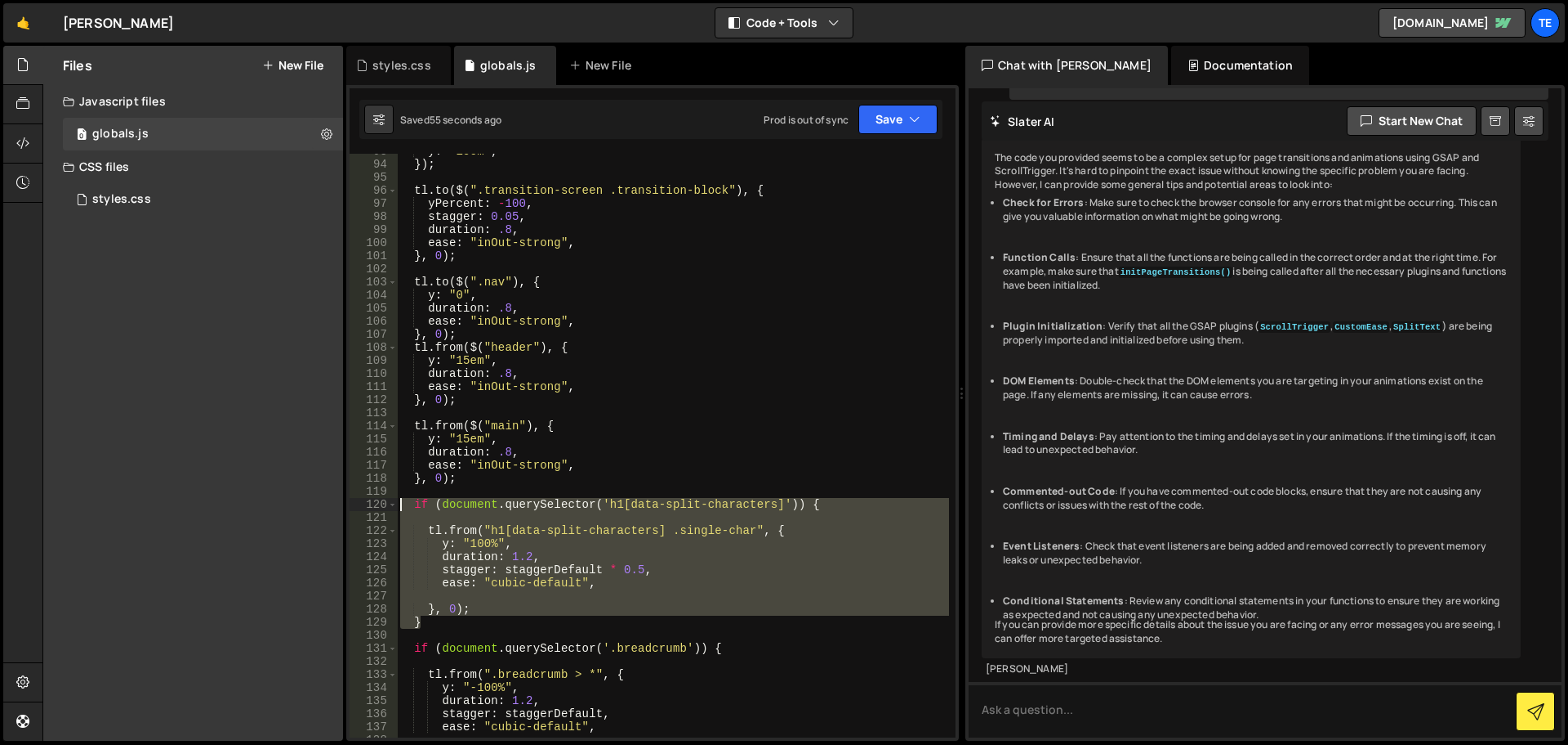
drag, startPoint x: 438, startPoint y: 621, endPoint x: 365, endPoint y: 501, distance: 140.5
click at [365, 501] on div "if (document.querySelector('h1[data-split-characters]')) { 93 94 95 96 97 98 99…" at bounding box center [653, 446] width 606 height 584
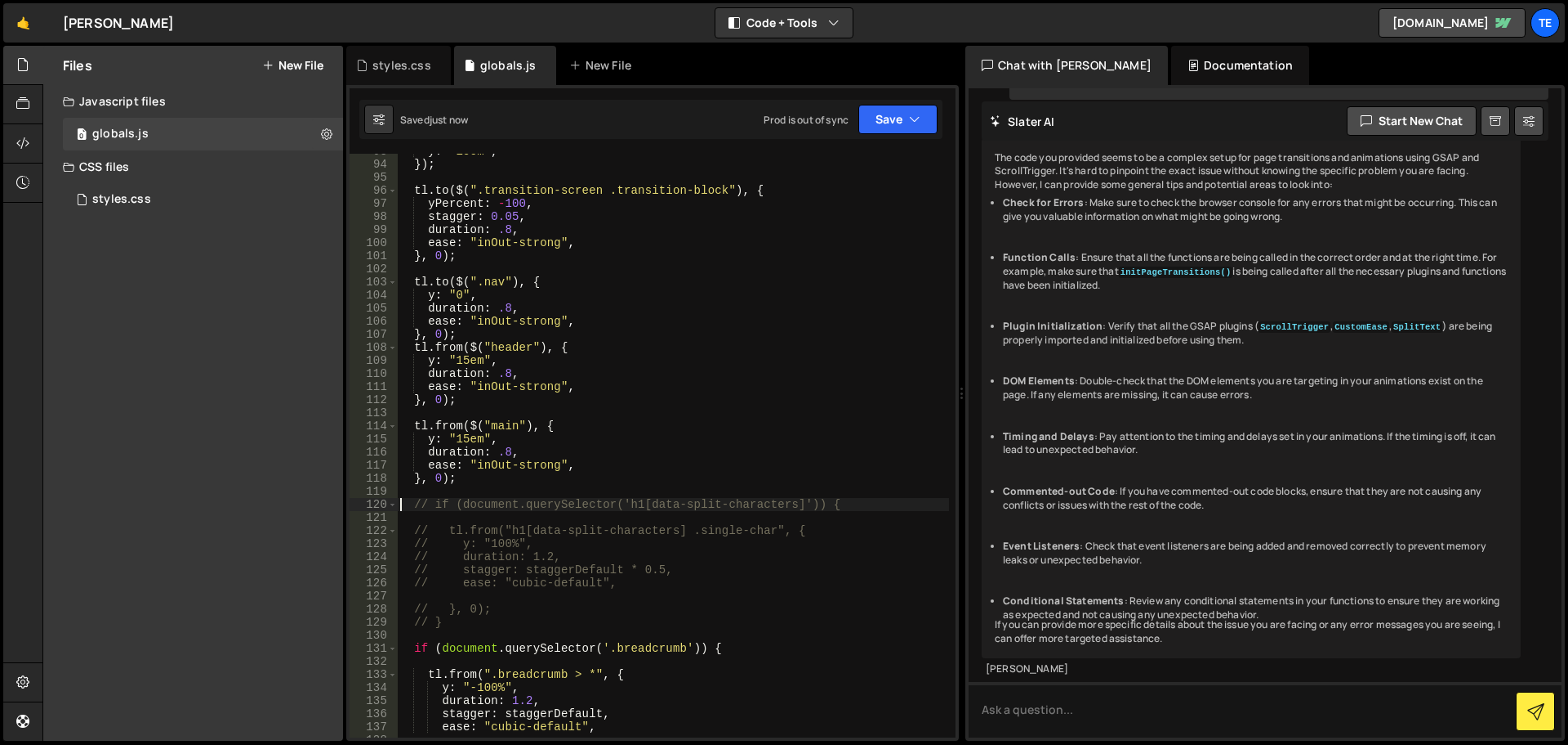
scroll to position [1458, 0]
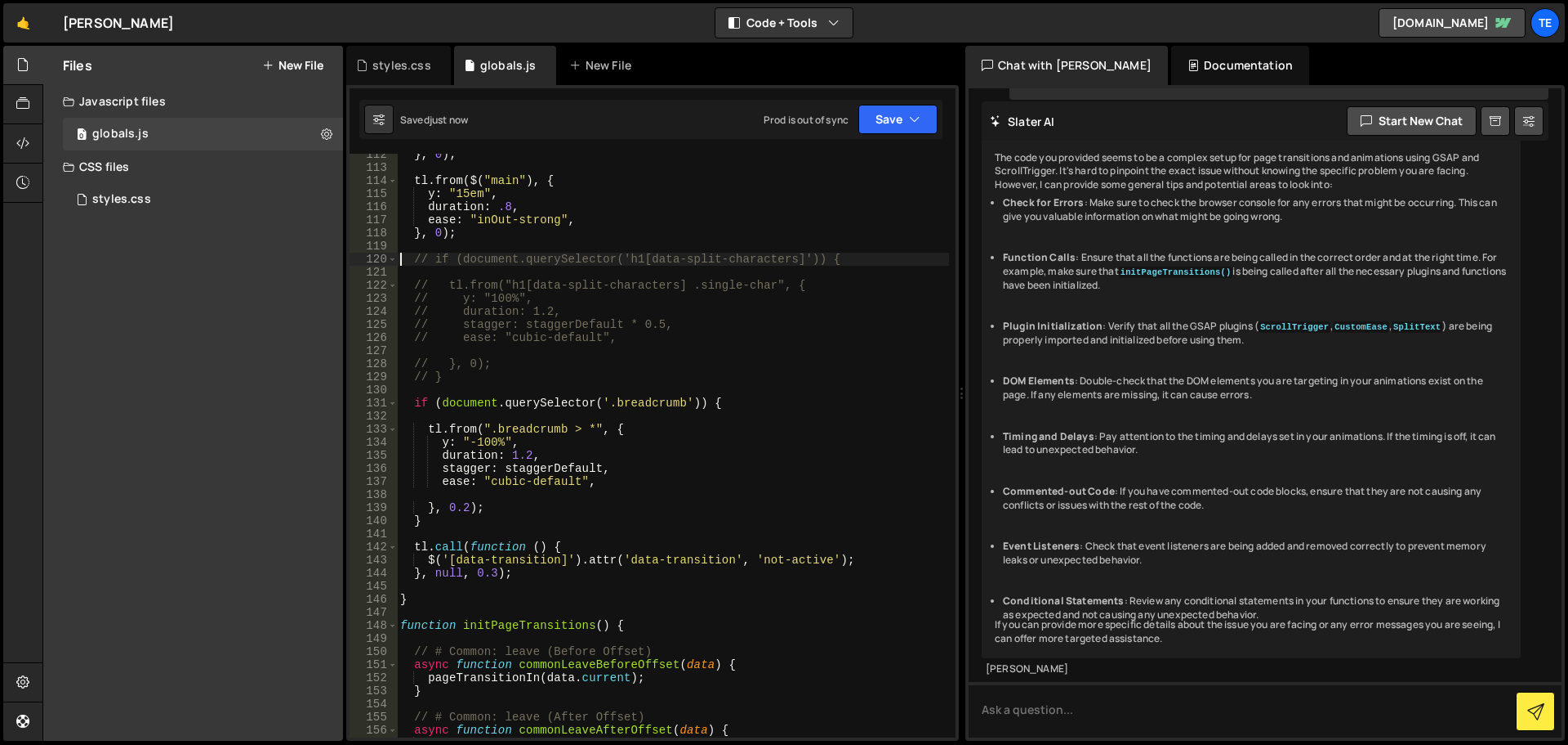
click at [729, 401] on div "} , 0 ) ; tl . from ( $ ( "main" ) , { y : "15em" , duration : .8 , ease : "inO…" at bounding box center [673, 453] width 552 height 610
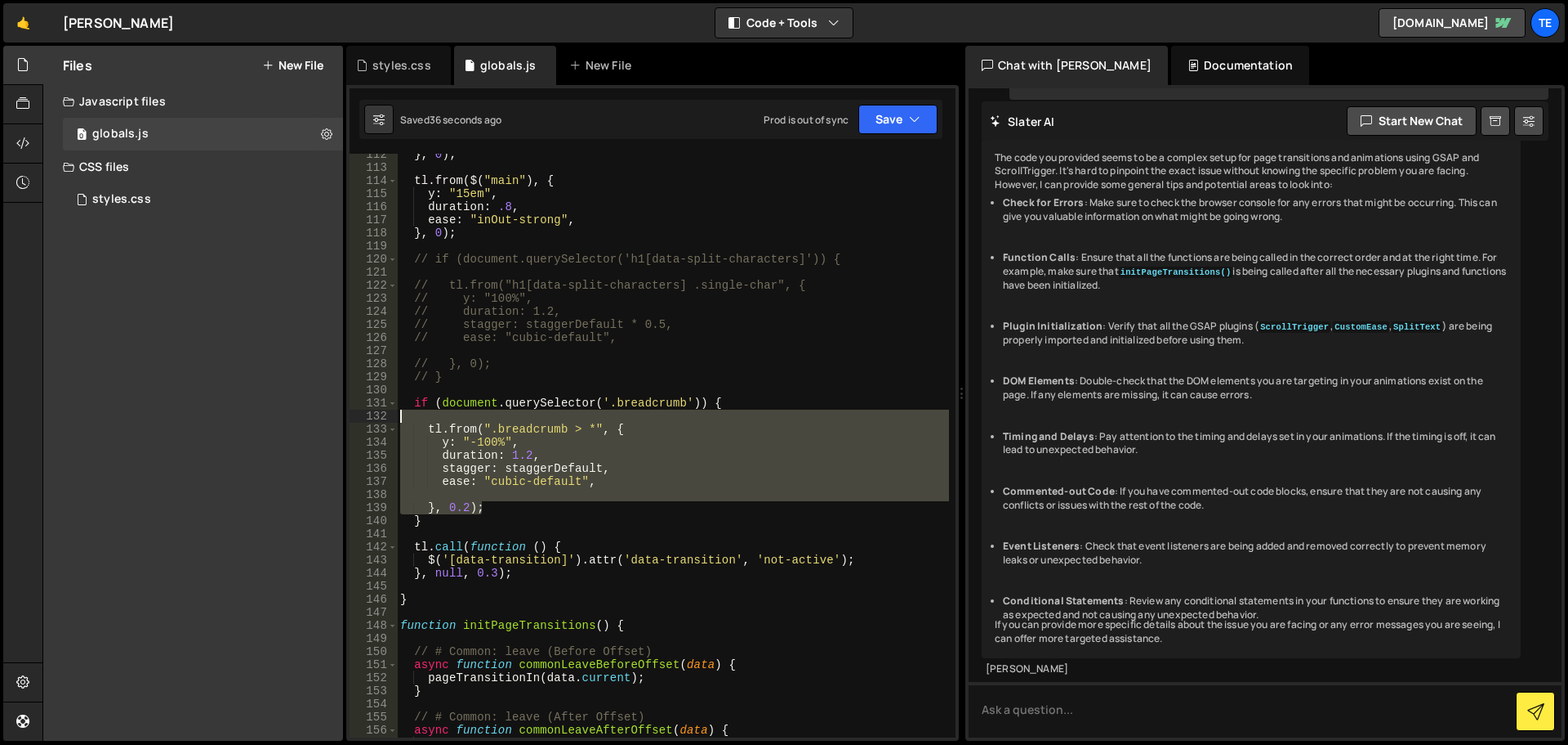
drag, startPoint x: 492, startPoint y: 511, endPoint x: 398, endPoint y: 417, distance: 132.9
click at [398, 417] on div "} , 0 ) ; tl . from ( $ ( "main" ) , { y : "15em" , duration : .8 , ease : "inO…" at bounding box center [673, 453] width 552 height 610
click at [731, 402] on div "} , 0 ) ; tl . from ( $ ( "main" ) , { y : "15em" , duration : .8 , ease : "inO…" at bounding box center [673, 453] width 552 height 610
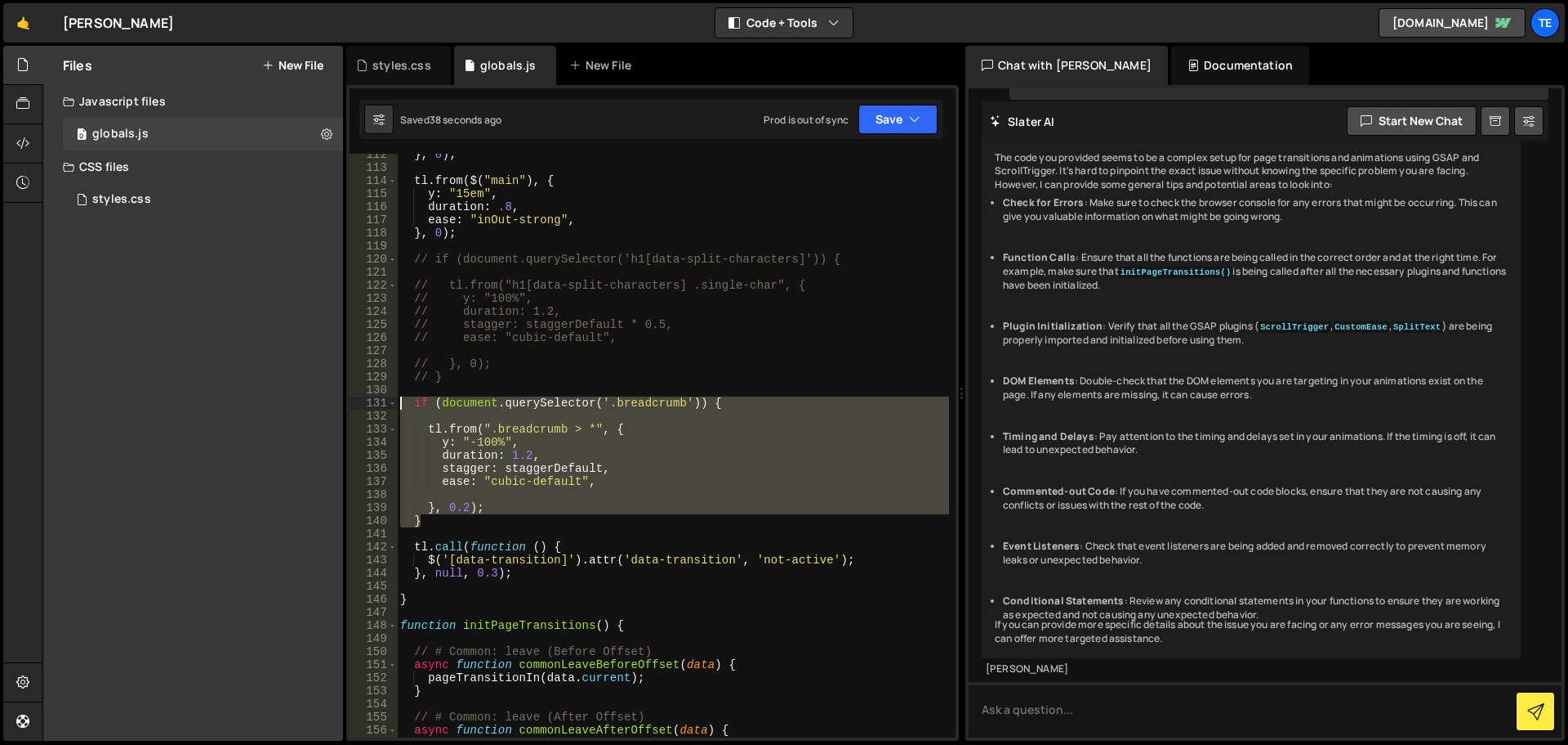
drag, startPoint x: 425, startPoint y: 523, endPoint x: 376, endPoint y: 398, distance: 134.3
click at [376, 398] on div "if (document.querySelector('.breadcrumb')) { 112 113 114 115 116 117 118 119 12…" at bounding box center [653, 446] width 606 height 584
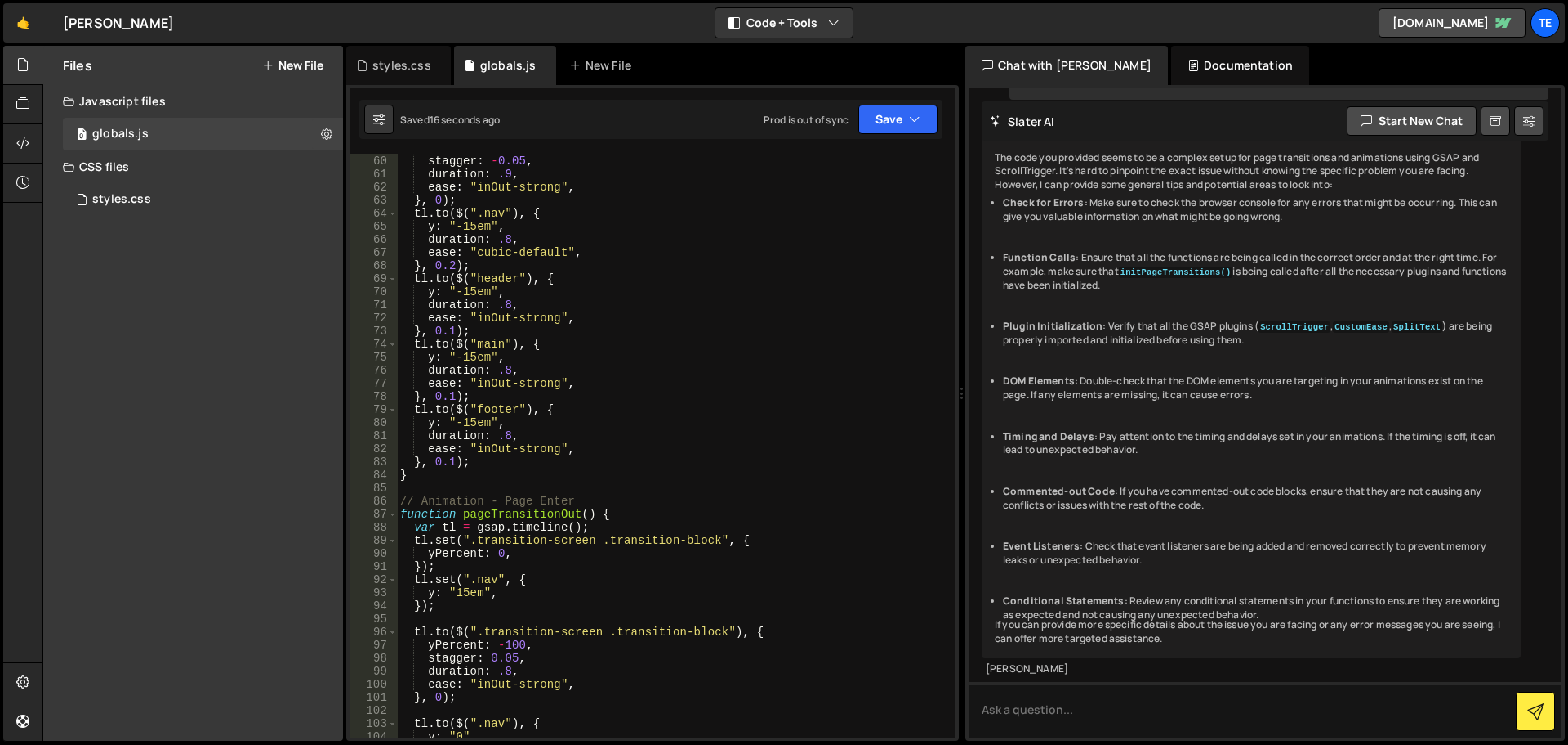
scroll to position [624, 0]
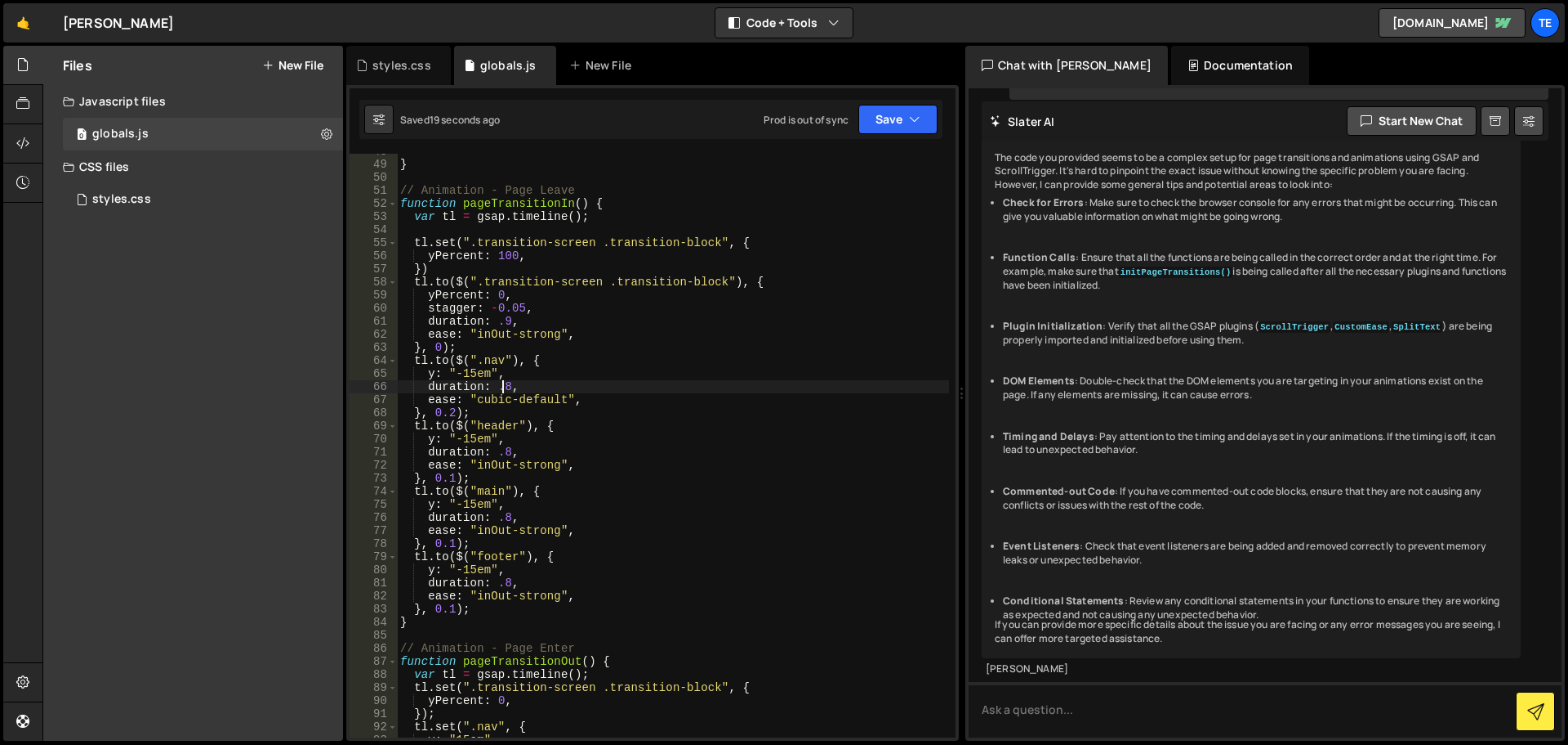
click at [505, 391] on div "} // Animation - Page Leave function pageTransitionIn ( ) { var tl = gsap . tim…" at bounding box center [673, 449] width 552 height 610
click at [541, 347] on div "} // Animation - Page Leave function pageTransitionIn ( ) { var tl = gsap . tim…" at bounding box center [673, 449] width 552 height 610
click at [501, 450] on div "} // Animation - Page Leave function pageTransitionIn ( ) { var tl = gsap . tim…" at bounding box center [673, 449] width 552 height 610
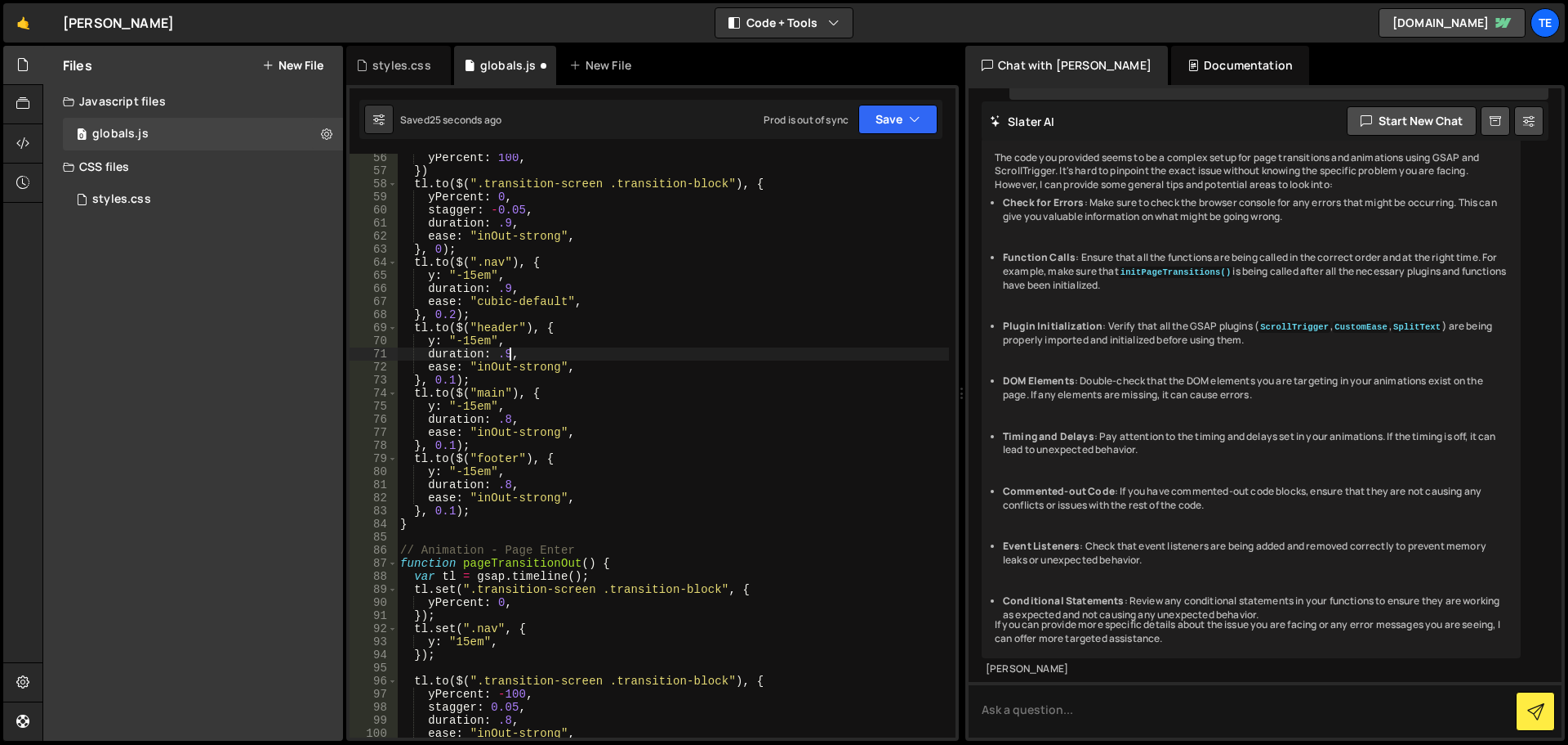
scroll to position [869, 0]
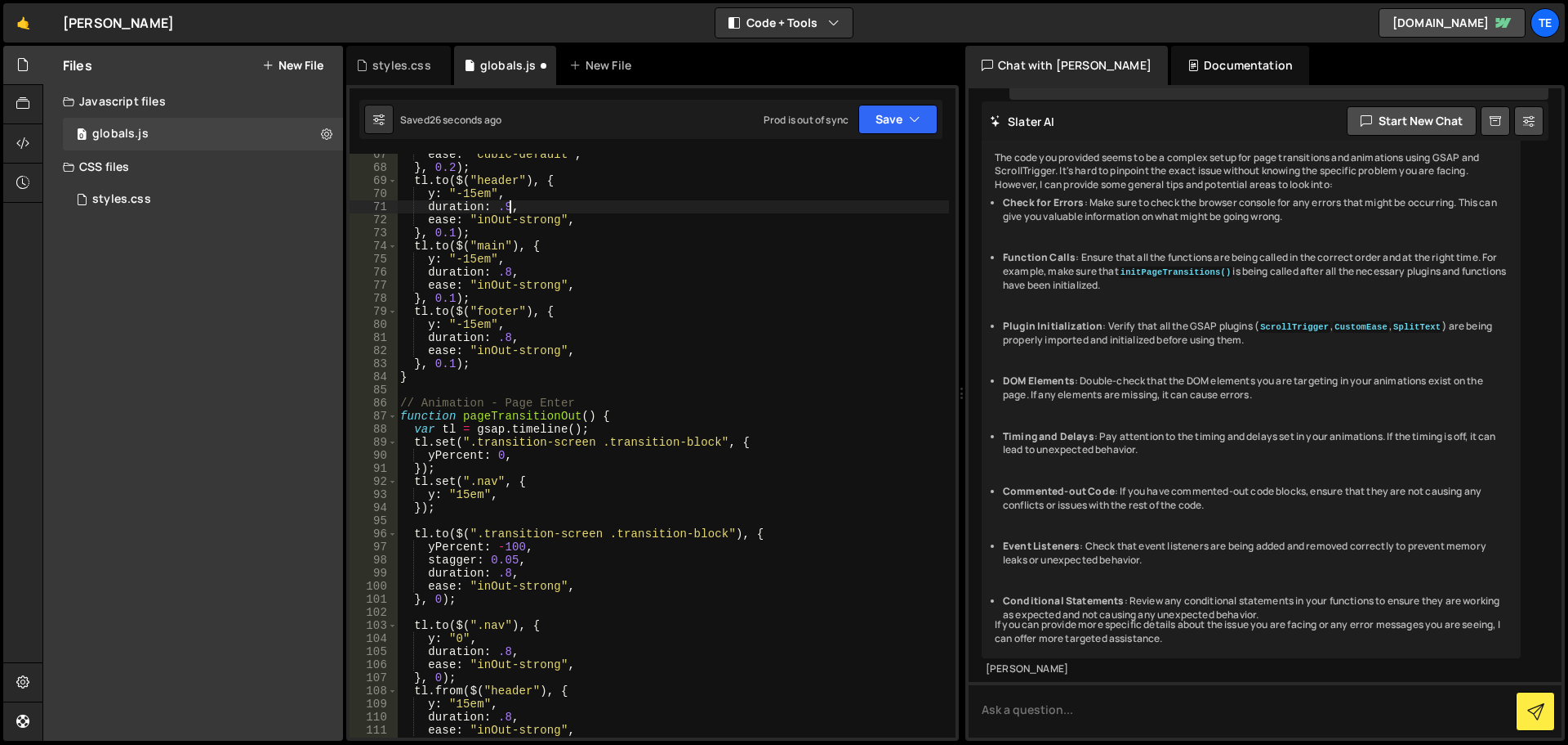
click at [506, 274] on div "ease : "cubic-default" , } , 0.2 ) ; tl . to ( $ ( "header" ) , { y : "-15em" ,…" at bounding box center [673, 453] width 552 height 610
click at [589, 174] on div "ease : "cubic-default" , } , 0.2 ) ; tl . to ( $ ( "header" ) , { y : "-15em" ,…" at bounding box center [673, 453] width 552 height 610
click at [503, 344] on div "ease : "cubic-default" , } , 0.2 ) ; tl . to ( $ ( "header" ) , { y : "-15em" ,…" at bounding box center [673, 453] width 552 height 610
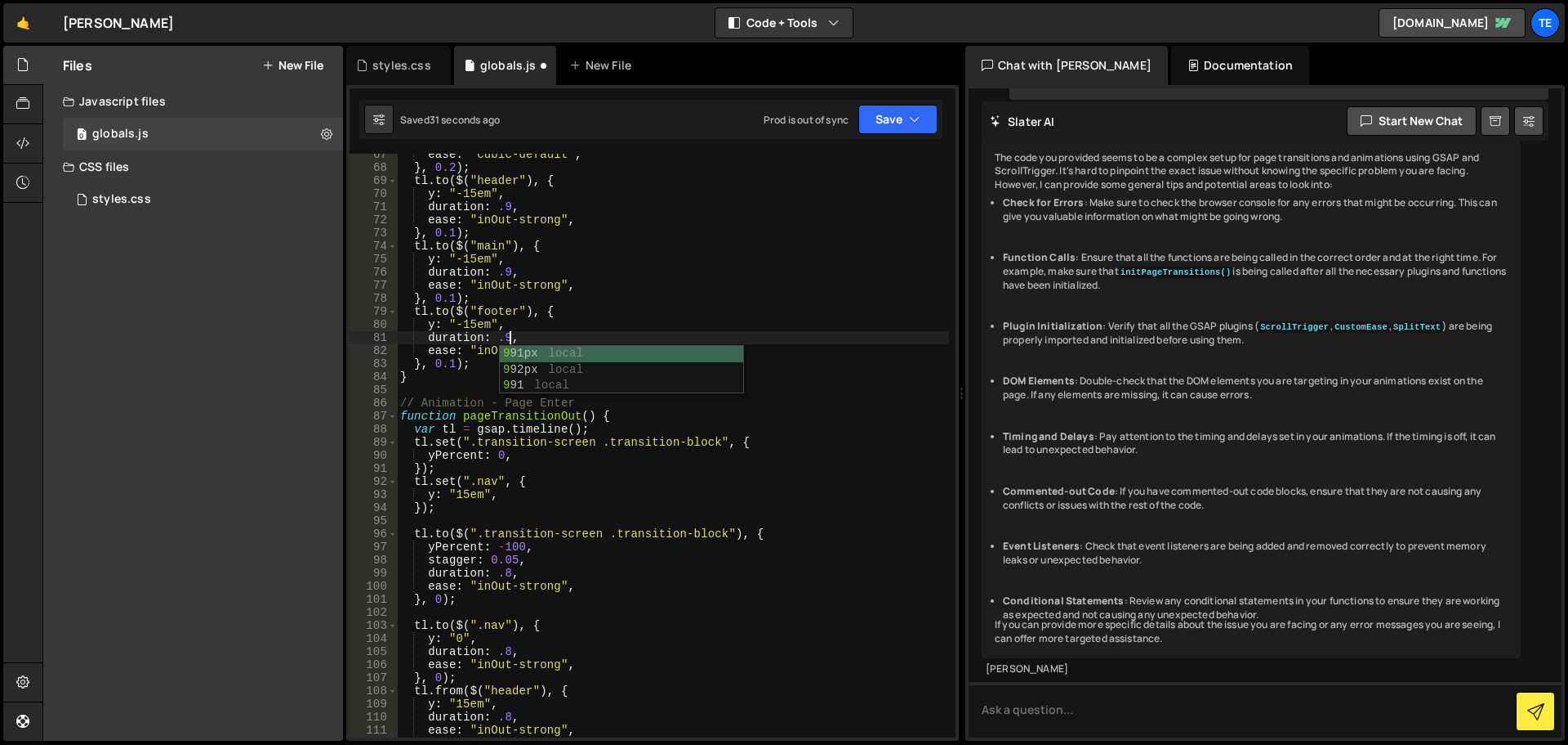
click at [500, 573] on div "ease : "cubic-default" , } , 0.2 ) ; tl . to ( $ ( "header" ) , { y : "-15em" ,…" at bounding box center [673, 453] width 552 height 610
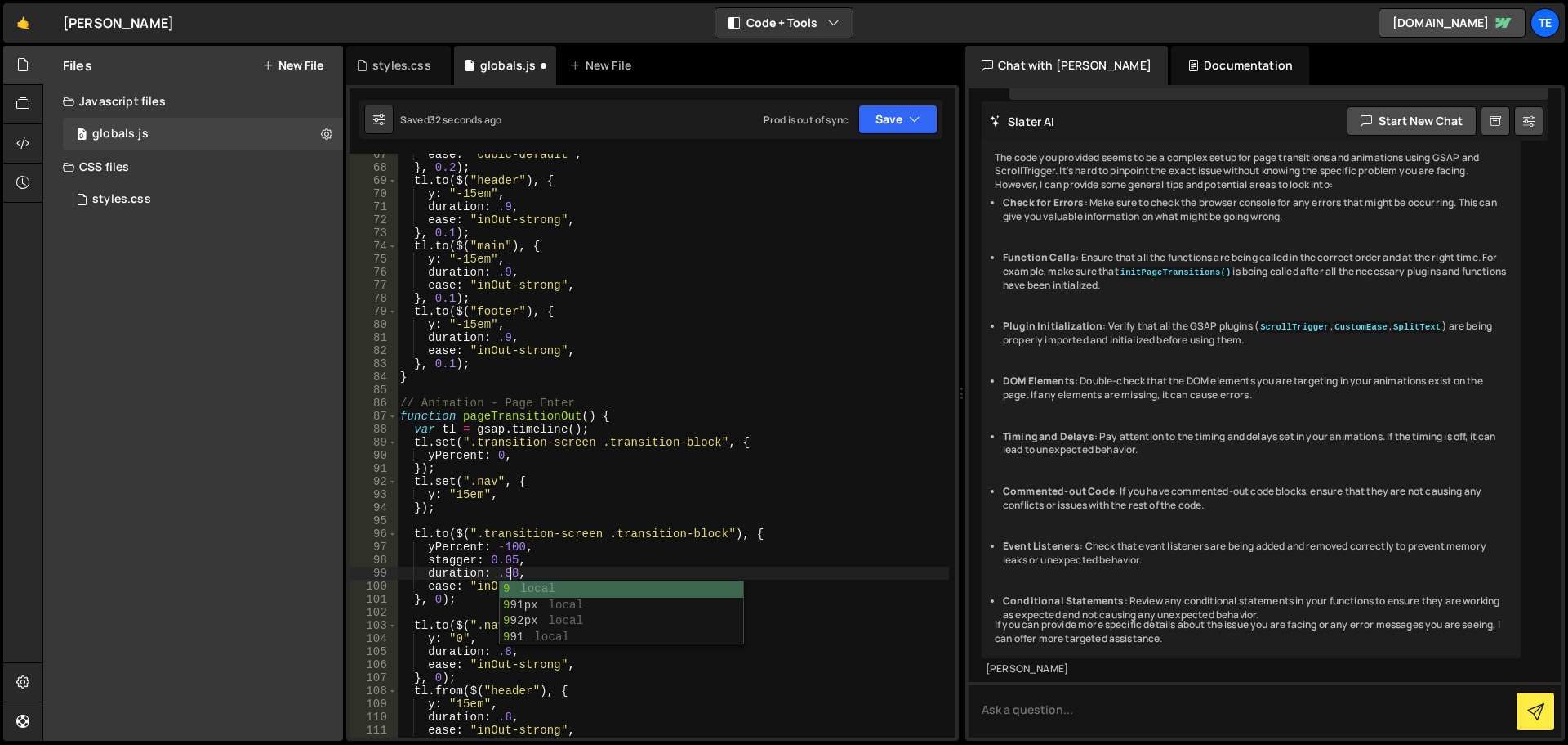
scroll to position [0, 7]
click at [692, 473] on div "ease : "cubic-default" , } , 0.2 ) ; tl . to ( $ ( "header" ) , { y : "-15em" ,…" at bounding box center [673, 453] width 552 height 610
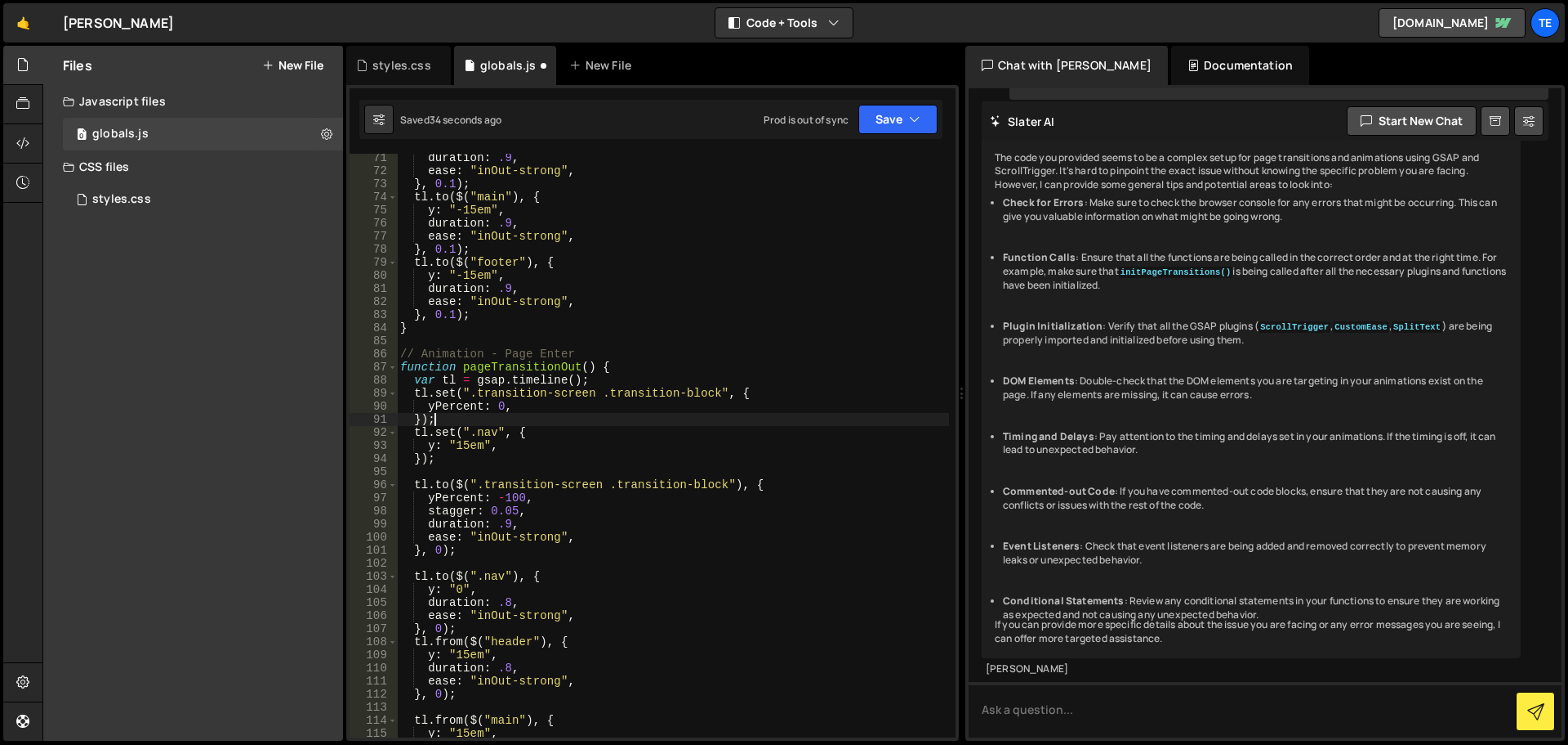
scroll to position [1065, 0]
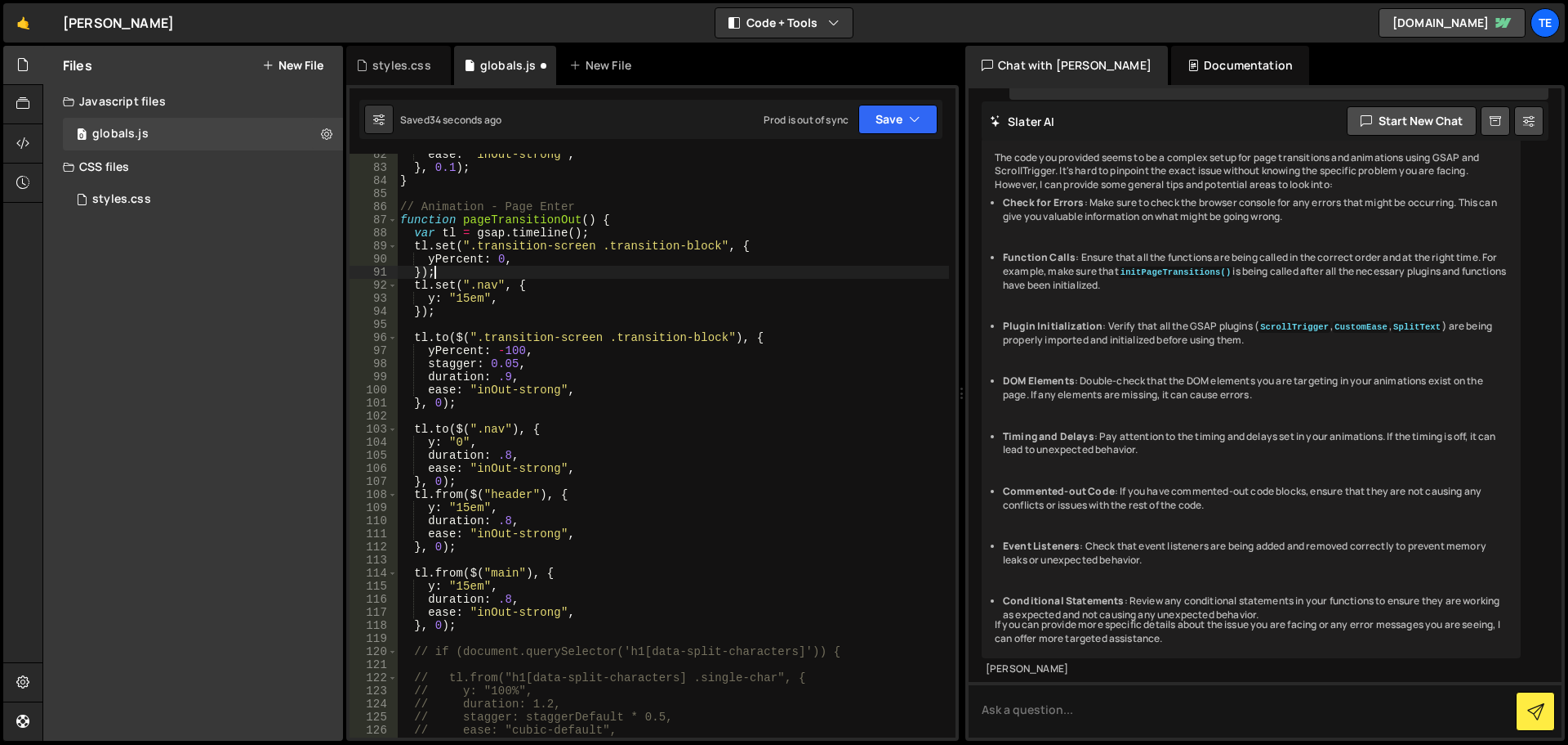
click at [504, 457] on div "ease : "inOut-strong" , } , 0.1 ) ; } // Animation - Page Enter function pageTr…" at bounding box center [673, 453] width 552 height 610
click at [626, 610] on div "ease : "inOut-strong" , } , 0.1 ) ; } // Animation - Page Enter function pageTr…" at bounding box center [673, 453] width 552 height 610
click at [498, 520] on div "ease : "inOut-strong" , } , 0.1 ) ; } // Animation - Page Enter function pageTr…" at bounding box center [673, 453] width 552 height 610
click at [653, 355] on div "ease : "inOut-strong" , } , 0.1 ) ; } // Animation - Page Enter function pageTr…" at bounding box center [673, 453] width 552 height 610
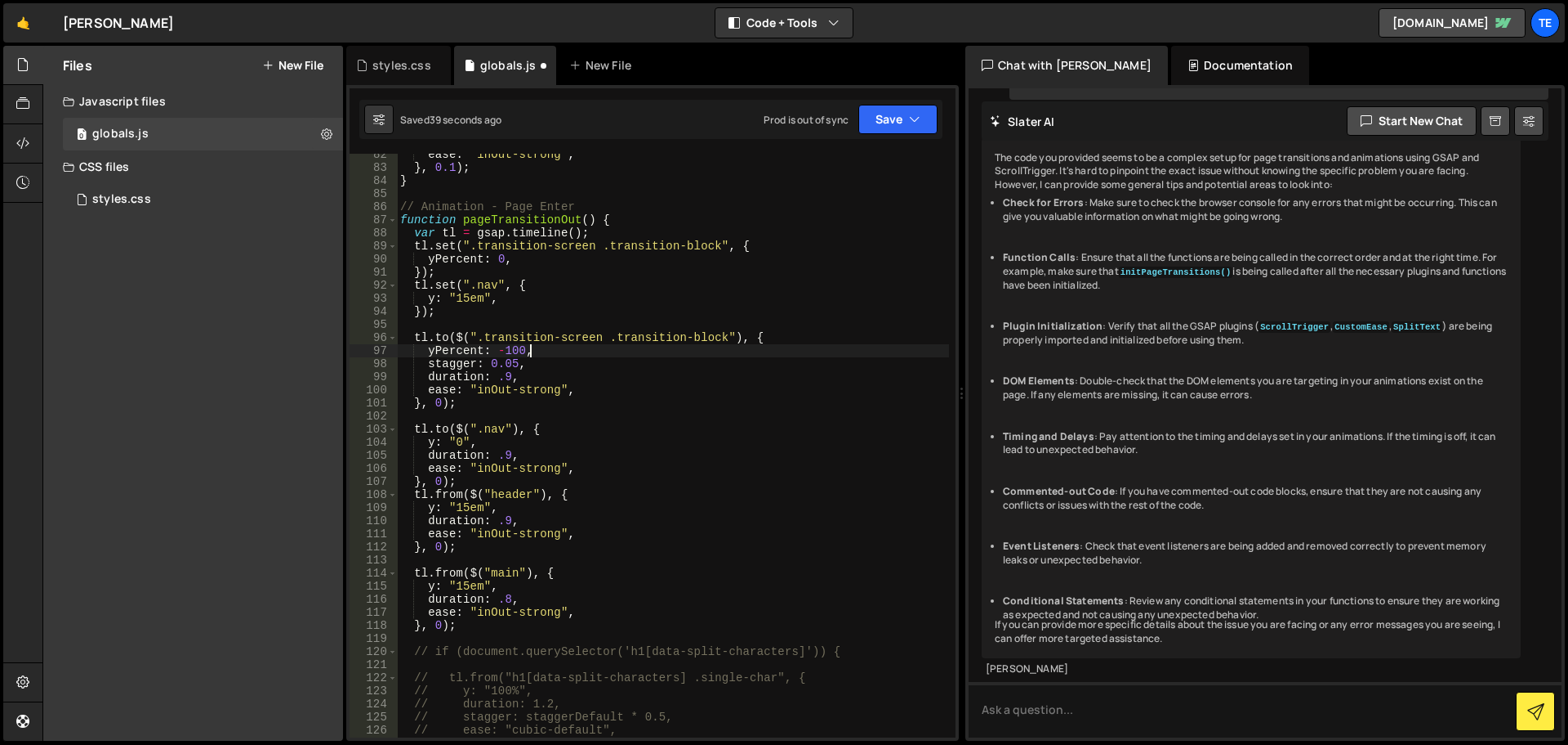
click at [507, 600] on div "ease : "inOut-strong" , } , 0.1 ) ; } // Animation - Page Enter function pageTr…" at bounding box center [673, 453] width 552 height 610
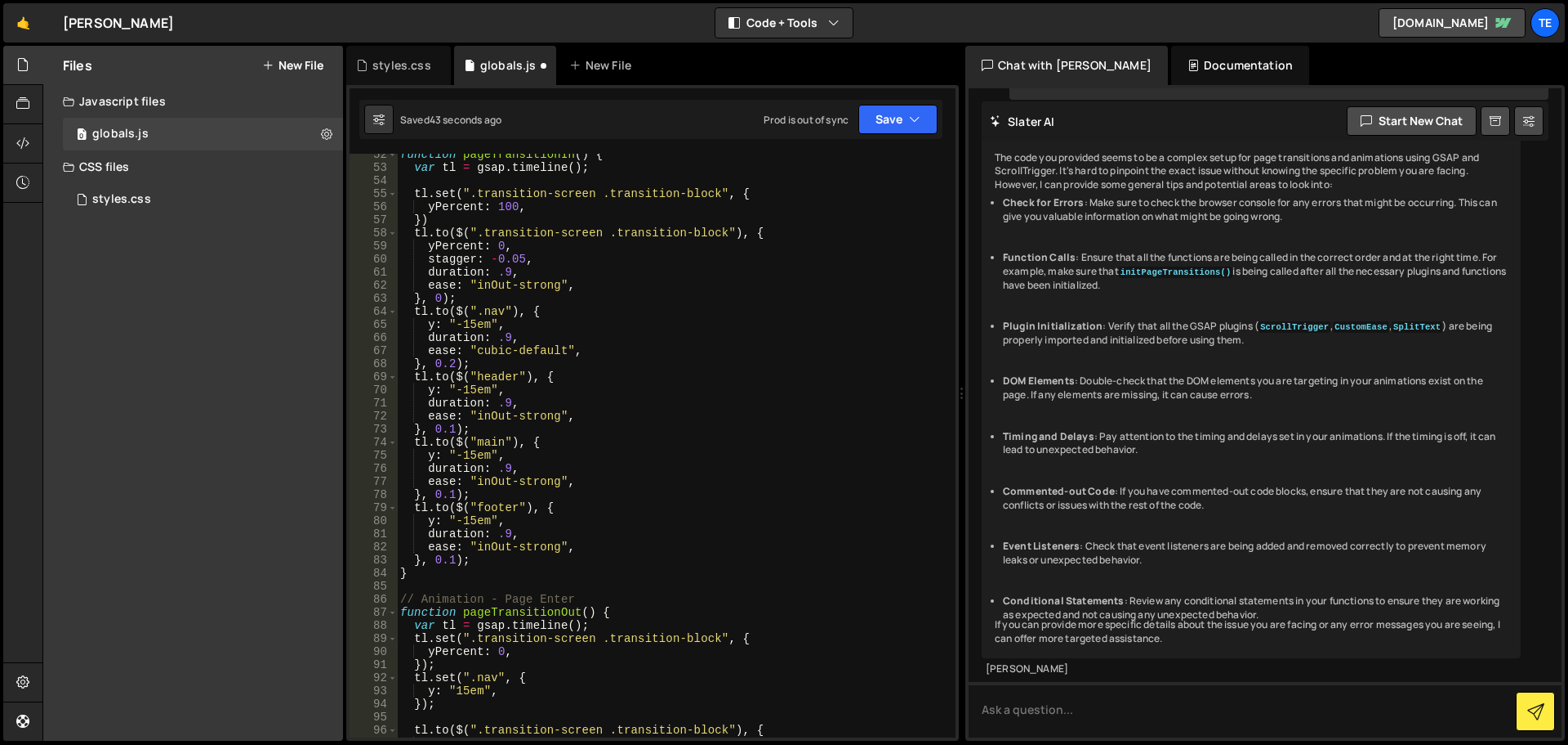
scroll to position [575, 0]
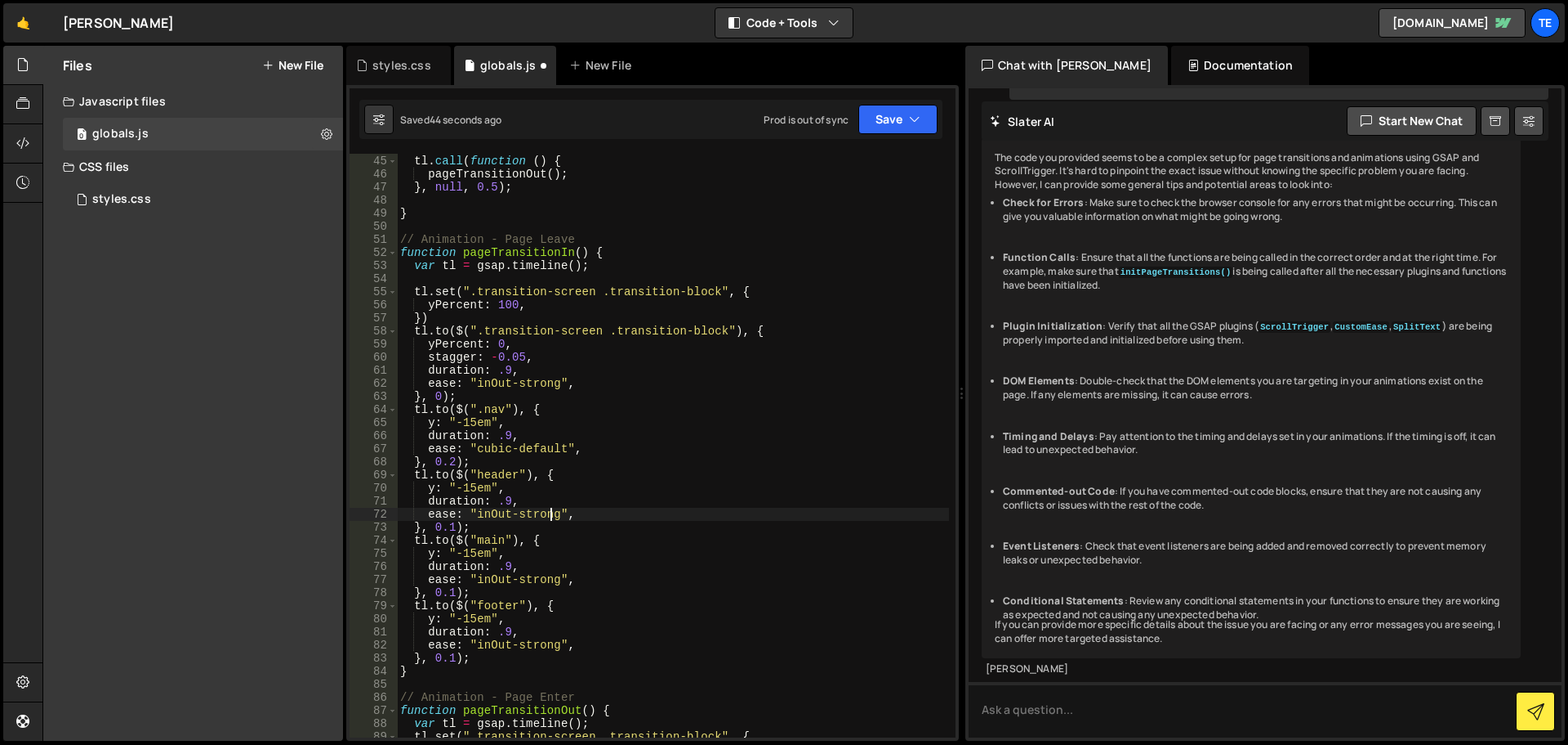
click at [551, 518] on div "tl . call ( function ( ) { pageTransitionOut ( ) ; } , null , 0.5 ) ; } // Anim…" at bounding box center [673, 447] width 552 height 610
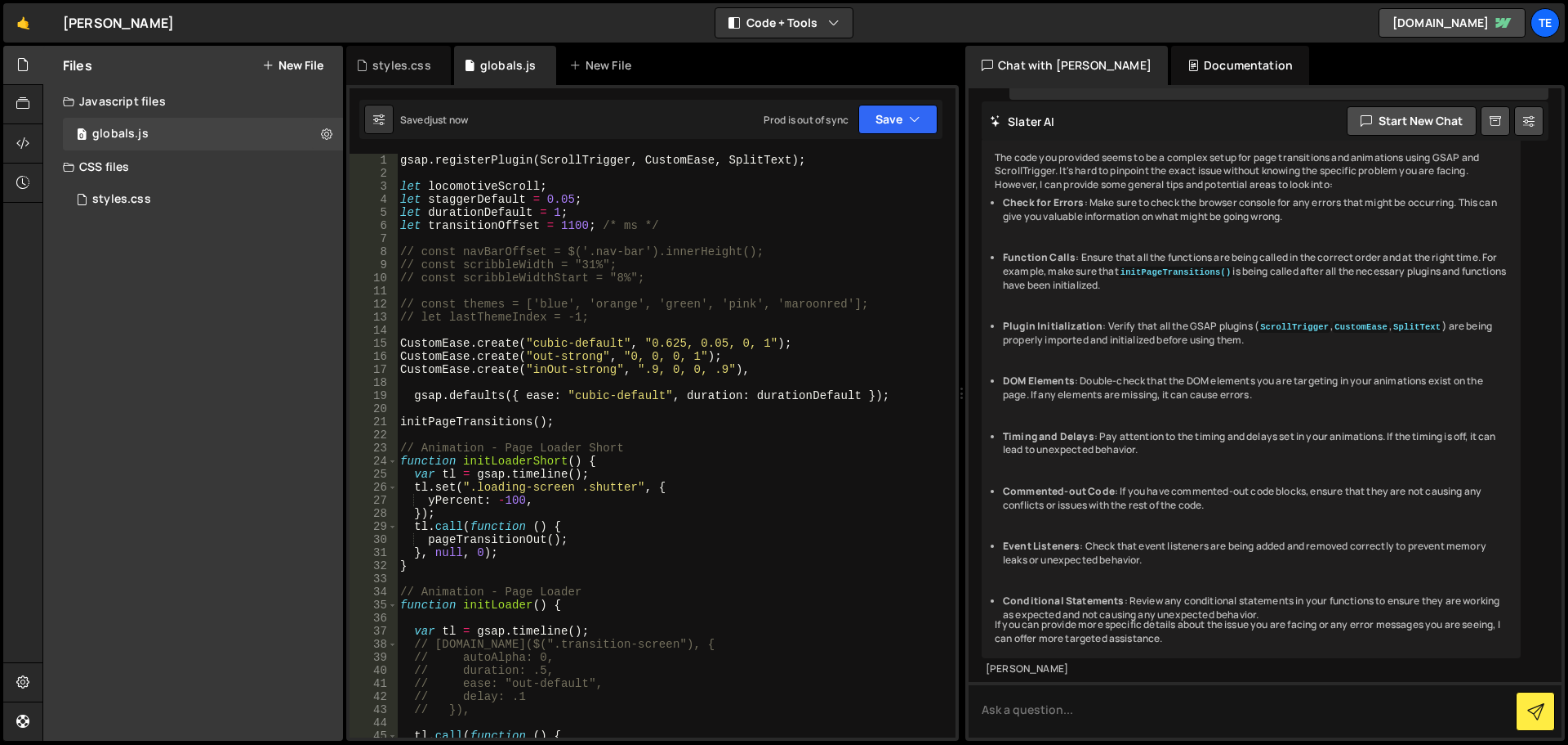
scroll to position [0, 0]
type textarea "ease: "inOut-strong","
